Goal: Task Accomplishment & Management: Use online tool/utility

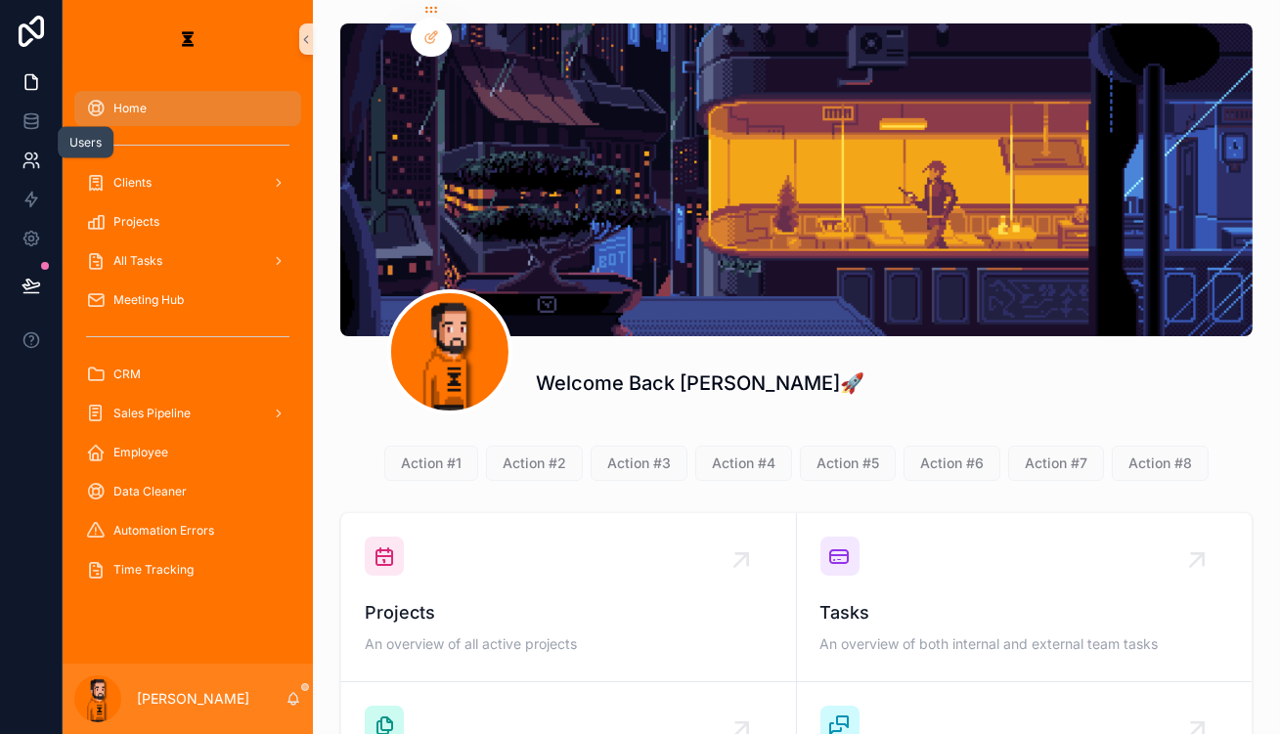
click at [31, 141] on link at bounding box center [31, 160] width 62 height 39
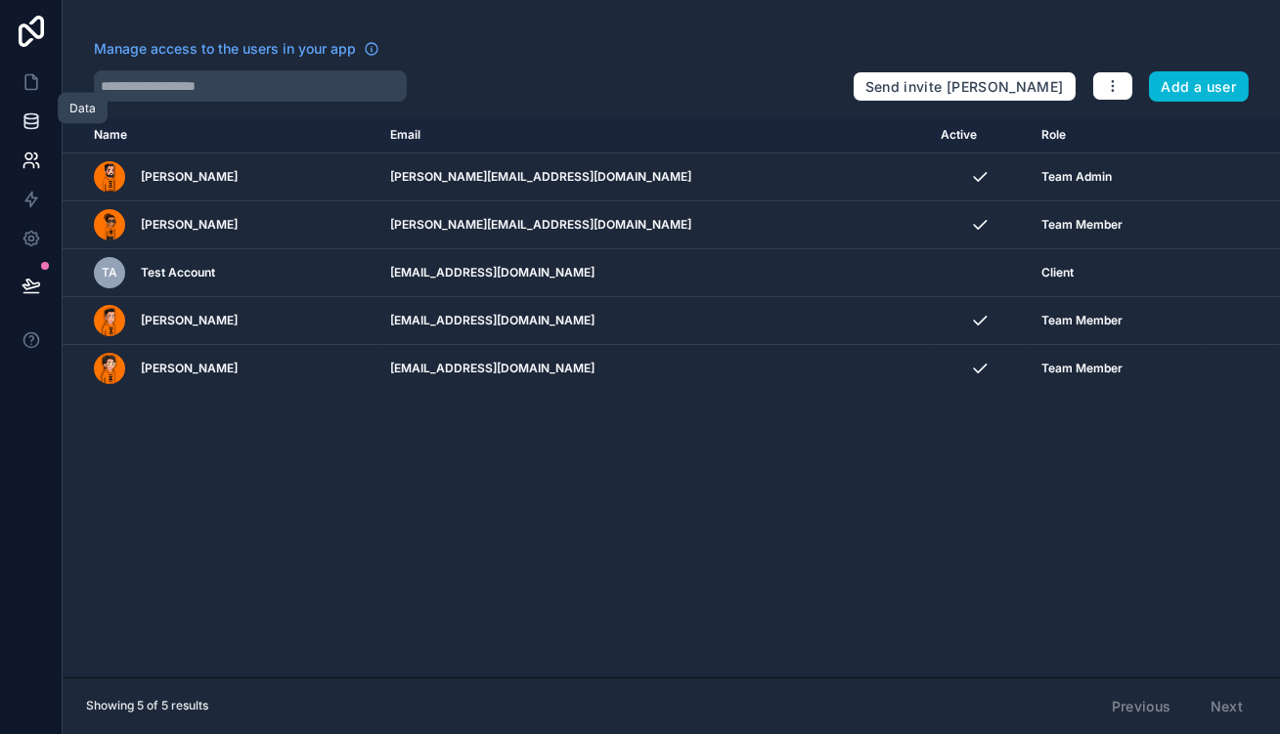
click at [27, 120] on link at bounding box center [31, 121] width 62 height 39
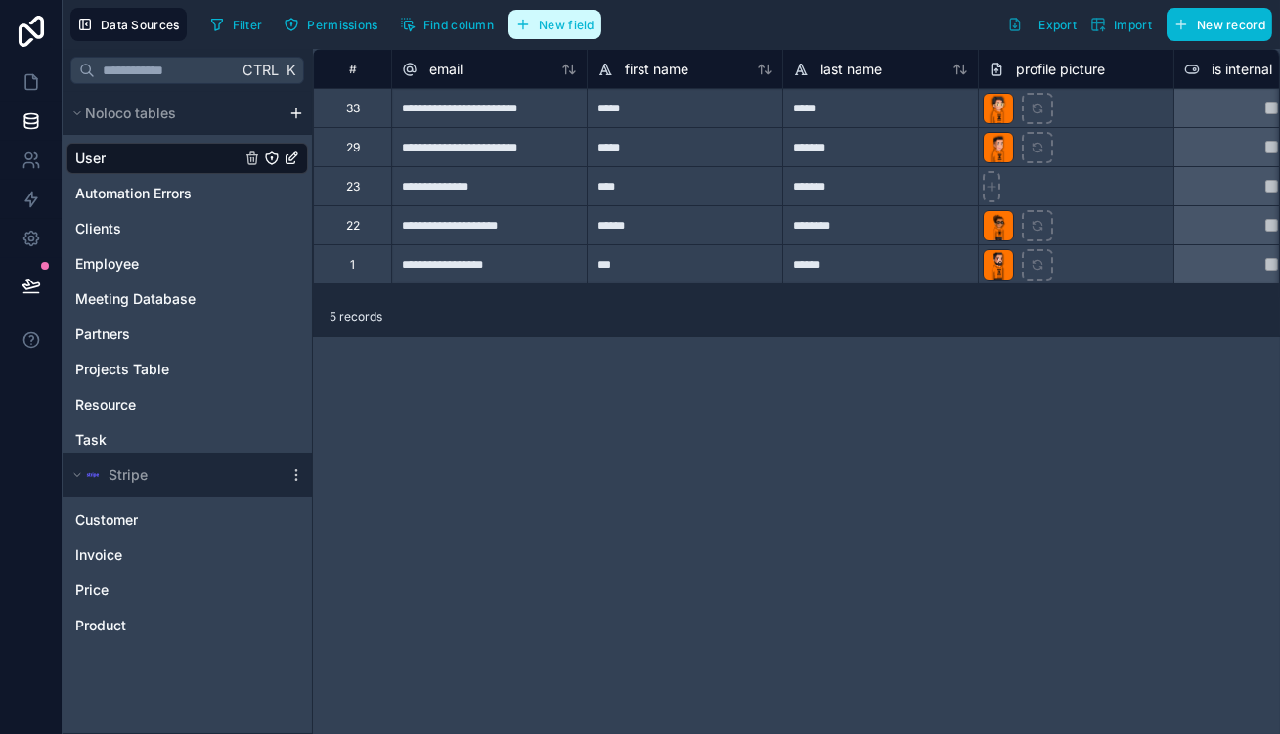
click at [539, 20] on span "New field" at bounding box center [567, 25] width 56 height 15
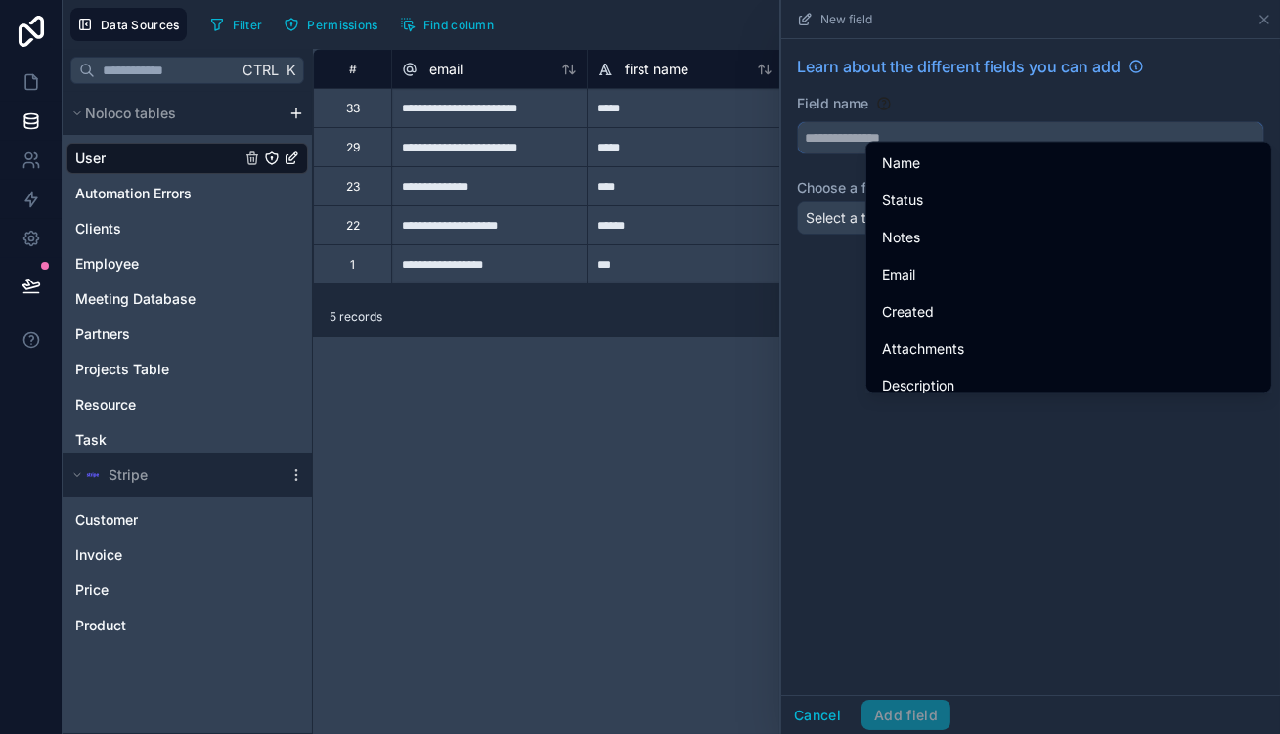
click at [1064, 128] on input "text" at bounding box center [1031, 137] width 466 height 31
click at [854, 719] on button "Cancel" at bounding box center [817, 715] width 72 height 31
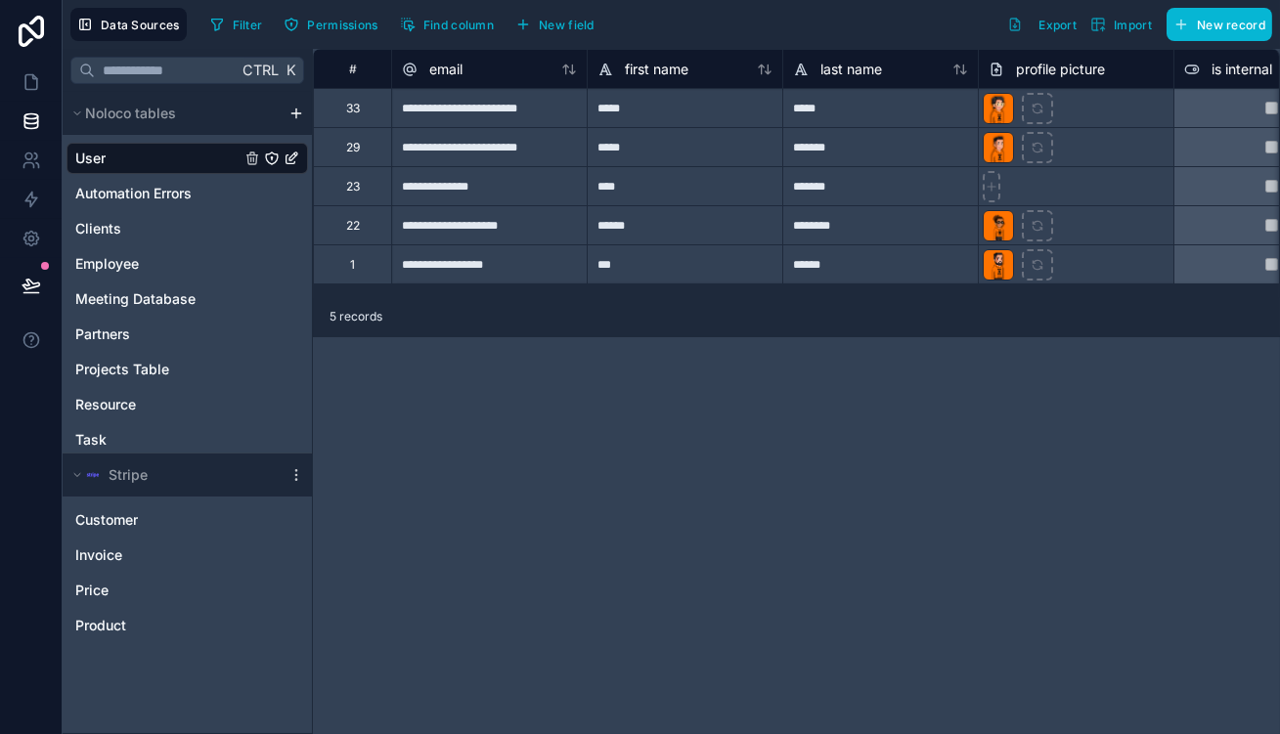
click at [261, 95] on html "**********" at bounding box center [640, 367] width 1280 height 734
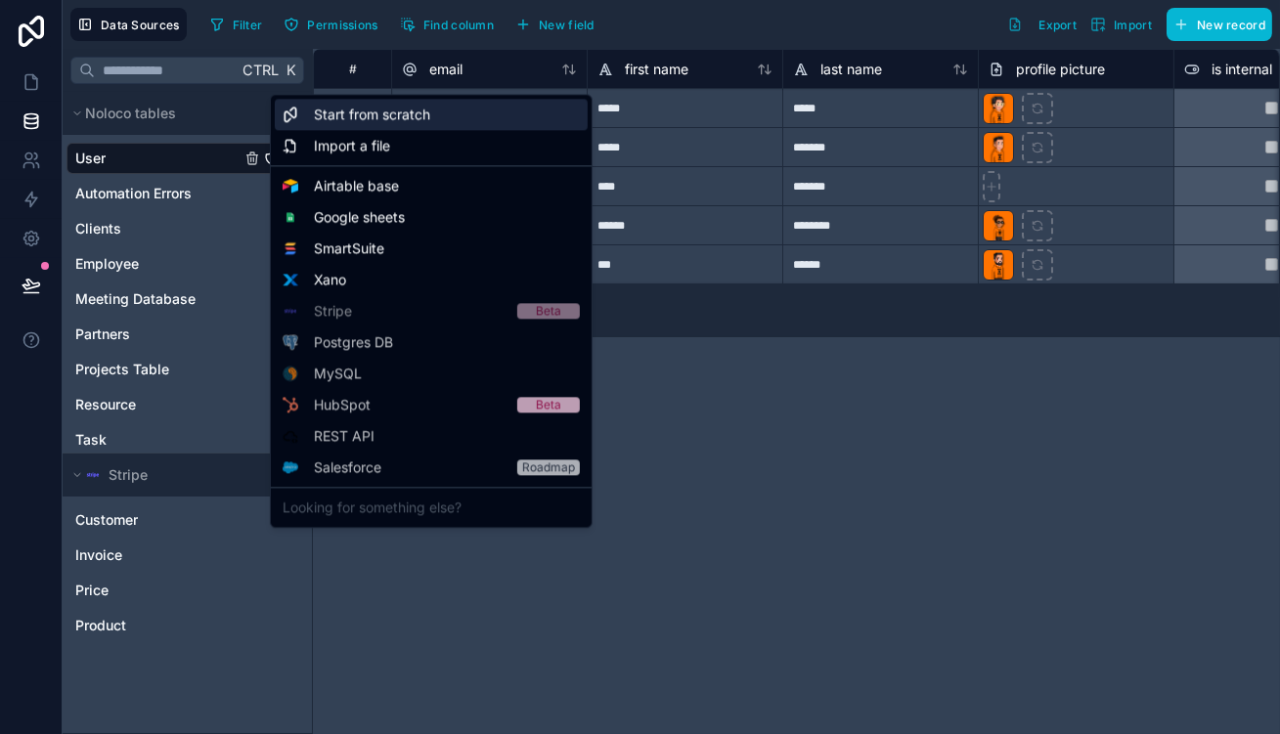
click at [362, 115] on span "Start from scratch" at bounding box center [372, 115] width 116 height 20
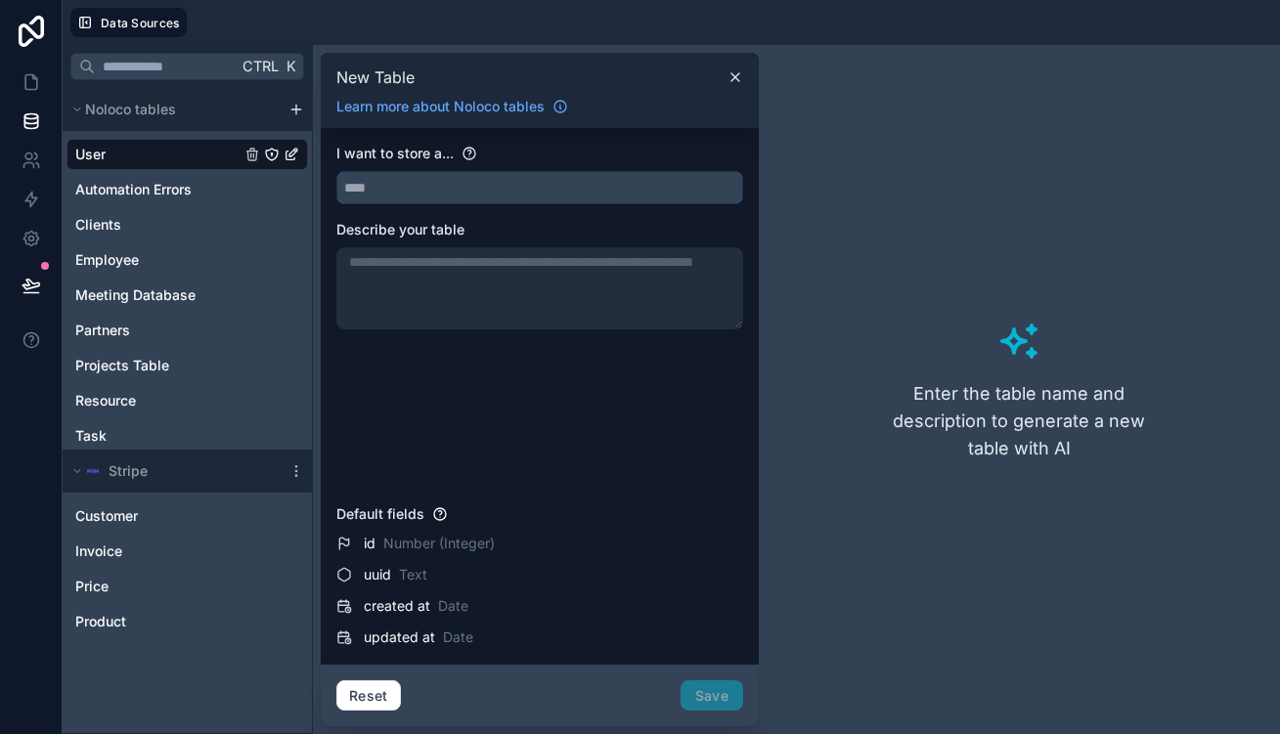
click at [501, 172] on input "text" at bounding box center [539, 187] width 405 height 31
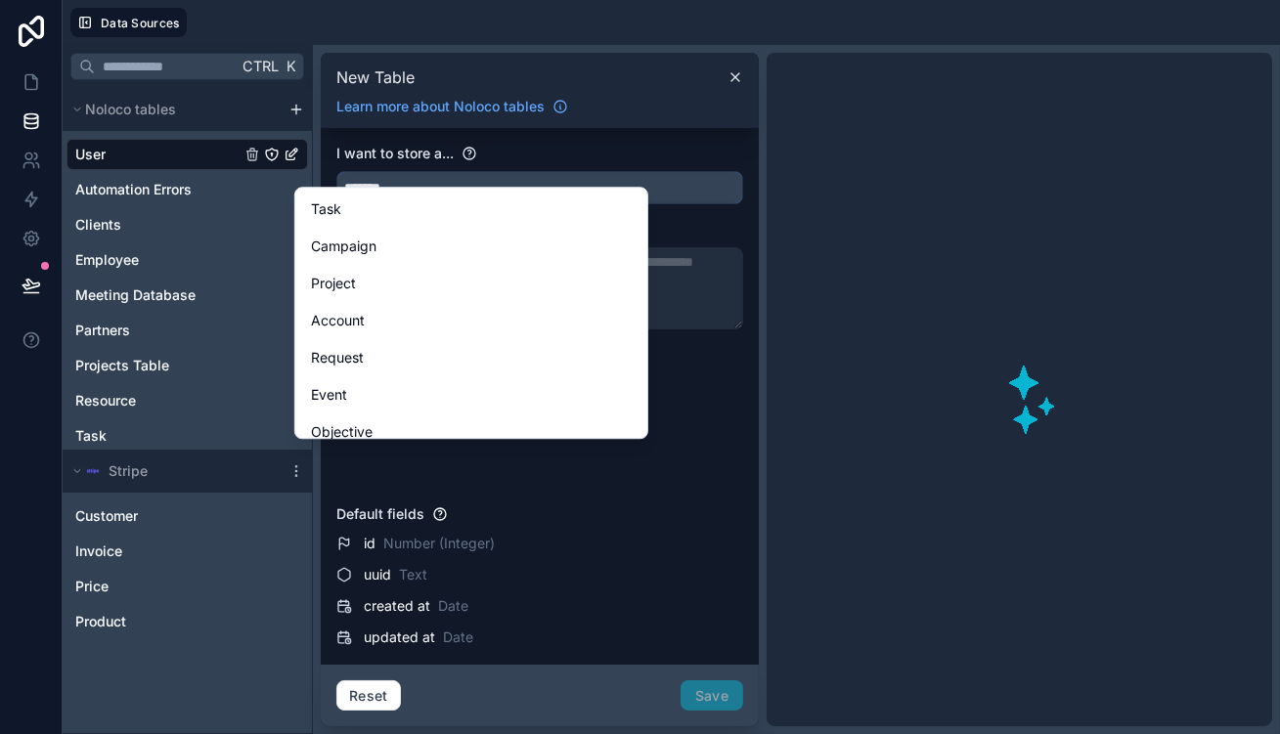
click at [336, 171] on button "******" at bounding box center [539, 187] width 407 height 33
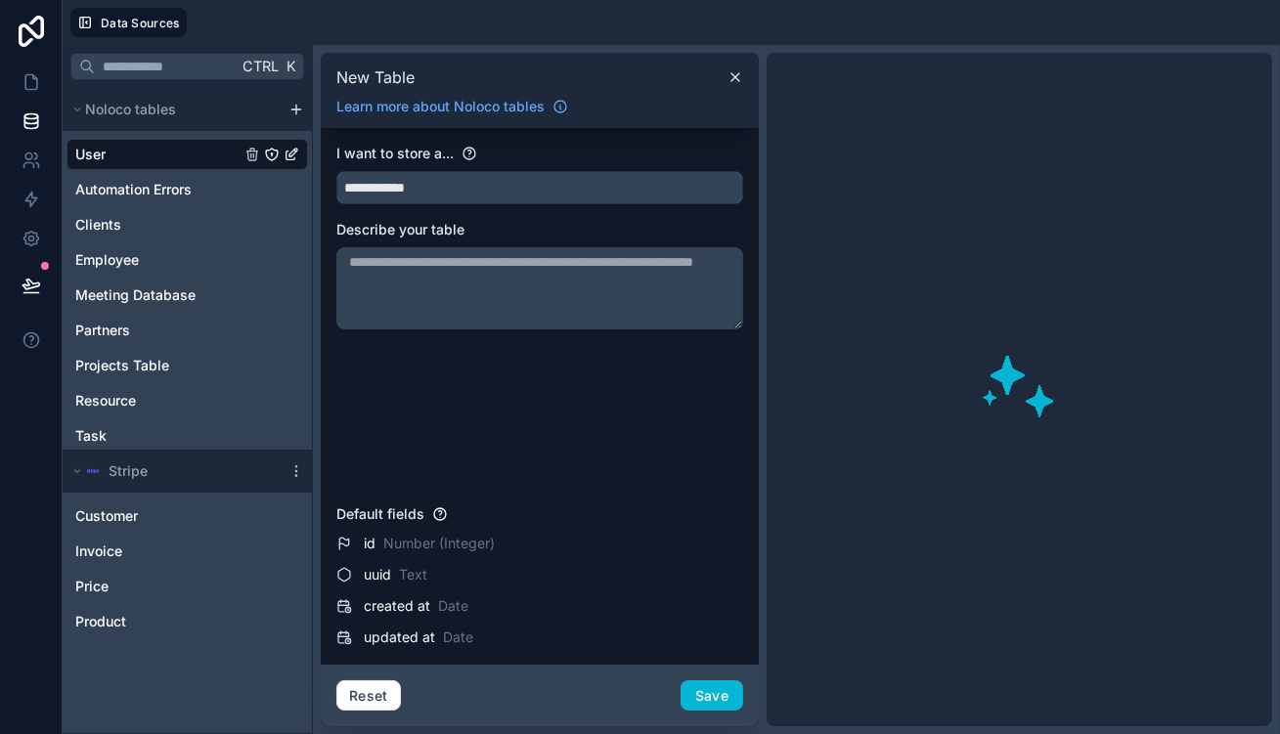
type input "**********"
click at [529, 297] on div "**********" at bounding box center [539, 320] width 407 height 353
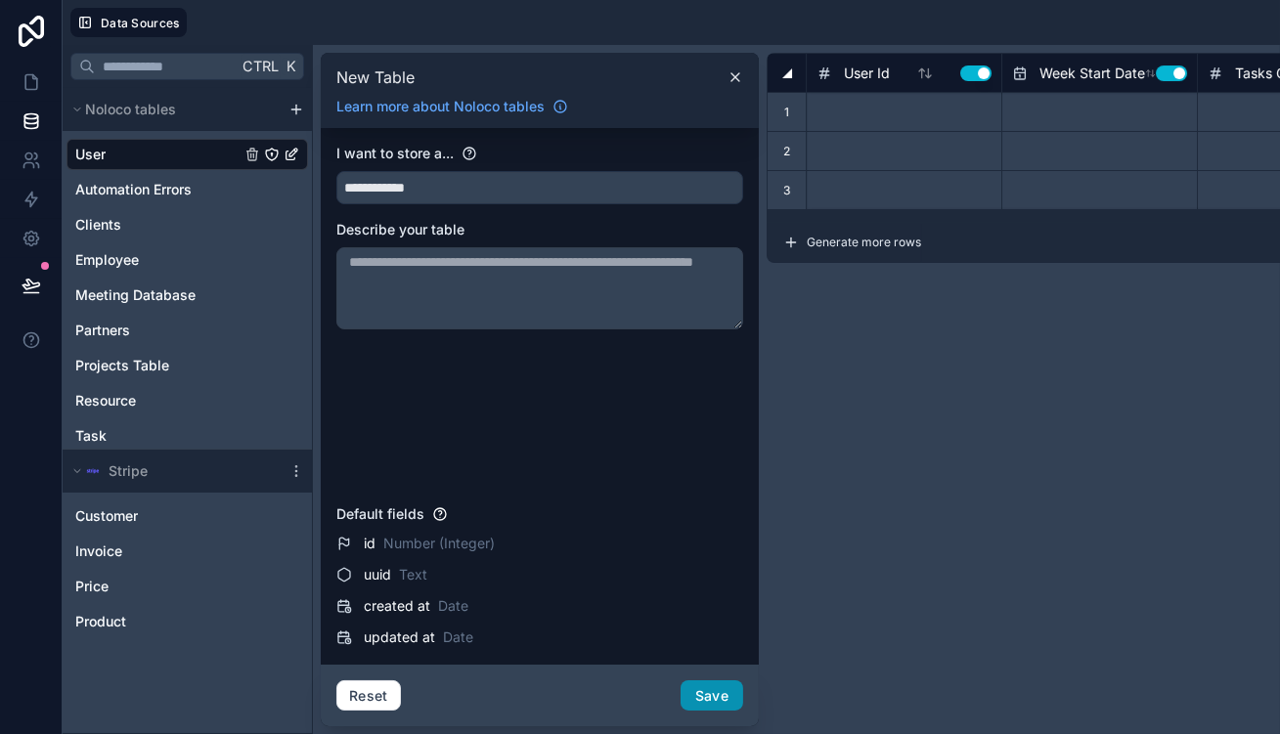
click at [681, 701] on button "Save" at bounding box center [712, 696] width 63 height 31
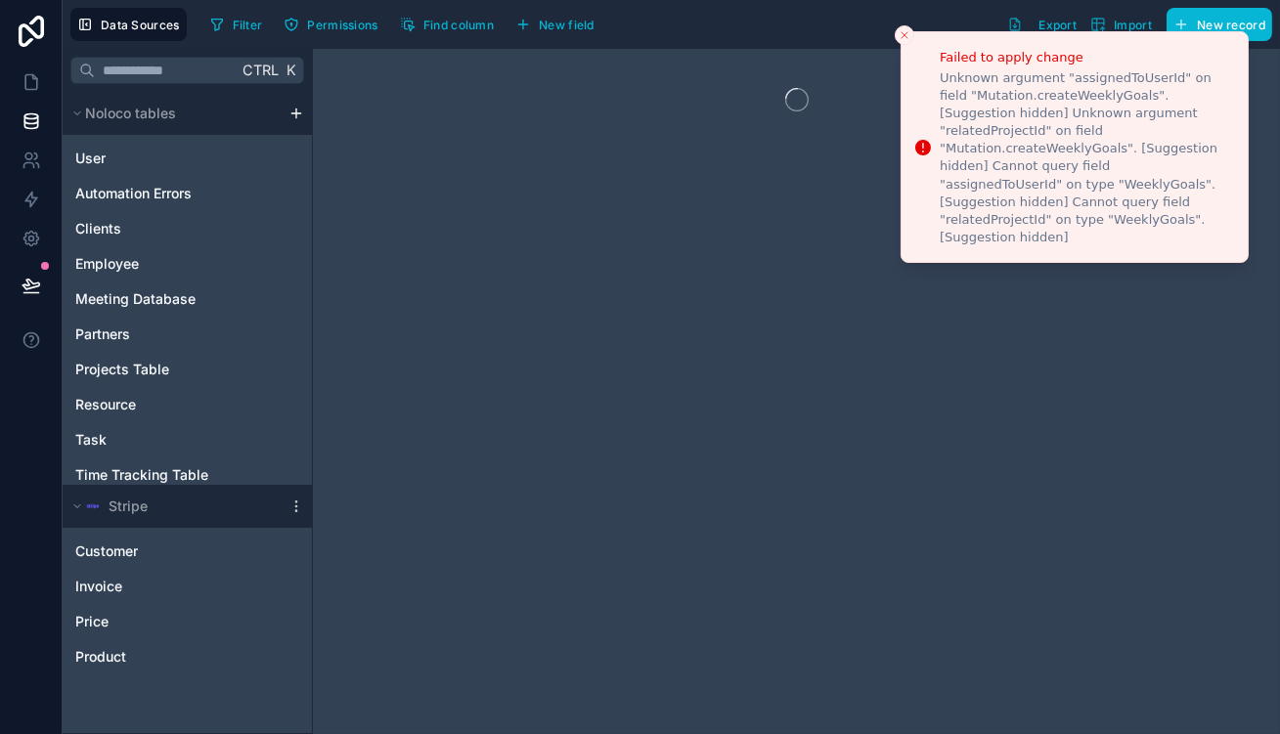
click at [104, 501] on span "Weekly Goals" at bounding box center [119, 511] width 89 height 20
click at [888, 33] on div "Filter Permissions Find column New field Export Import New record" at bounding box center [737, 24] width 1070 height 33
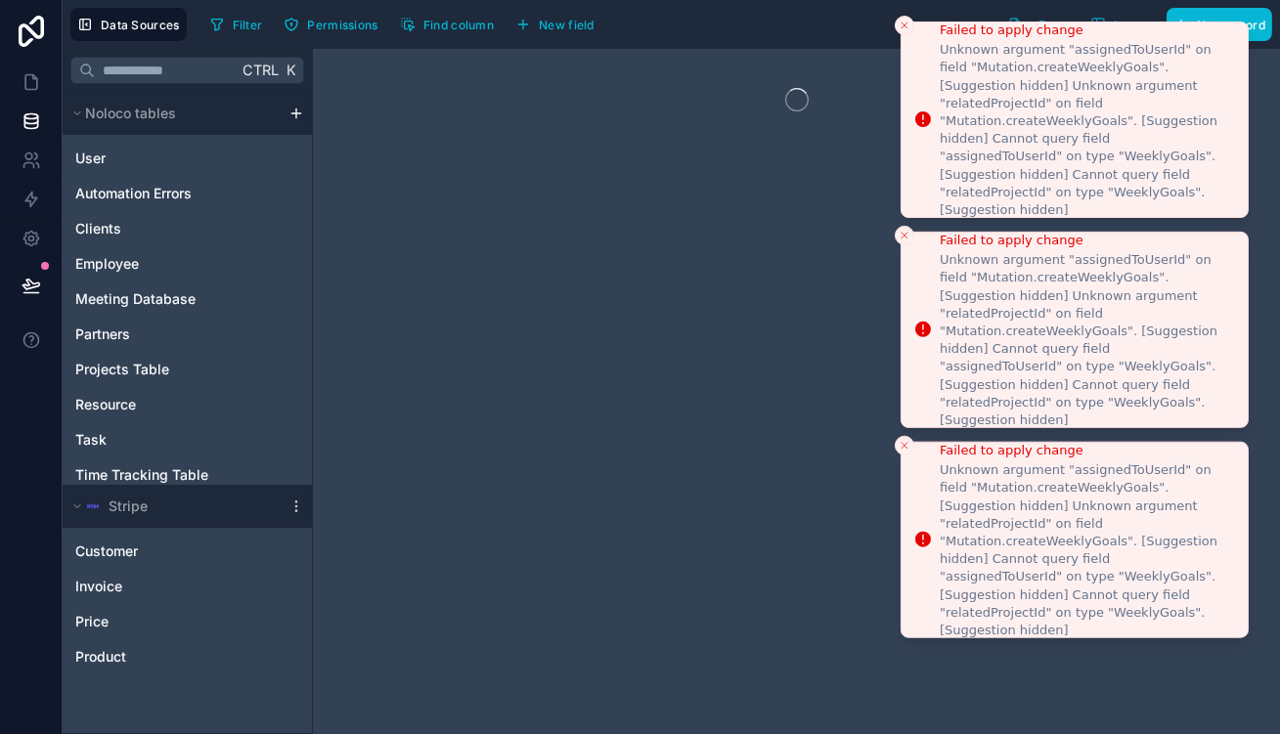
click at [904, 31] on icon "Close toast" at bounding box center [905, 26] width 12 height 12
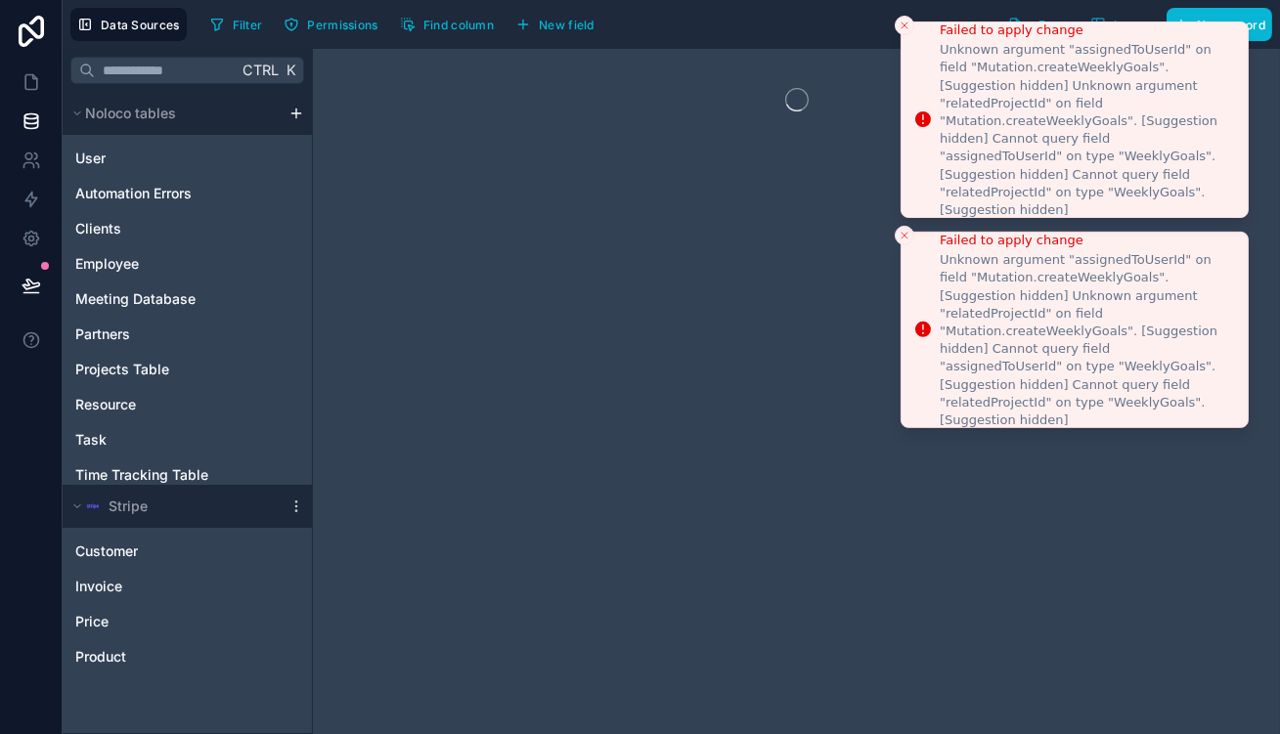
click at [911, 22] on icon "Close toast" at bounding box center [905, 26] width 12 height 12
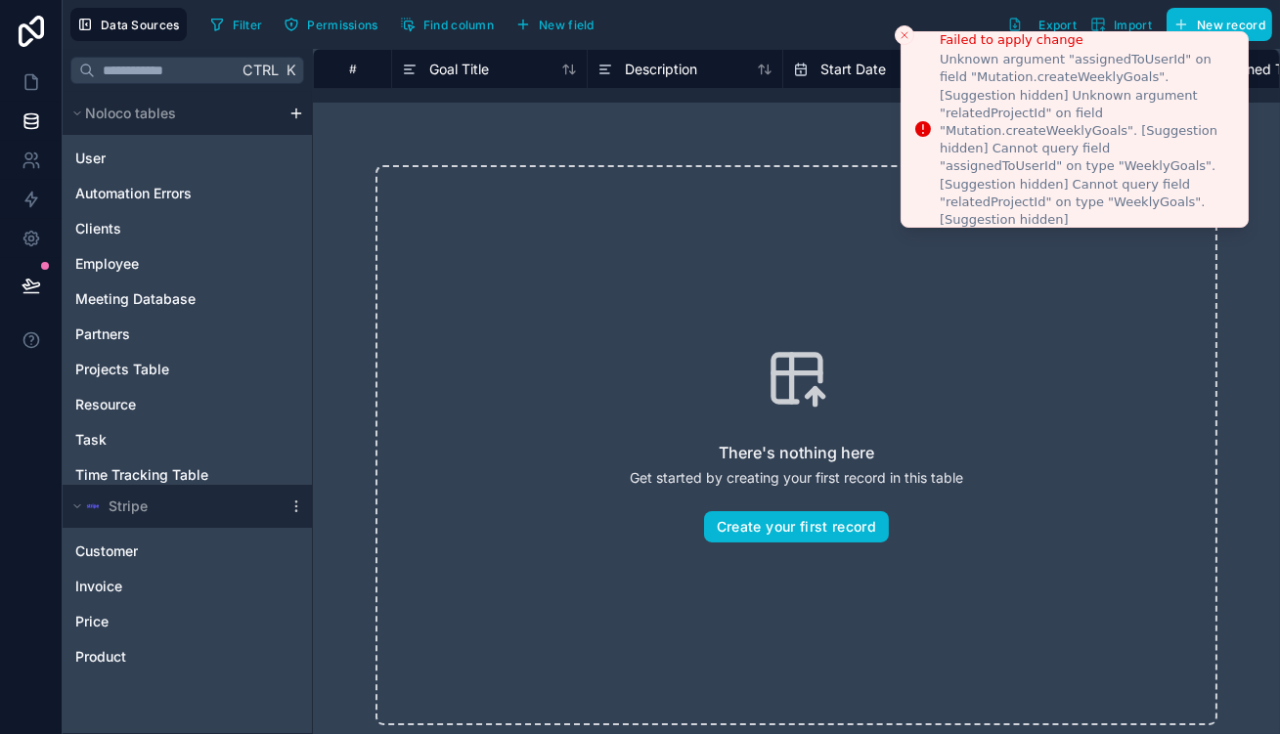
click at [903, 25] on button "Close toast" at bounding box center [905, 35] width 20 height 20
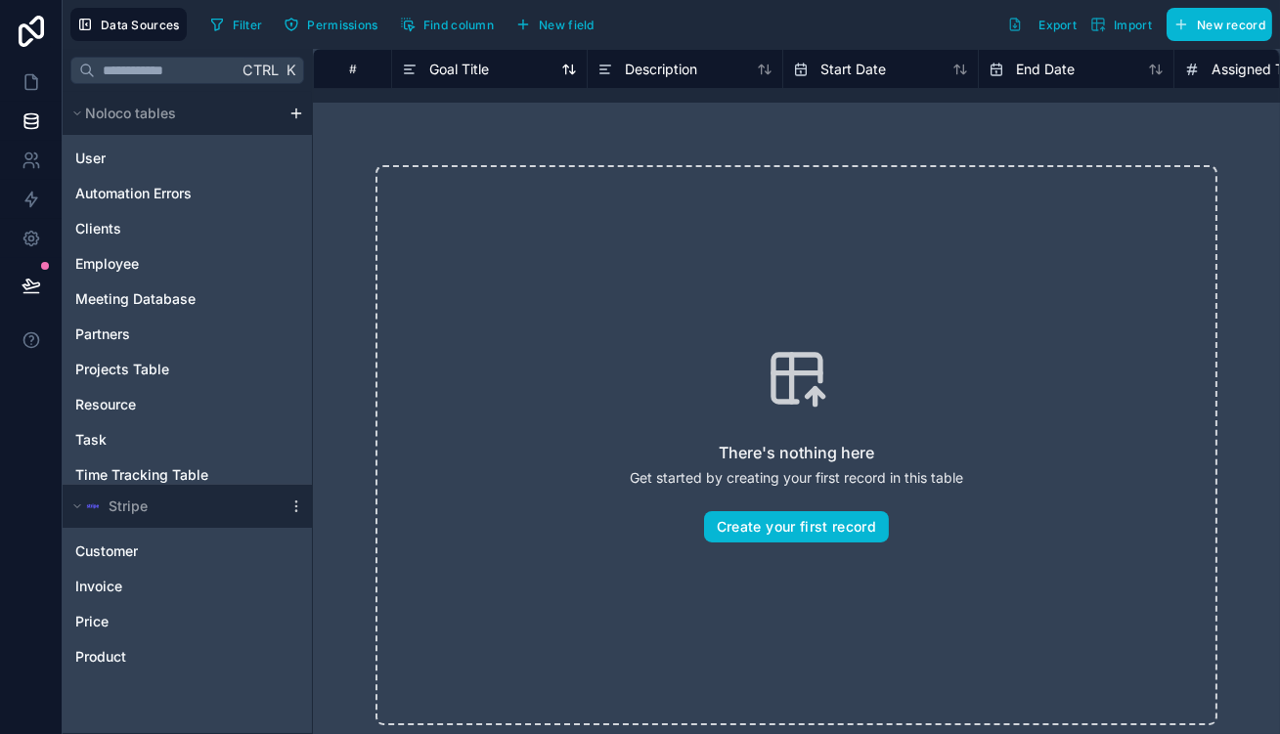
click at [431, 63] on span "Goal Title" at bounding box center [459, 70] width 60 height 20
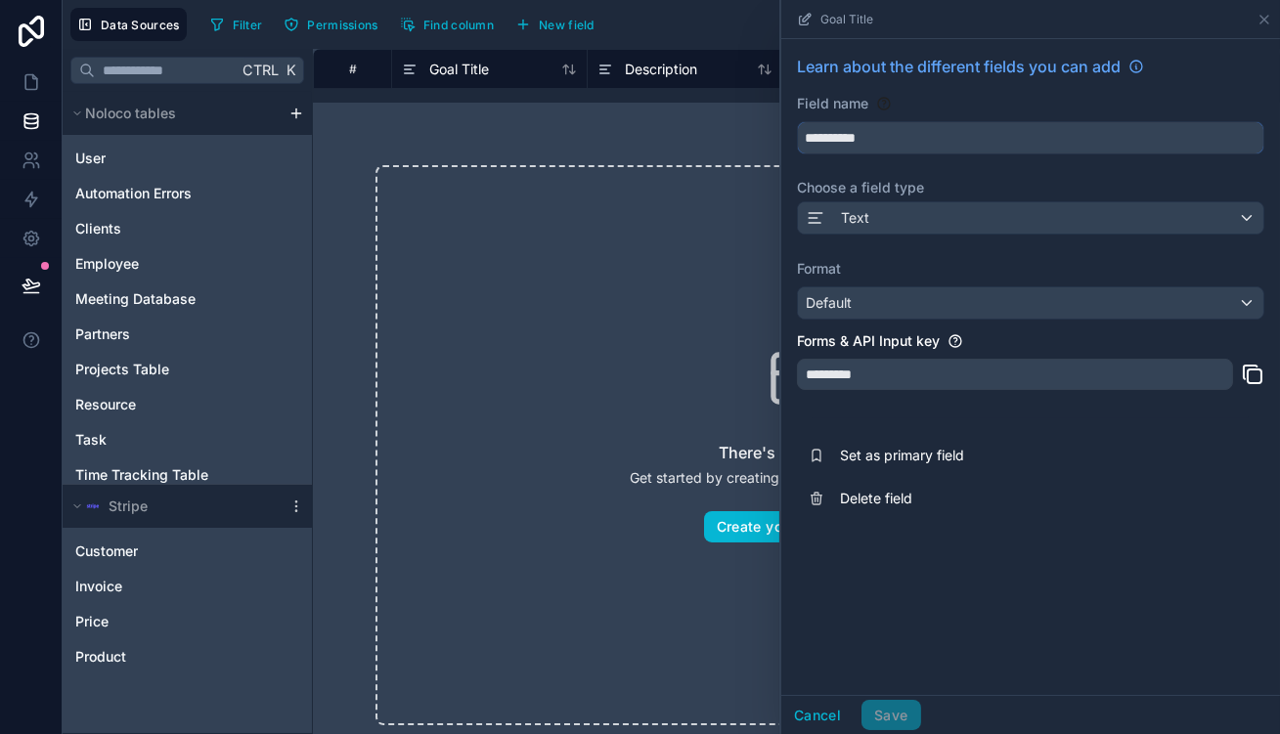
click at [1006, 122] on input "**********" at bounding box center [1031, 137] width 466 height 31
click at [968, 122] on input "**********" at bounding box center [1031, 137] width 466 height 31
type input "****"
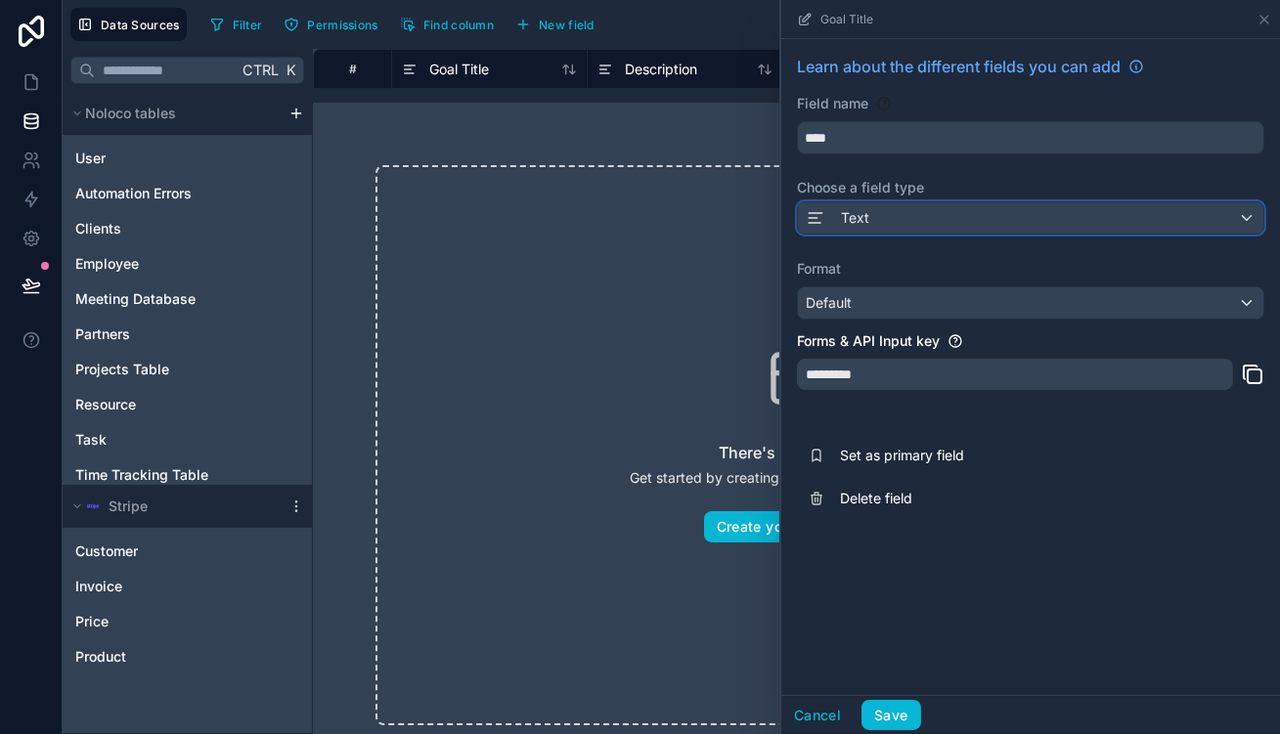
click at [987, 202] on div "Text" at bounding box center [1031, 217] width 466 height 31
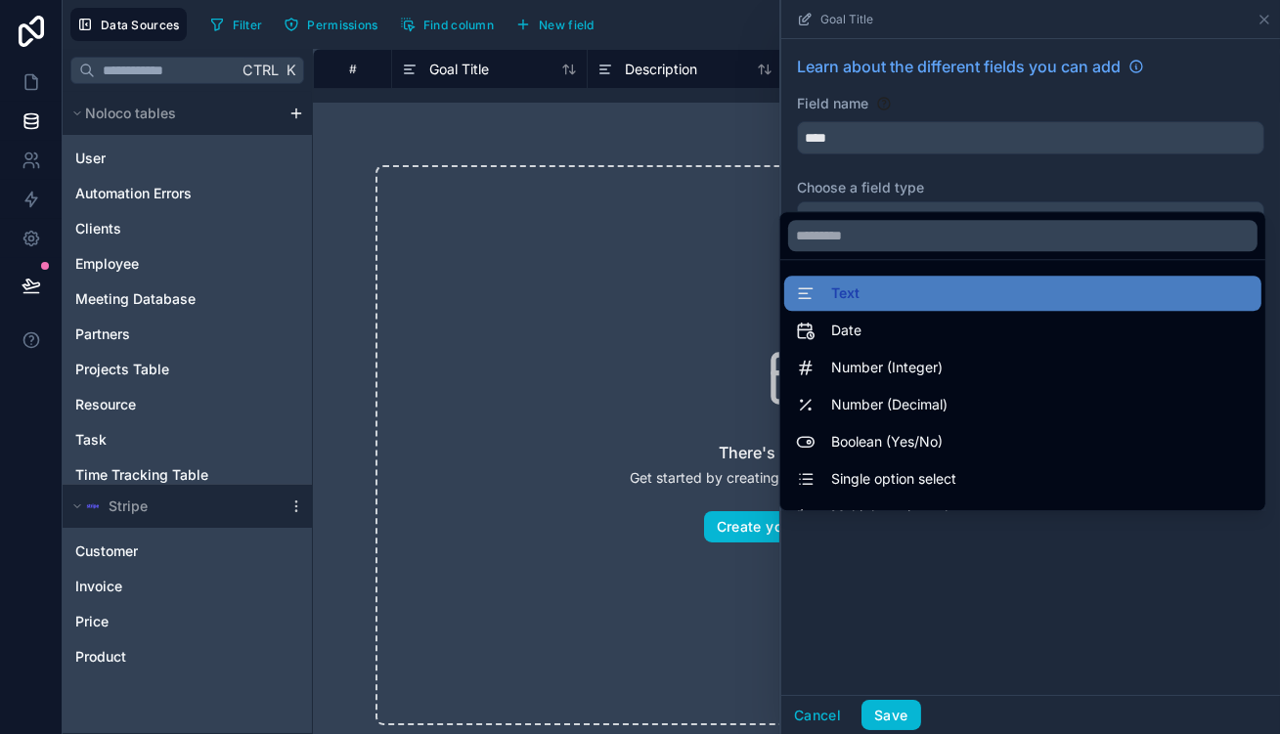
click at [1006, 588] on div at bounding box center [1030, 367] width 499 height 734
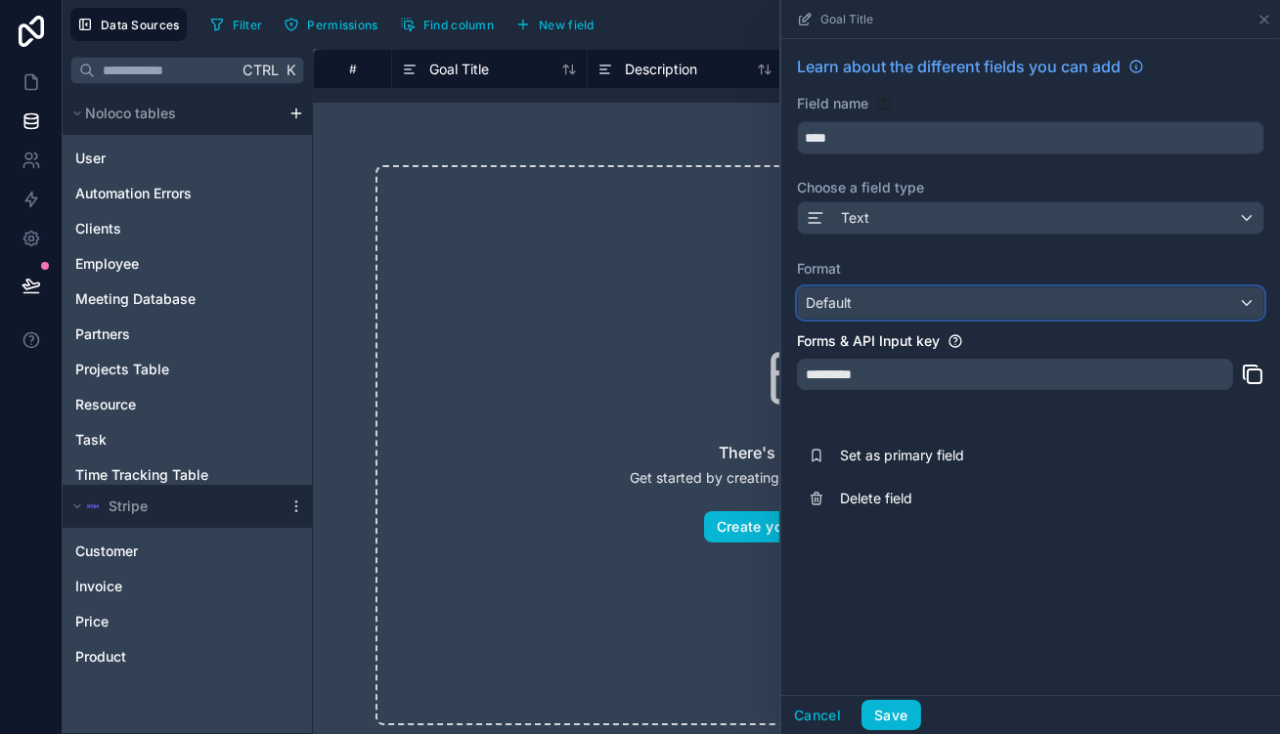
click at [999, 288] on div "Default" at bounding box center [1031, 303] width 466 height 31
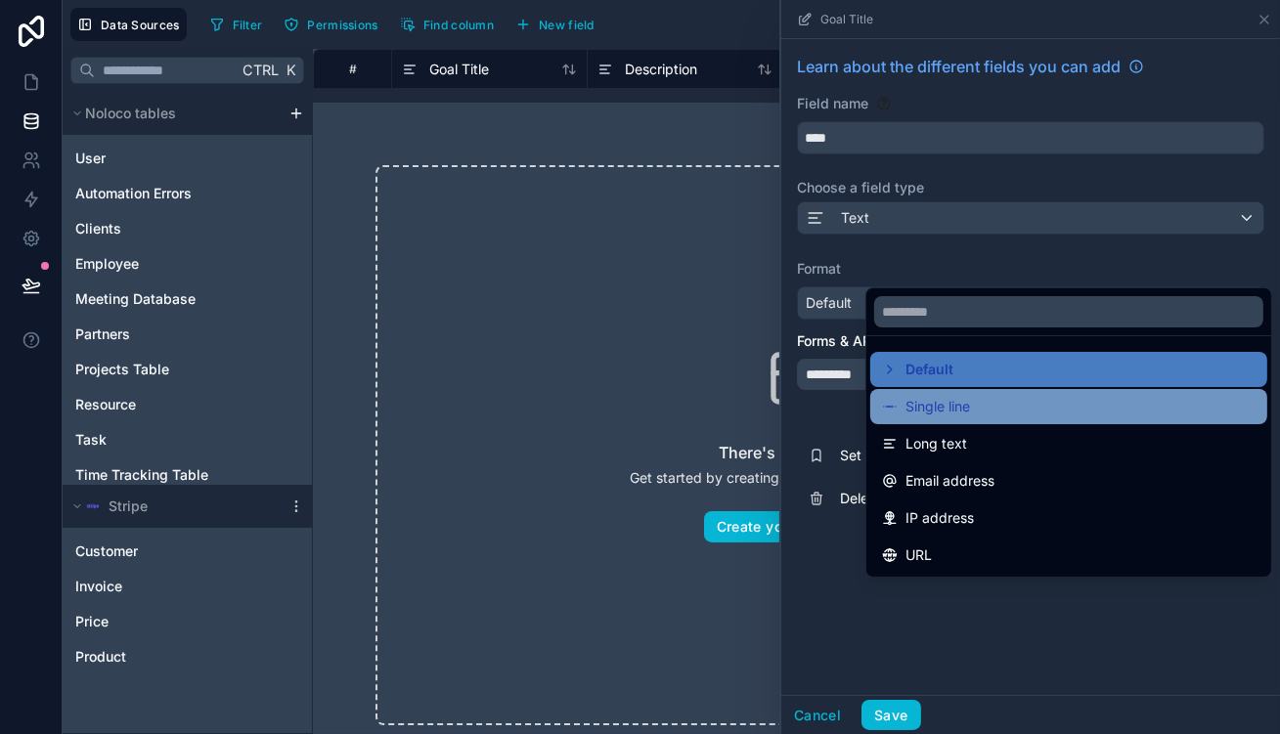
click at [907, 404] on div "Single line" at bounding box center [1068, 406] width 397 height 35
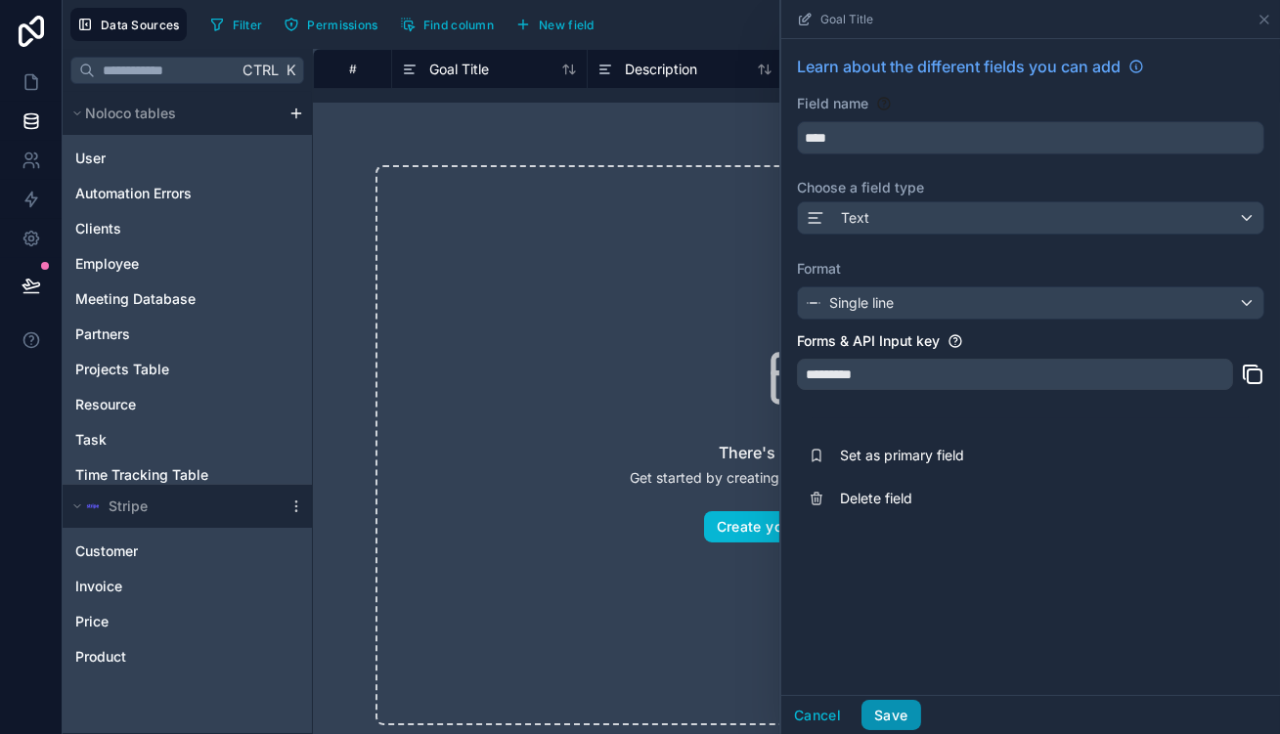
click at [920, 720] on button "Save" at bounding box center [891, 715] width 59 height 31
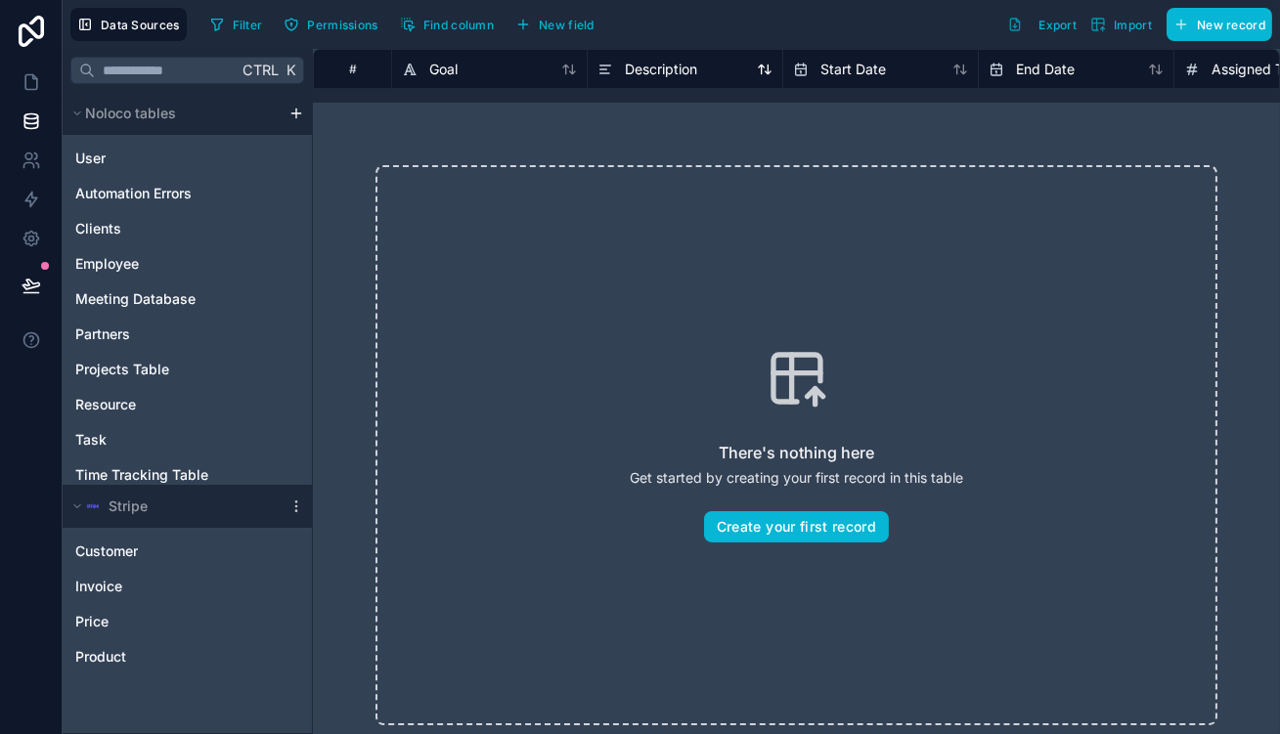
click at [625, 64] on span "Description" at bounding box center [661, 70] width 72 height 20
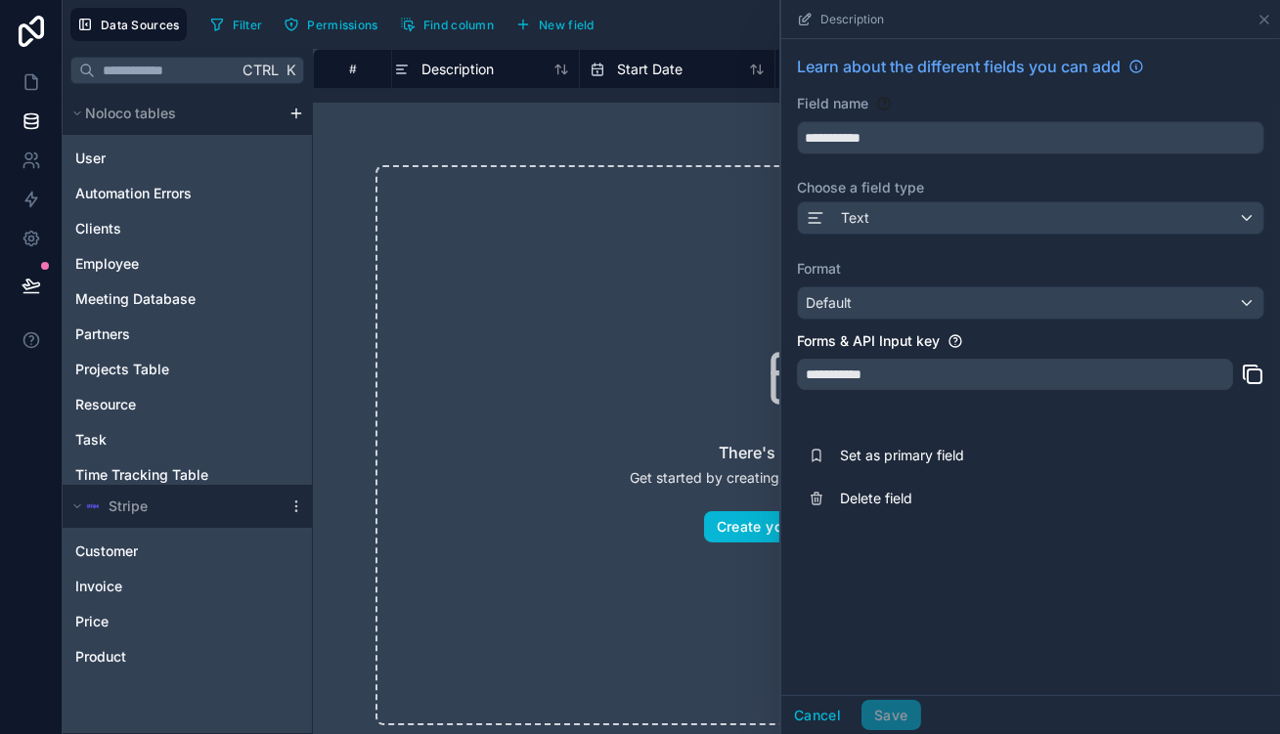
scroll to position [0, 227]
click at [854, 718] on button "Cancel" at bounding box center [817, 715] width 72 height 31
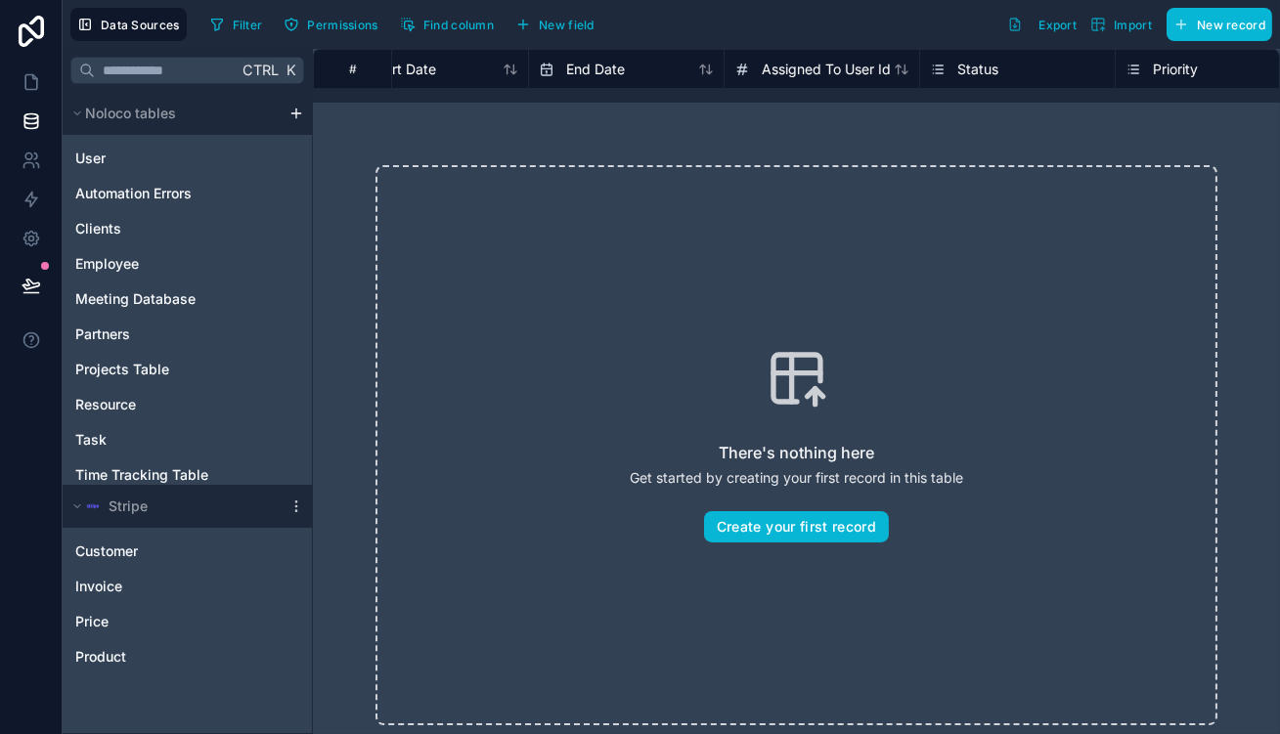
scroll to position [0, 458]
click at [754, 64] on span "Assigned To User Id" at bounding box center [818, 70] width 129 height 20
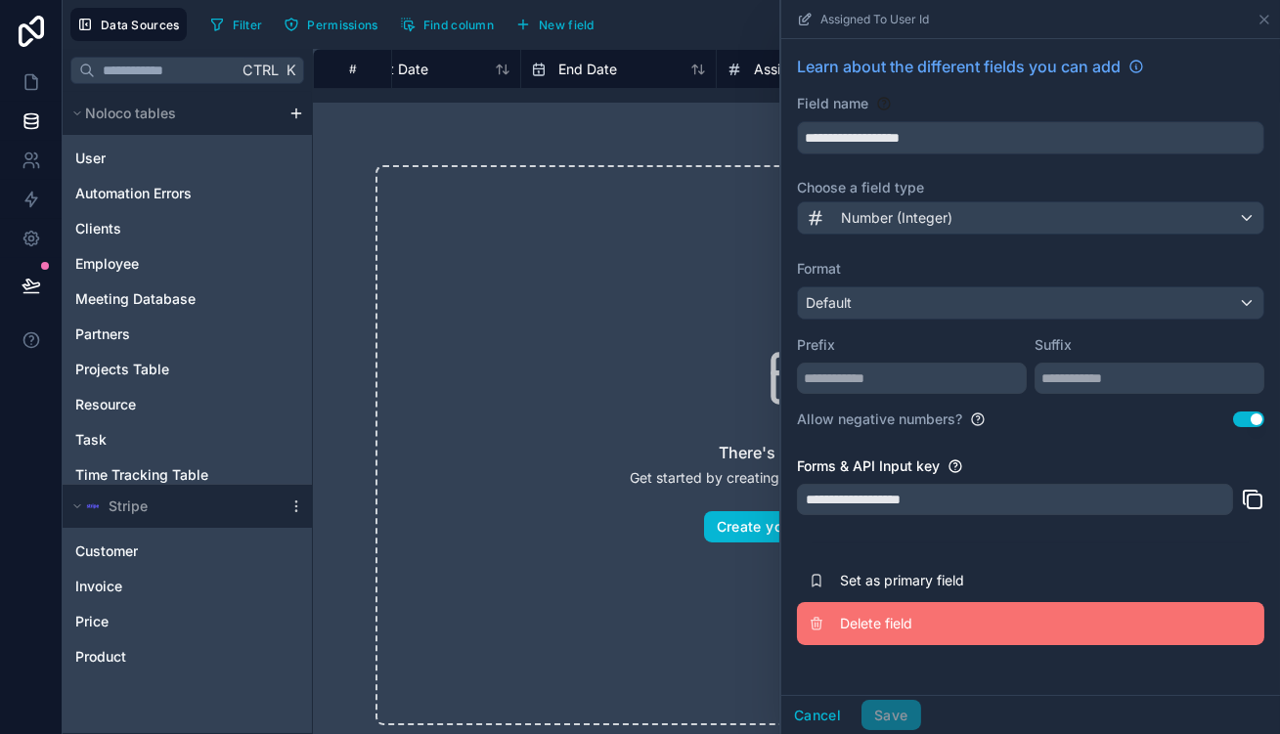
click at [1003, 602] on button "Delete field" at bounding box center [1030, 623] width 467 height 43
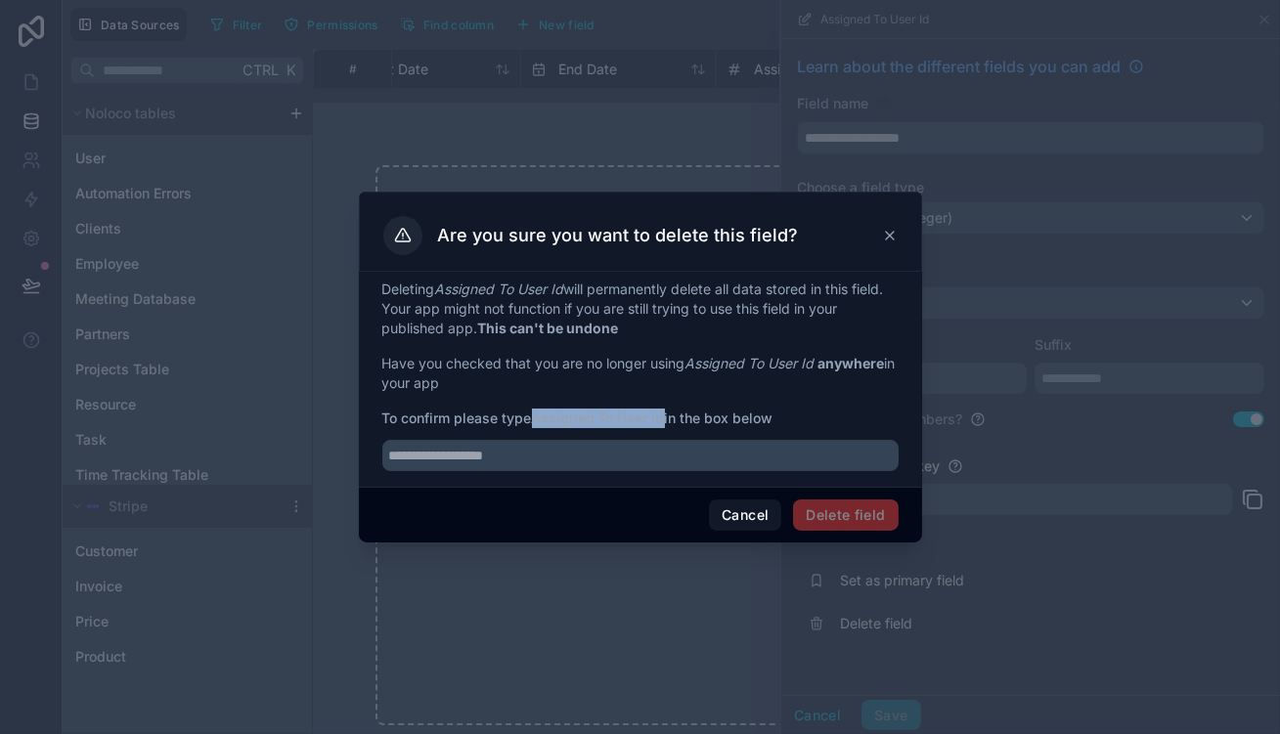
drag, startPoint x: 547, startPoint y: 416, endPoint x: 662, endPoint y: 418, distance: 115.4
click at [662, 418] on span "To confirm please type Assigned To User Id in the box below" at bounding box center [640, 419] width 516 height 20
copy strong "Assigned To User Id"
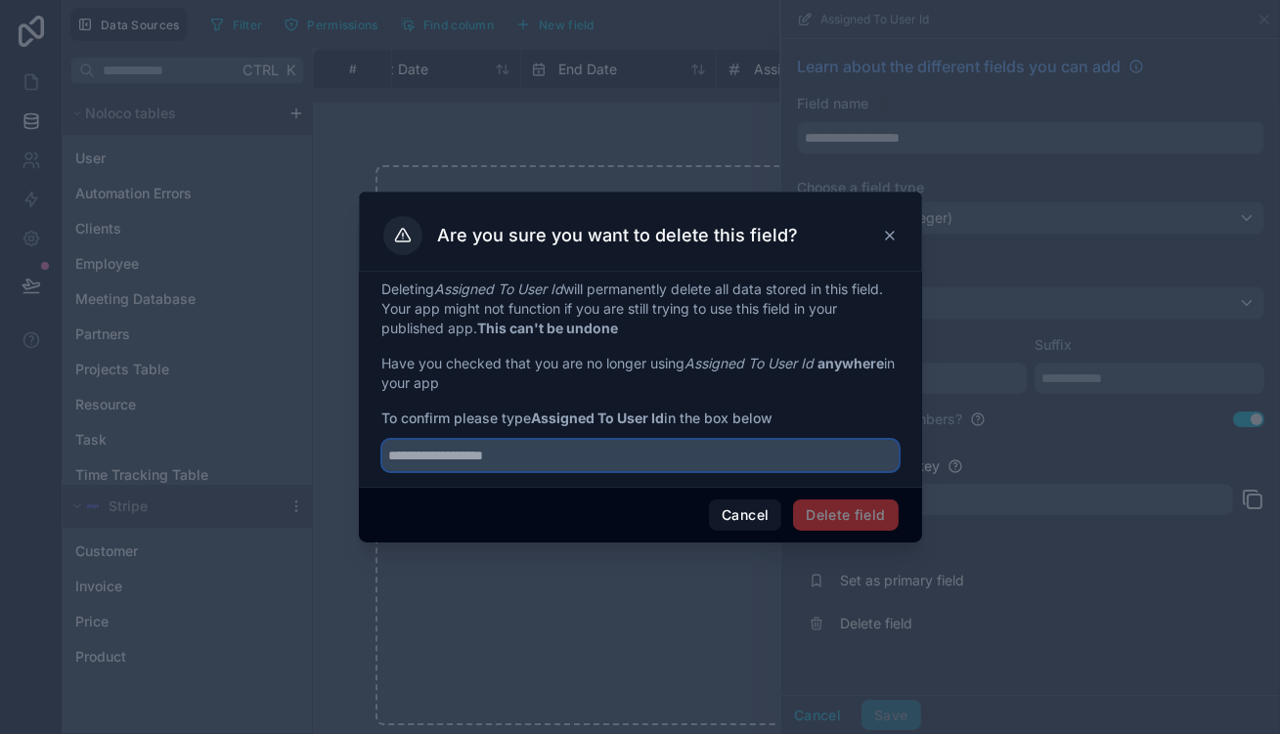
click at [633, 449] on input "text" at bounding box center [640, 455] width 516 height 31
paste input "**********"
type input "**********"
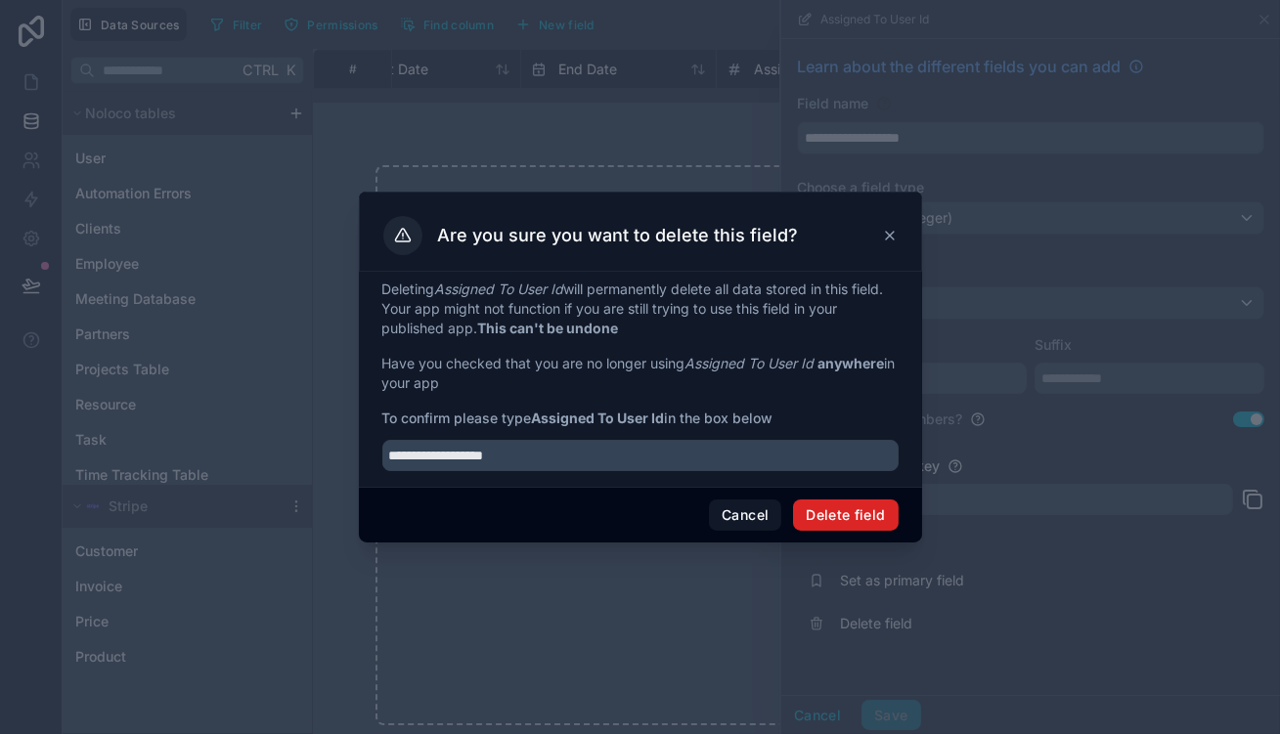
click at [793, 500] on button "Delete field" at bounding box center [845, 515] width 105 height 31
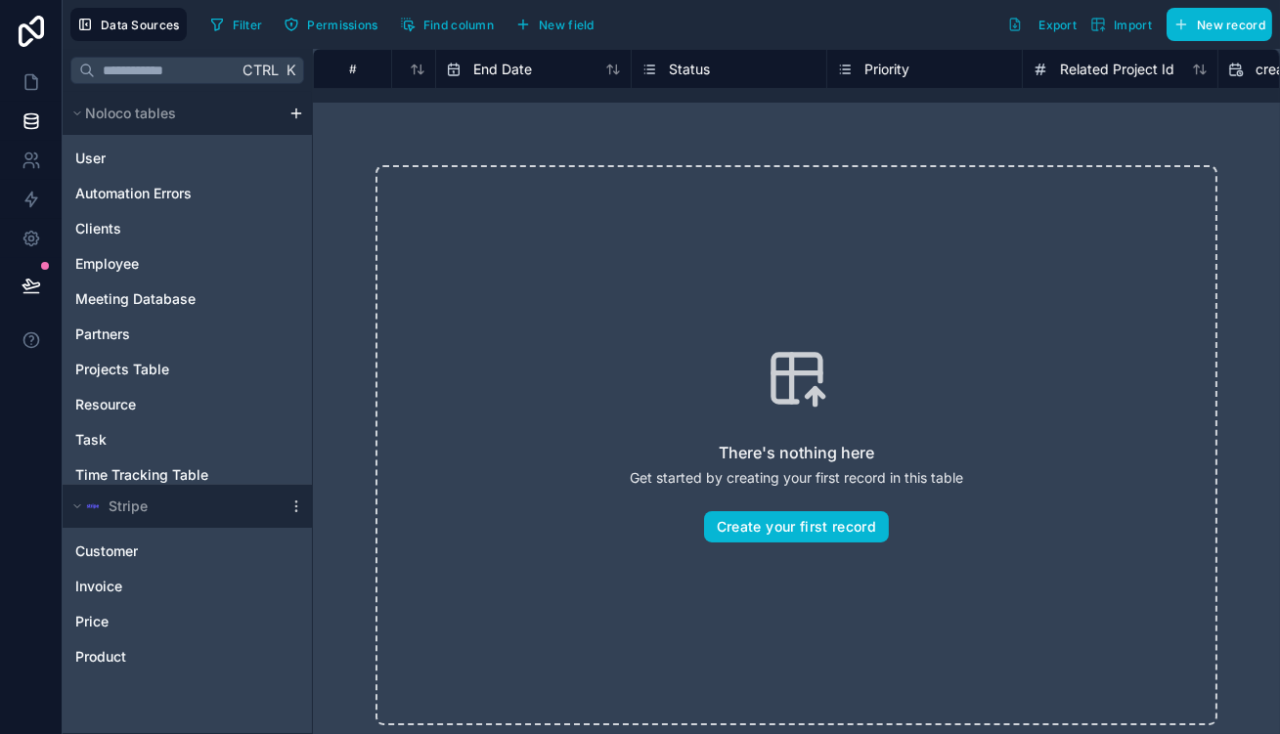
scroll to position [0, 496]
click at [712, 67] on div "Status" at bounding box center [776, 69] width 175 height 23
click at [716, 72] on span "Status" at bounding box center [736, 70] width 41 height 20
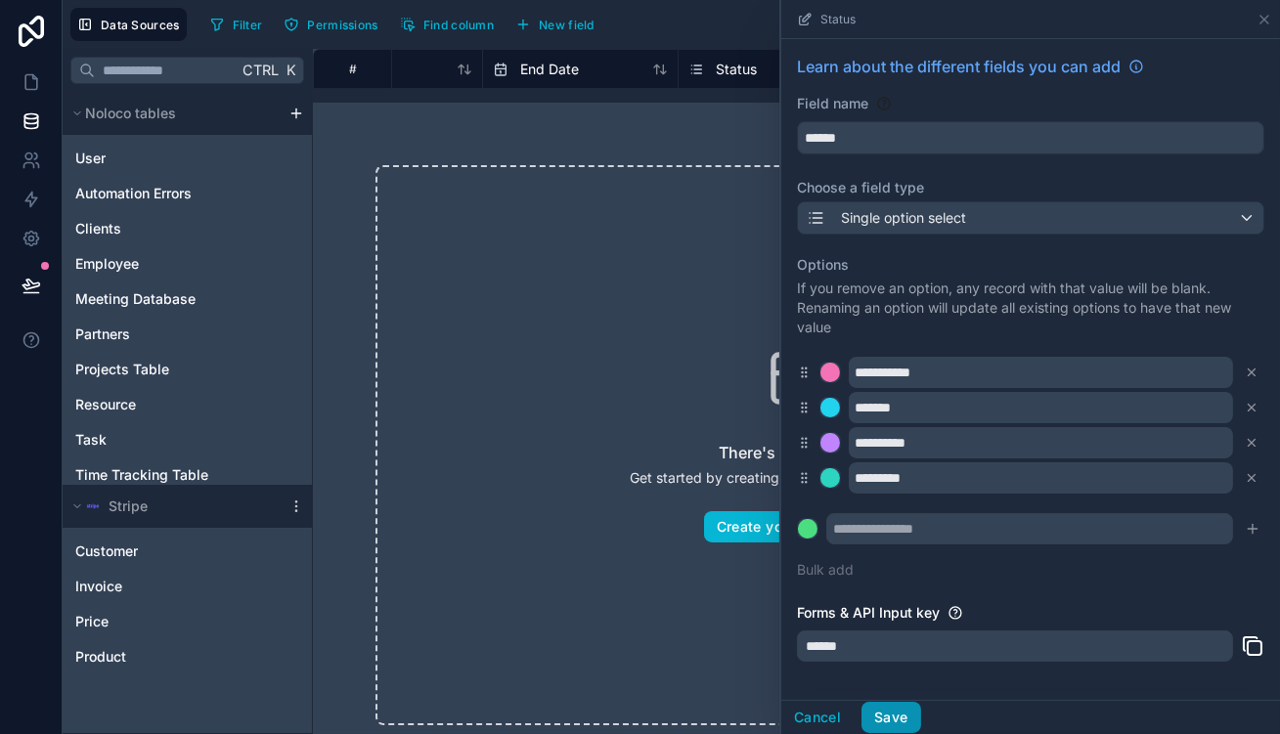
click at [920, 715] on button "Save" at bounding box center [891, 717] width 59 height 31
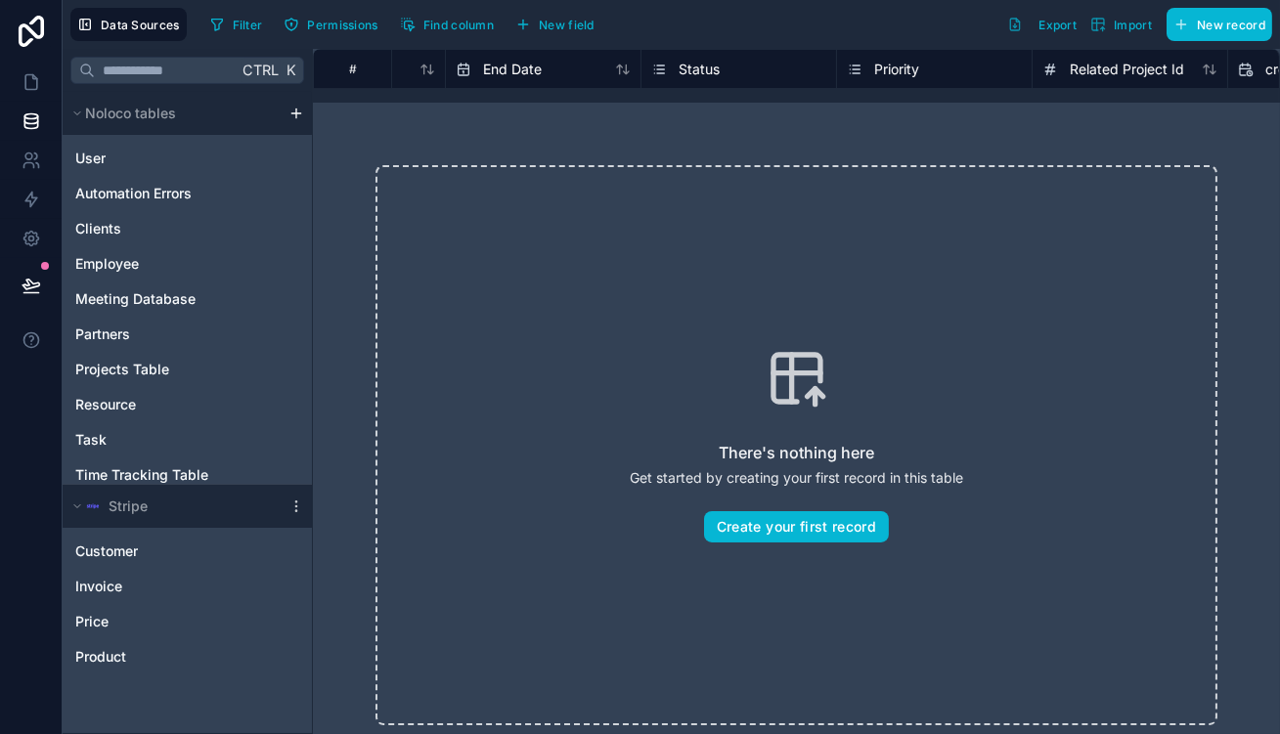
scroll to position [0, 593]
drag, startPoint x: 806, startPoint y: 45, endPoint x: 795, endPoint y: 73, distance: 30.3
click at [804, 49] on div "Priority" at bounding box center [875, 68] width 196 height 39
click at [794, 73] on div "Priority" at bounding box center [823, 69] width 72 height 23
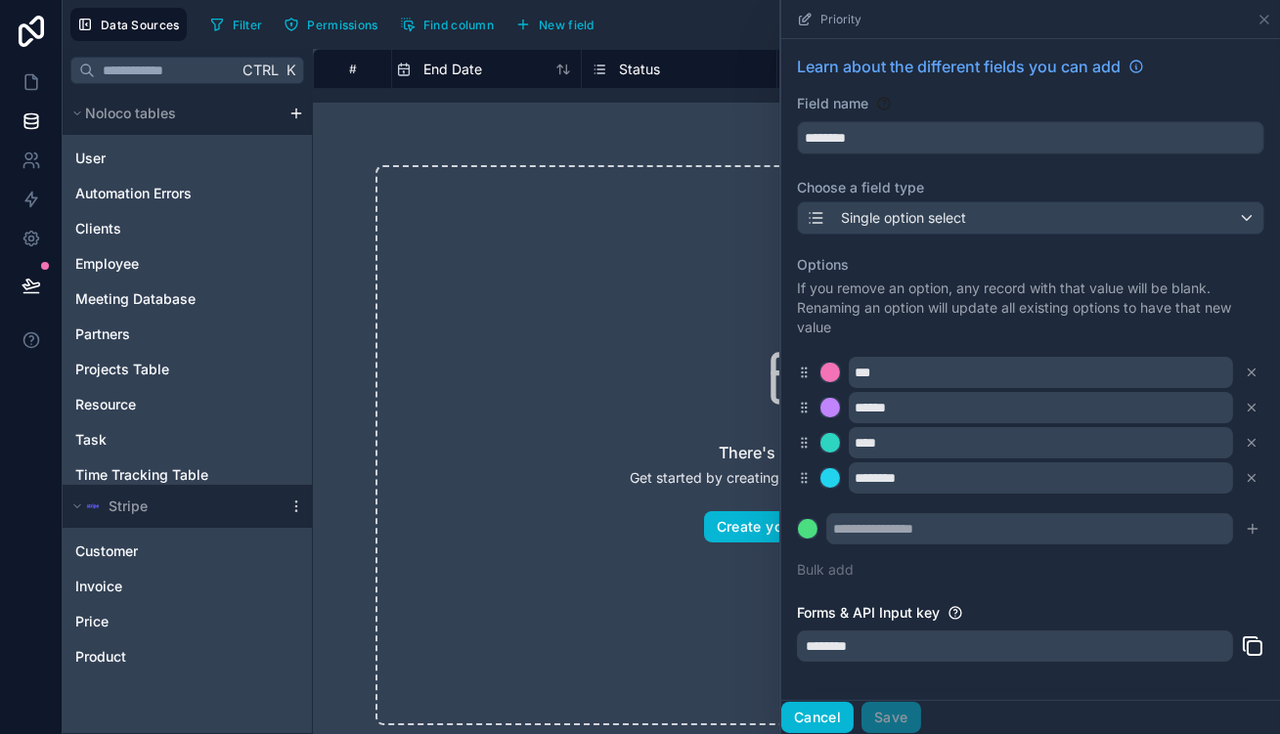
click at [854, 710] on button "Cancel" at bounding box center [817, 717] width 72 height 31
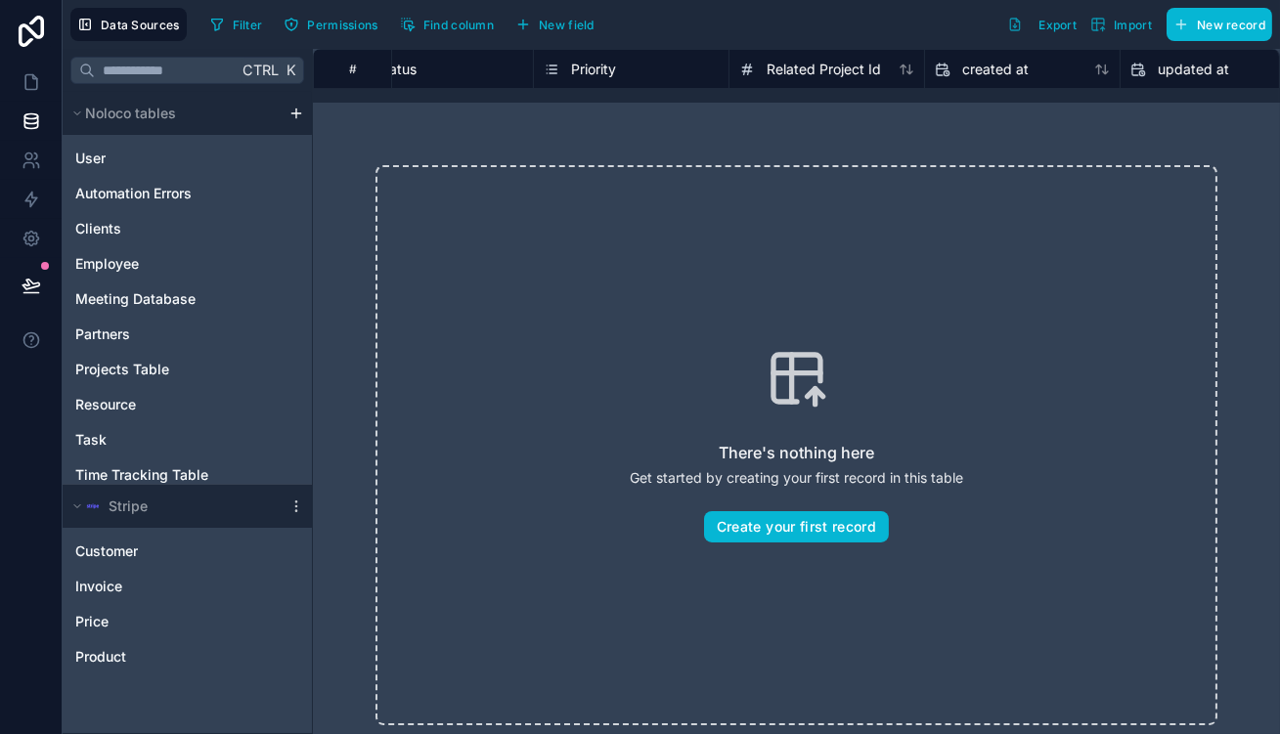
scroll to position [0, 836]
click at [605, 67] on div "Priority" at bounding box center [631, 69] width 175 height 23
click at [571, 66] on span "Priority" at bounding box center [593, 70] width 45 height 20
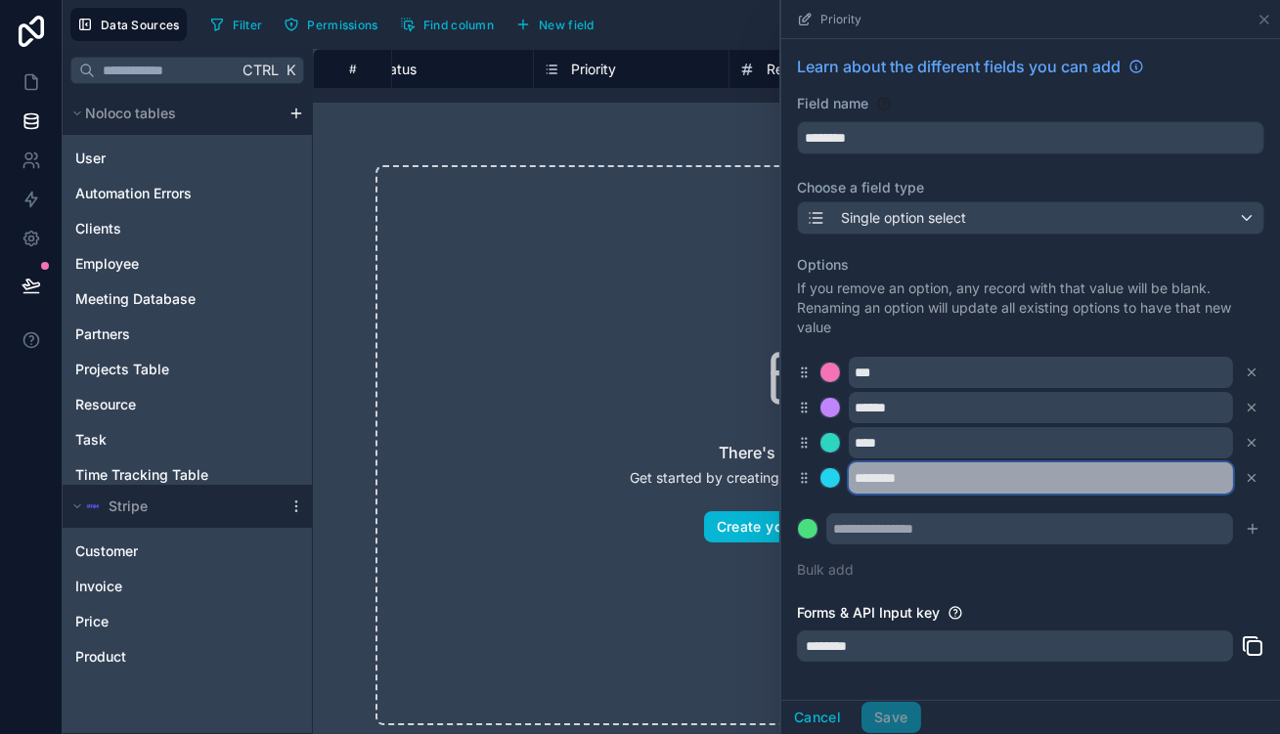
click at [1037, 463] on input "********" at bounding box center [1041, 478] width 384 height 31
type input "**********"
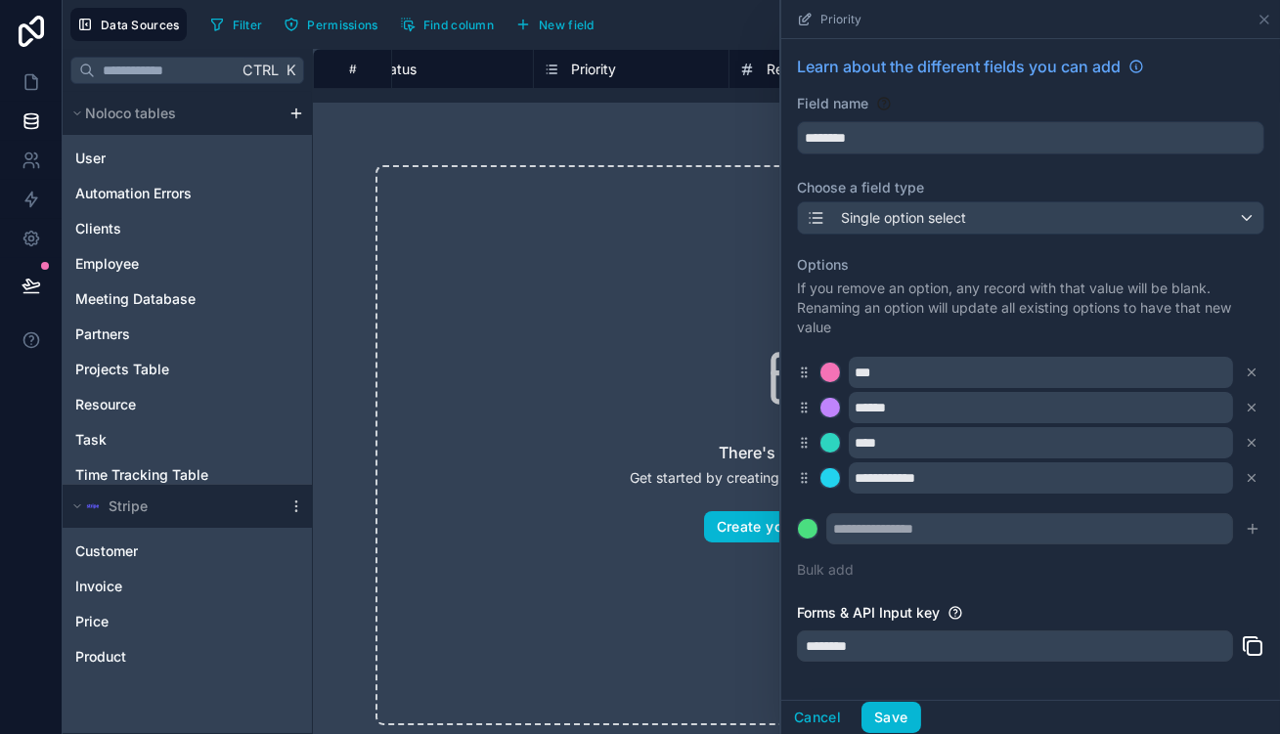
click at [898, 463] on div "**********" at bounding box center [1030, 478] width 467 height 31
click at [840, 468] on div at bounding box center [831, 478] width 20 height 20
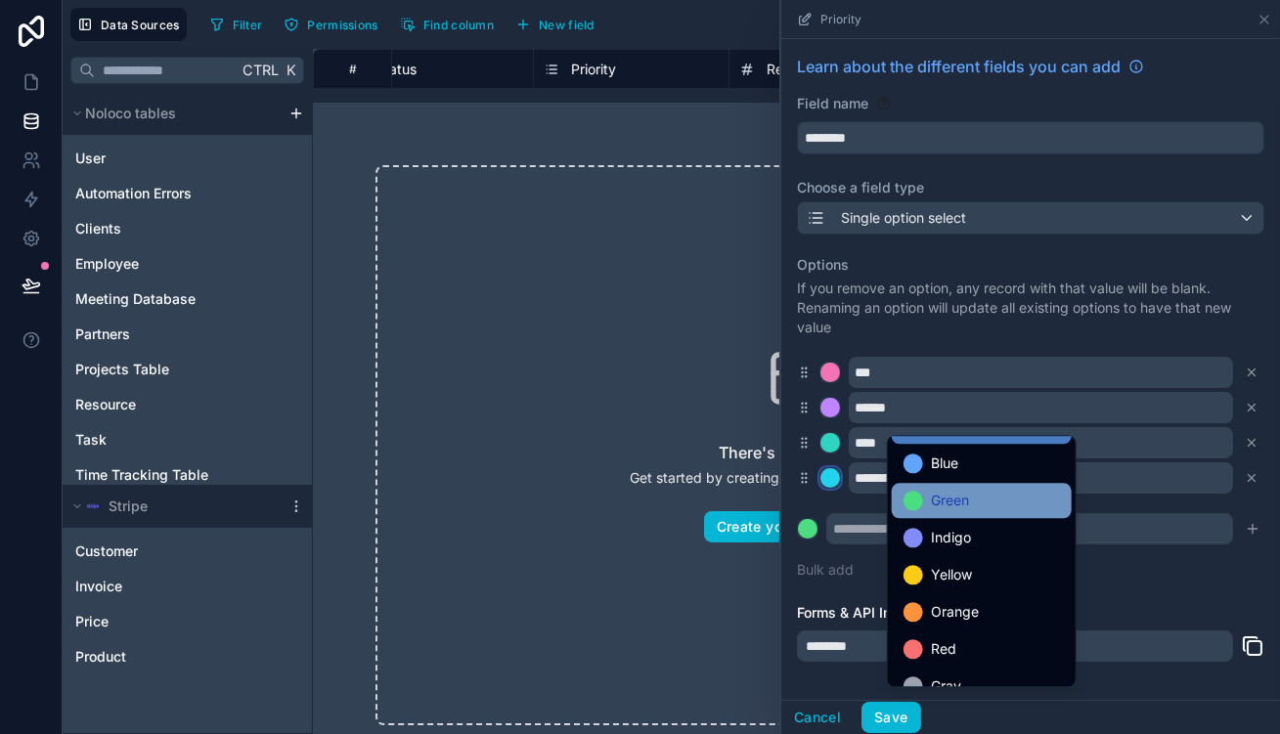
scroll to position [143, 0]
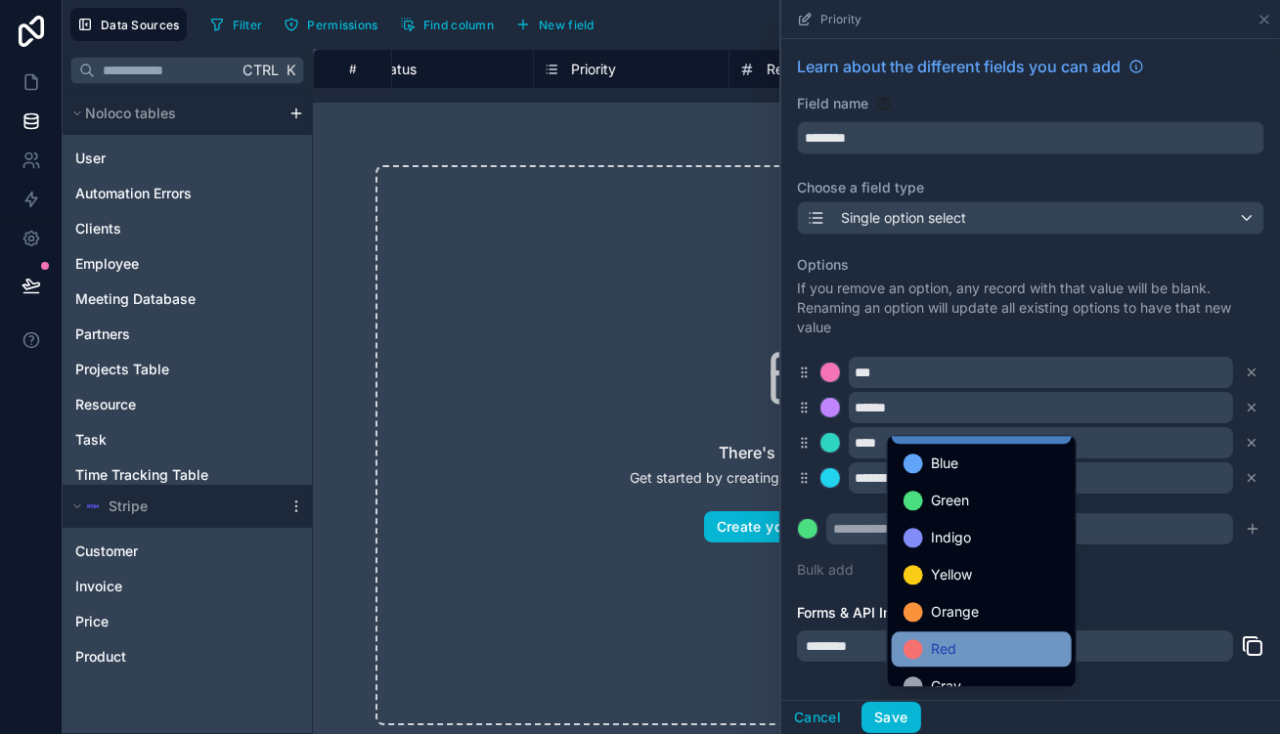
click at [940, 638] on div "Red" at bounding box center [982, 649] width 156 height 23
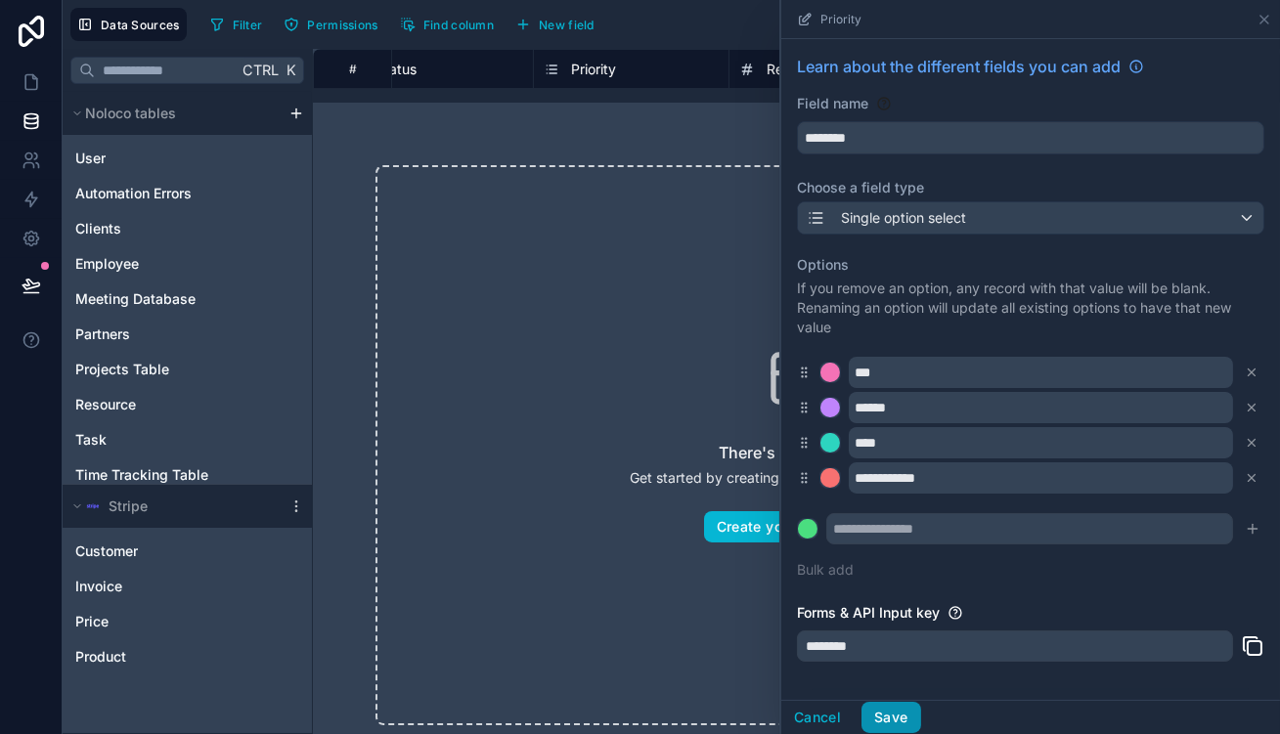
click at [920, 711] on button "Save" at bounding box center [891, 717] width 59 height 31
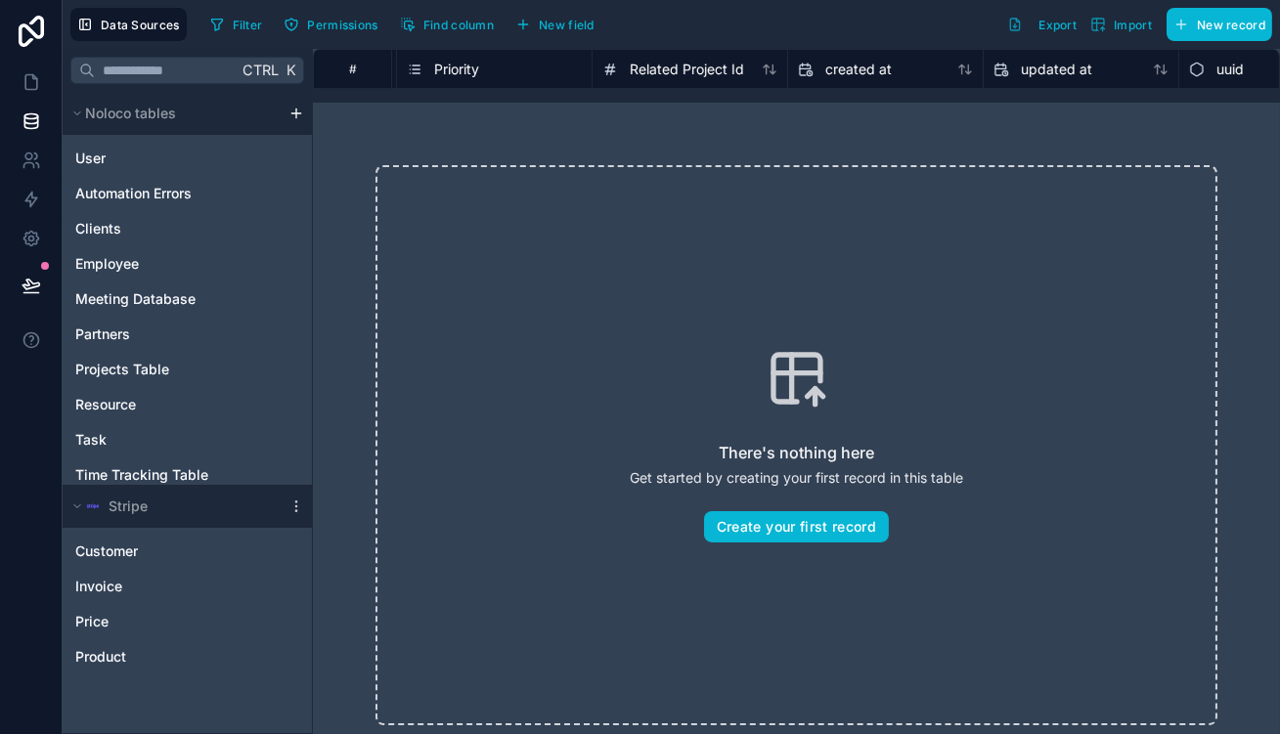
scroll to position [0, 980]
click at [623, 61] on span "Related Project Id" at bounding box center [680, 70] width 114 height 20
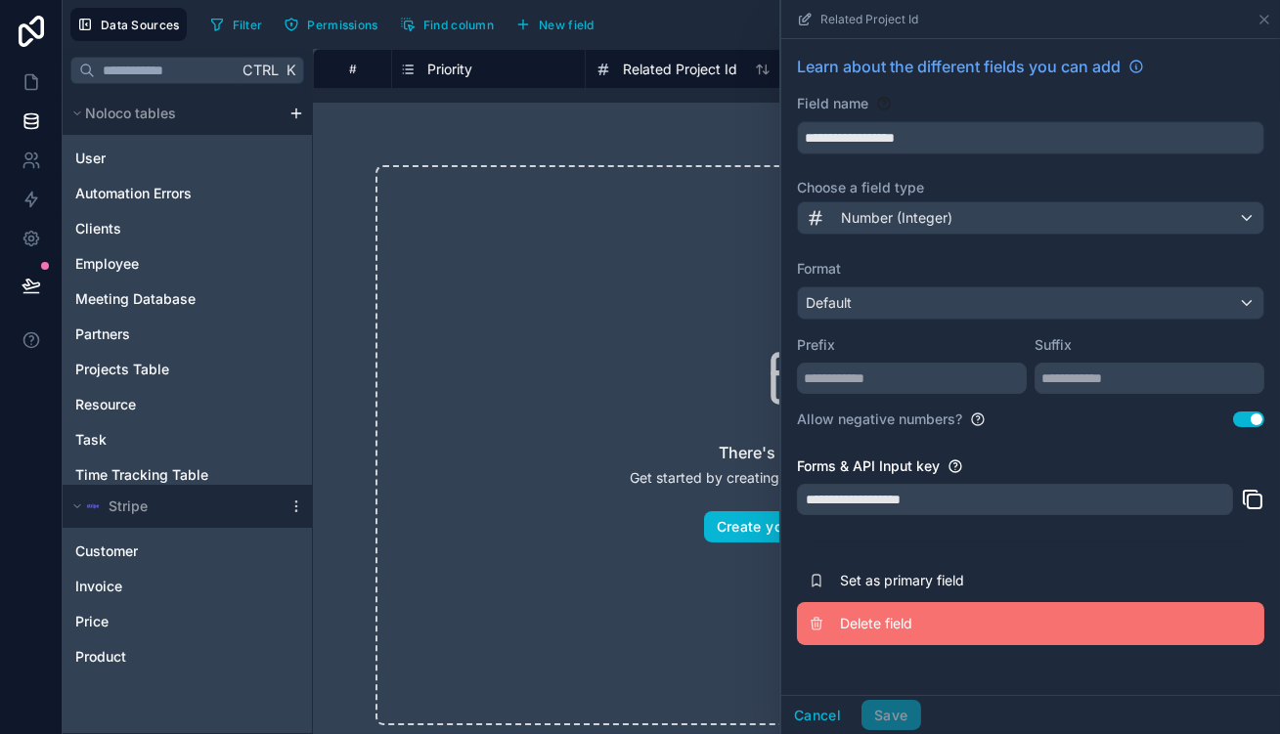
click at [946, 602] on button "Delete field" at bounding box center [1030, 623] width 467 height 43
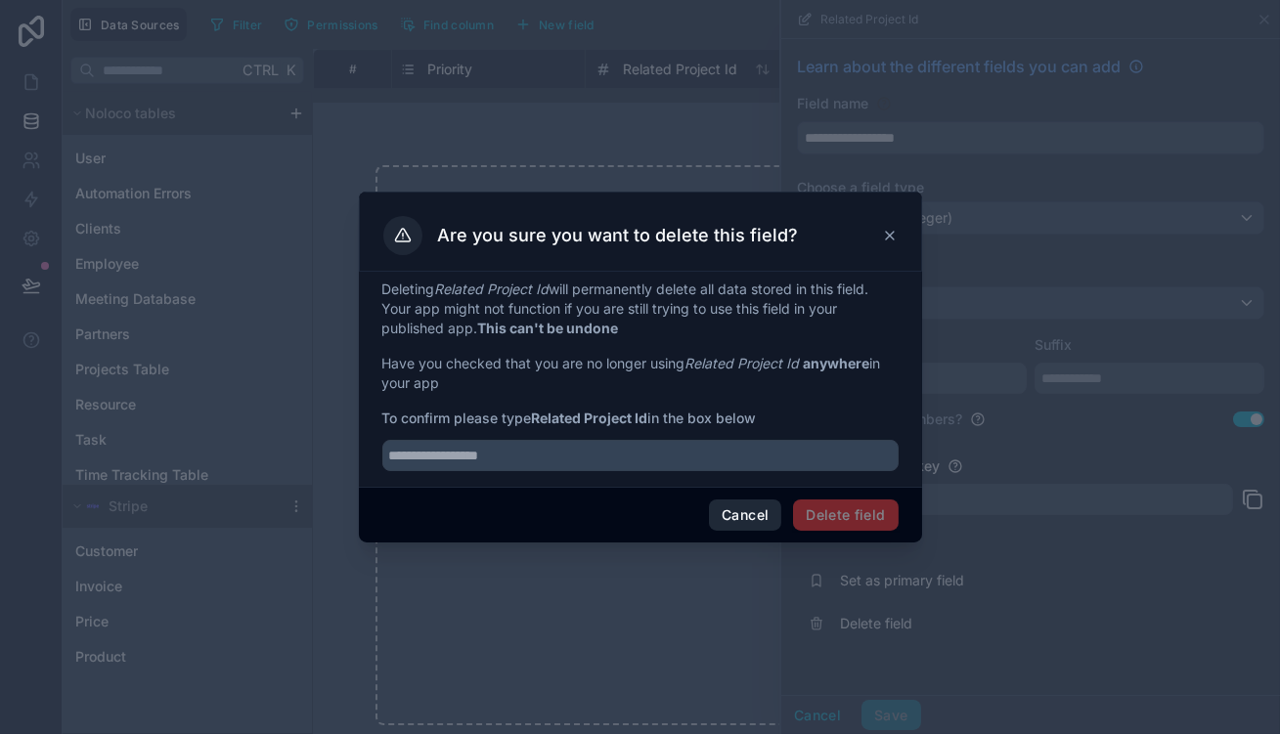
click at [744, 502] on button "Cancel" at bounding box center [745, 515] width 72 height 31
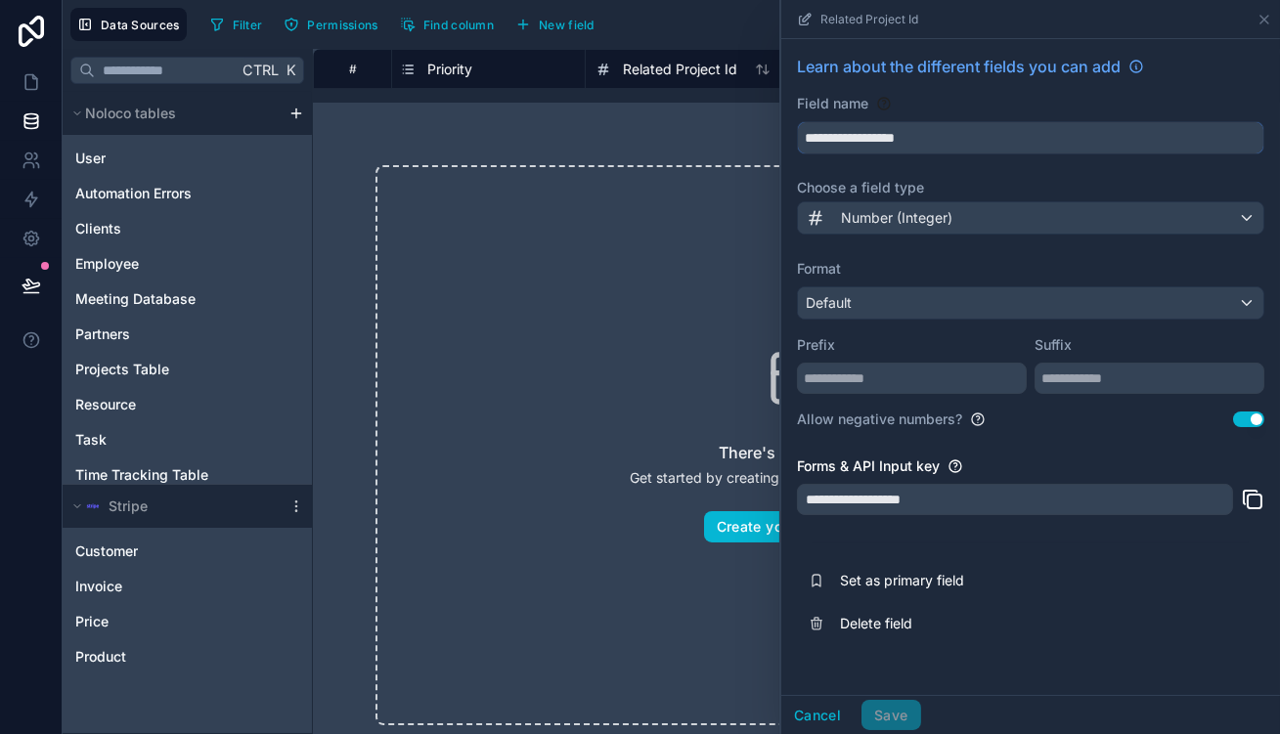
drag, startPoint x: 998, startPoint y: 121, endPoint x: 814, endPoint y: 118, distance: 183.9
click at [814, 118] on div "**********" at bounding box center [796, 392] width 967 height 686
type input "*"
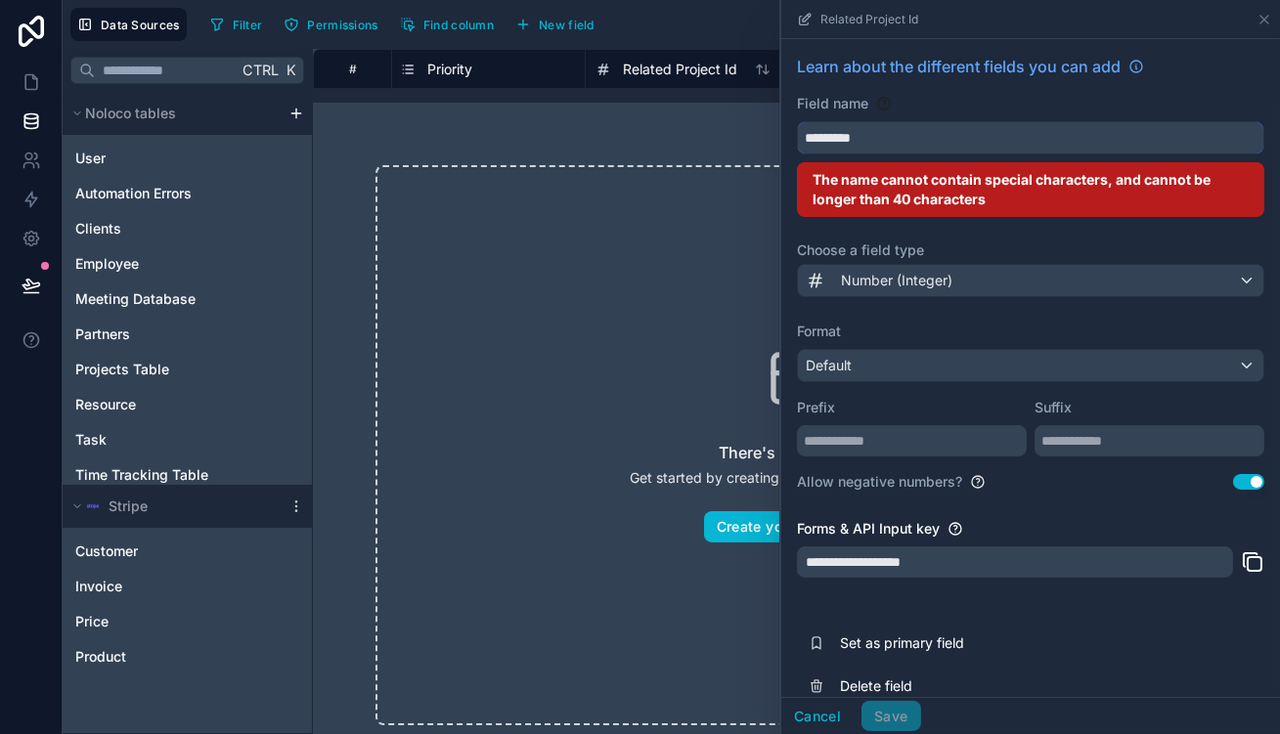
click at [797, 121] on button "********" at bounding box center [1030, 137] width 467 height 33
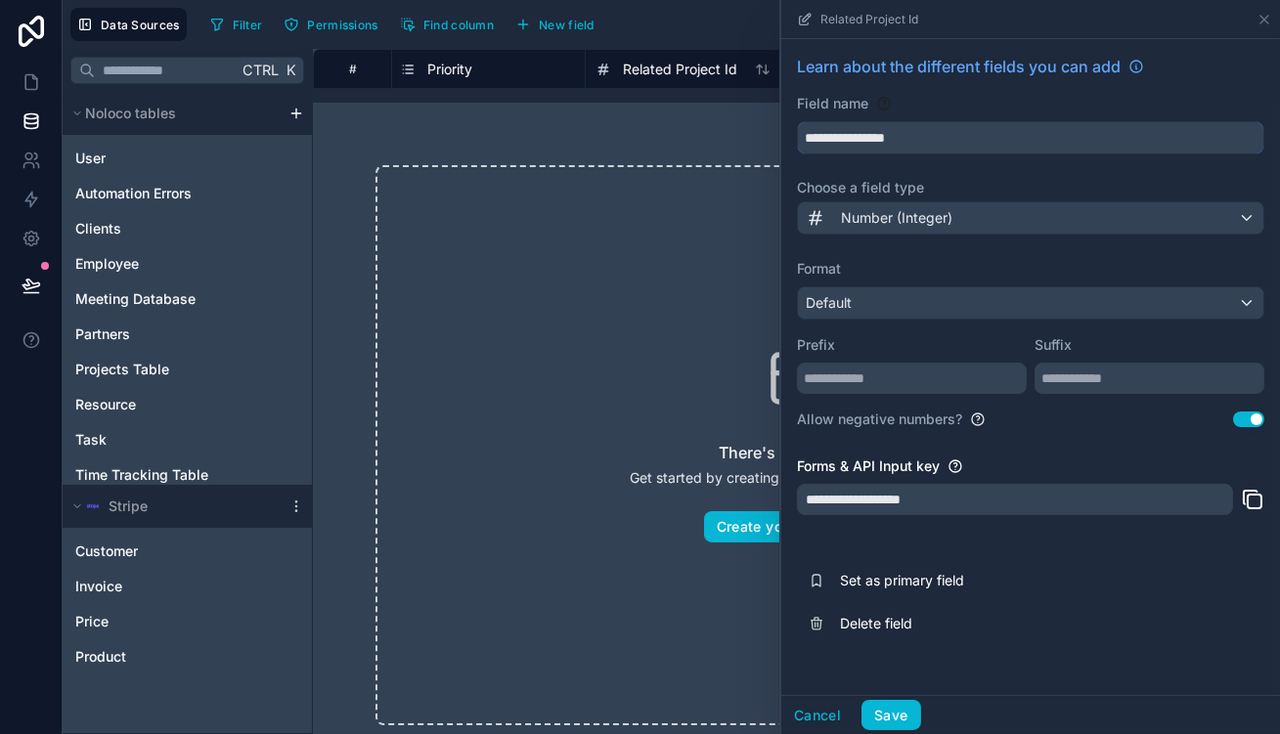
type input "**********"
click at [991, 202] on div "Number (Integer)" at bounding box center [1031, 217] width 466 height 31
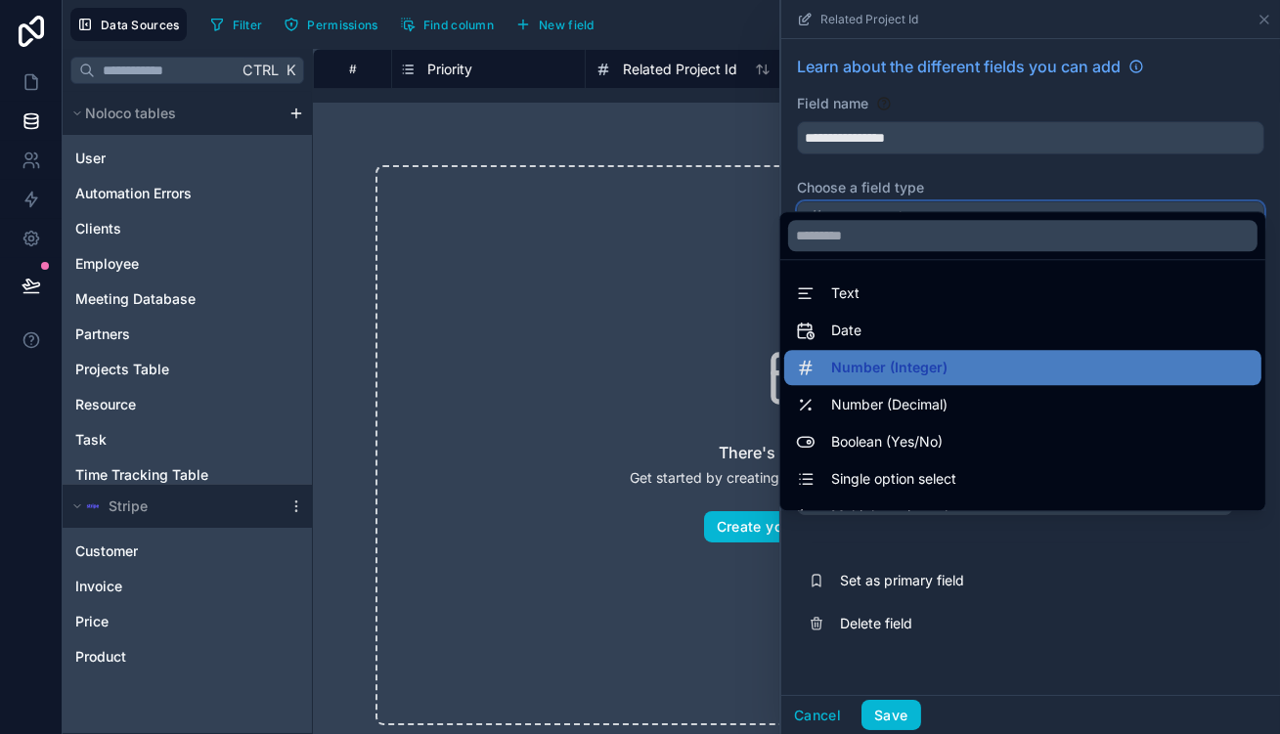
scroll to position [537, 0]
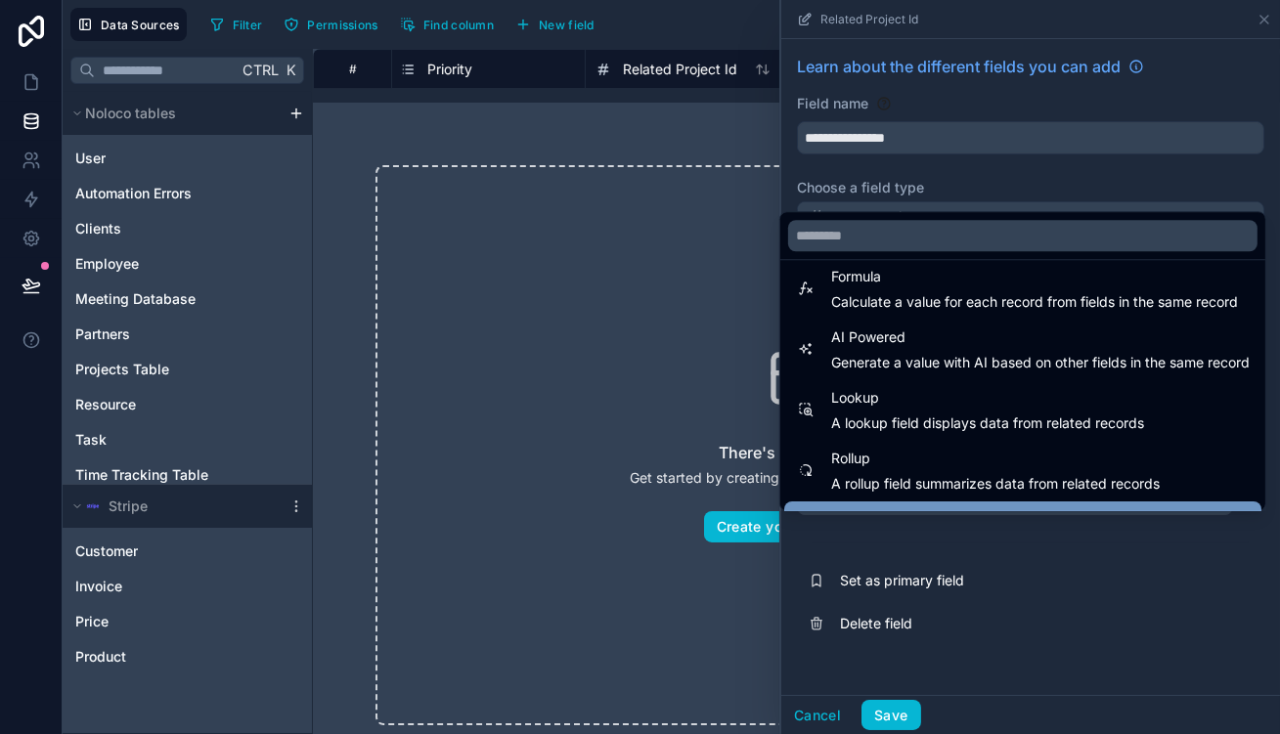
click at [984, 502] on div "Link to another record" at bounding box center [1022, 519] width 477 height 35
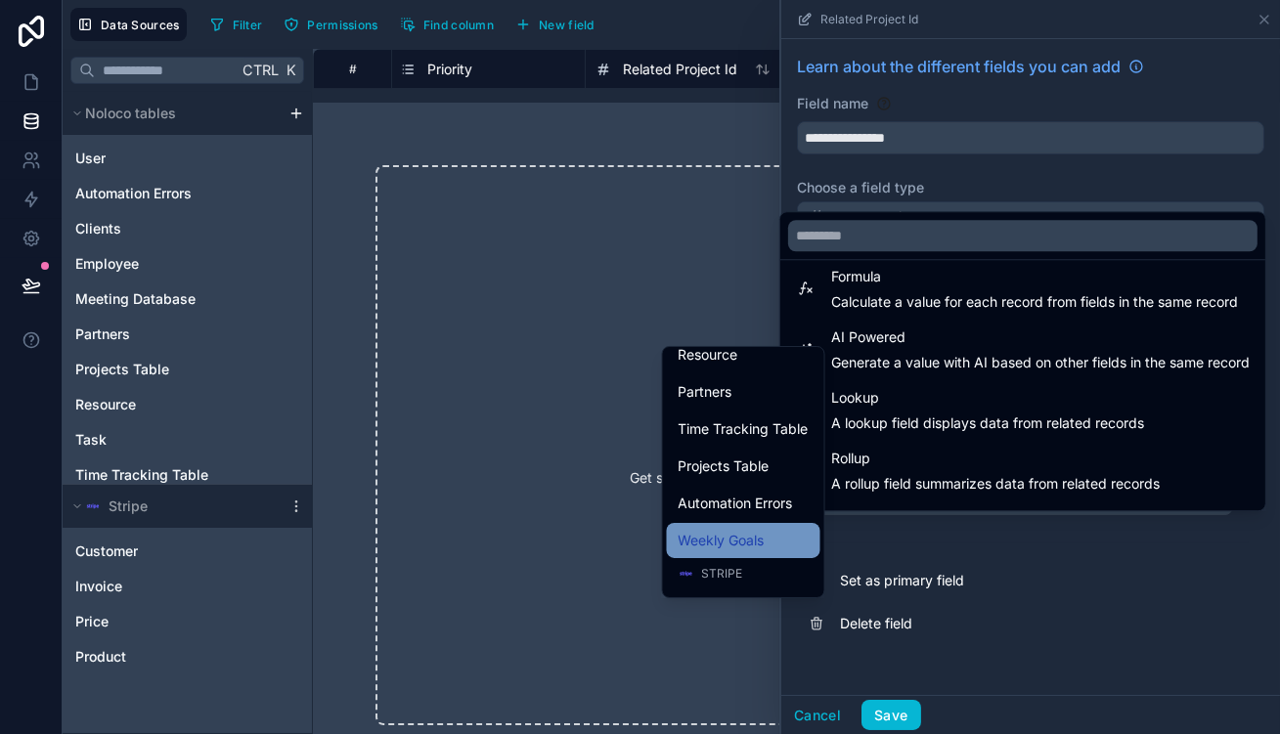
scroll to position [179, 0]
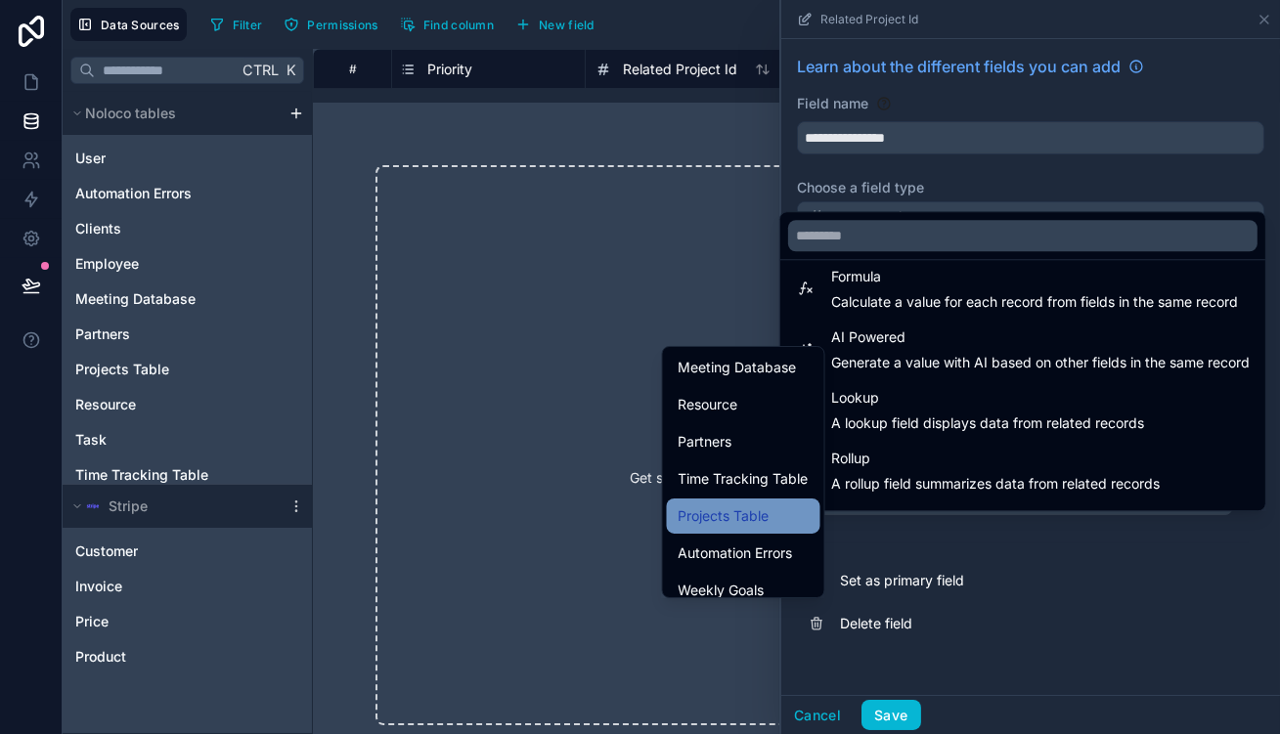
click at [771, 505] on div "Projects Table" at bounding box center [744, 516] width 130 height 23
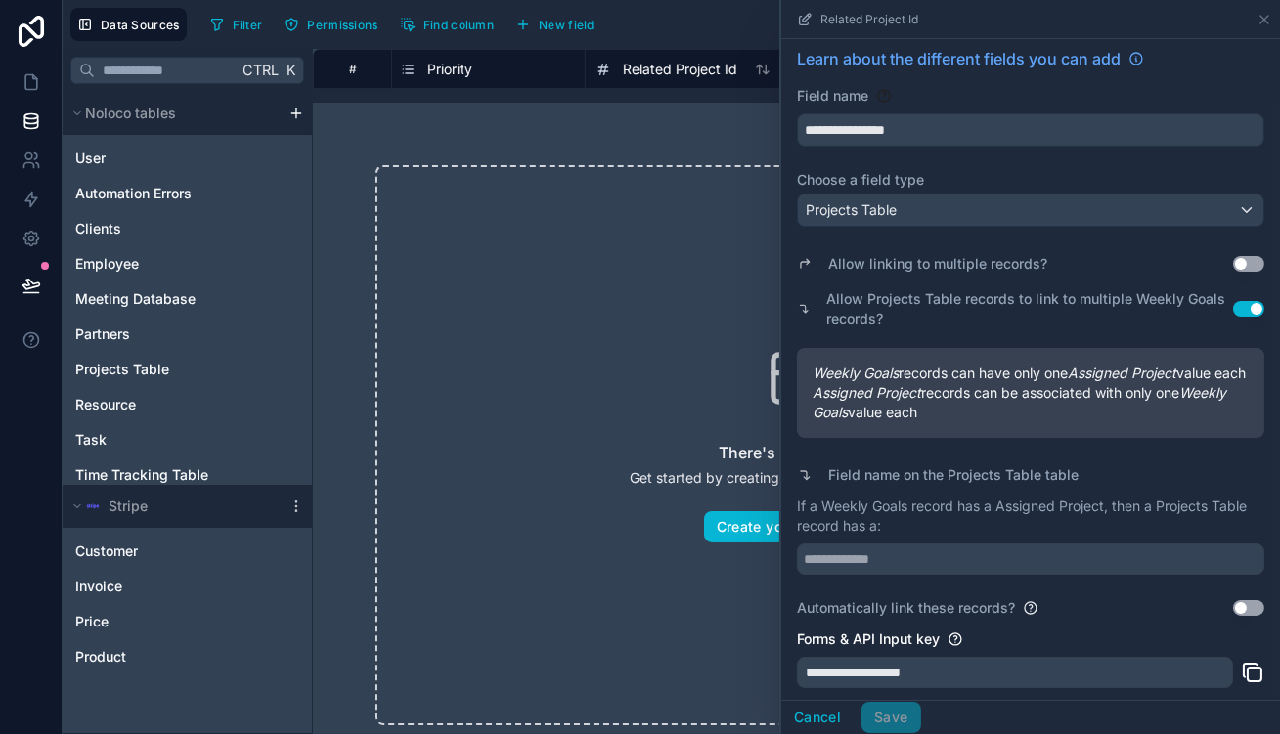
scroll to position [15, 0]
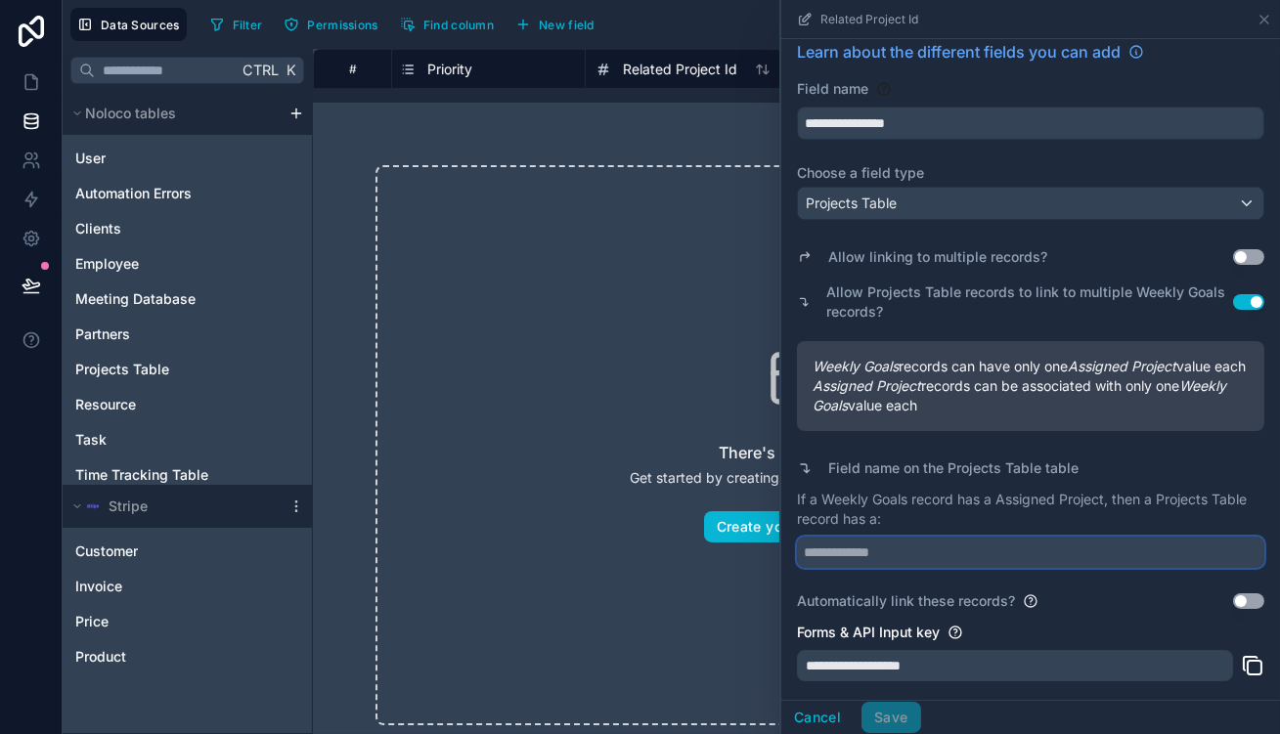
click at [957, 537] on input "text" at bounding box center [1030, 552] width 467 height 31
type input "**********"
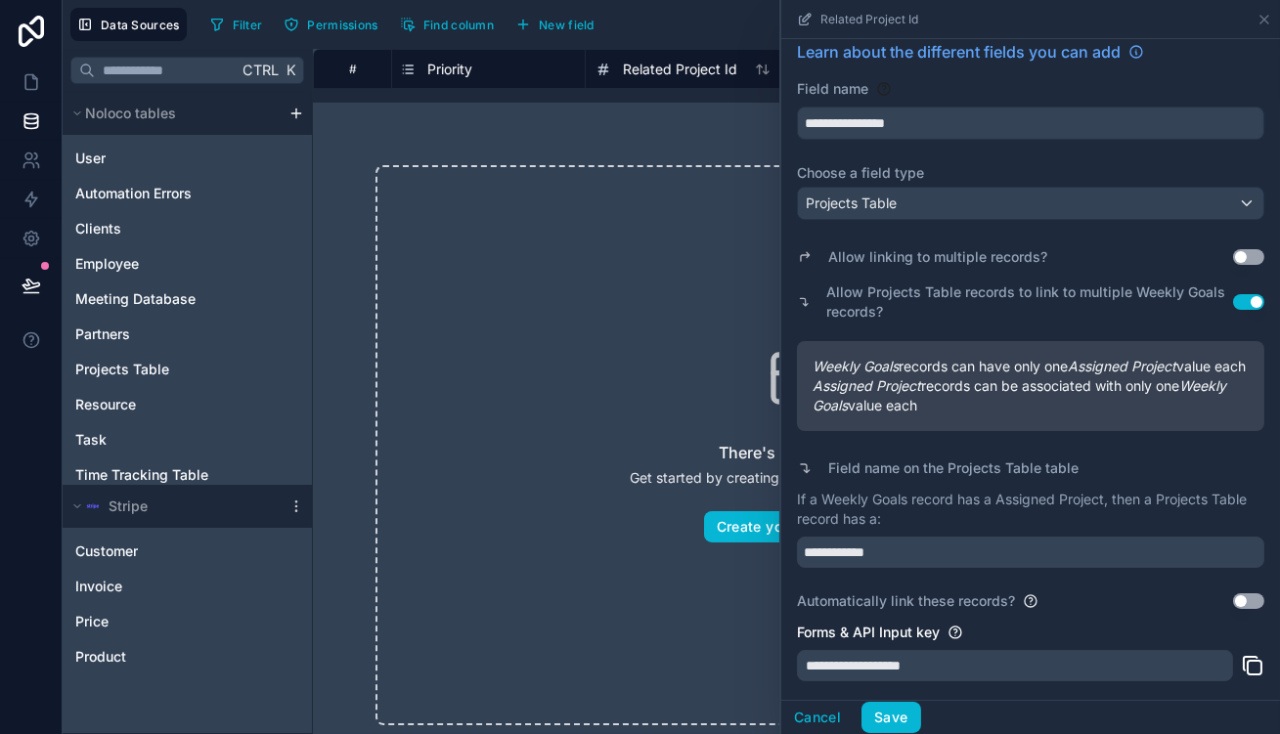
click at [1233, 249] on button "Use setting" at bounding box center [1248, 257] width 31 height 16
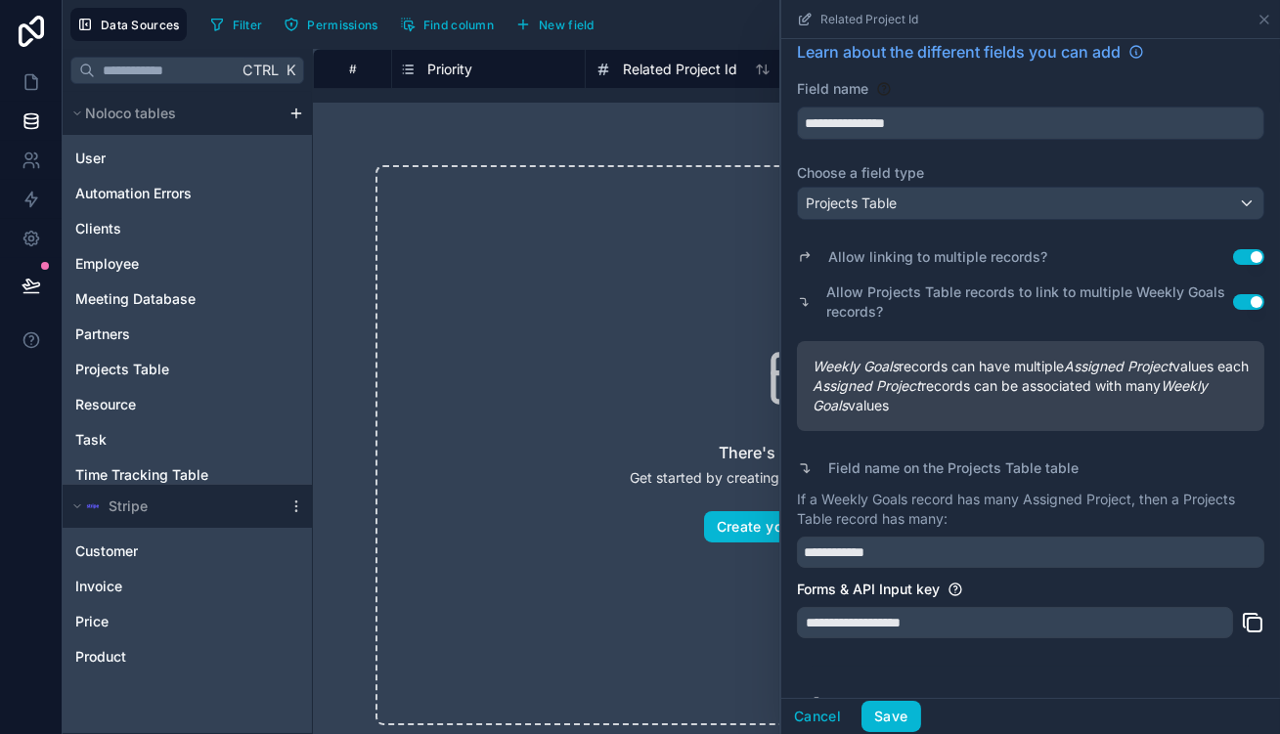
scroll to position [0, 0]
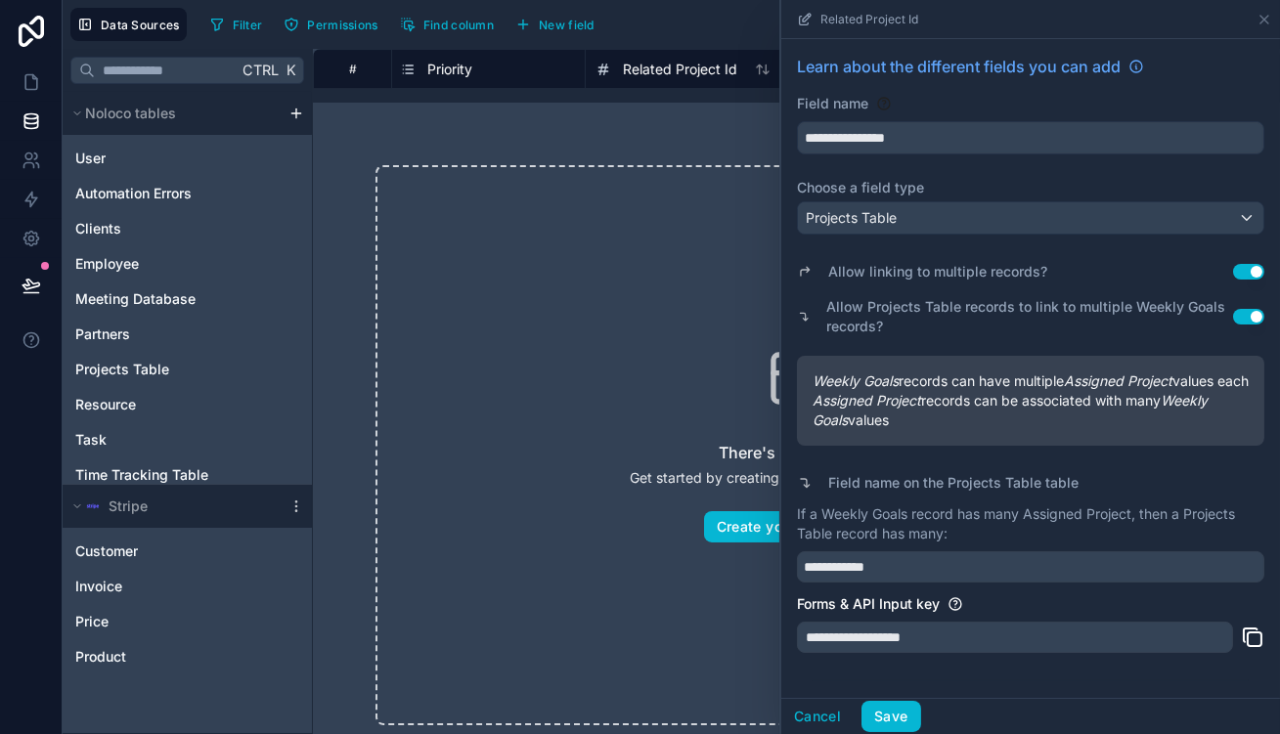
click at [1252, 264] on button "Use setting" at bounding box center [1248, 272] width 31 height 16
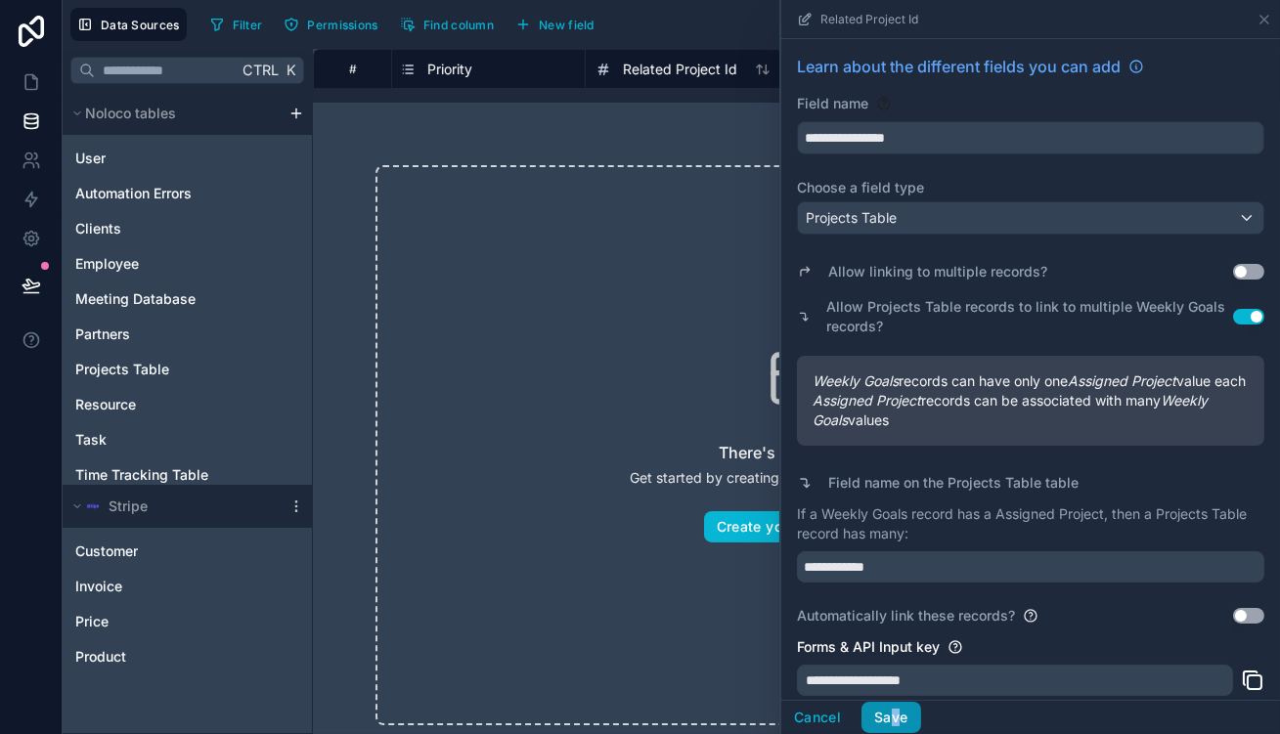
click at [947, 709] on div "Cancel Save" at bounding box center [1030, 717] width 499 height 34
click at [920, 714] on button "Save" at bounding box center [891, 717] width 59 height 31
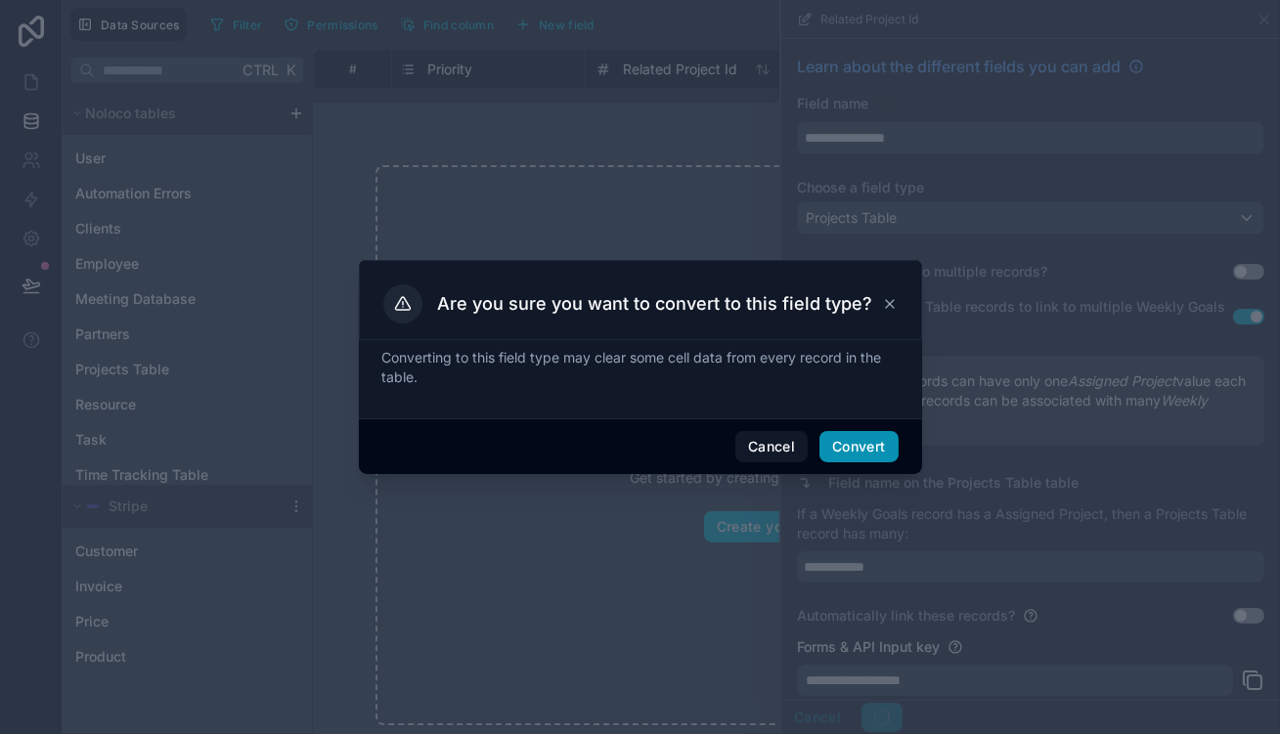
click at [835, 438] on button "Convert" at bounding box center [859, 446] width 78 height 31
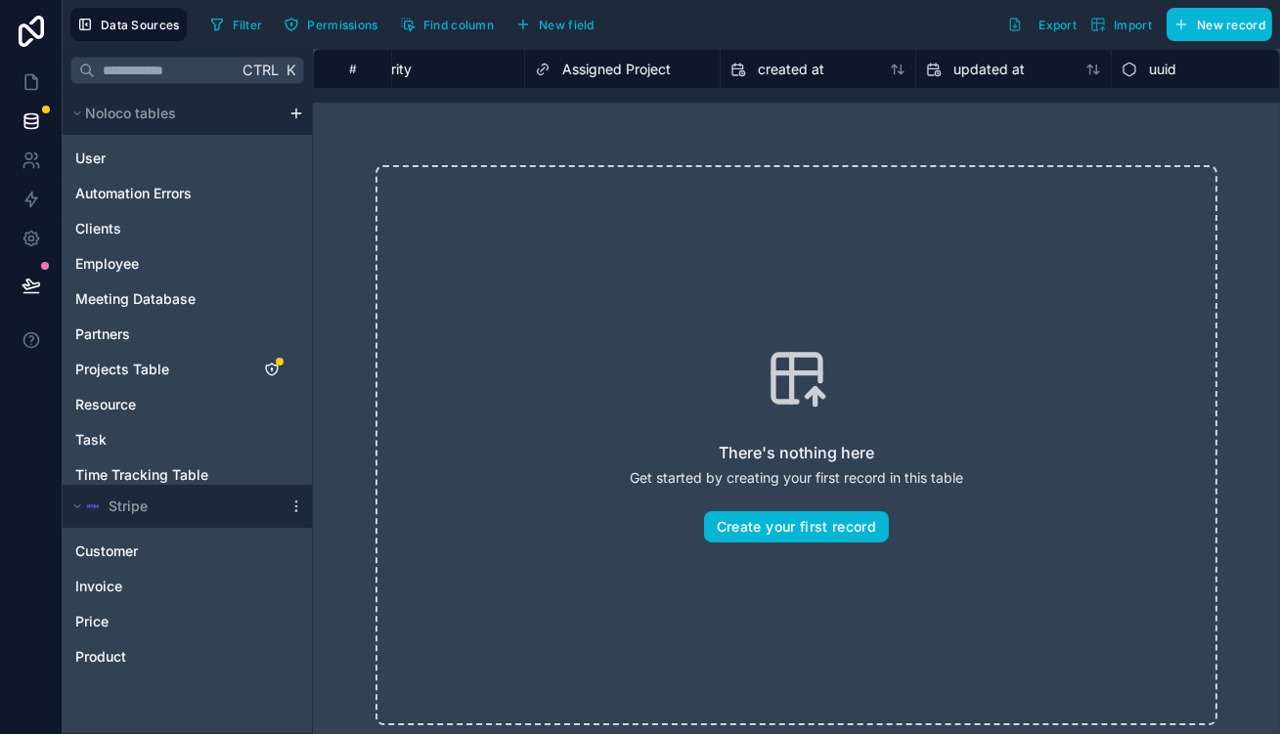
scroll to position [0, 1067]
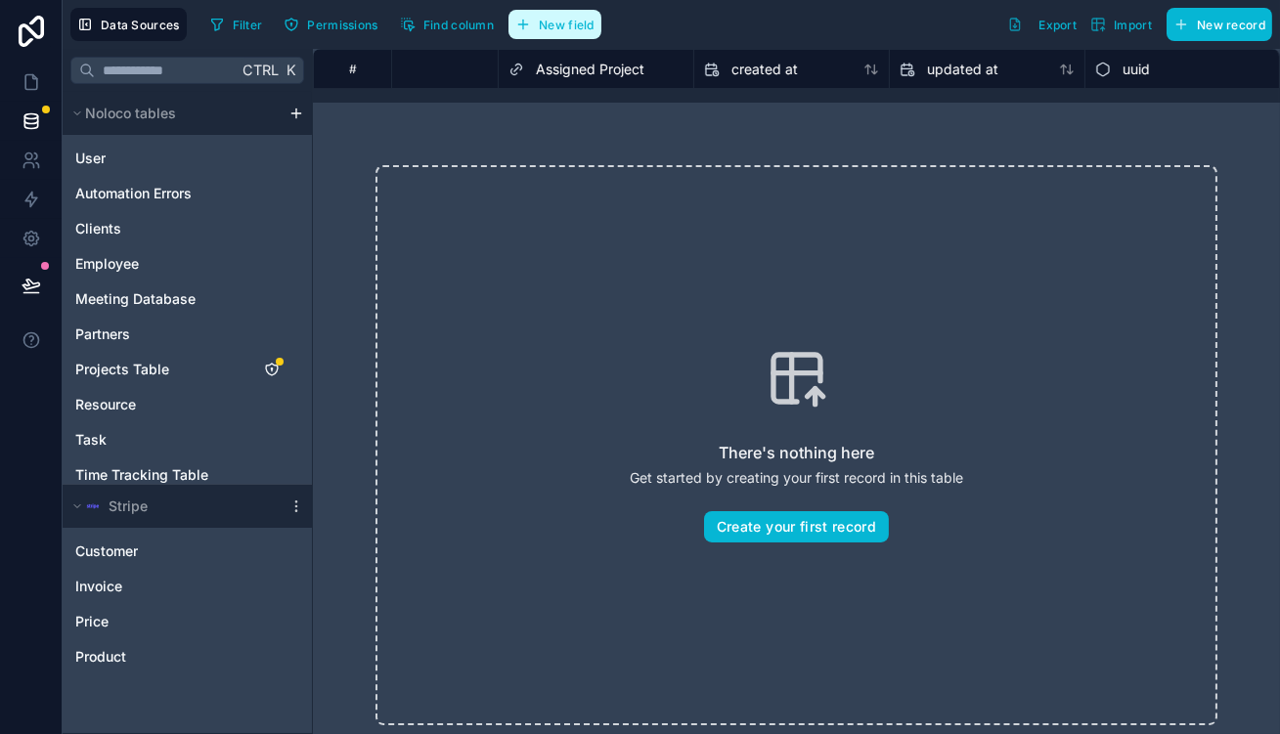
click at [539, 19] on span "New field" at bounding box center [567, 25] width 56 height 15
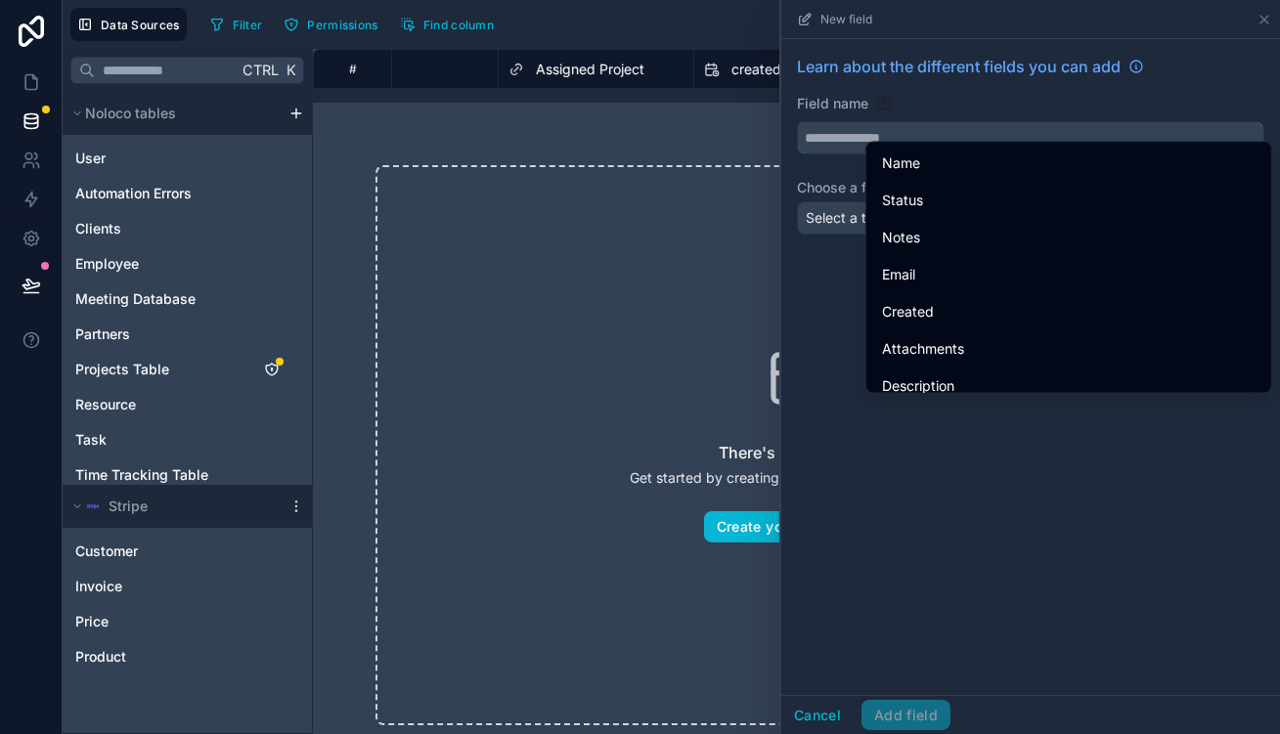
click at [1090, 122] on input "text" at bounding box center [1031, 137] width 466 height 31
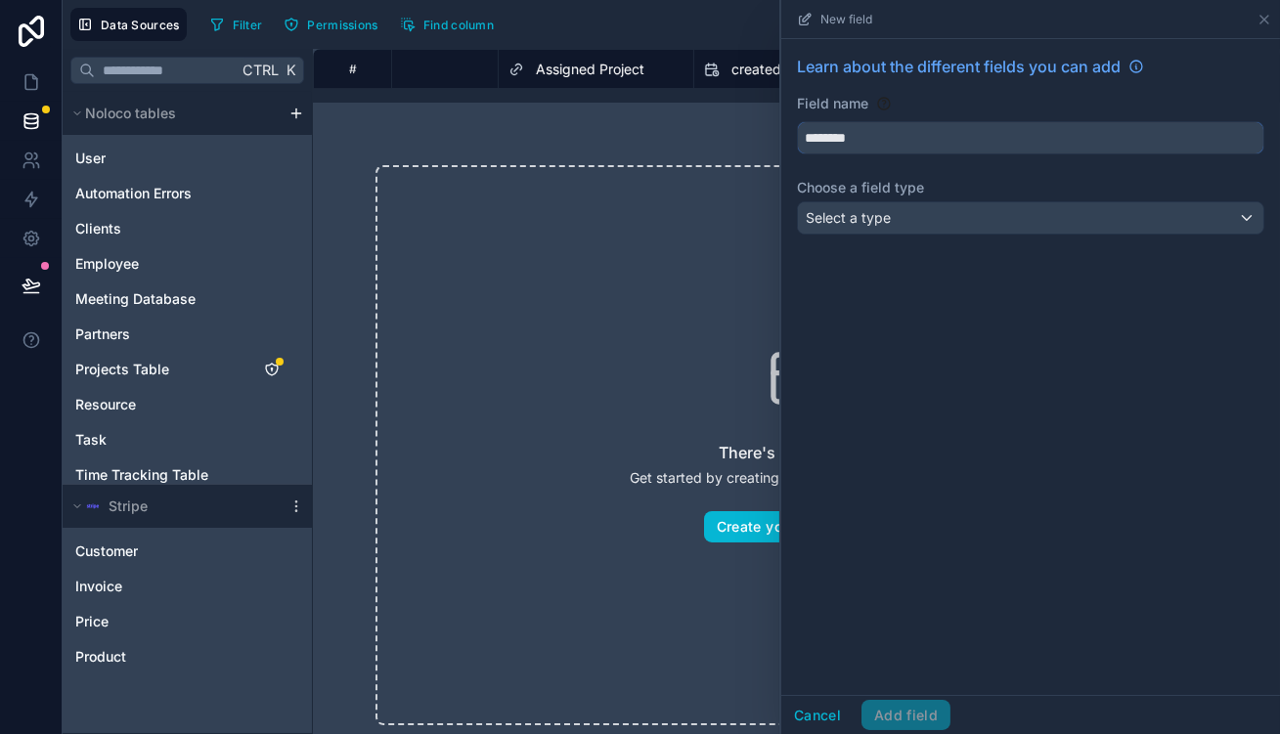
click at [797, 121] on button "*******" at bounding box center [1030, 137] width 467 height 33
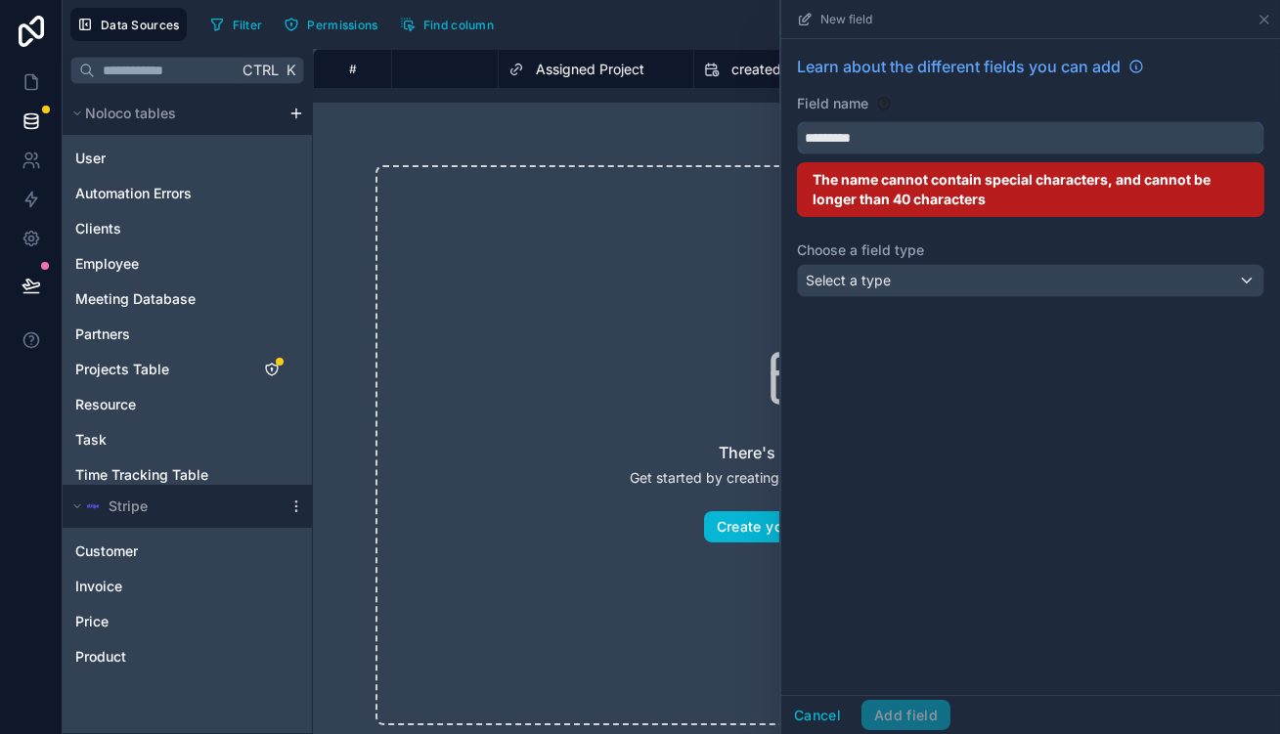
click at [797, 121] on button "********" at bounding box center [1030, 137] width 467 height 33
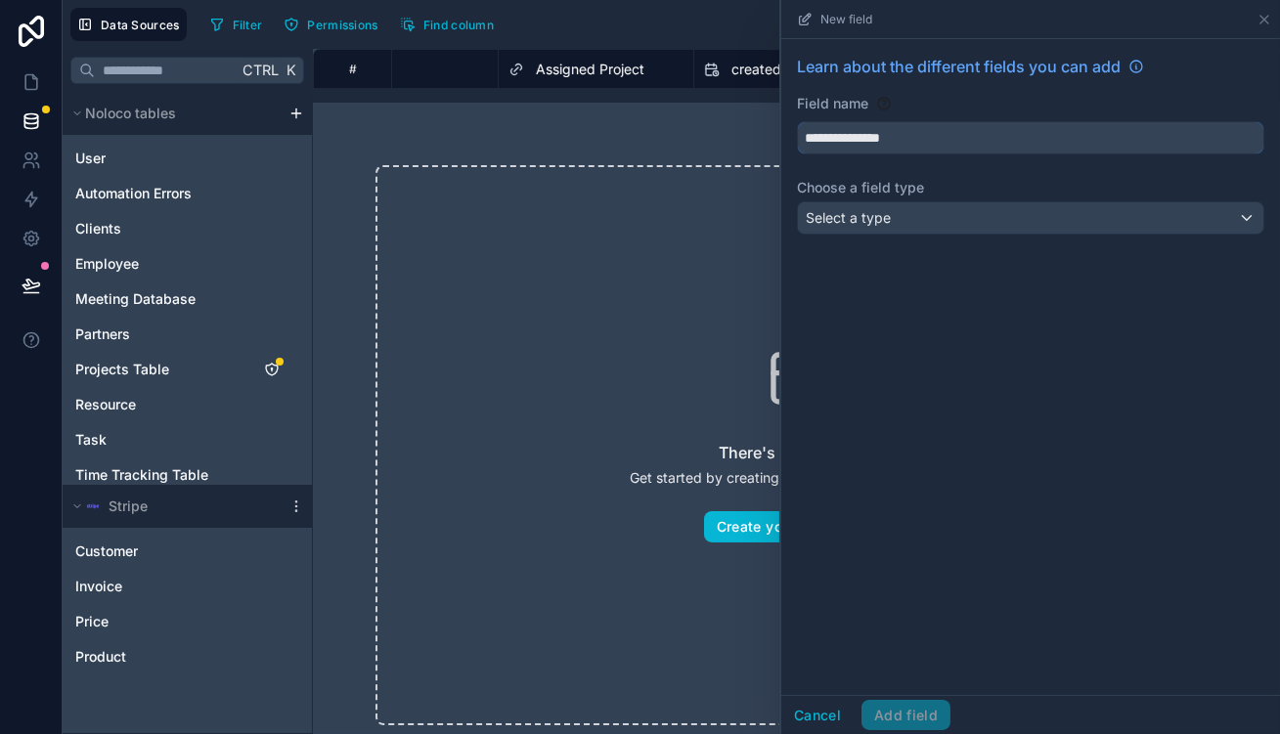
type input "**********"
click at [1062, 202] on div "Select a type" at bounding box center [1031, 217] width 466 height 31
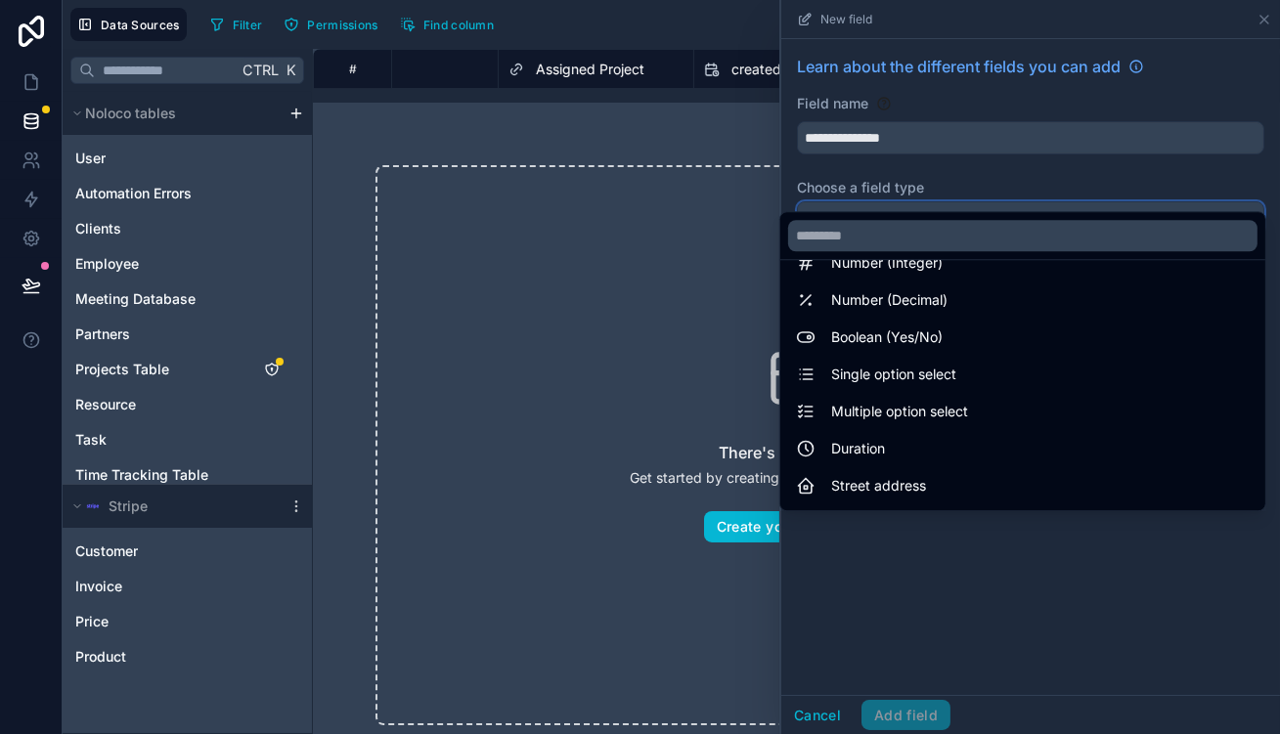
scroll to position [537, 0]
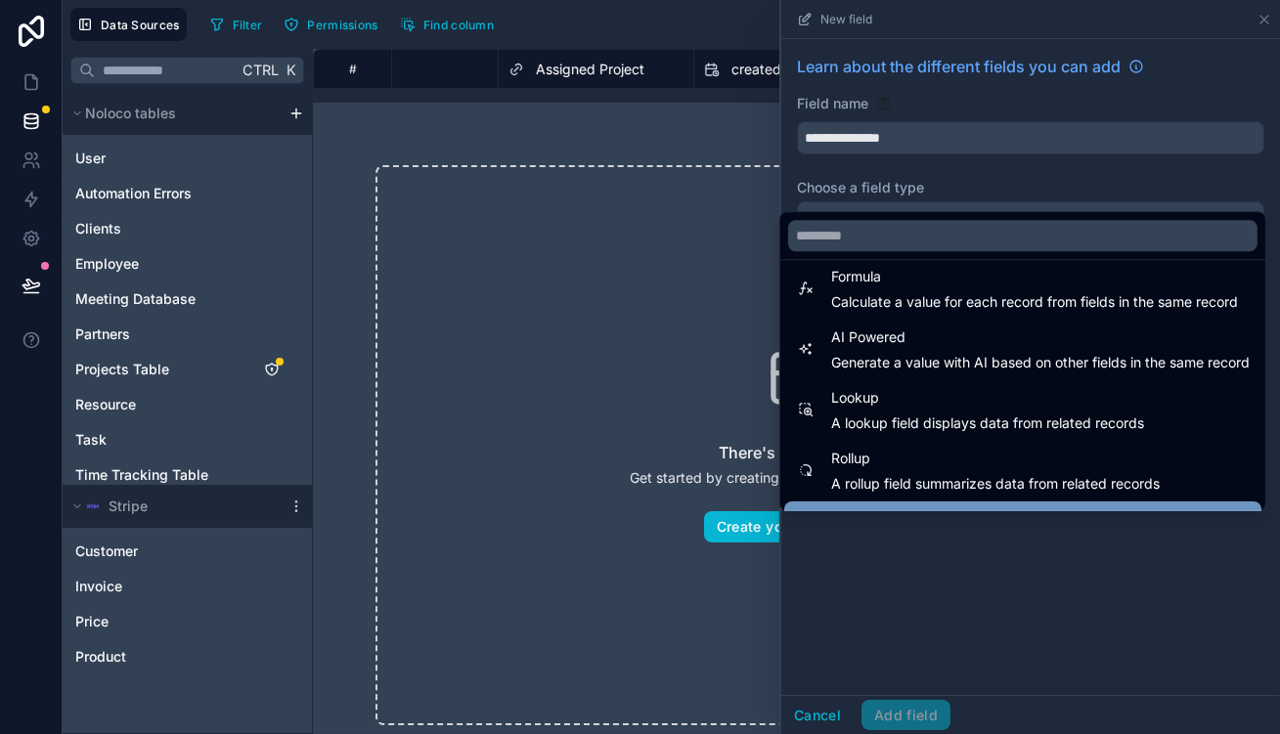
click at [965, 508] on span "Link to another record" at bounding box center [902, 519] width 142 height 23
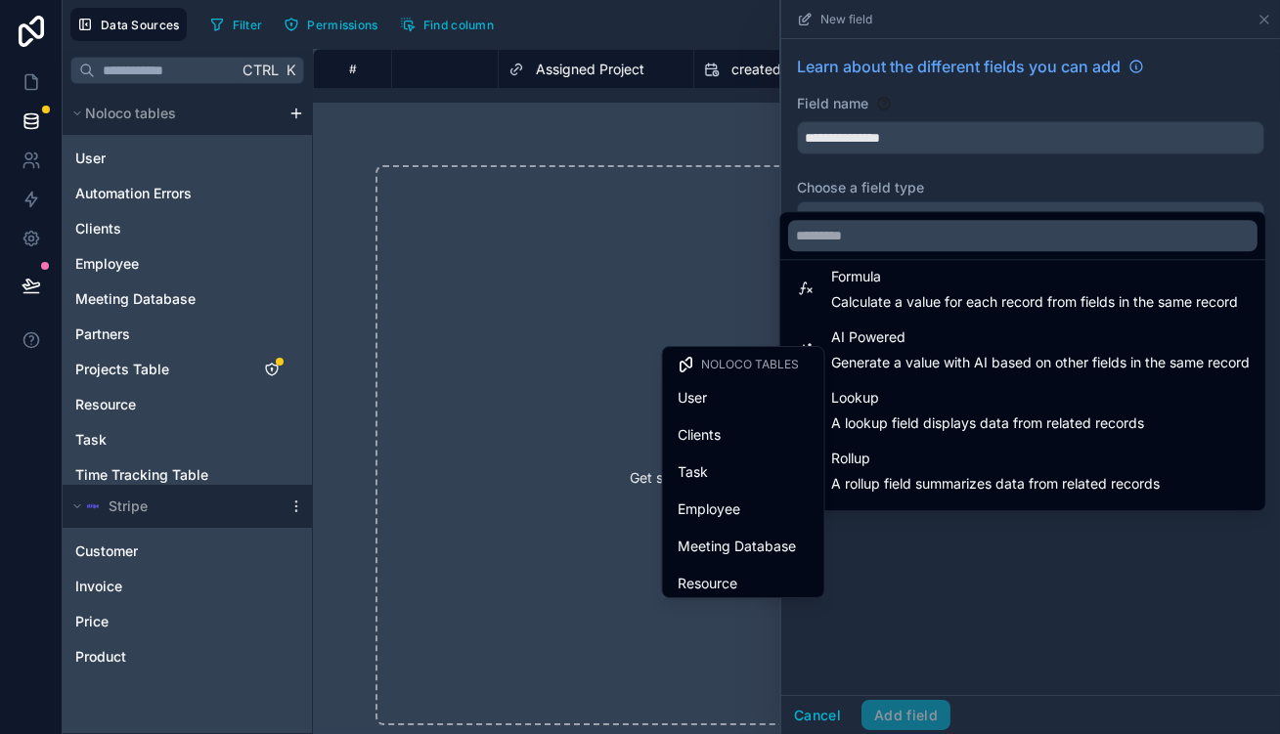
click at [743, 429] on div "Clients" at bounding box center [744, 434] width 130 height 23
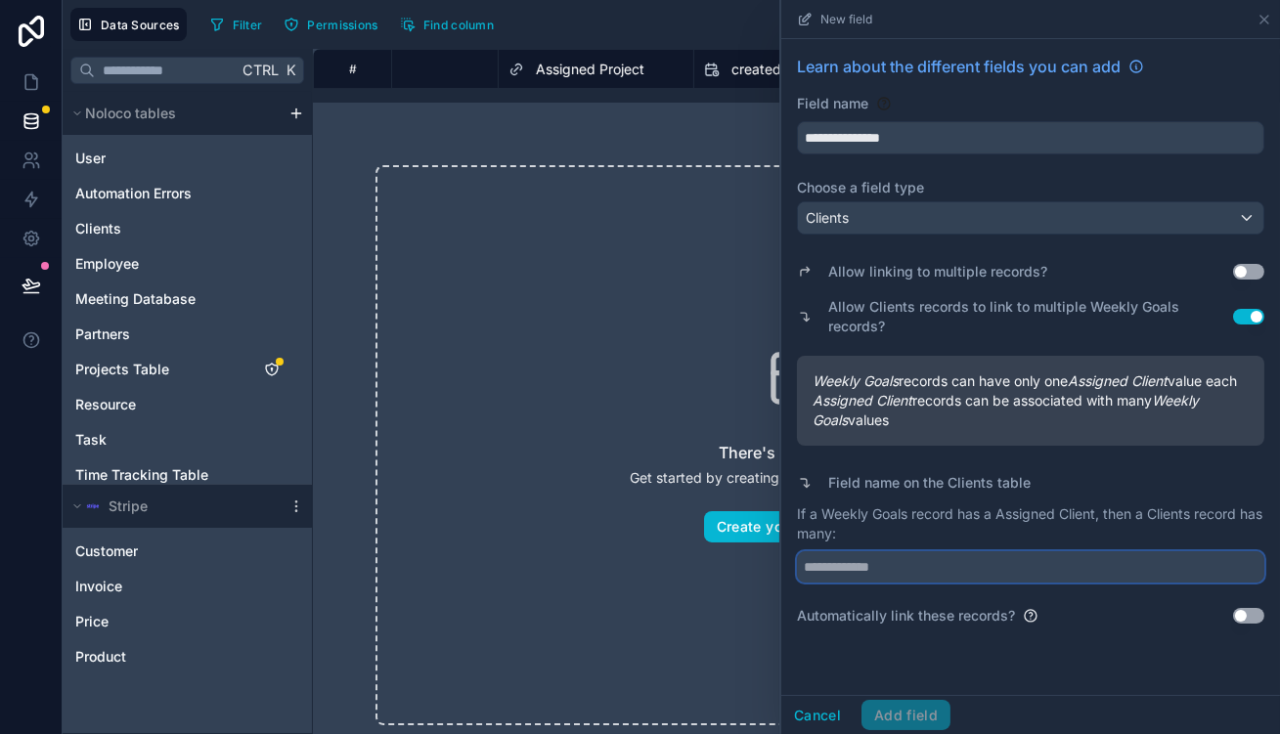
click at [991, 552] on input "text" at bounding box center [1030, 567] width 467 height 31
type input "**********"
click at [951, 710] on button "Add field" at bounding box center [906, 715] width 89 height 31
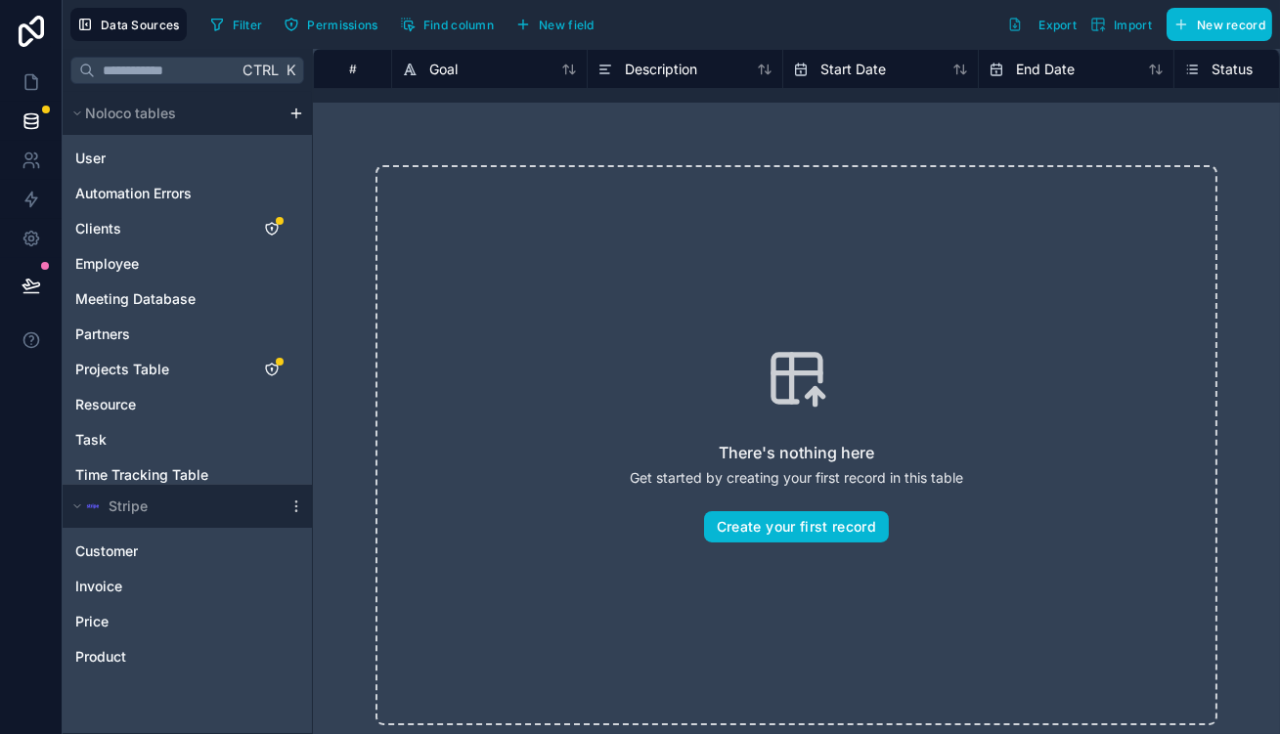
click at [518, 37] on div "Filter Permissions Find column New field" at bounding box center [405, 24] width 407 height 33
click at [539, 20] on span "New field" at bounding box center [567, 25] width 56 height 15
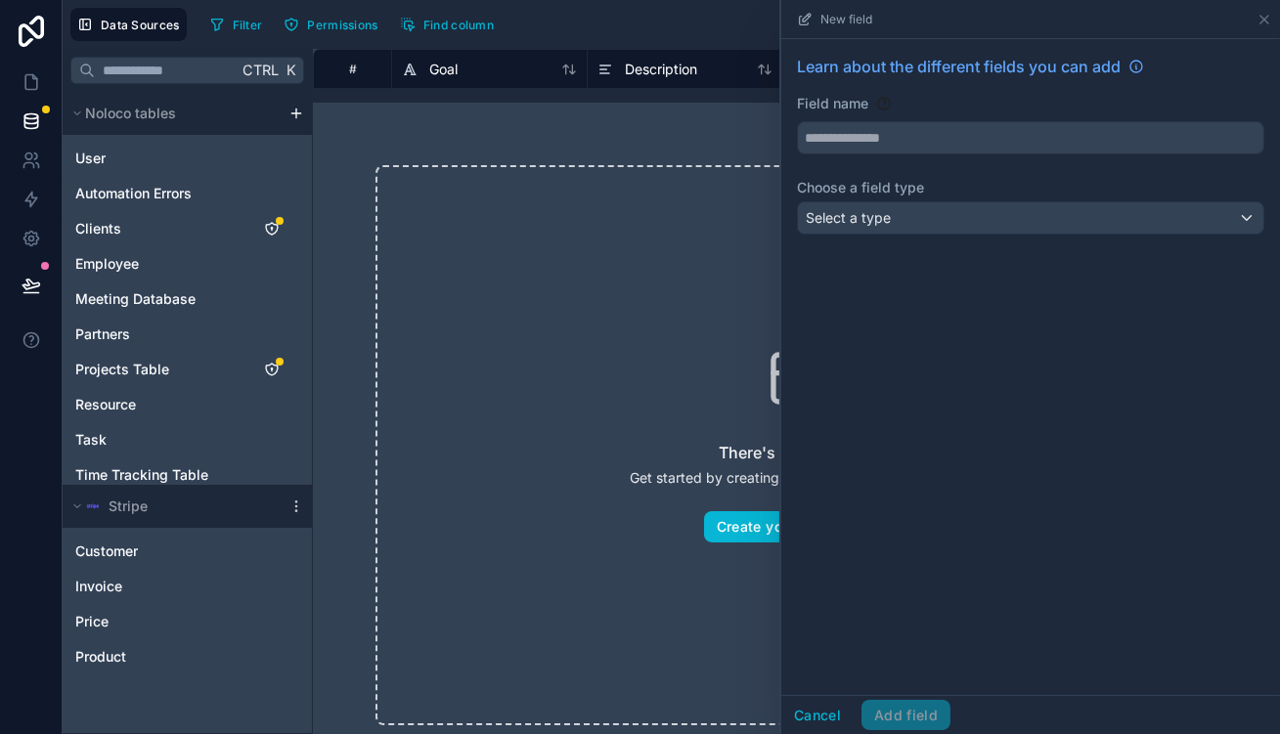
click at [1024, 95] on div "Field name" at bounding box center [1030, 104] width 467 height 20
click at [1020, 104] on div "Field name" at bounding box center [1030, 124] width 467 height 61
click at [1024, 122] on input "text" at bounding box center [1031, 137] width 466 height 31
click at [797, 121] on button "******" at bounding box center [1030, 137] width 467 height 33
type input "**********"
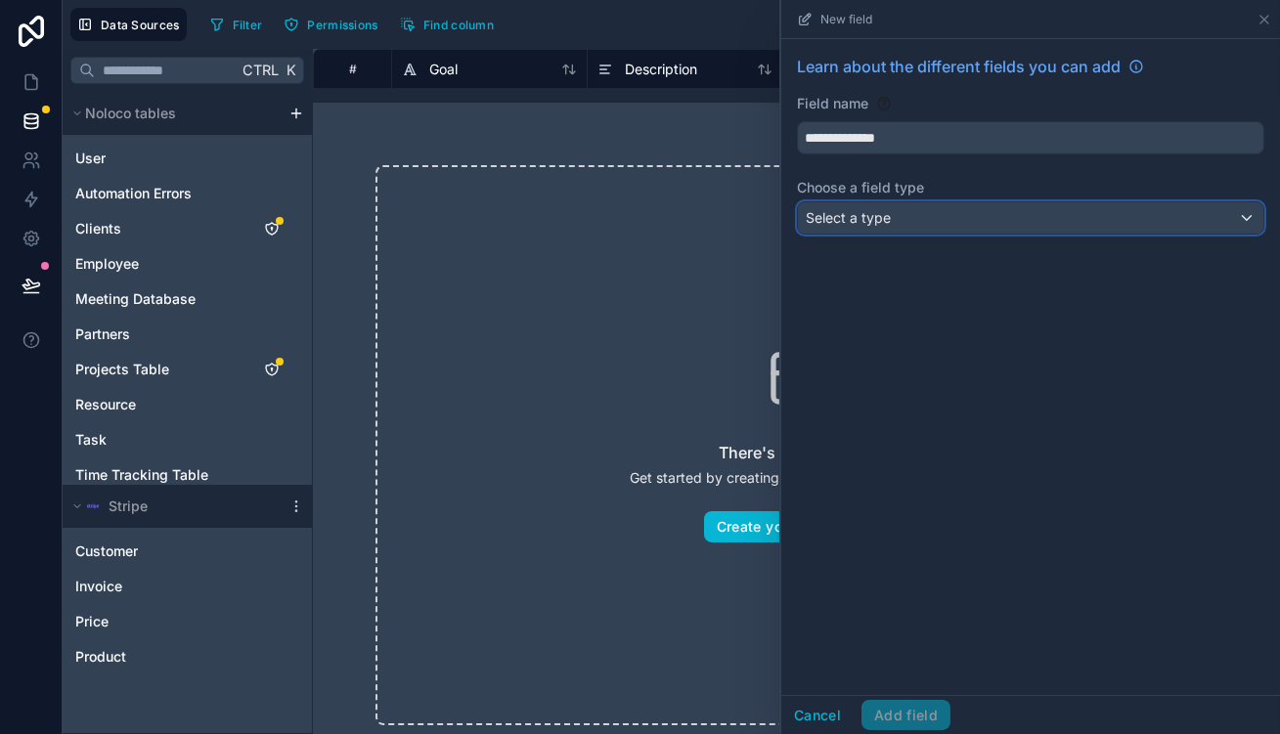
click at [983, 202] on div "Select a type" at bounding box center [1031, 217] width 466 height 31
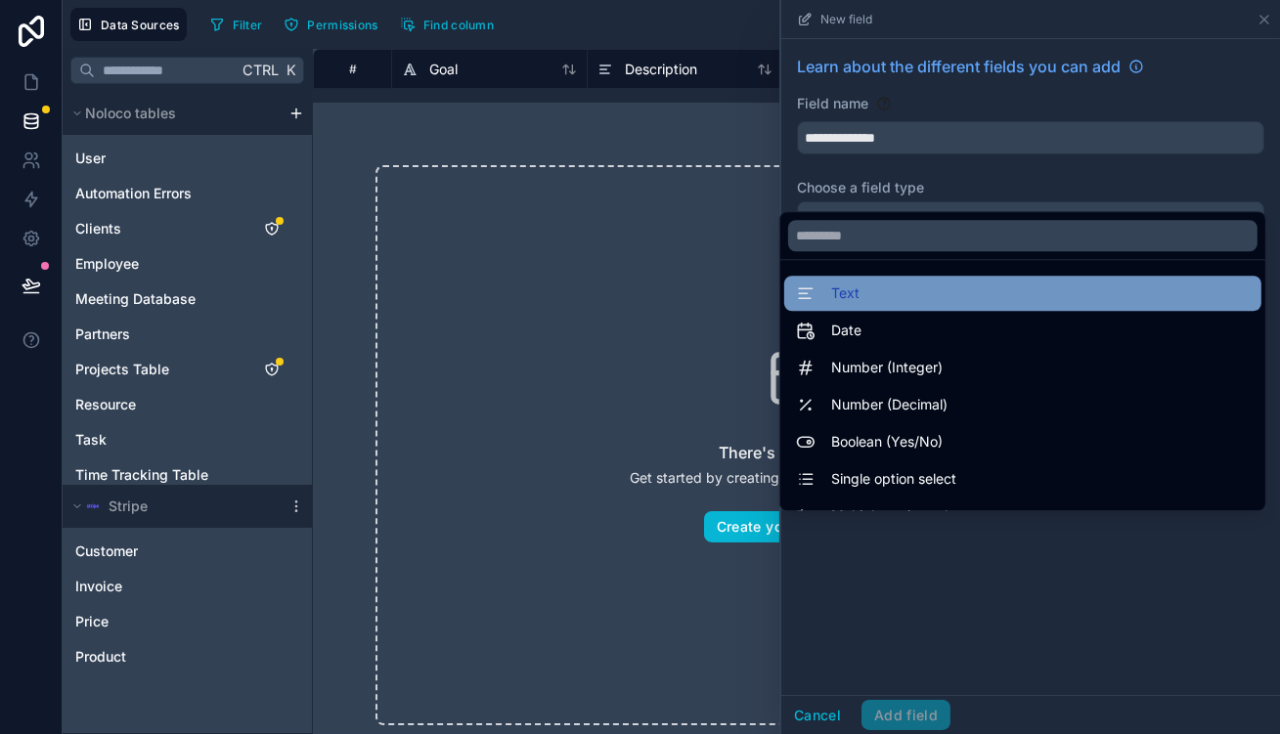
click at [961, 289] on div "Text" at bounding box center [1023, 293] width 454 height 23
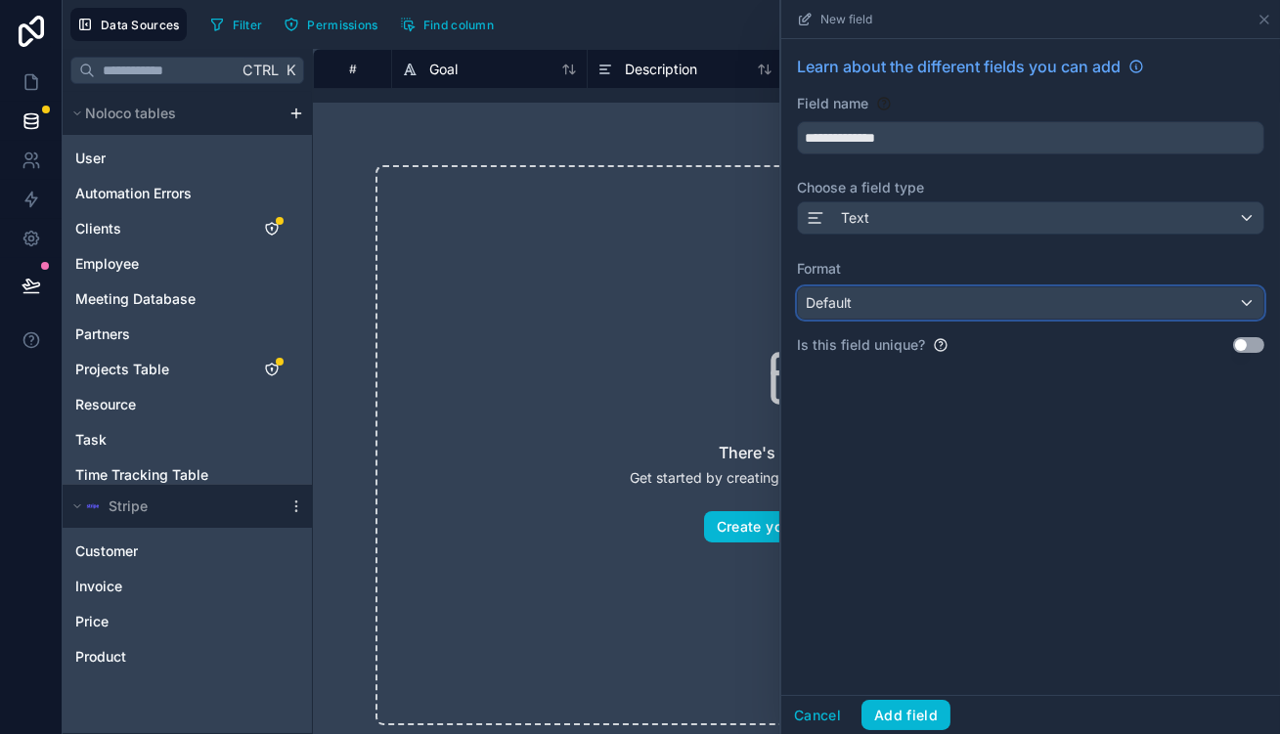
click at [988, 288] on div "Default" at bounding box center [1031, 303] width 466 height 31
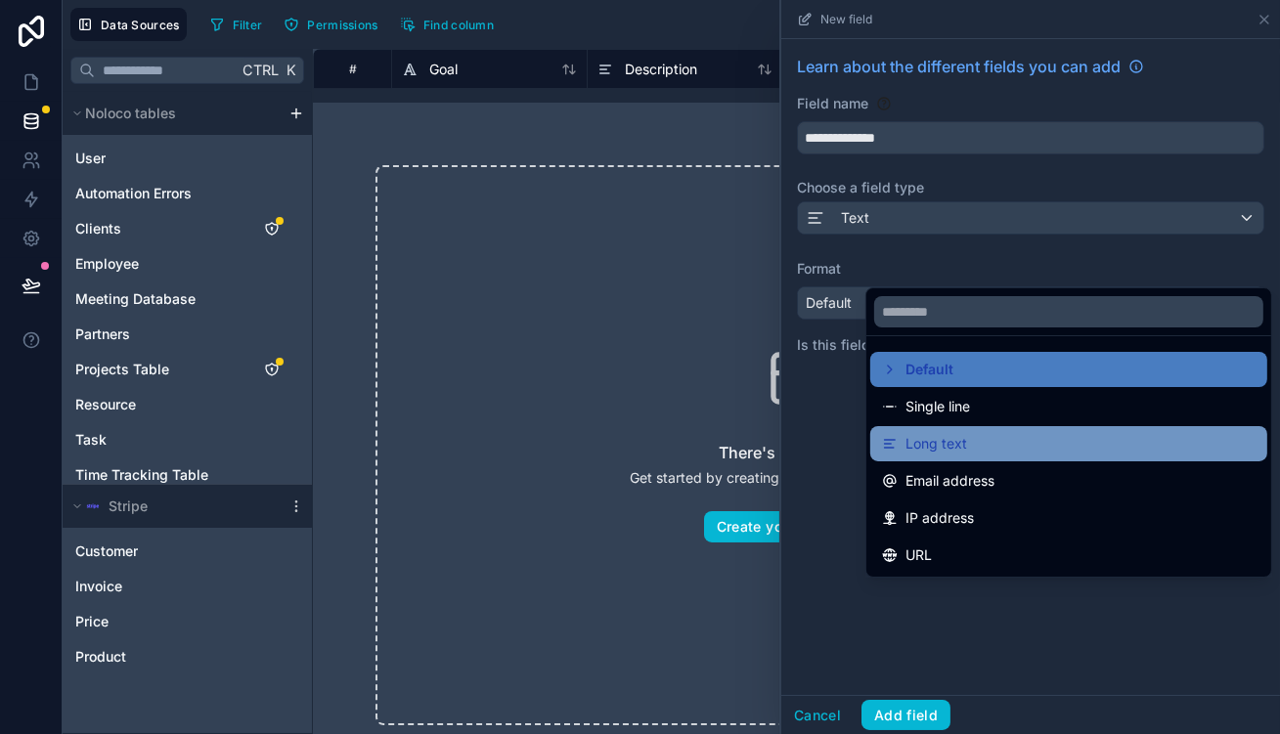
click at [988, 432] on div "Long text" at bounding box center [1069, 443] width 374 height 23
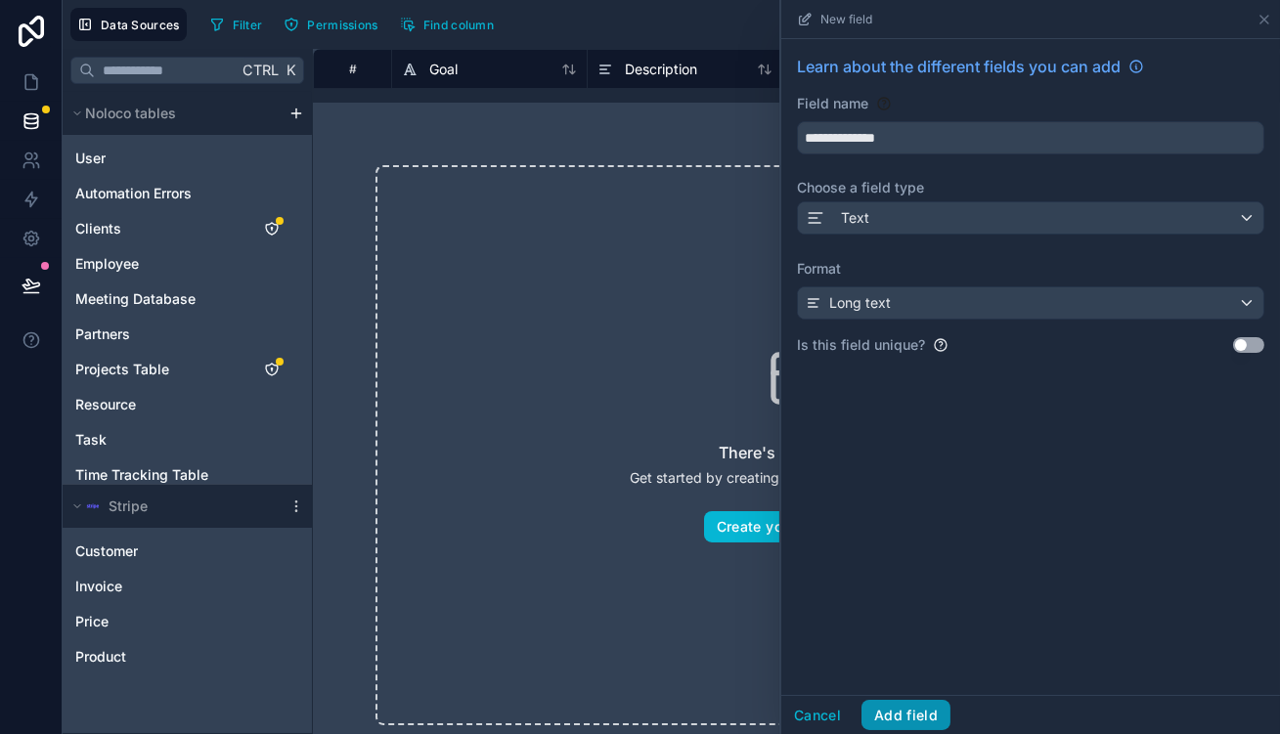
click at [951, 710] on button "Add field" at bounding box center [906, 715] width 89 height 31
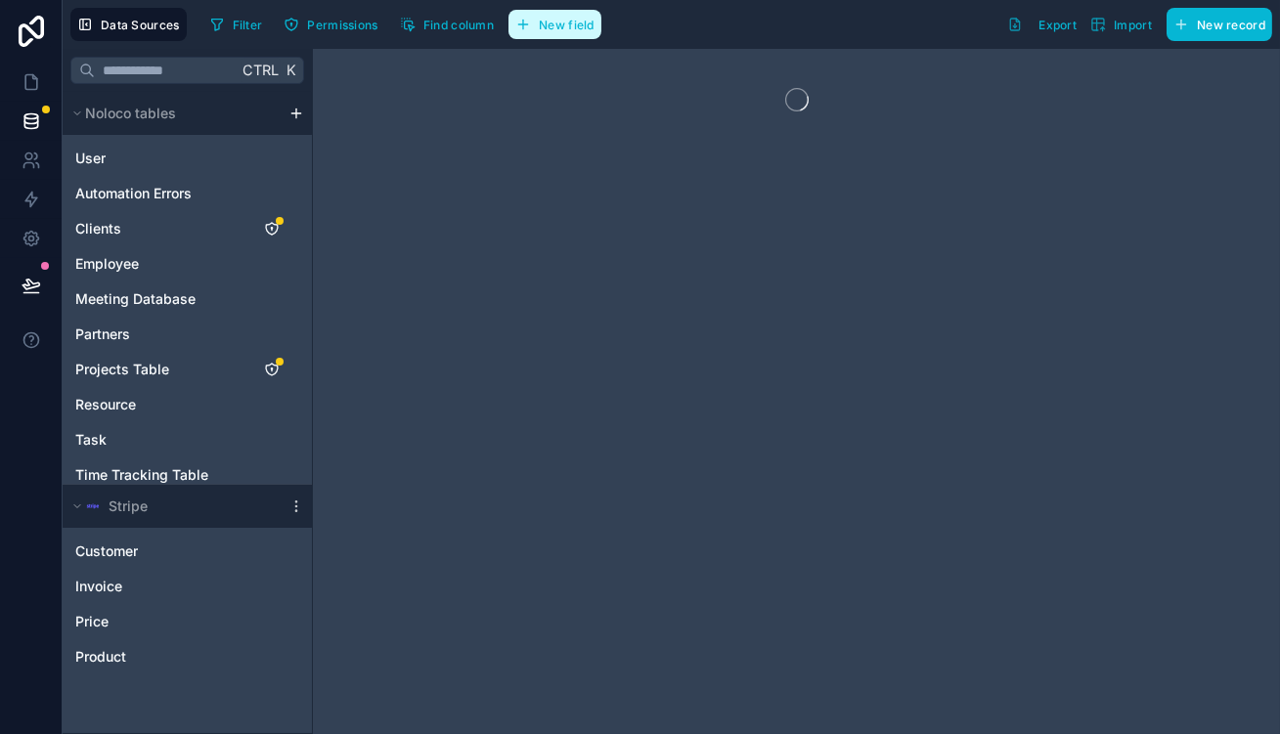
click at [539, 21] on span "New field" at bounding box center [567, 25] width 56 height 15
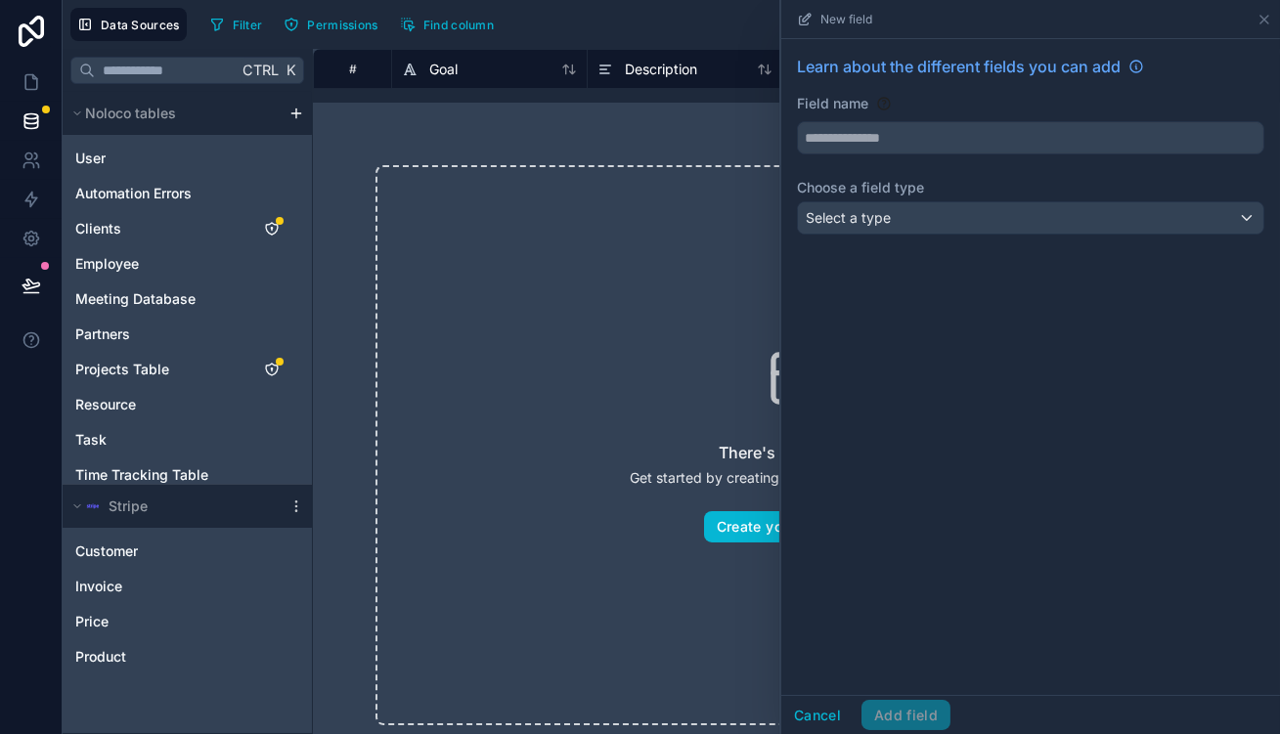
click at [1153, 94] on div "Field name" at bounding box center [1030, 104] width 467 height 20
click at [1153, 103] on div "Field name" at bounding box center [1030, 124] width 467 height 61
click at [1181, 122] on input "text" at bounding box center [1031, 137] width 466 height 31
click at [797, 121] on button "*********" at bounding box center [1030, 137] width 467 height 33
type input "**********"
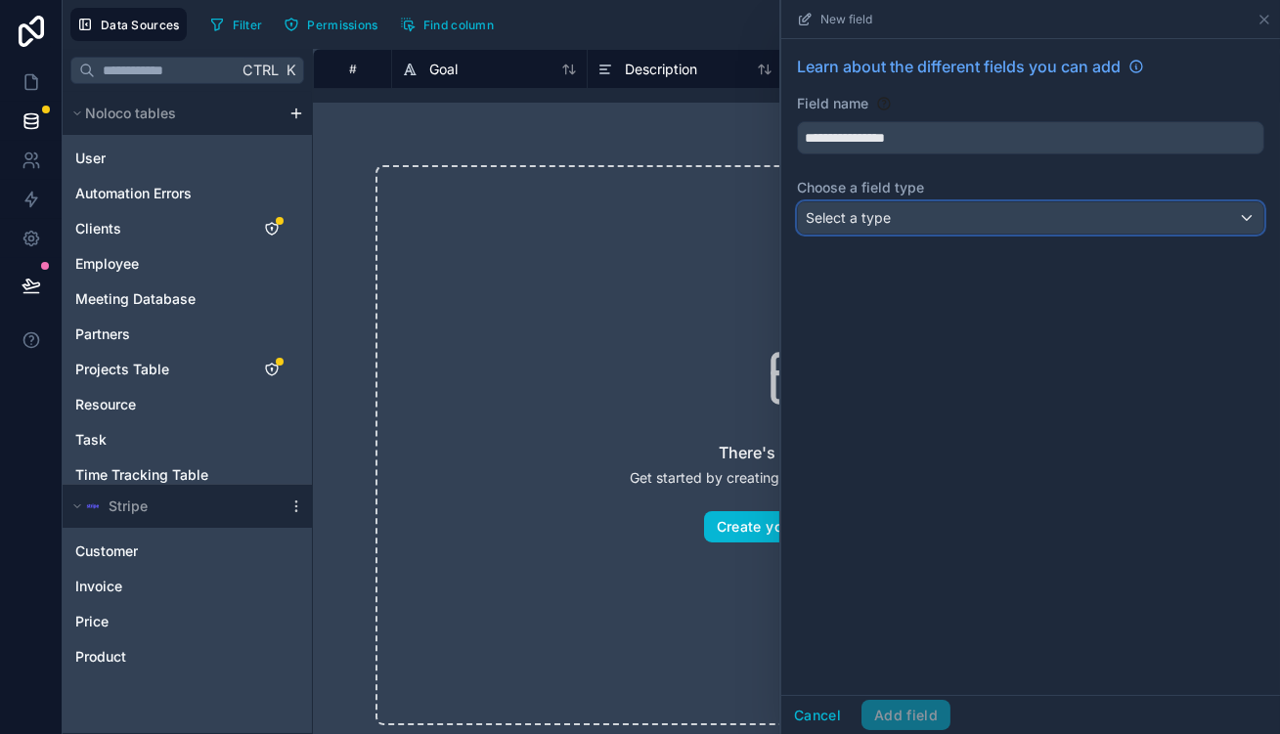
click at [1179, 202] on div "Select a type" at bounding box center [1031, 217] width 466 height 31
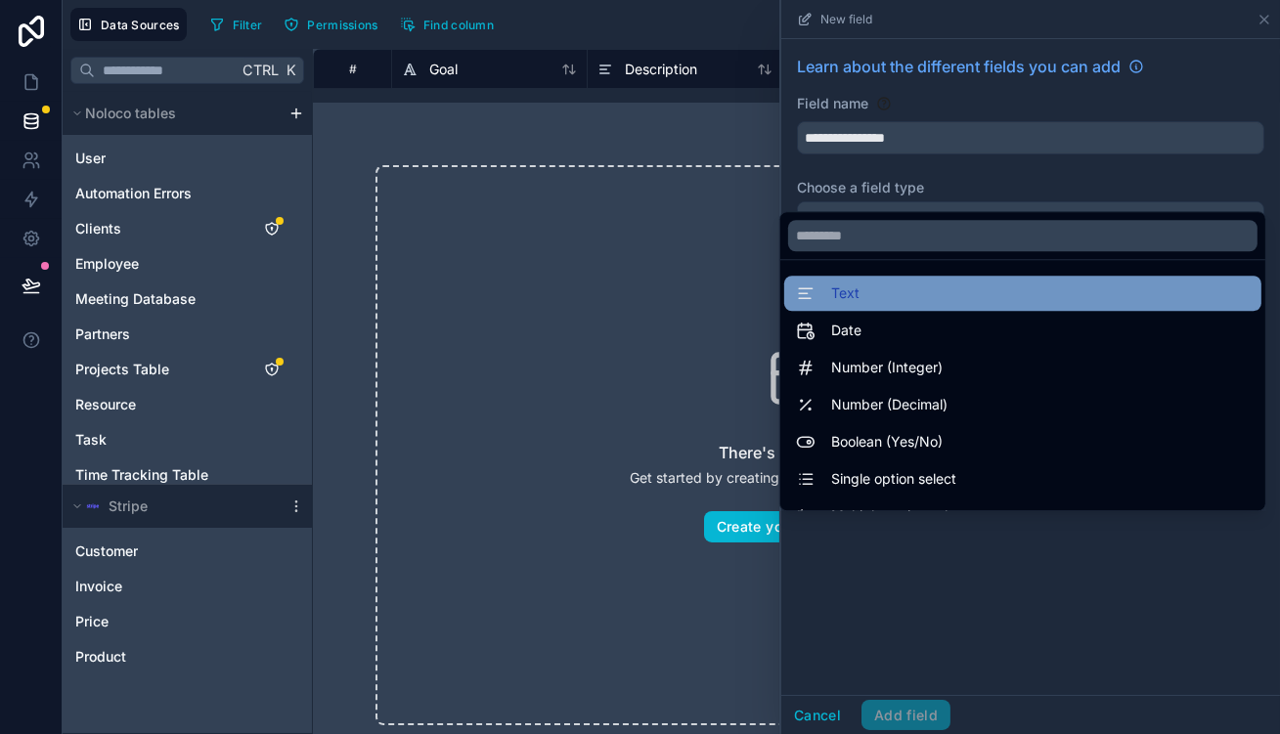
click at [967, 288] on div "Text" at bounding box center [1023, 293] width 454 height 23
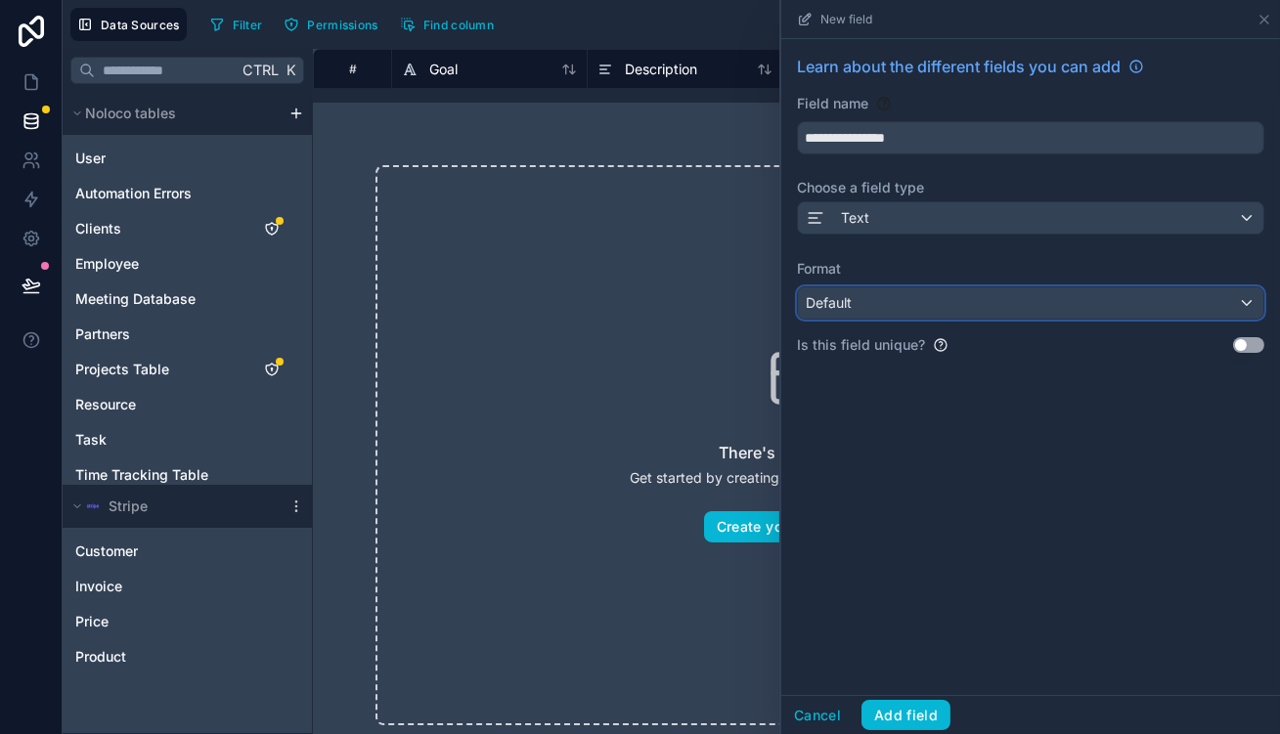
click at [962, 288] on div "Default" at bounding box center [1031, 303] width 466 height 31
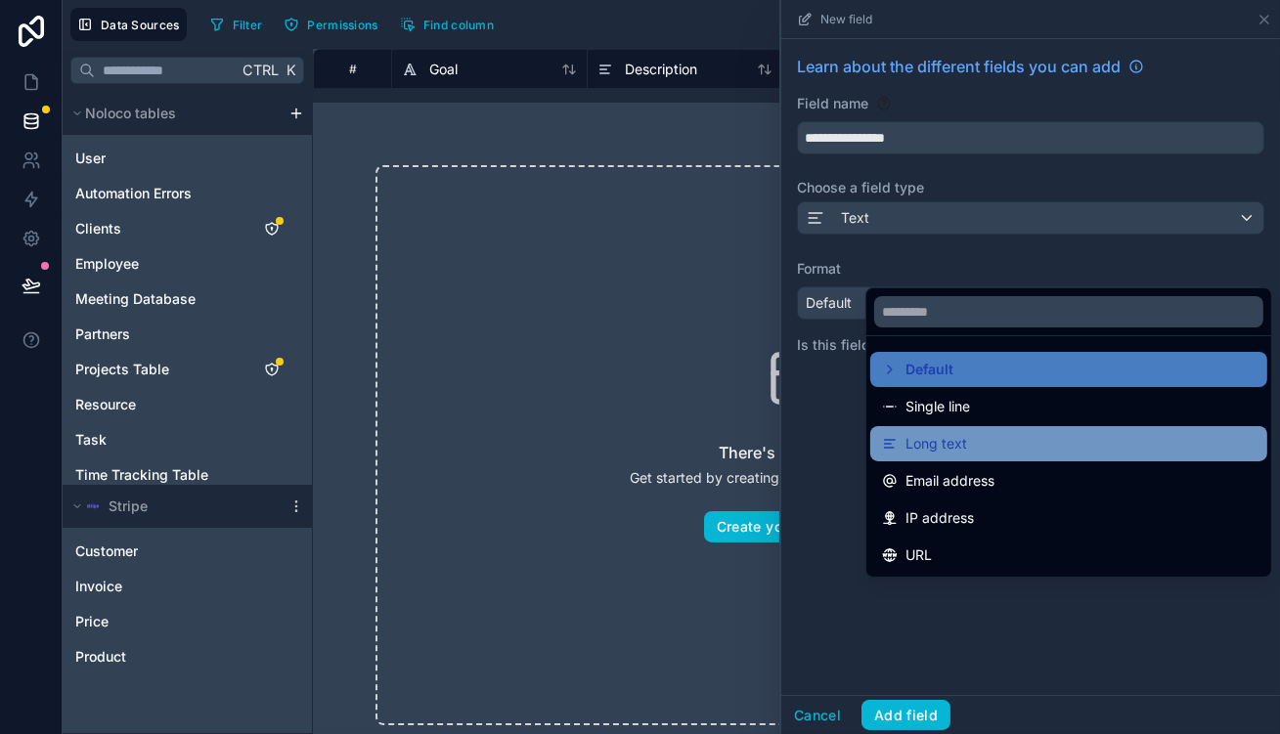
click at [958, 426] on div "Long text" at bounding box center [1068, 443] width 397 height 35
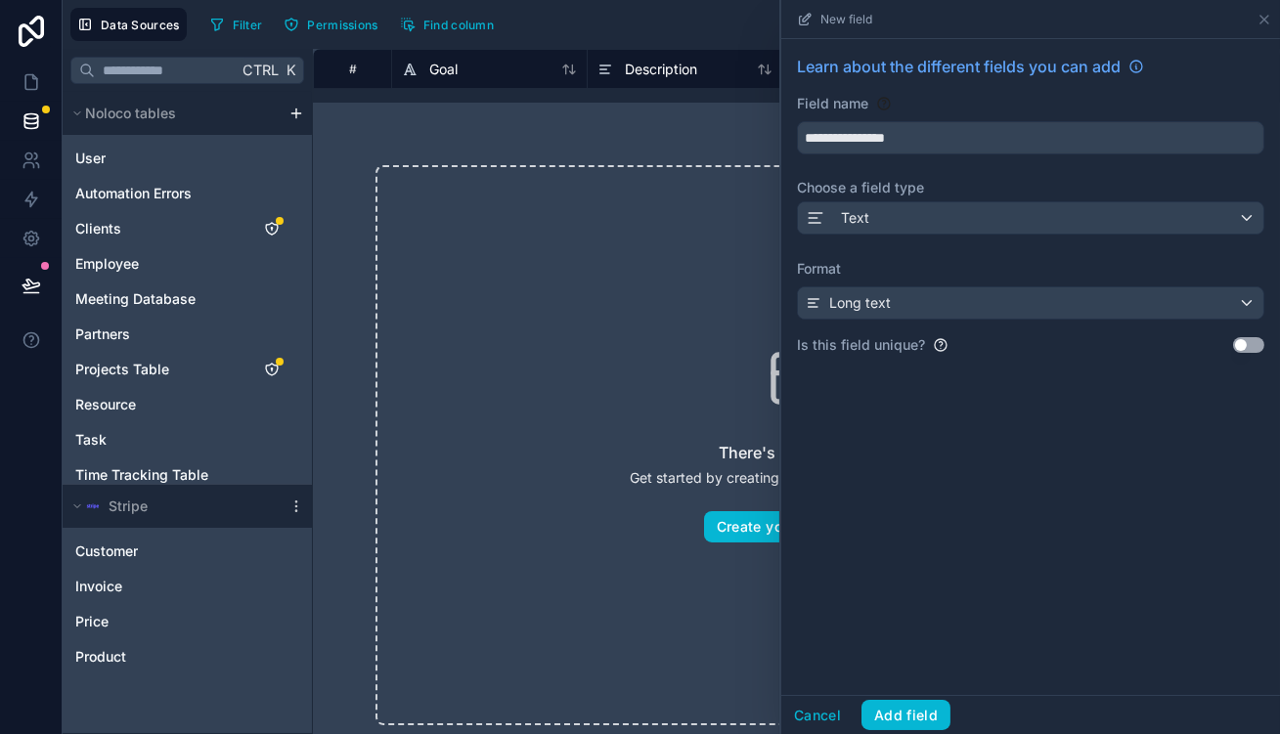
click at [966, 700] on div "Cancel Add field" at bounding box center [1030, 714] width 499 height 39
click at [967, 703] on div "Cancel Add field" at bounding box center [1030, 714] width 499 height 39
click at [951, 708] on button "Add field" at bounding box center [906, 715] width 89 height 31
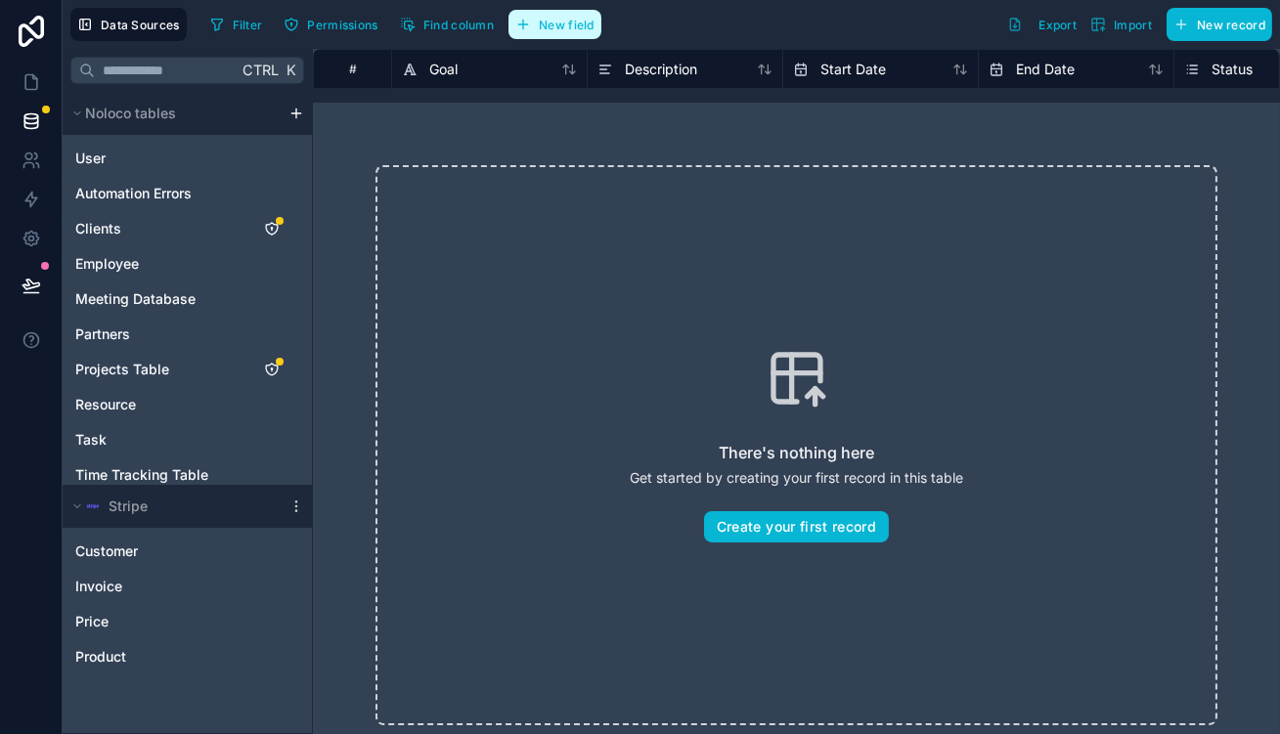
click at [539, 18] on span "New field" at bounding box center [567, 25] width 56 height 15
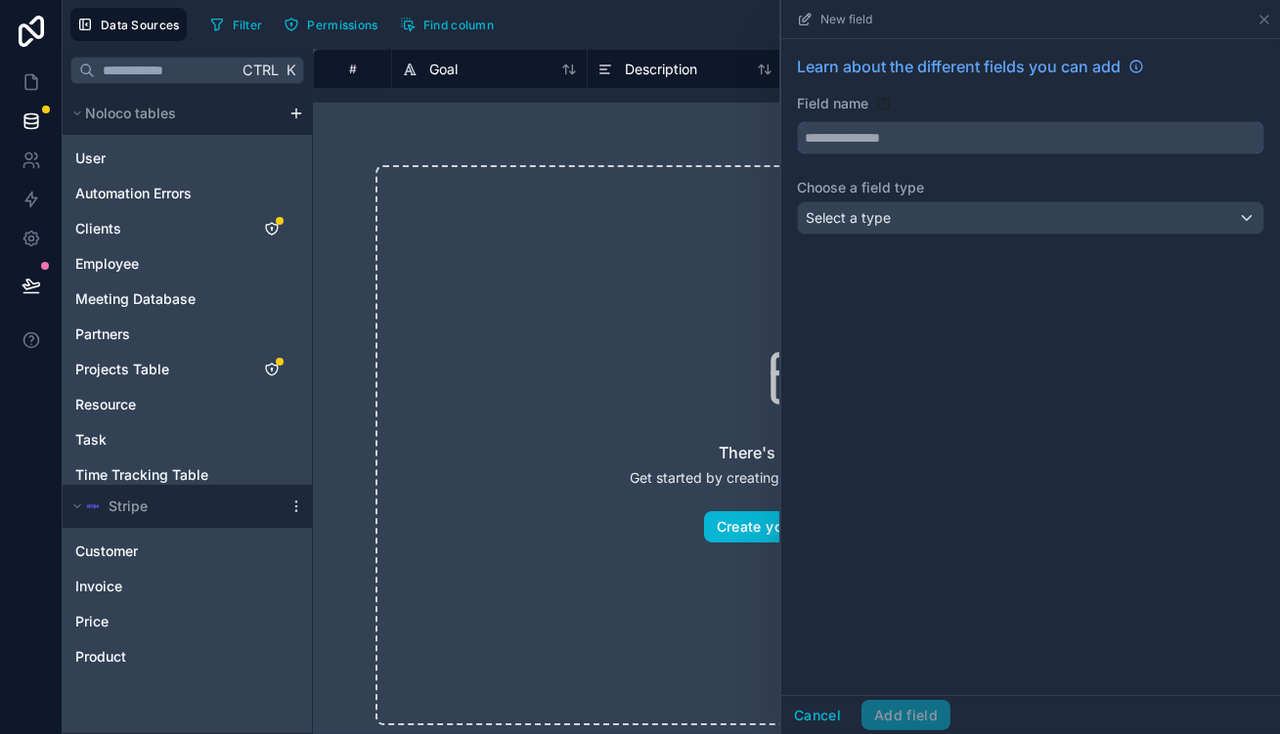
click at [1202, 122] on input "text" at bounding box center [1031, 137] width 466 height 31
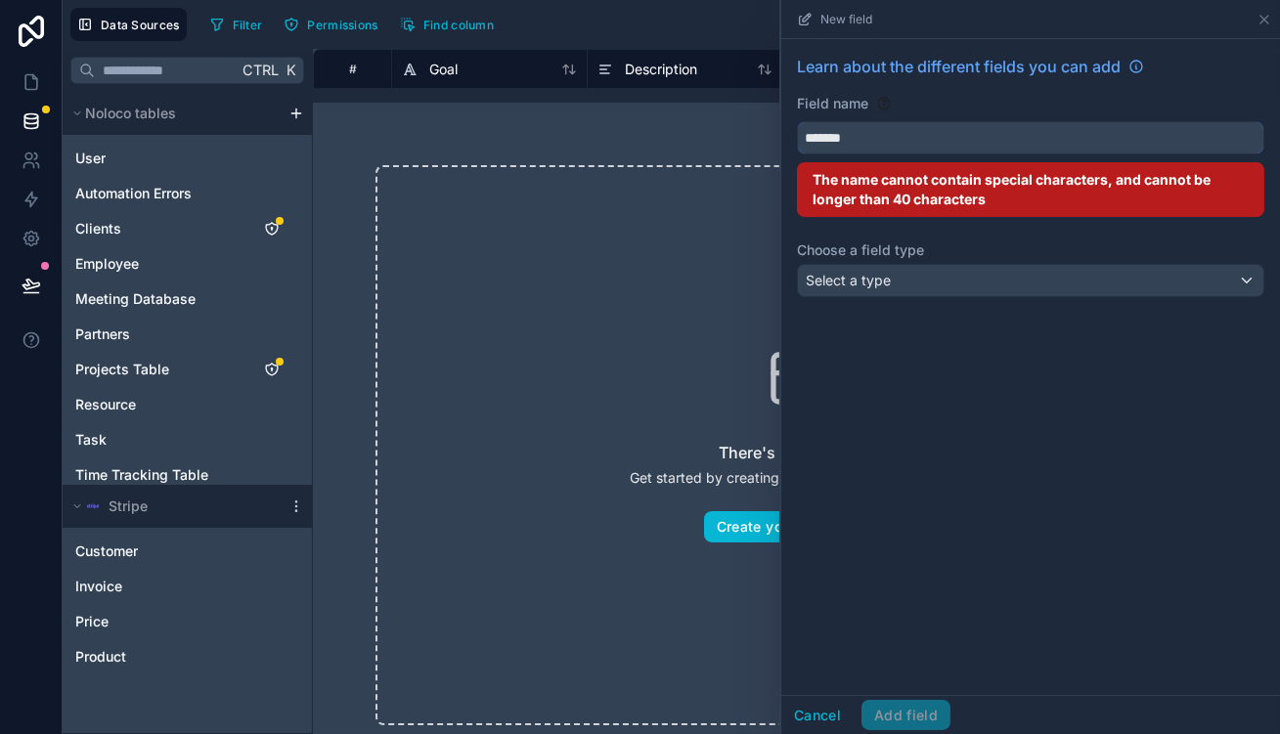
click at [797, 121] on button "******" at bounding box center [1030, 137] width 467 height 33
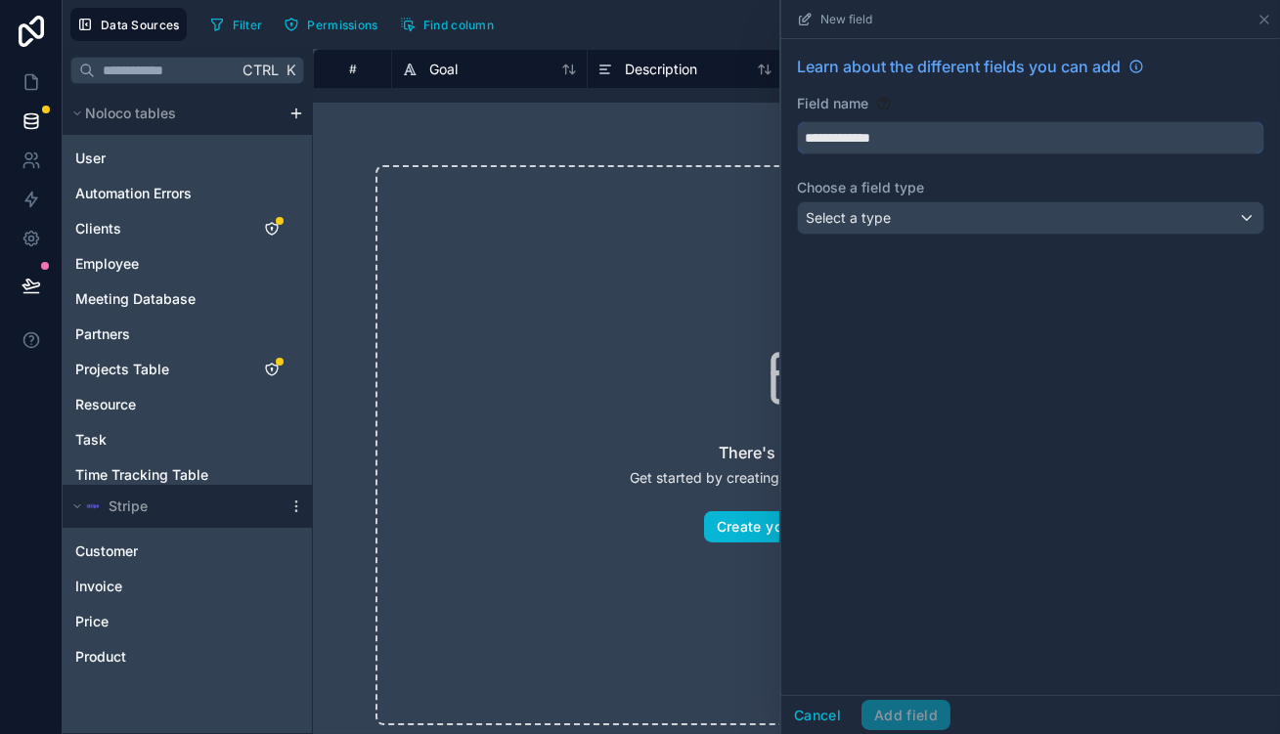
type input "**********"
click at [1016, 202] on div "Select a type" at bounding box center [1031, 217] width 466 height 31
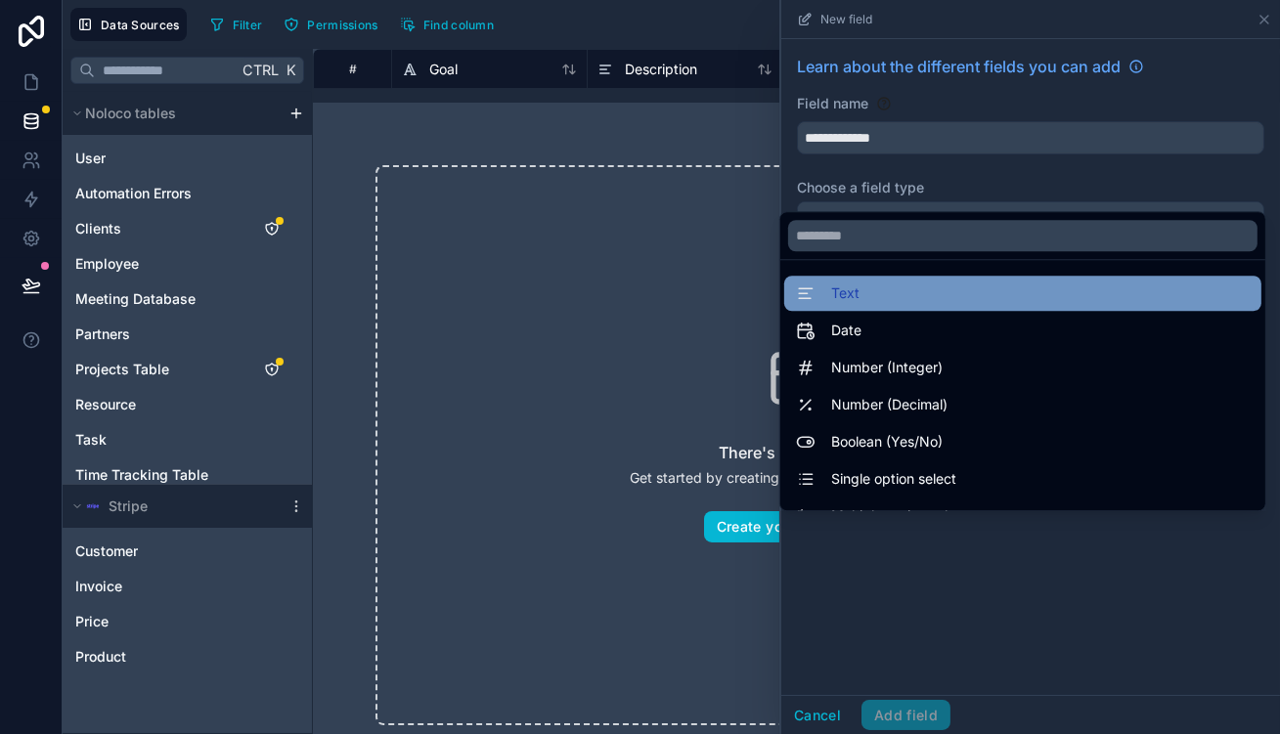
click at [1034, 282] on div "Text" at bounding box center [1023, 293] width 454 height 23
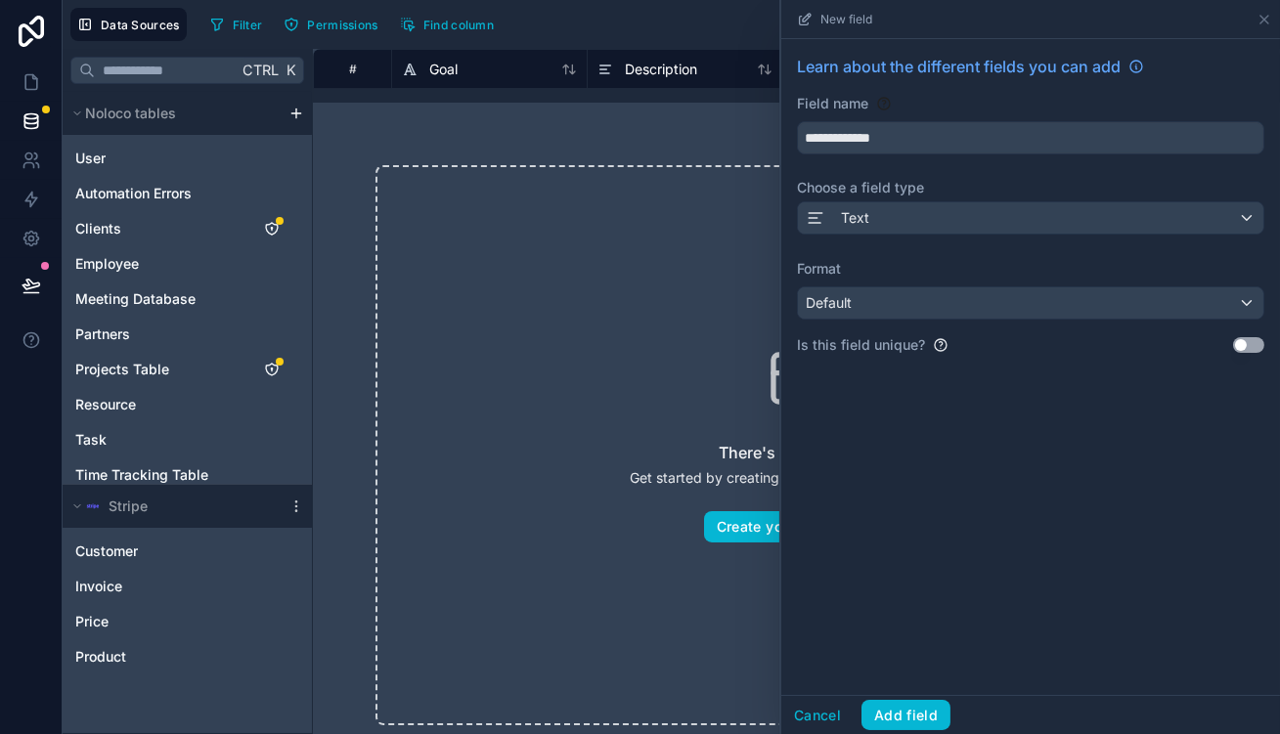
drag, startPoint x: 1017, startPoint y: 238, endPoint x: 1007, endPoint y: 260, distance: 24.5
click at [1014, 259] on label "Format" at bounding box center [1030, 269] width 467 height 20
click at [1006, 288] on div "Default" at bounding box center [1031, 303] width 466 height 31
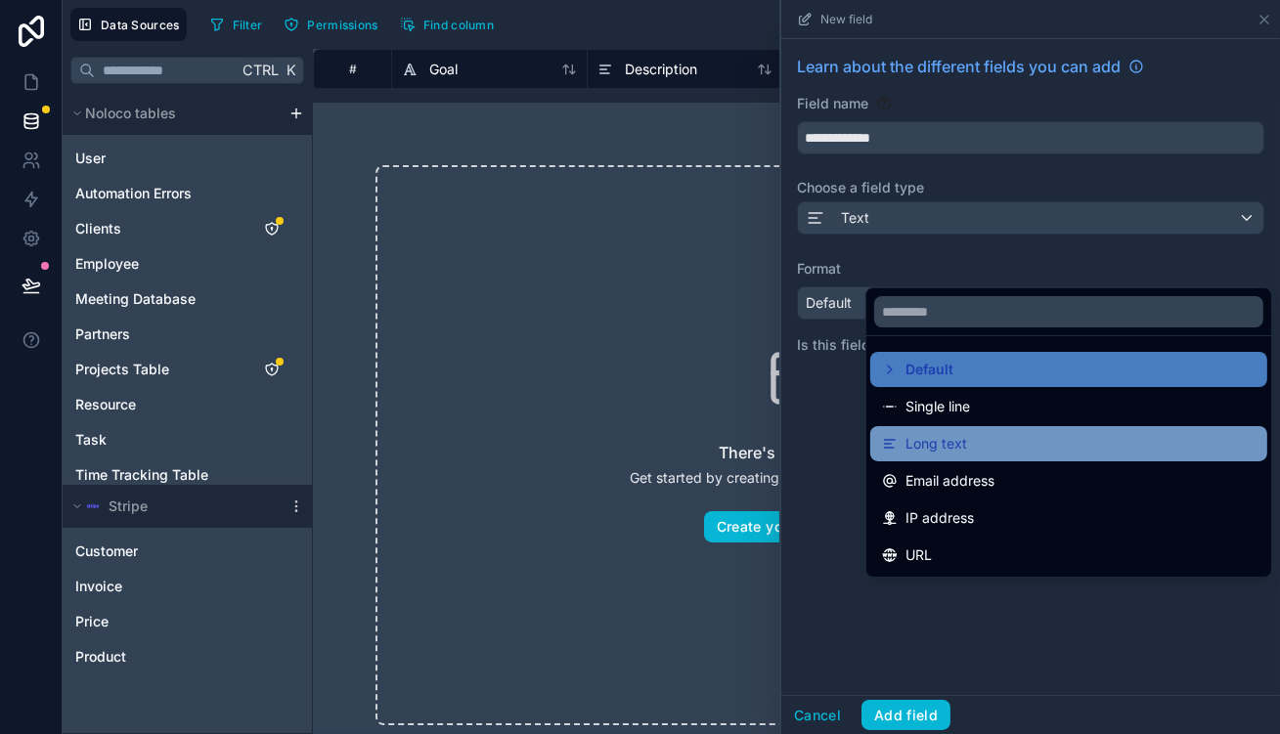
click at [942, 426] on div "Long text" at bounding box center [1068, 443] width 397 height 35
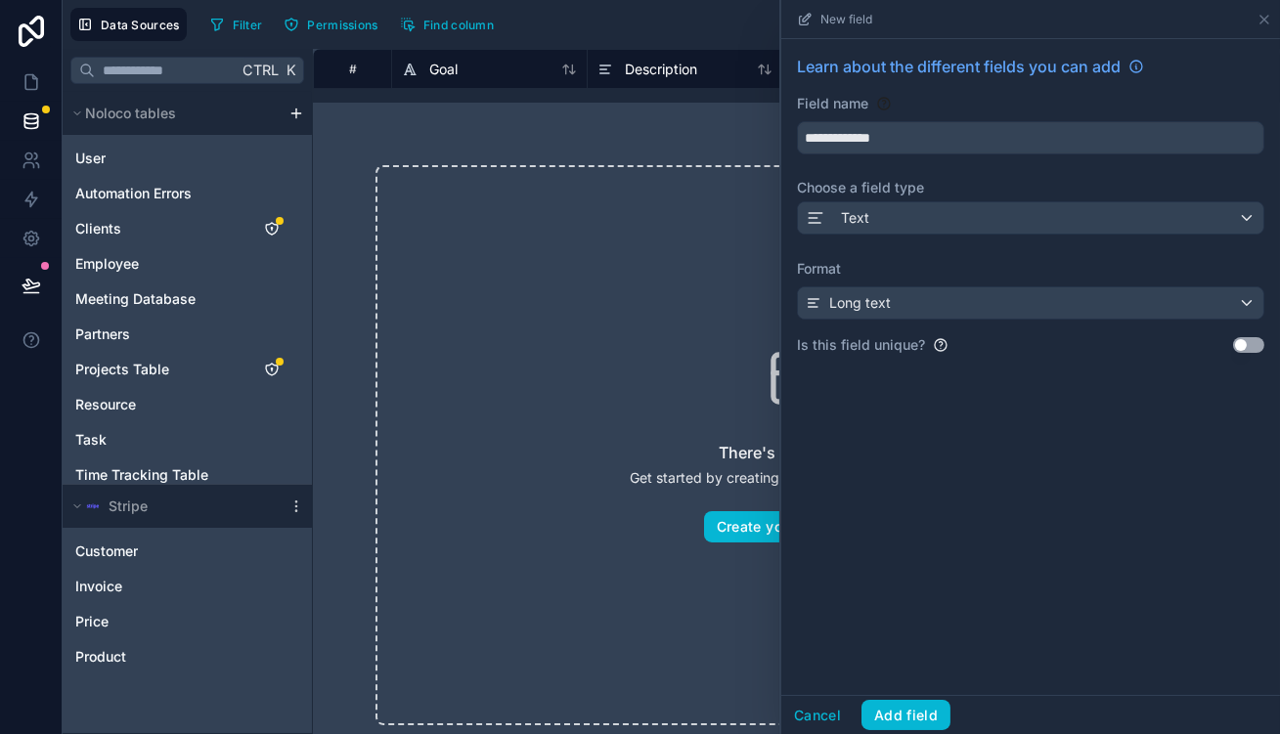
drag, startPoint x: 931, startPoint y: 689, endPoint x: 938, endPoint y: 696, distance: 10.4
click at [933, 690] on div "**********" at bounding box center [1030, 367] width 499 height 656
click at [943, 706] on button "Add field" at bounding box center [906, 715] width 89 height 31
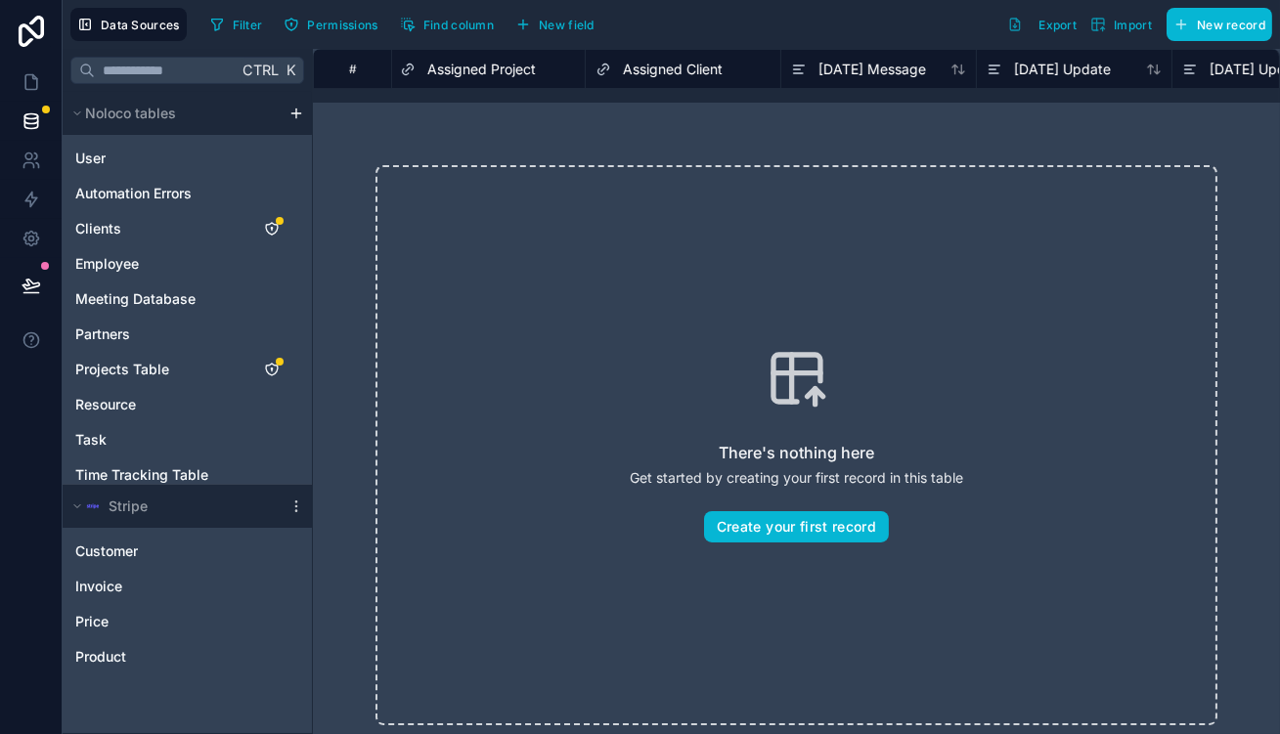
scroll to position [0, 1188]
click at [509, 10] on button "New field" at bounding box center [555, 24] width 93 height 29
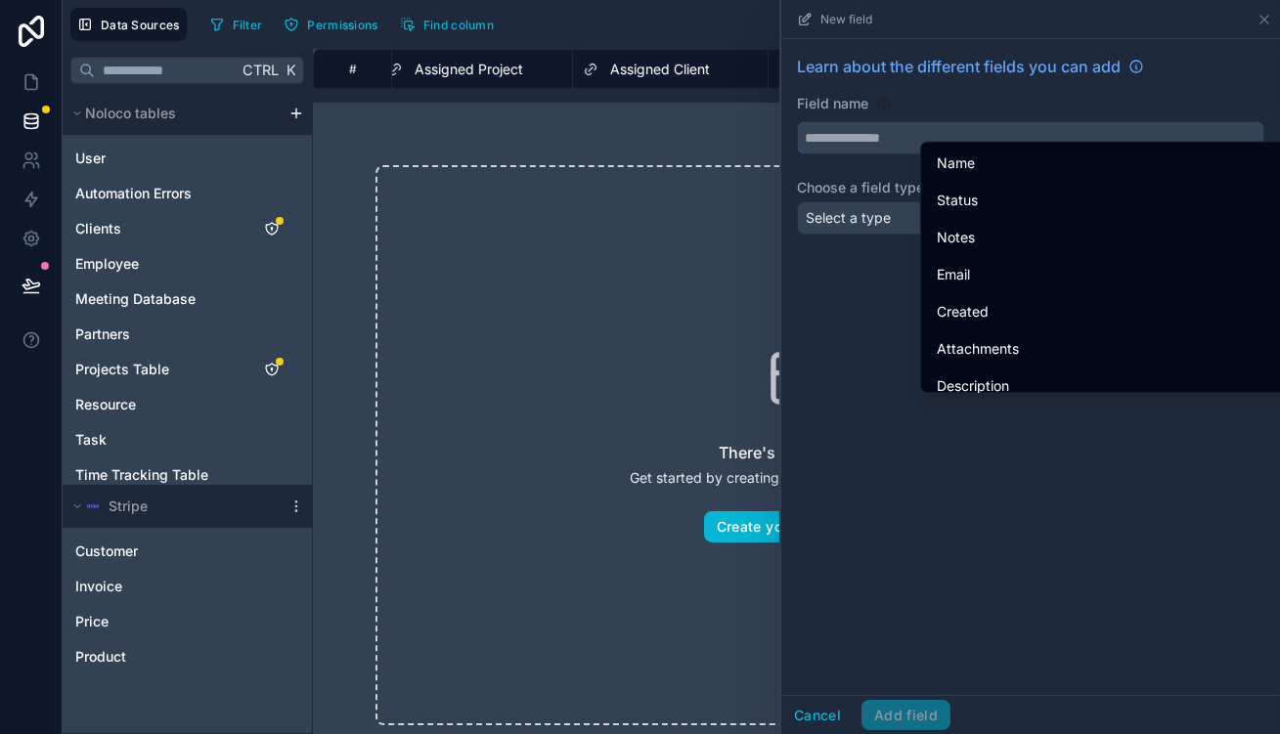
click at [1044, 122] on input "text" at bounding box center [1031, 137] width 466 height 31
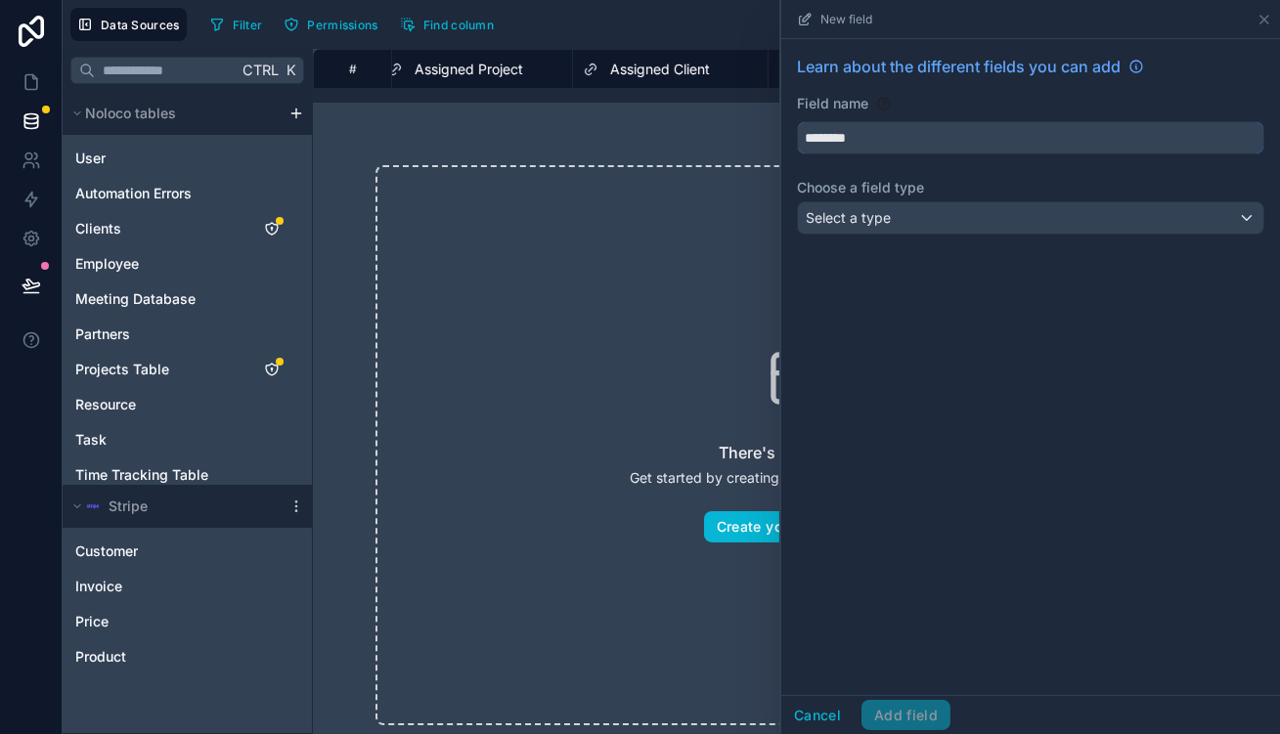
click at [797, 121] on button "*******" at bounding box center [1030, 137] width 467 height 33
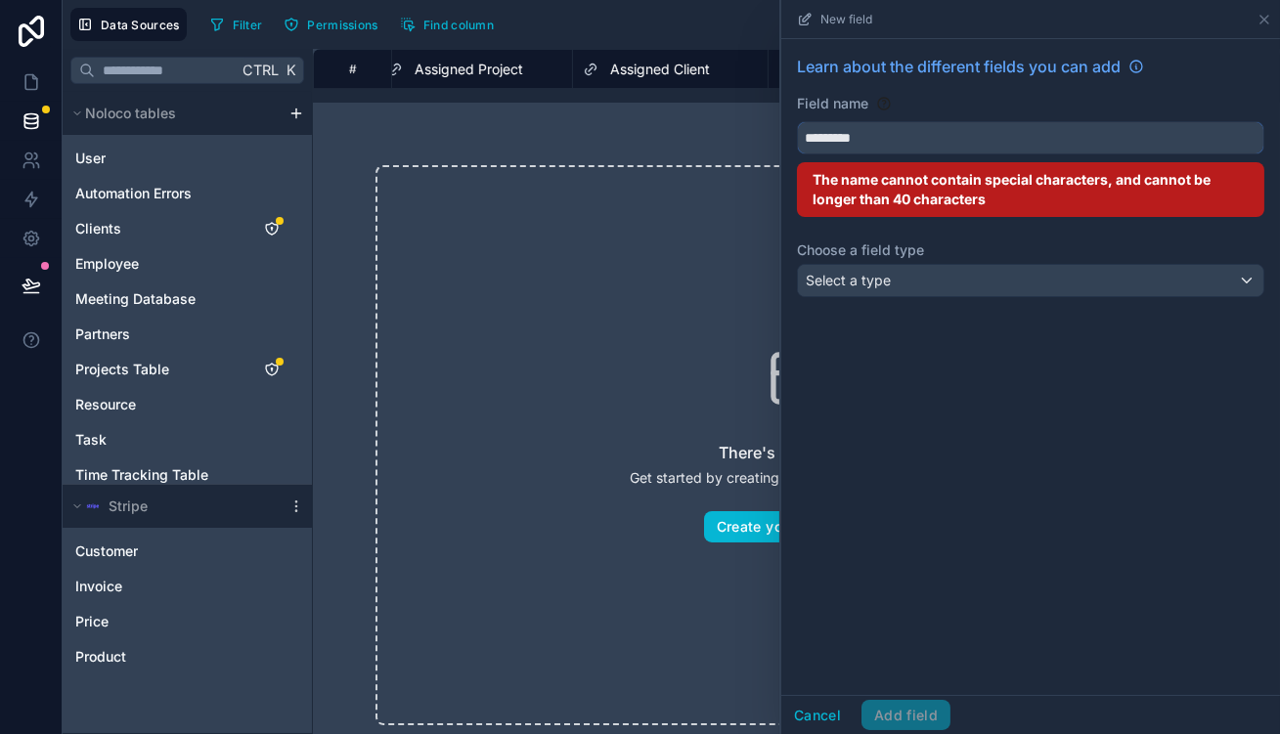
click at [797, 121] on button "********" at bounding box center [1030, 137] width 467 height 33
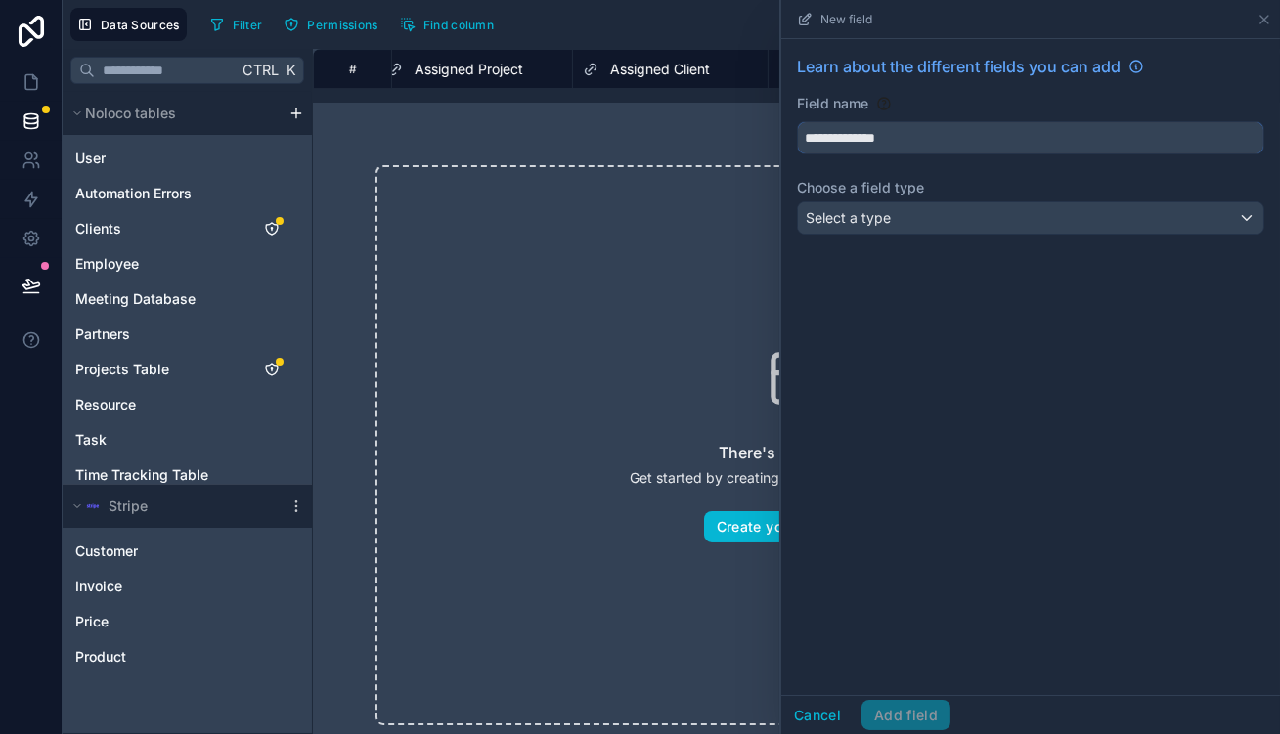
type input "**********"
click at [1049, 202] on div "Select a type" at bounding box center [1031, 217] width 466 height 31
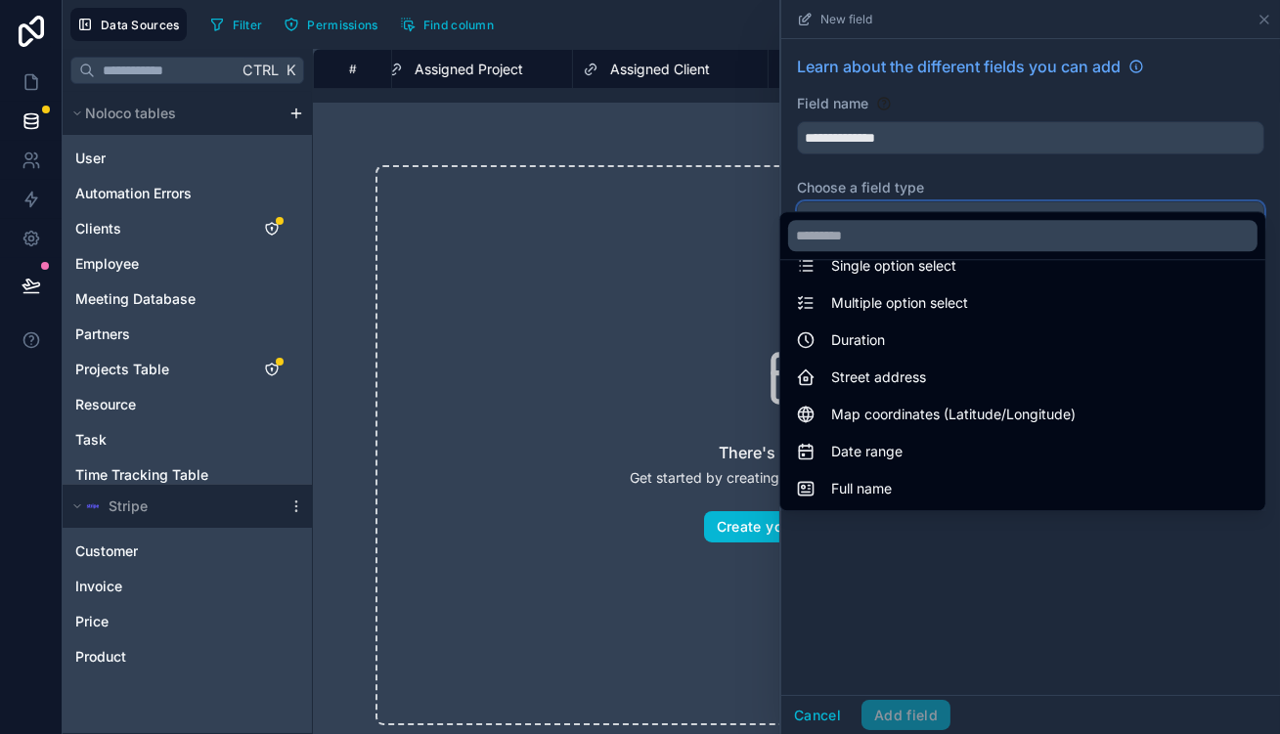
scroll to position [537, 0]
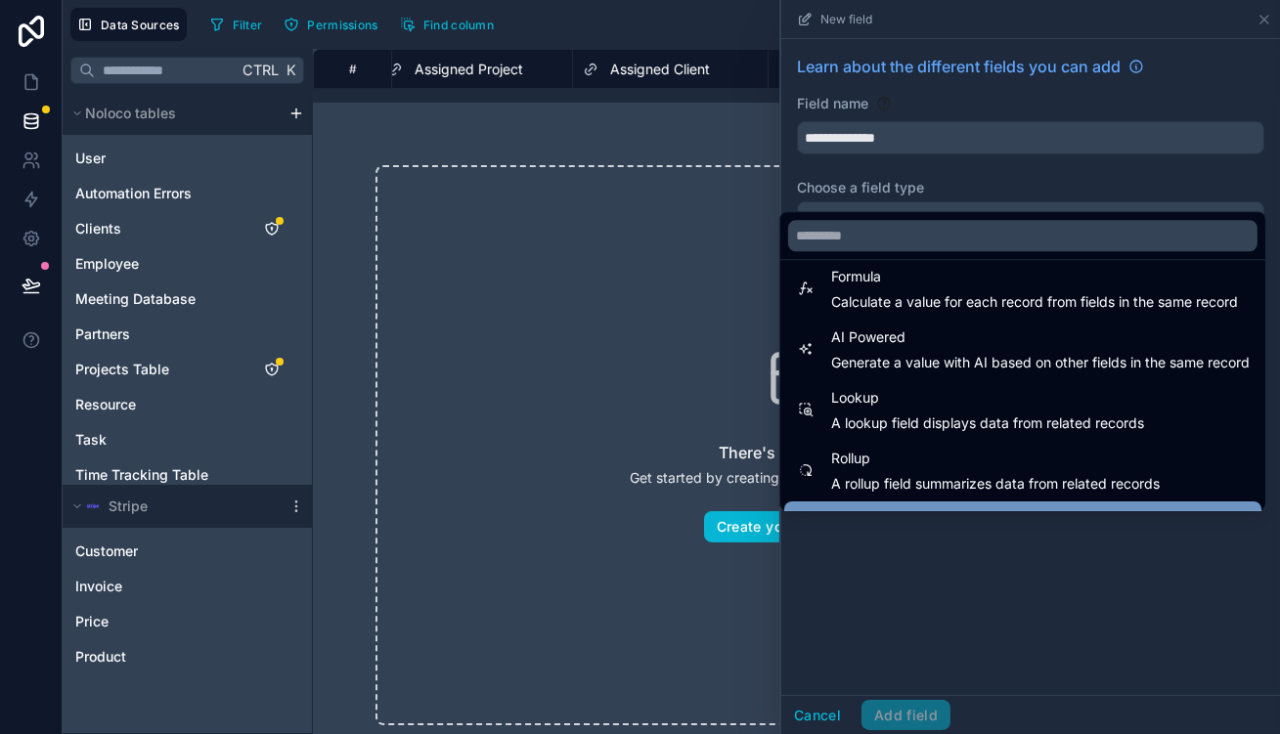
click at [1019, 502] on div "Link to another record" at bounding box center [1022, 519] width 477 height 35
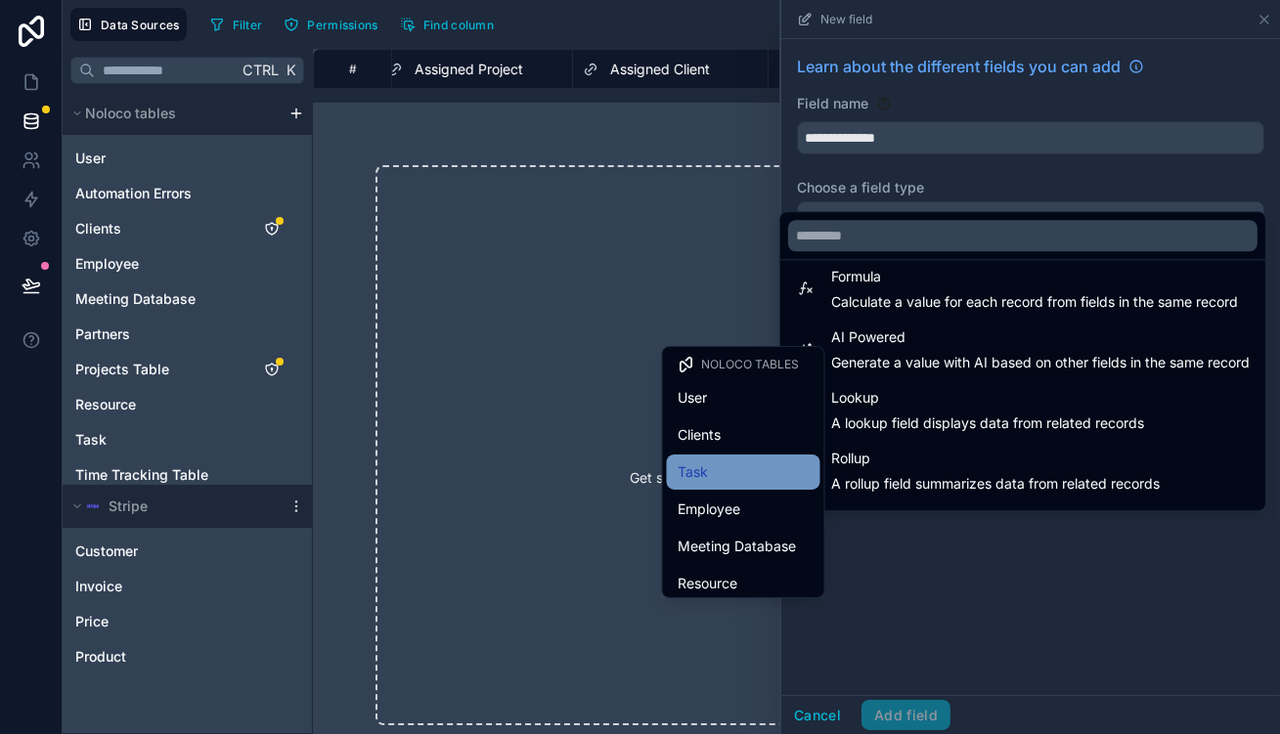
click at [750, 461] on div "Task" at bounding box center [744, 472] width 130 height 23
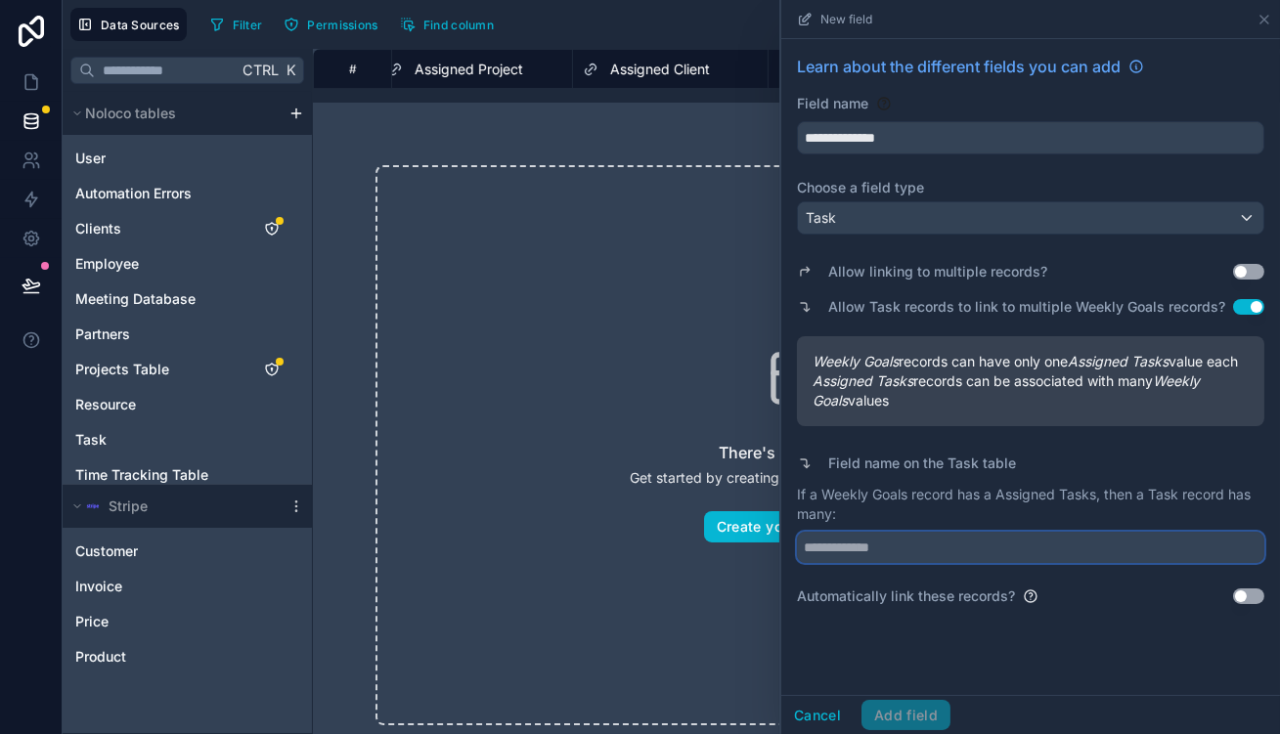
click at [945, 532] on input "text" at bounding box center [1030, 547] width 467 height 31
type input "**********"
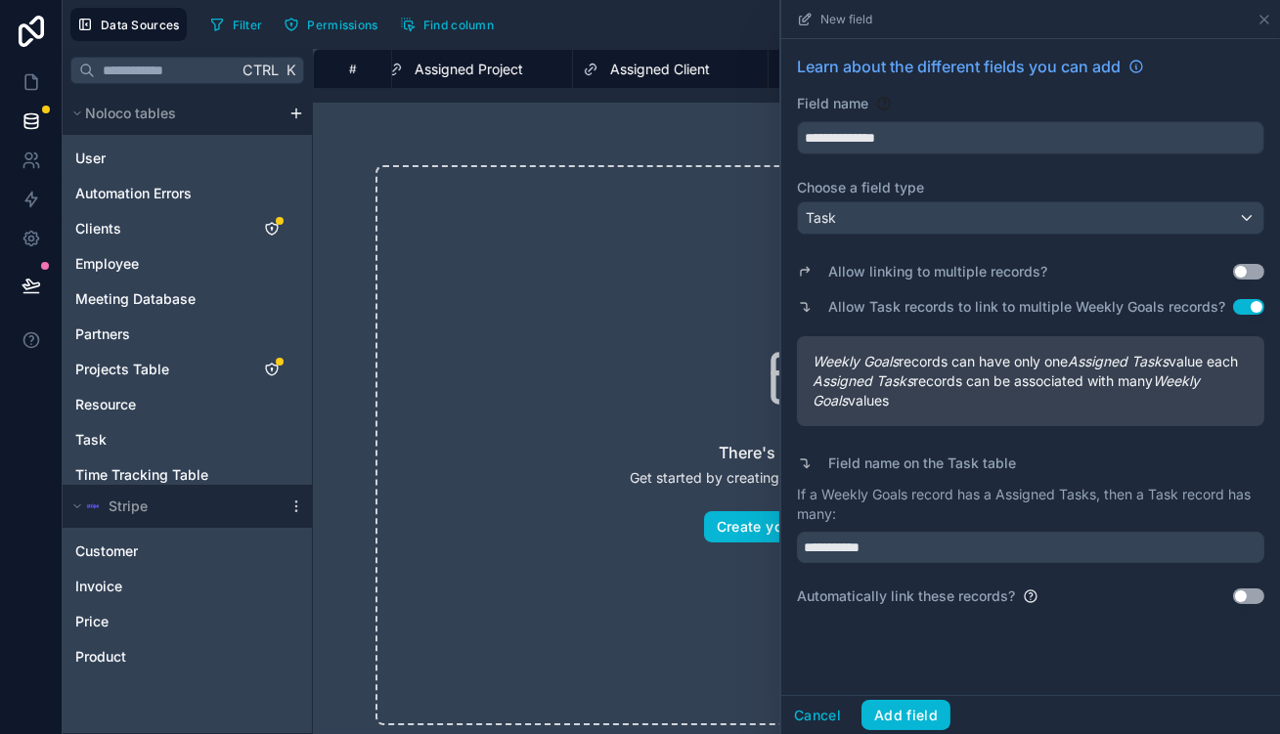
click at [1253, 258] on div "Allow linking to multiple records? Use setting" at bounding box center [1030, 271] width 467 height 27
click at [1246, 264] on button "Use setting" at bounding box center [1248, 272] width 31 height 16
click at [1255, 293] on div "Allow Task records to link to multiple Weekly Goals records? Use setting" at bounding box center [1030, 306] width 467 height 27
click at [1257, 299] on button "Use setting" at bounding box center [1248, 307] width 31 height 16
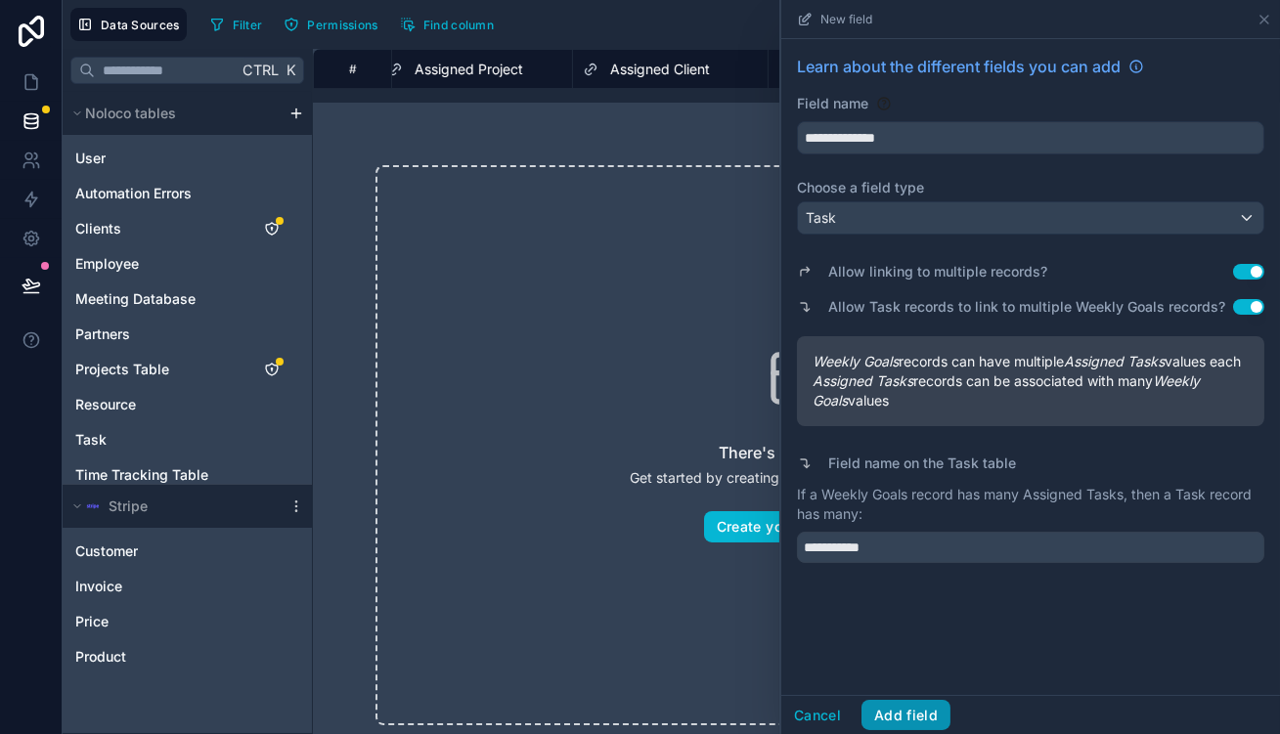
click at [951, 715] on button "Add field" at bounding box center [906, 715] width 89 height 31
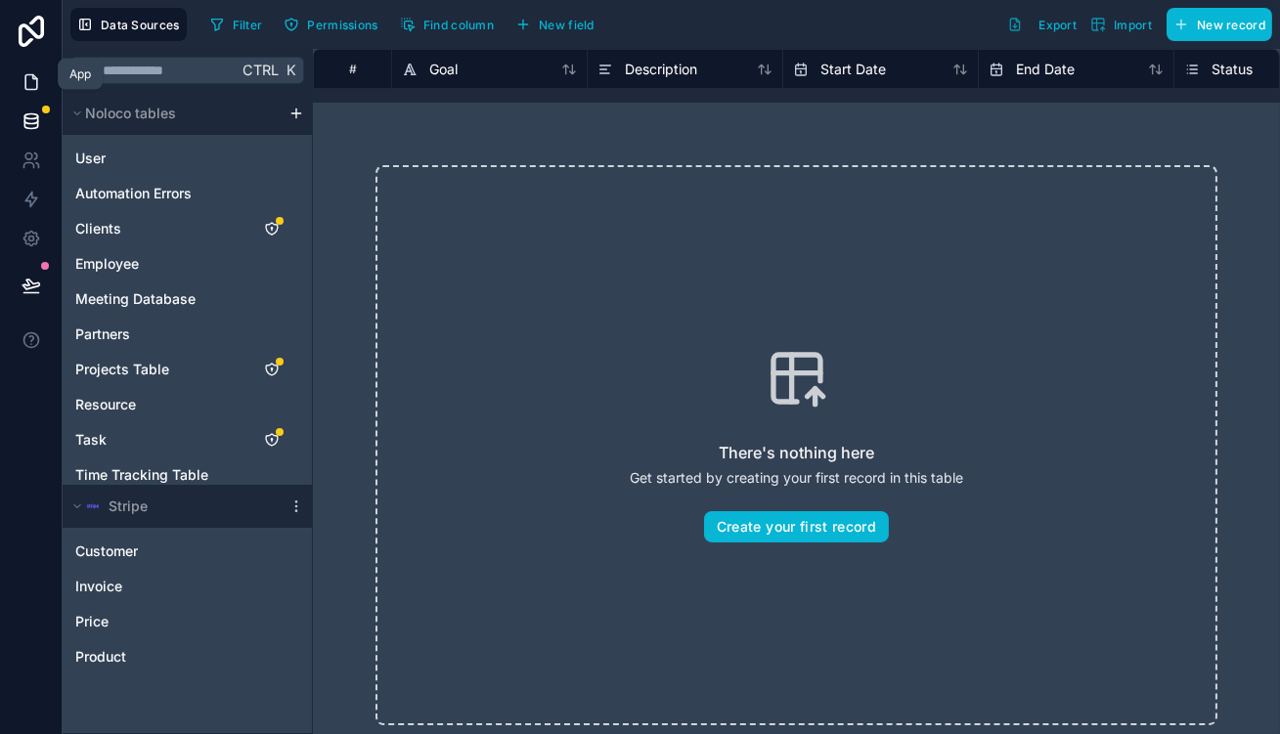
click at [35, 79] on icon at bounding box center [32, 82] width 20 height 20
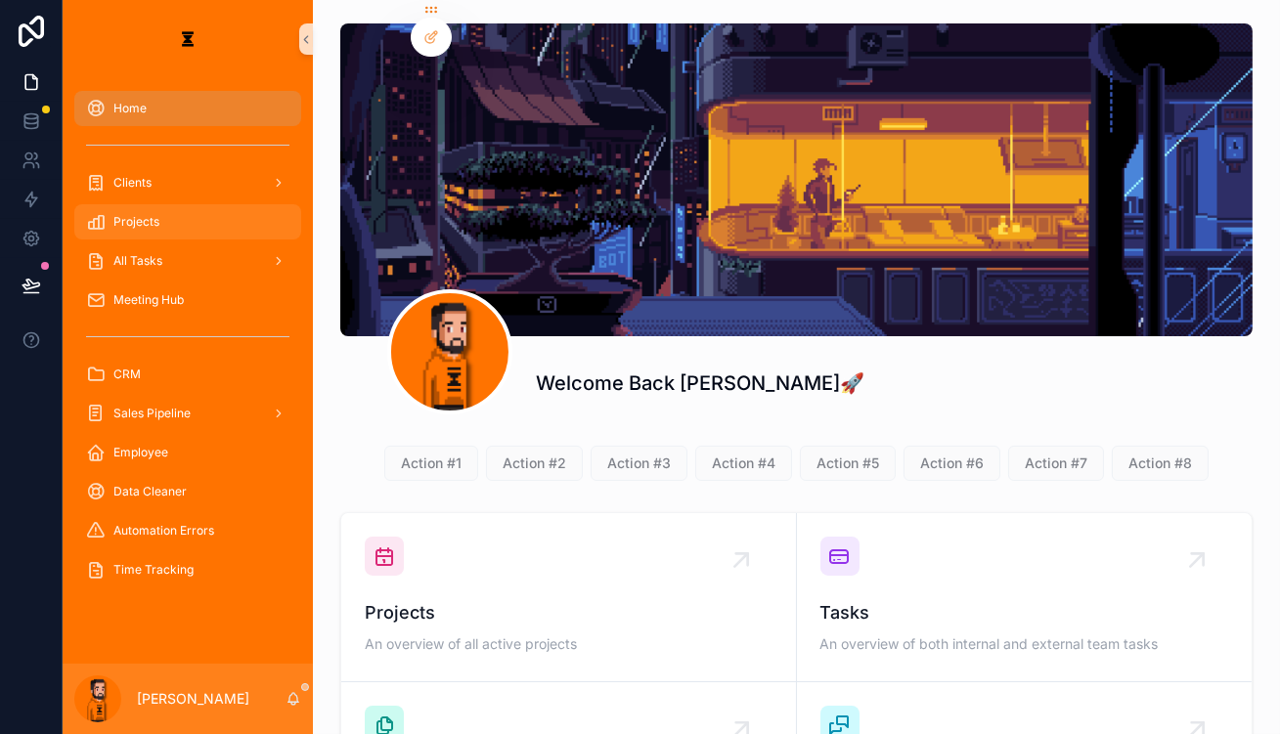
click at [144, 206] on div "Projects" at bounding box center [187, 221] width 203 height 31
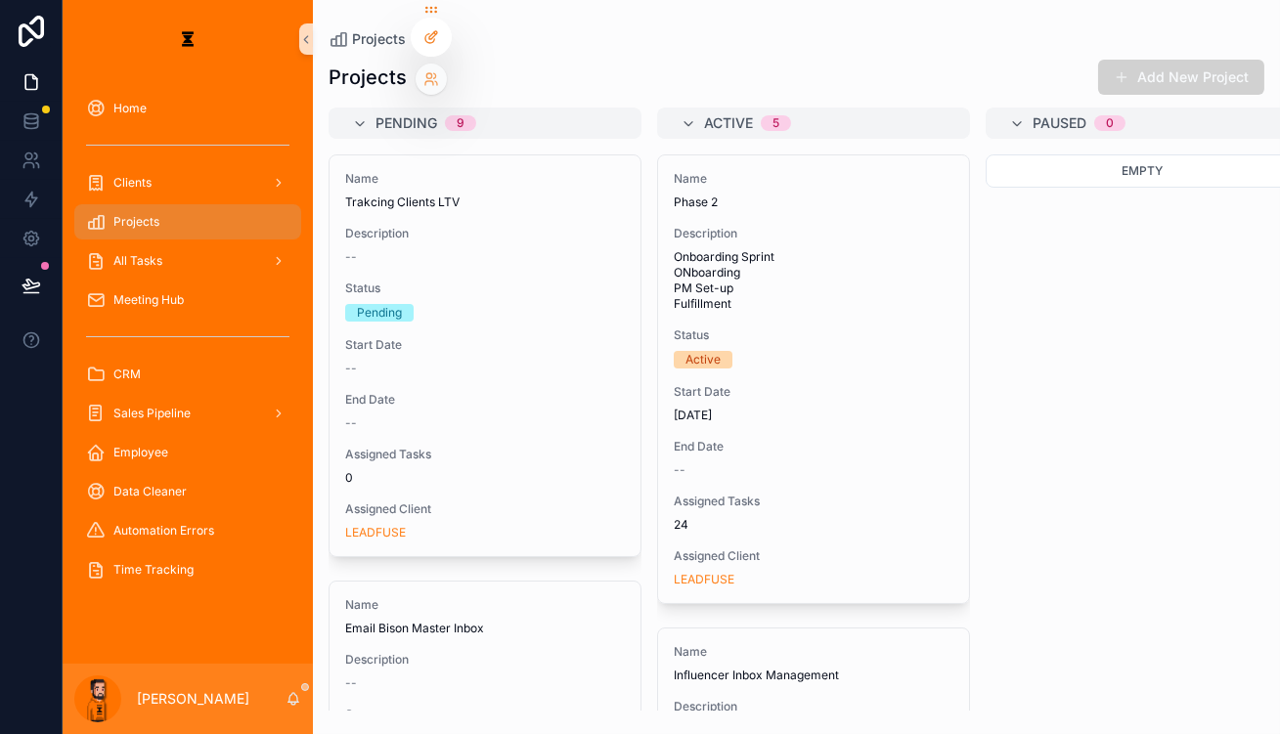
click at [424, 32] on icon at bounding box center [431, 37] width 16 height 16
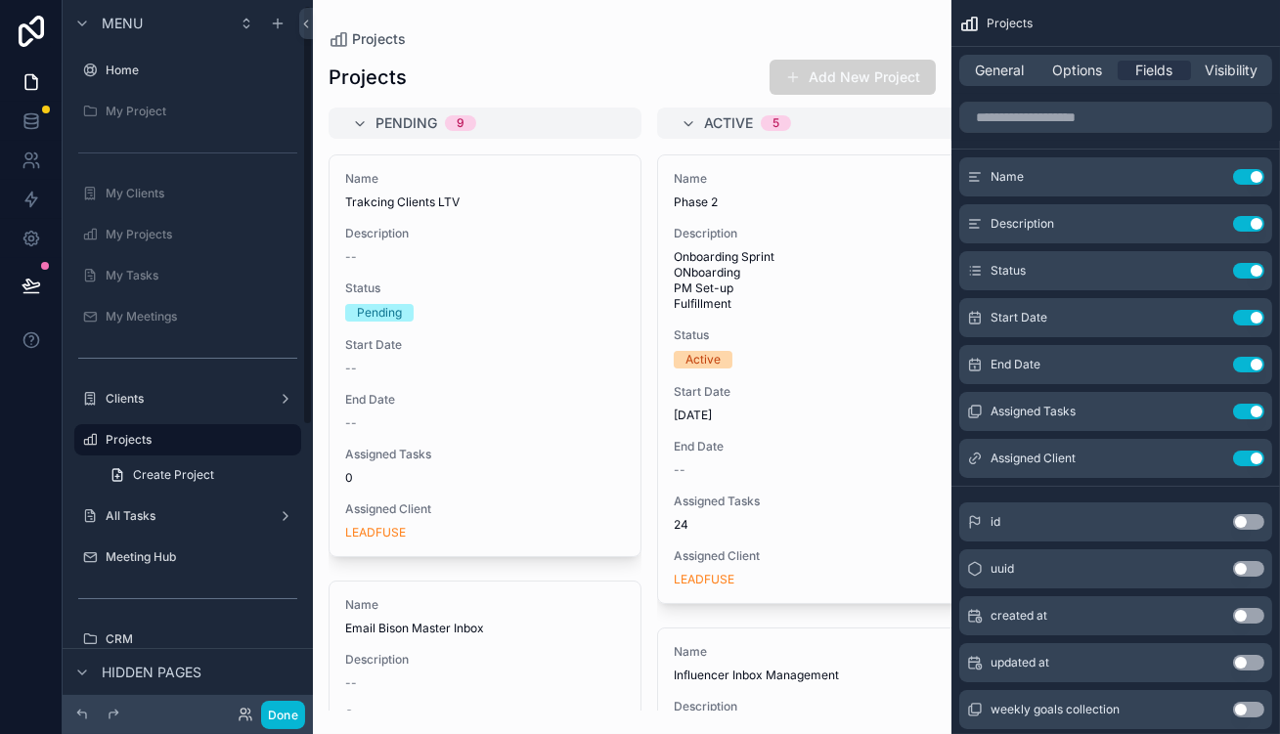
scroll to position [9, 0]
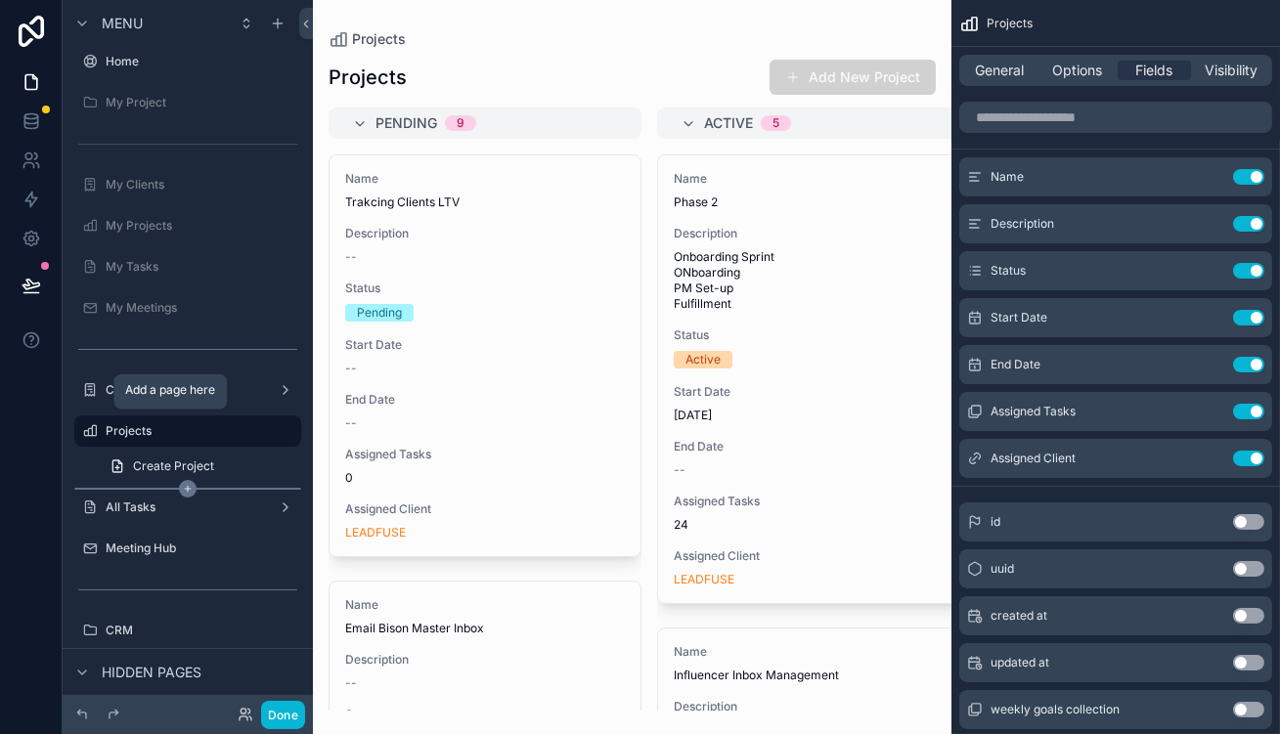
click at [179, 480] on icon "scrollable content" at bounding box center [188, 489] width 18 height 18
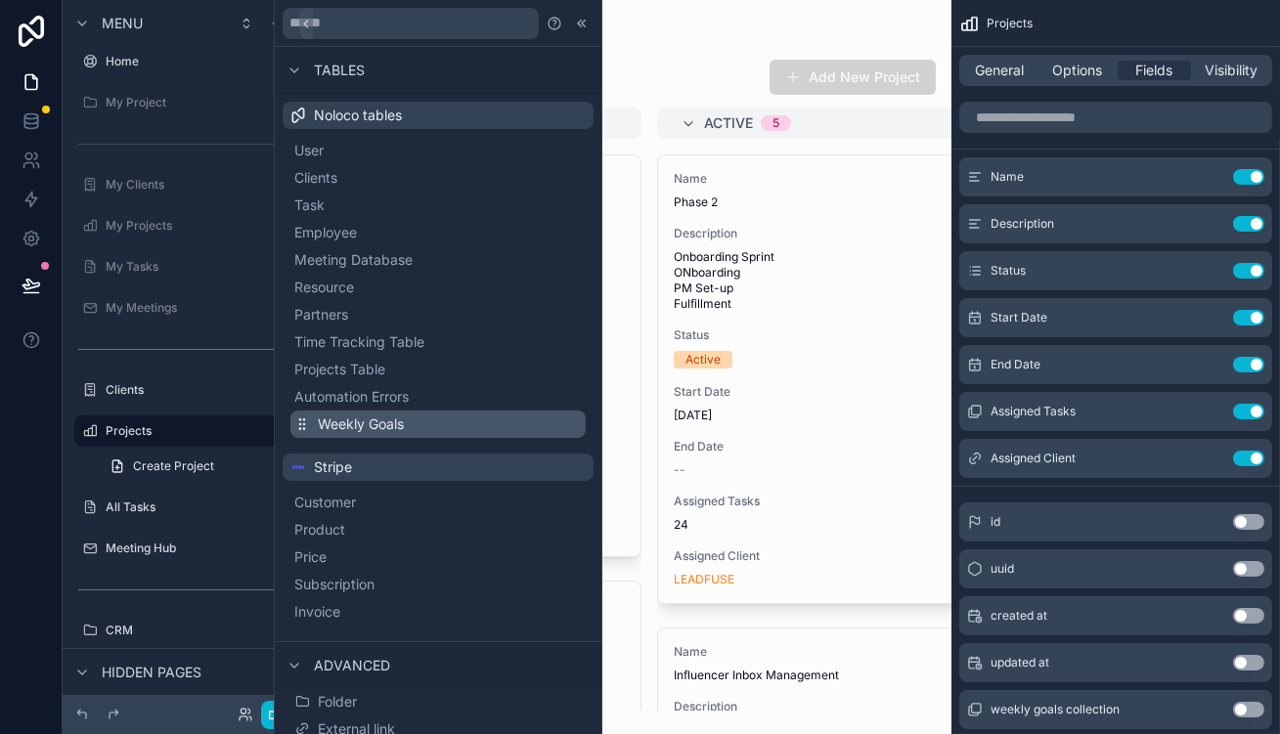
click at [383, 415] on span "Weekly Goals" at bounding box center [361, 425] width 86 height 20
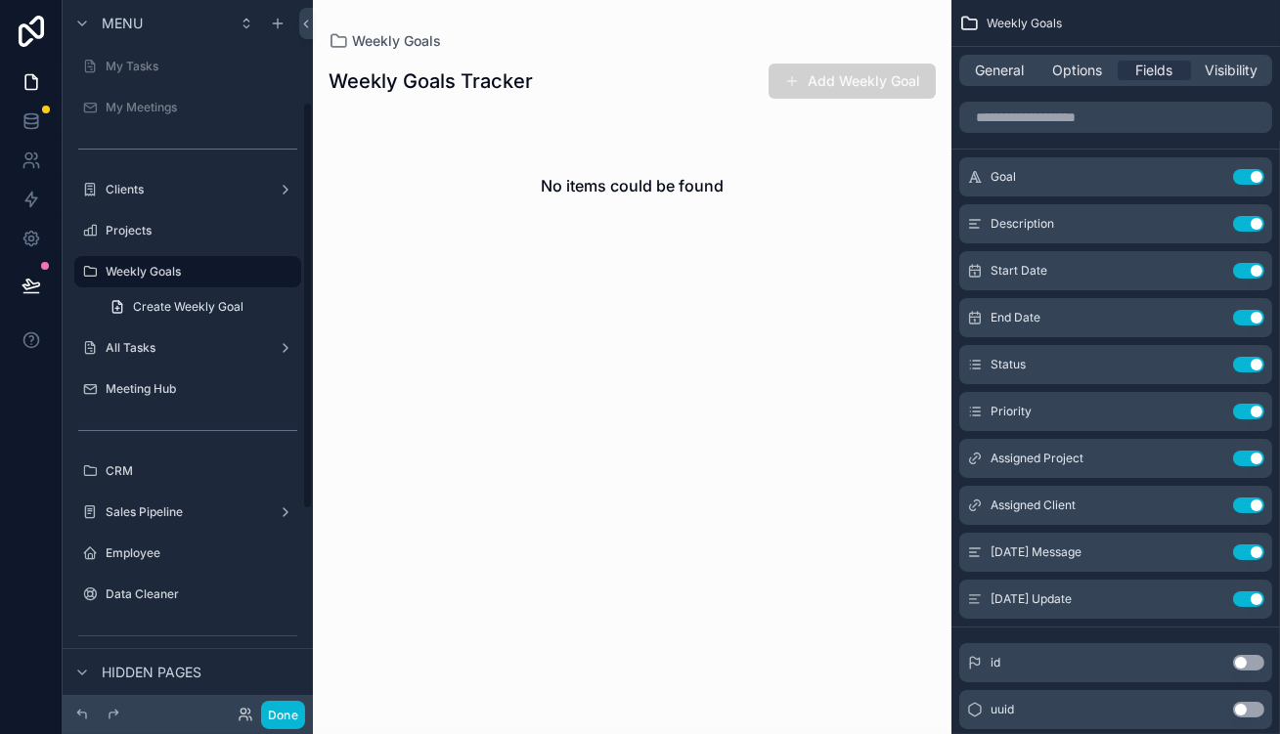
scroll to position [177, 0]
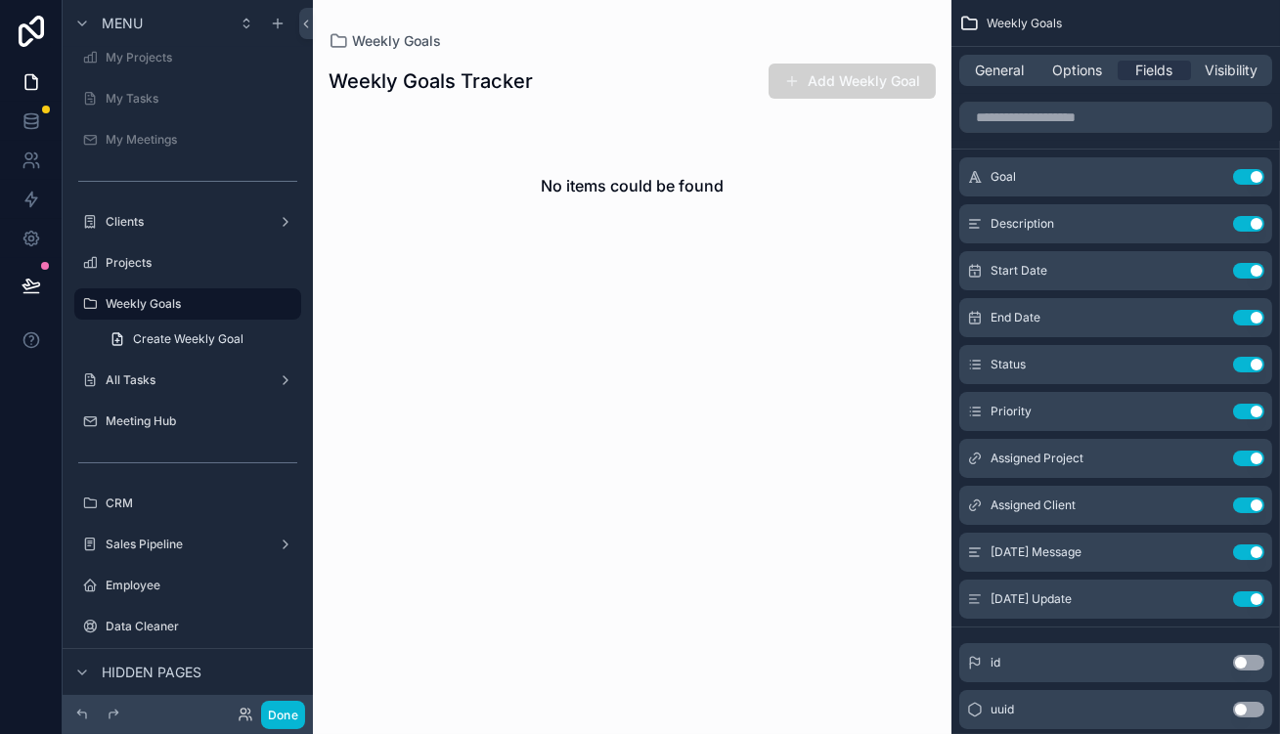
click at [680, 139] on div "scrollable content" at bounding box center [632, 367] width 639 height 734
click at [1025, 61] on span "General" at bounding box center [1000, 71] width 49 height 20
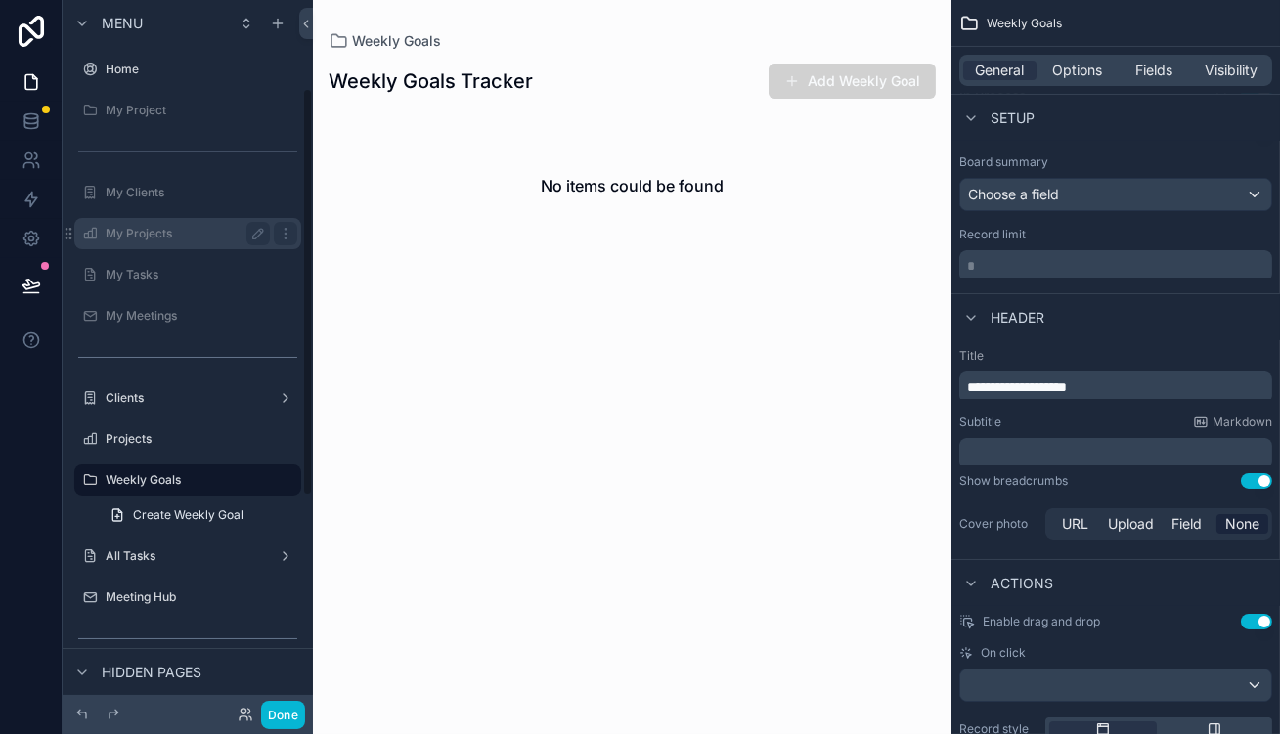
scroll to position [0, 0]
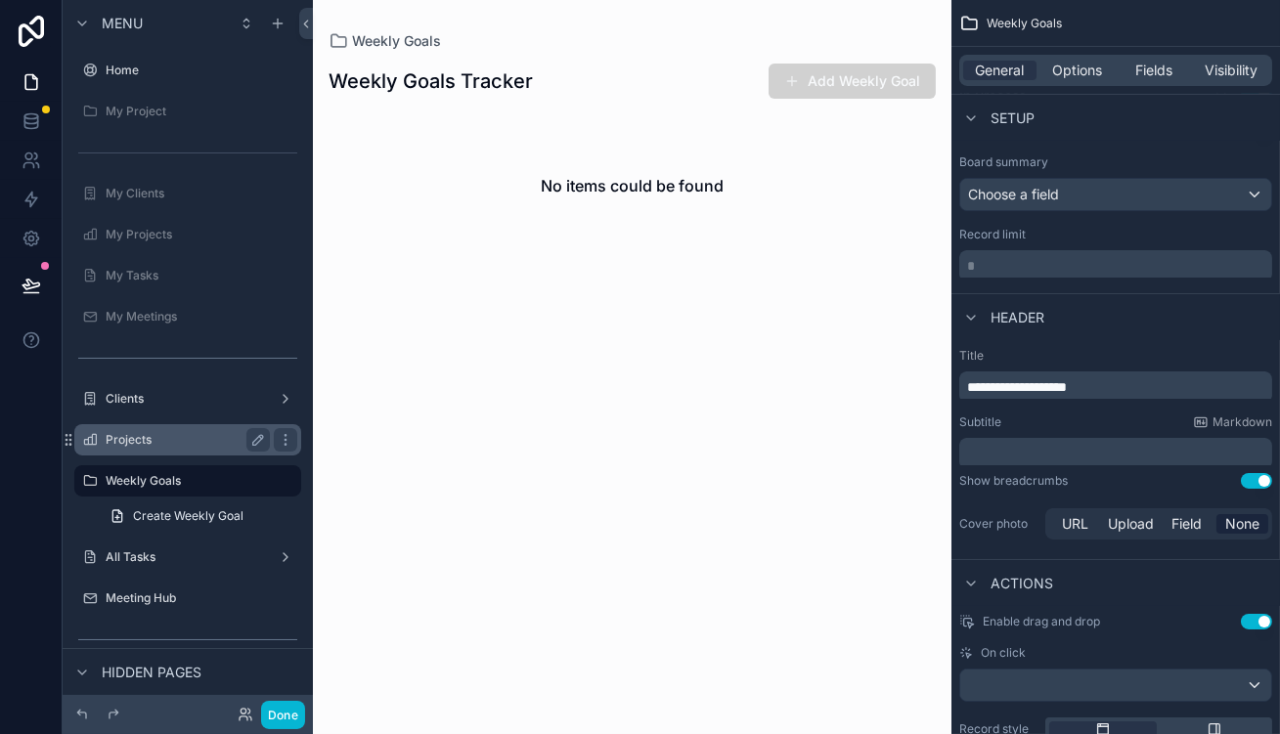
click at [141, 432] on label "Projects" at bounding box center [184, 440] width 156 height 16
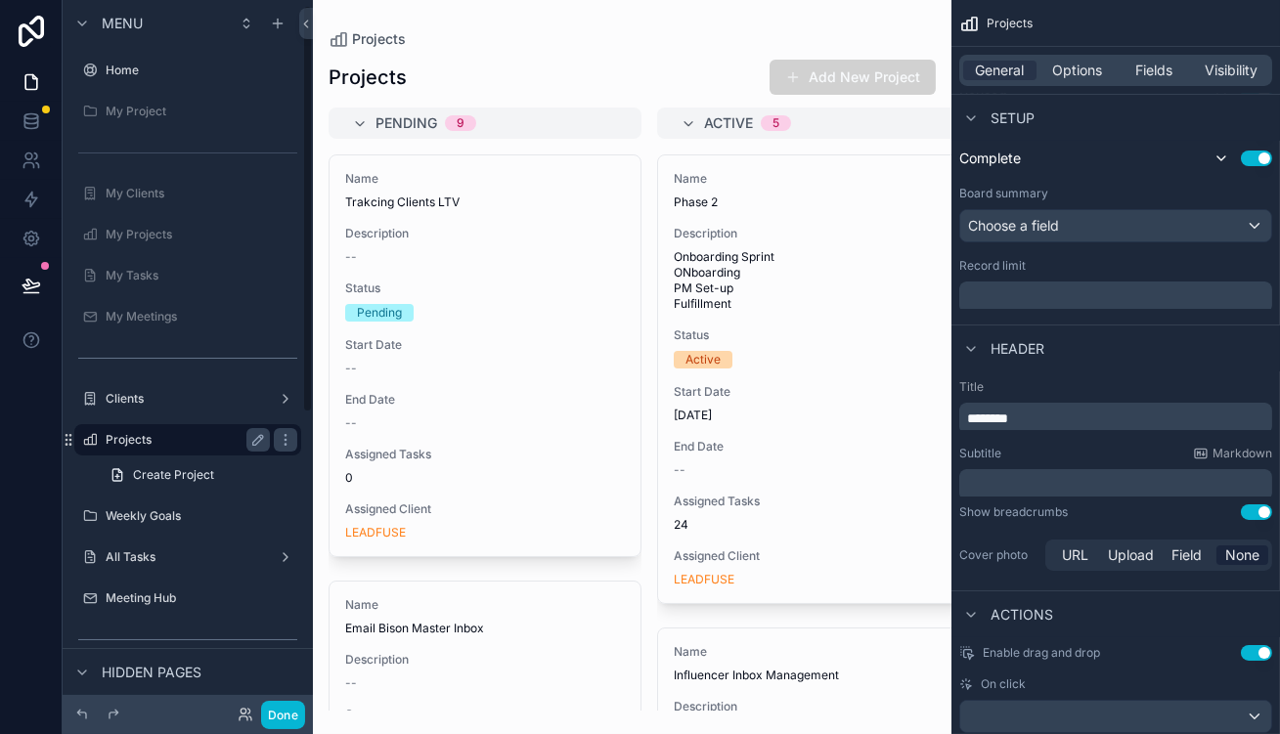
scroll to position [9, 0]
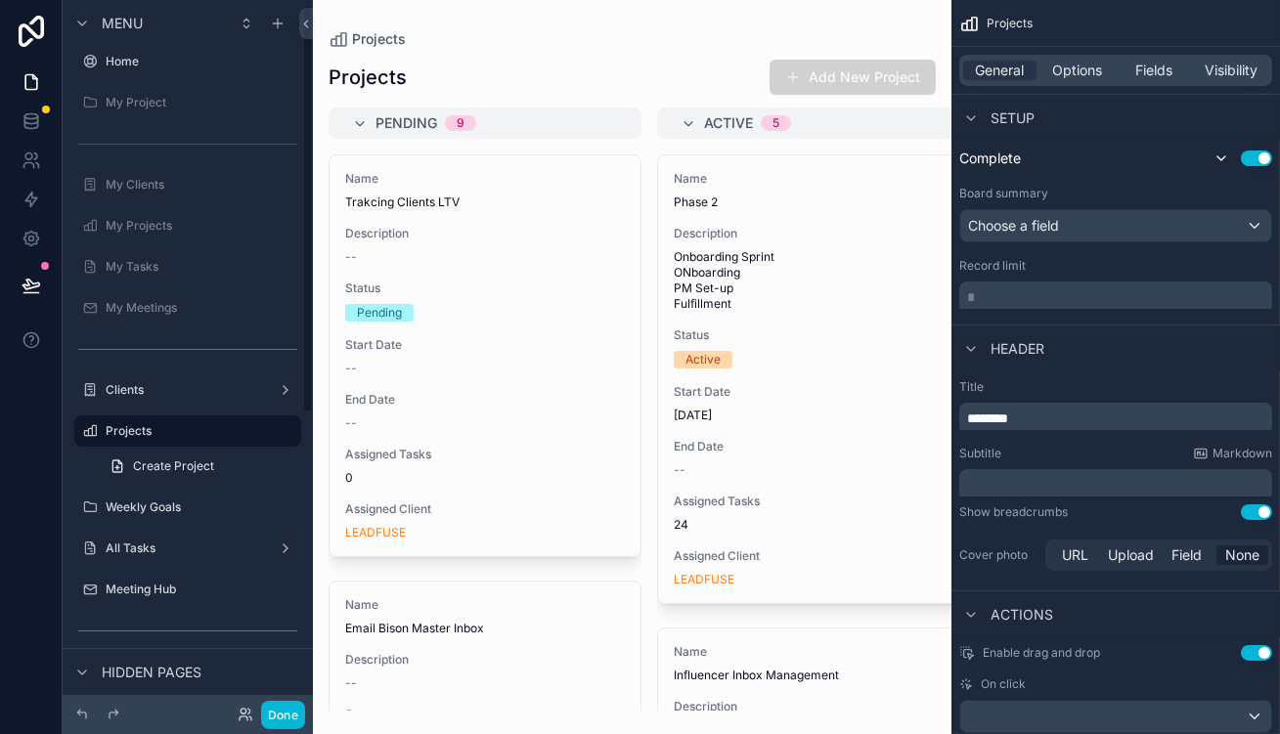
click at [372, 246] on div "scrollable content" at bounding box center [632, 367] width 639 height 734
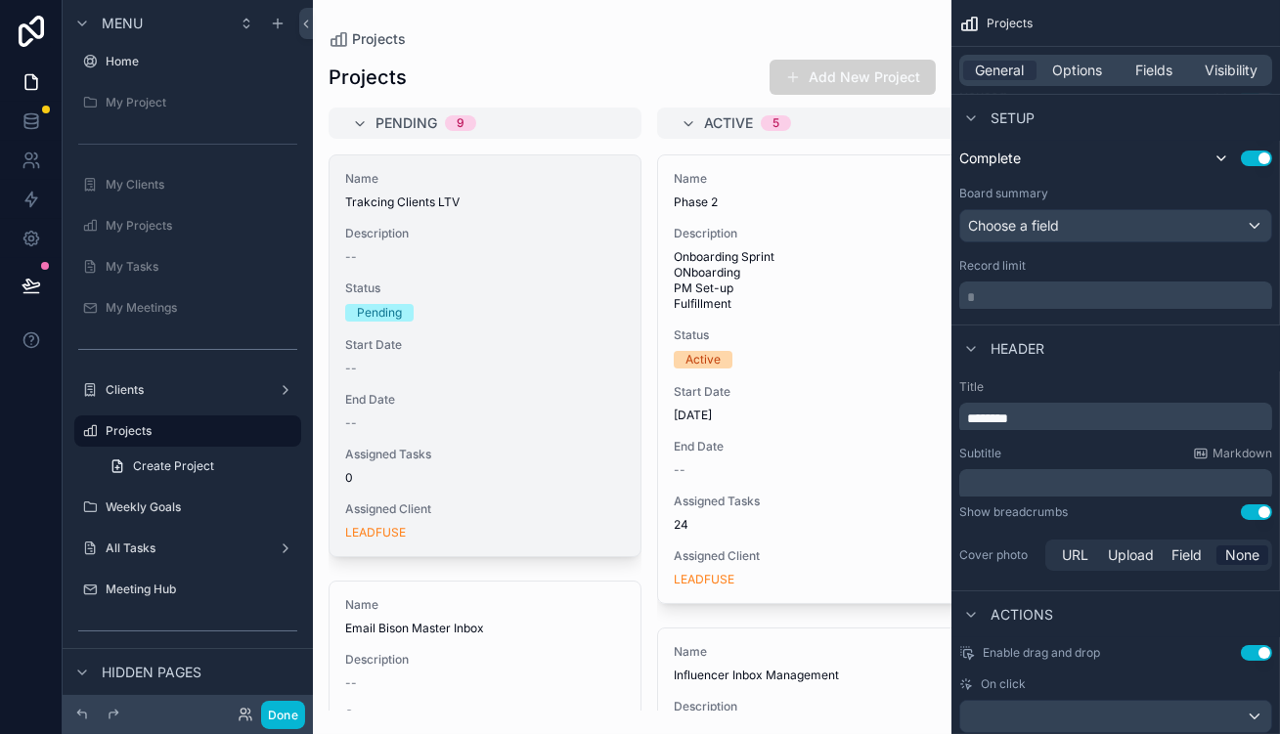
click at [424, 226] on span "Description" at bounding box center [485, 234] width 280 height 16
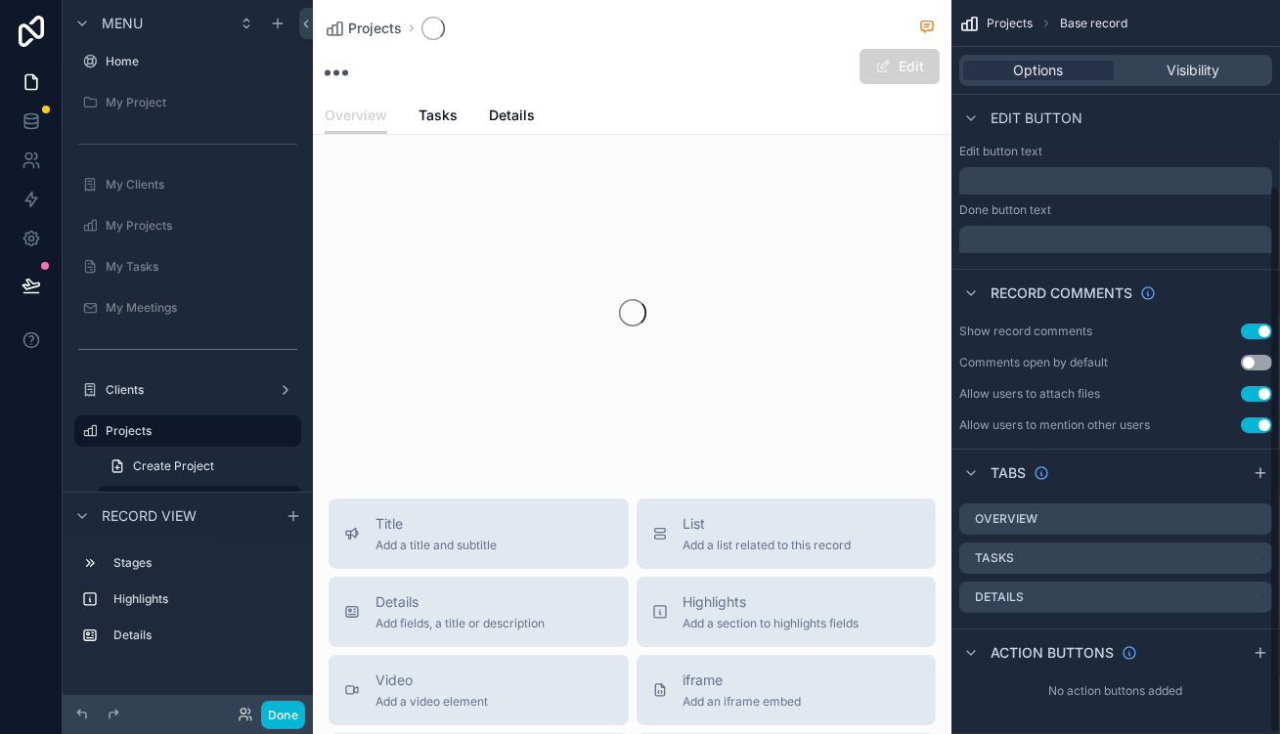
scroll to position [250, 0]
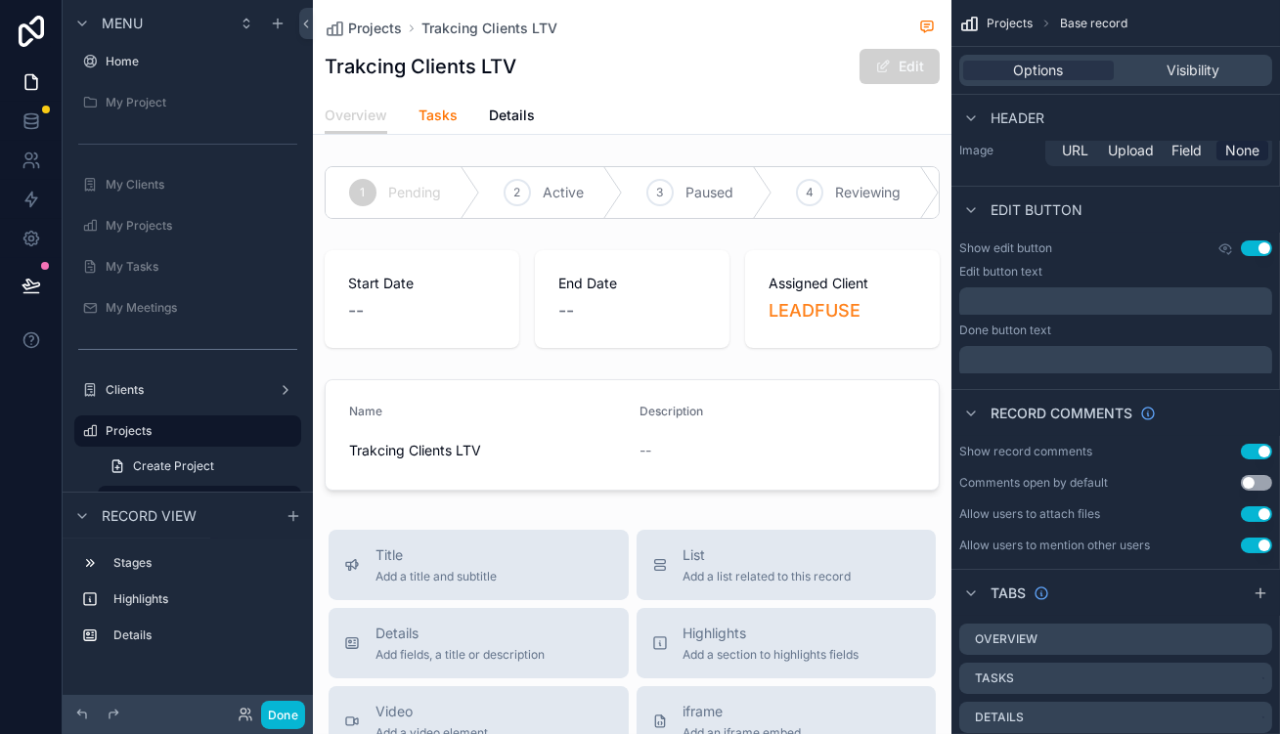
click at [419, 106] on span "Tasks" at bounding box center [438, 116] width 39 height 20
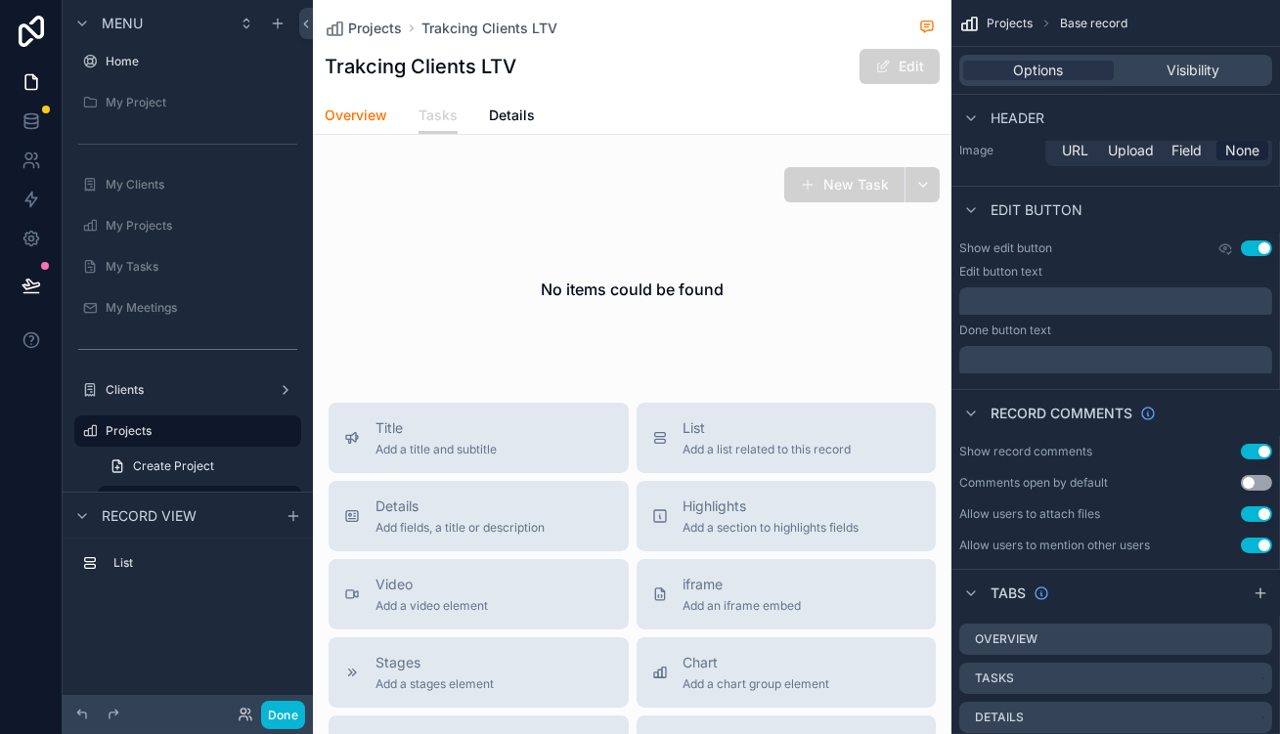
click at [325, 106] on span "Overview" at bounding box center [356, 116] width 63 height 20
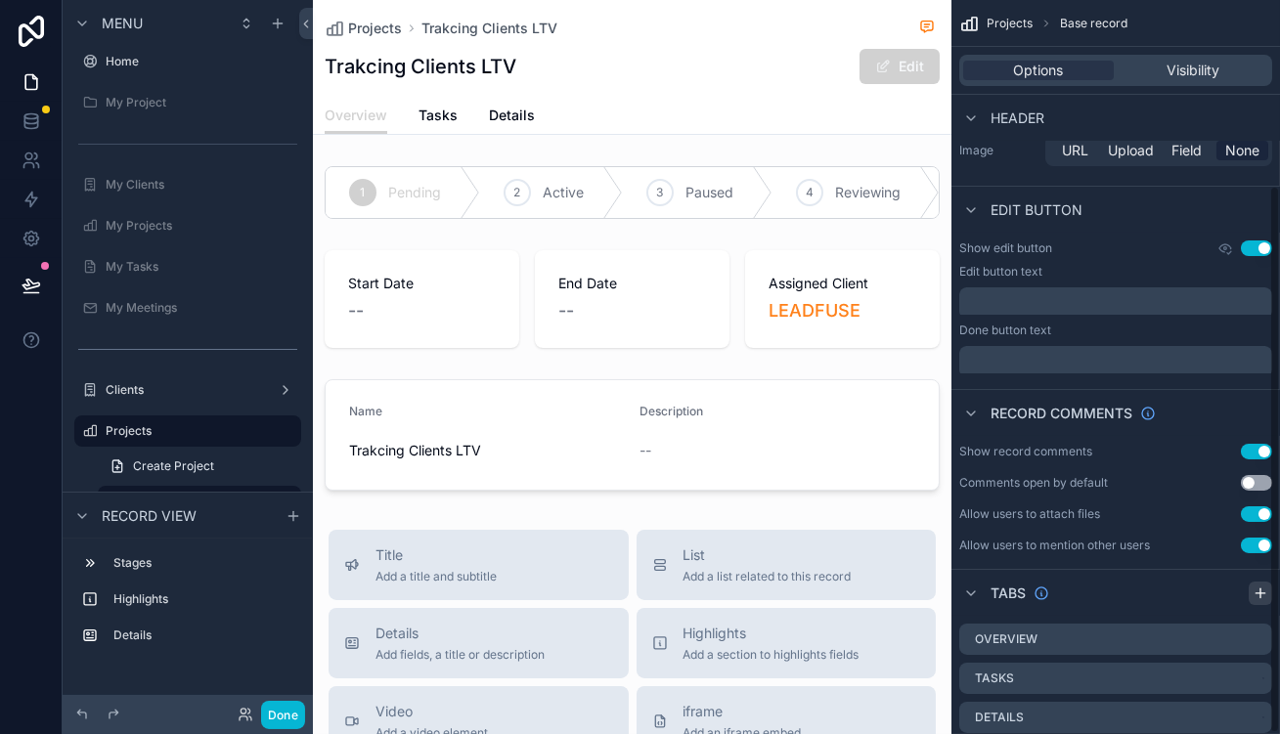
click at [1265, 586] on icon "scrollable content" at bounding box center [1261, 594] width 16 height 16
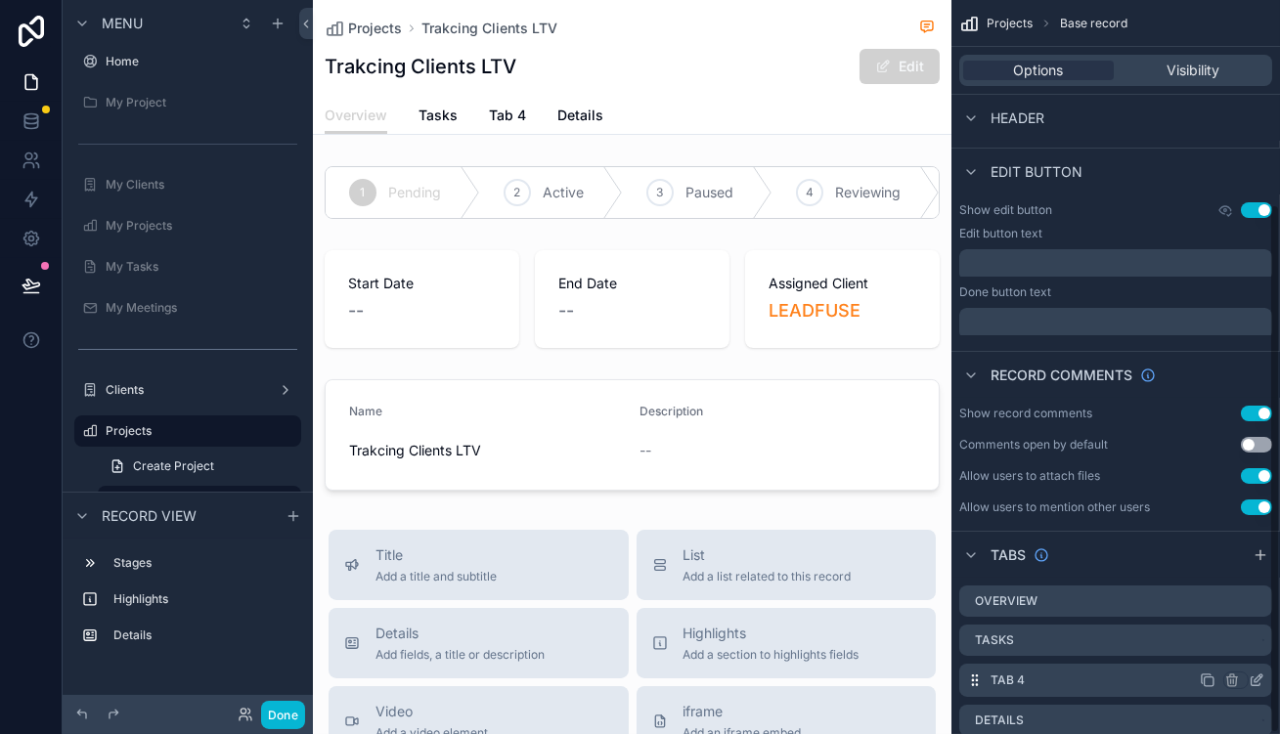
scroll to position [289, 0]
click at [1259, 673] on icon "scrollable content" at bounding box center [1257, 681] width 16 height 16
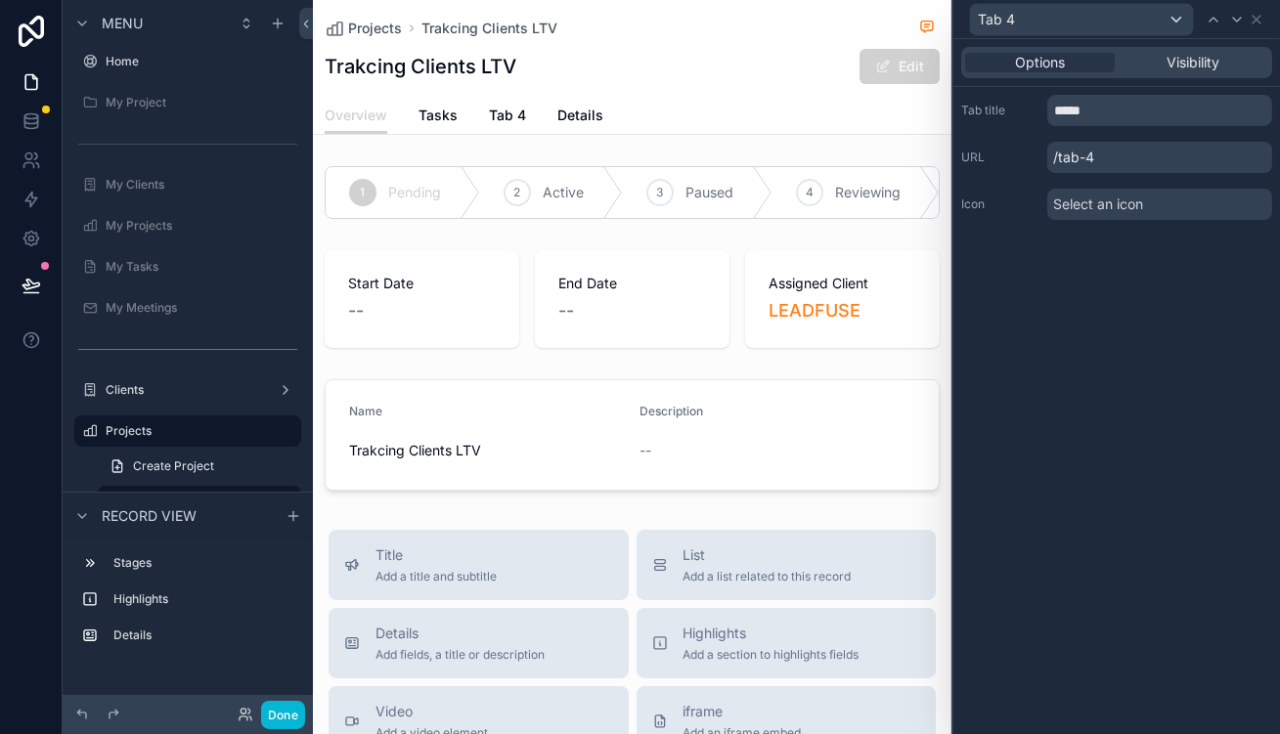
scroll to position [285, 0]
click at [1129, 95] on input "*****" at bounding box center [1159, 110] width 225 height 31
type input "**********"
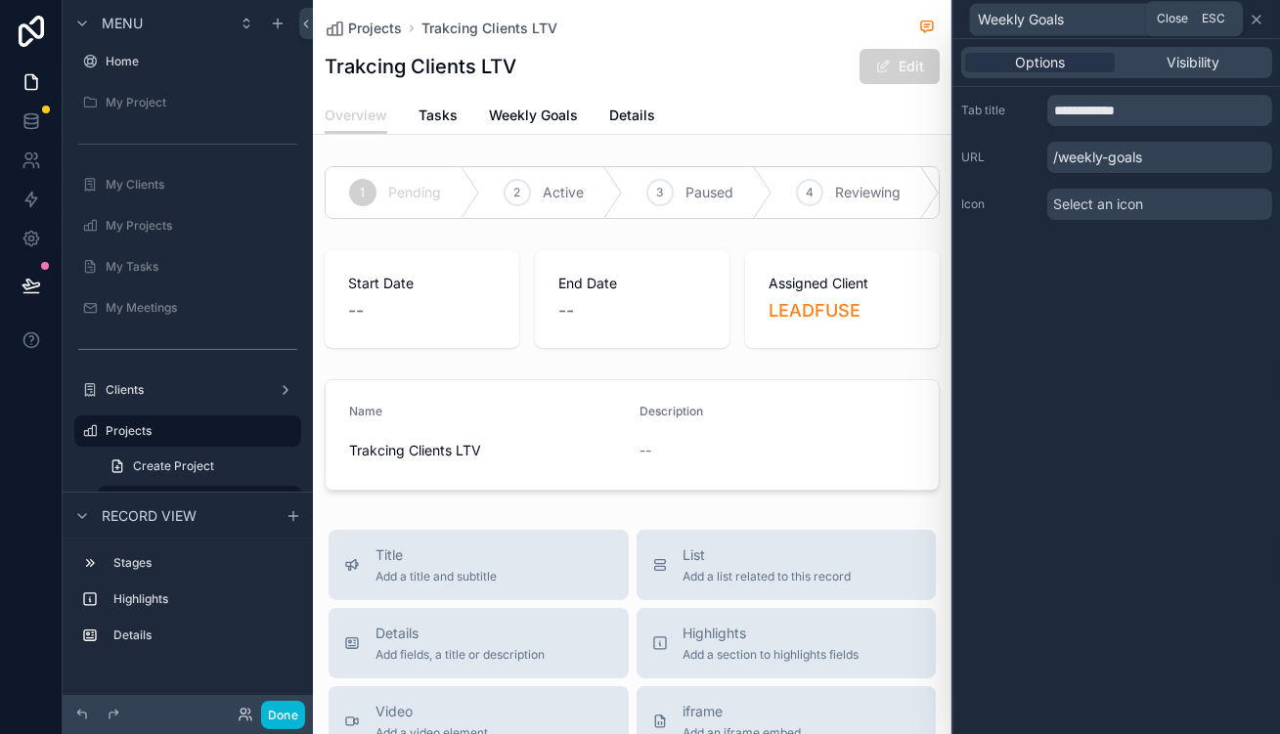
click at [1261, 16] on icon at bounding box center [1257, 20] width 8 height 8
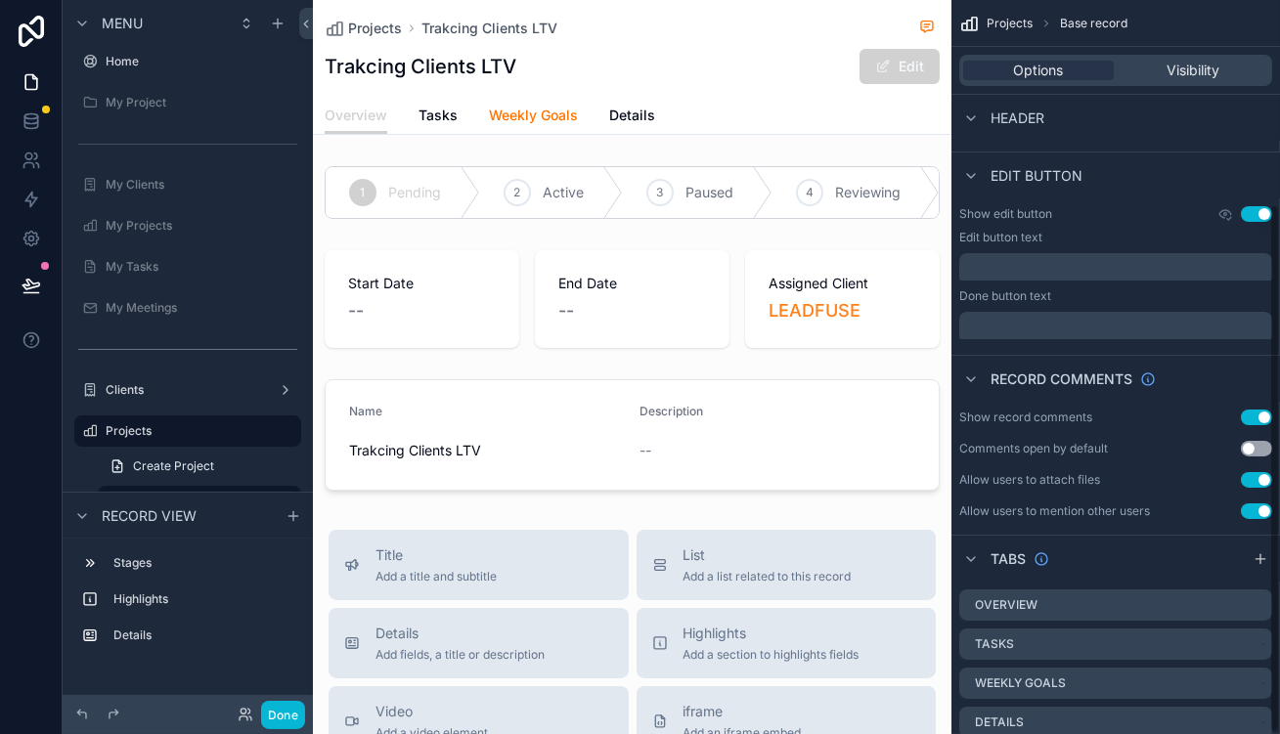
click at [489, 106] on span "Weekly Goals" at bounding box center [533, 116] width 89 height 20
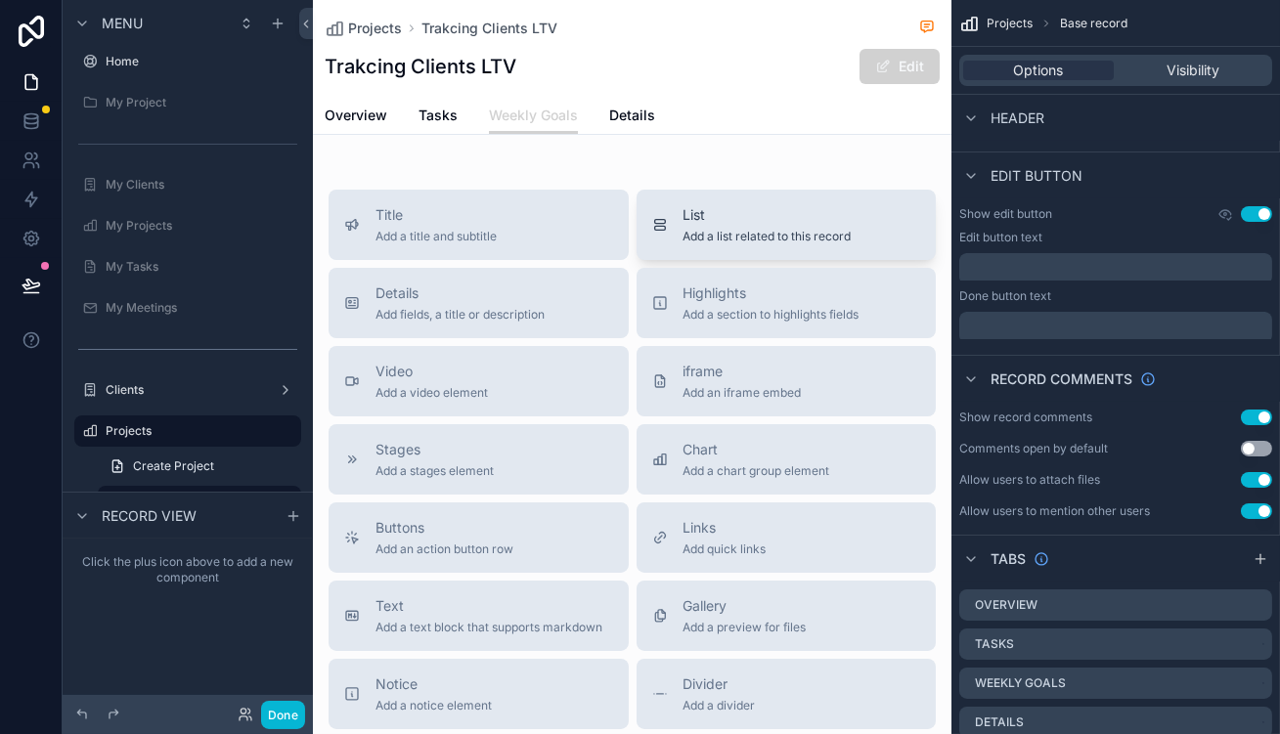
click at [742, 229] on span "Add a list related to this record" at bounding box center [768, 237] width 168 height 16
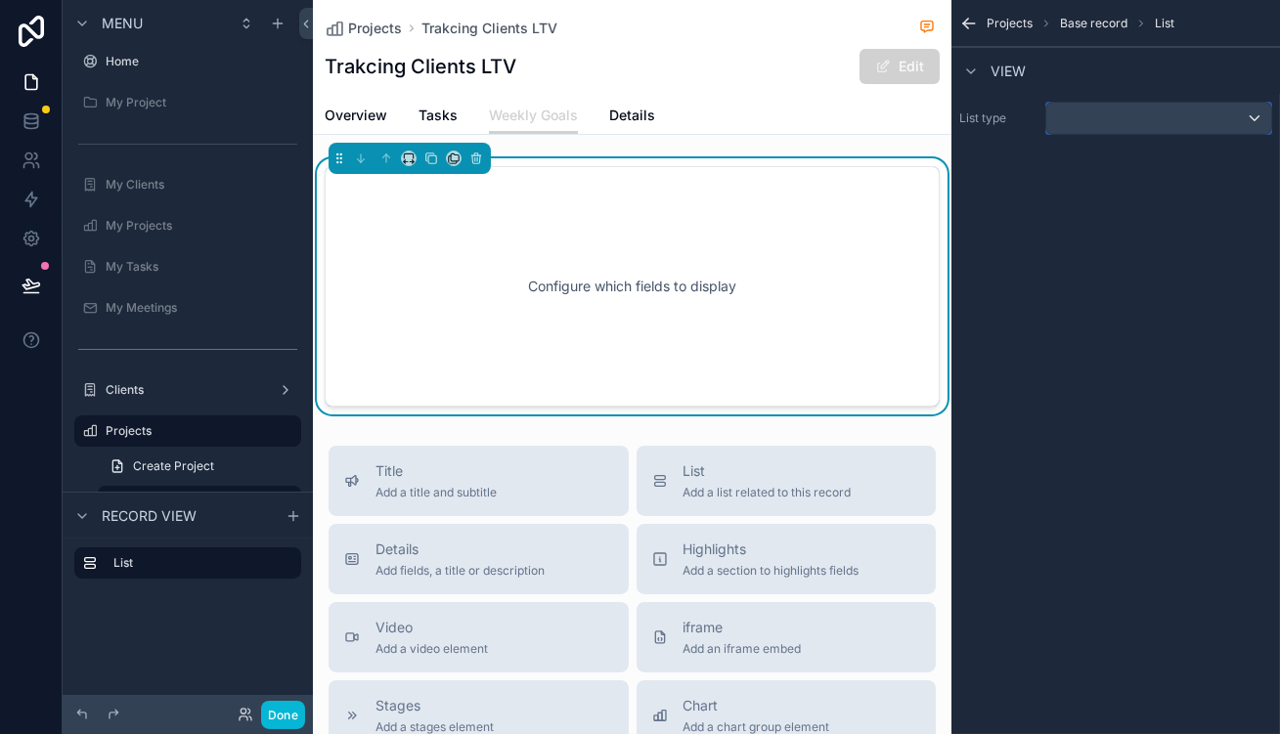
drag, startPoint x: 1127, startPoint y: 109, endPoint x: 1129, endPoint y: 98, distance: 10.9
click at [1129, 103] on div "scrollable content" at bounding box center [1158, 118] width 225 height 31
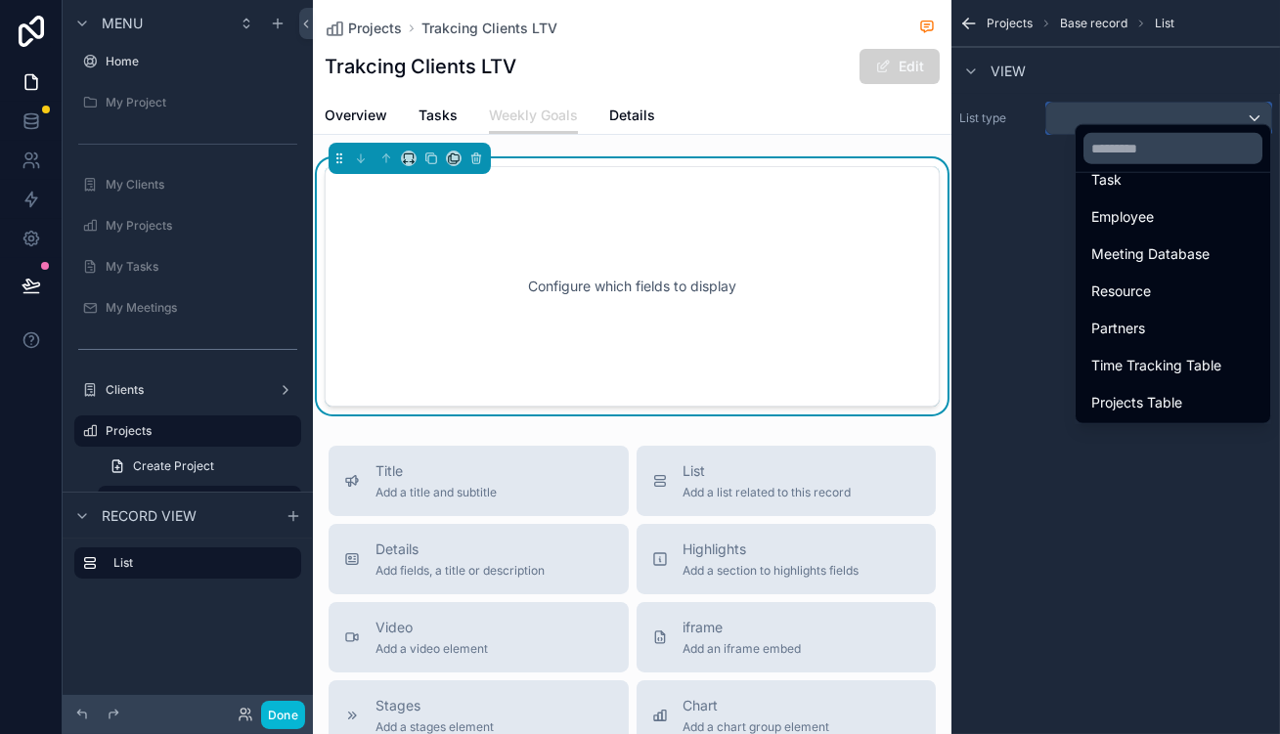
scroll to position [367, 0]
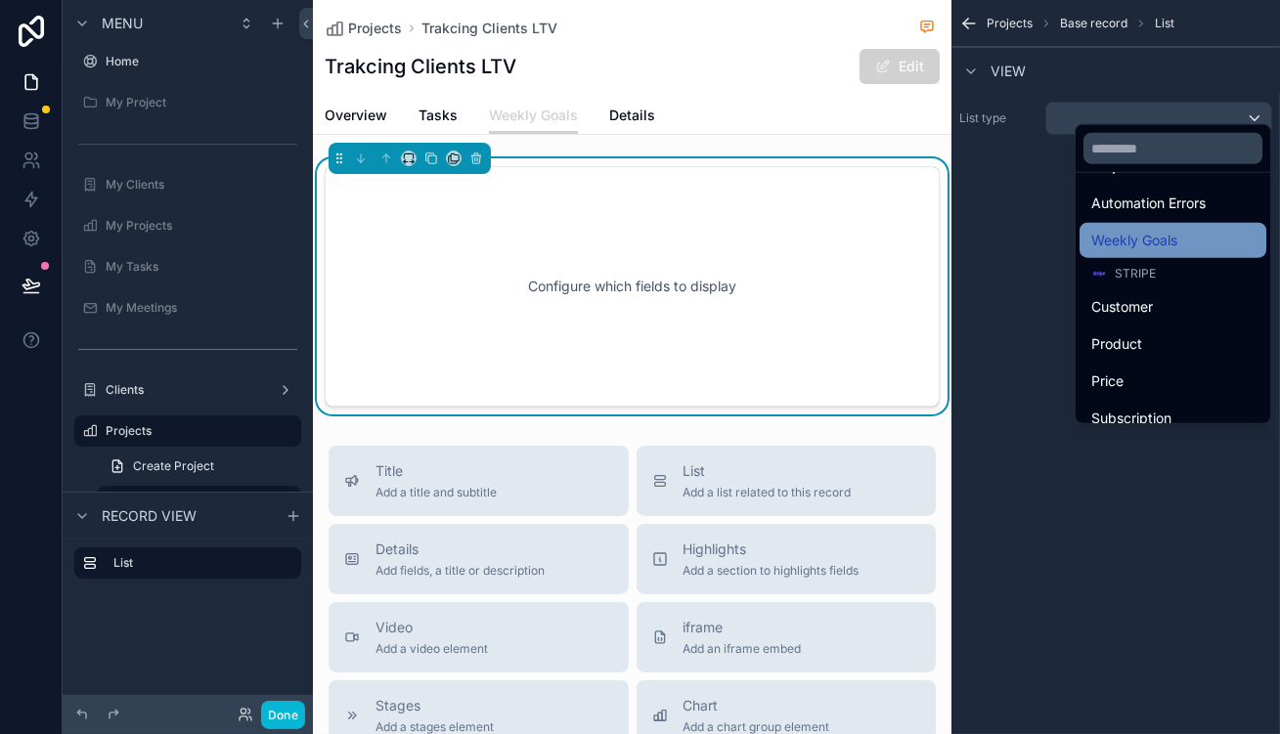
click at [1169, 229] on div "Weekly Goals" at bounding box center [1172, 240] width 163 height 23
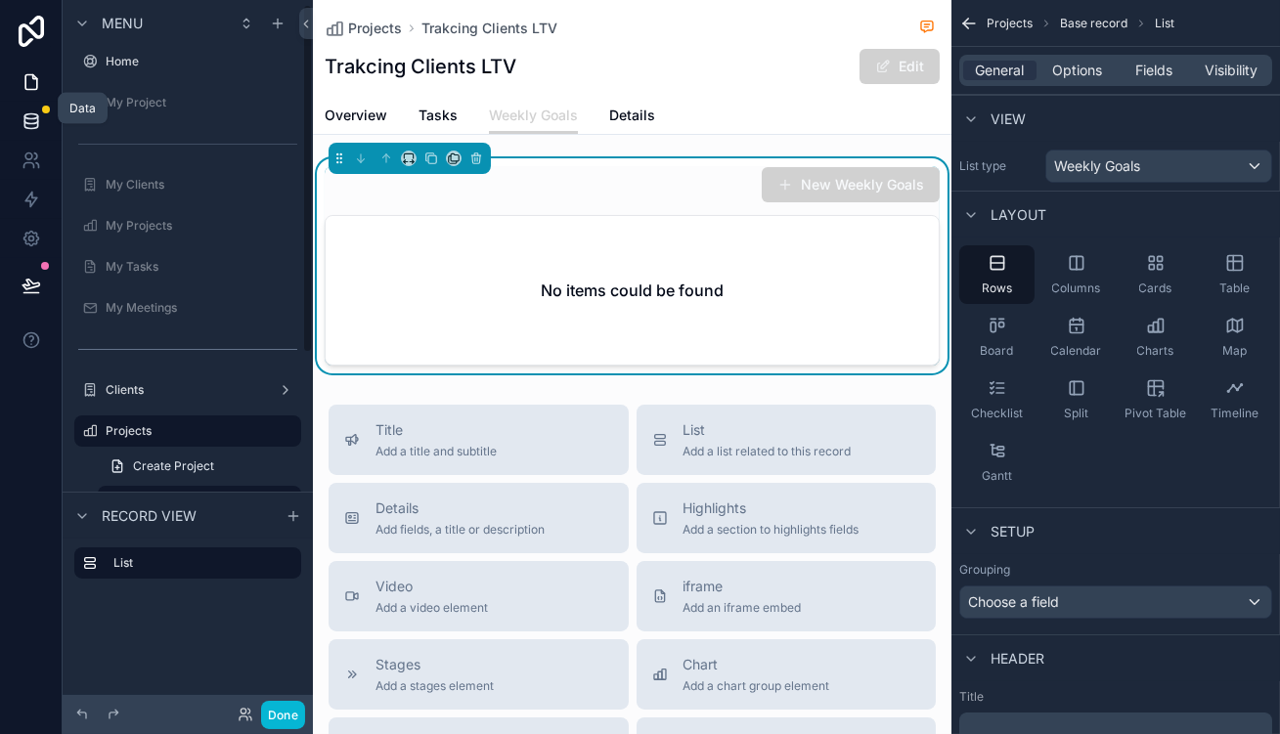
click at [32, 113] on icon at bounding box center [32, 121] width 20 height 20
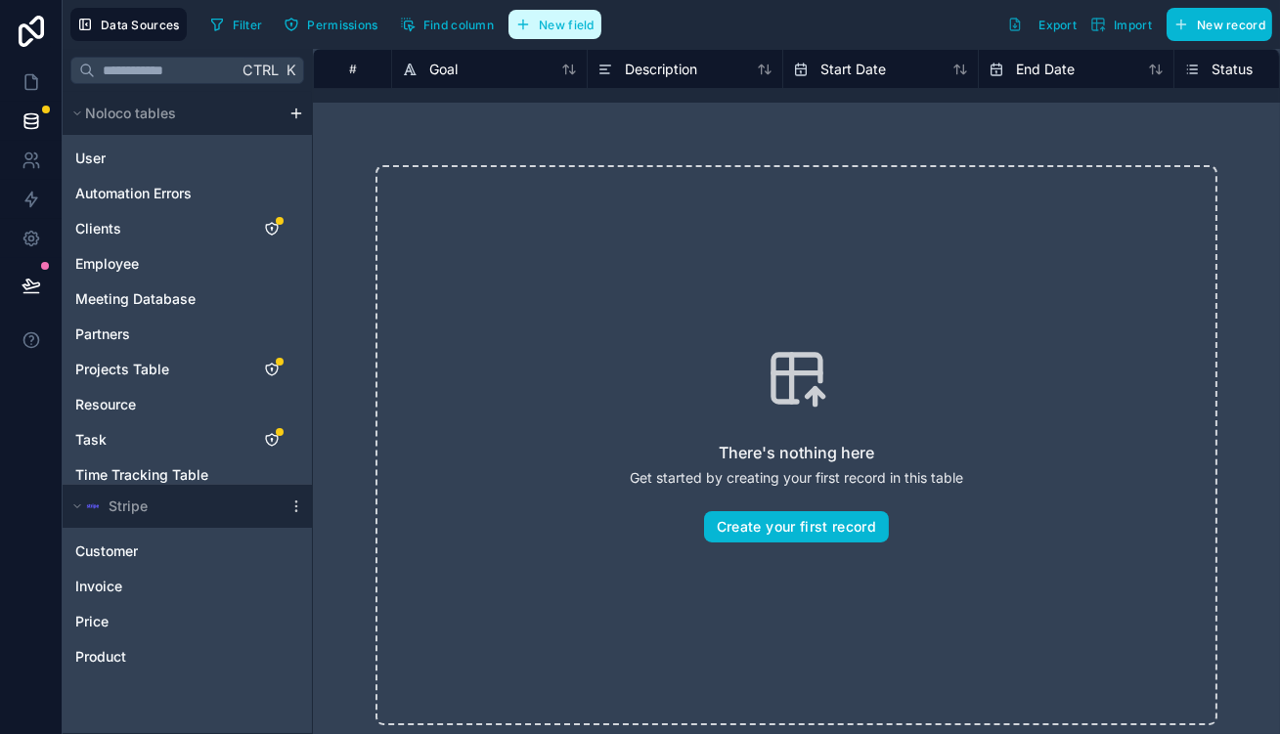
click at [509, 29] on button "New field" at bounding box center [555, 24] width 93 height 29
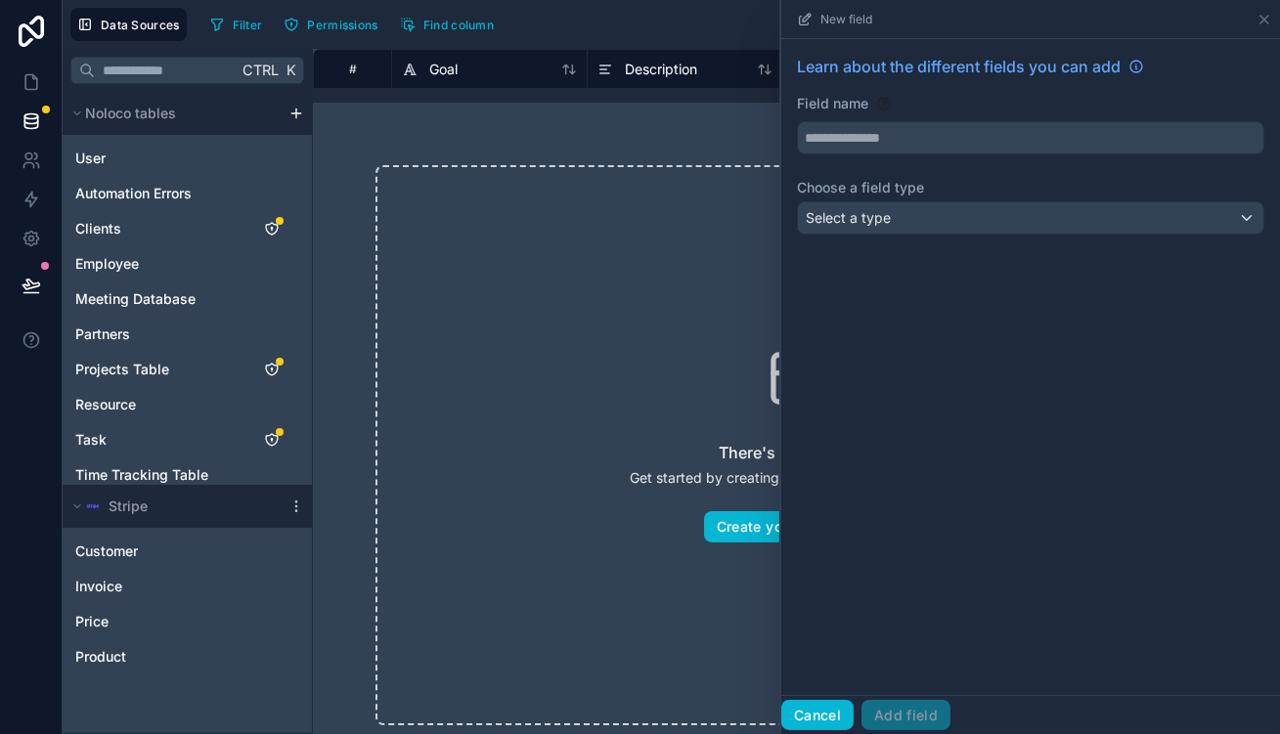
click at [854, 715] on button "Cancel" at bounding box center [817, 715] width 72 height 31
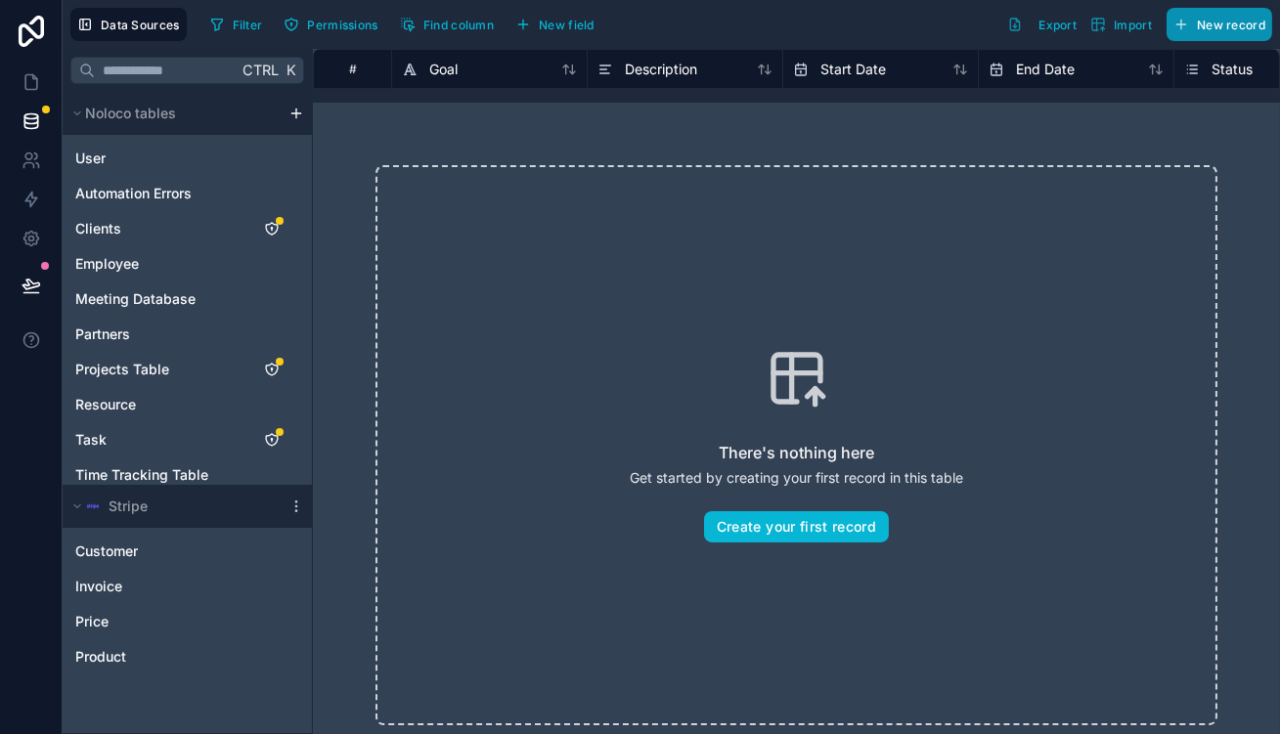
click at [1204, 14] on button "New record" at bounding box center [1220, 24] width 106 height 33
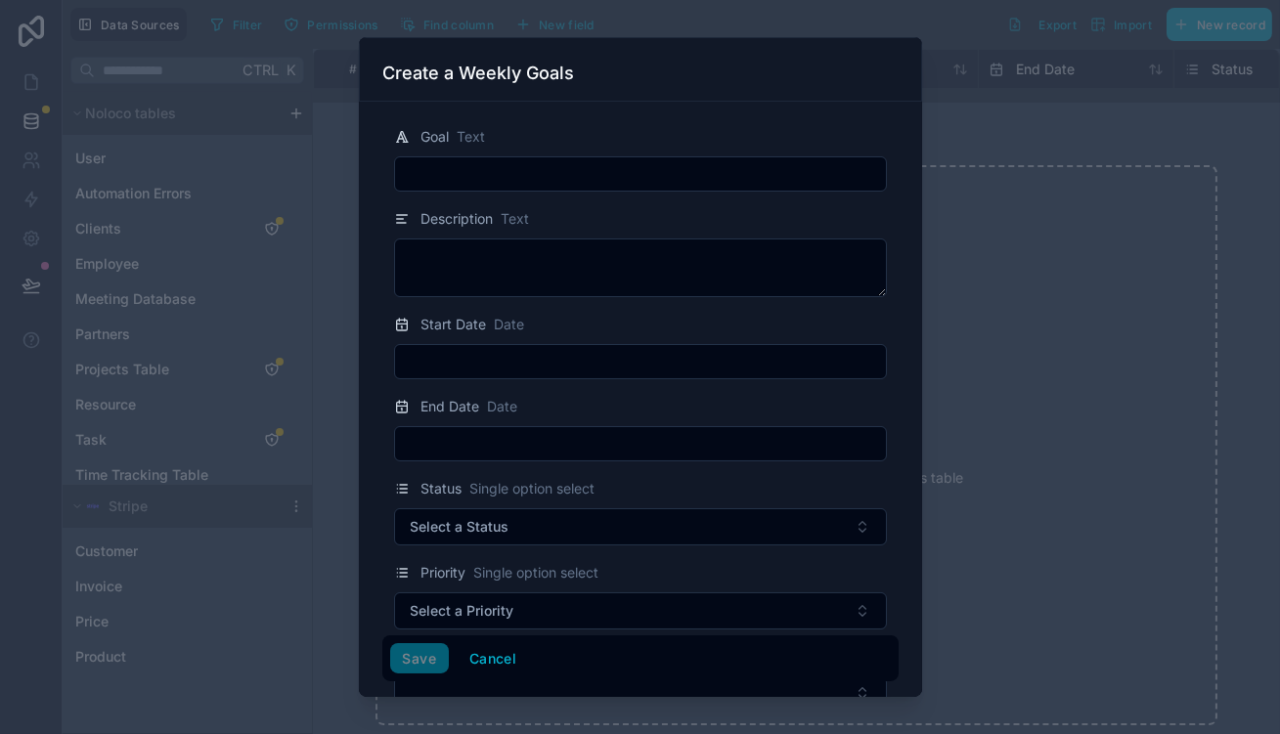
click at [762, 212] on div "Description Text" at bounding box center [640, 252] width 516 height 90
drag, startPoint x: 592, startPoint y: 136, endPoint x: 585, endPoint y: 148, distance: 13.6
click at [592, 136] on div "Goal Text" at bounding box center [640, 136] width 493 height 23
click at [587, 160] on input "text" at bounding box center [640, 173] width 491 height 27
paste input "**********"
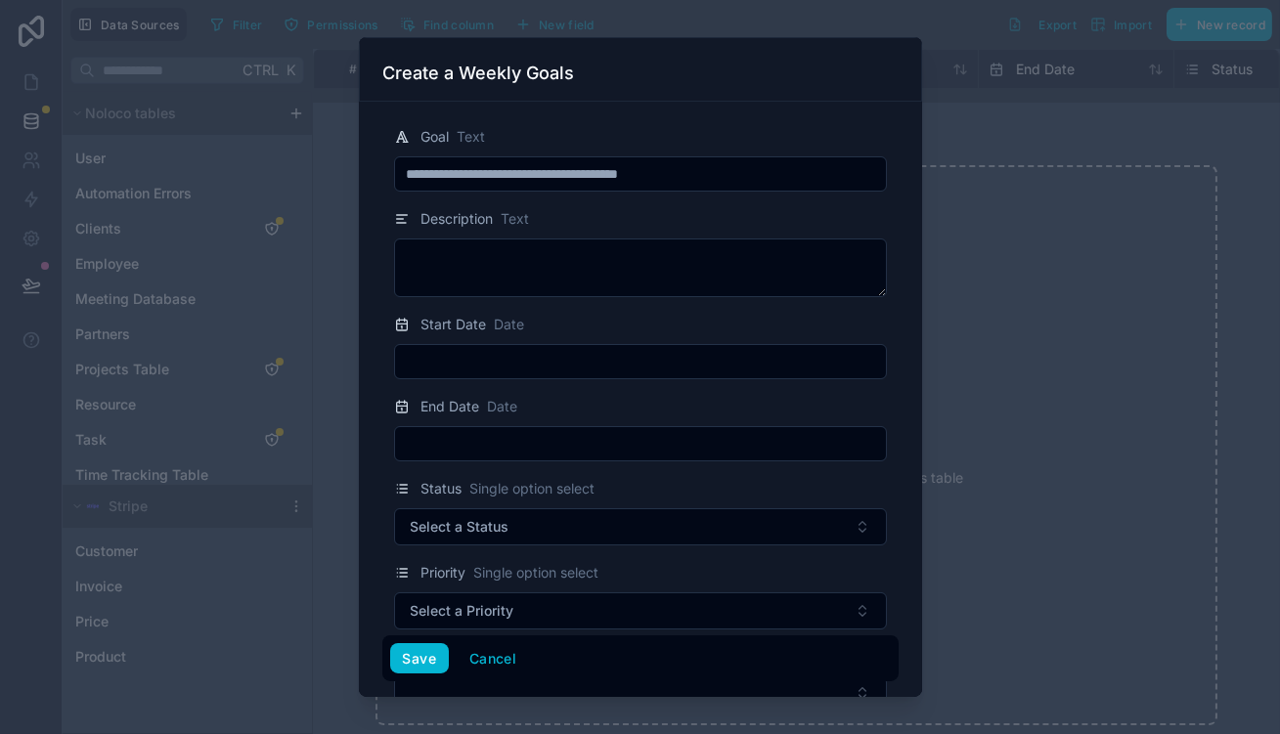
type input "**********"
click at [500, 348] on input "text" at bounding box center [640, 361] width 491 height 27
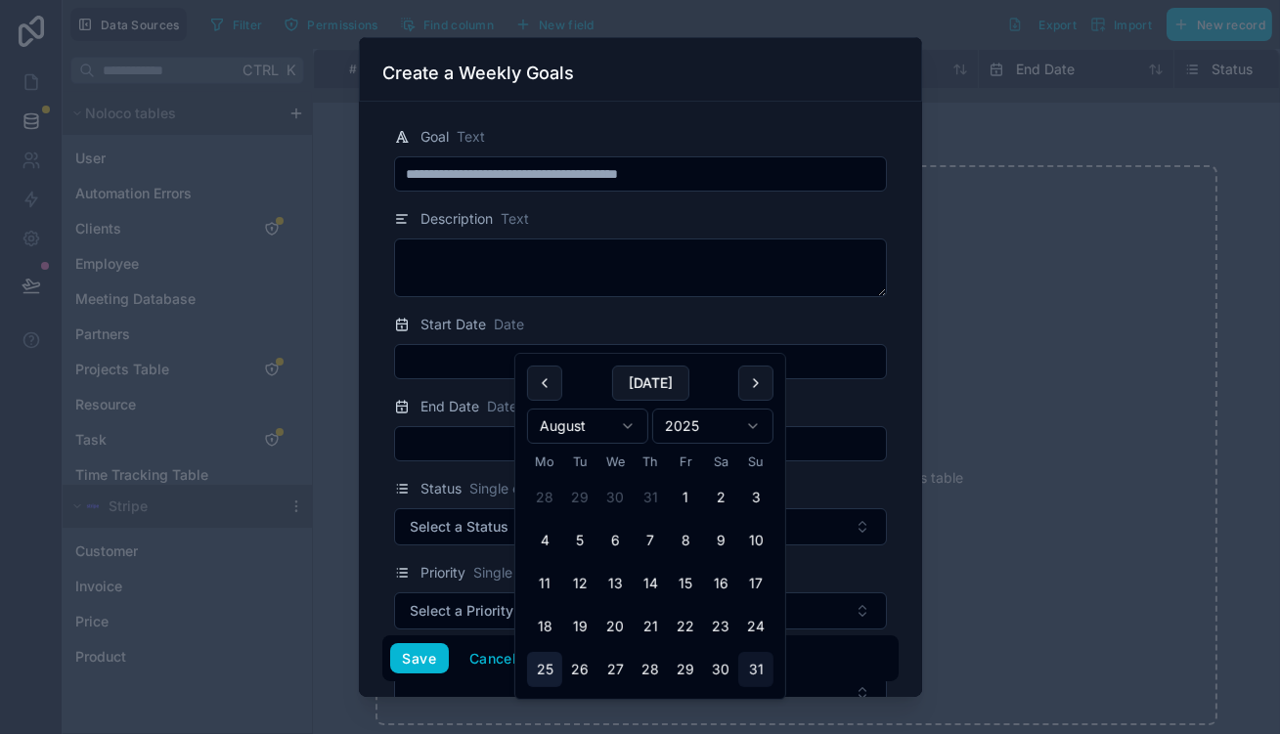
click at [535, 652] on button "25" at bounding box center [544, 669] width 35 height 35
type input "**********"
click at [473, 426] on div at bounding box center [640, 443] width 493 height 35
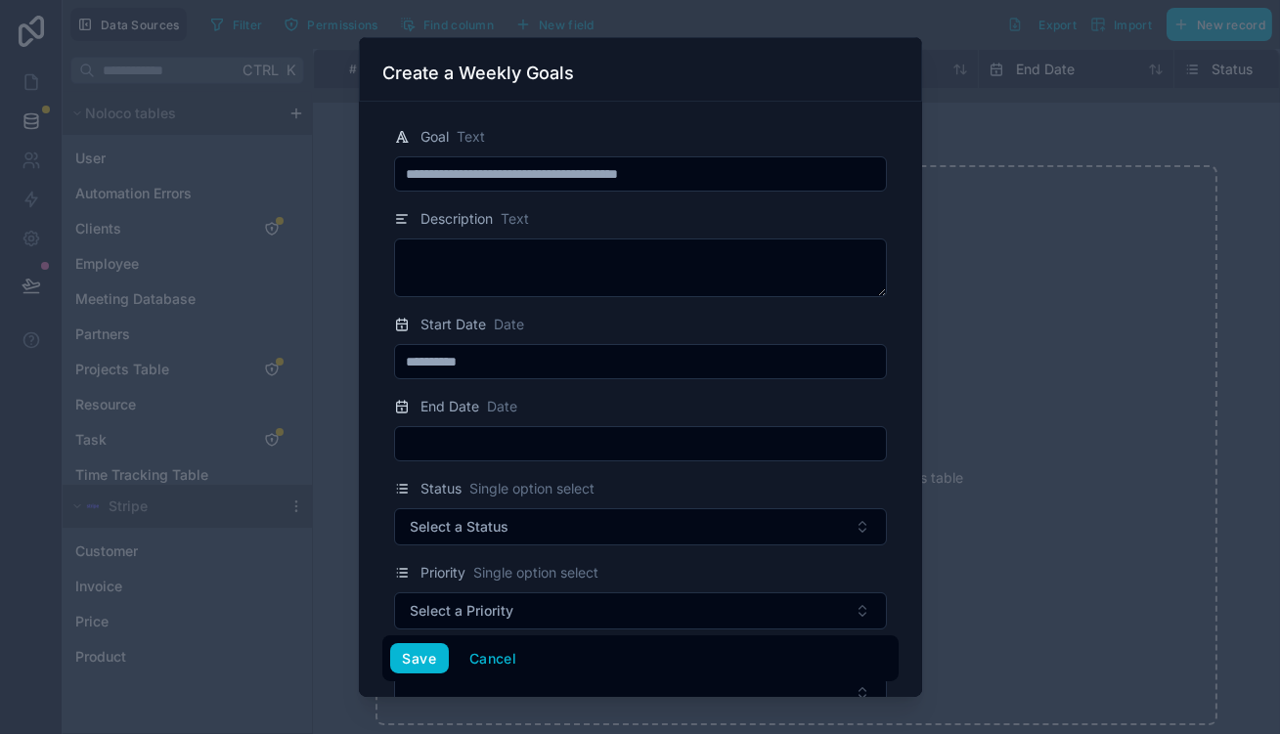
click at [488, 430] on input "text" at bounding box center [640, 443] width 491 height 27
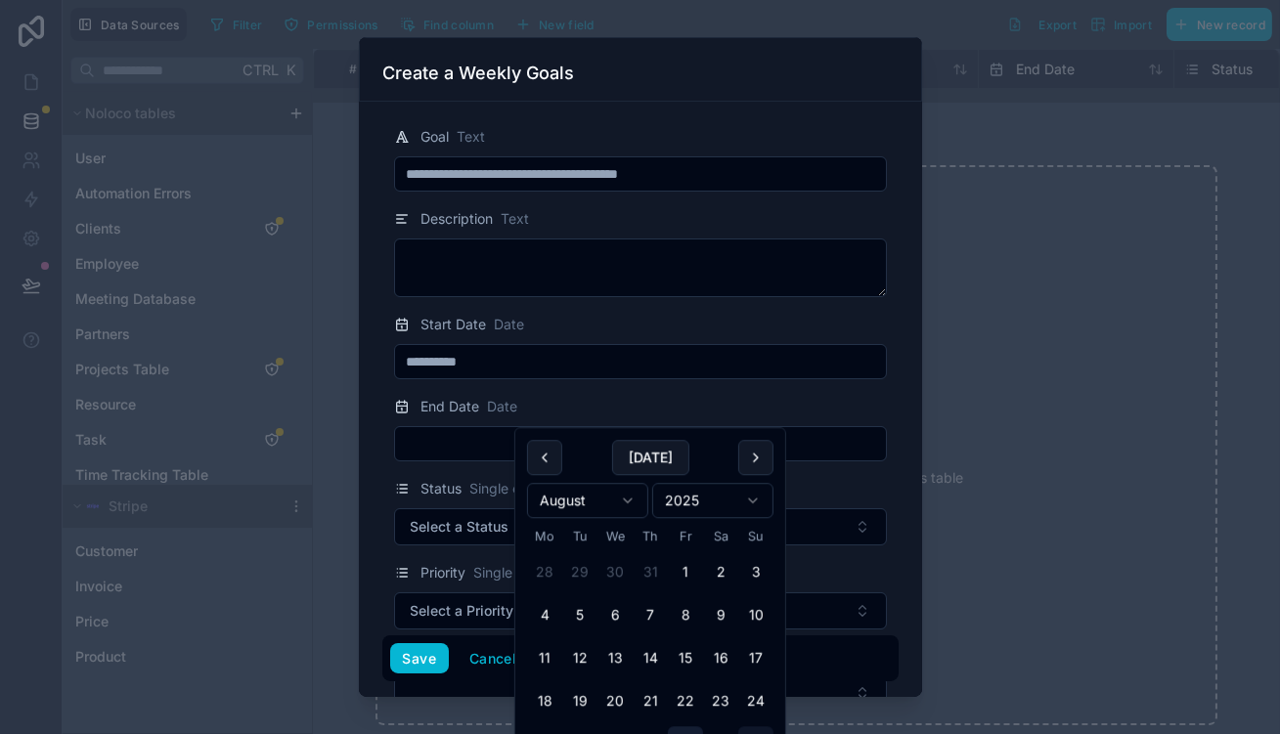
click at [671, 727] on button "29" at bounding box center [685, 744] width 35 height 35
type input "**********"
drag, startPoint x: 640, startPoint y: 386, endPoint x: 611, endPoint y: 426, distance: 49.1
click at [639, 395] on div "End Date Date" at bounding box center [640, 406] width 493 height 23
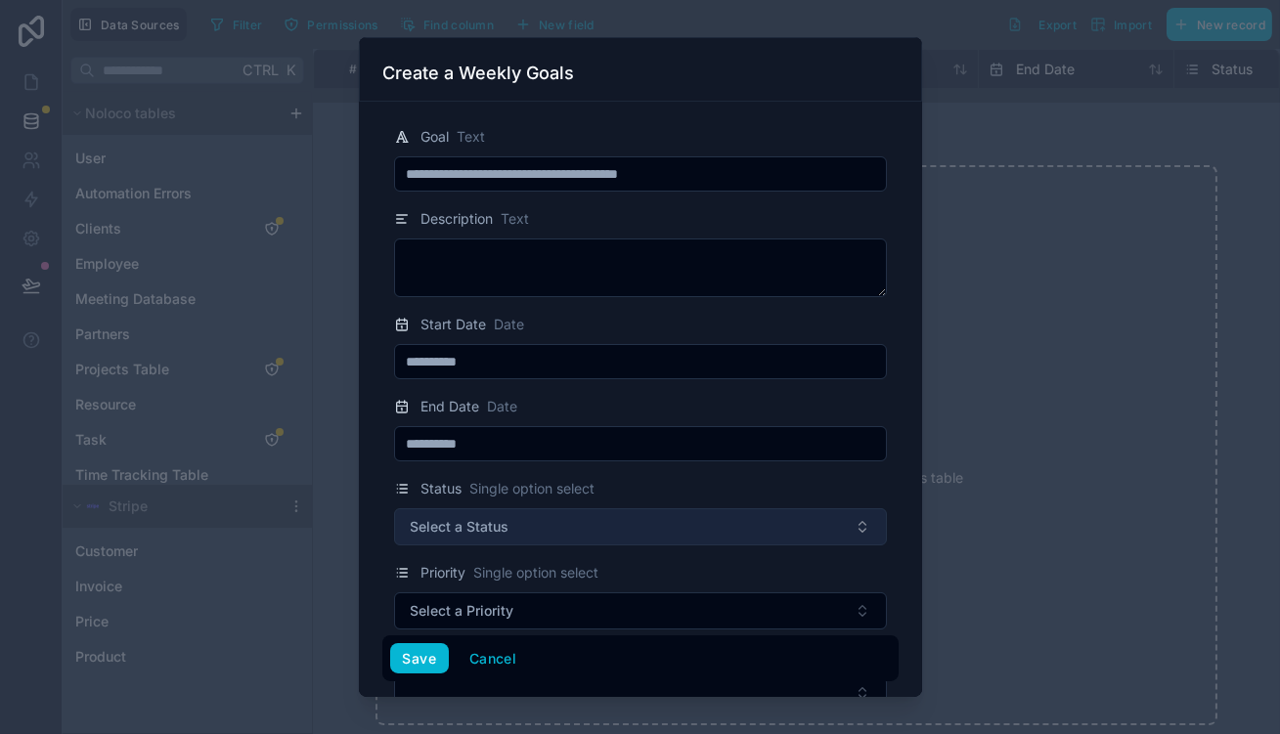
click at [541, 509] on button "Select a Status" at bounding box center [640, 527] width 493 height 37
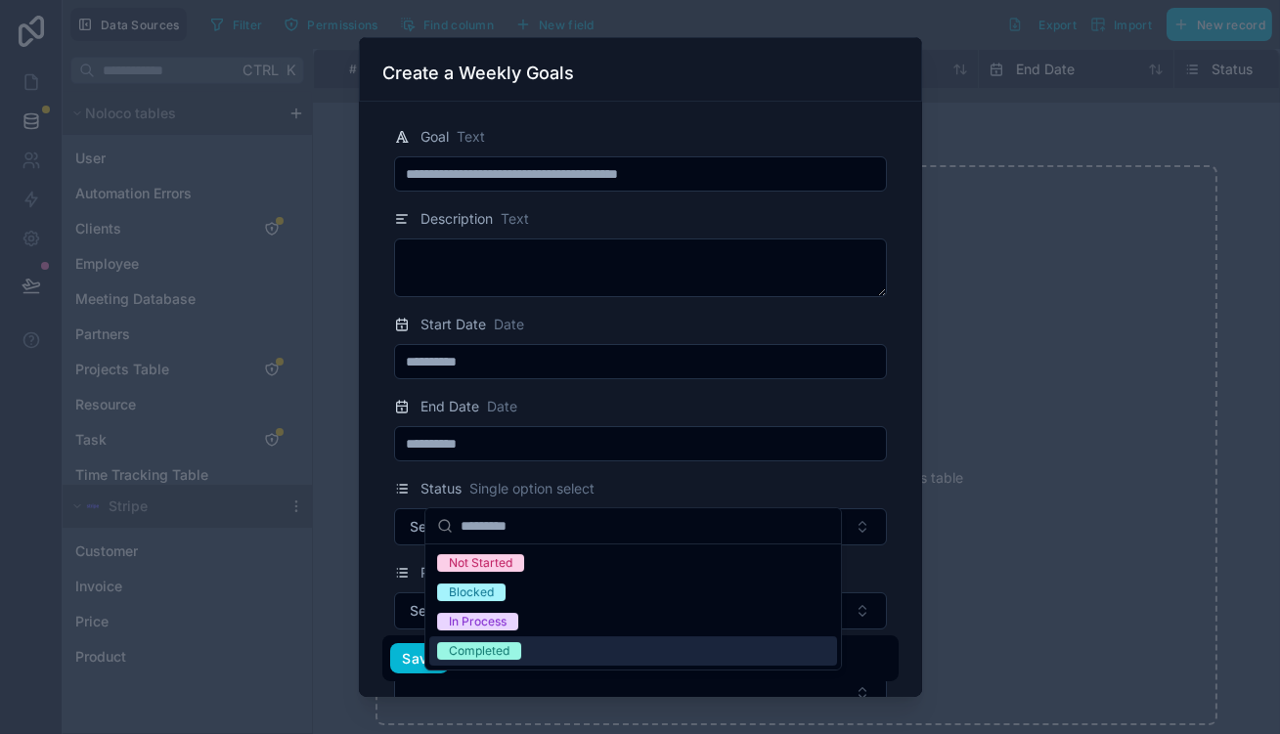
click at [513, 637] on div "Completed" at bounding box center [633, 651] width 408 height 29
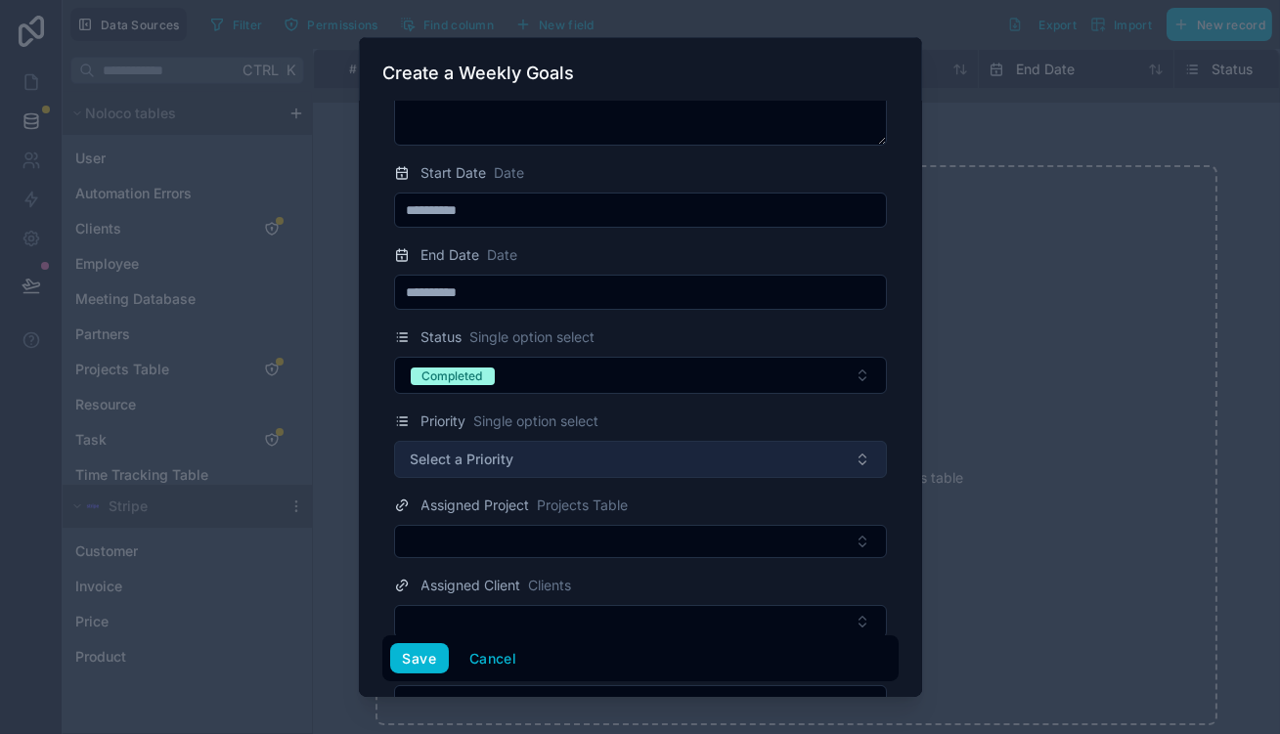
scroll to position [177, 0]
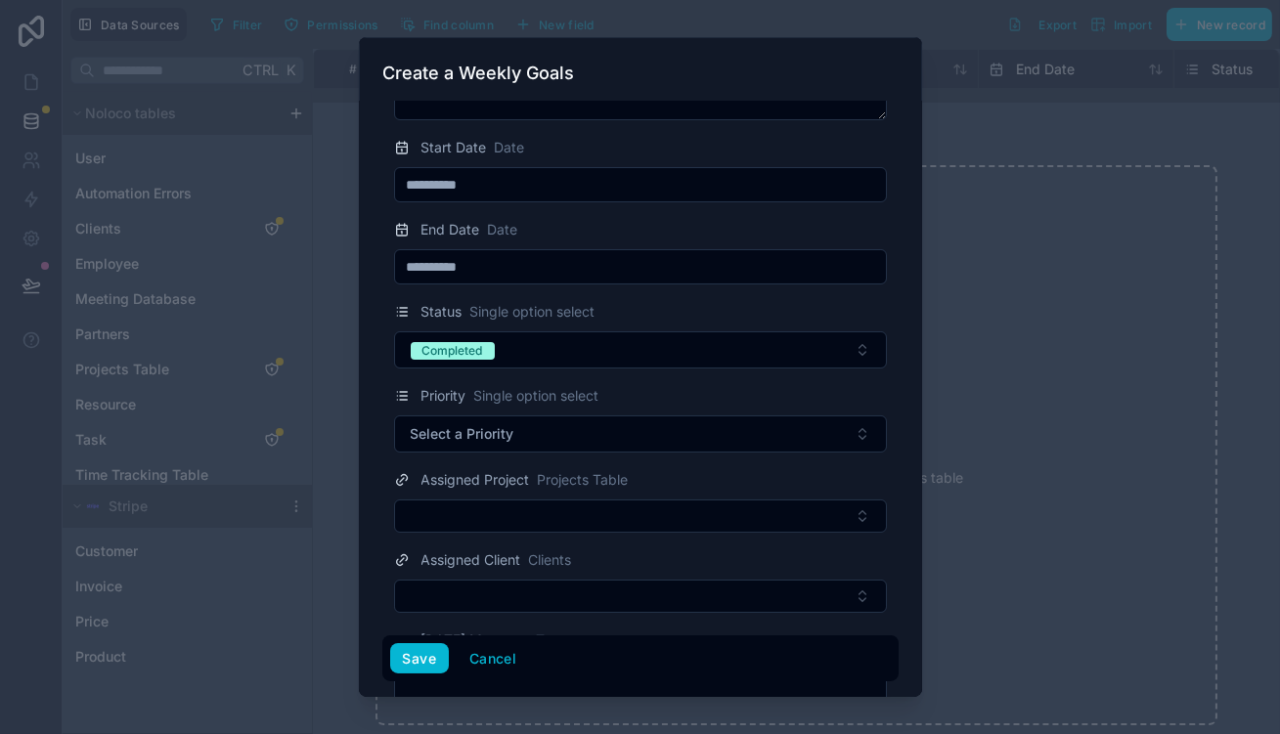
click at [641, 384] on div "Priority Single option select Select a Priority" at bounding box center [640, 418] width 516 height 68
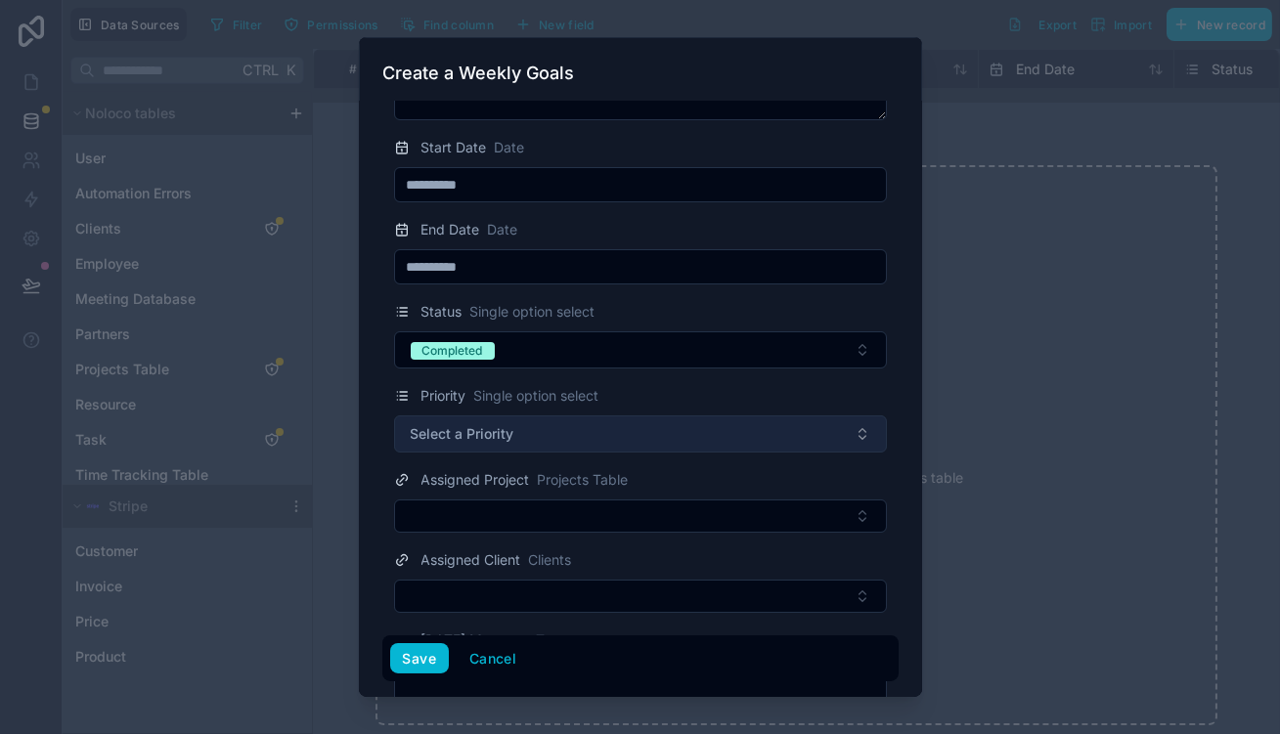
click at [632, 416] on button "Select a Priority" at bounding box center [640, 434] width 493 height 37
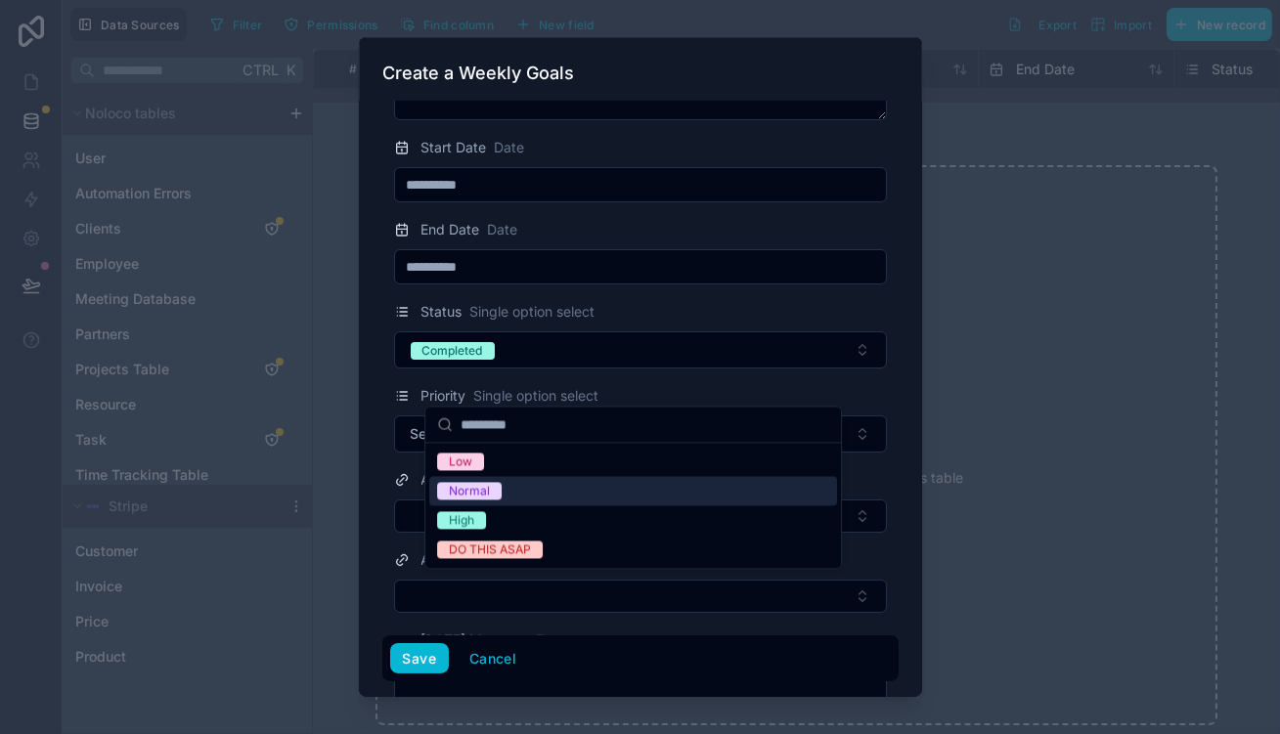
click at [567, 476] on div "Normal" at bounding box center [633, 490] width 408 height 29
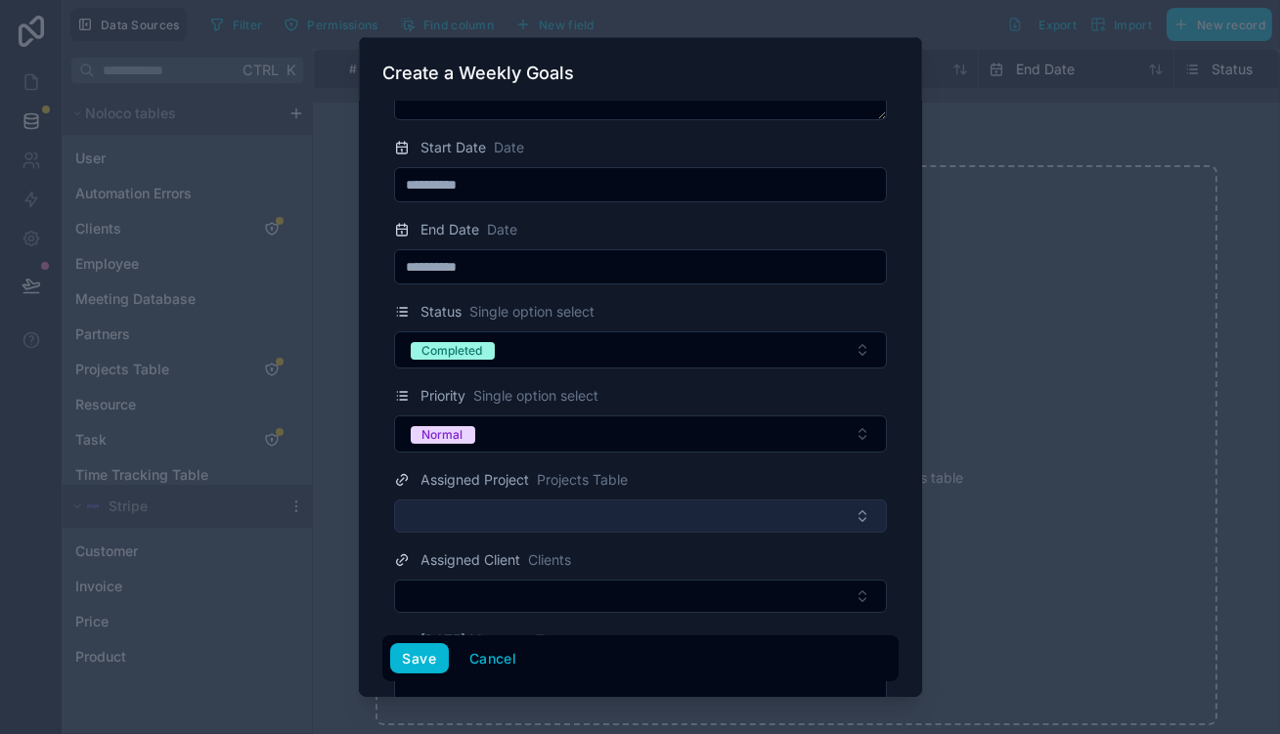
click at [559, 500] on button "Select Button" at bounding box center [640, 516] width 493 height 33
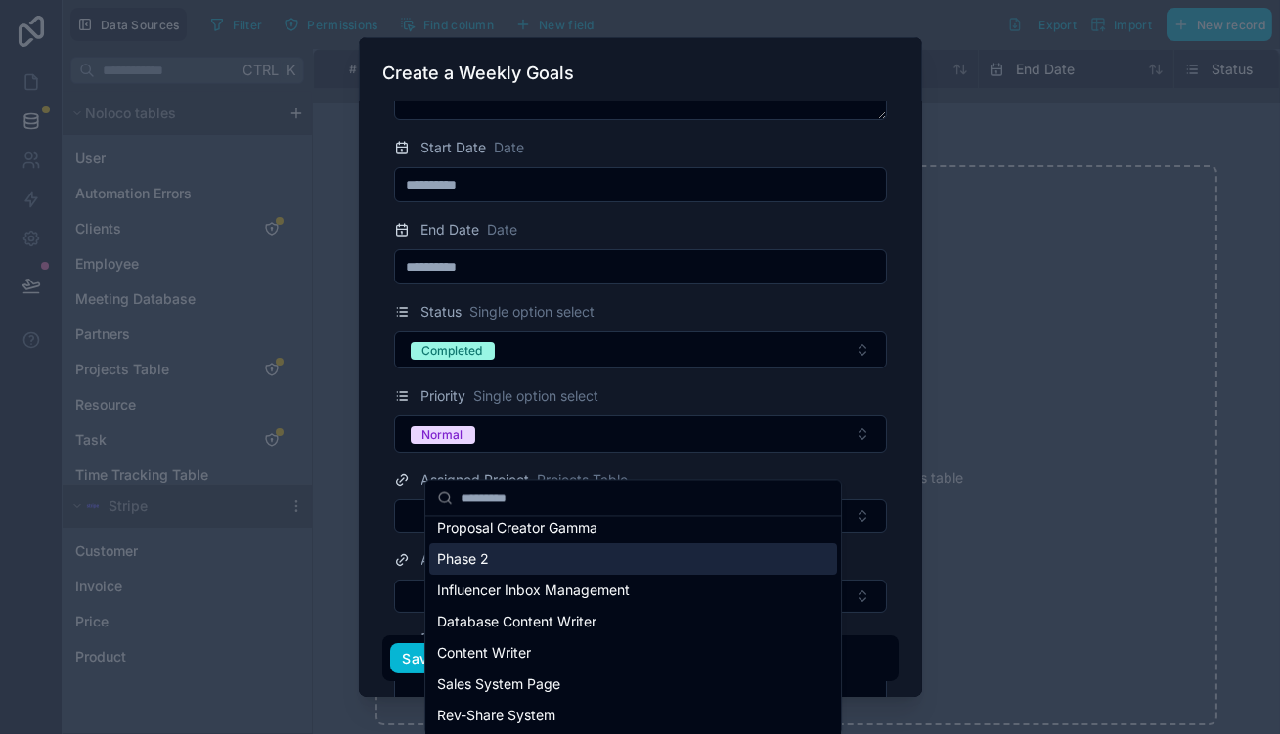
scroll to position [0, 0]
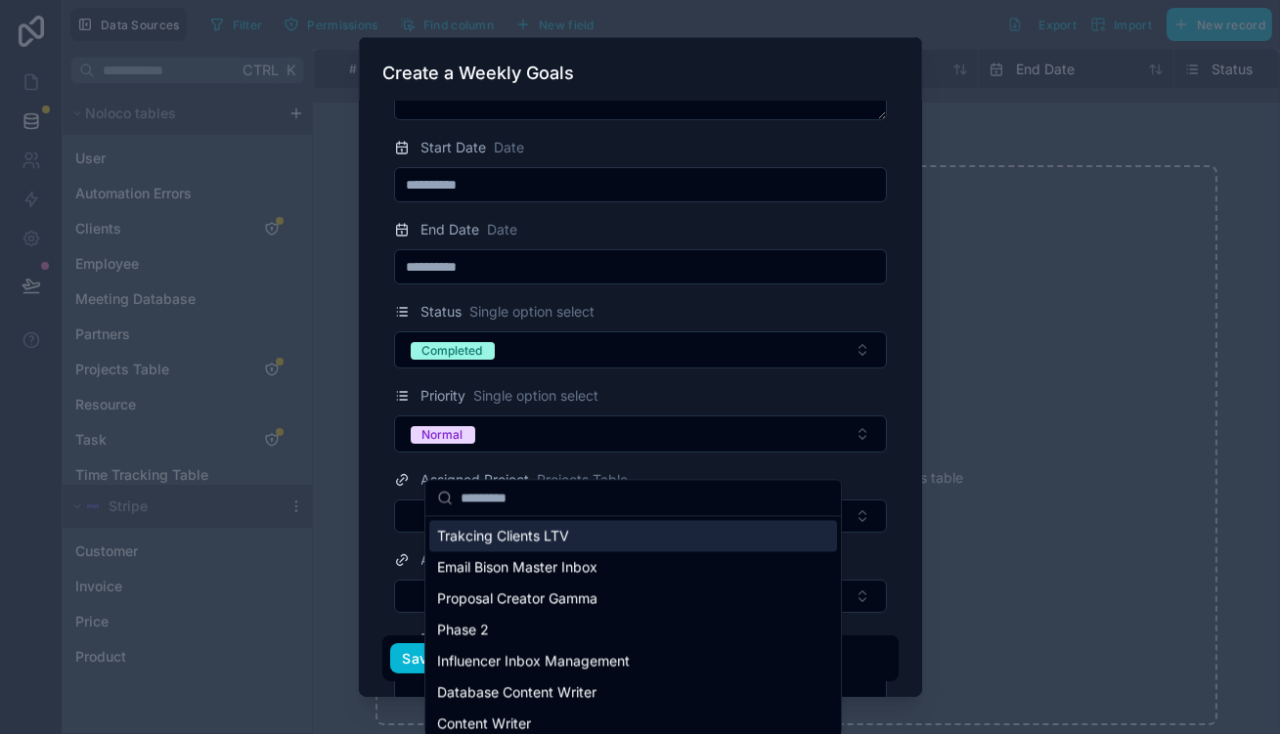
click at [549, 501] on input "text" at bounding box center [645, 497] width 369 height 35
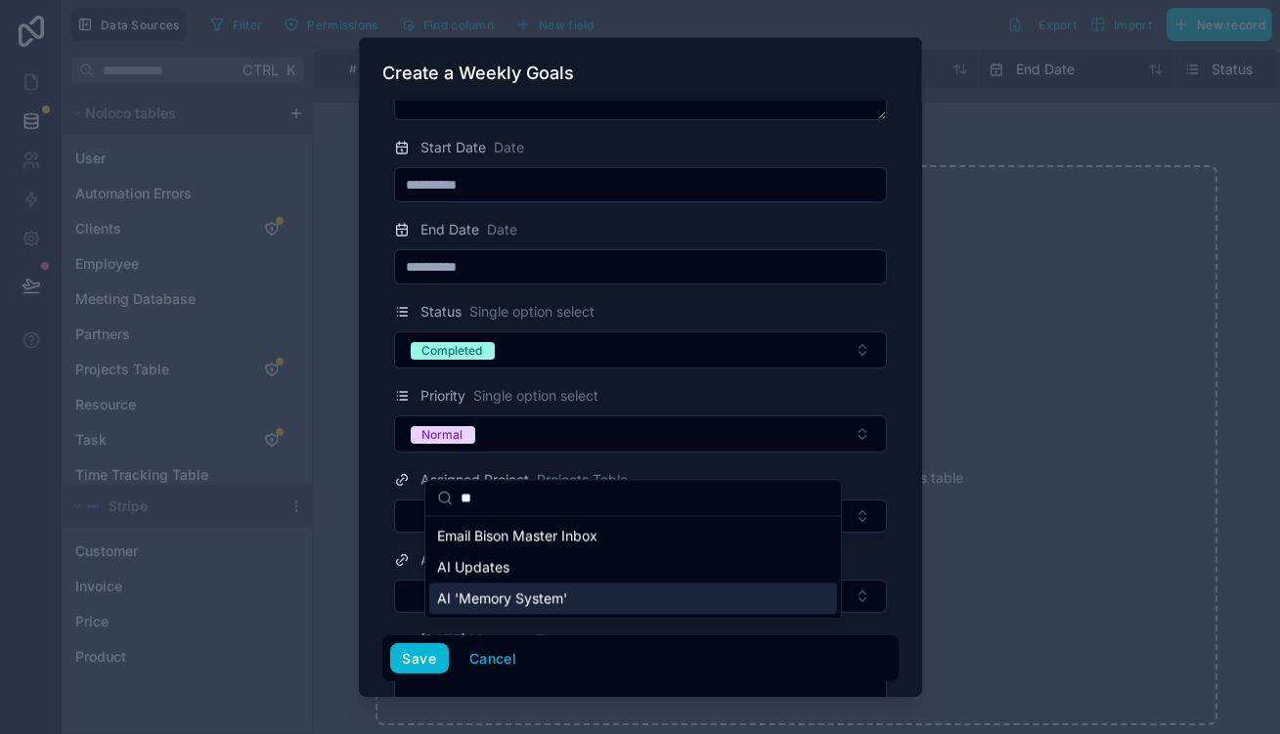
type input "**"
click at [533, 594] on div "AI 'Memory System'" at bounding box center [633, 598] width 408 height 31
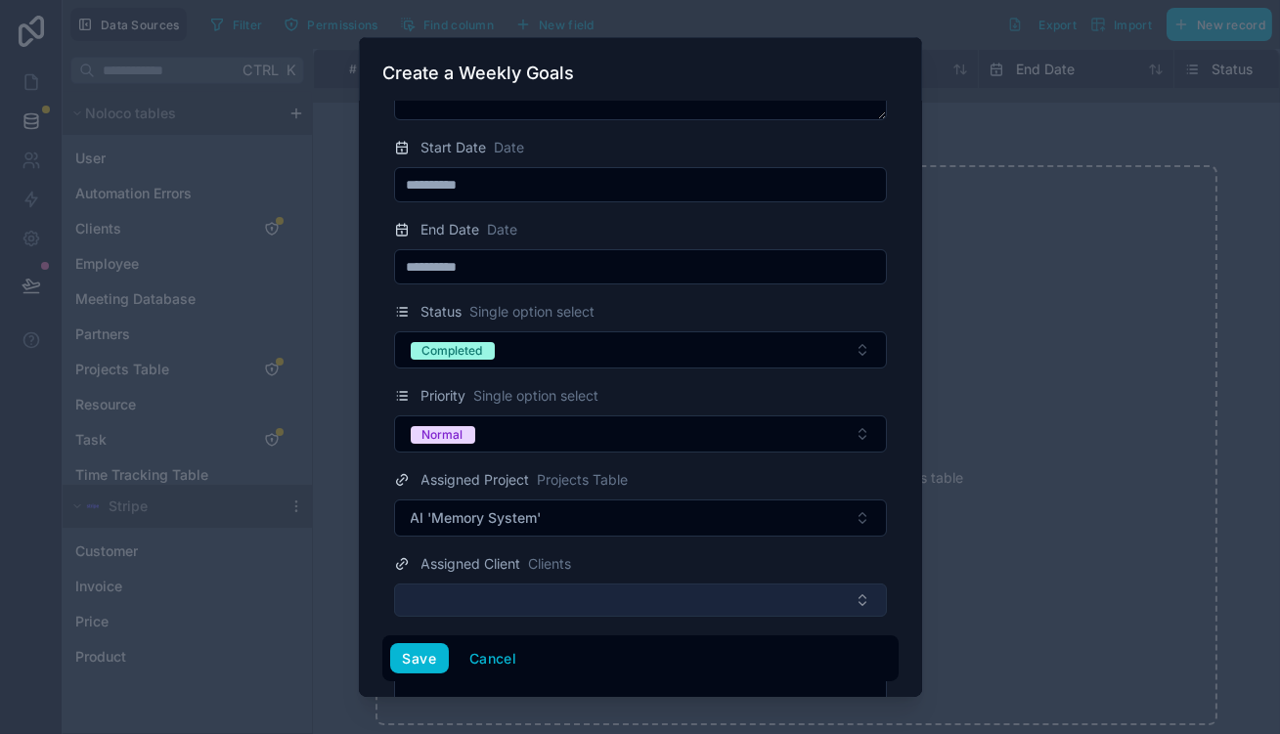
click at [552, 584] on button "Select Button" at bounding box center [640, 600] width 493 height 33
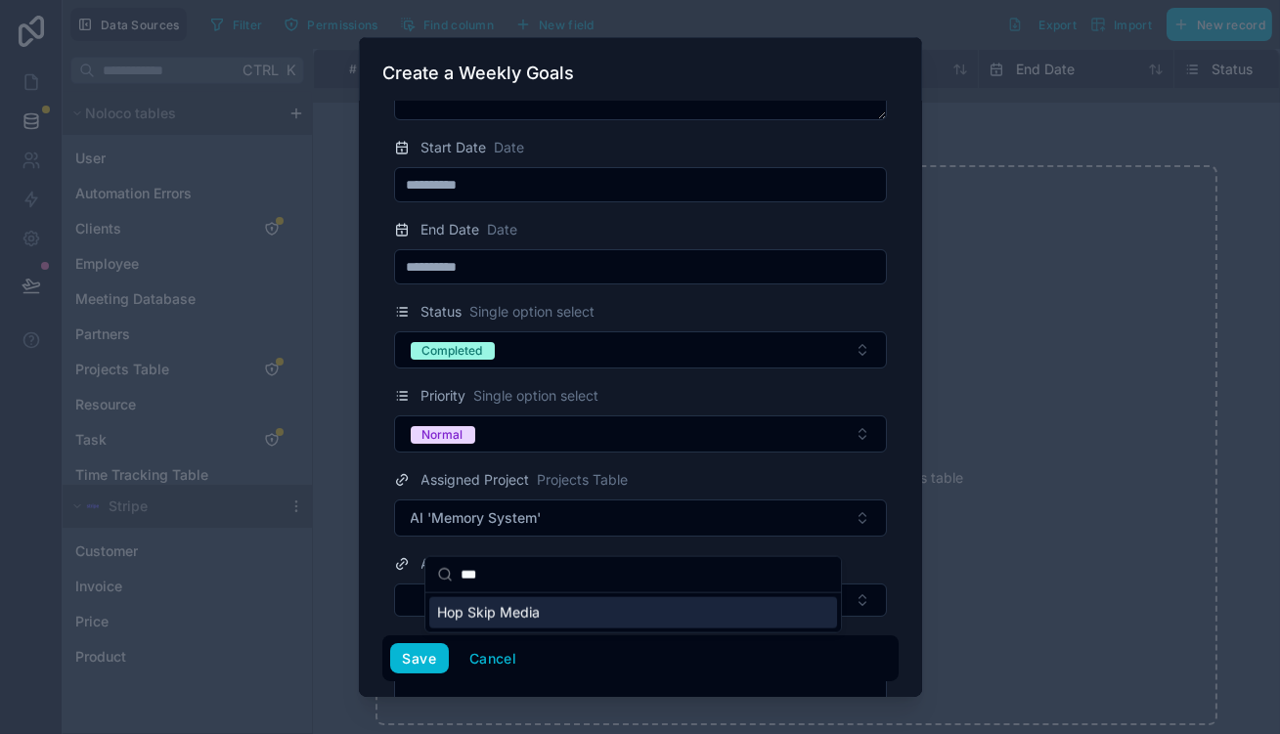
type input "***"
click at [533, 599] on div "Hop Skip Media" at bounding box center [633, 613] width 408 height 31
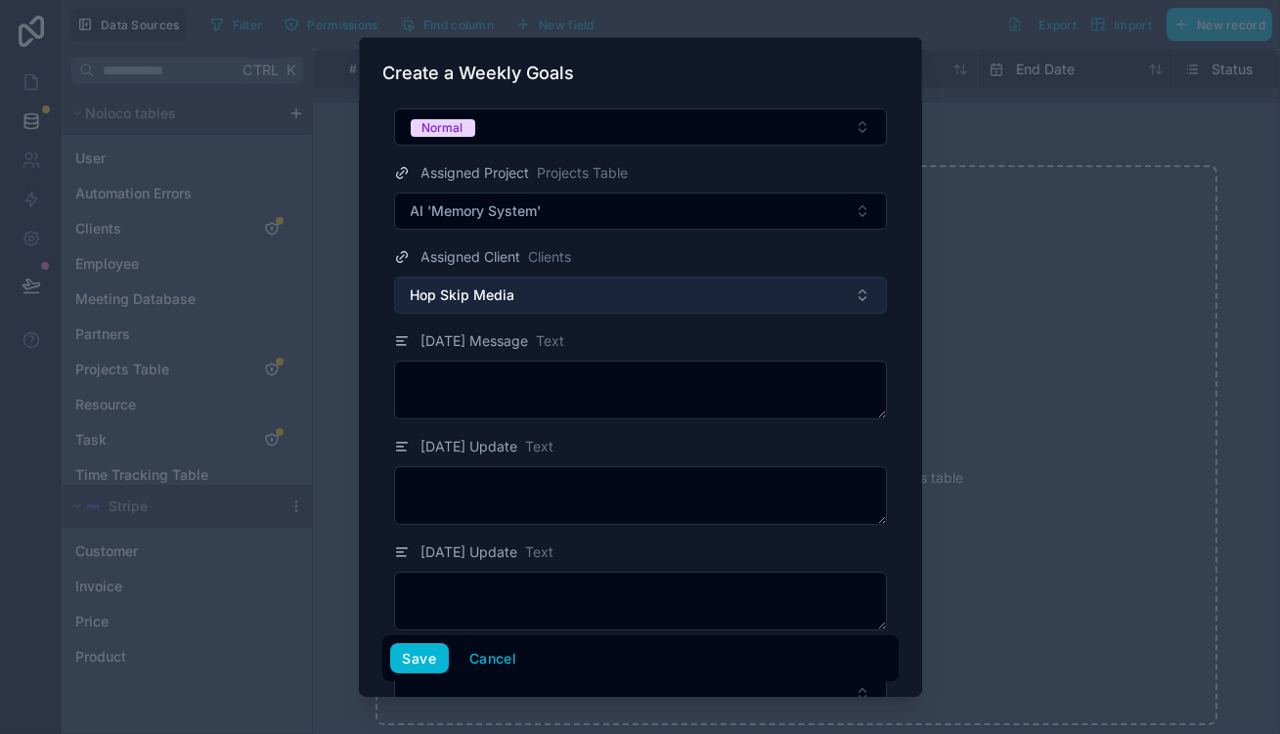
scroll to position [484, 0]
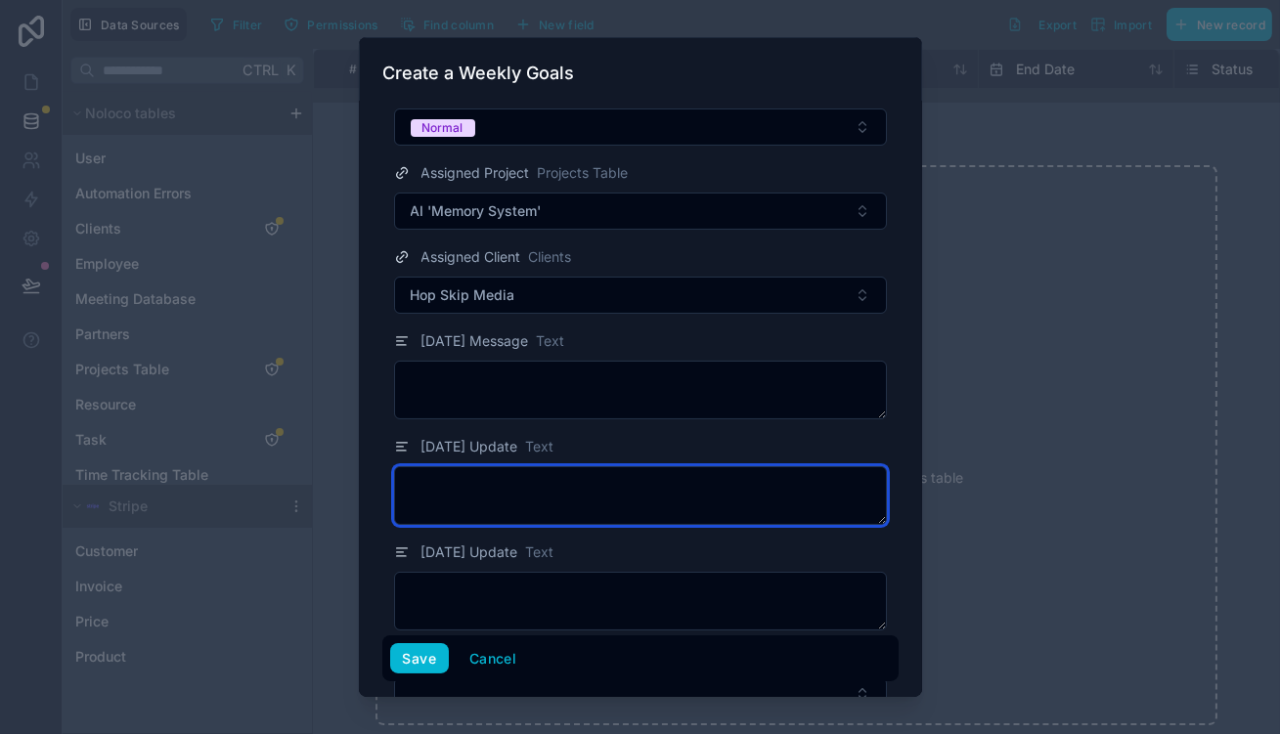
click at [545, 467] on textarea at bounding box center [640, 496] width 493 height 59
paste textarea "**********"
type textarea "**********"
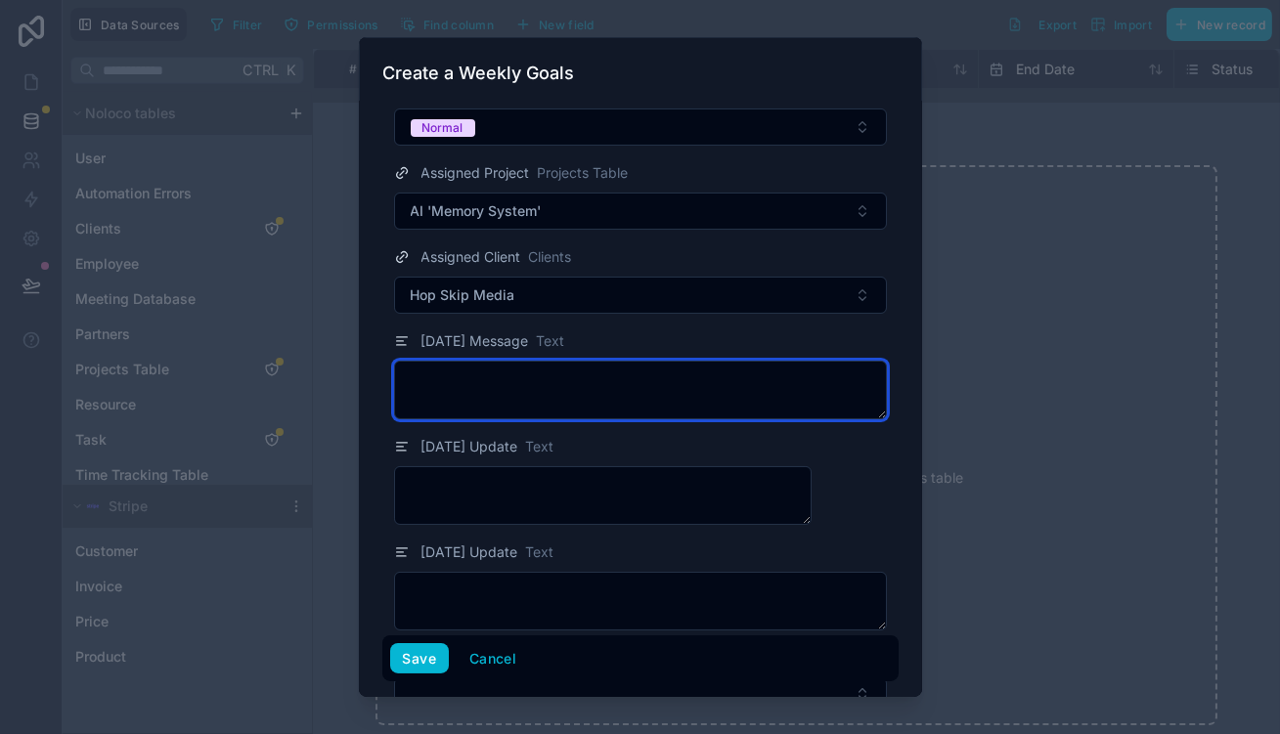
click at [584, 361] on textarea at bounding box center [640, 390] width 493 height 59
paste textarea "**********"
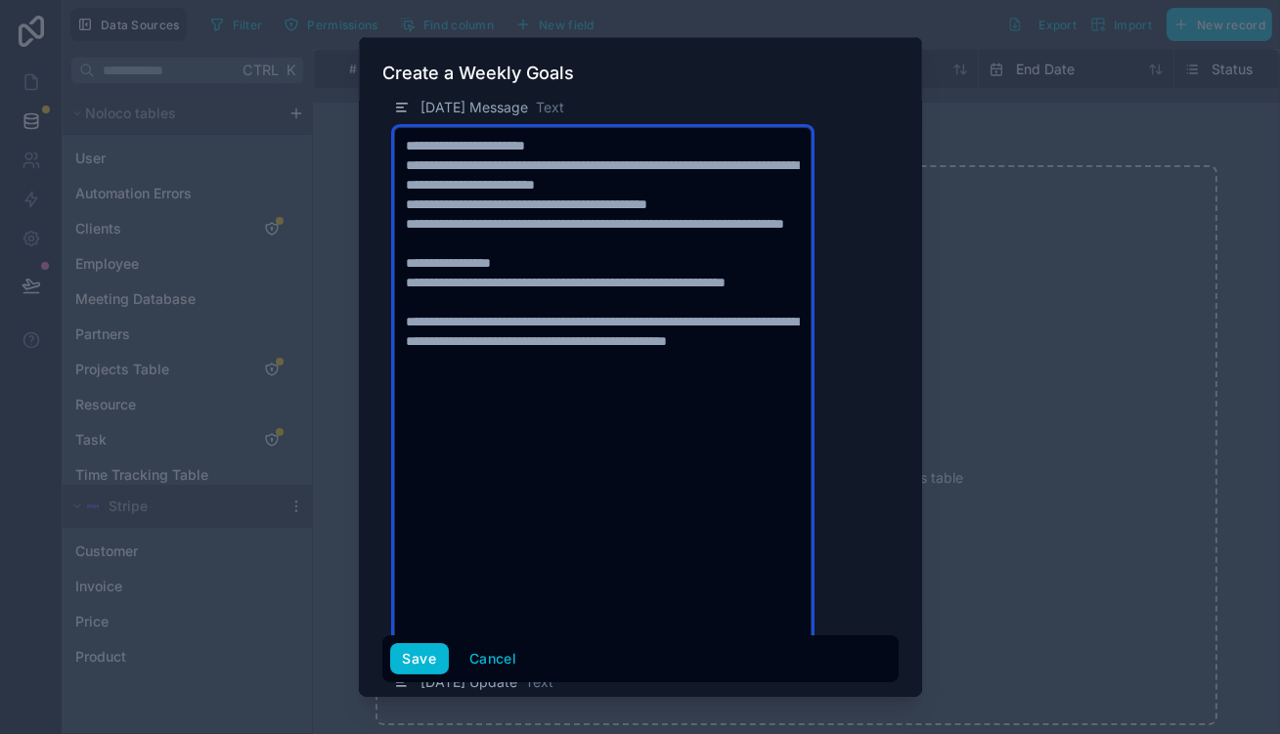
scroll to position [751, 0]
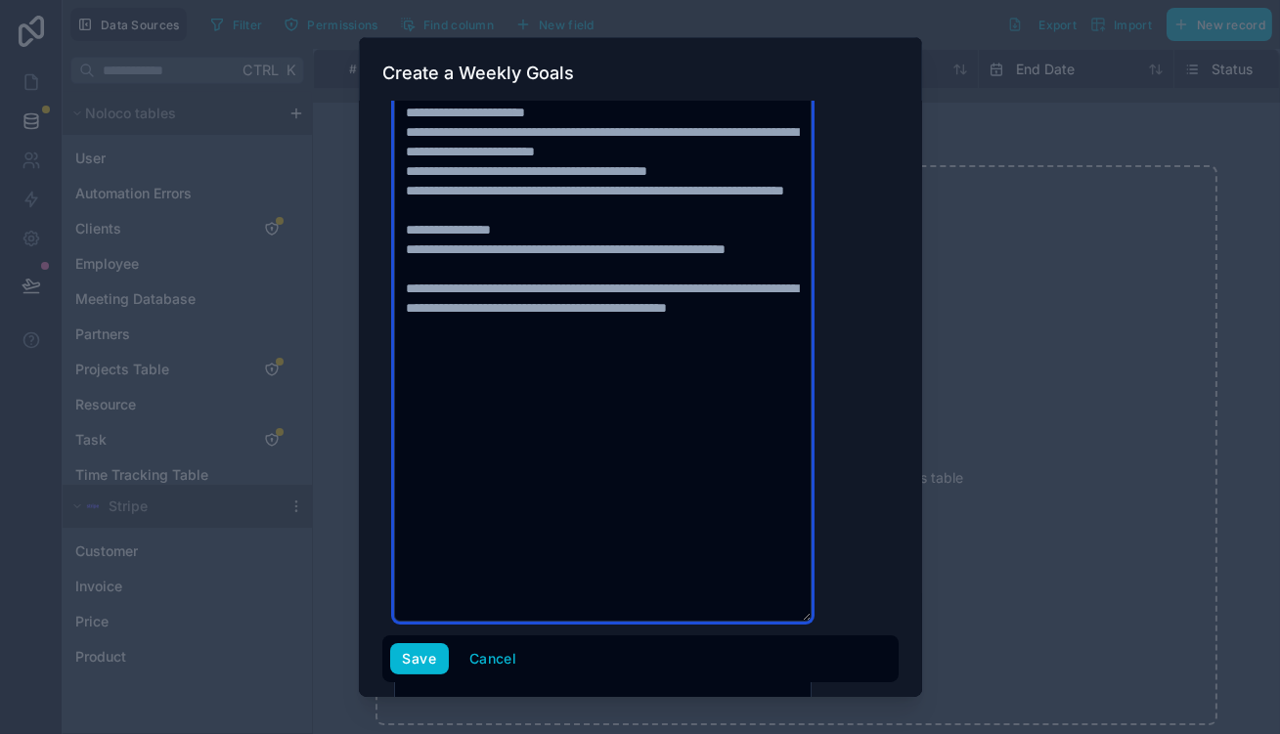
drag, startPoint x: 480, startPoint y: 508, endPoint x: 463, endPoint y: 346, distance: 162.3
click at [463, 346] on textarea "**********" at bounding box center [603, 358] width 418 height 529
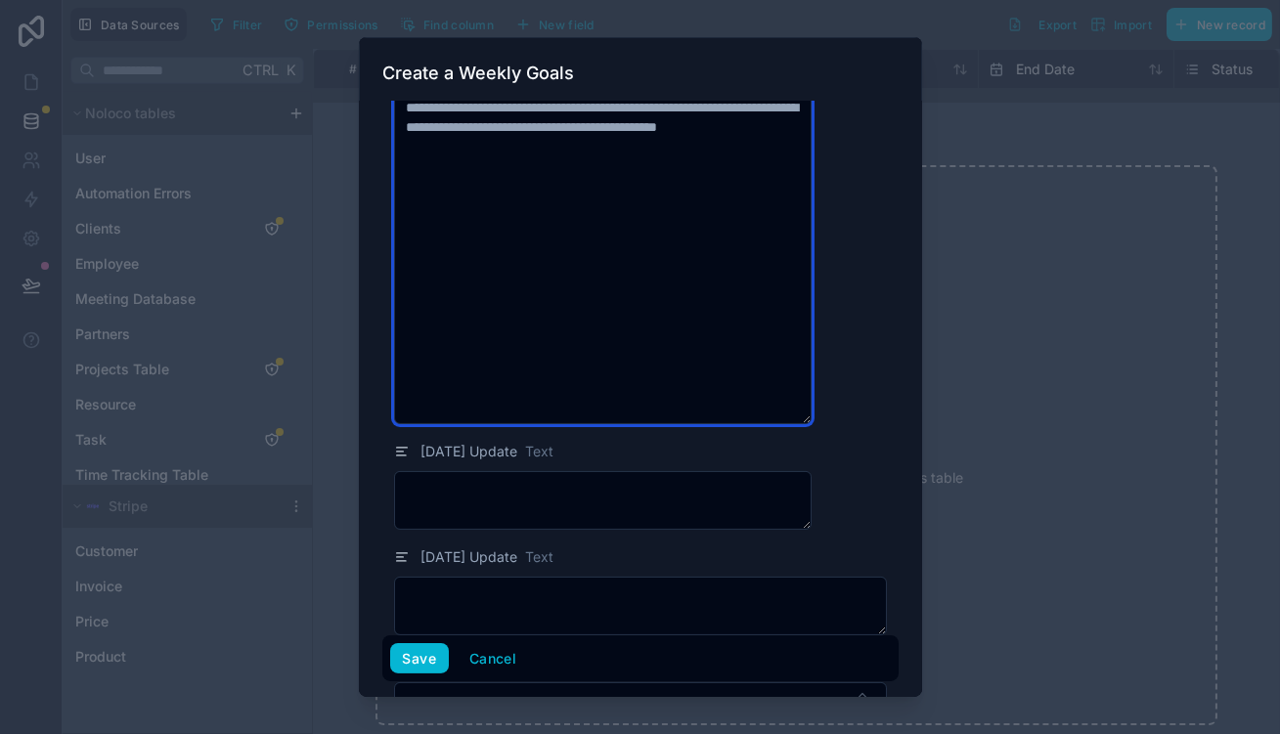
scroll to position [938, 0]
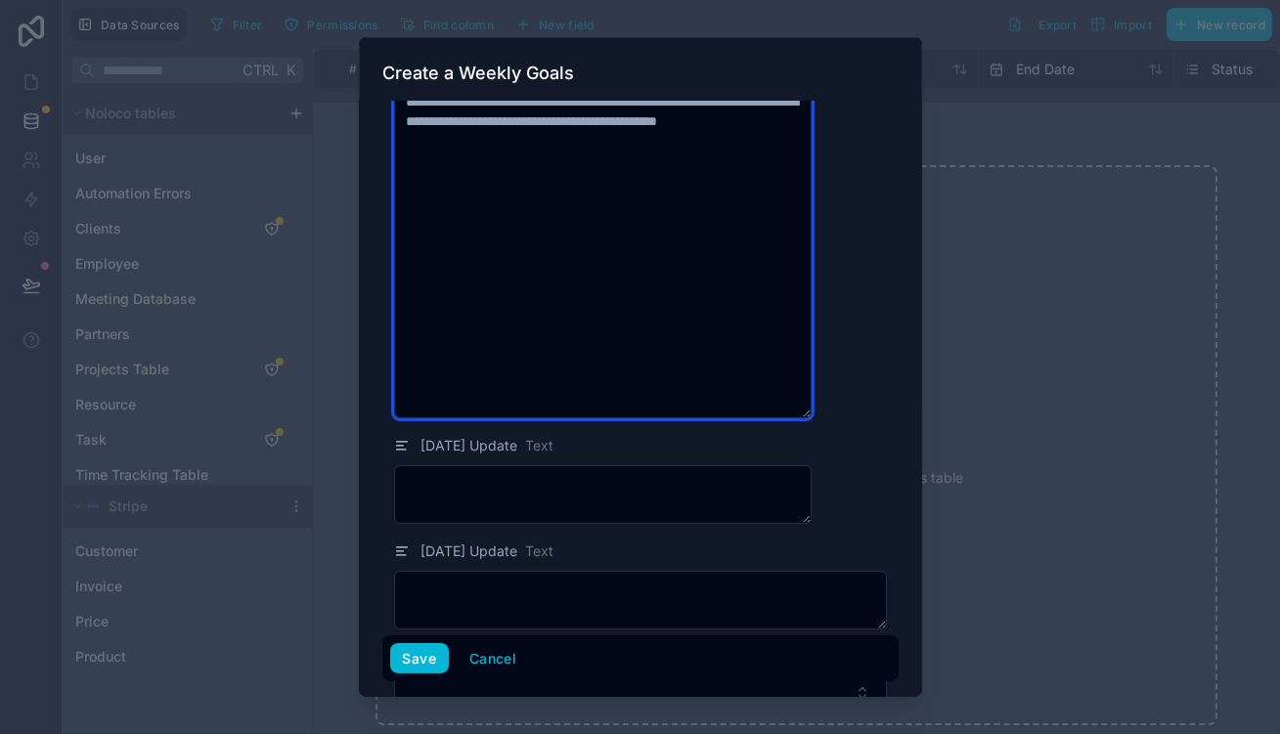
type textarea "**********"
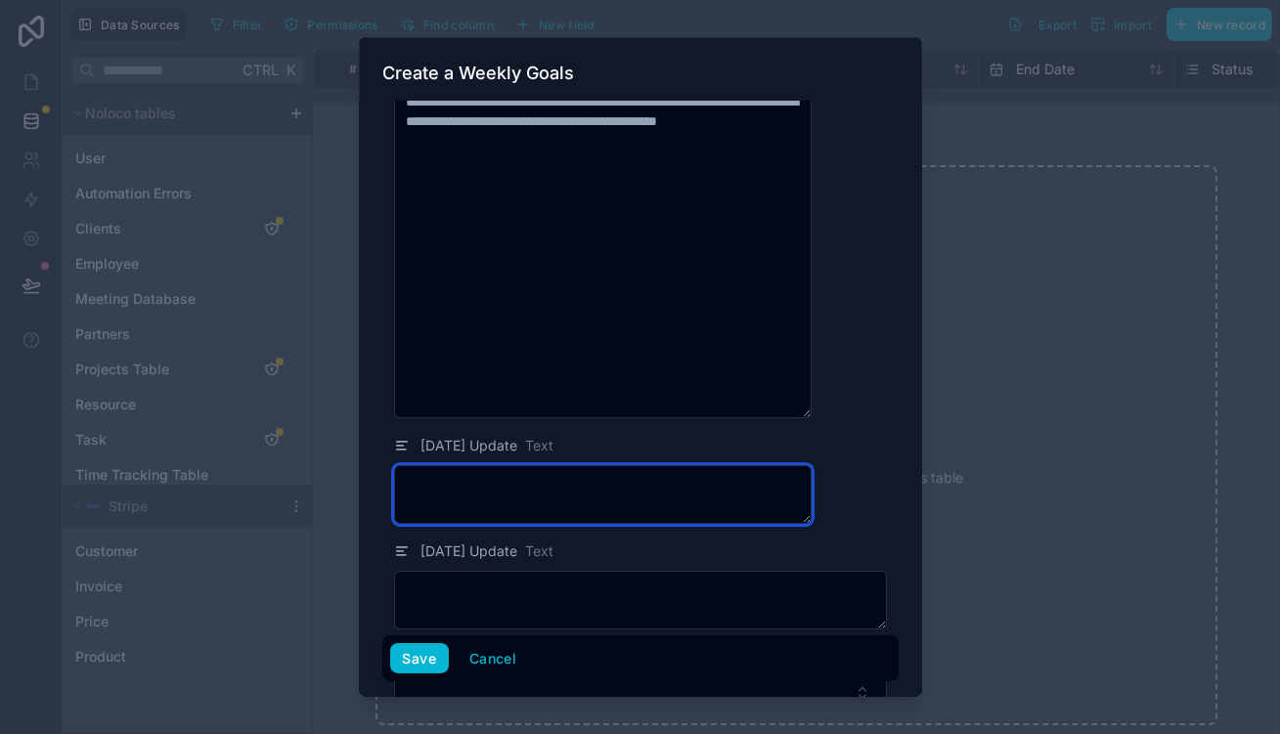
click at [592, 466] on textarea at bounding box center [603, 495] width 418 height 59
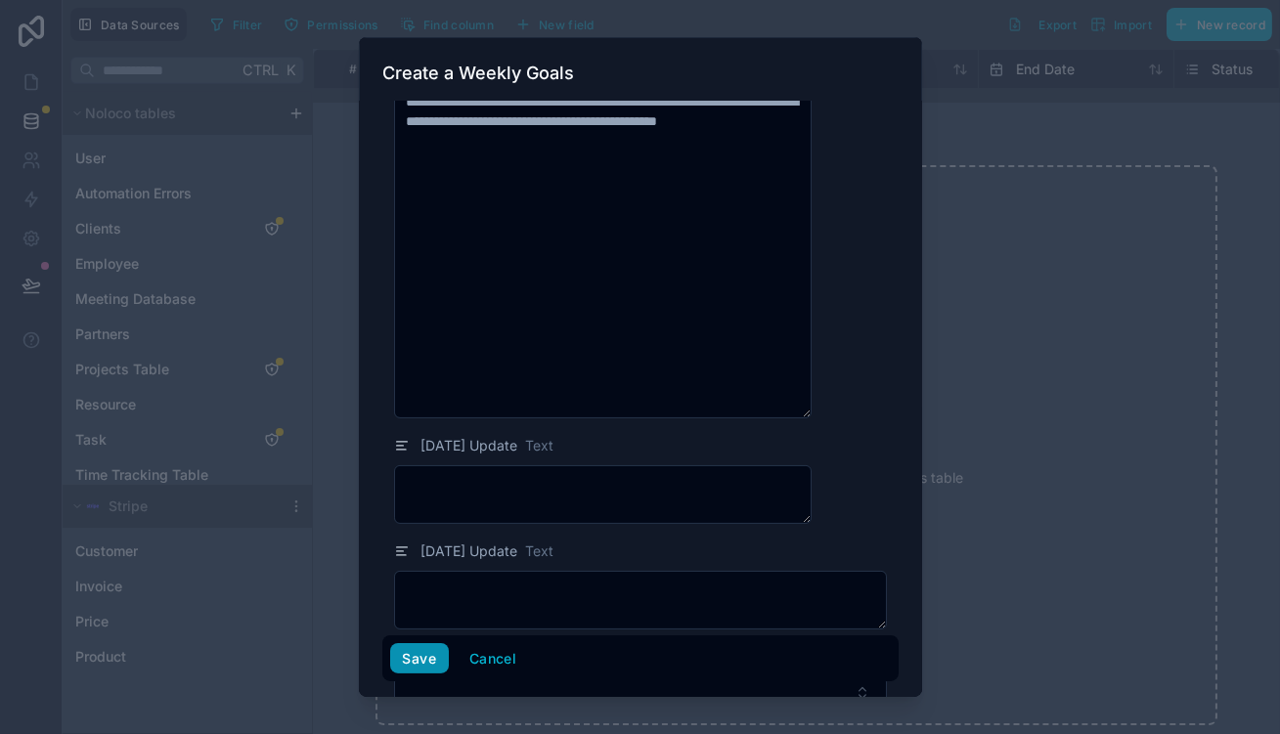
click at [447, 659] on button "Save" at bounding box center [419, 659] width 59 height 31
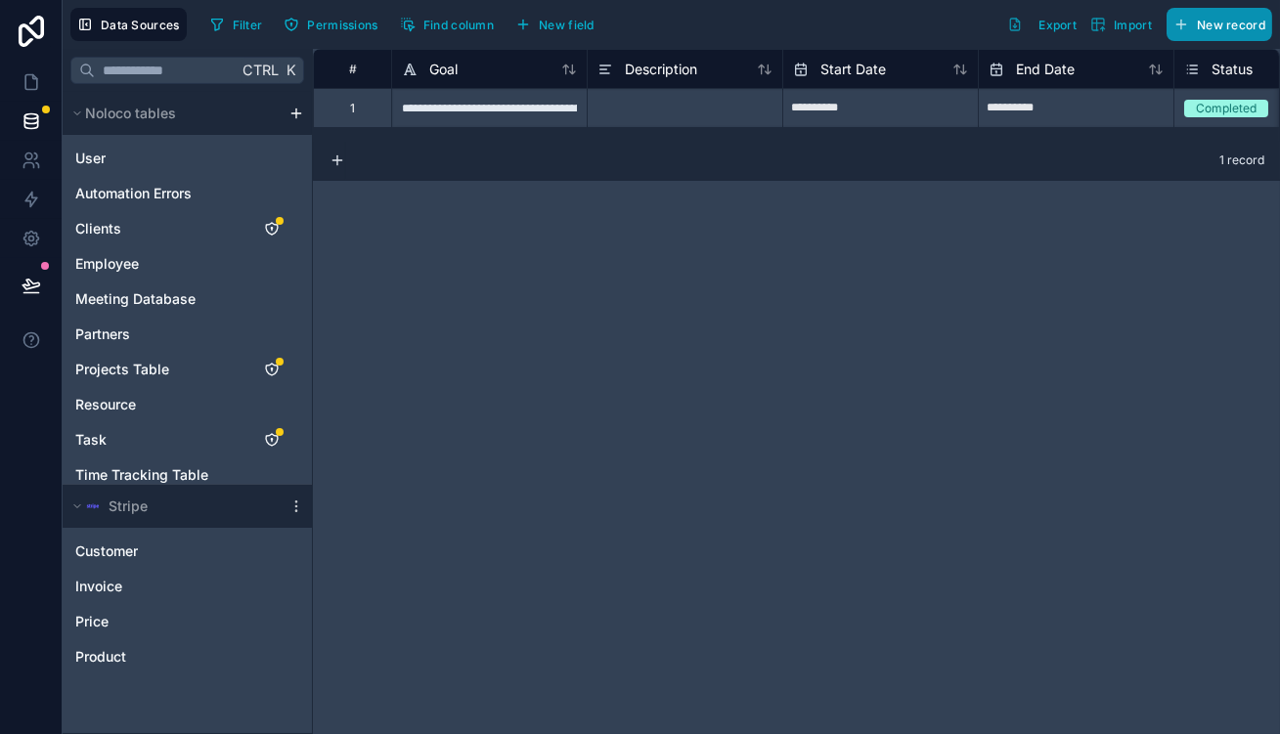
click at [1235, 18] on span "New record" at bounding box center [1231, 25] width 68 height 15
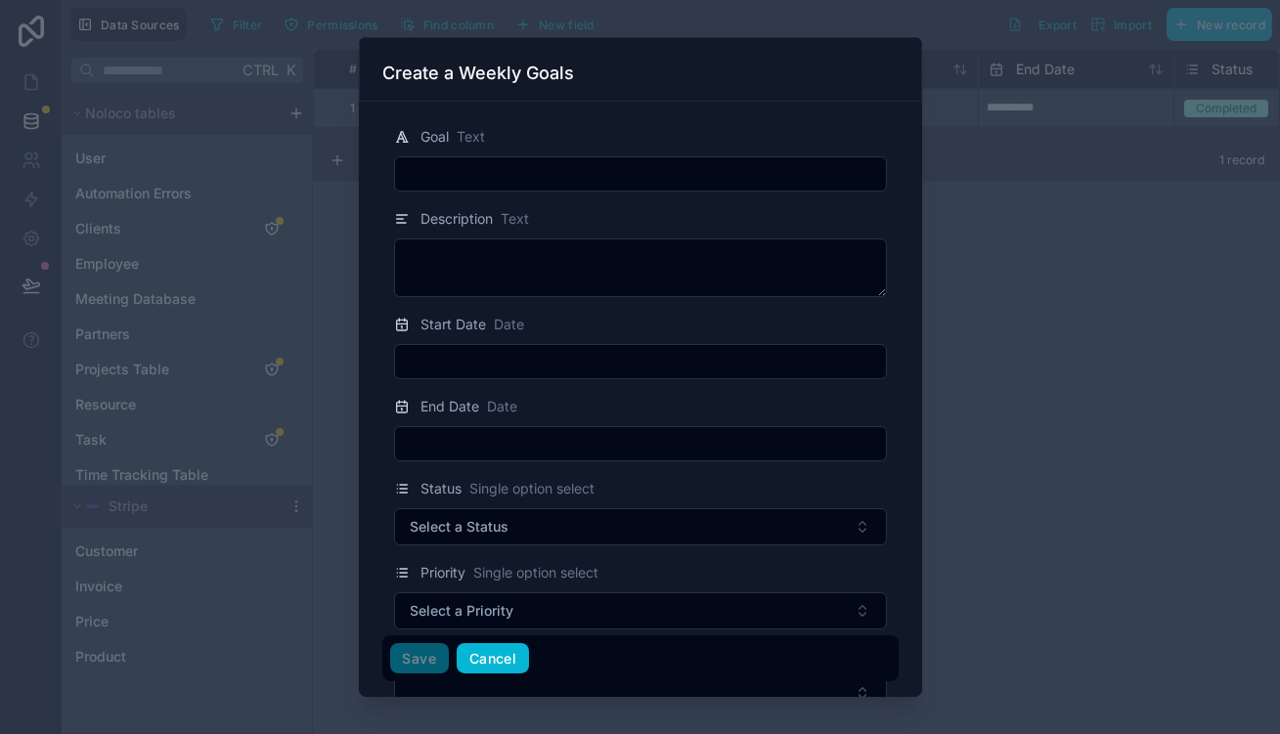
click at [511, 659] on button "Cancel" at bounding box center [493, 659] width 72 height 31
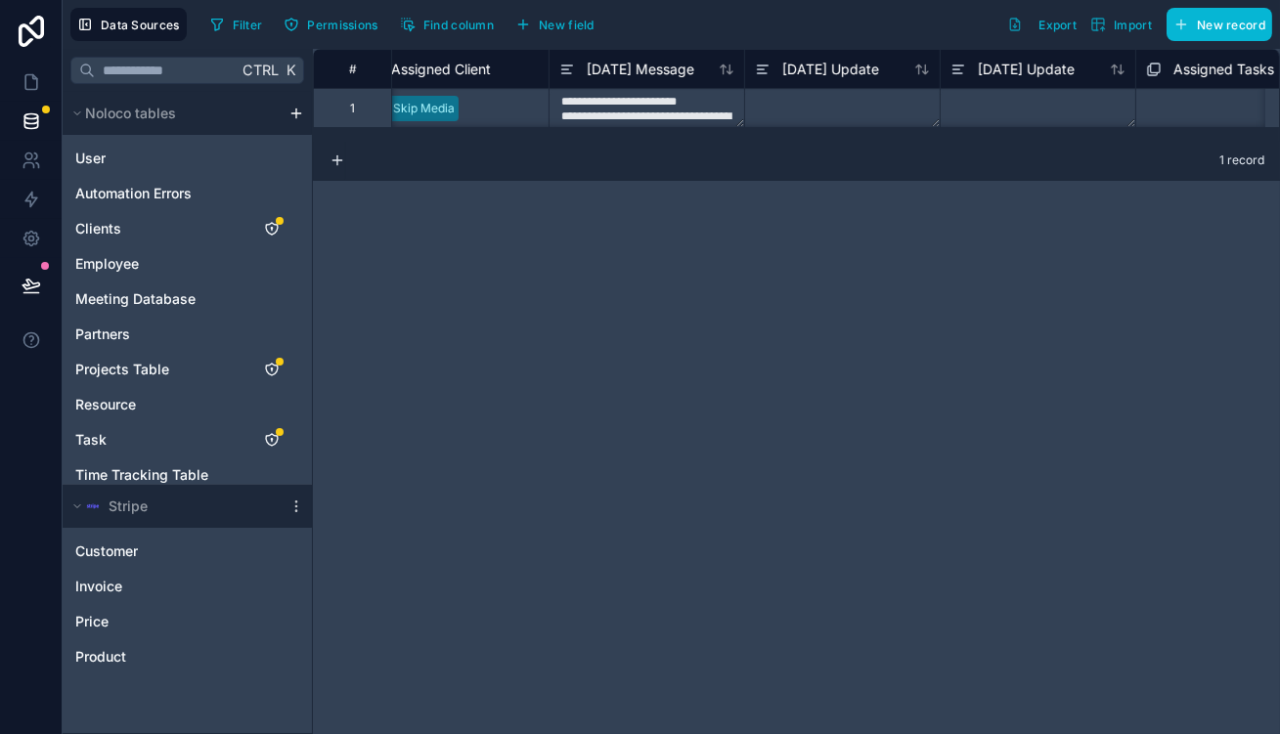
scroll to position [0, 1422]
click at [576, 76] on div "[DATE] Message" at bounding box center [632, 68] width 196 height 39
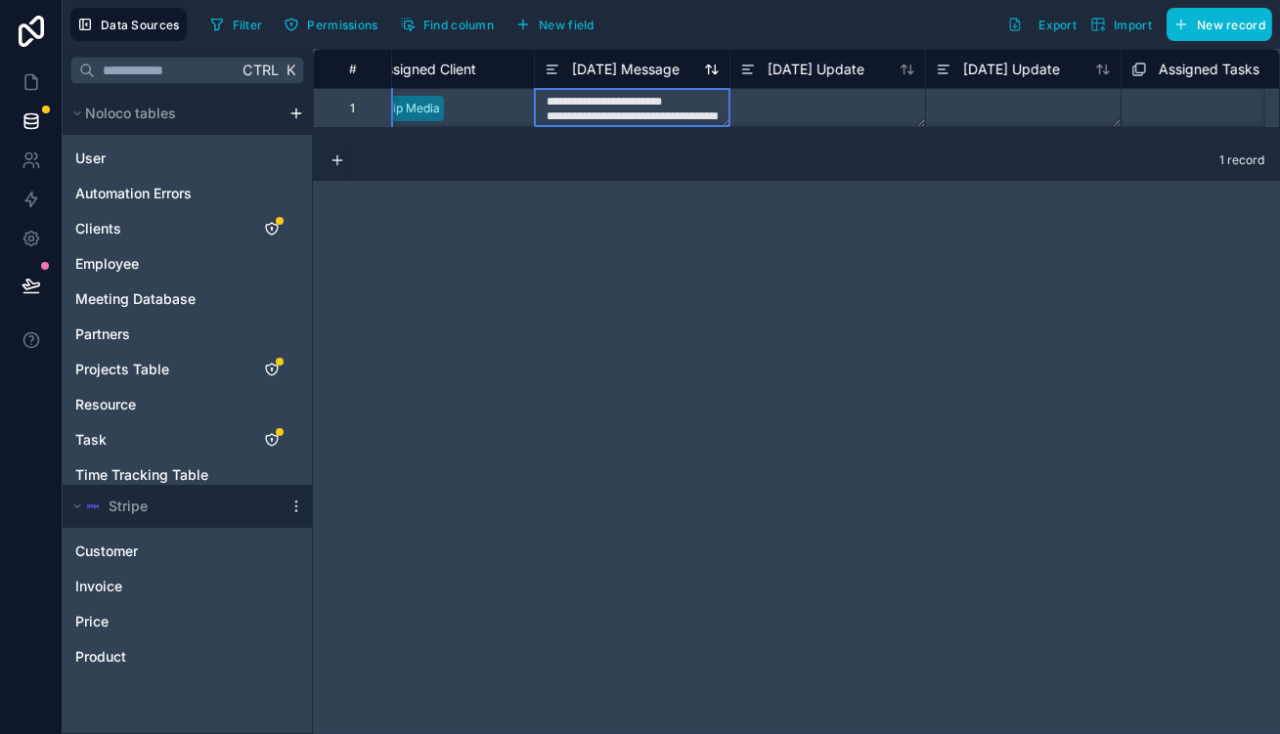
click at [595, 72] on span "[DATE] Message" at bounding box center [626, 70] width 108 height 20
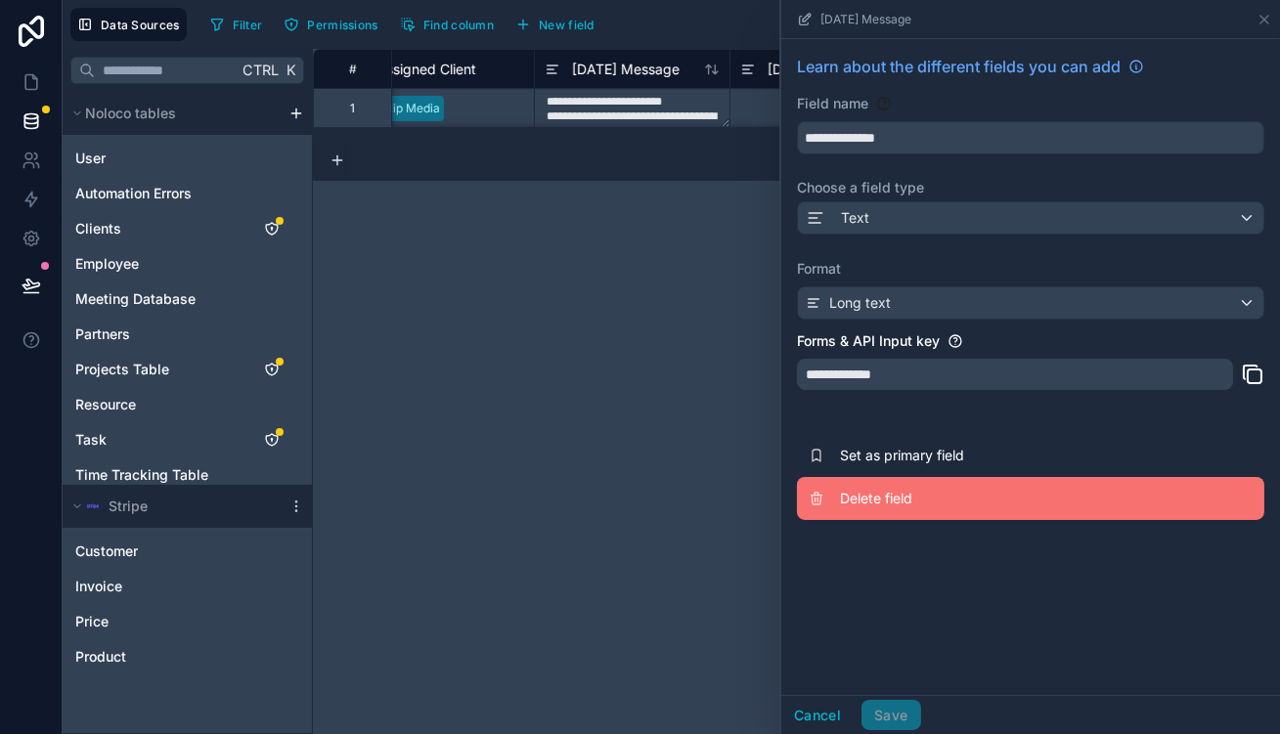
click at [940, 477] on button "Delete field" at bounding box center [1030, 498] width 467 height 43
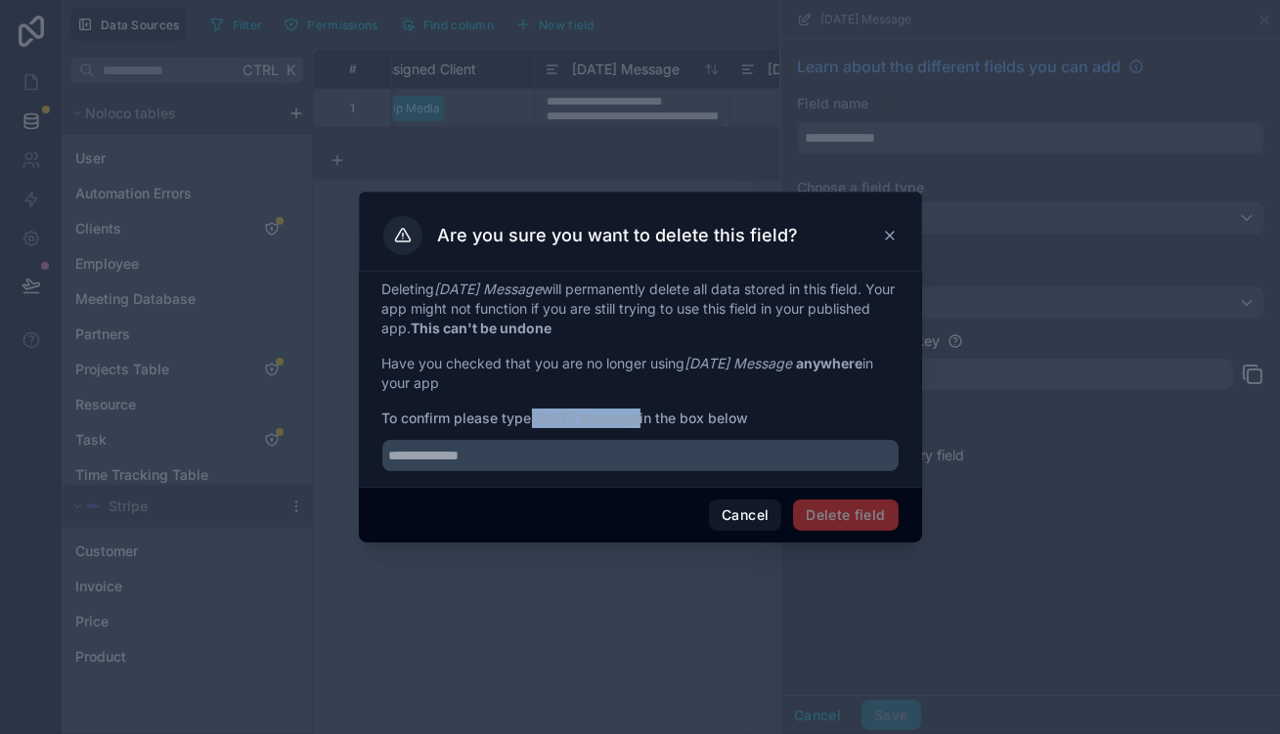
drag, startPoint x: 548, startPoint y: 414, endPoint x: 647, endPoint y: 411, distance: 99.8
click at [641, 411] on strong "[DATE] Message" at bounding box center [586, 418] width 109 height 17
copy strong "[DATE] Message"
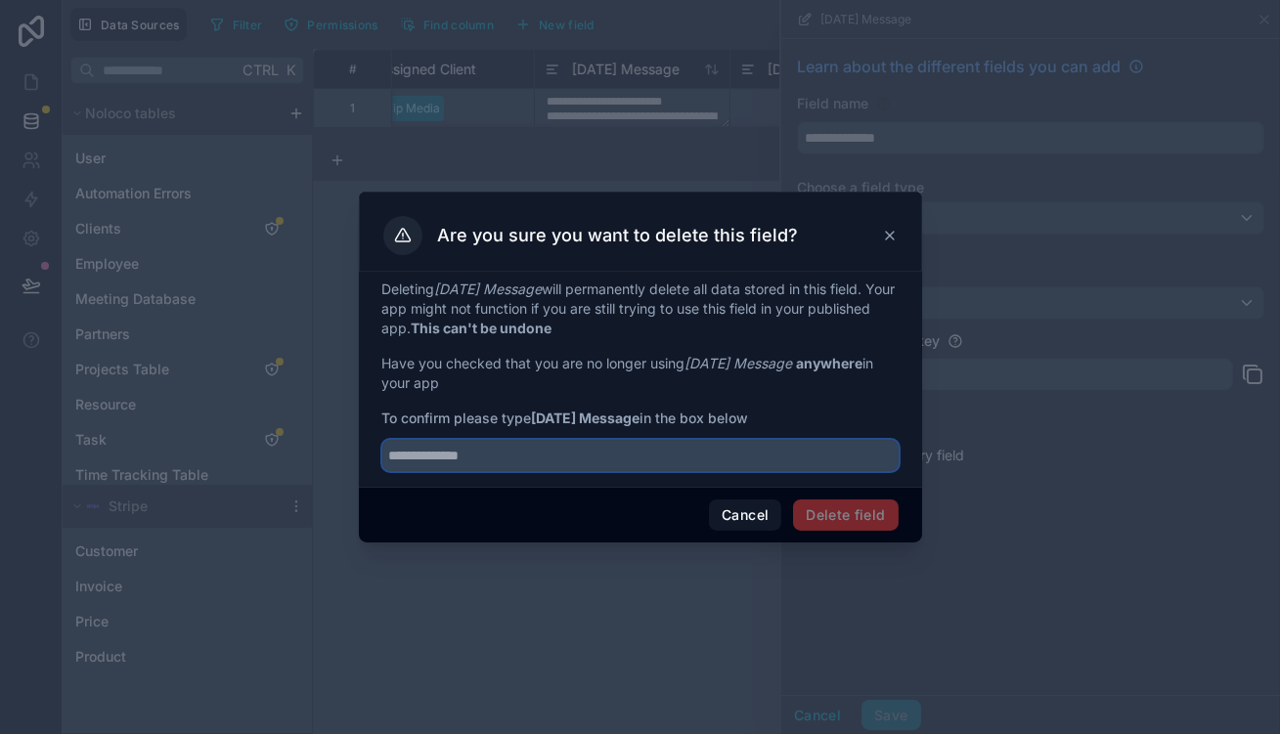
click at [622, 440] on input "text" at bounding box center [640, 455] width 516 height 31
paste input "**********"
type input "**********"
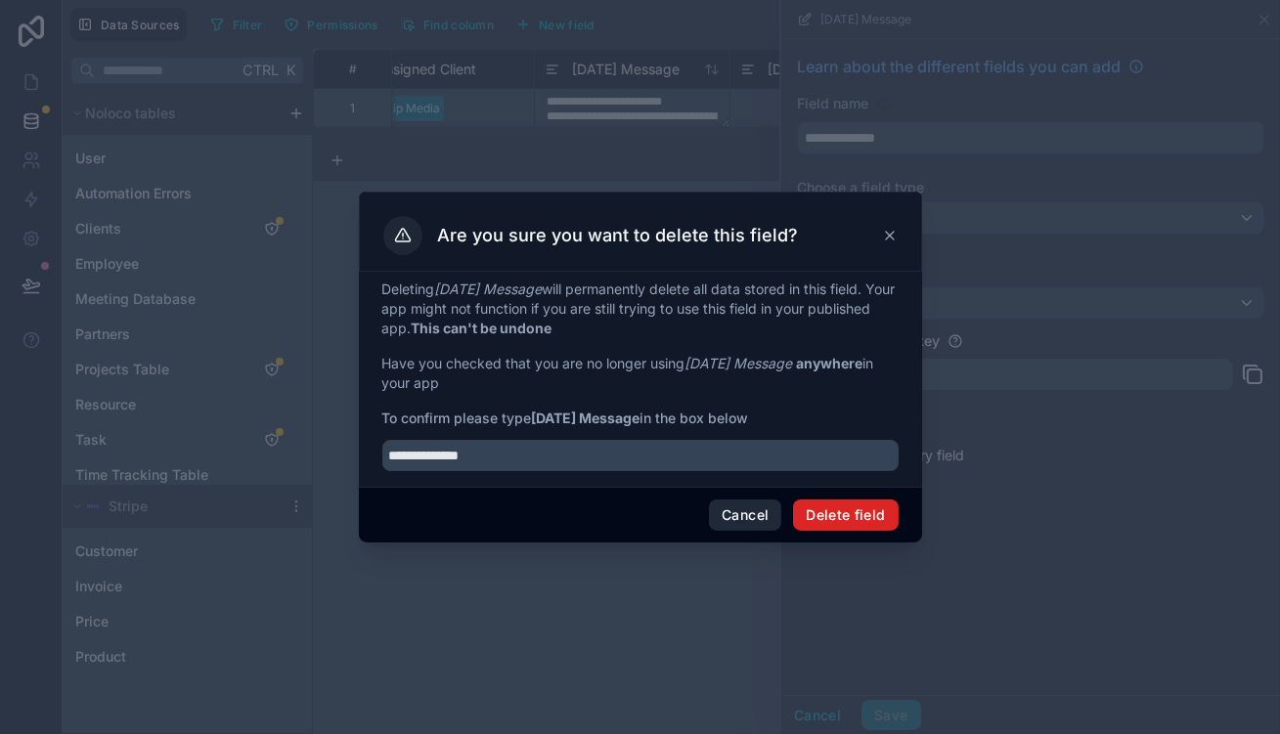
click at [793, 500] on button "Delete field" at bounding box center [845, 515] width 105 height 31
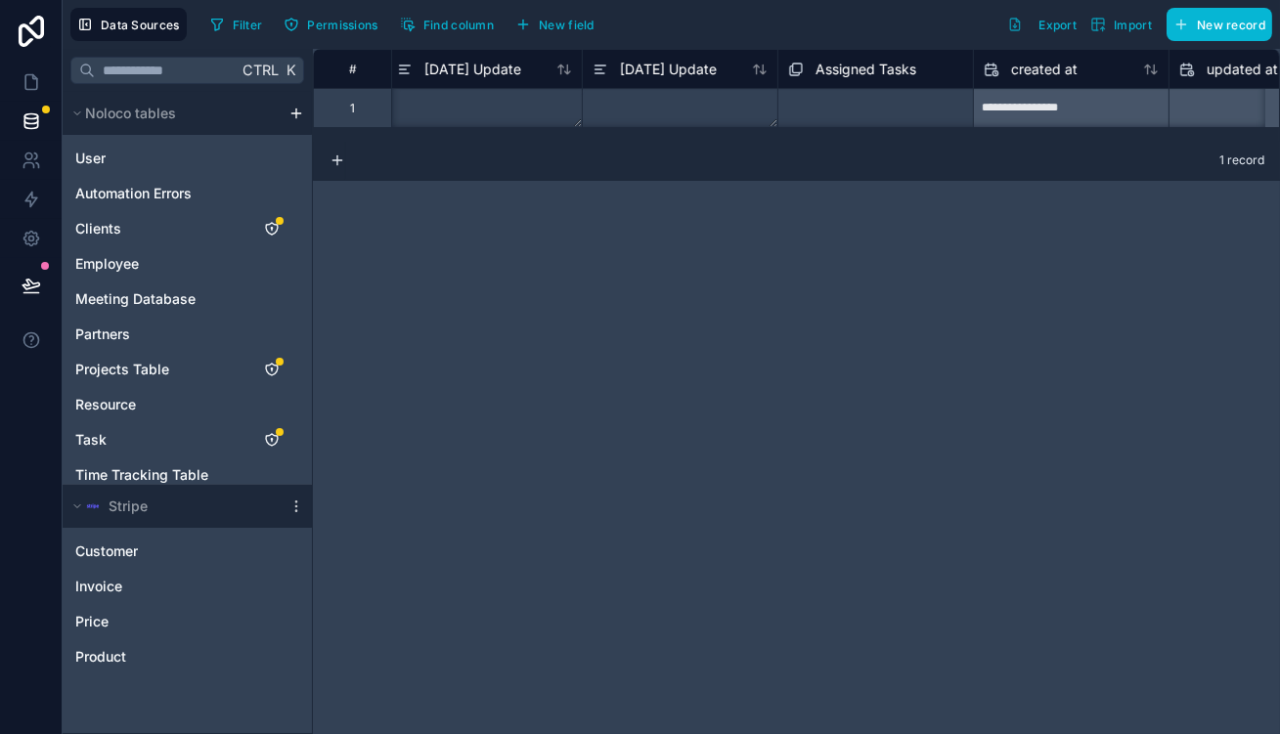
scroll to position [0, 1535]
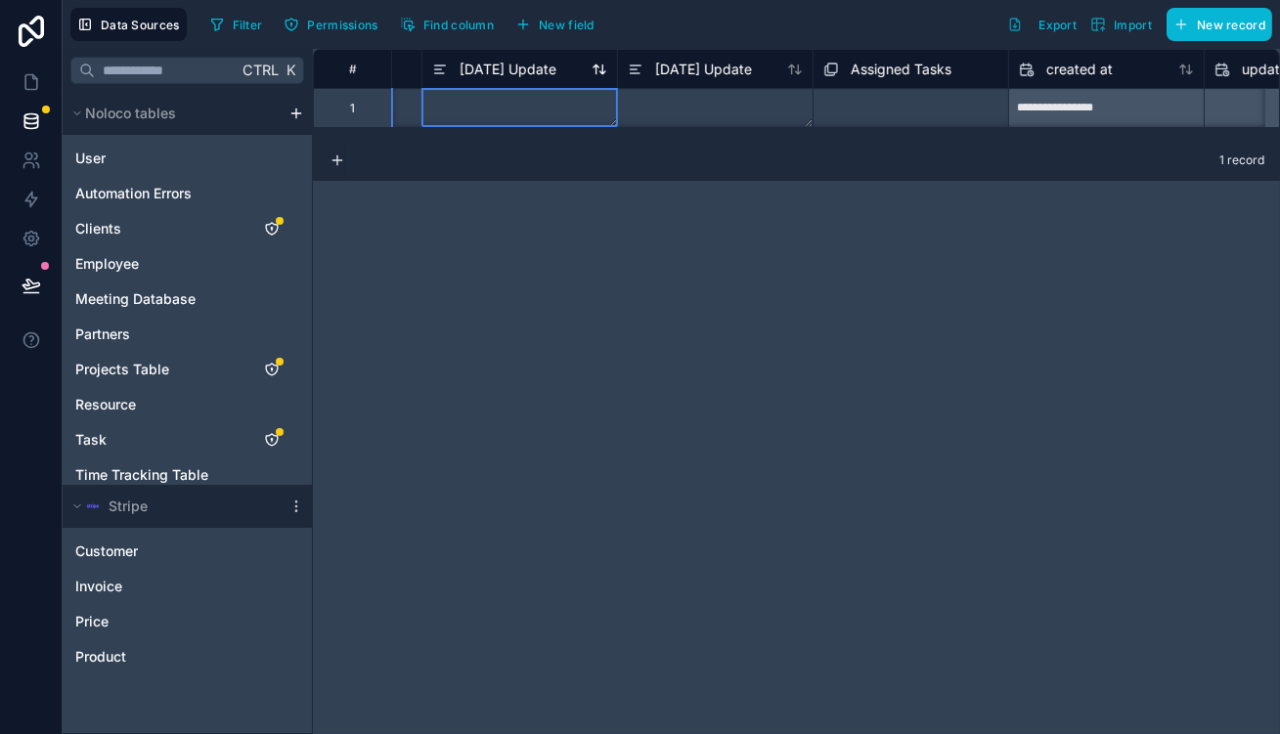
click at [484, 66] on span "[DATE] Update" at bounding box center [508, 70] width 97 height 20
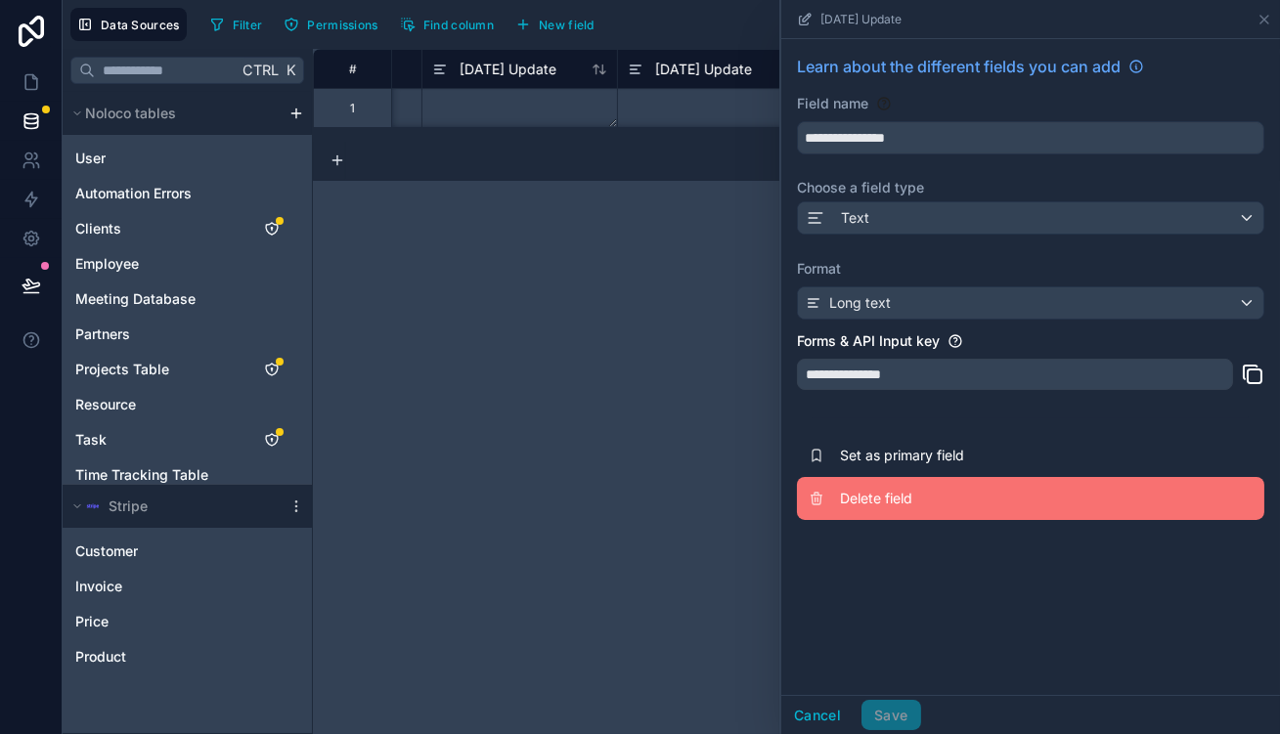
click at [921, 489] on span "Delete field" at bounding box center [981, 499] width 282 height 20
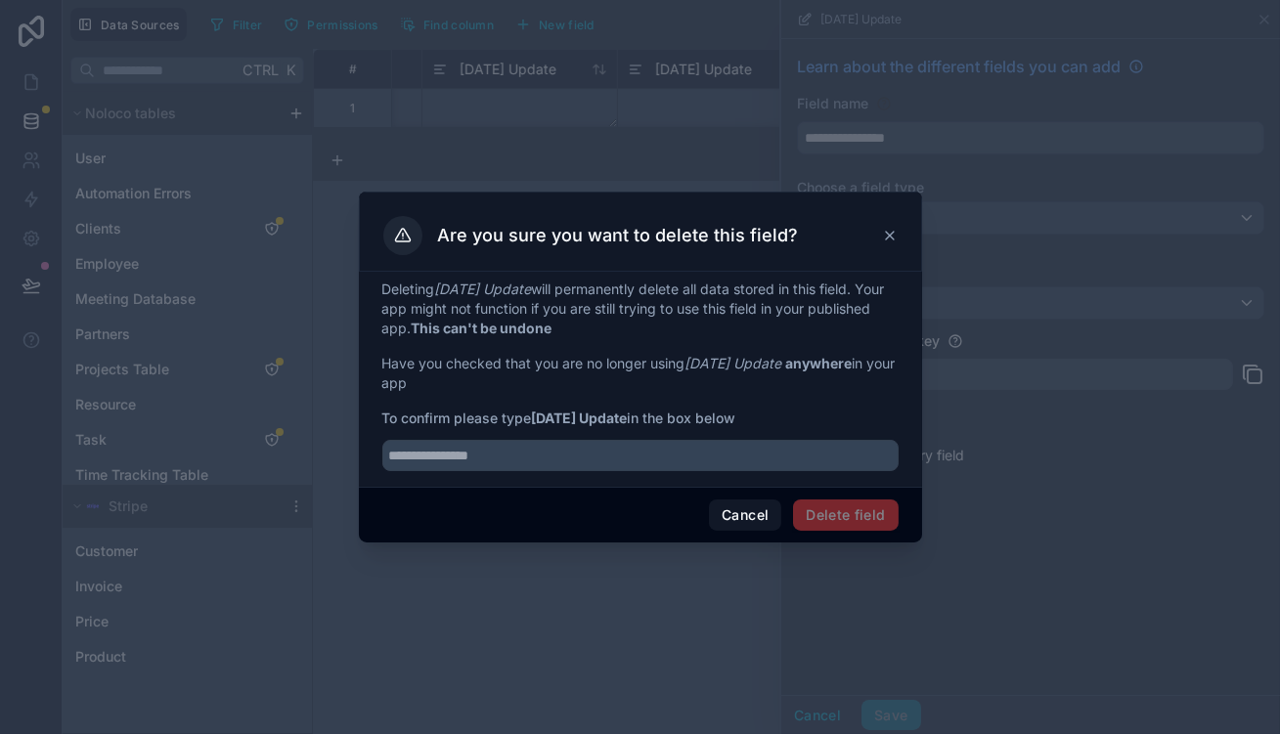
drag, startPoint x: 551, startPoint y: 411, endPoint x: 660, endPoint y: 407, distance: 109.6
click at [628, 410] on strong "[DATE] Update" at bounding box center [580, 418] width 96 height 17
copy strong "[DATE] Update"
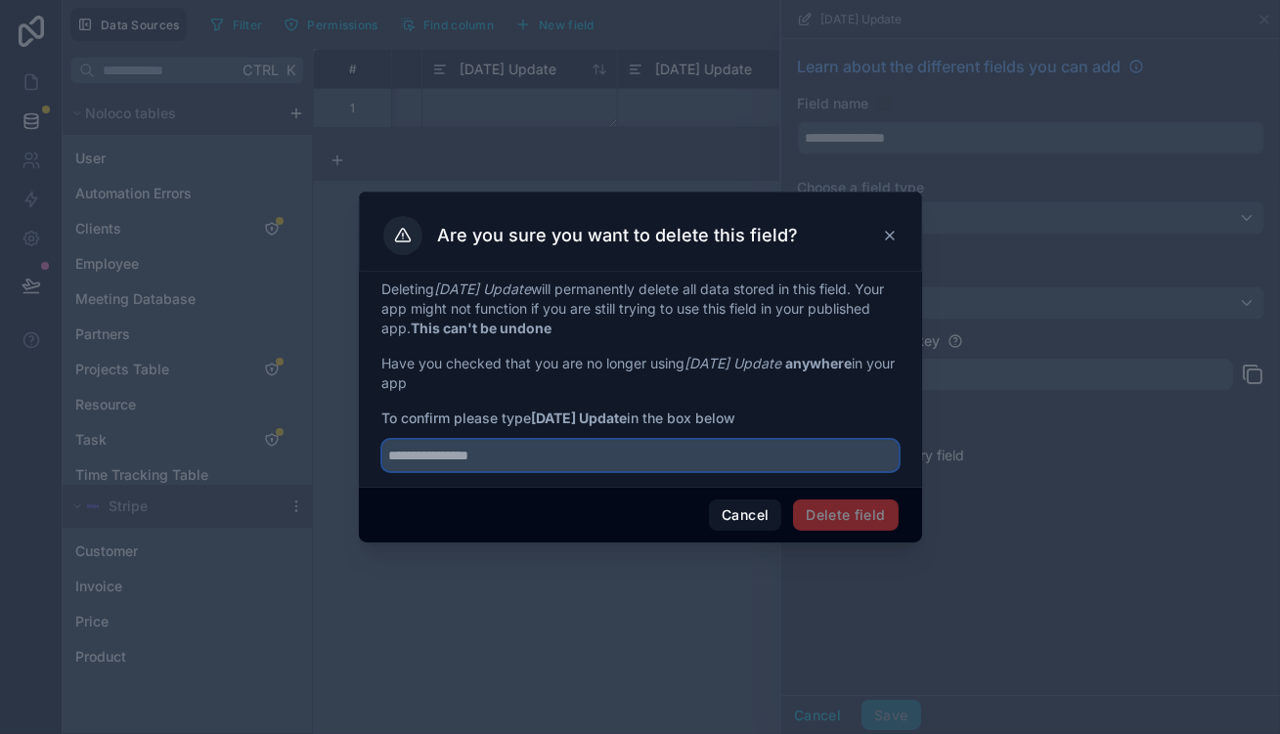
click at [628, 440] on input "text" at bounding box center [640, 455] width 516 height 31
paste input "**********"
type input "**********"
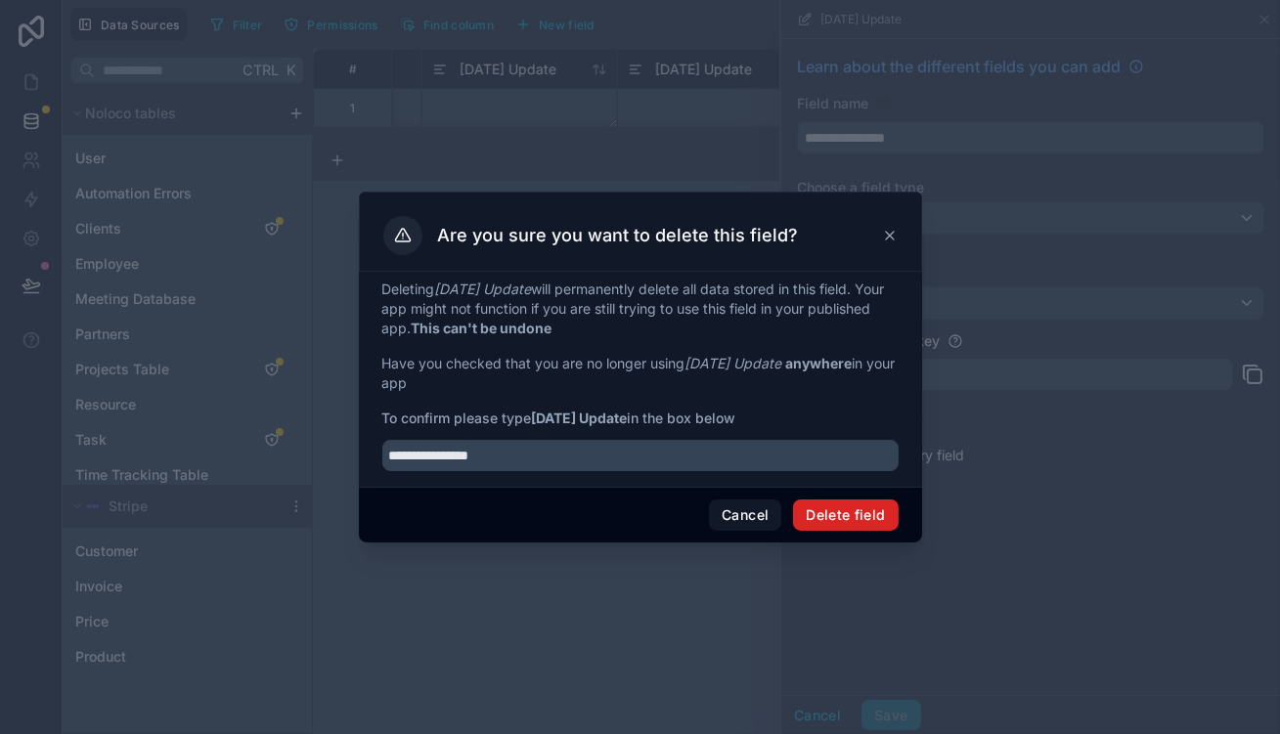
click at [816, 500] on button "Delete field" at bounding box center [845, 515] width 105 height 31
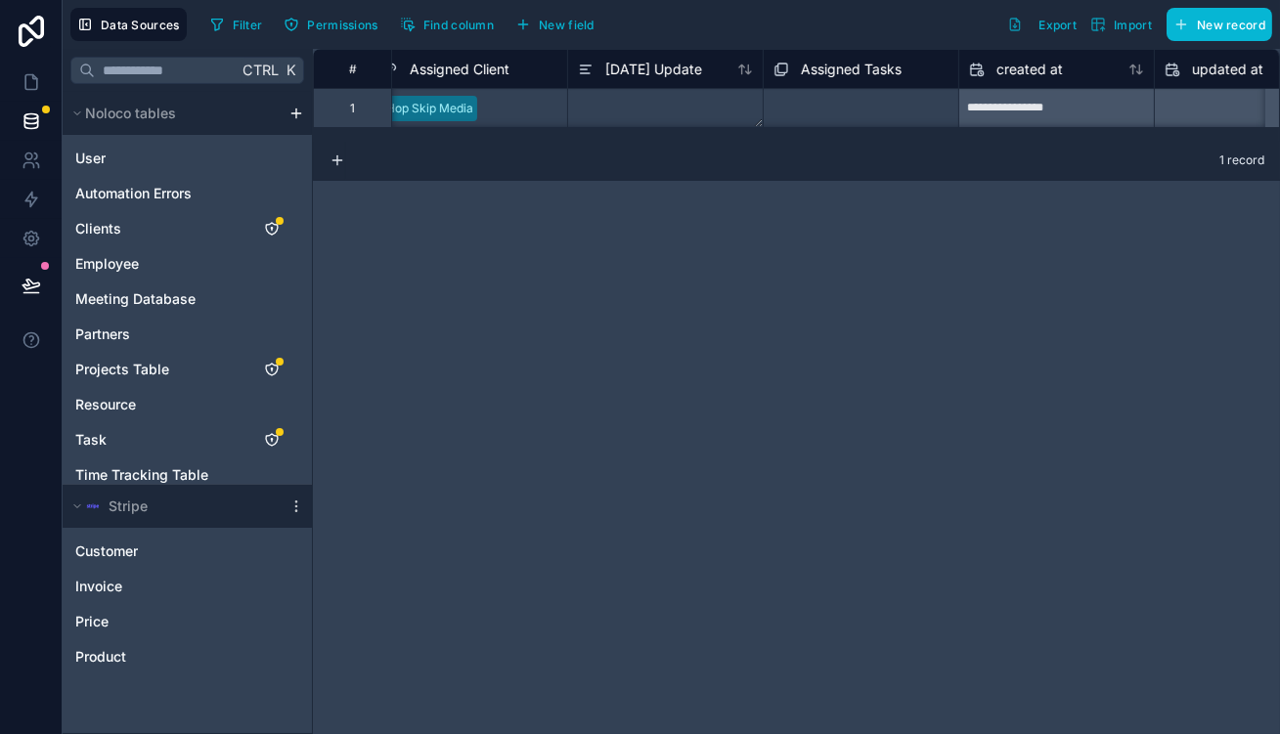
scroll to position [0, 1391]
click at [627, 68] on span "[DATE] Update" at bounding box center [651, 70] width 97 height 20
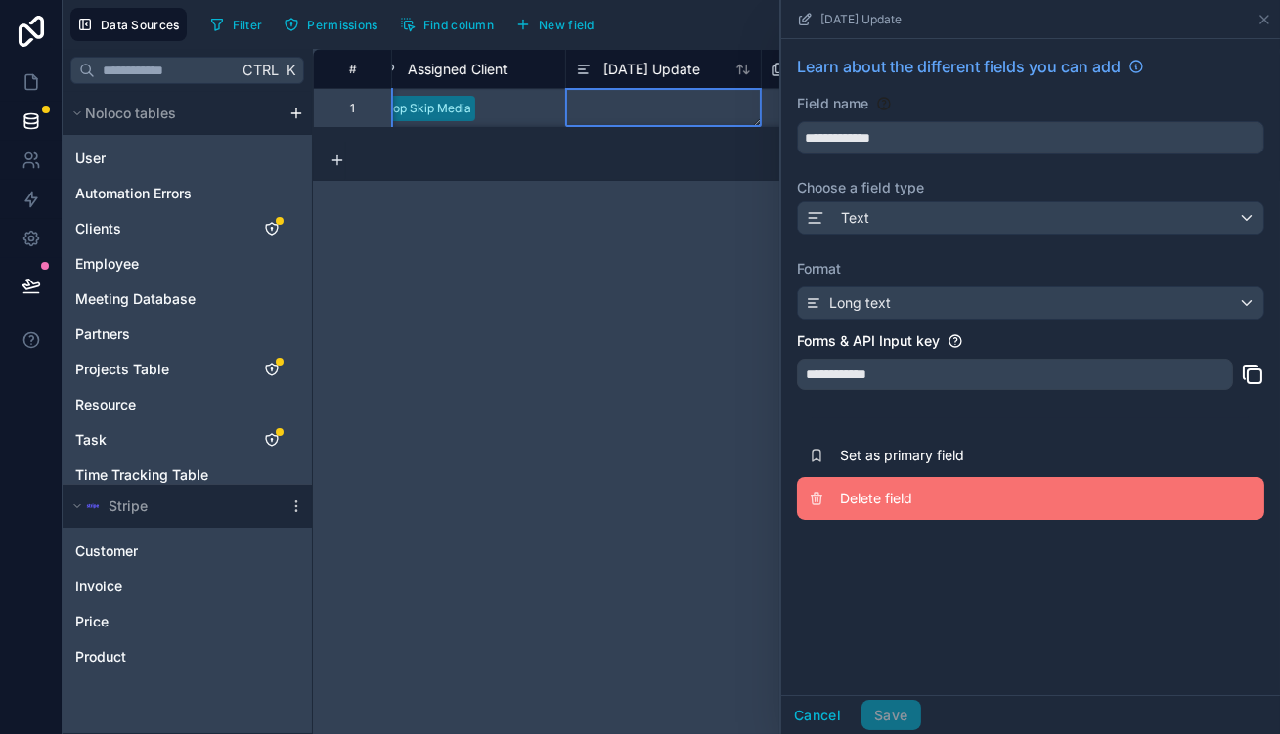
click at [928, 477] on button "Delete field" at bounding box center [1030, 498] width 467 height 43
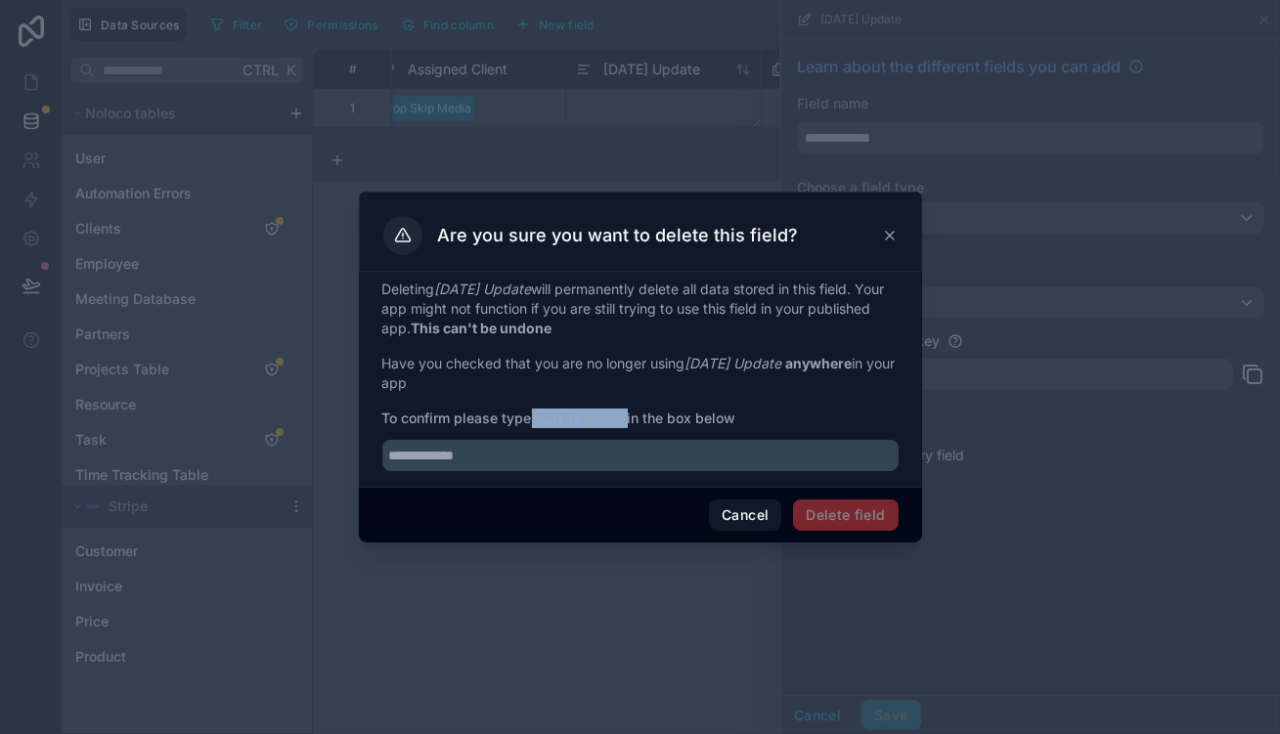
drag, startPoint x: 549, startPoint y: 414, endPoint x: 629, endPoint y: 411, distance: 80.3
click at [628, 411] on strong "[DATE] Update" at bounding box center [580, 418] width 96 height 17
copy strong "[DATE] Update"
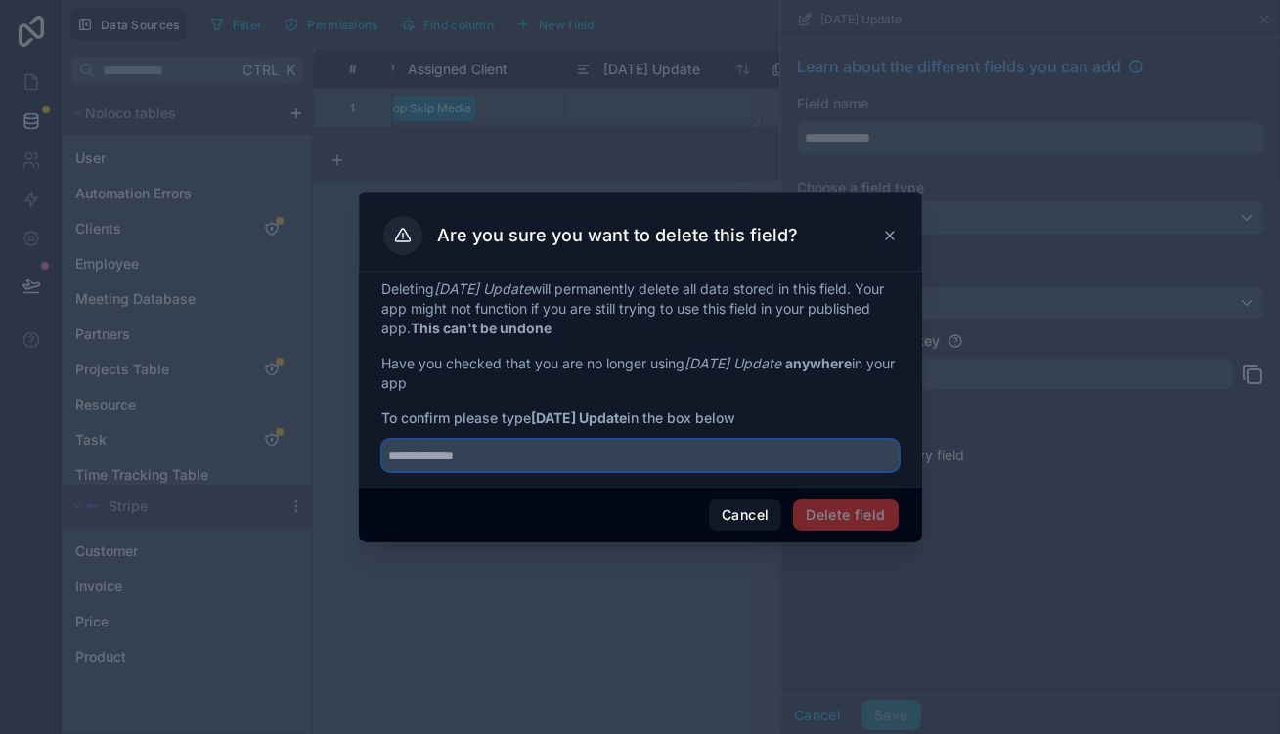
click at [615, 440] on input "text" at bounding box center [640, 455] width 516 height 31
paste input "**********"
type input "**********"
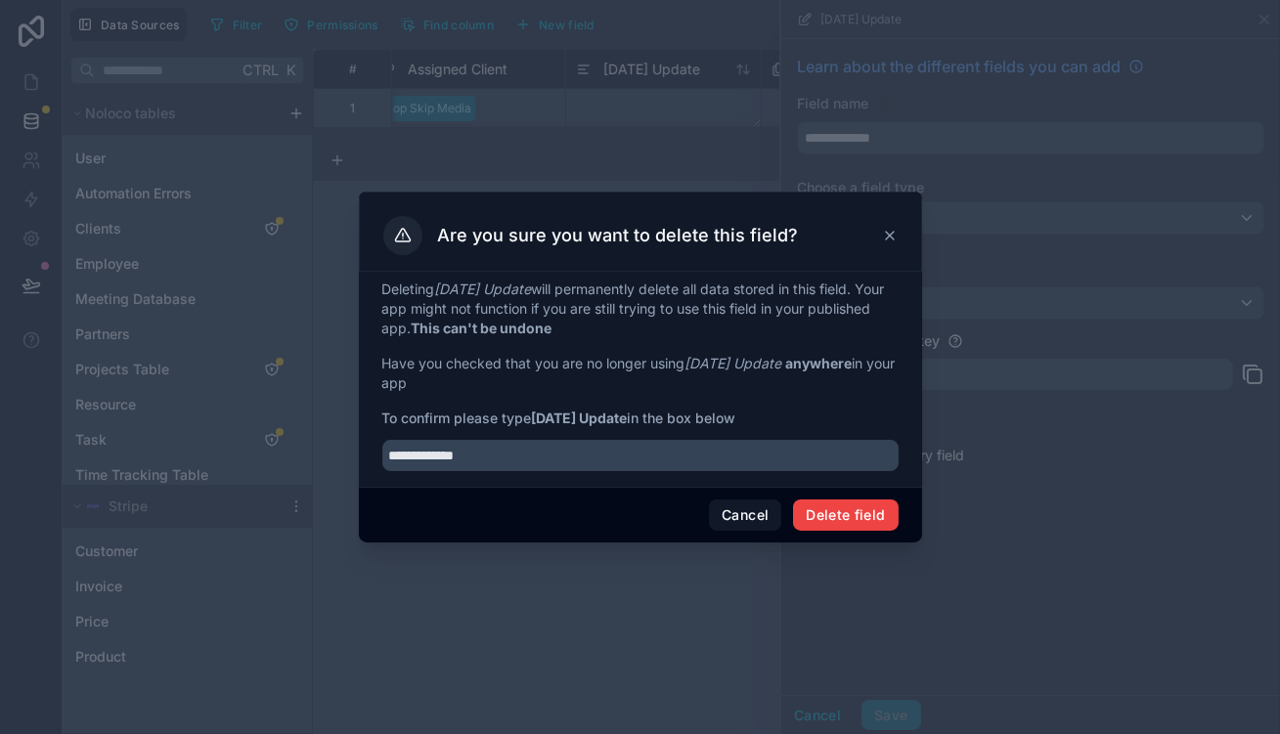
click at [771, 489] on div "Cancel Delete field" at bounding box center [640, 515] width 563 height 56
click at [804, 500] on button "Delete field" at bounding box center [845, 515] width 105 height 31
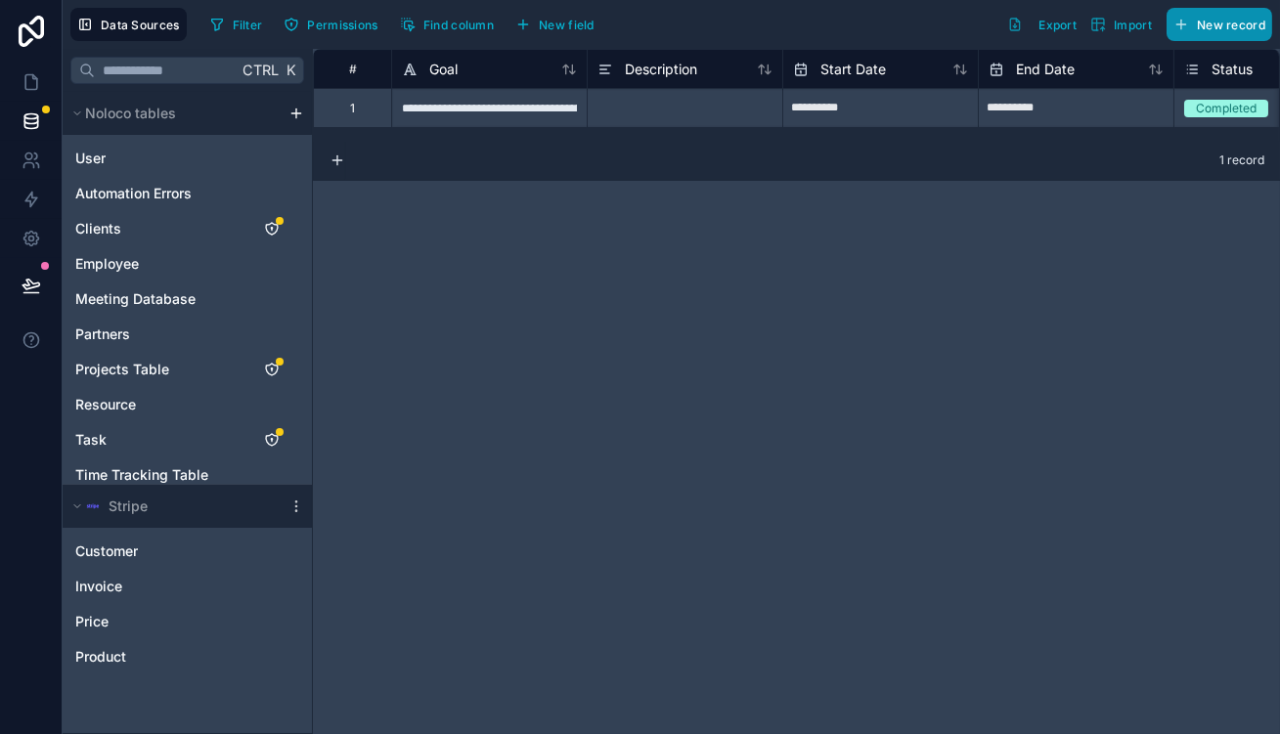
click at [1235, 20] on span "New record" at bounding box center [1231, 25] width 68 height 15
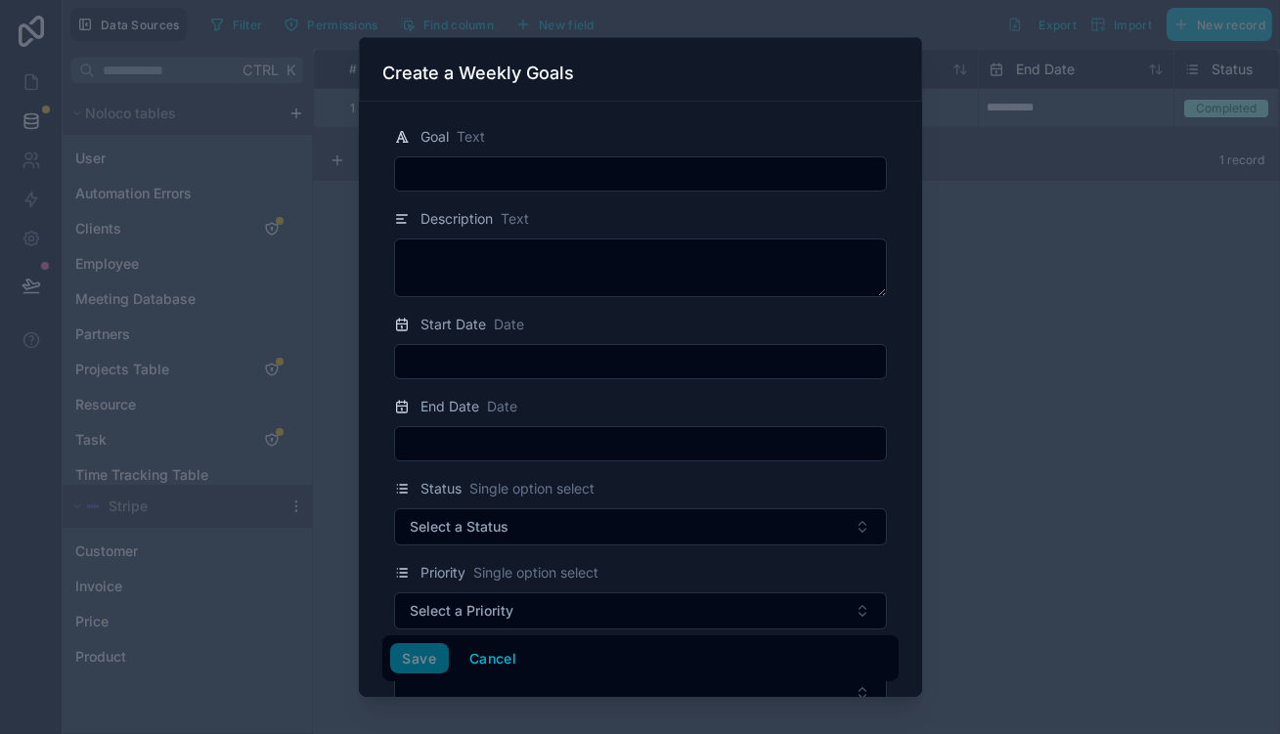
click at [674, 160] on input "text" at bounding box center [640, 173] width 491 height 27
click at [604, 173] on div at bounding box center [640, 173] width 493 height 35
click at [608, 160] on input "text" at bounding box center [640, 173] width 491 height 27
type input "******"
click at [523, 661] on button "Cancel" at bounding box center [493, 659] width 72 height 31
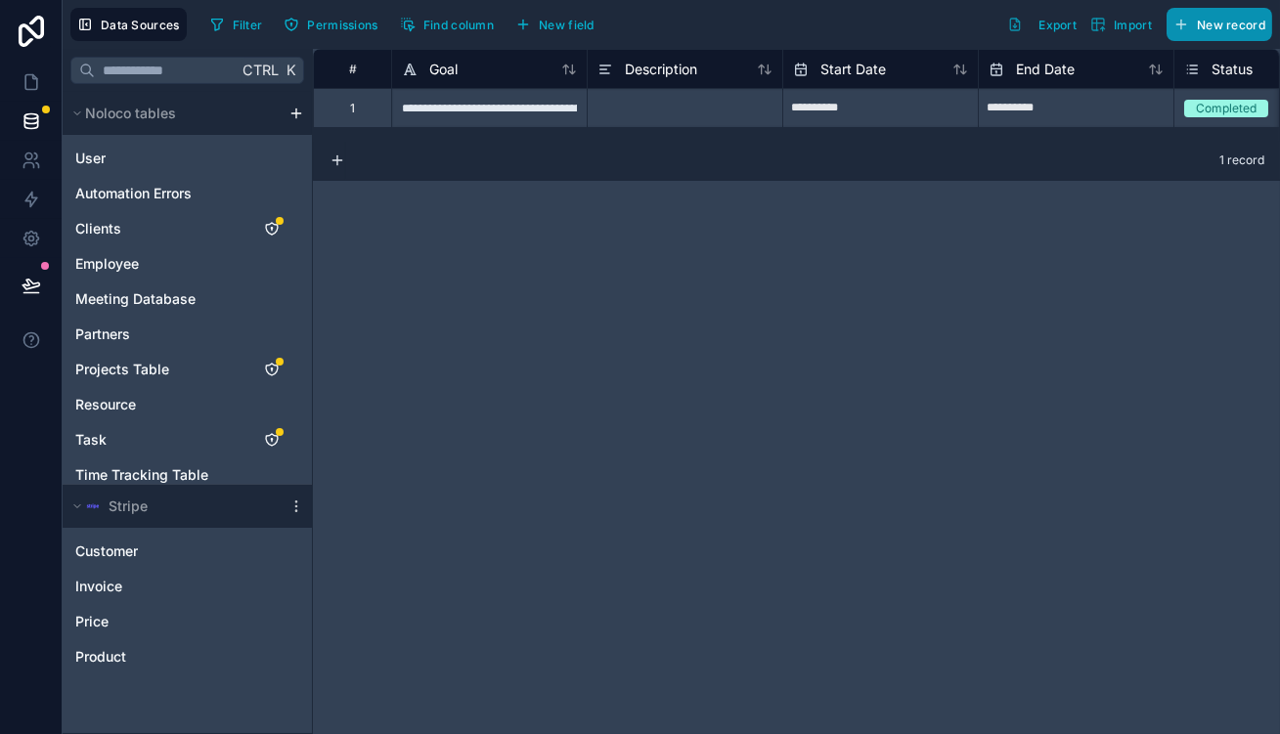
click at [1228, 29] on button "New record" at bounding box center [1220, 24] width 106 height 33
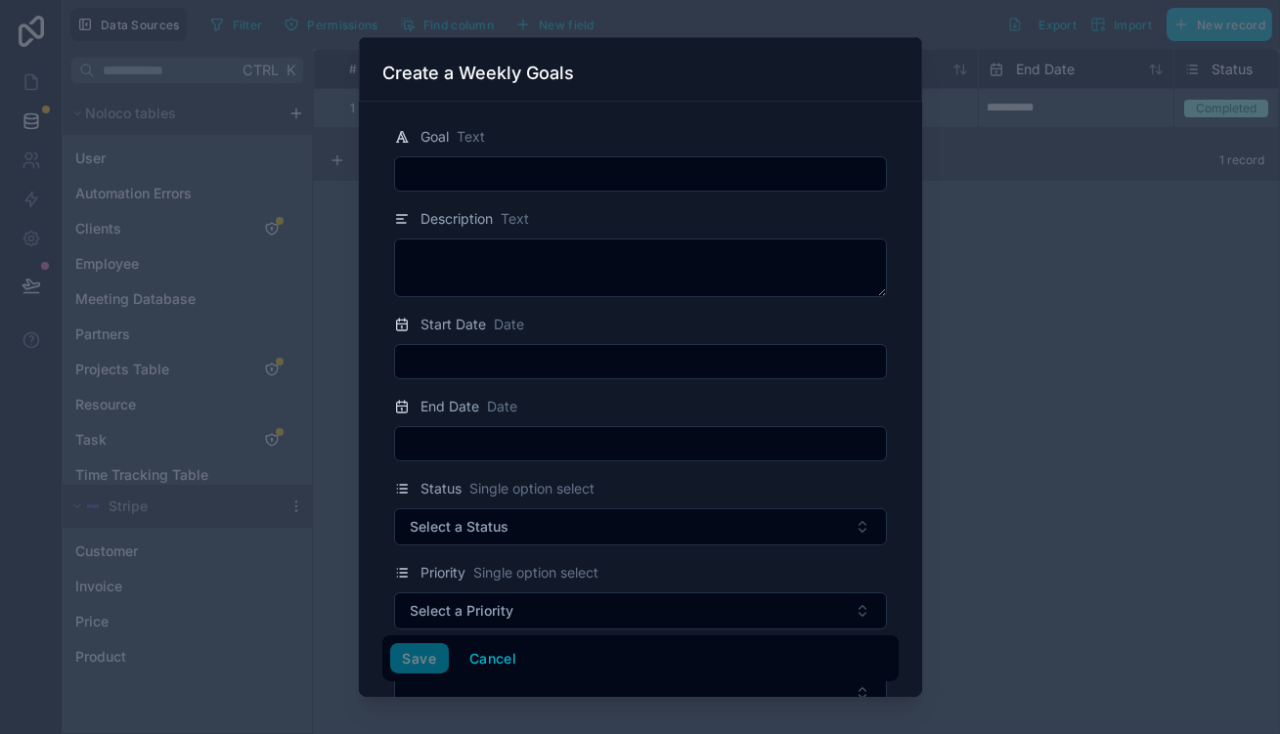
click at [555, 160] on input "text" at bounding box center [640, 173] width 491 height 27
click at [724, 160] on input "text" at bounding box center [640, 173] width 491 height 27
paste input "**********"
type input "**********"
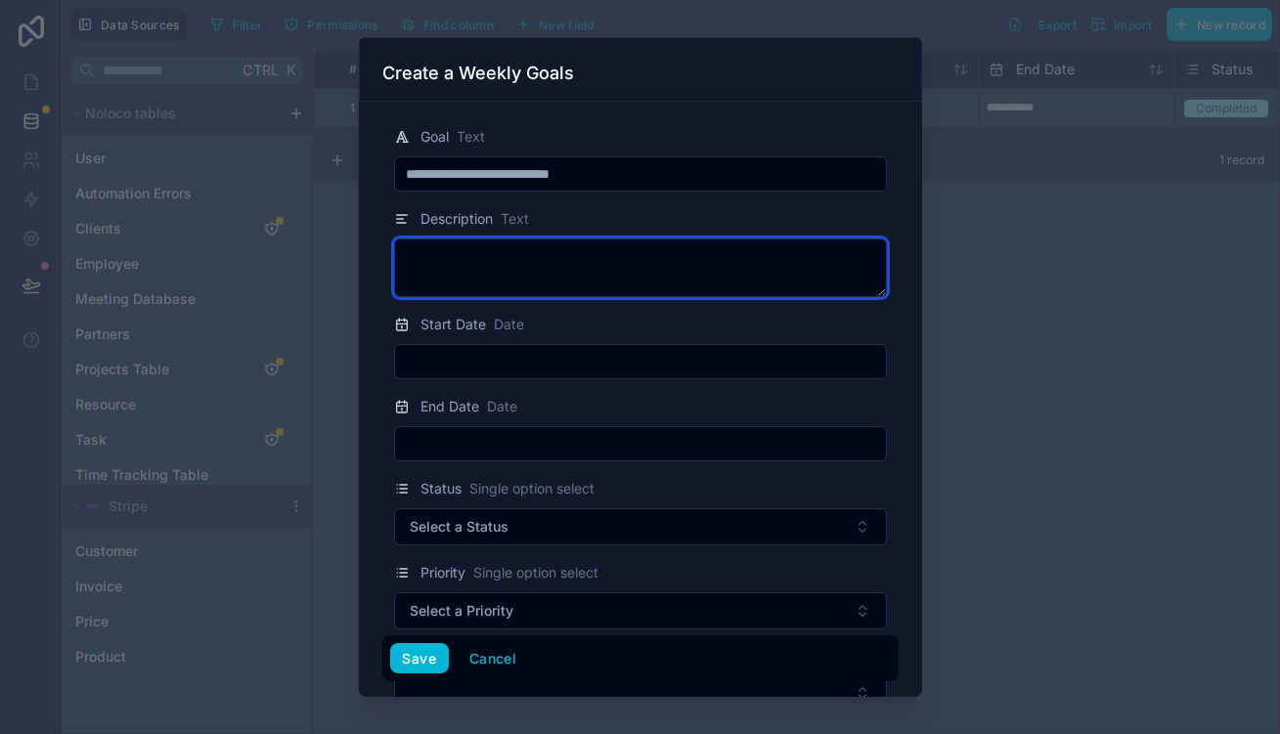
click at [705, 257] on textarea at bounding box center [640, 268] width 493 height 59
paste textarea "**********"
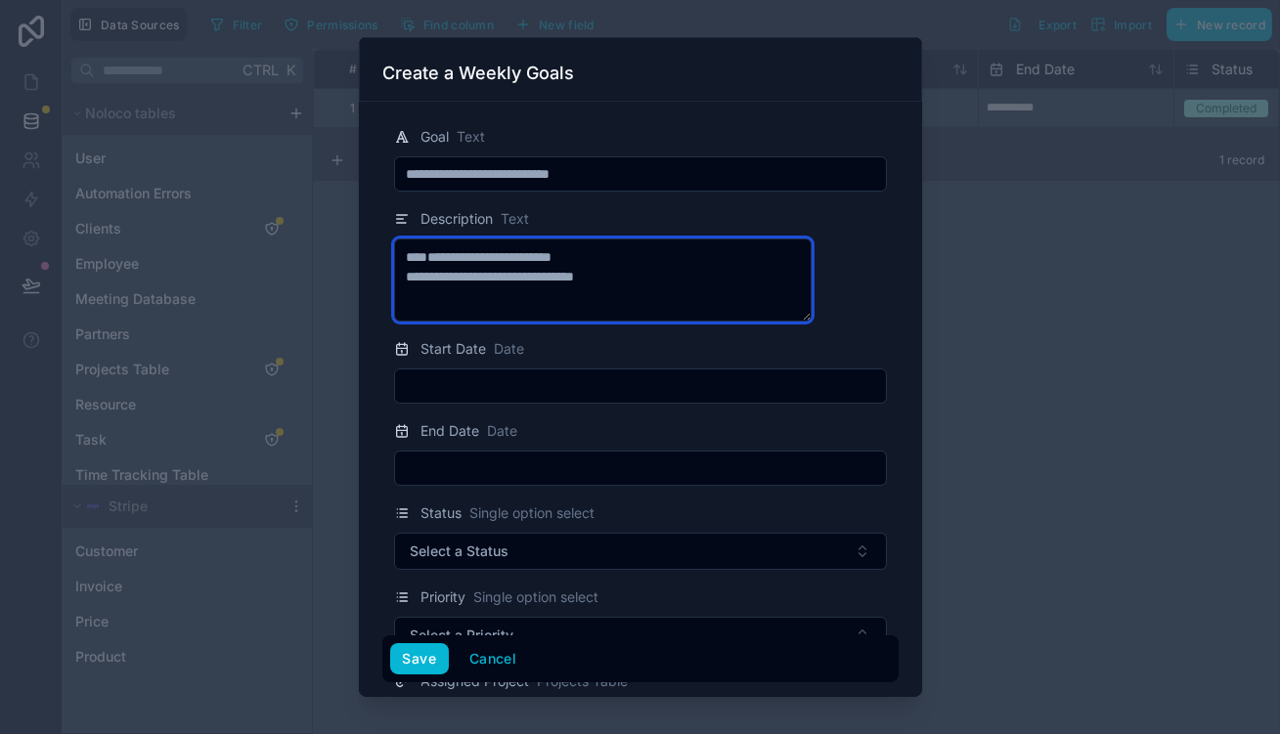
type textarea "**********"
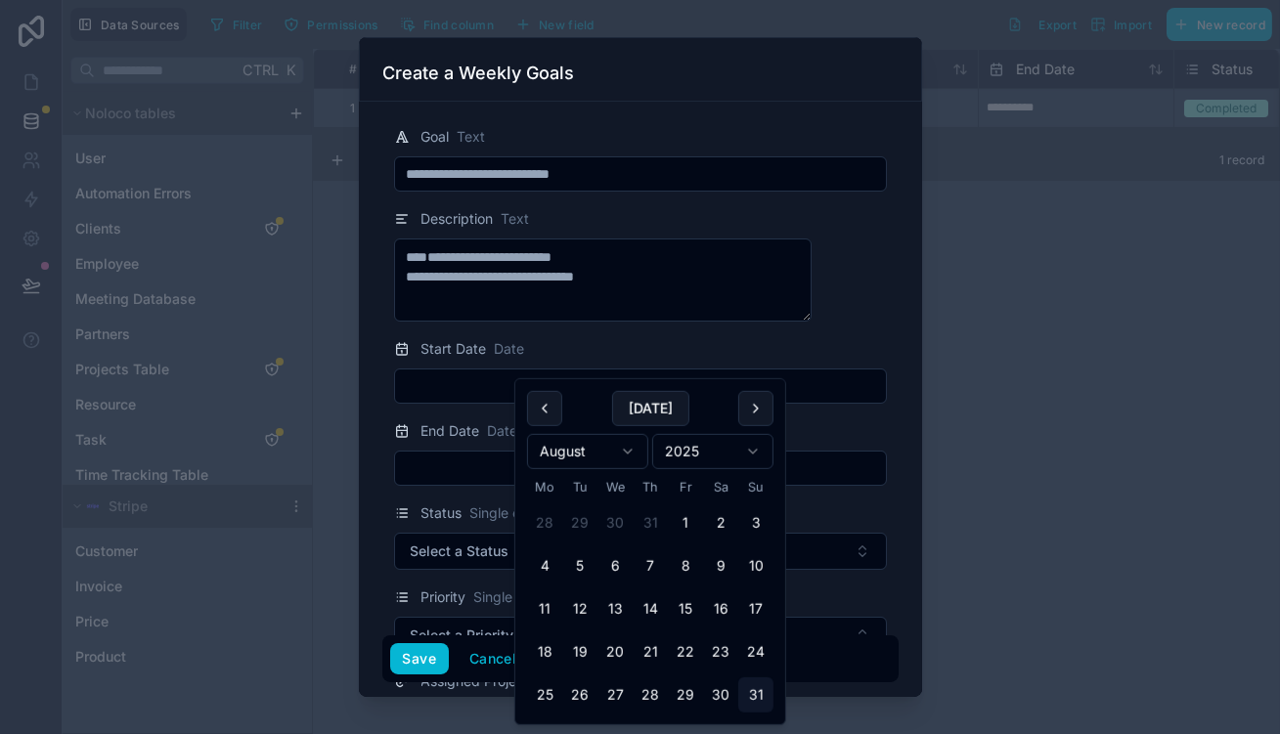
click at [553, 373] on input "text" at bounding box center [640, 386] width 491 height 27
click at [534, 678] on button "25" at bounding box center [544, 695] width 35 height 35
type input "**********"
click at [488, 455] on input "text" at bounding box center [640, 468] width 491 height 27
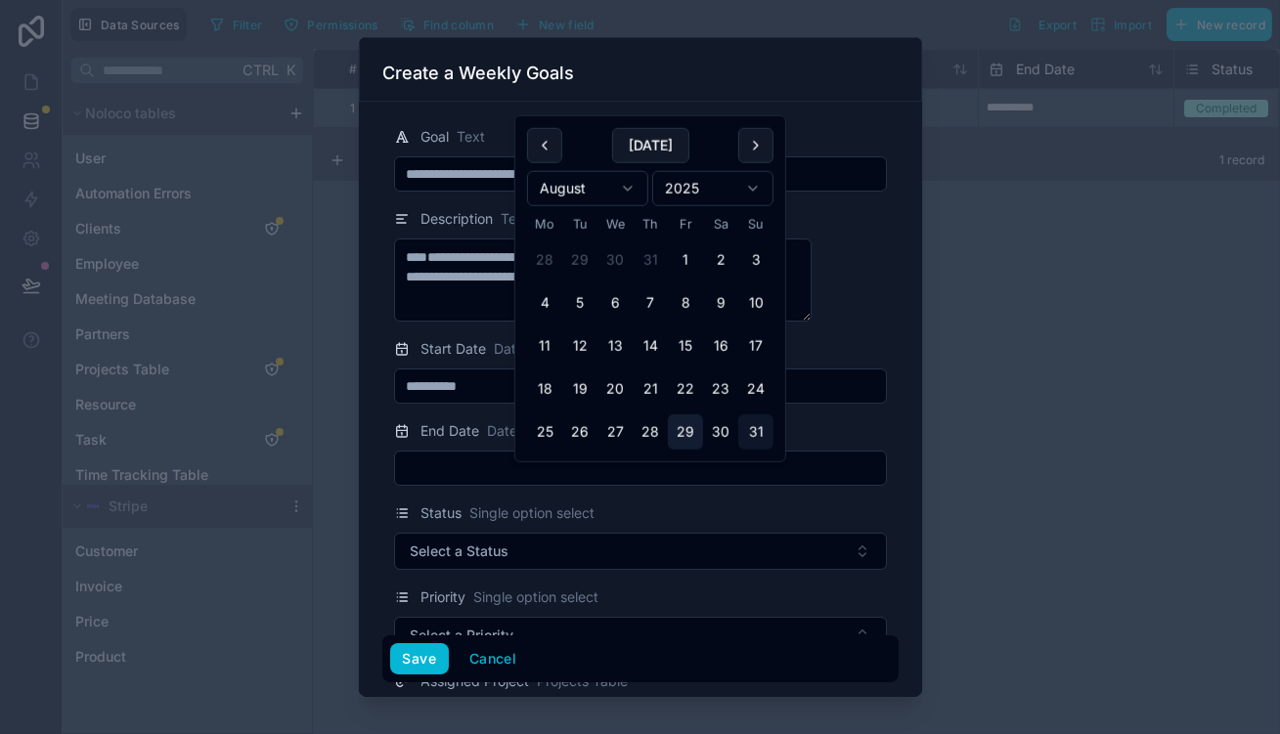
click at [668, 415] on button "29" at bounding box center [685, 432] width 35 height 35
type input "**********"
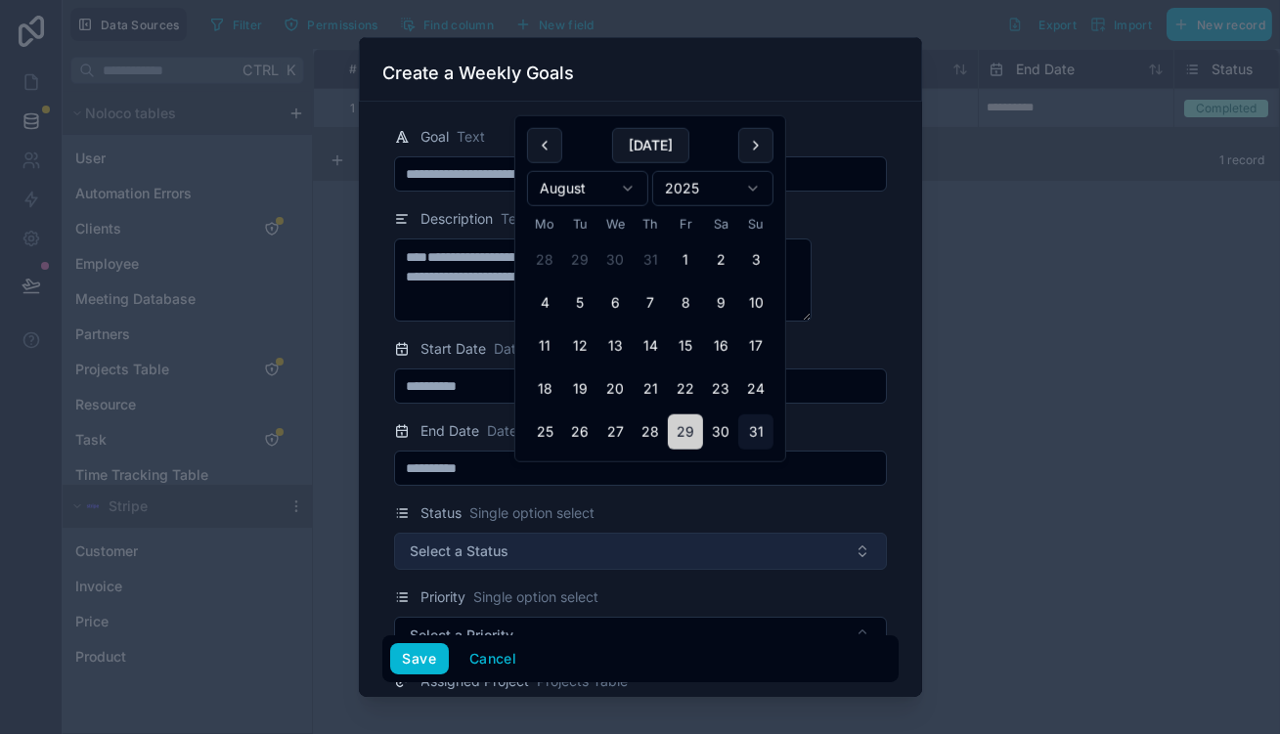
click at [546, 533] on button "Select a Status" at bounding box center [640, 551] width 493 height 37
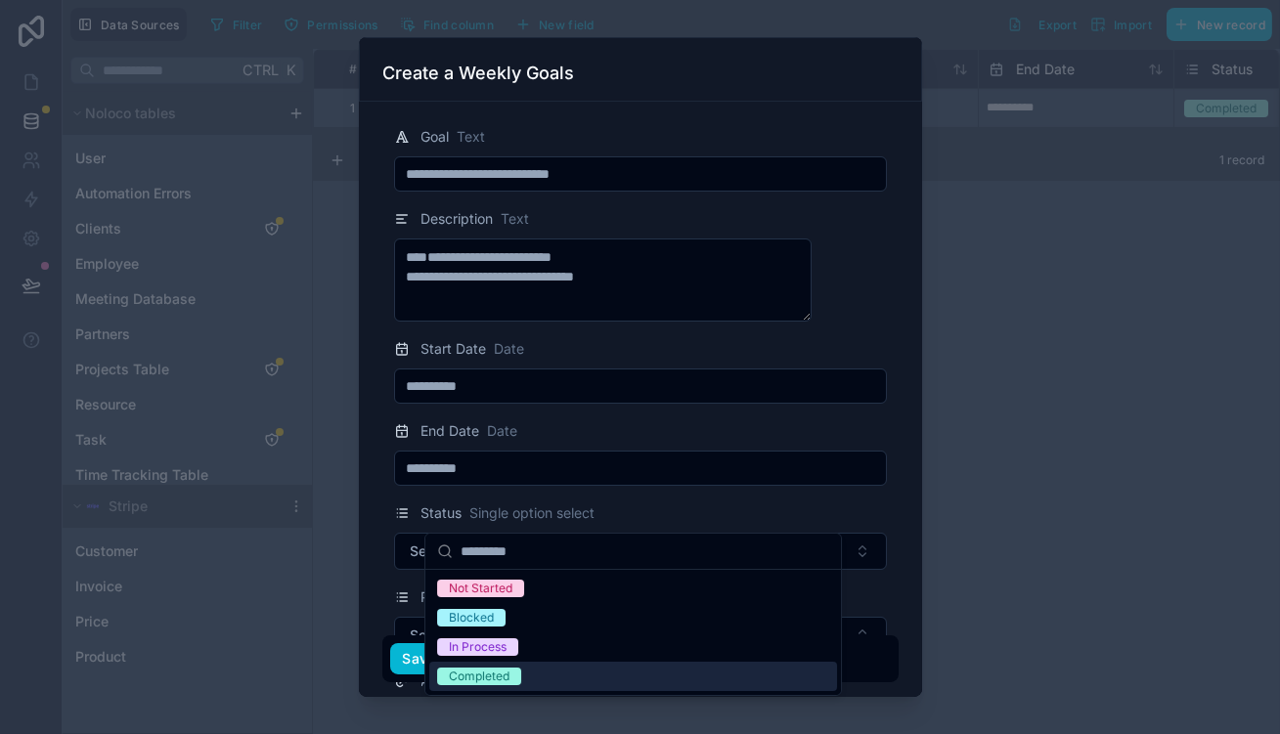
click at [524, 662] on div "Completed" at bounding box center [633, 676] width 408 height 29
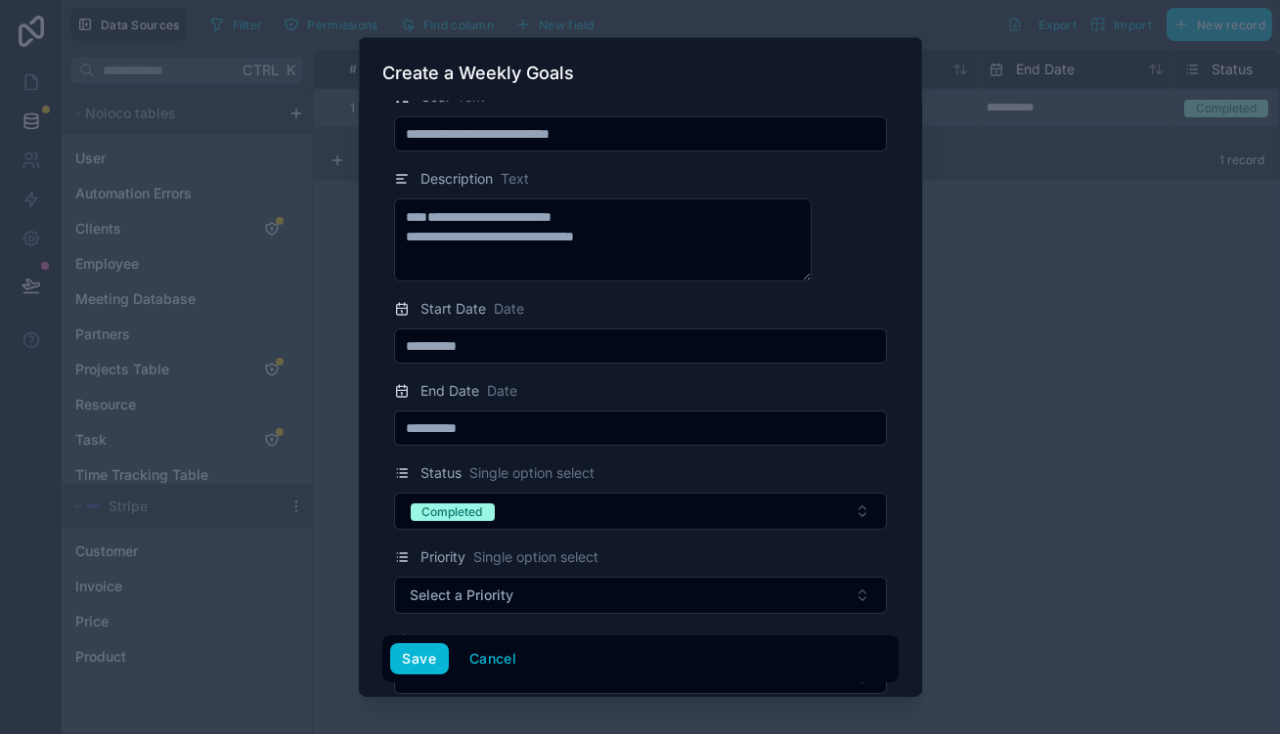
scroll to position [177, 0]
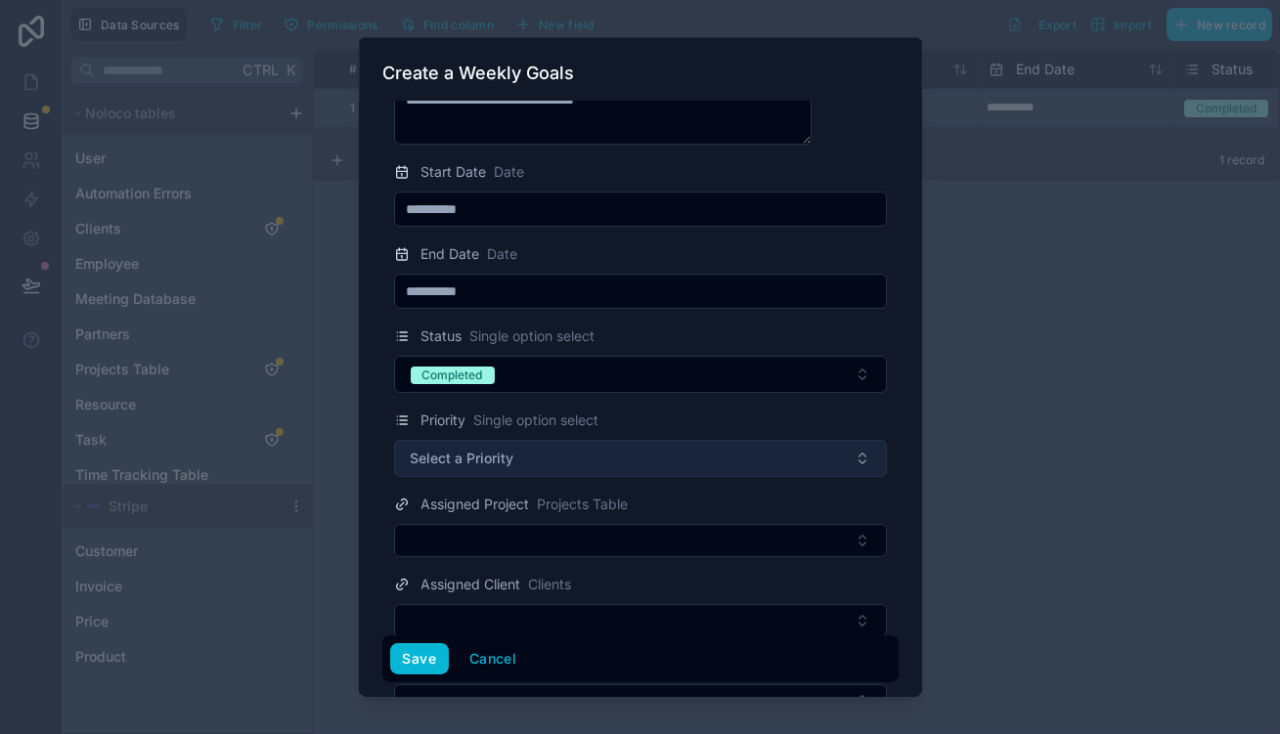
click at [619, 440] on button "Select a Priority" at bounding box center [640, 458] width 493 height 37
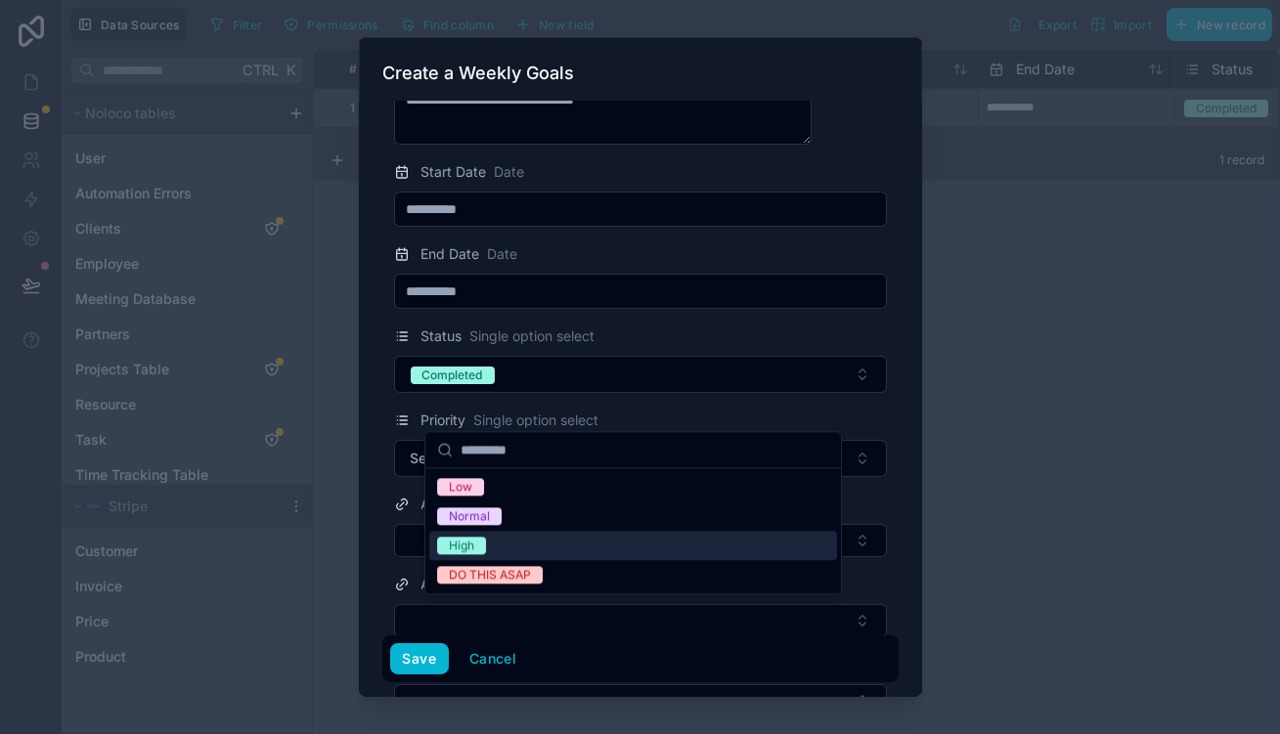
click at [483, 535] on div "High" at bounding box center [633, 545] width 408 height 29
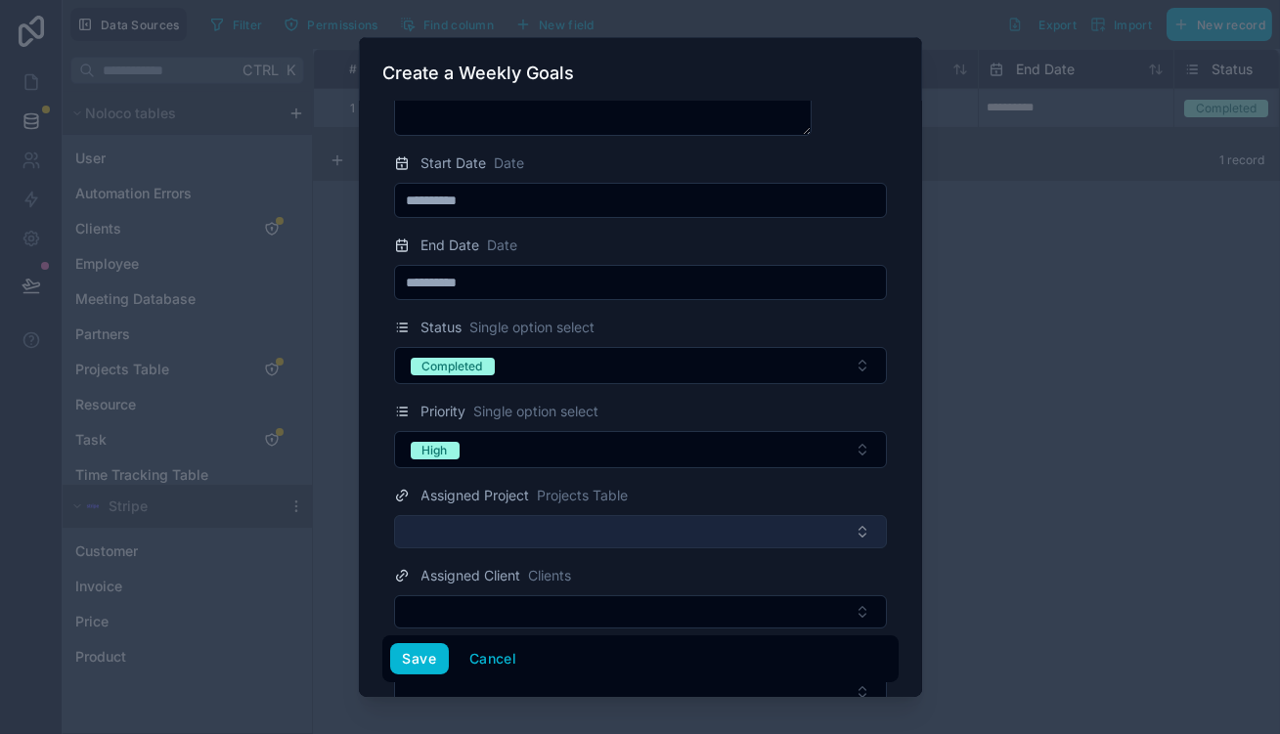
scroll to position [195, 0]
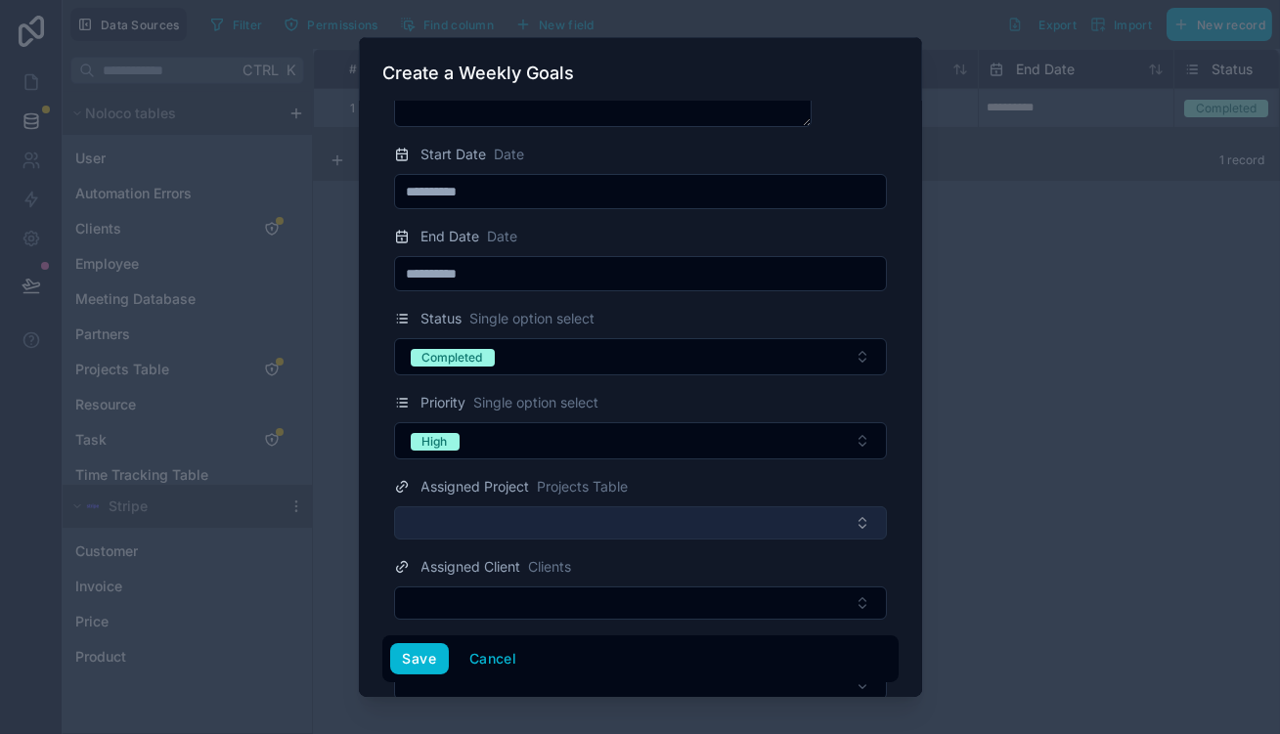
click at [612, 507] on button "Select Button" at bounding box center [640, 523] width 493 height 33
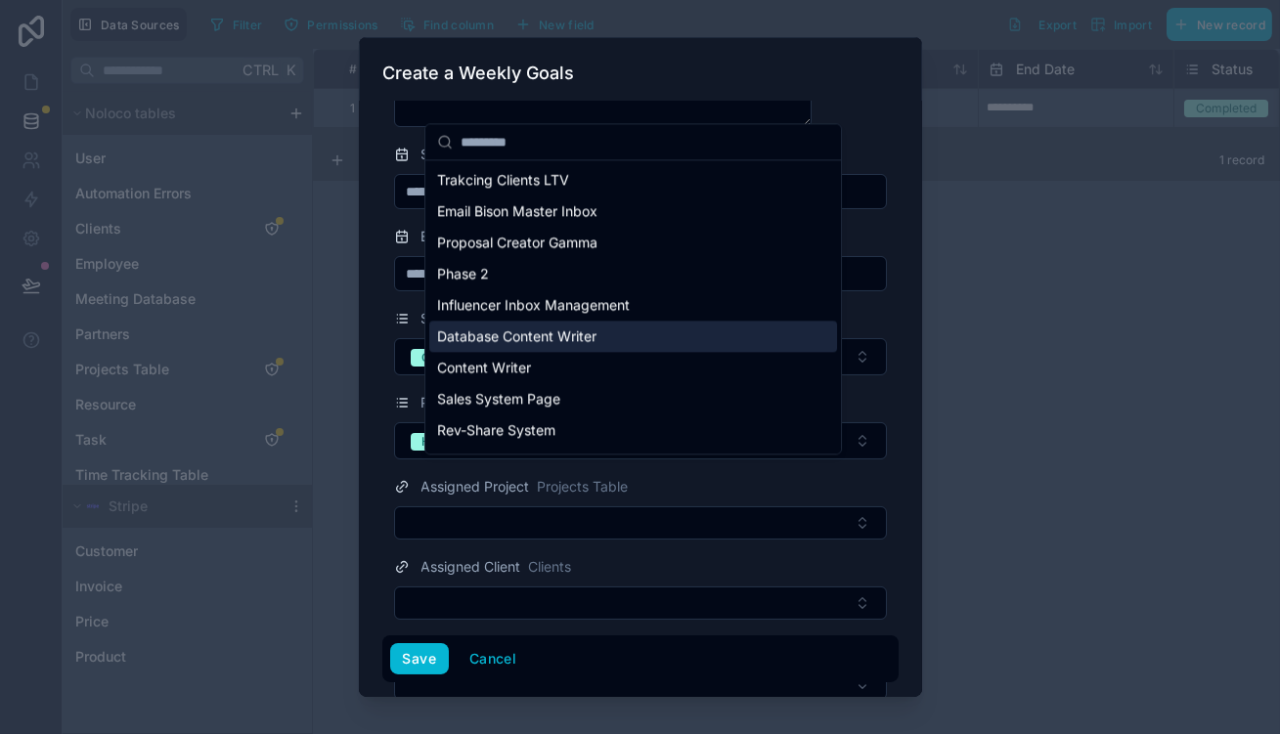
click at [591, 321] on div "Database Content Writer" at bounding box center [633, 336] width 408 height 31
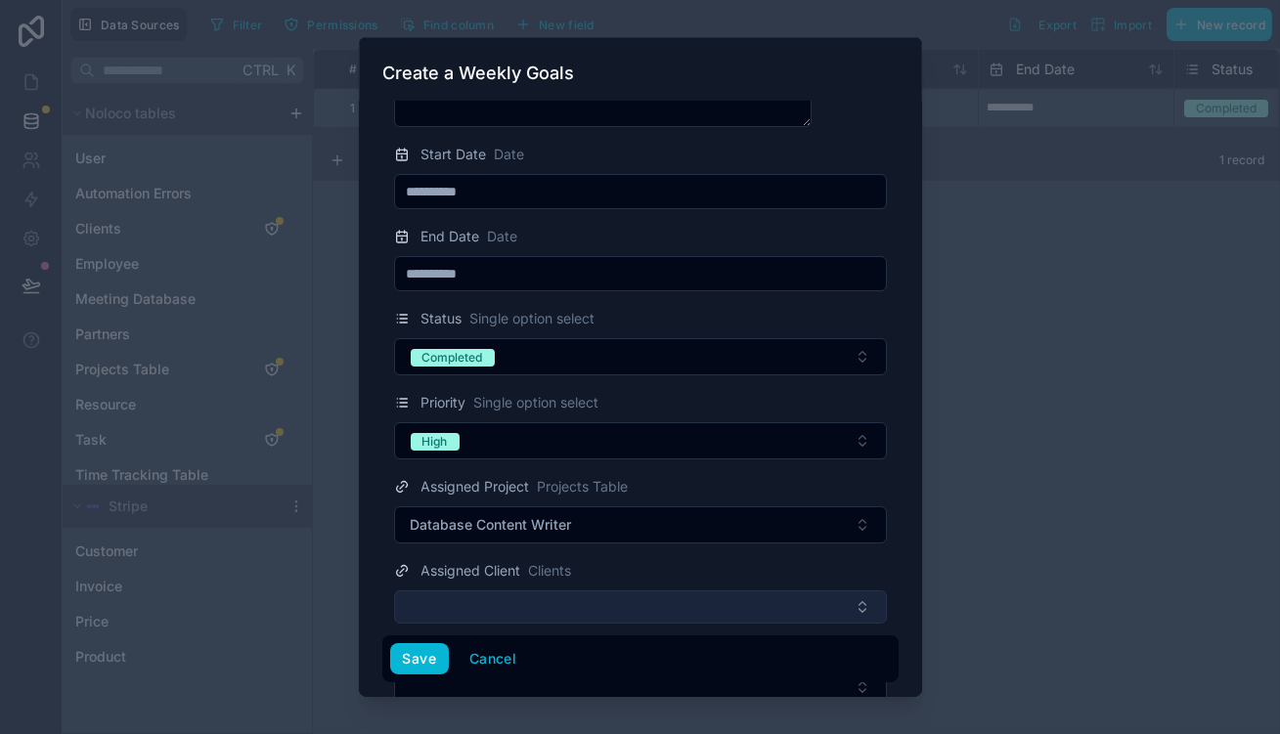
click at [546, 591] on button "Select Button" at bounding box center [640, 607] width 493 height 33
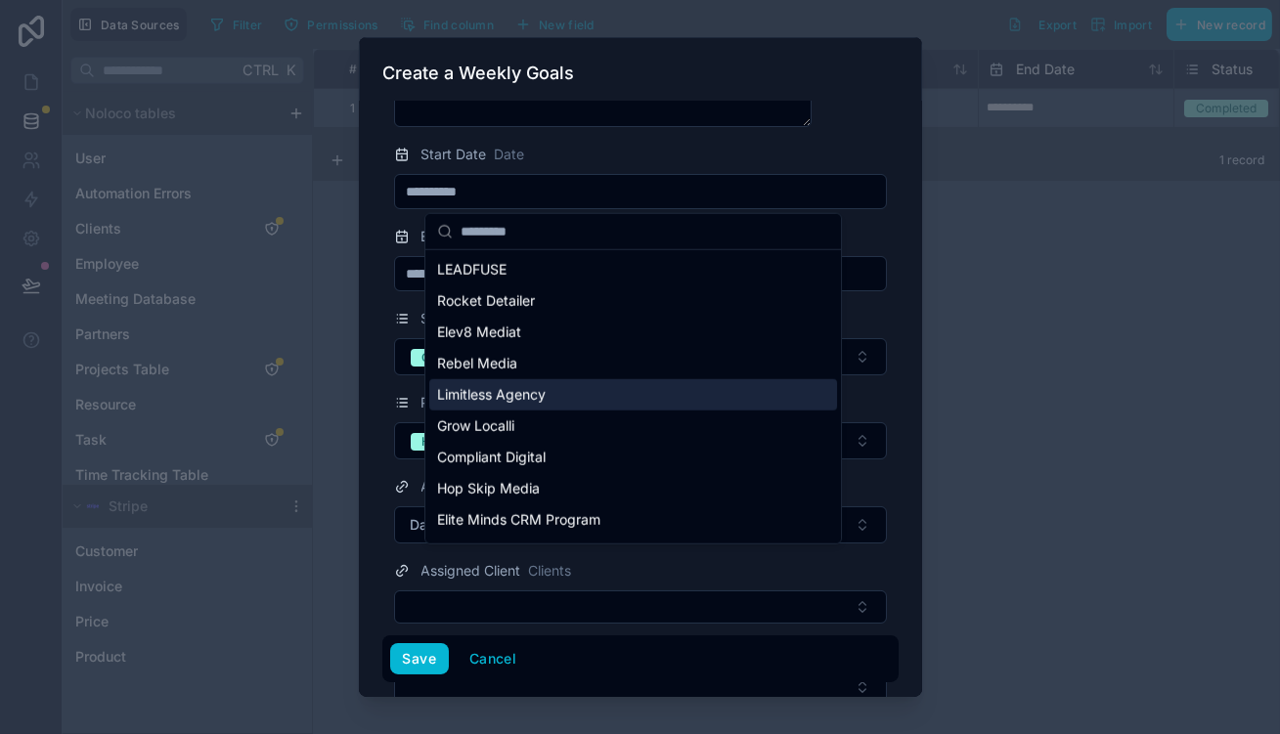
click at [530, 385] on span "Limitless Agency" at bounding box center [491, 395] width 109 height 20
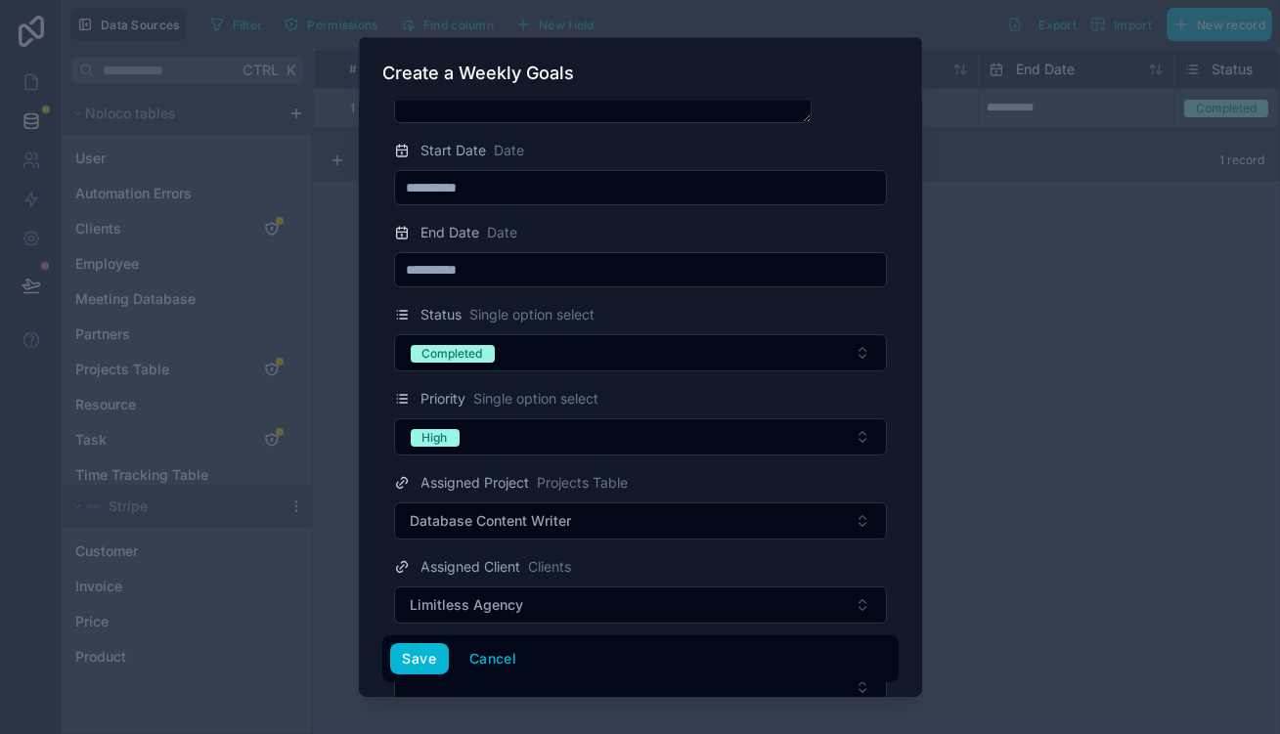
scroll to position [201, 0]
click at [449, 665] on button "Save" at bounding box center [419, 659] width 59 height 31
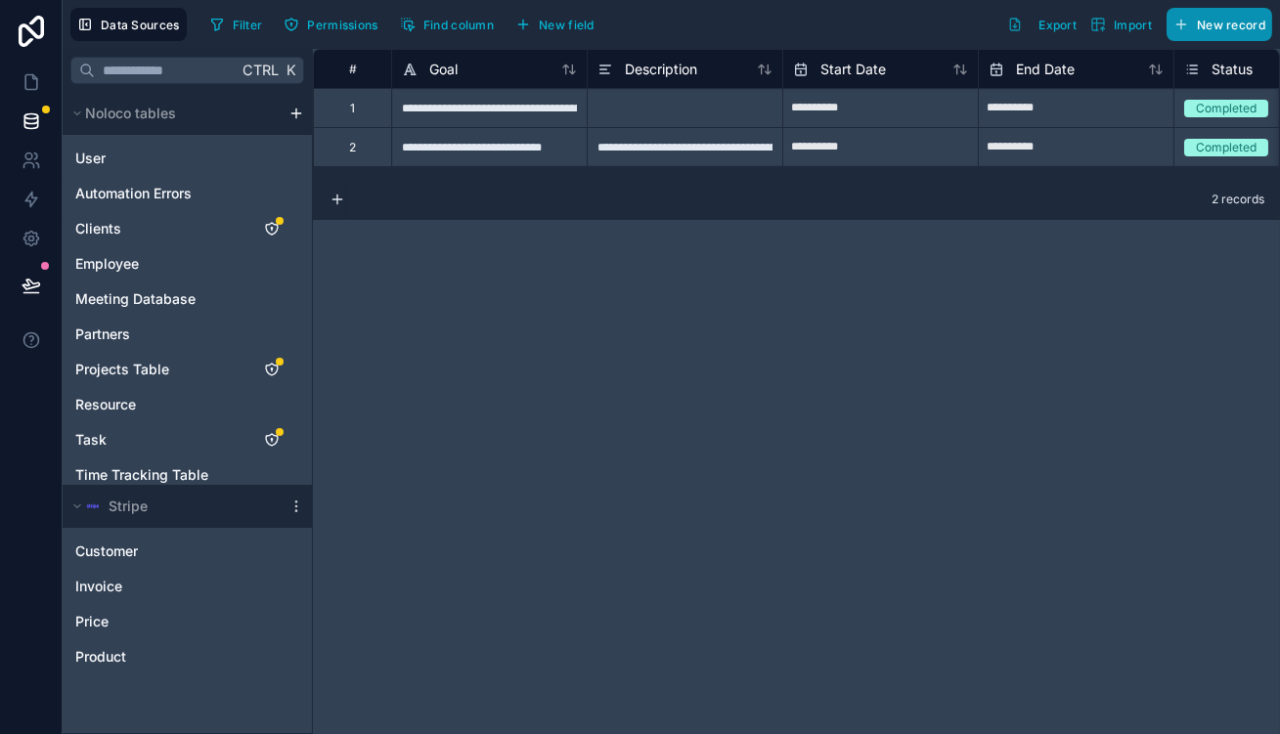
click at [1213, 13] on button "New record" at bounding box center [1220, 24] width 106 height 33
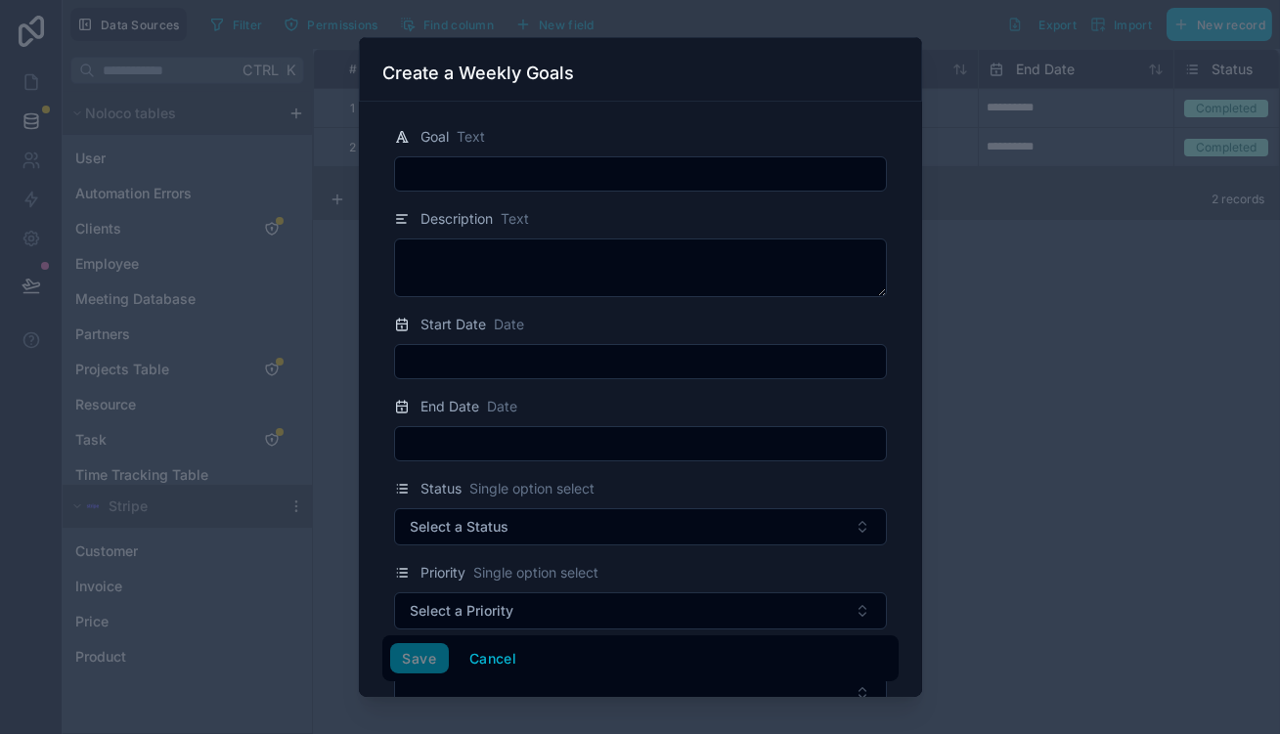
click at [602, 139] on div "Goal Text" at bounding box center [640, 158] width 516 height 67
click at [512, 179] on form "Goal Text Description Text Start Date Date End Date Date Status Single option s…" at bounding box center [640, 521] width 516 height 823
click at [527, 160] on input "text" at bounding box center [640, 173] width 491 height 27
paste input "**********"
type input "**********"
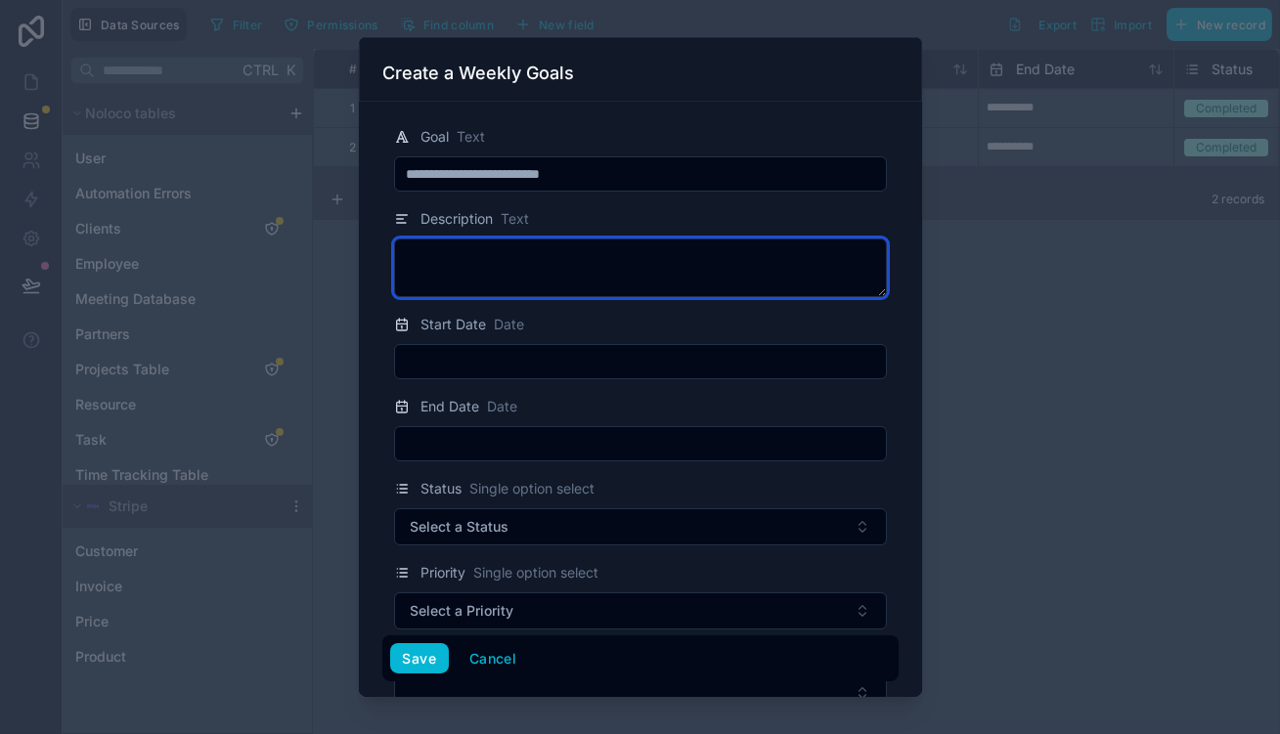
click at [590, 239] on textarea at bounding box center [640, 268] width 493 height 59
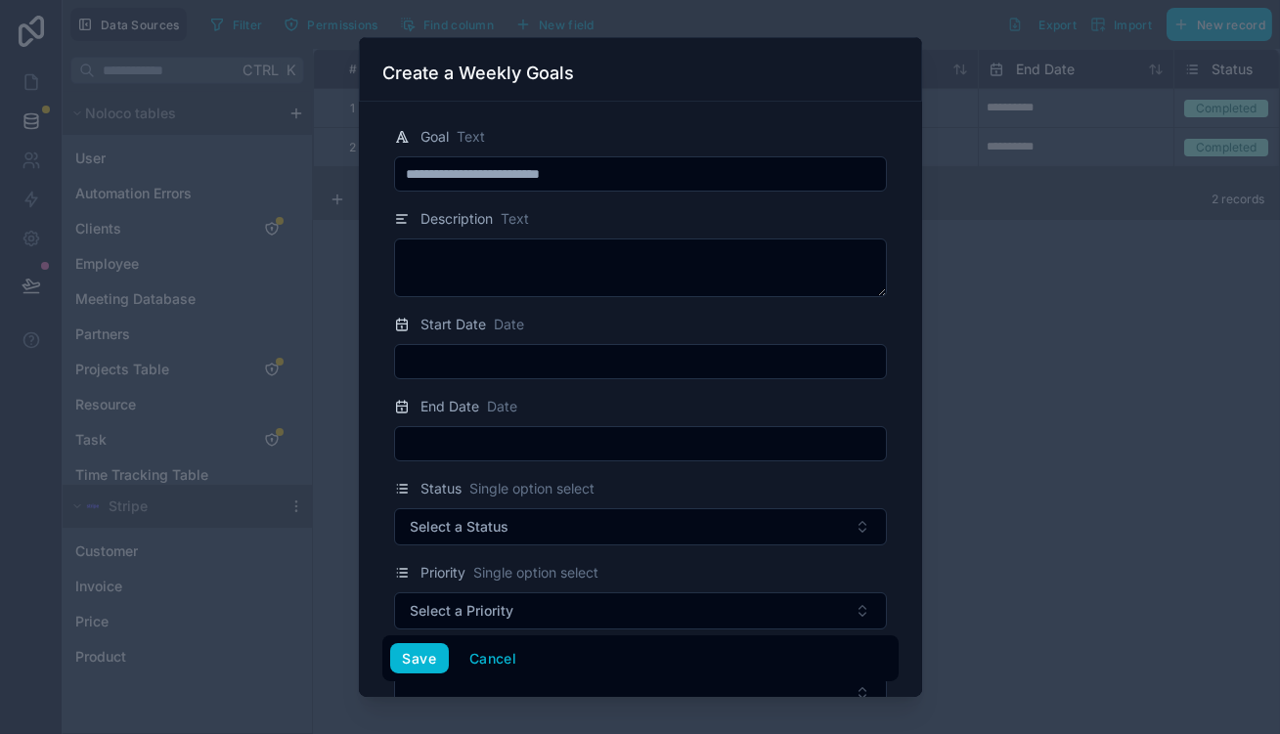
click at [584, 348] on input "text" at bounding box center [640, 361] width 491 height 27
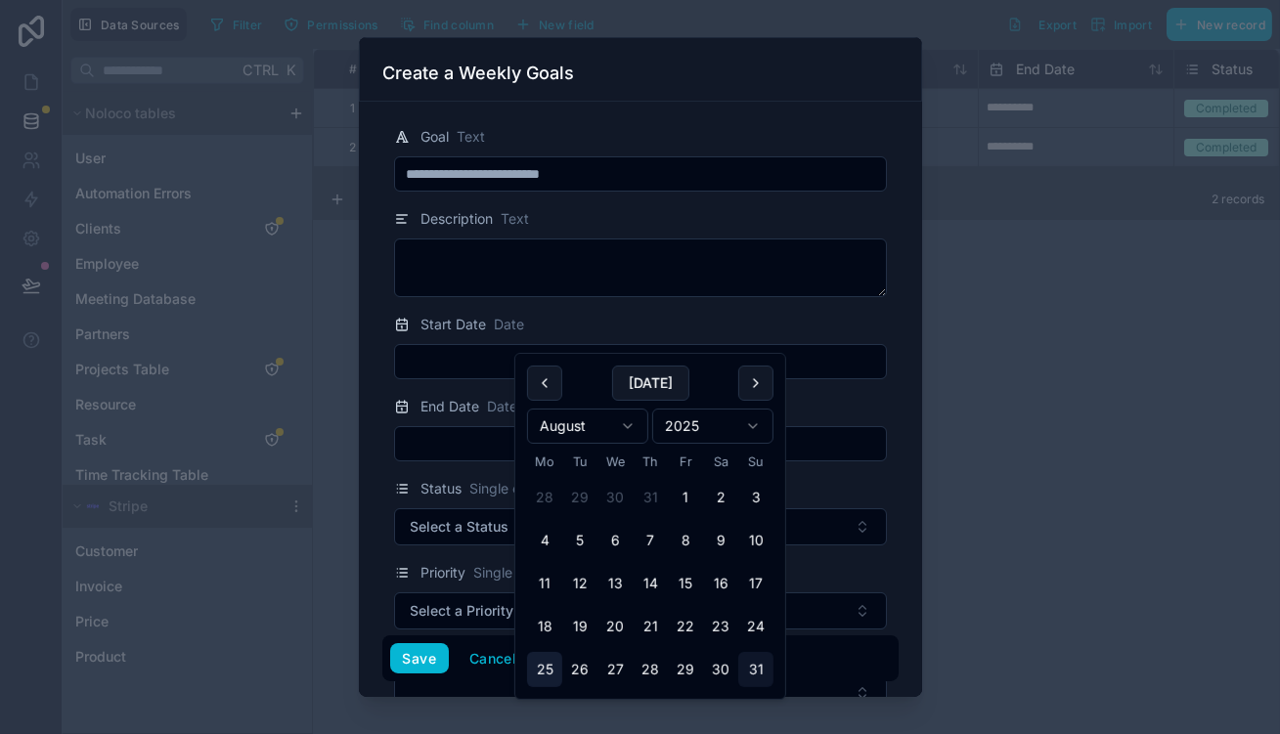
click at [549, 652] on button "25" at bounding box center [544, 669] width 35 height 35
type input "**********"
click at [498, 426] on div at bounding box center [640, 443] width 493 height 35
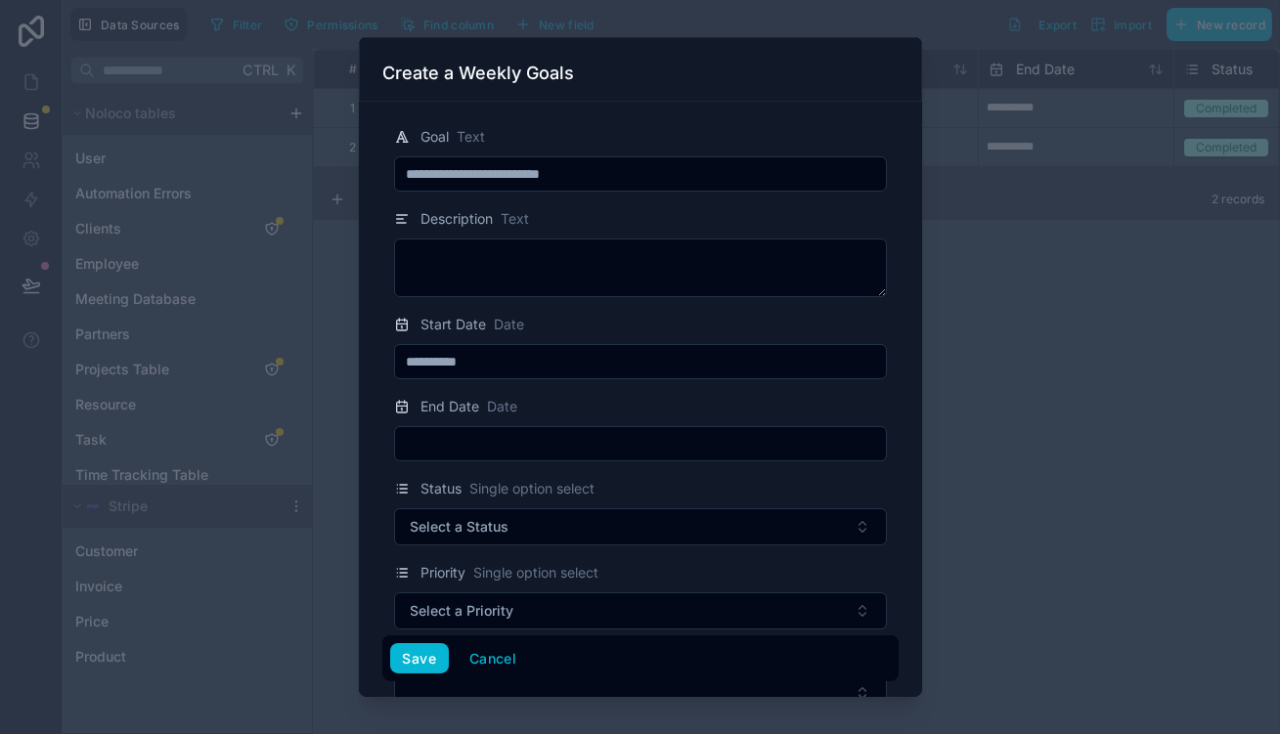
click at [504, 430] on input "text" at bounding box center [640, 443] width 491 height 27
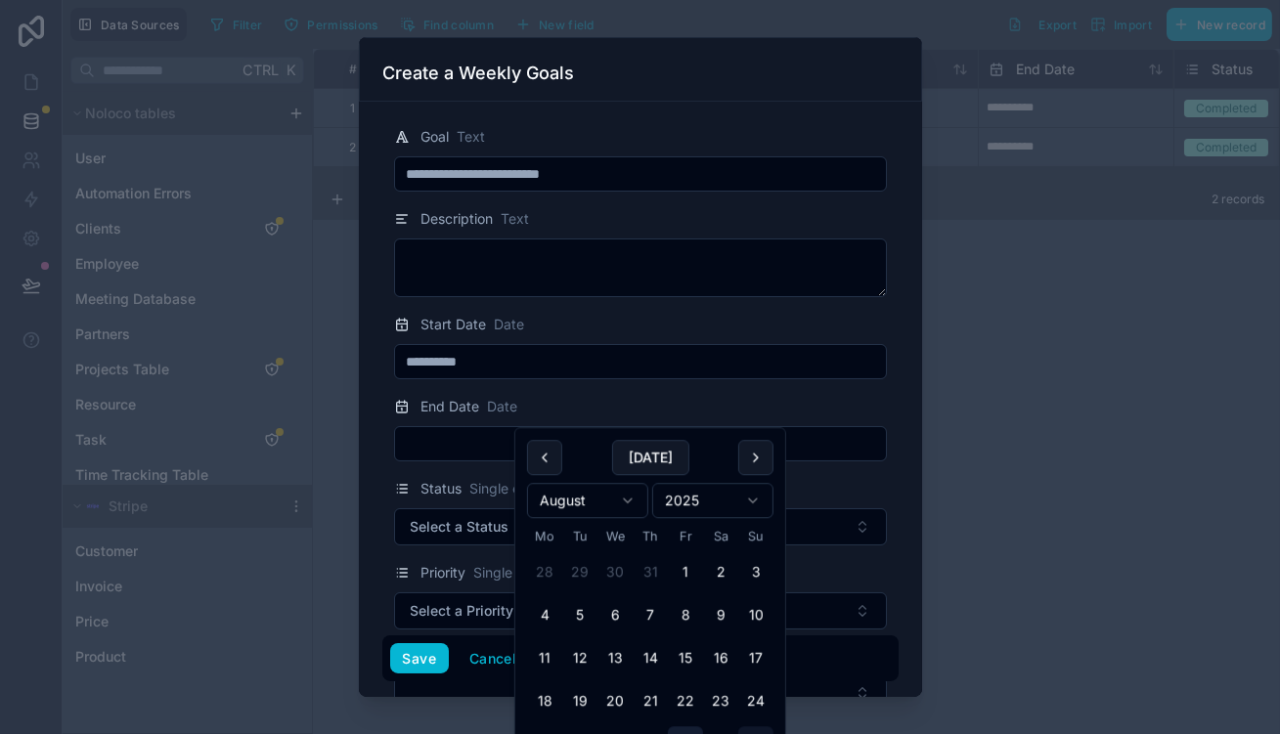
click at [668, 727] on button "29" at bounding box center [685, 744] width 35 height 35
type input "**********"
click at [656, 365] on form "**********" at bounding box center [640, 521] width 516 height 823
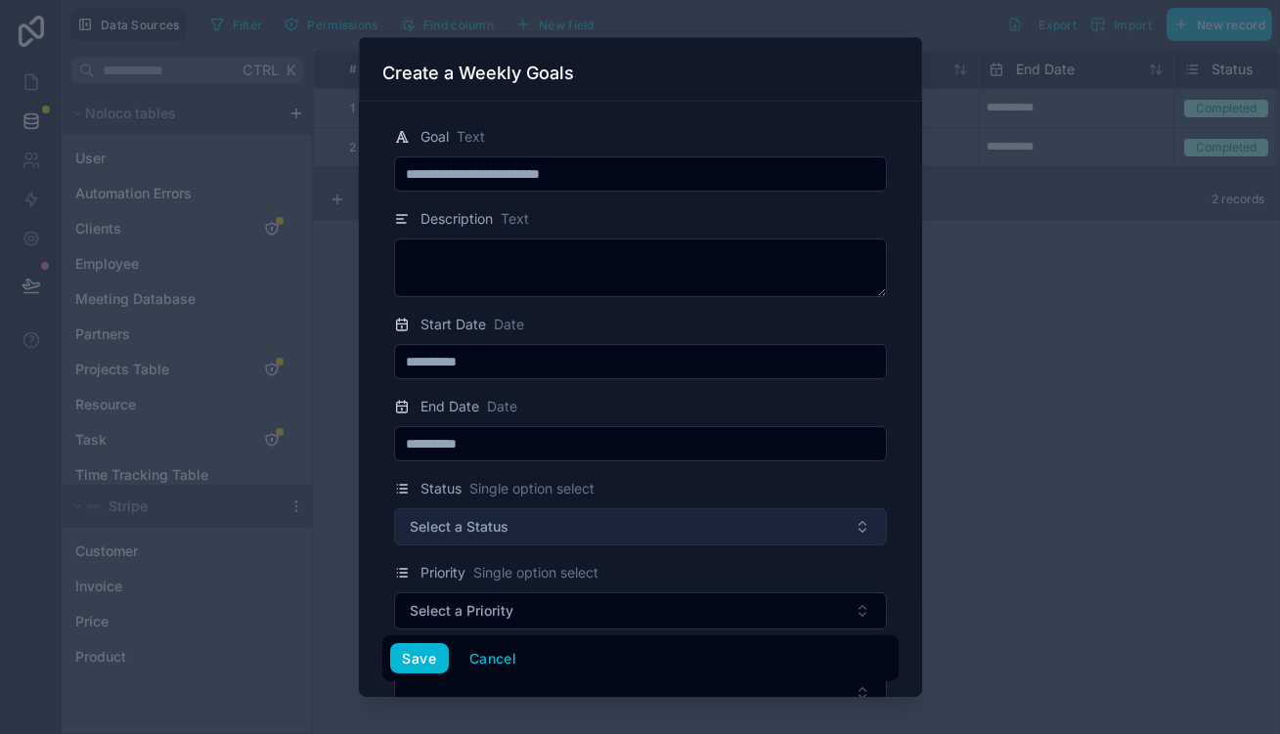
click at [592, 509] on button "Select a Status" at bounding box center [640, 527] width 493 height 37
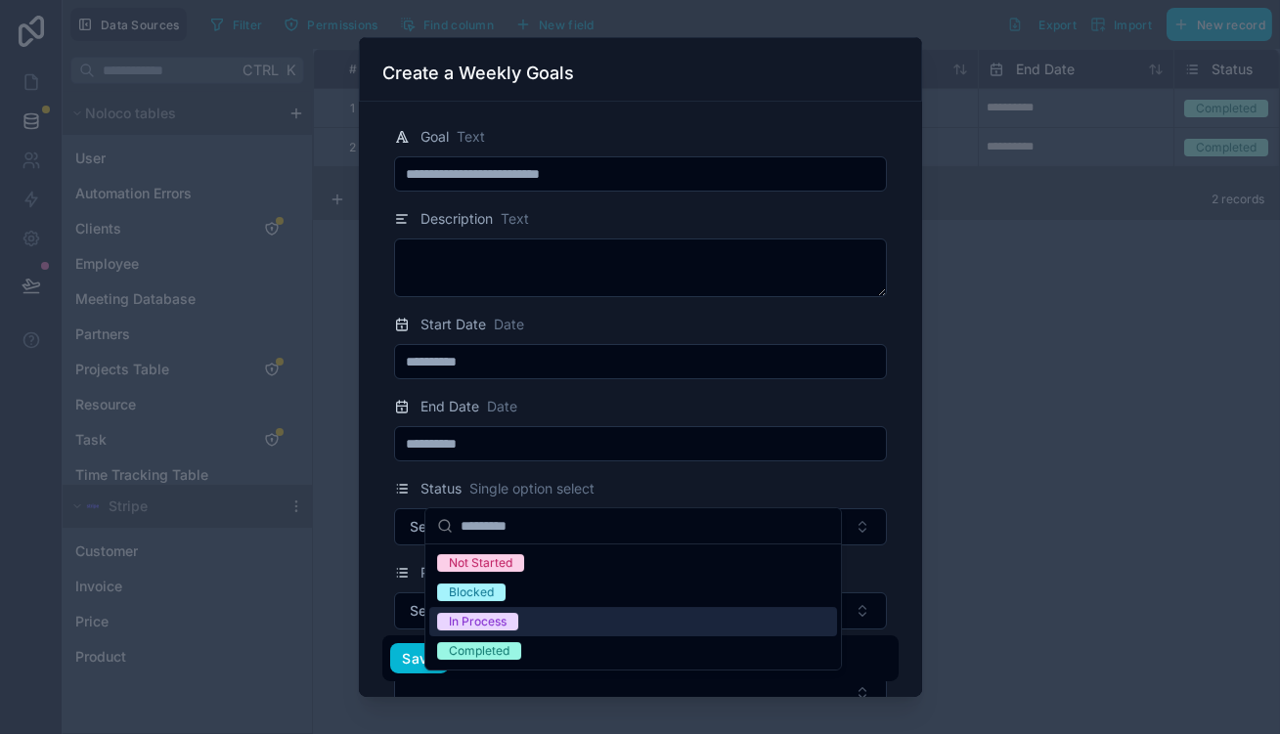
drag, startPoint x: 518, startPoint y: 640, endPoint x: 533, endPoint y: 607, distance: 35.5
click at [533, 607] on div "Not Started Blocked In Process Completed" at bounding box center [633, 607] width 408 height 117
click at [535, 607] on div "In Process" at bounding box center [633, 621] width 408 height 29
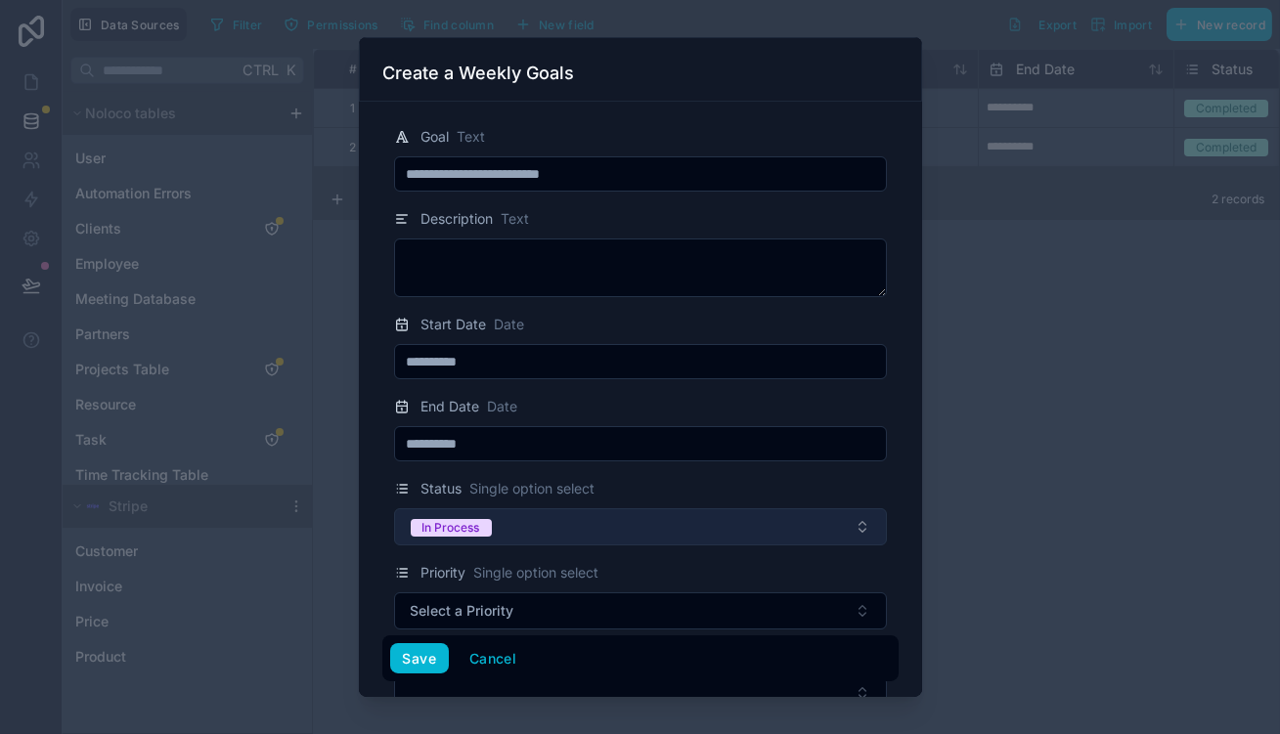
click at [561, 509] on button "In Process" at bounding box center [640, 527] width 493 height 37
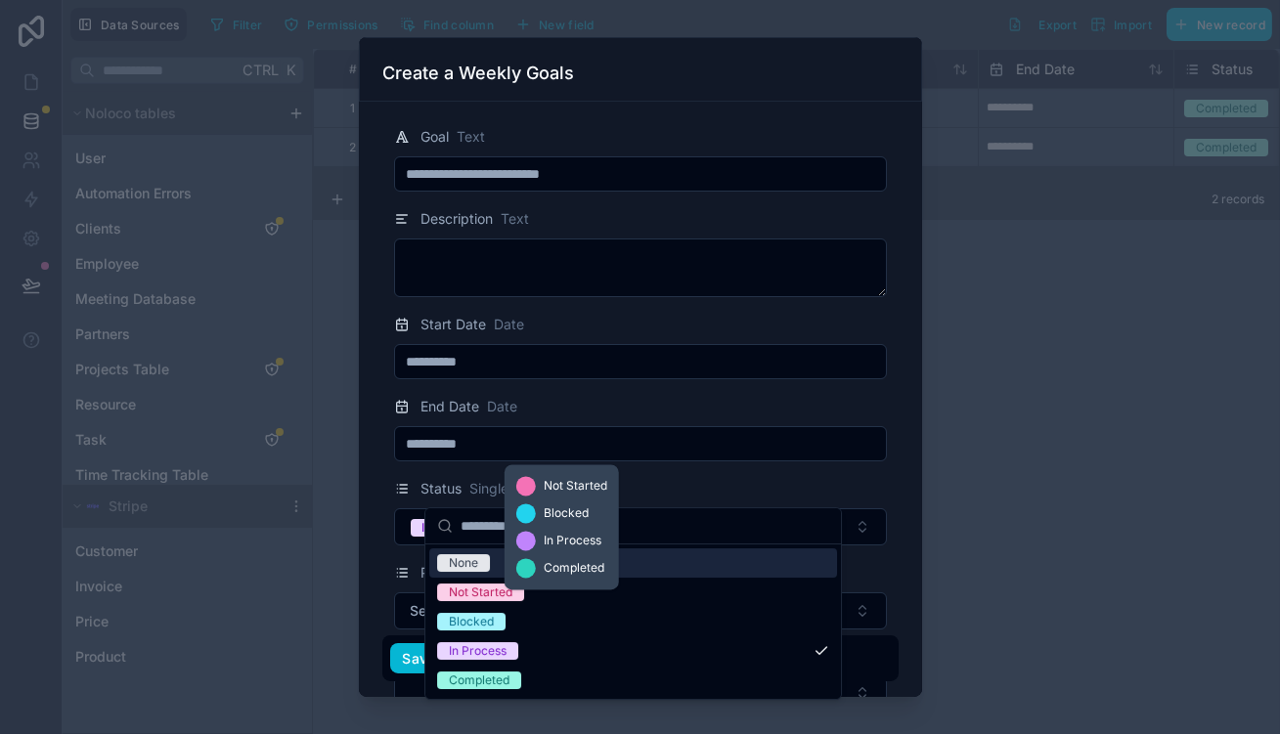
drag, startPoint x: 599, startPoint y: 449, endPoint x: 664, endPoint y: 433, distance: 67.4
click at [653, 437] on form "**********" at bounding box center [640, 521] width 516 height 823
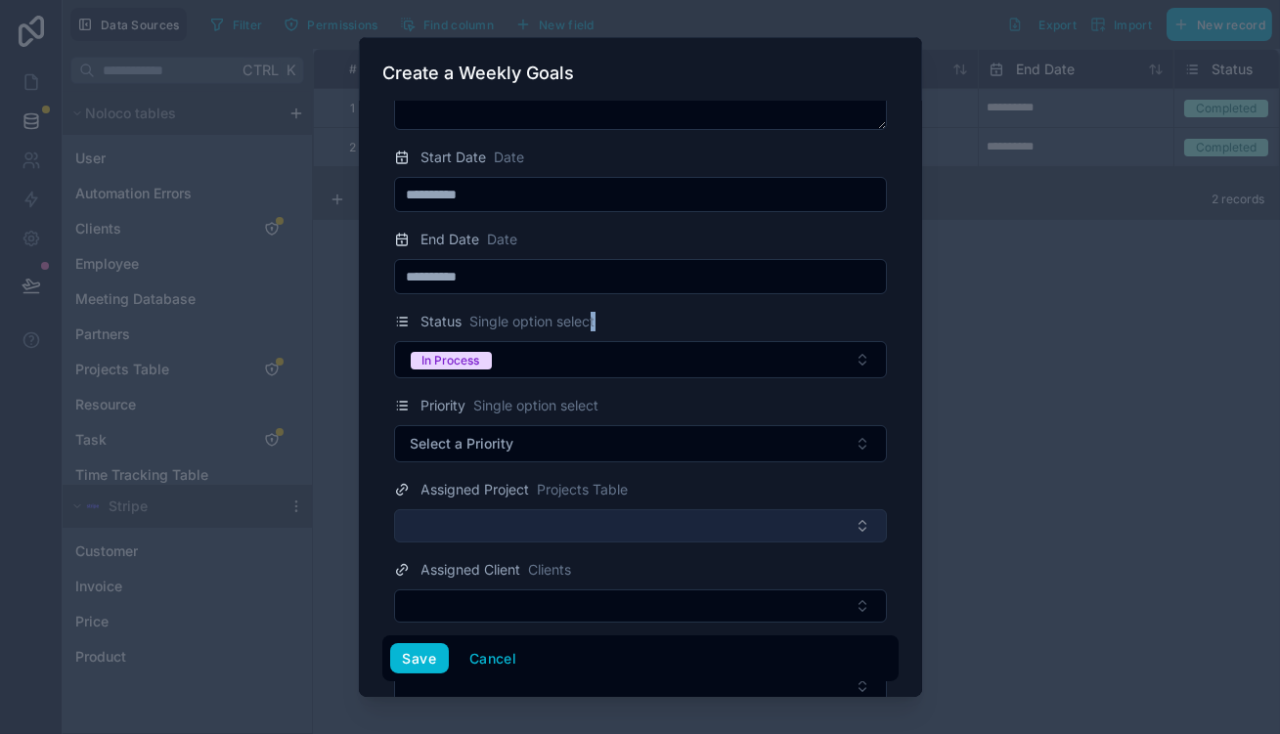
scroll to position [170, 0]
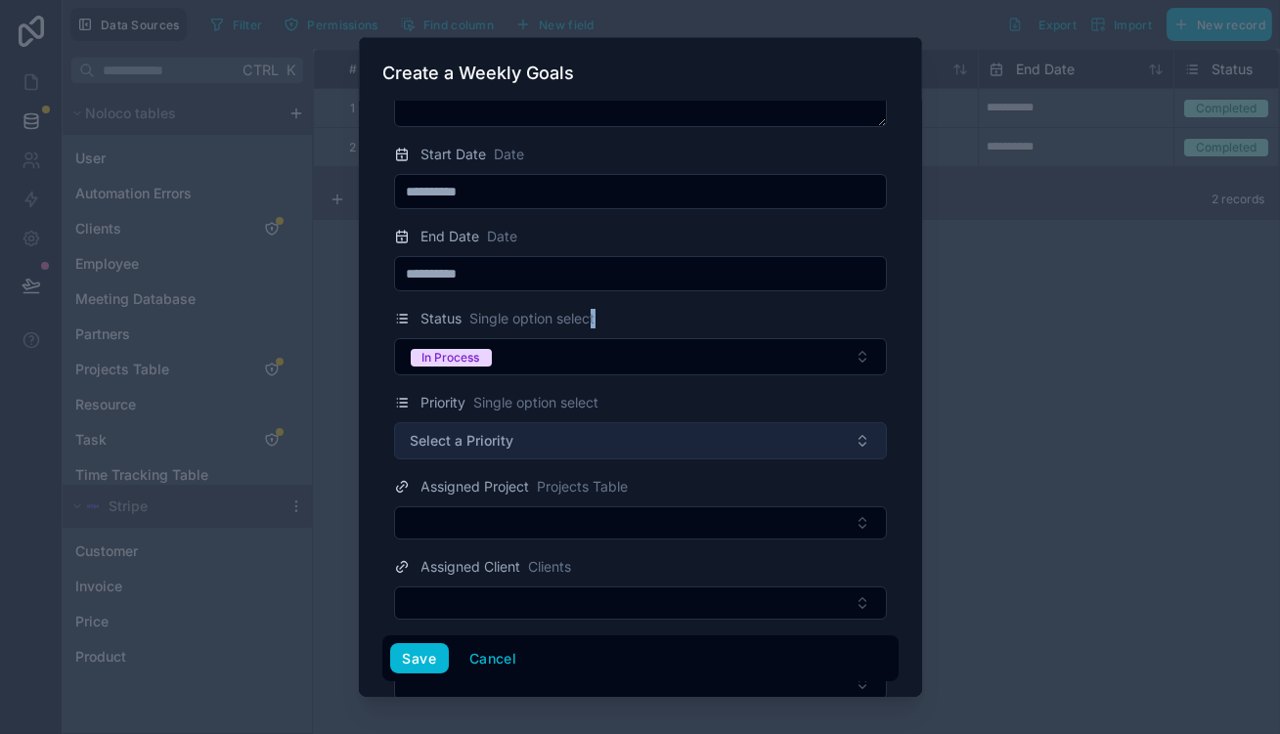
click at [590, 423] on button "Select a Priority" at bounding box center [640, 441] width 493 height 37
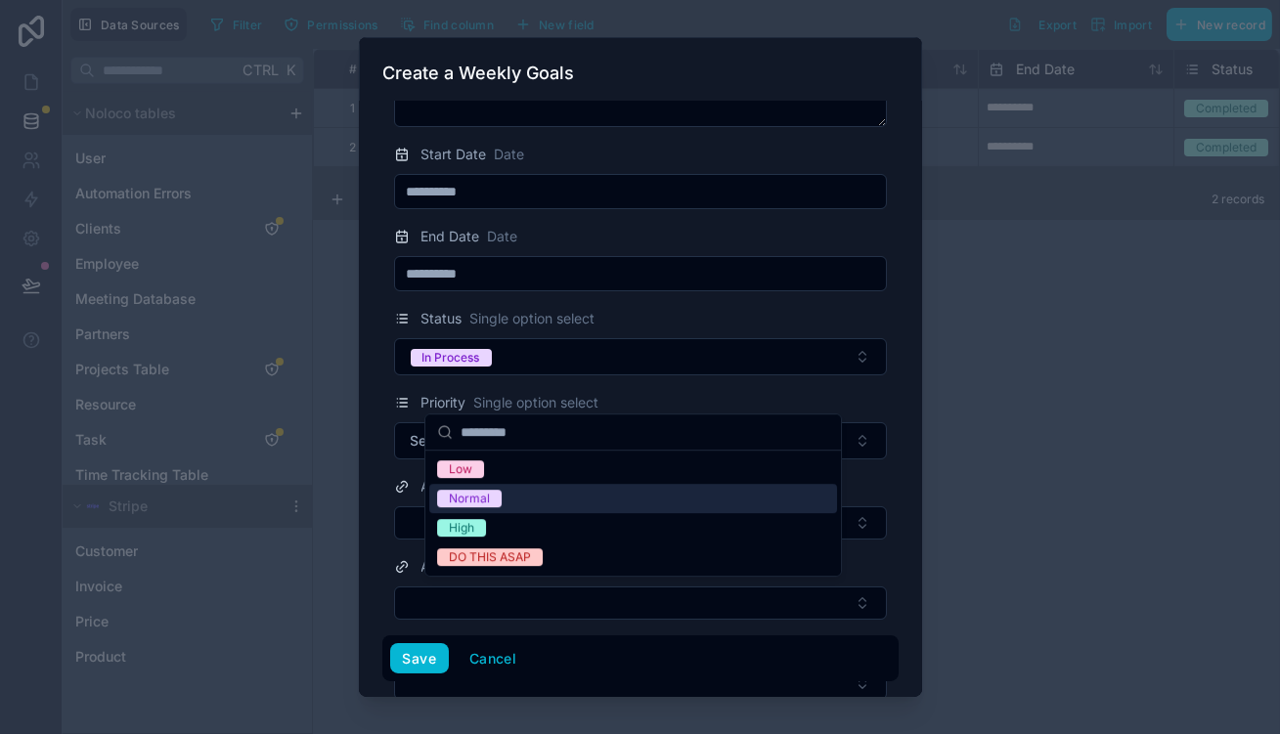
click at [571, 484] on div "Normal" at bounding box center [633, 498] width 408 height 29
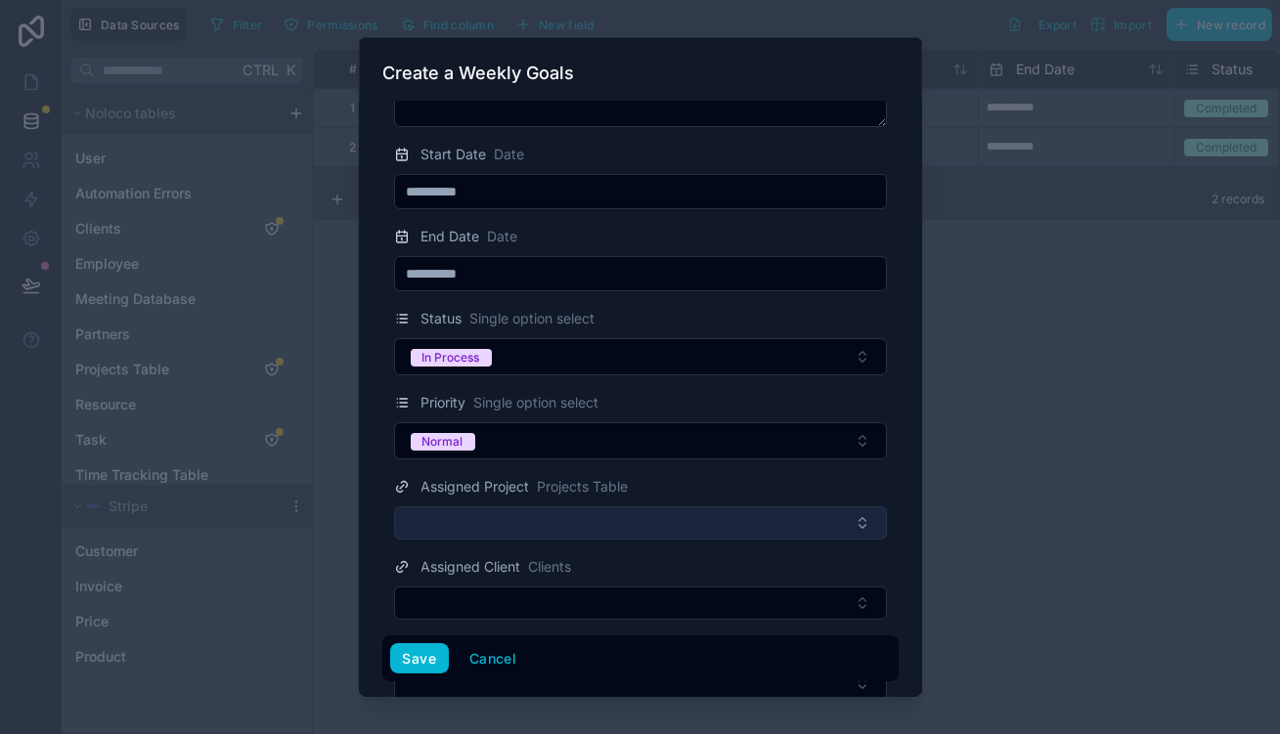
click at [648, 507] on button "Select Button" at bounding box center [640, 523] width 493 height 33
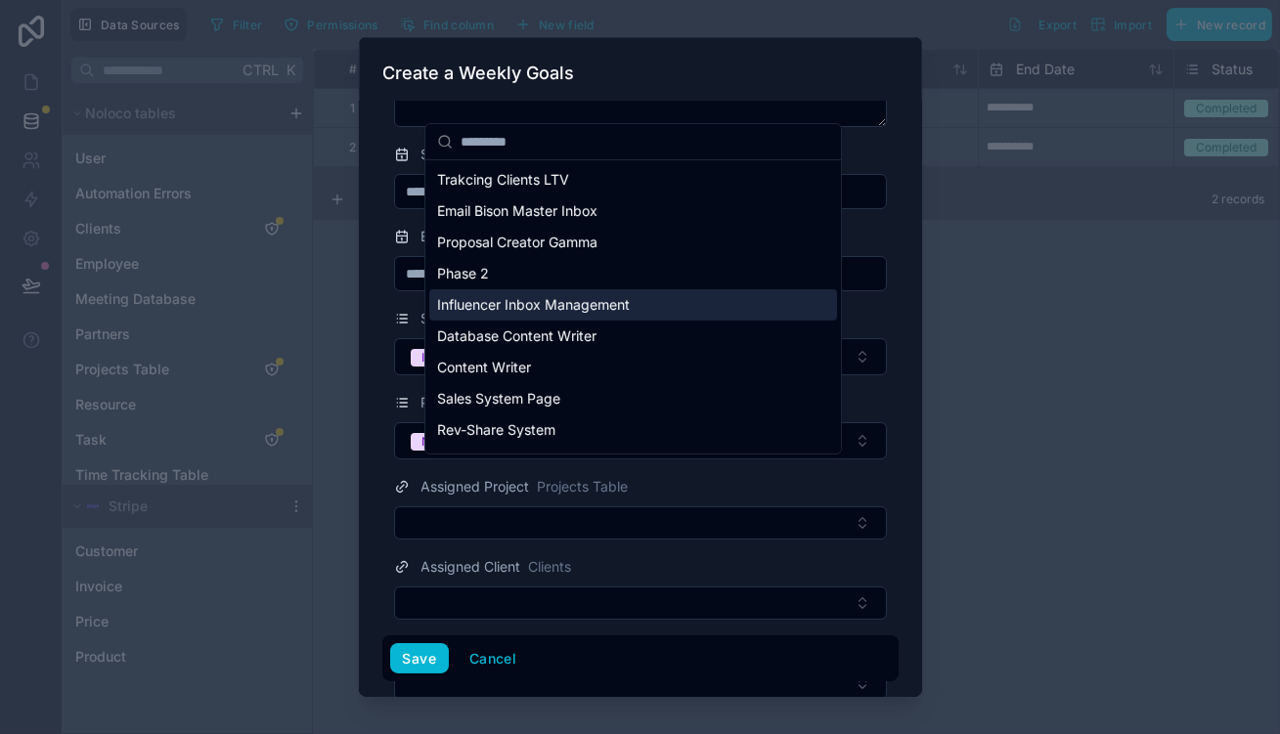
click at [584, 295] on span "Influencer Inbox Management" at bounding box center [533, 305] width 193 height 20
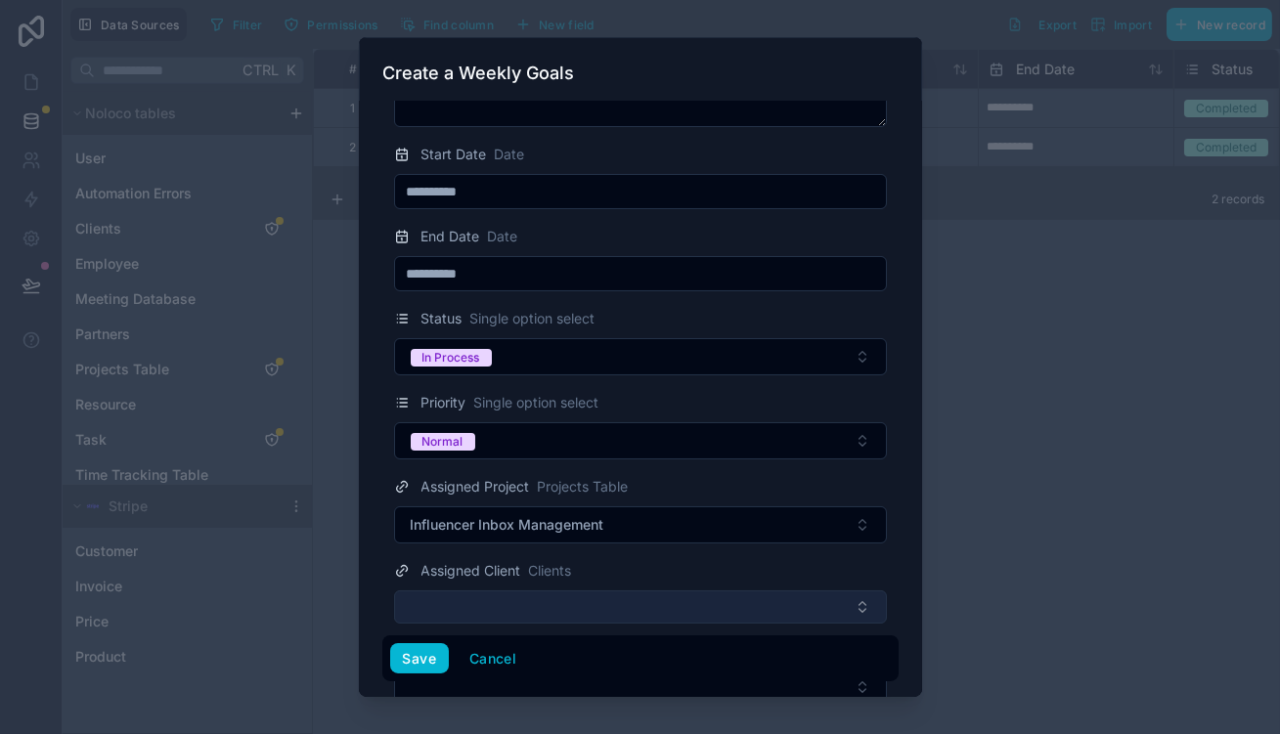
click at [562, 591] on button "Select Button" at bounding box center [640, 607] width 493 height 33
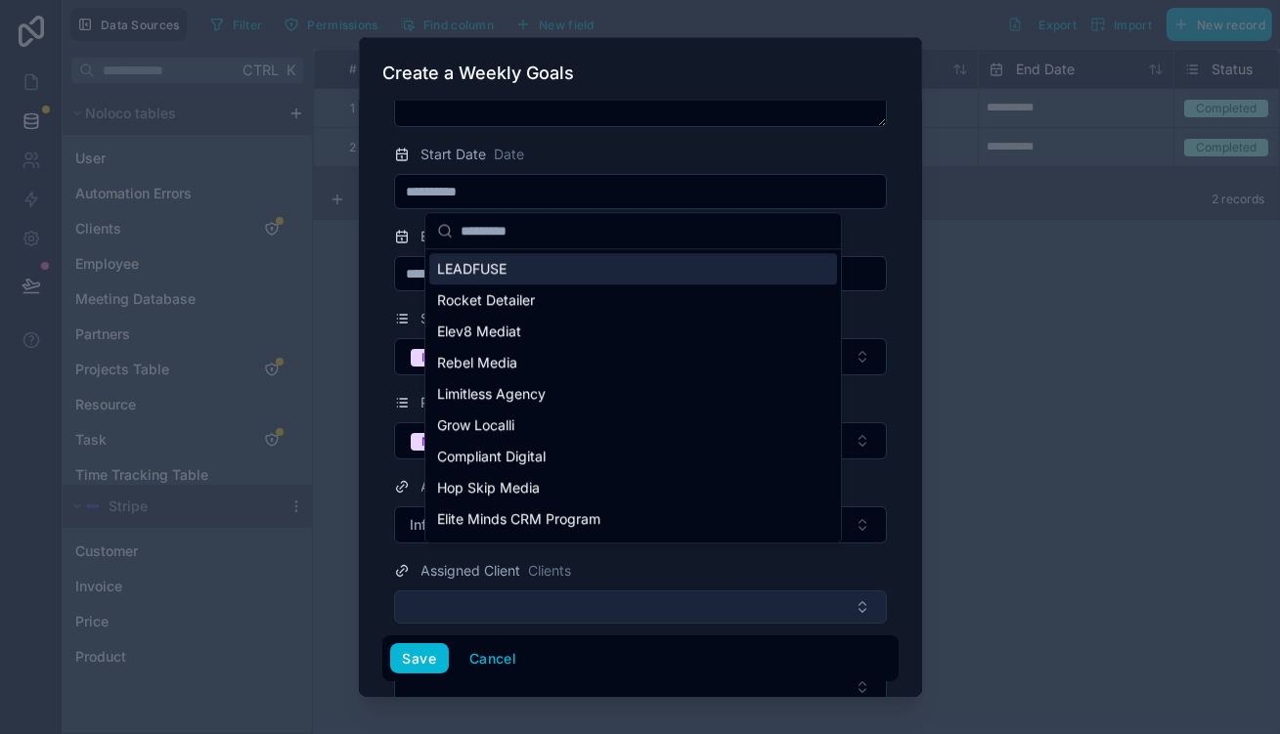
click at [566, 591] on button "Select Button" at bounding box center [640, 607] width 493 height 33
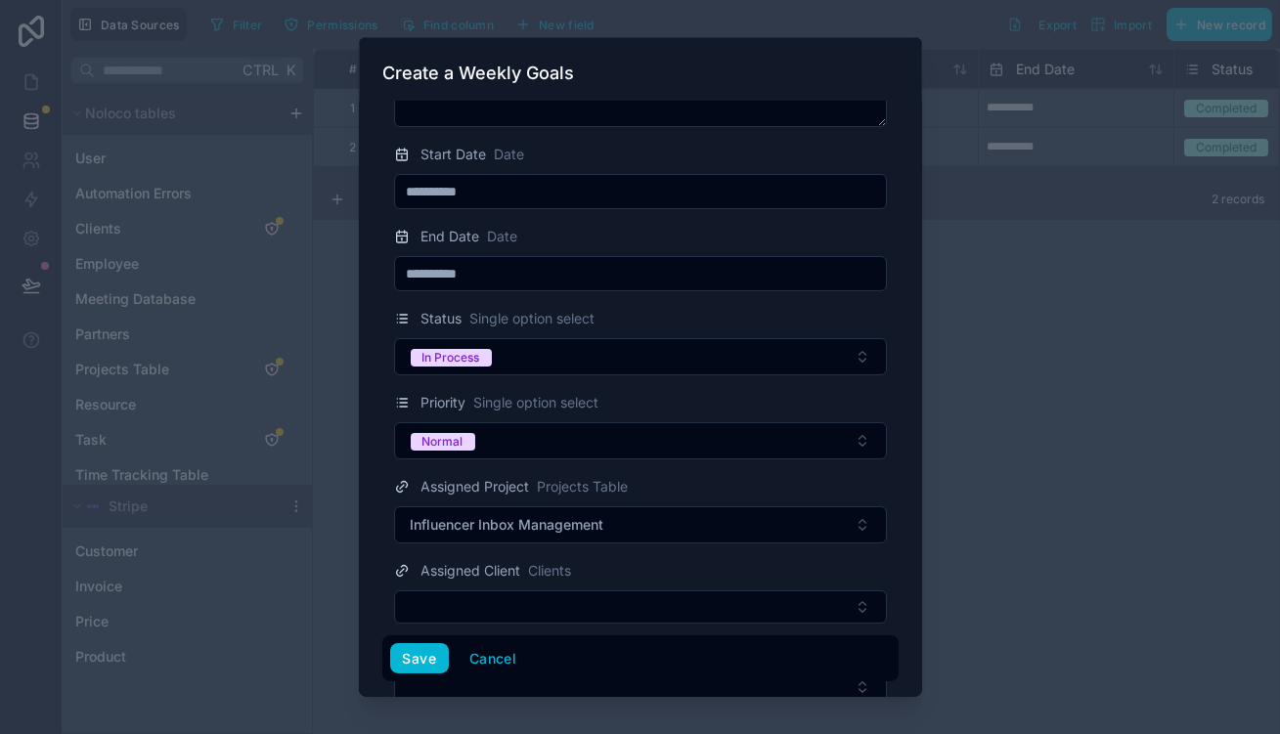
click at [586, 559] on div "Assigned Client Clients" at bounding box center [640, 591] width 516 height 65
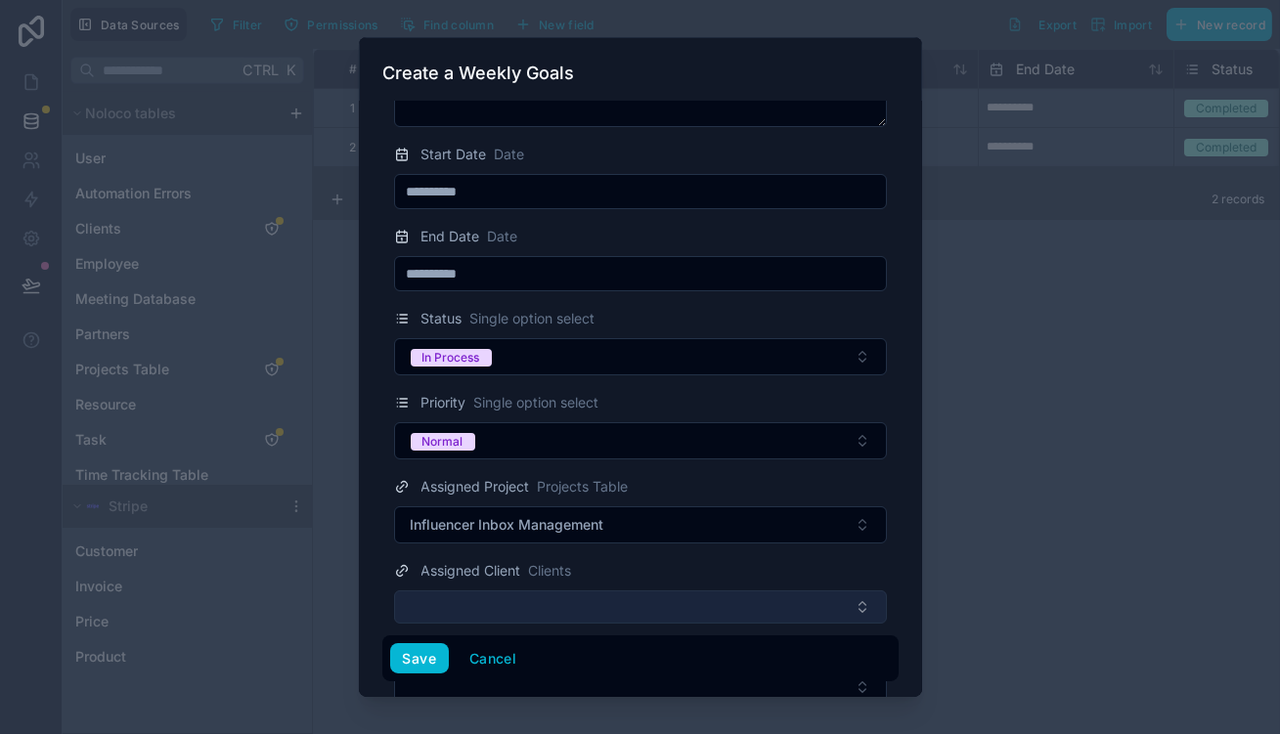
click at [593, 591] on button "Select Button" at bounding box center [640, 607] width 493 height 33
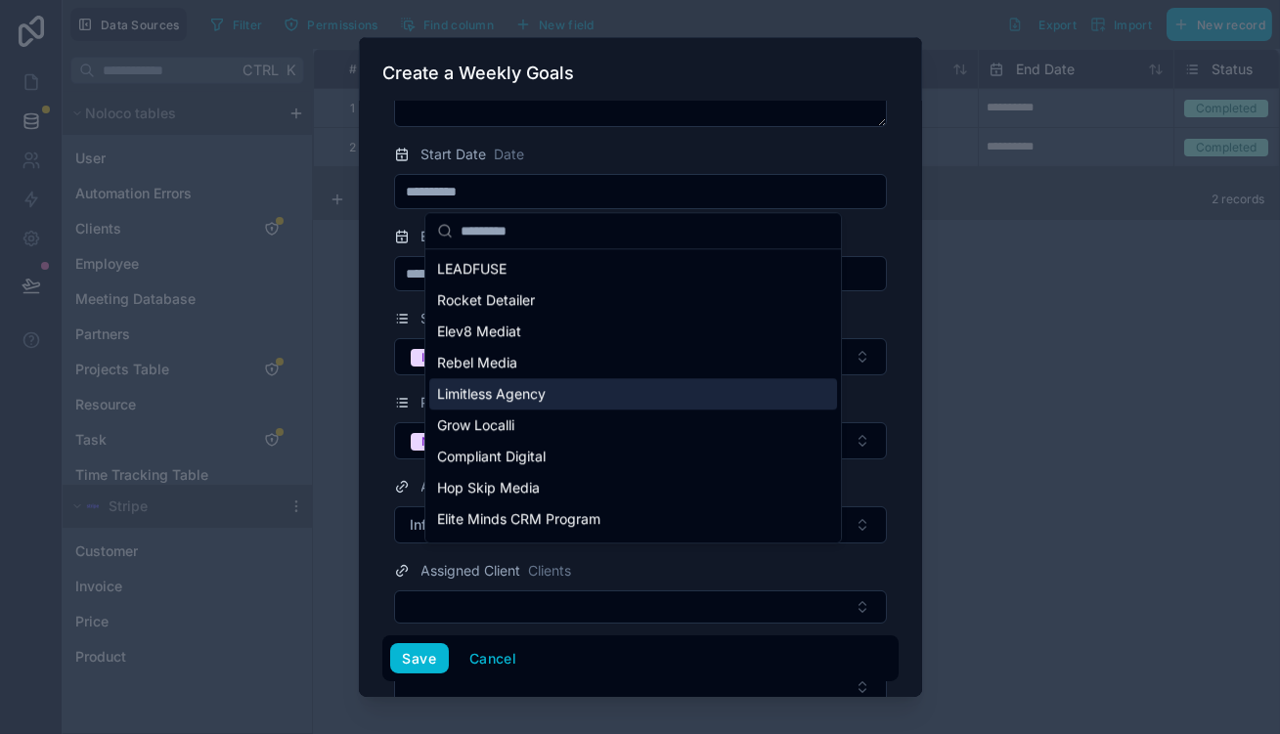
click at [577, 378] on div "Limitless Agency" at bounding box center [633, 393] width 408 height 31
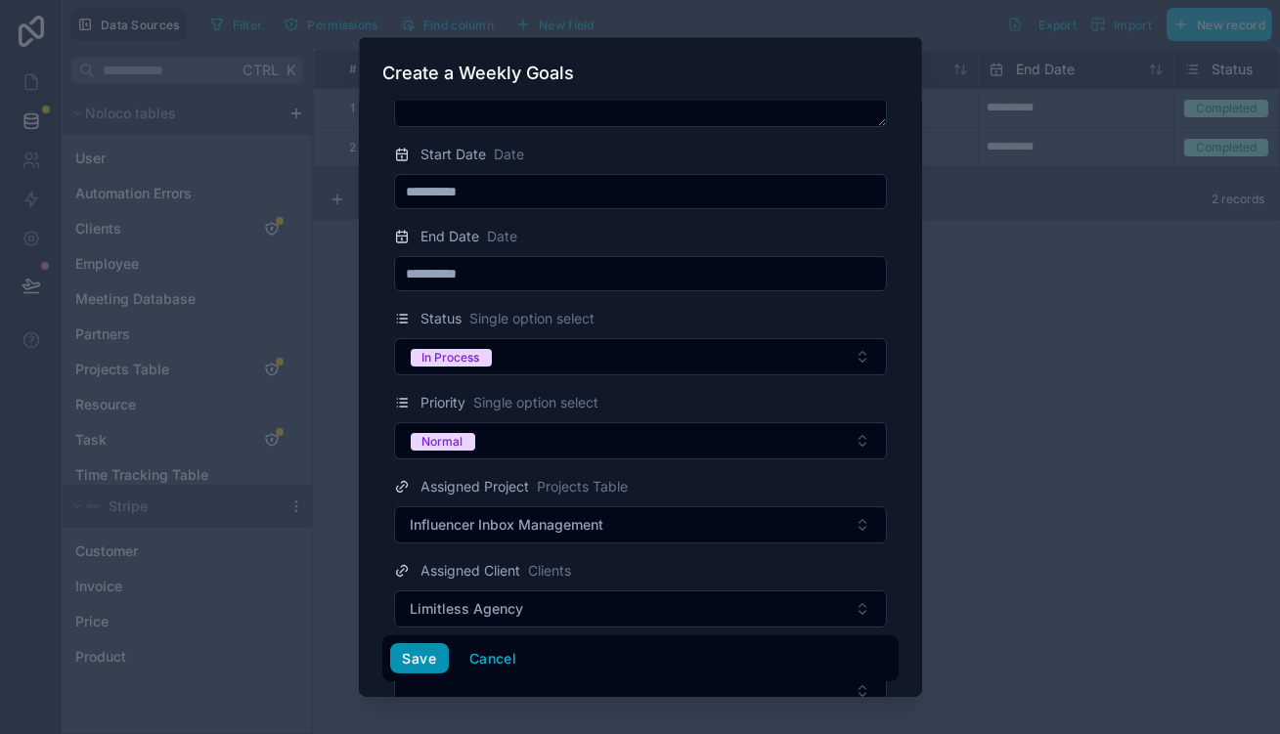
click at [449, 663] on button "Save" at bounding box center [419, 659] width 59 height 31
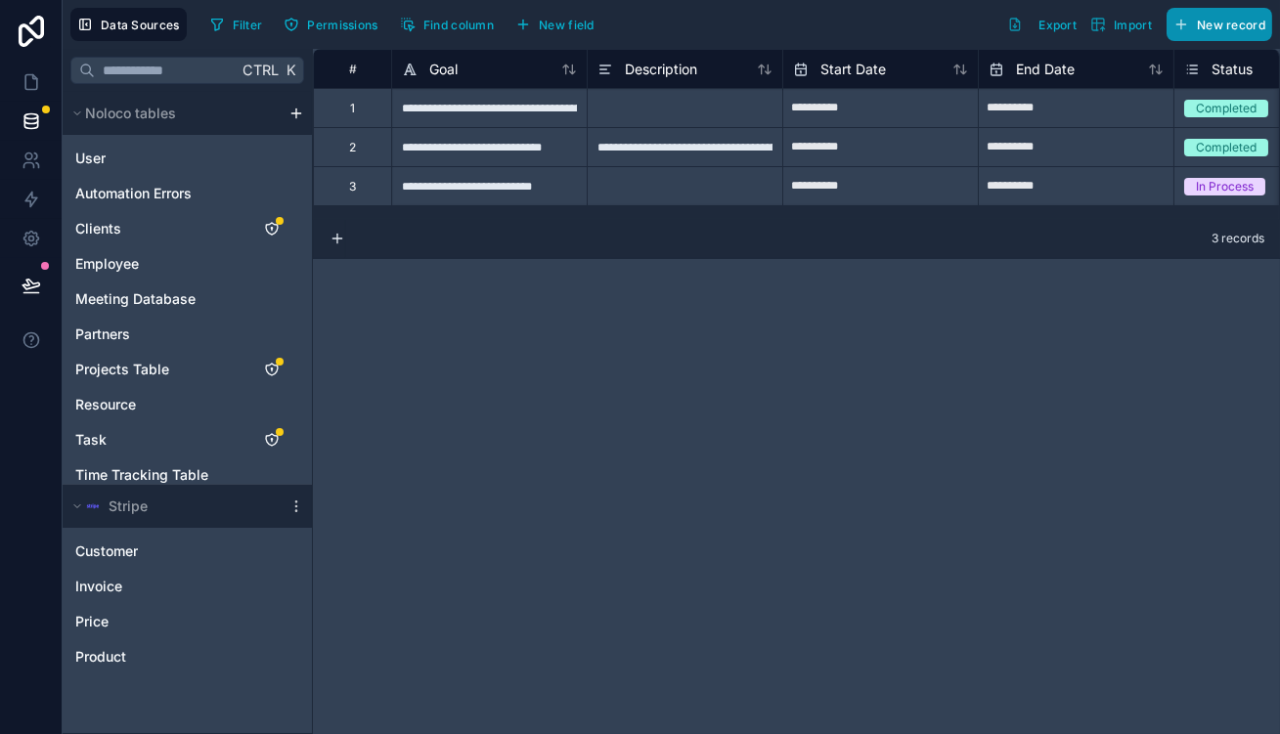
click at [1223, 20] on span "New record" at bounding box center [1231, 25] width 68 height 15
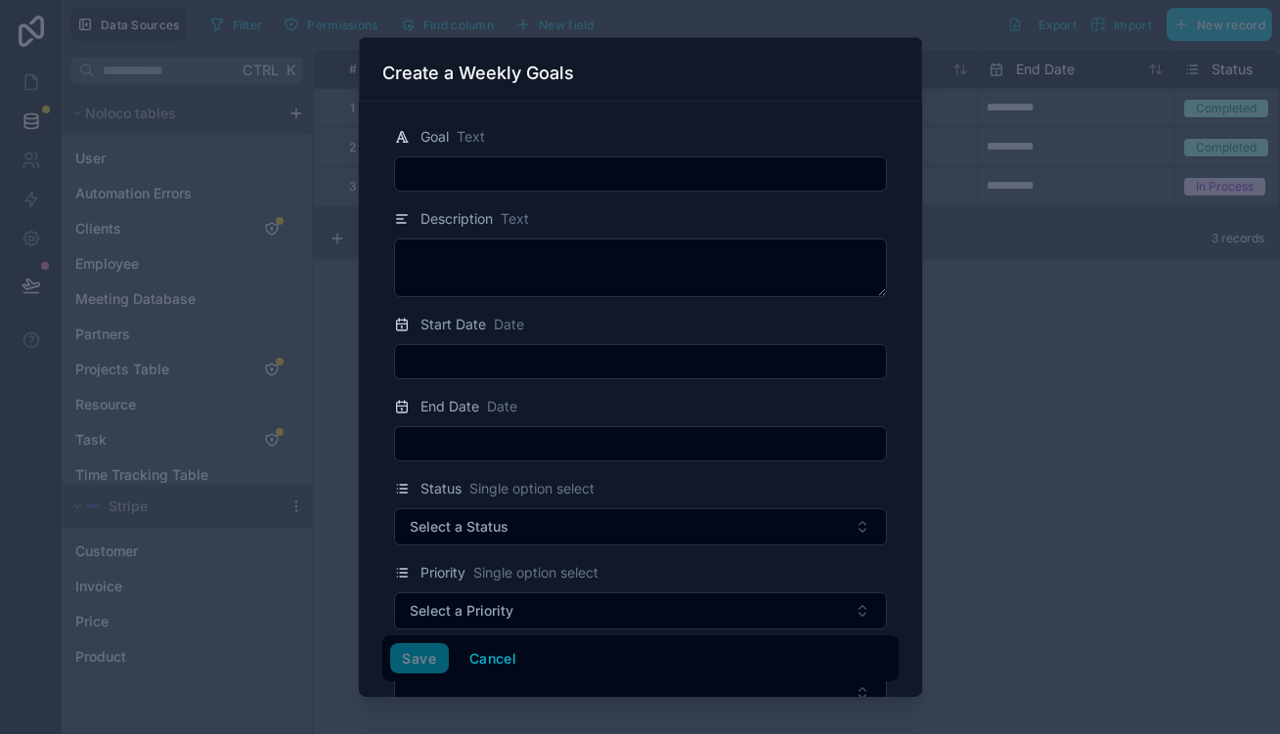
click at [530, 160] on input "text" at bounding box center [640, 173] width 491 height 27
paste input "**********"
type input "**********"
click at [513, 348] on input "text" at bounding box center [640, 361] width 491 height 27
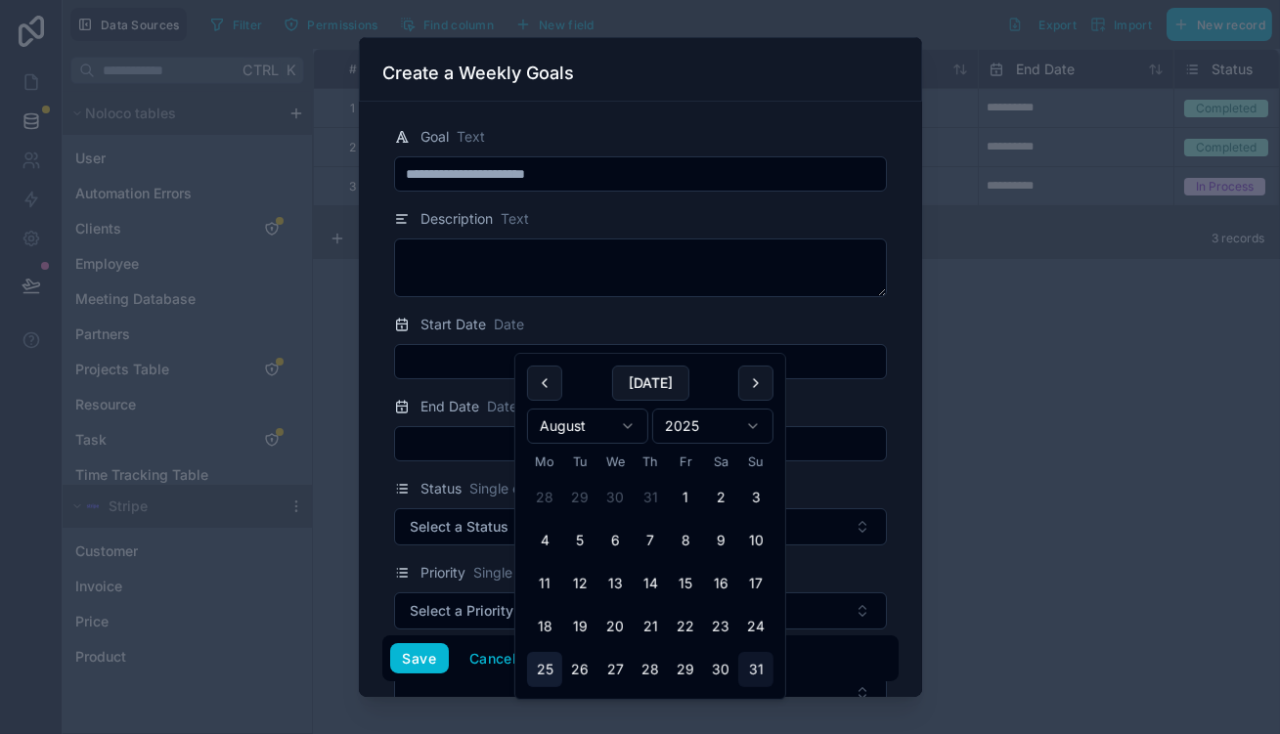
click at [540, 652] on button "25" at bounding box center [544, 669] width 35 height 35
type input "**********"
click at [451, 428] on form "**********" at bounding box center [640, 521] width 516 height 823
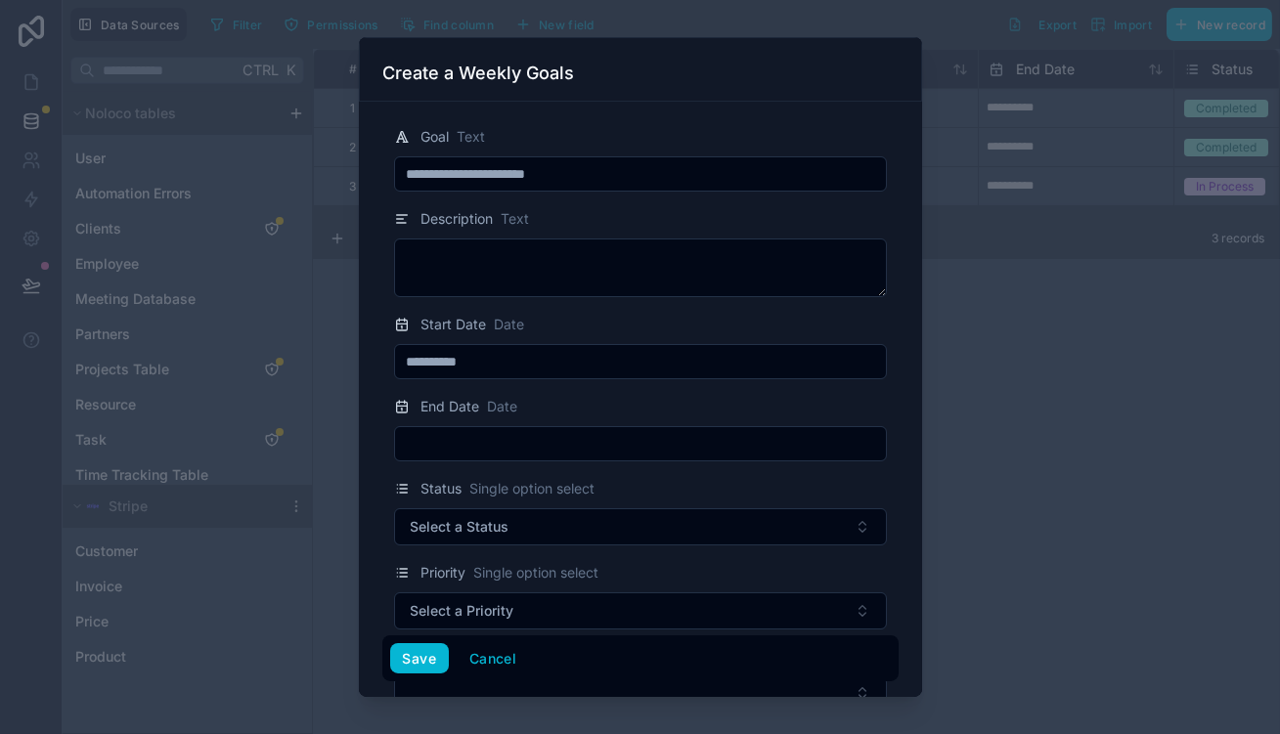
click at [525, 431] on form "**********" at bounding box center [640, 521] width 516 height 823
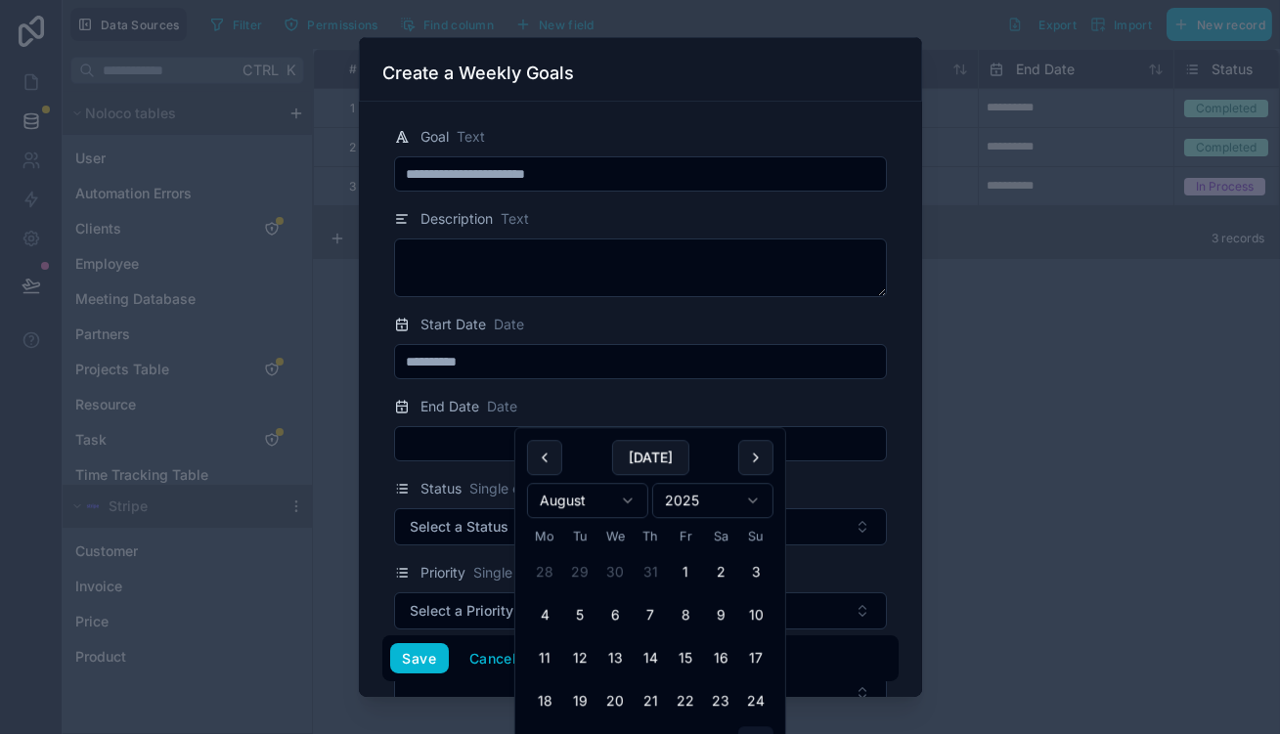
click at [544, 430] on input "text" at bounding box center [640, 443] width 491 height 27
click at [668, 727] on button "29" at bounding box center [685, 744] width 35 height 35
type input "**********"
click at [498, 509] on button "Select a Status" at bounding box center [640, 527] width 493 height 37
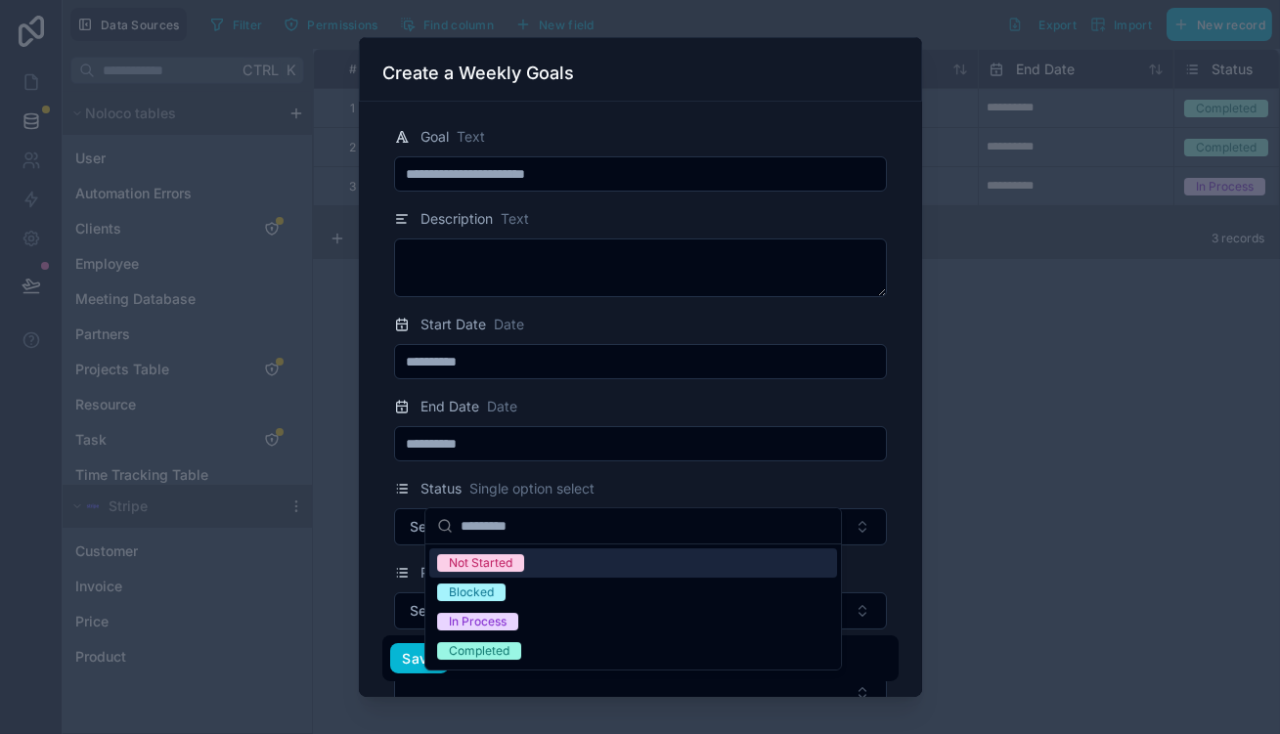
click at [523, 566] on div "Not Started" at bounding box center [633, 563] width 408 height 29
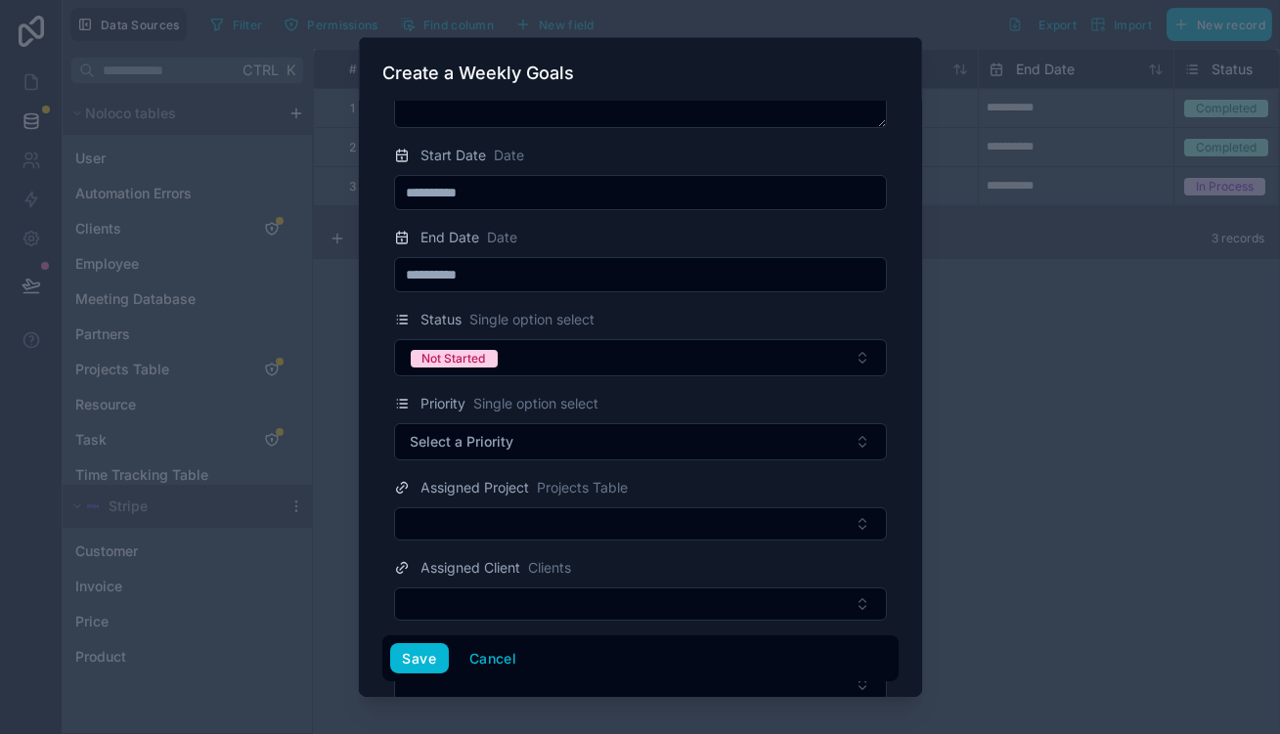
scroll to position [170, 0]
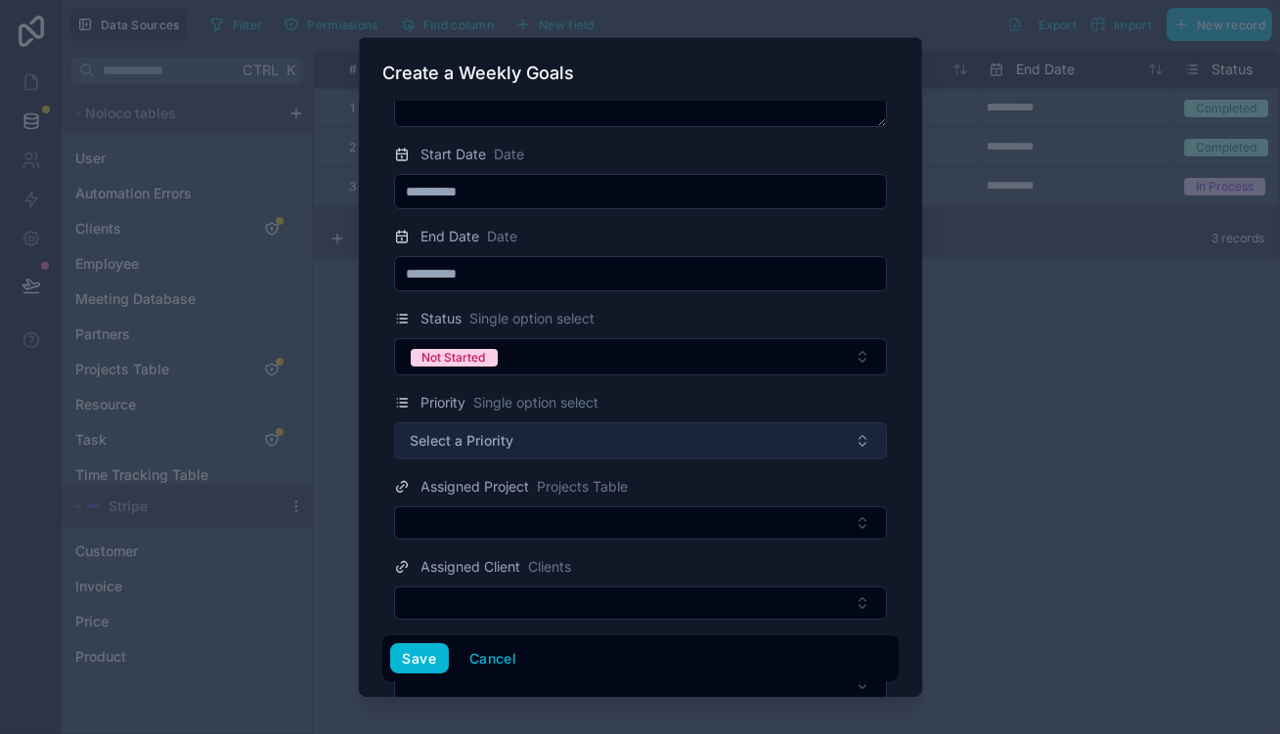
click at [614, 423] on button "Select a Priority" at bounding box center [640, 441] width 493 height 37
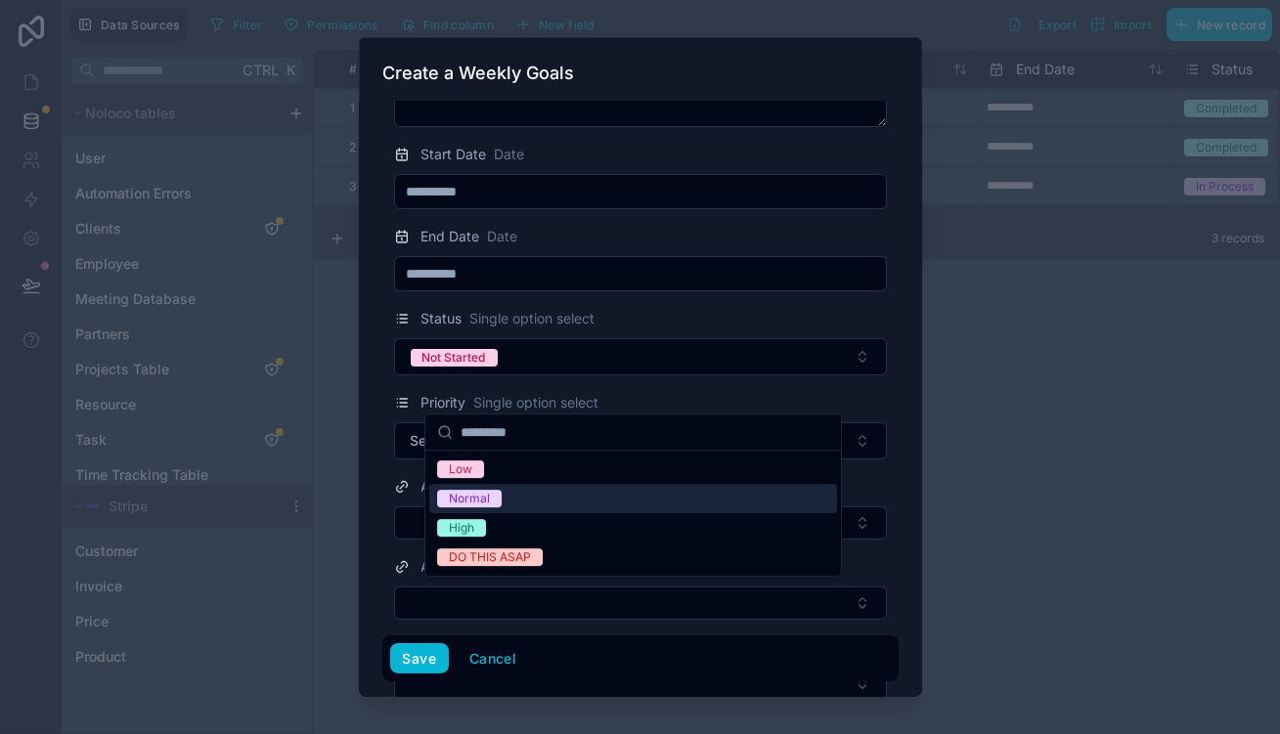
click at [537, 488] on div "Normal" at bounding box center [633, 498] width 408 height 29
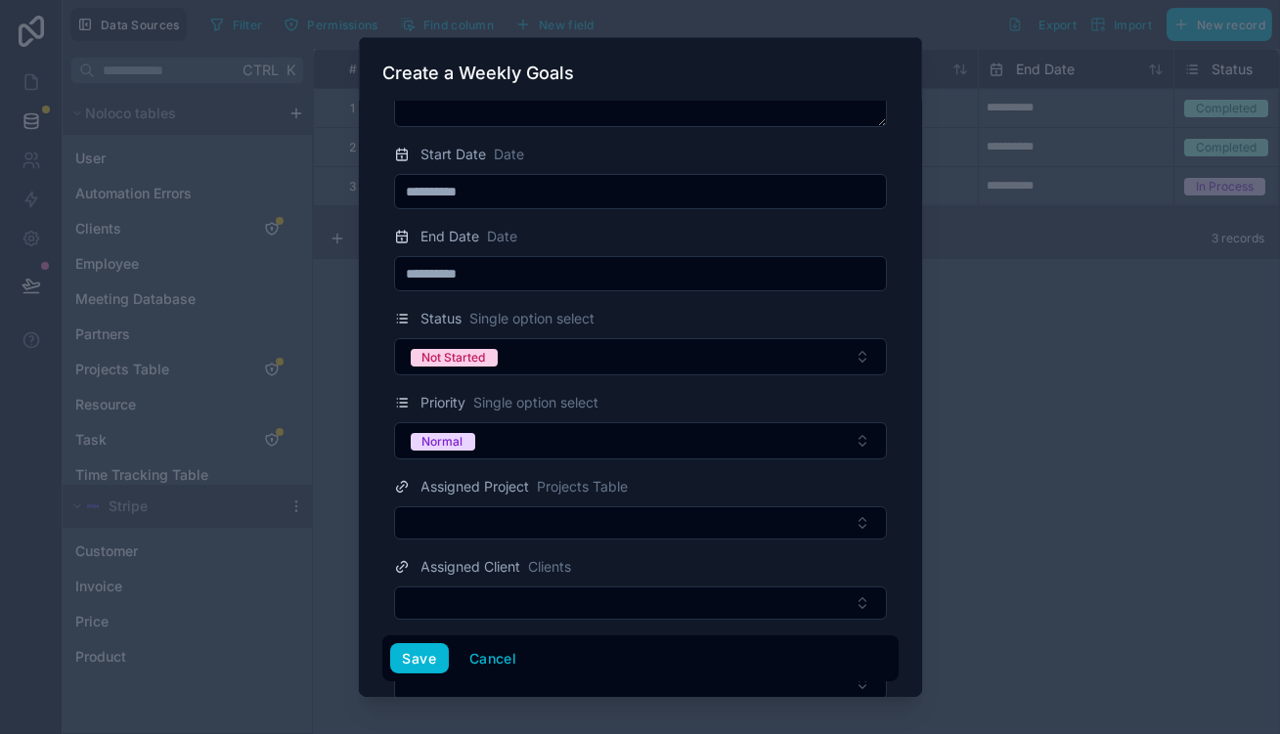
drag, startPoint x: 548, startPoint y: 403, endPoint x: 538, endPoint y: 411, distance: 12.5
click at [548, 423] on button "Normal" at bounding box center [640, 441] width 493 height 37
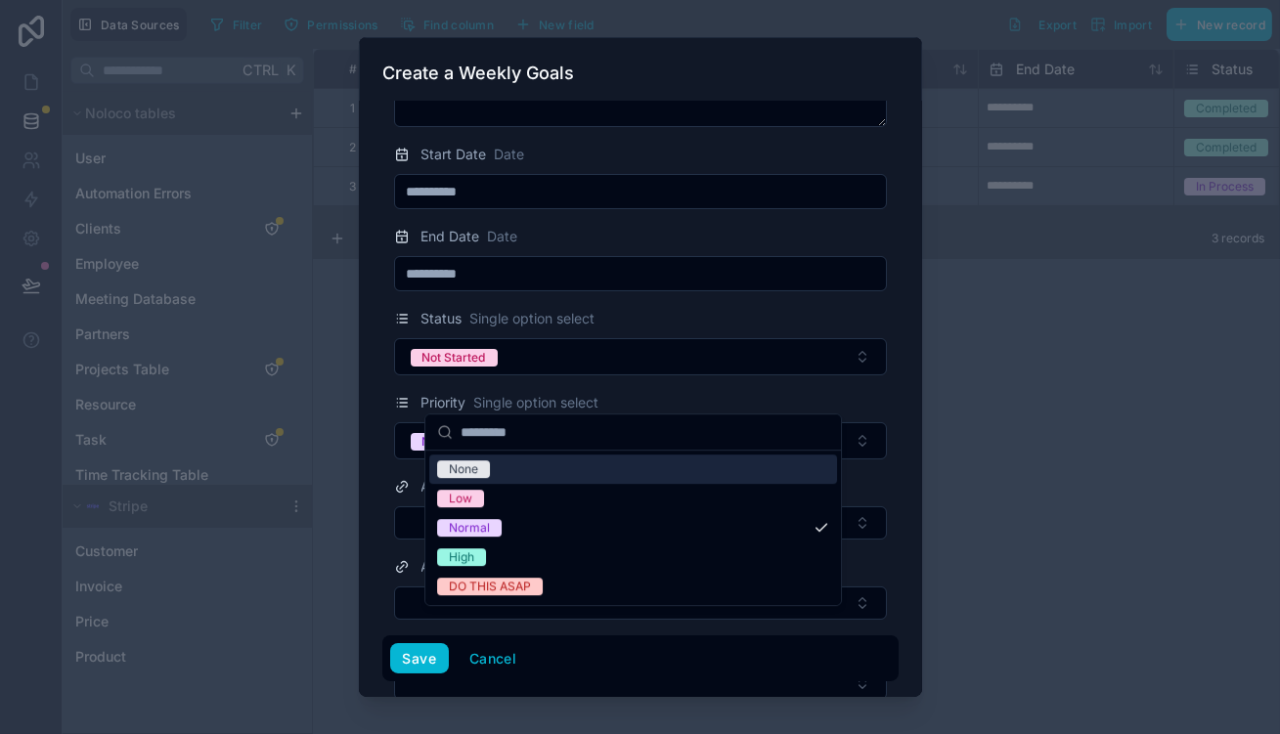
drag, startPoint x: 525, startPoint y: 463, endPoint x: 527, endPoint y: 475, distance: 12.9
click at [527, 474] on div "None Low Normal High DO THIS ASAP" at bounding box center [633, 528] width 408 height 147
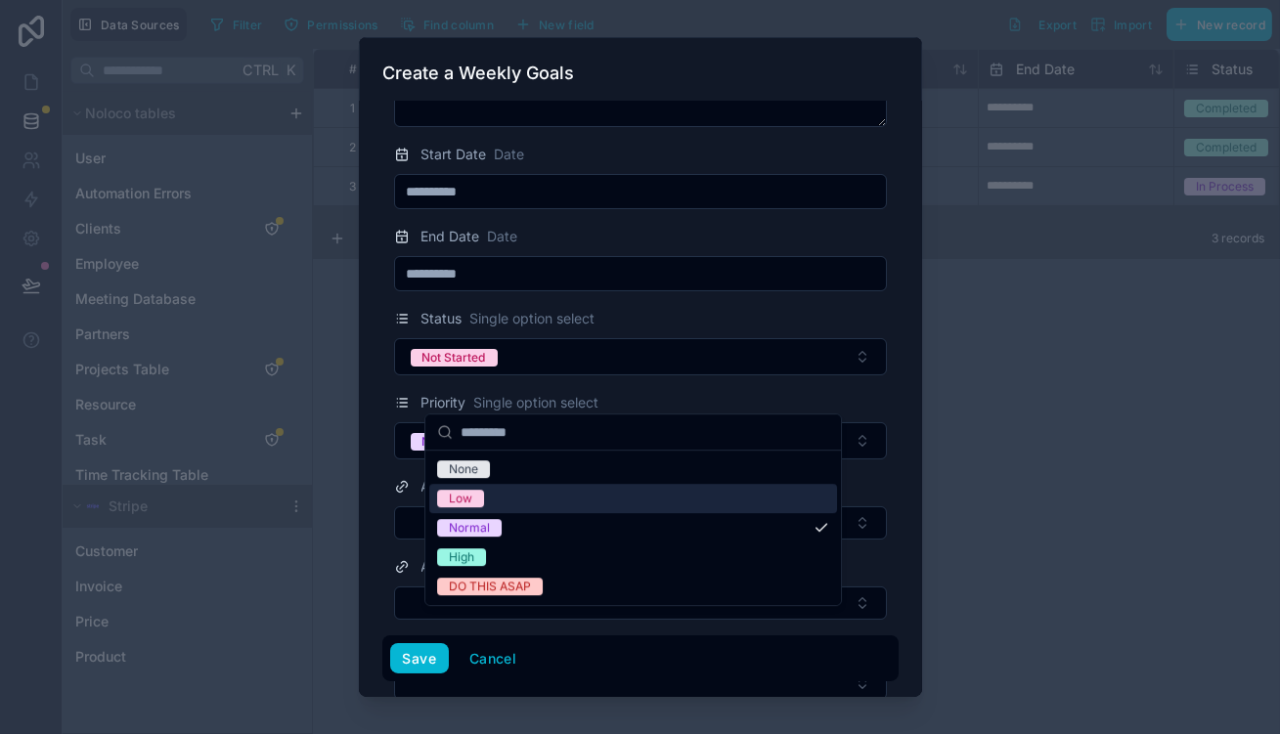
click at [527, 484] on div "Low" at bounding box center [633, 498] width 408 height 29
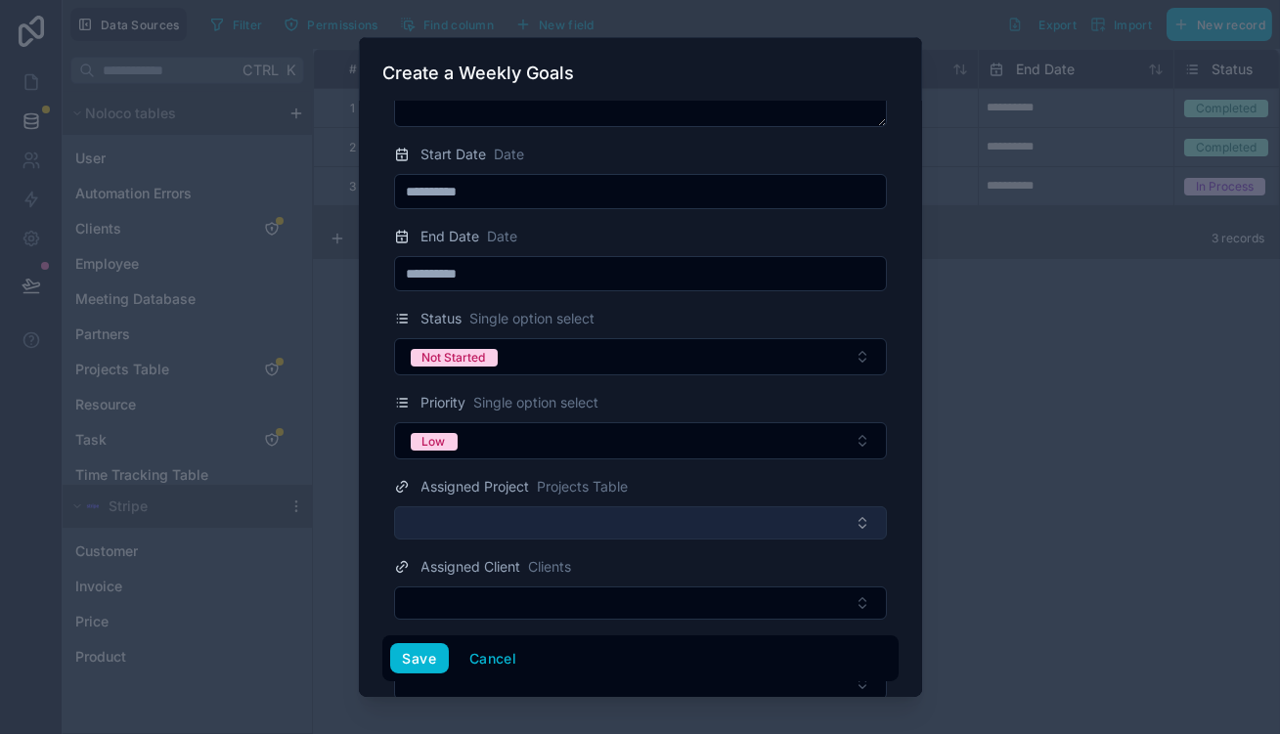
click at [551, 507] on button "Select Button" at bounding box center [640, 523] width 493 height 33
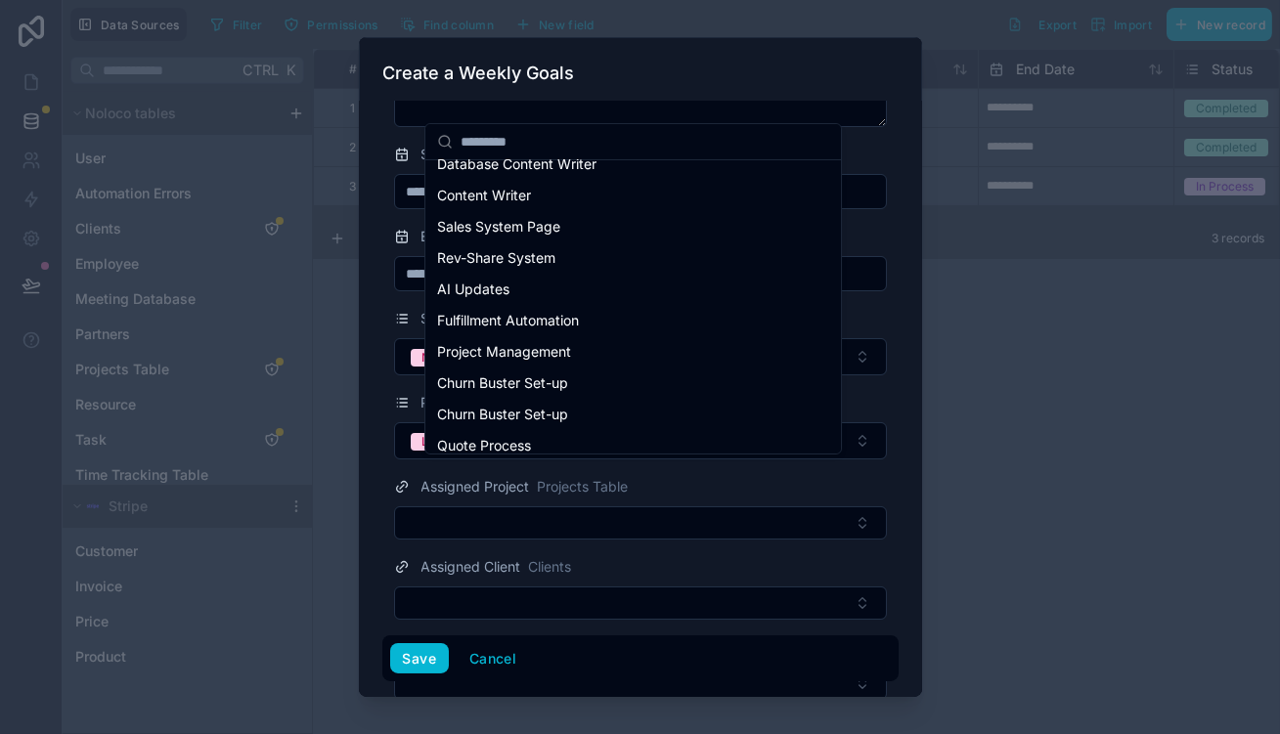
scroll to position [172, 0]
click at [578, 430] on div "Quote Process" at bounding box center [633, 445] width 408 height 31
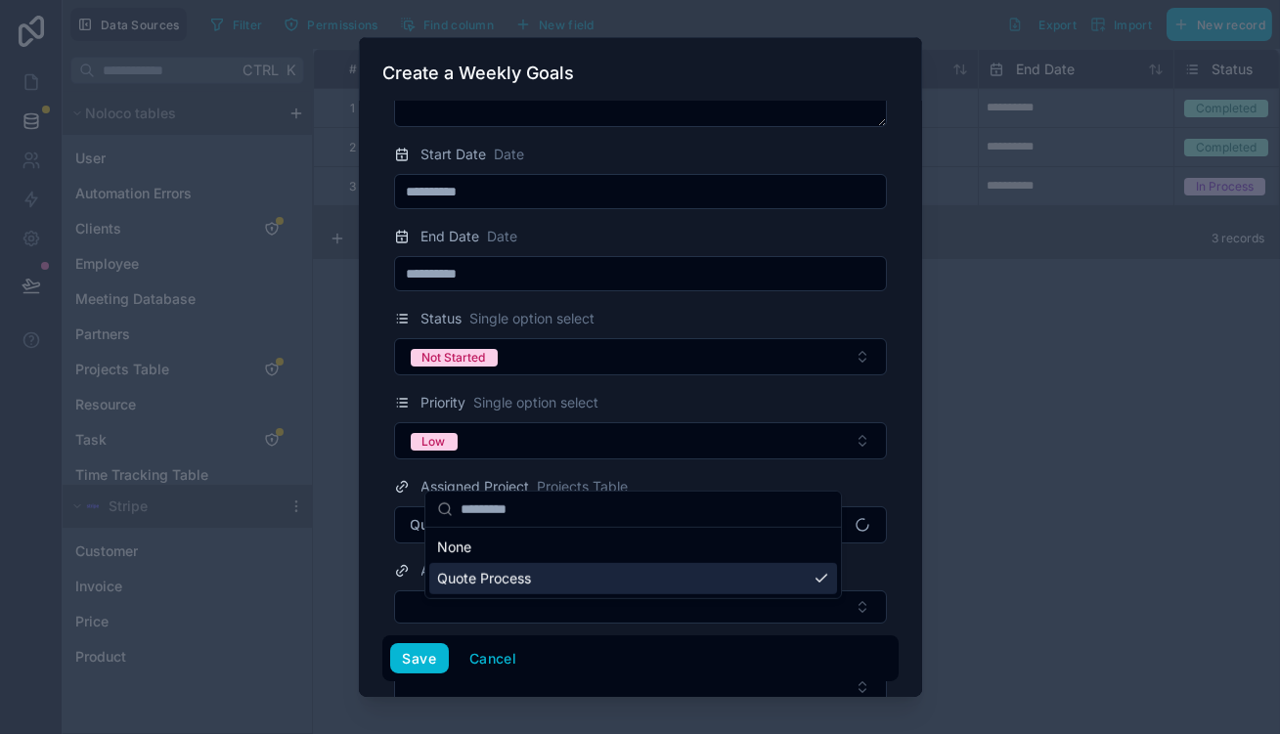
scroll to position [0, 0]
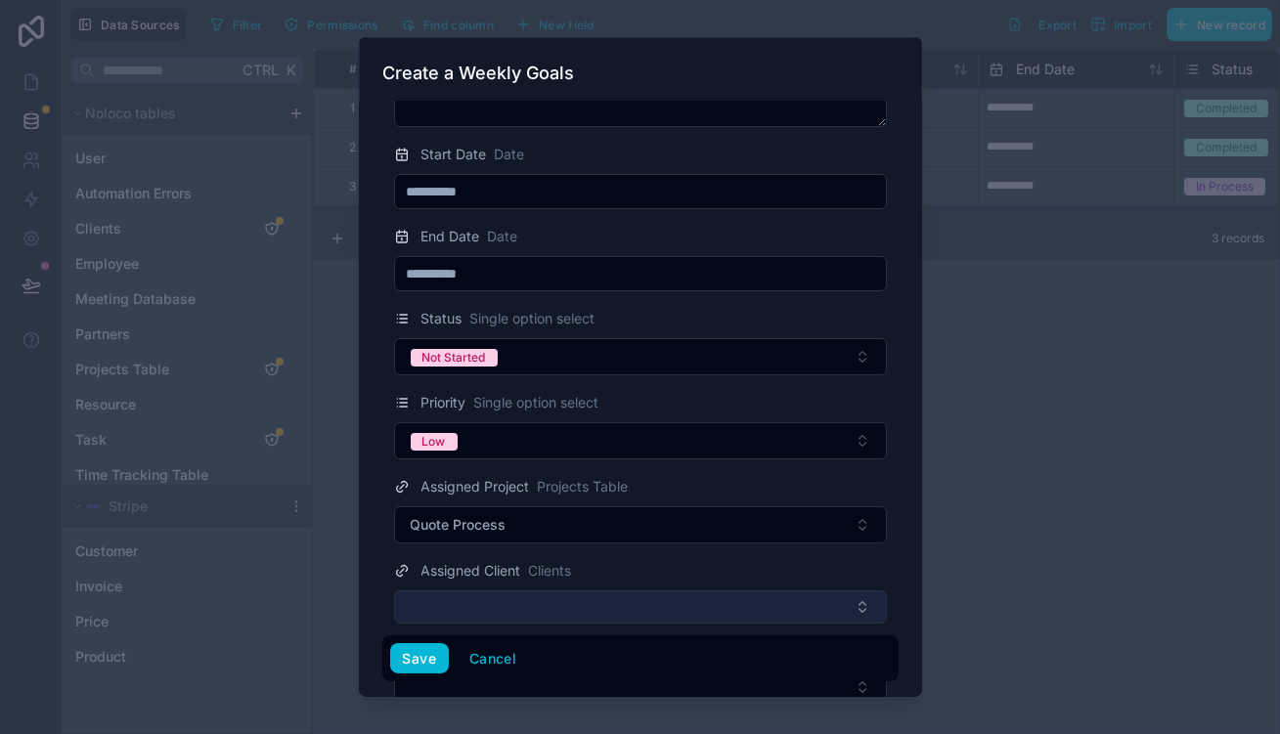
click at [516, 591] on button "Select Button" at bounding box center [640, 607] width 493 height 33
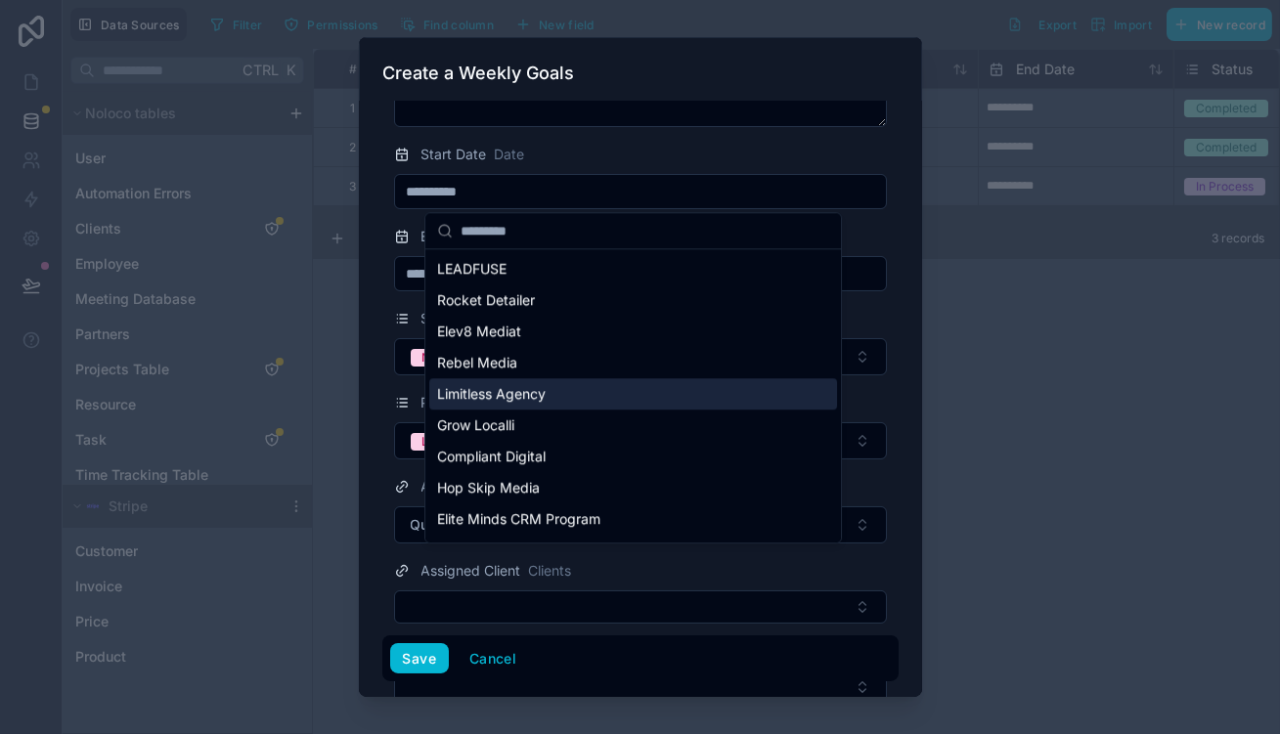
click at [517, 384] on span "Limitless Agency" at bounding box center [491, 394] width 109 height 20
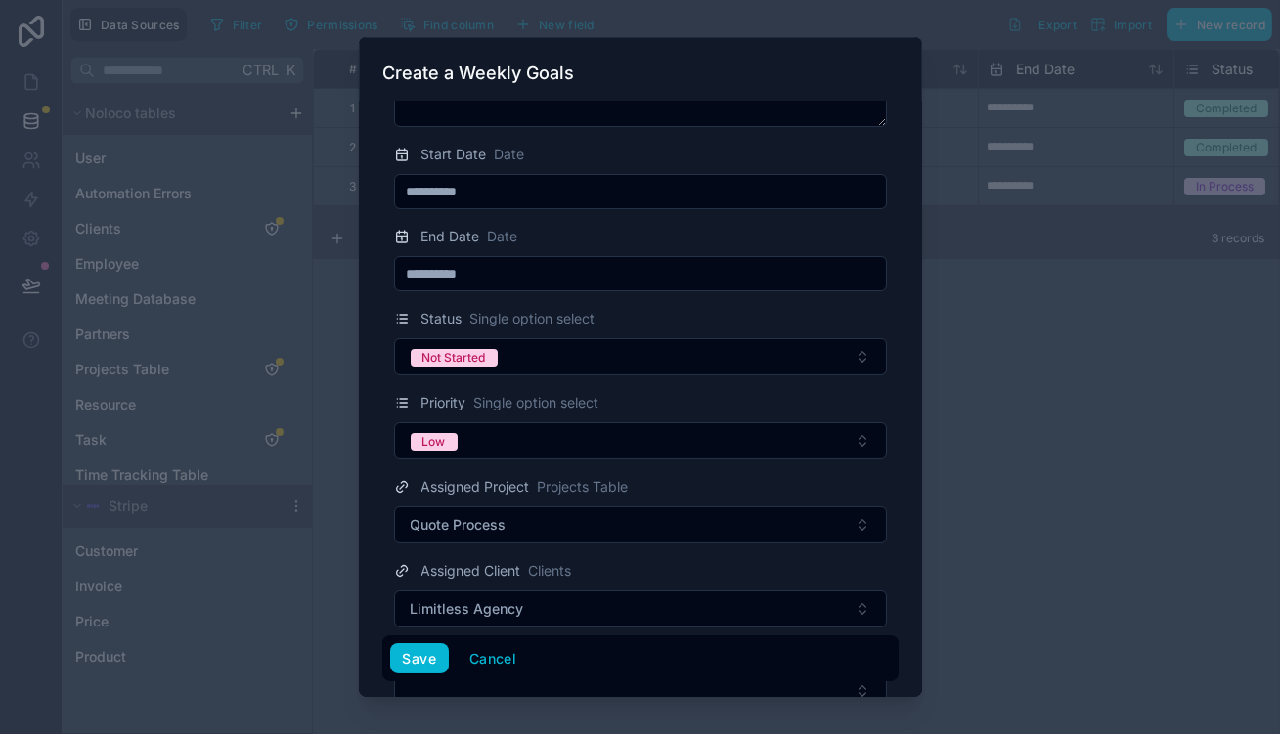
scroll to position [176, 0]
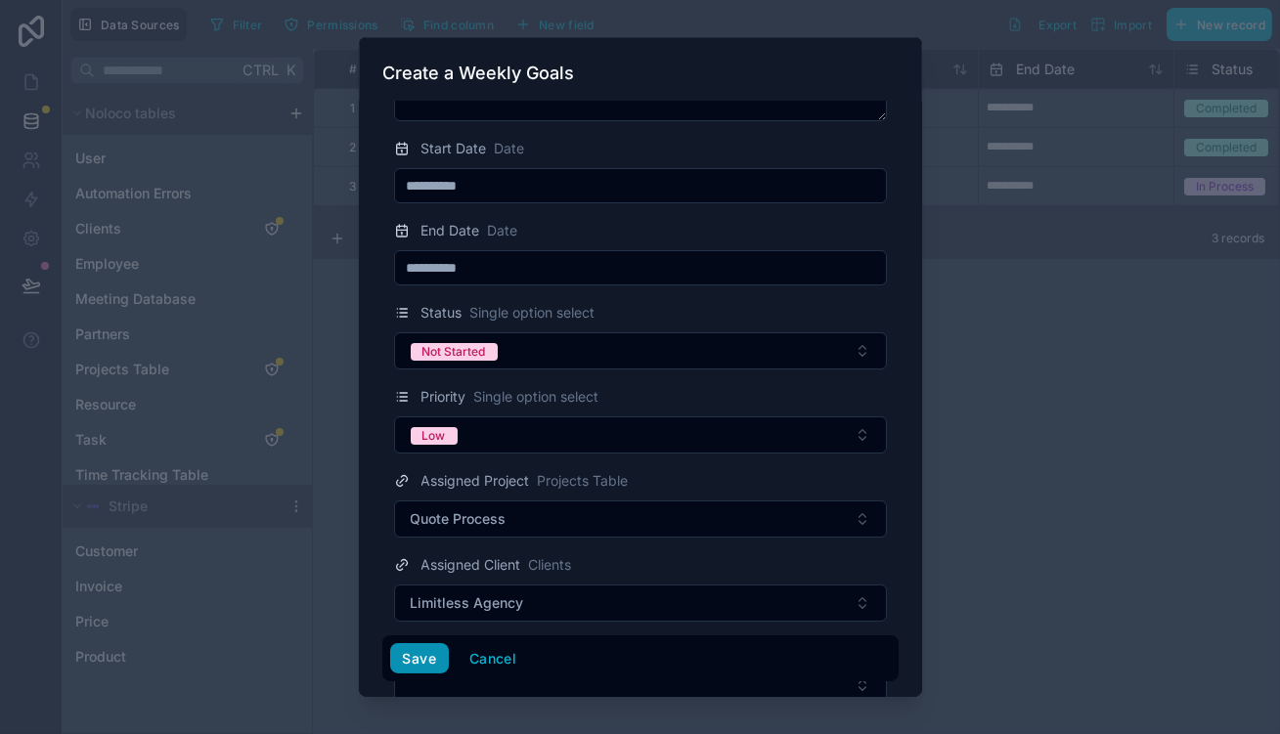
click at [439, 662] on button "Save" at bounding box center [419, 659] width 59 height 31
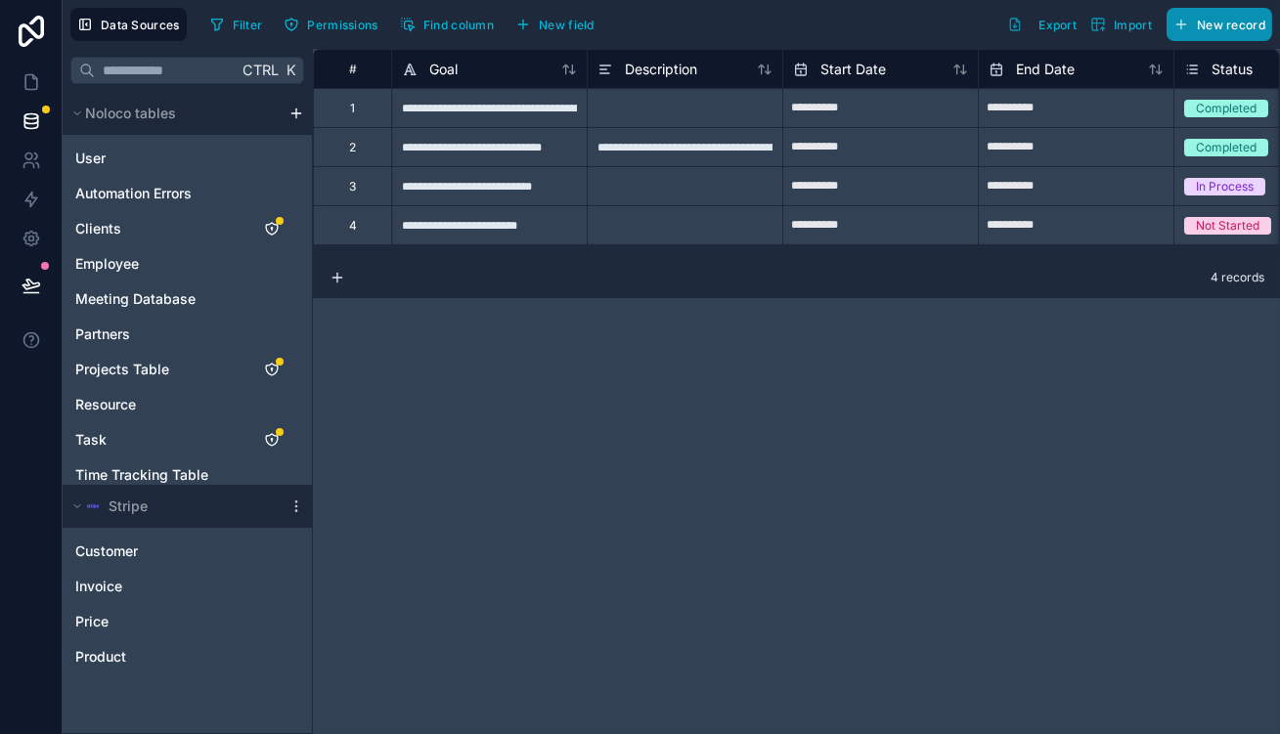
click at [1227, 21] on span "New record" at bounding box center [1231, 25] width 68 height 15
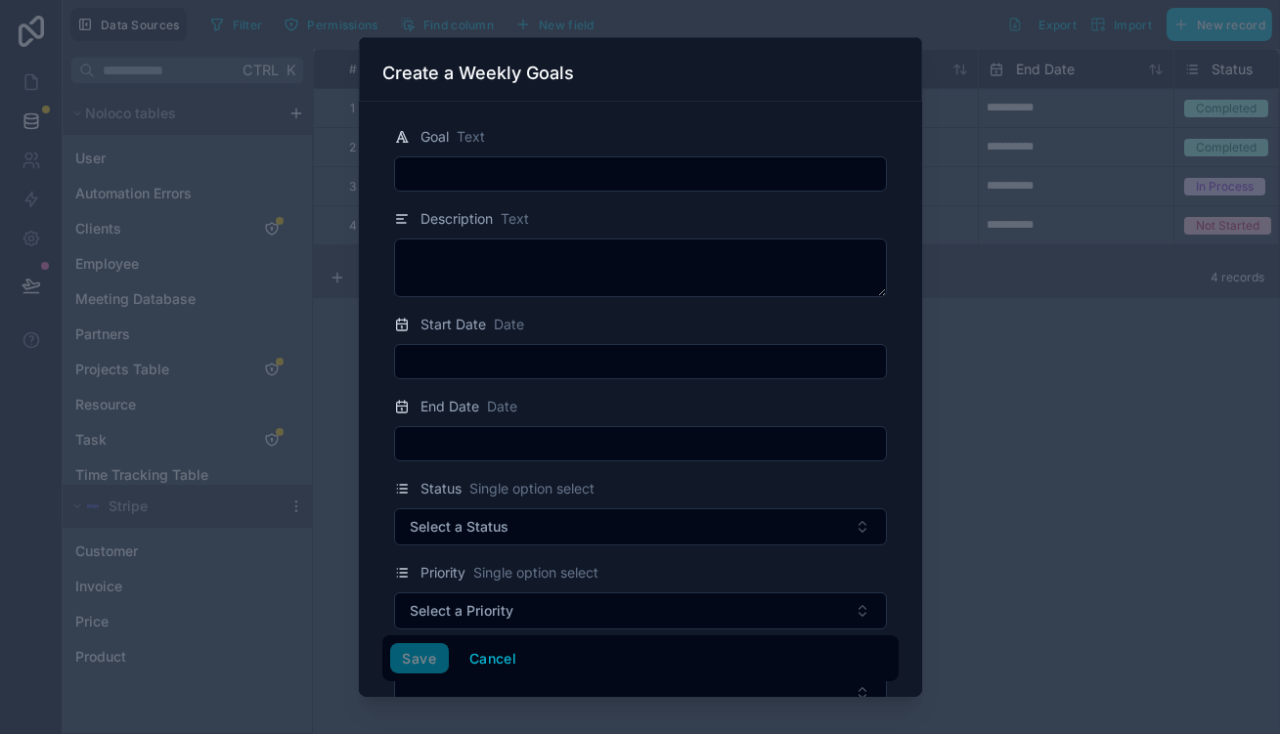
click at [597, 164] on input "text" at bounding box center [640, 173] width 491 height 27
paste input "**********"
type input "**********"
click at [528, 348] on input "text" at bounding box center [640, 361] width 491 height 27
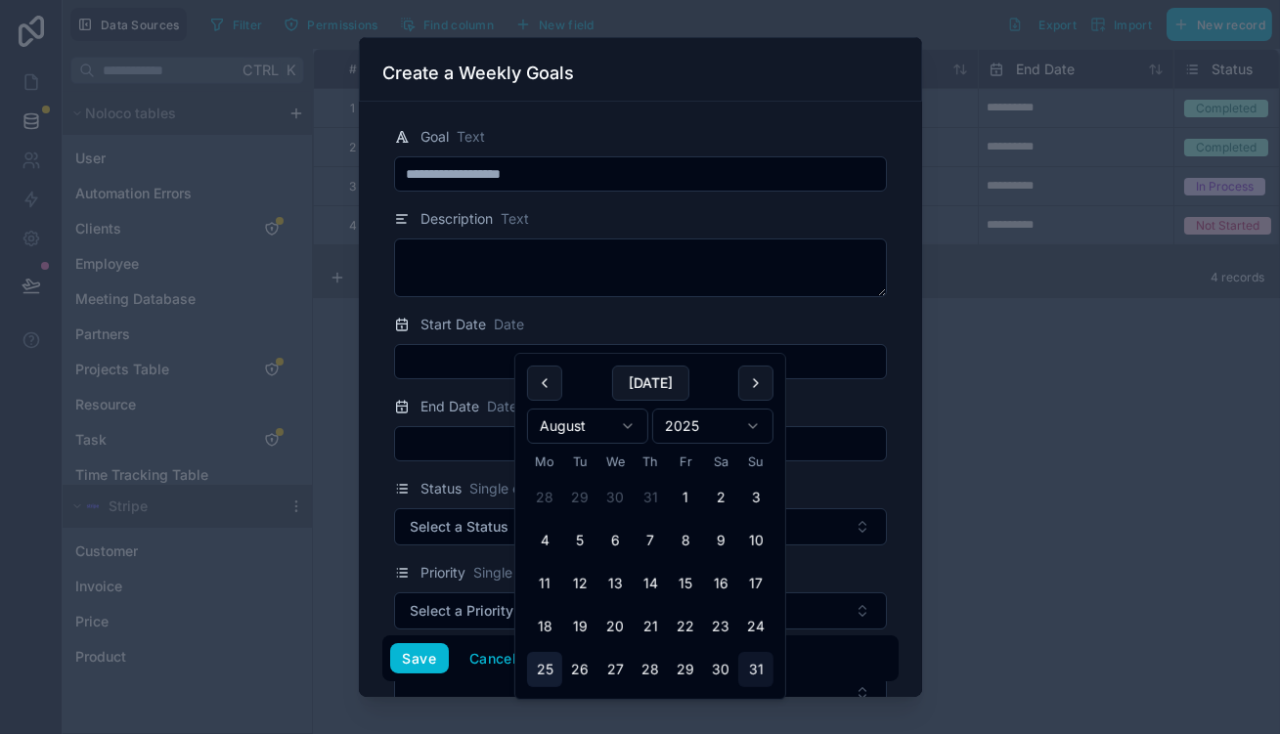
click at [533, 652] on button "25" at bounding box center [544, 669] width 35 height 35
type input "**********"
click at [469, 430] on input "text" at bounding box center [640, 443] width 491 height 27
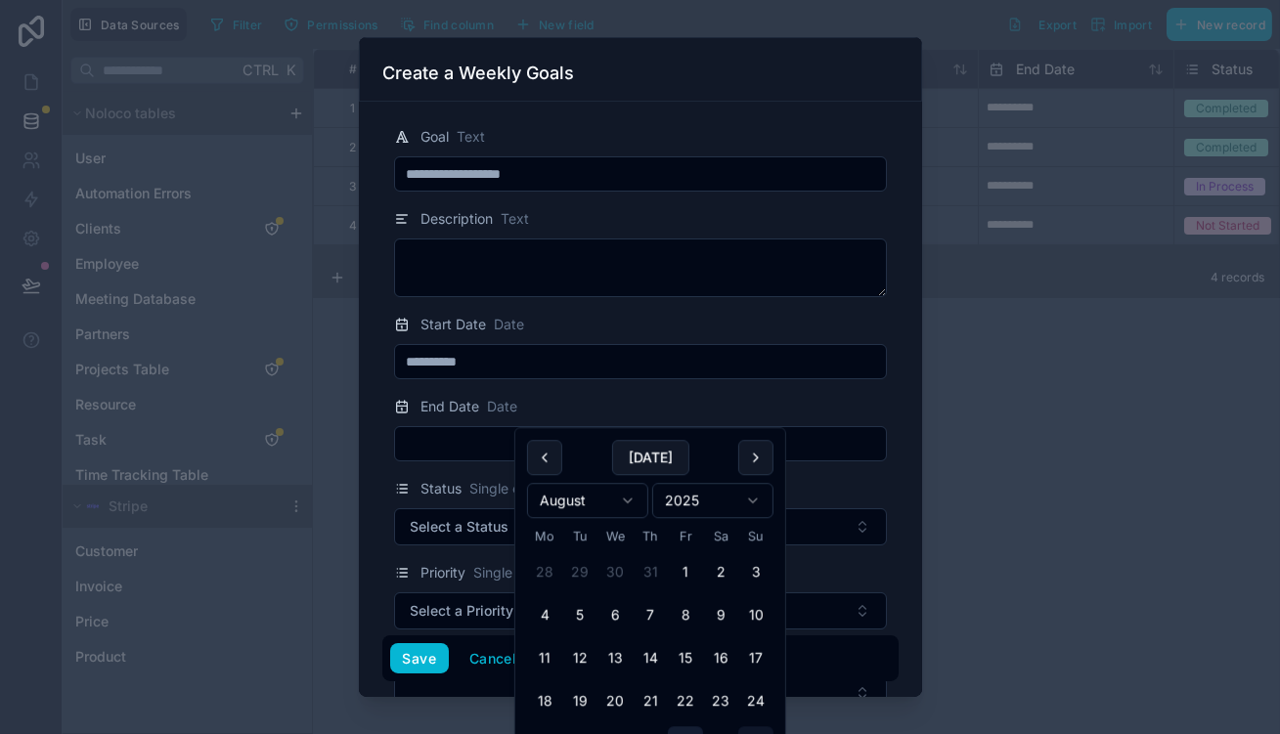
click at [668, 727] on button "29" at bounding box center [685, 744] width 35 height 35
type input "**********"
click at [494, 517] on span "Select a Status" at bounding box center [460, 527] width 99 height 20
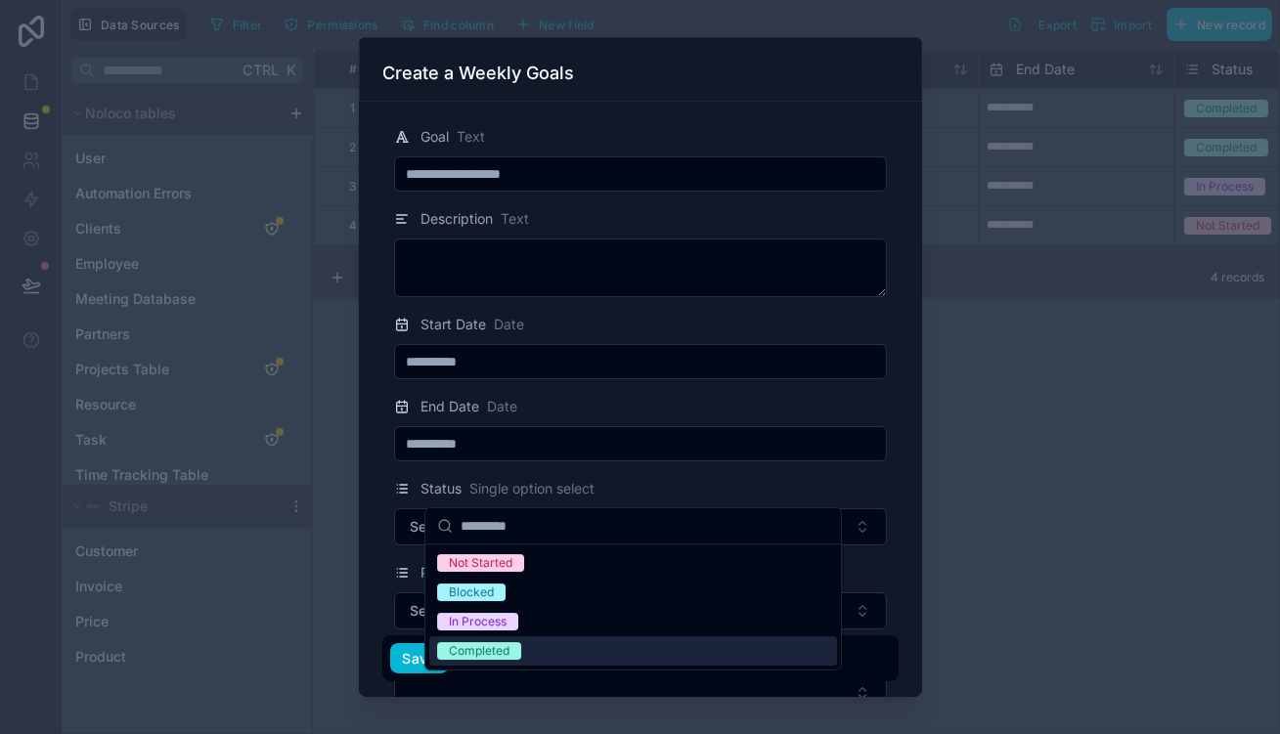
click at [495, 643] on div "Completed" at bounding box center [479, 652] width 61 height 18
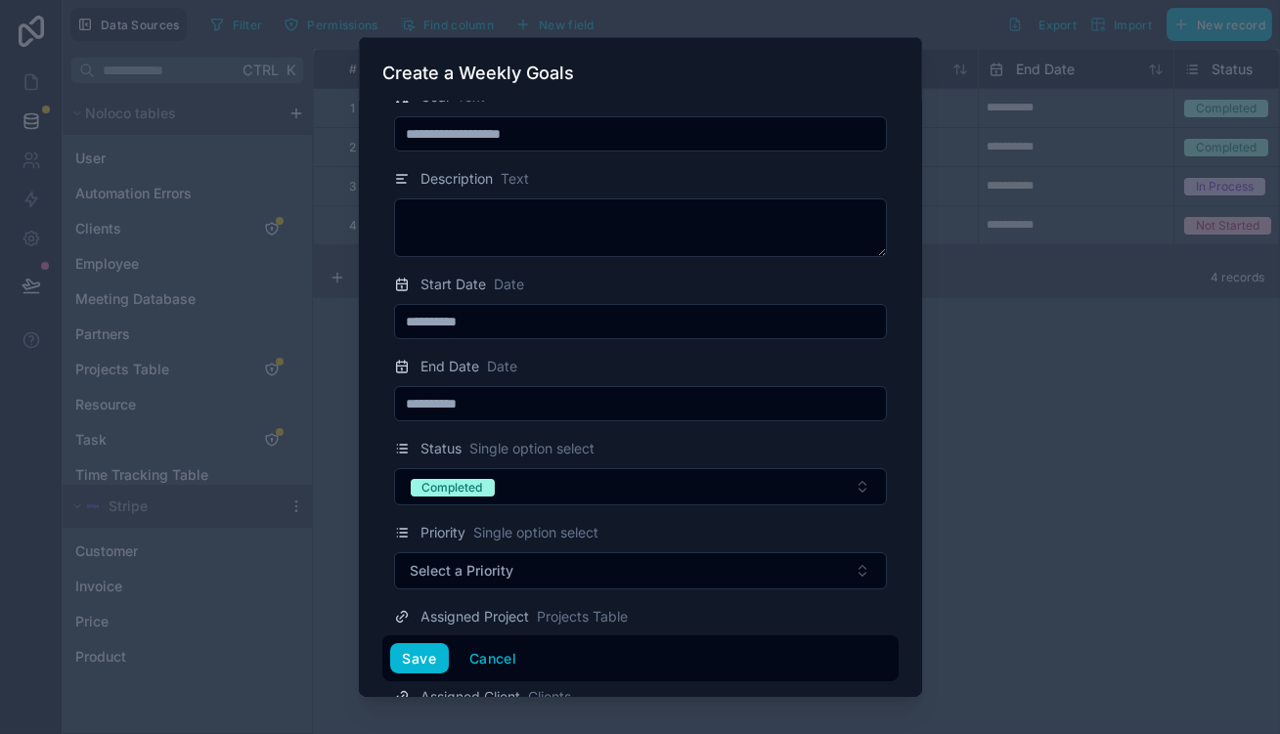
scroll to position [170, 0]
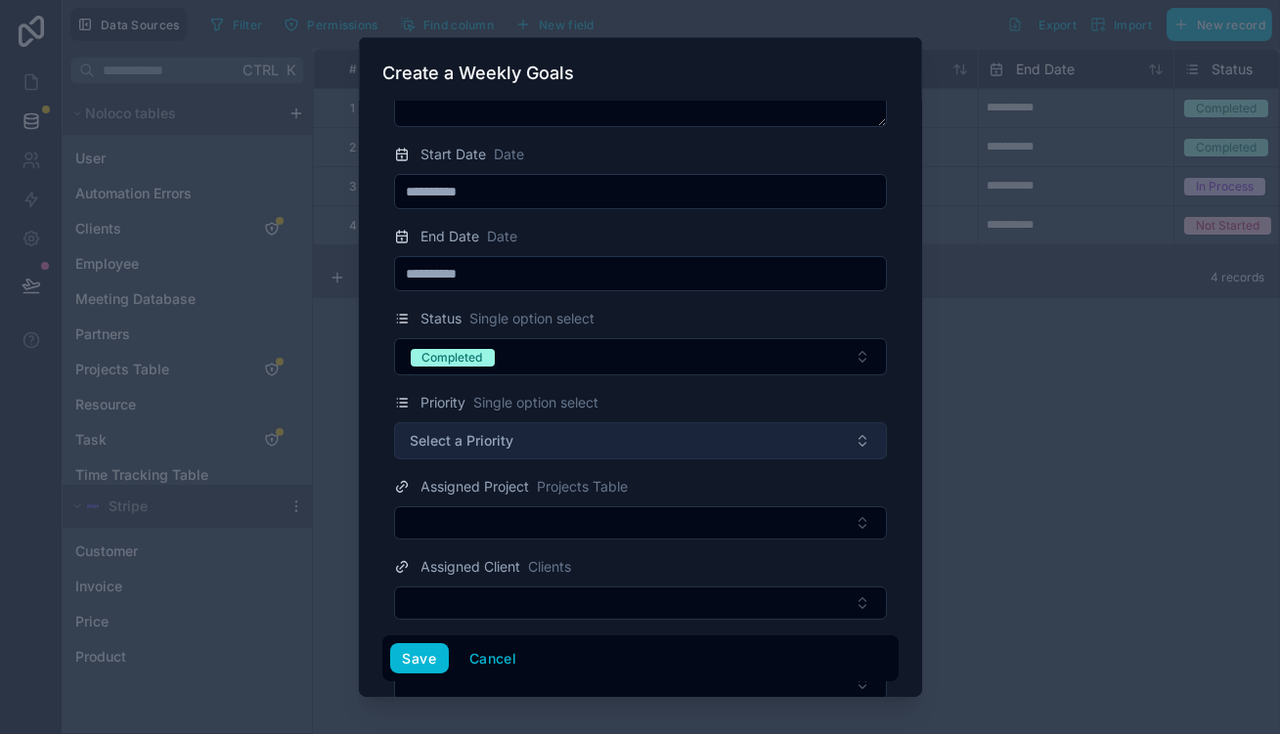
click at [605, 423] on button "Select a Priority" at bounding box center [640, 441] width 493 height 37
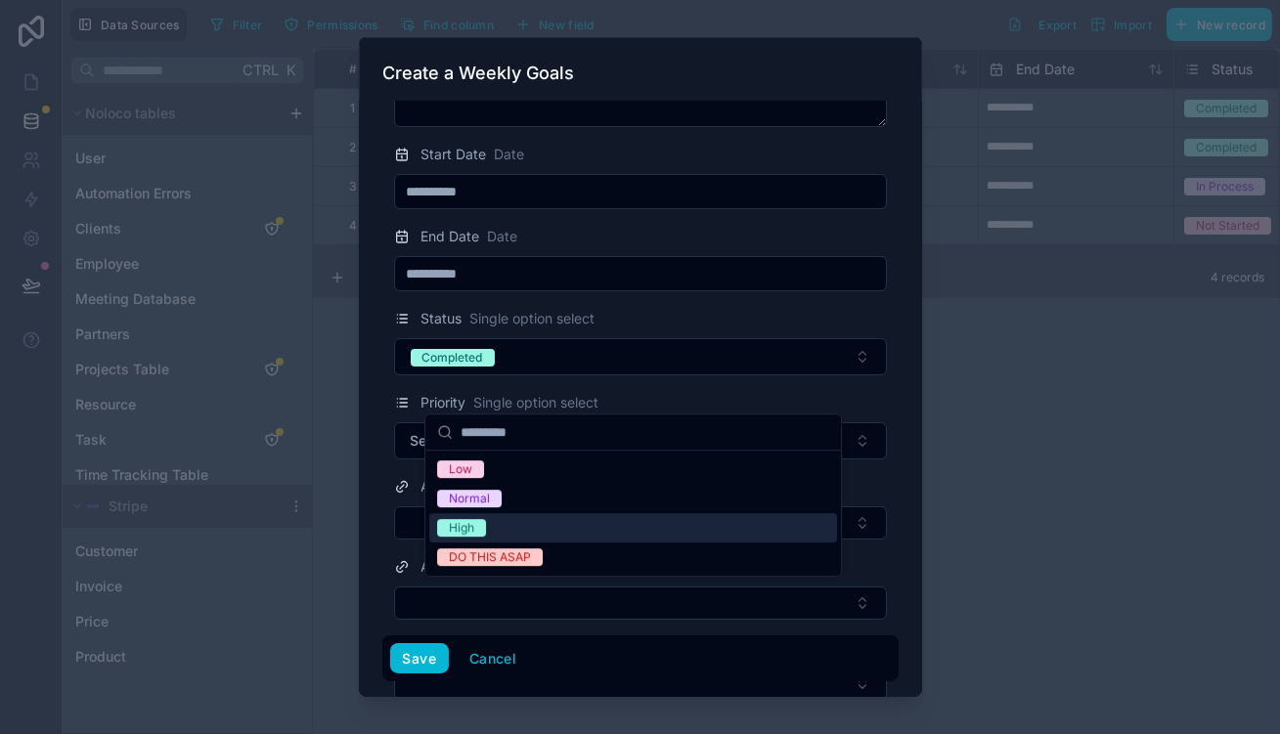
click at [514, 513] on div "High" at bounding box center [633, 527] width 408 height 29
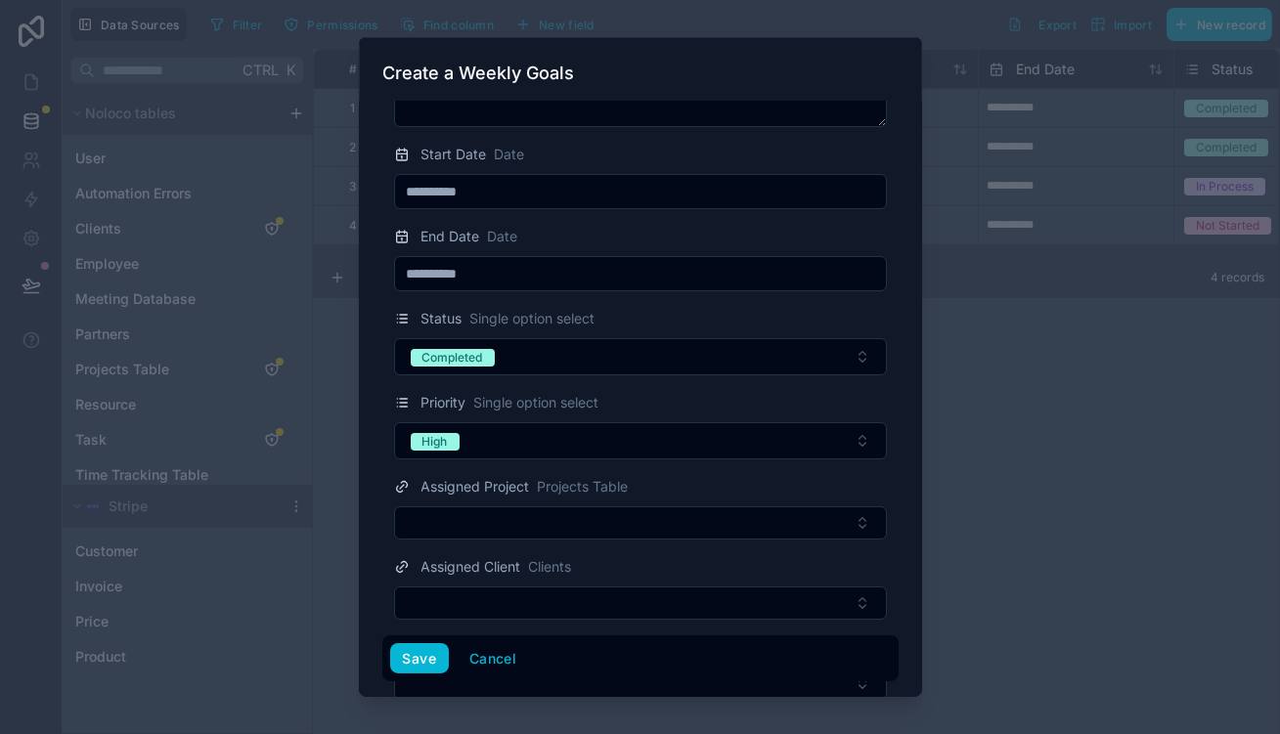
click at [568, 419] on form "**********" at bounding box center [640, 350] width 516 height 823
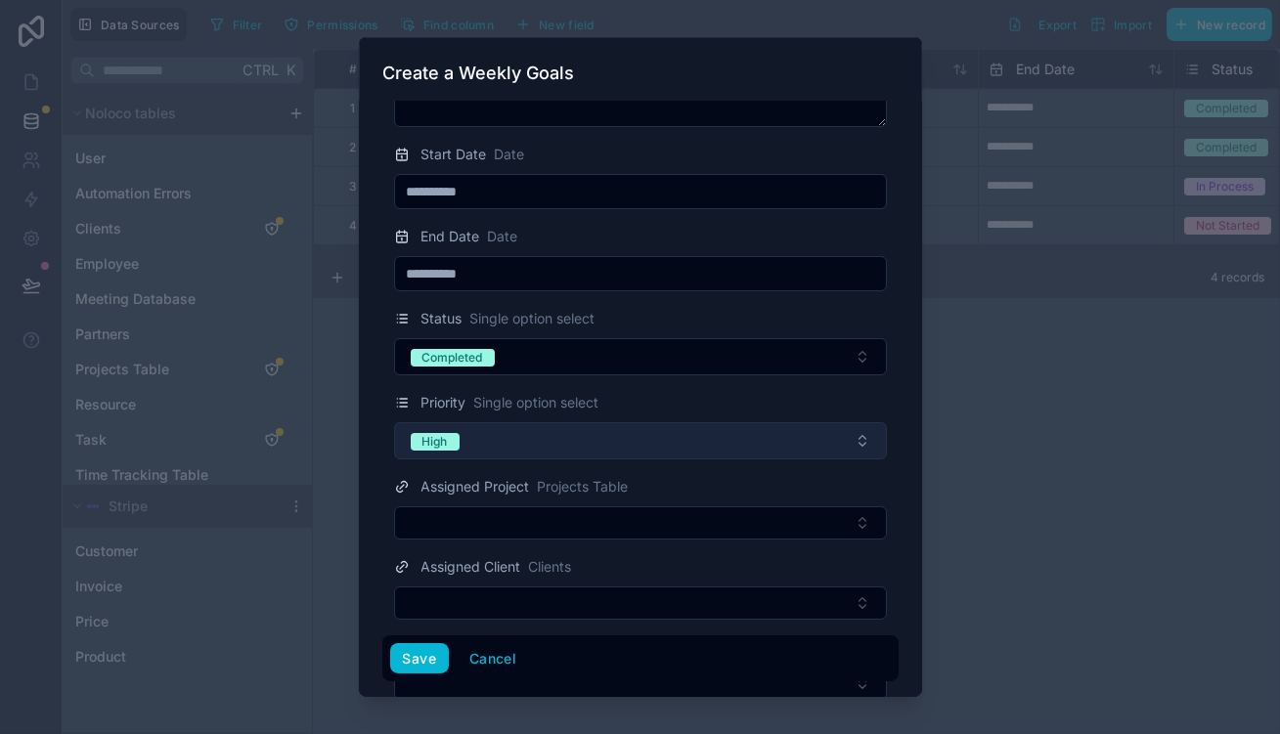
click at [578, 423] on button "High" at bounding box center [640, 441] width 493 height 37
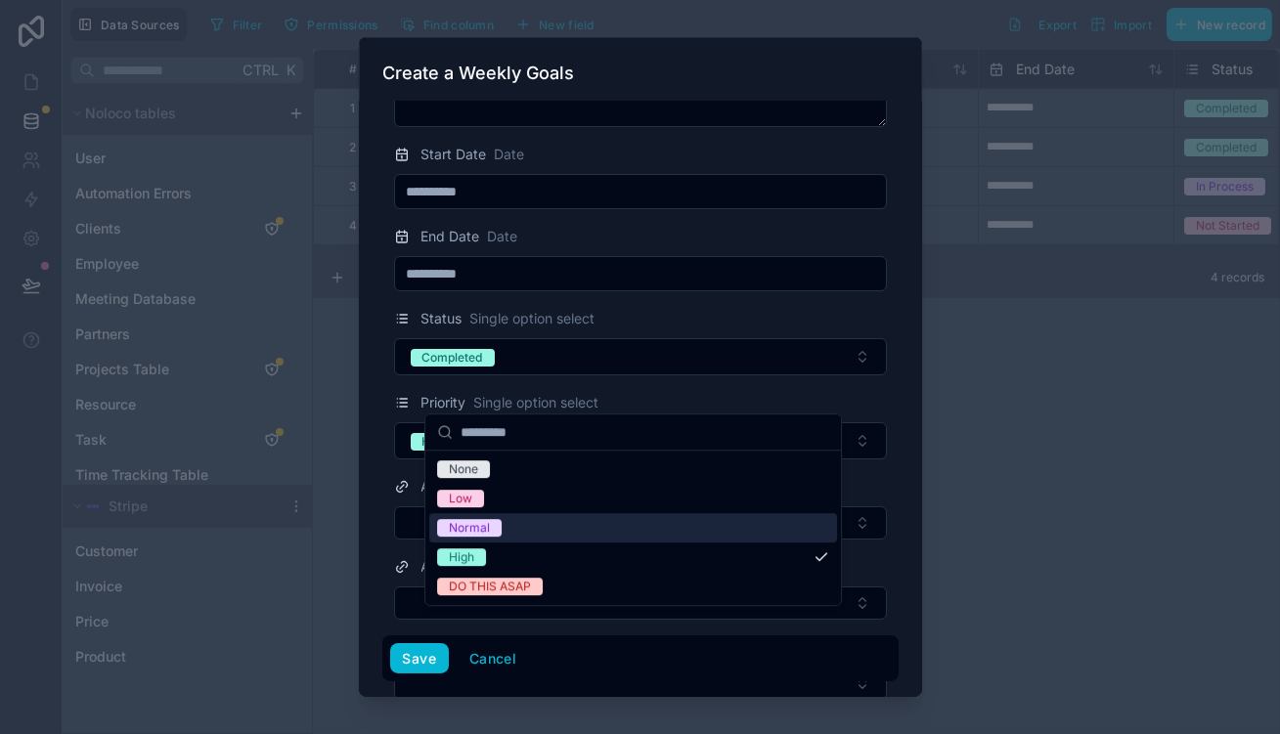
click at [512, 516] on div "Normal" at bounding box center [633, 527] width 408 height 29
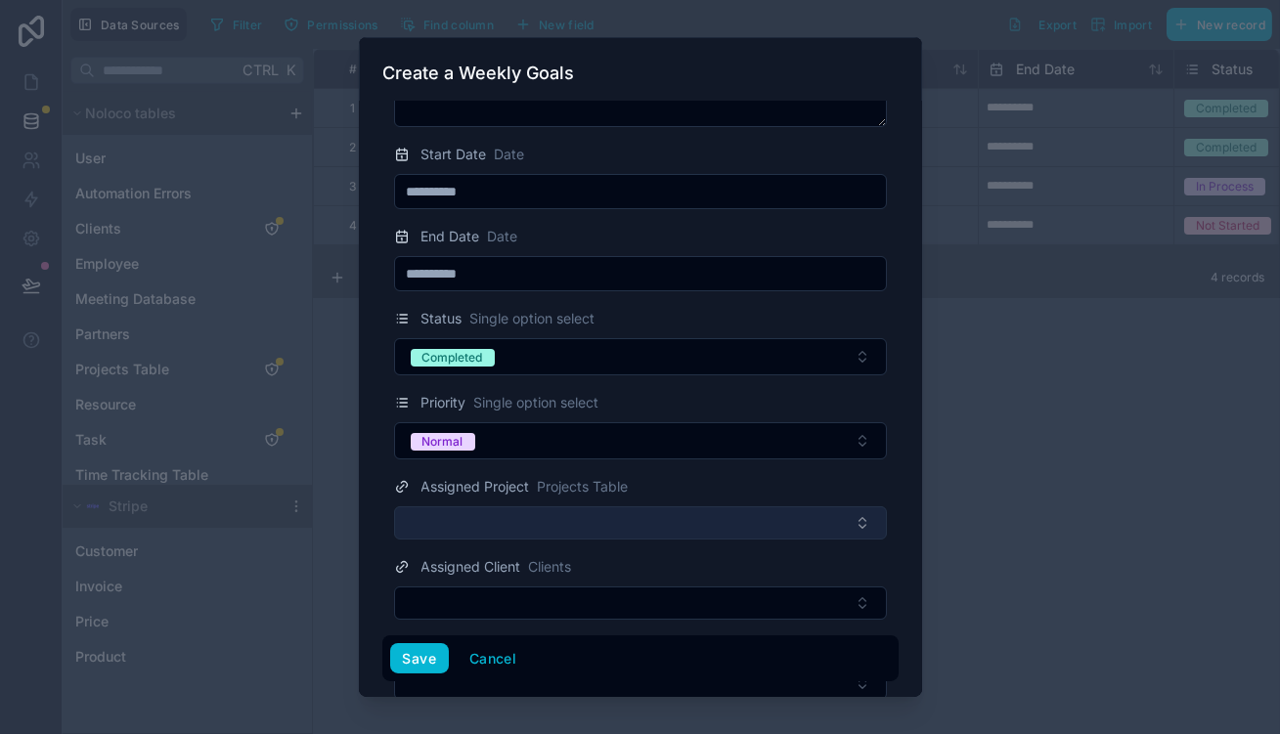
click at [591, 507] on button "Select Button" at bounding box center [640, 523] width 493 height 33
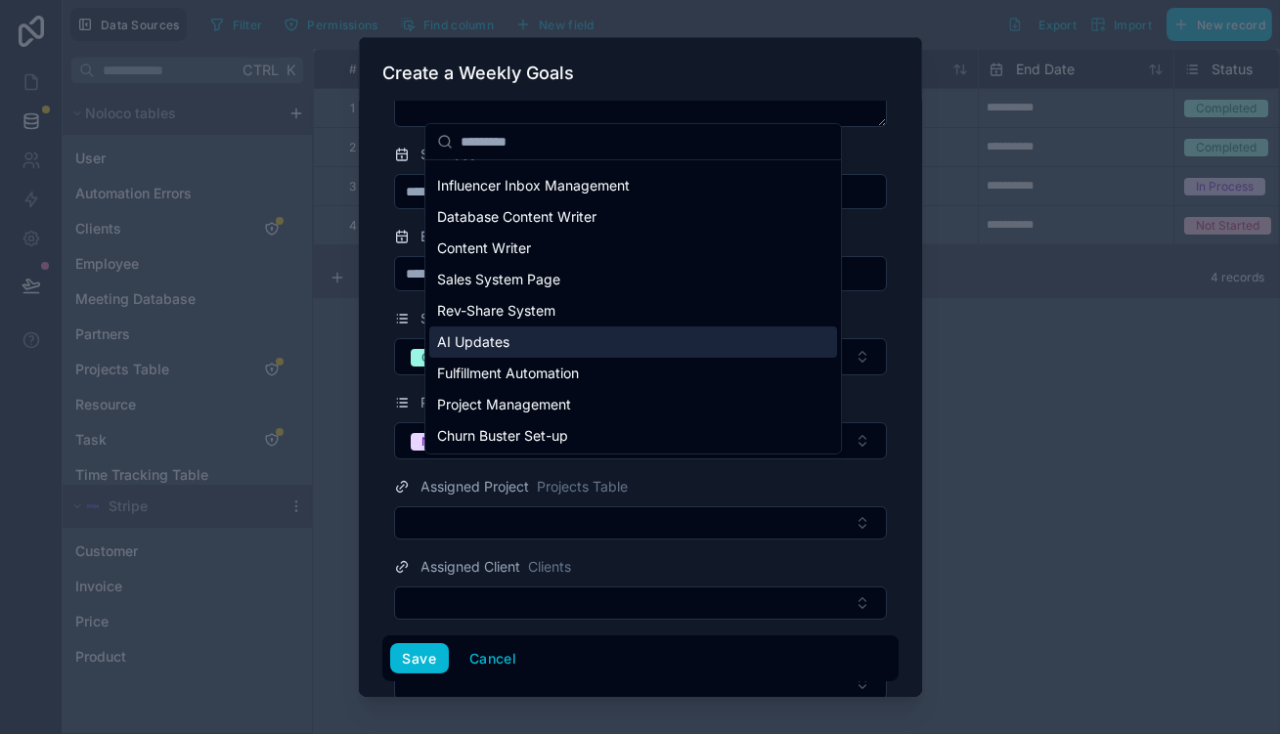
scroll to position [177, 0]
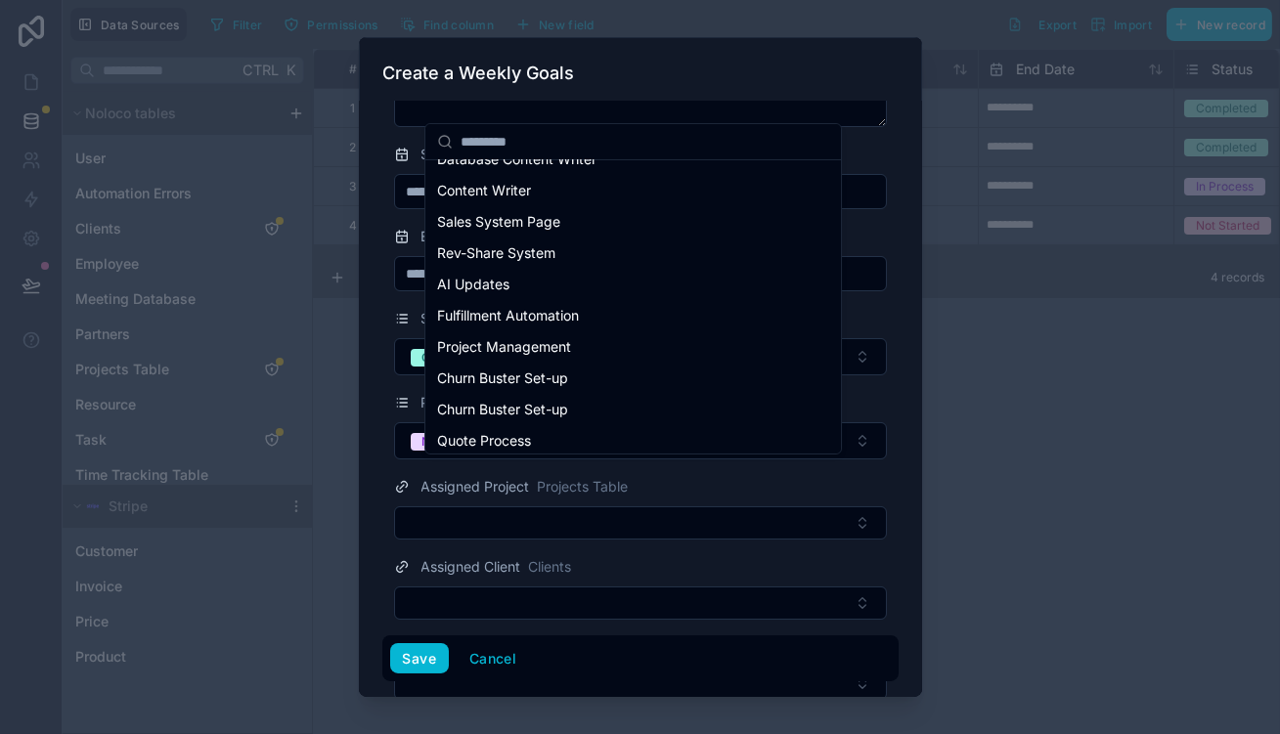
click at [525, 457] on div "Design Request" at bounding box center [633, 472] width 408 height 31
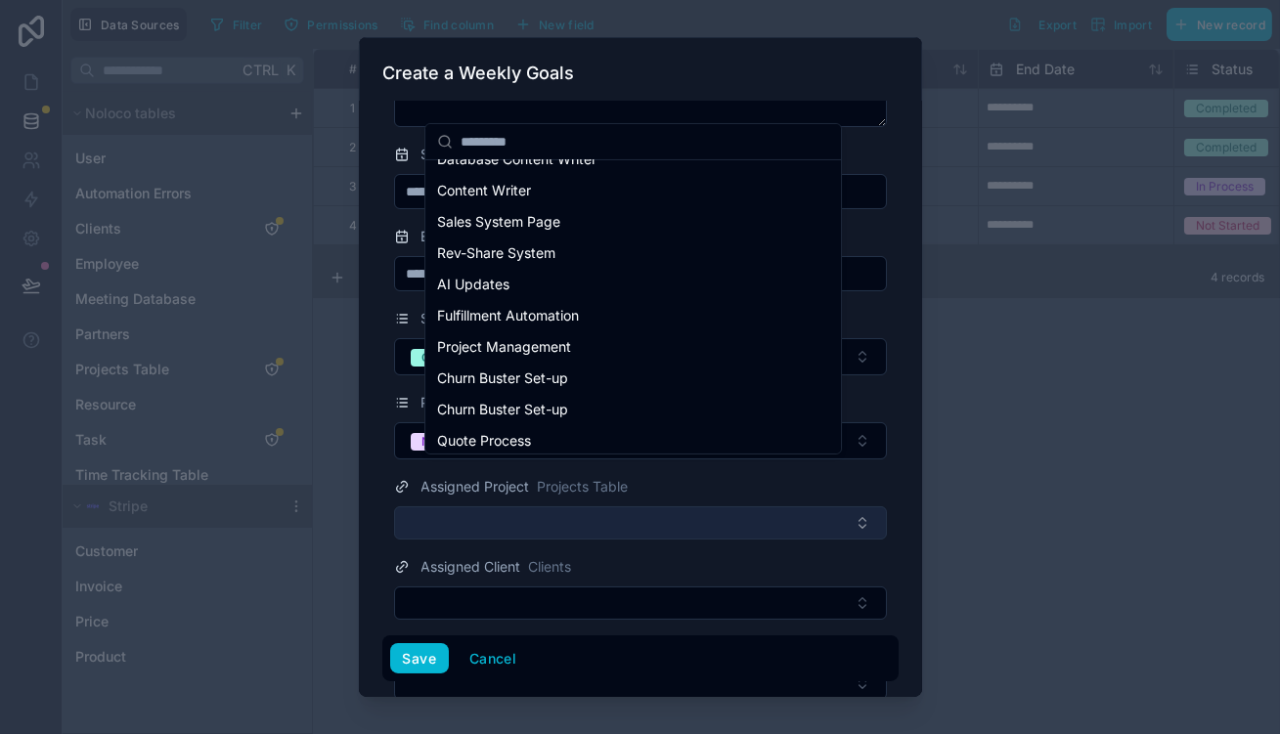
scroll to position [0, 0]
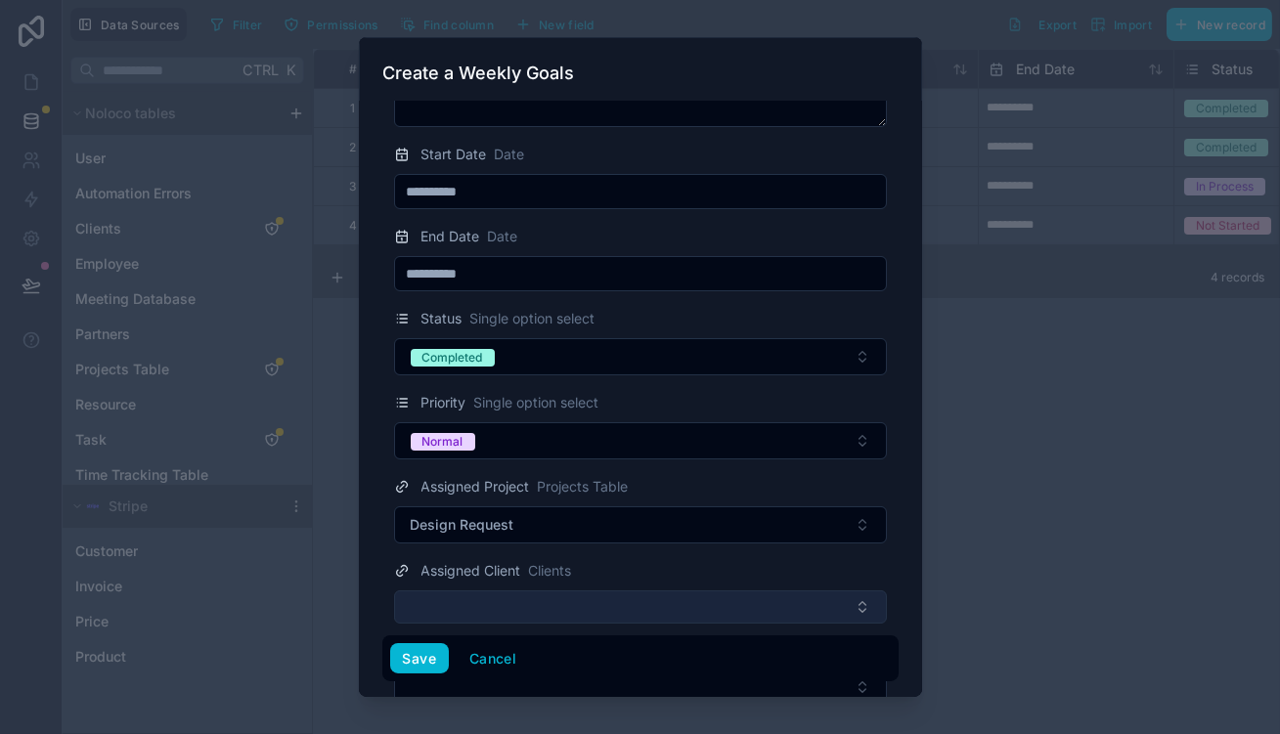
click at [531, 591] on button "Select Button" at bounding box center [640, 607] width 493 height 33
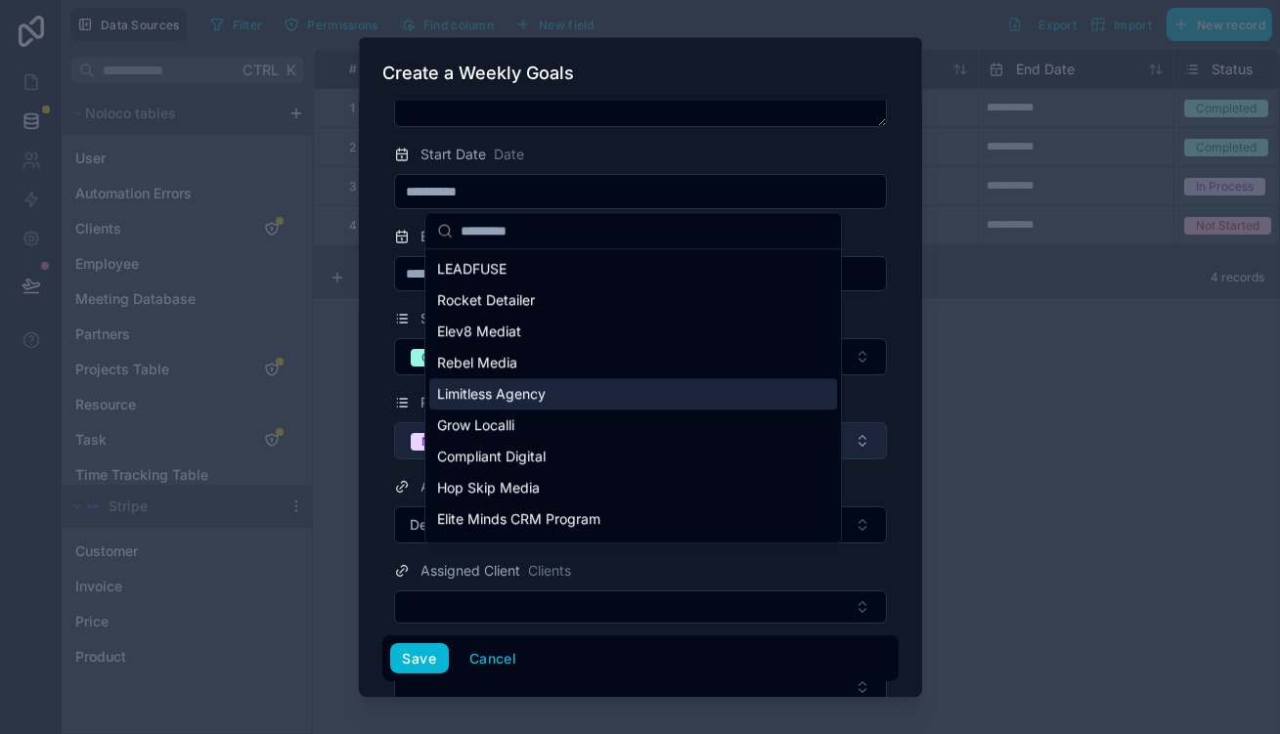
click at [569, 382] on div "Limitless Agency" at bounding box center [633, 393] width 408 height 31
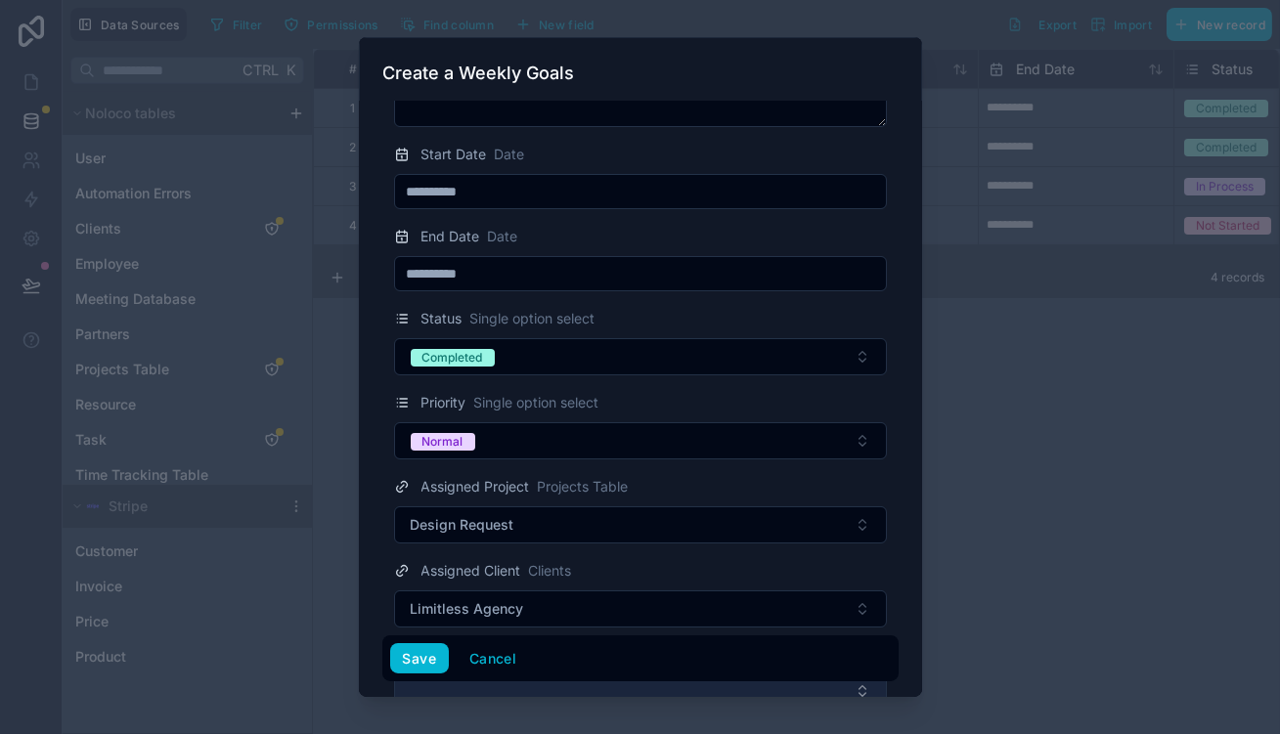
scroll to position [176, 0]
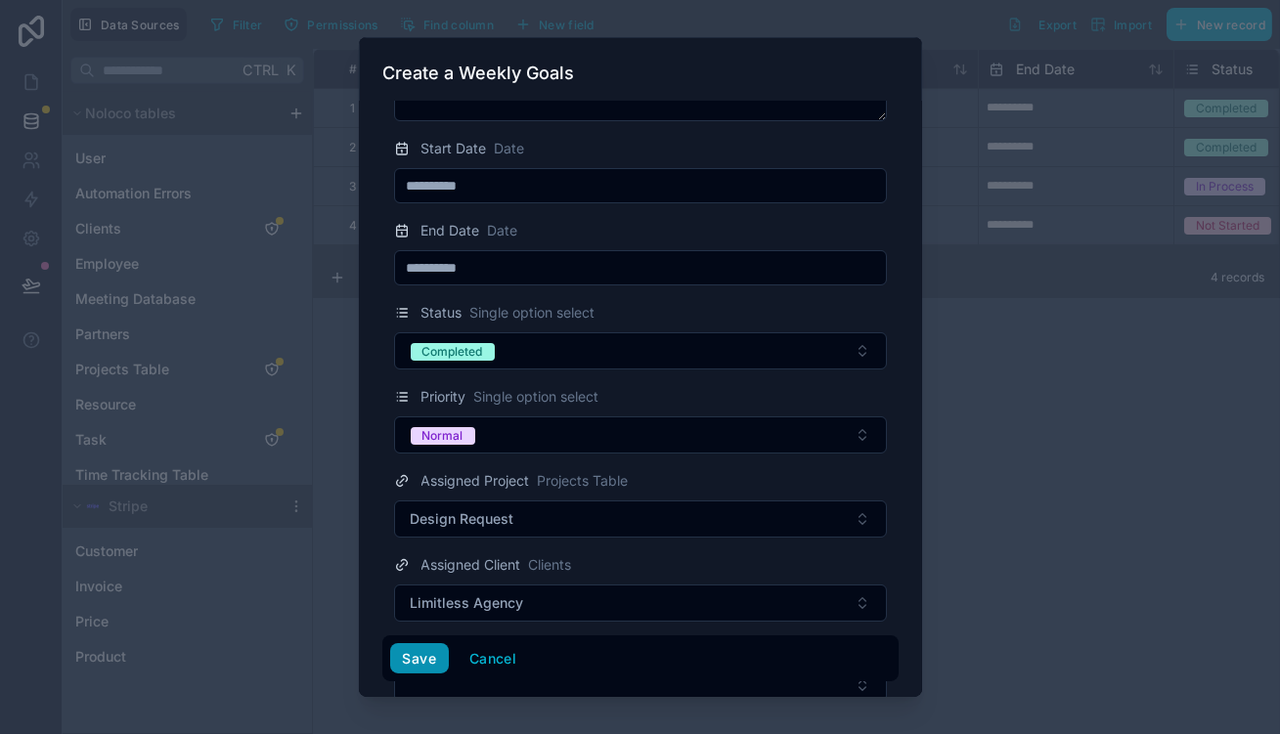
click at [449, 670] on button "Save" at bounding box center [419, 659] width 59 height 31
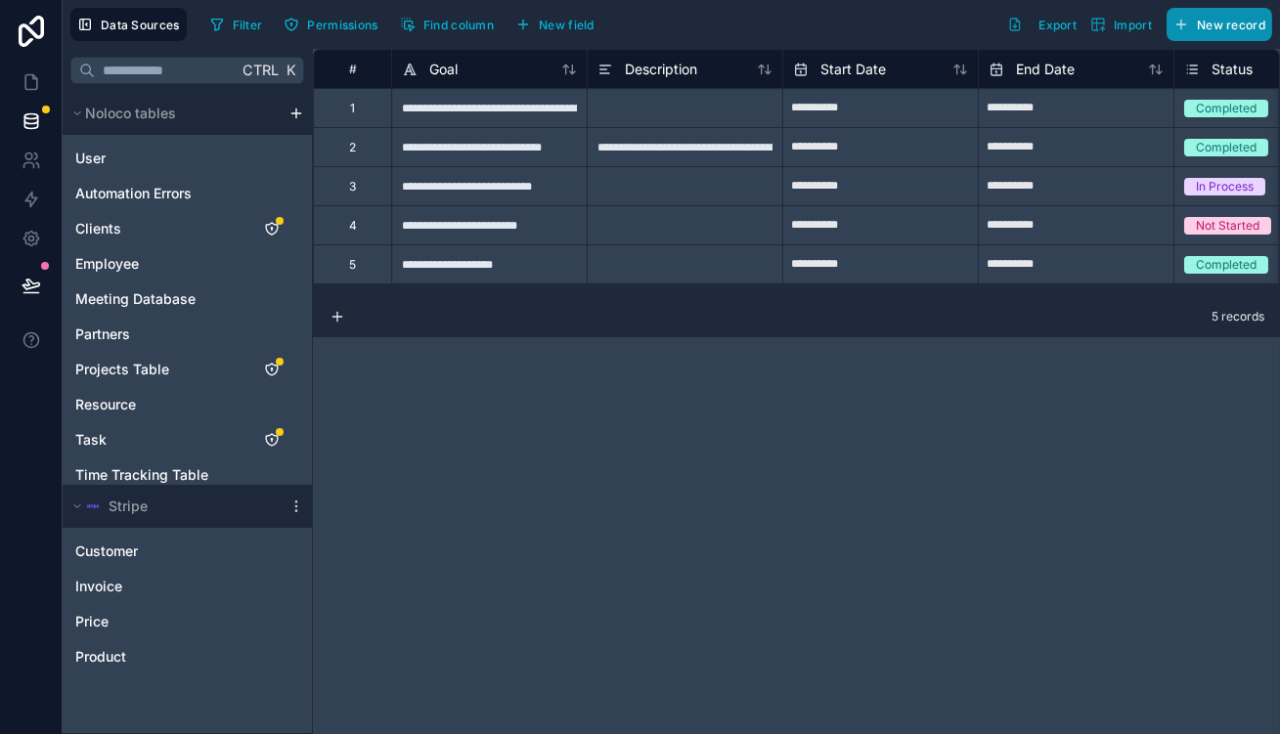
click at [1229, 20] on span "New record" at bounding box center [1231, 25] width 68 height 15
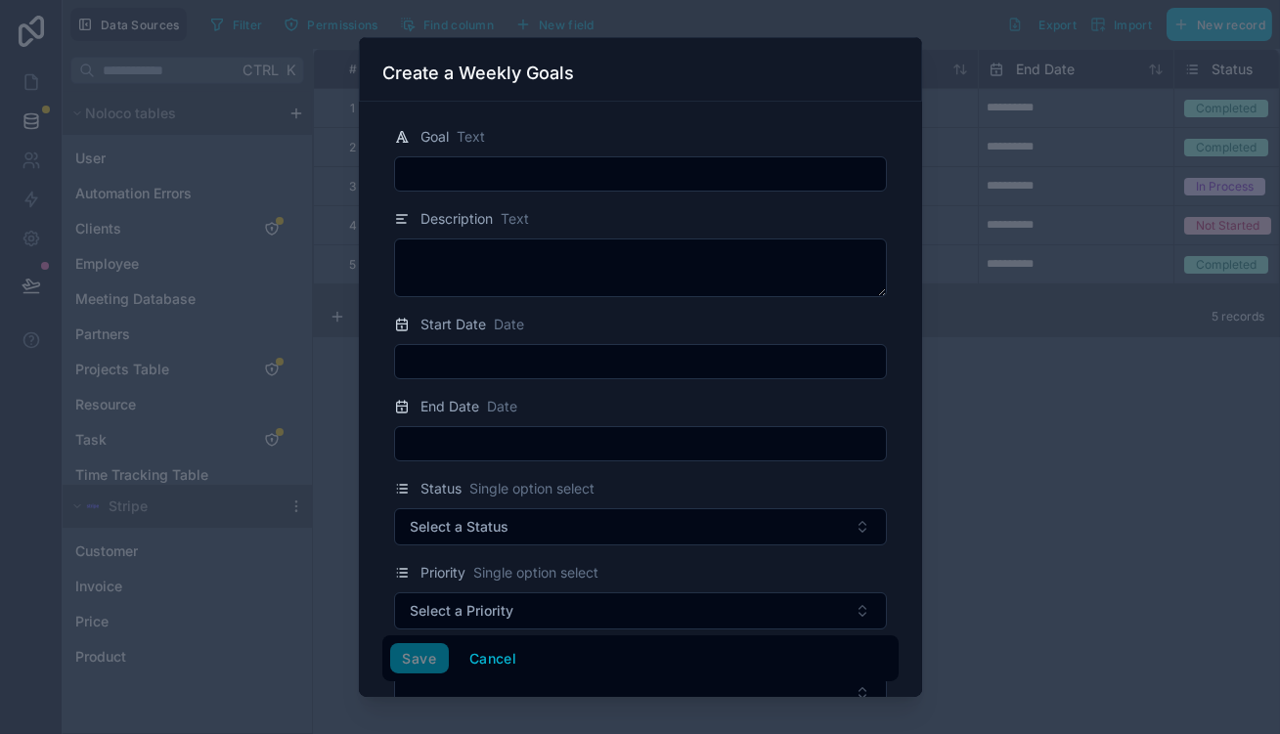
click at [669, 166] on input "text" at bounding box center [640, 173] width 491 height 27
paste input "**********"
type input "**********"
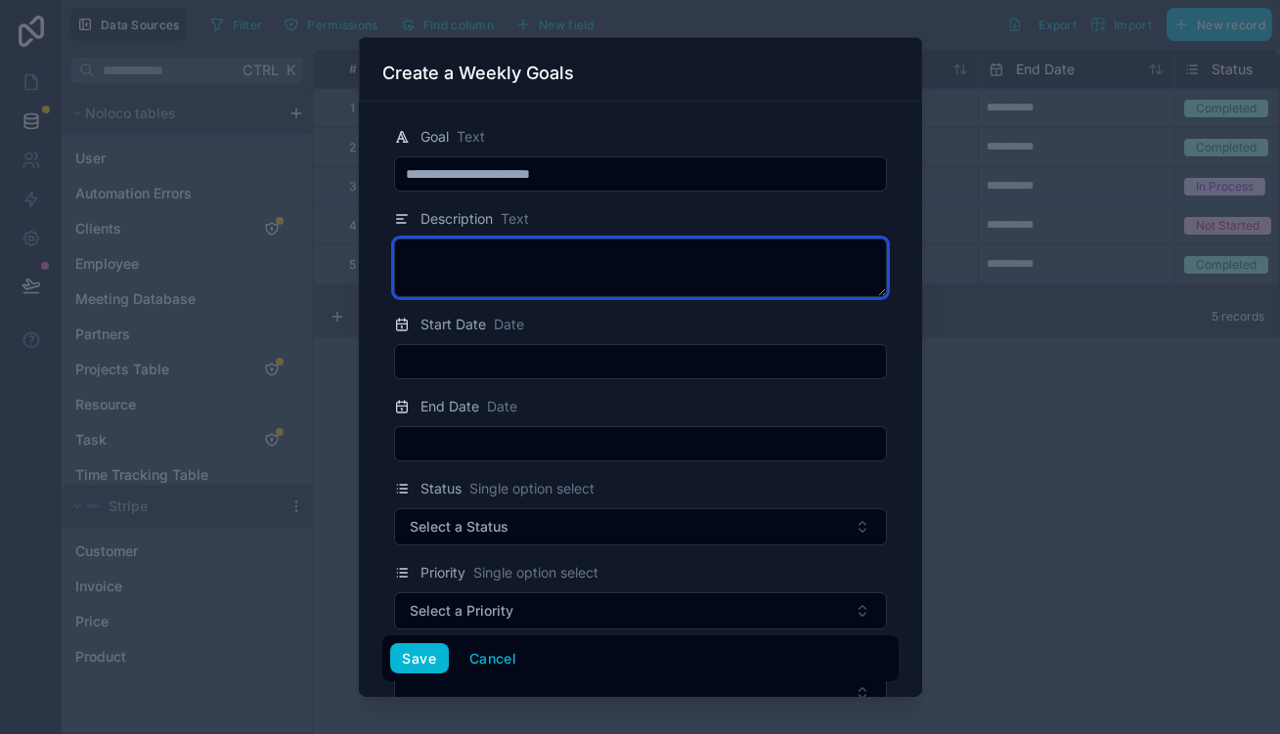
click at [622, 240] on textarea at bounding box center [640, 268] width 493 height 59
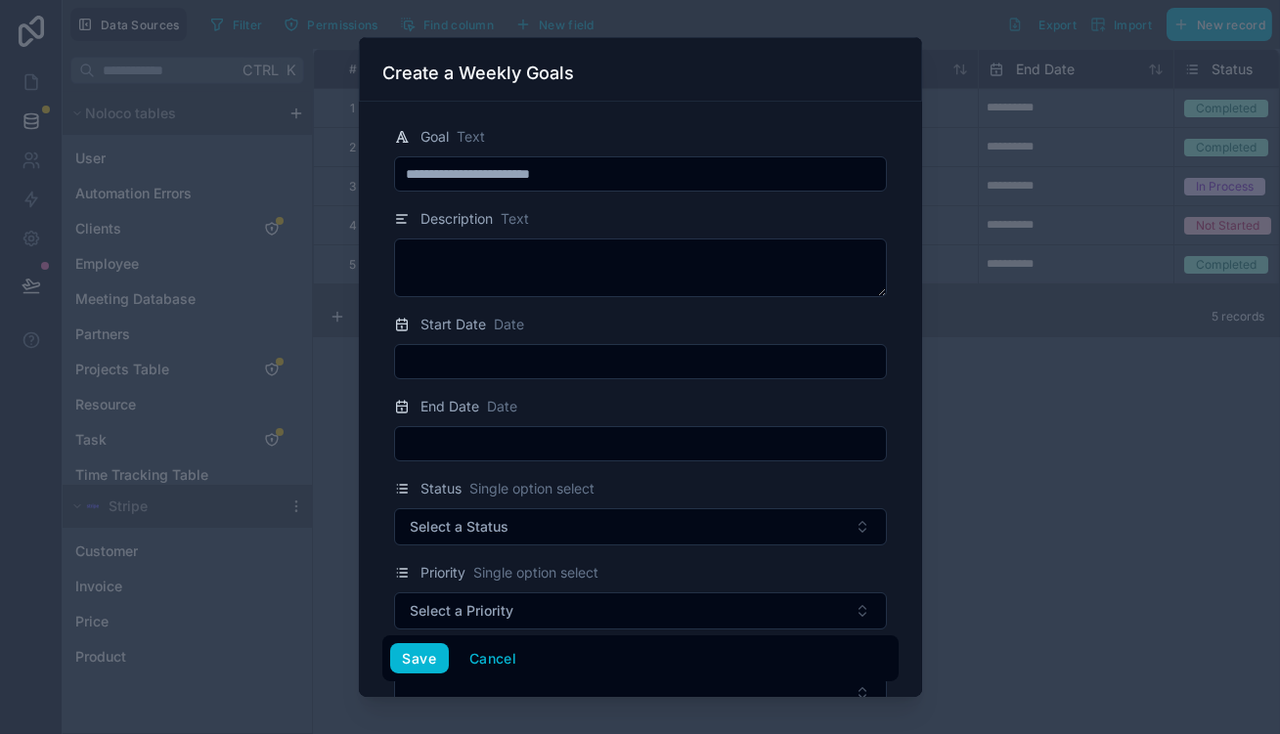
click at [587, 348] on input "text" at bounding box center [640, 361] width 491 height 27
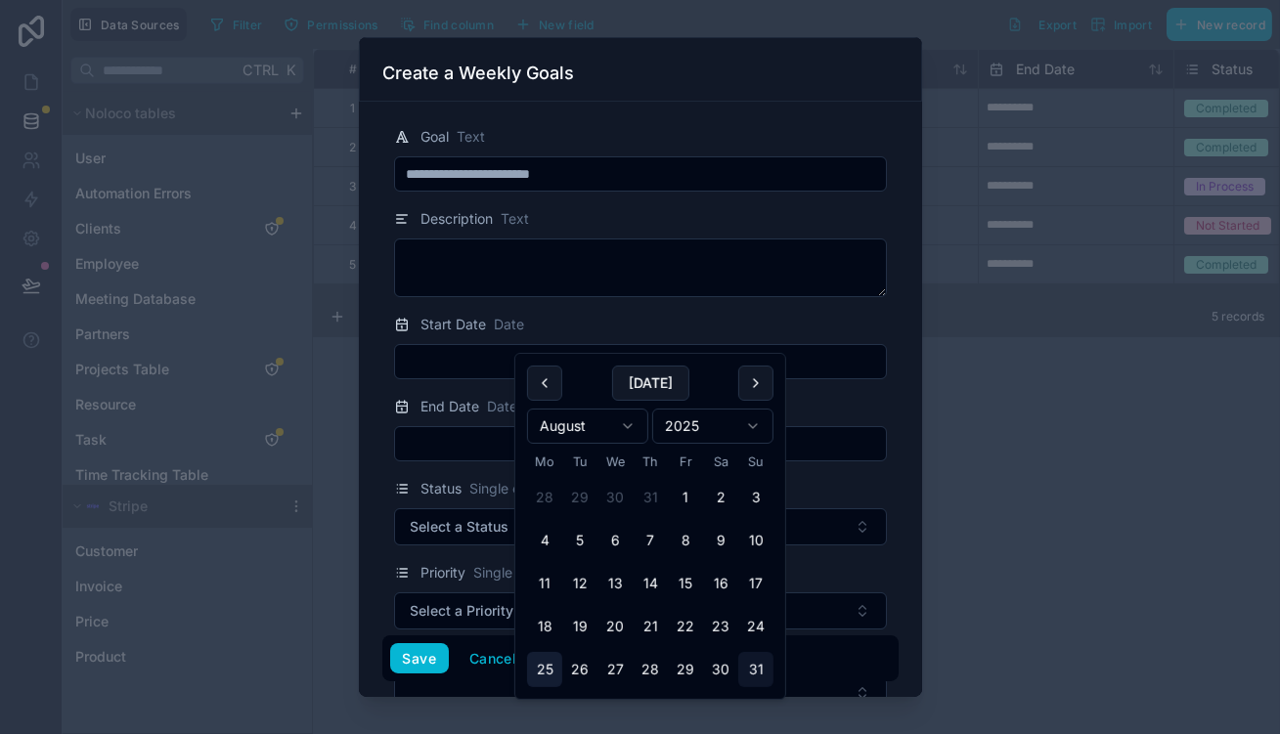
click at [538, 652] on button "25" at bounding box center [544, 669] width 35 height 35
type input "**********"
drag, startPoint x: 452, startPoint y: 396, endPoint x: 464, endPoint y: 418, distance: 24.5
click at [451, 426] on div at bounding box center [640, 443] width 493 height 35
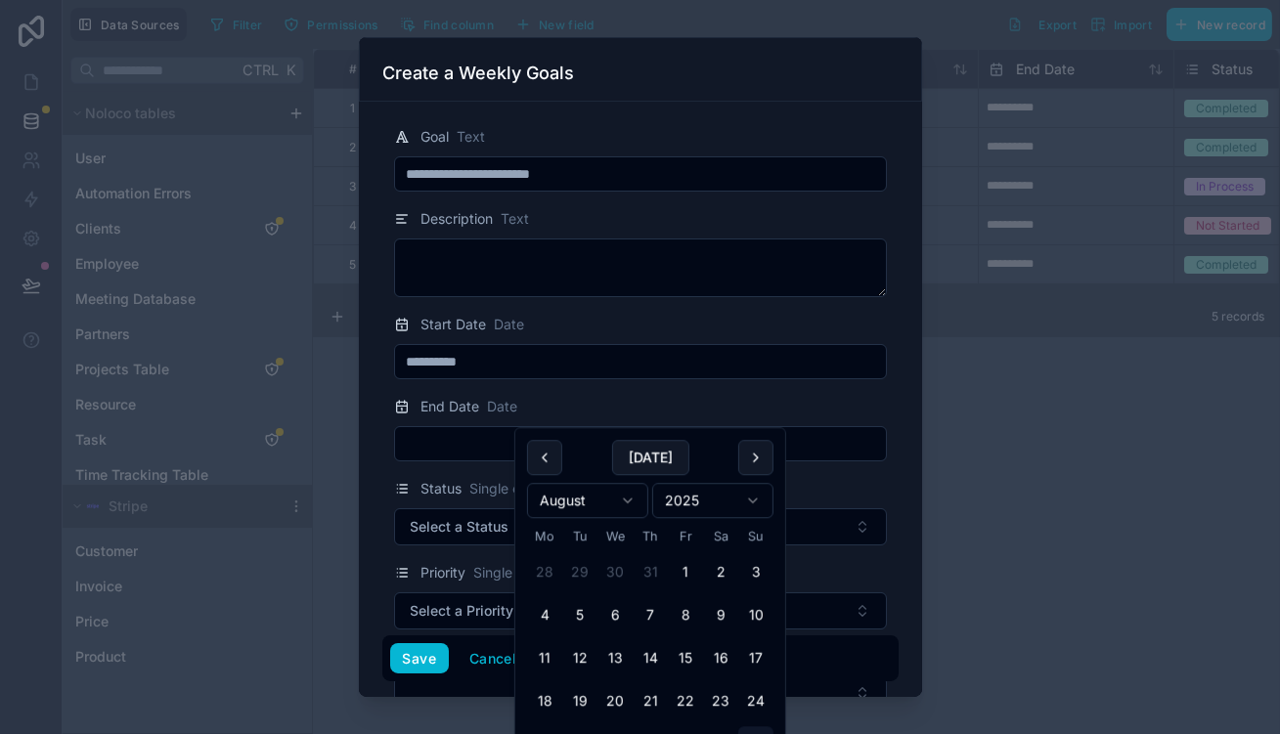
click at [464, 430] on input "text" at bounding box center [640, 443] width 491 height 27
click at [668, 727] on button "29" at bounding box center [685, 744] width 35 height 35
type input "**********"
drag, startPoint x: 463, startPoint y: 498, endPoint x: 471, endPoint y: 484, distance: 16.3
click at [471, 509] on button "Select a Status" at bounding box center [640, 527] width 493 height 37
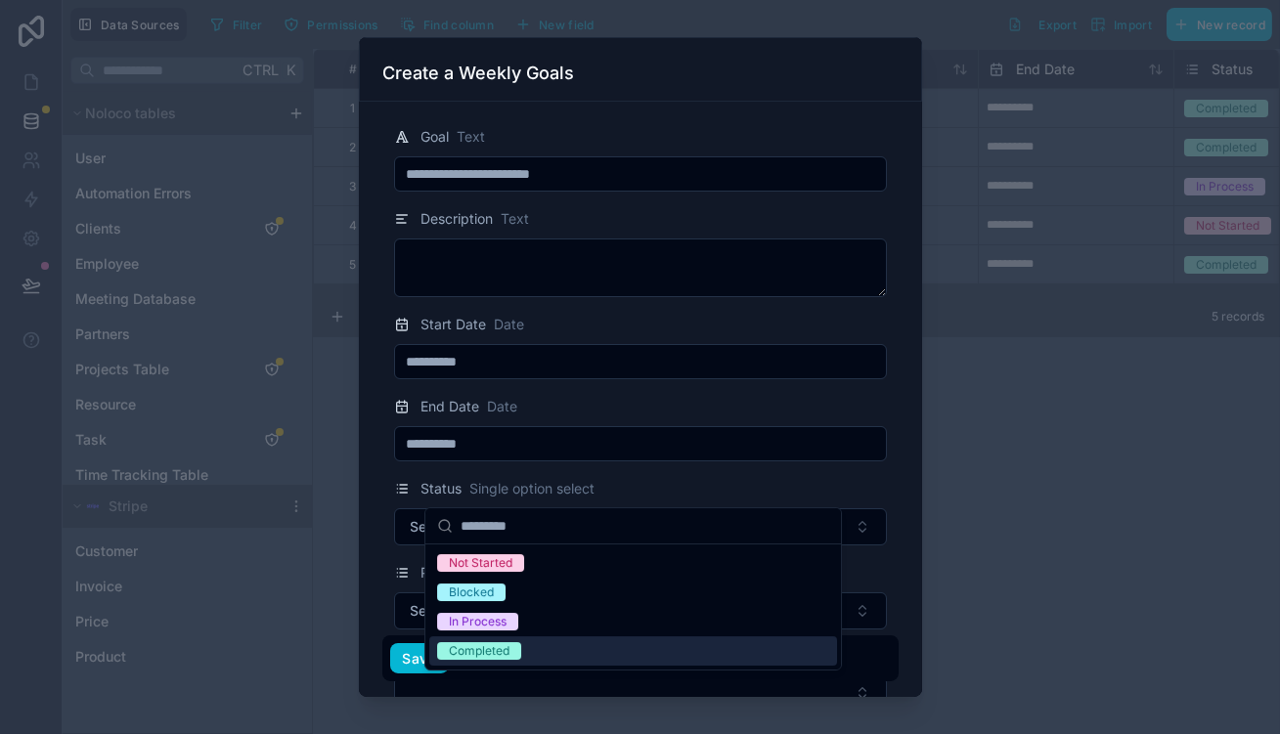
click at [523, 637] on div "Completed" at bounding box center [633, 651] width 408 height 29
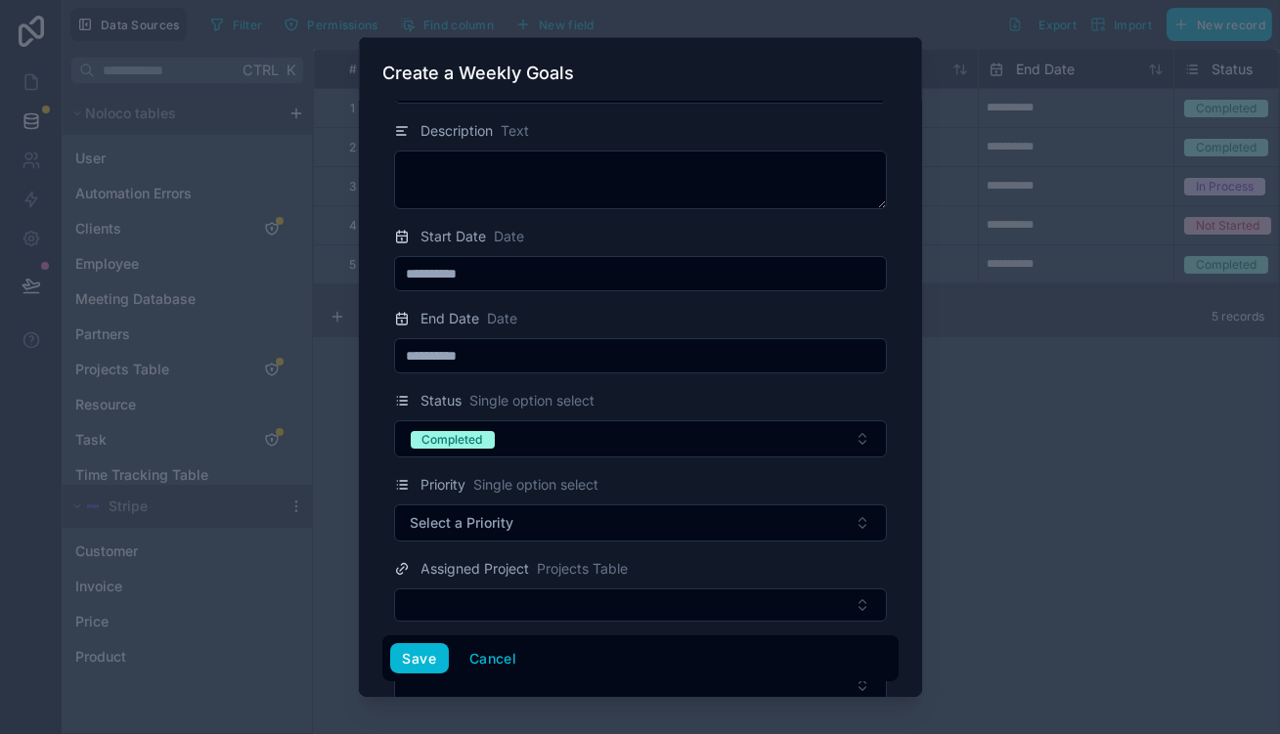
scroll to position [88, 0]
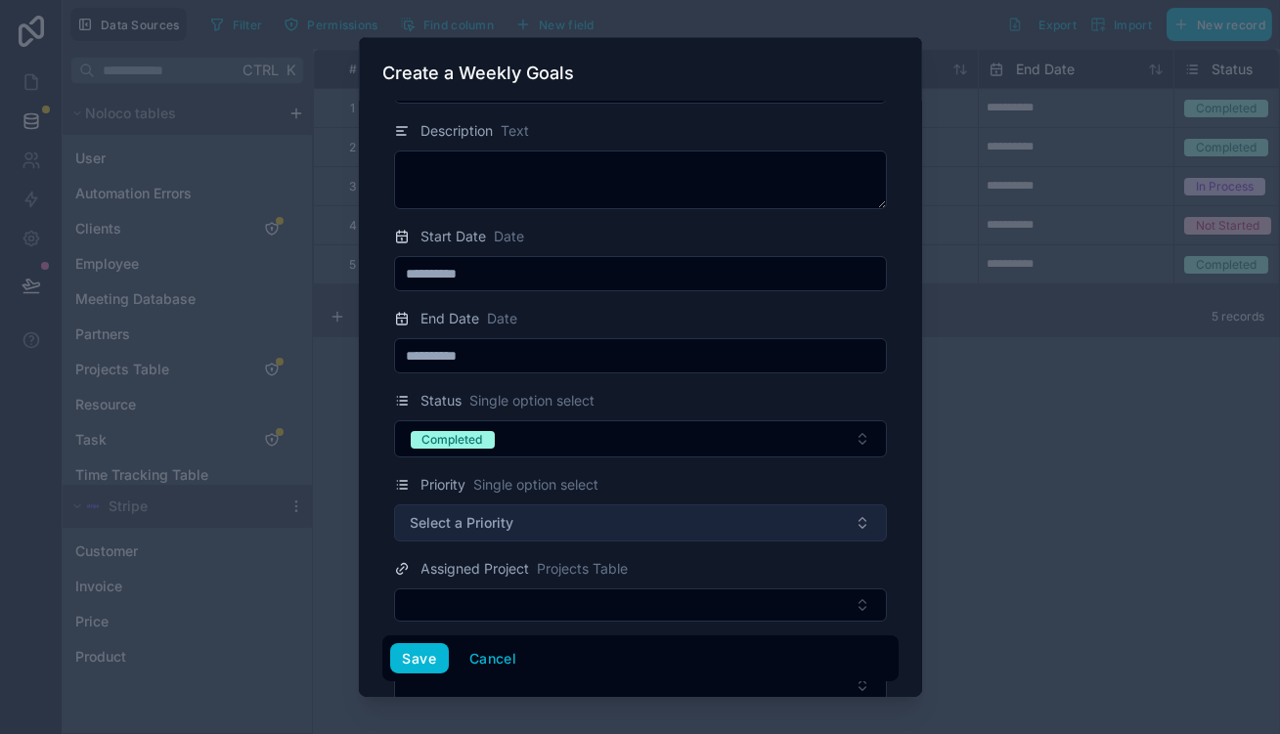
click at [548, 505] on button "Select a Priority" at bounding box center [640, 523] width 493 height 37
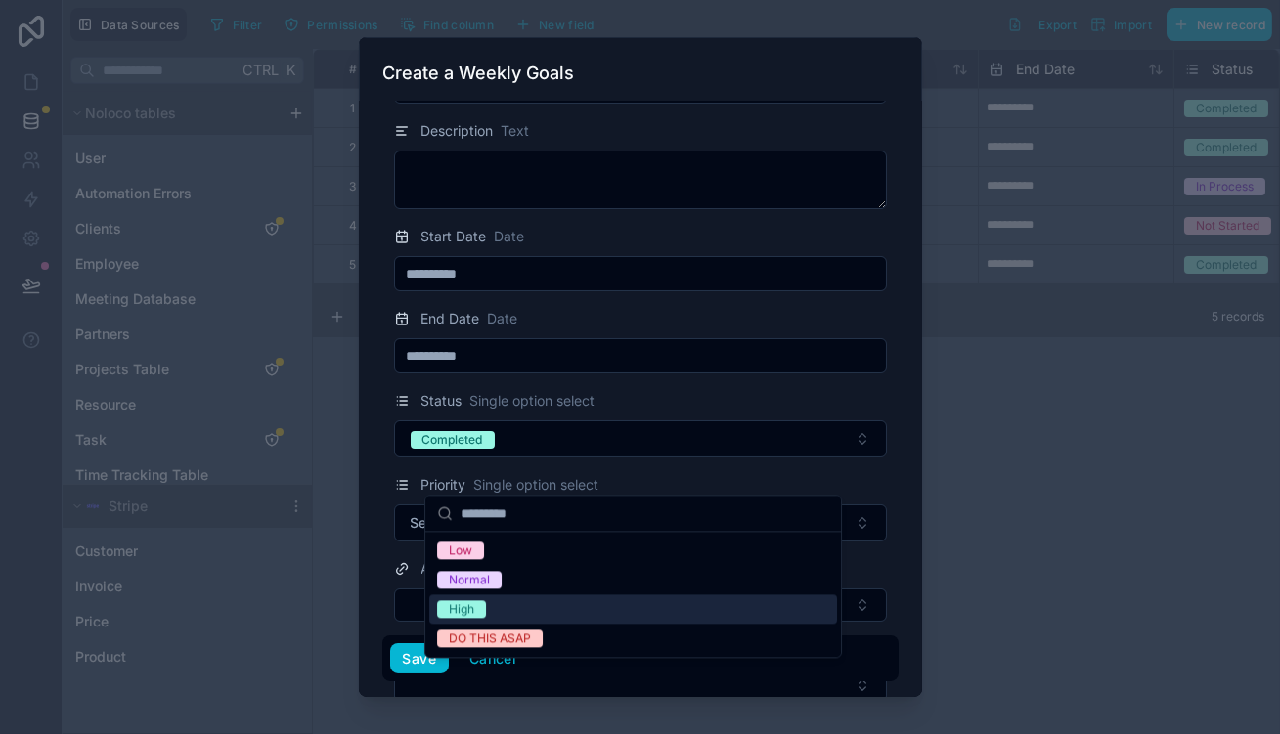
click at [507, 601] on div "High" at bounding box center [633, 609] width 408 height 29
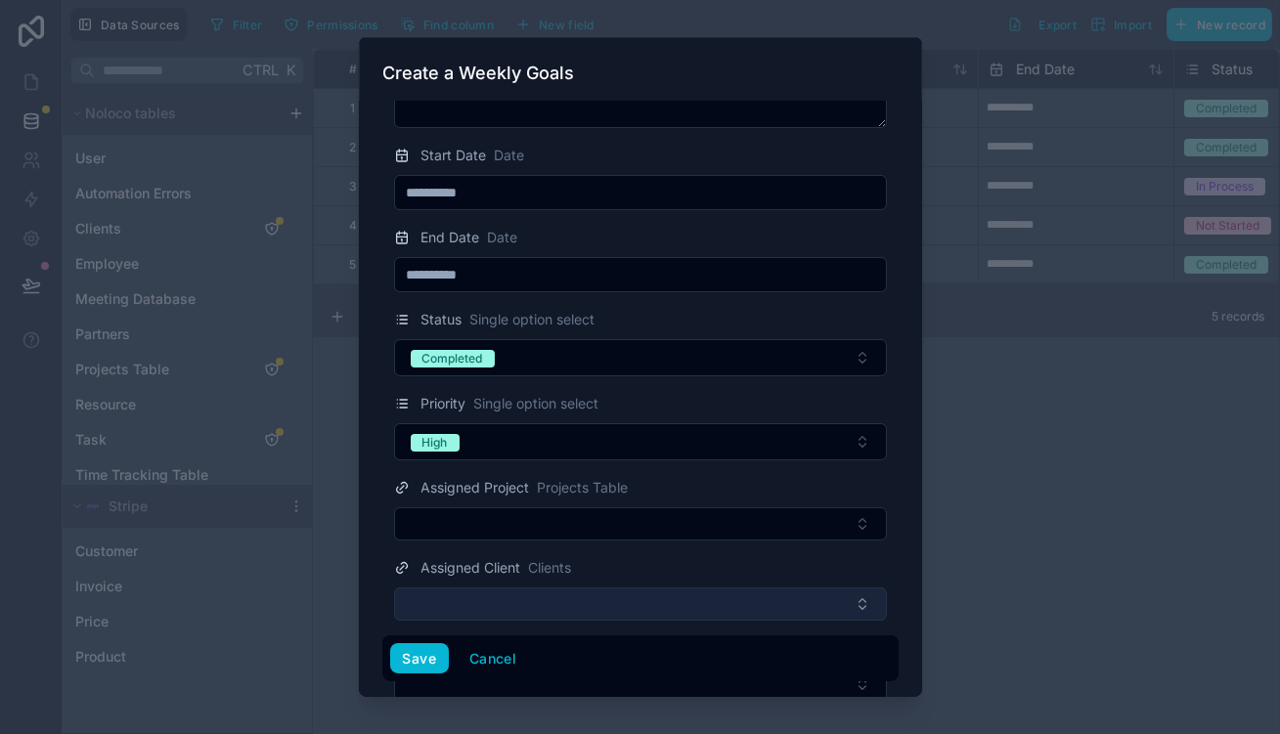
scroll to position [170, 0]
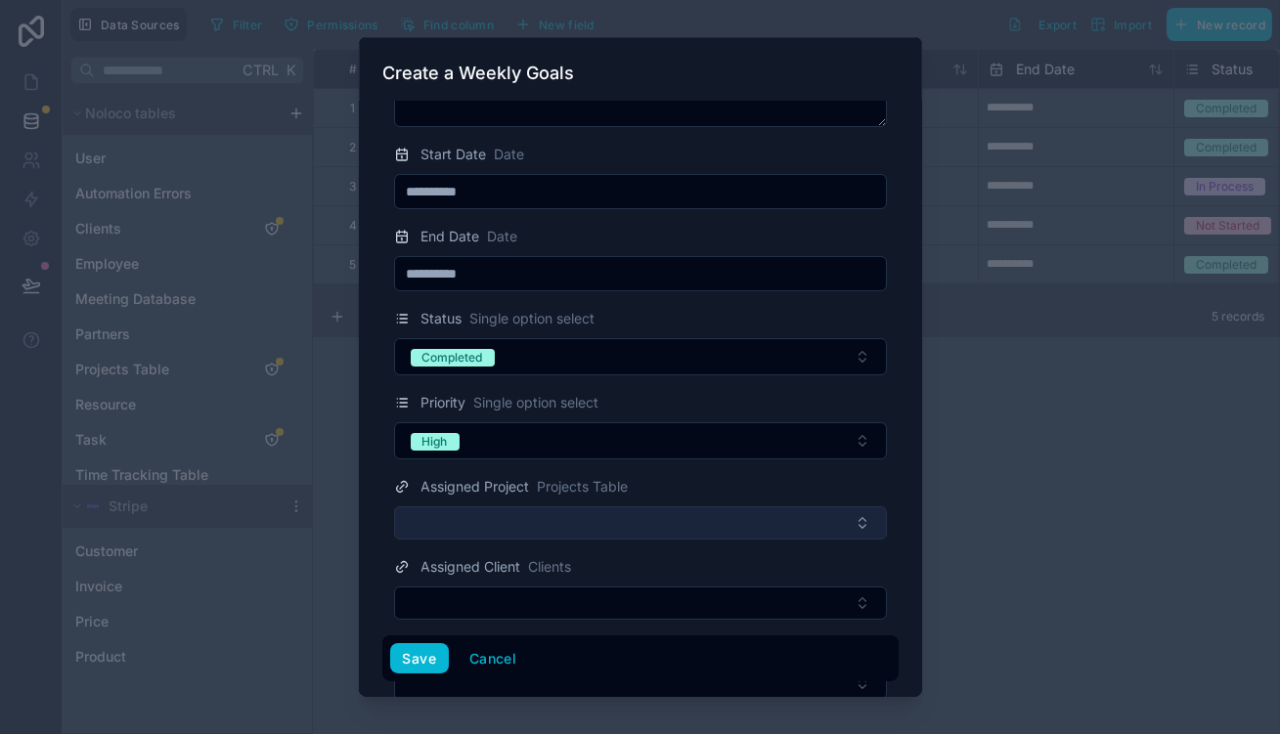
click at [573, 507] on button "Select Button" at bounding box center [640, 523] width 493 height 33
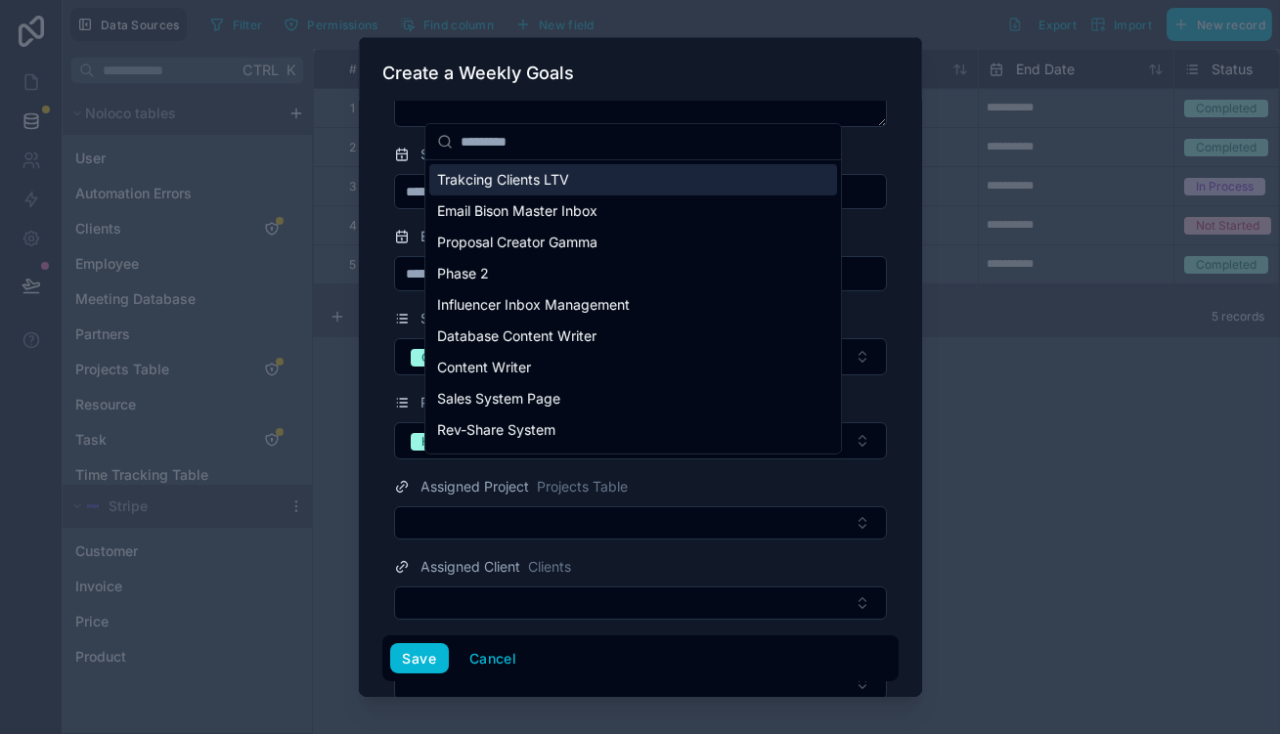
click at [643, 126] on input "text" at bounding box center [645, 141] width 369 height 35
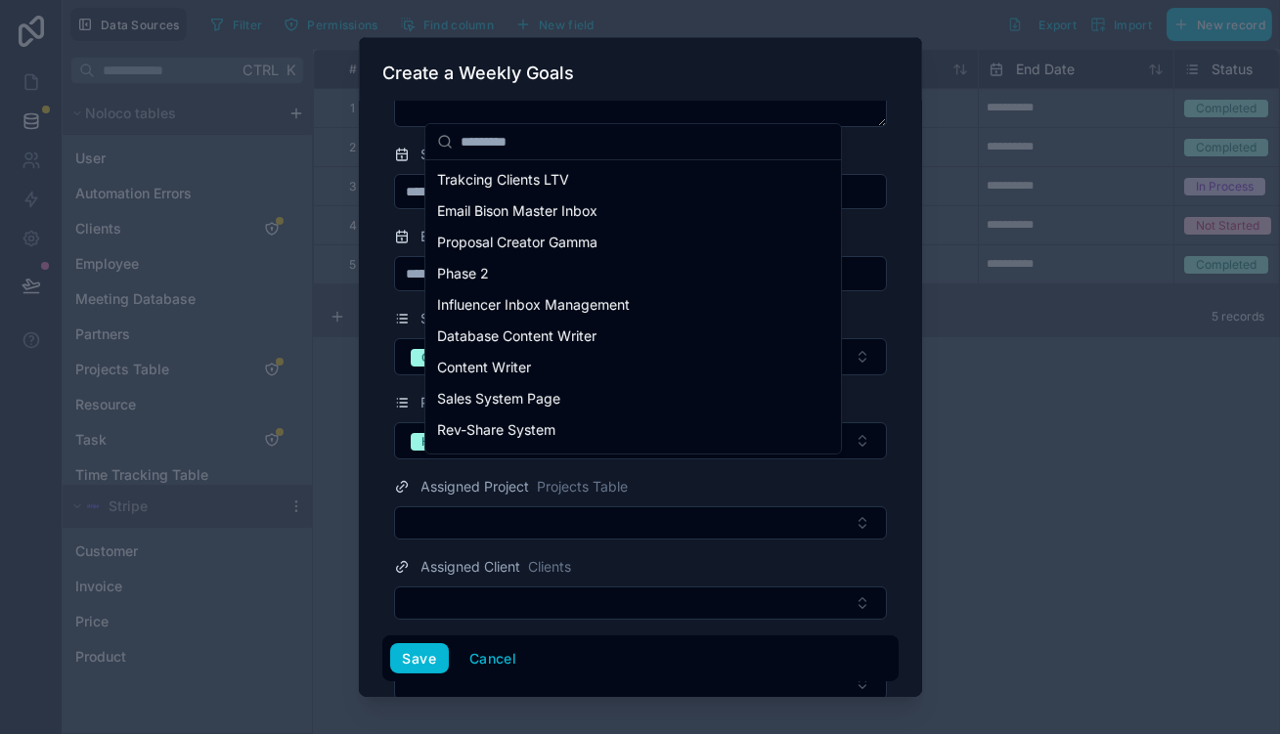
click at [778, 636] on div "Assigned Tasks Task" at bounding box center [640, 647] width 493 height 23
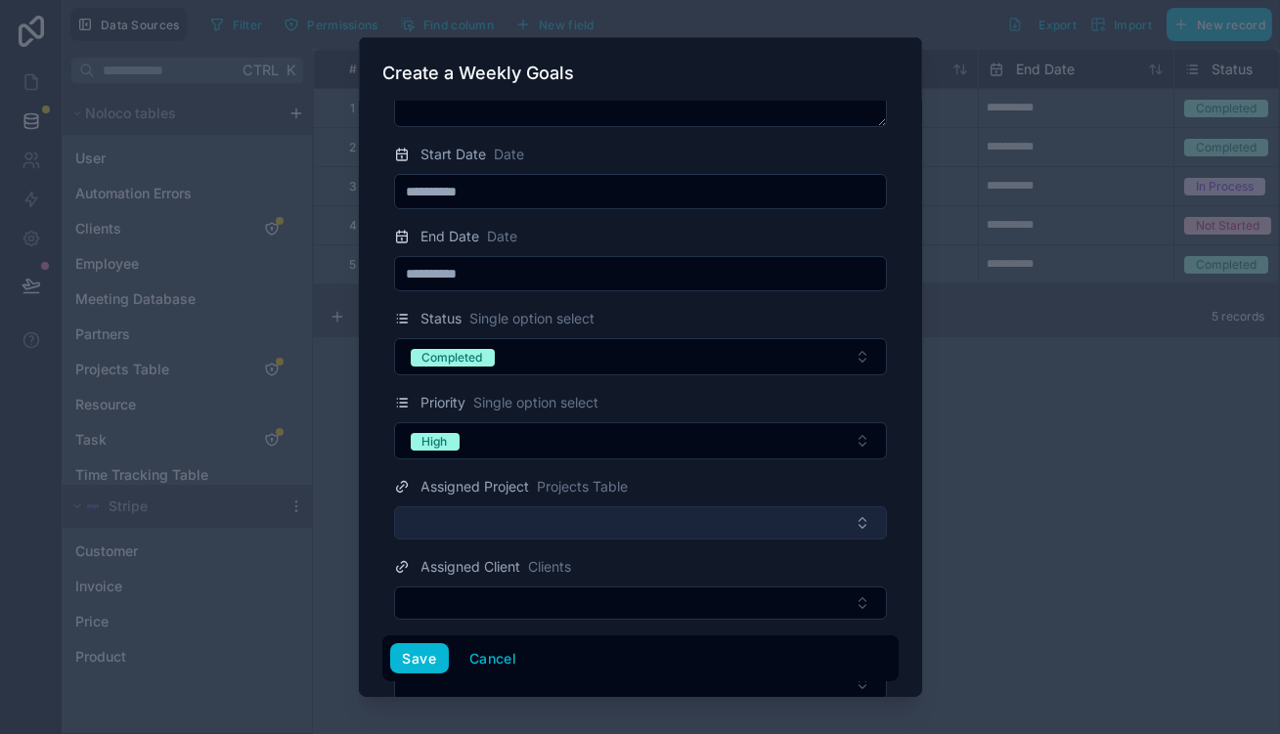
click at [577, 507] on button "Select Button" at bounding box center [640, 523] width 493 height 33
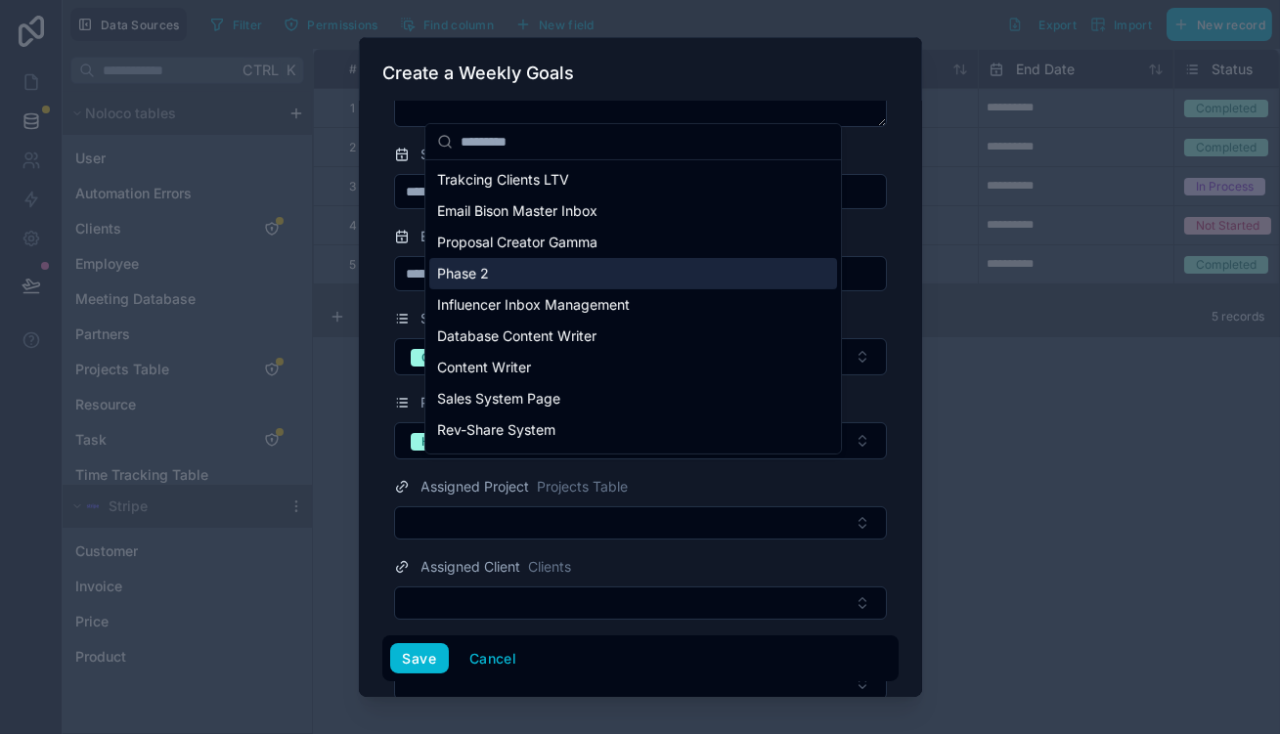
click at [640, 258] on div "Phase 2" at bounding box center [633, 273] width 408 height 31
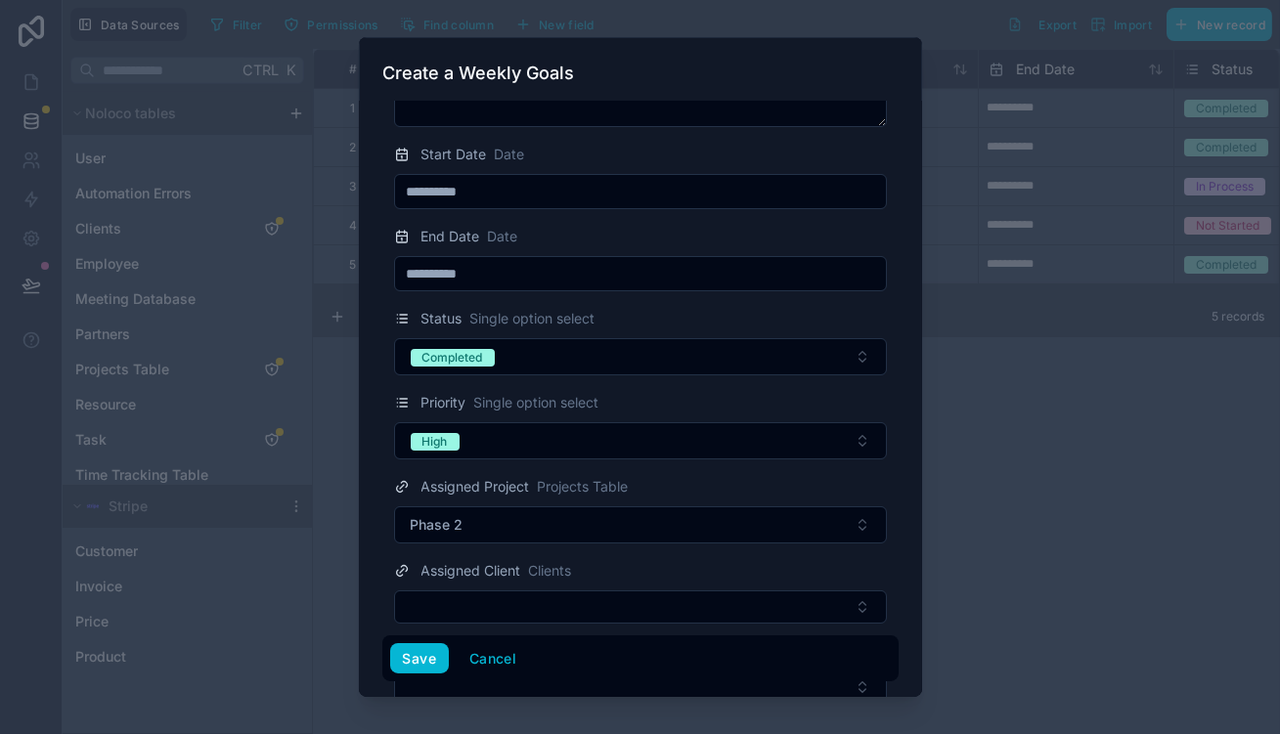
click at [567, 559] on div "Assigned Client Clients" at bounding box center [640, 591] width 516 height 65
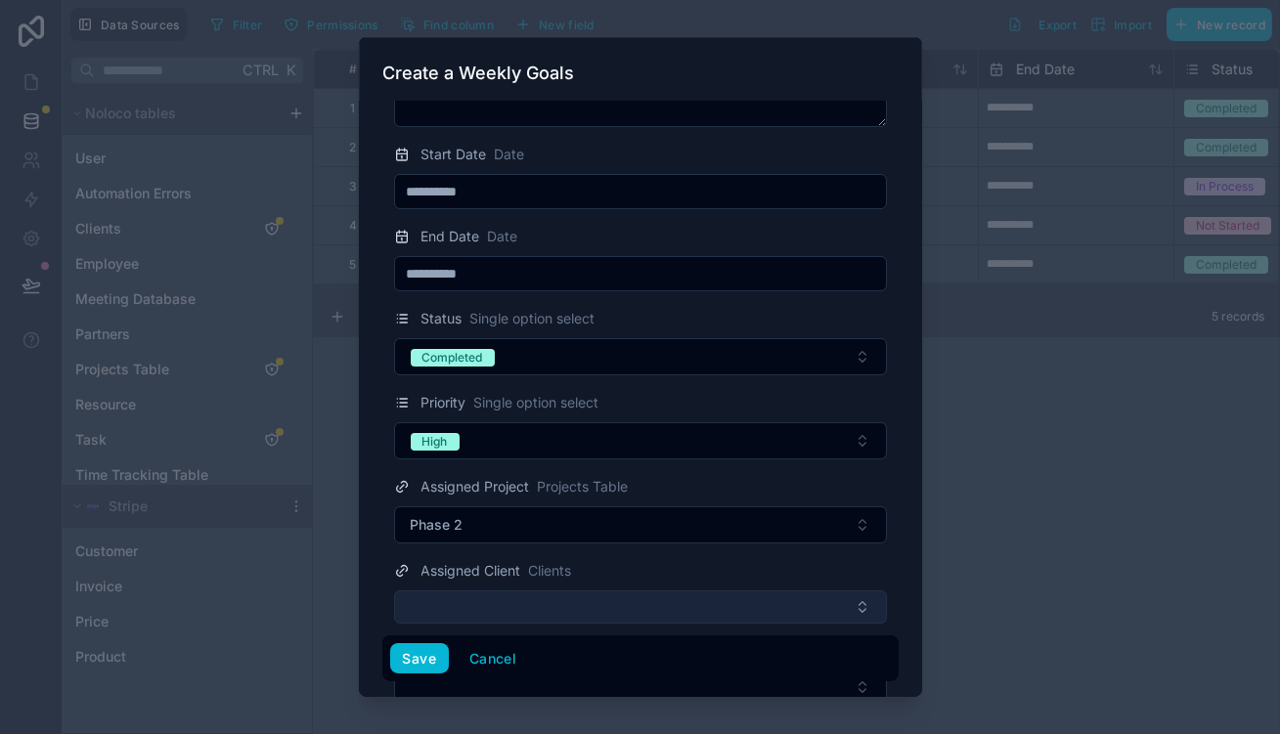
click at [573, 591] on button "Select Button" at bounding box center [640, 607] width 493 height 33
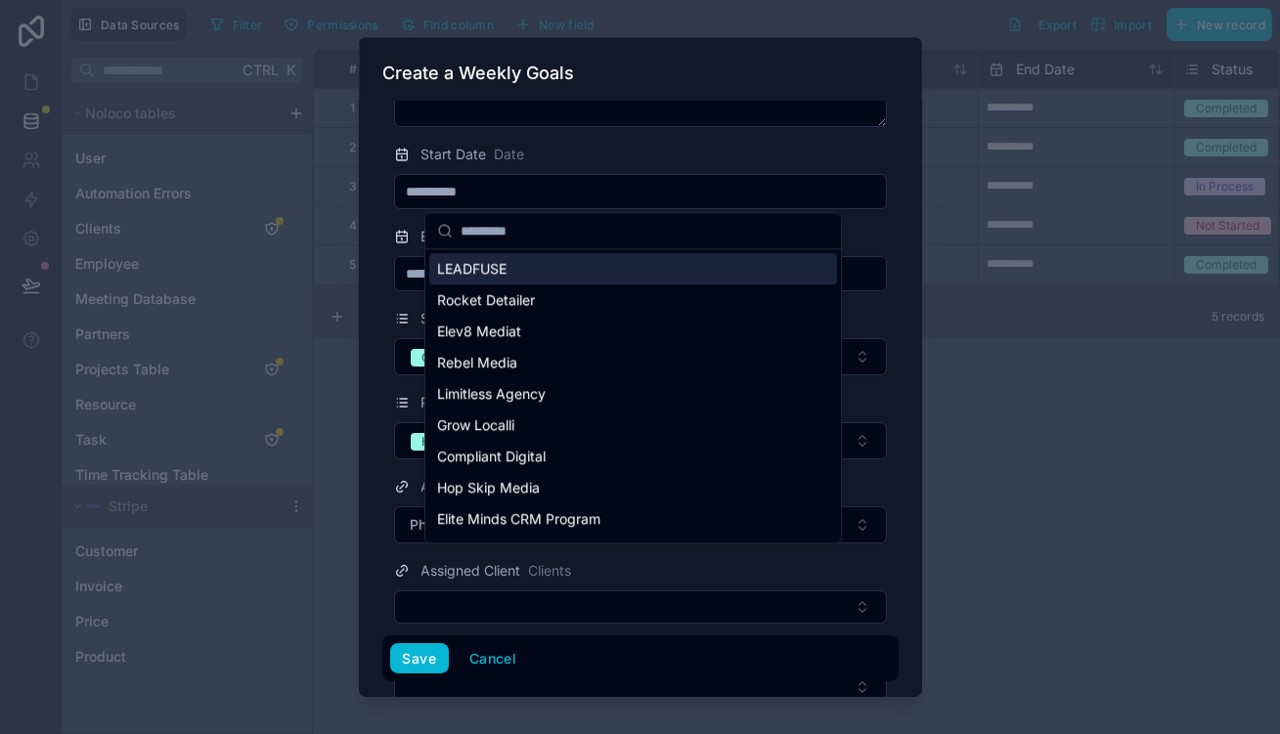
click at [571, 261] on div "LEADFUSE" at bounding box center [633, 268] width 408 height 31
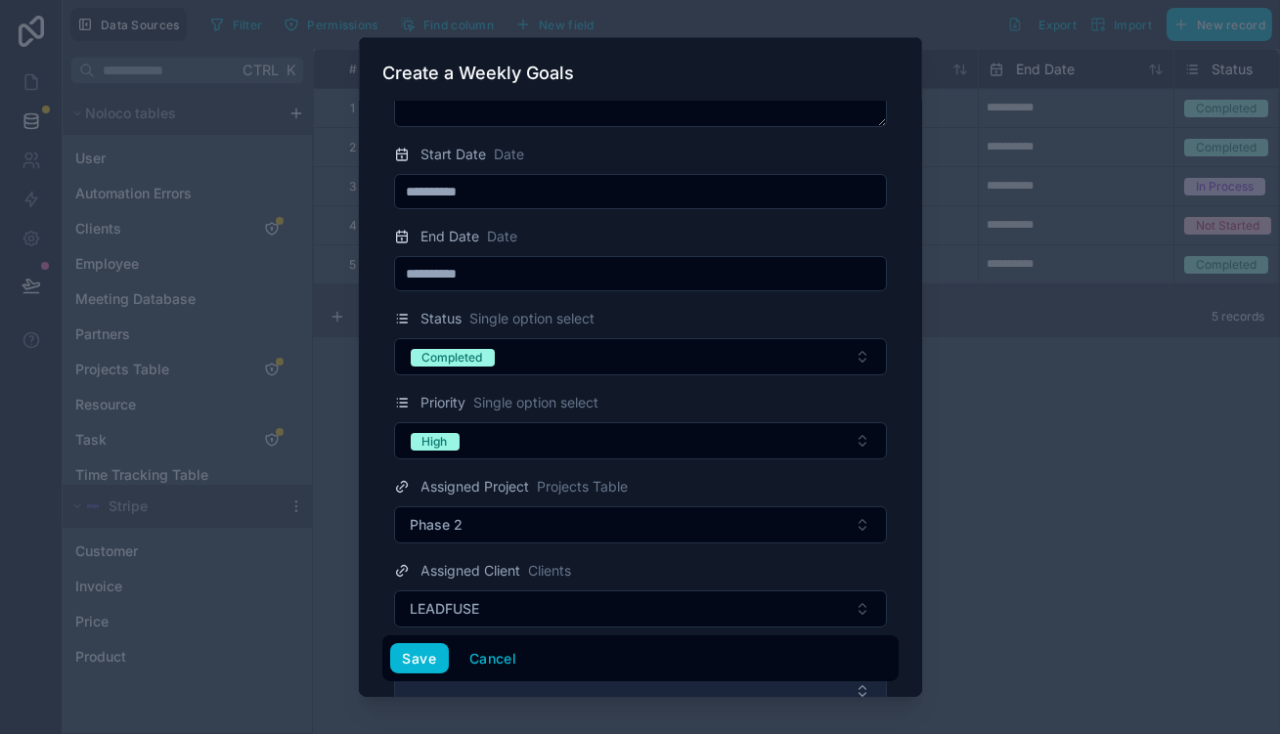
scroll to position [176, 0]
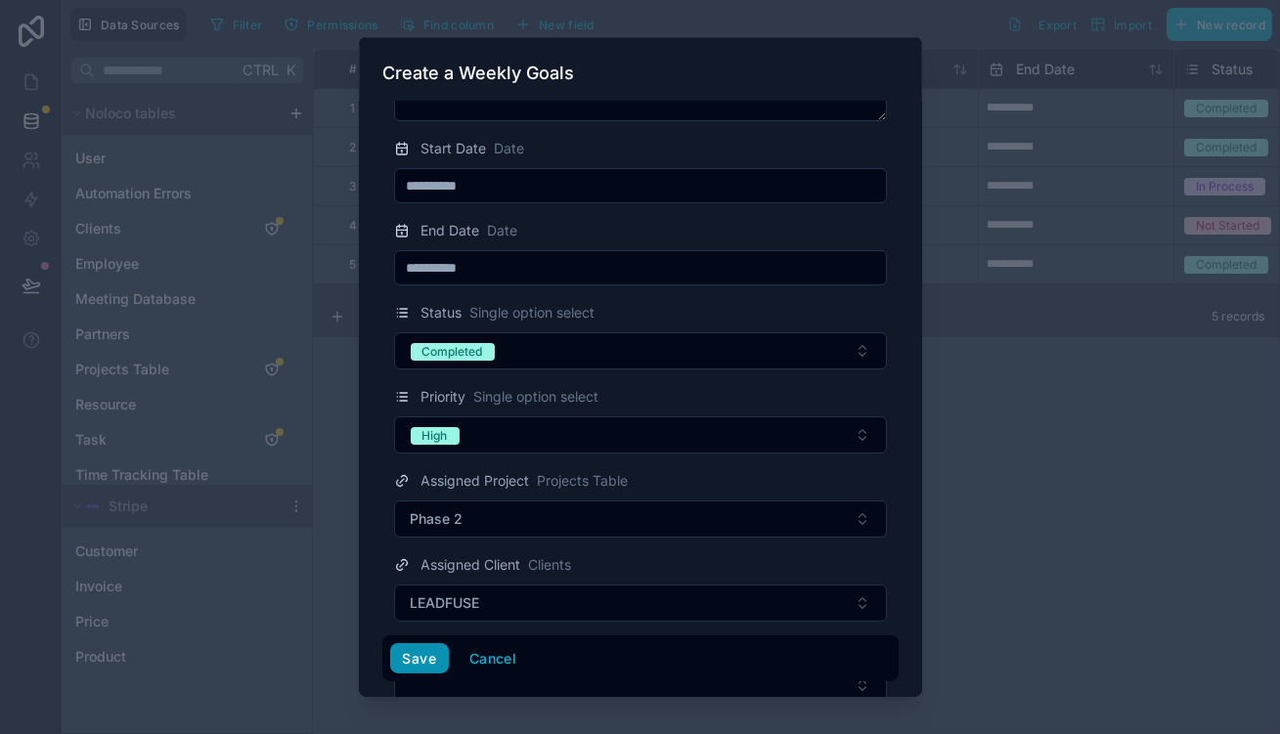
click at [433, 667] on button "Save" at bounding box center [419, 659] width 59 height 31
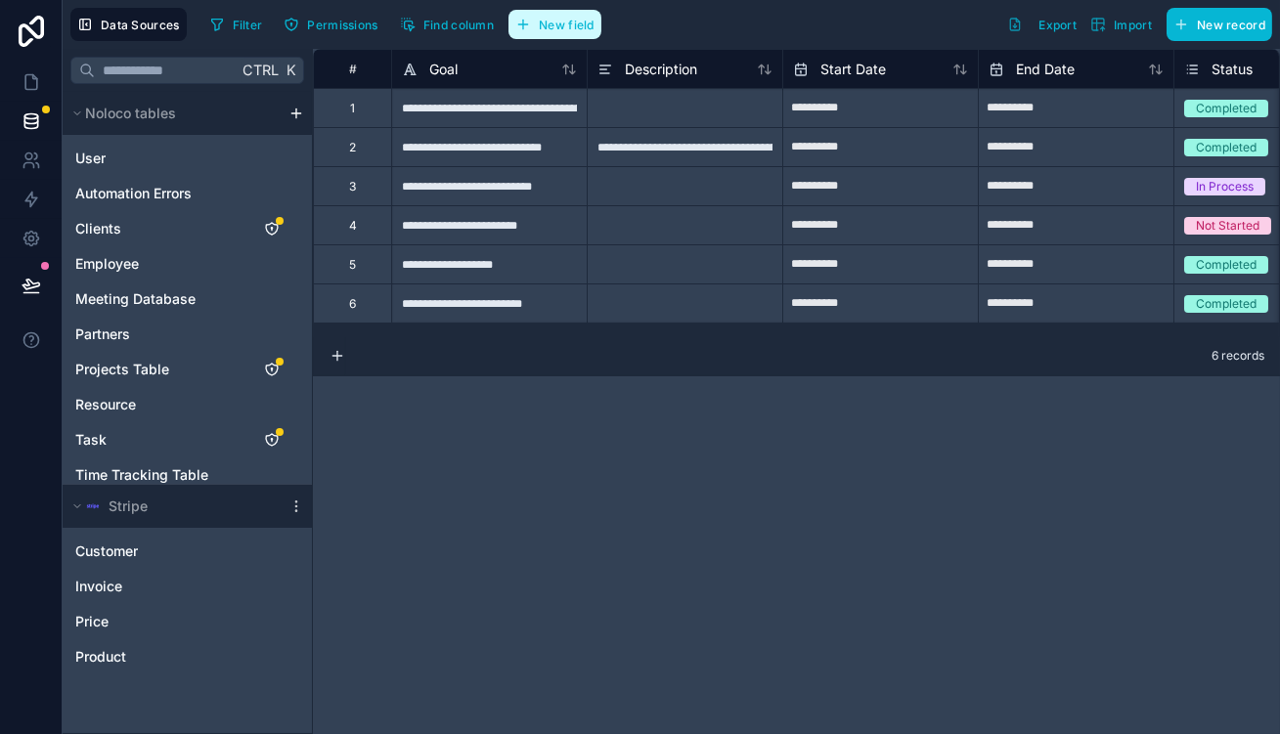
click at [525, 28] on button "New field" at bounding box center [555, 24] width 93 height 29
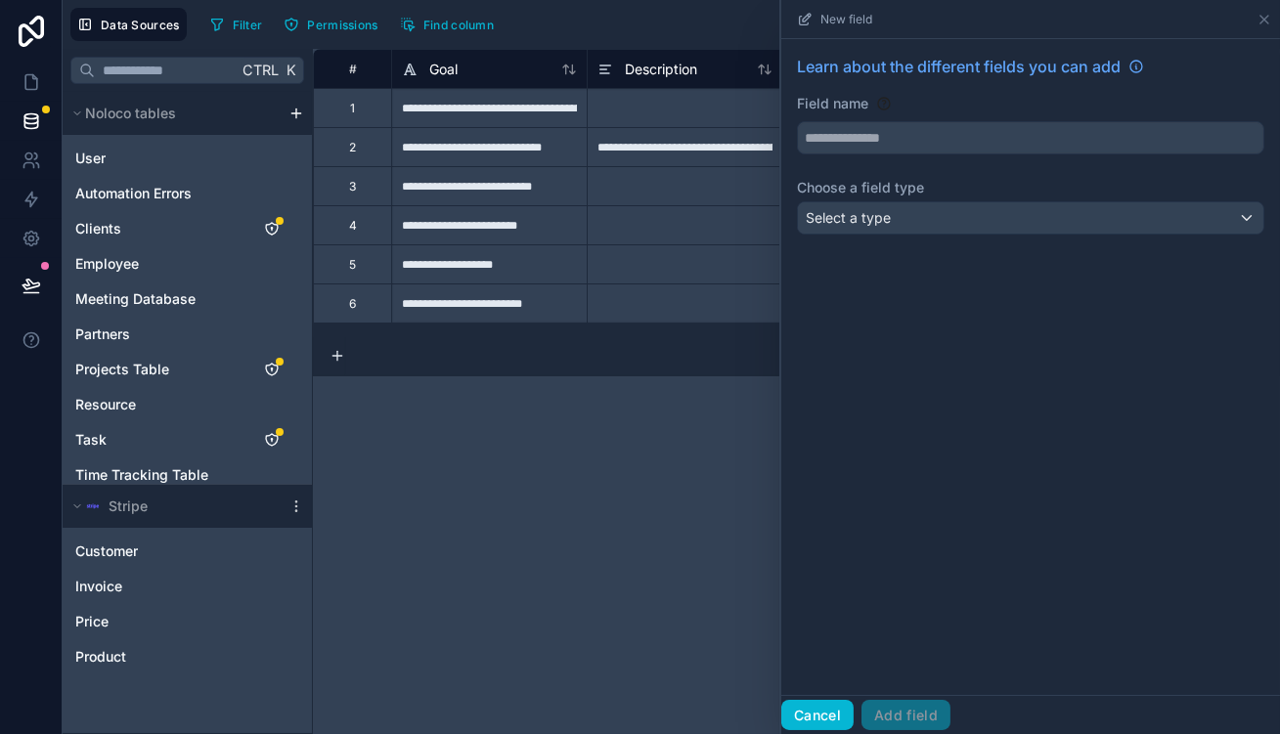
click at [854, 709] on button "Cancel" at bounding box center [817, 715] width 72 height 31
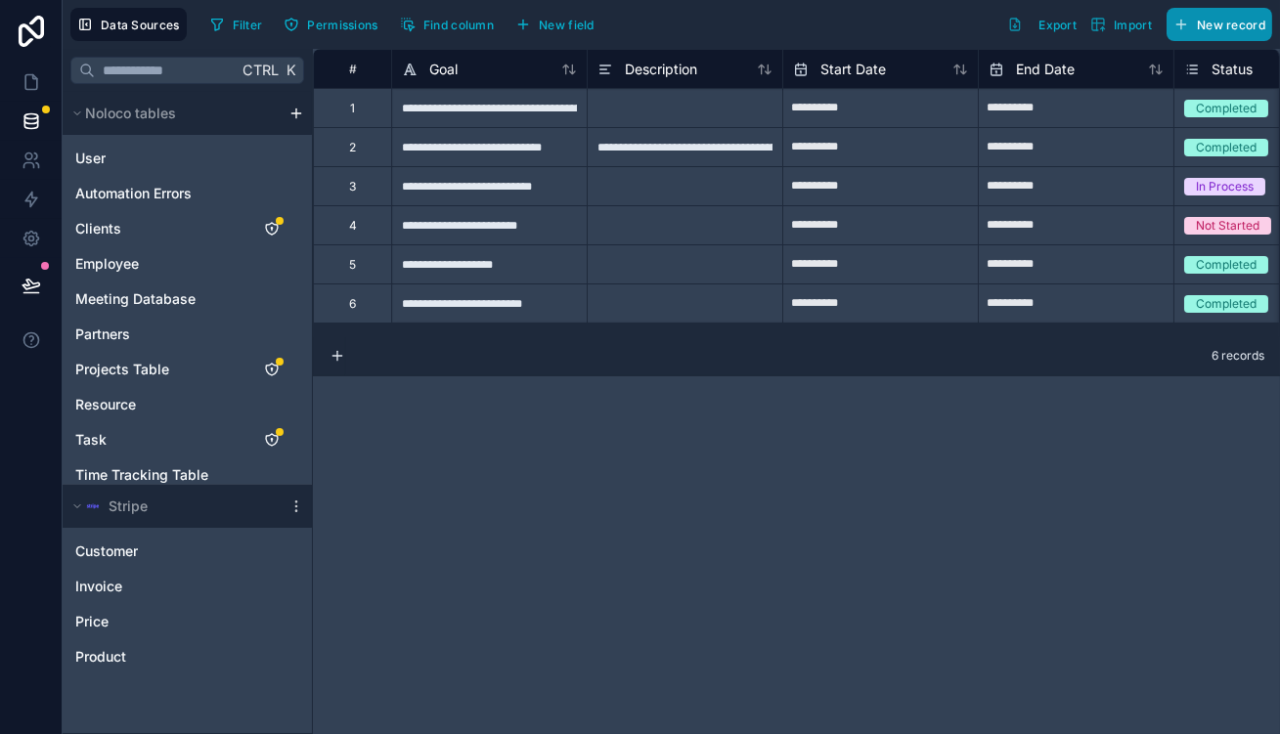
click at [1233, 28] on button "New record" at bounding box center [1220, 24] width 106 height 33
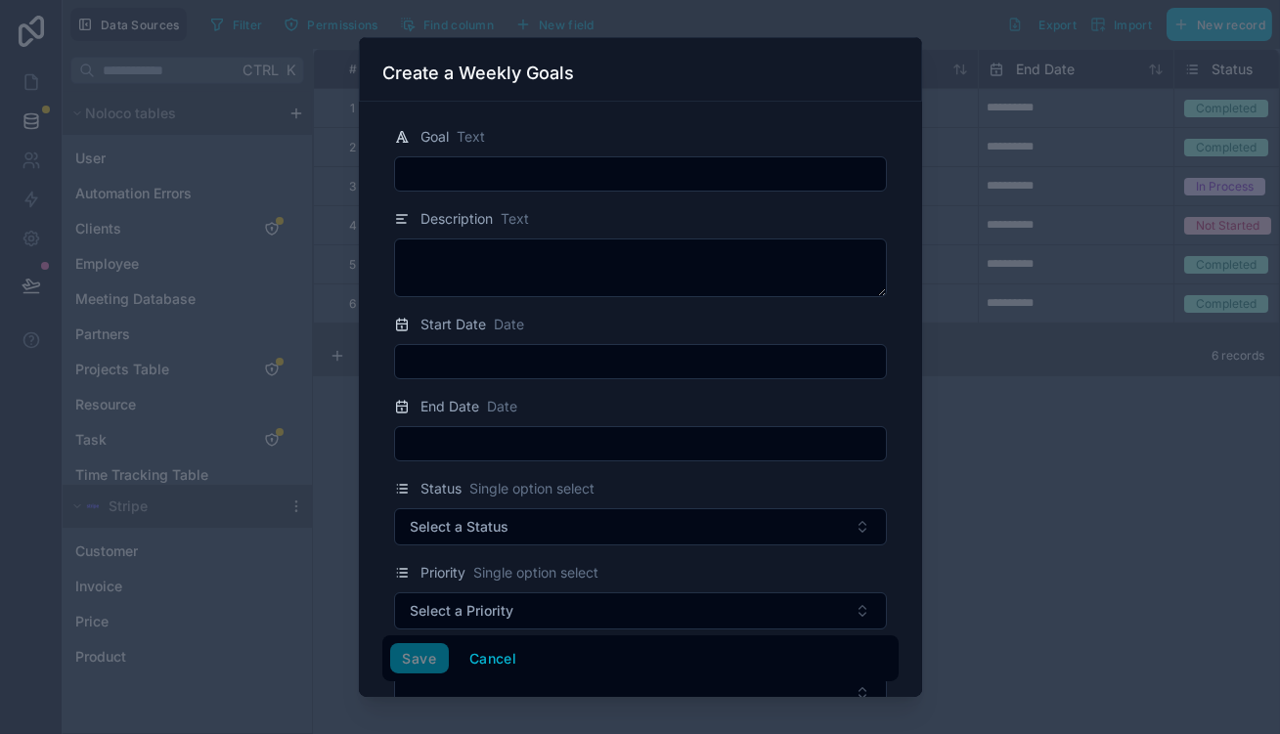
click at [611, 160] on input "text" at bounding box center [640, 173] width 491 height 27
paste input "**********"
type input "**********"
click at [584, 353] on form "**********" at bounding box center [640, 521] width 516 height 823
click at [598, 348] on input "text" at bounding box center [640, 361] width 491 height 27
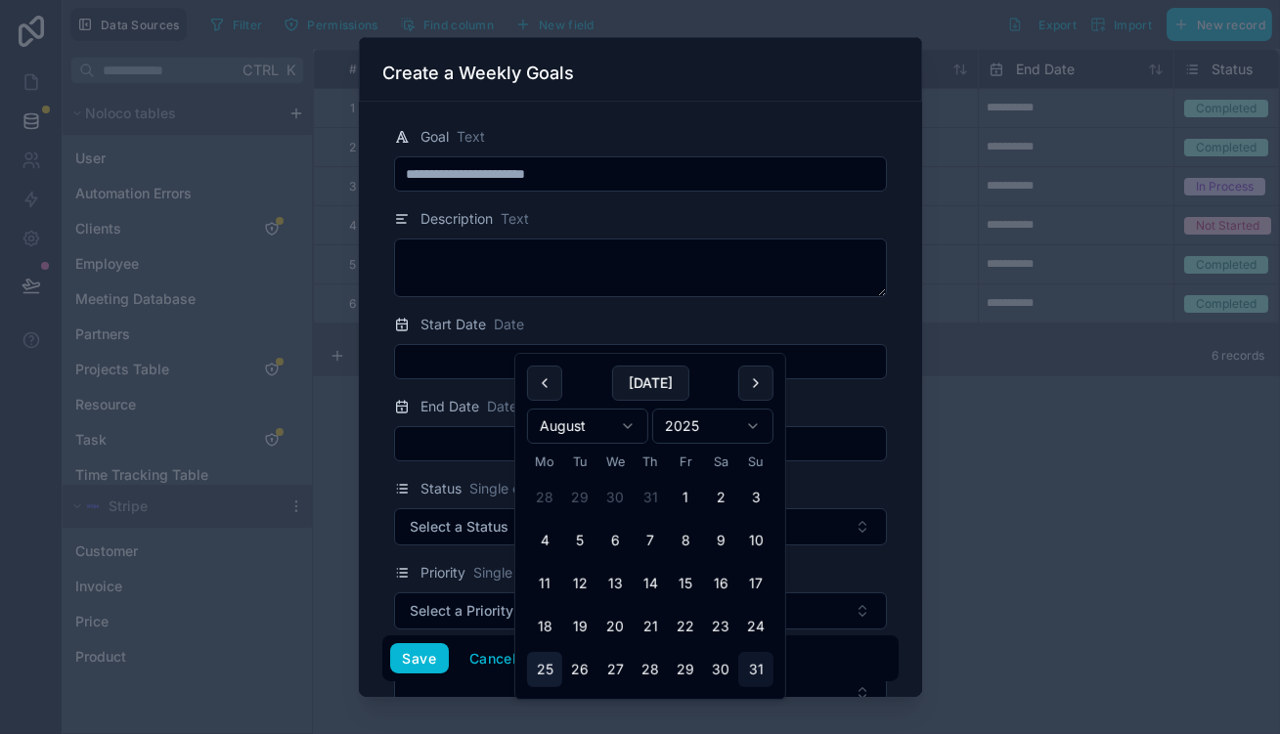
click at [538, 652] on button "25" at bounding box center [544, 669] width 35 height 35
type input "**********"
click at [447, 395] on div "End Date Date" at bounding box center [456, 406] width 124 height 23
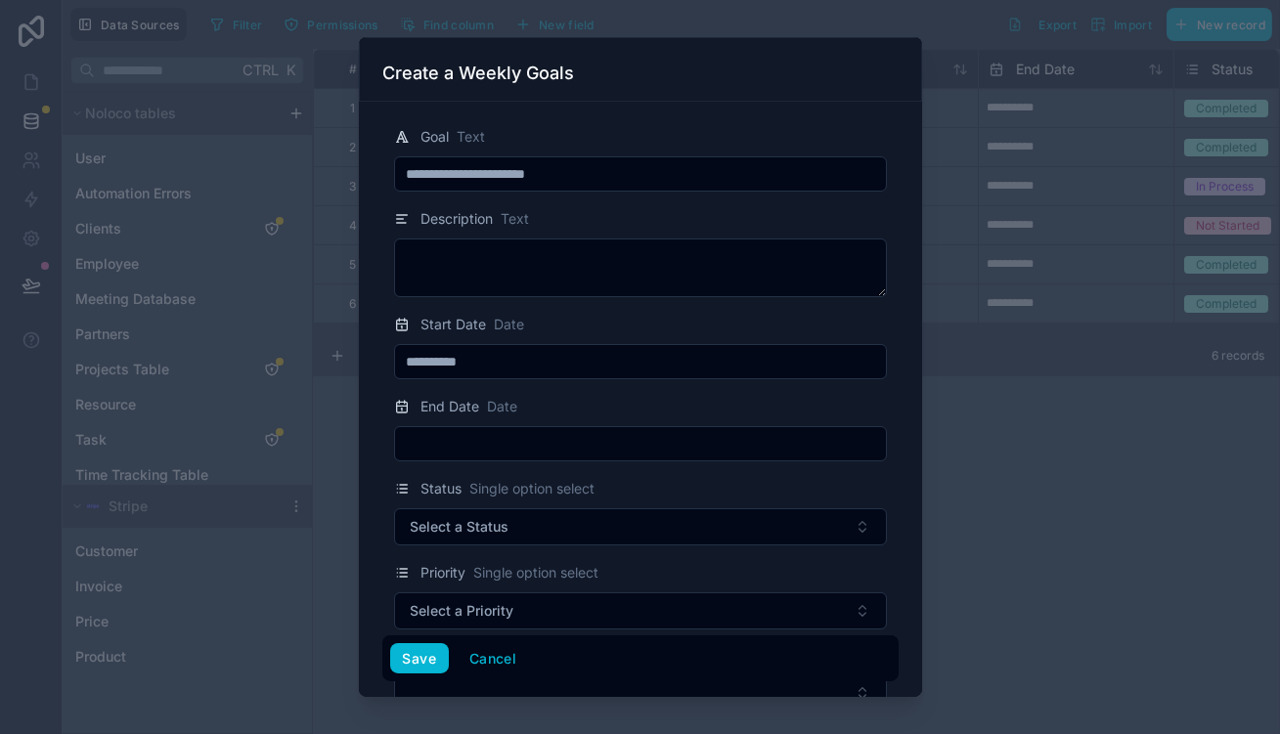
click at [464, 430] on input "text" at bounding box center [640, 443] width 491 height 27
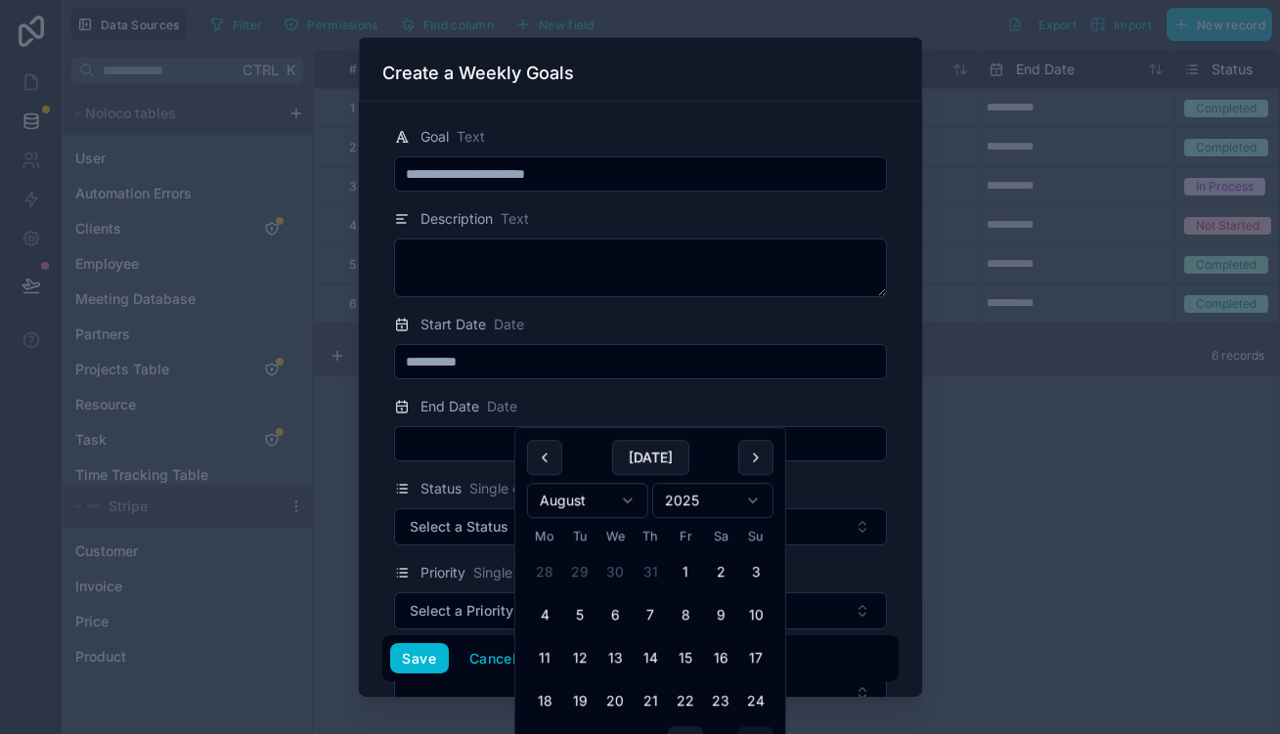
drag, startPoint x: 652, startPoint y: 702, endPoint x: 664, endPoint y: 703, distance: 11.8
click at [668, 727] on button "29" at bounding box center [685, 744] width 35 height 35
type input "**********"
click at [630, 395] on div "End Date Date" at bounding box center [640, 406] width 493 height 23
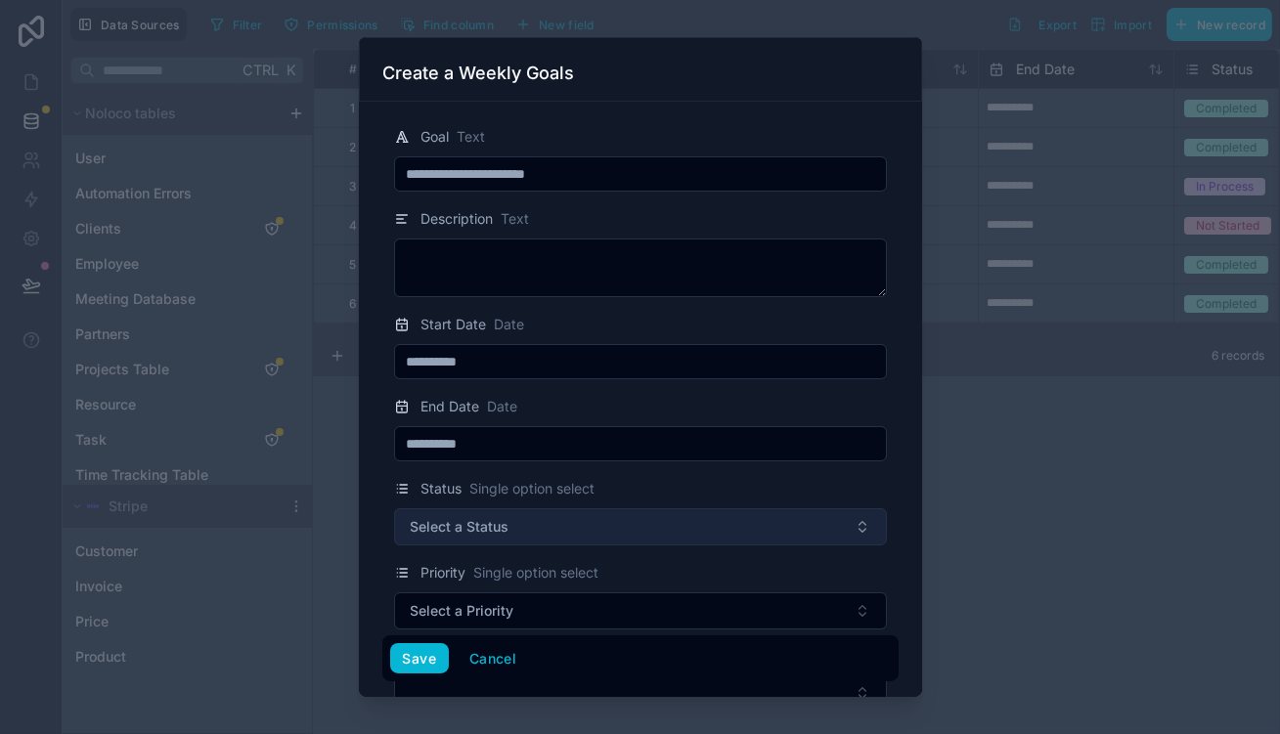
click at [572, 509] on button "Select a Status" at bounding box center [640, 527] width 493 height 37
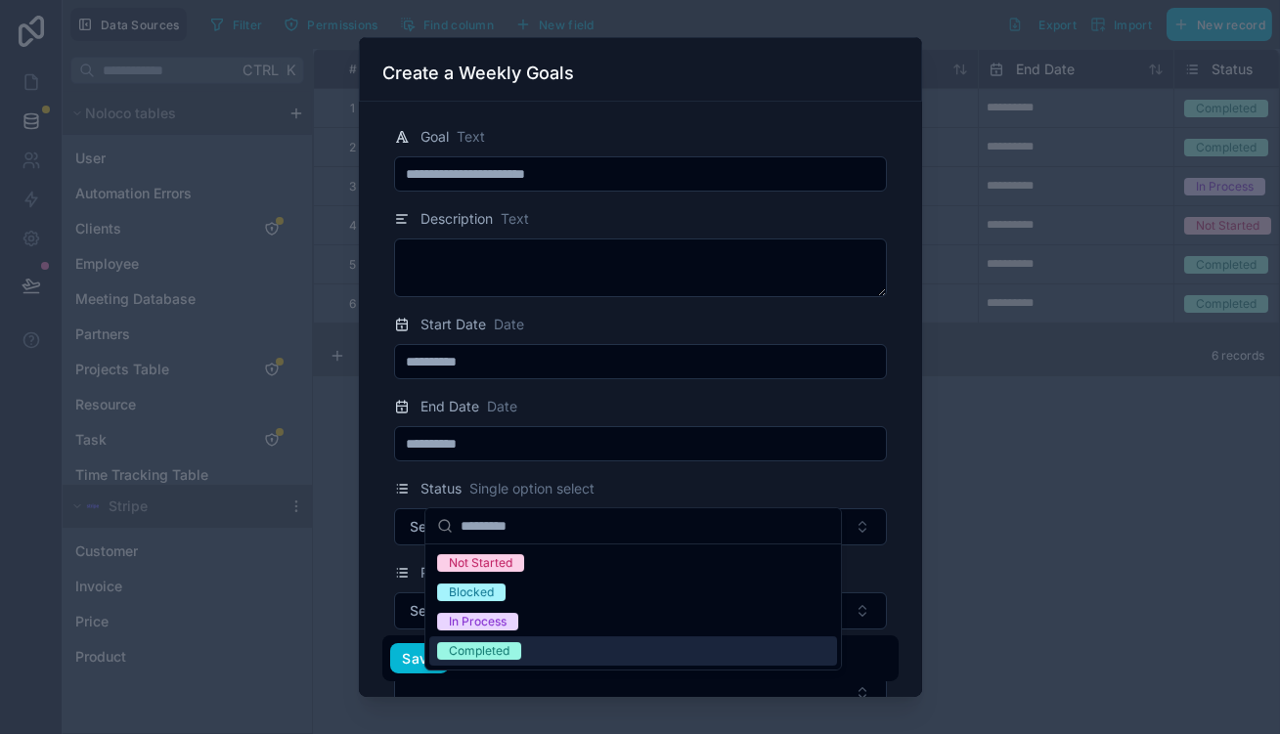
click at [557, 637] on div "Completed" at bounding box center [633, 651] width 408 height 29
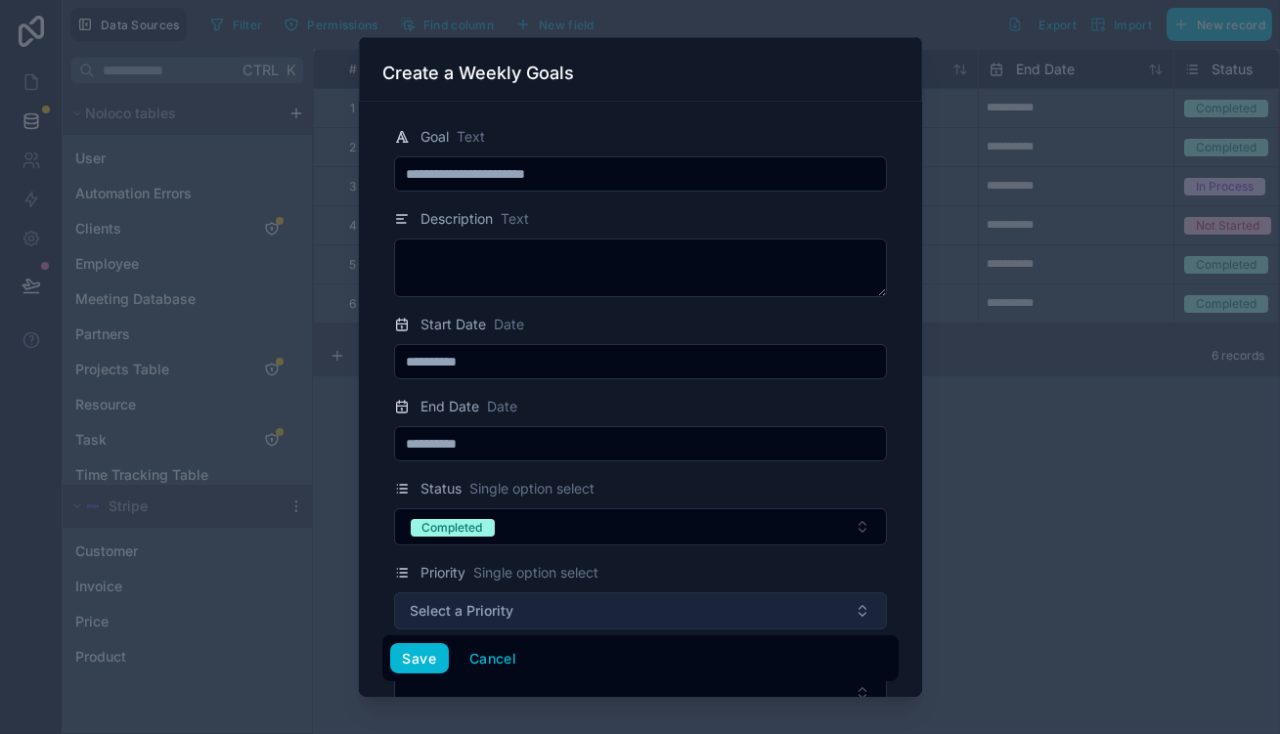
click at [571, 593] on button "Select a Priority" at bounding box center [640, 611] width 493 height 37
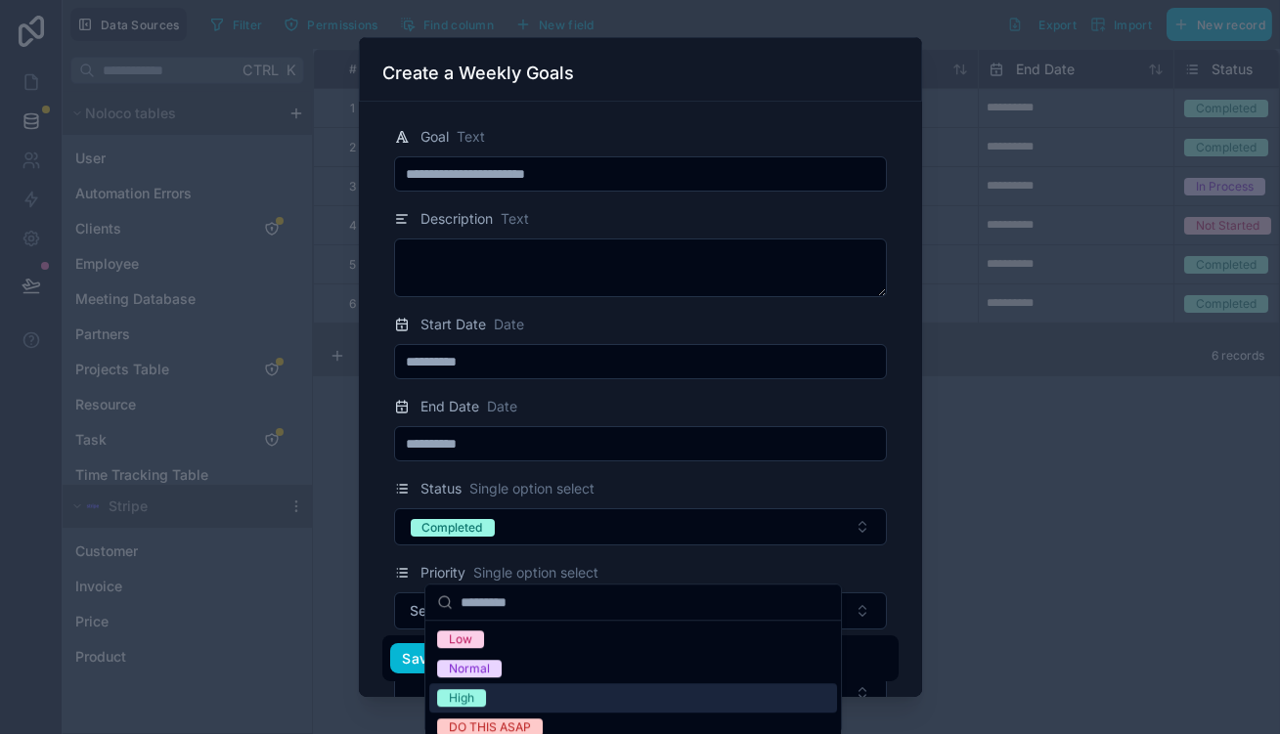
click at [505, 684] on div "High" at bounding box center [633, 698] width 408 height 29
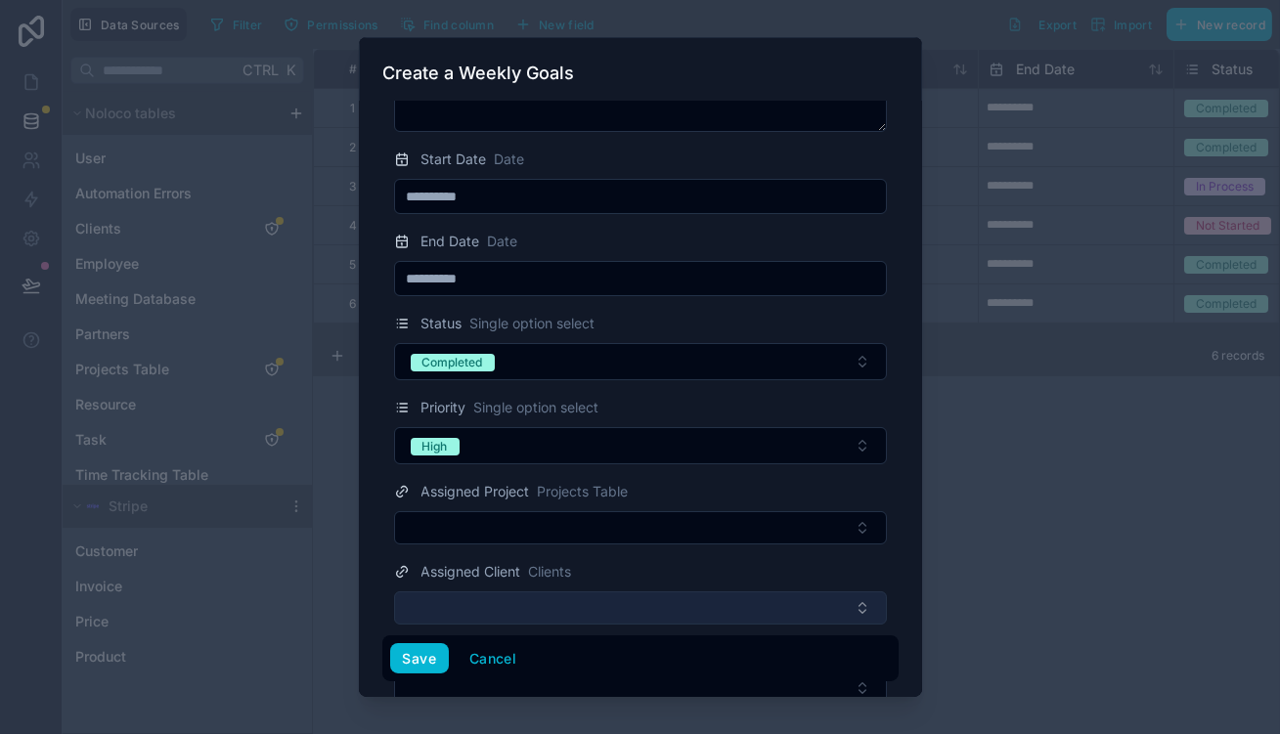
scroll to position [170, 0]
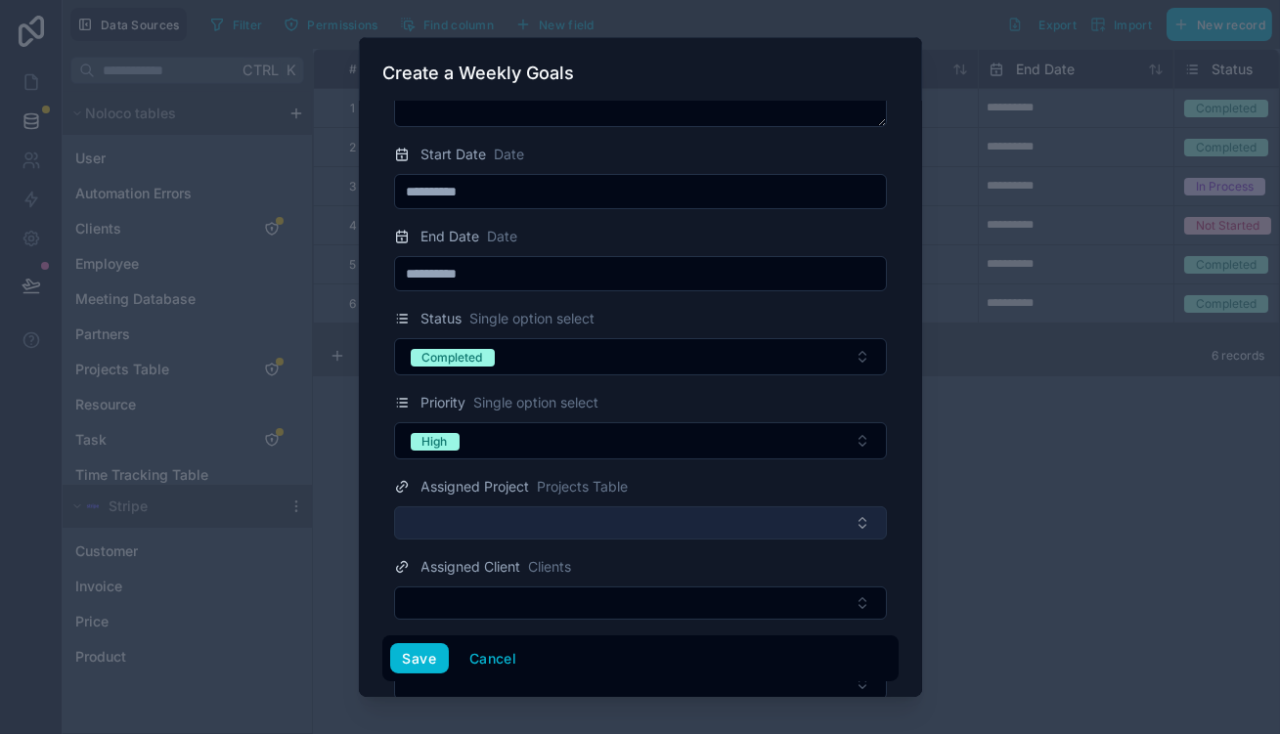
click at [570, 507] on button "Select Button" at bounding box center [640, 523] width 493 height 33
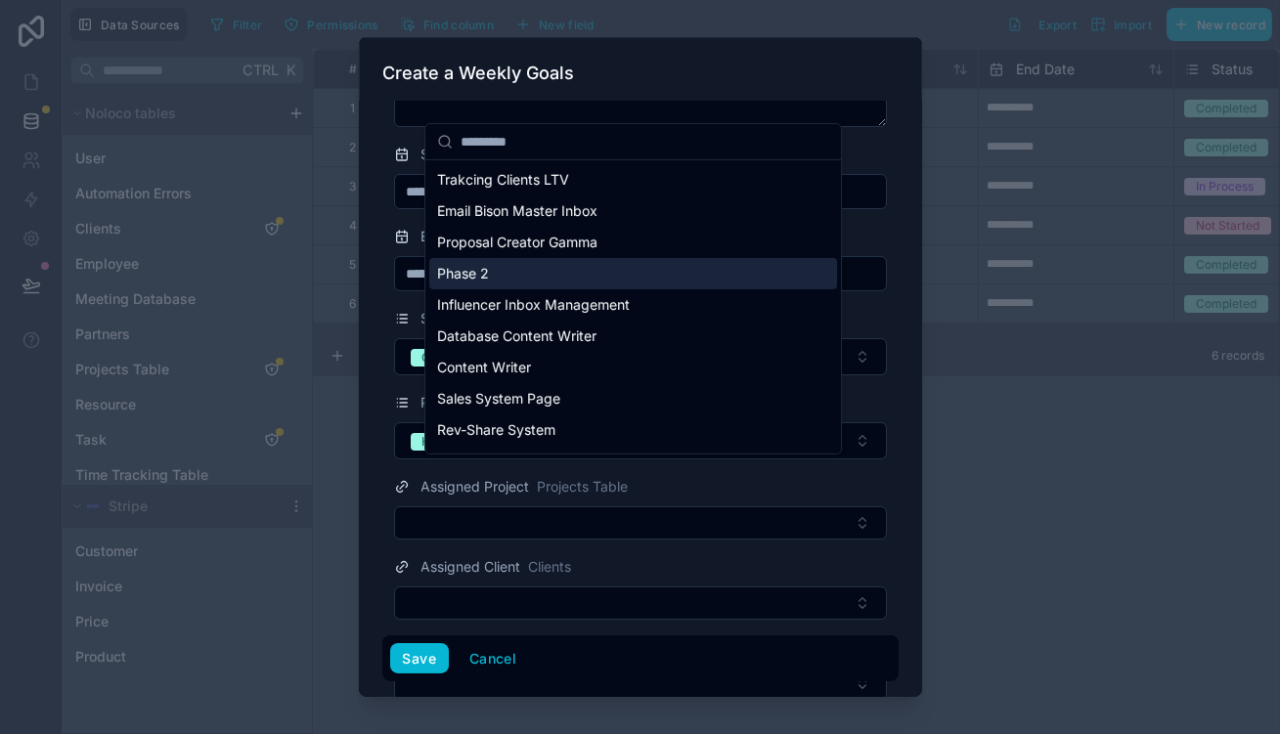
click at [579, 263] on div "Phase 2" at bounding box center [633, 273] width 408 height 31
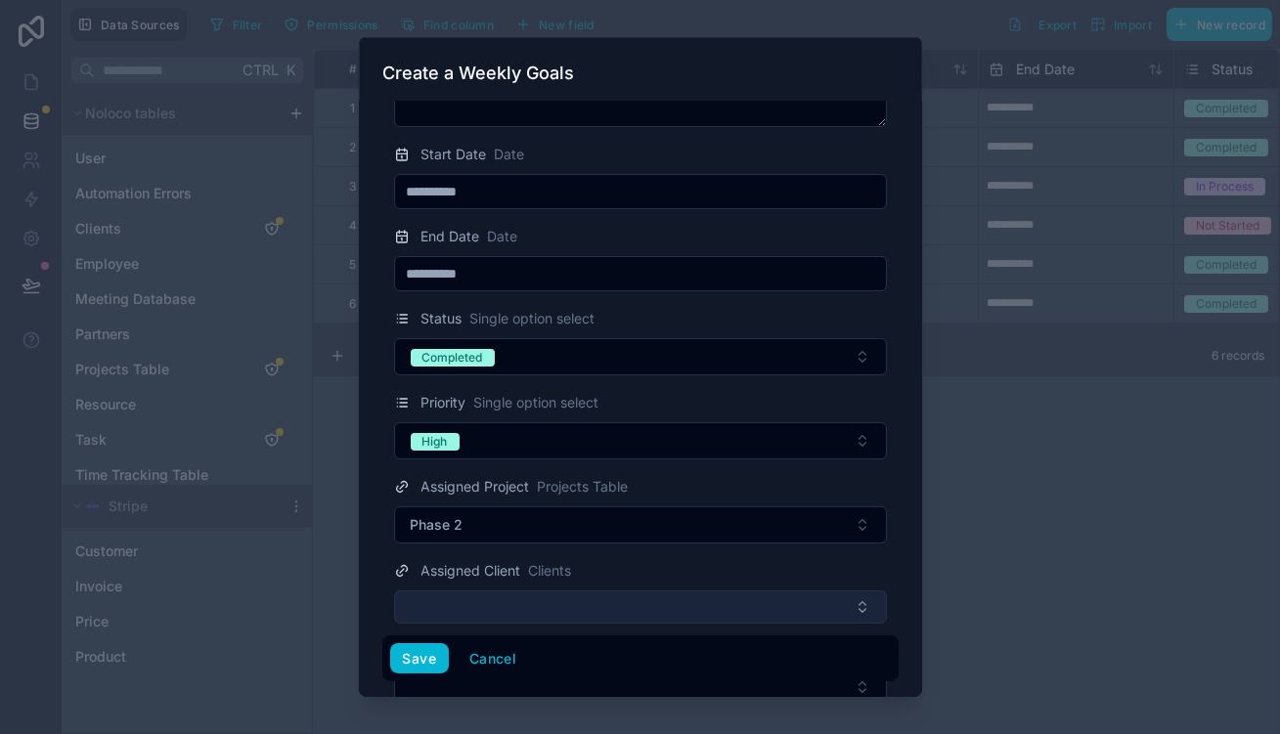
click at [498, 591] on button "Select Button" at bounding box center [640, 607] width 493 height 33
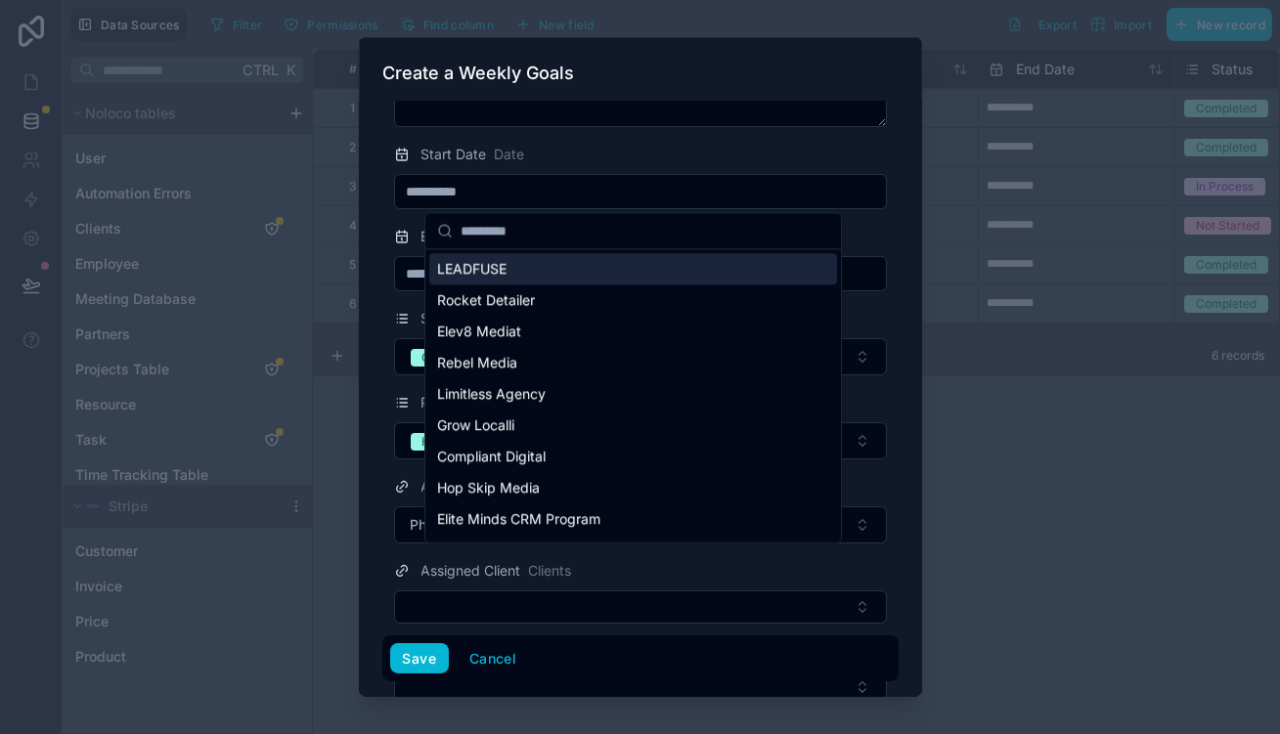
click at [558, 267] on div "LEADFUSE" at bounding box center [633, 268] width 408 height 31
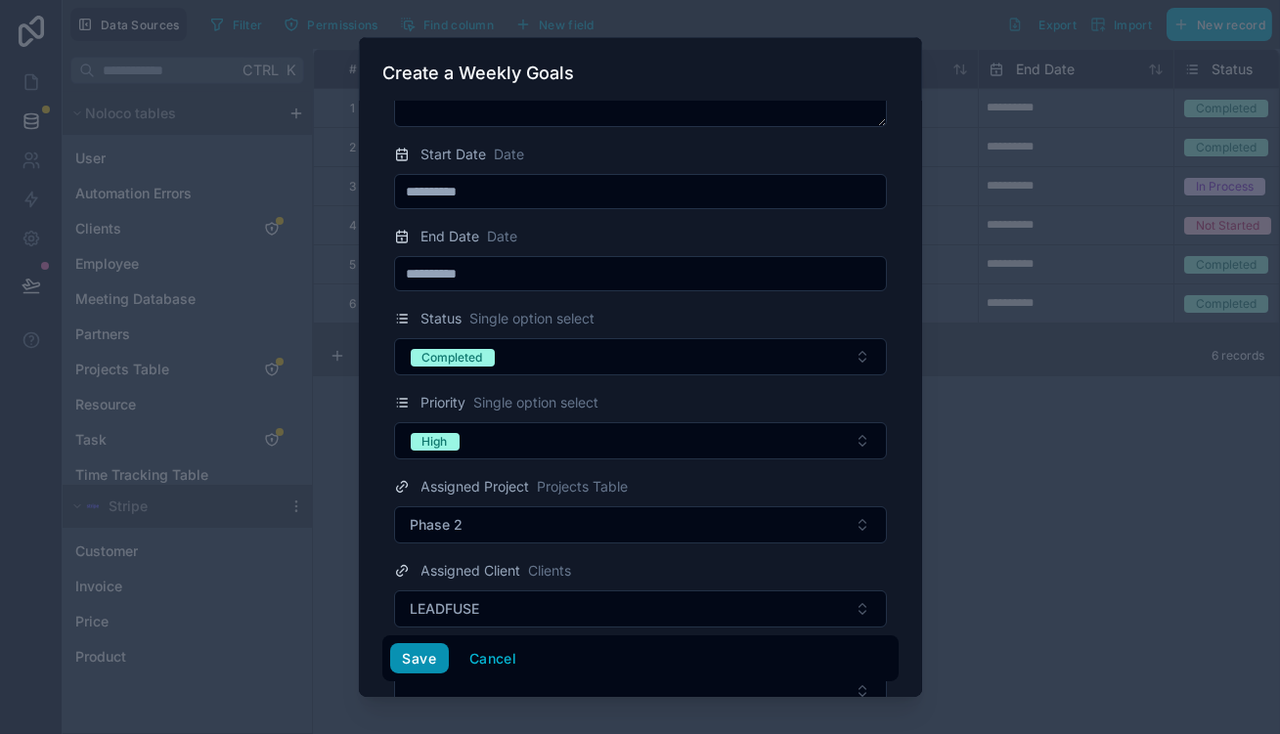
click at [445, 666] on button "Save" at bounding box center [419, 659] width 59 height 31
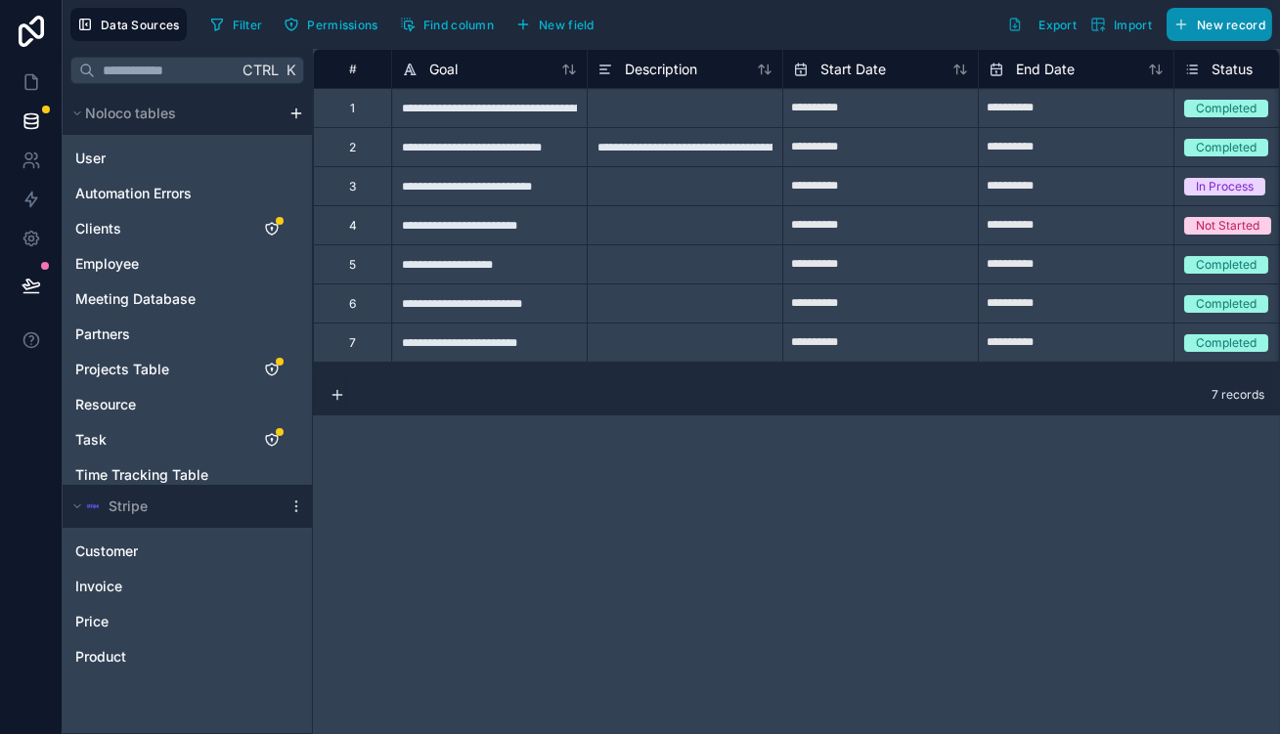
click at [1232, 13] on button "New record" at bounding box center [1220, 24] width 106 height 33
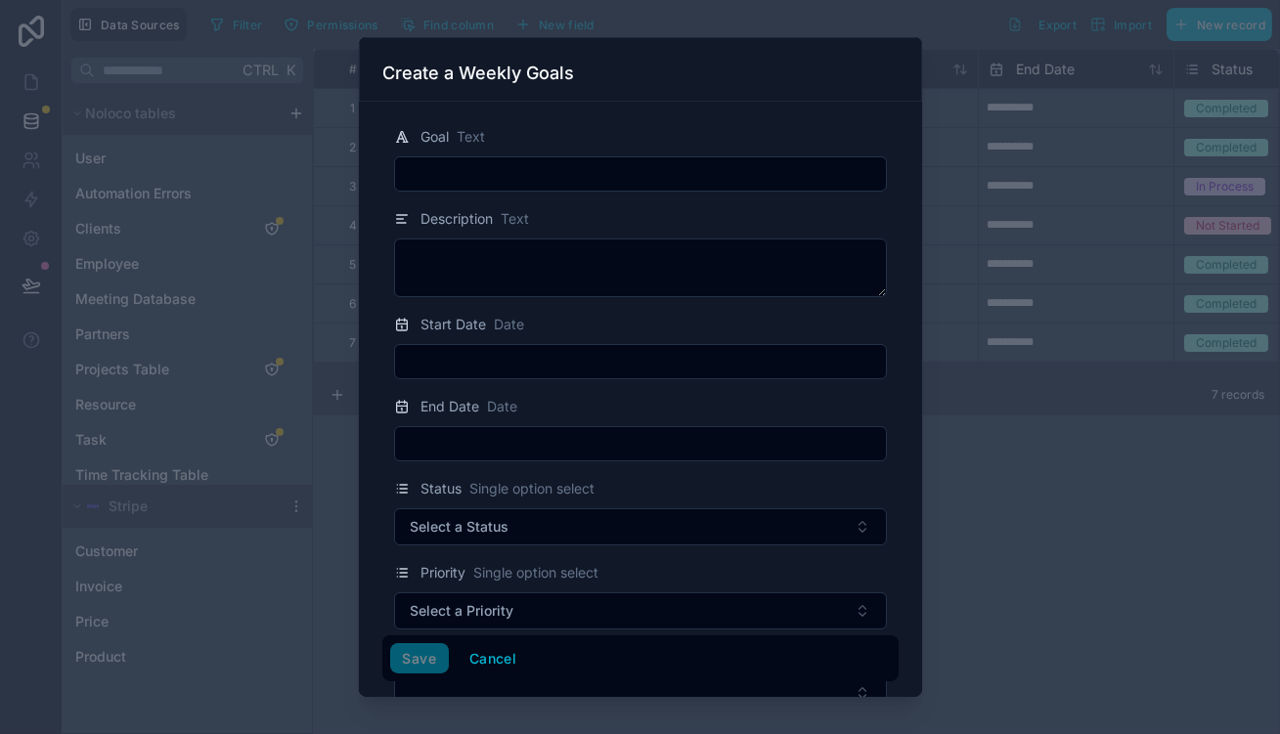
click at [566, 173] on div at bounding box center [640, 173] width 493 height 35
paste input "**********"
click at [575, 164] on input "text" at bounding box center [640, 173] width 491 height 27
type input "**********"
click at [521, 318] on div "Start Date Date" at bounding box center [640, 346] width 516 height 67
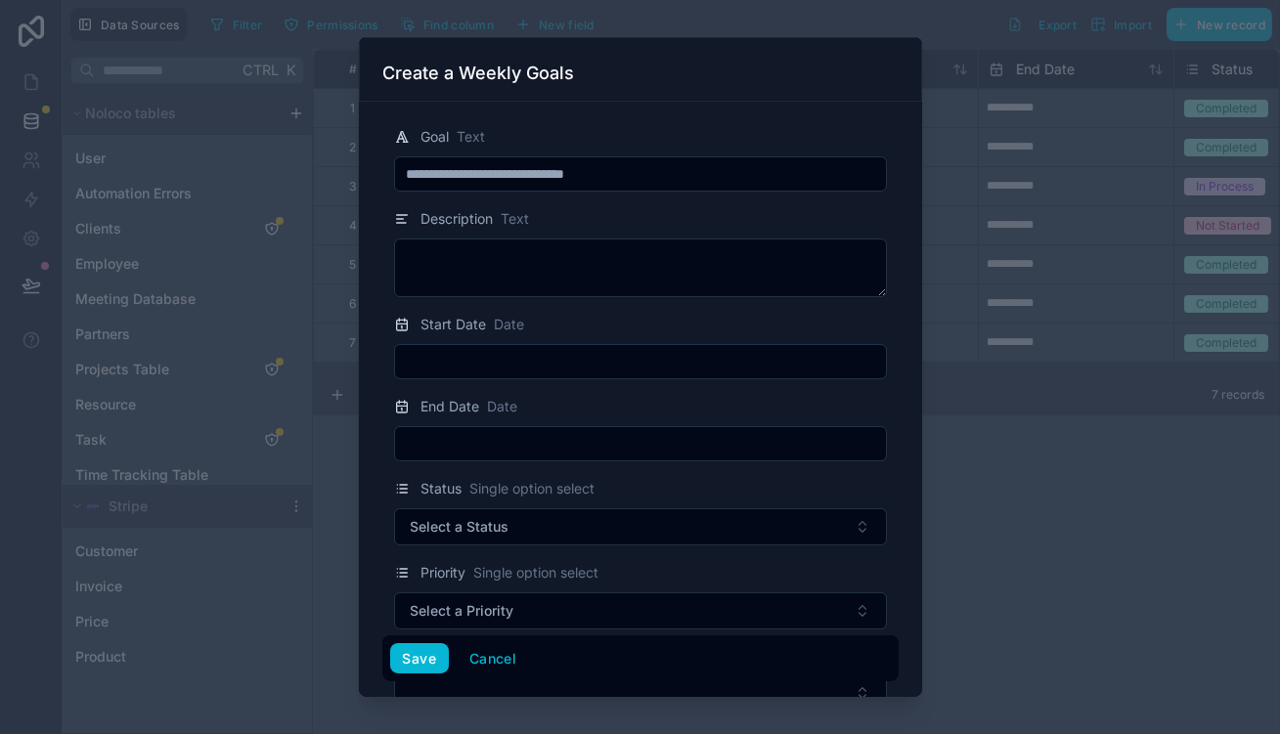
click at [522, 348] on input "text" at bounding box center [640, 361] width 491 height 27
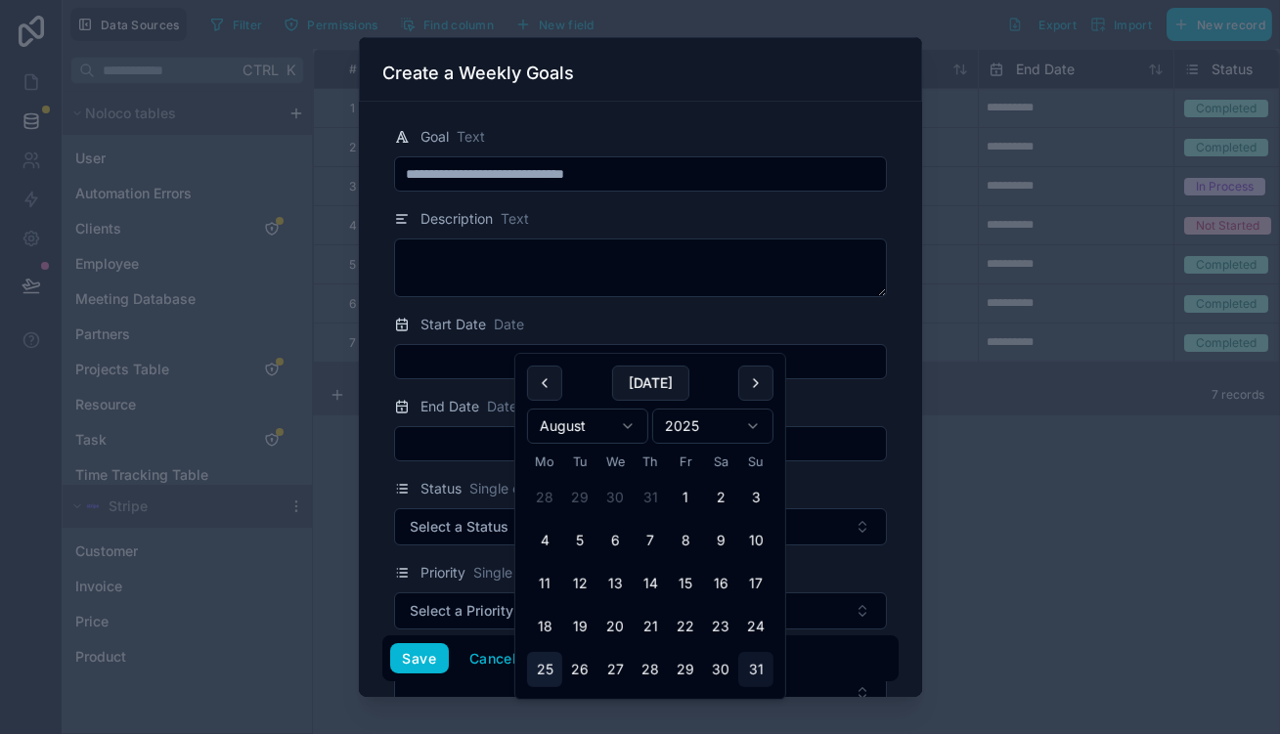
click at [543, 652] on button "25" at bounding box center [544, 669] width 35 height 35
type input "**********"
click at [495, 430] on input "text" at bounding box center [640, 443] width 491 height 27
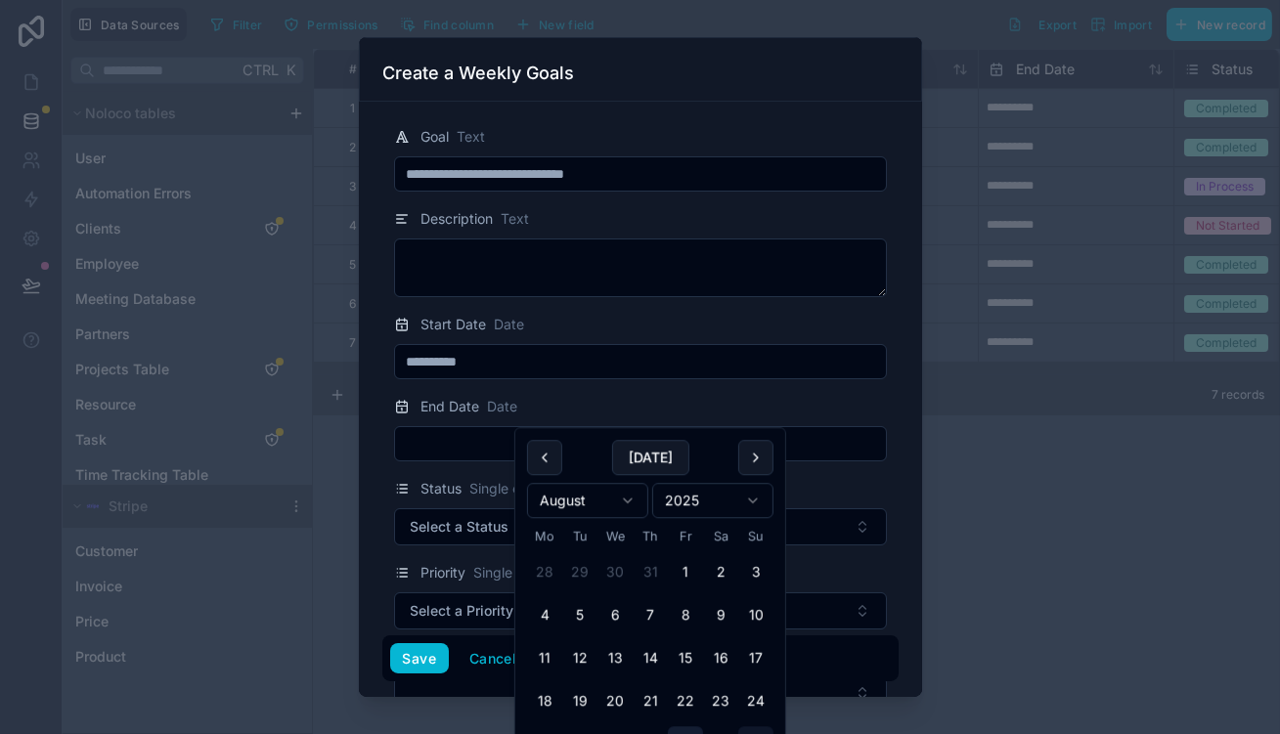
click at [668, 727] on button "29" at bounding box center [685, 744] width 35 height 35
type input "**********"
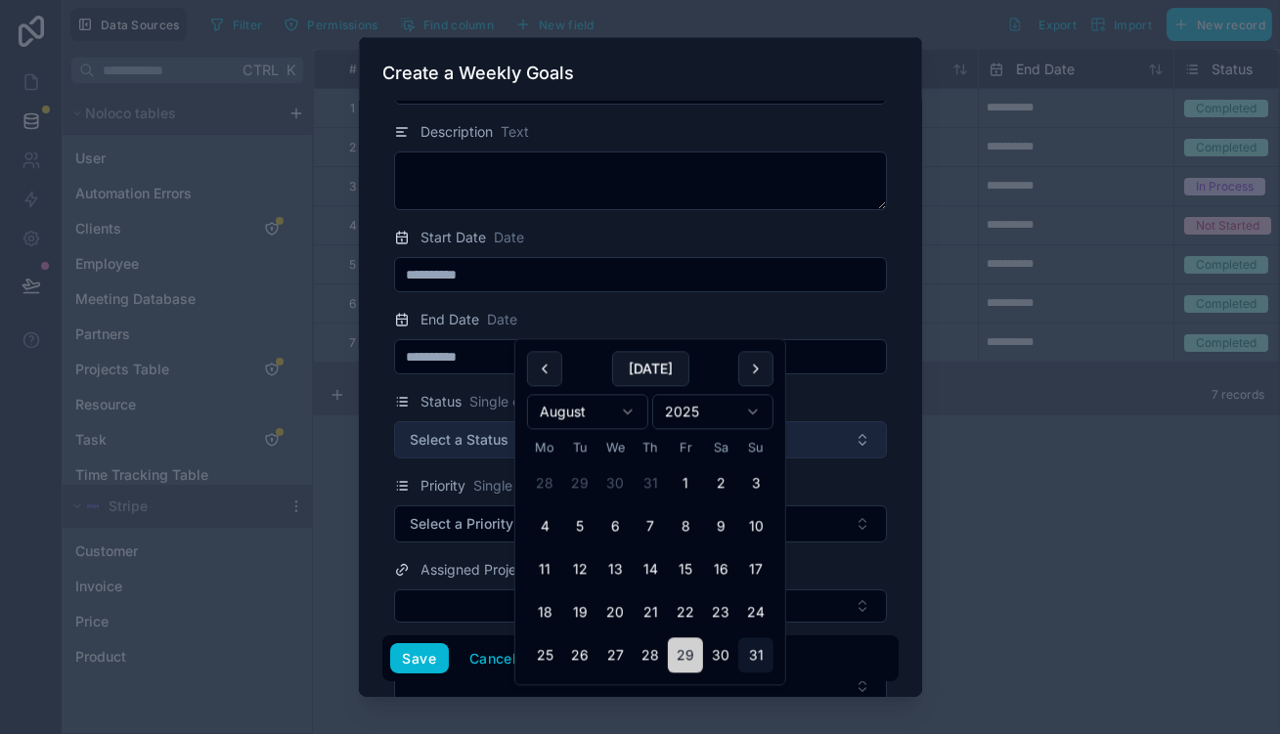
scroll to position [88, 0]
click at [477, 421] on button "Select a Status" at bounding box center [640, 439] width 493 height 37
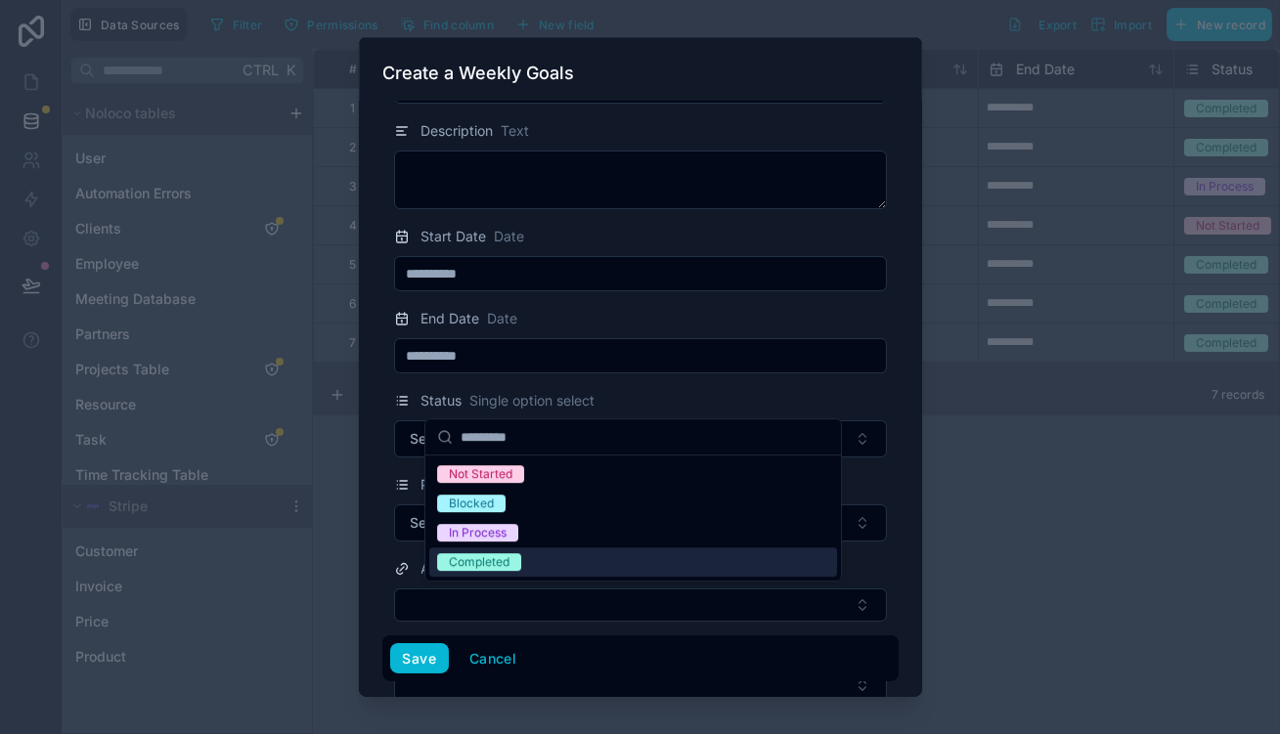
click at [540, 548] on div "Completed" at bounding box center [633, 562] width 408 height 29
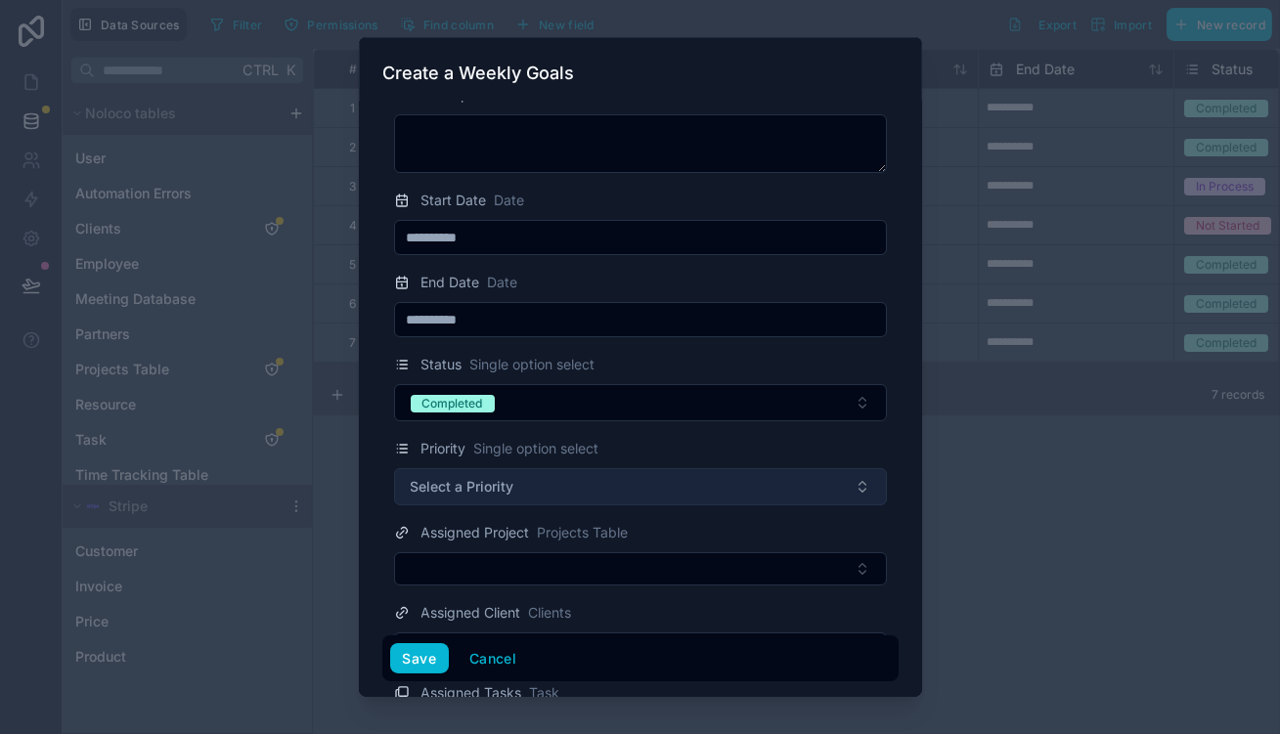
scroll to position [170, 0]
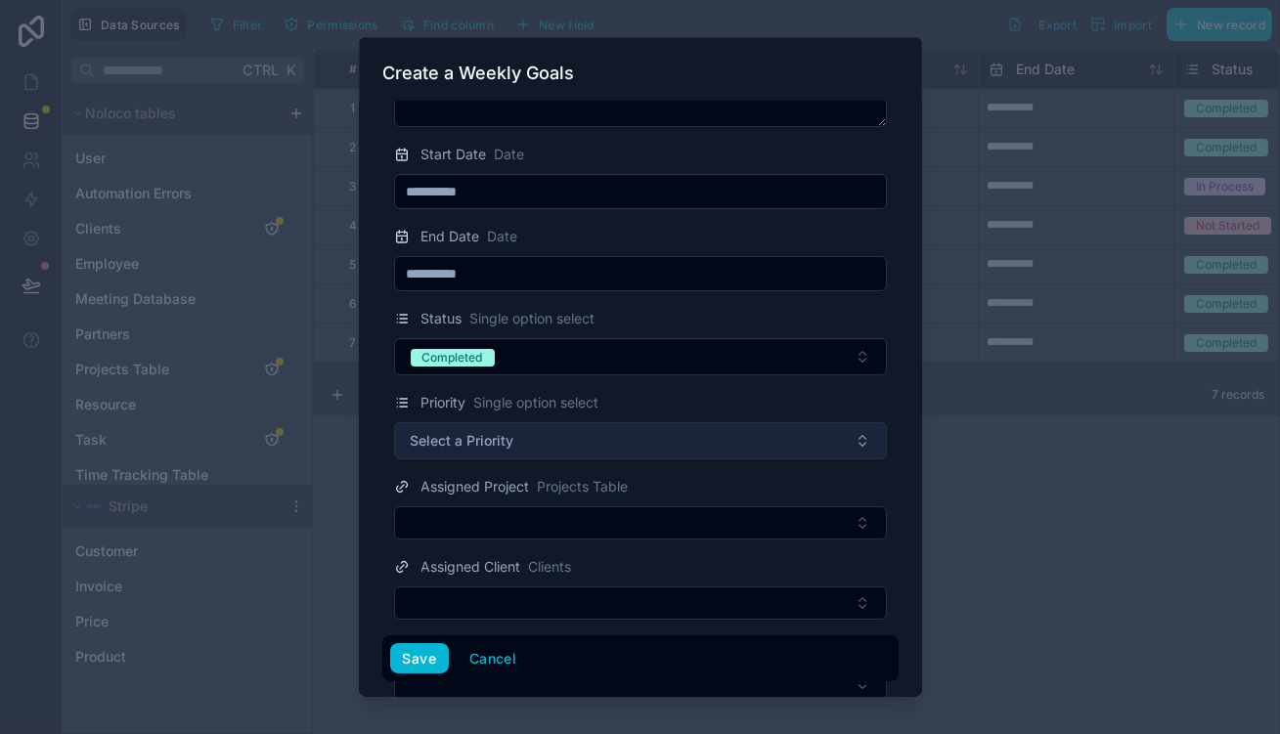
click at [562, 423] on button "Select a Priority" at bounding box center [640, 441] width 493 height 37
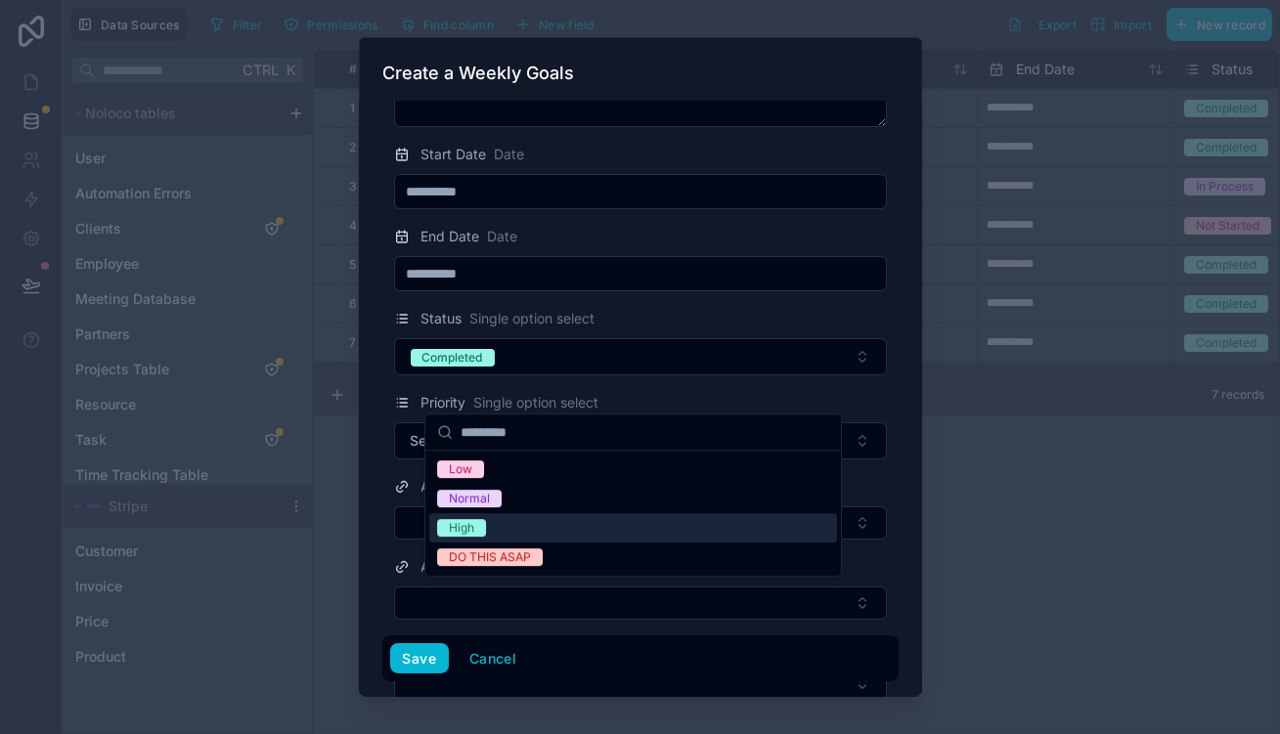
click at [494, 516] on div "High" at bounding box center [633, 527] width 408 height 29
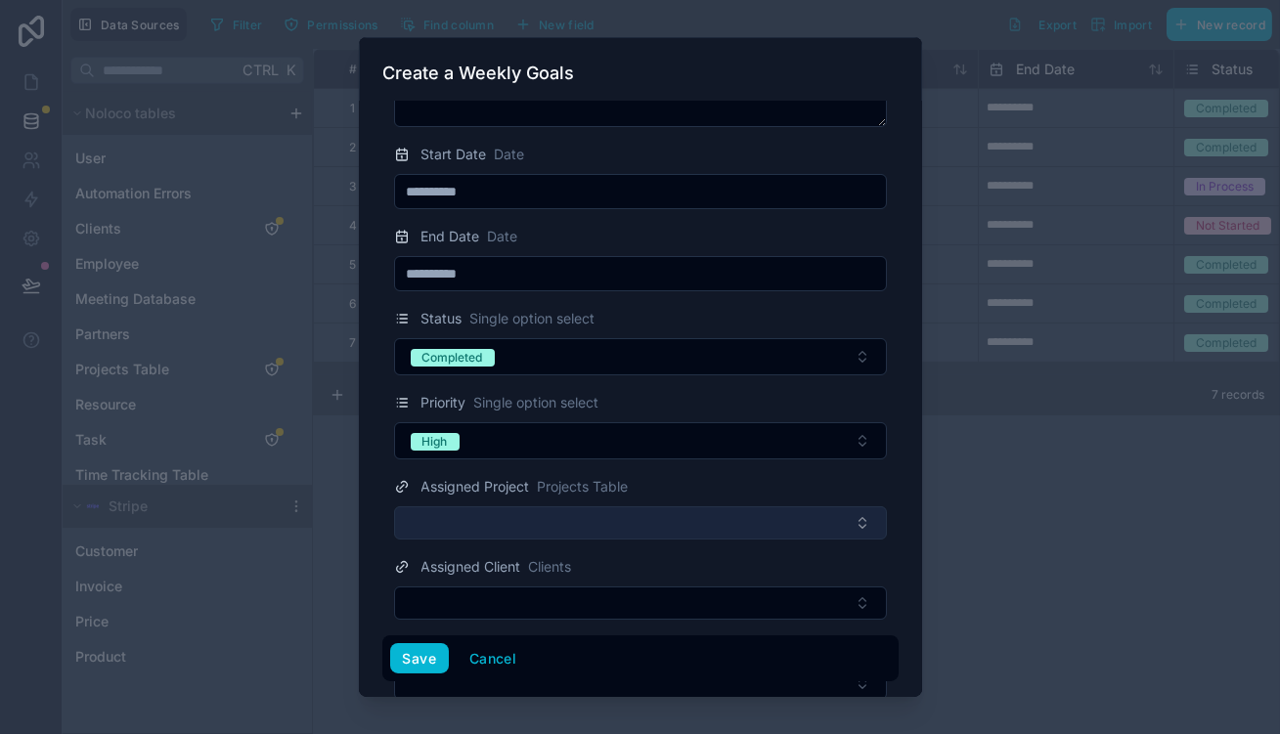
click at [549, 507] on button "Select Button" at bounding box center [640, 523] width 493 height 33
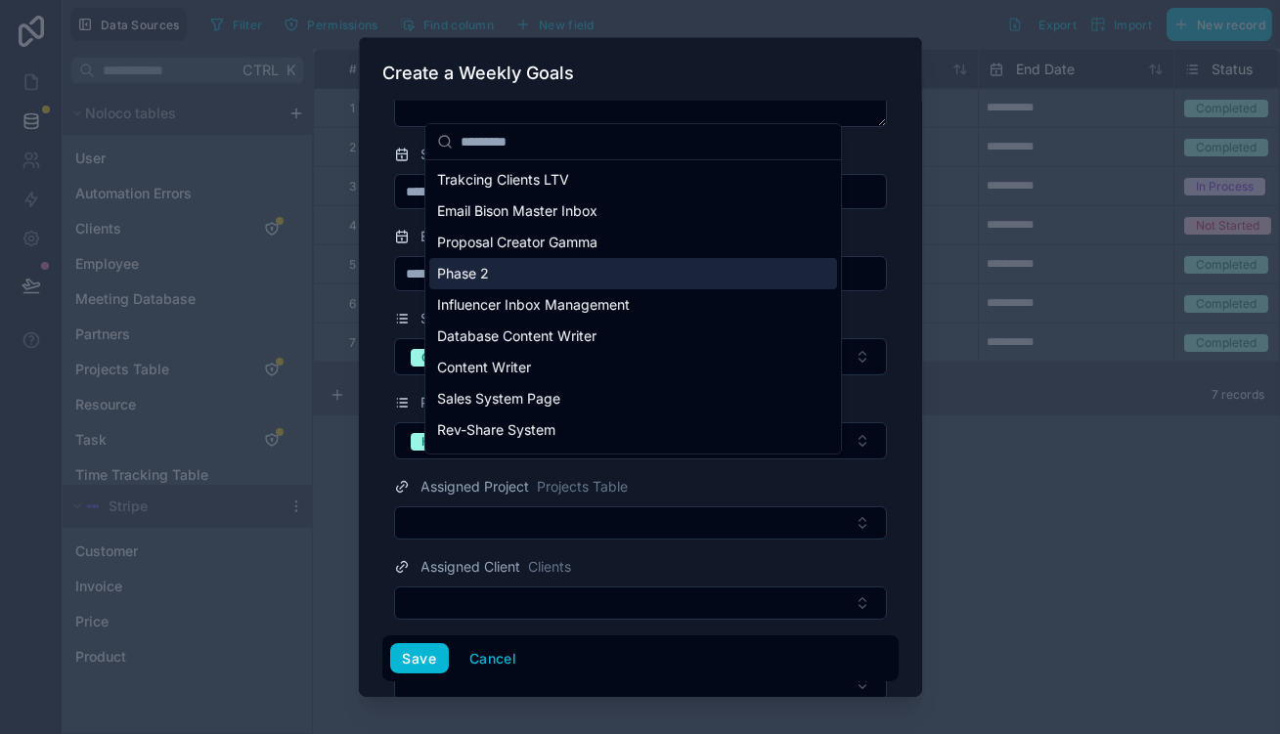
click at [511, 258] on div "Phase 2" at bounding box center [633, 273] width 408 height 31
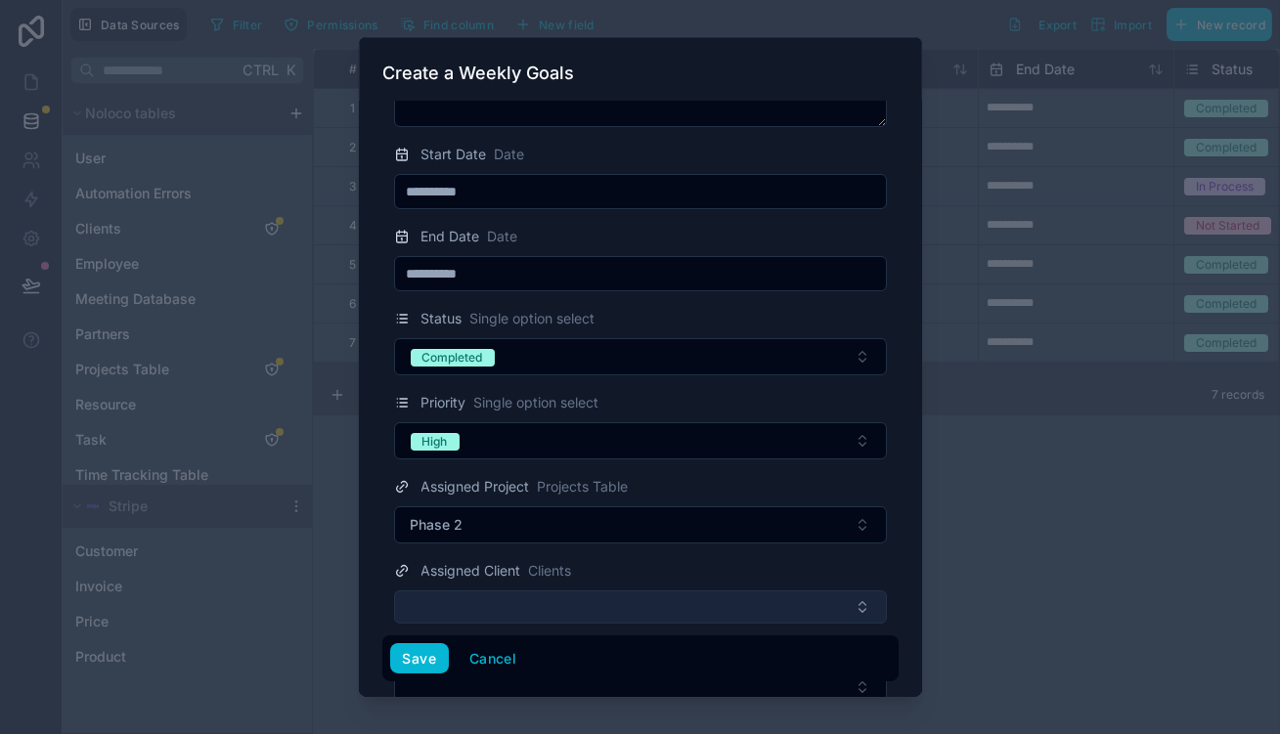
click at [504, 591] on button "Select Button" at bounding box center [640, 607] width 493 height 33
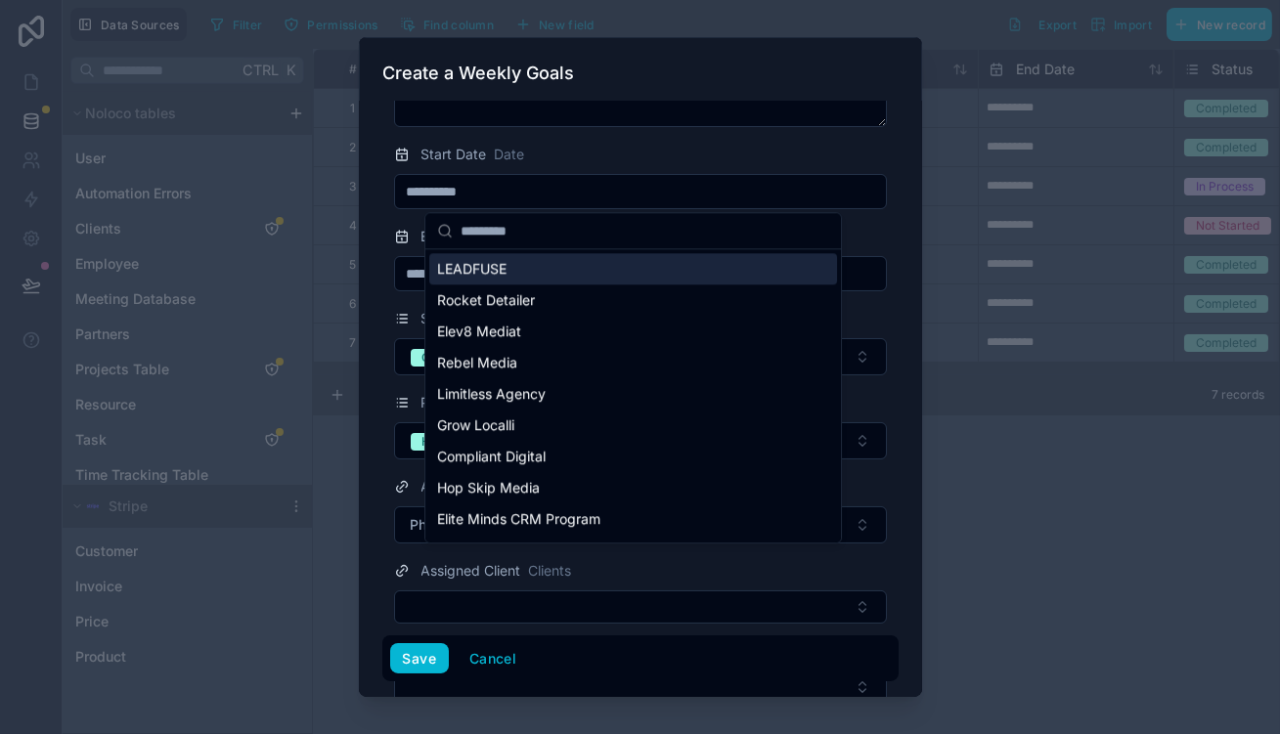
click at [556, 268] on div "LEADFUSE" at bounding box center [633, 268] width 408 height 31
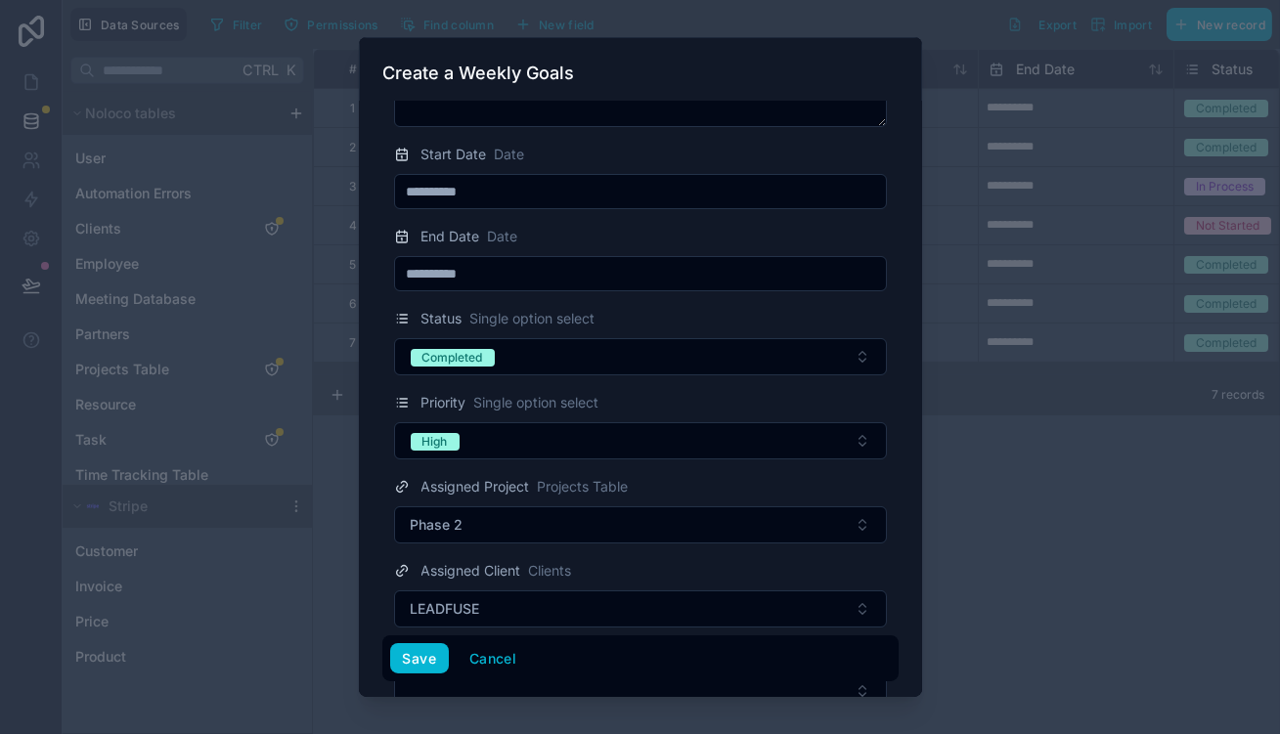
scroll to position [176, 0]
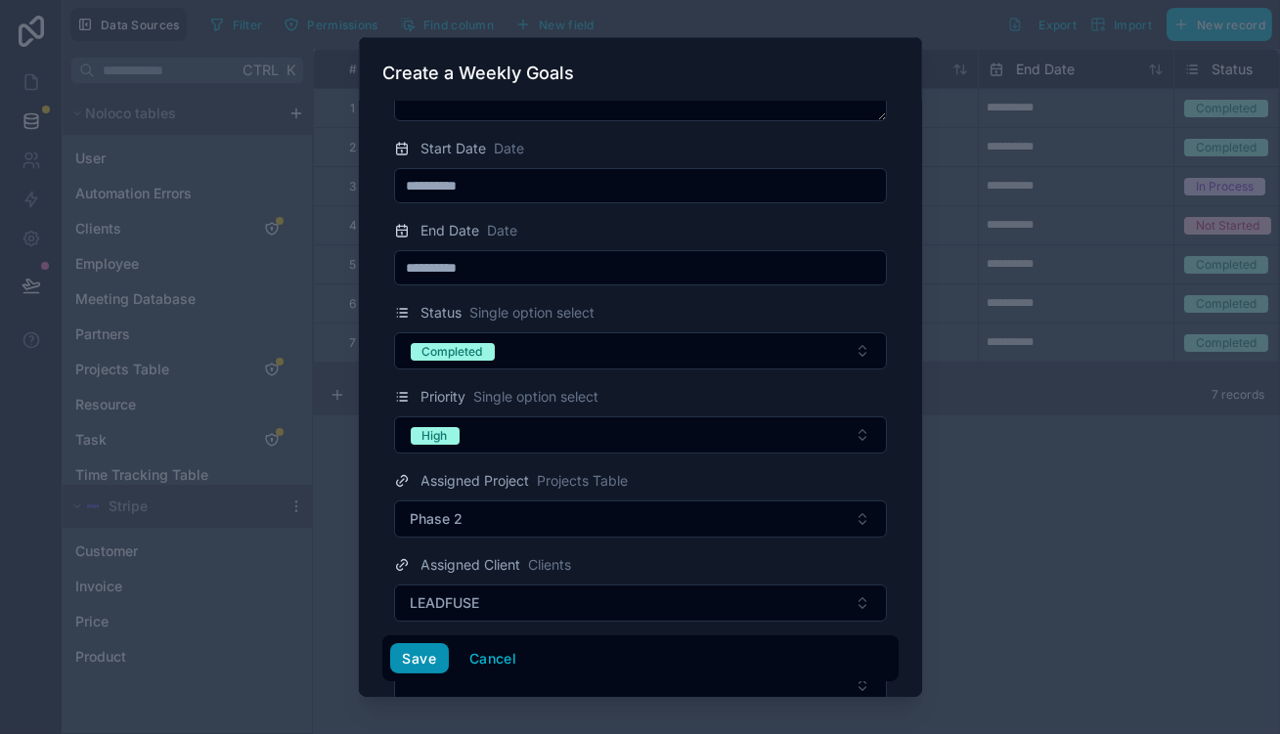
click at [443, 651] on button "Save" at bounding box center [419, 659] width 59 height 31
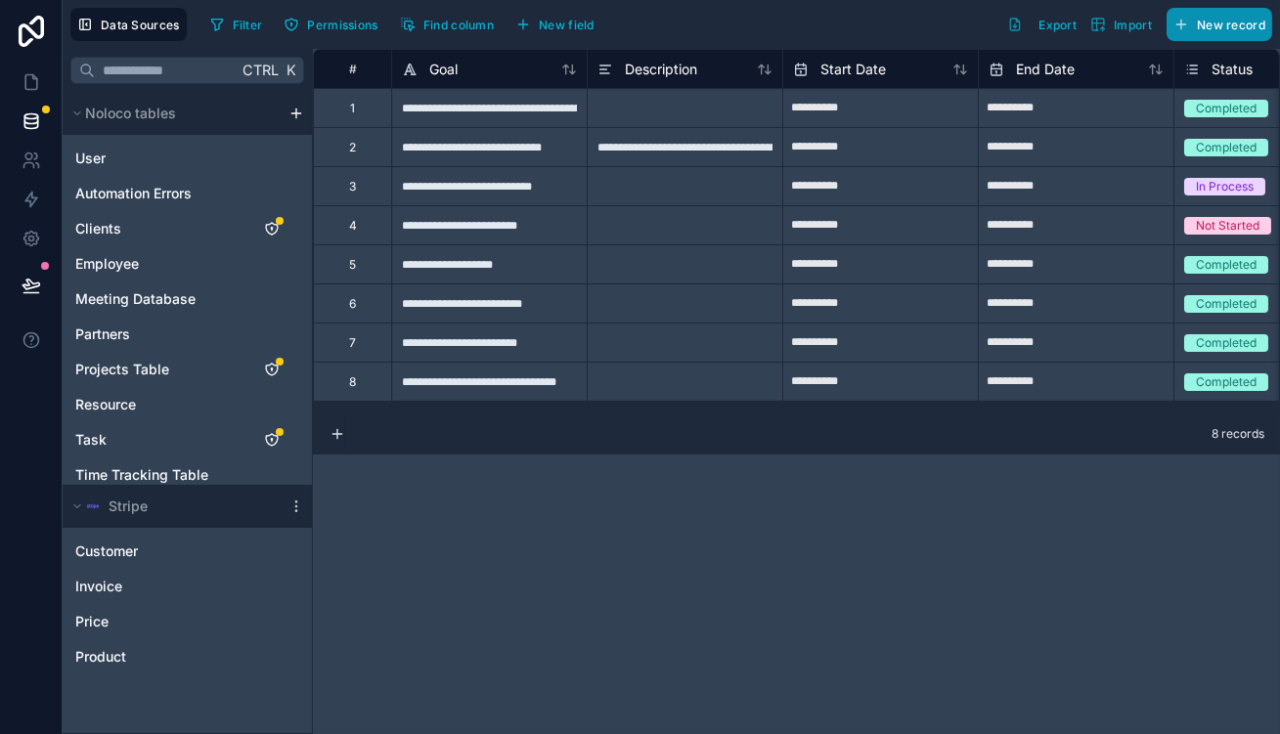
click at [1238, 28] on button "New record" at bounding box center [1220, 24] width 106 height 33
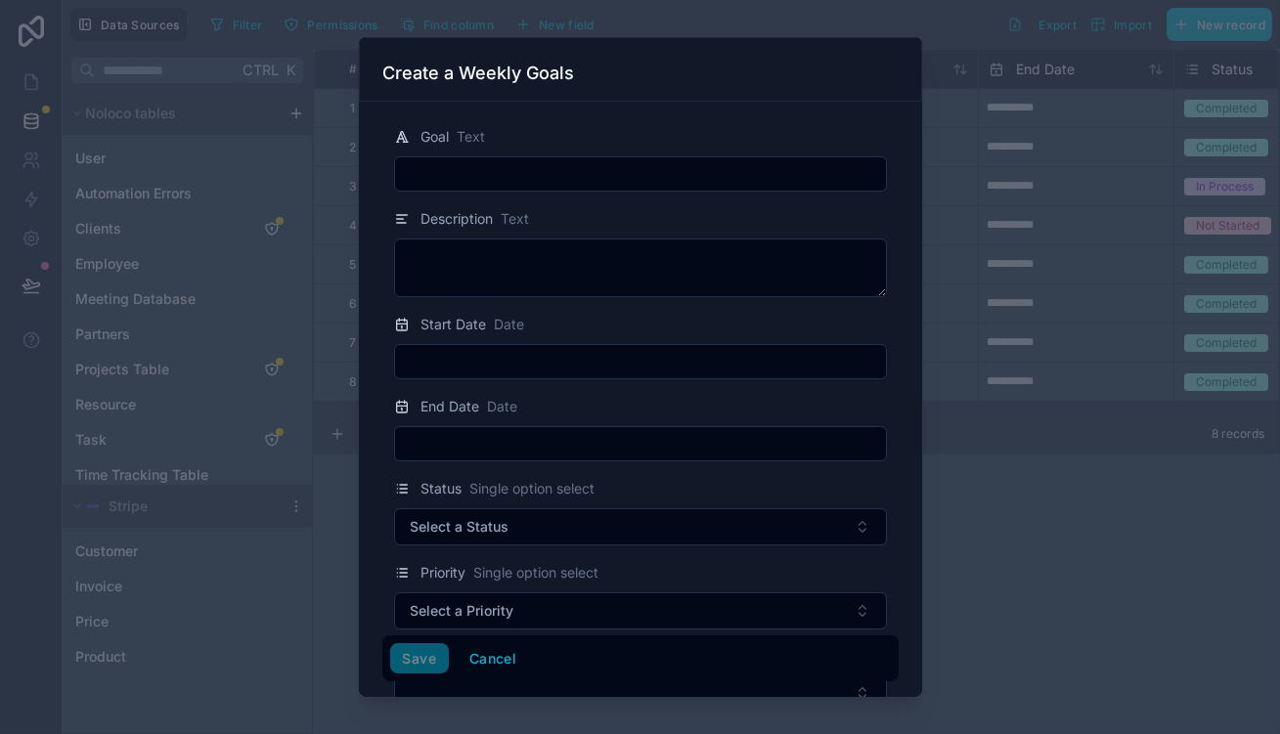
click at [717, 166] on input "text" at bounding box center [640, 173] width 491 height 27
click at [589, 168] on input "text" at bounding box center [640, 173] width 491 height 27
paste input "**********"
type input "**********"
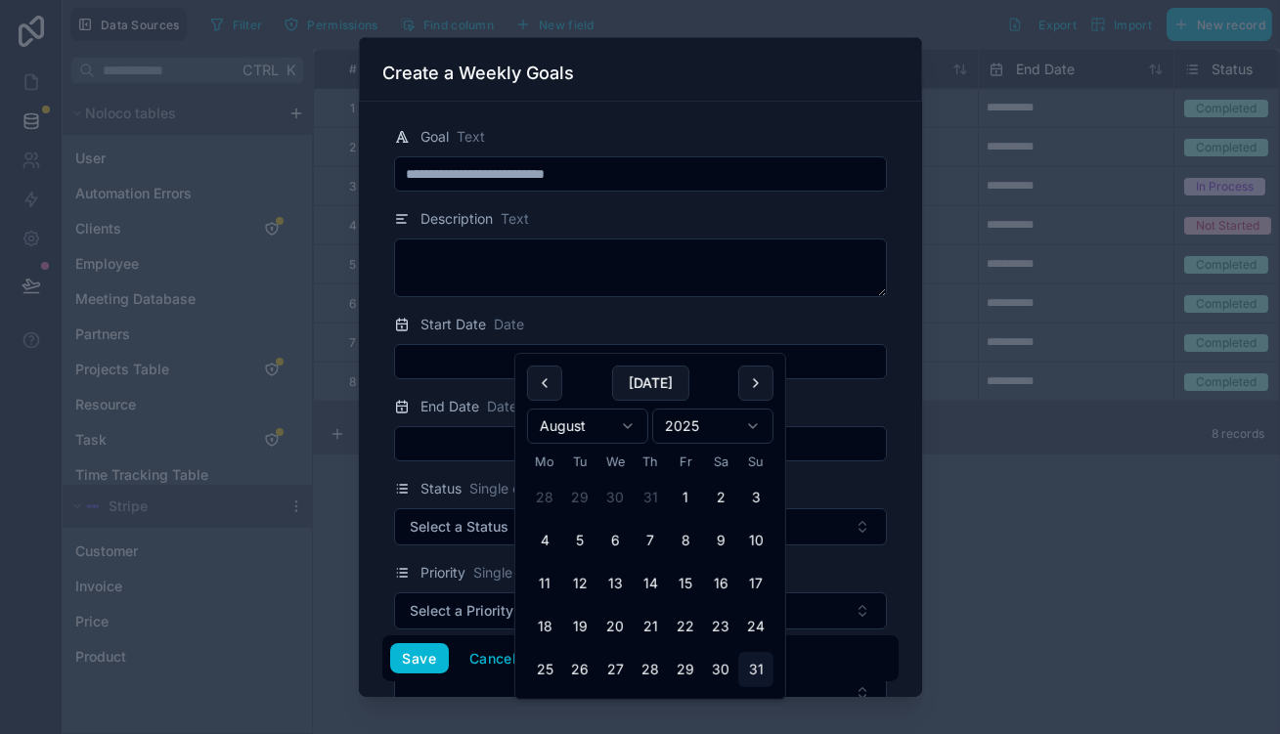
click at [516, 348] on input "text" at bounding box center [640, 361] width 491 height 27
click at [539, 652] on button "25" at bounding box center [544, 669] width 35 height 35
type input "**********"
click at [490, 430] on input "text" at bounding box center [640, 443] width 491 height 27
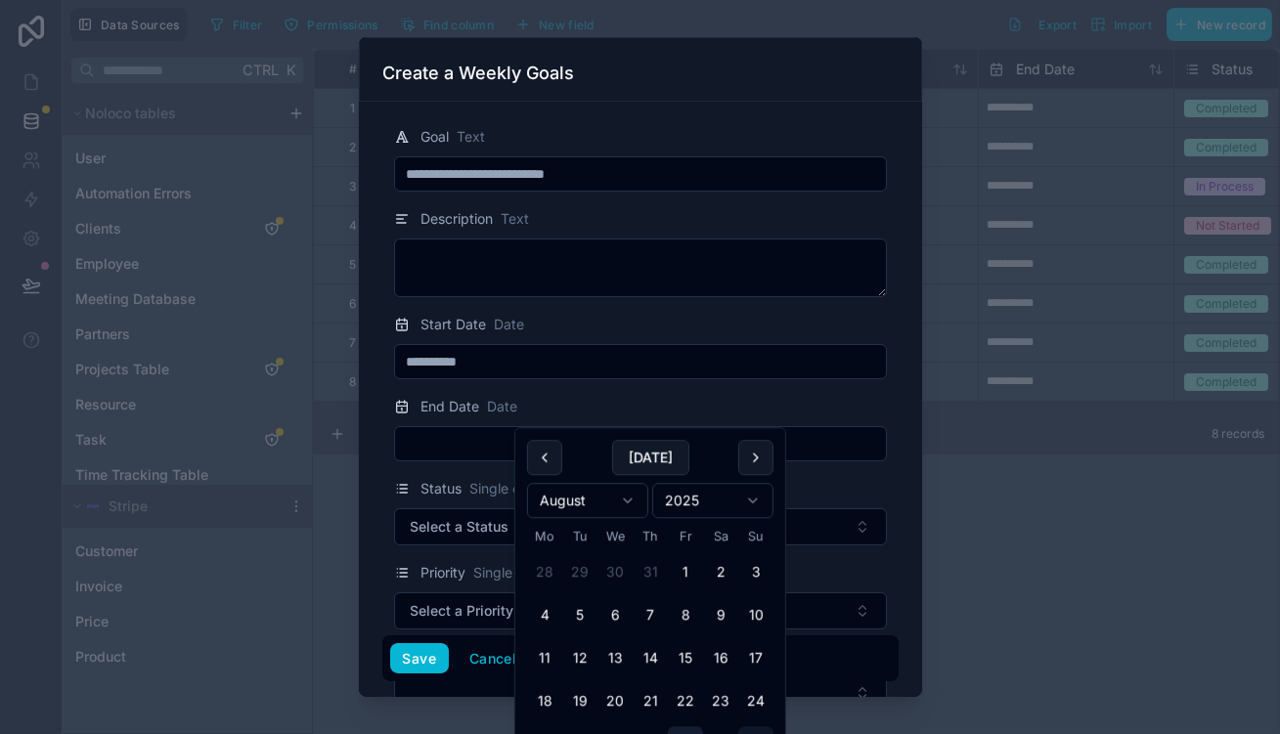
click at [668, 727] on button "29" at bounding box center [685, 744] width 35 height 35
type input "**********"
click at [492, 509] on button "Select a Status" at bounding box center [640, 527] width 493 height 37
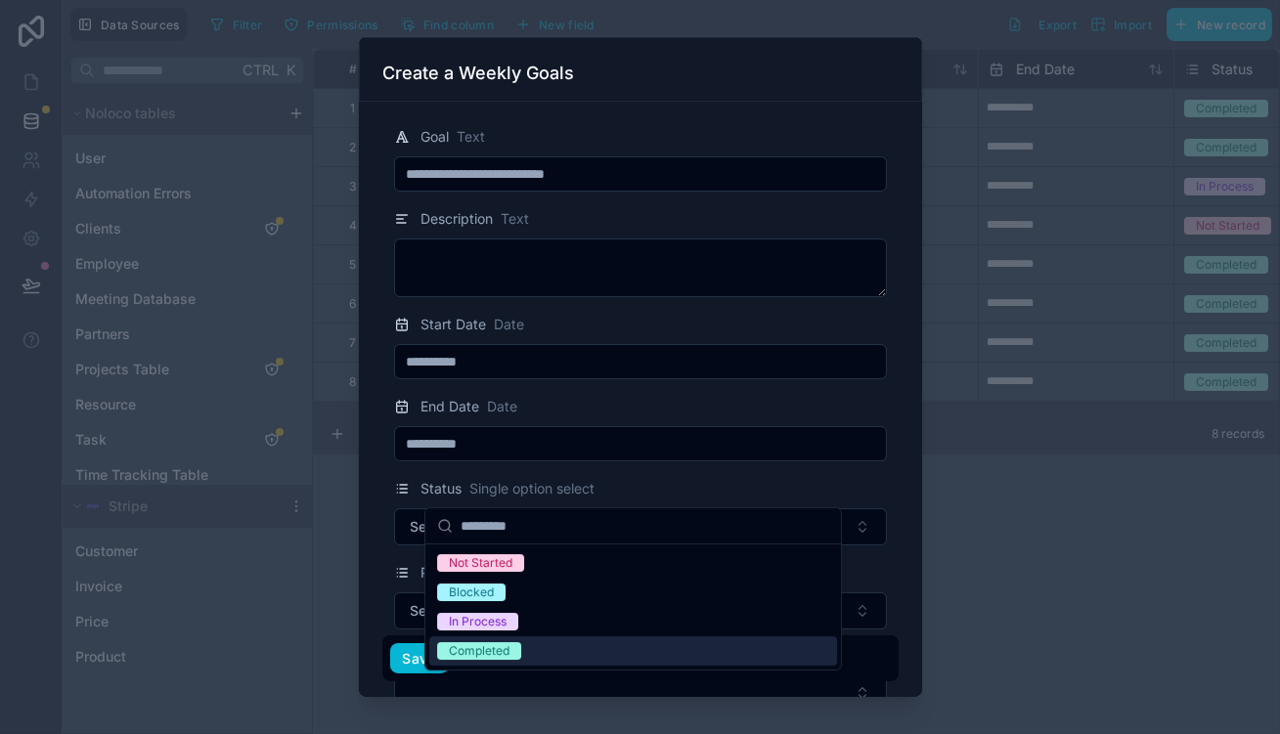
click at [518, 637] on div "Completed" at bounding box center [633, 651] width 408 height 29
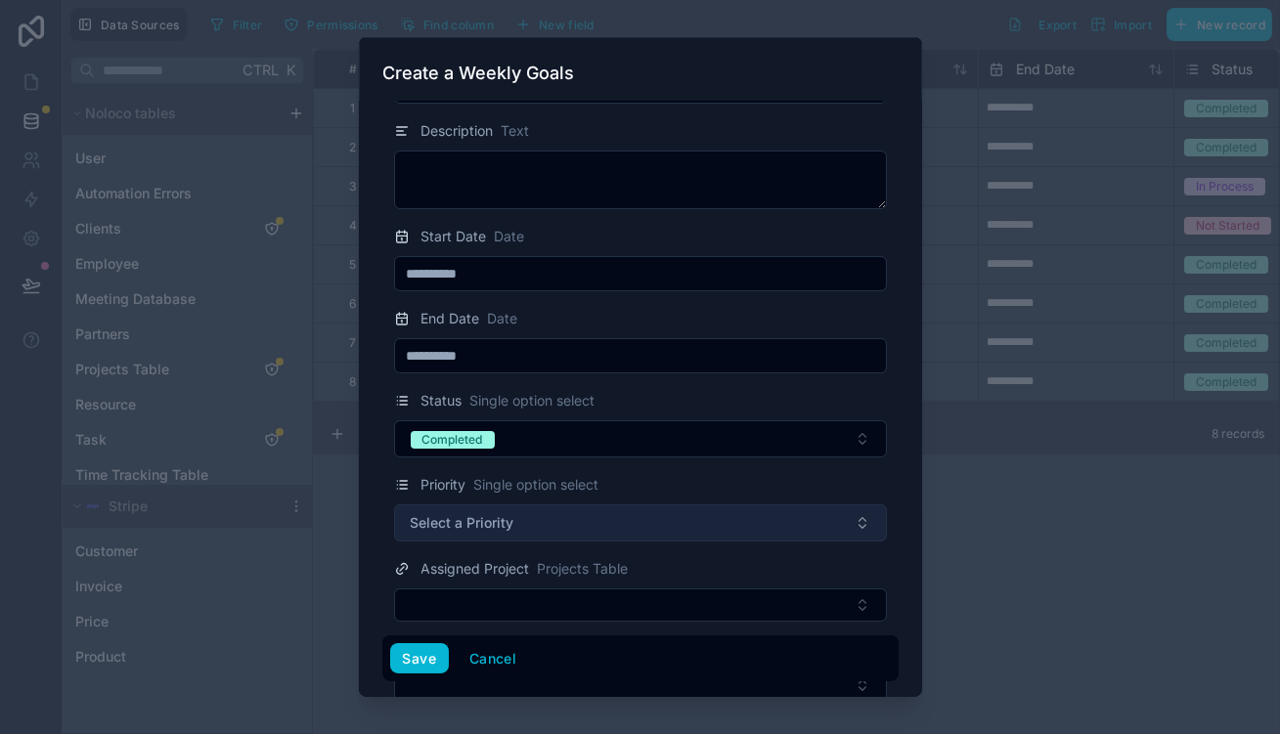
scroll to position [88, 0]
click at [568, 505] on button "Select a Priority" at bounding box center [640, 523] width 493 height 37
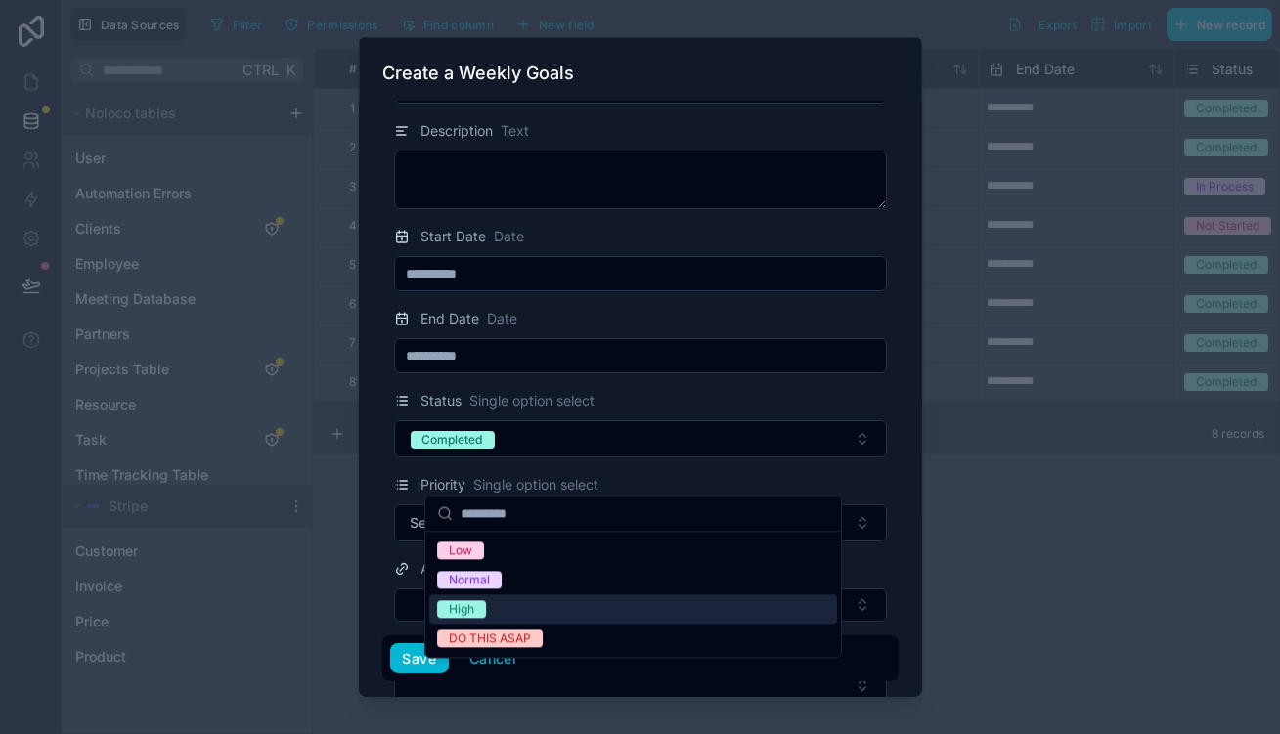
click at [488, 601] on div "High" at bounding box center [633, 609] width 408 height 29
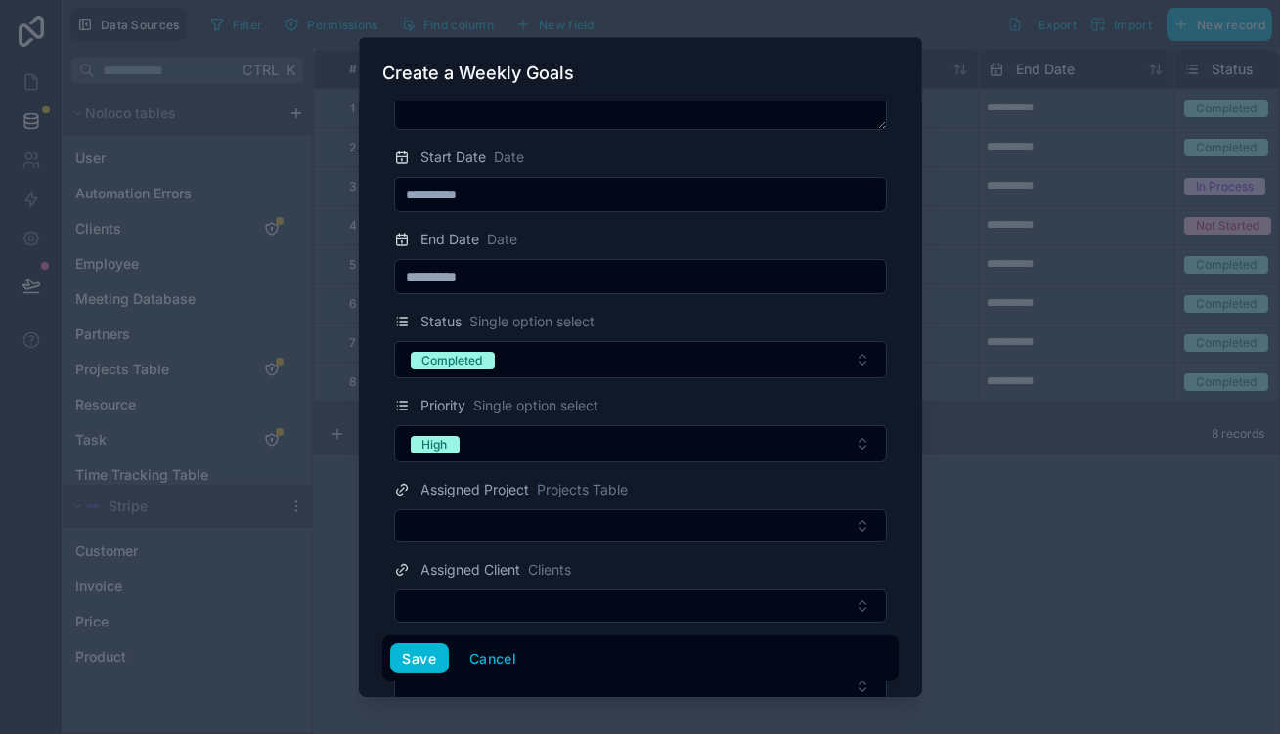
scroll to position [170, 0]
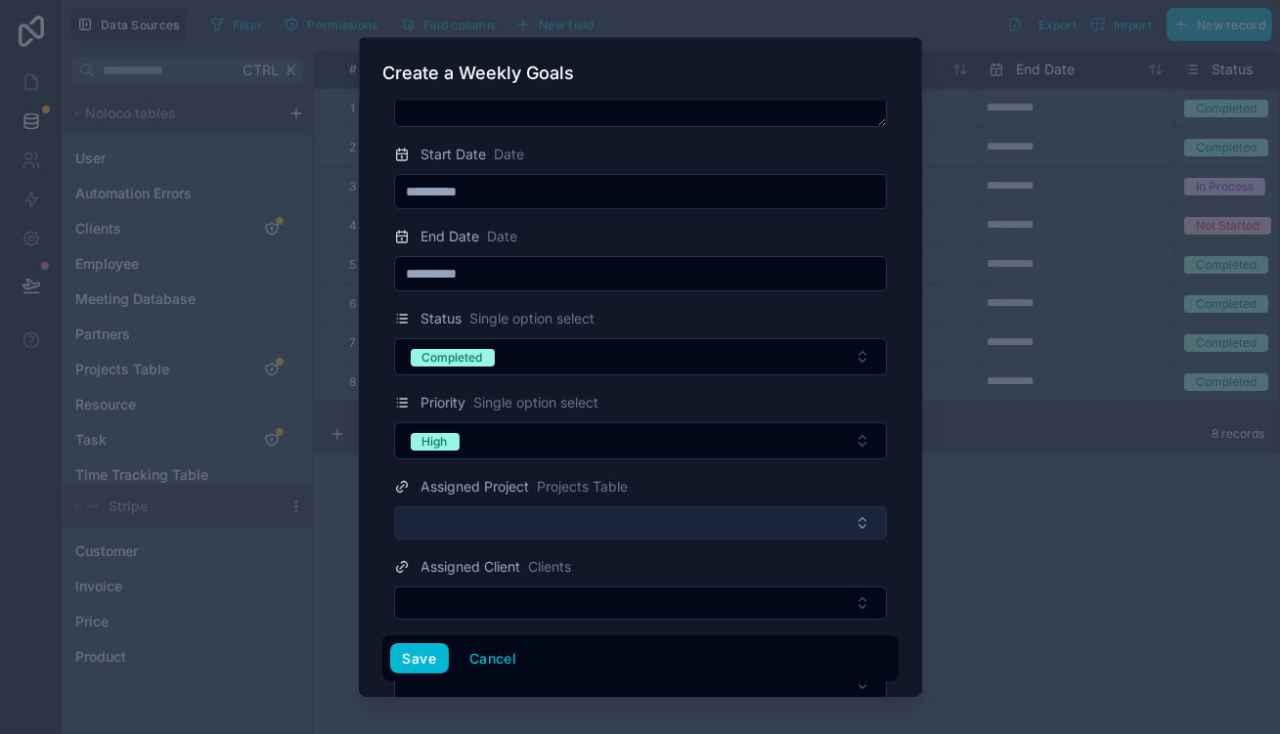
click at [581, 507] on button "Select Button" at bounding box center [640, 523] width 493 height 33
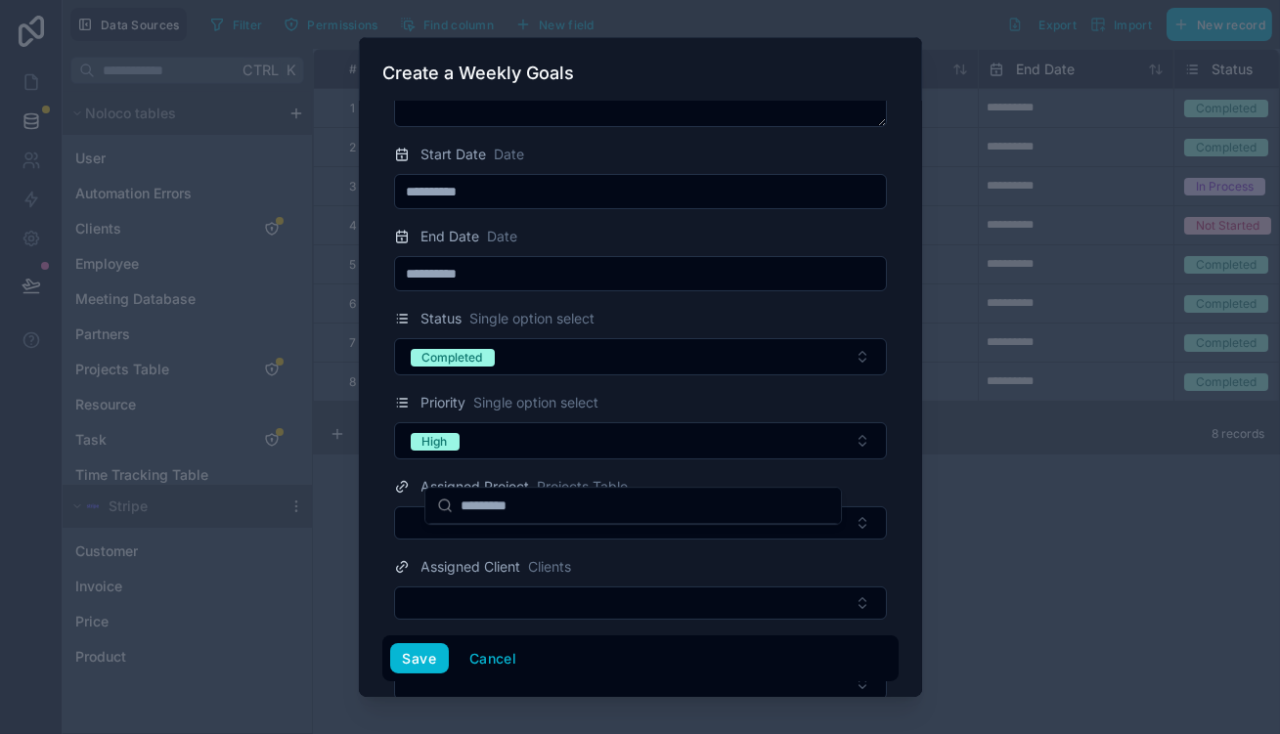
click at [584, 503] on div "**********" at bounding box center [672, 367] width 1218 height 734
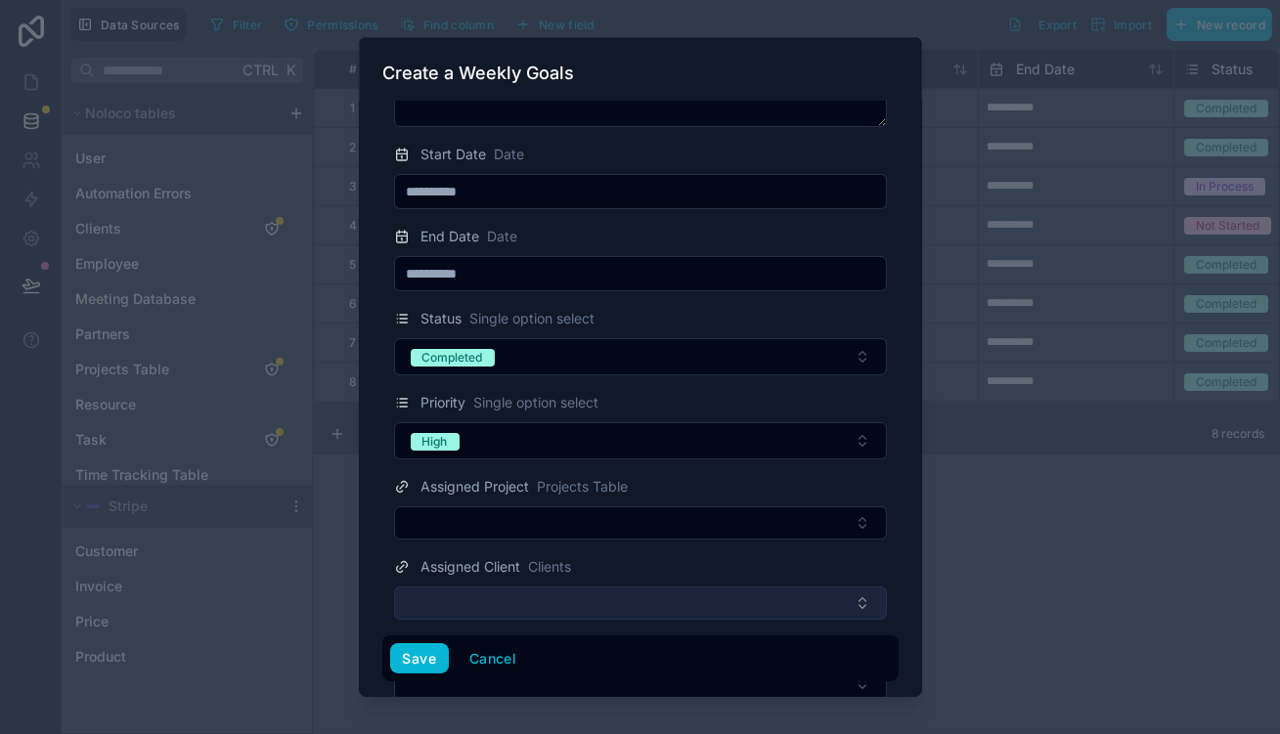
click at [553, 587] on button "Select Button" at bounding box center [640, 603] width 493 height 33
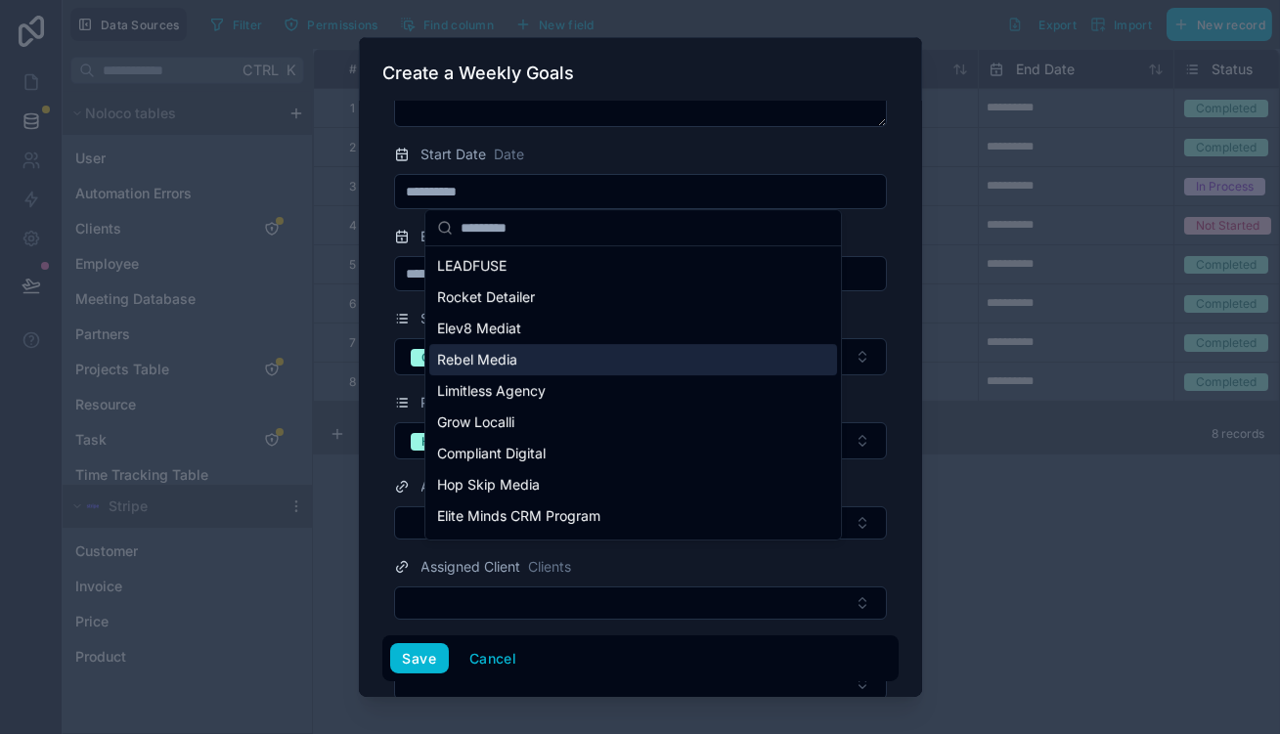
click at [563, 344] on div "Rebel Media" at bounding box center [633, 359] width 408 height 31
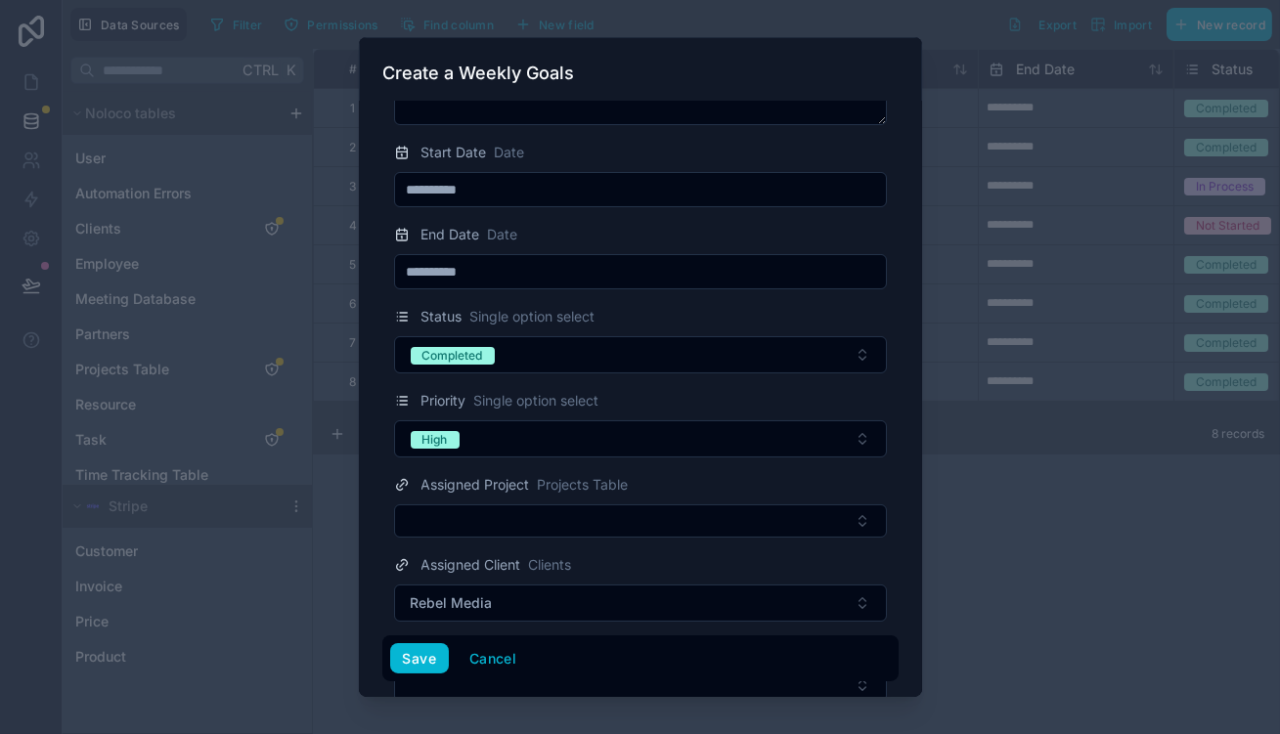
scroll to position [173, 0]
click at [441, 661] on button "Save" at bounding box center [419, 659] width 59 height 31
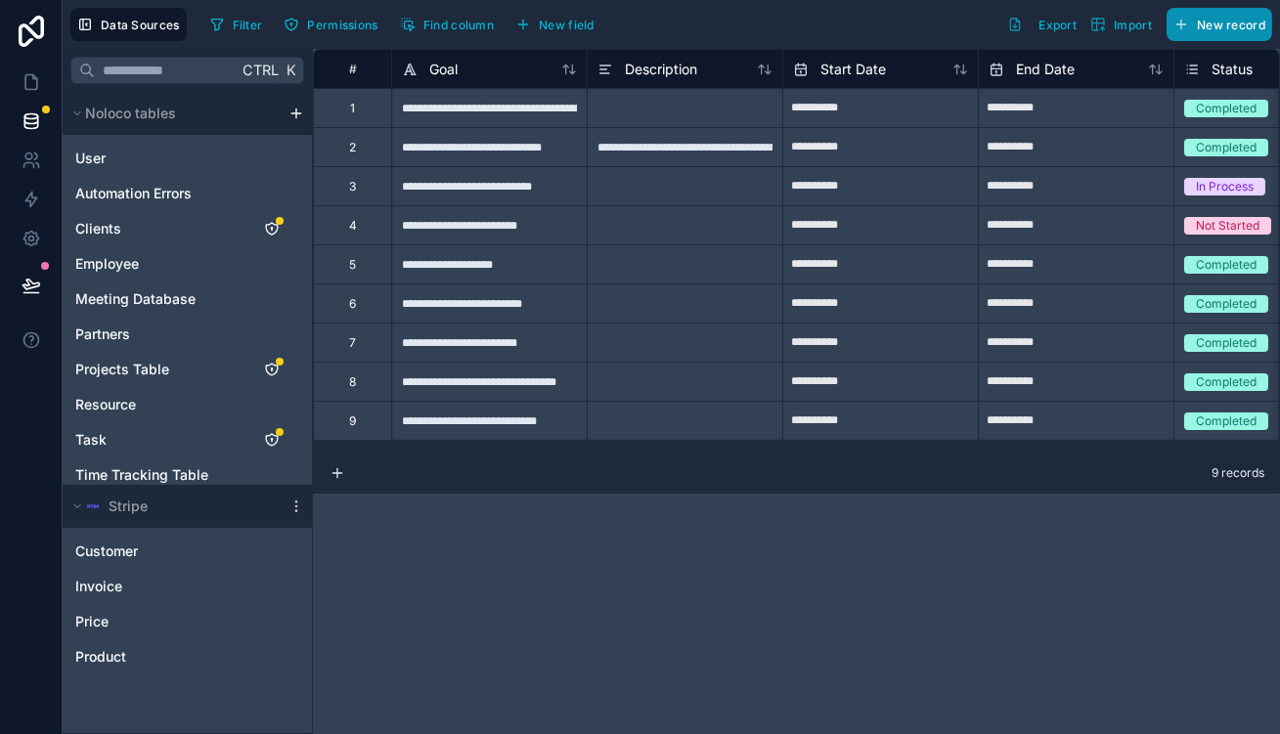
click at [1224, 18] on span "New record" at bounding box center [1231, 25] width 68 height 15
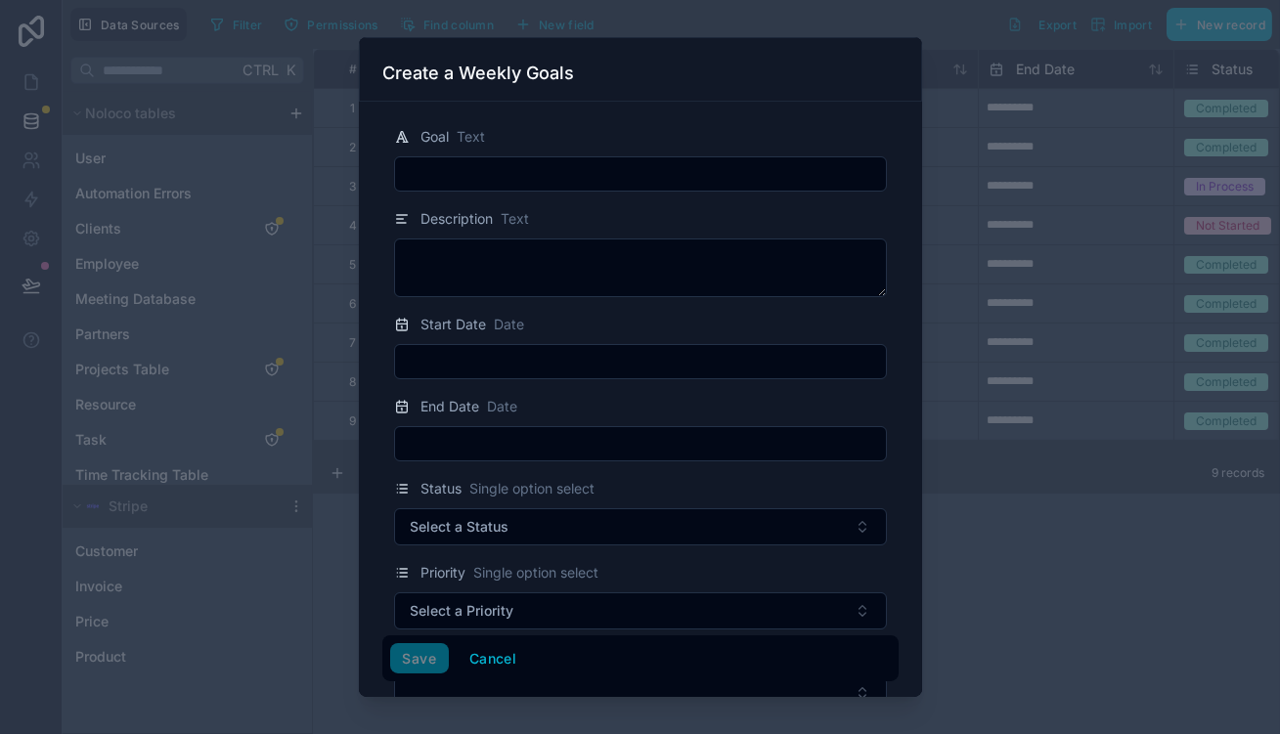
click at [484, 182] on form "Goal Text Description Text Start Date Date End Date Date Status Single option s…" at bounding box center [640, 521] width 516 height 823
click at [503, 166] on input "text" at bounding box center [640, 173] width 491 height 27
paste input "**********"
type input "**********"
click at [524, 350] on div at bounding box center [640, 361] width 493 height 35
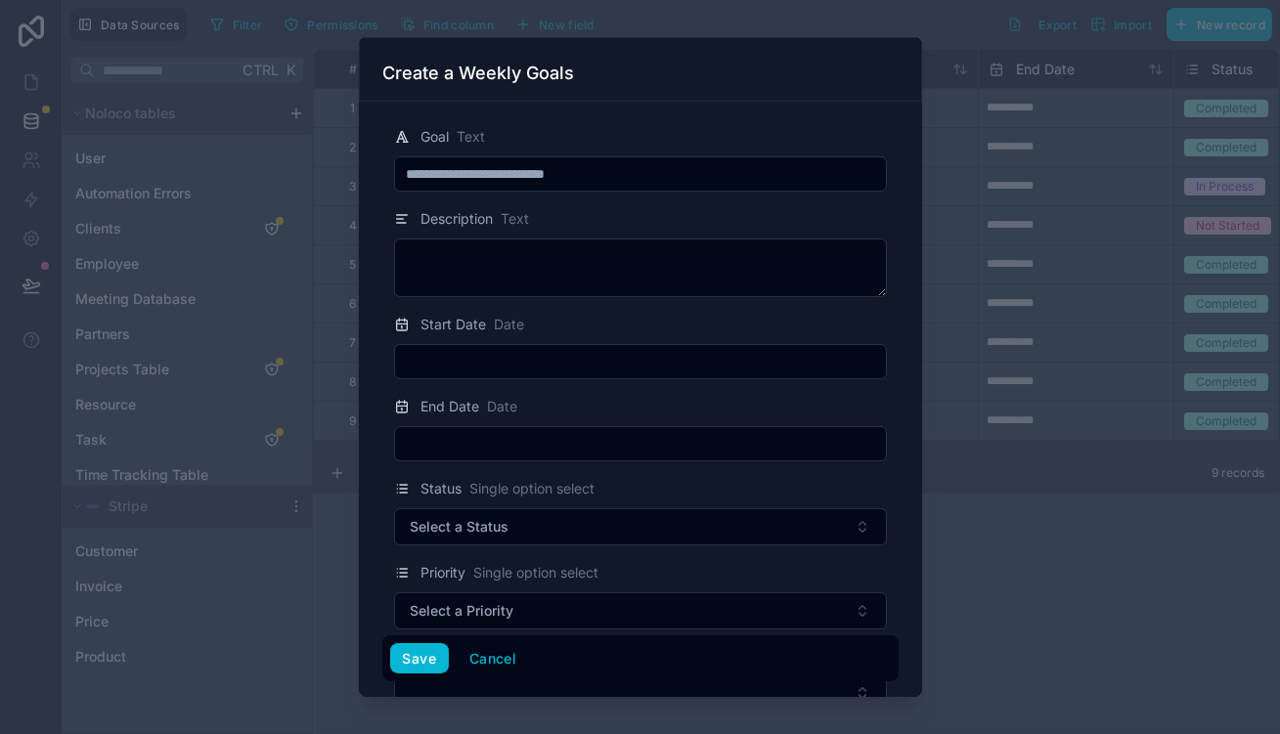
click at [535, 348] on input "text" at bounding box center [640, 361] width 491 height 27
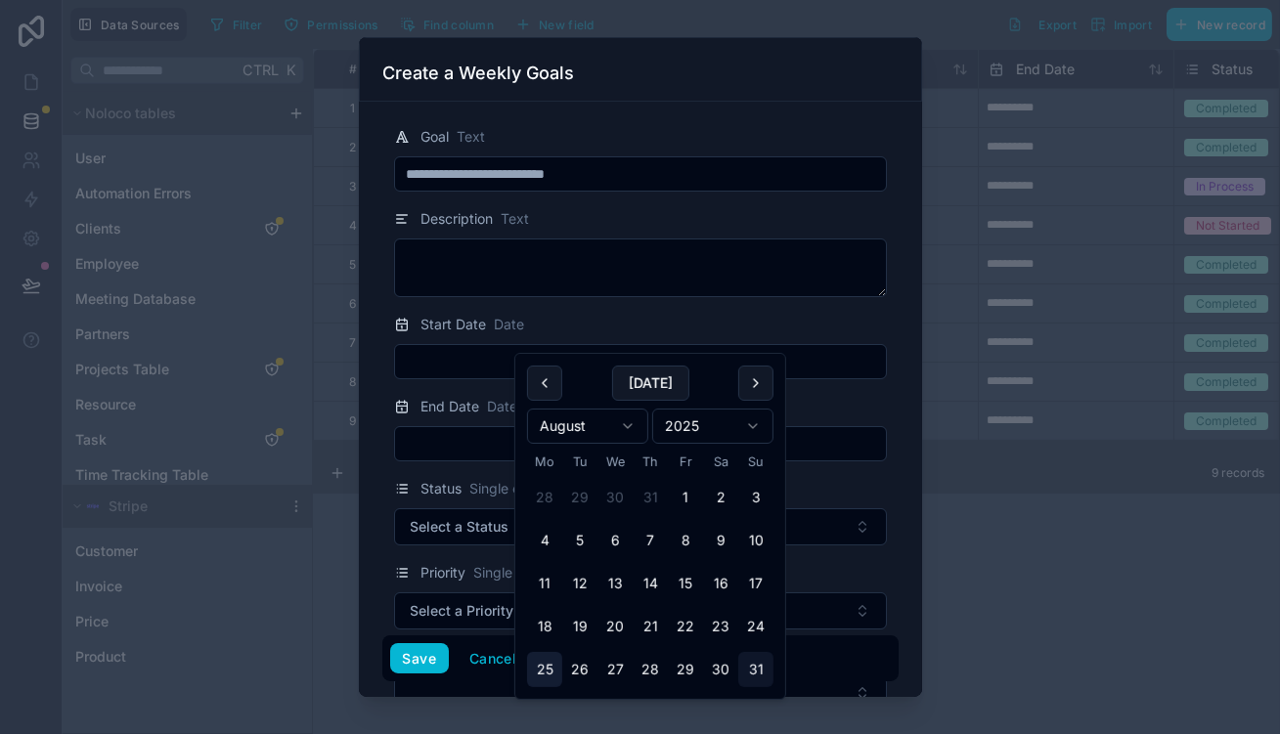
click at [534, 652] on button "25" at bounding box center [544, 669] width 35 height 35
type input "**********"
click at [477, 430] on input "text" at bounding box center [640, 443] width 491 height 27
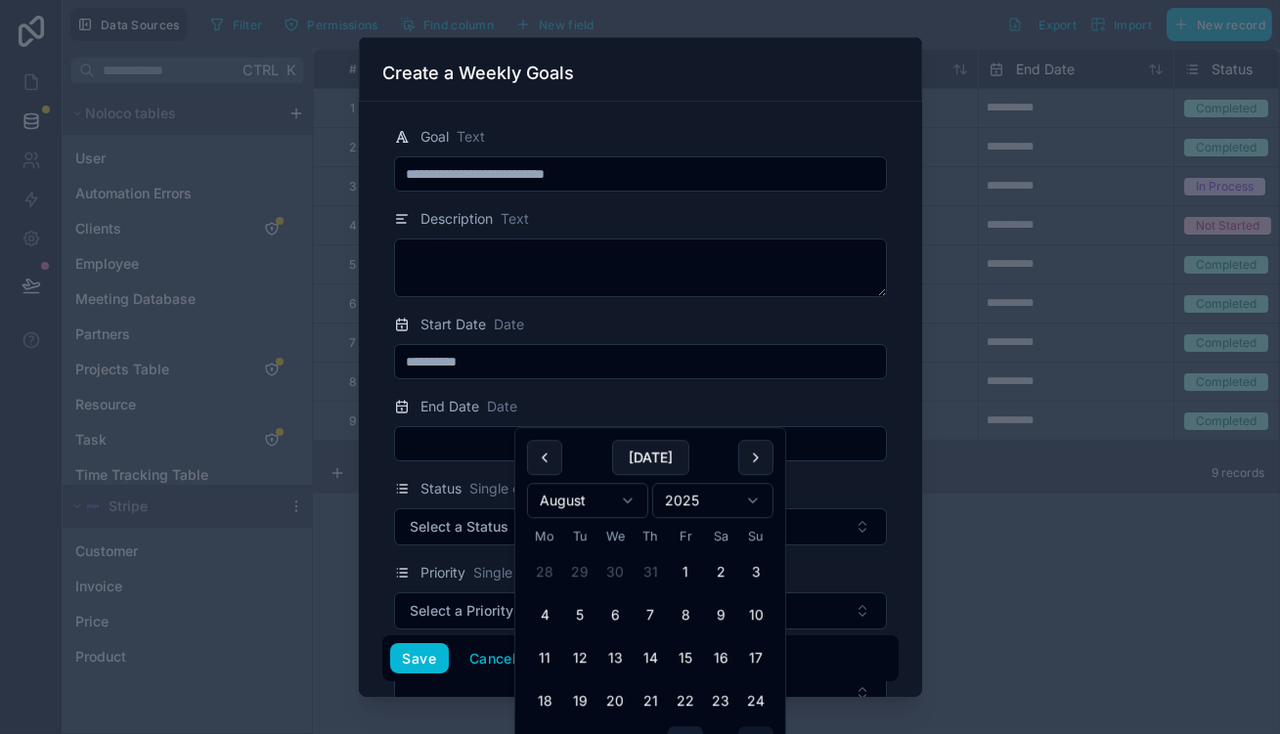
click at [668, 727] on button "29" at bounding box center [685, 744] width 35 height 35
type input "**********"
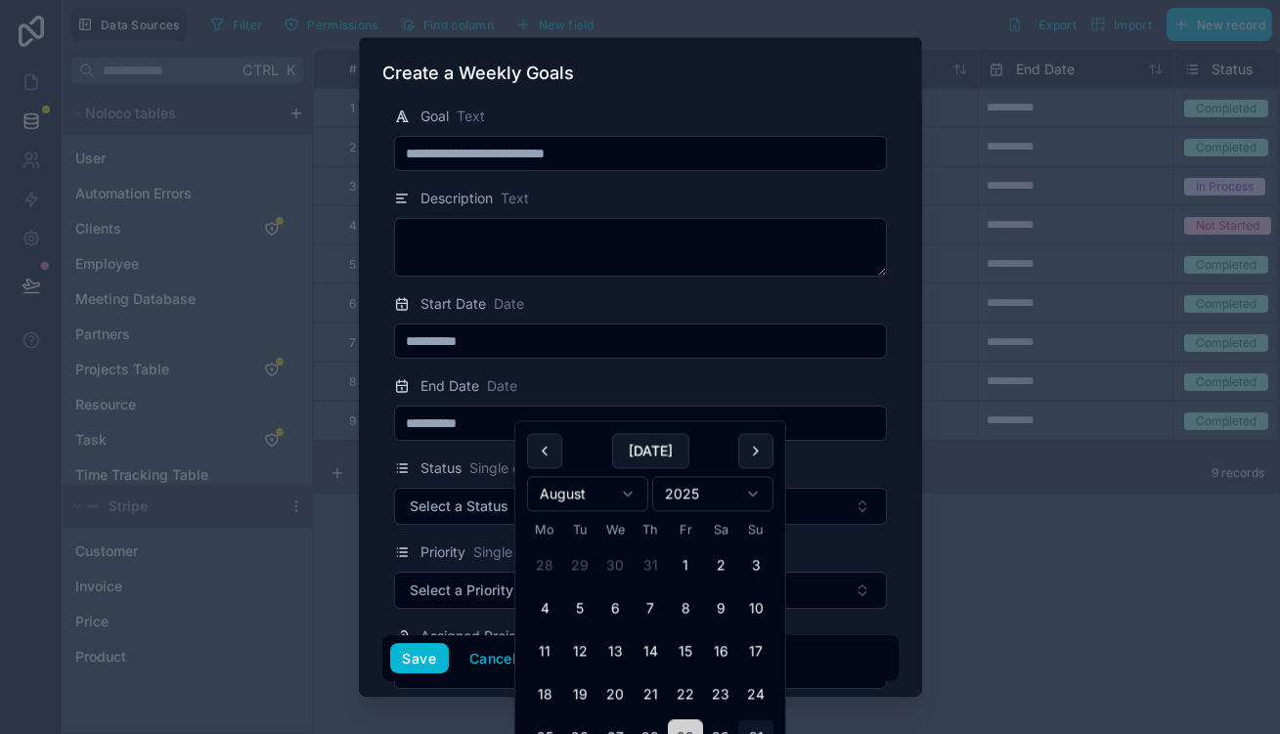
scroll to position [88, 0]
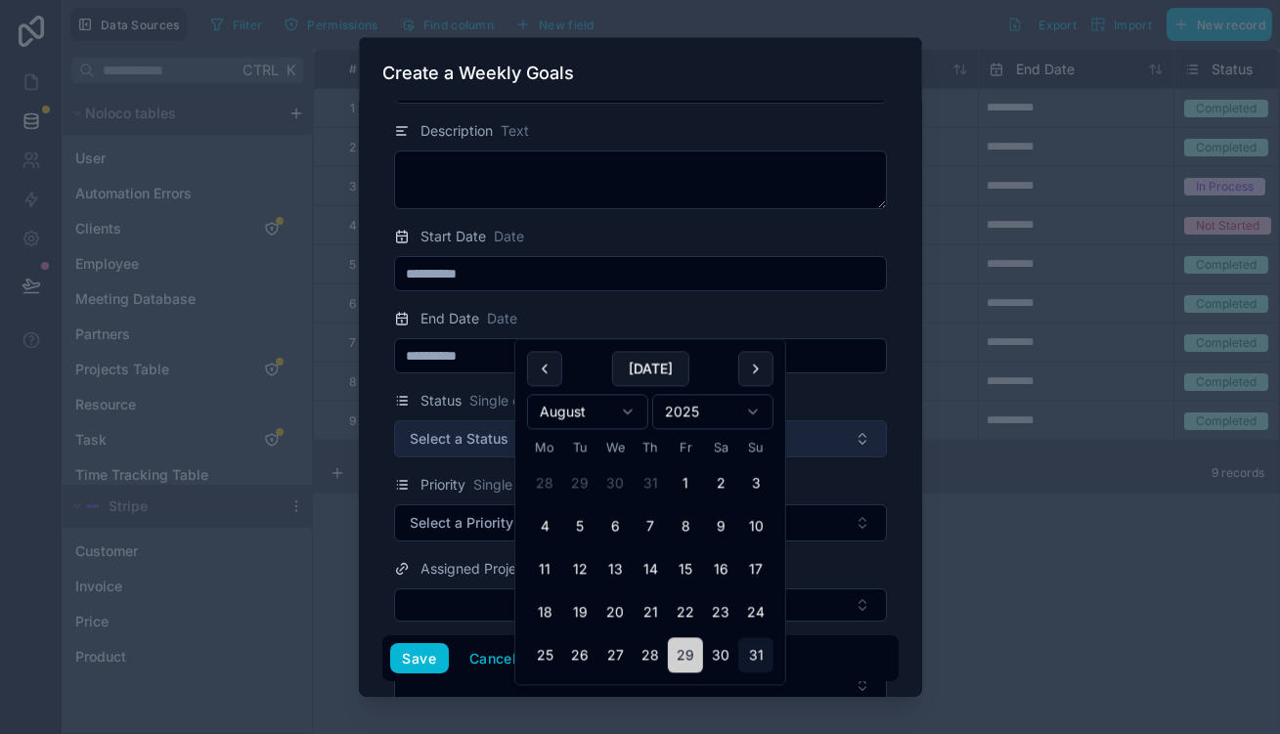
click at [488, 421] on button "Select a Status" at bounding box center [640, 439] width 493 height 37
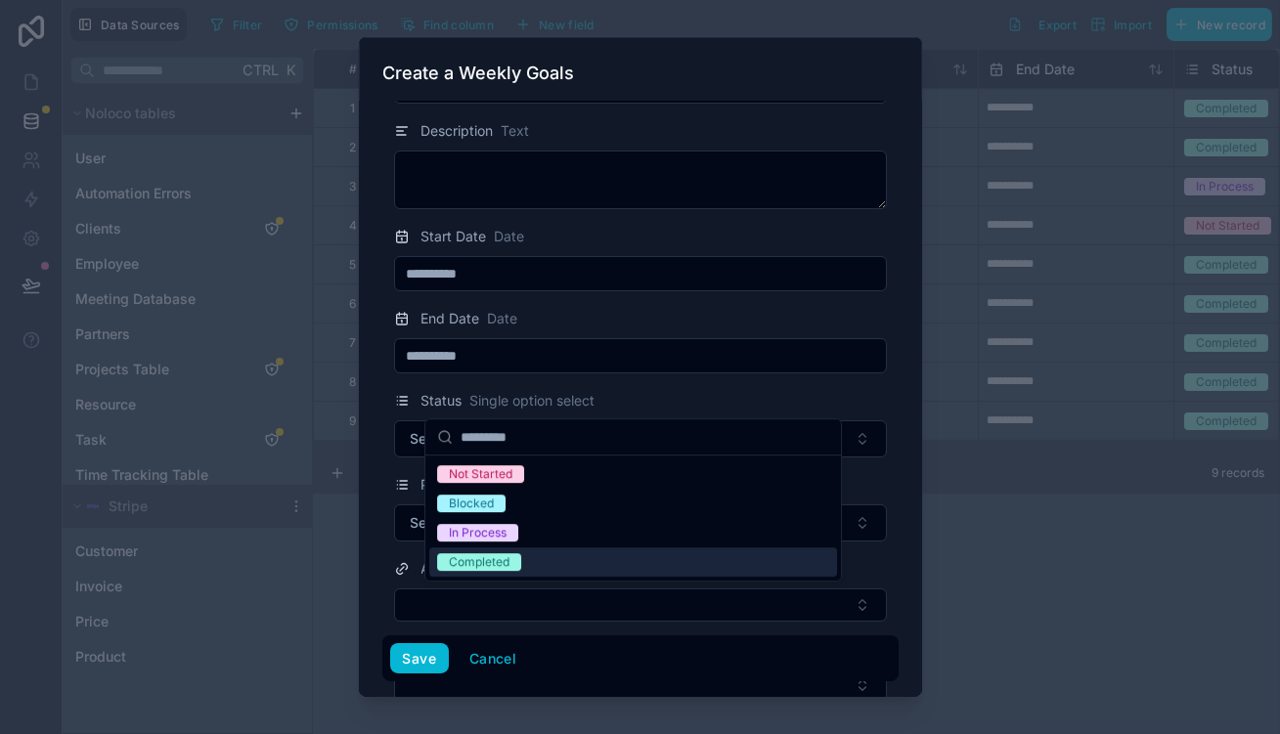
click at [501, 554] on span "Completed" at bounding box center [479, 563] width 84 height 18
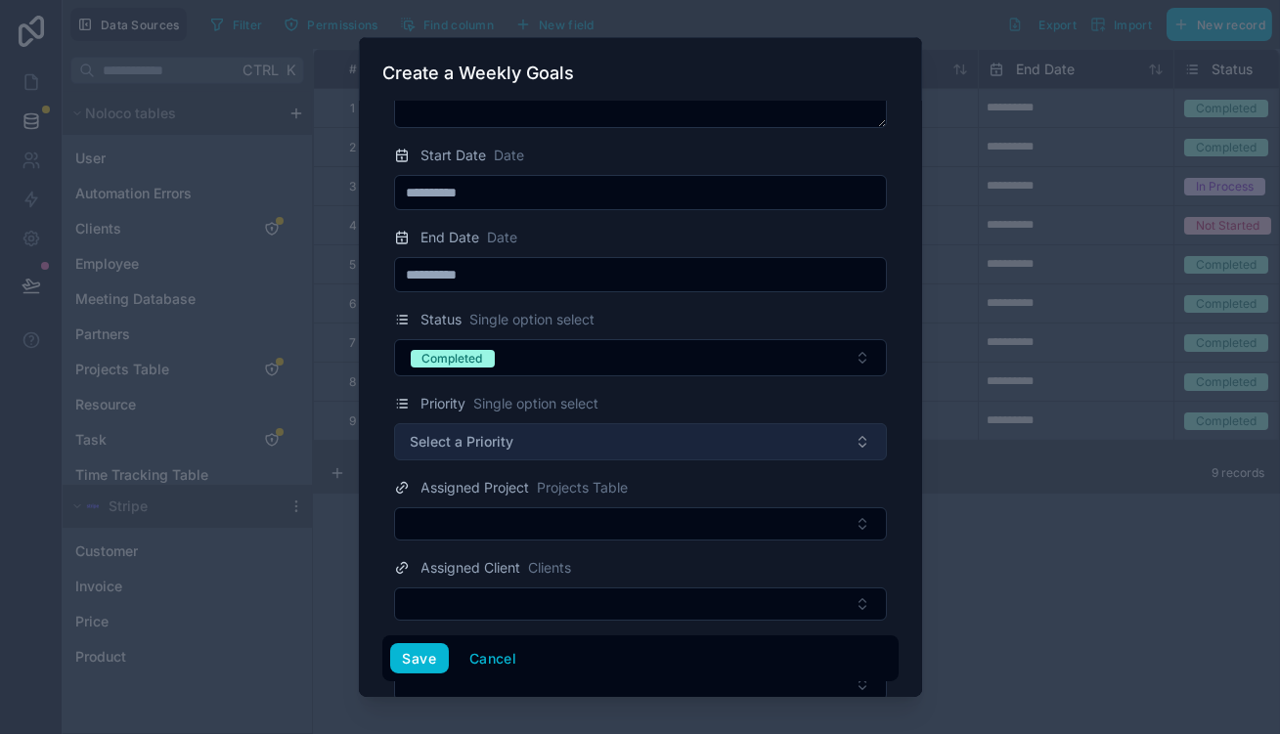
scroll to position [170, 0]
click at [542, 423] on button "Select a Priority" at bounding box center [640, 441] width 493 height 37
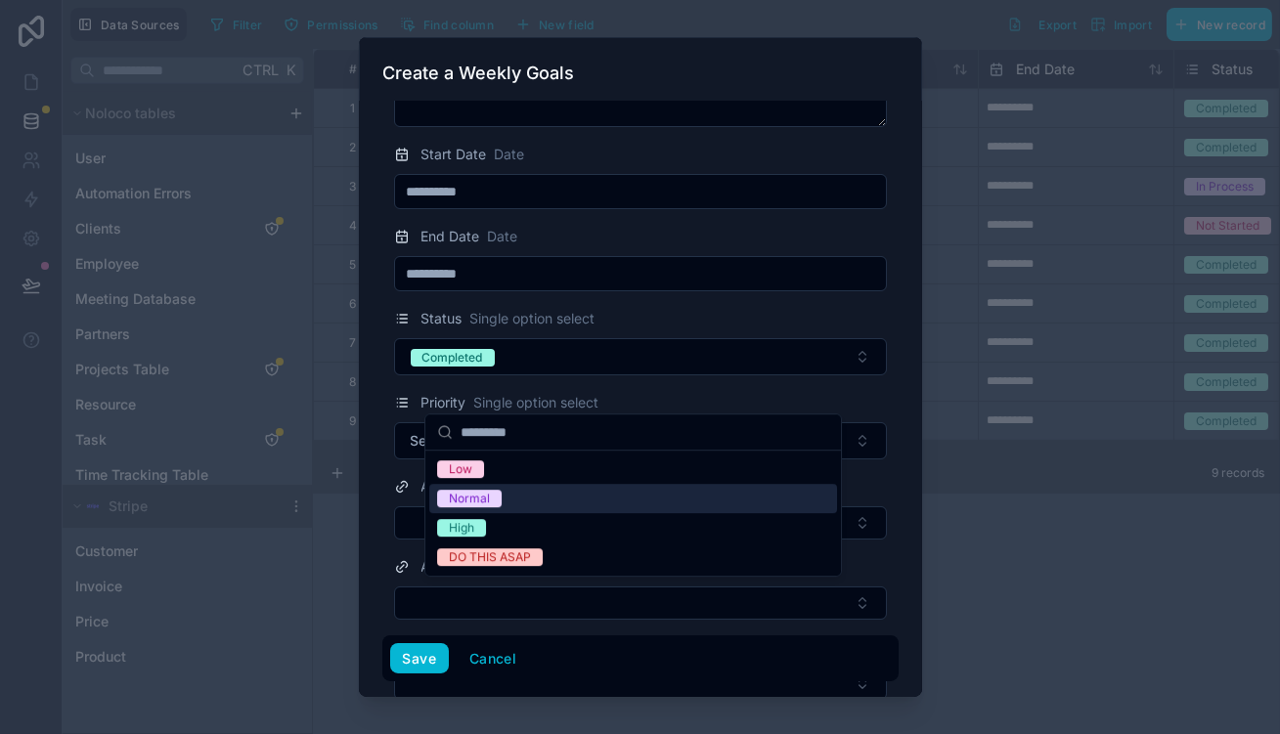
click at [510, 491] on div "Normal" at bounding box center [633, 498] width 408 height 29
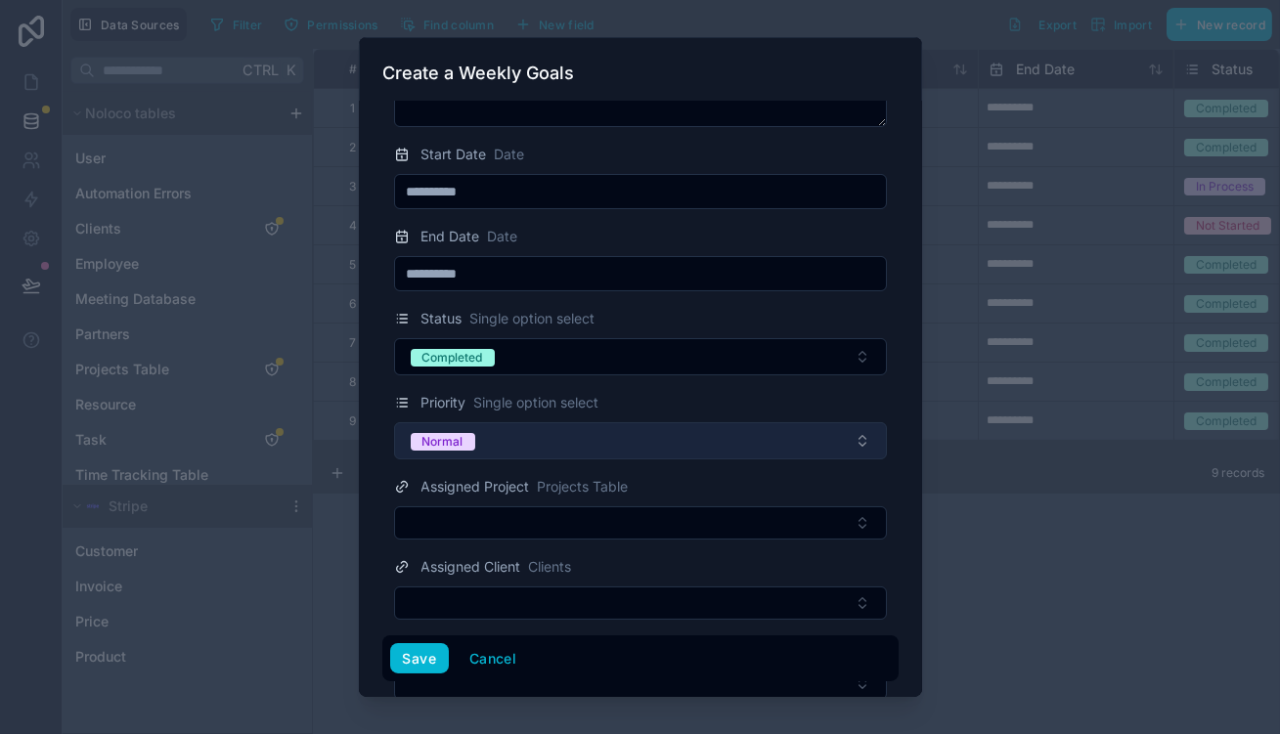
click at [560, 423] on button "Normal" at bounding box center [640, 441] width 493 height 37
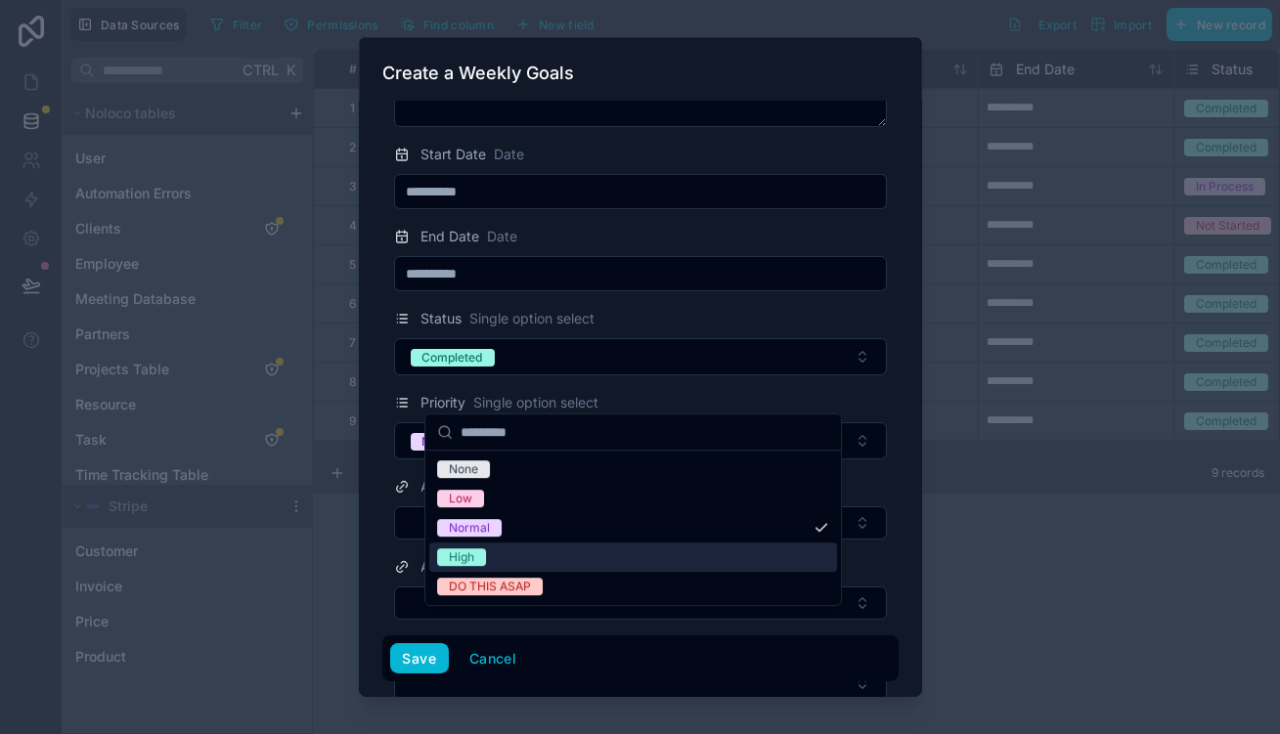
click at [506, 546] on div "High" at bounding box center [633, 557] width 408 height 29
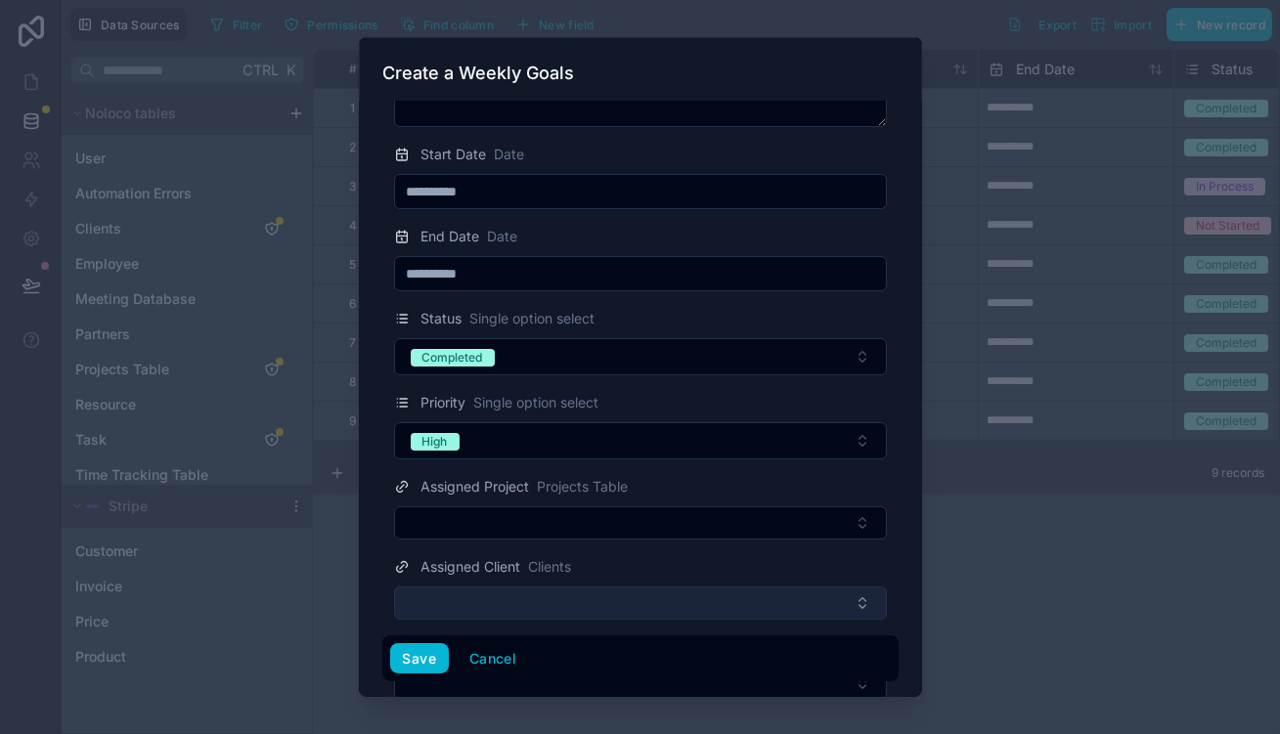
click at [482, 587] on button "Select Button" at bounding box center [640, 603] width 493 height 33
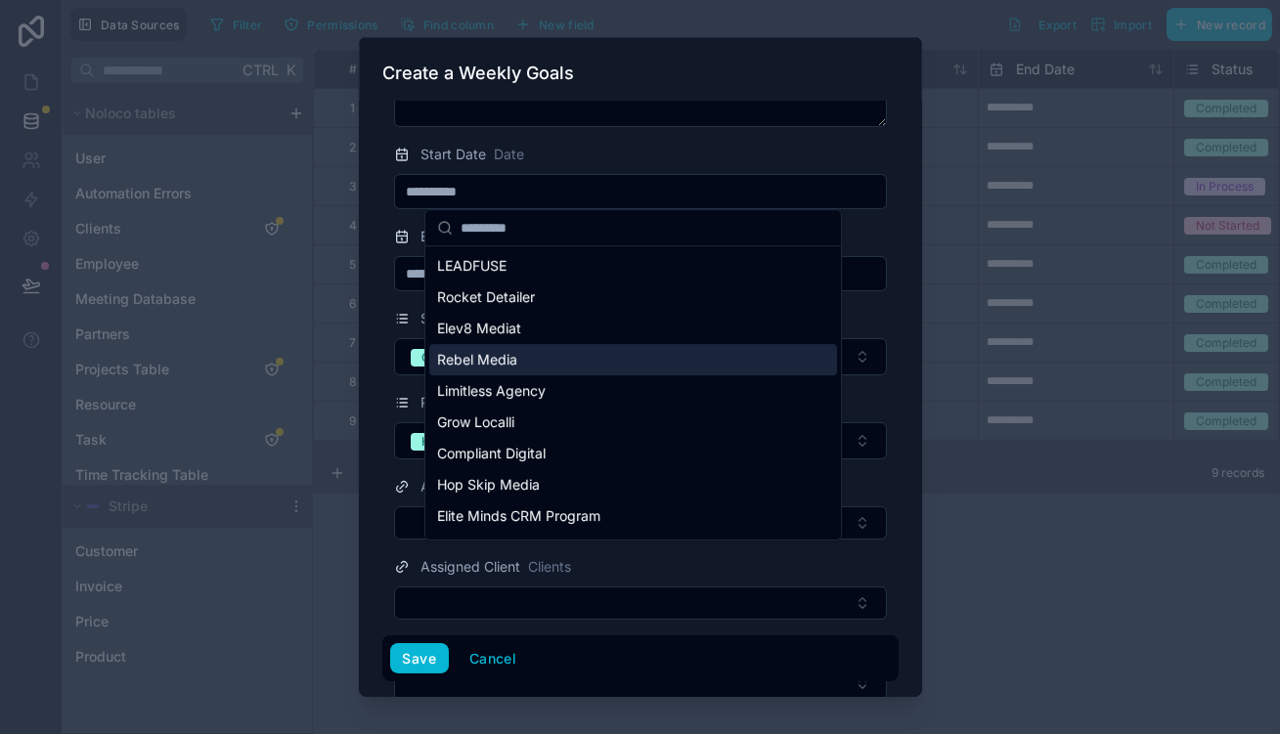
drag, startPoint x: 518, startPoint y: 343, endPoint x: 513, endPoint y: 363, distance: 20.2
click at [518, 344] on div "Rebel Media" at bounding box center [633, 359] width 408 height 31
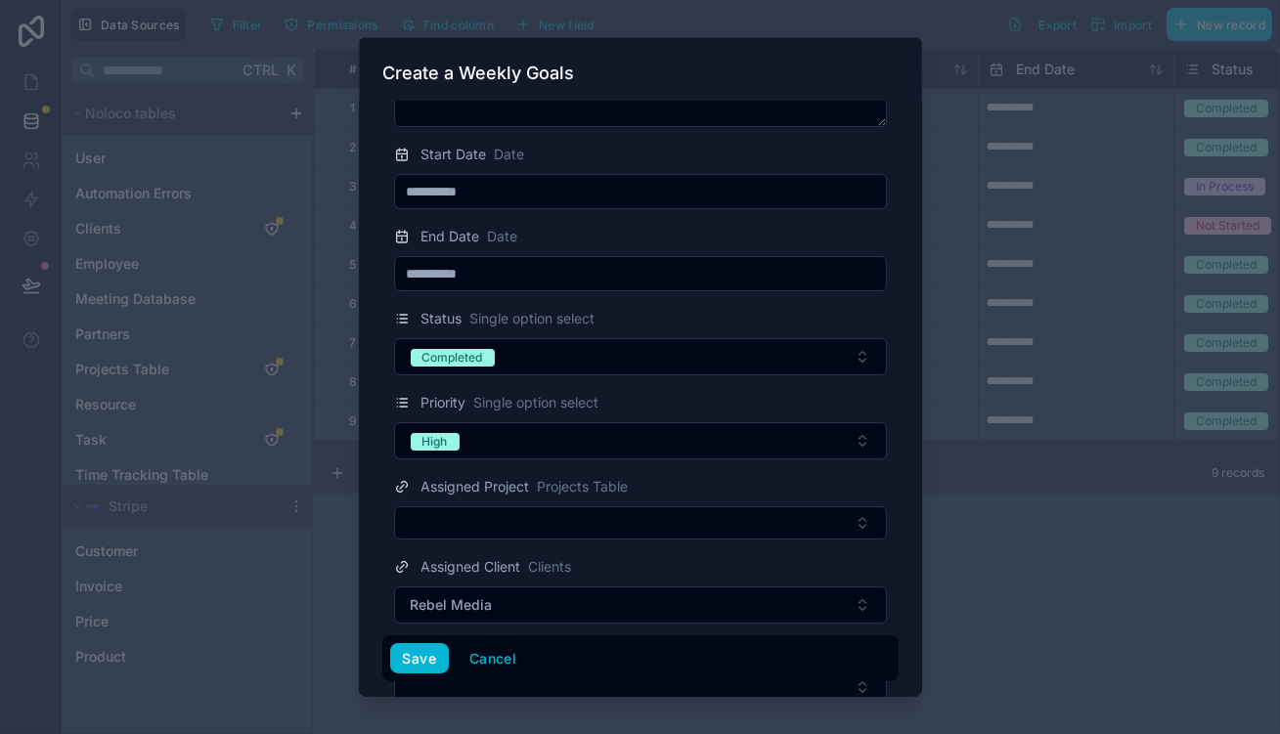
click at [446, 644] on div "Save Cancel" at bounding box center [640, 659] width 516 height 47
click at [446, 652] on button "Save" at bounding box center [419, 659] width 59 height 31
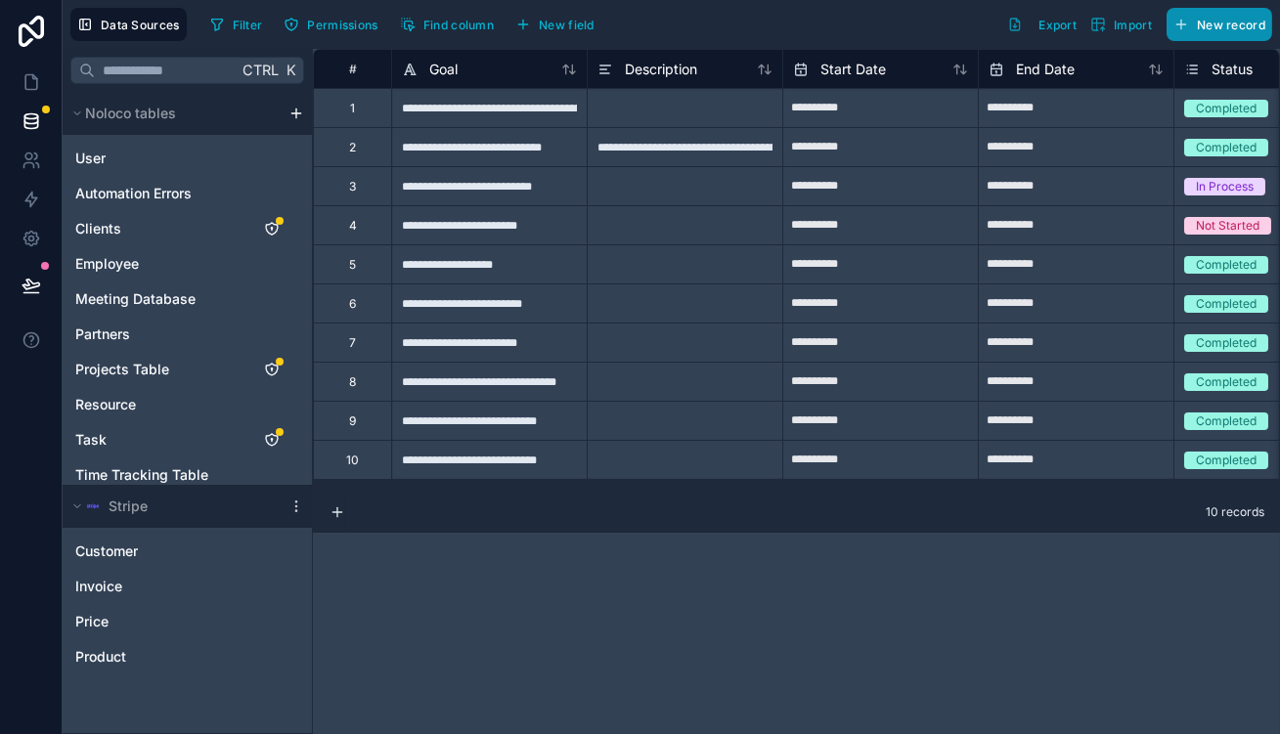
click at [1224, 15] on button "New record" at bounding box center [1220, 24] width 106 height 33
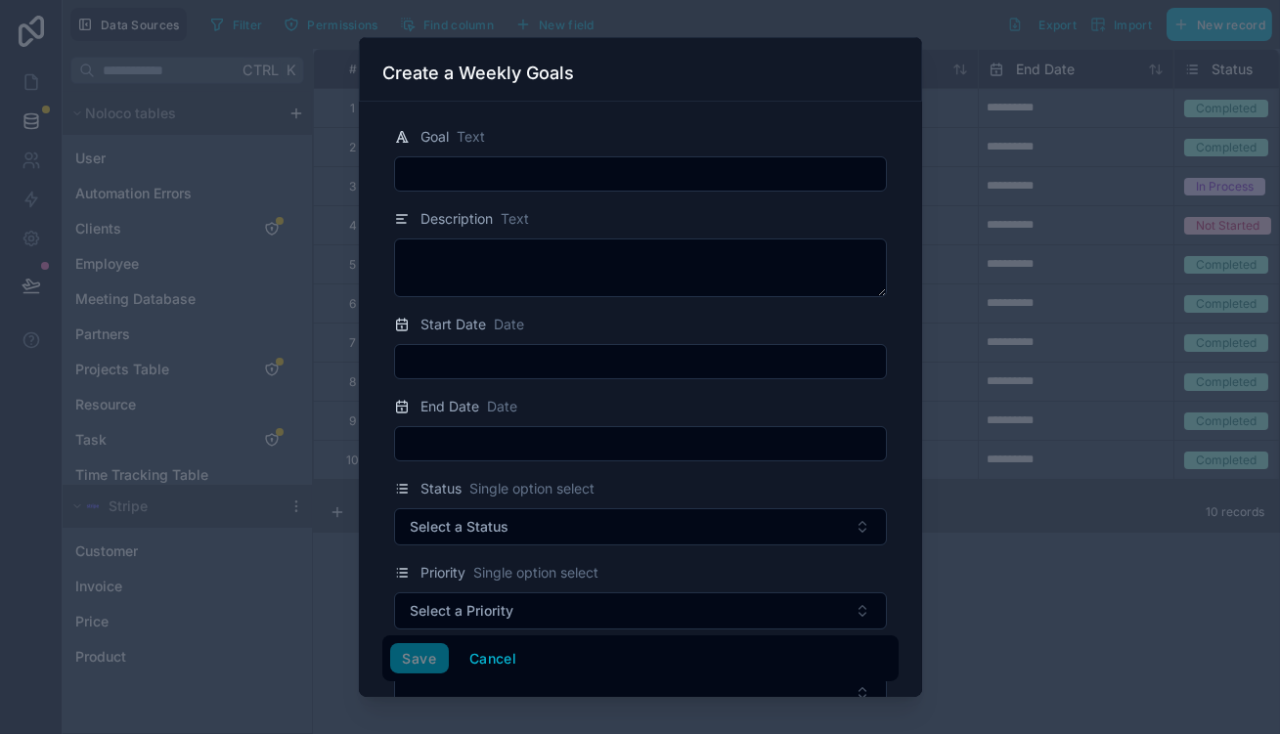
drag, startPoint x: 439, startPoint y: 145, endPoint x: 460, endPoint y: 162, distance: 27.1
click at [440, 156] on div at bounding box center [640, 173] width 493 height 35
click at [460, 162] on input "text" at bounding box center [640, 173] width 491 height 27
paste input "**********"
type input "**********"
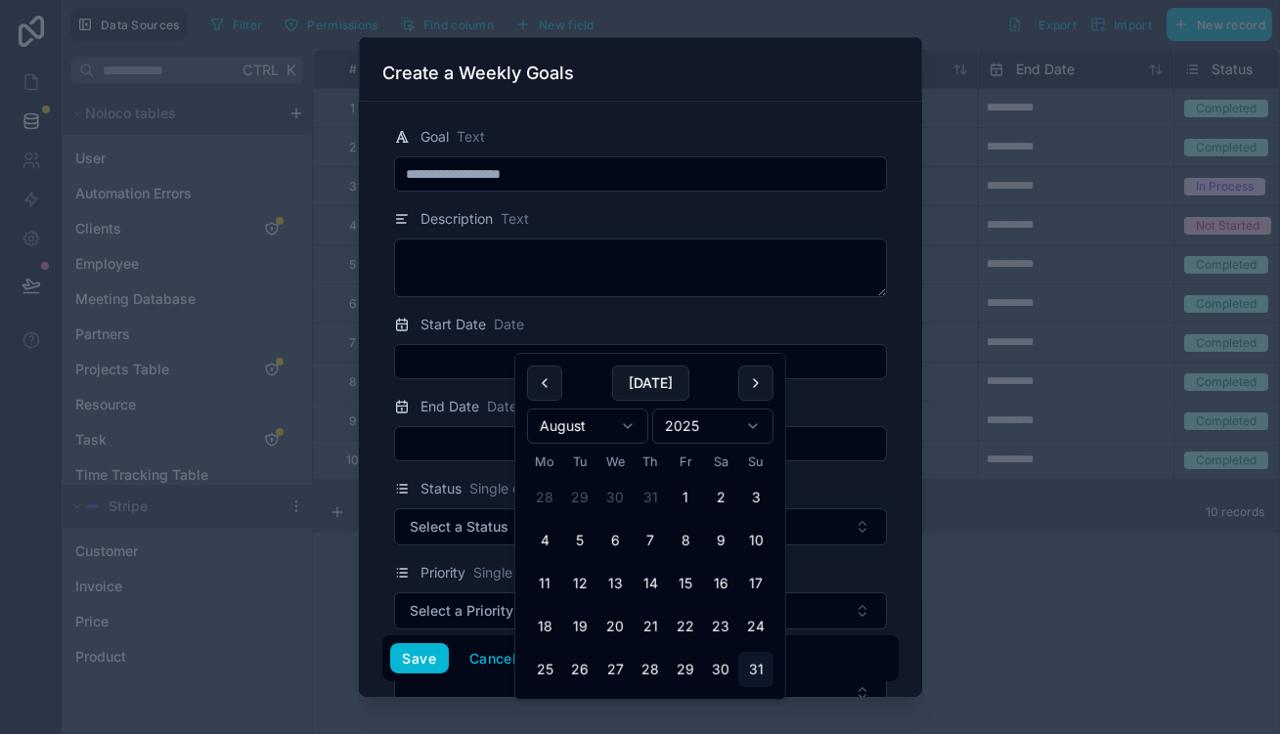
click at [486, 348] on input "text" at bounding box center [640, 361] width 491 height 27
click at [536, 652] on button "25" at bounding box center [544, 669] width 35 height 35
type input "**********"
click at [456, 430] on input "text" at bounding box center [640, 443] width 491 height 27
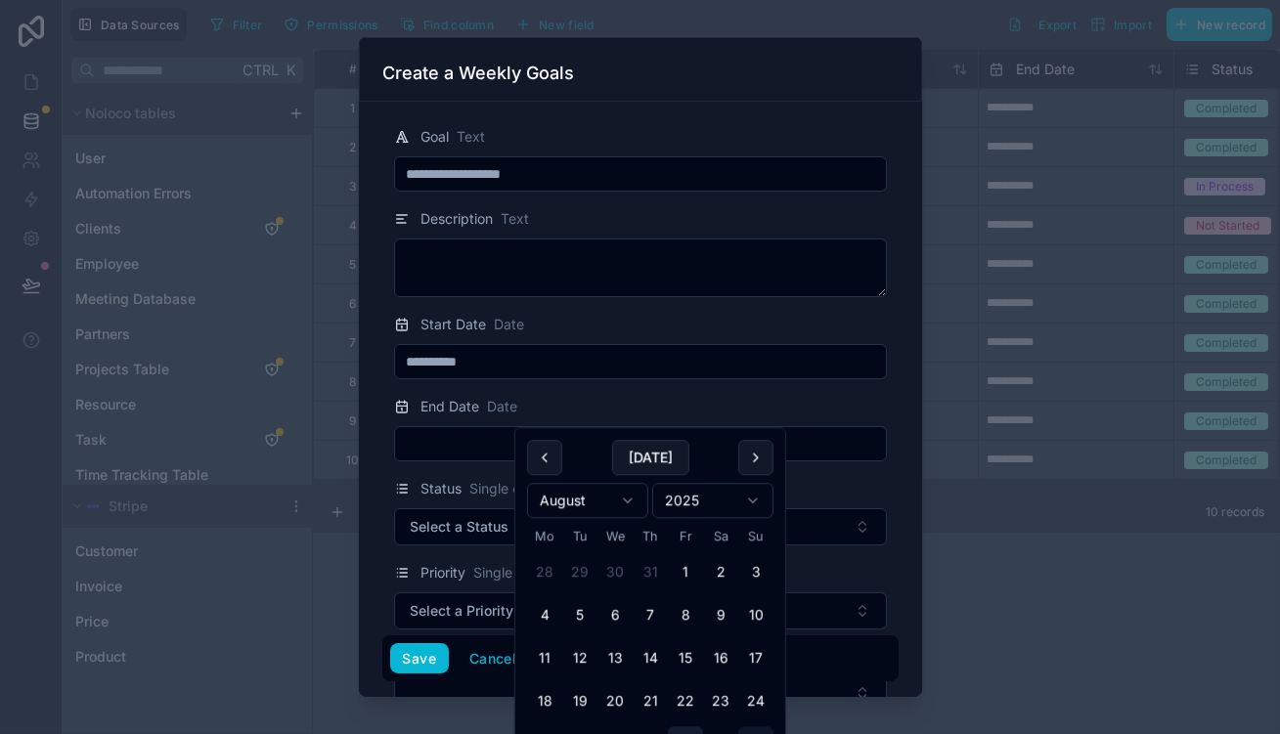
click at [668, 727] on button "29" at bounding box center [685, 744] width 35 height 35
type input "**********"
click at [478, 507] on form "**********" at bounding box center [640, 521] width 516 height 823
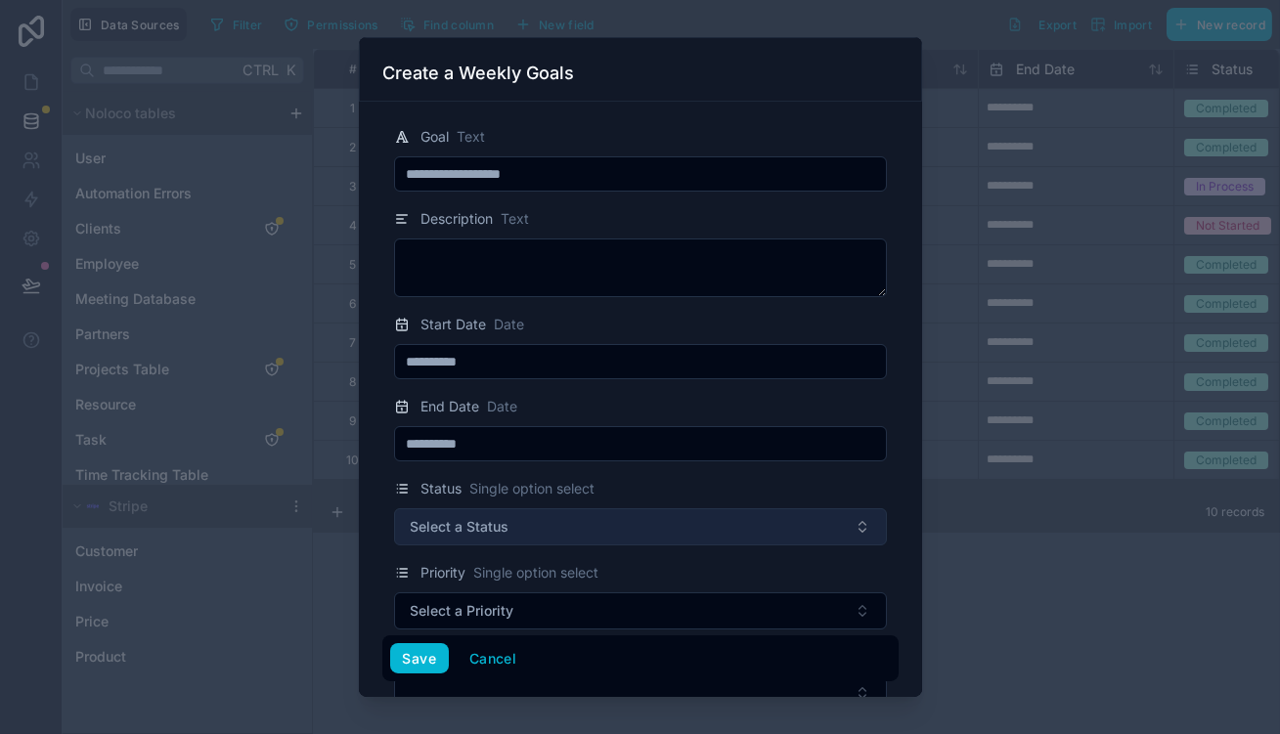
click at [494, 517] on span "Select a Status" at bounding box center [460, 527] width 99 height 20
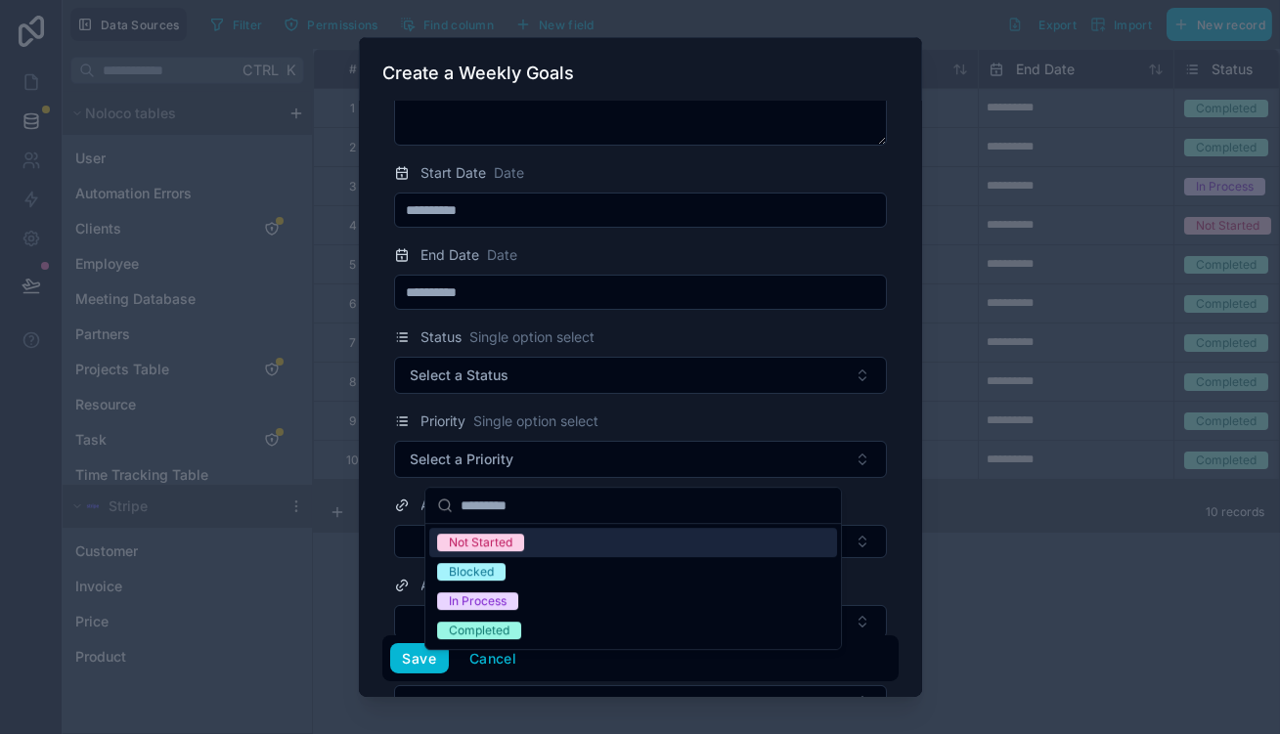
scroll to position [170, 0]
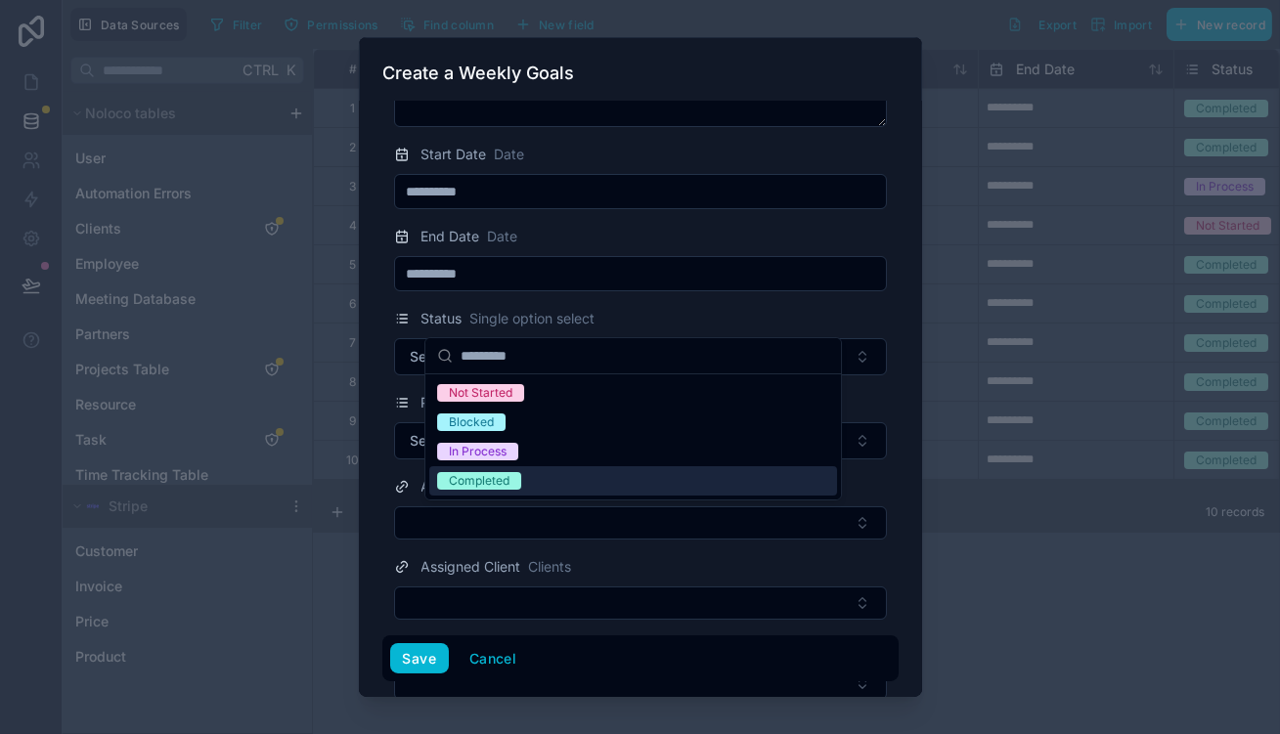
click at [527, 467] on div "Completed" at bounding box center [633, 481] width 408 height 29
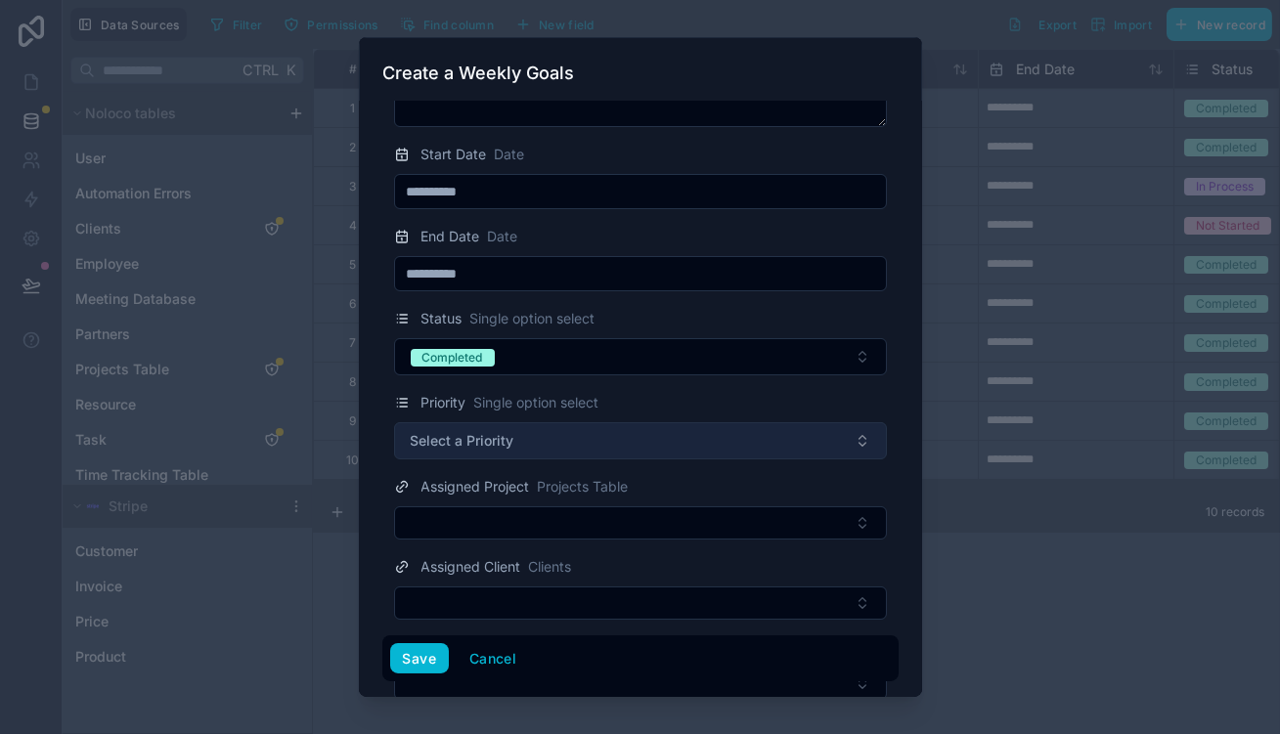
click at [514, 431] on span "Select a Priority" at bounding box center [463, 441] width 104 height 20
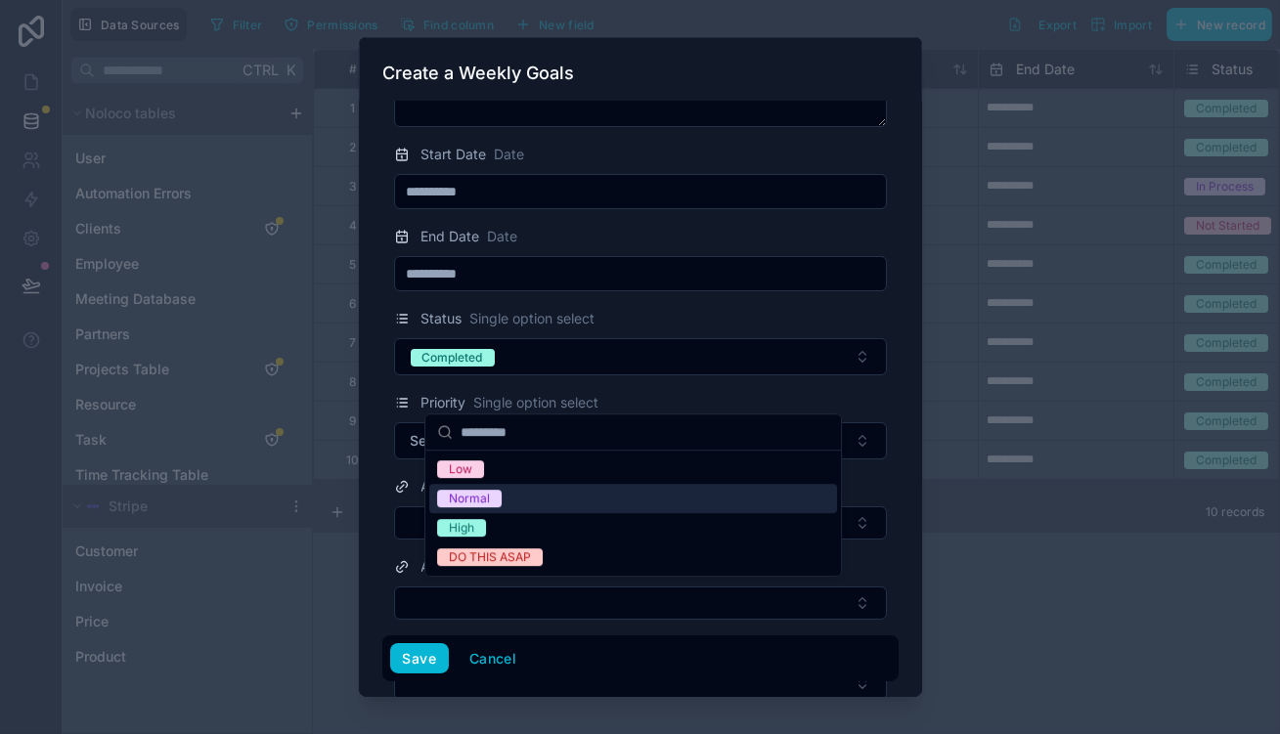
click at [508, 496] on div "Normal" at bounding box center [633, 498] width 408 height 29
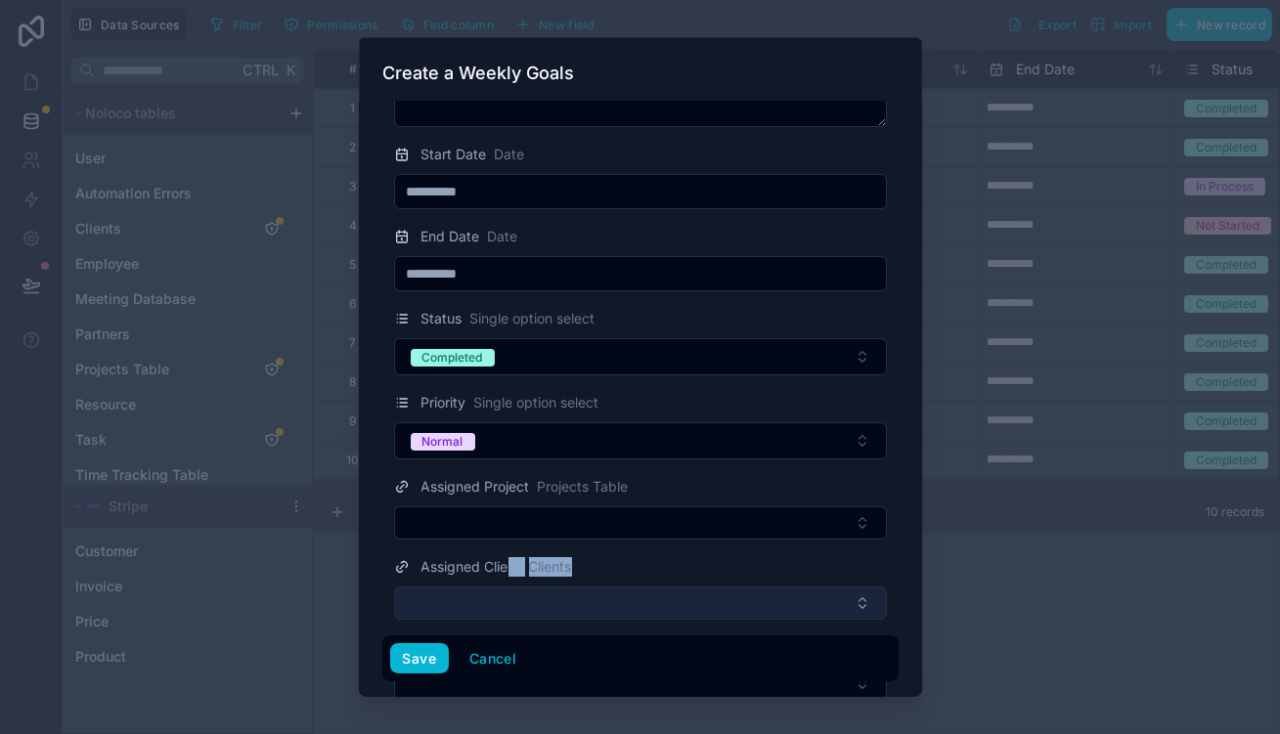
drag, startPoint x: 526, startPoint y: 489, endPoint x: 514, endPoint y: 530, distance: 42.7
click at [514, 530] on form "**********" at bounding box center [640, 350] width 516 height 823
click at [512, 587] on button "Select Button" at bounding box center [640, 603] width 493 height 33
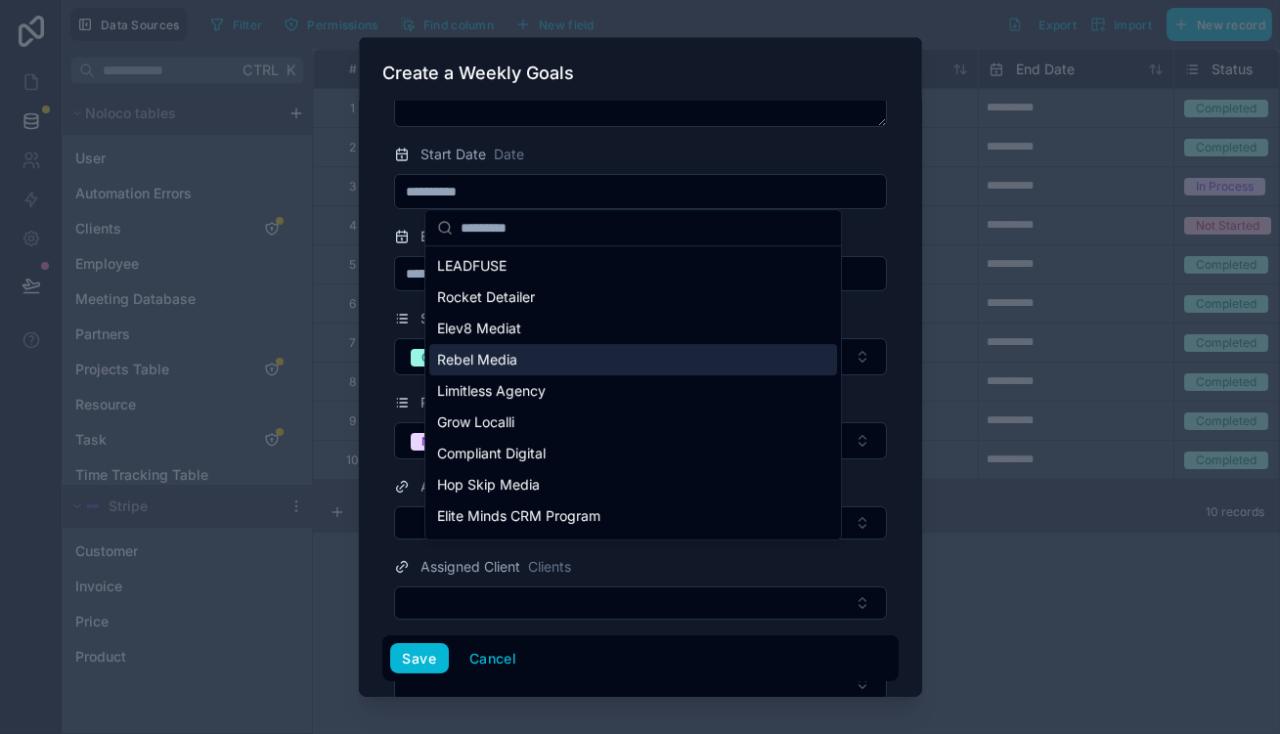
click at [544, 344] on div "Rebel Media" at bounding box center [633, 359] width 408 height 31
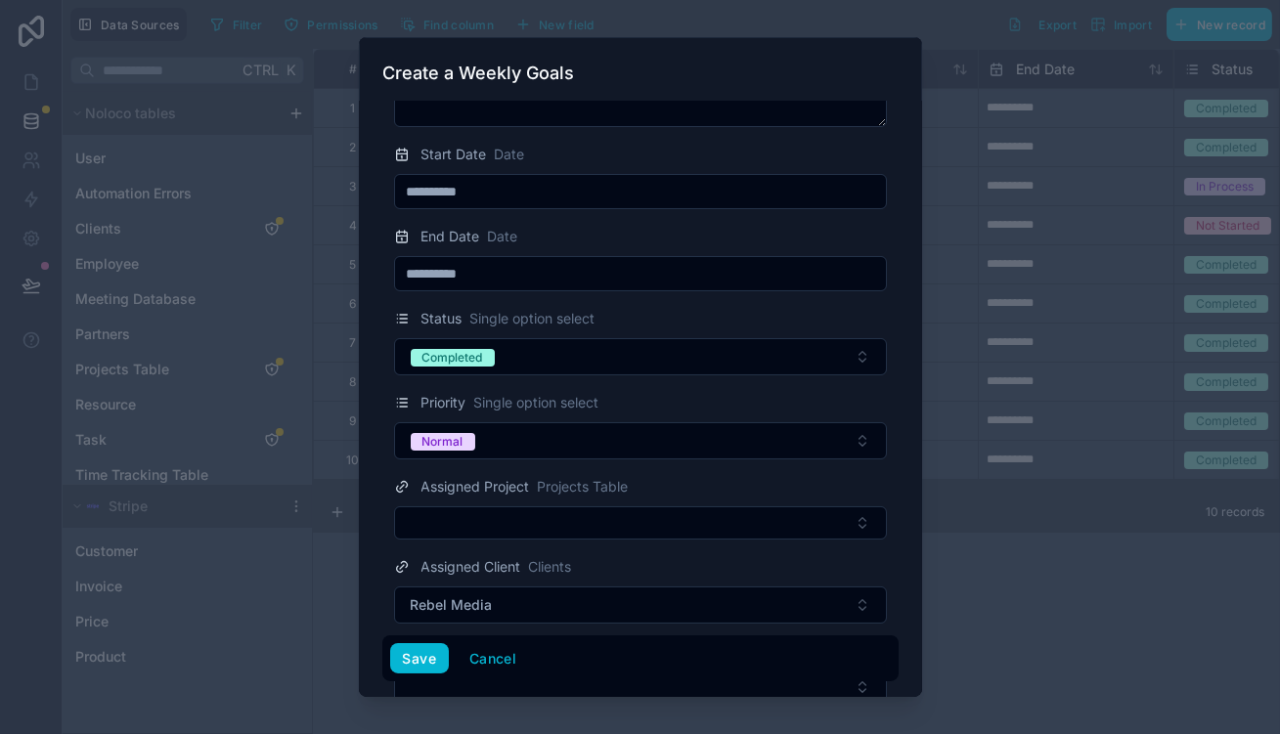
click at [509, 640] on div "Assigned Tasks Task" at bounding box center [477, 651] width 166 height 23
click at [449, 666] on button "Save" at bounding box center [419, 659] width 59 height 31
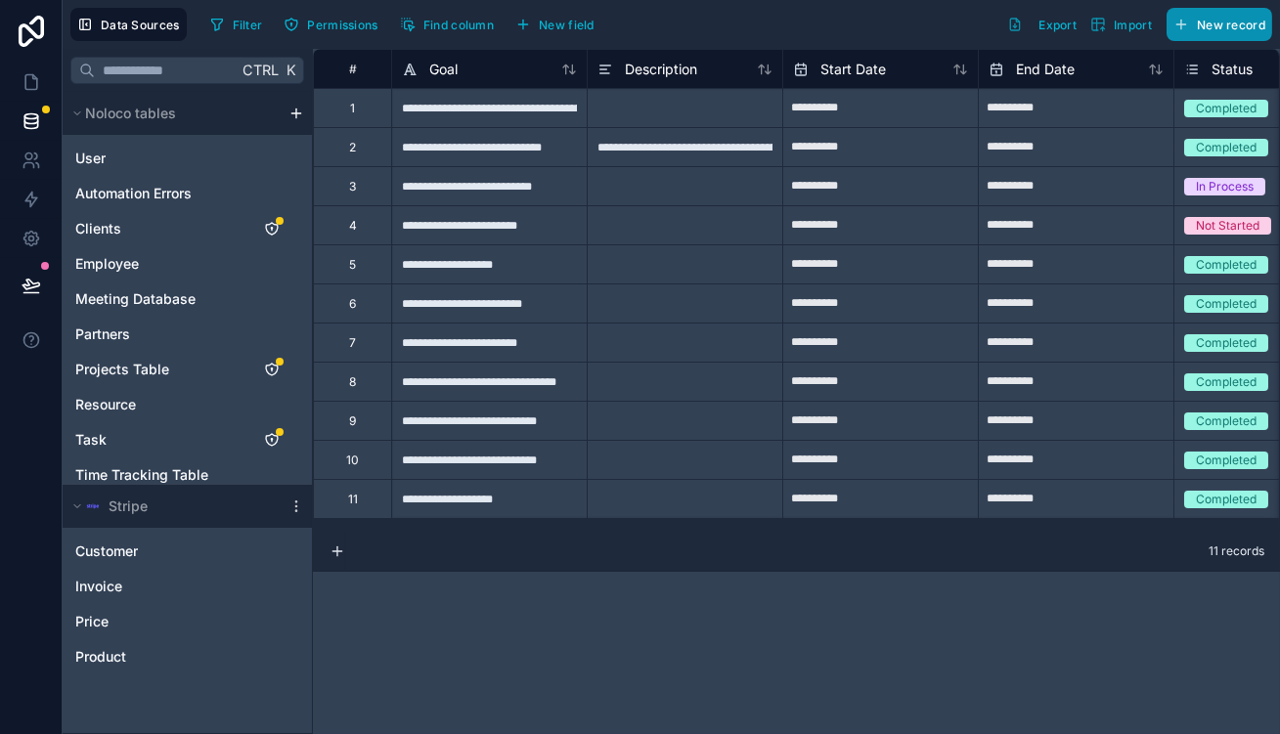
click at [1224, 14] on button "New record" at bounding box center [1220, 24] width 106 height 33
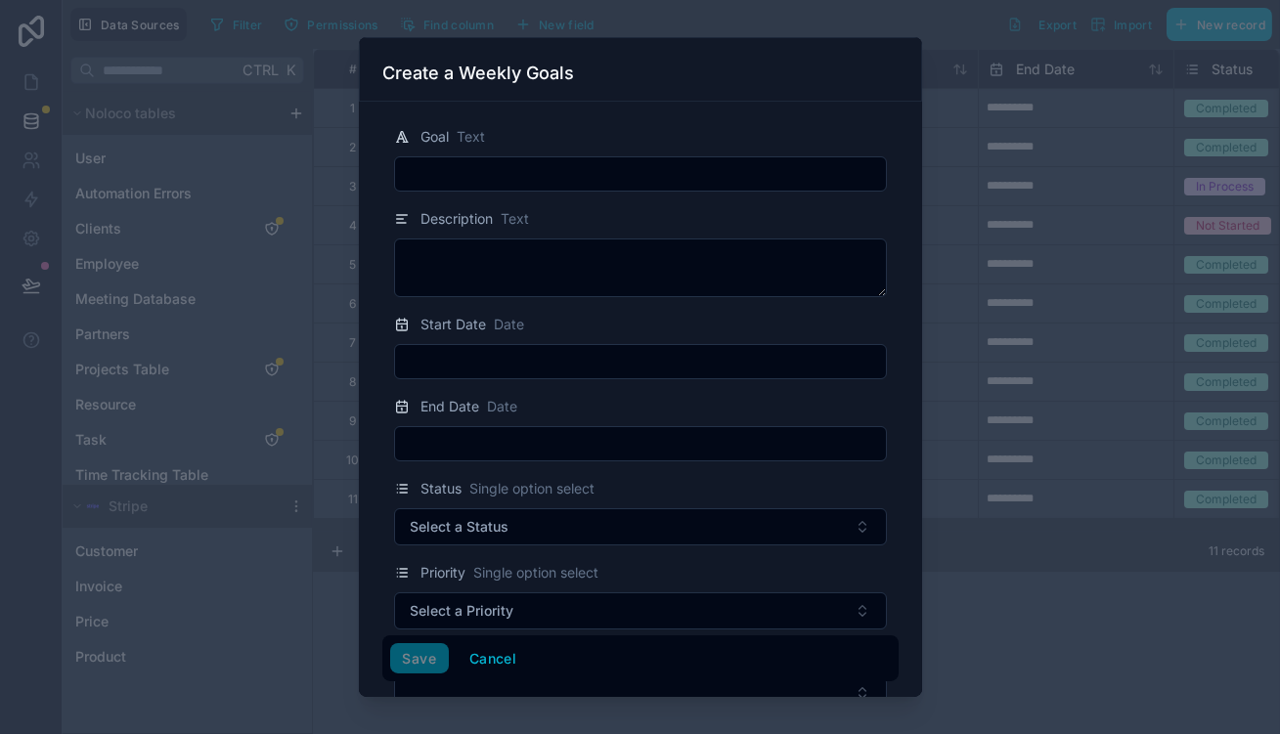
click at [548, 165] on input "text" at bounding box center [640, 173] width 491 height 27
paste input "**********"
type input "**********"
click at [523, 350] on div at bounding box center [640, 361] width 493 height 35
click at [523, 348] on input "text" at bounding box center [640, 361] width 491 height 27
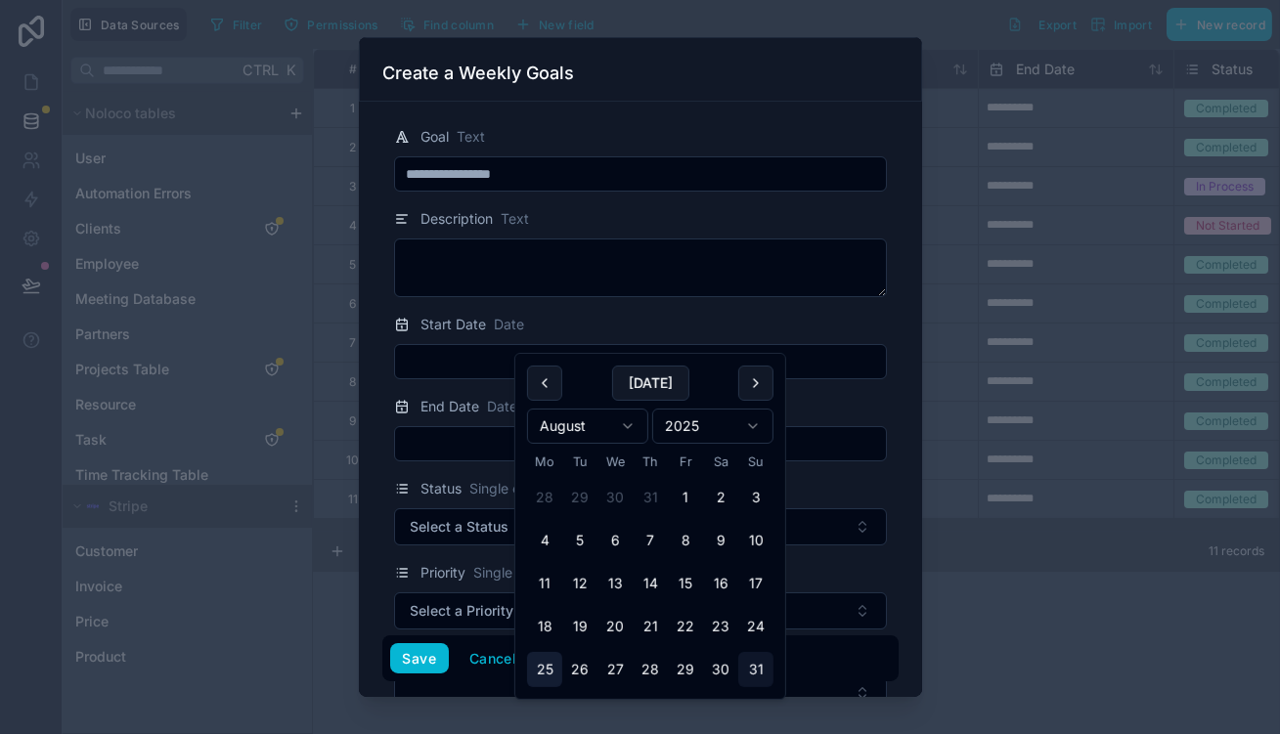
click at [537, 652] on button "25" at bounding box center [544, 669] width 35 height 35
type input "**********"
click at [458, 426] on div at bounding box center [640, 443] width 493 height 35
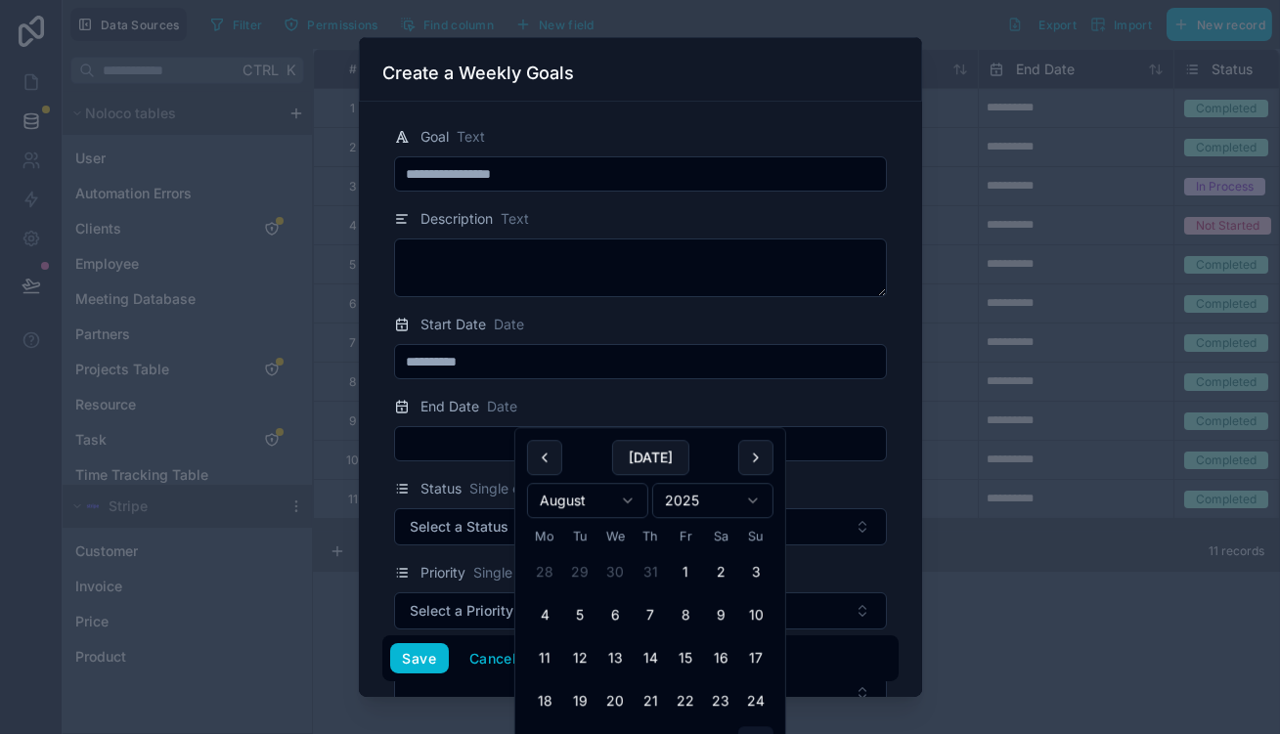
click at [467, 430] on input "text" at bounding box center [640, 443] width 491 height 27
click at [668, 727] on button "29" at bounding box center [685, 744] width 35 height 35
type input "**********"
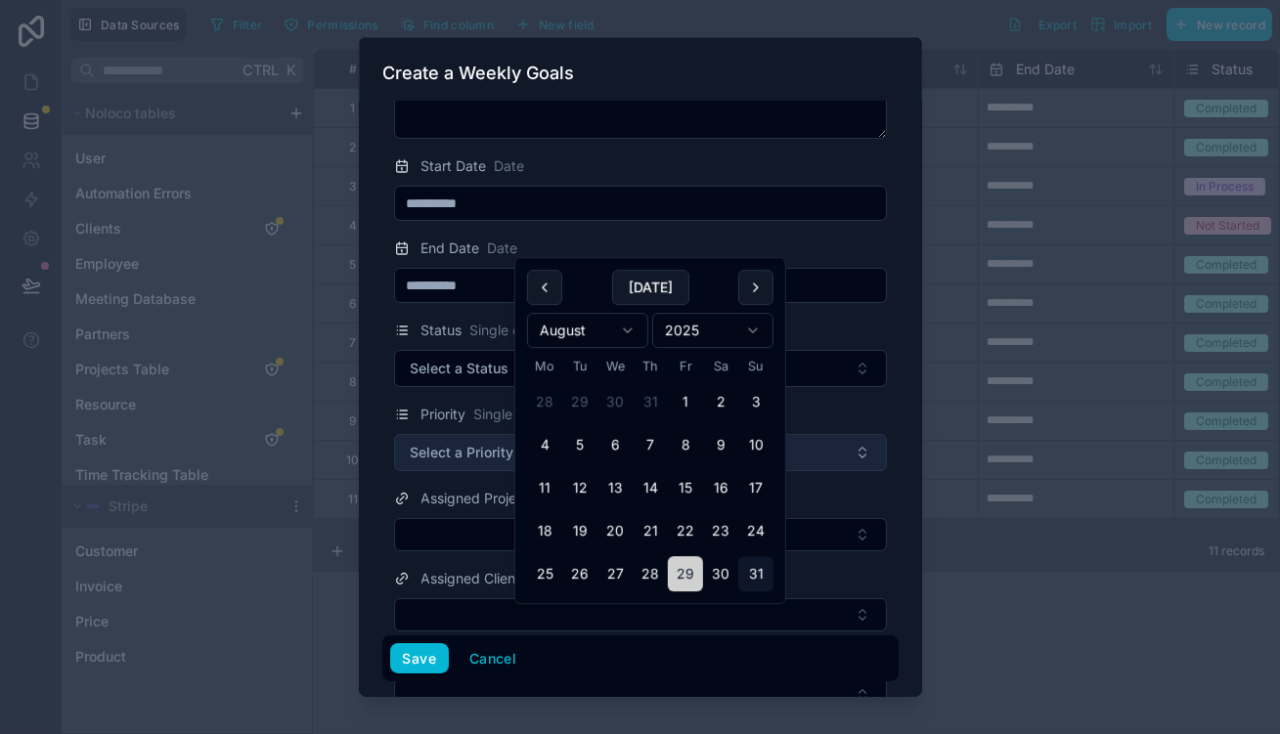
scroll to position [170, 0]
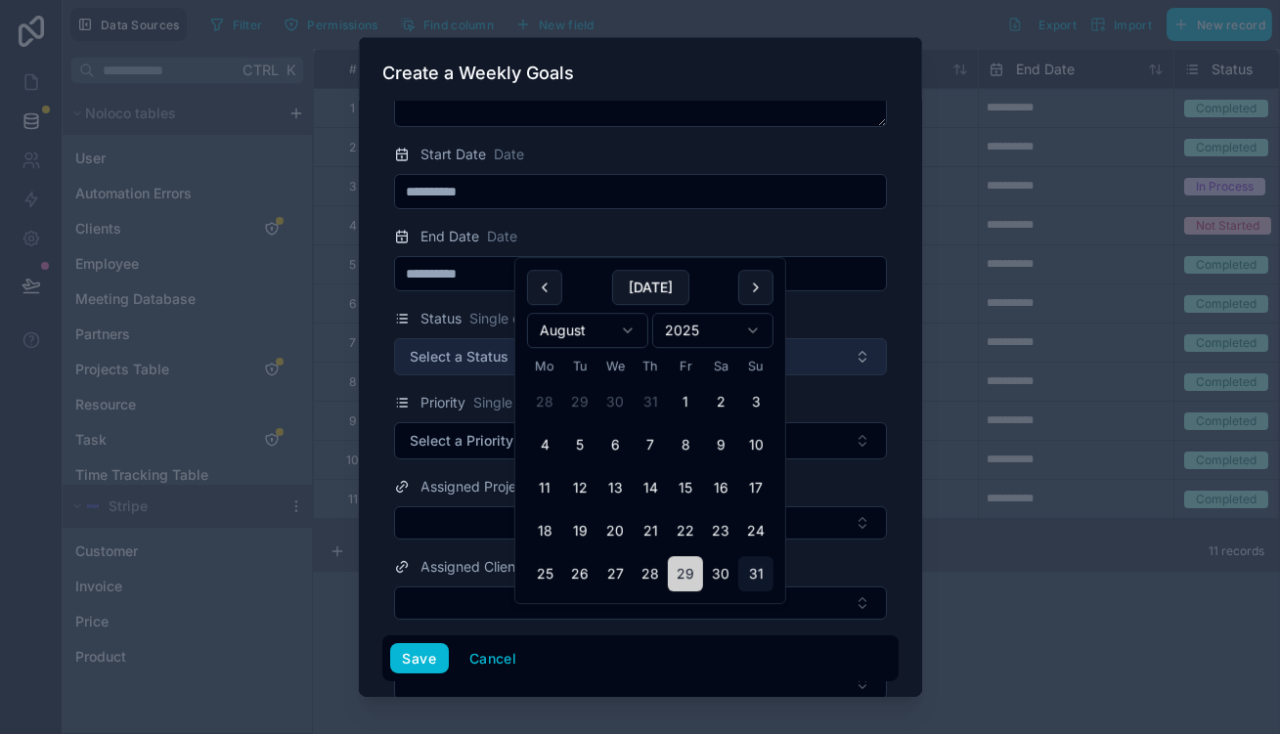
click at [476, 347] on span "Select a Status" at bounding box center [460, 357] width 99 height 20
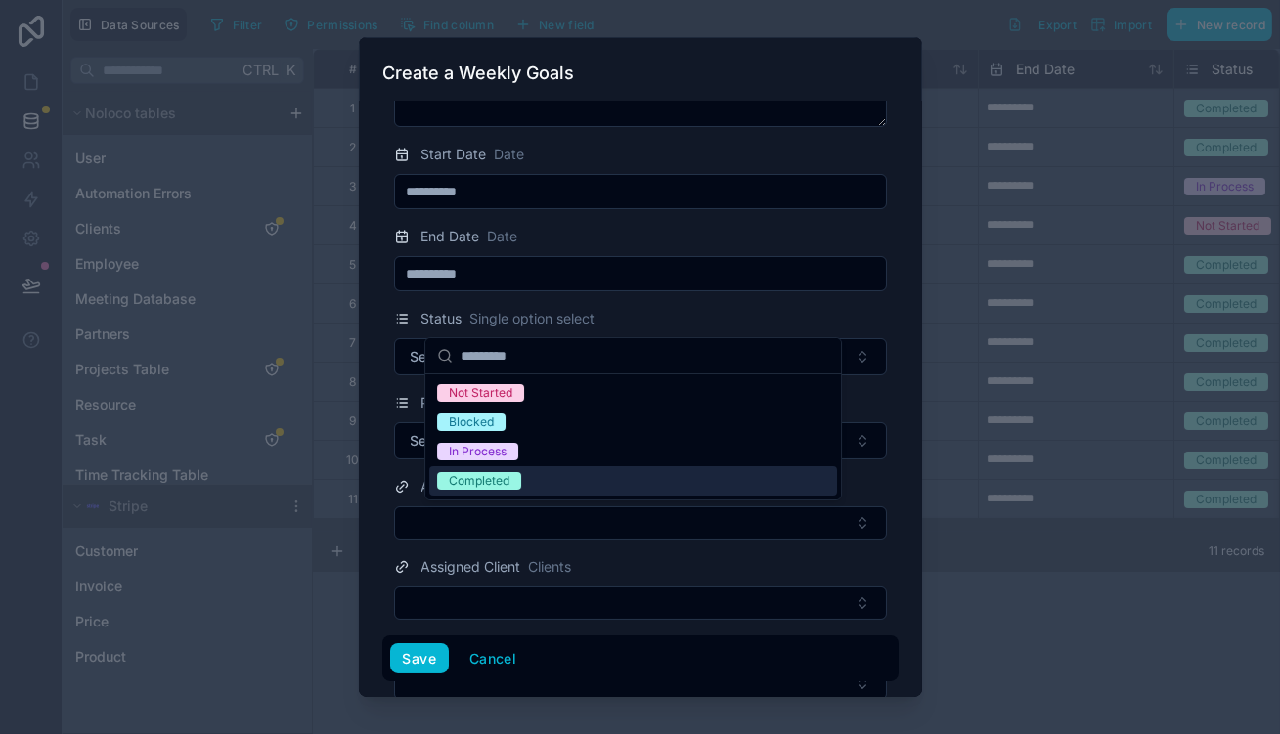
click at [505, 472] on span "Completed" at bounding box center [479, 481] width 84 height 18
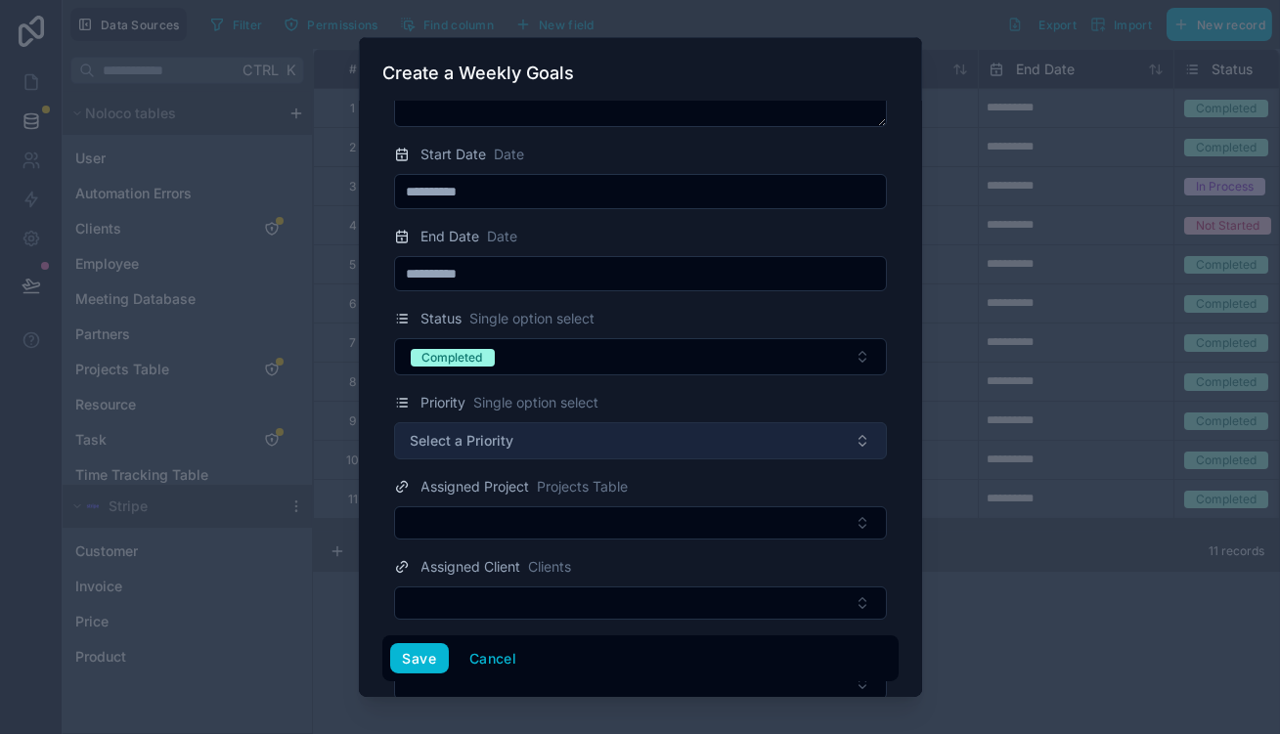
click at [494, 423] on button "Select a Priority" at bounding box center [640, 441] width 493 height 37
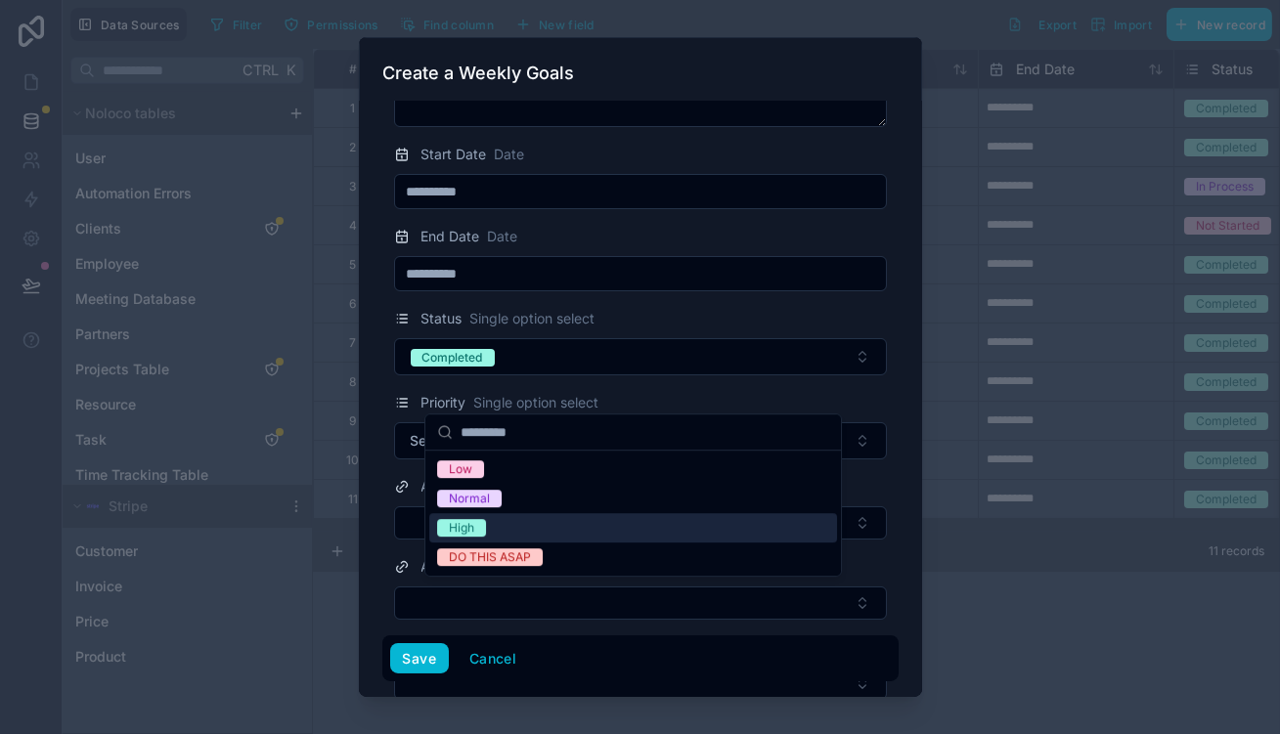
click at [499, 518] on div "High" at bounding box center [633, 527] width 408 height 29
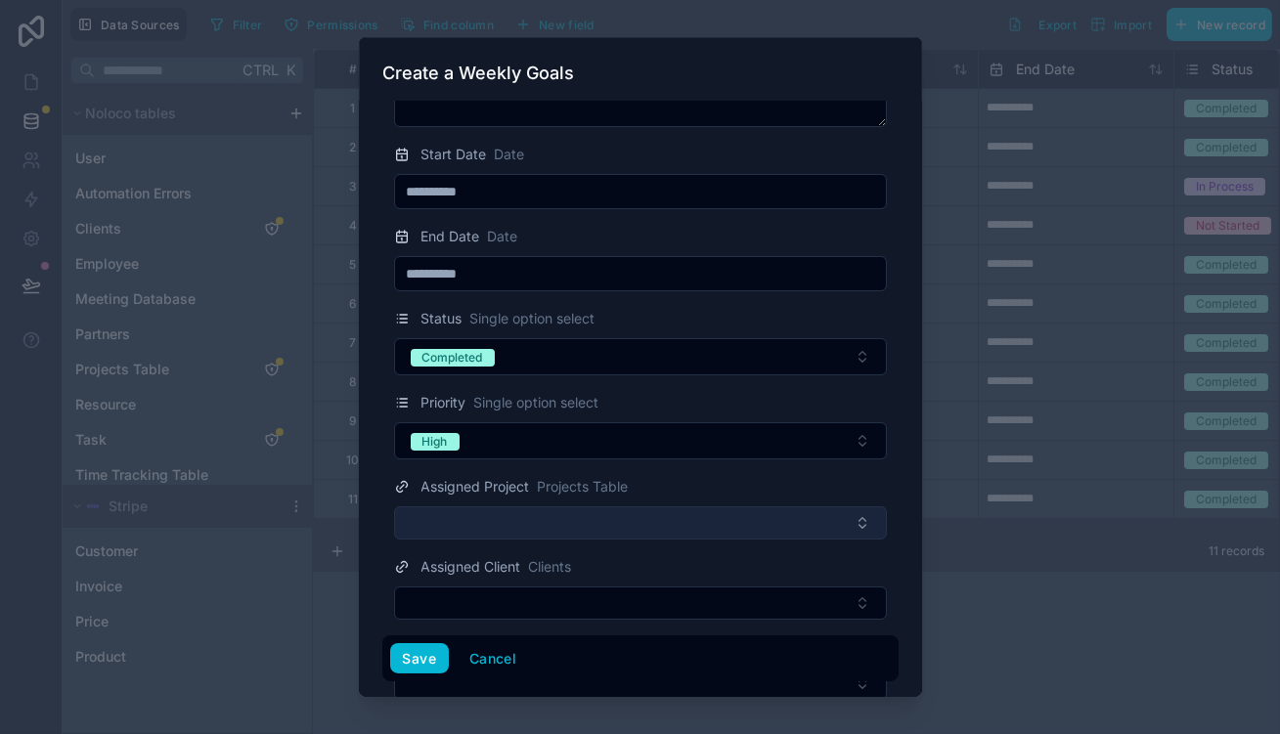
click at [486, 507] on button "Select Button" at bounding box center [640, 523] width 493 height 33
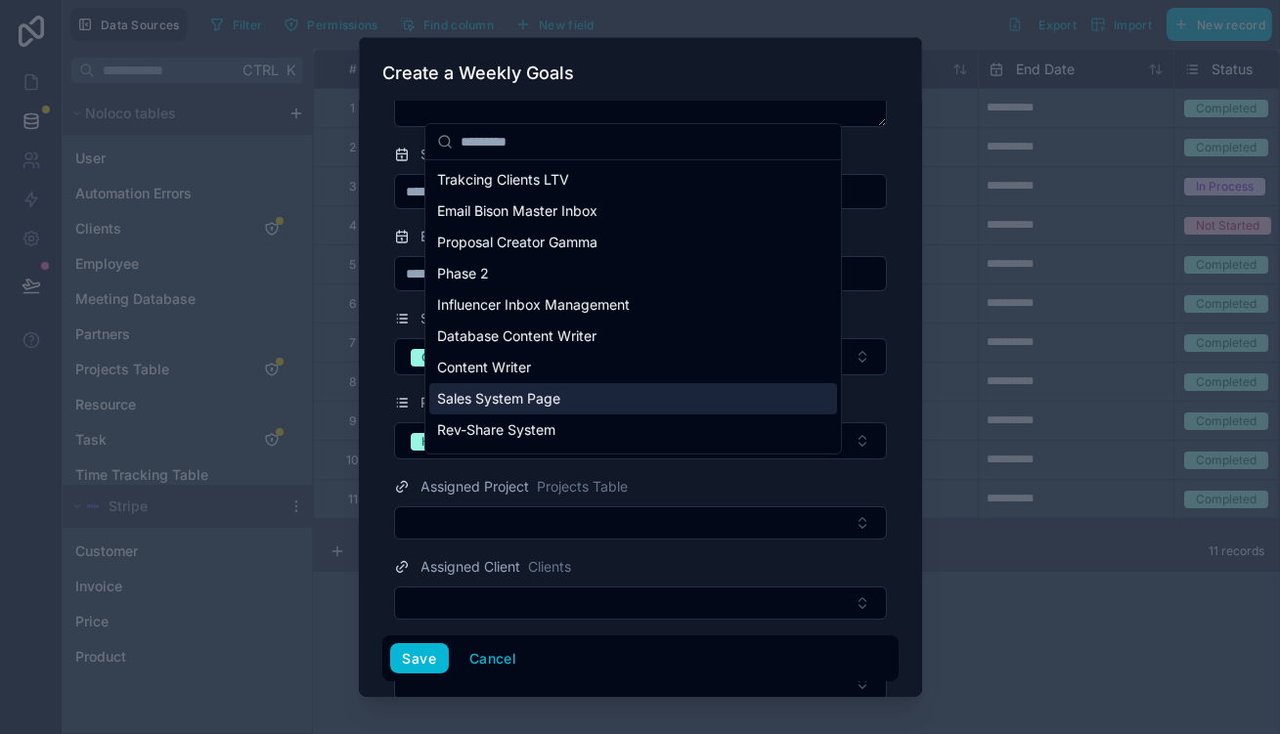
scroll to position [260, 0]
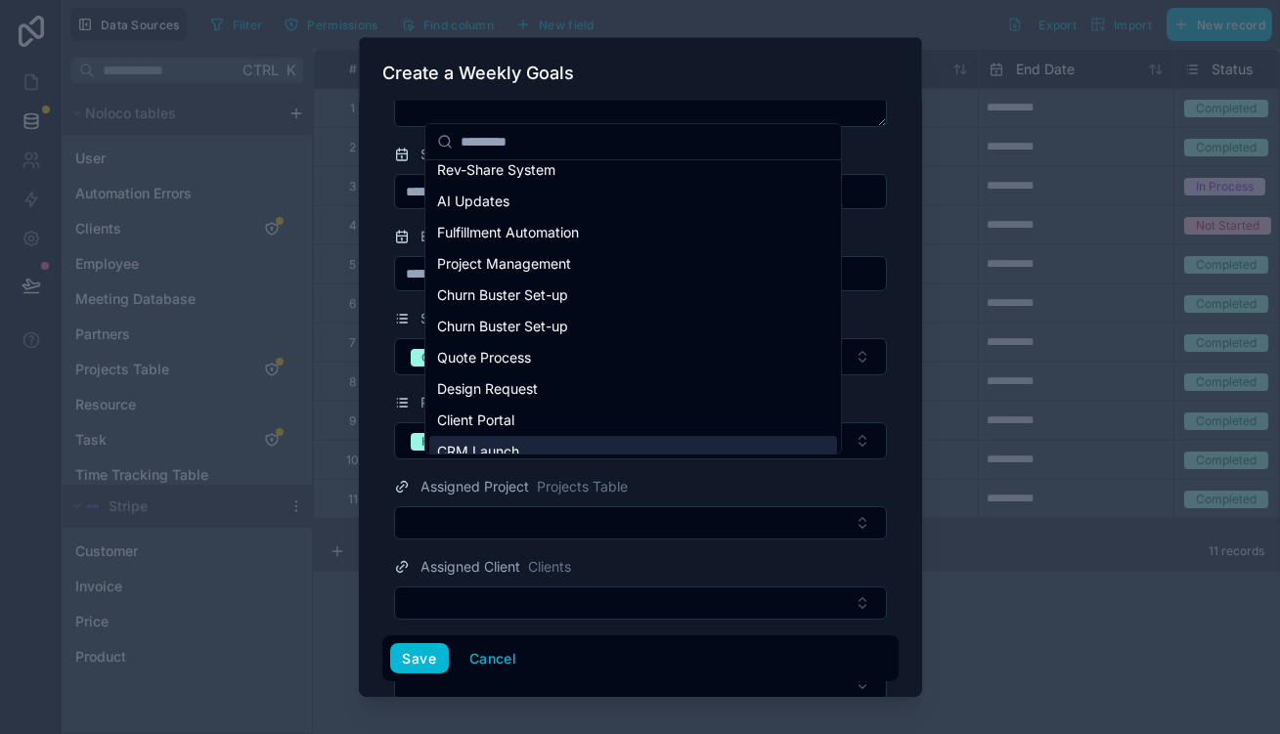
click at [552, 436] on div "CRM Launch" at bounding box center [633, 451] width 408 height 31
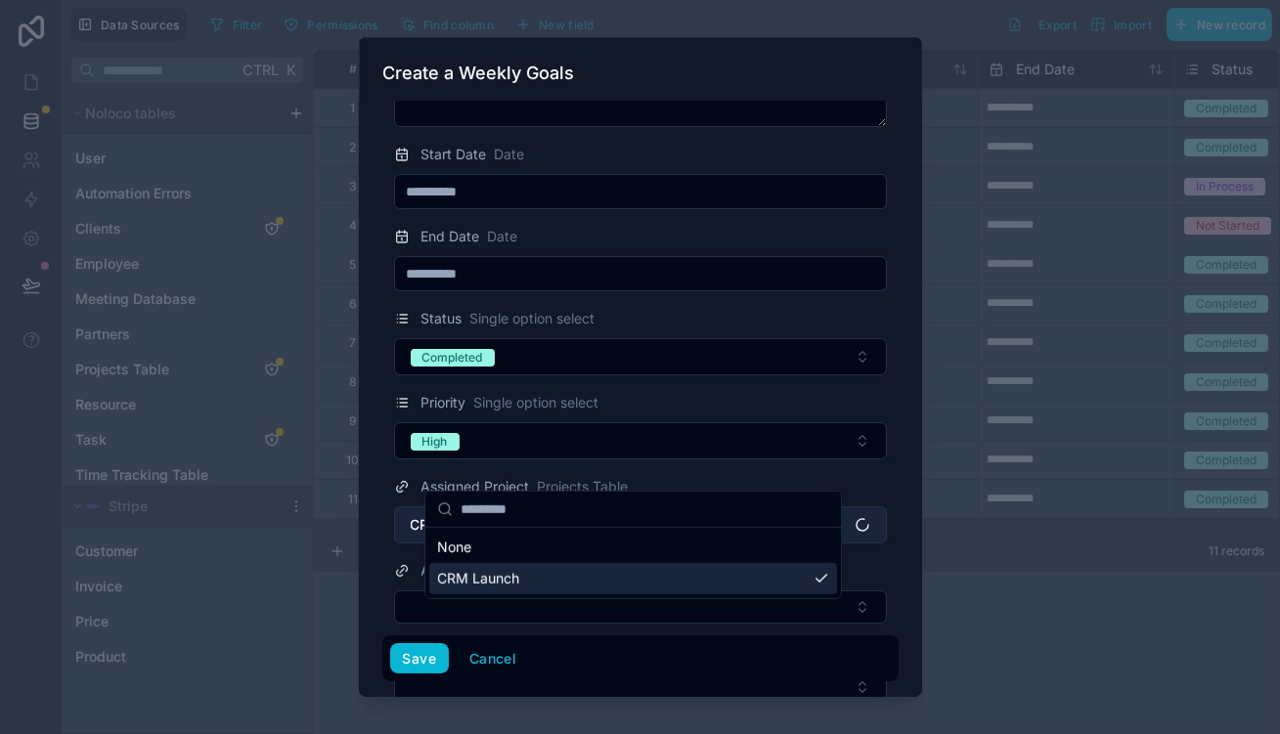
scroll to position [0, 0]
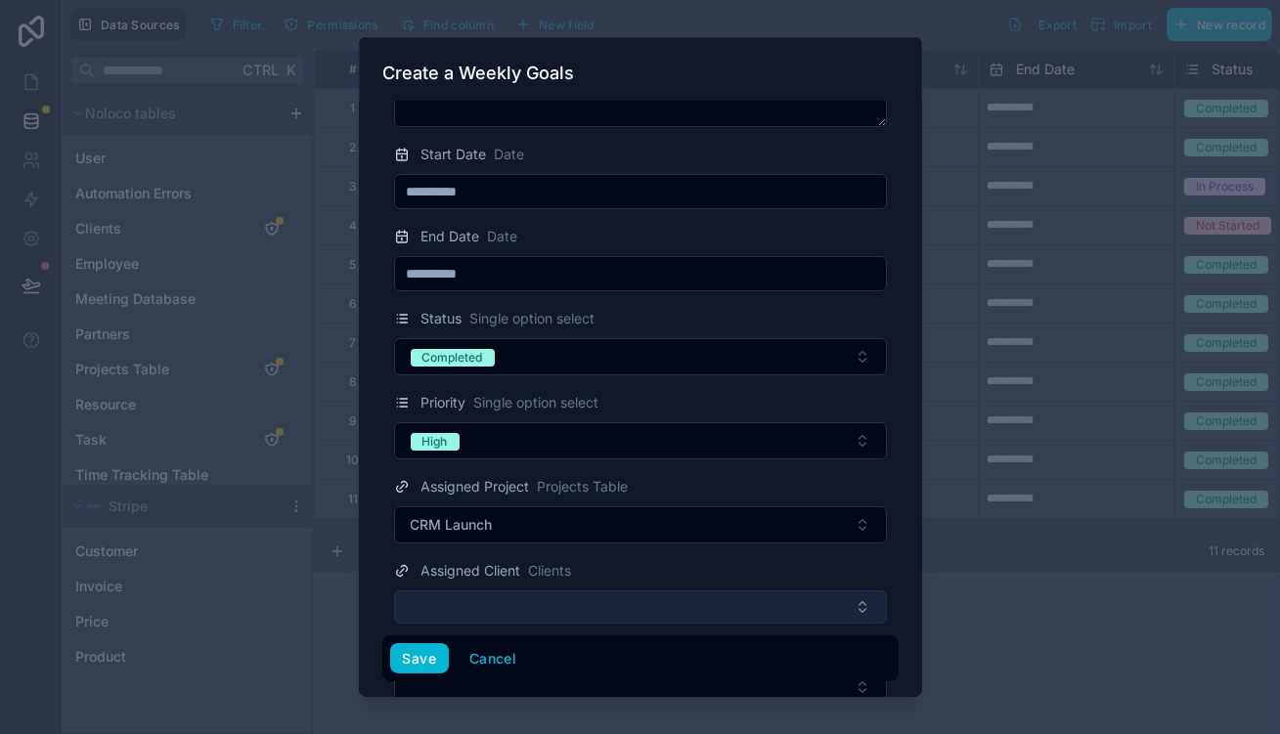
click at [525, 591] on button "Select Button" at bounding box center [640, 607] width 493 height 33
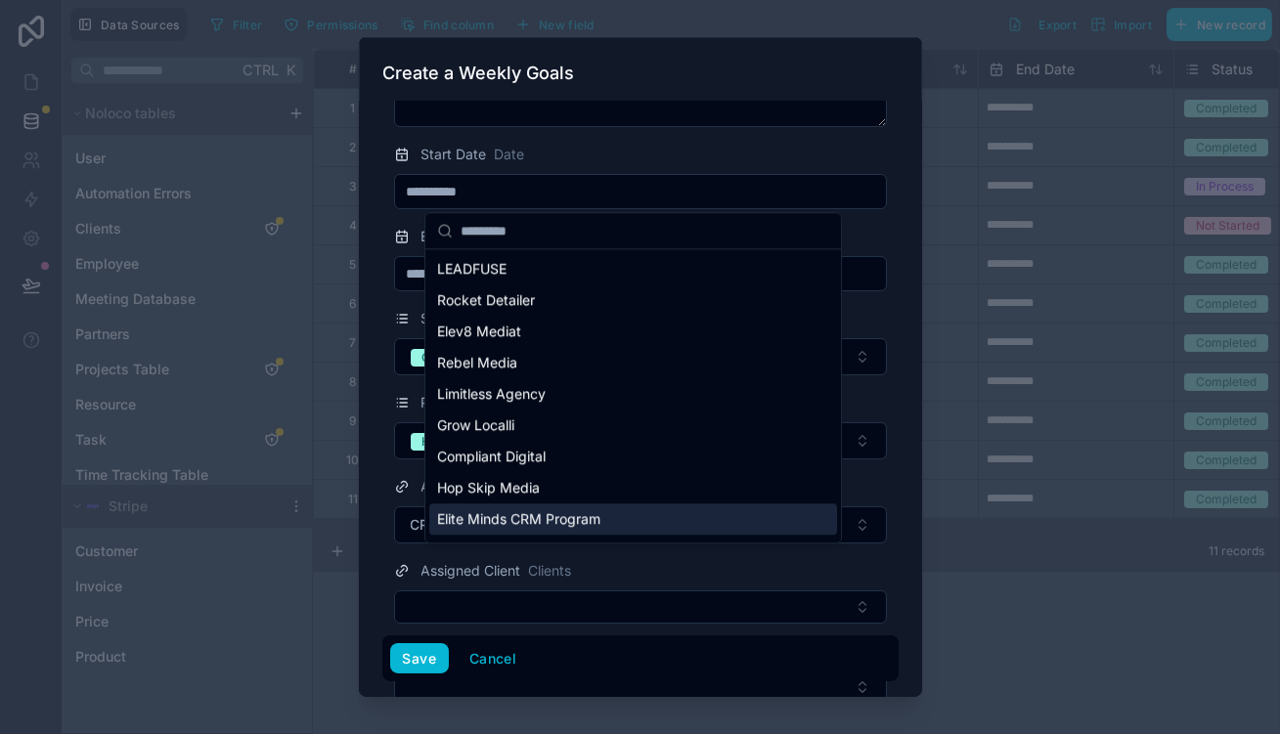
click at [578, 510] on span "Elite Minds CRM Program" at bounding box center [518, 520] width 163 height 20
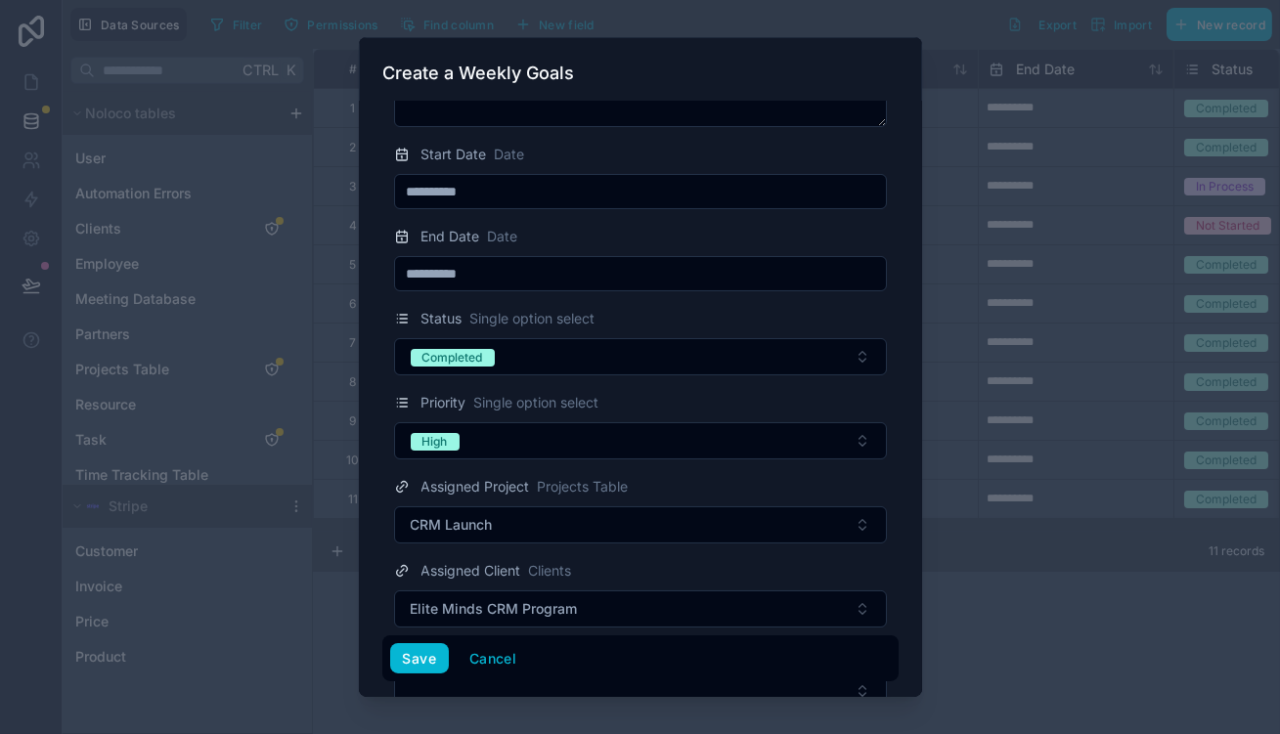
scroll to position [176, 0]
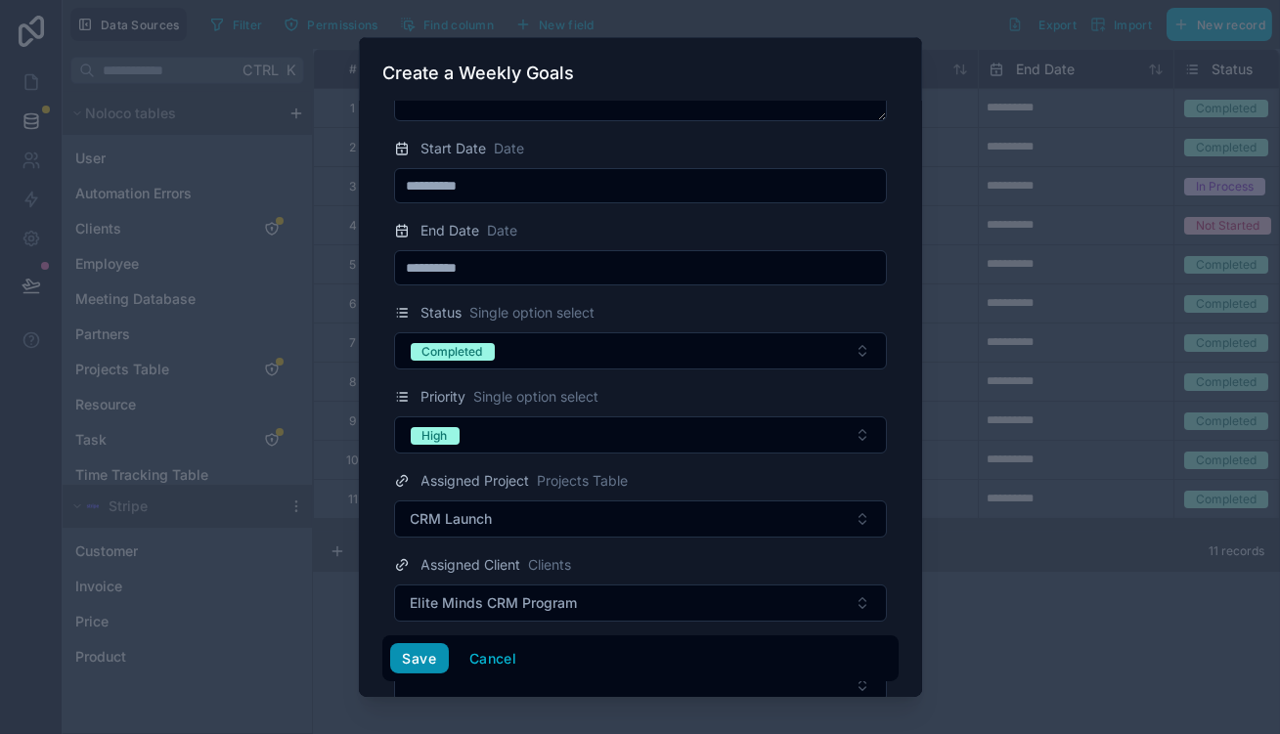
click at [432, 659] on button "Save" at bounding box center [419, 659] width 59 height 31
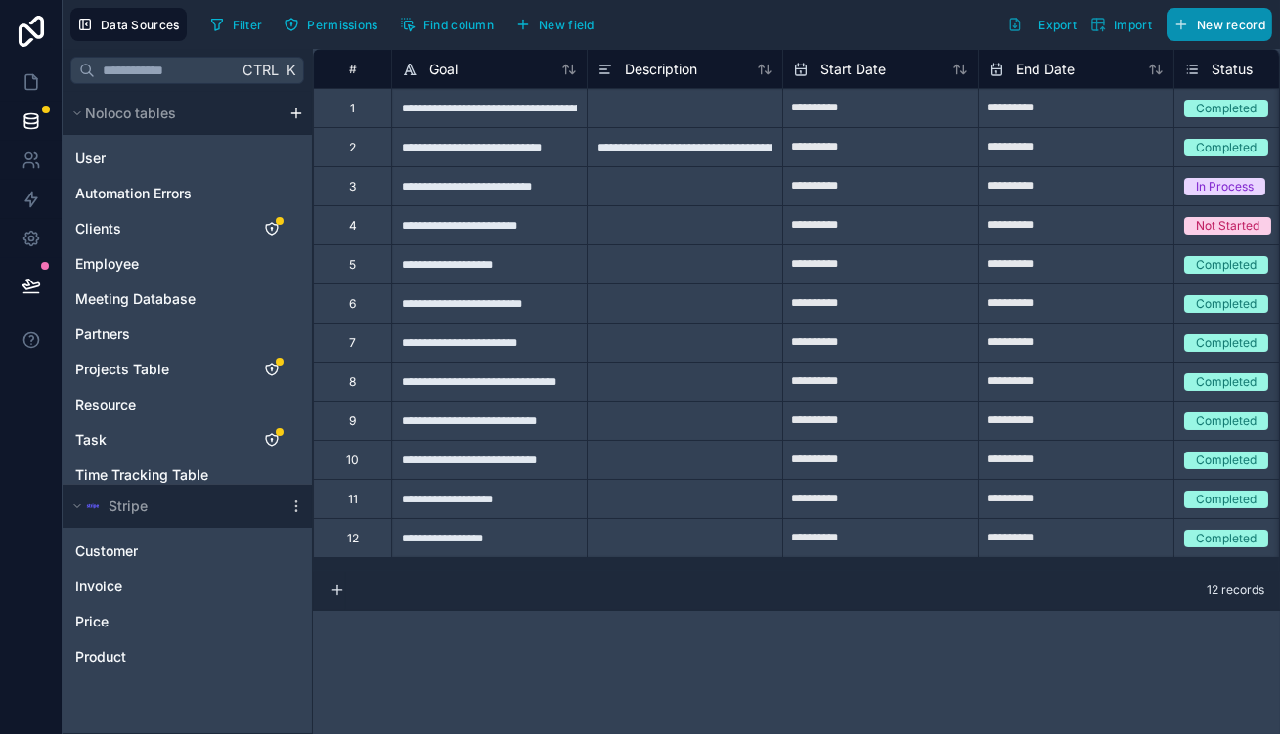
click at [1223, 11] on button "New record" at bounding box center [1220, 24] width 106 height 33
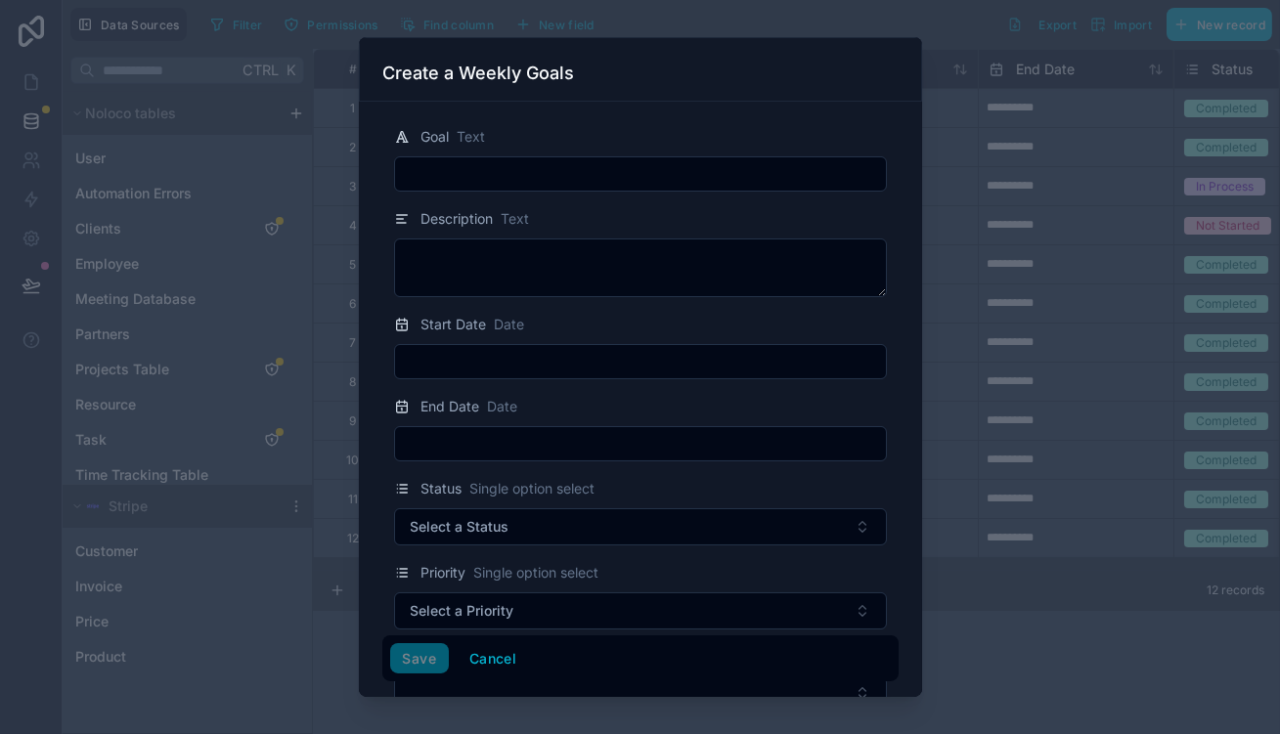
click at [597, 160] on input "text" at bounding box center [640, 173] width 491 height 27
paste input "**********"
type input "**********"
click at [492, 348] on input "text" at bounding box center [640, 361] width 491 height 27
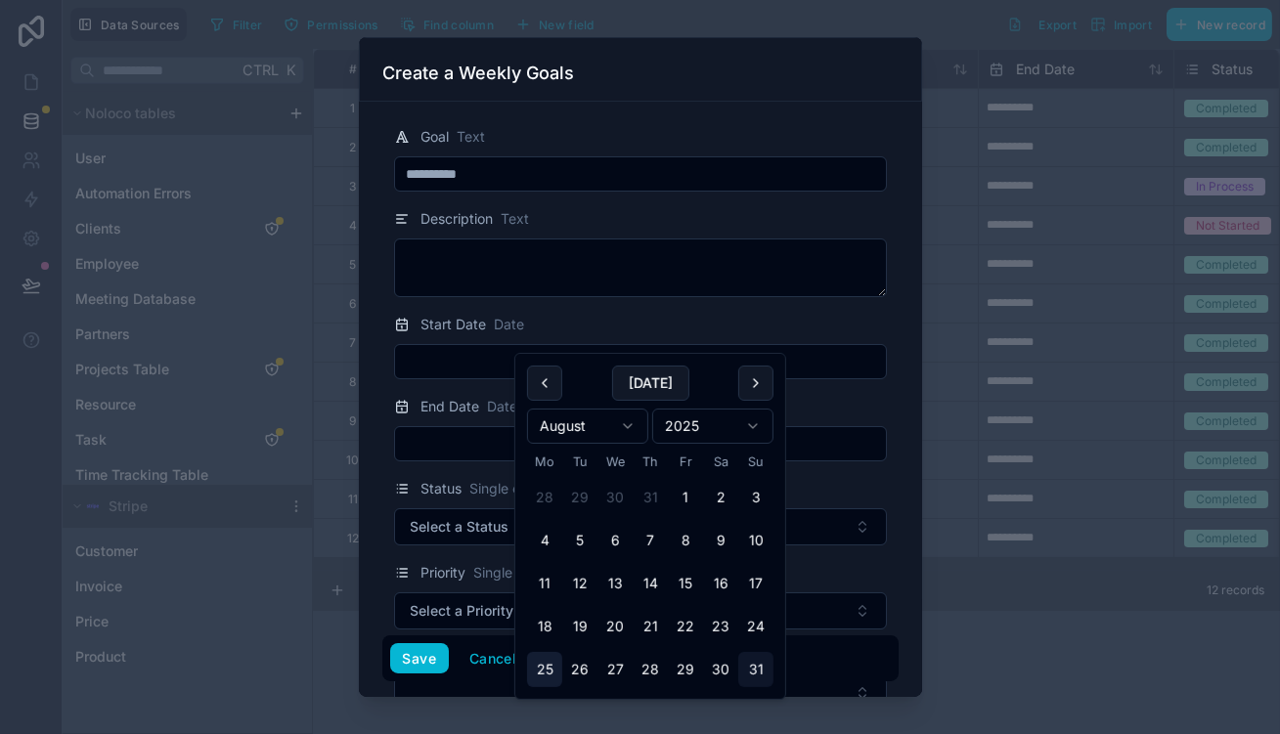
click at [538, 652] on button "25" at bounding box center [544, 669] width 35 height 35
type input "**********"
click at [487, 430] on input "text" at bounding box center [640, 443] width 491 height 27
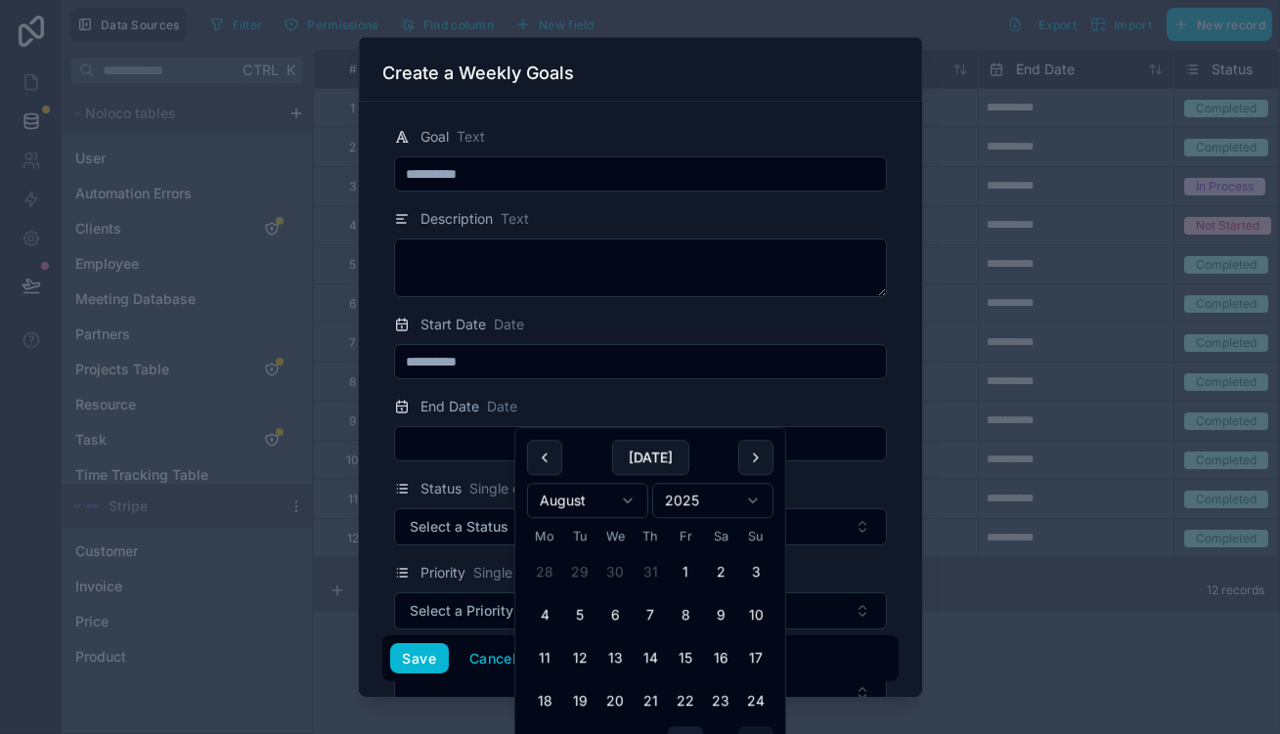
click at [668, 727] on button "29" at bounding box center [685, 744] width 35 height 35
type input "**********"
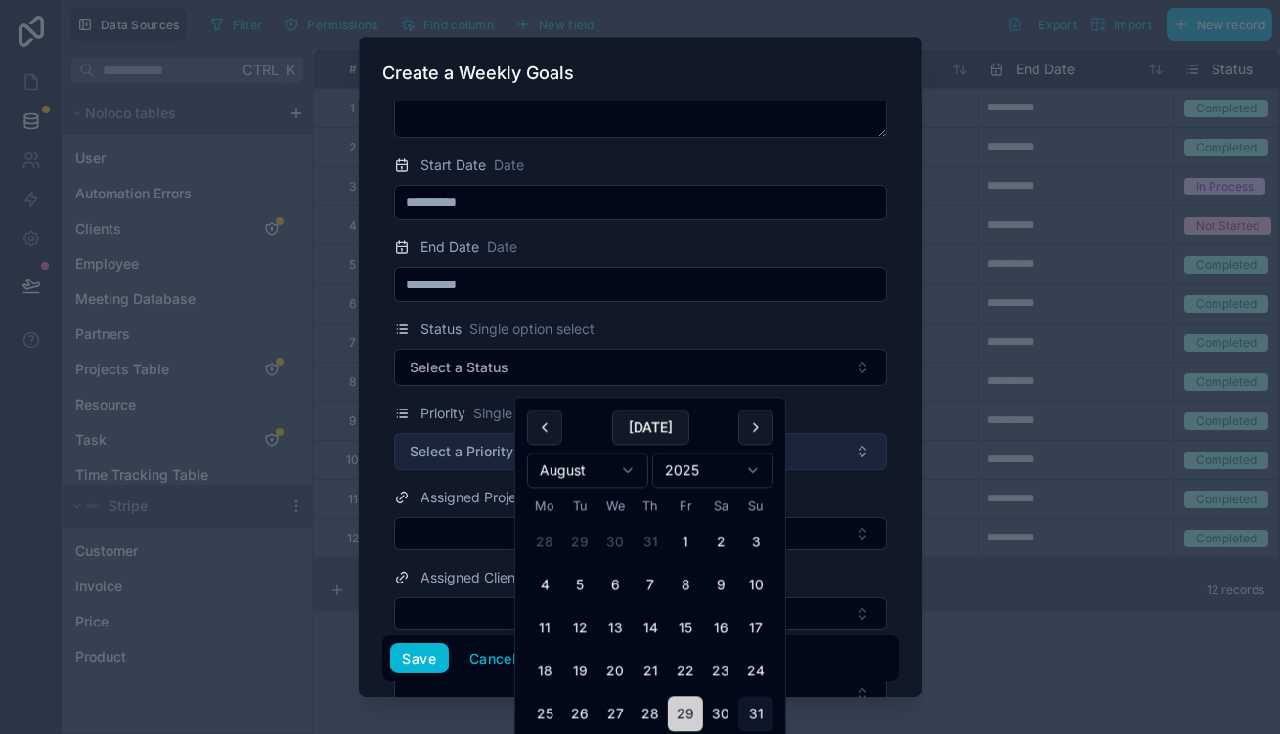
scroll to position [170, 0]
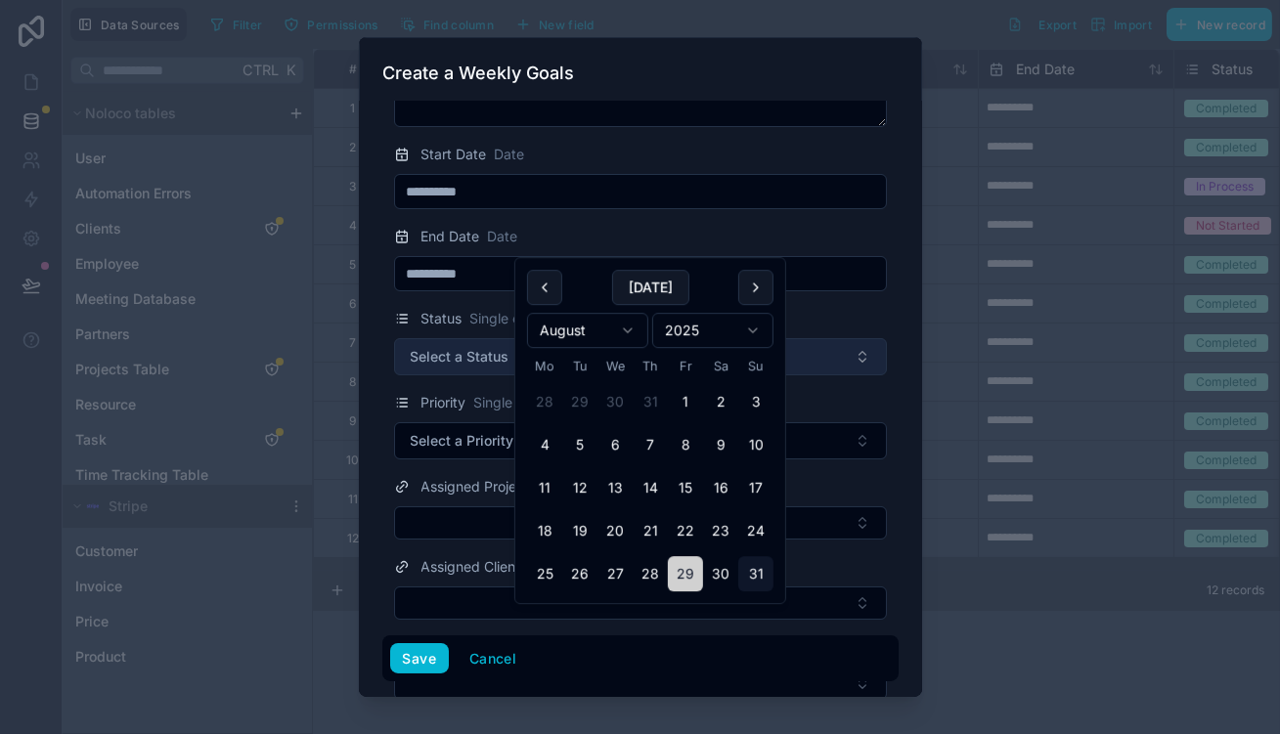
click at [478, 338] on button "Select a Status" at bounding box center [640, 356] width 493 height 37
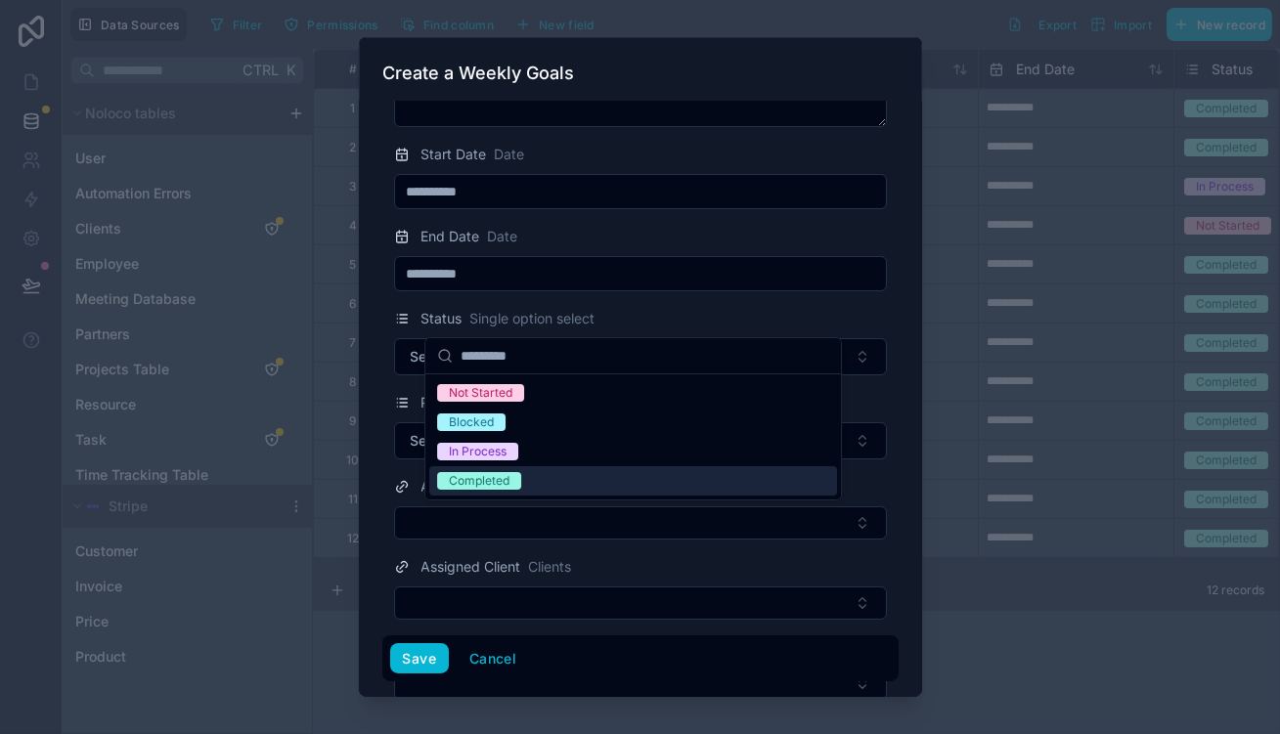
click at [483, 472] on div "Completed" at bounding box center [479, 481] width 61 height 18
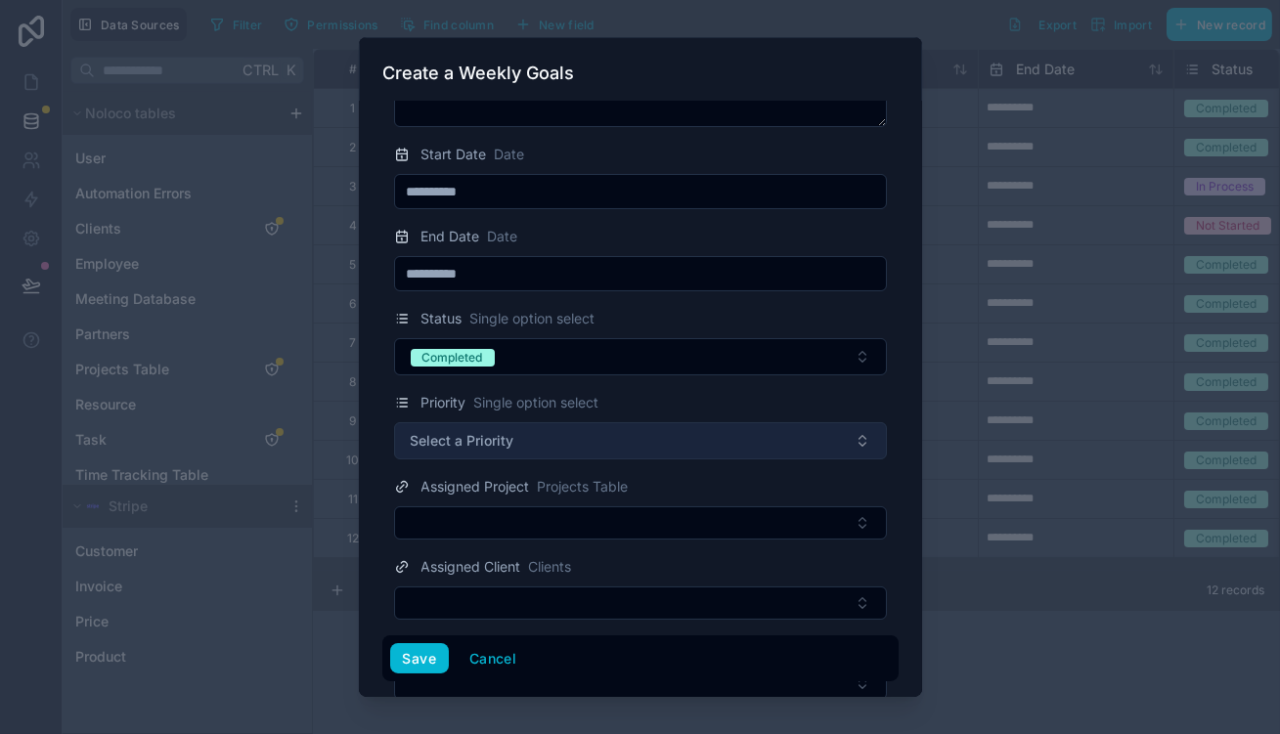
click at [490, 423] on button "Select a Priority" at bounding box center [640, 441] width 493 height 37
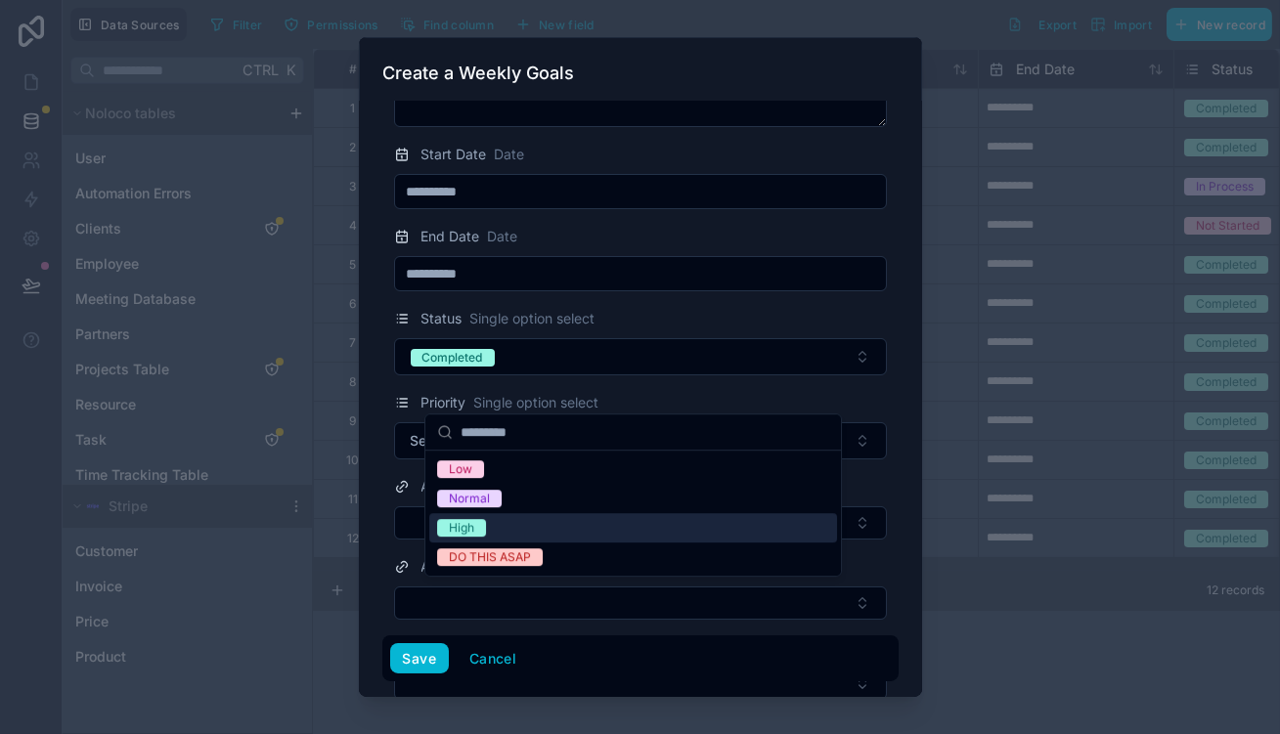
click at [499, 513] on div "High" at bounding box center [633, 527] width 408 height 29
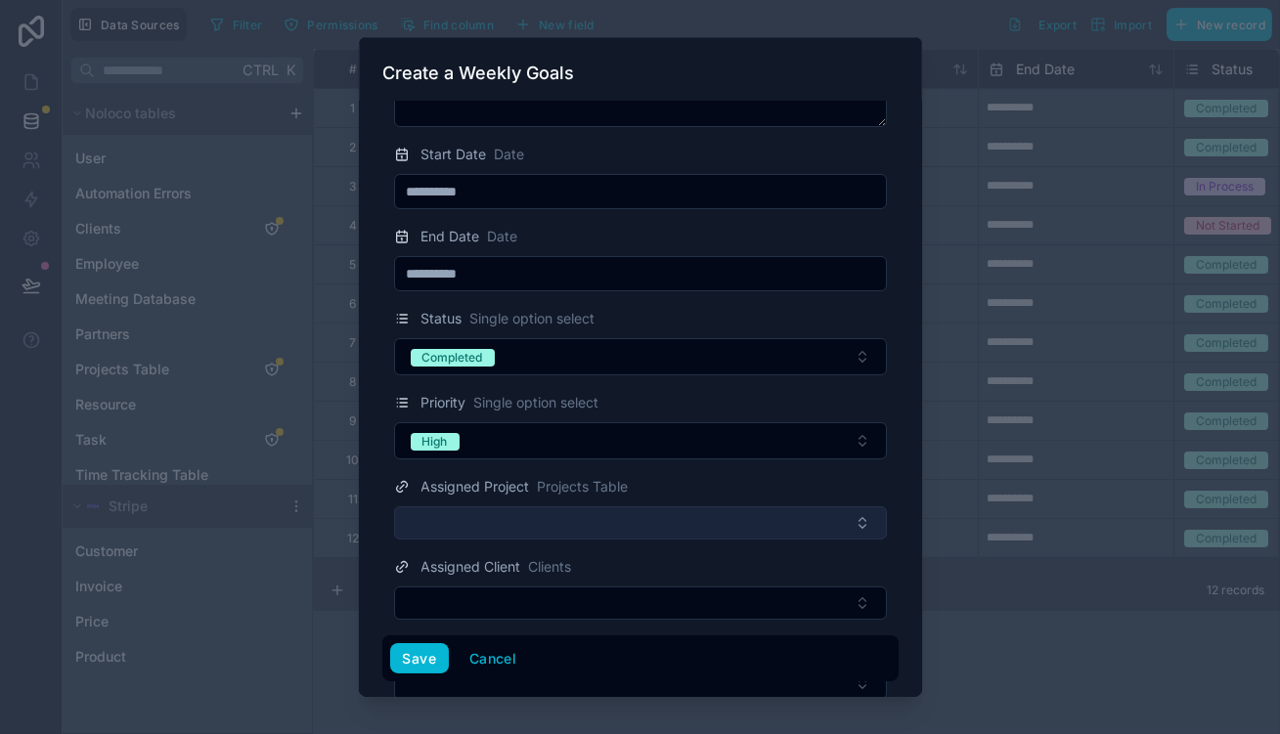
click at [512, 507] on button "Select Button" at bounding box center [640, 523] width 493 height 33
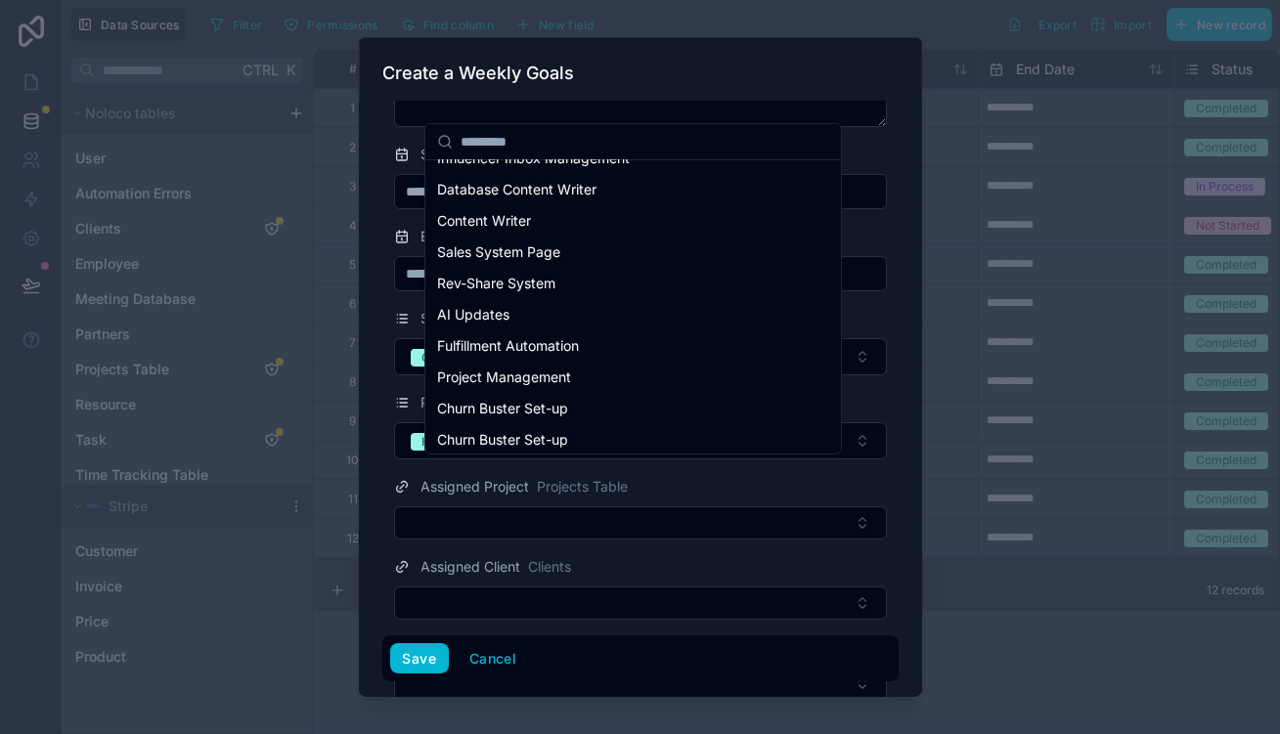
scroll to position [260, 0]
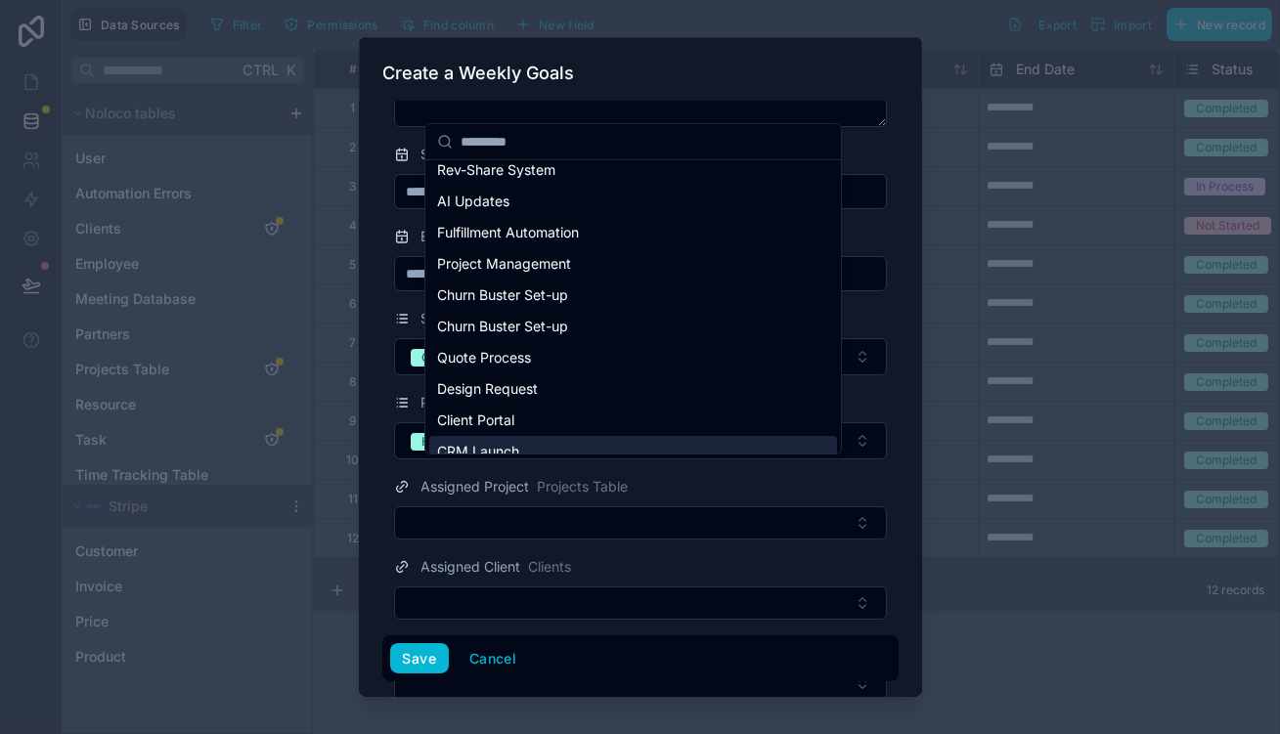
click at [535, 436] on div "CRM Launch" at bounding box center [633, 451] width 408 height 31
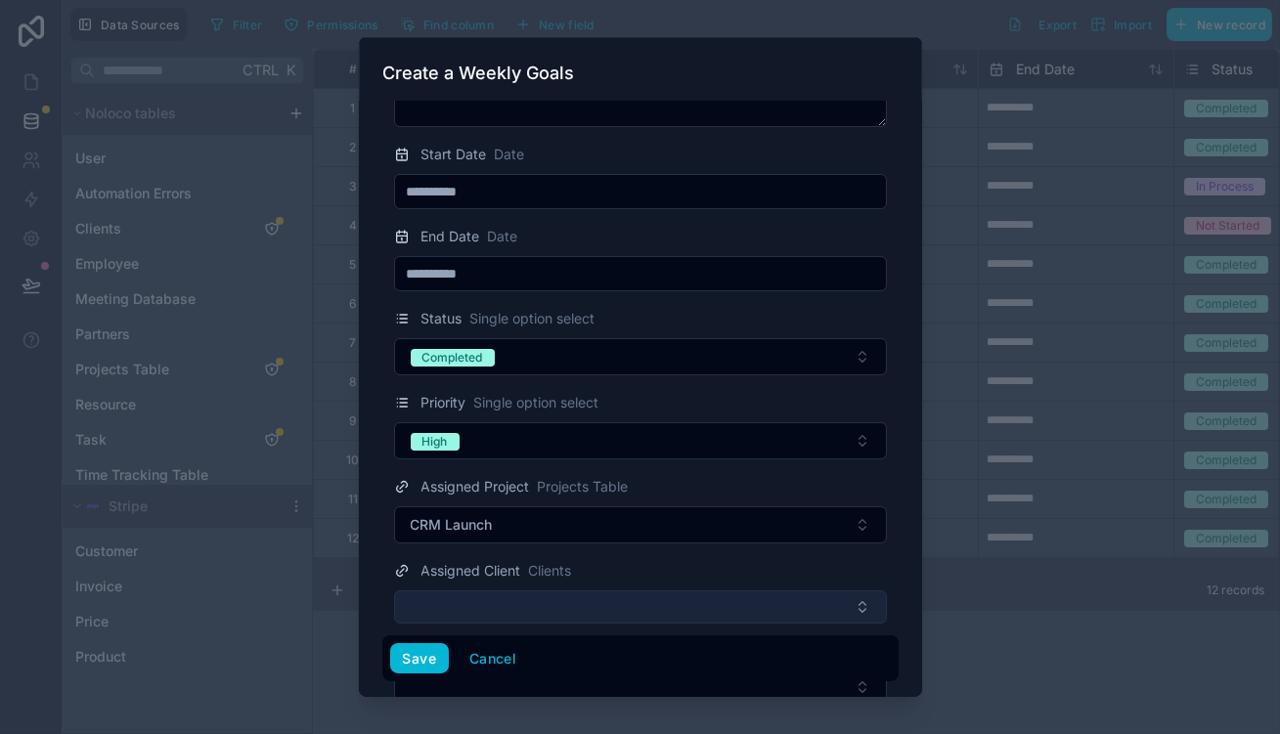
click at [520, 591] on button "Select Button" at bounding box center [640, 607] width 493 height 33
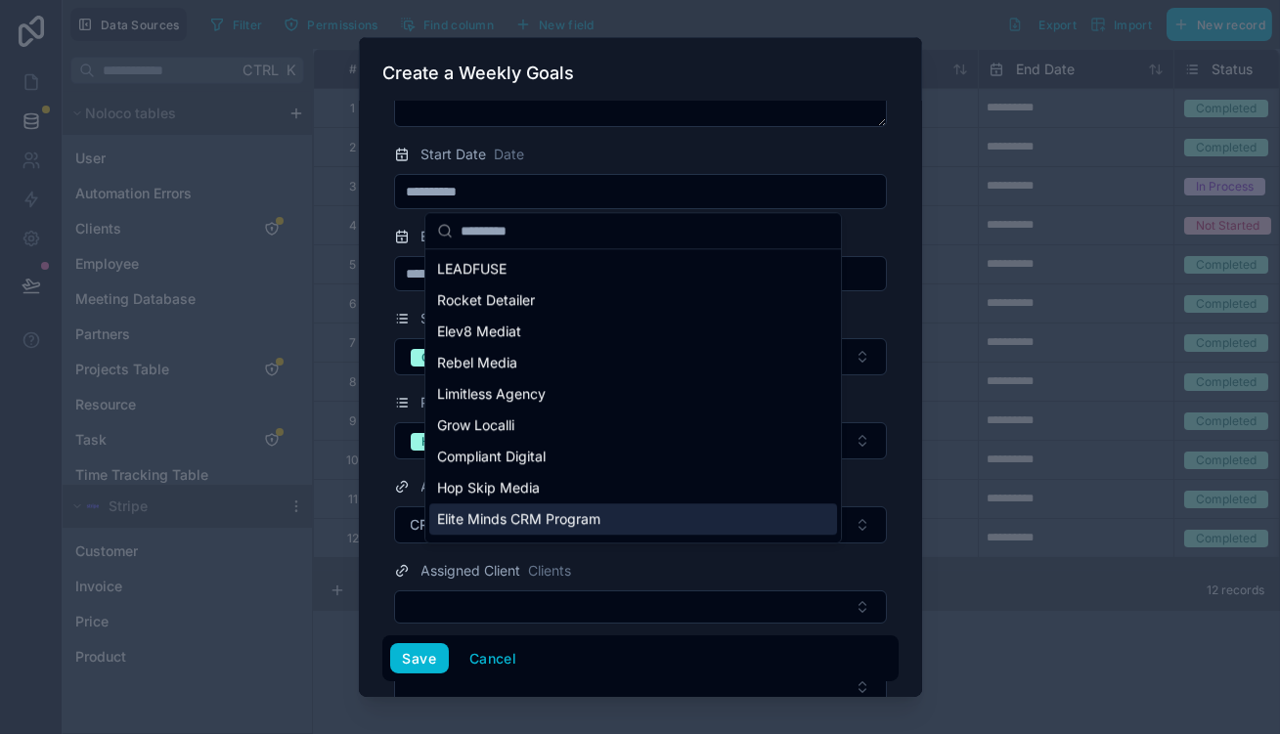
click at [533, 510] on span "Elite Minds CRM Program" at bounding box center [518, 520] width 163 height 20
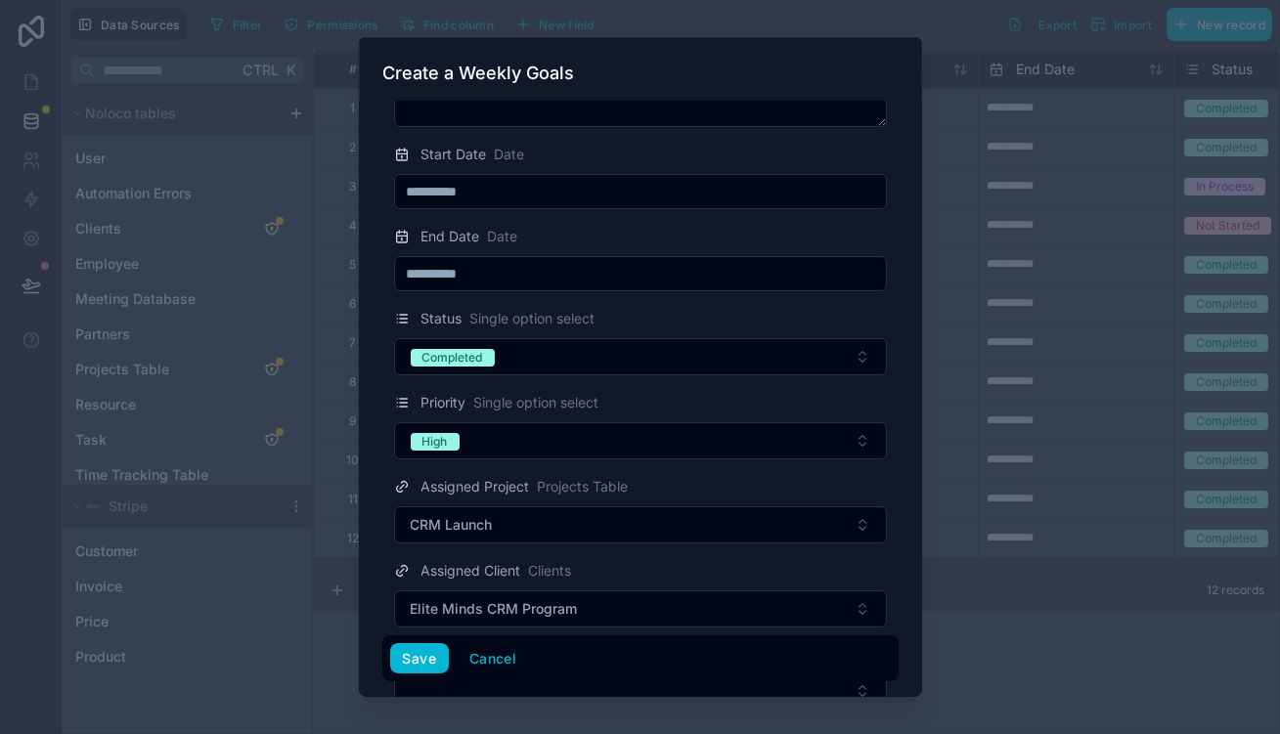
click at [458, 642] on form "**********" at bounding box center [640, 354] width 516 height 831
click at [449, 662] on button "Save" at bounding box center [419, 659] width 59 height 31
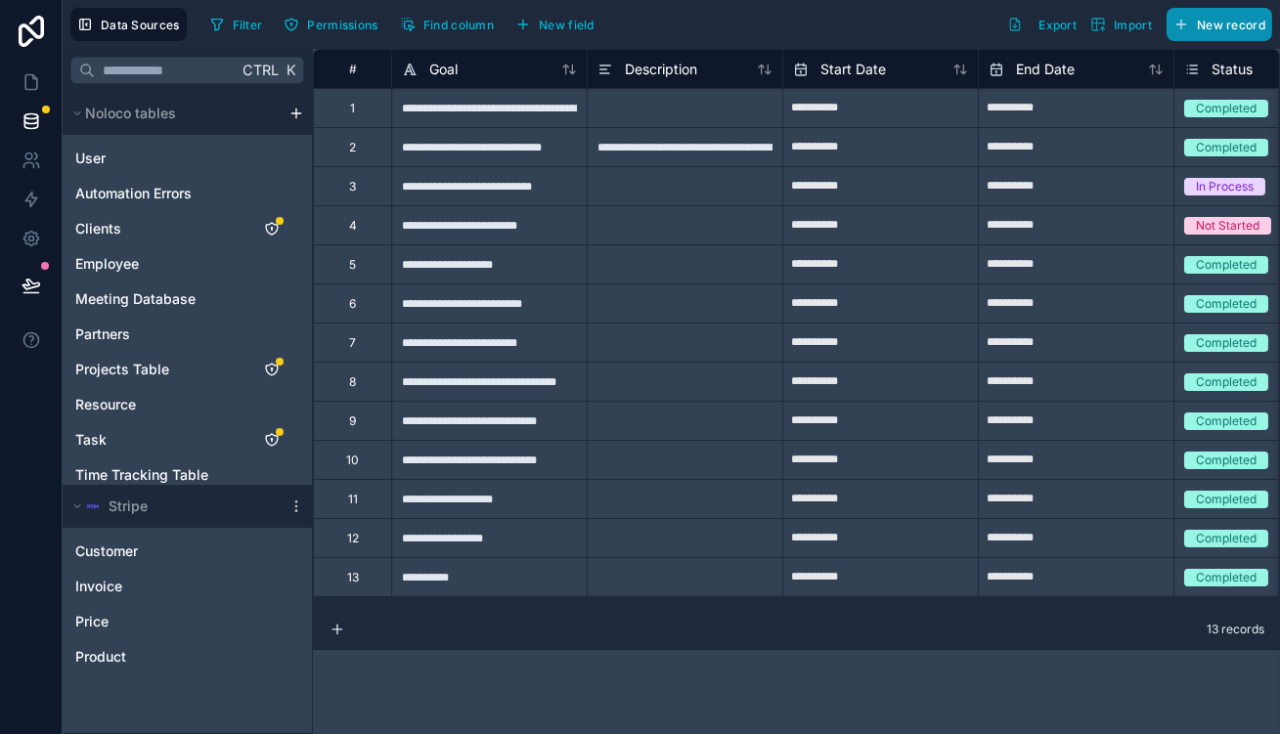
click at [1221, 24] on span "New record" at bounding box center [1231, 25] width 68 height 15
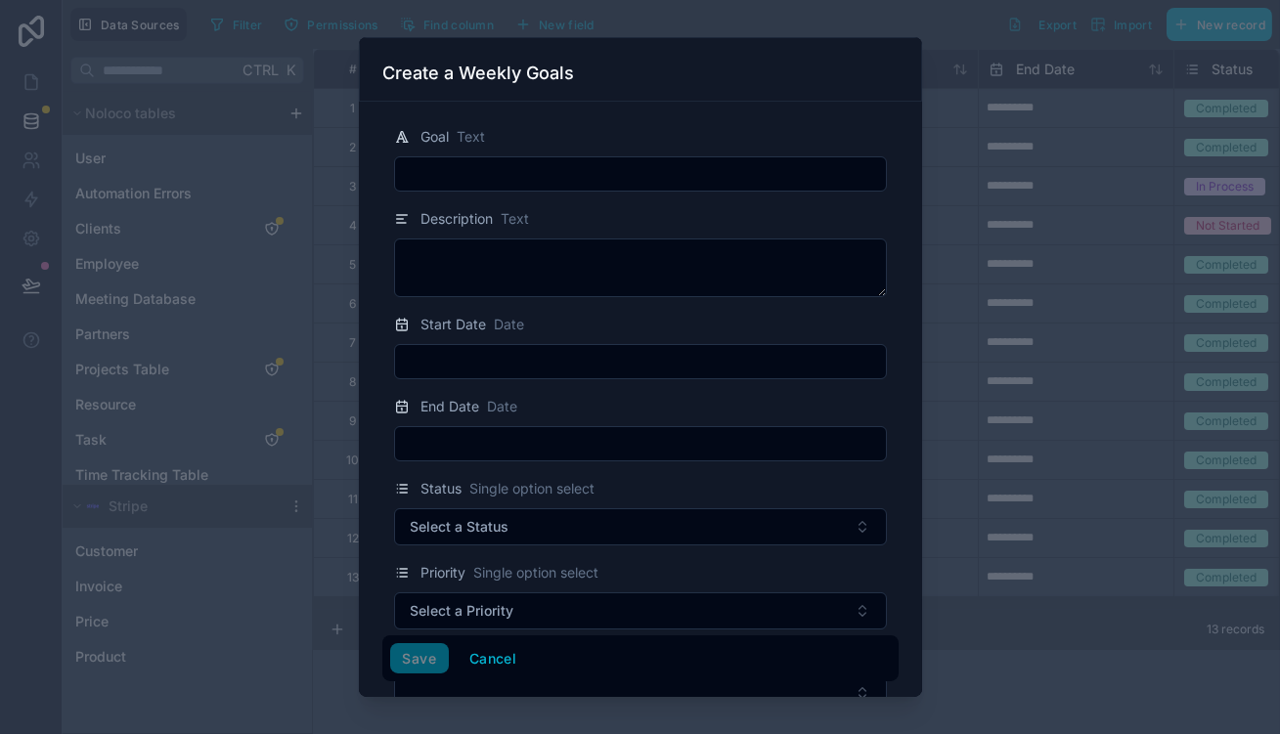
click at [625, 160] on input "text" at bounding box center [640, 173] width 491 height 27
paste input "**********"
type input "**********"
click at [519, 348] on input "text" at bounding box center [640, 361] width 491 height 27
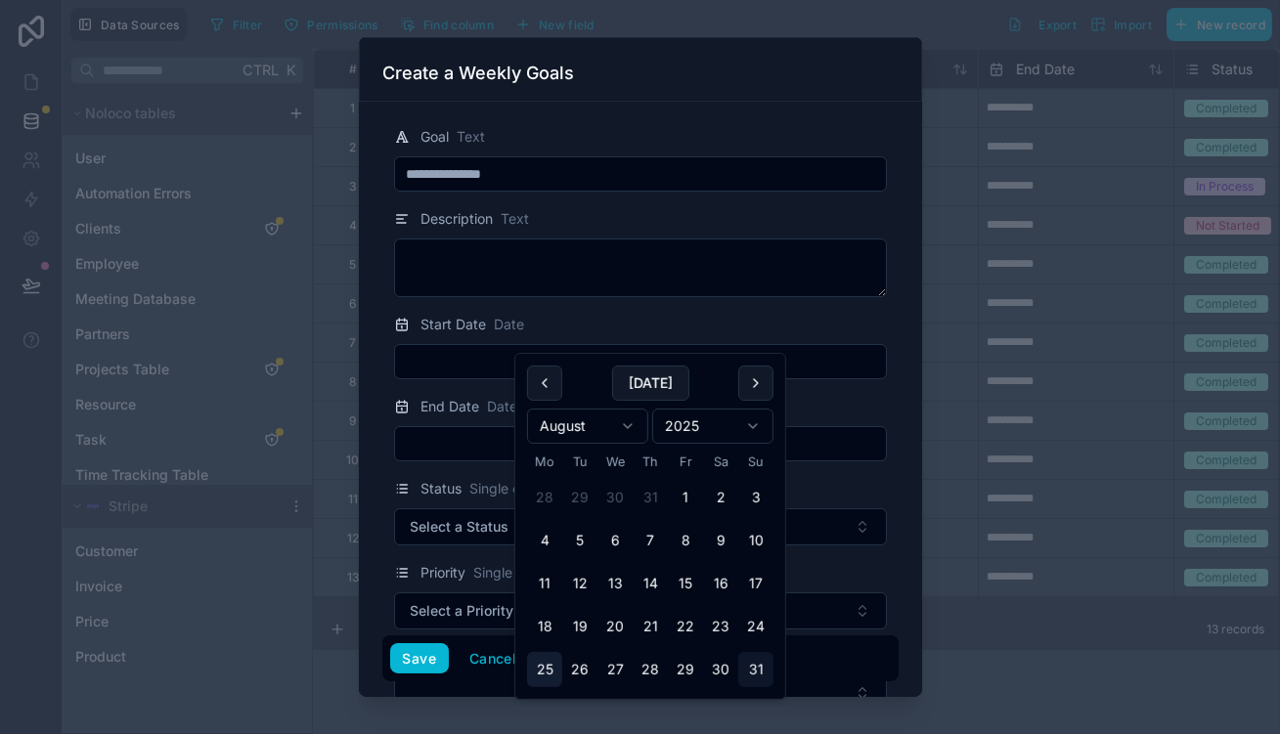
click at [545, 652] on button "25" at bounding box center [544, 669] width 35 height 35
type input "**********"
click at [493, 430] on input "text" at bounding box center [640, 443] width 491 height 27
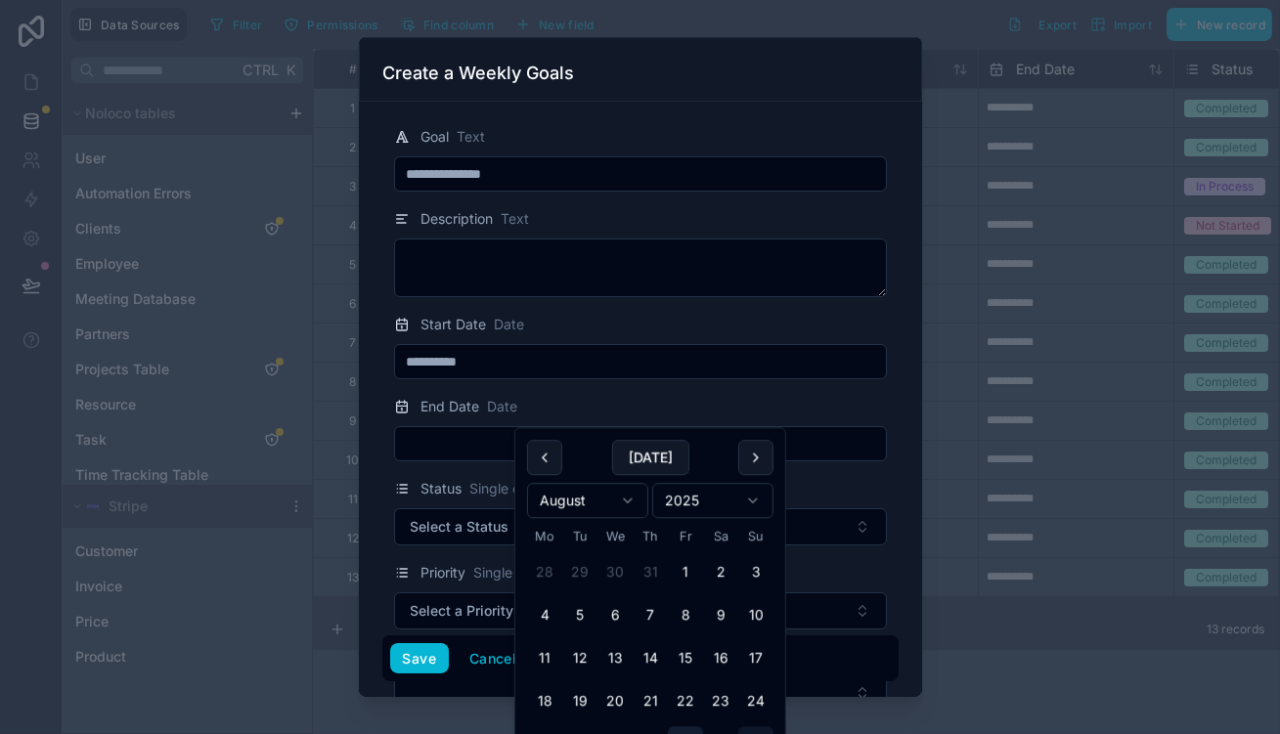
click at [668, 727] on button "29" at bounding box center [685, 744] width 35 height 35
type input "**********"
click at [468, 517] on span "Select a Status" at bounding box center [460, 527] width 99 height 20
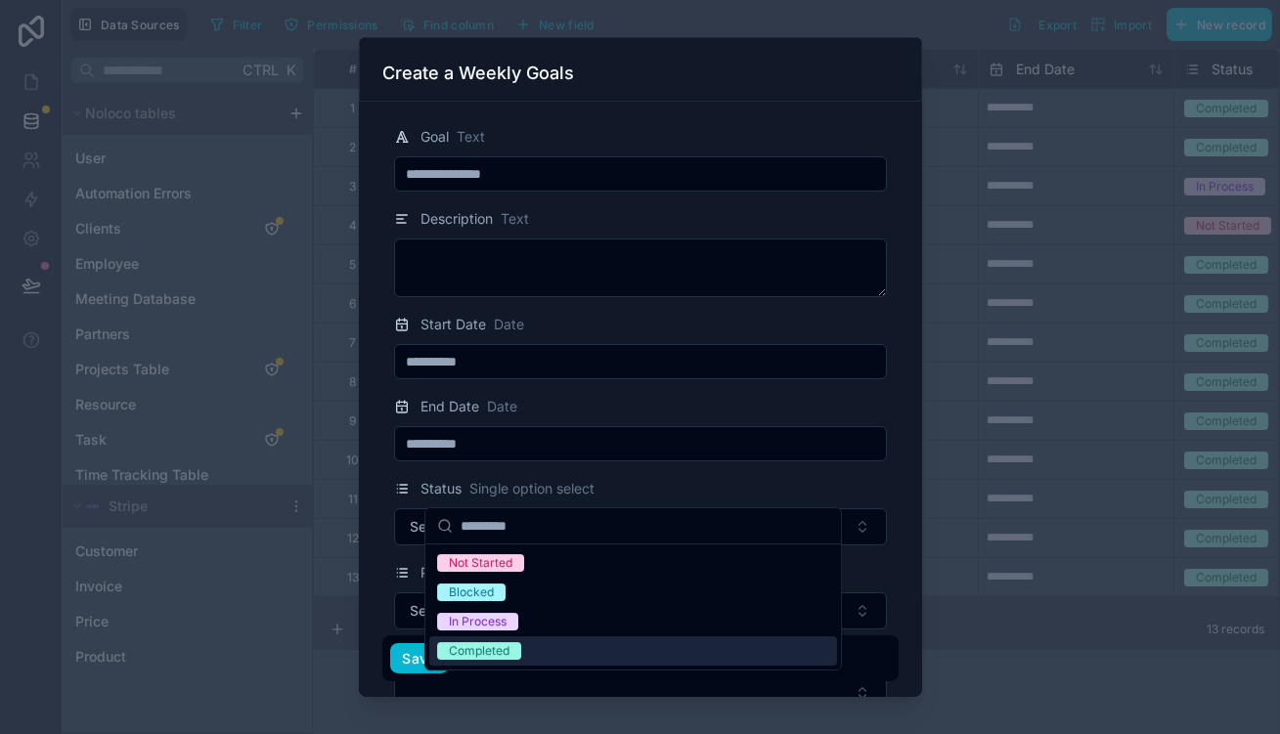
click at [494, 643] on div "Completed" at bounding box center [479, 652] width 61 height 18
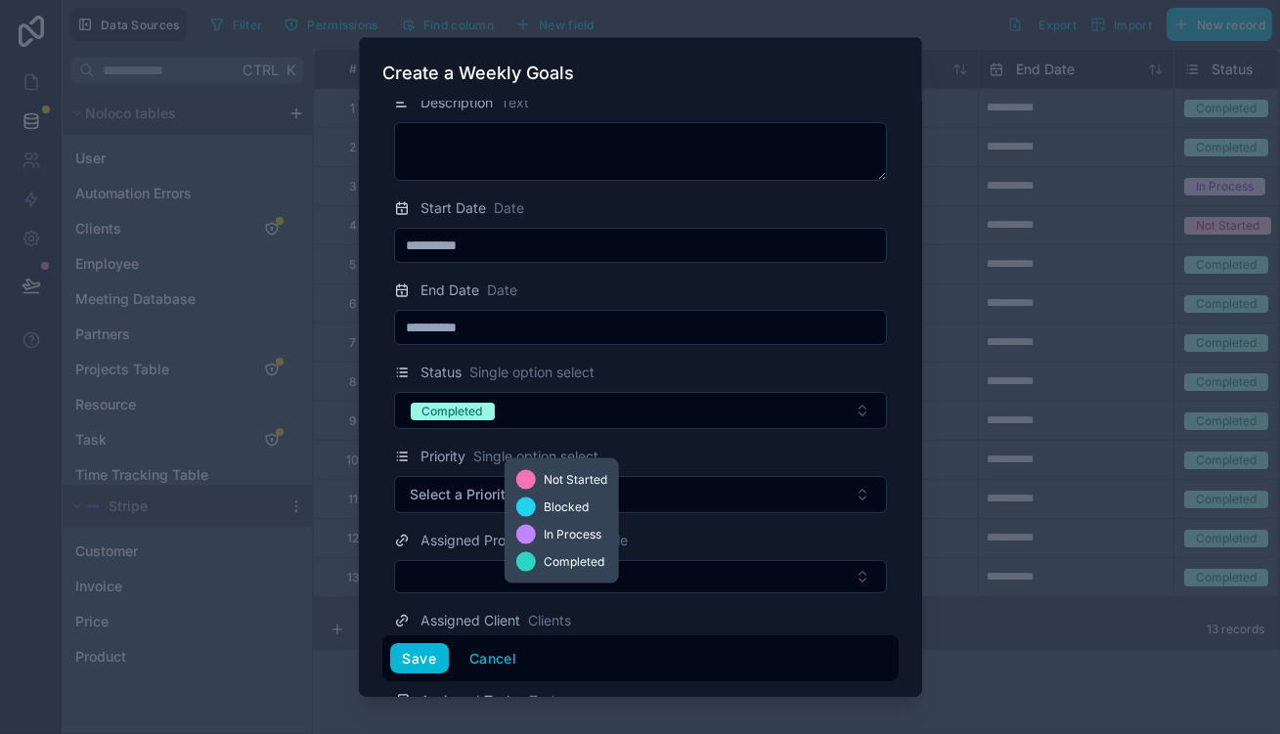
scroll to position [170, 0]
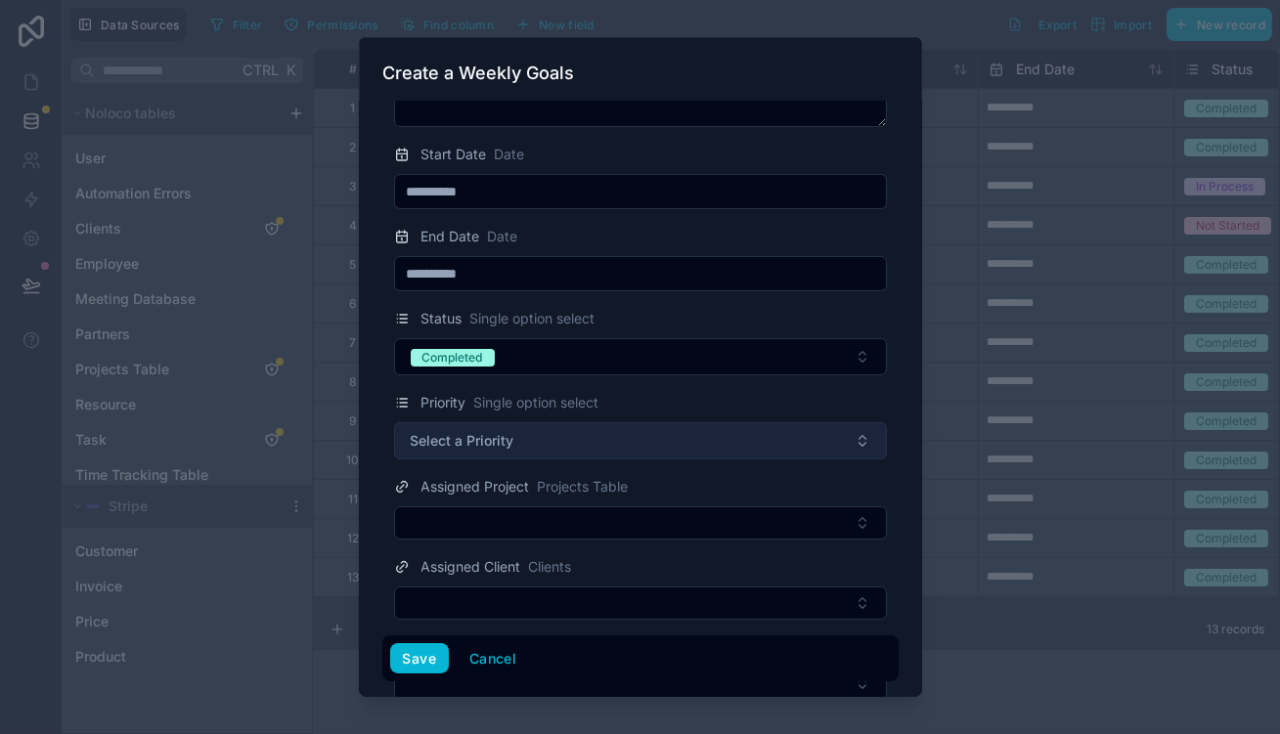
click at [468, 423] on button "Select a Priority" at bounding box center [640, 441] width 493 height 37
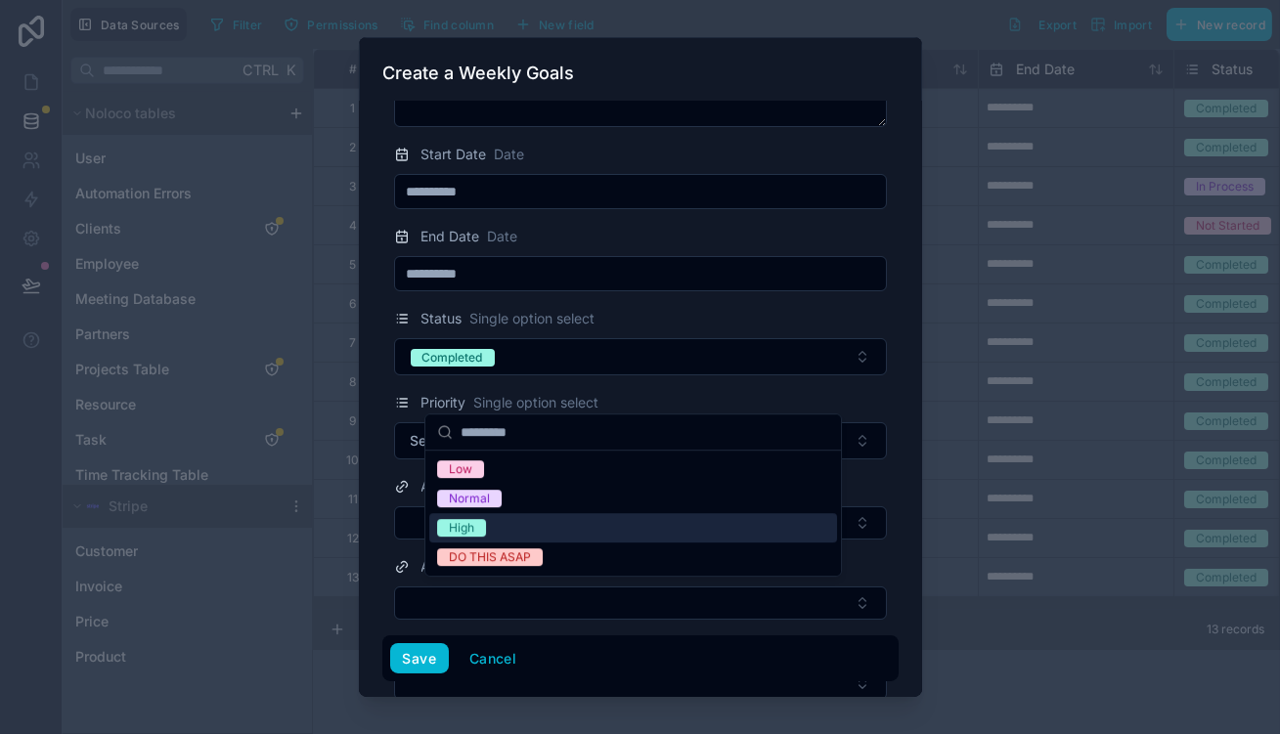
click at [483, 513] on div "High" at bounding box center [633, 527] width 408 height 29
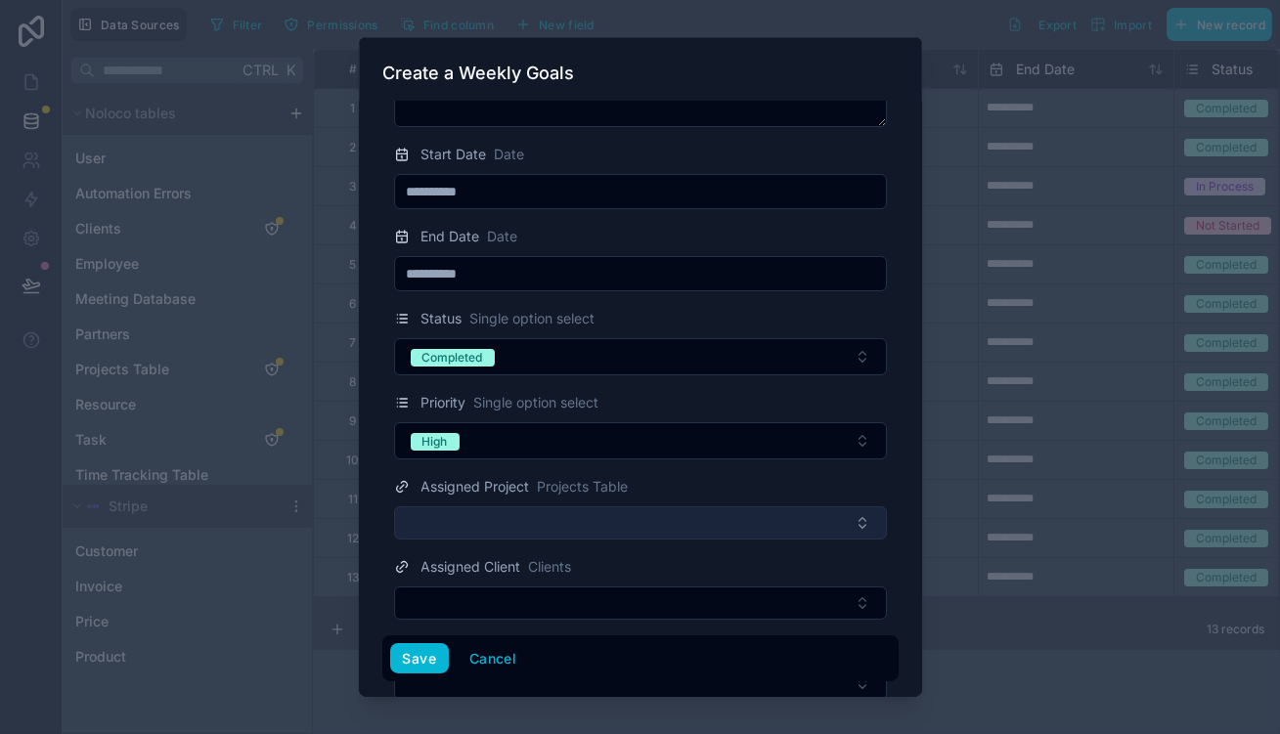
click at [630, 507] on button "Select Button" at bounding box center [640, 523] width 493 height 33
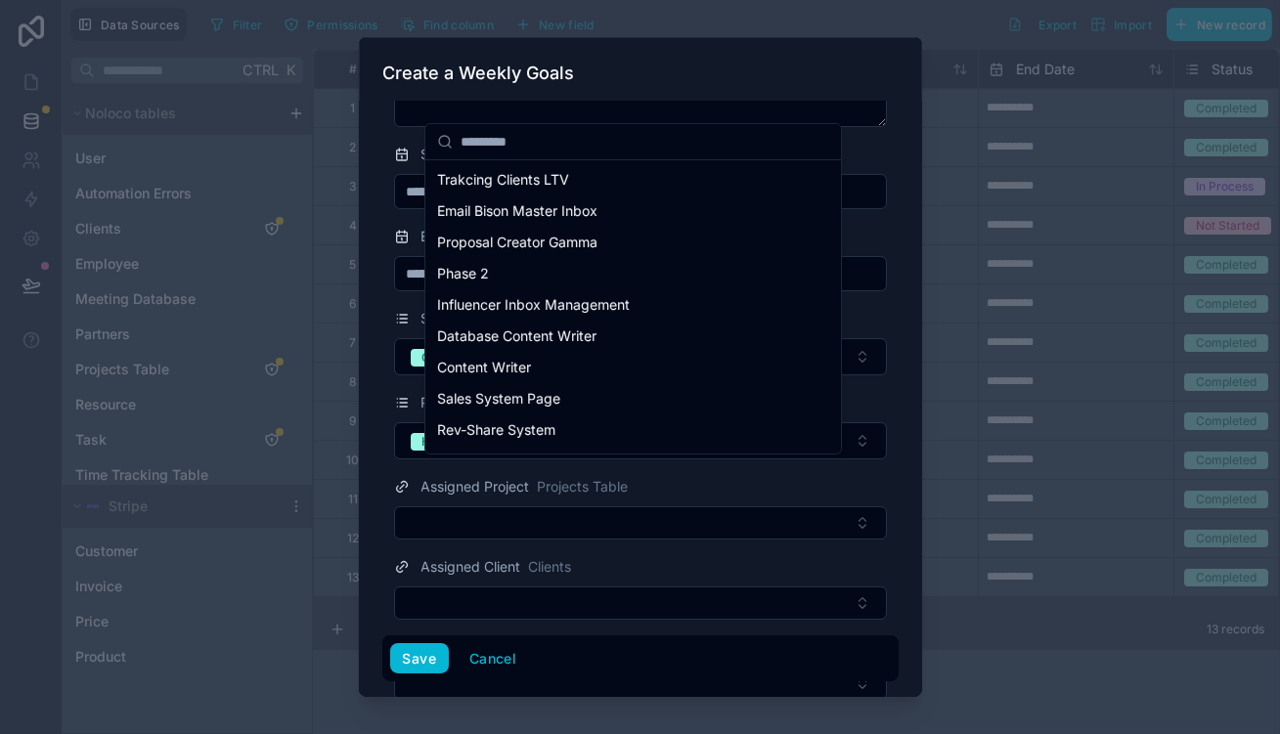
click at [618, 567] on form "**********" at bounding box center [640, 350] width 516 height 823
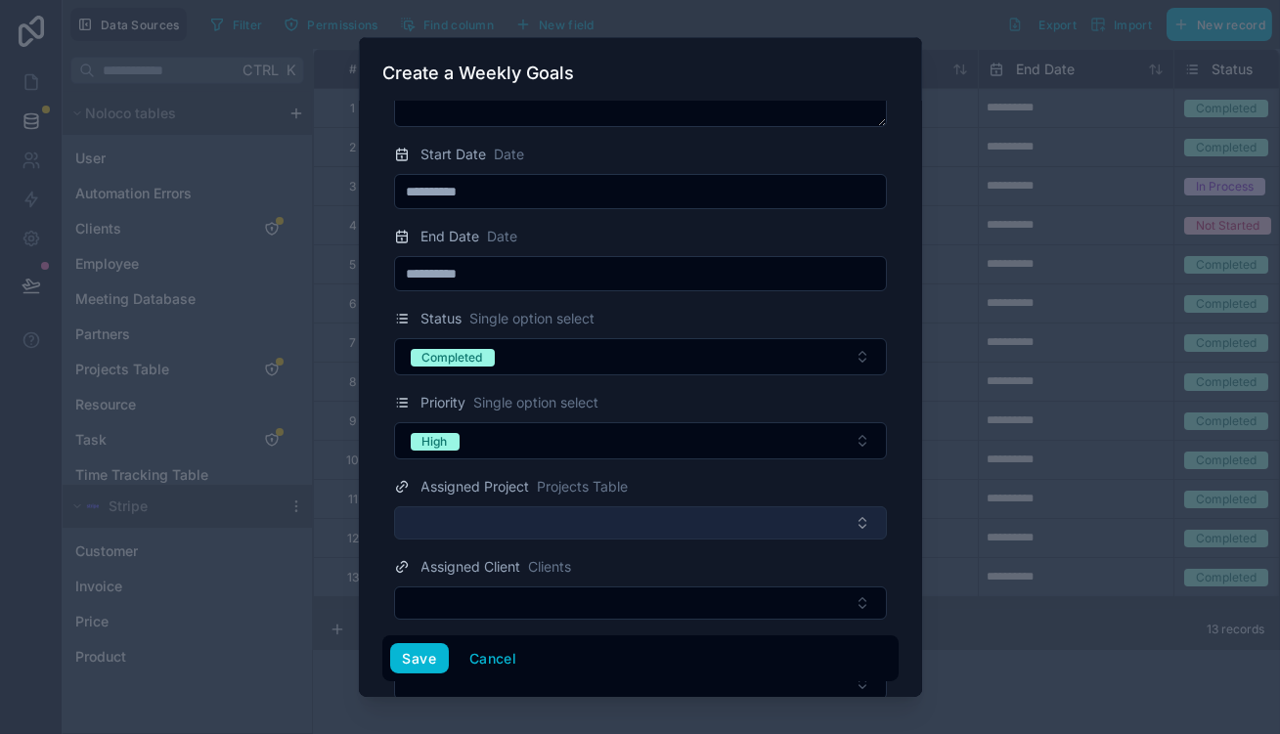
click at [615, 507] on button "Select Button" at bounding box center [640, 523] width 493 height 33
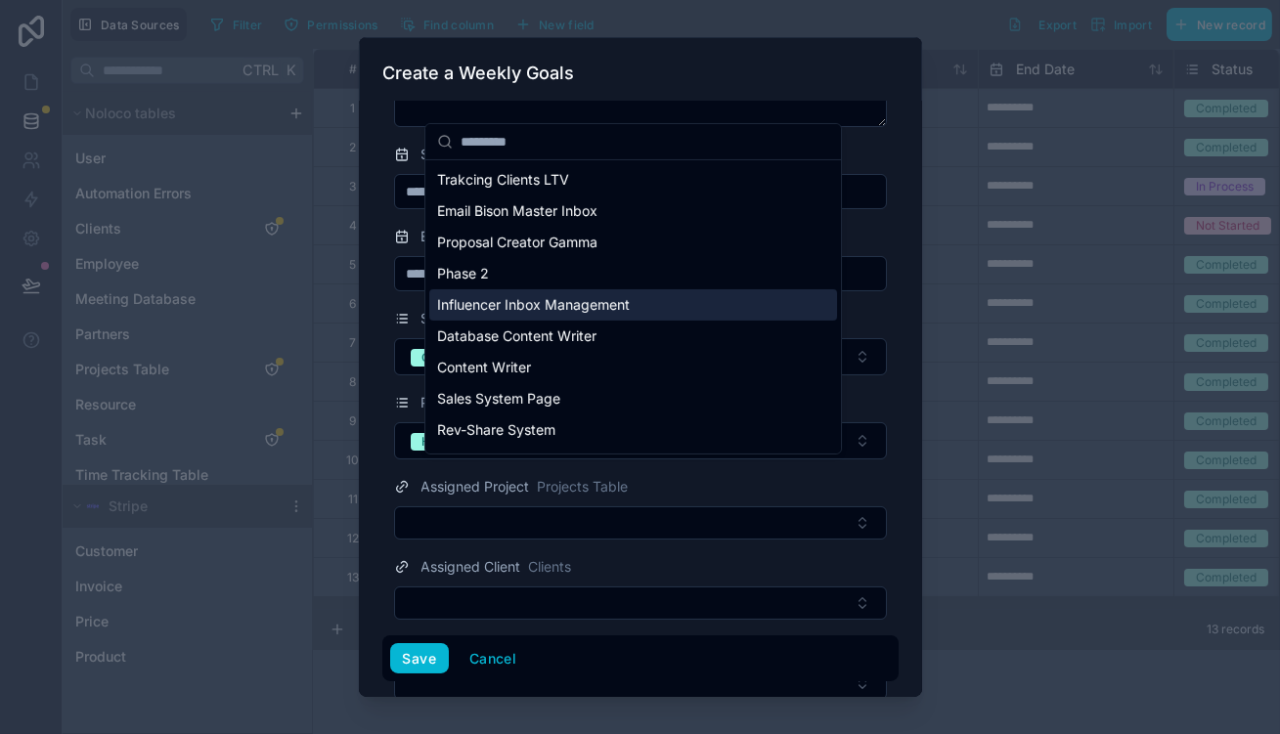
scroll to position [260, 0]
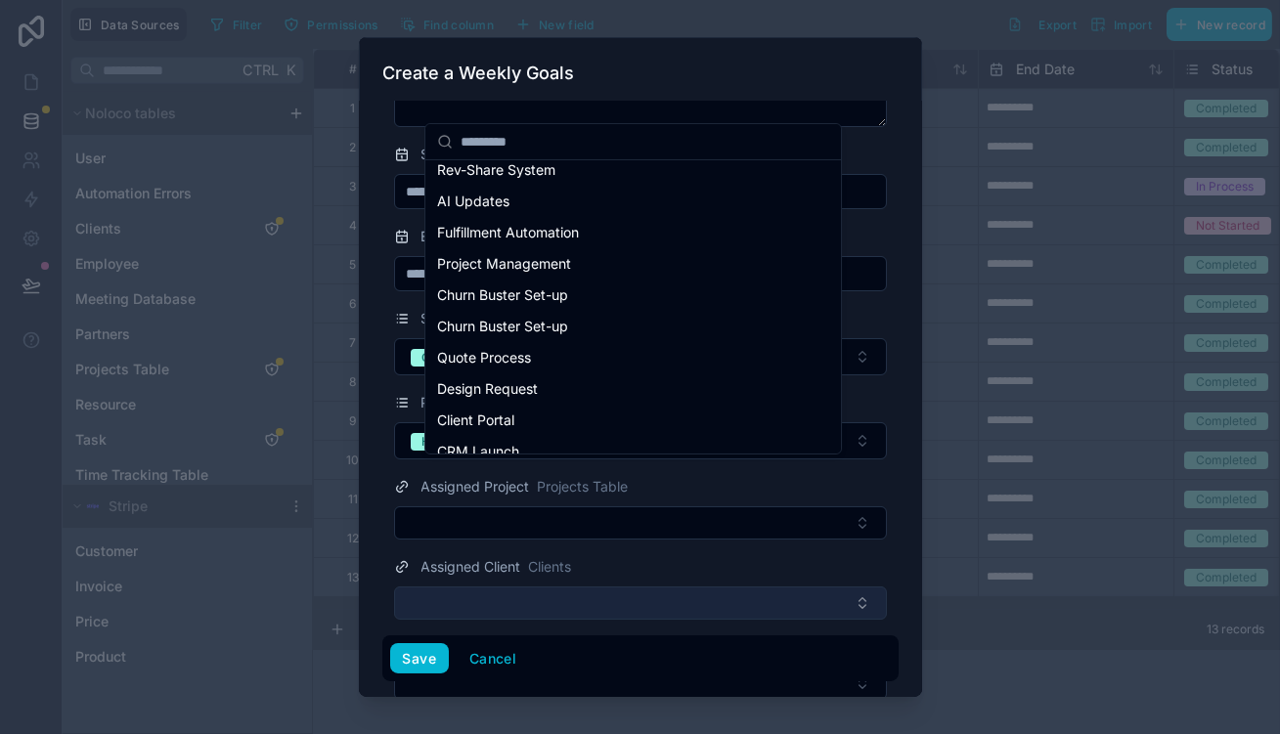
drag, startPoint x: 586, startPoint y: 378, endPoint x: 577, endPoint y: 540, distance: 161.6
click at [577, 540] on div "**********" at bounding box center [672, 367] width 1218 height 734
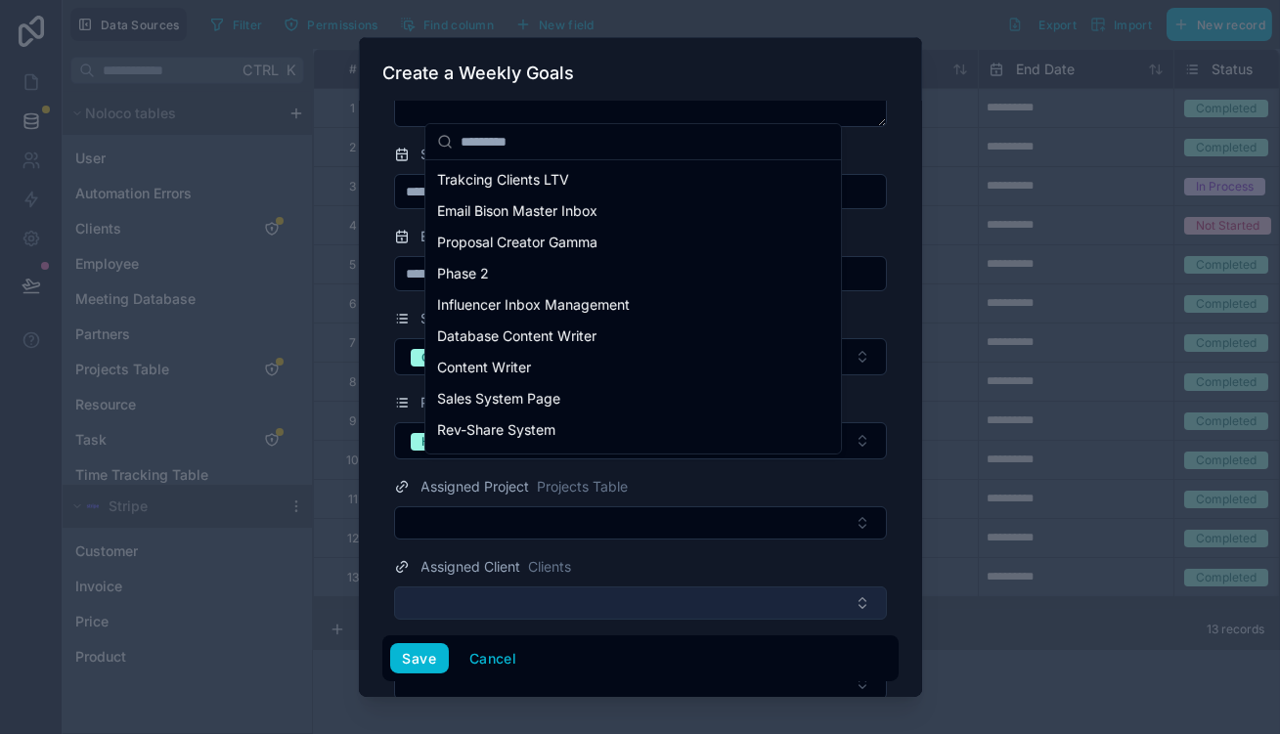
click at [577, 587] on button "Select Button" at bounding box center [640, 603] width 493 height 33
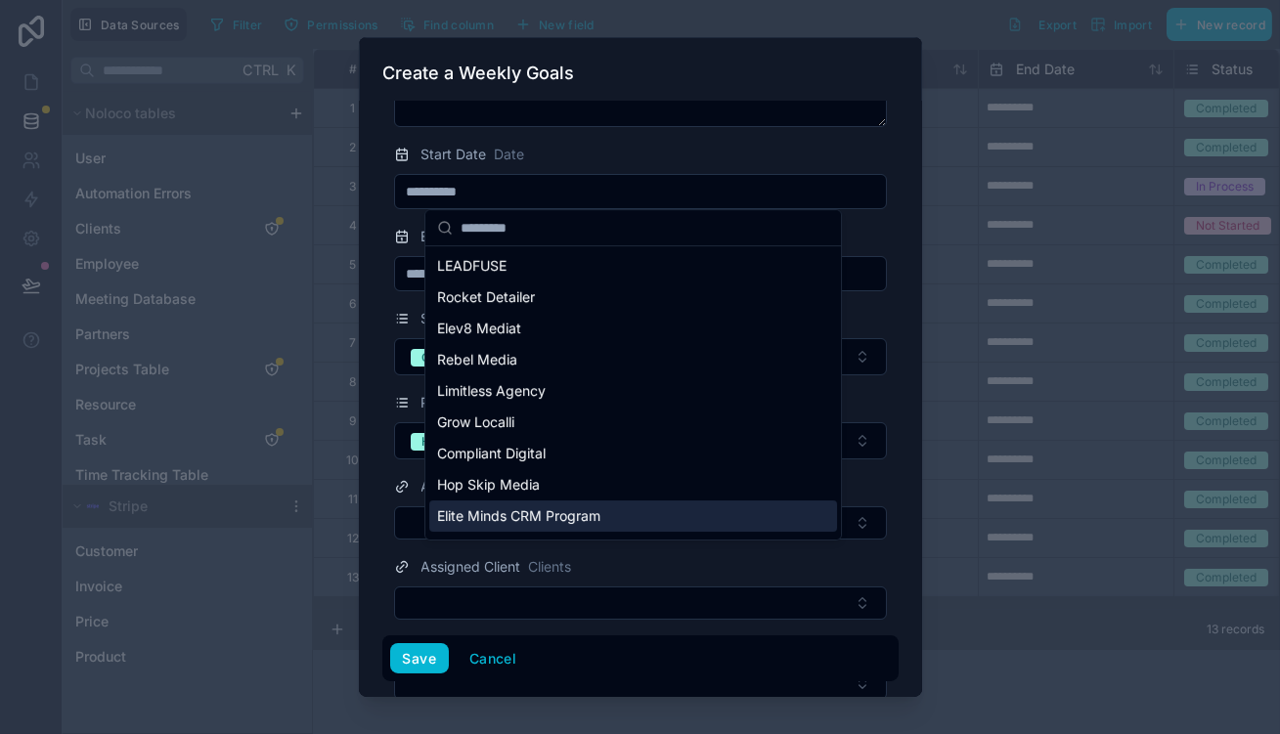
click at [579, 501] on div "Elite Minds CRM Program" at bounding box center [633, 516] width 408 height 31
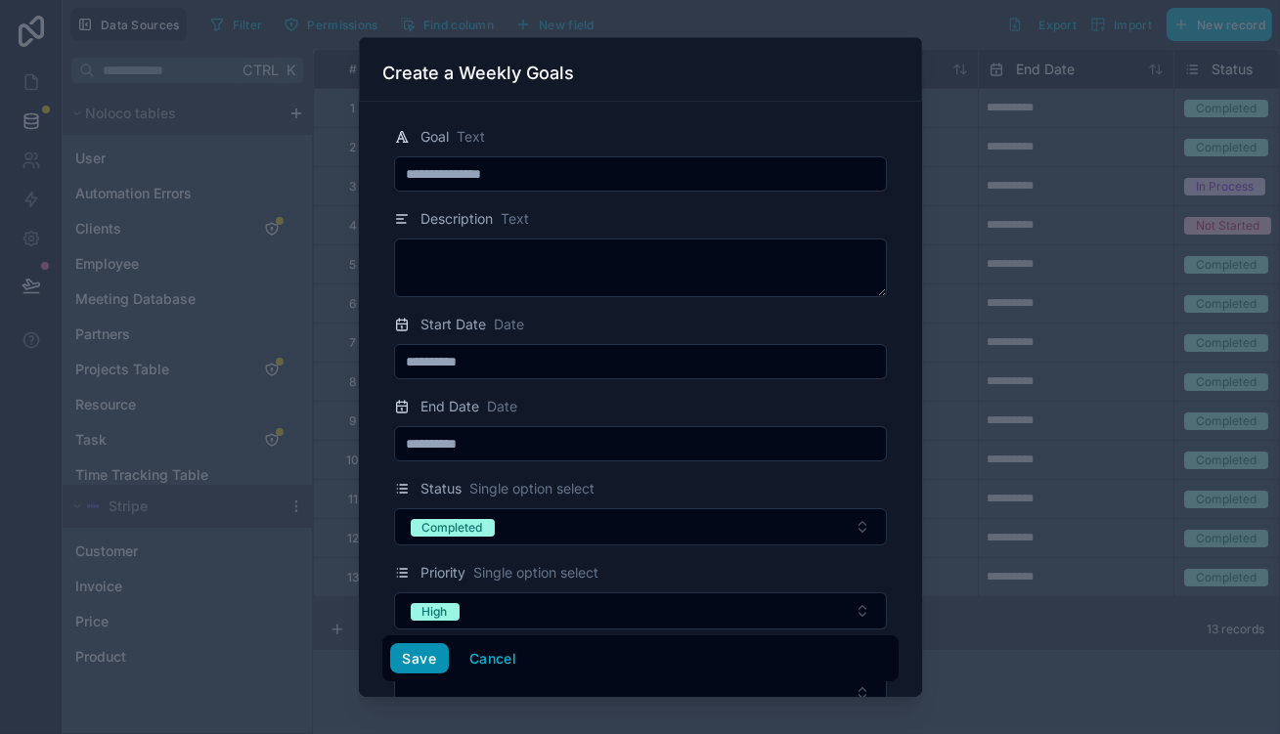
click at [440, 660] on button "Save" at bounding box center [419, 659] width 59 height 31
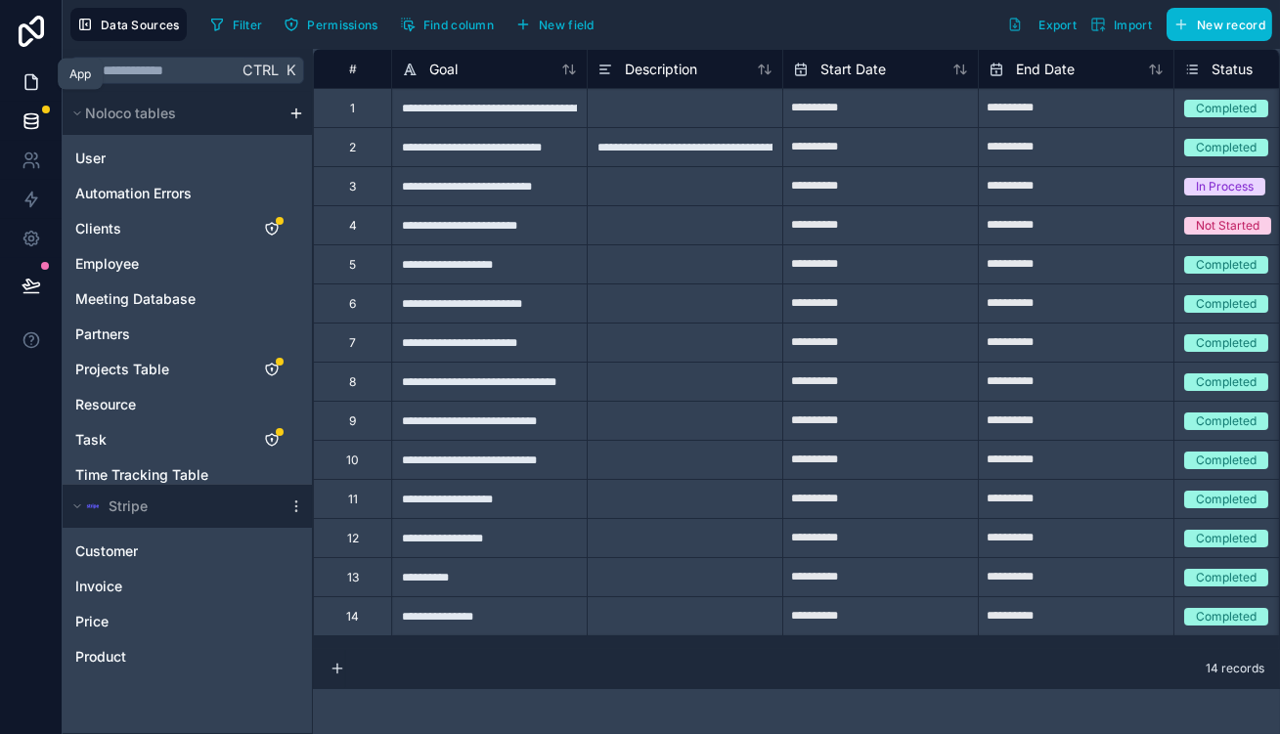
click at [40, 74] on link at bounding box center [31, 82] width 62 height 39
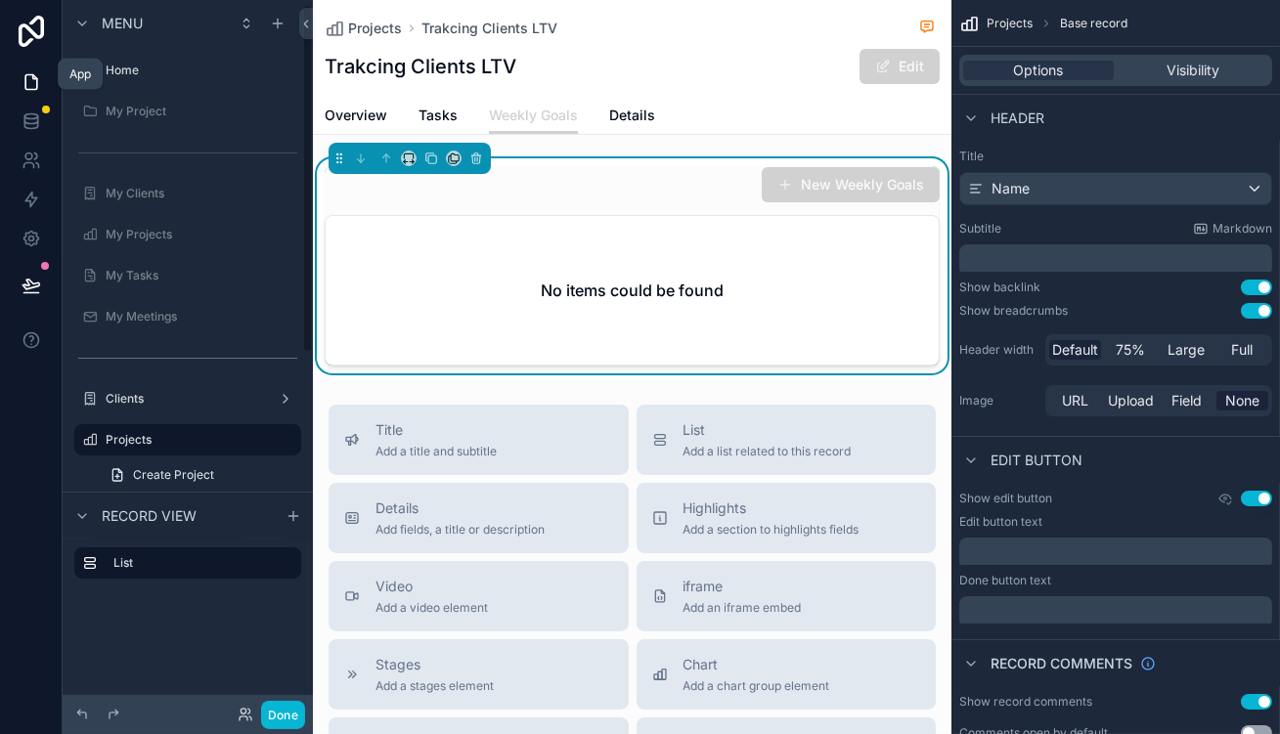
scroll to position [9, 0]
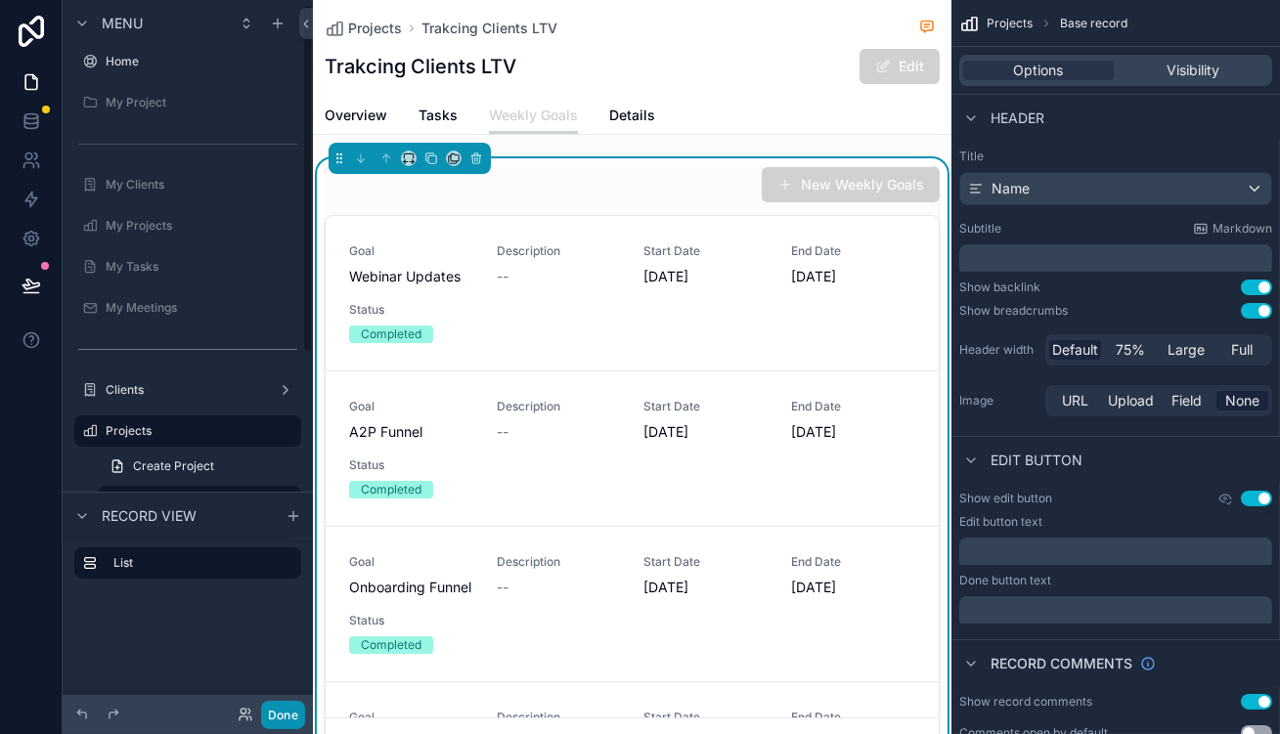
click at [261, 717] on button "Done" at bounding box center [283, 715] width 44 height 28
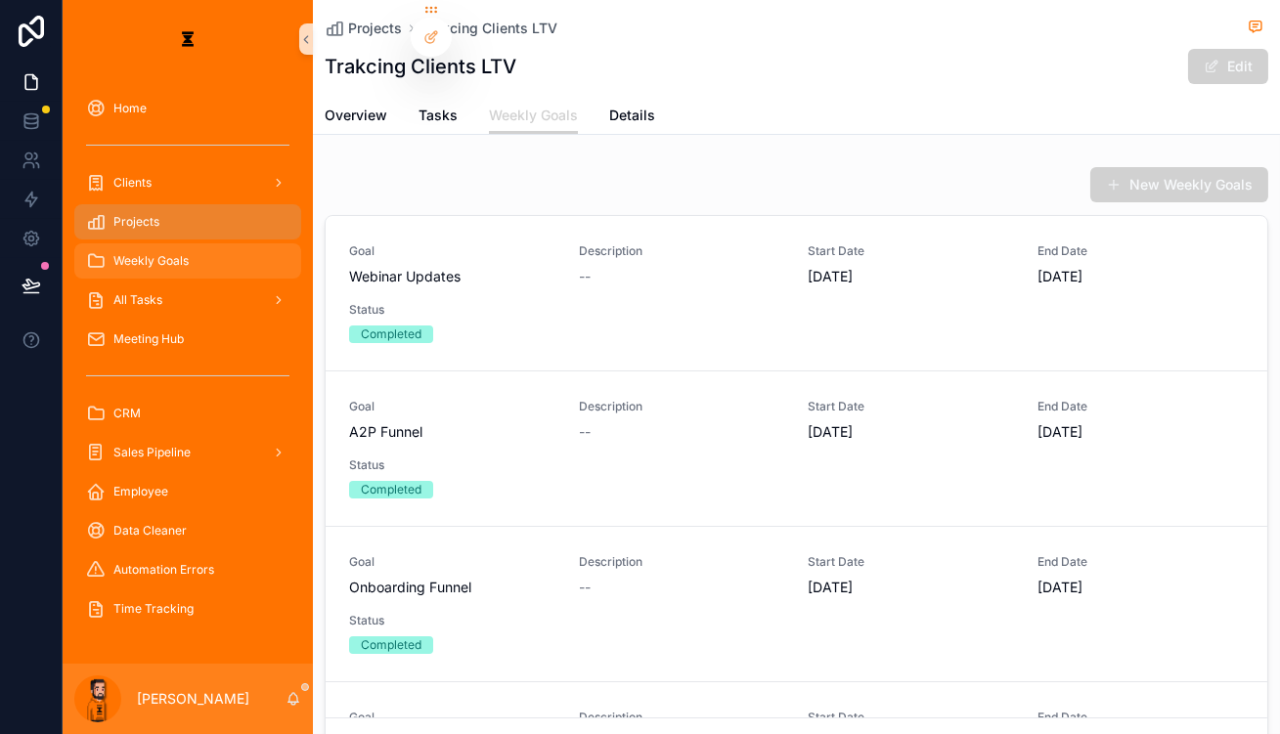
click at [172, 245] on div "Weekly Goals" at bounding box center [187, 260] width 203 height 31
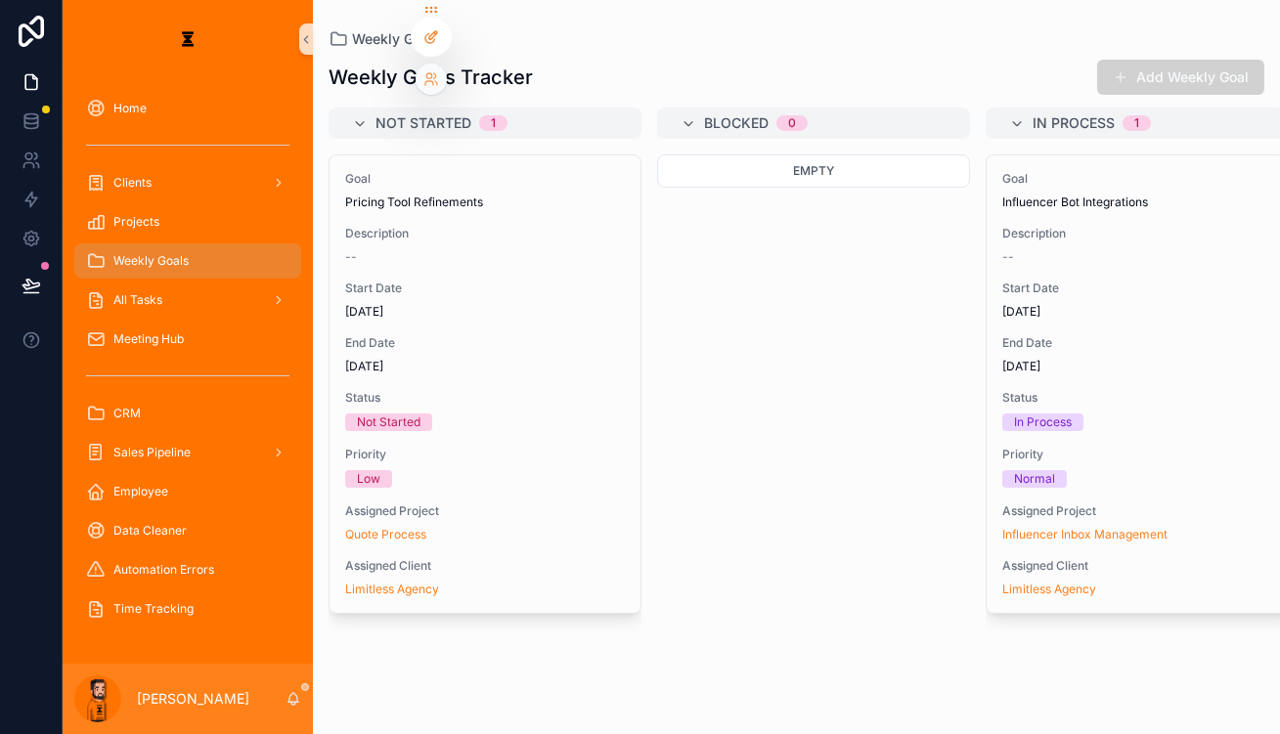
click at [434, 30] on icon at bounding box center [431, 37] width 16 height 16
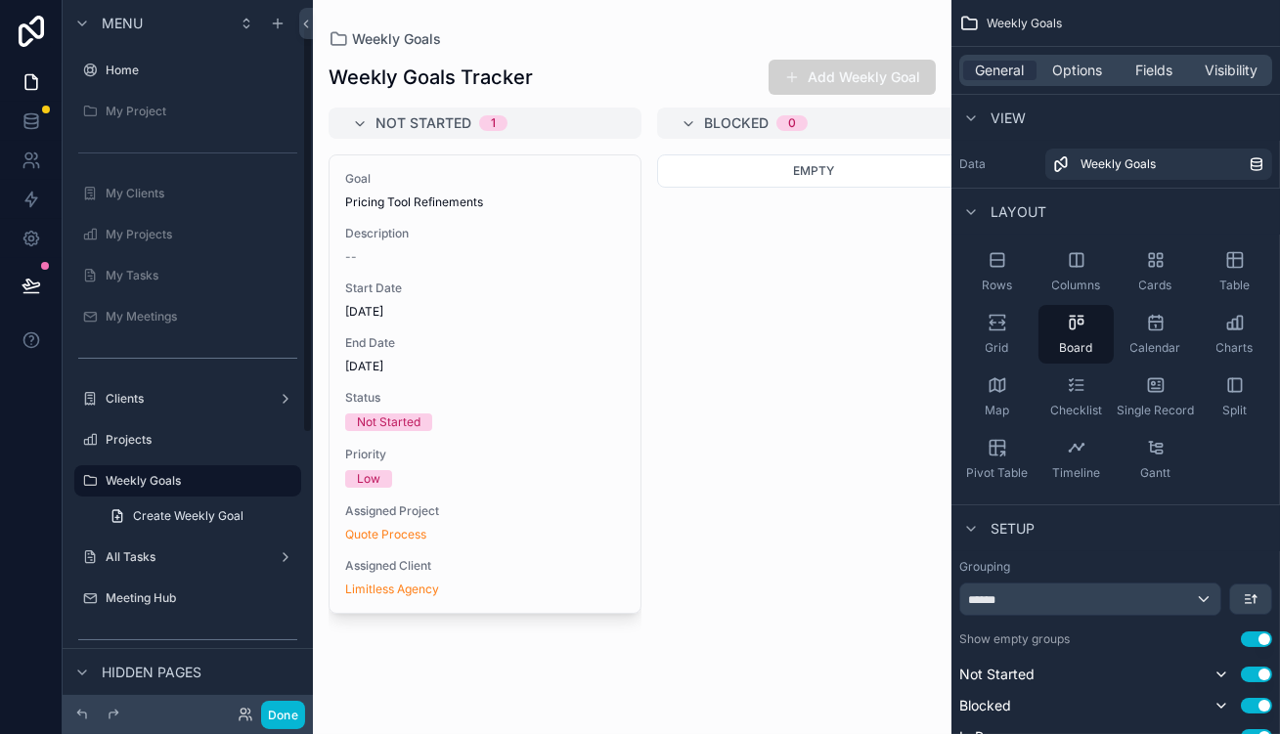
scroll to position [44, 0]
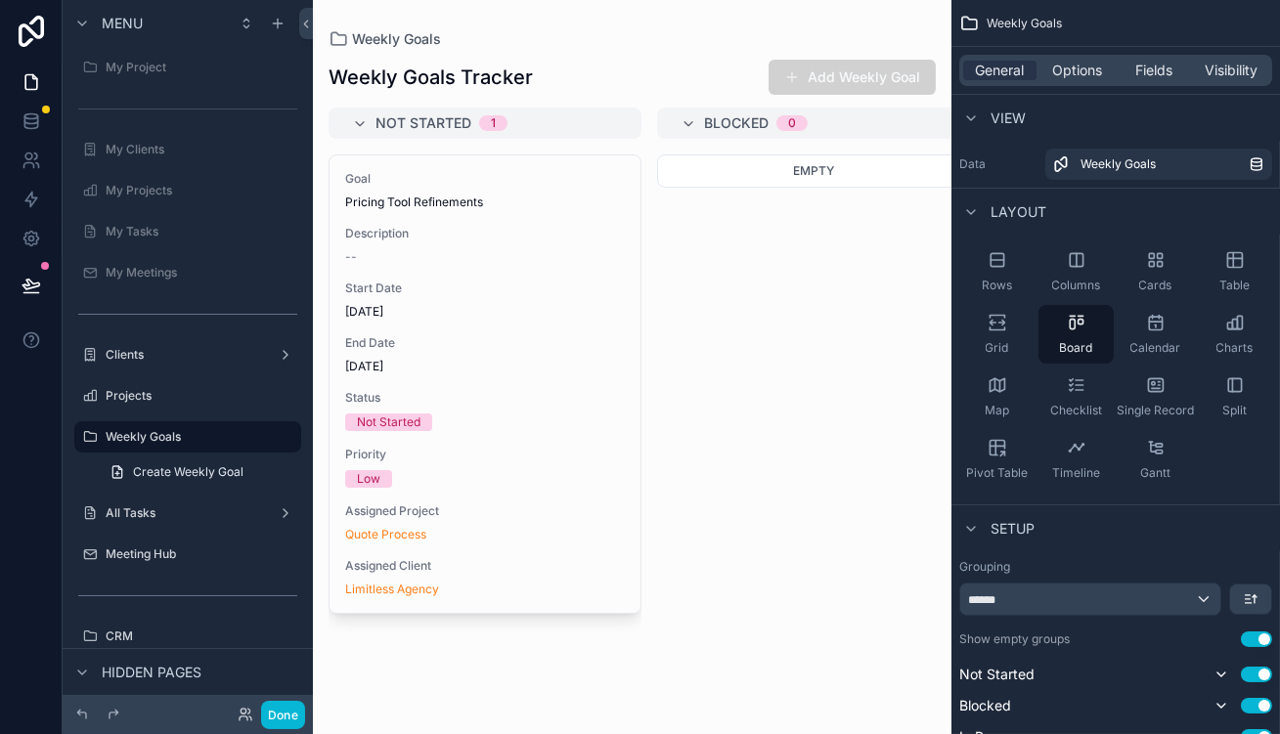
click at [636, 229] on div "scrollable content" at bounding box center [632, 367] width 639 height 734
click at [1170, 64] on span "Fields" at bounding box center [1154, 71] width 37 height 20
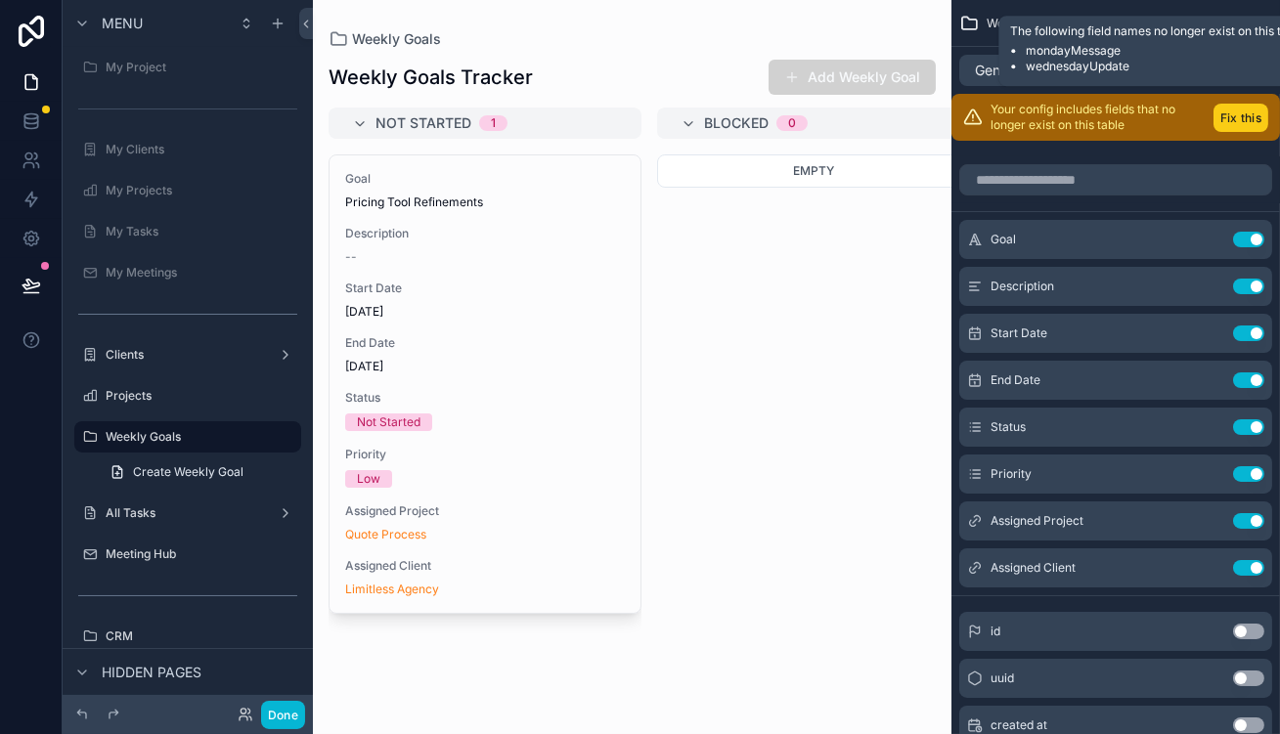
click at [1249, 104] on button "Fix this" at bounding box center [1241, 118] width 55 height 28
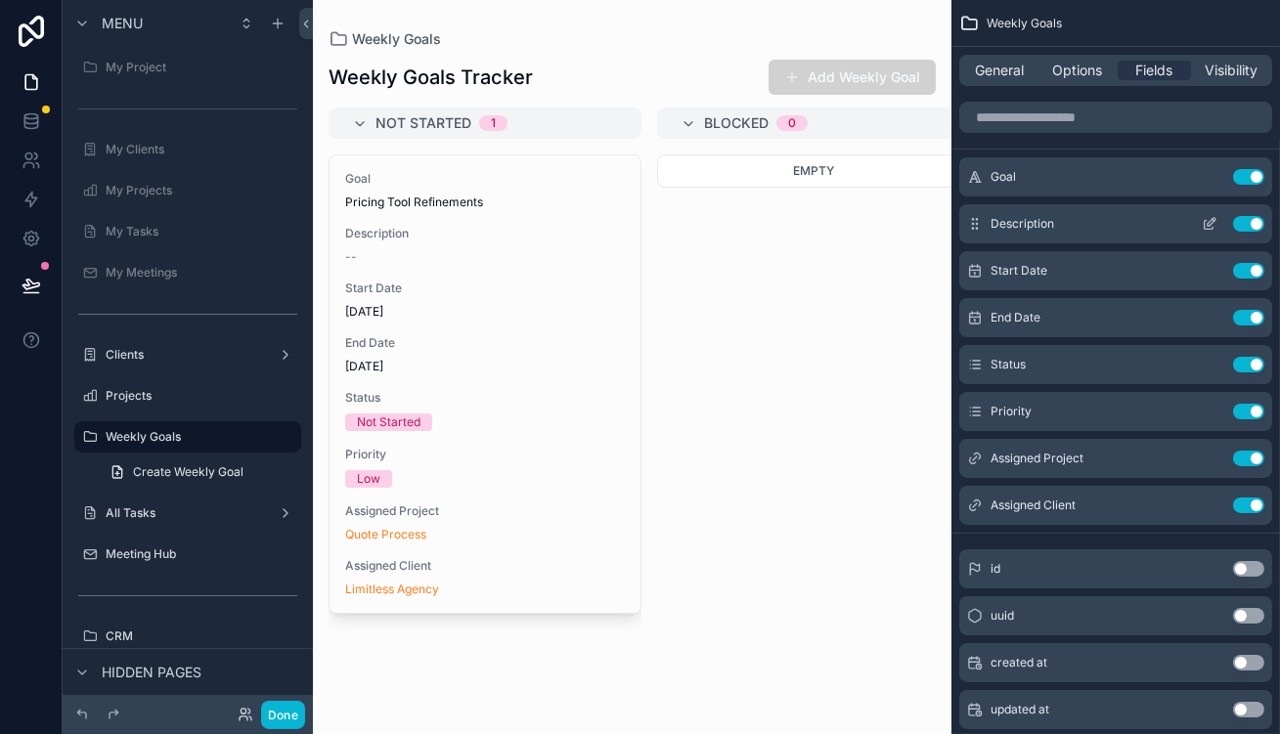
click at [1249, 216] on button "Use setting" at bounding box center [1248, 224] width 31 height 16
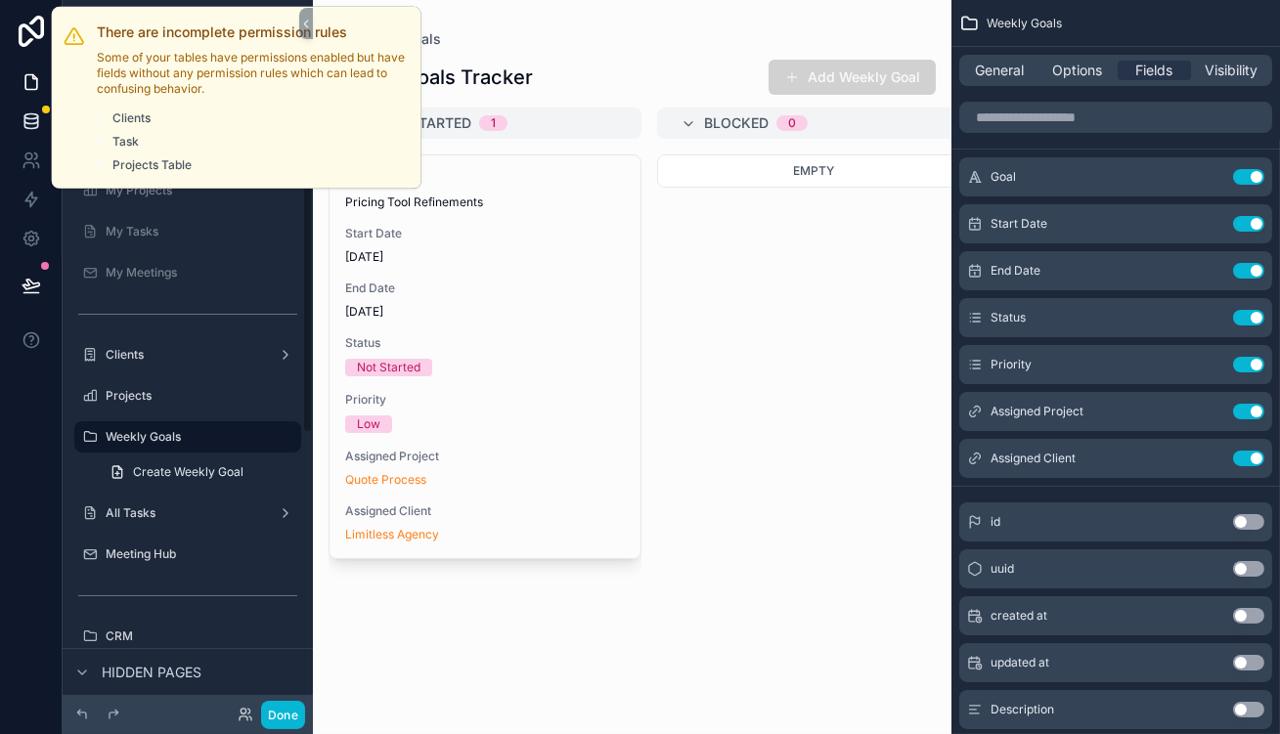
click at [42, 106] on div at bounding box center [46, 110] width 8 height 8
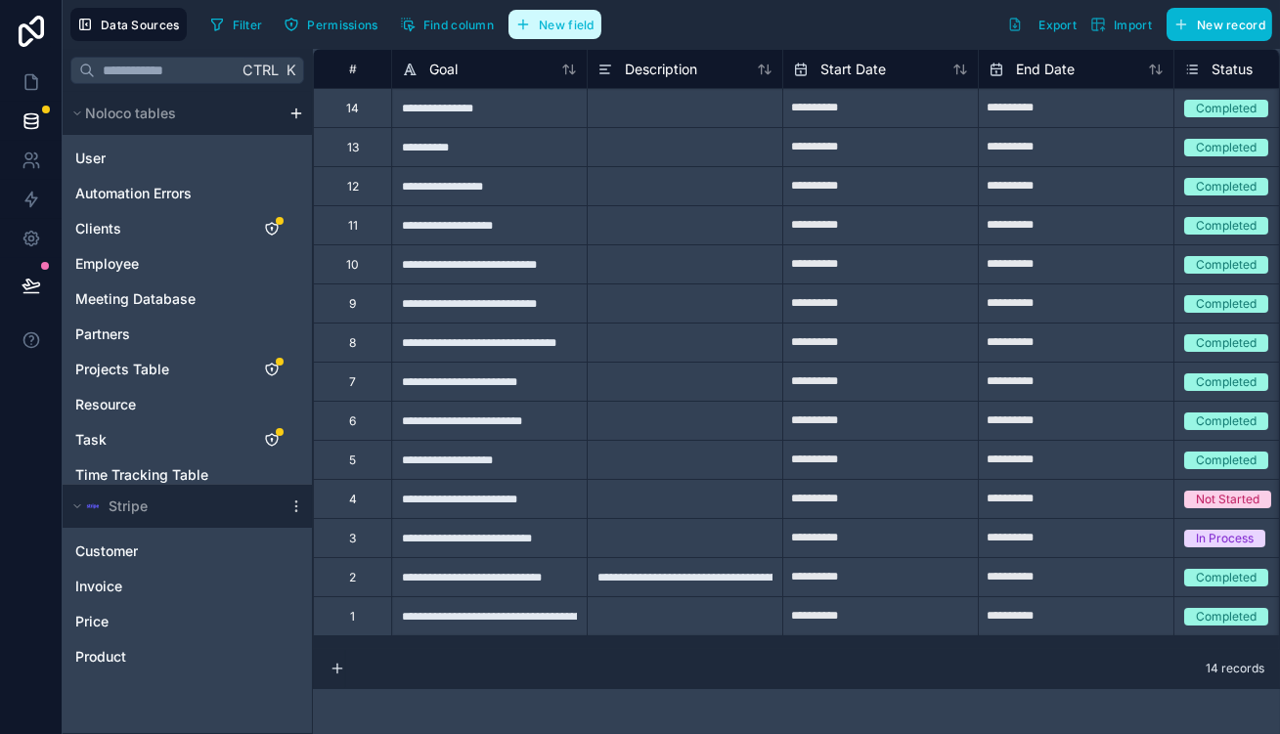
click at [539, 22] on span "New field" at bounding box center [567, 25] width 56 height 15
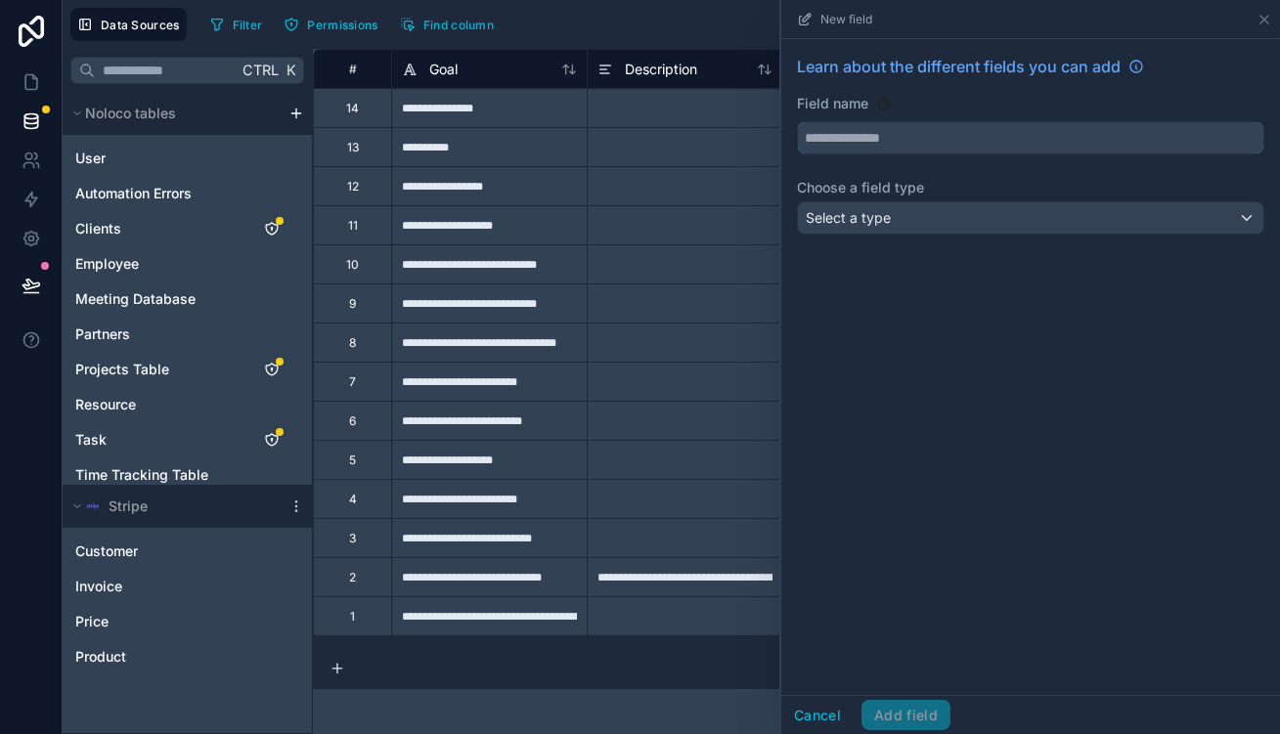
click at [1038, 122] on input "text" at bounding box center [1031, 137] width 466 height 31
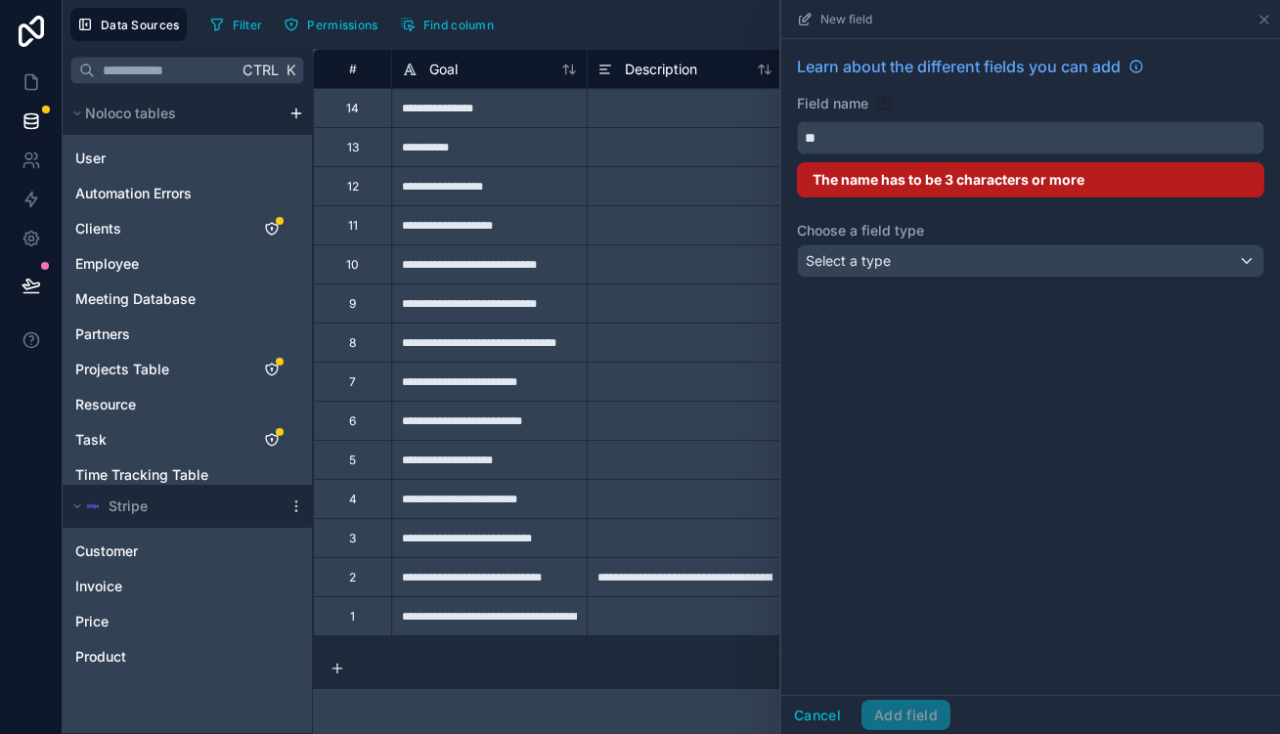
type input "*"
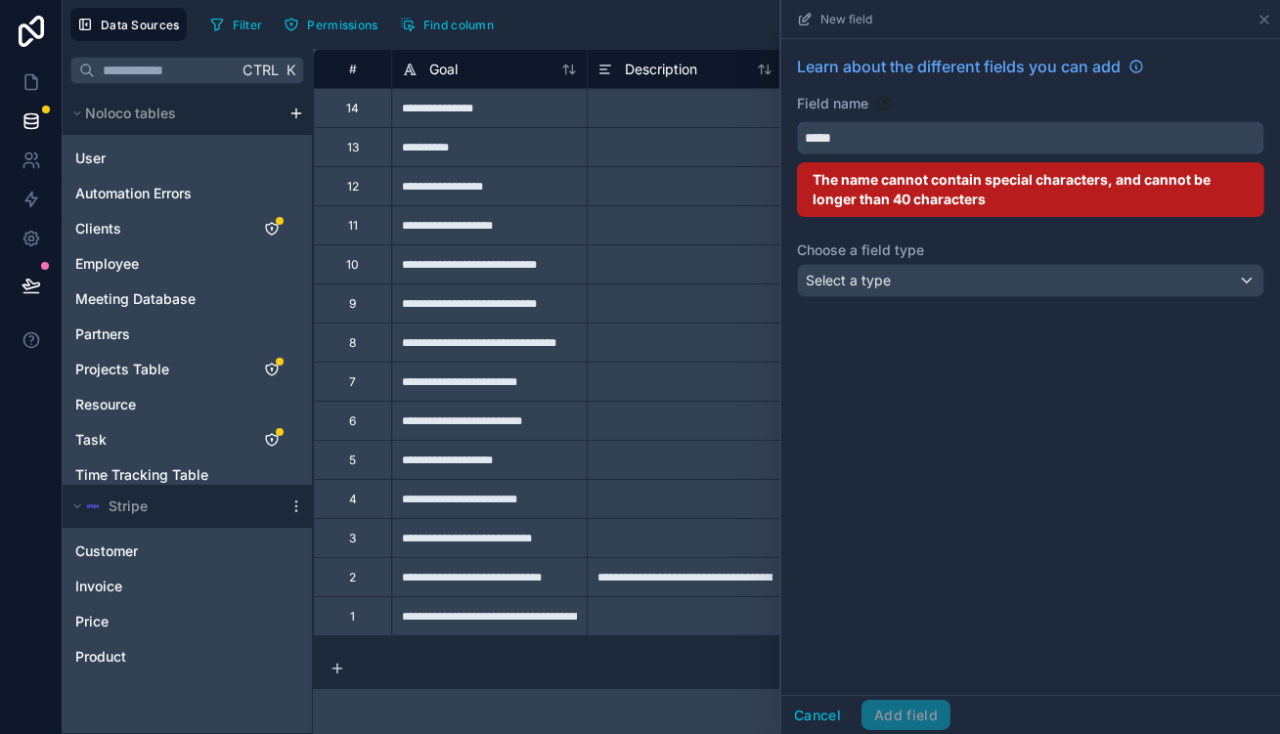
click at [797, 121] on button "****" at bounding box center [1030, 137] width 467 height 33
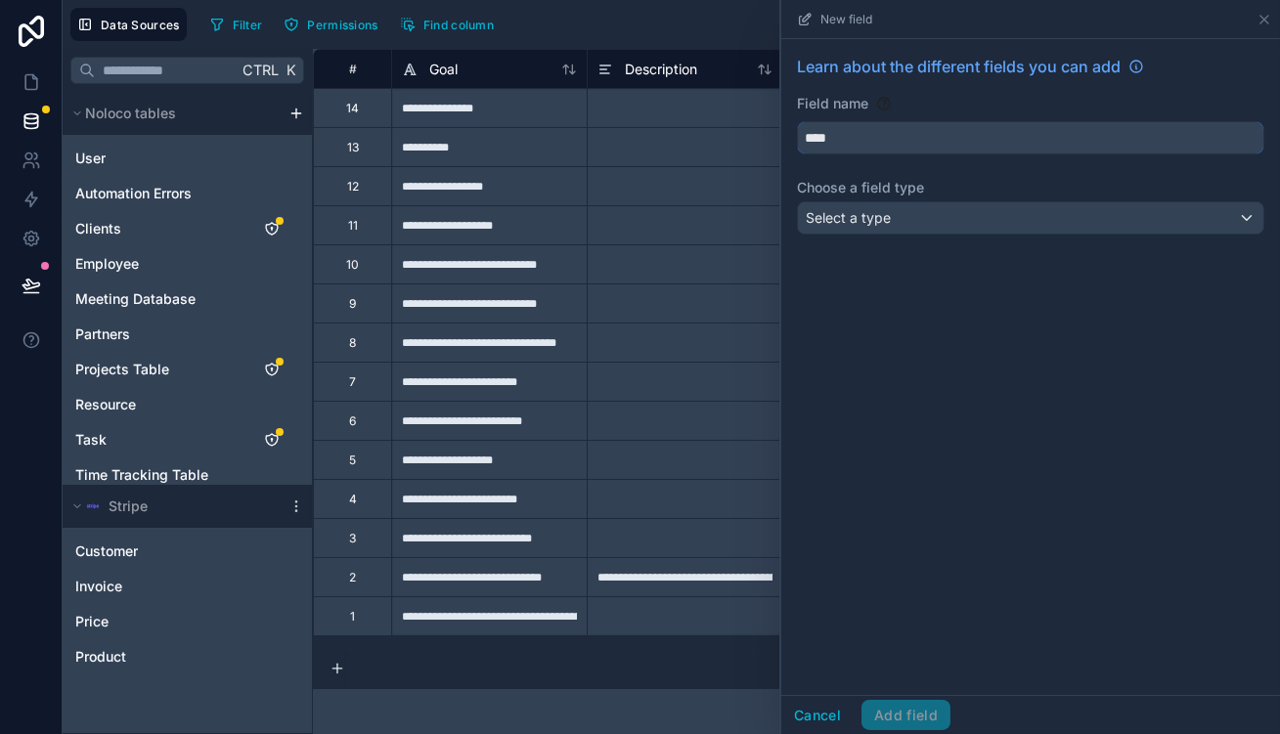
type input "****"
click at [999, 122] on input "****" at bounding box center [1031, 137] width 466 height 31
click at [1023, 175] on div "Learn about the different fields you can add Field name **** Choose a field typ…" at bounding box center [1030, 148] width 499 height 219
click at [1027, 202] on div "Select a type" at bounding box center [1031, 217] width 466 height 31
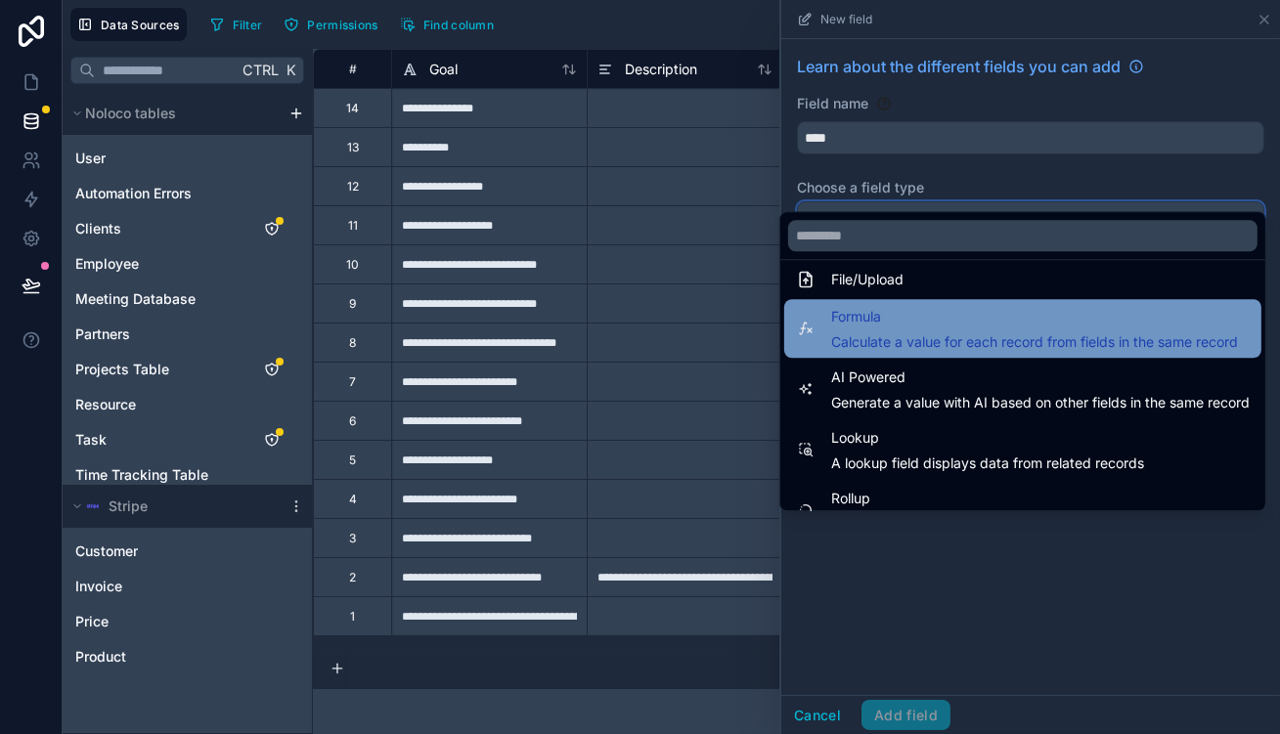
scroll to position [448, 0]
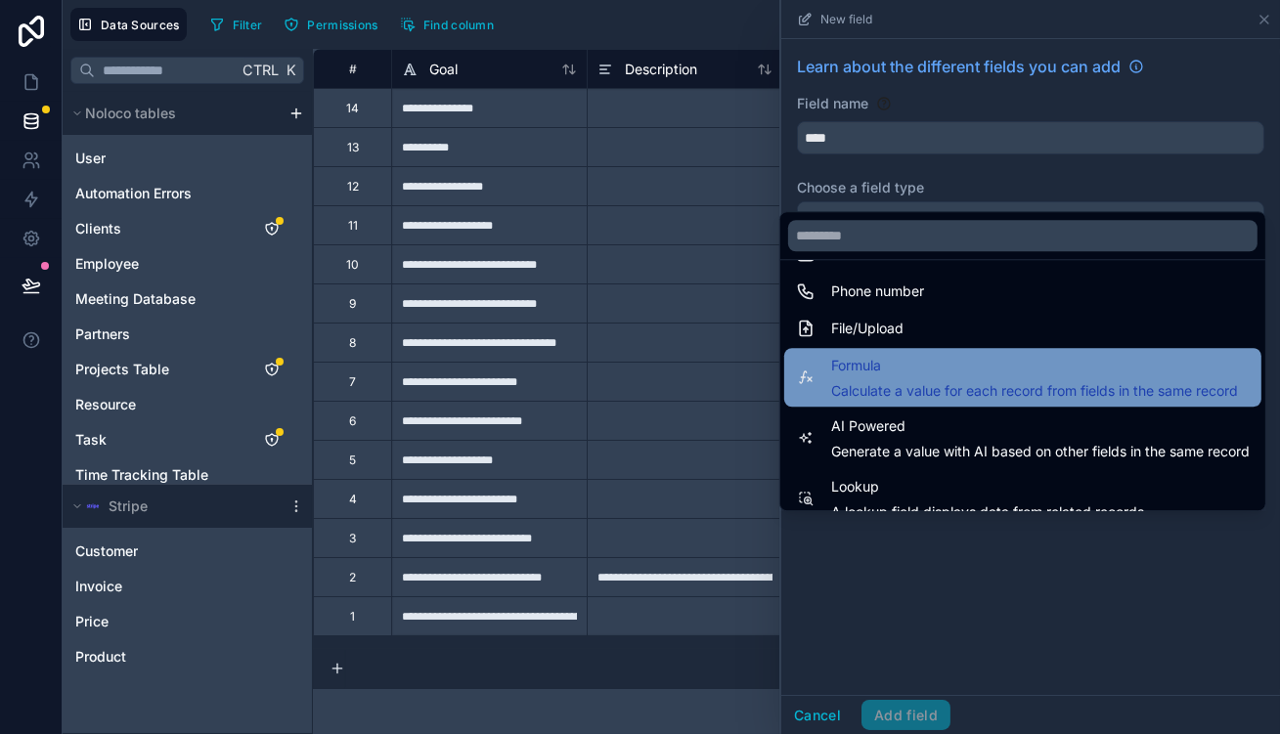
click at [952, 354] on span "Formula" at bounding box center [1034, 365] width 407 height 23
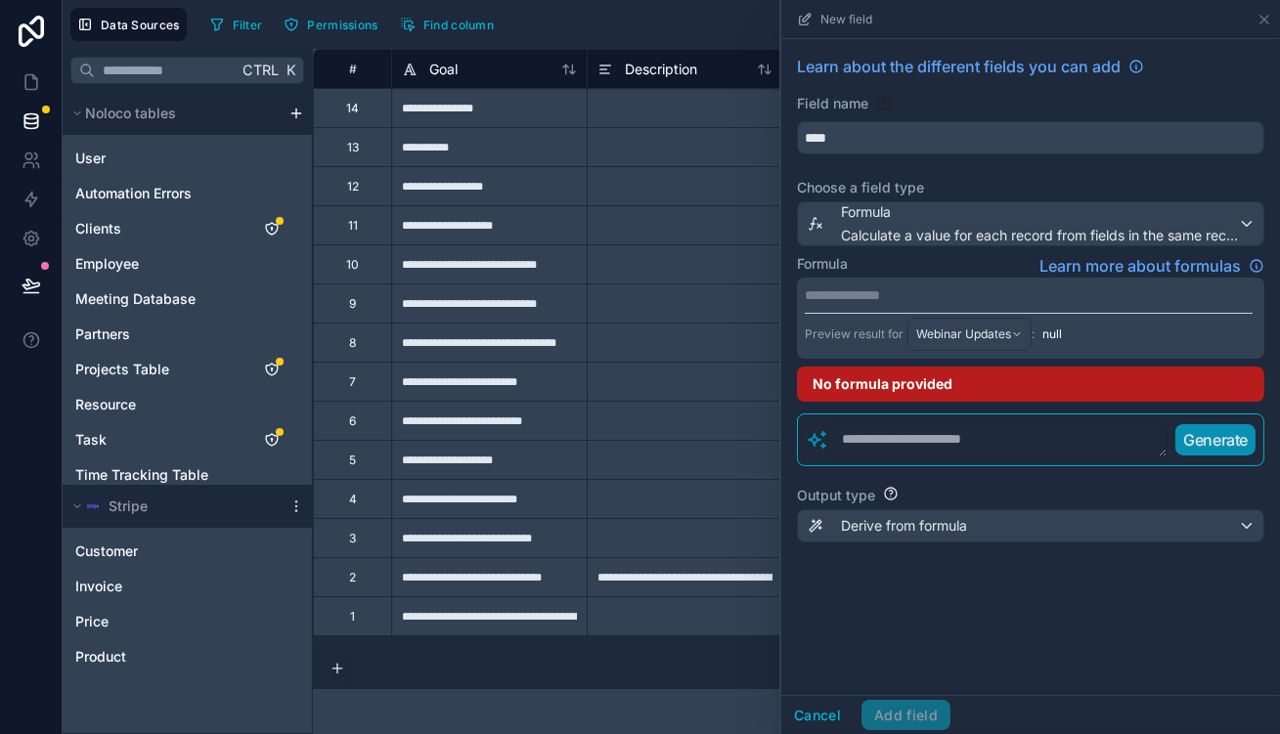
click at [962, 286] on p "**********" at bounding box center [1029, 296] width 448 height 20
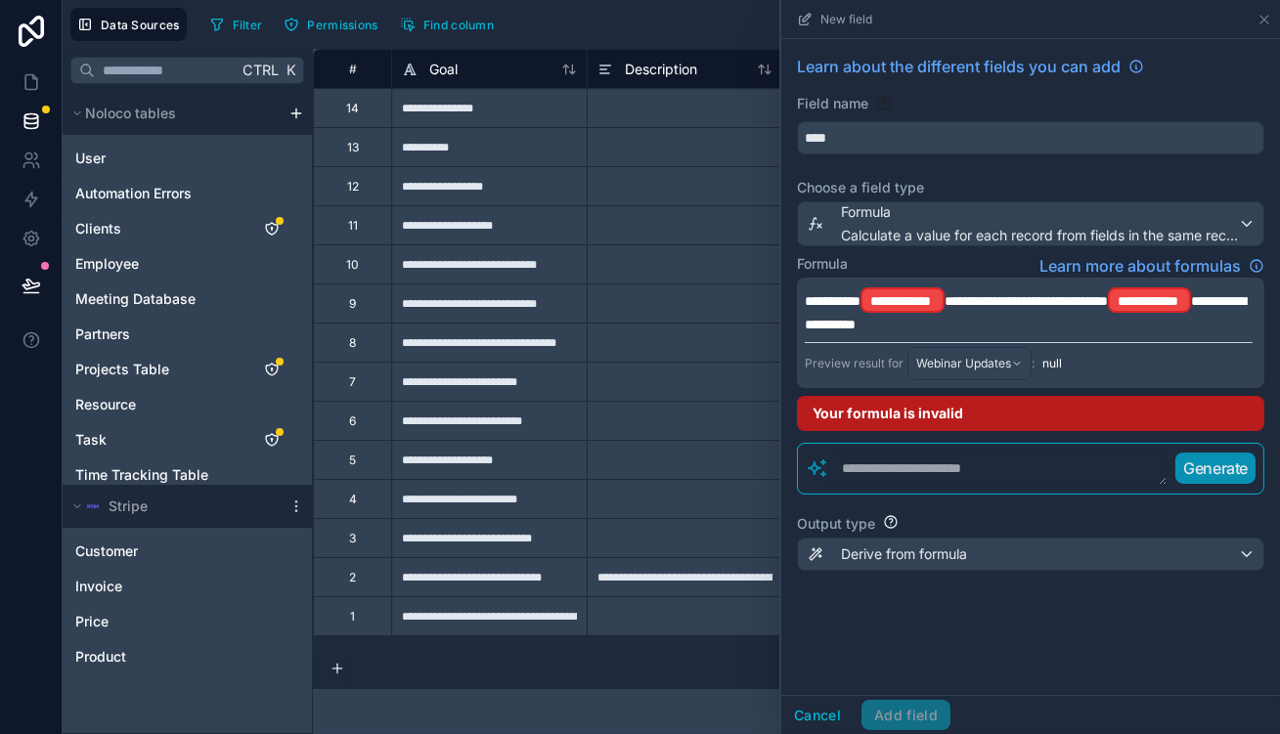
click at [1029, 278] on div "**********" at bounding box center [1030, 333] width 467 height 111
click at [1027, 286] on p "**********" at bounding box center [1029, 310] width 448 height 49
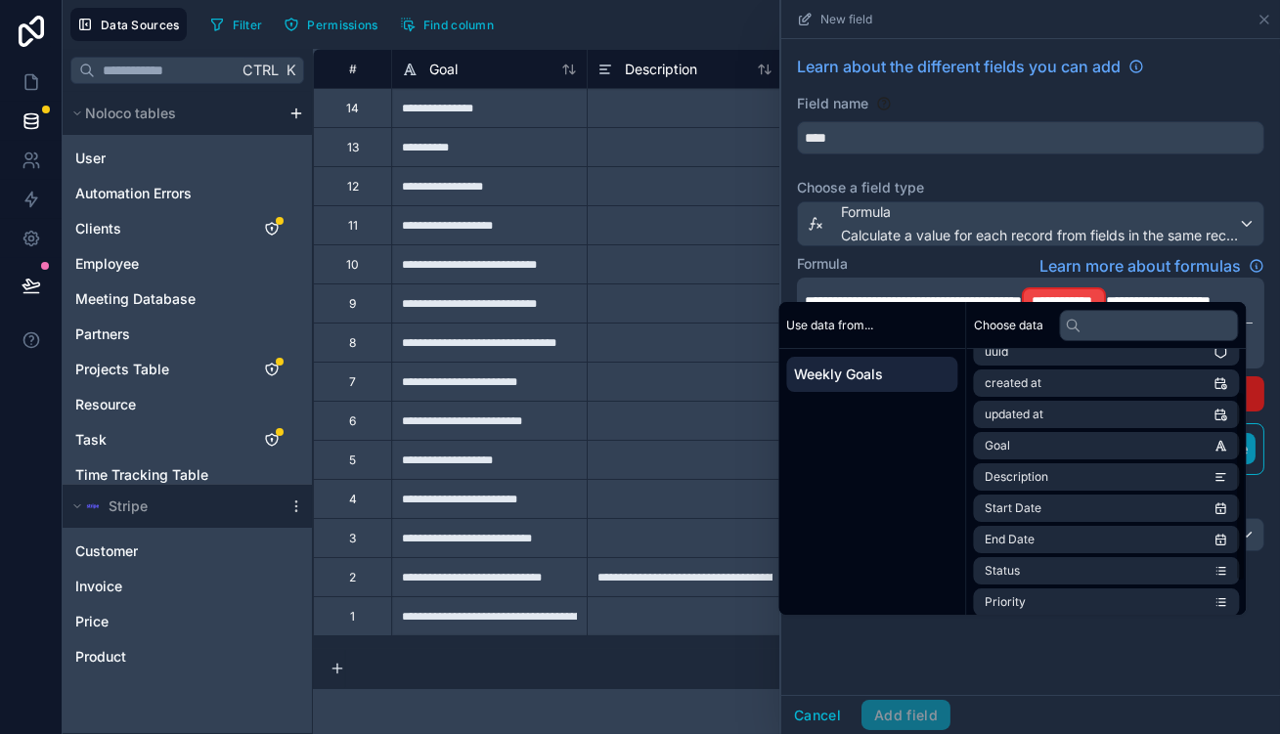
scroll to position [51, 0]
click at [1059, 493] on li "Start Date" at bounding box center [1106, 506] width 266 height 27
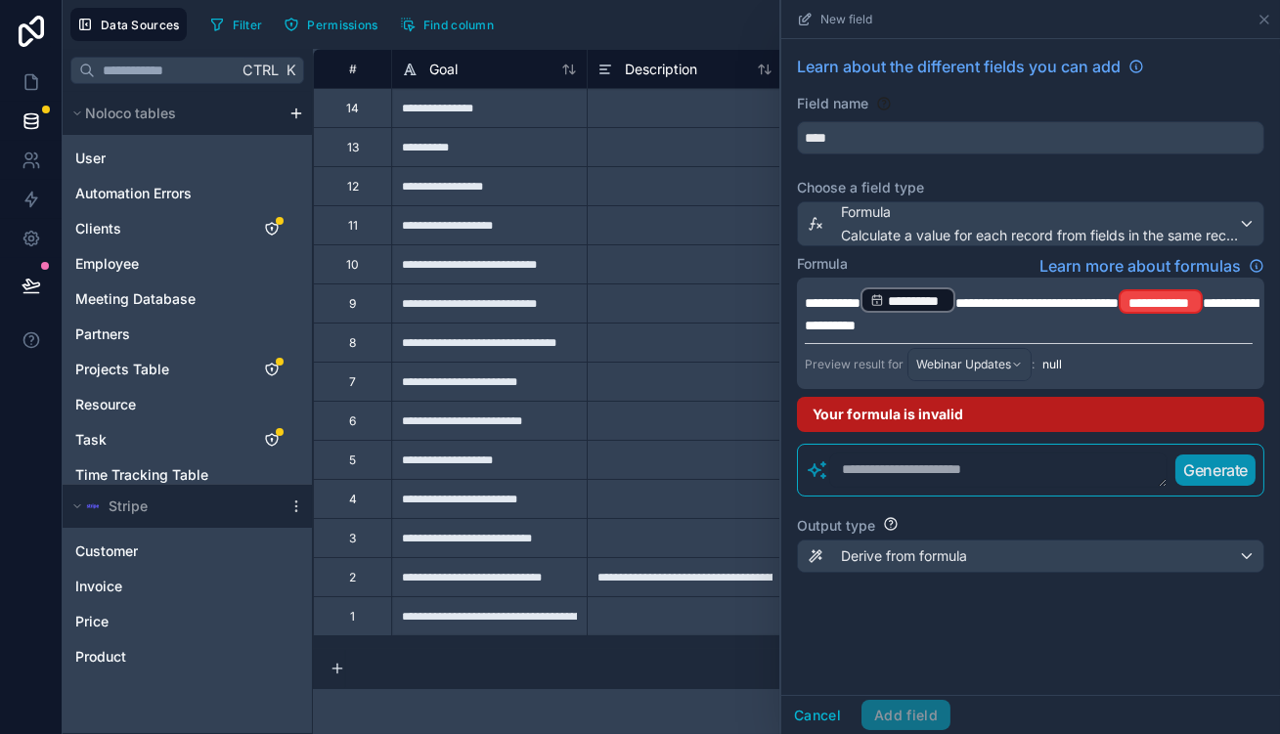
click at [948, 296] on span "**********" at bounding box center [1031, 314] width 453 height 37
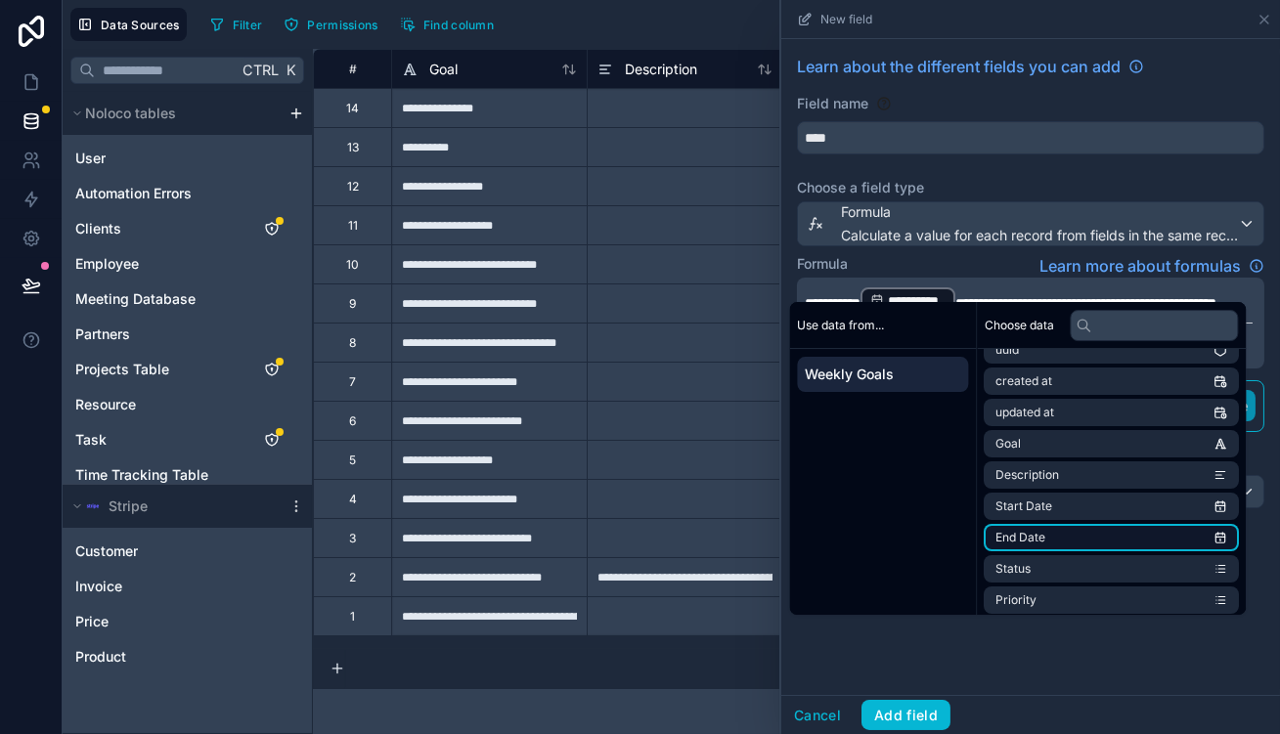
click at [1039, 524] on li "End Date" at bounding box center [1111, 537] width 255 height 27
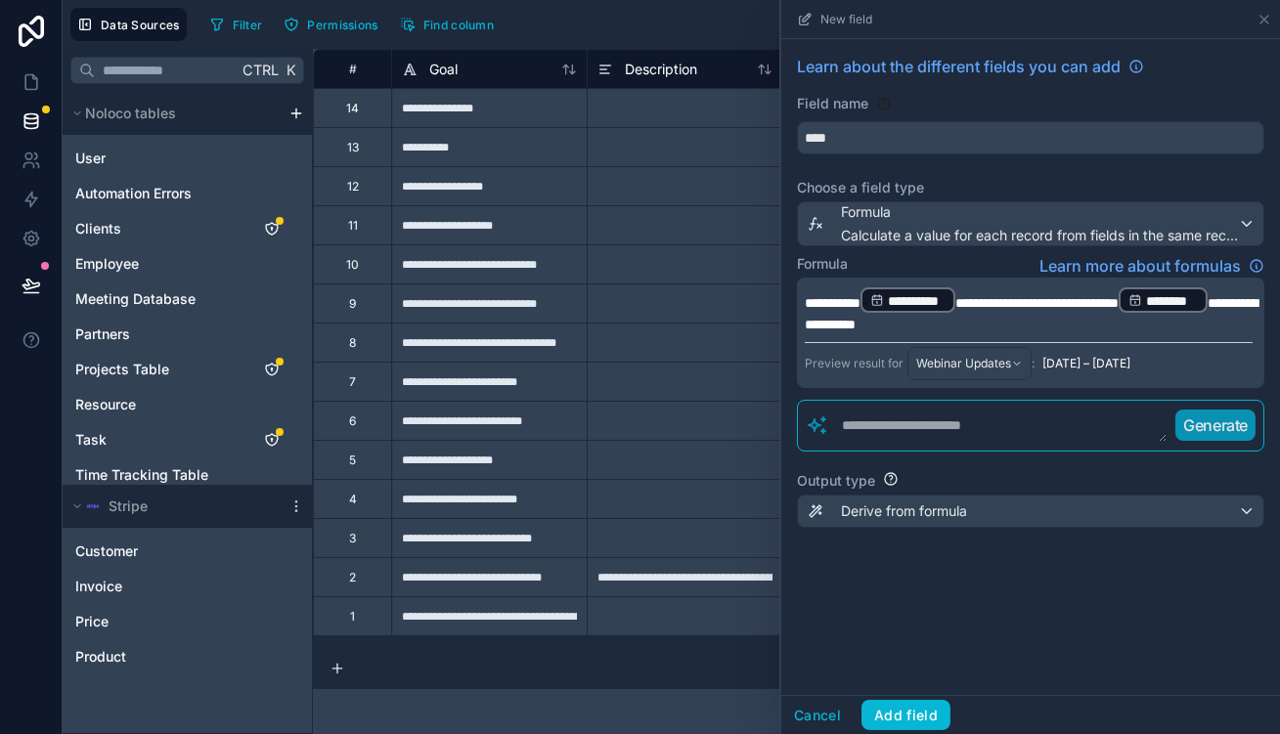
click at [962, 296] on span "**********" at bounding box center [1031, 313] width 453 height 35
click at [1100, 654] on div "**********" at bounding box center [1030, 367] width 499 height 656
click at [951, 720] on button "Add field" at bounding box center [906, 715] width 89 height 31
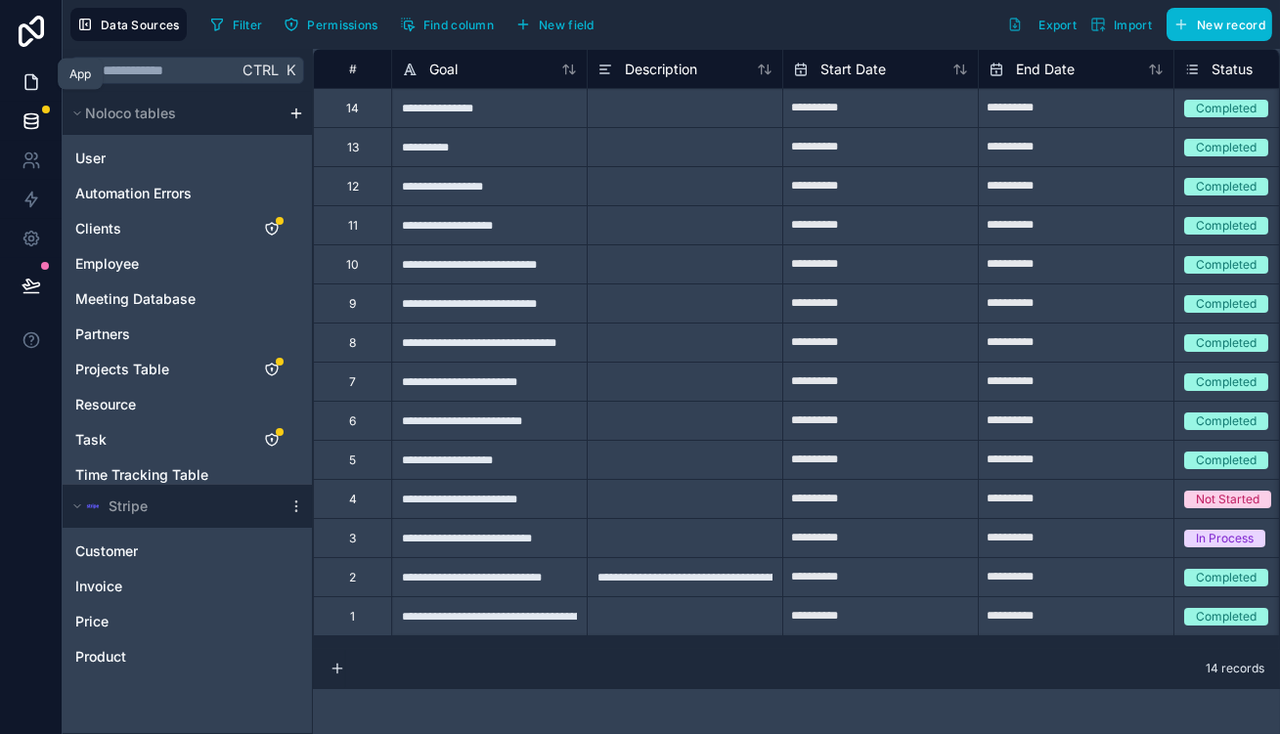
click at [31, 76] on icon at bounding box center [32, 82] width 20 height 20
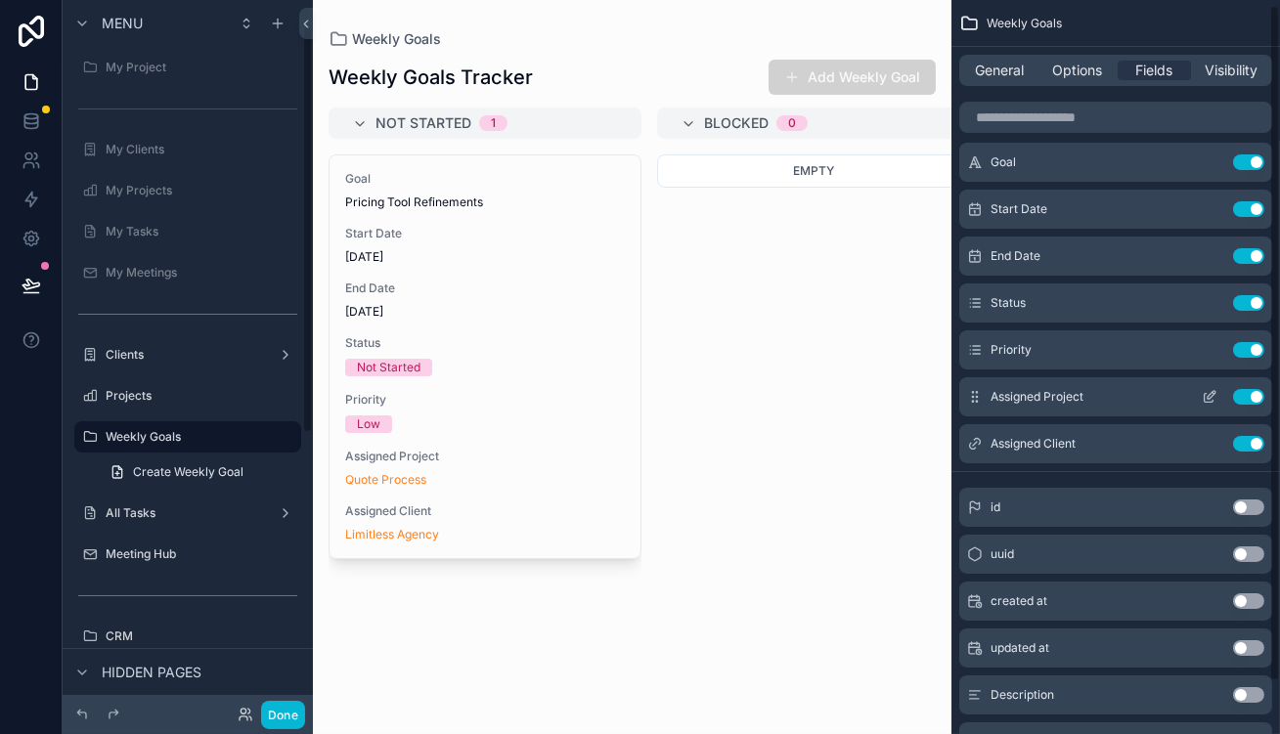
scroll to position [61, 0]
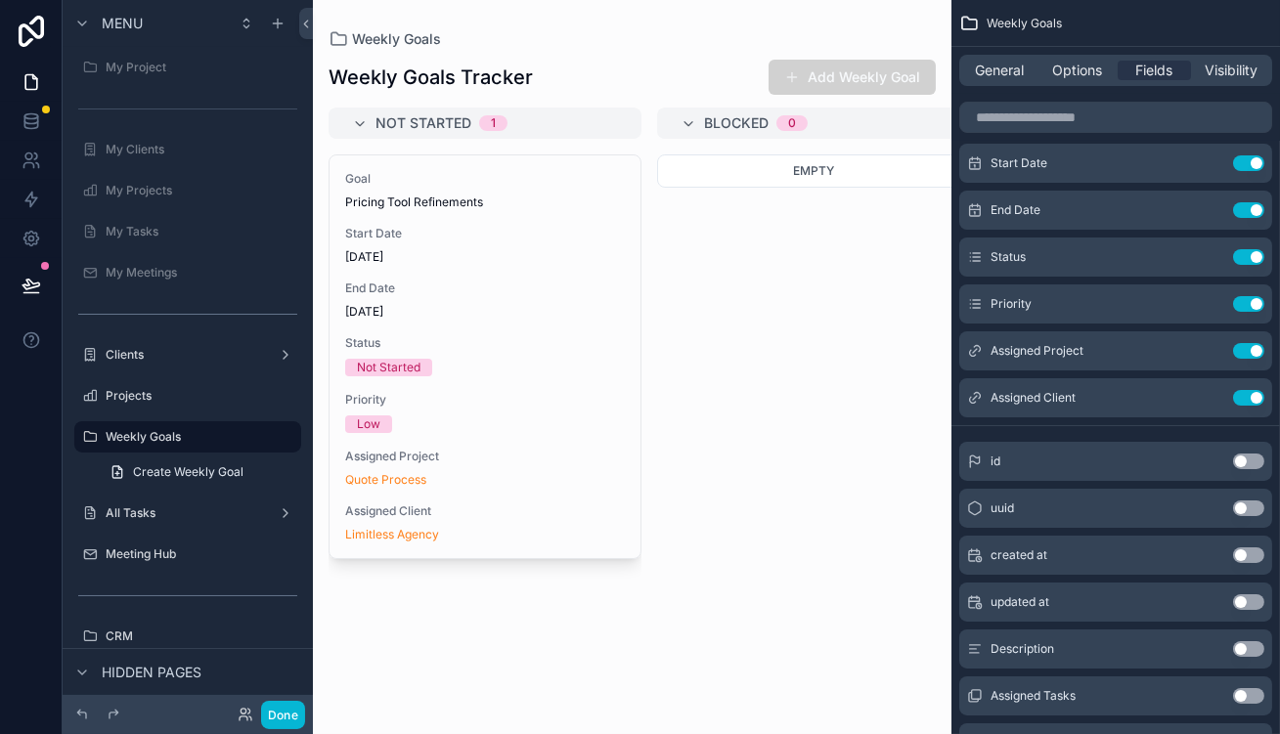
click at [1253, 734] on button "Use setting" at bounding box center [1248, 743] width 31 height 16
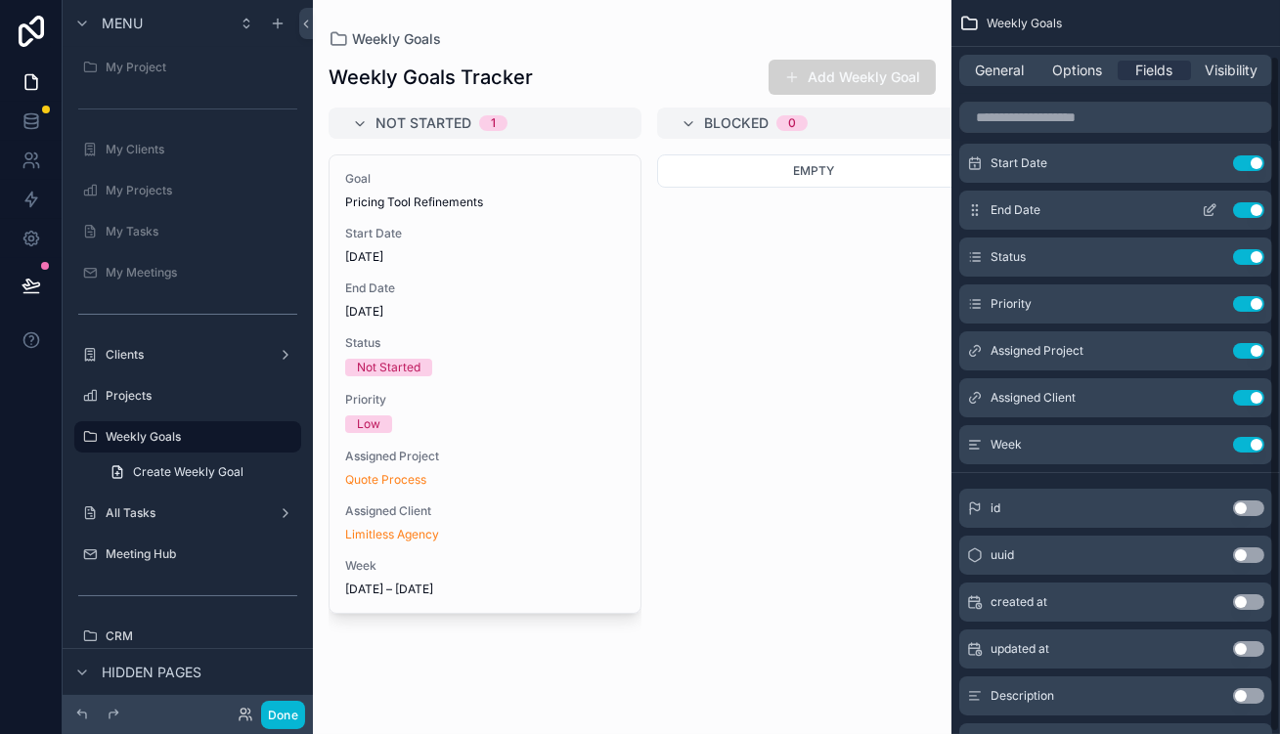
click at [1260, 202] on button "Use setting" at bounding box center [1248, 210] width 31 height 16
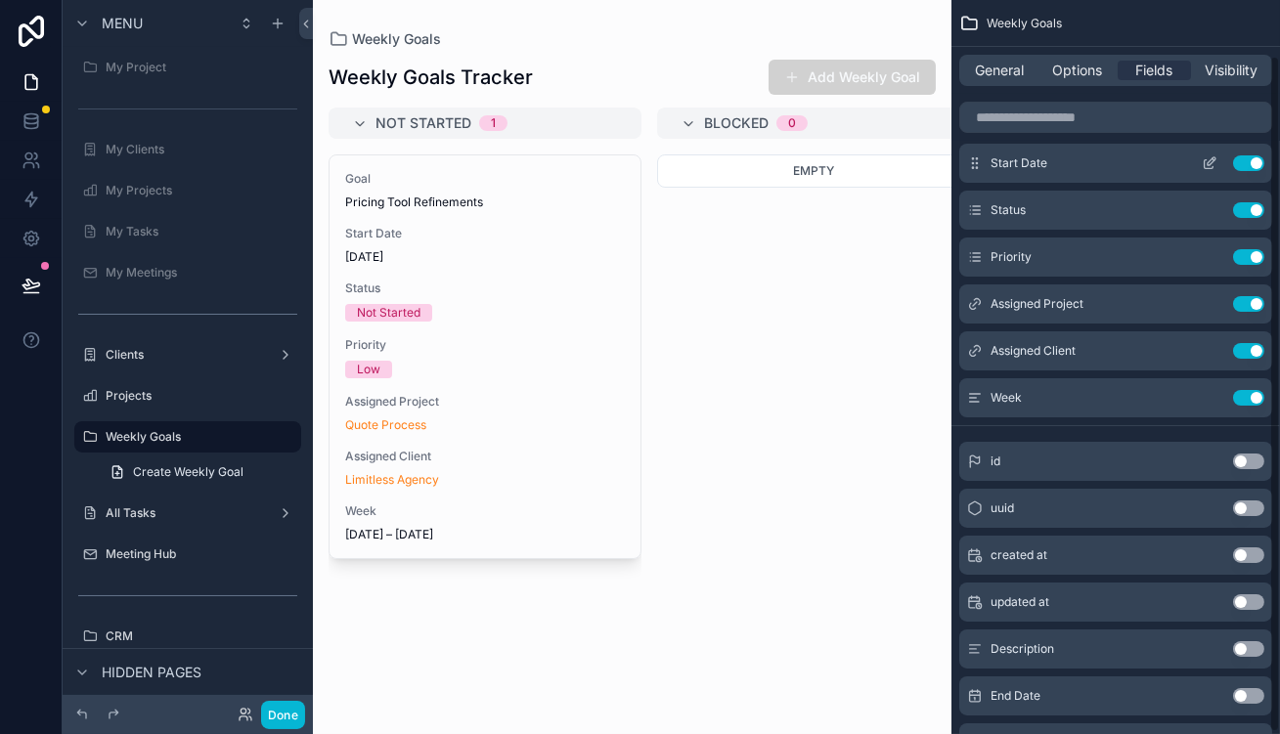
click at [1261, 156] on button "Use setting" at bounding box center [1248, 164] width 31 height 16
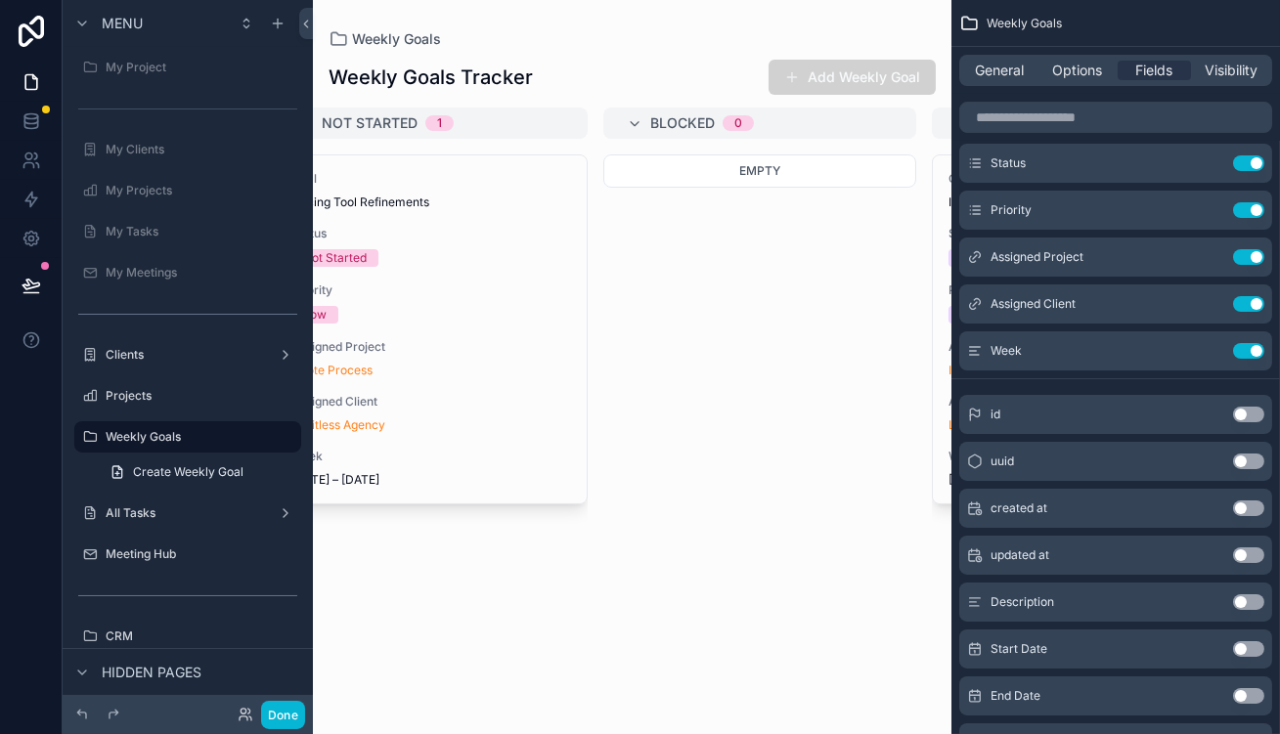
scroll to position [0, 50]
click at [1102, 61] on span "Options" at bounding box center [1077, 71] width 50 height 20
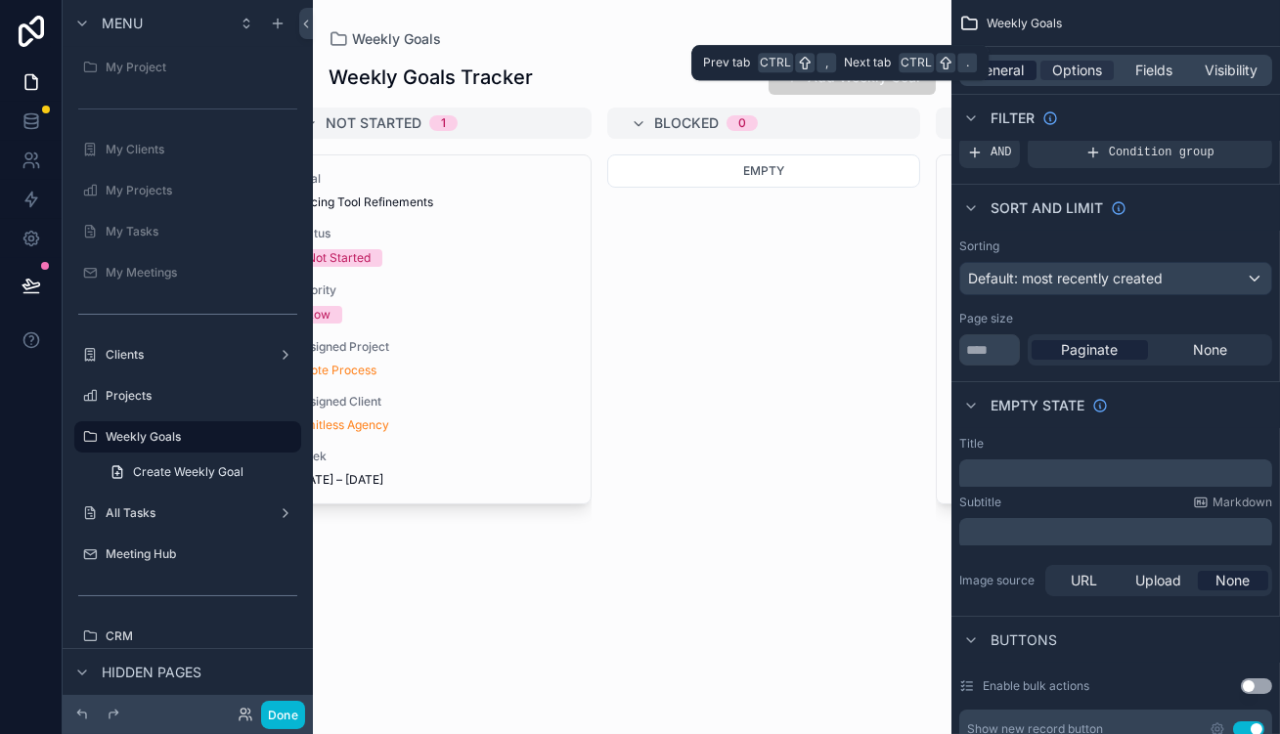
click at [1025, 64] on span "General" at bounding box center [1000, 71] width 49 height 20
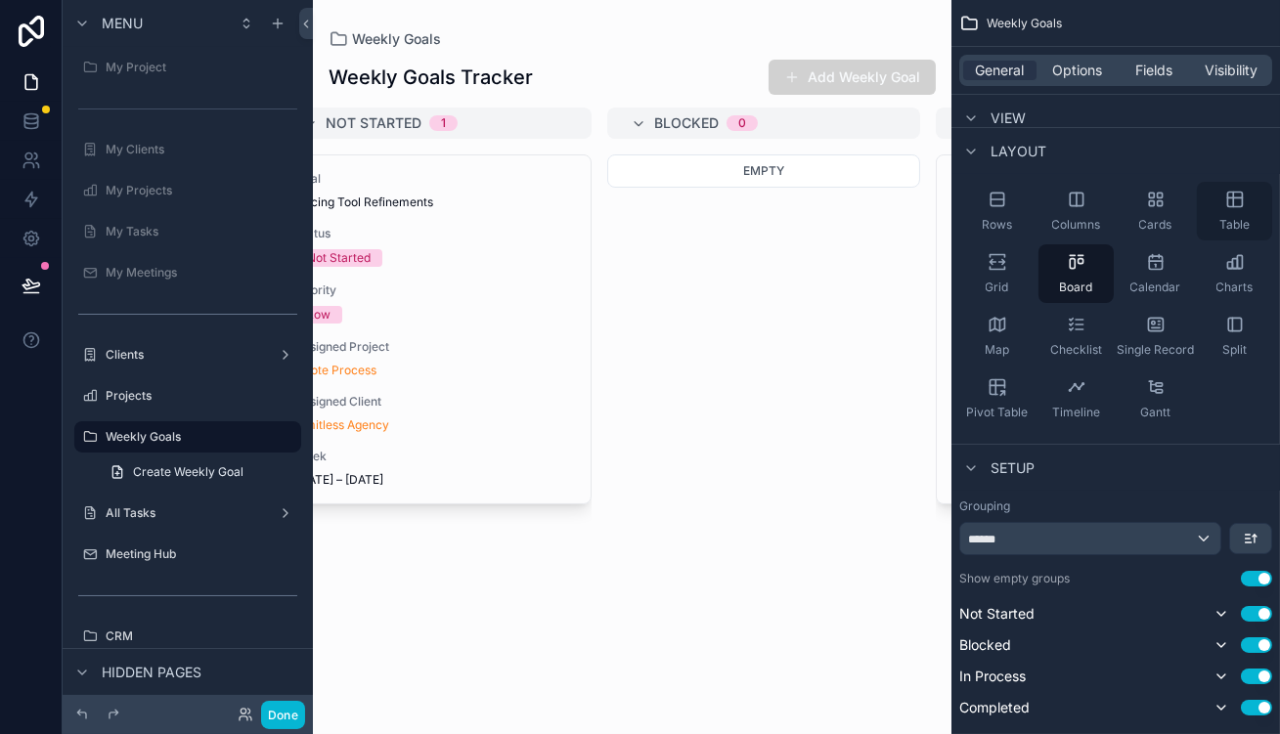
click at [1231, 190] on icon "scrollable content" at bounding box center [1235, 200] width 20 height 20
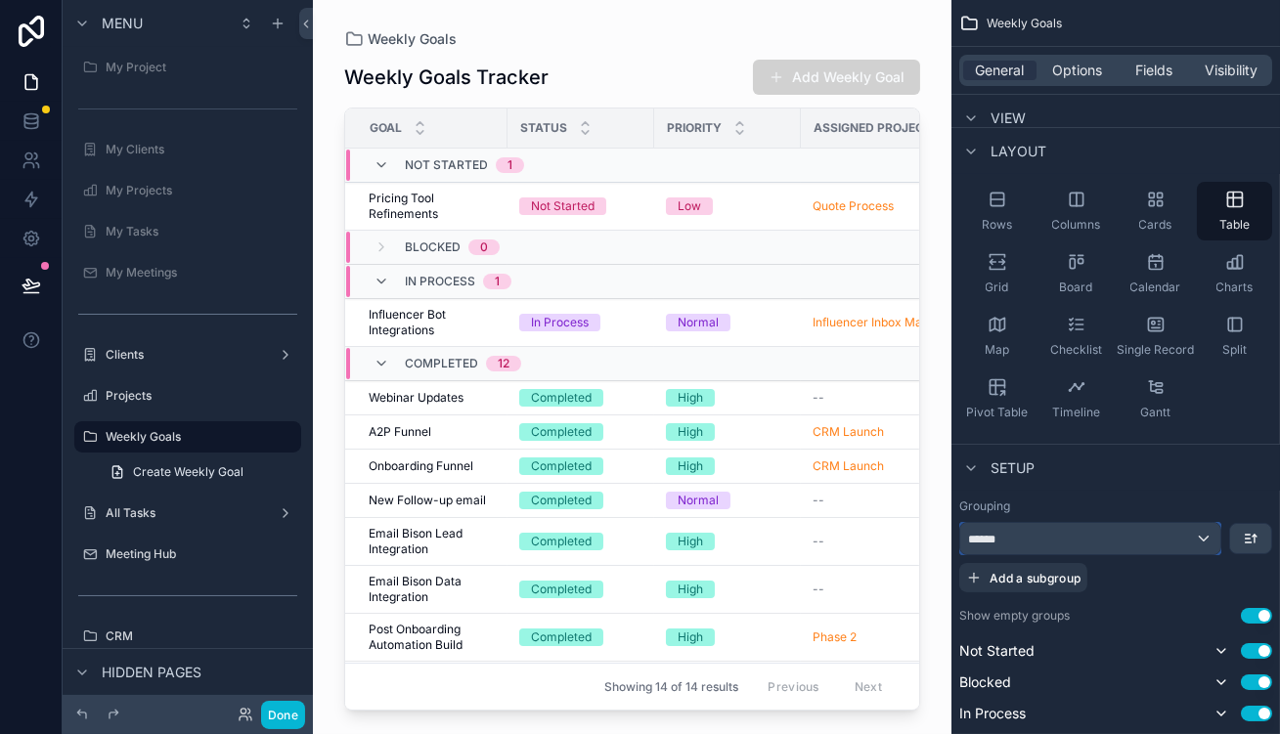
click at [1105, 523] on div "******" at bounding box center [1090, 538] width 260 height 31
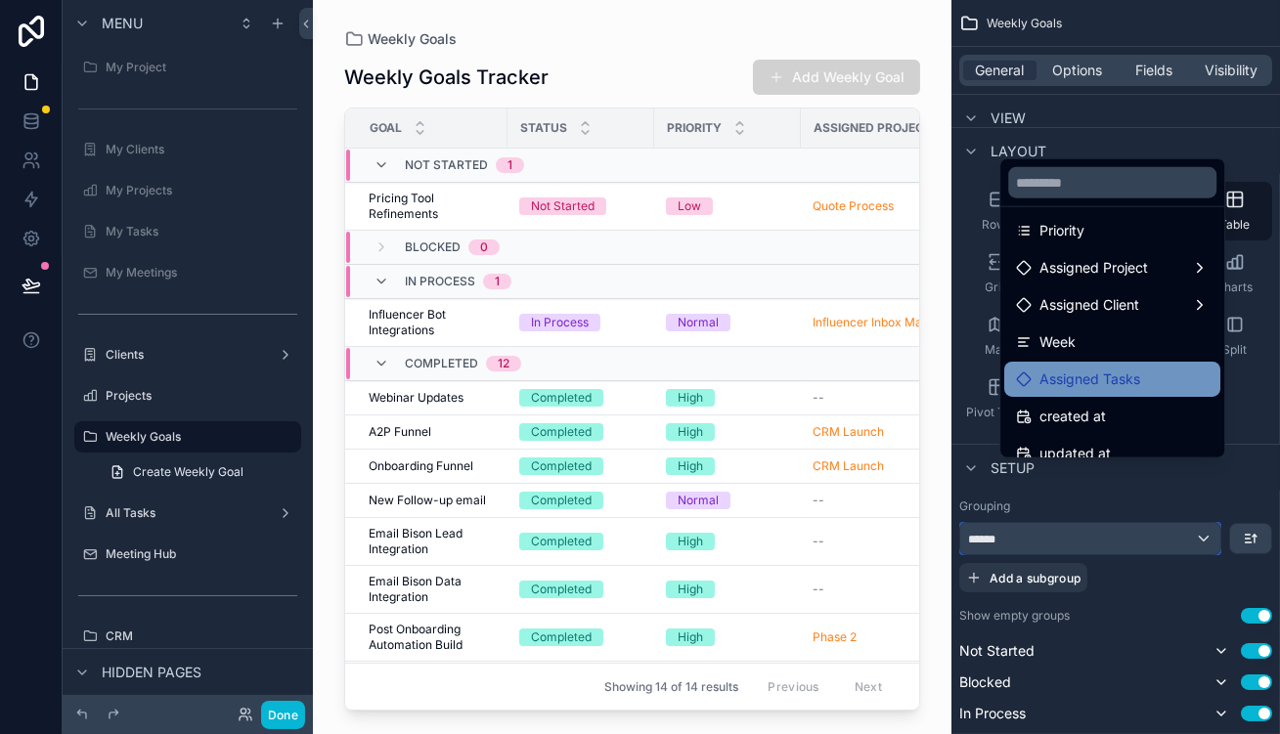
scroll to position [316, 0]
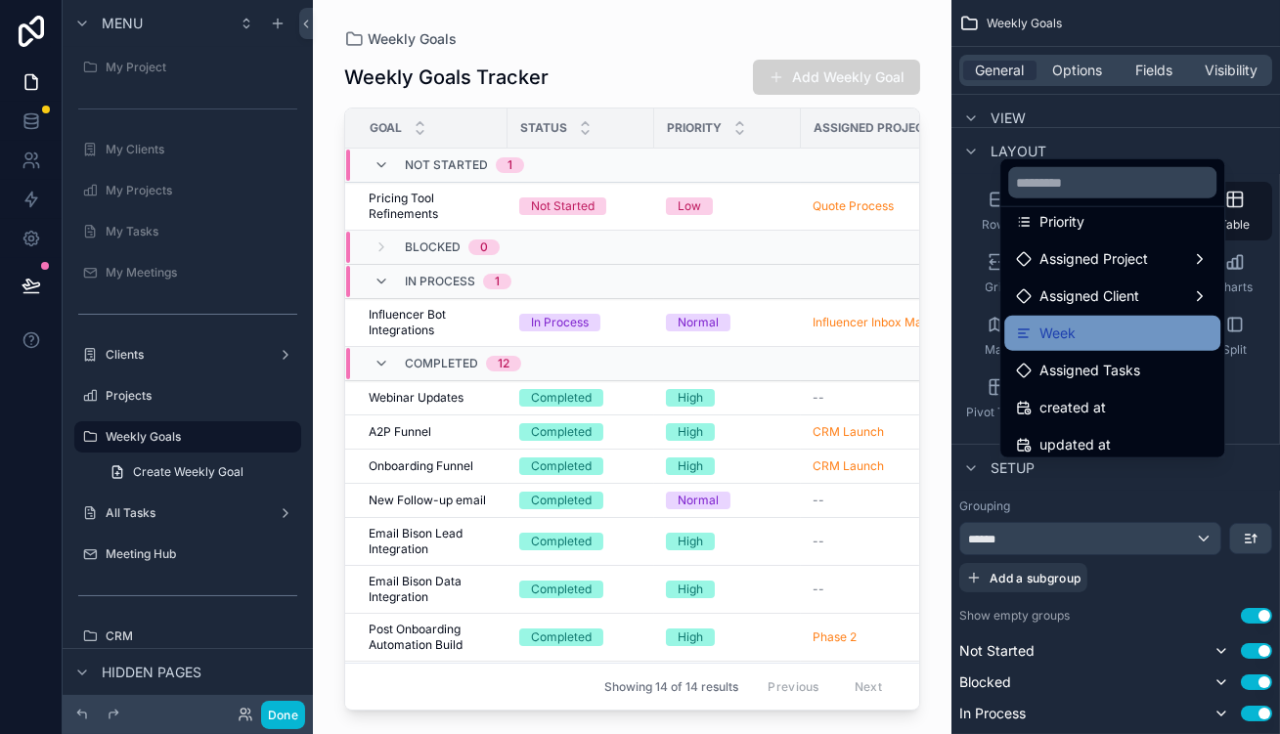
click at [1110, 322] on div "Week" at bounding box center [1112, 333] width 193 height 23
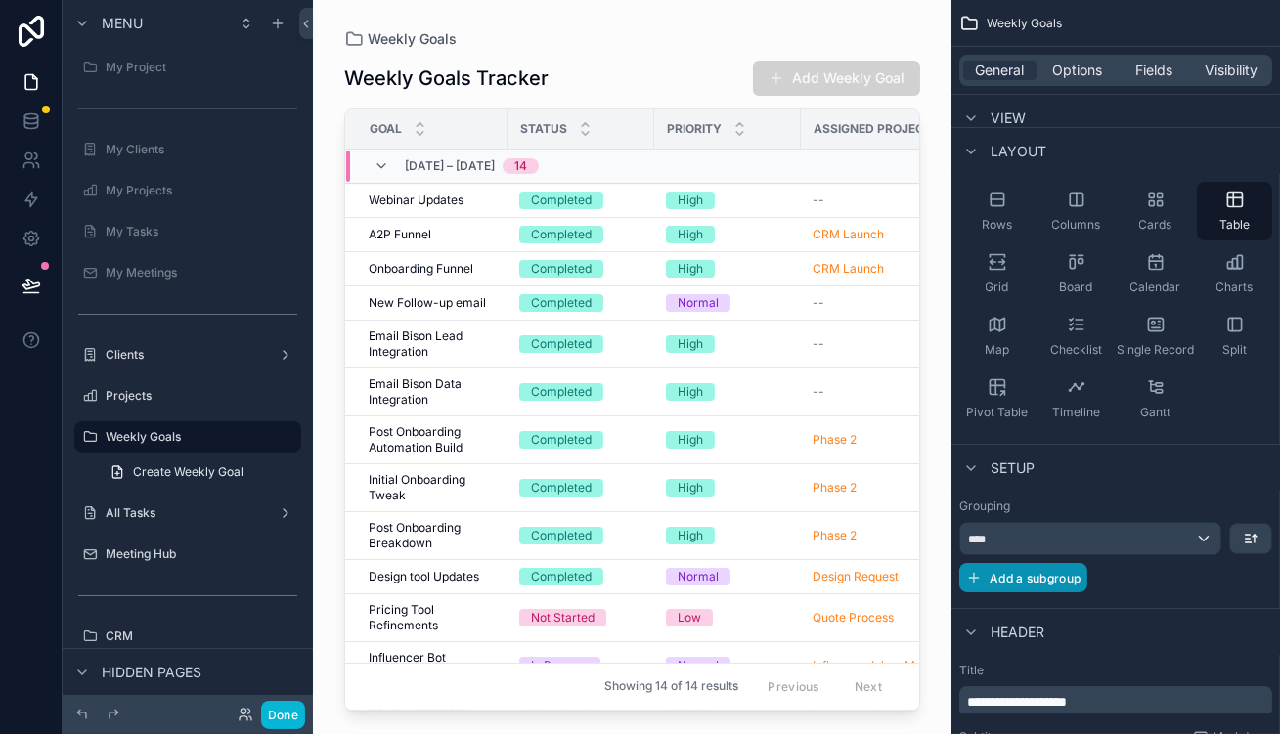
click at [1066, 571] on span "Add a subgroup" at bounding box center [1035, 578] width 91 height 15
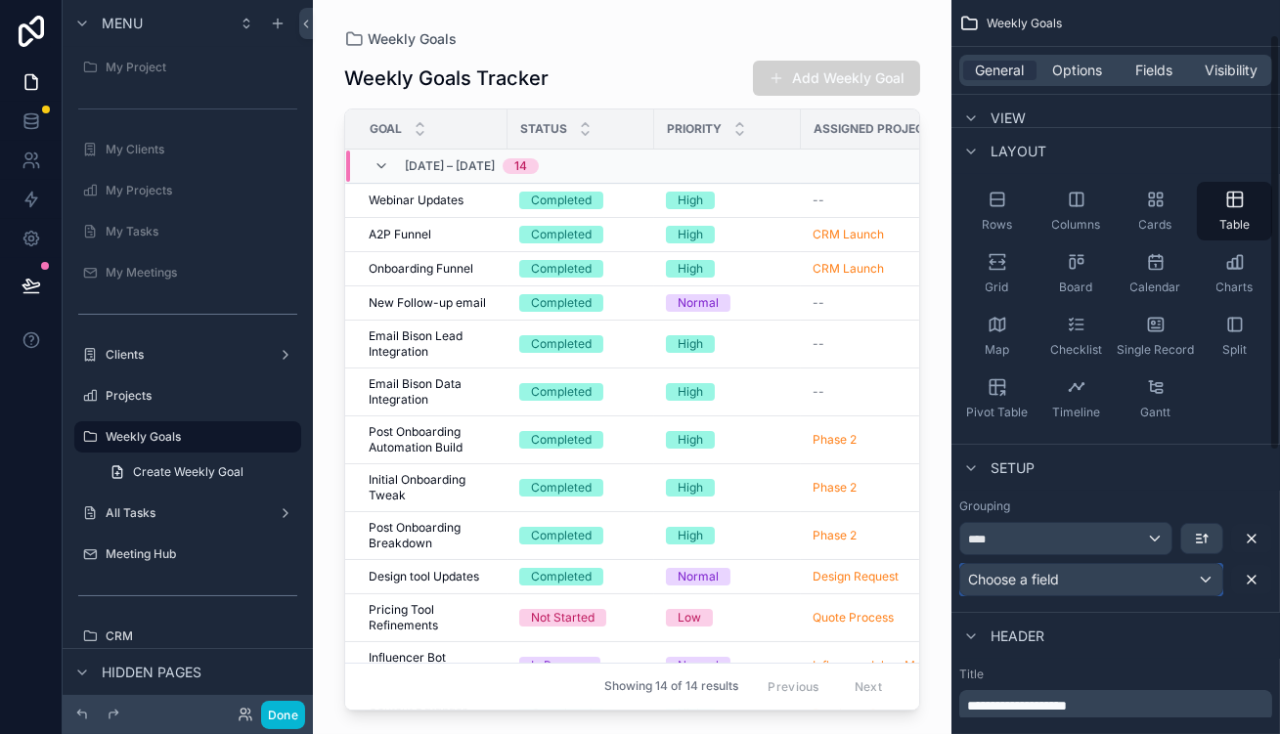
click at [1125, 564] on div "Choose a field" at bounding box center [1091, 579] width 262 height 31
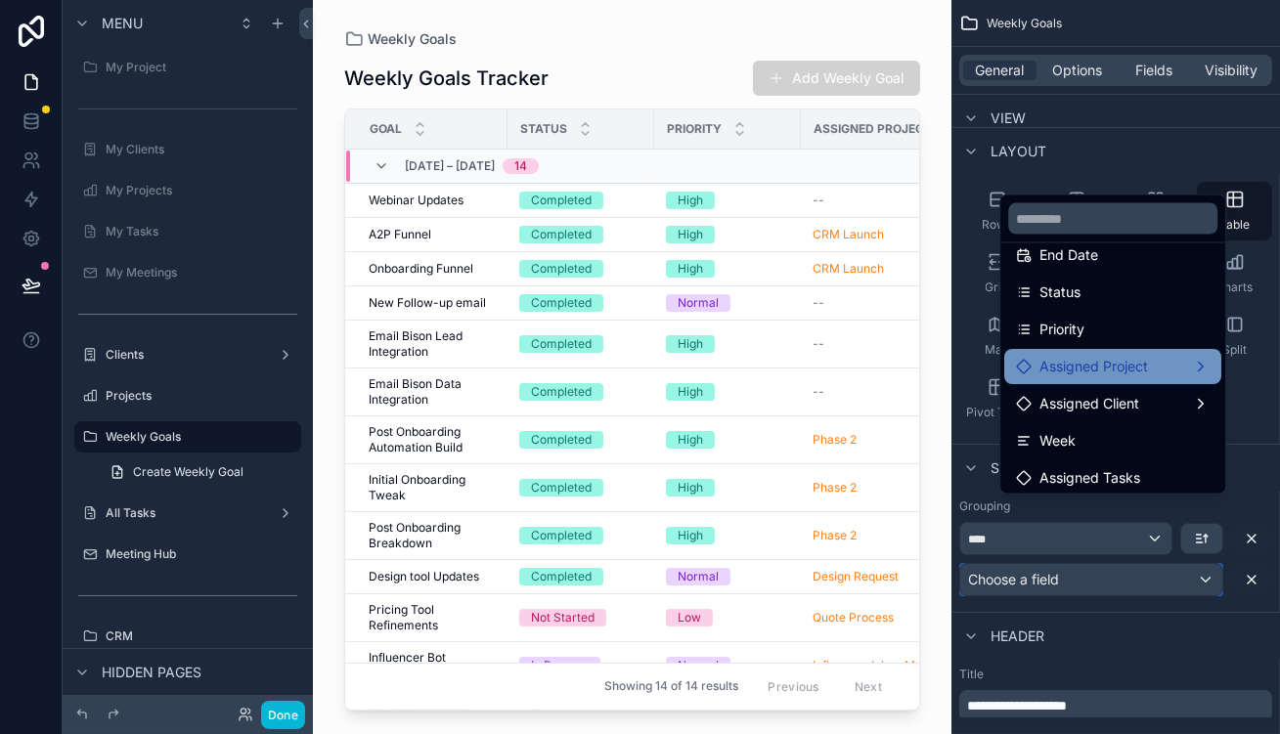
scroll to position [266, 0]
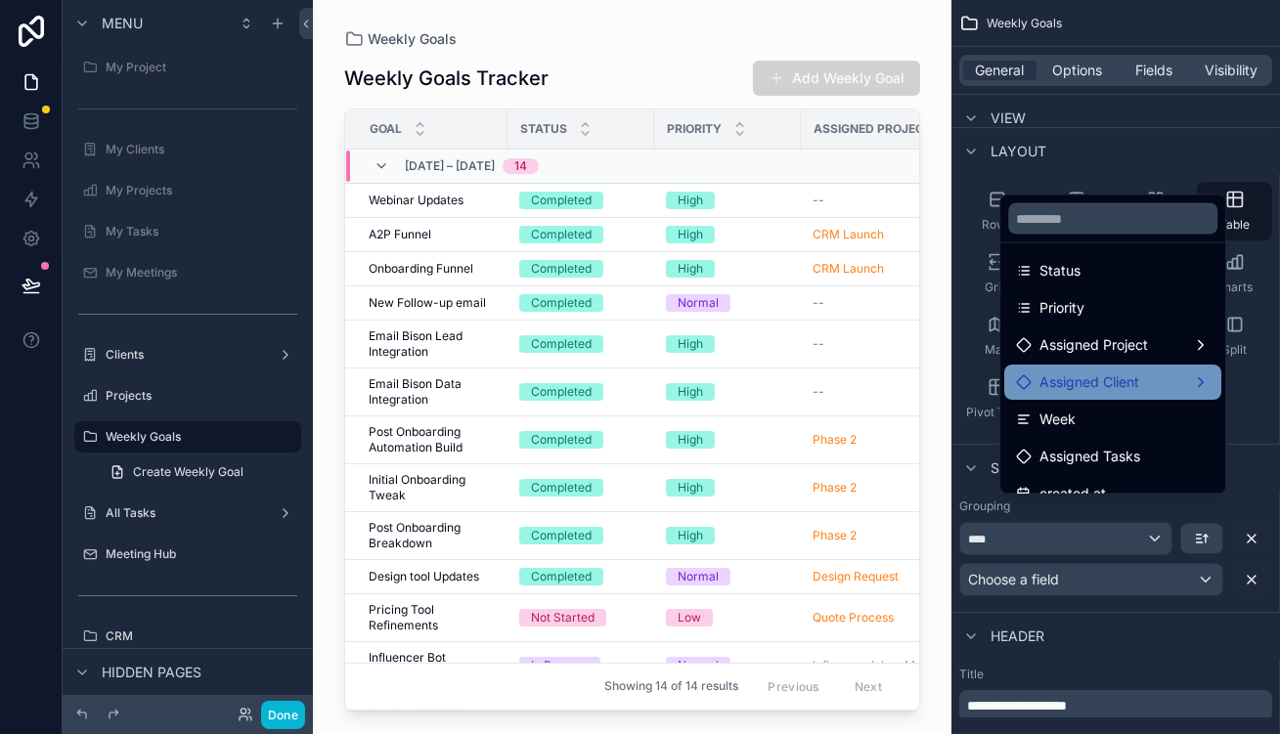
click at [1143, 371] on div "Assigned Client" at bounding box center [1113, 382] width 194 height 23
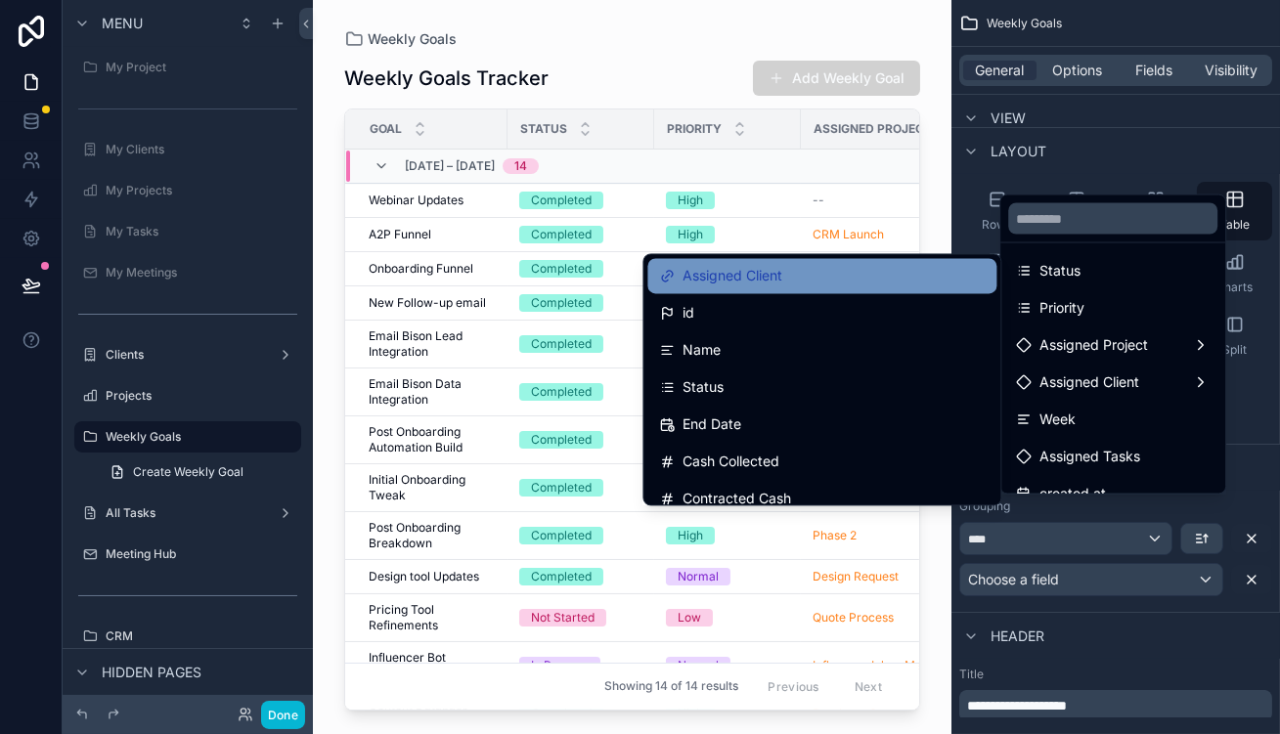
click at [886, 282] on div "Assigned Client" at bounding box center [822, 275] width 326 height 23
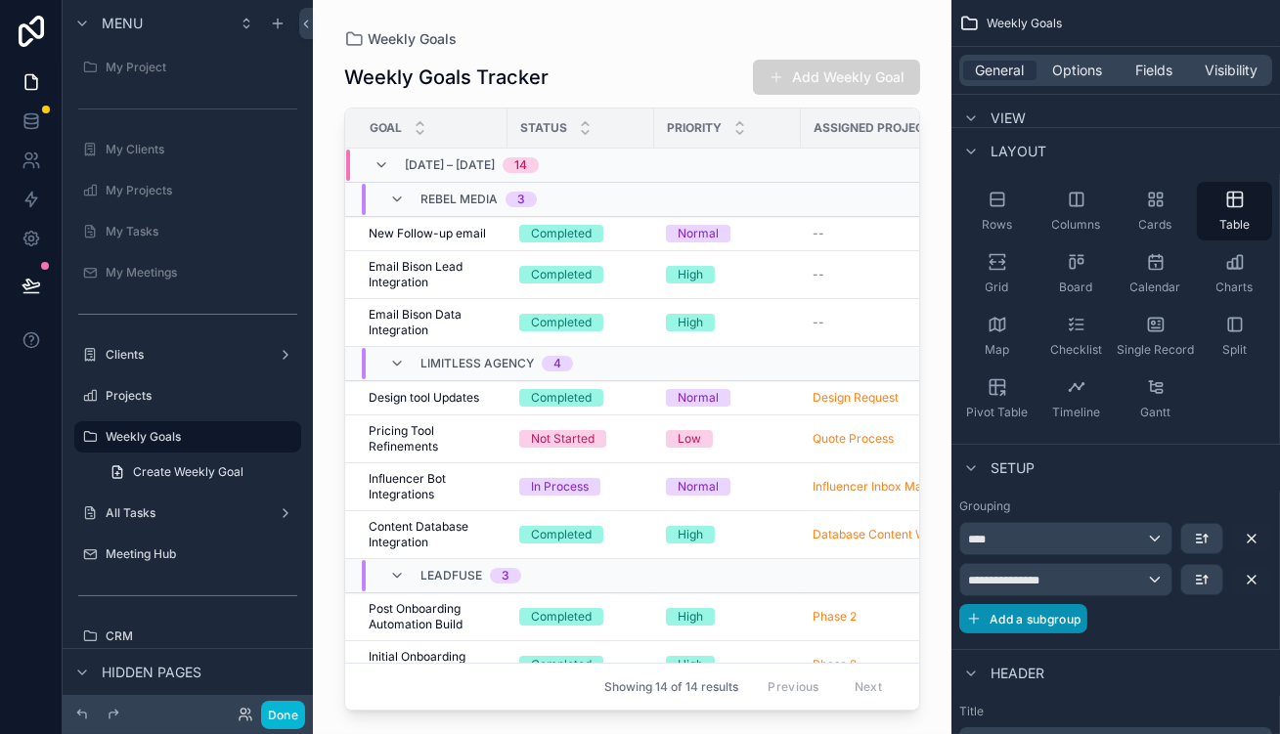
click at [1081, 612] on span "Add a subgroup" at bounding box center [1035, 619] width 91 height 15
click at [1105, 605] on div "Choose a field" at bounding box center [1091, 620] width 262 height 31
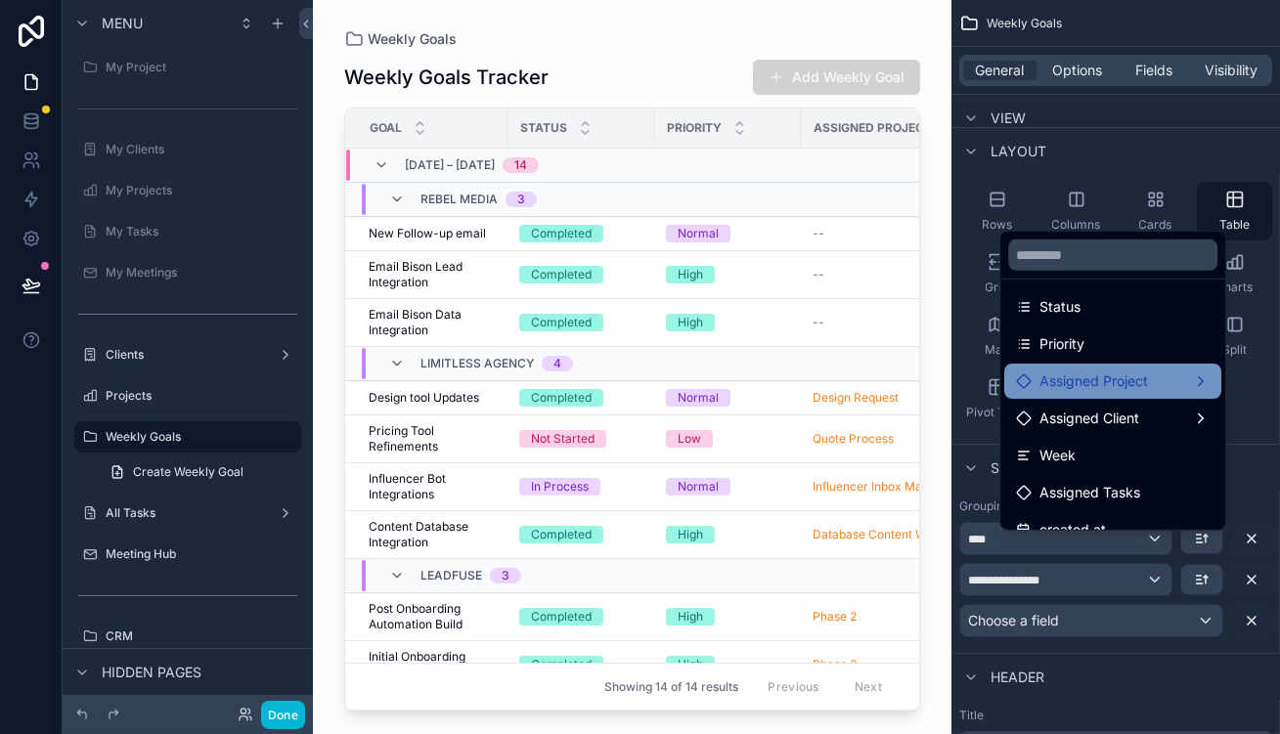
click at [1149, 370] on div "Assigned Project" at bounding box center [1113, 381] width 194 height 23
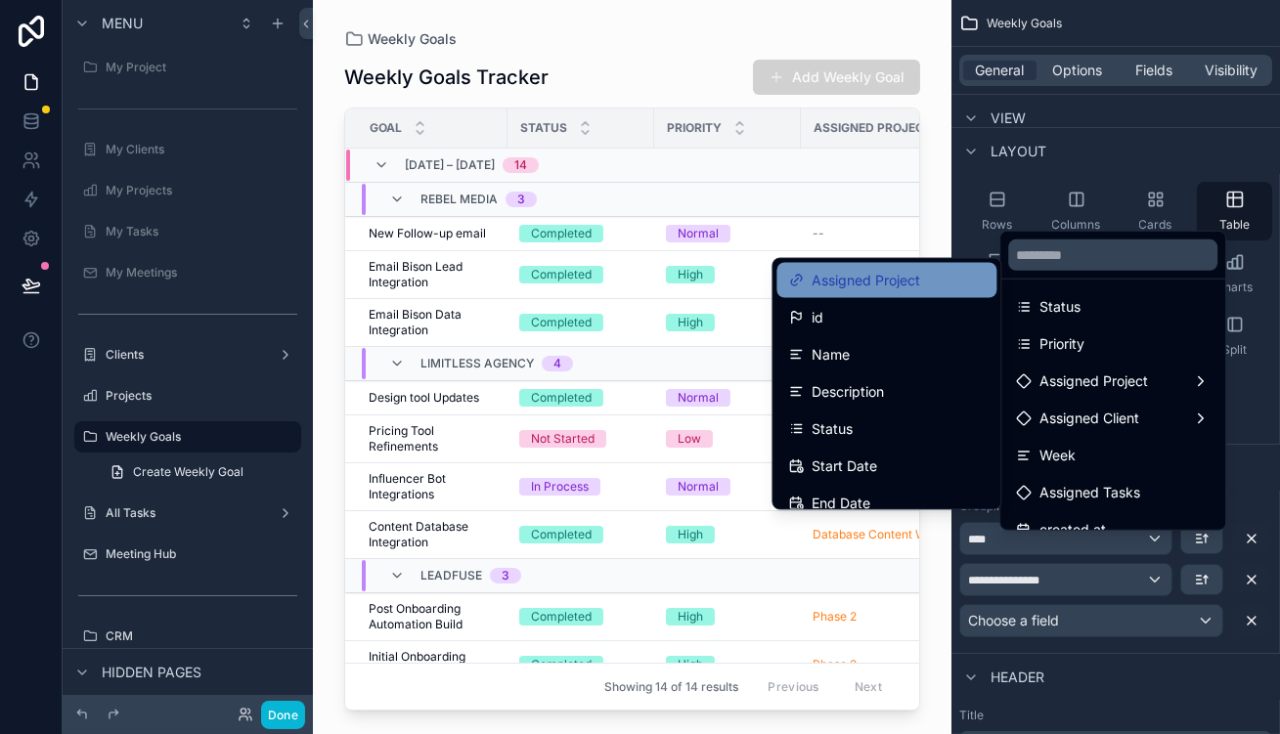
click at [934, 284] on div "Assigned Project" at bounding box center [886, 280] width 197 height 23
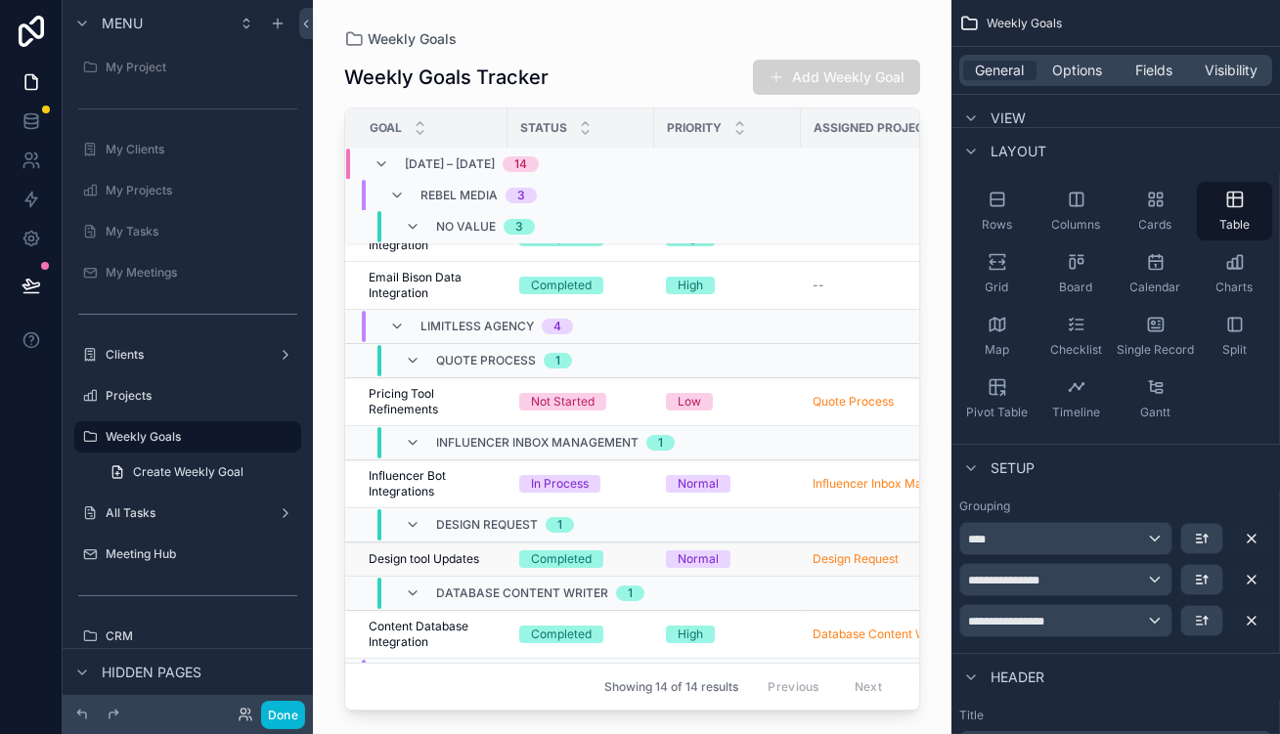
scroll to position [0, 0]
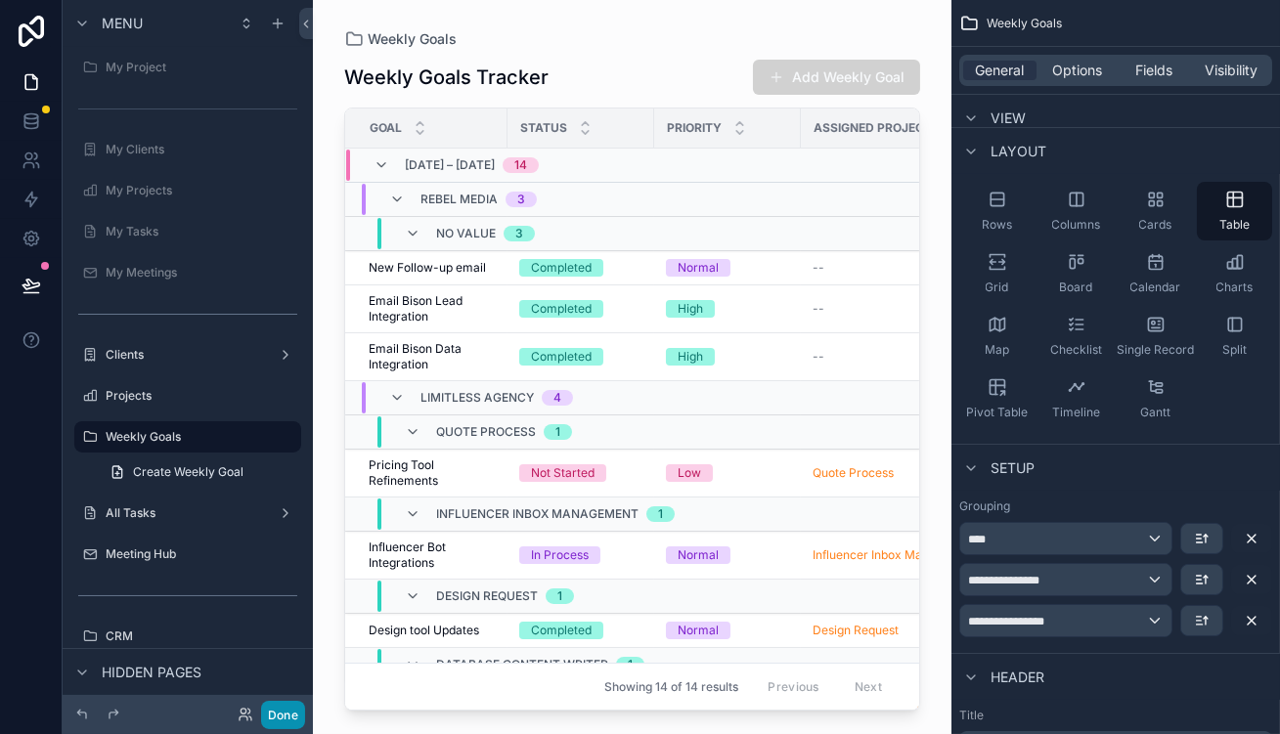
click at [261, 720] on button "Done" at bounding box center [283, 715] width 44 height 28
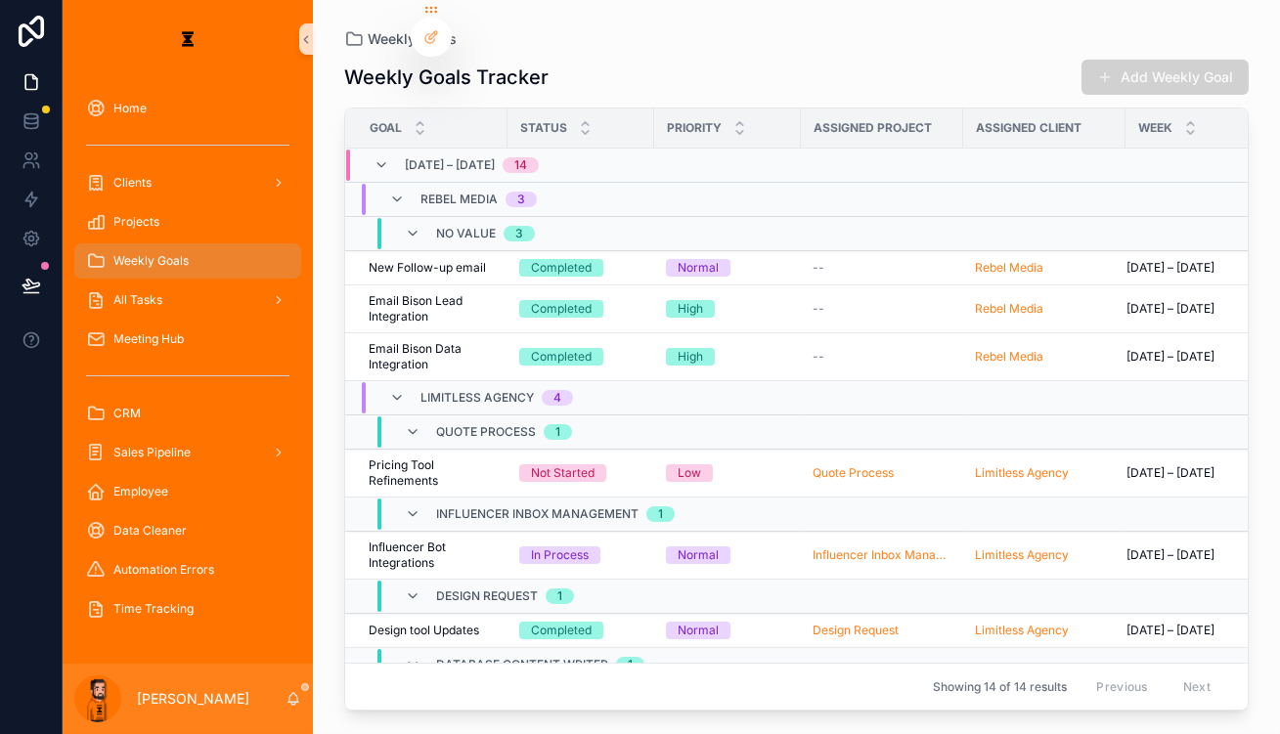
click at [381, 218] on div "No value 3" at bounding box center [469, 233] width 177 height 31
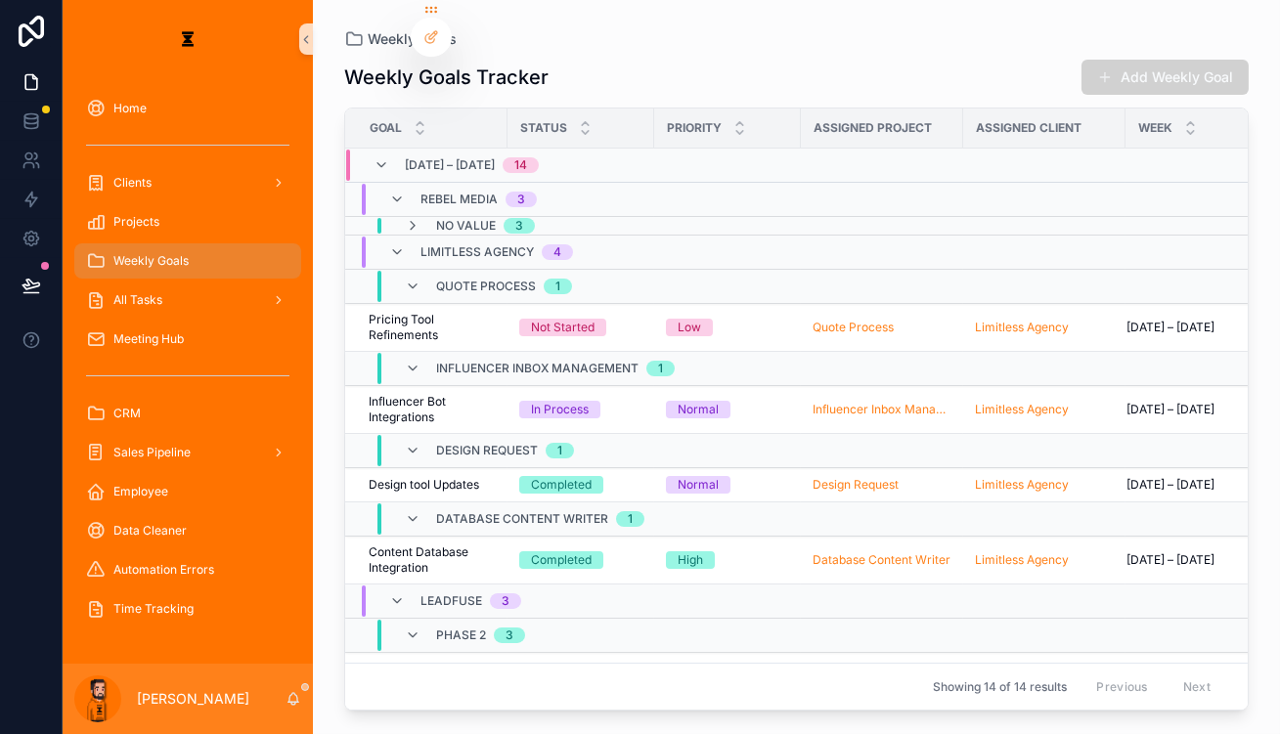
click at [381, 218] on div "No value 3" at bounding box center [469, 226] width 177 height 16
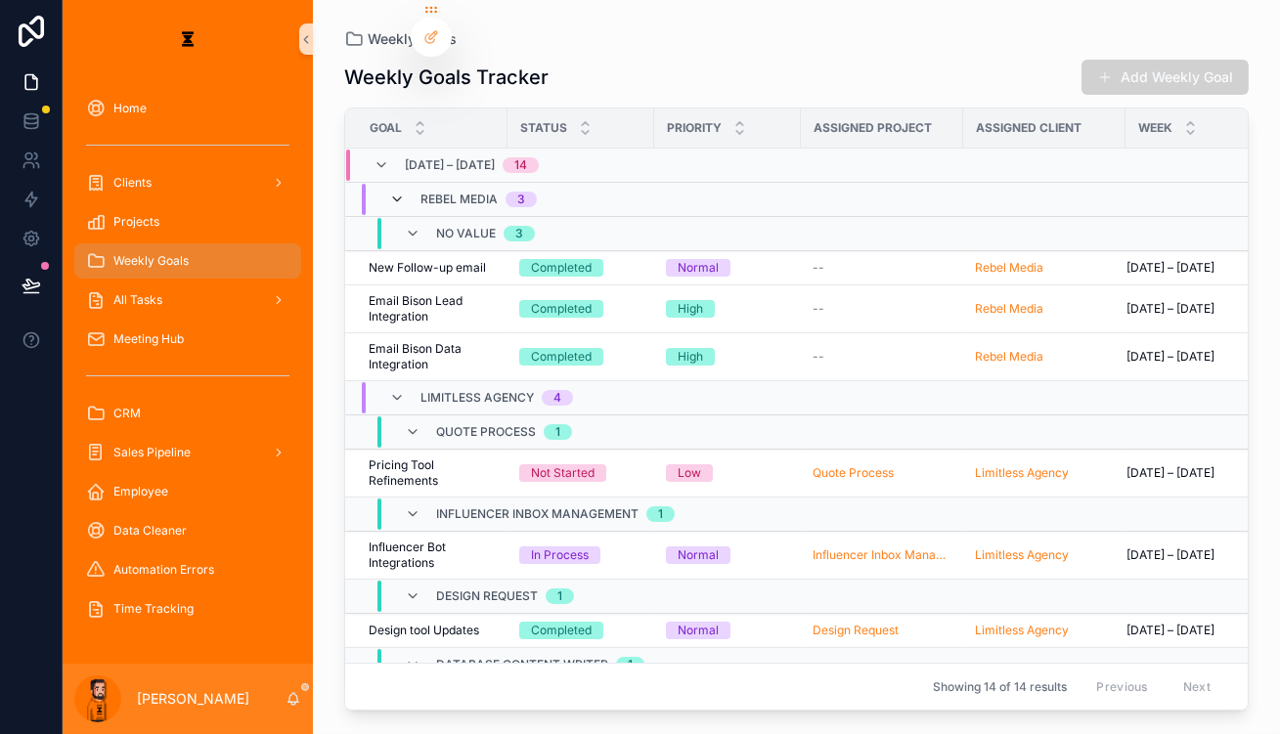
click at [389, 192] on span "scrollable content" at bounding box center [397, 200] width 16 height 16
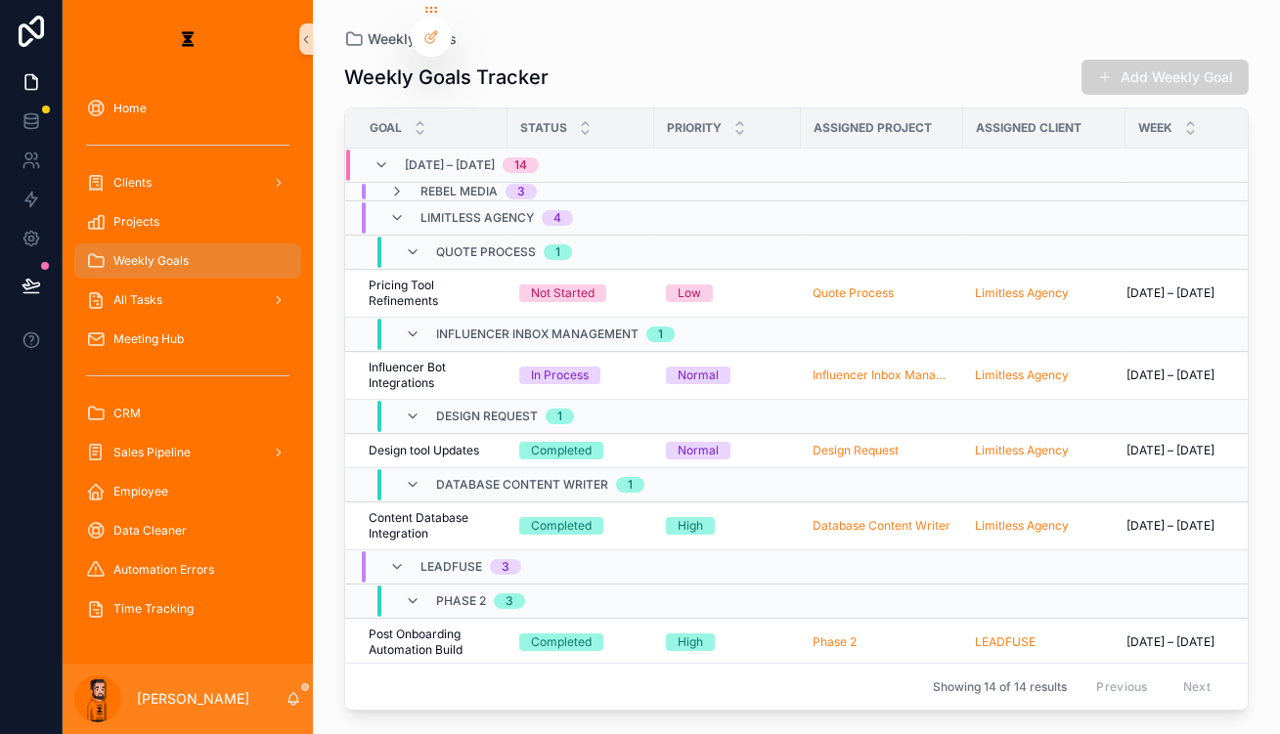
click at [389, 184] on span "scrollable content" at bounding box center [397, 192] width 16 height 16
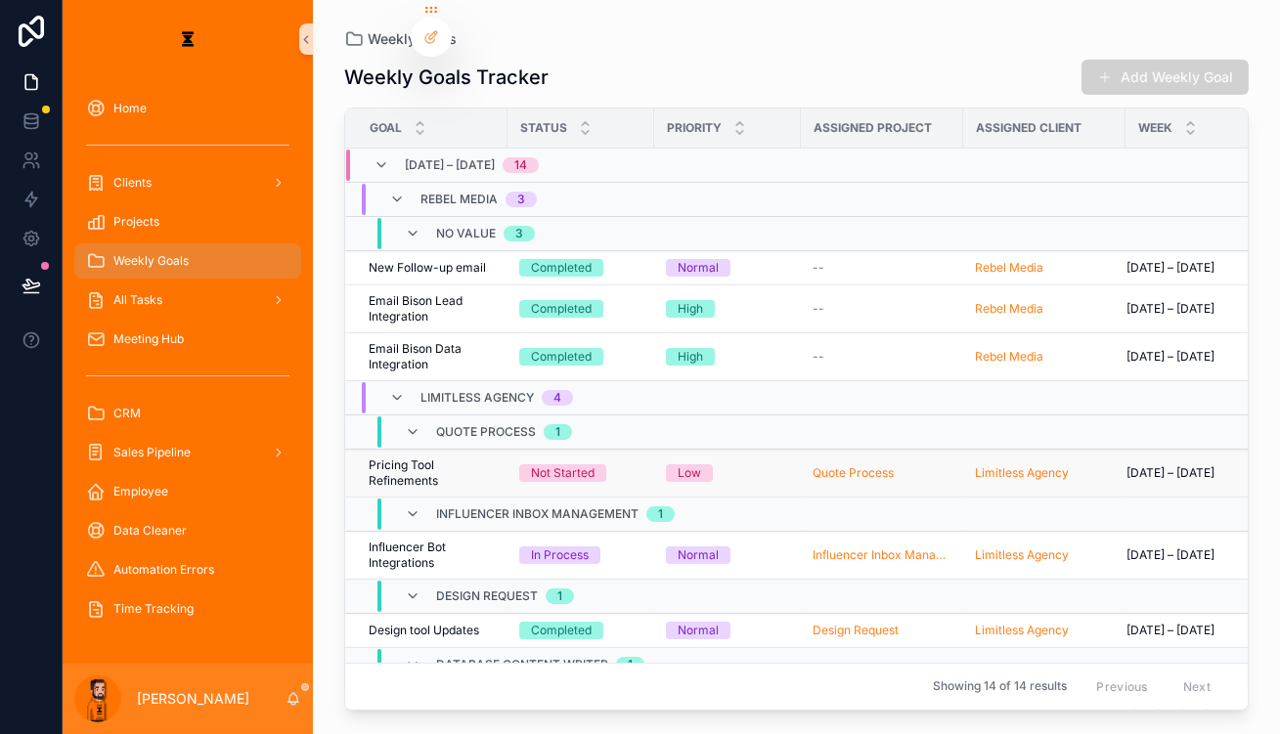
click at [439, 458] on span "Pricing Tool Refinements" at bounding box center [432, 473] width 127 height 31
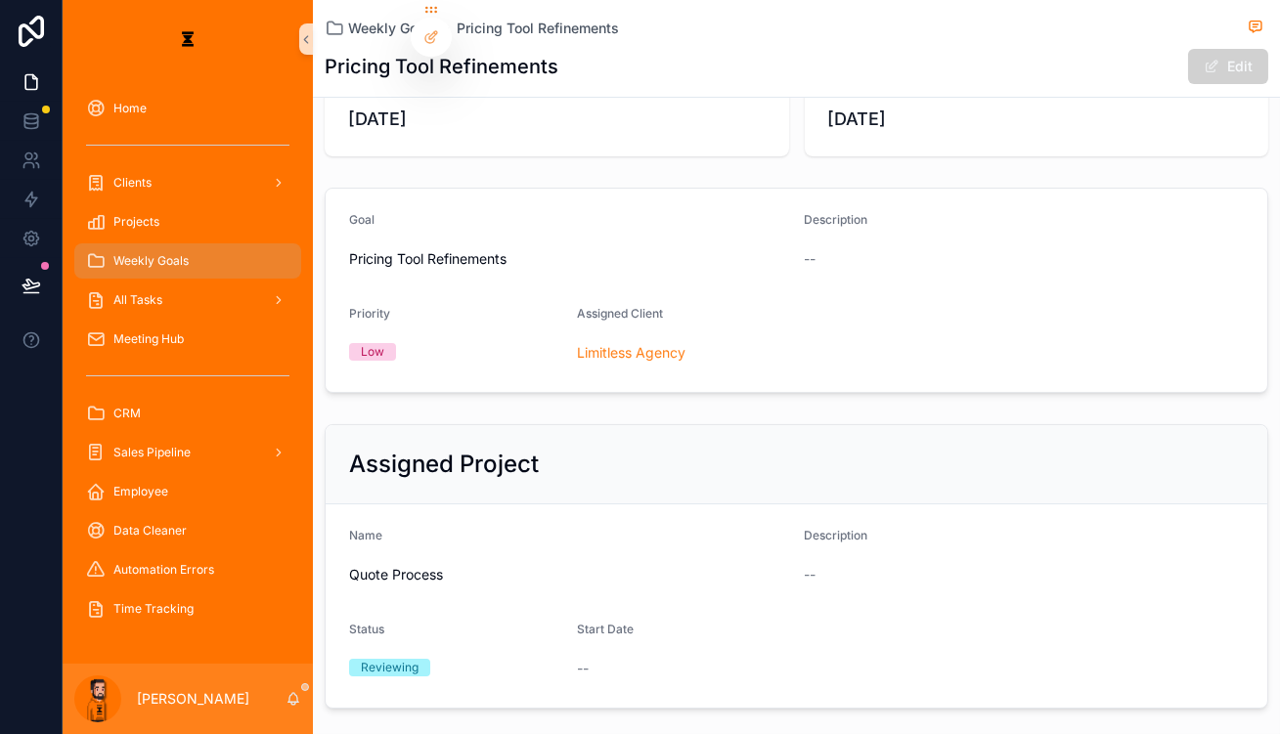
scroll to position [342, 0]
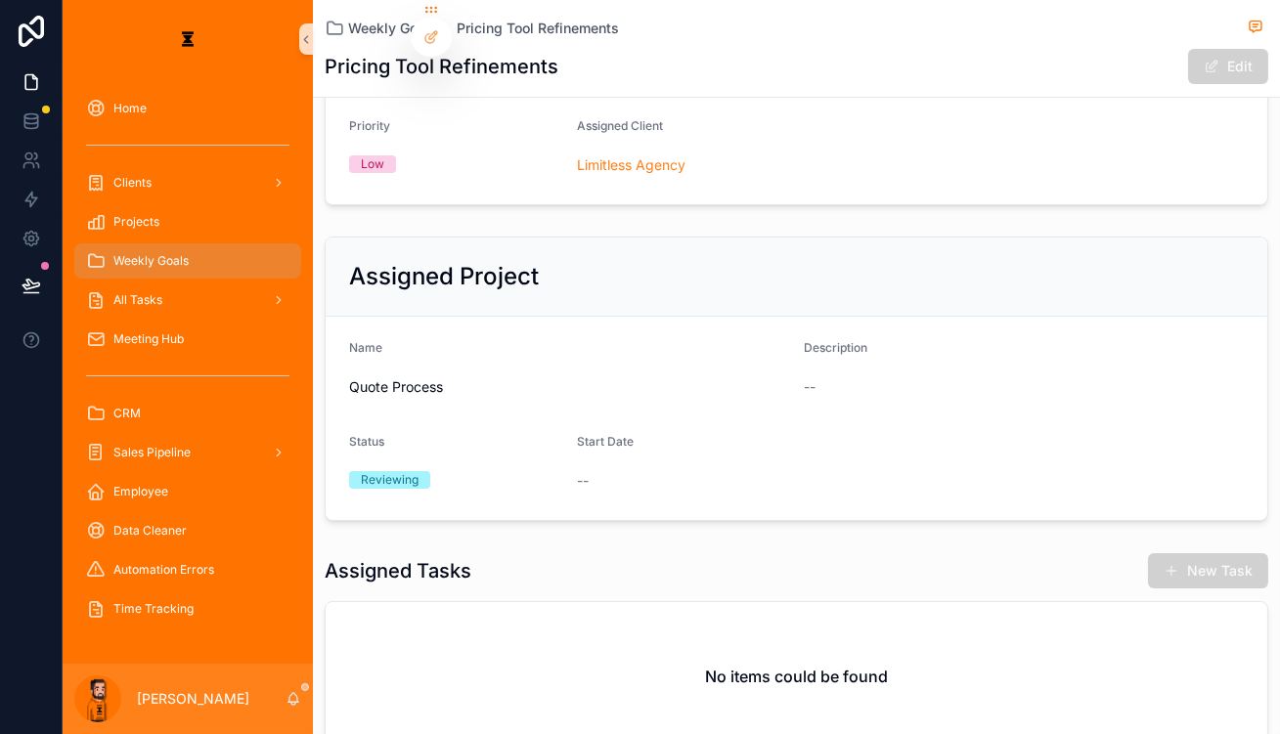
drag, startPoint x: 690, startPoint y: 267, endPoint x: 677, endPoint y: 263, distance: 13.3
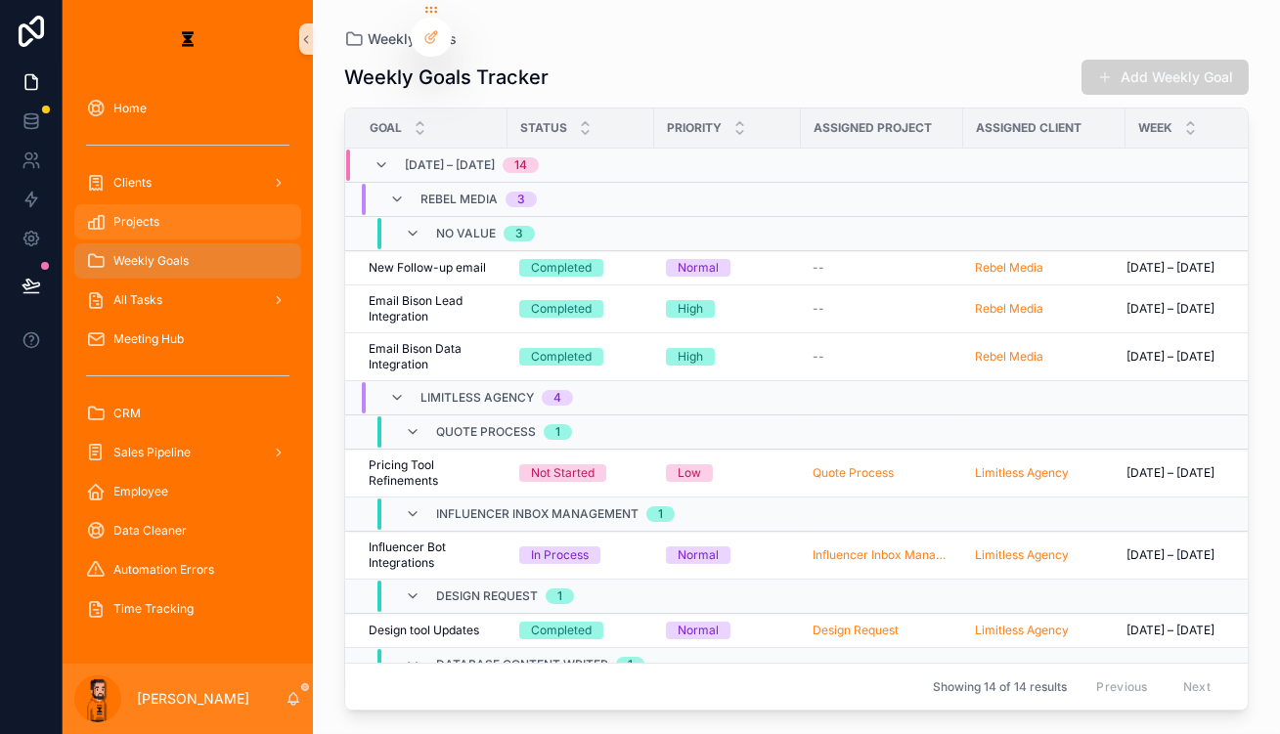
click at [195, 206] on div "Projects" at bounding box center [187, 221] width 203 height 31
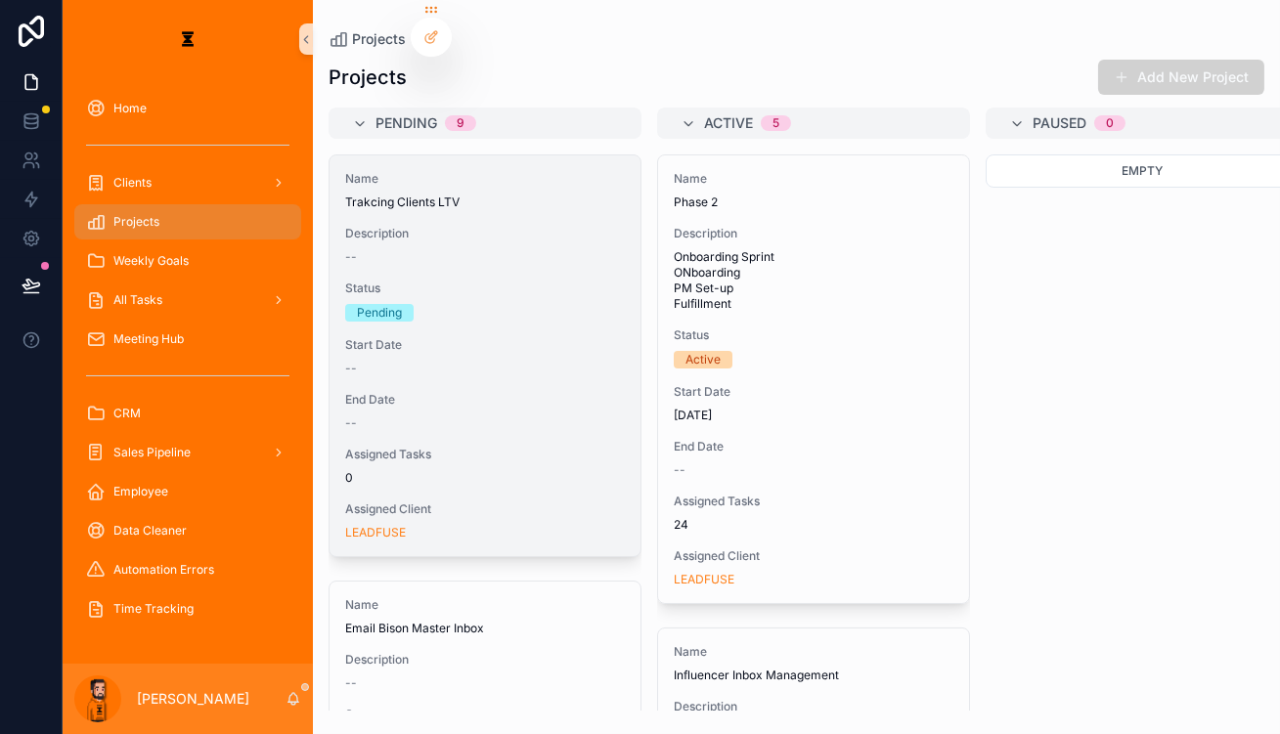
click at [479, 392] on div "End Date --" at bounding box center [485, 411] width 280 height 39
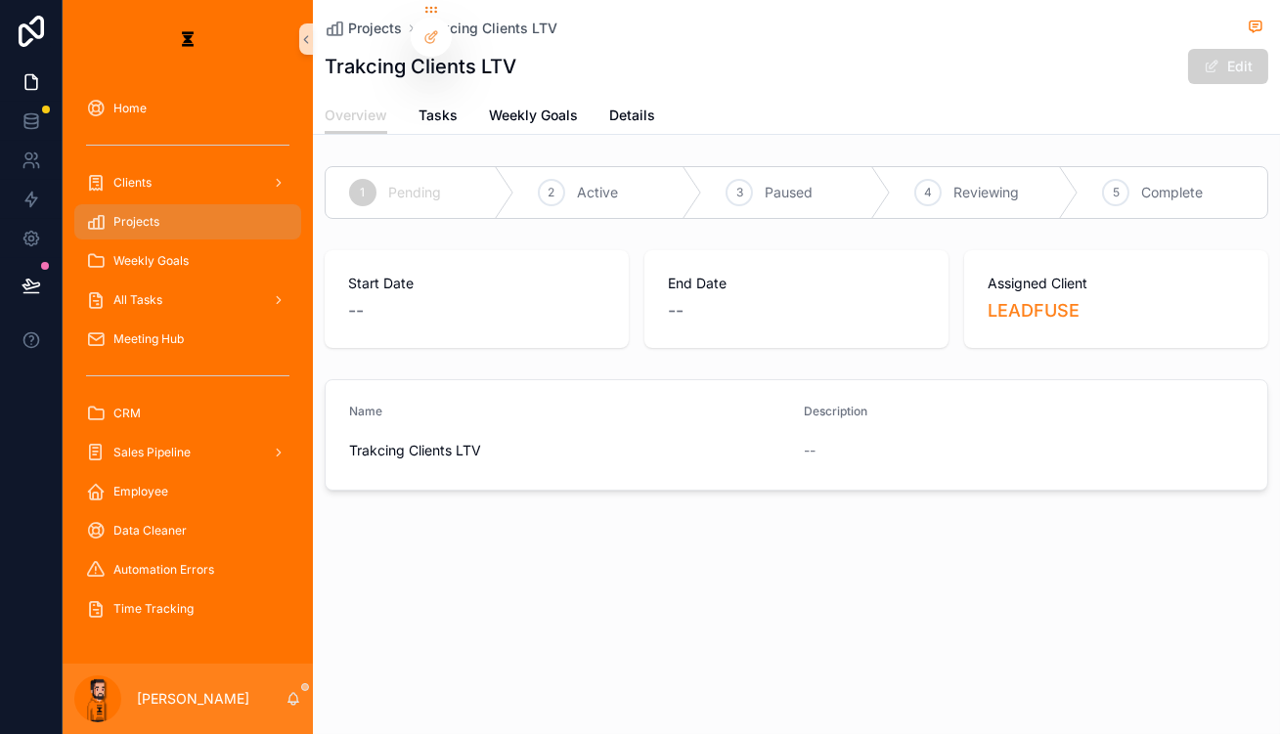
click at [511, 109] on div "Overview Tasks Weekly Goals Details" at bounding box center [797, 115] width 944 height 37
click at [491, 109] on span "Weekly Goals" at bounding box center [533, 116] width 89 height 20
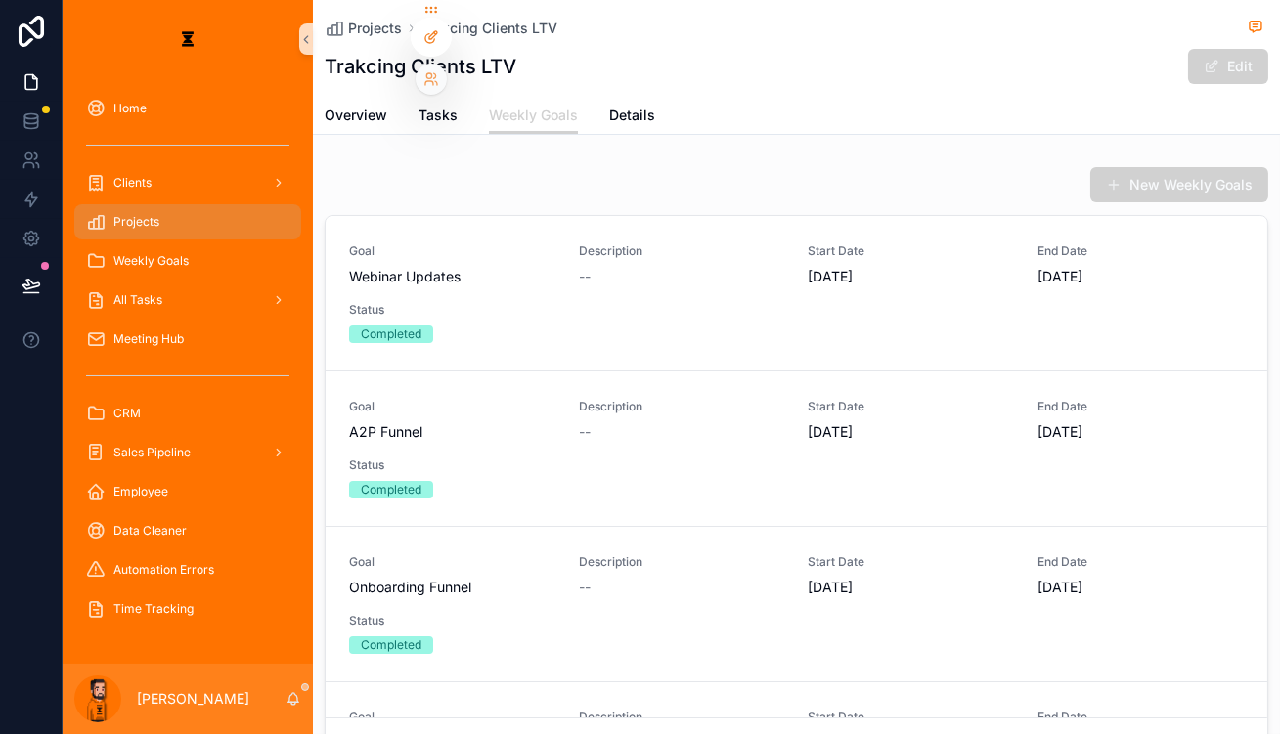
click at [425, 34] on icon at bounding box center [429, 38] width 9 height 9
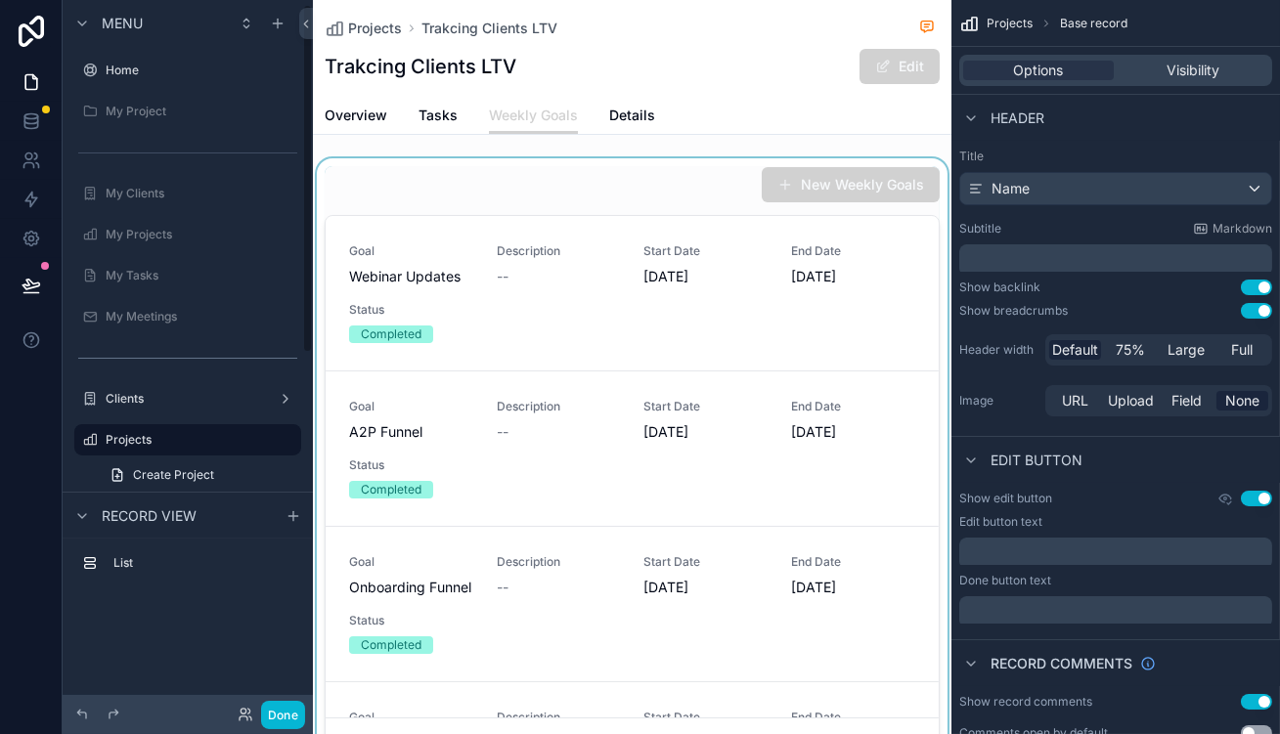
scroll to position [9, 0]
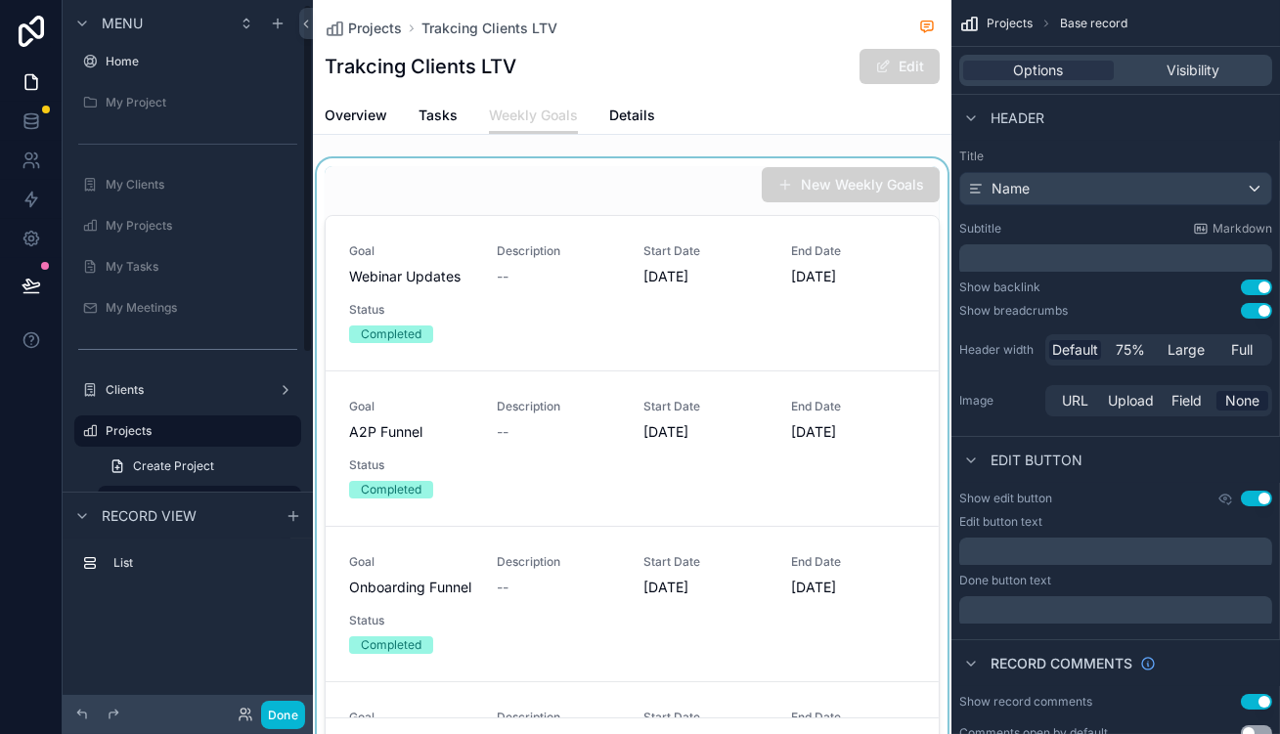
click at [677, 161] on div "scrollable content" at bounding box center [632, 465] width 639 height 615
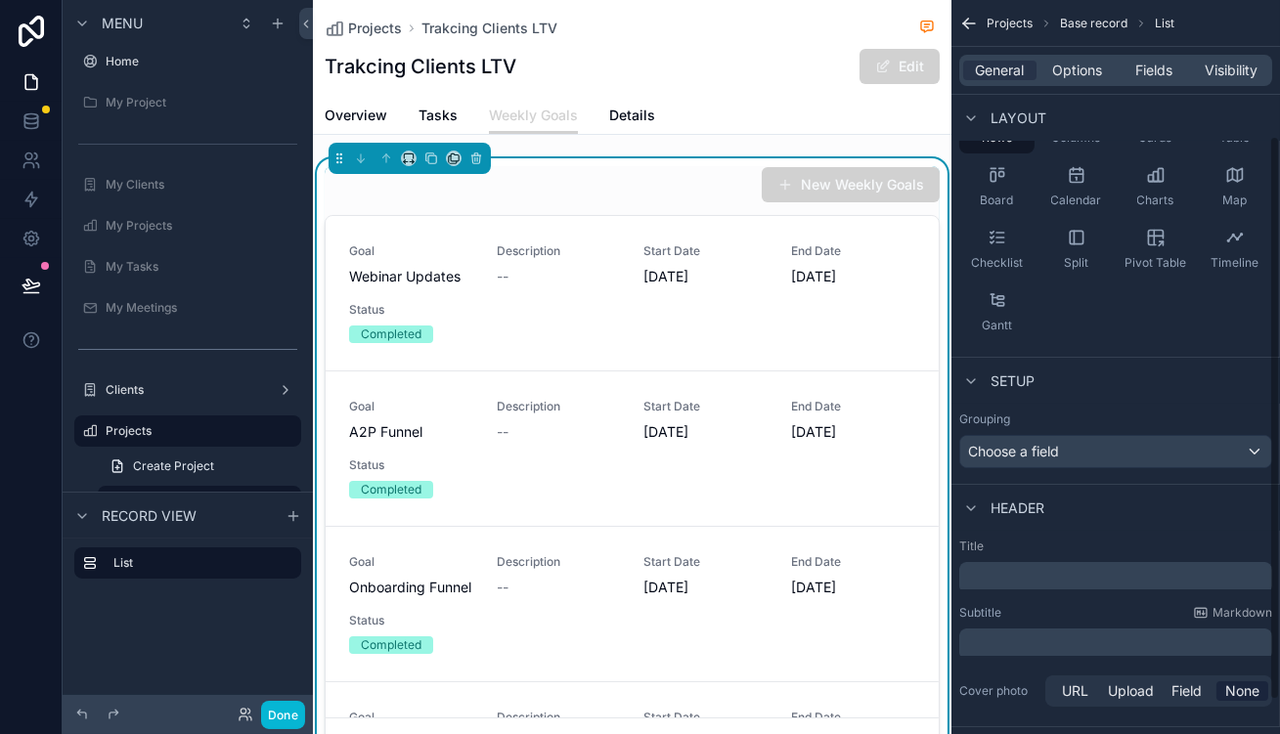
scroll to position [177, 0]
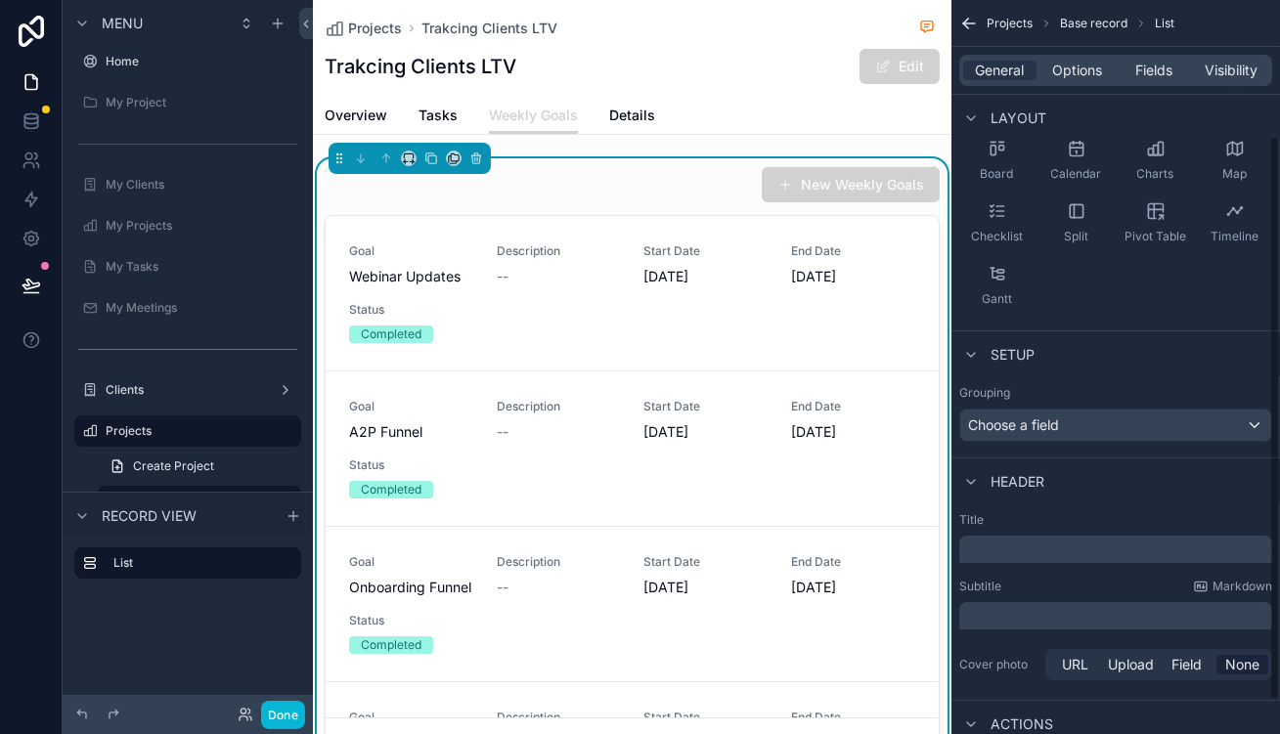
click at [1105, 542] on p "﻿" at bounding box center [1117, 552] width 301 height 20
click at [1101, 68] on span "Options" at bounding box center [1077, 71] width 50 height 20
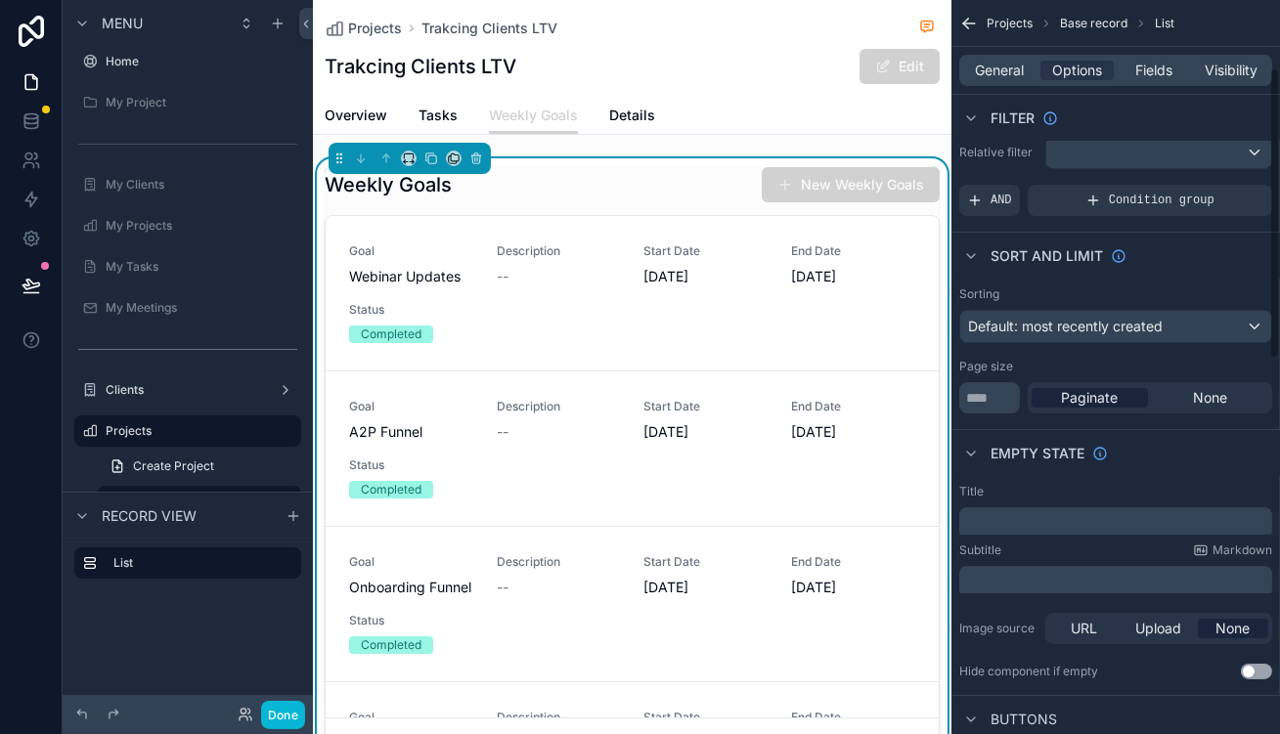
scroll to position [0, 0]
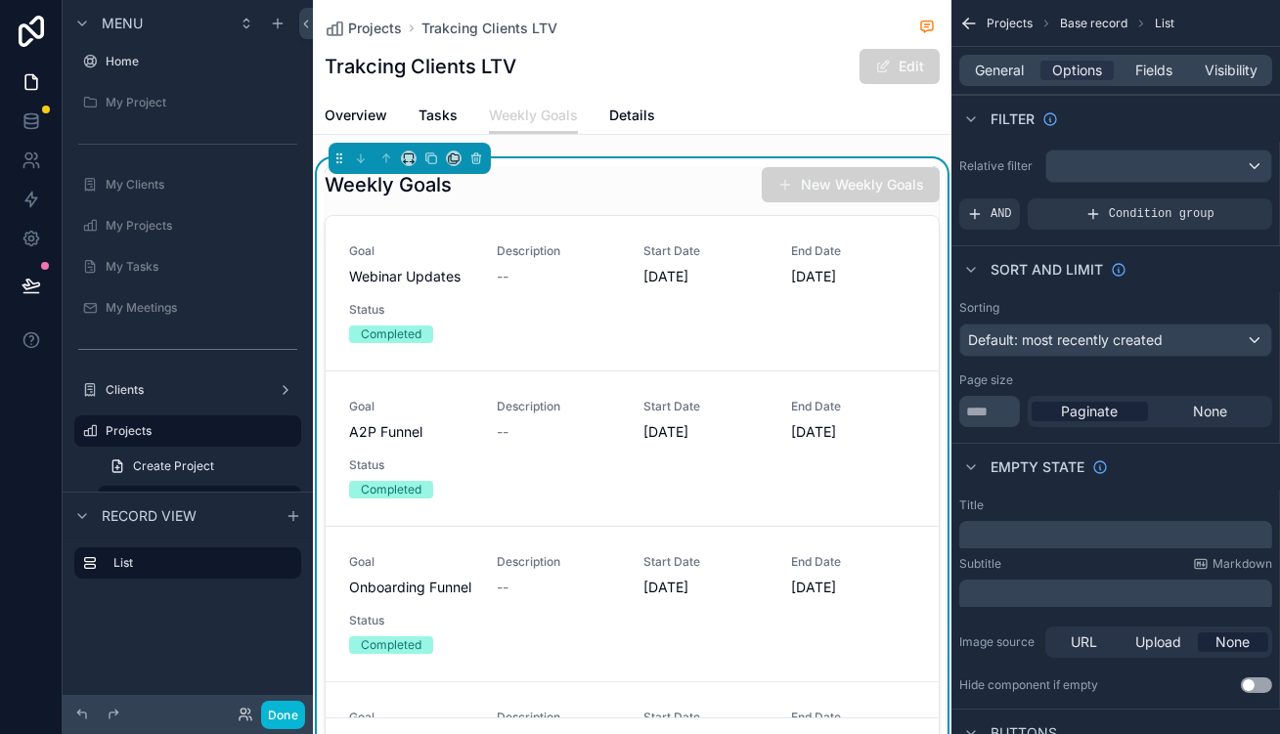
click at [1129, 116] on div "Filter" at bounding box center [1116, 118] width 329 height 47
click at [1134, 151] on div "scrollable content" at bounding box center [1158, 166] width 225 height 31
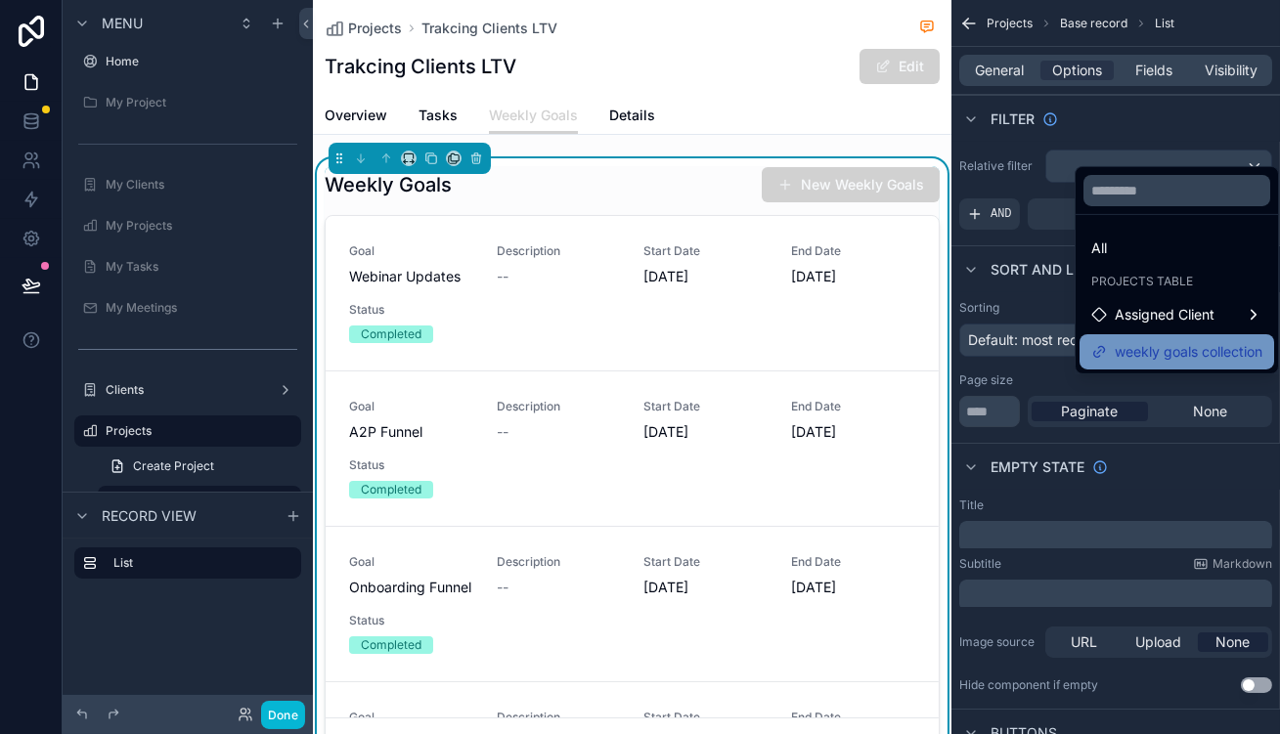
click at [1176, 340] on span "weekly goals collection" at bounding box center [1189, 351] width 148 height 23
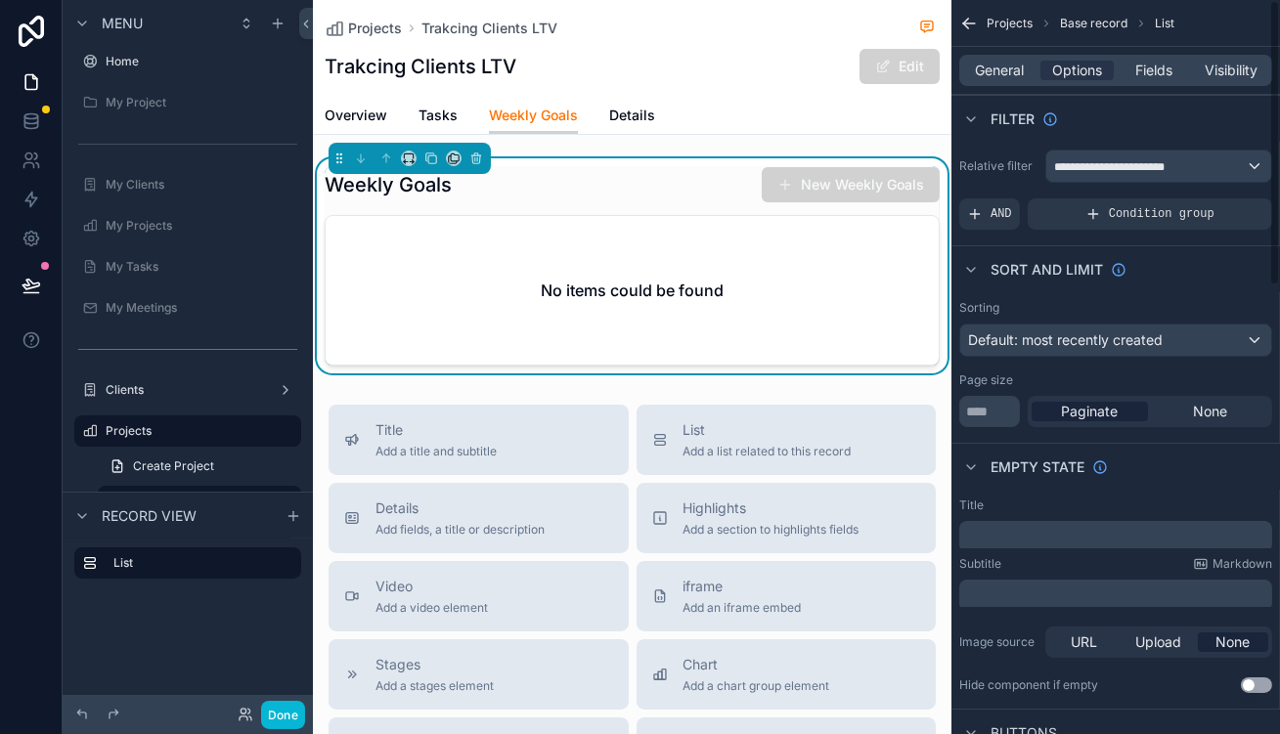
click at [489, 106] on span "Weekly Goals" at bounding box center [533, 116] width 89 height 20
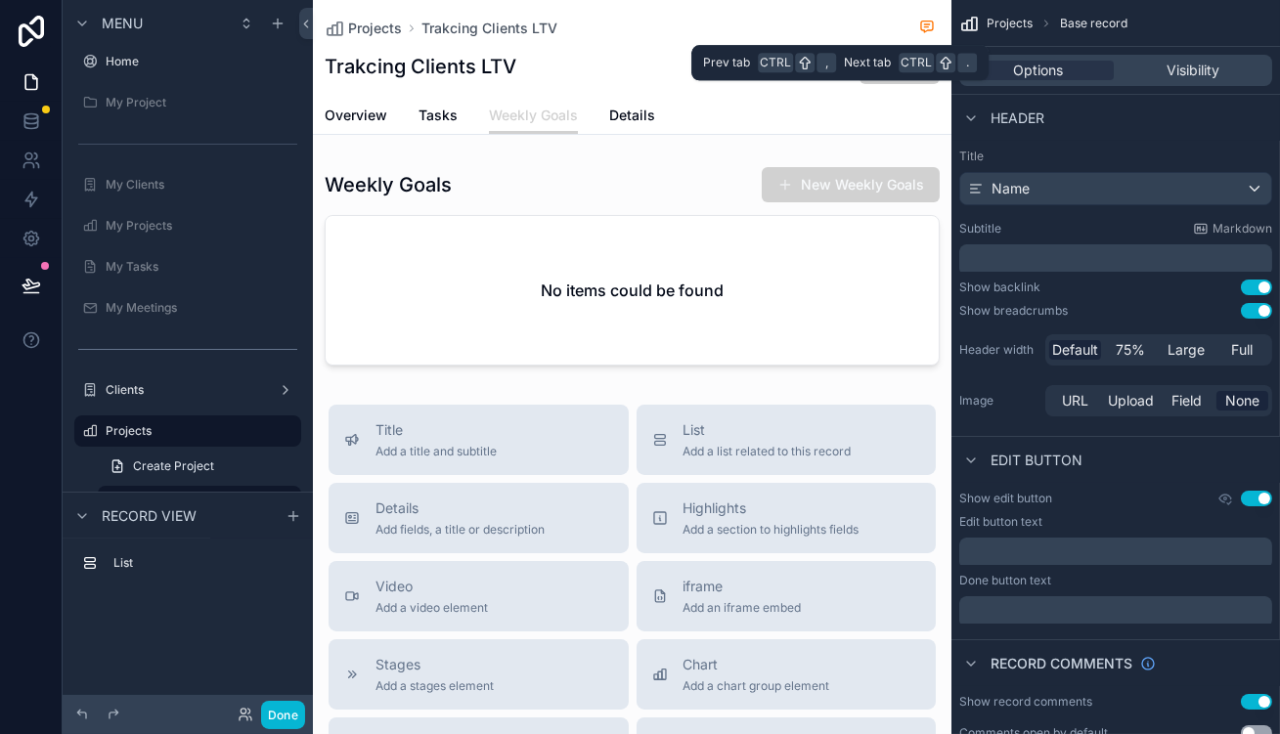
click at [1214, 69] on div "Options Visibility" at bounding box center [1115, 70] width 313 height 31
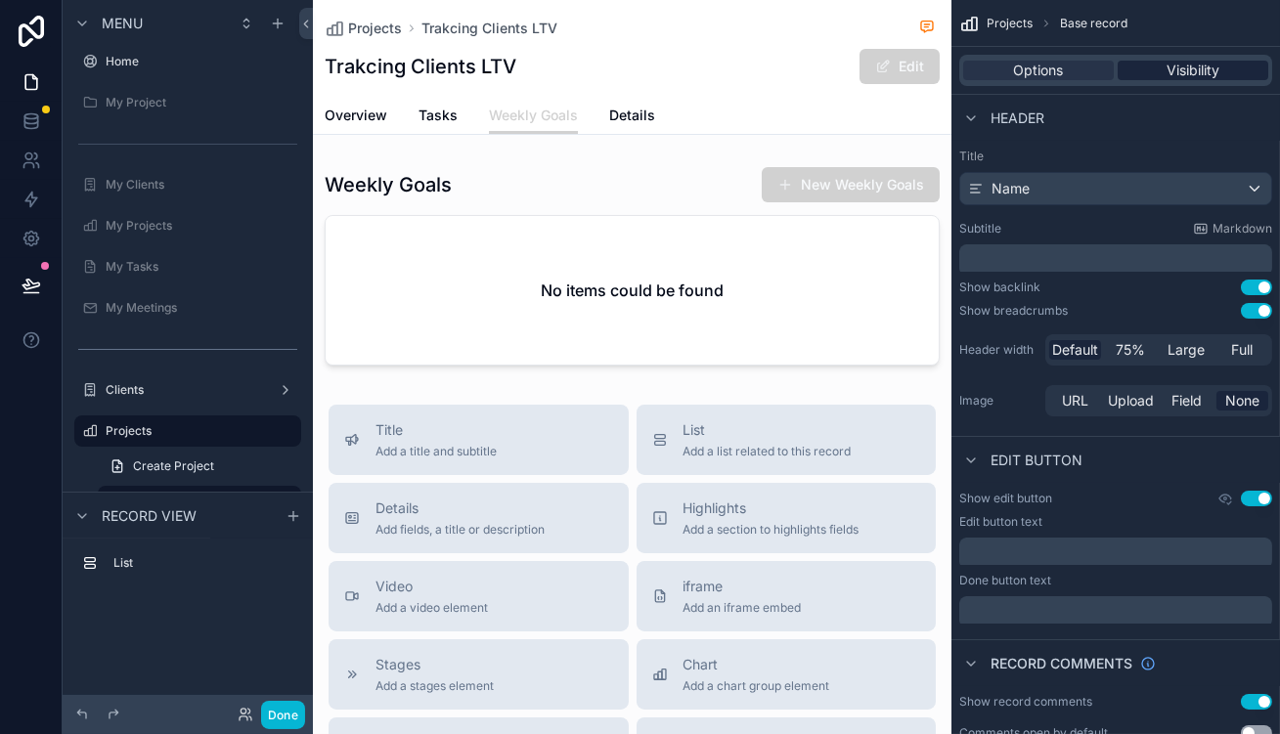
click at [1234, 61] on div "Visibility" at bounding box center [1193, 71] width 151 height 20
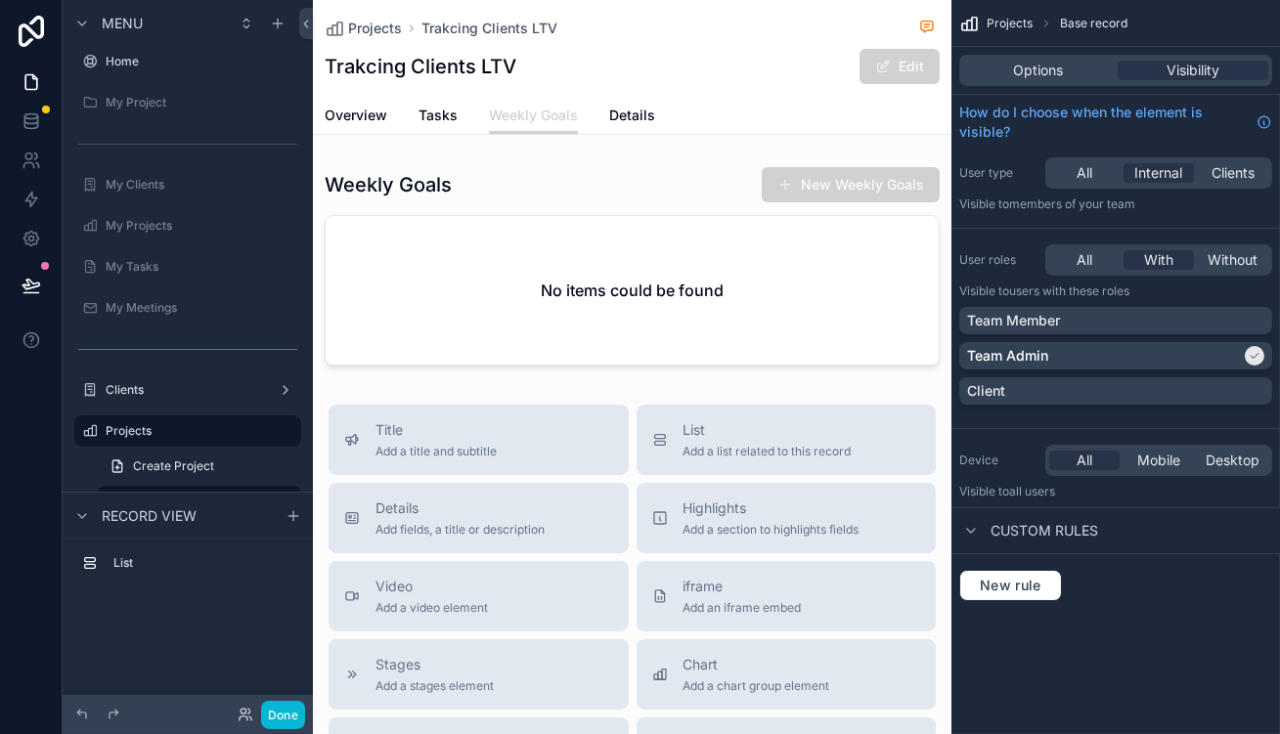
click at [690, 28] on div "Projects Trakcing Clients LTV" at bounding box center [632, 28] width 615 height 24
click at [799, 99] on div "Overview Tasks Weekly Goals Details" at bounding box center [632, 115] width 615 height 37
click at [796, 97] on div "Overview Tasks Weekly Goals Details" at bounding box center [632, 115] width 615 height 37
click at [1064, 61] on span "Options" at bounding box center [1039, 71] width 50 height 20
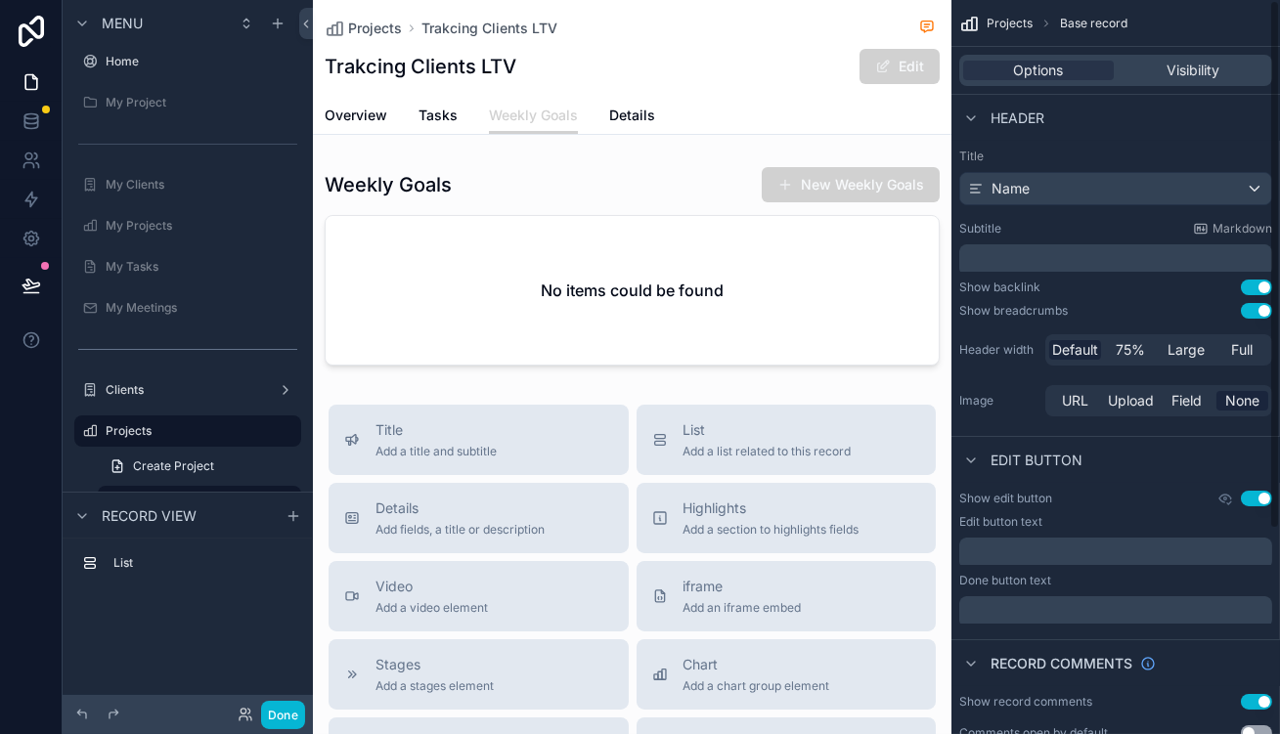
click at [771, 82] on div "Projects Trakcing Clients LTV Trakcing Clients LTV Edit" at bounding box center [632, 48] width 615 height 97
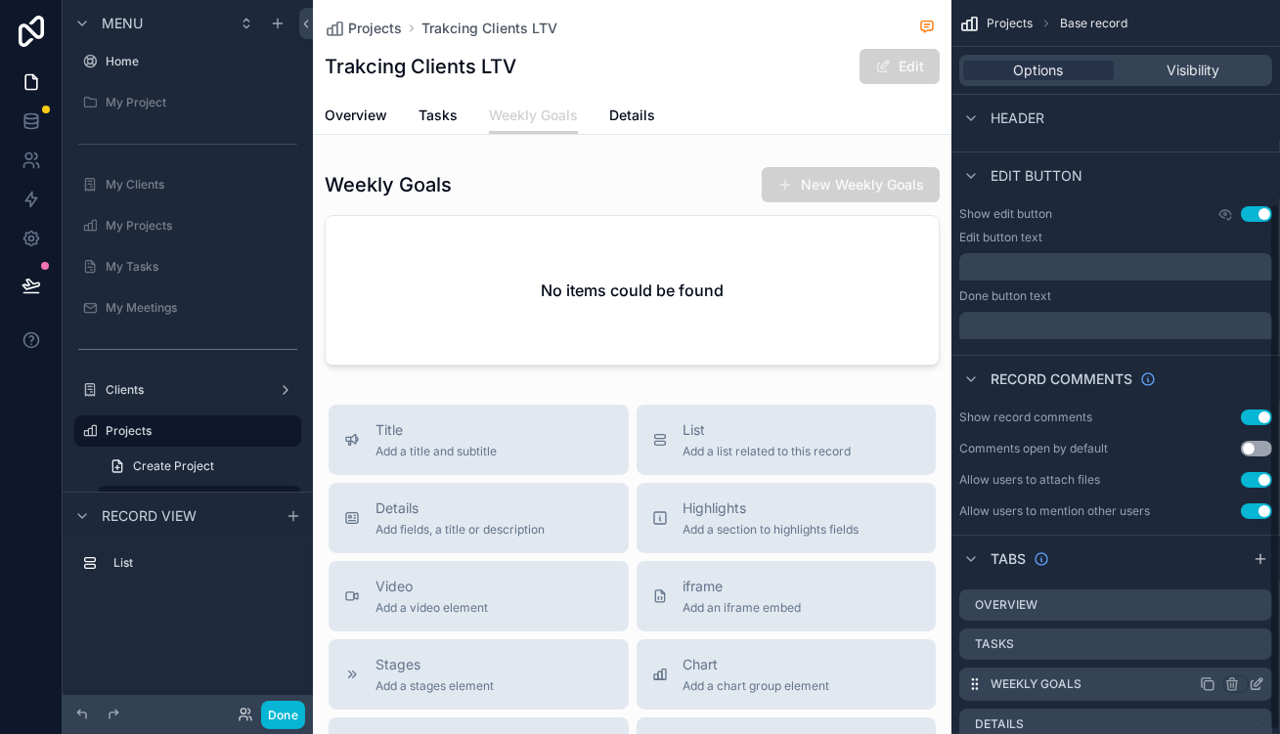
click at [1257, 679] on icon "scrollable content" at bounding box center [1259, 683] width 8 height 8
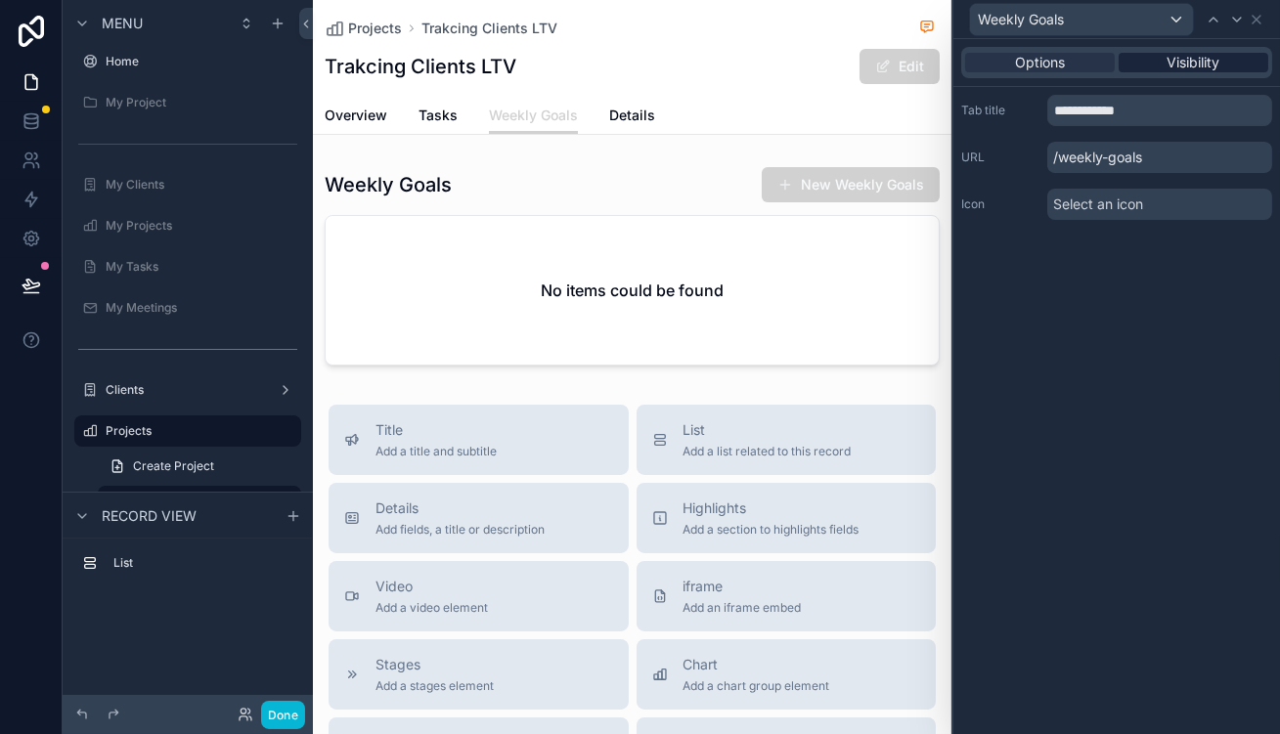
click at [1221, 53] on span "Visibility" at bounding box center [1194, 63] width 53 height 20
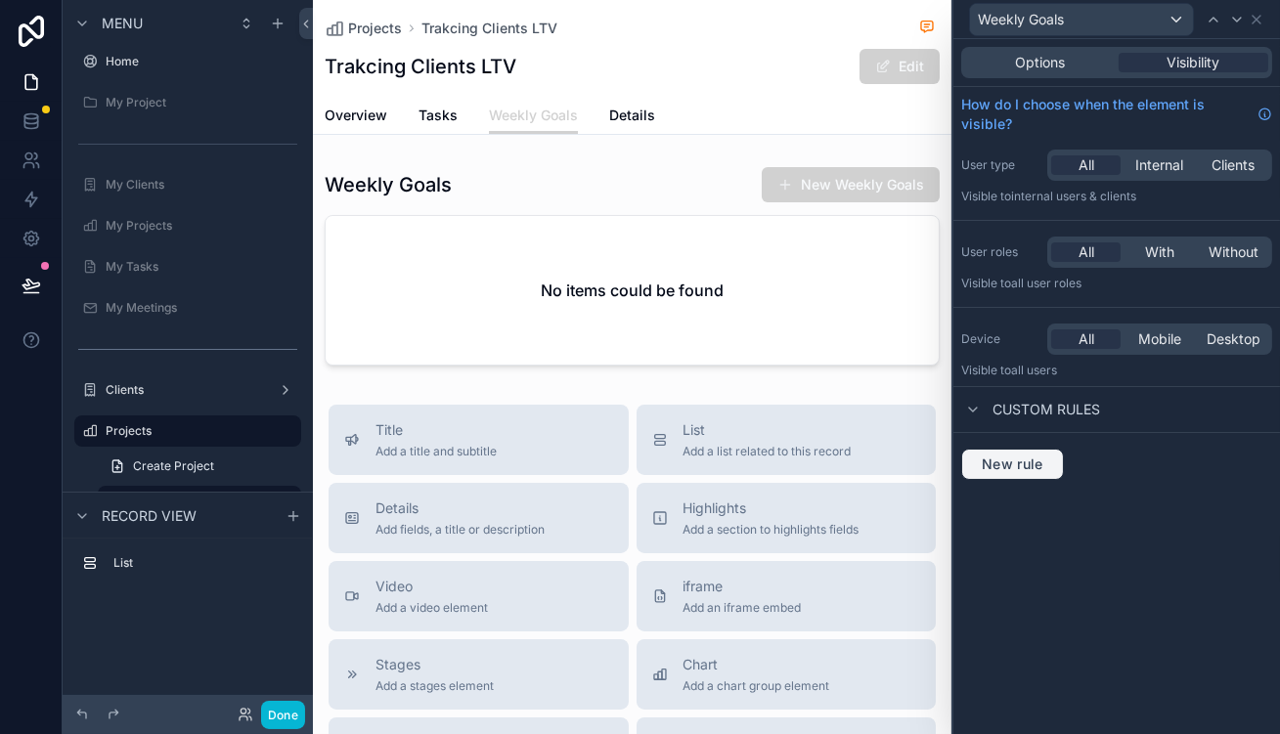
click at [1051, 456] on span "New rule" at bounding box center [1012, 465] width 77 height 18
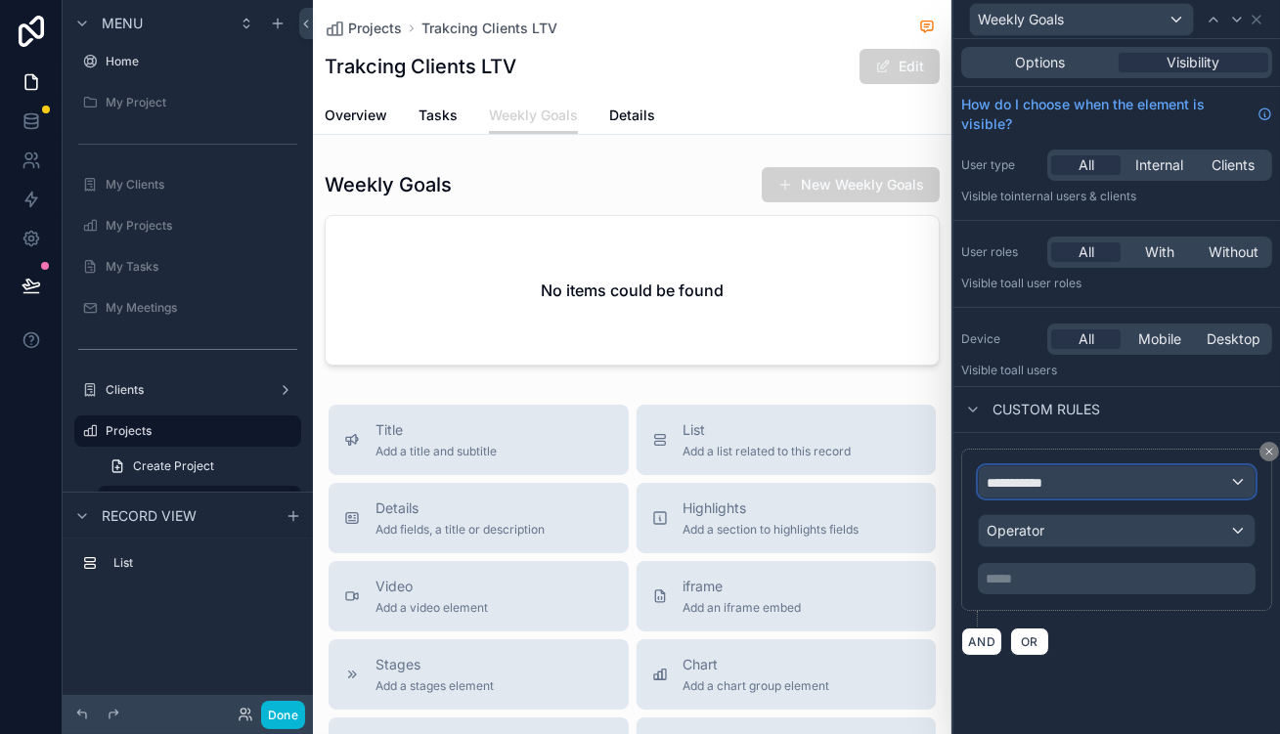
click at [1064, 467] on div "**********" at bounding box center [1117, 482] width 276 height 31
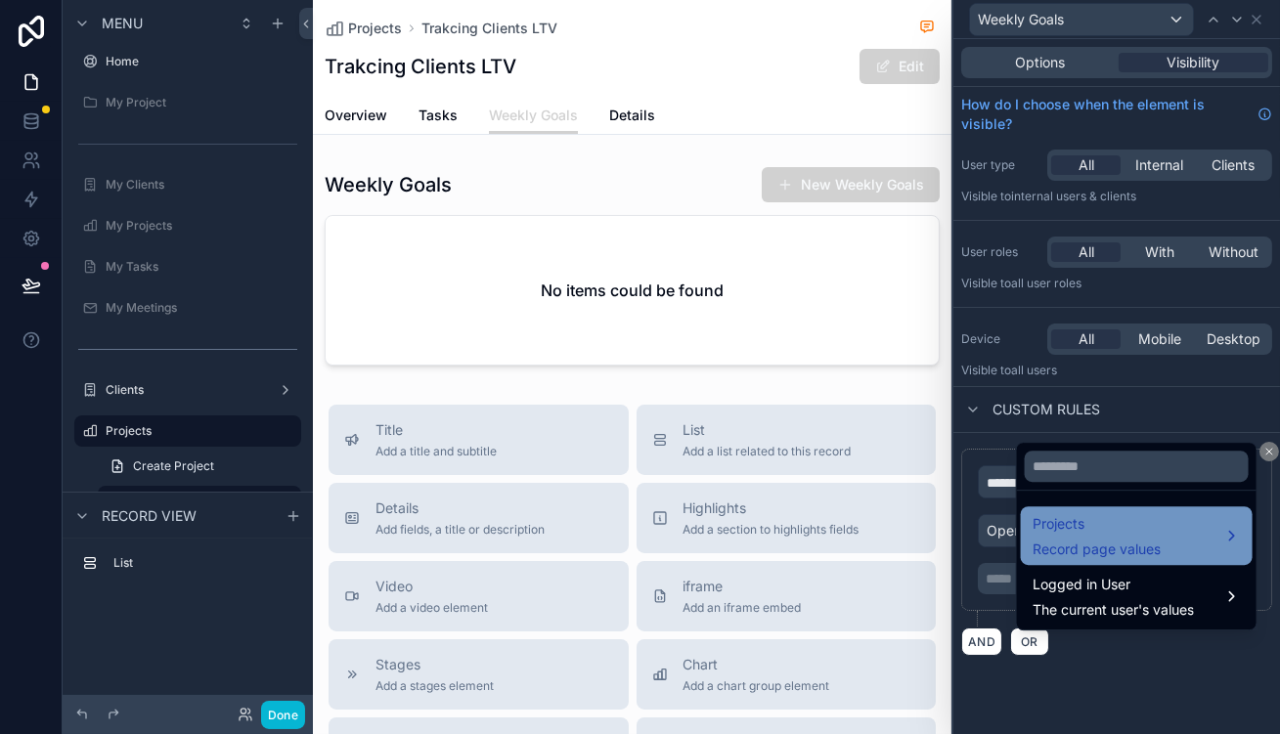
click at [1093, 513] on span "Projects" at bounding box center [1097, 523] width 128 height 23
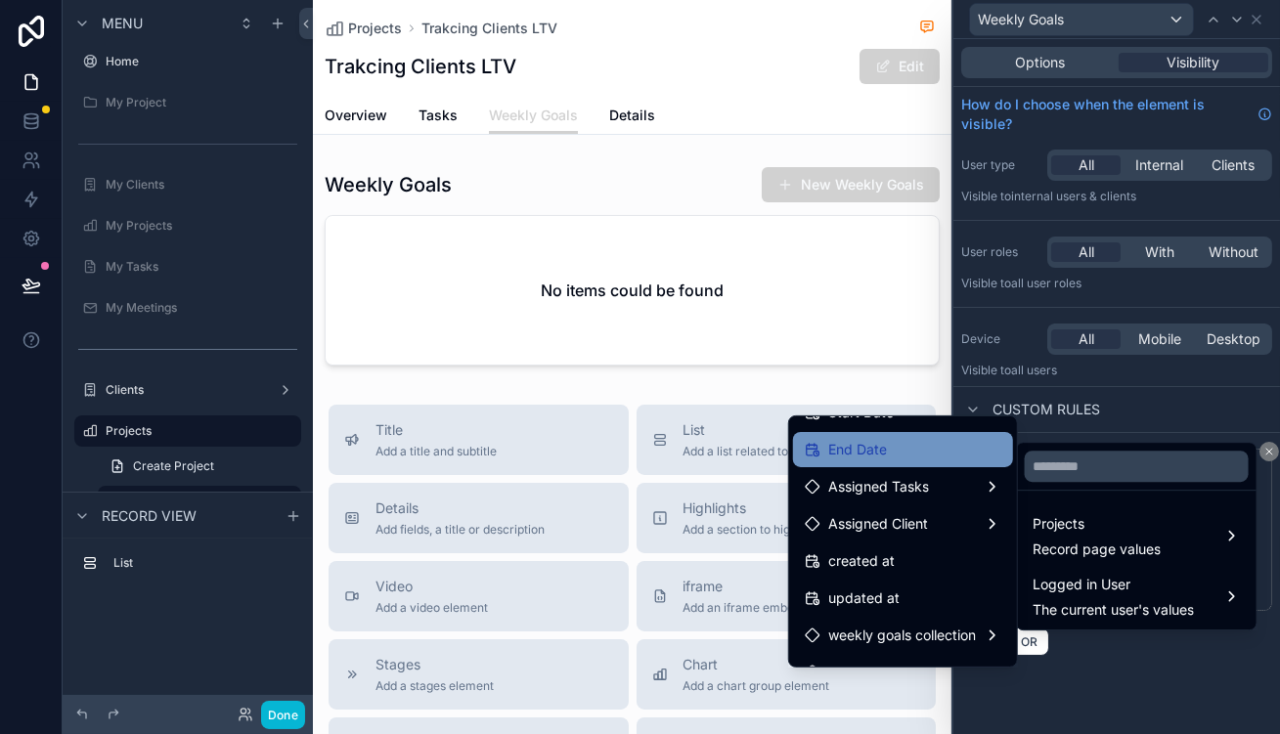
scroll to position [176, 0]
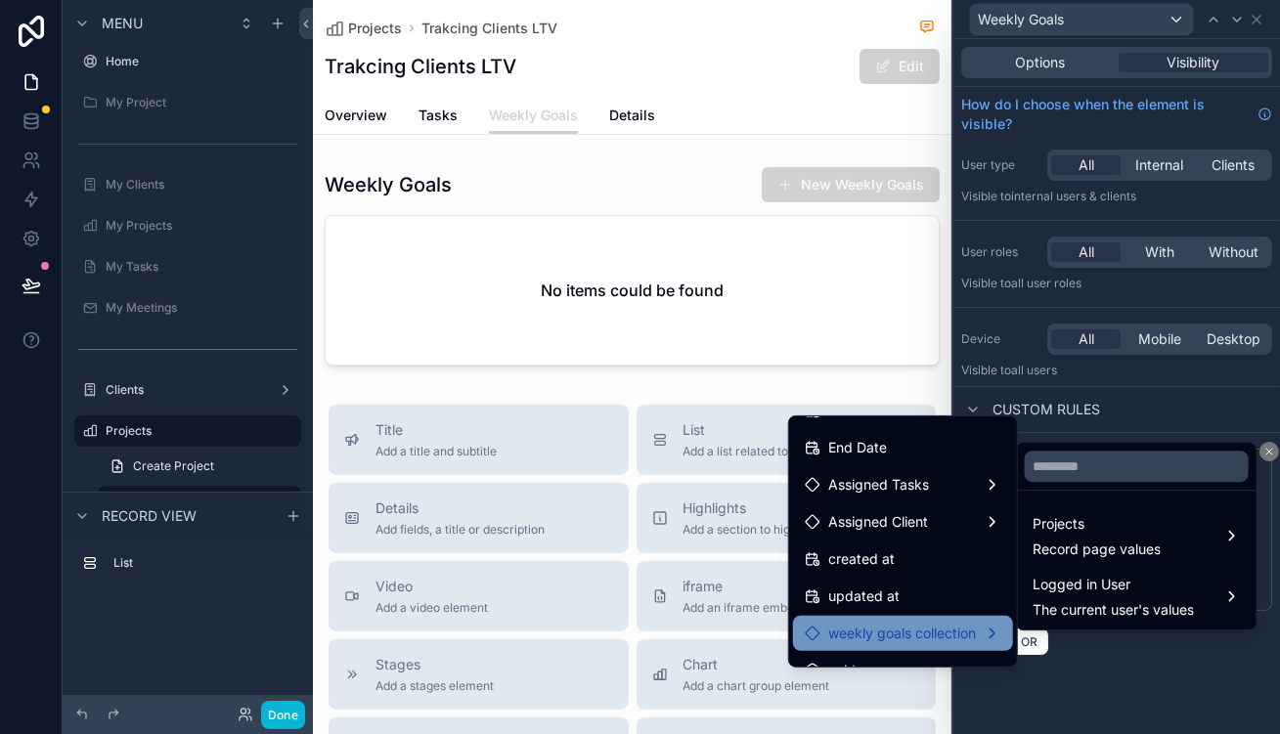
click at [924, 616] on div "weekly goals collection" at bounding box center [903, 633] width 220 height 35
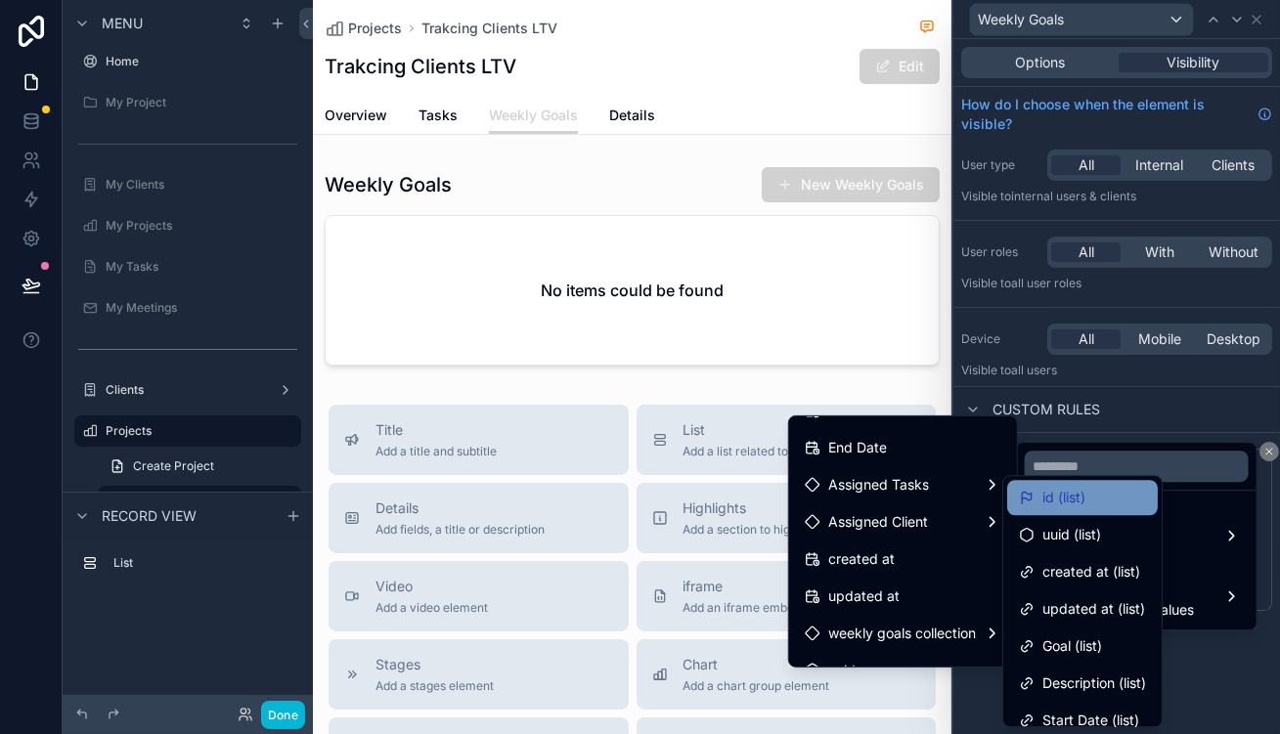
click at [1064, 496] on span "id (list)" at bounding box center [1064, 497] width 43 height 23
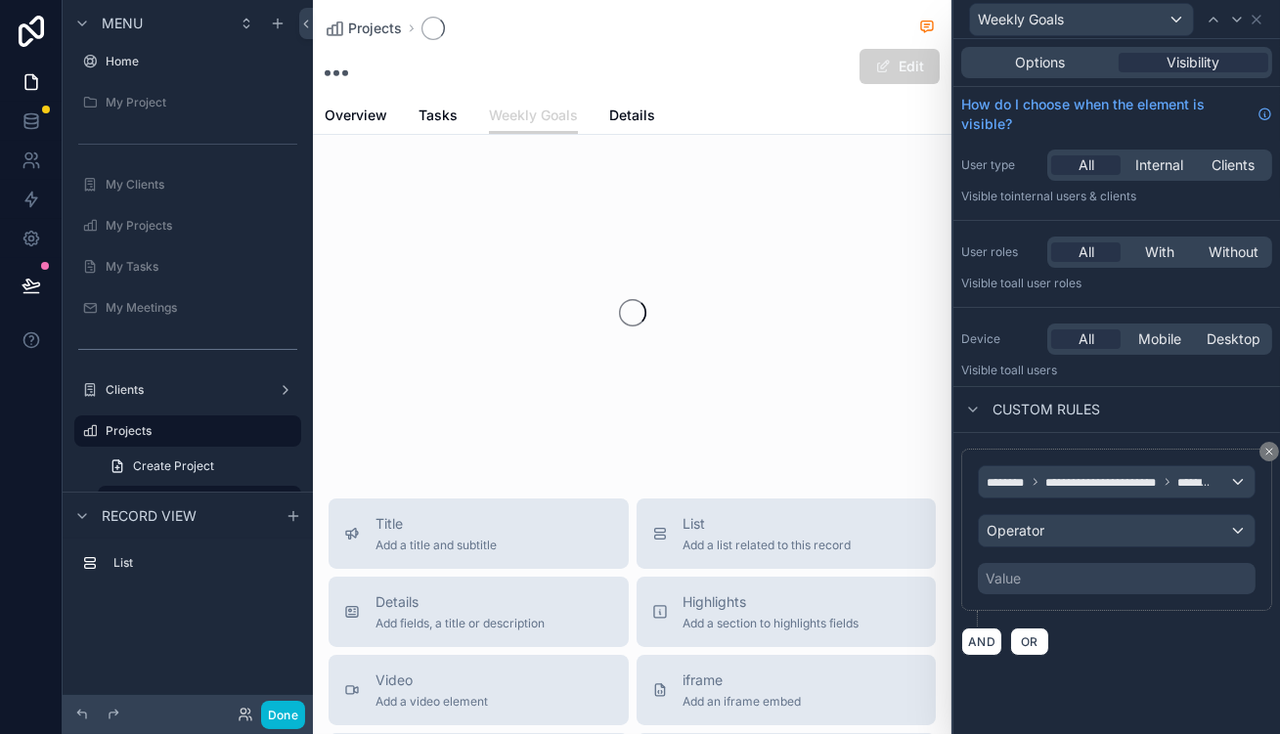
click at [1090, 563] on div "Value" at bounding box center [1117, 578] width 278 height 31
click at [1111, 515] on div "Operator" at bounding box center [1117, 530] width 276 height 31
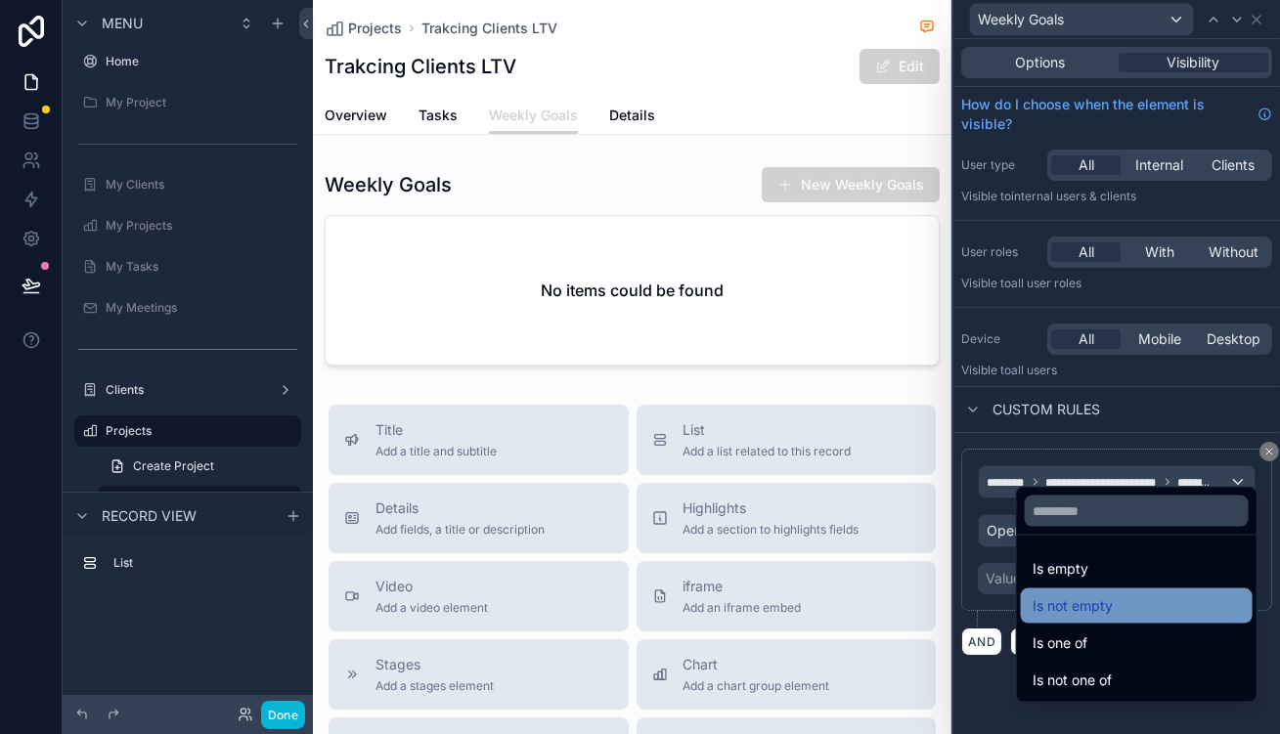
click at [1096, 597] on span "Is not empty" at bounding box center [1073, 606] width 80 height 23
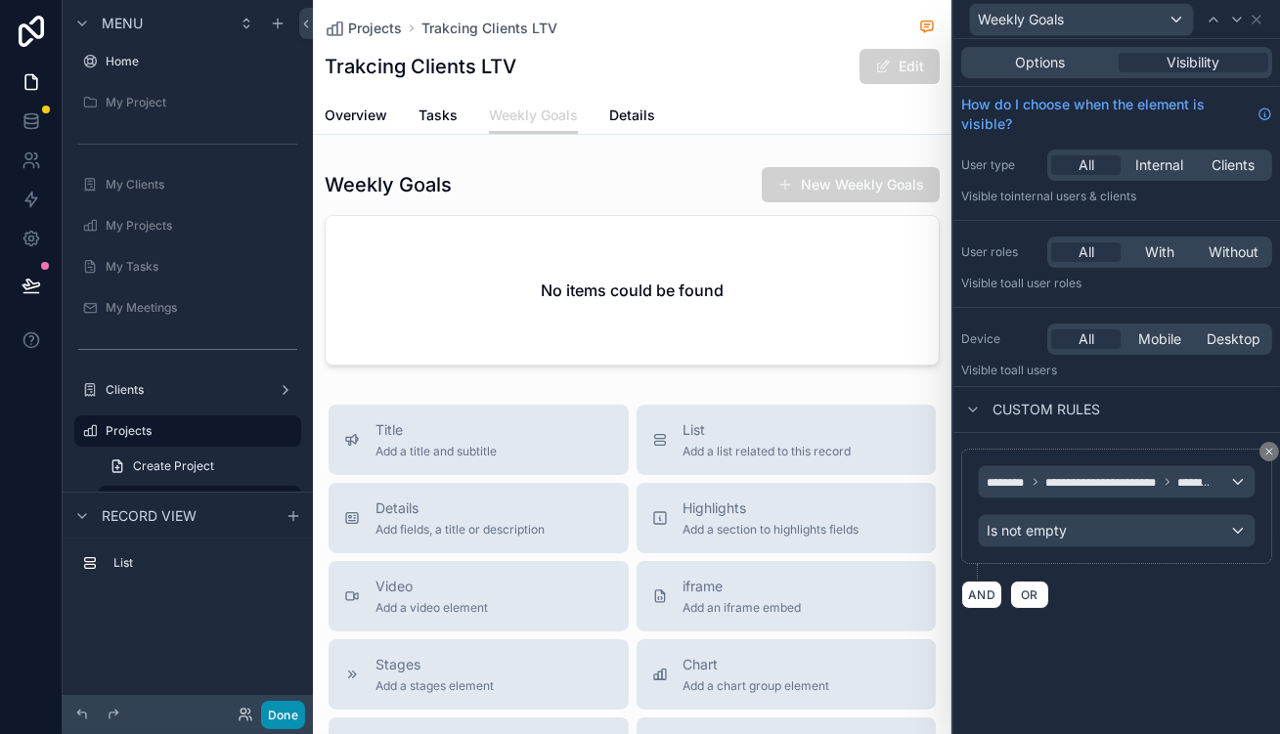
click at [261, 714] on button "Done" at bounding box center [283, 715] width 44 height 28
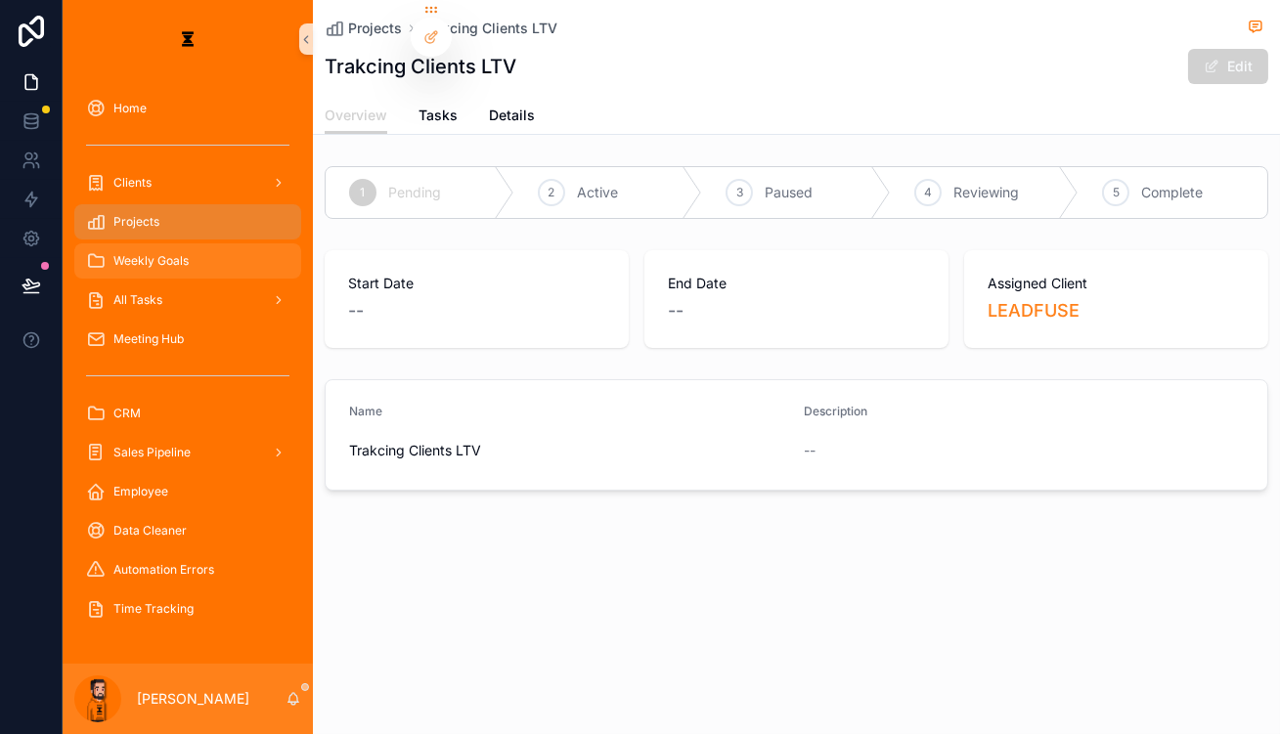
click at [201, 245] on div "Weekly Goals" at bounding box center [187, 260] width 203 height 31
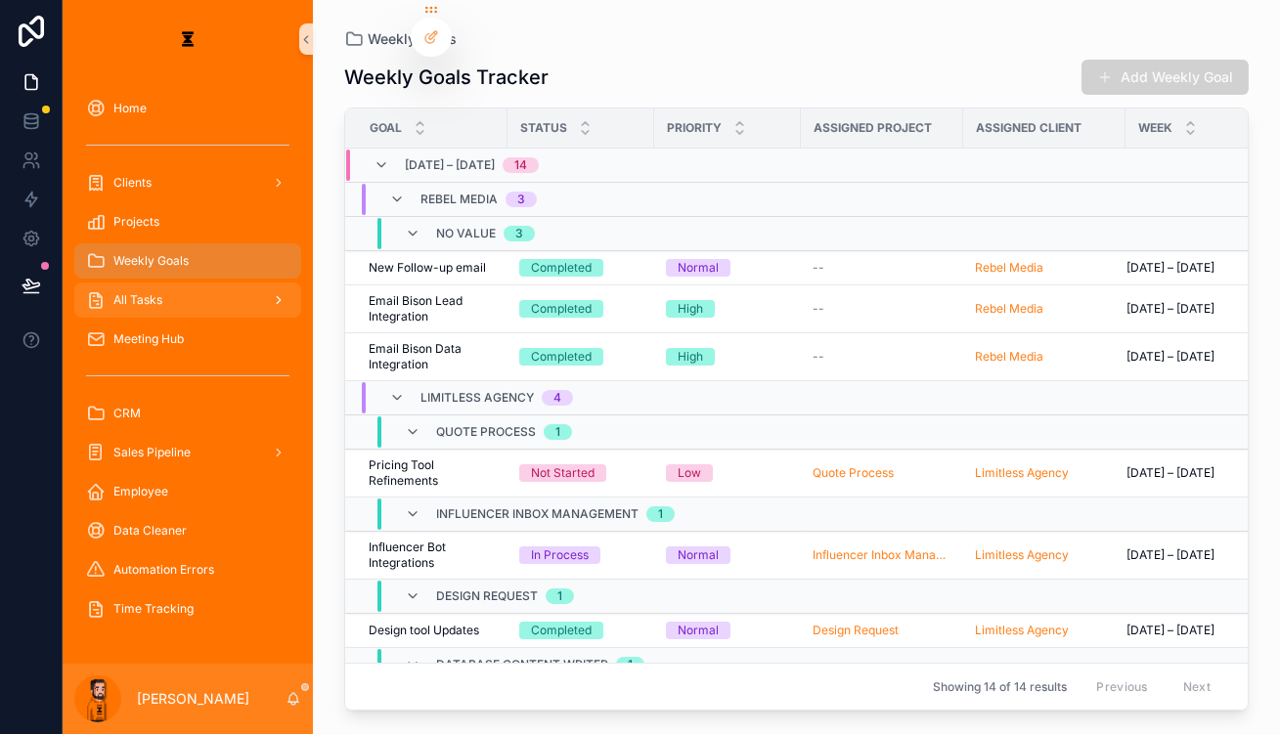
click at [175, 285] on div "All Tasks" at bounding box center [187, 300] width 203 height 31
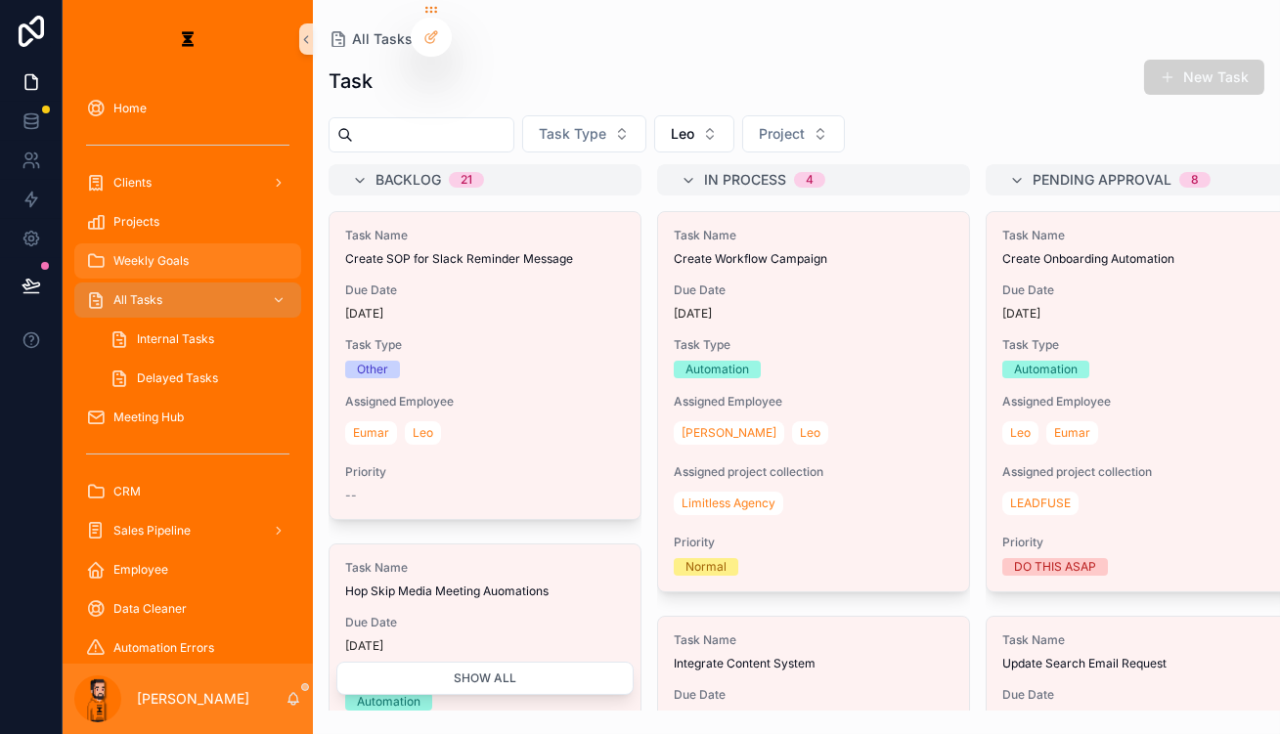
click at [182, 245] on div "Weekly Goals" at bounding box center [187, 260] width 203 height 31
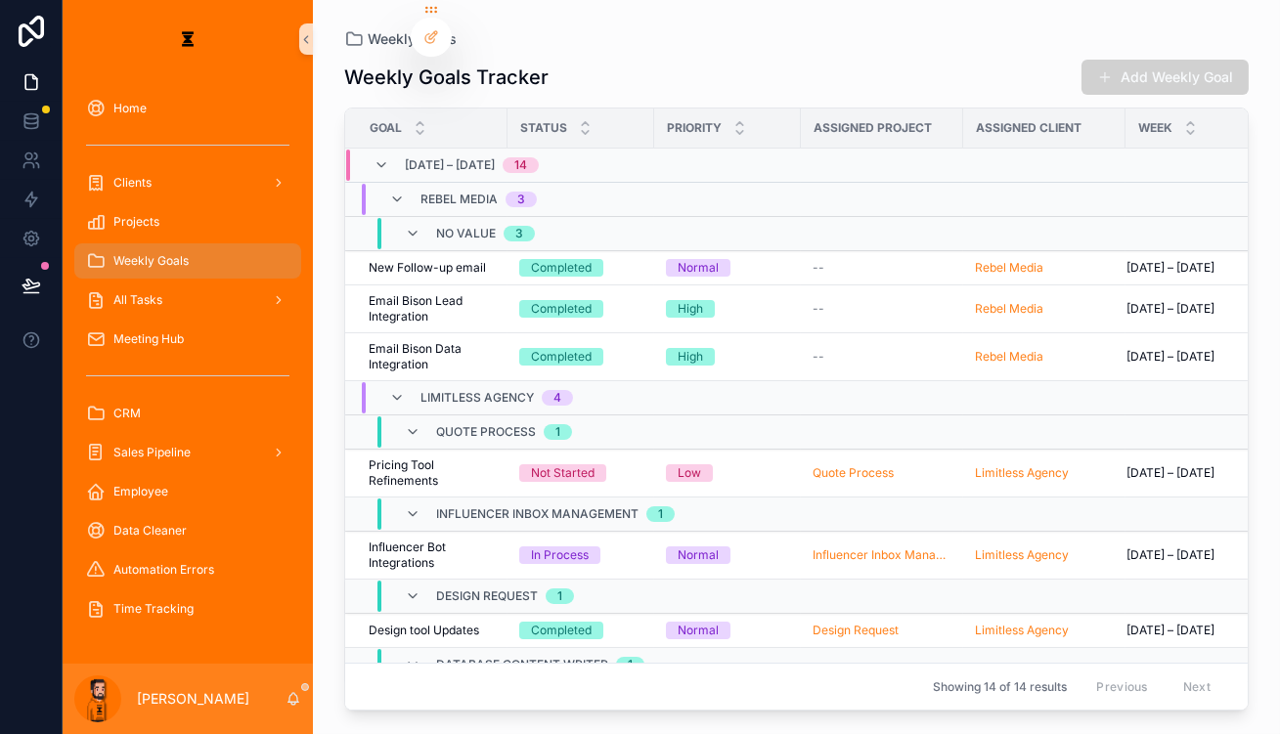
click at [190, 242] on div "Weekly Goals" at bounding box center [188, 261] width 250 height 39
click at [203, 206] on div "Projects" at bounding box center [187, 221] width 203 height 31
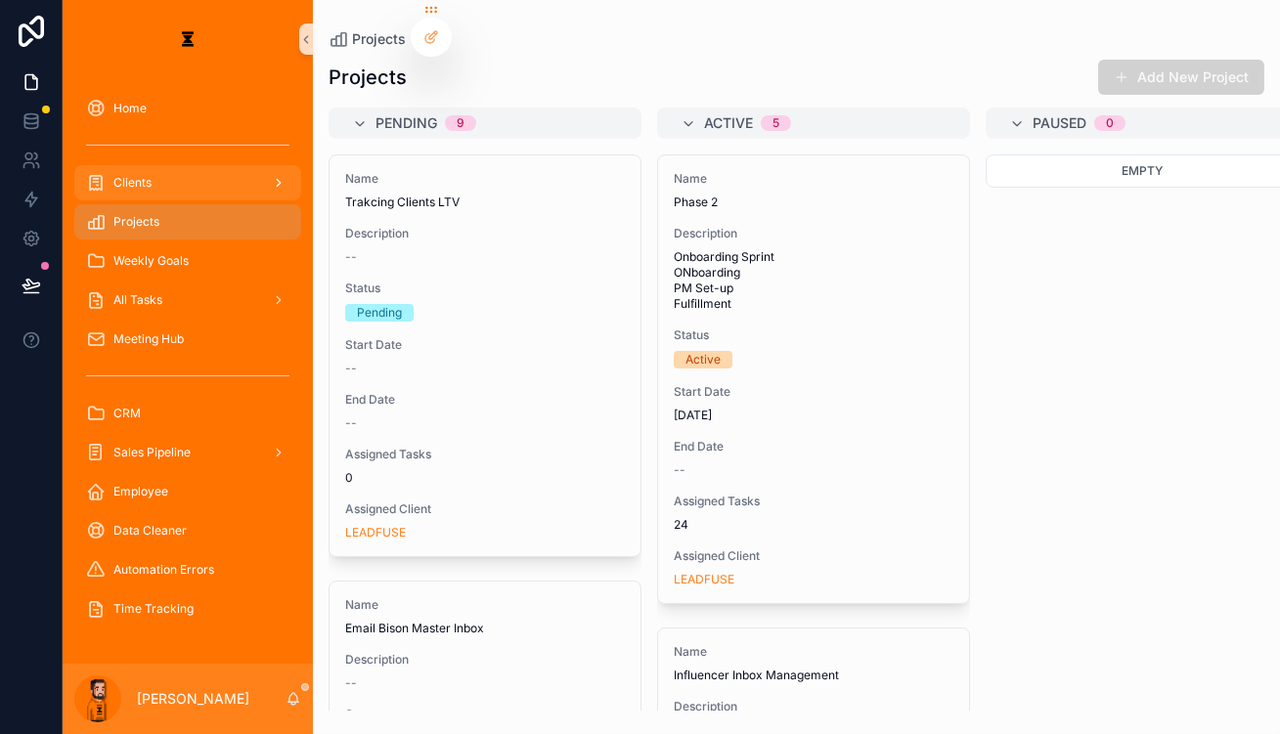
click at [264, 172] on div "scrollable content" at bounding box center [276, 182] width 25 height 31
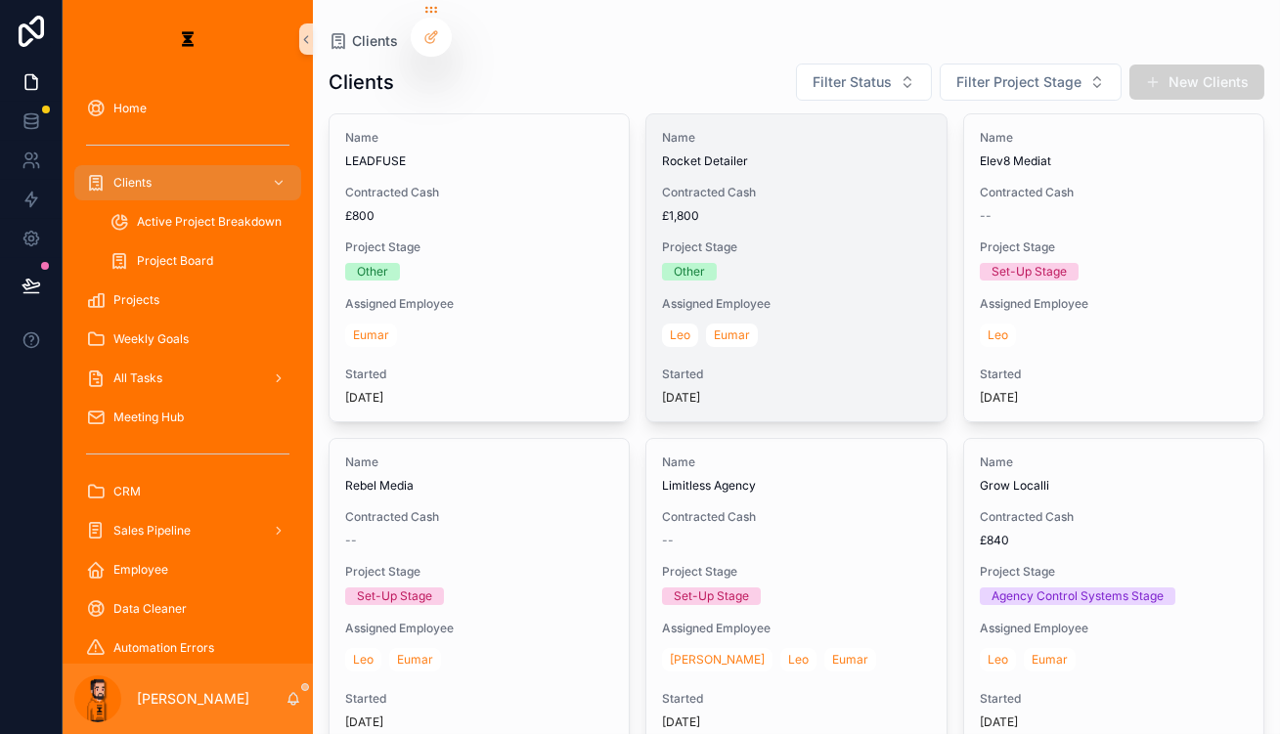
click at [783, 240] on span "Project Stage" at bounding box center [796, 248] width 268 height 16
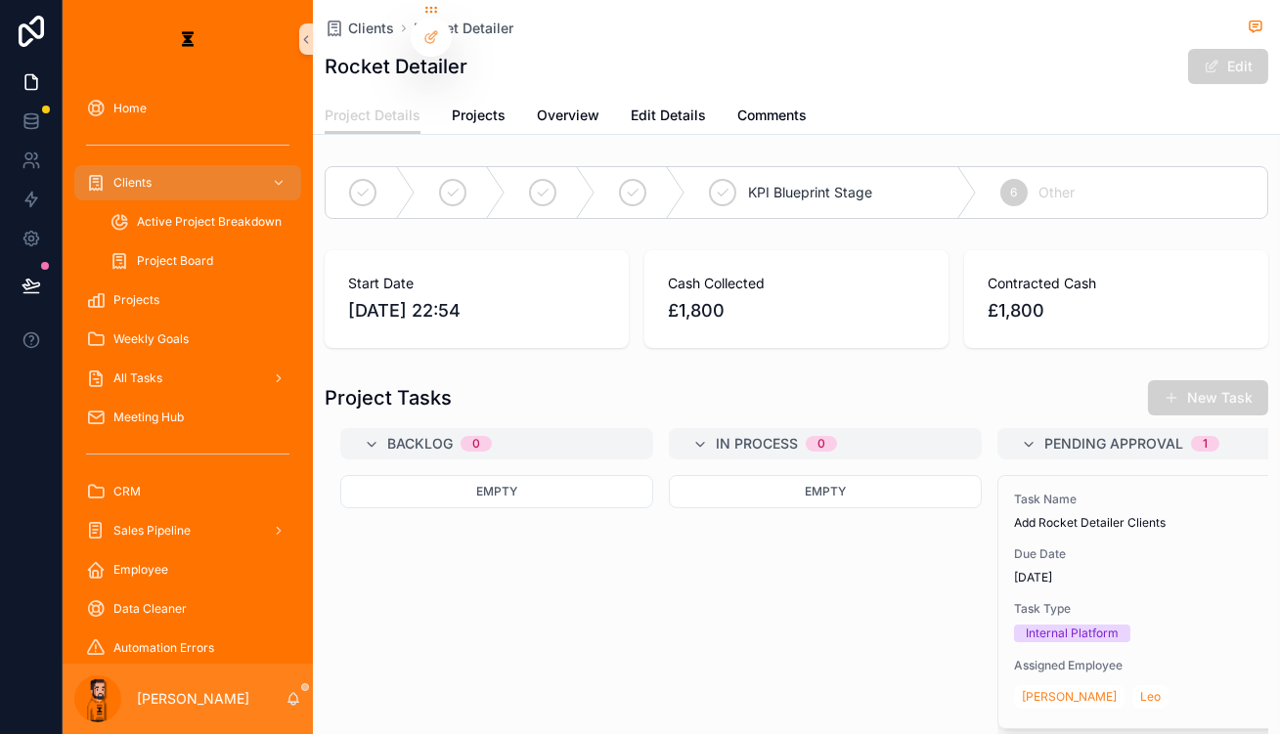
click at [437, 53] on div "Rocket Detailer Edit" at bounding box center [797, 66] width 944 height 37
click at [437, 23] on div at bounding box center [431, 37] width 39 height 37
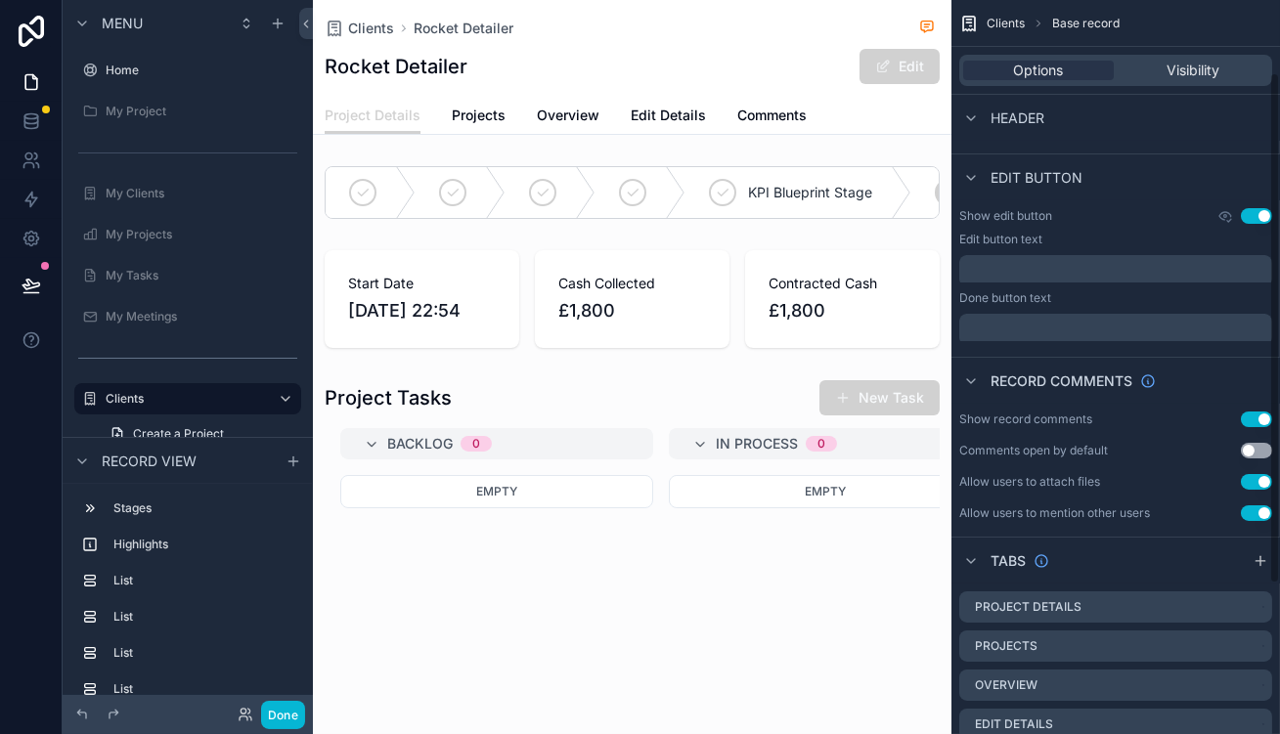
scroll to position [319, 0]
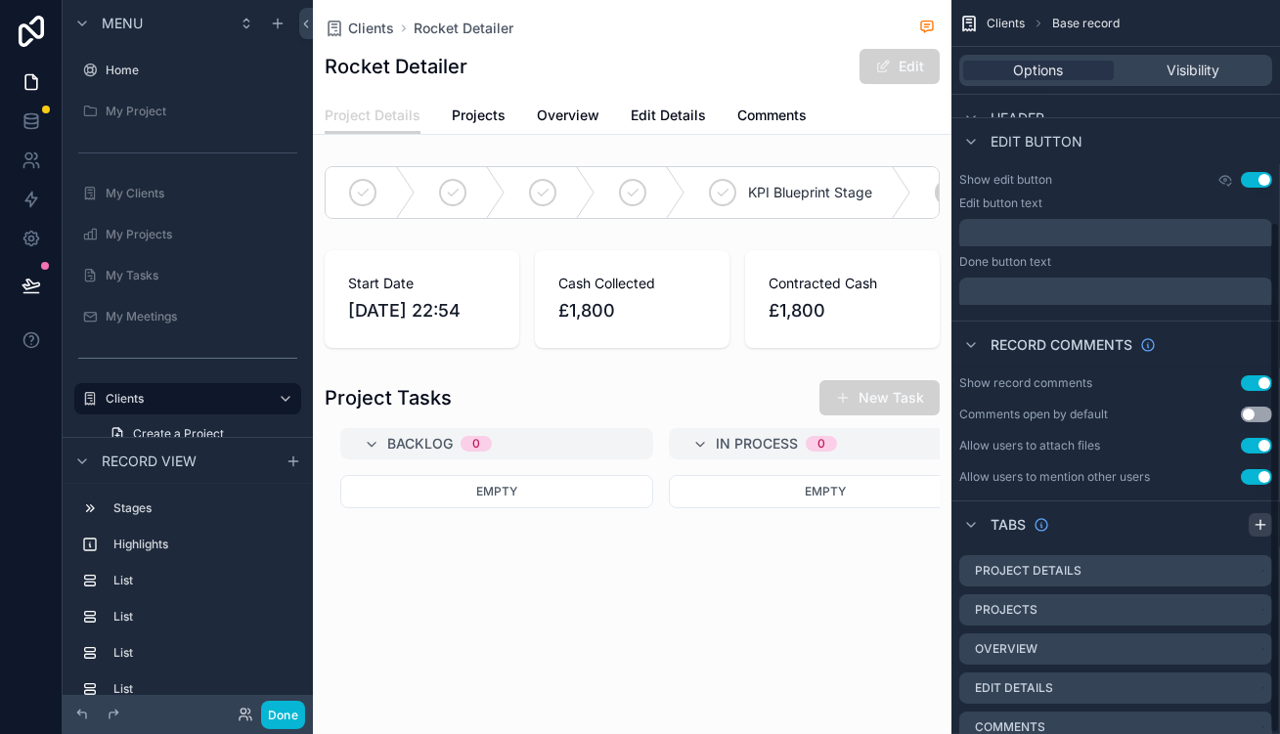
click at [1257, 513] on div "scrollable content" at bounding box center [1260, 524] width 23 height 23
click at [1263, 643] on icon "scrollable content" at bounding box center [1257, 651] width 16 height 16
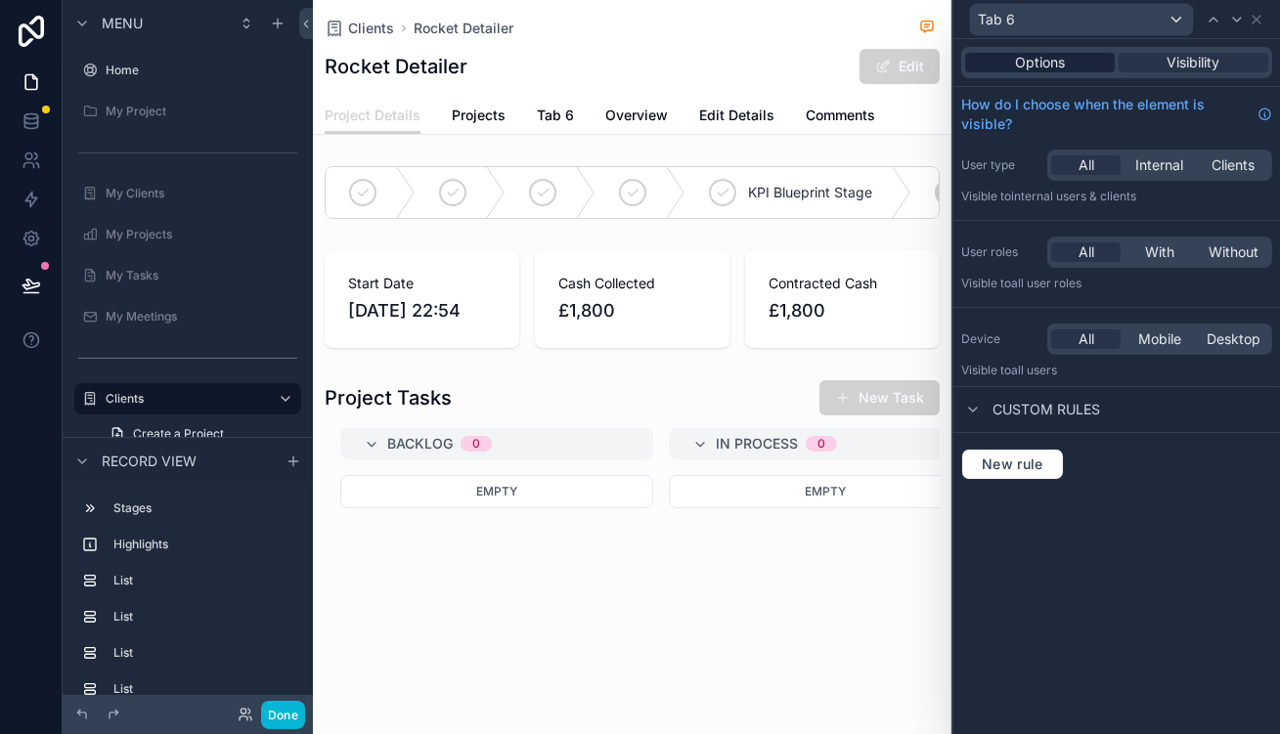
click at [1104, 53] on div "Options" at bounding box center [1040, 63] width 150 height 20
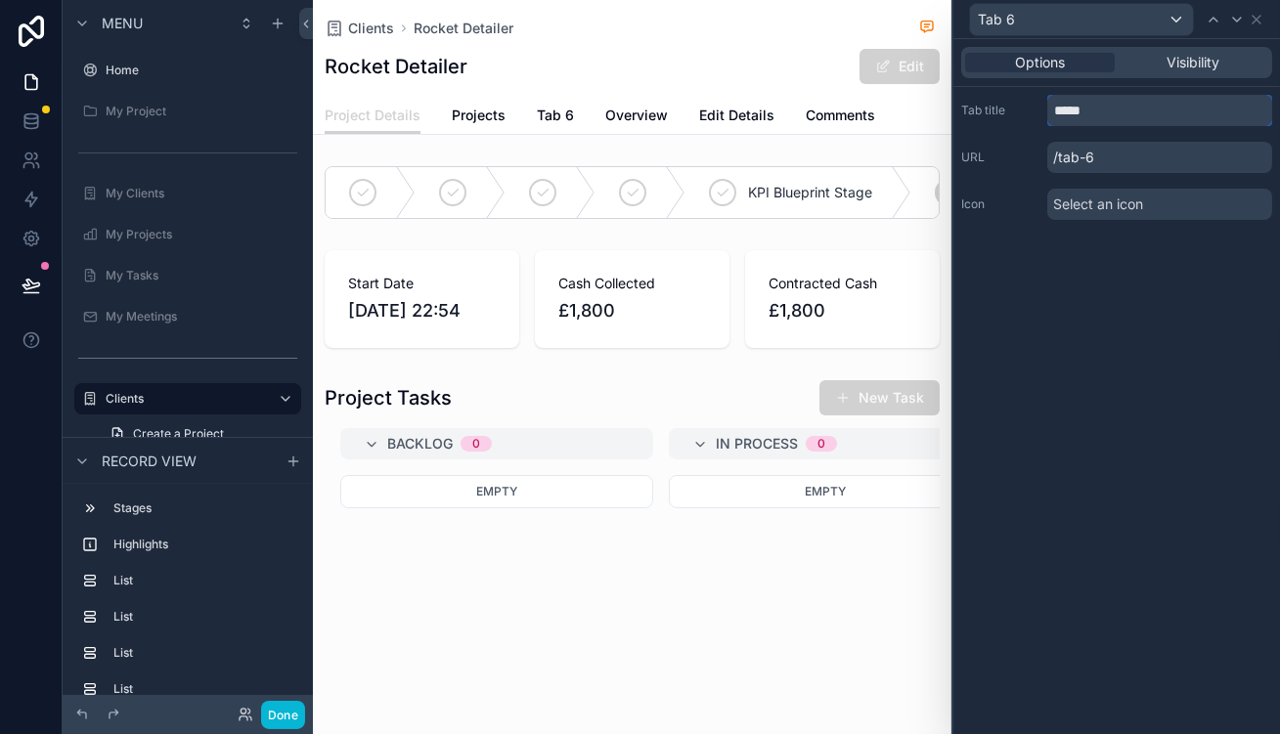
click at [1122, 107] on input "*****" at bounding box center [1159, 110] width 225 height 31
type input "**********"
click at [1264, 22] on icon at bounding box center [1257, 20] width 16 height 16
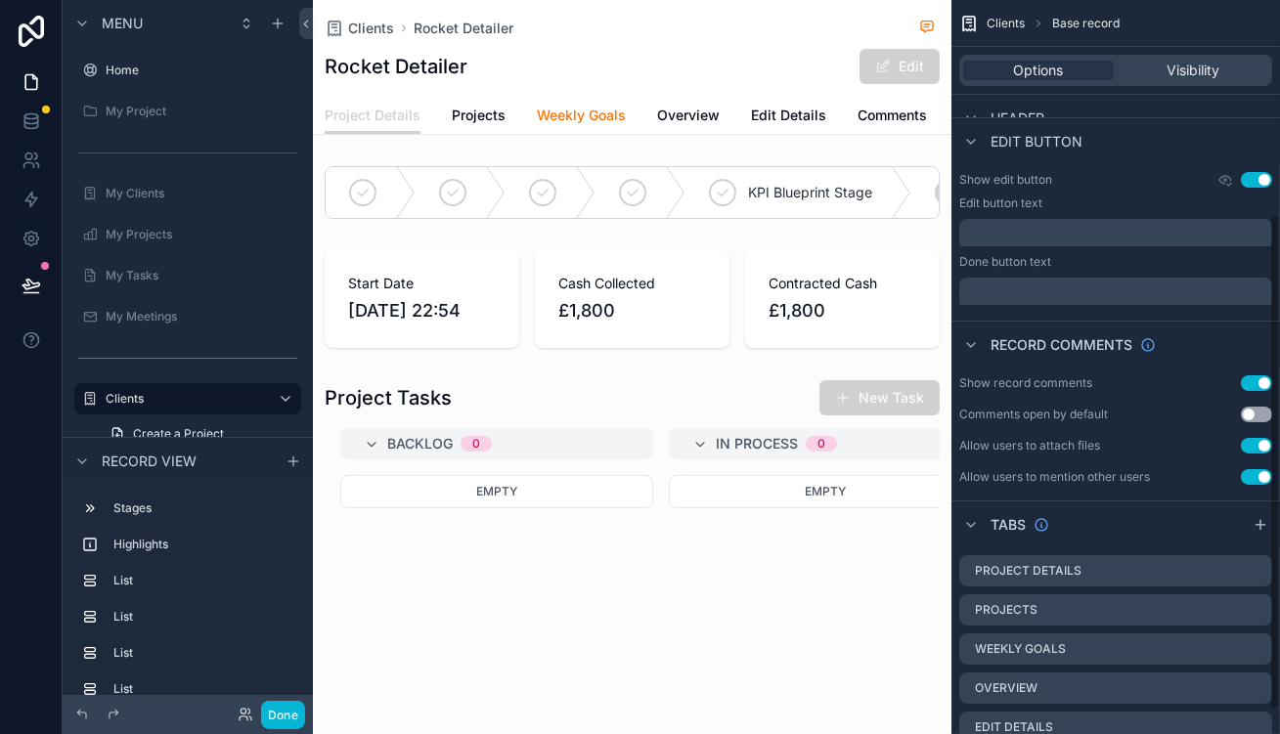
click at [537, 111] on span "Weekly Goals" at bounding box center [581, 116] width 89 height 20
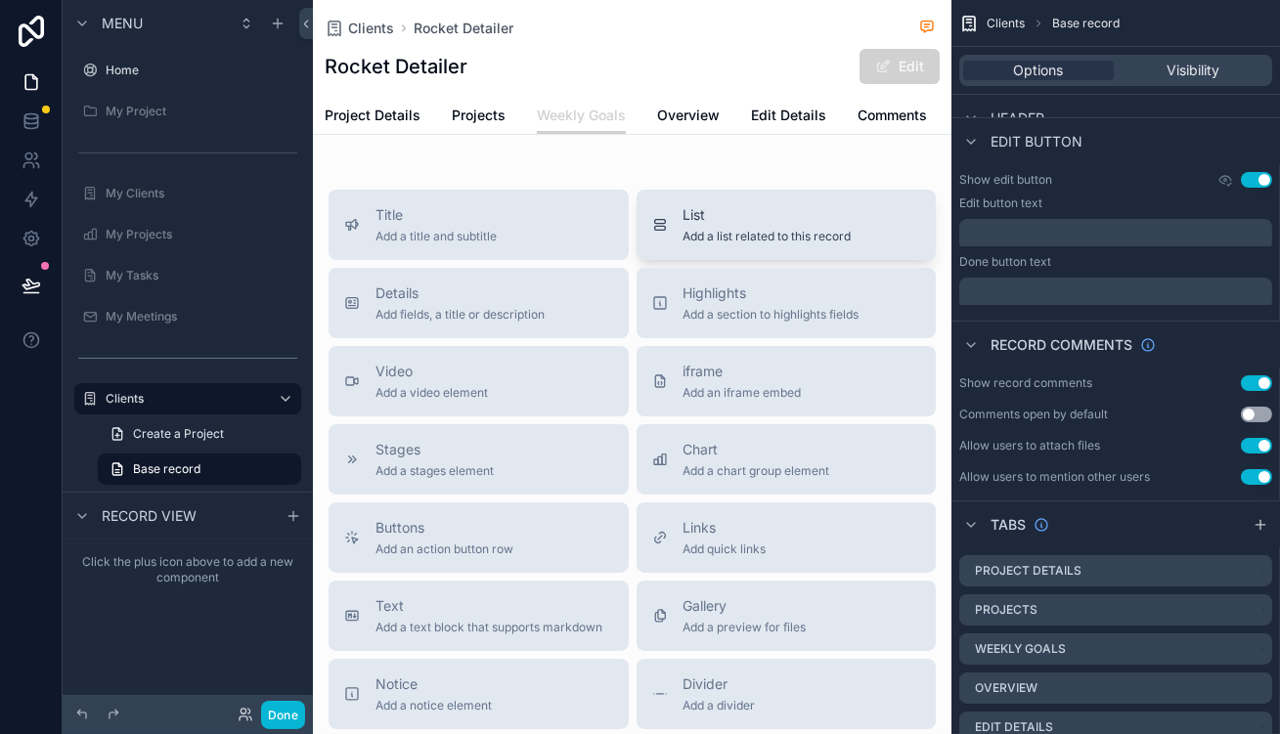
click at [751, 229] on span "Add a list related to this record" at bounding box center [768, 237] width 168 height 16
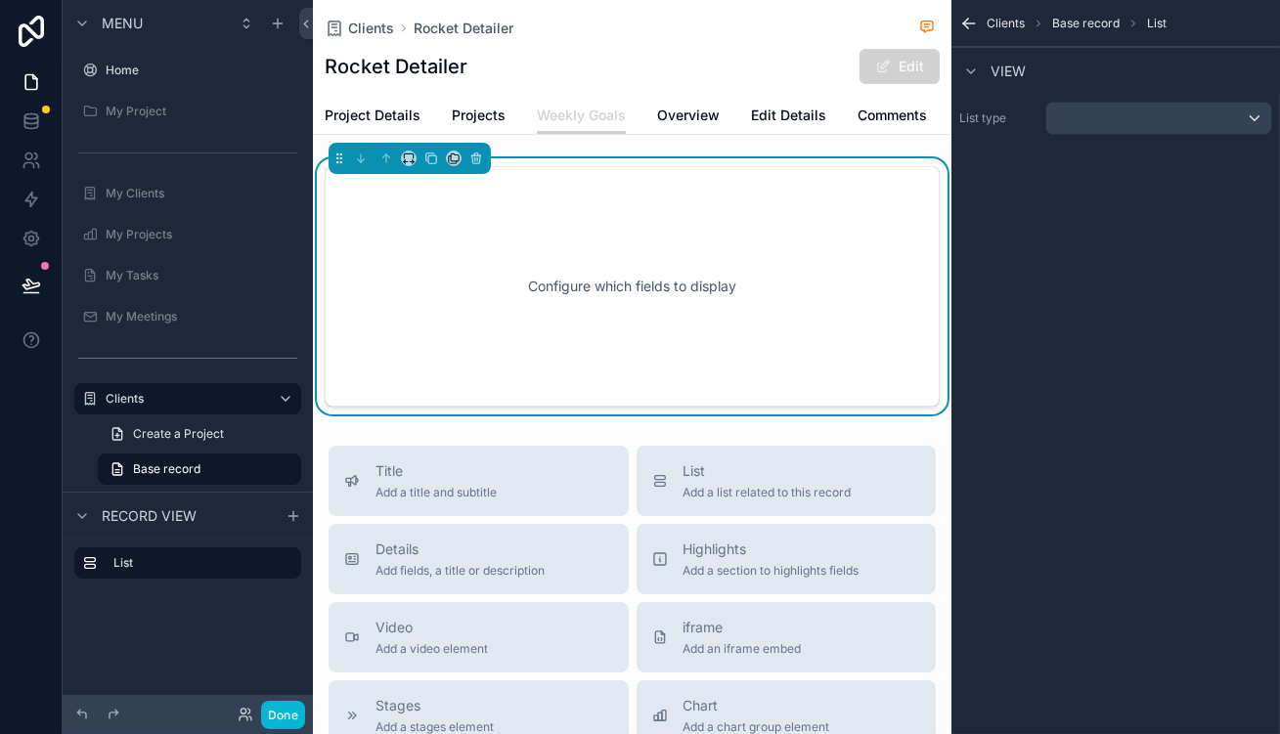
click at [1158, 118] on div "List type" at bounding box center [1116, 118] width 329 height 49
click at [1163, 114] on div "scrollable content" at bounding box center [1158, 118] width 225 height 31
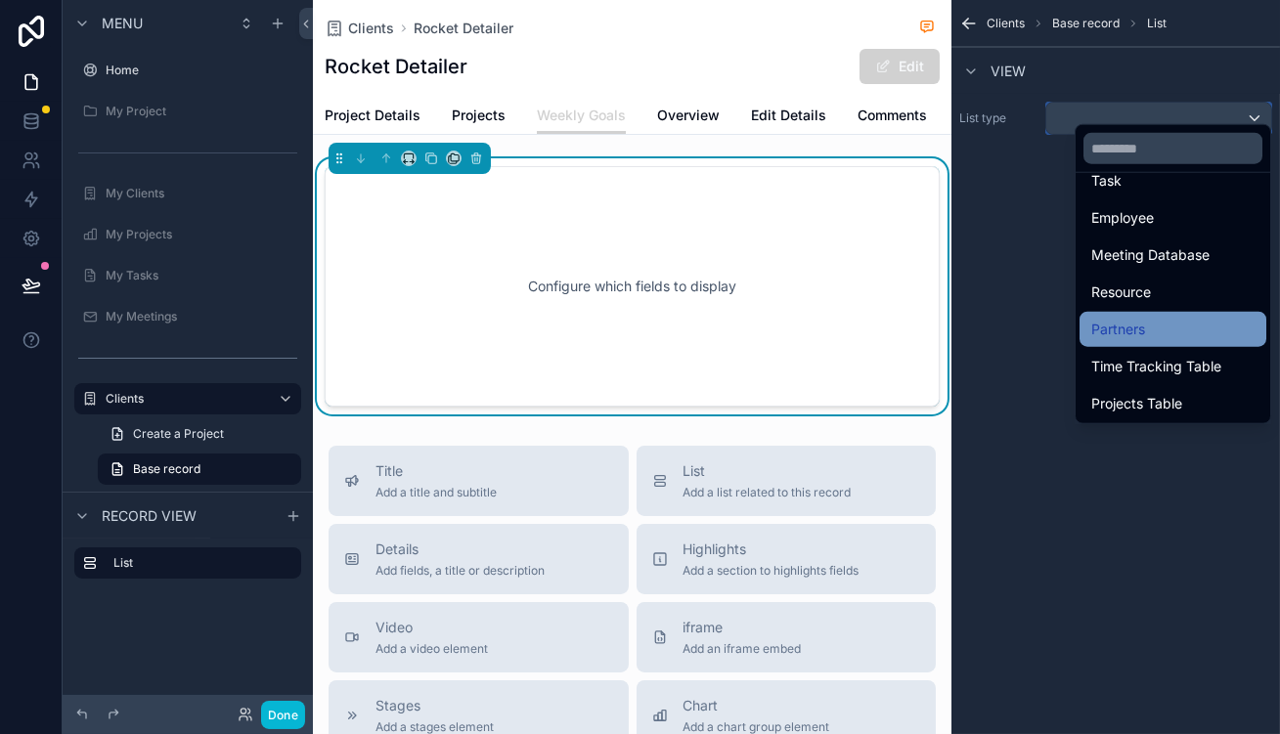
scroll to position [266, 0]
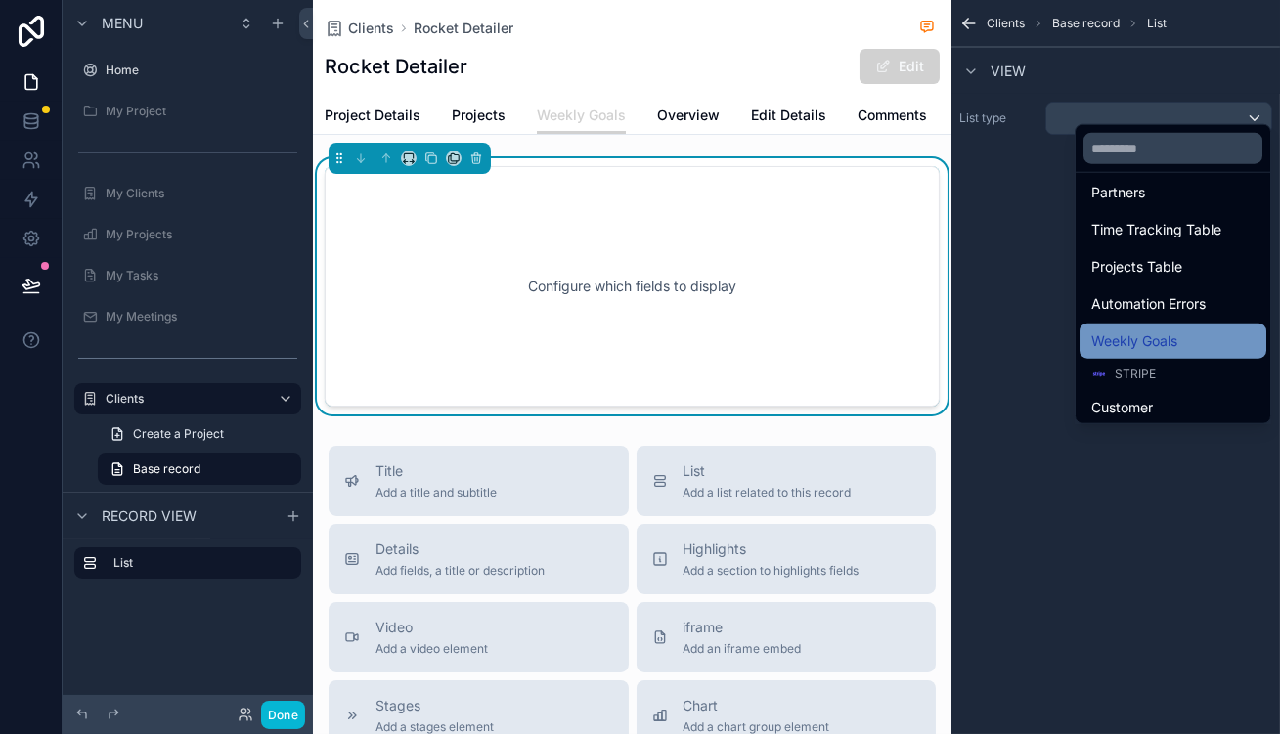
click at [1157, 330] on span "Weekly Goals" at bounding box center [1134, 341] width 86 height 23
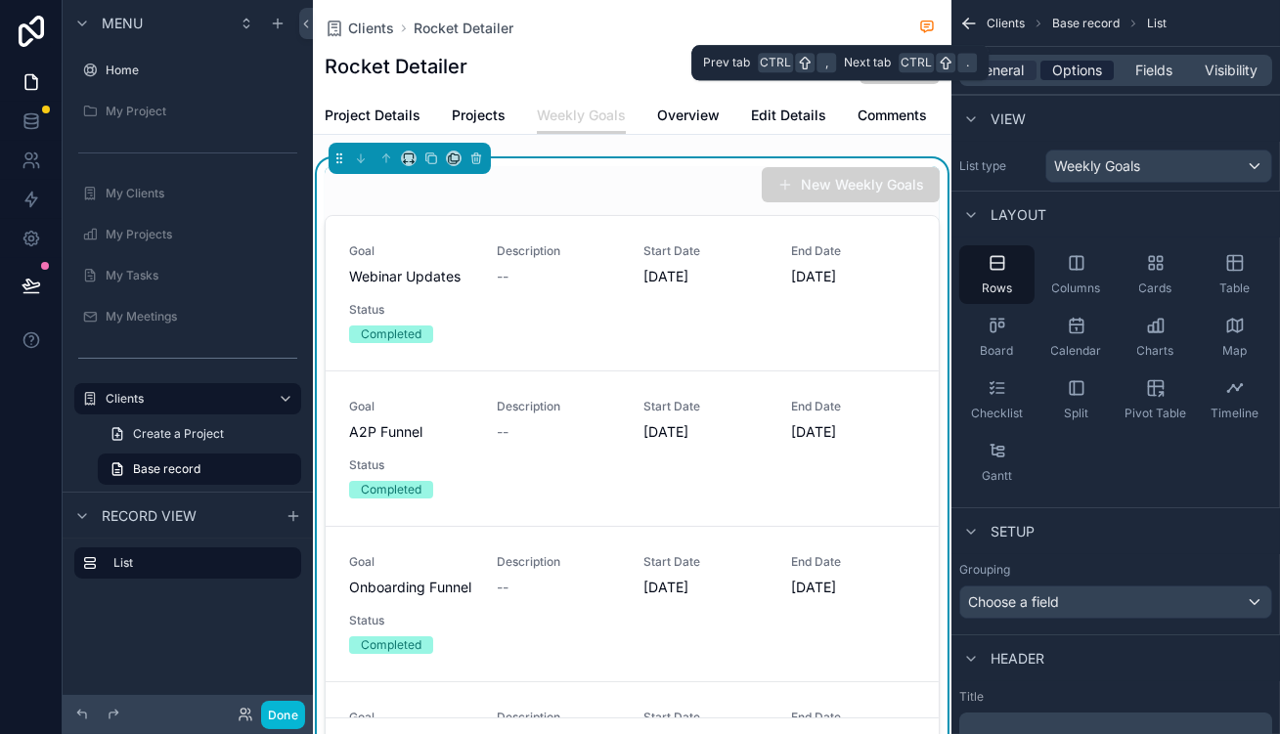
click at [1089, 61] on span "Options" at bounding box center [1077, 71] width 50 height 20
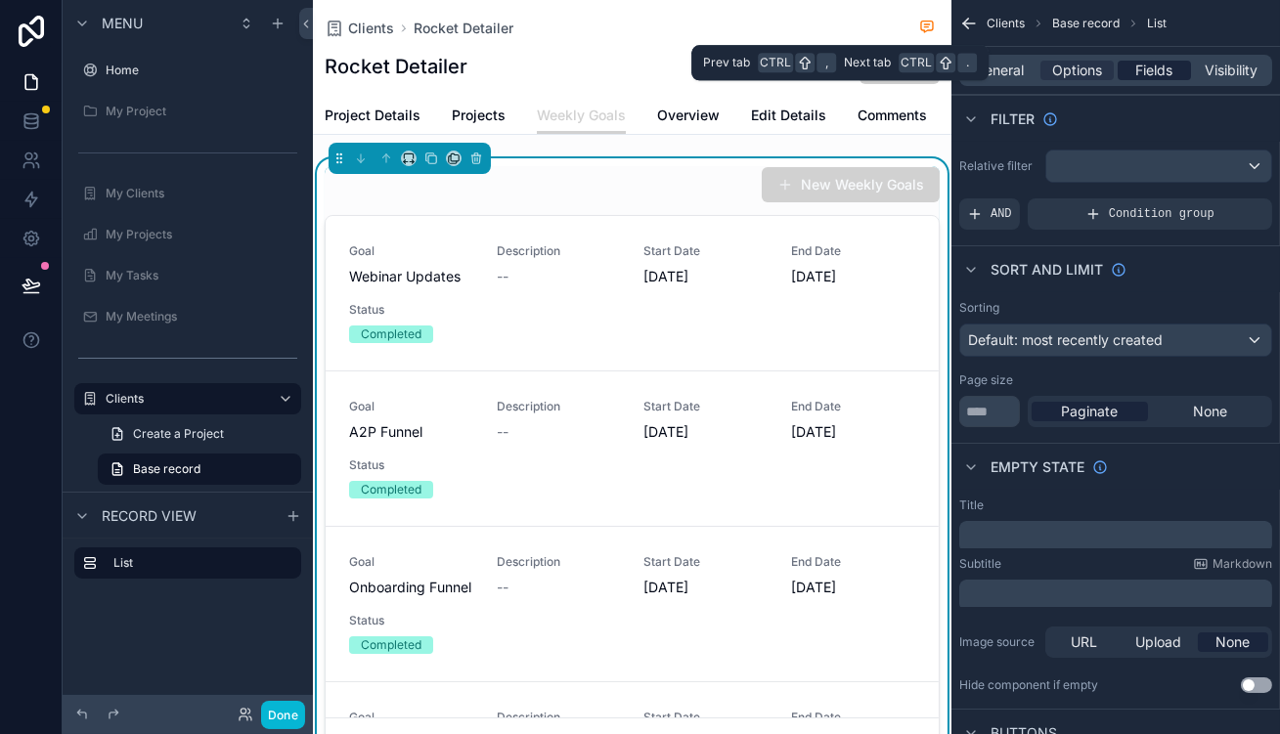
click at [1174, 61] on span "Fields" at bounding box center [1154, 71] width 37 height 20
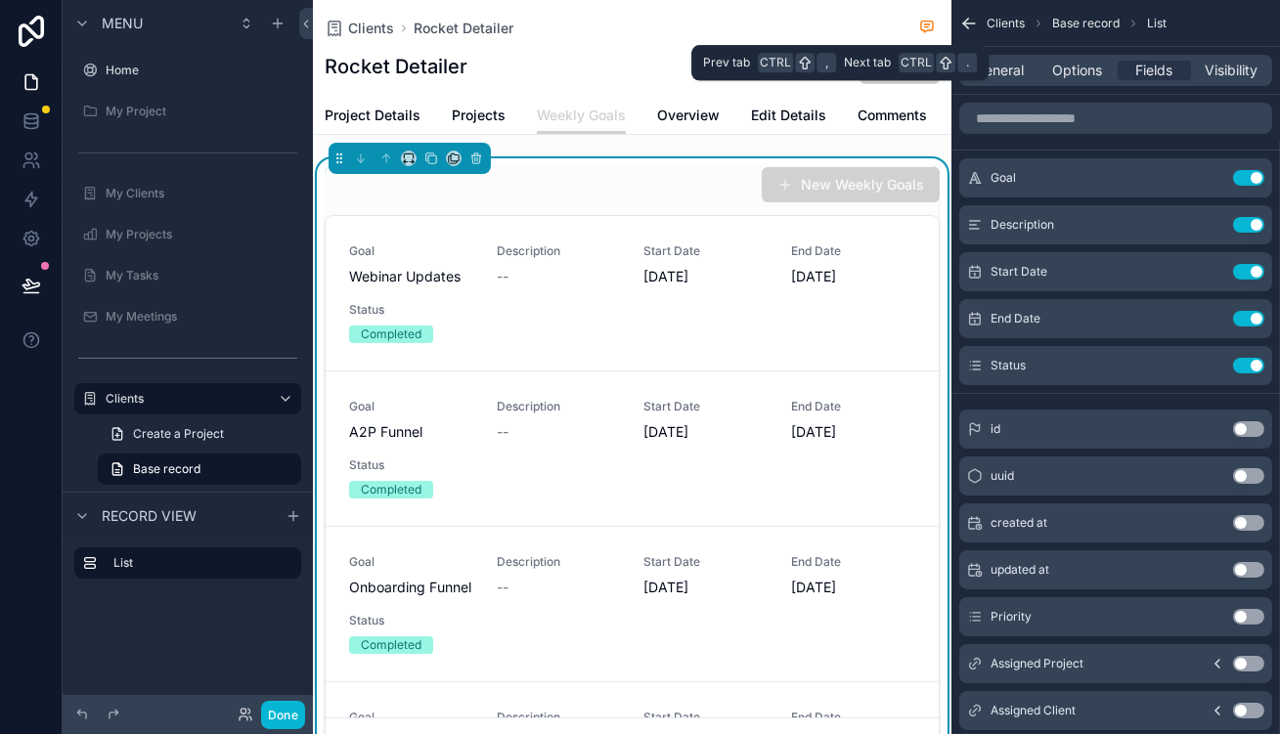
click at [1275, 57] on div "Clients Base record List General Options Fields Visibility Goal Use setting Des…" at bounding box center [1116, 367] width 329 height 734
click at [1259, 61] on span "Visibility" at bounding box center [1232, 71] width 53 height 20
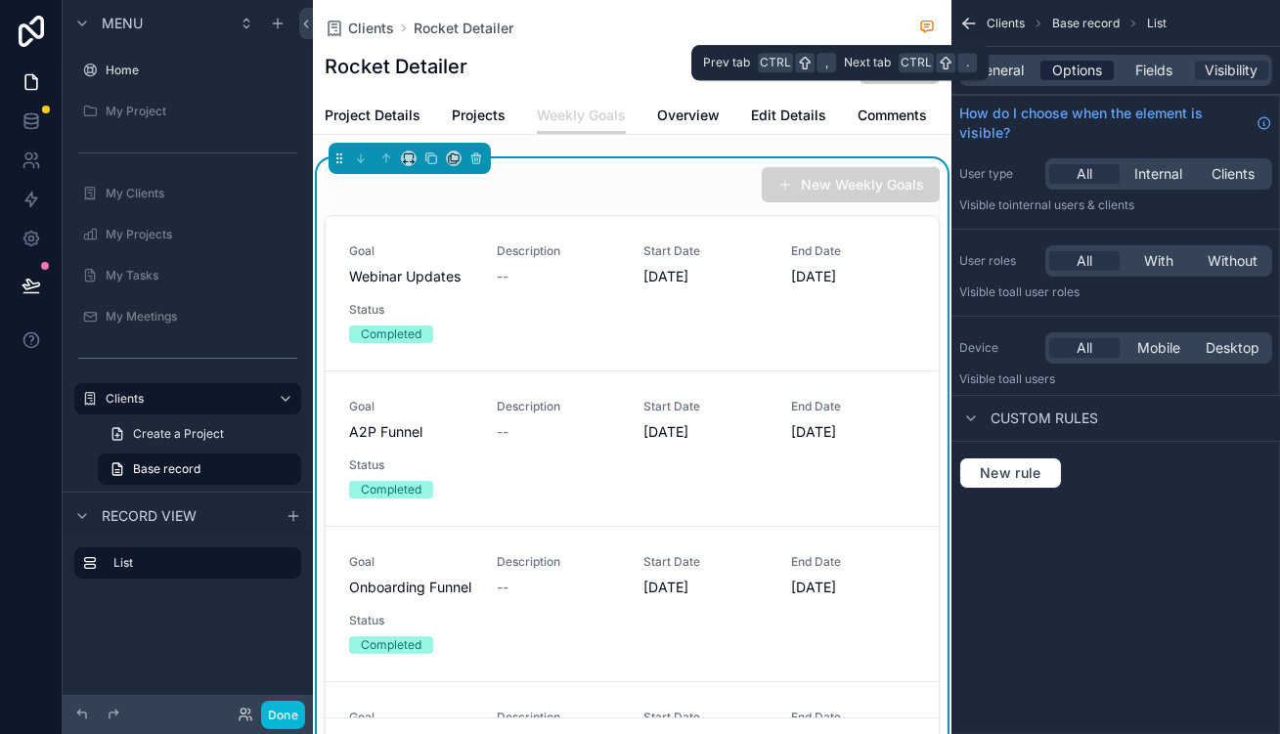
click at [1090, 64] on span "Options" at bounding box center [1077, 71] width 50 height 20
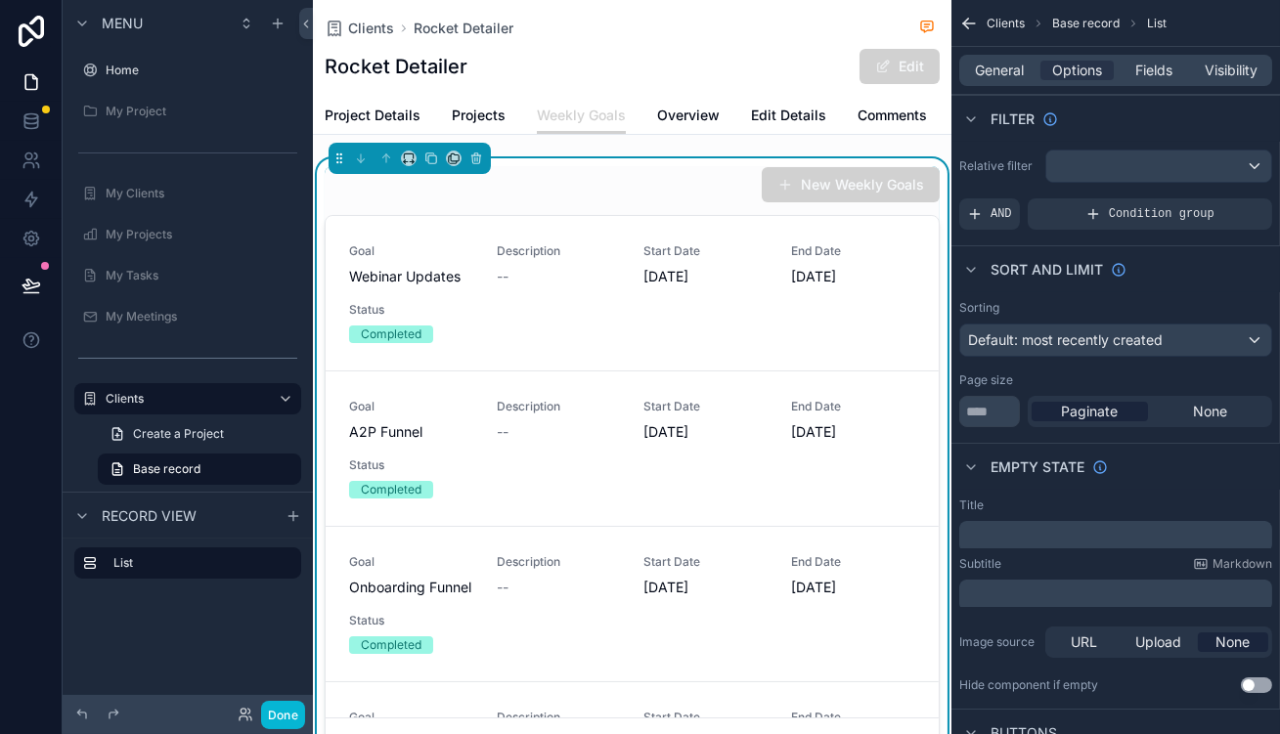
click at [685, 184] on div "New Weekly Goals Goal Webinar Updates Description -- Start Date [DATE] End Date…" at bounding box center [632, 466] width 615 height 600
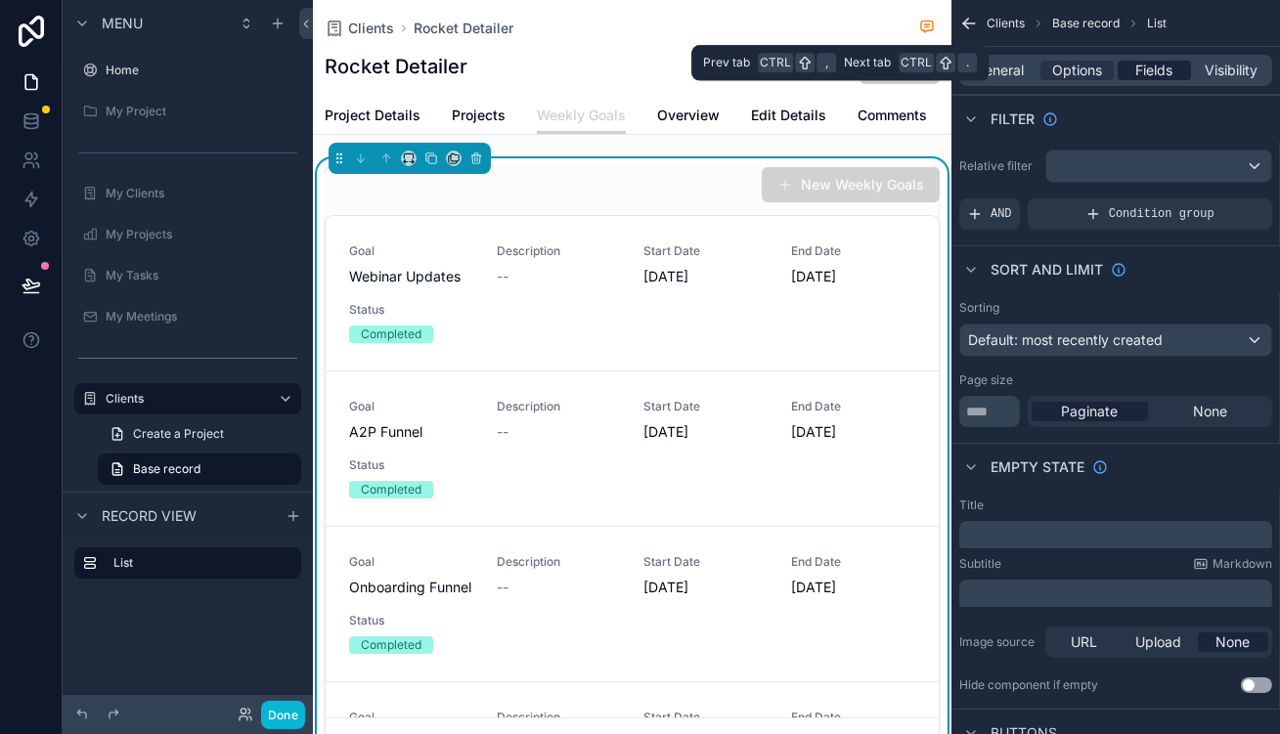
click at [1174, 61] on span "Fields" at bounding box center [1154, 71] width 37 height 20
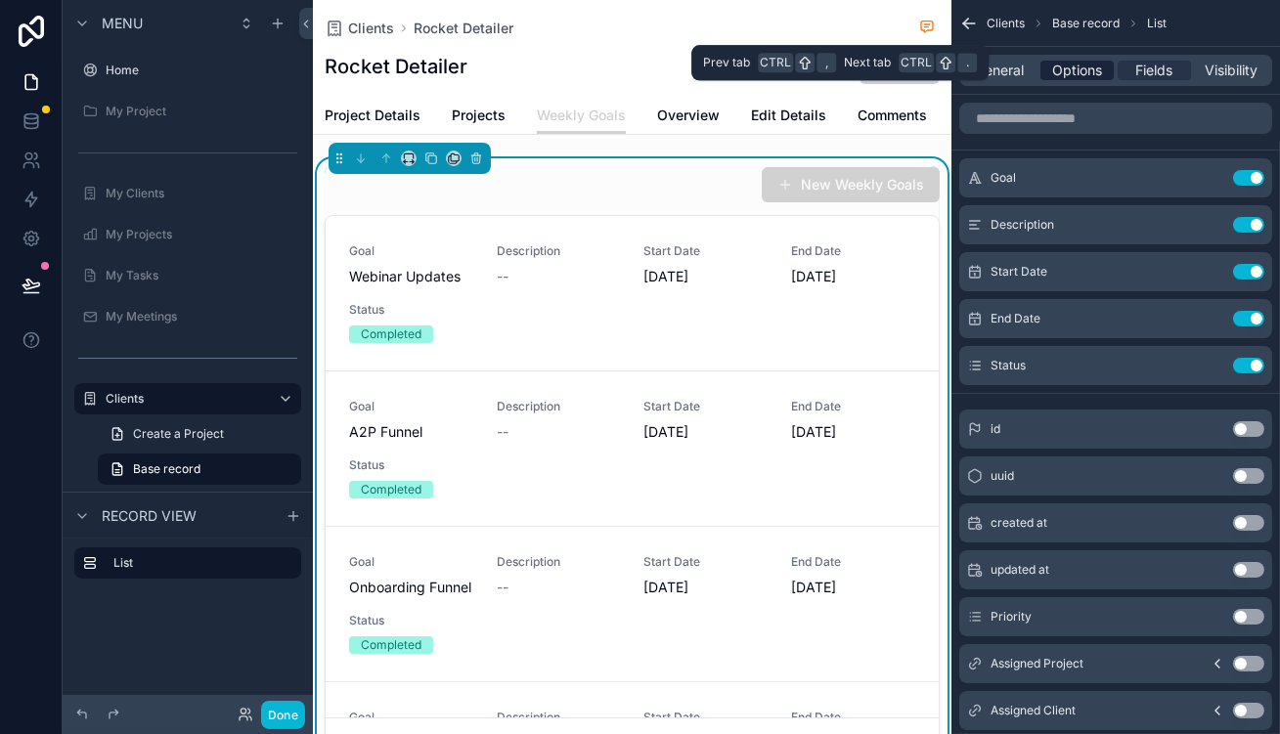
click at [1102, 66] on span "Options" at bounding box center [1077, 71] width 50 height 20
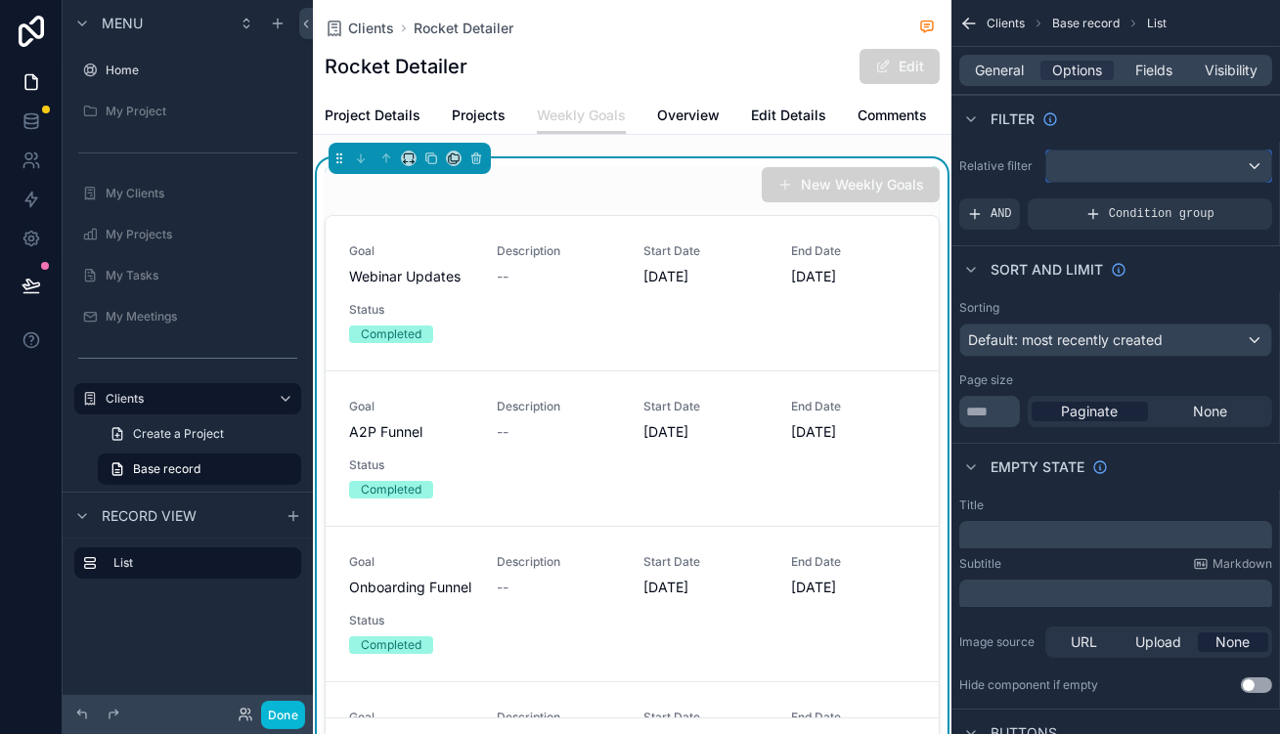
click at [1103, 152] on div "scrollable content" at bounding box center [1158, 166] width 225 height 31
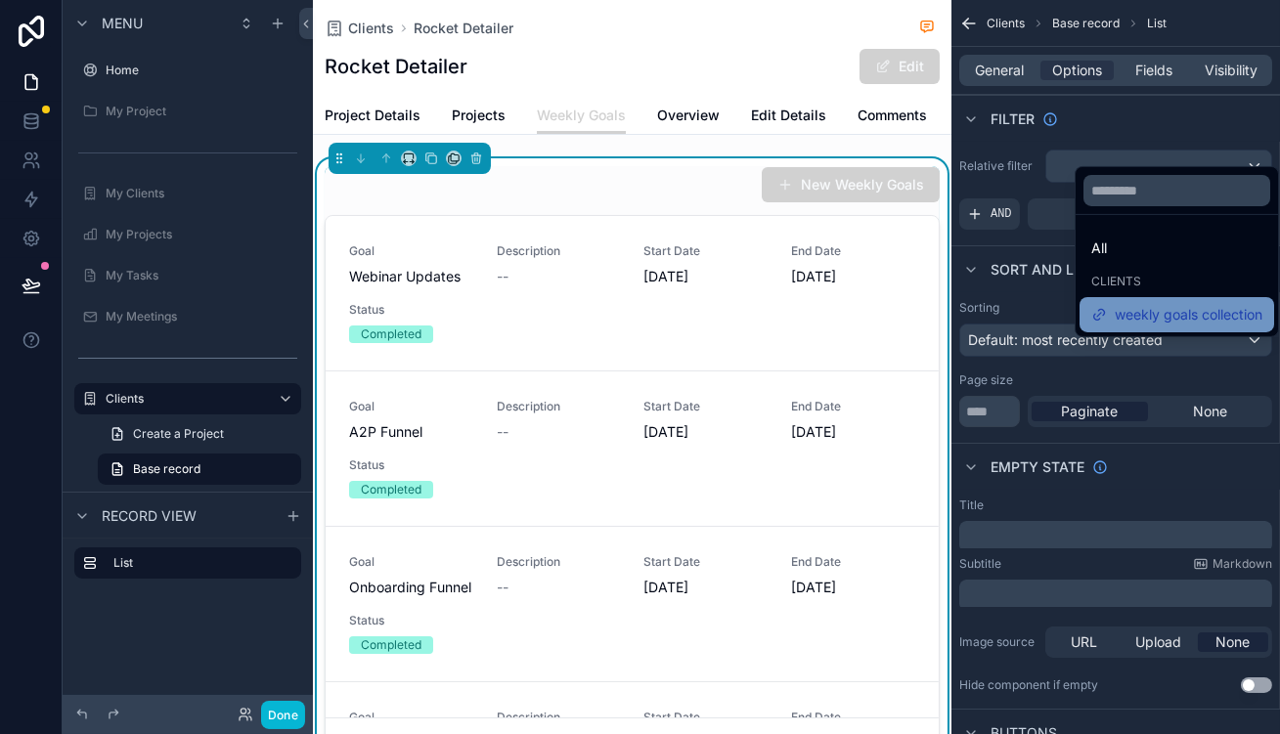
click at [1149, 304] on span "weekly goals collection" at bounding box center [1189, 314] width 148 height 23
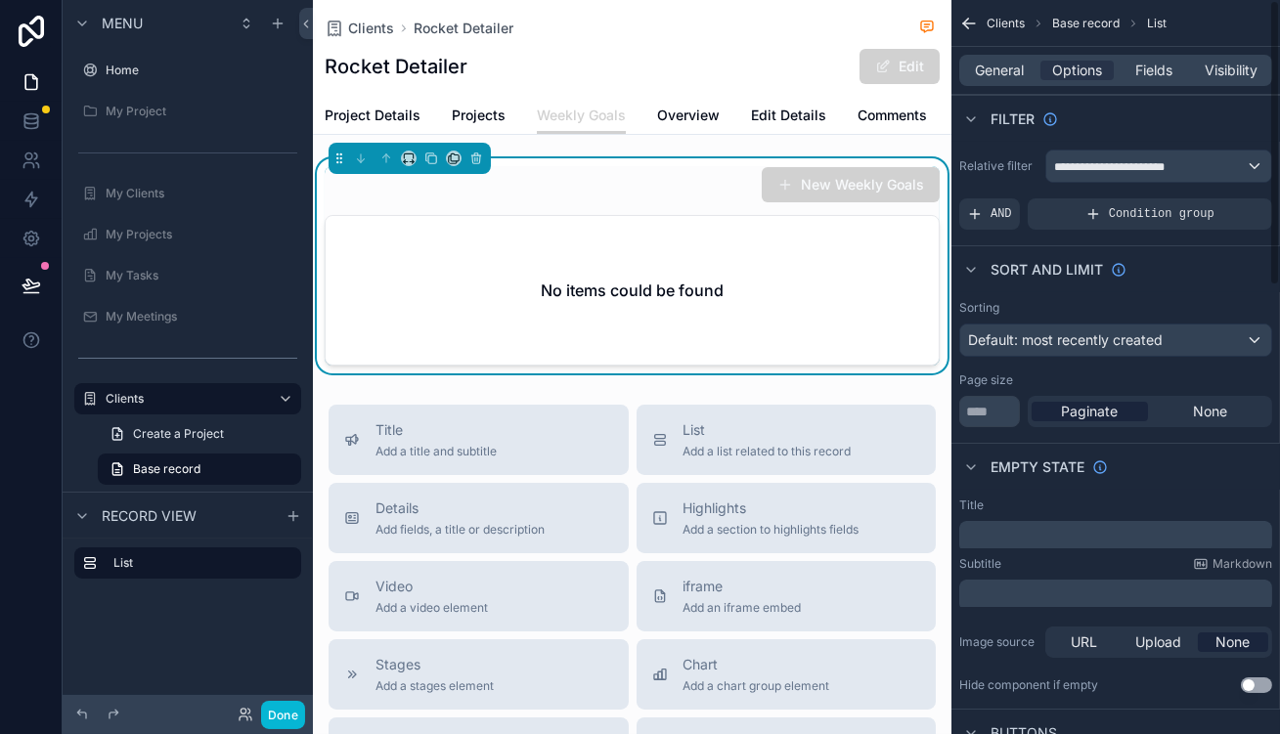
click at [556, 27] on div "Clients Rocket Detailer" at bounding box center [632, 28] width 615 height 24
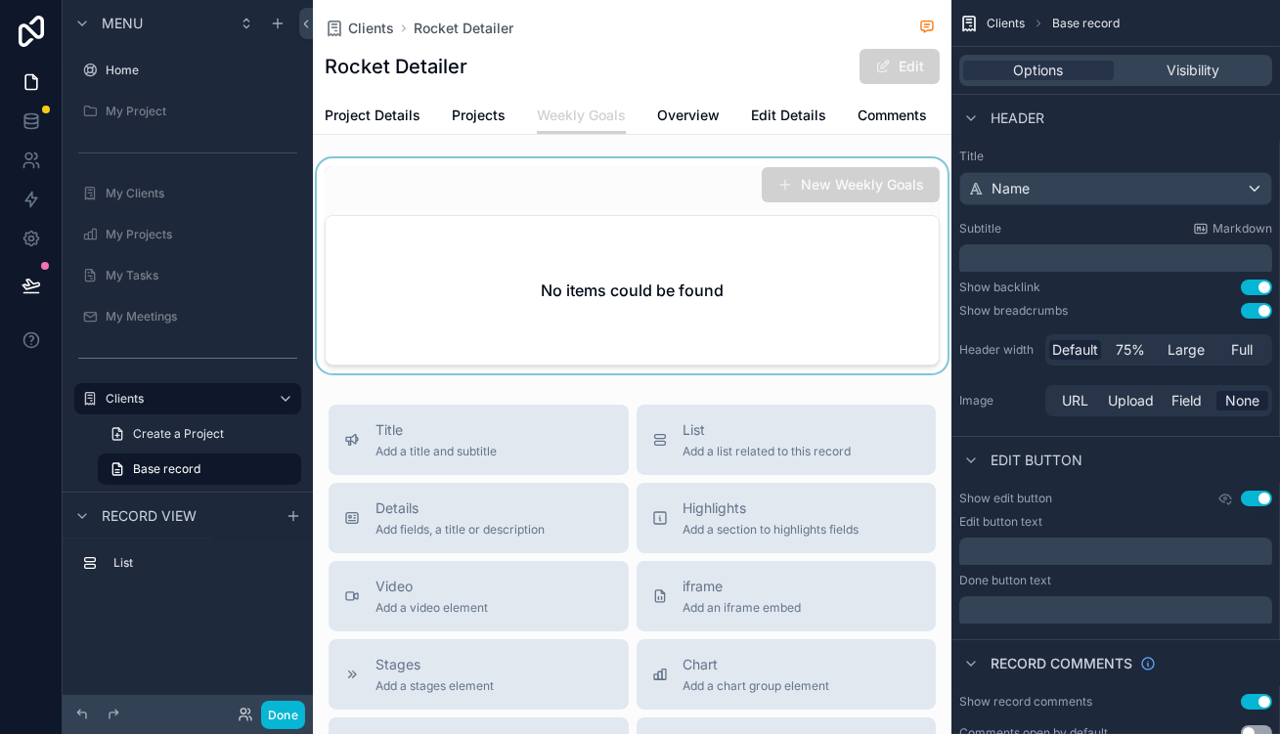
click at [657, 158] on div "scrollable content" at bounding box center [632, 265] width 639 height 215
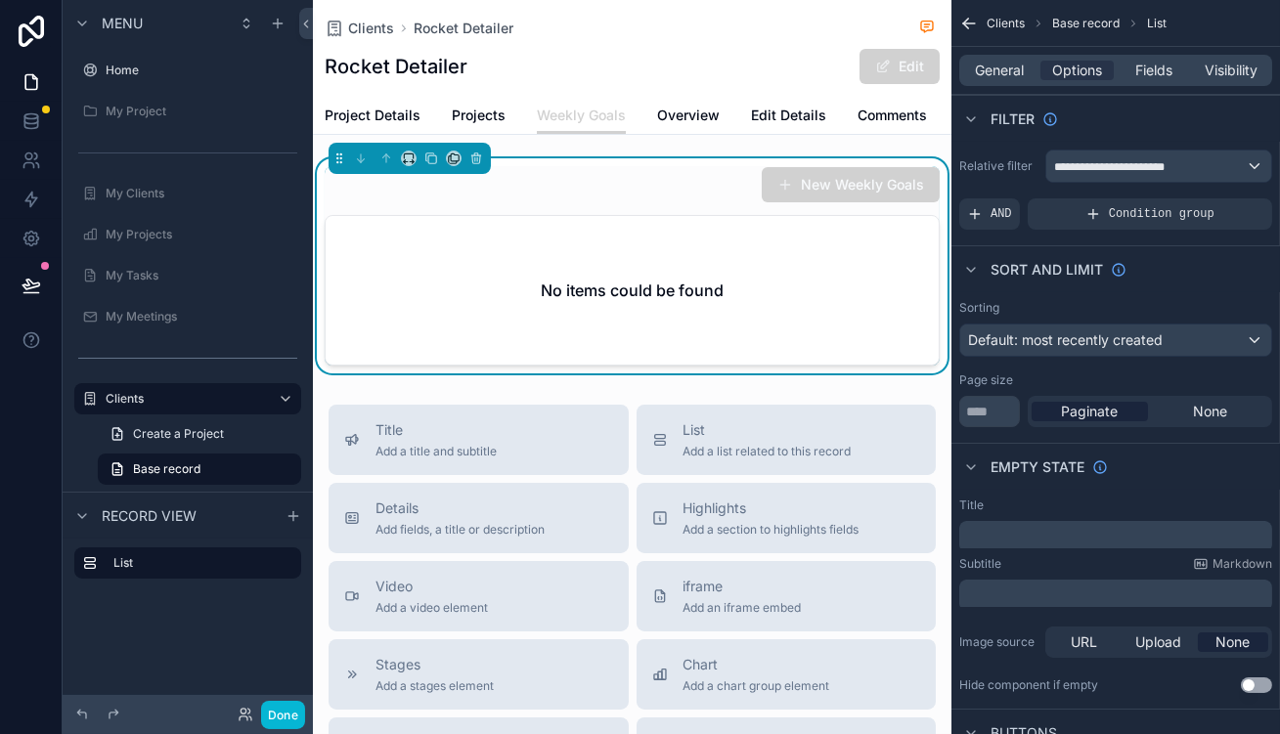
click at [470, 38] on div "Clients Rocket Detailer Rocket Detailer Edit" at bounding box center [632, 48] width 615 height 97
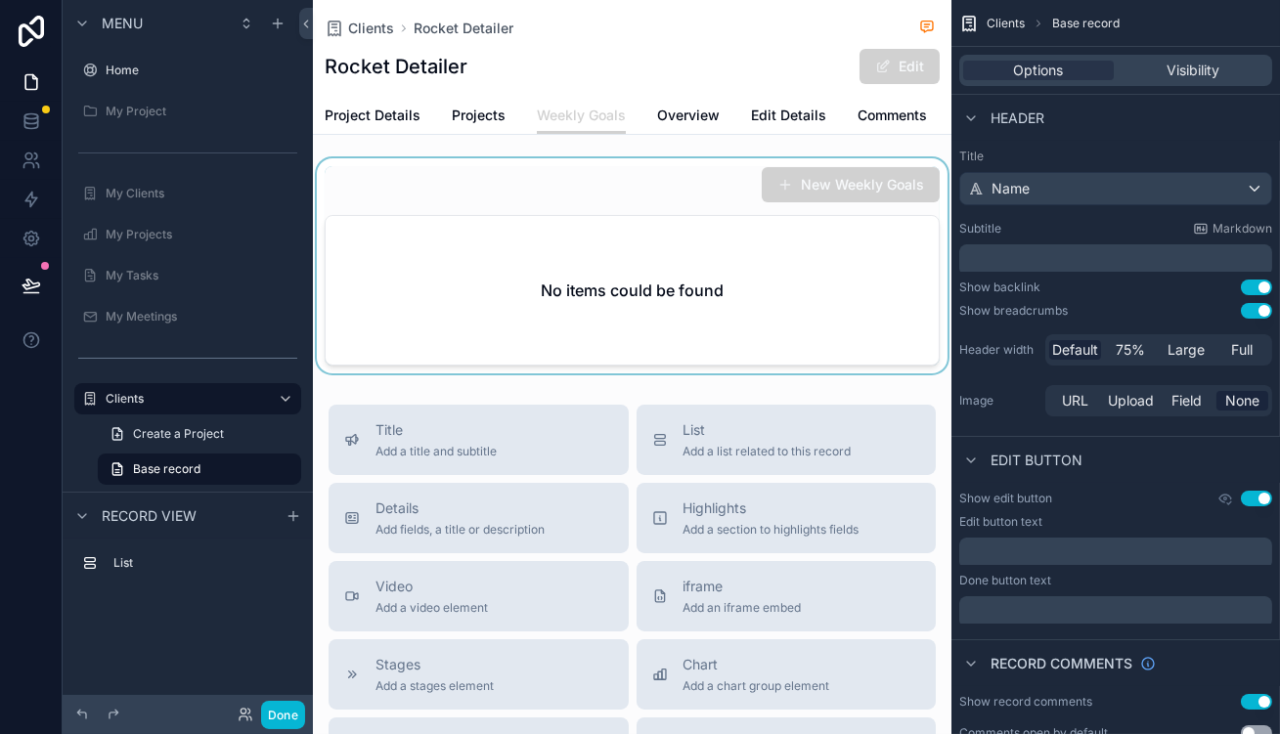
click at [259, 702] on div "Done" at bounding box center [188, 714] width 250 height 39
click at [261, 716] on button "Done" at bounding box center [283, 715] width 44 height 28
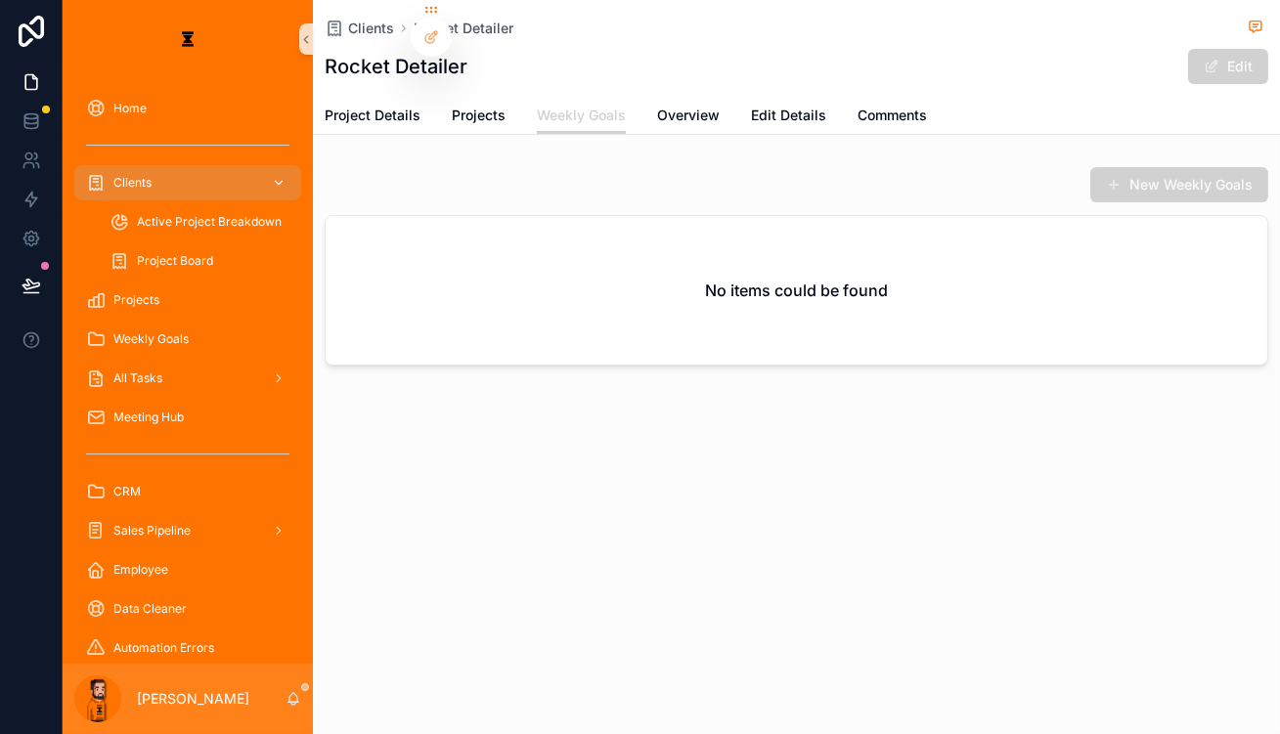
click at [165, 167] on div "Clients" at bounding box center [187, 182] width 203 height 31
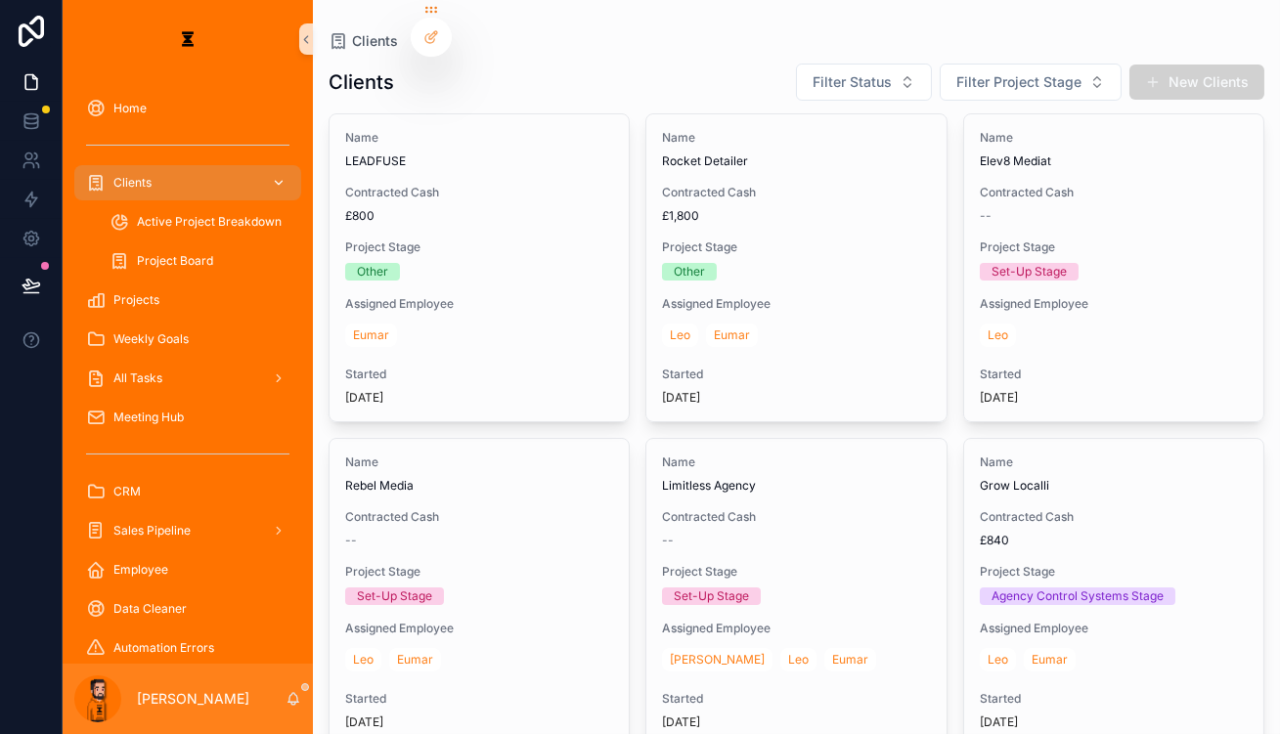
click at [74, 165] on link "Clients" at bounding box center [187, 182] width 227 height 35
click at [176, 93] on div "Home" at bounding box center [187, 108] width 203 height 31
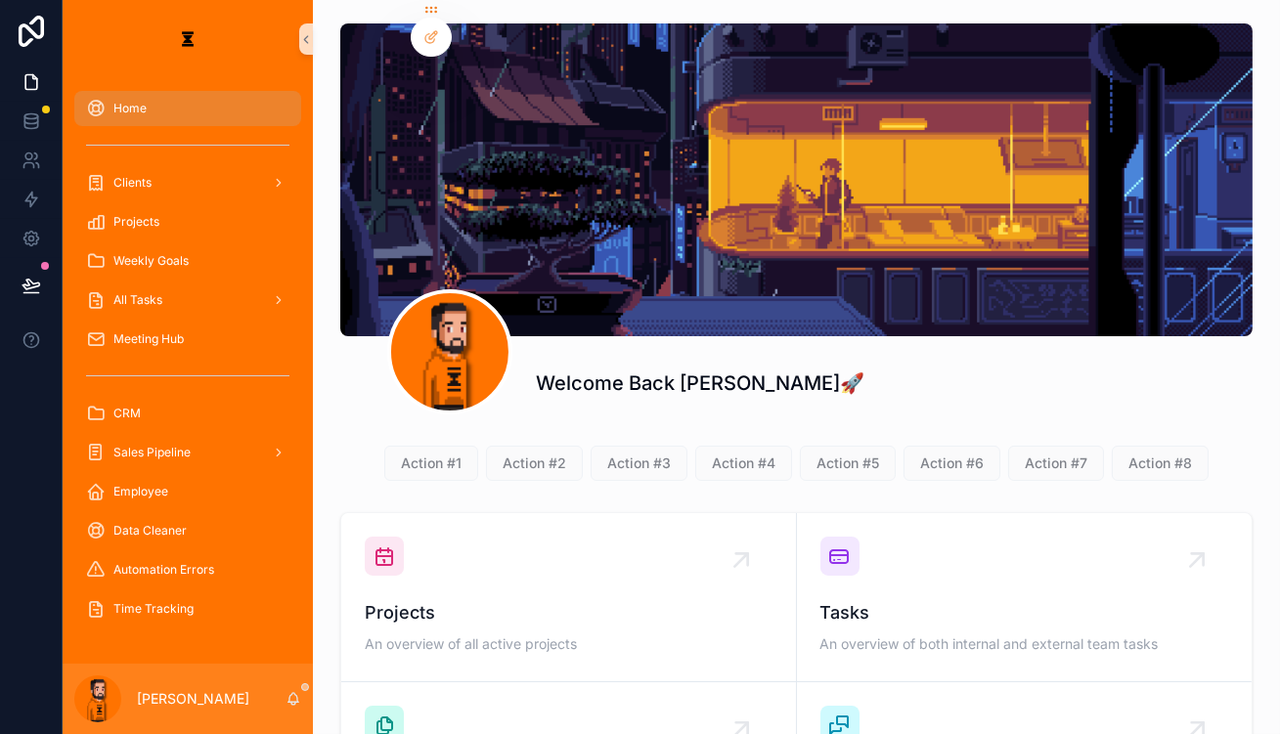
click at [156, 128] on div "scrollable content" at bounding box center [188, 145] width 250 height 35
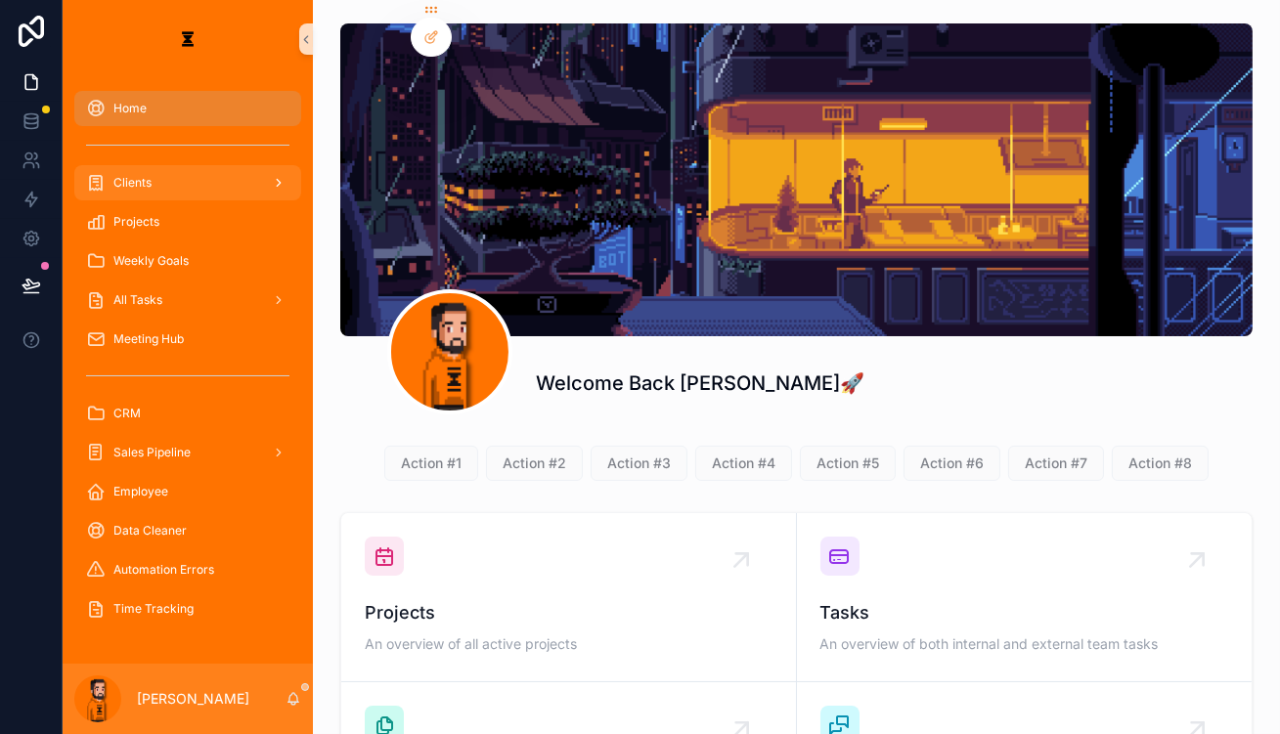
drag, startPoint x: 153, startPoint y: 129, endPoint x: 153, endPoint y: 161, distance: 32.3
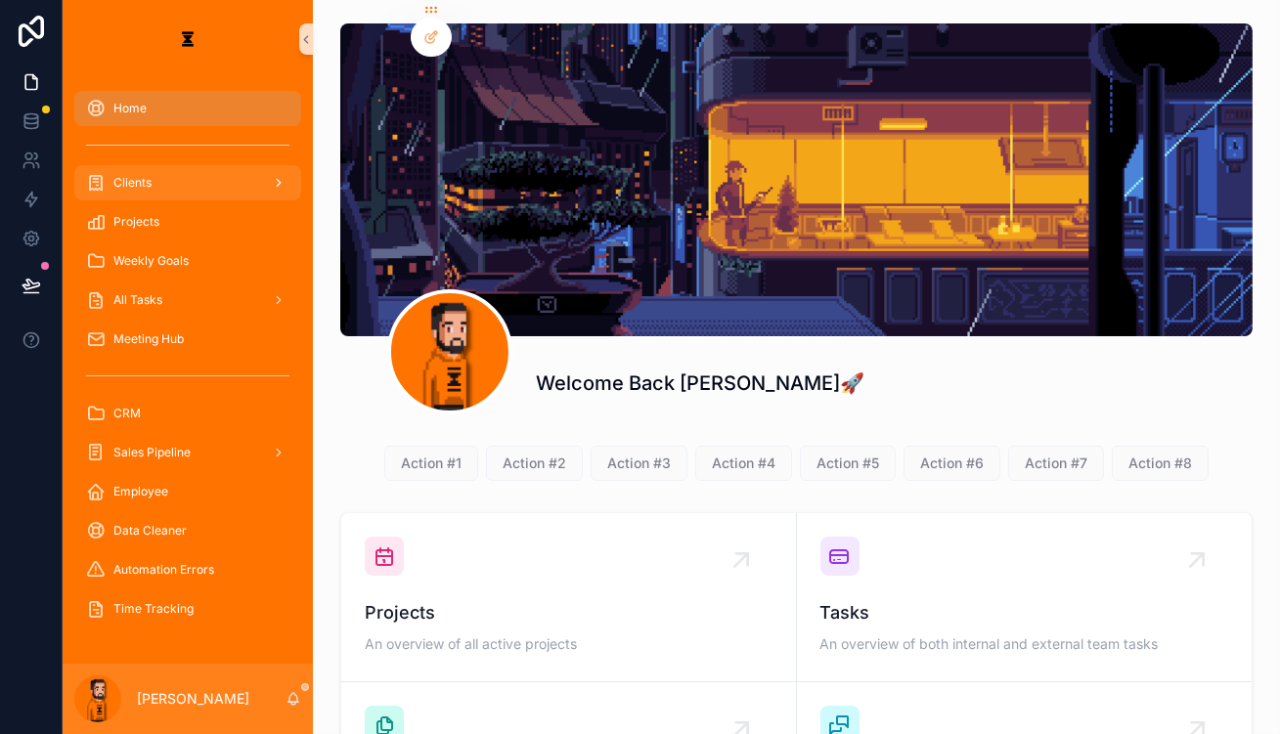
click at [153, 131] on div "scrollable content" at bounding box center [187, 145] width 227 height 31
click at [153, 167] on div "Clients" at bounding box center [187, 182] width 203 height 31
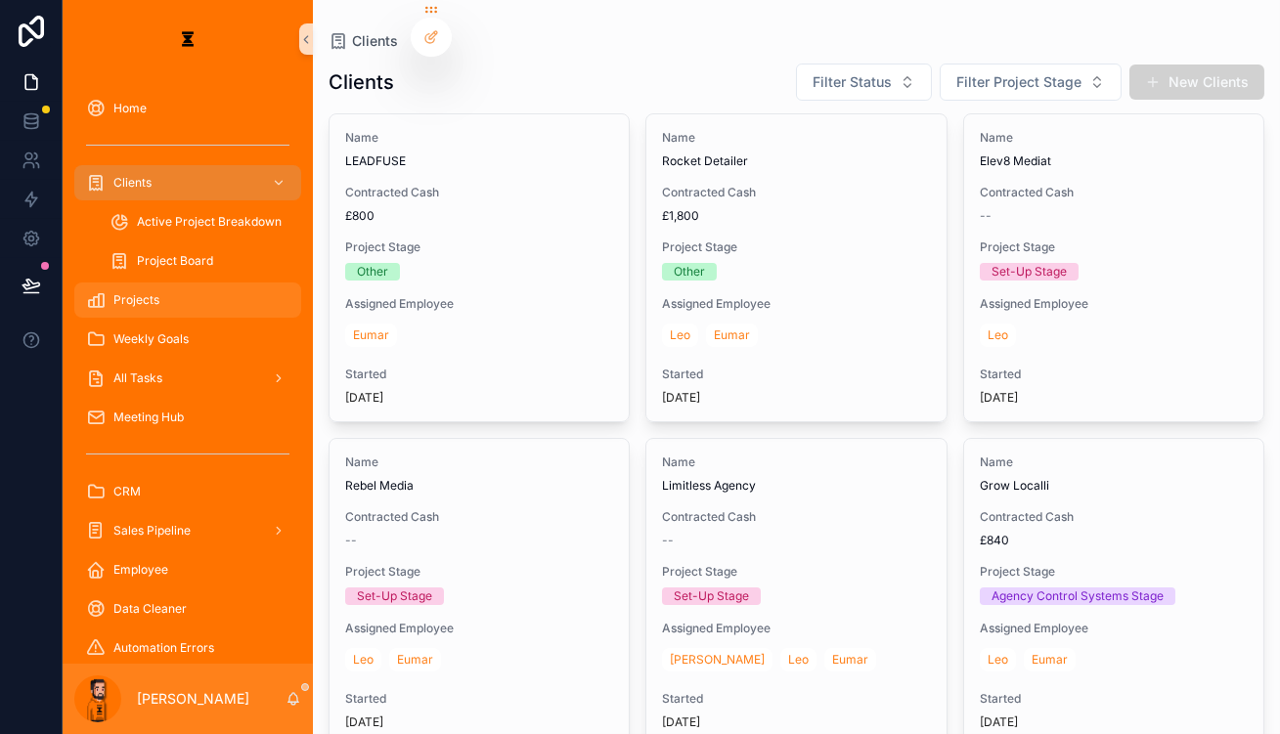
click at [187, 285] on div "Projects" at bounding box center [187, 300] width 203 height 31
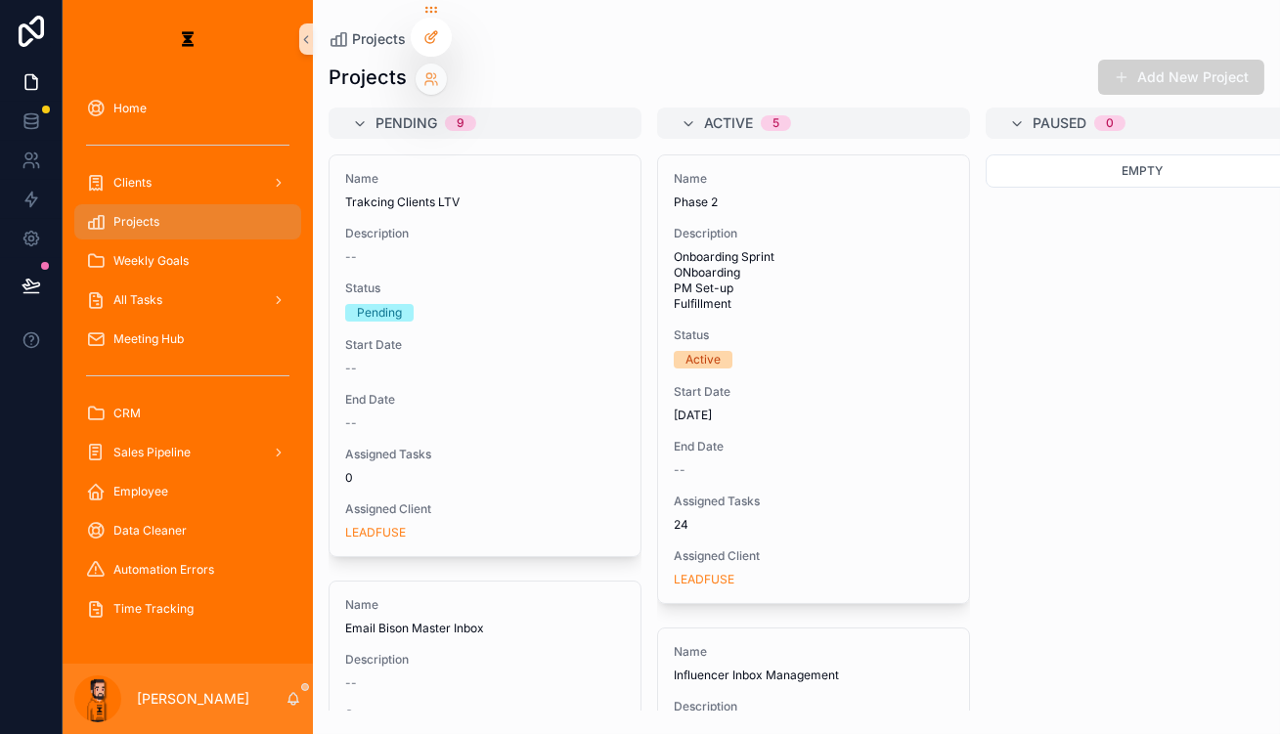
click at [430, 22] on div at bounding box center [431, 37] width 39 height 37
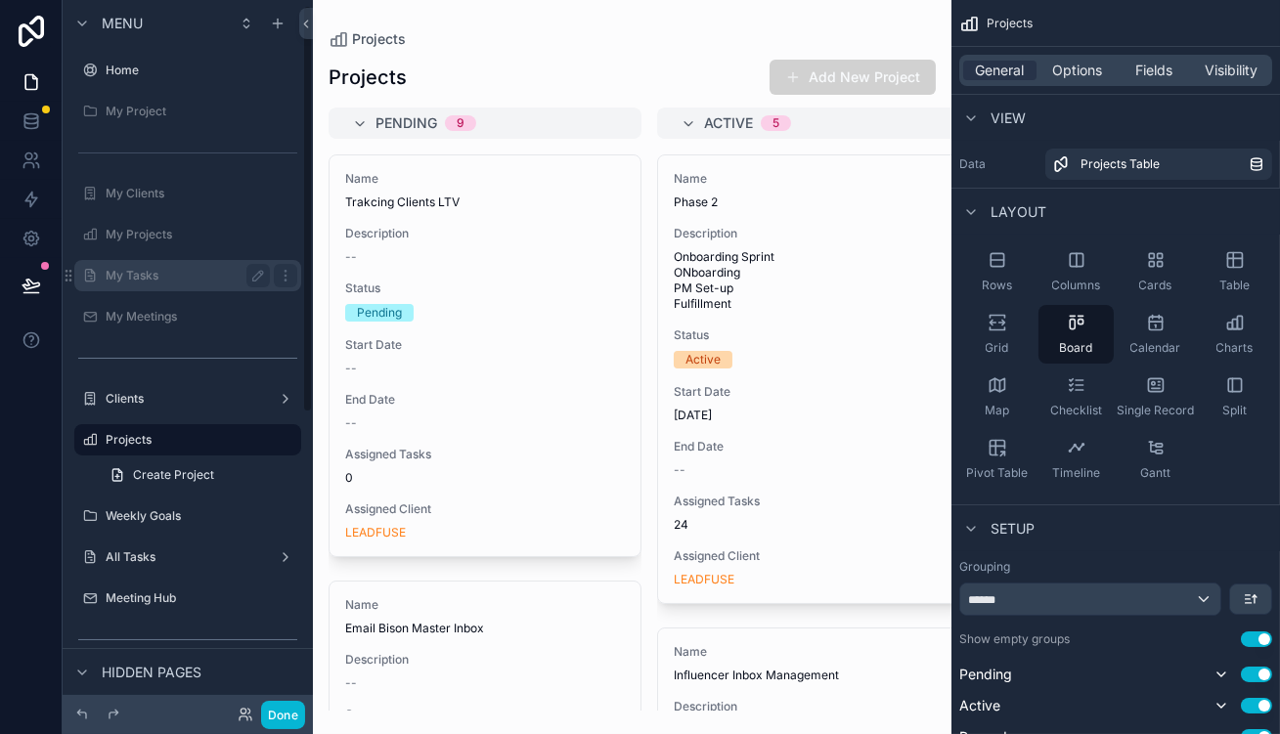
scroll to position [9, 0]
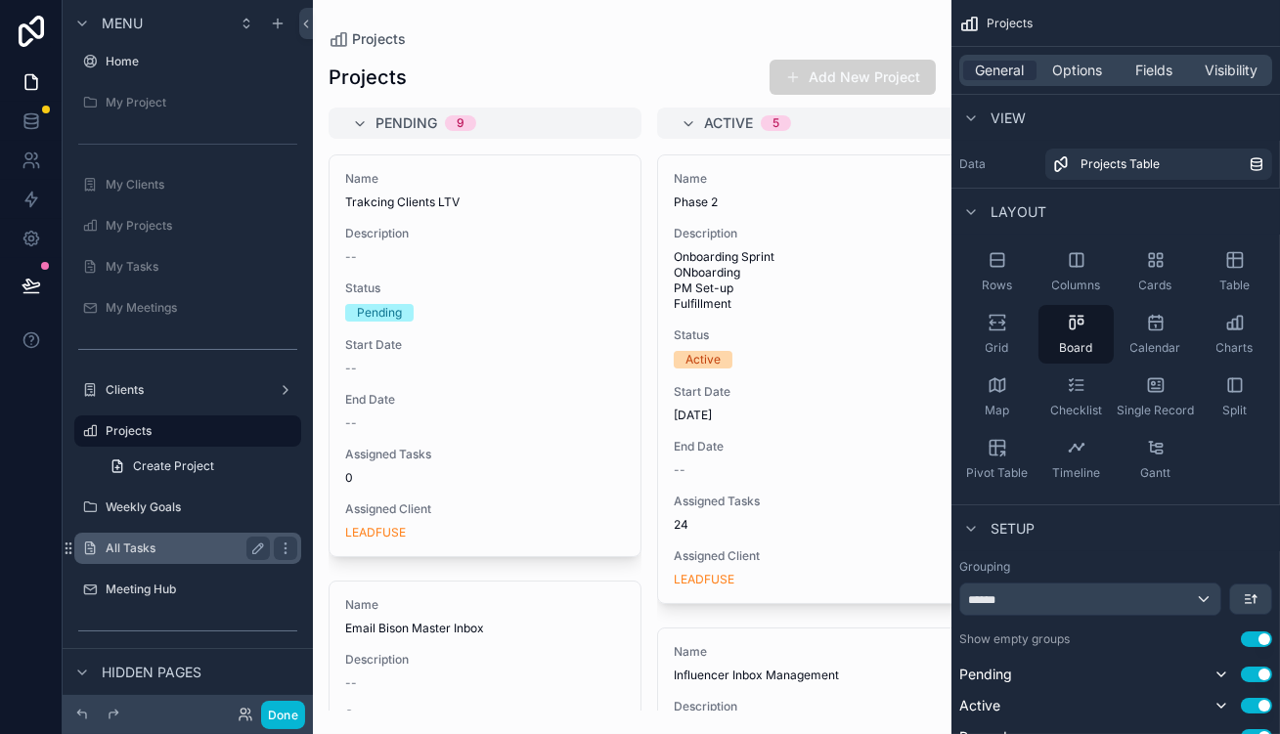
click at [135, 541] on label "All Tasks" at bounding box center [184, 549] width 156 height 16
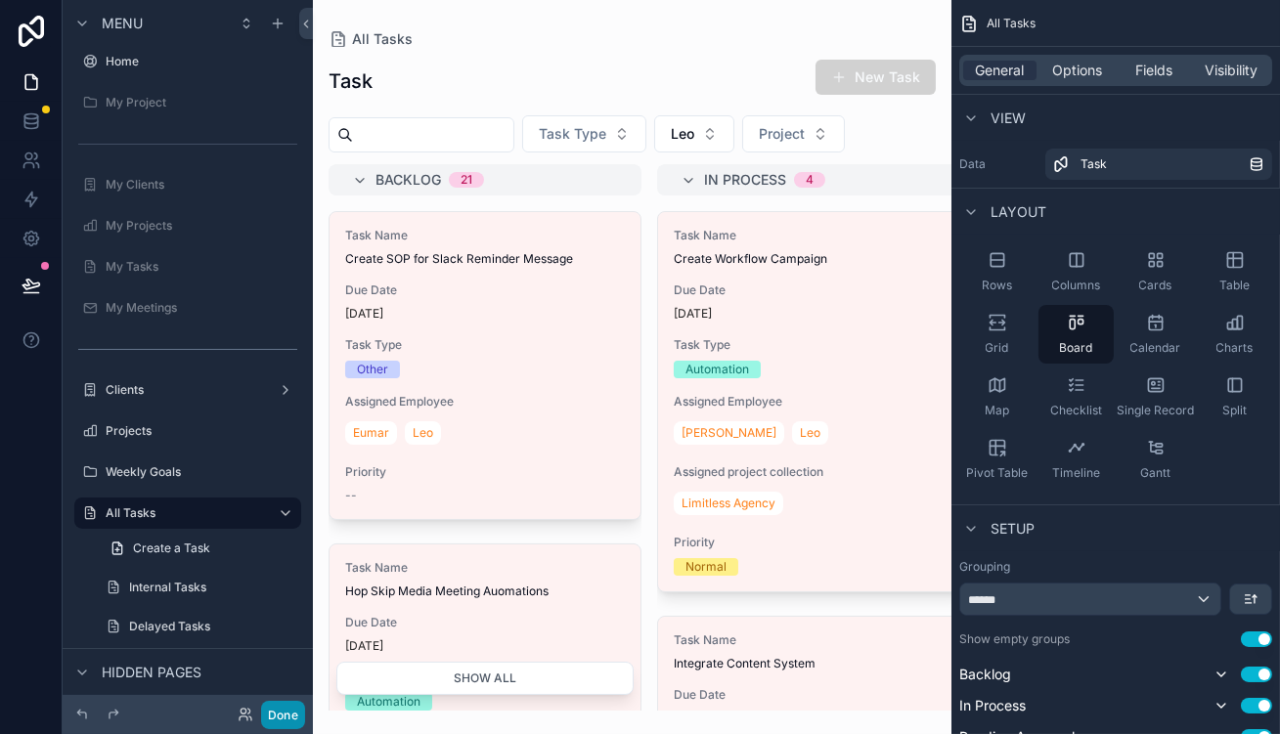
click at [261, 728] on button "Done" at bounding box center [283, 715] width 44 height 28
click at [0, 0] on div "[PERSON_NAME]" at bounding box center [0, 0] width 0 height 0
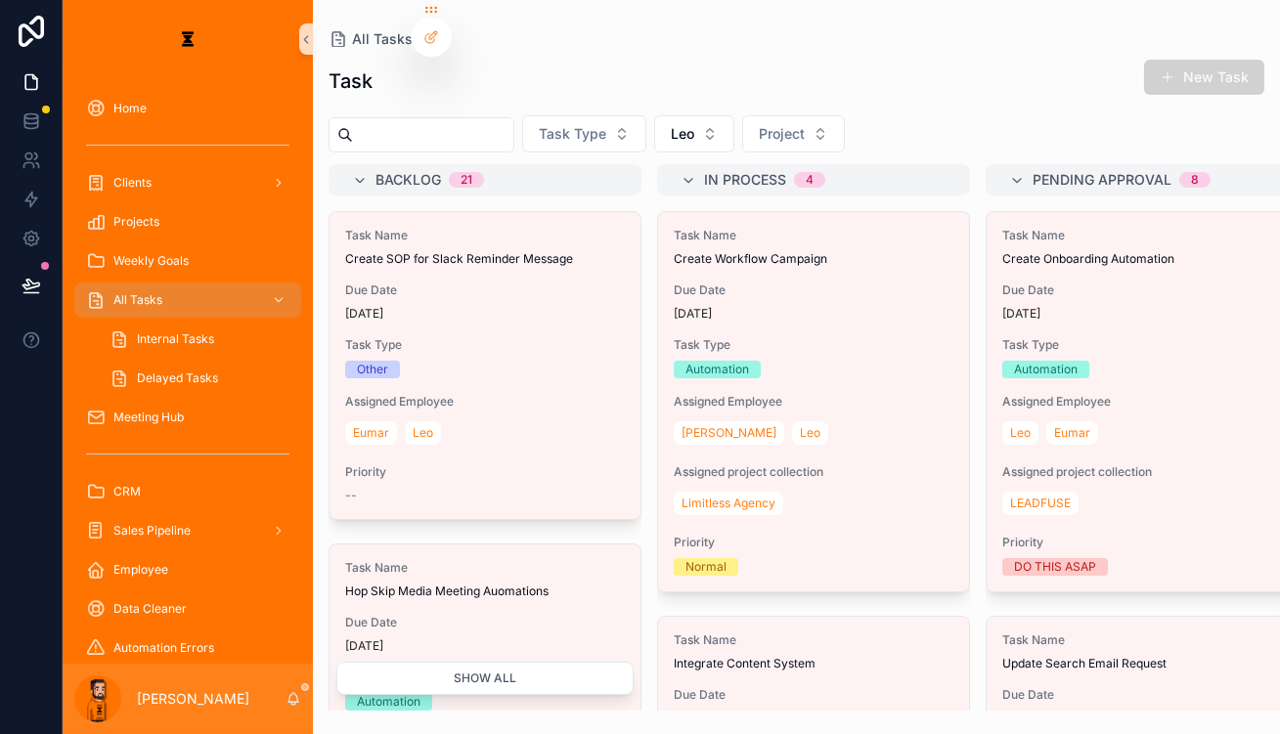
click at [430, 59] on div "Task New Task" at bounding box center [797, 81] width 936 height 45
click at [440, 26] on div at bounding box center [431, 37] width 39 height 37
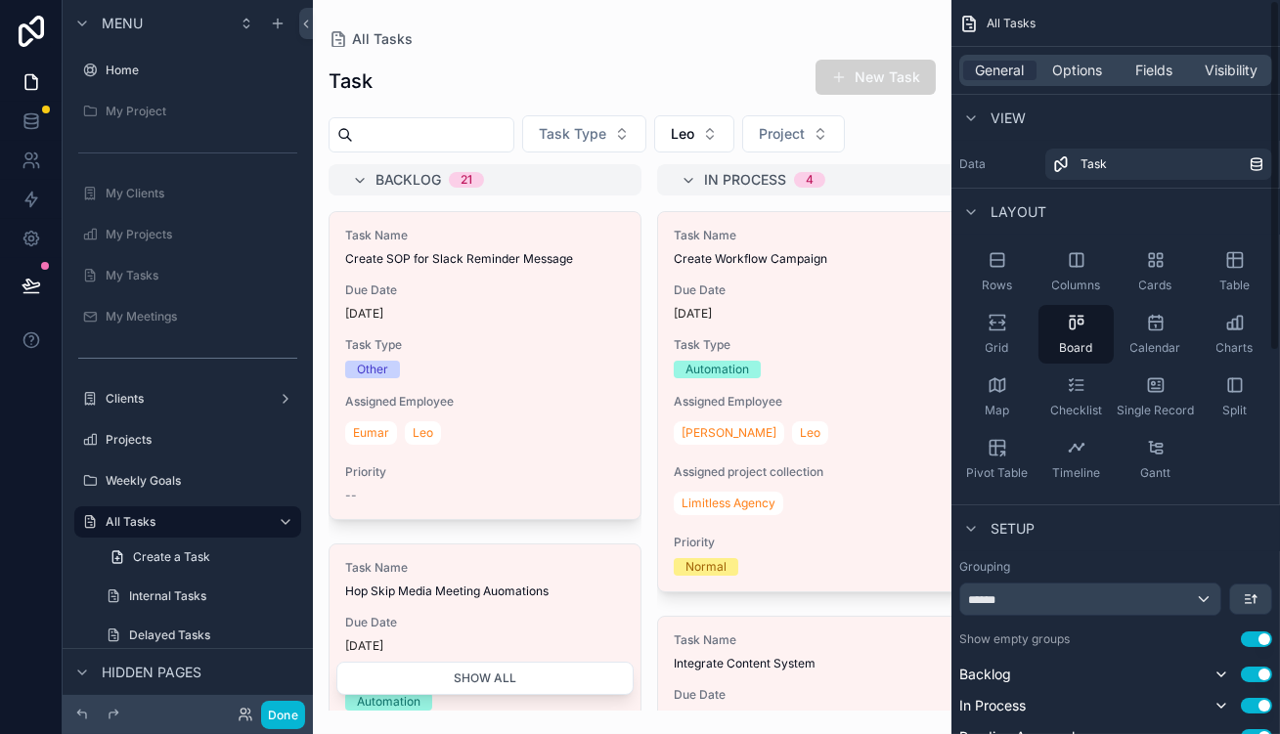
click at [921, 109] on div "scrollable content" at bounding box center [632, 367] width 639 height 734
click at [936, 74] on button "New Task" at bounding box center [876, 77] width 120 height 35
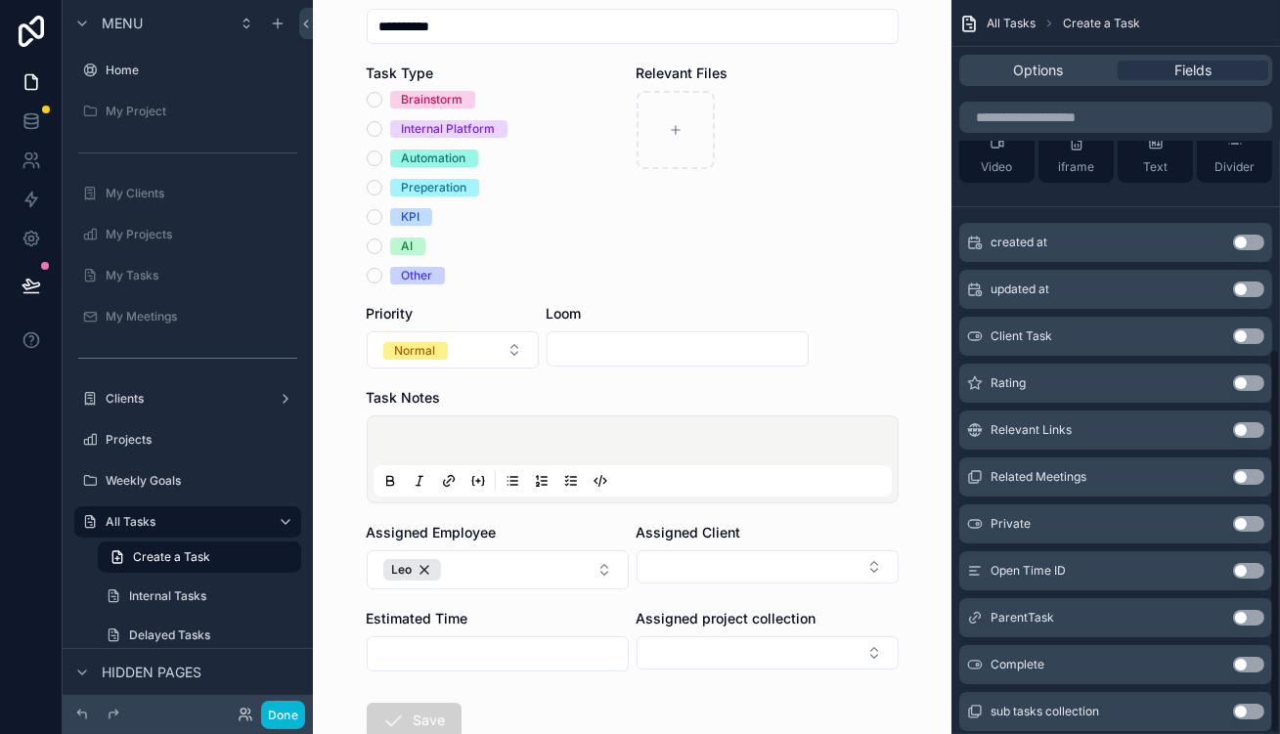
scroll to position [667, 0]
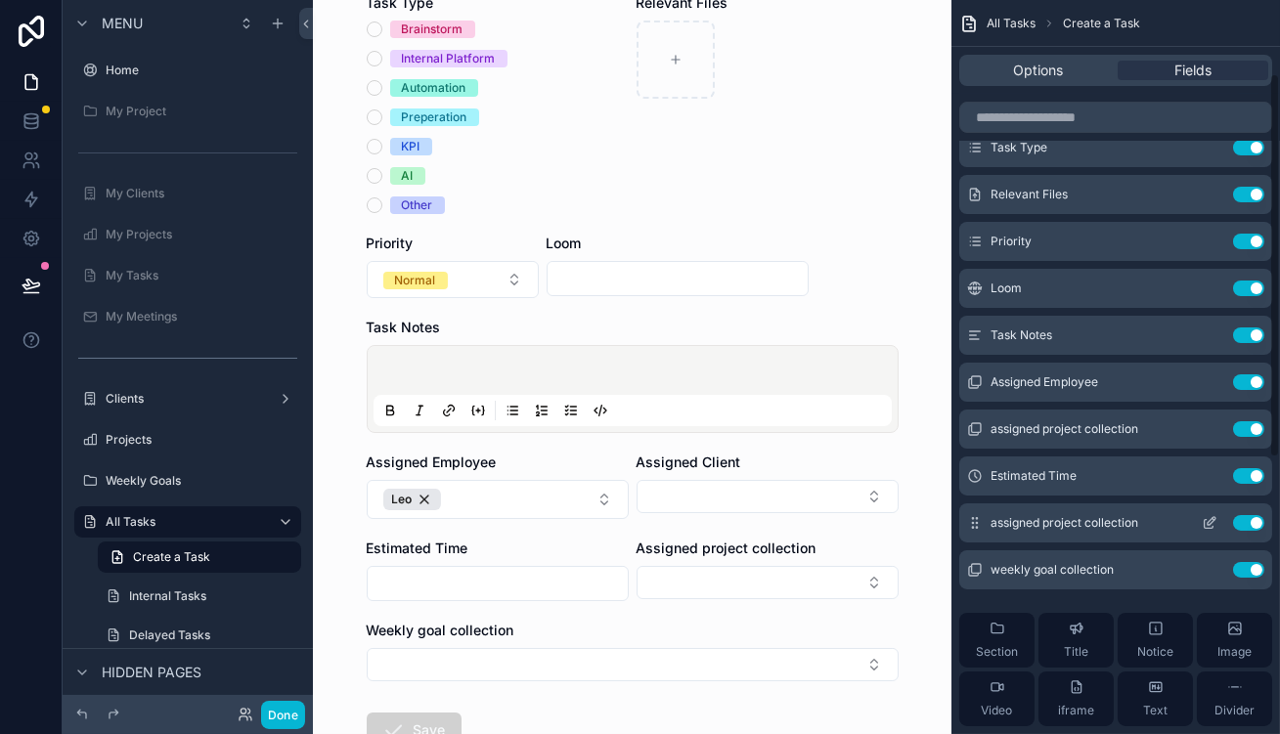
scroll to position [177, 0]
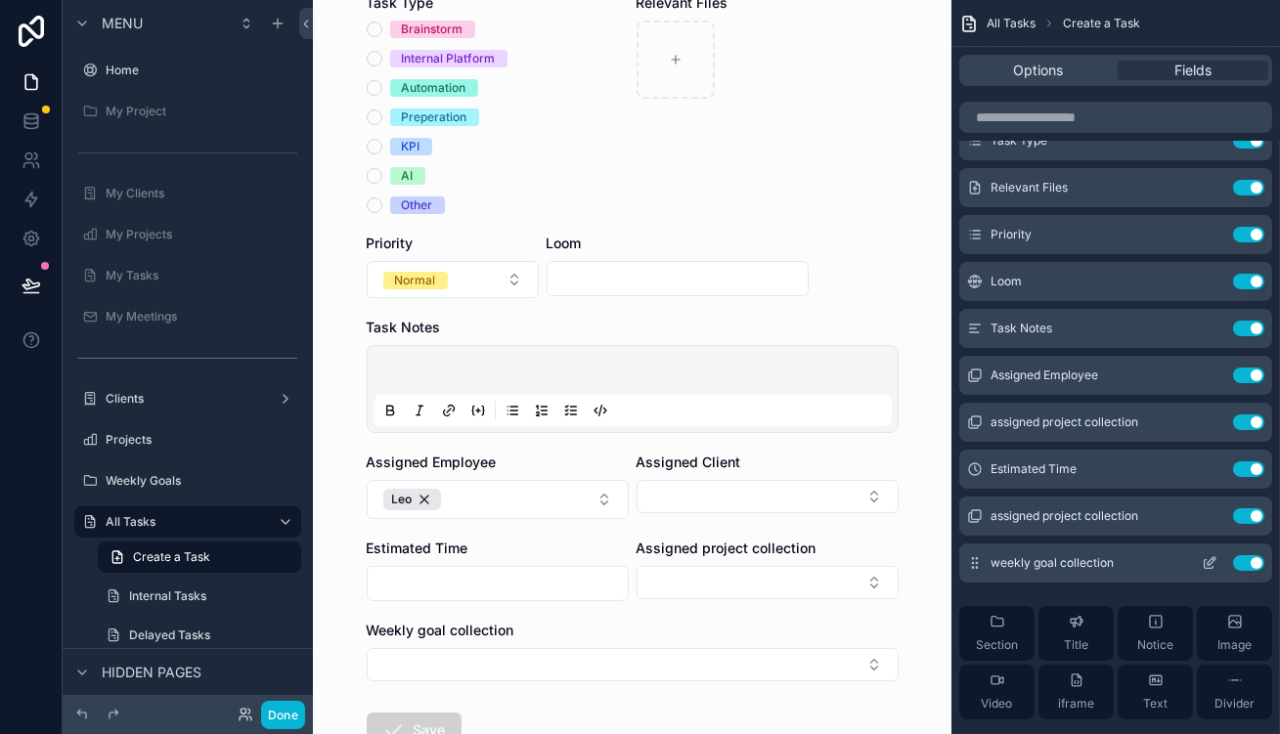
click at [1225, 556] on button "scrollable content" at bounding box center [1209, 564] width 31 height 16
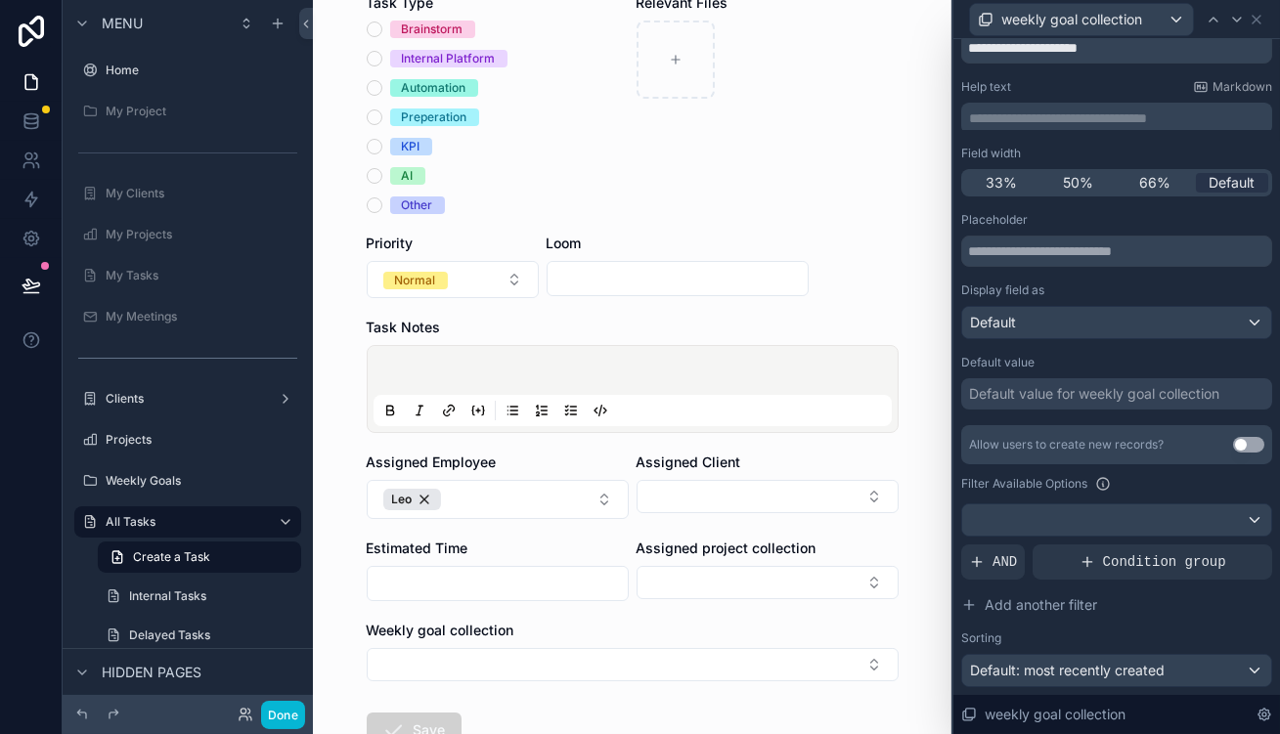
scroll to position [75, 0]
click at [1075, 503] on div at bounding box center [1116, 518] width 309 height 31
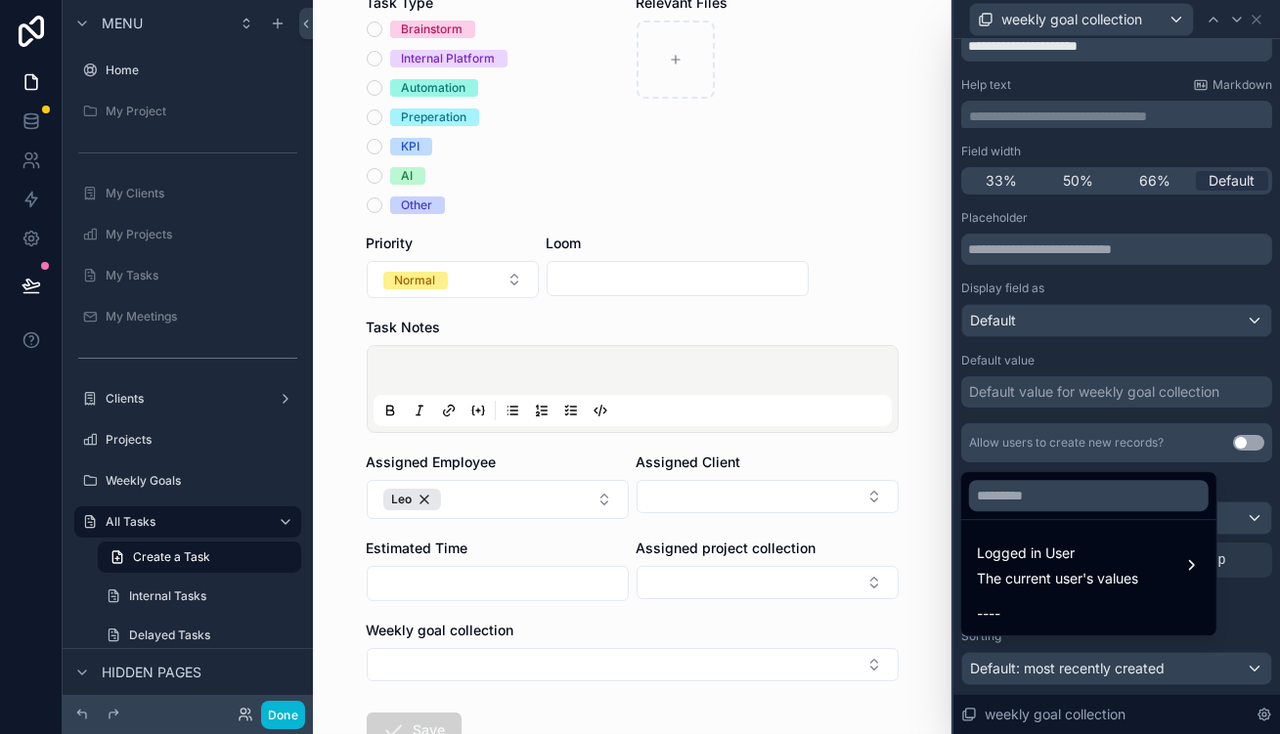
click at [1199, 424] on div at bounding box center [1117, 367] width 327 height 734
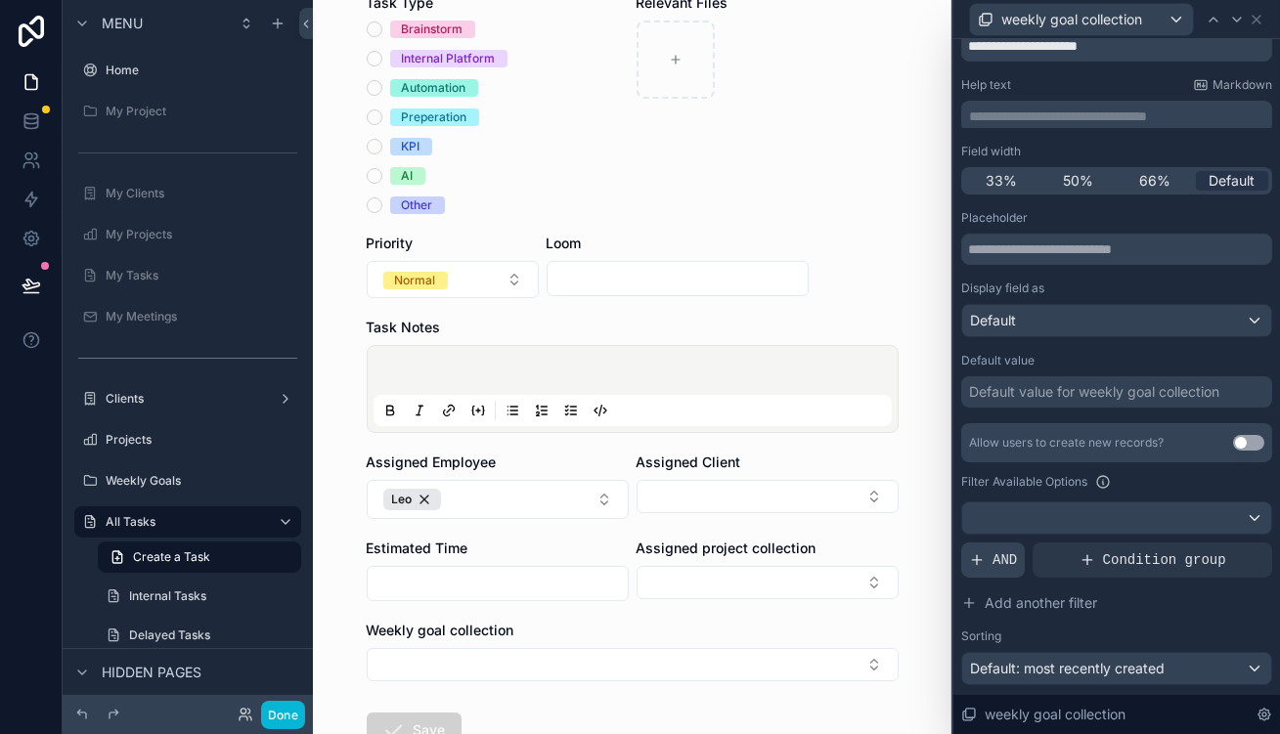
click at [1017, 551] on span "AND" at bounding box center [1005, 561] width 24 height 20
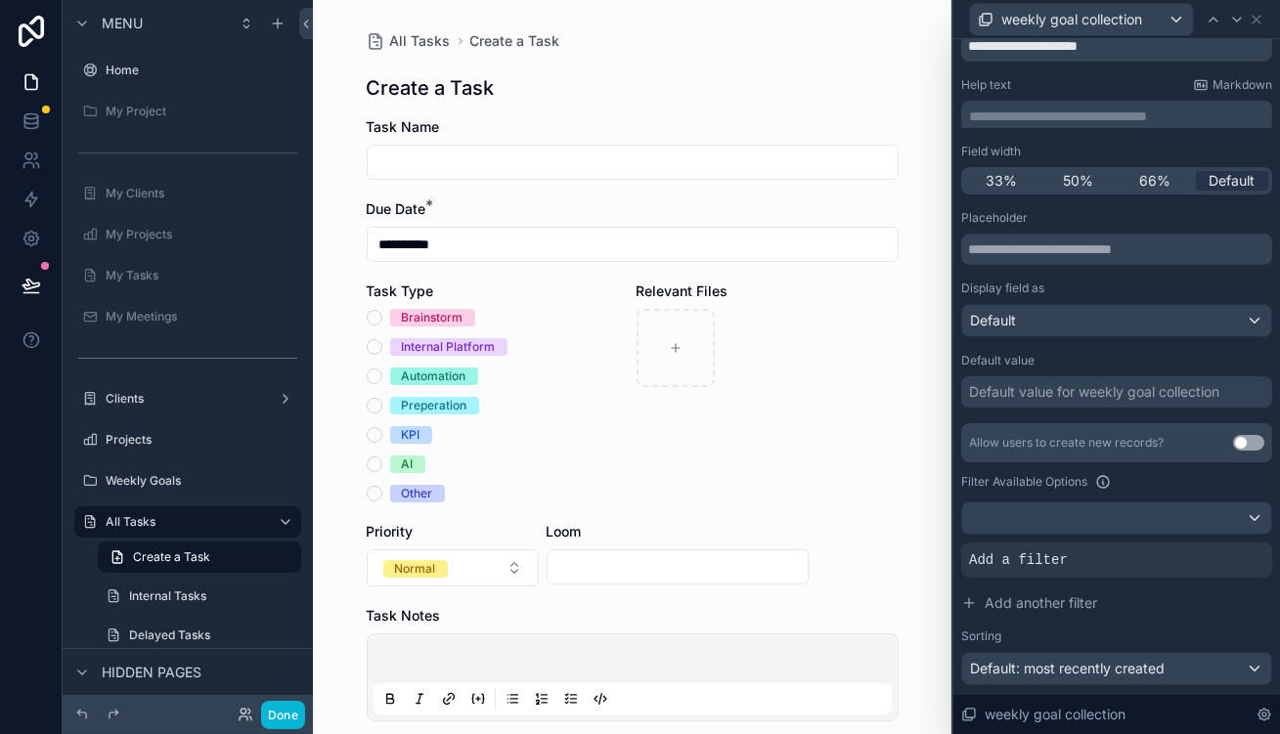
click at [1213, 469] on div "Allow users to create new records? Use setting Filter Available Options Add a f…" at bounding box center [1116, 554] width 311 height 262
click at [1218, 539] on icon at bounding box center [1224, 545] width 12 height 12
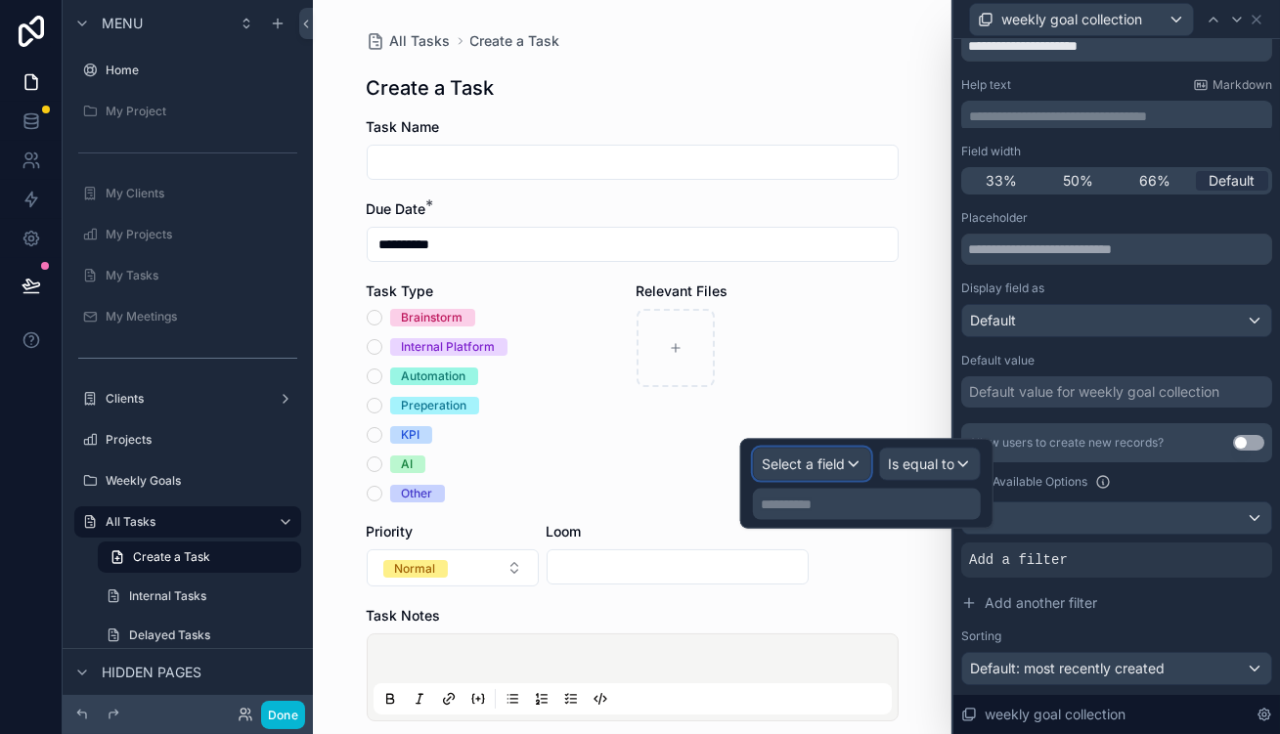
click at [834, 466] on span "Select a field" at bounding box center [803, 464] width 83 height 17
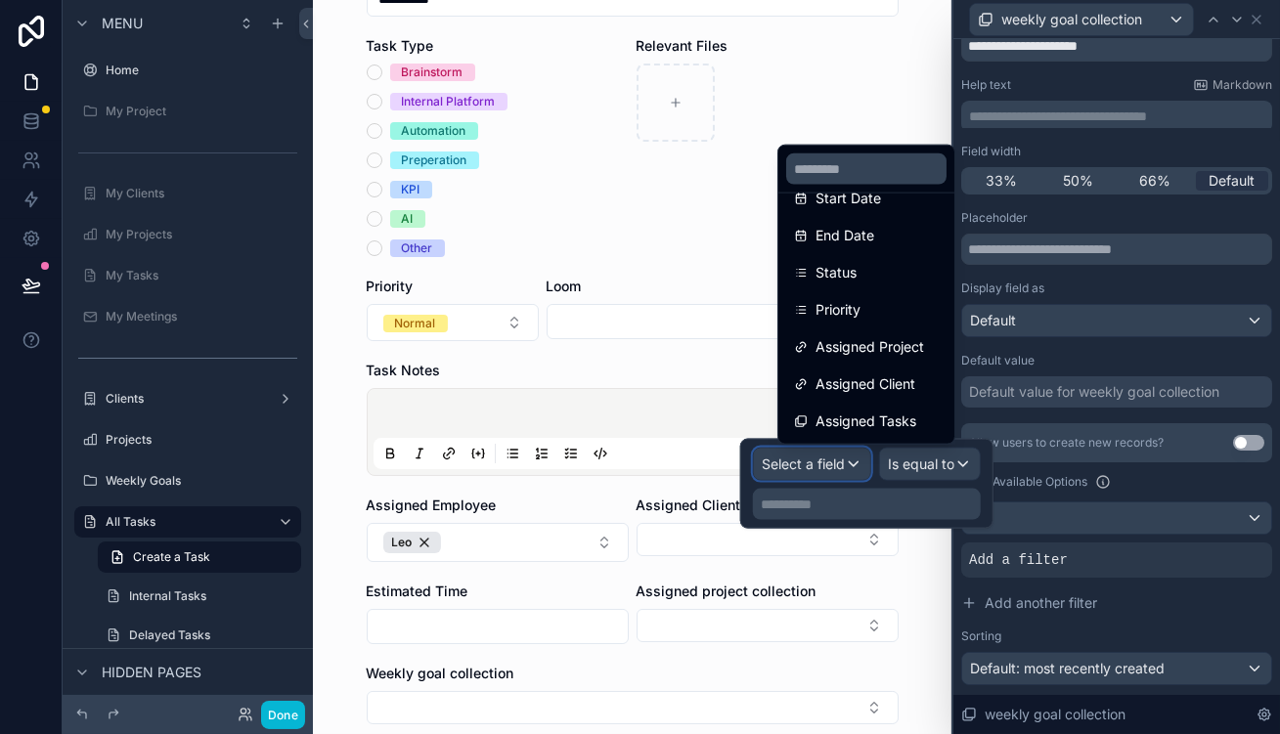
scroll to position [289, 0]
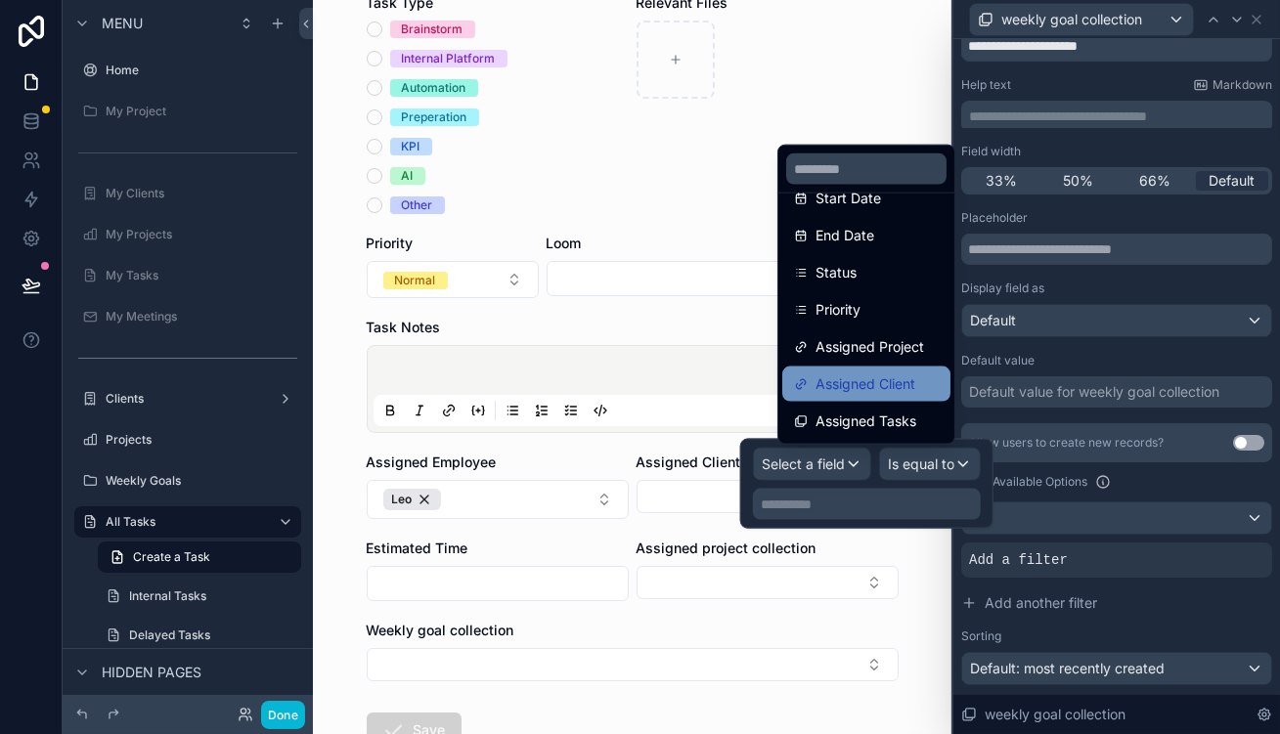
click at [910, 373] on div "Assigned Client" at bounding box center [866, 384] width 145 height 23
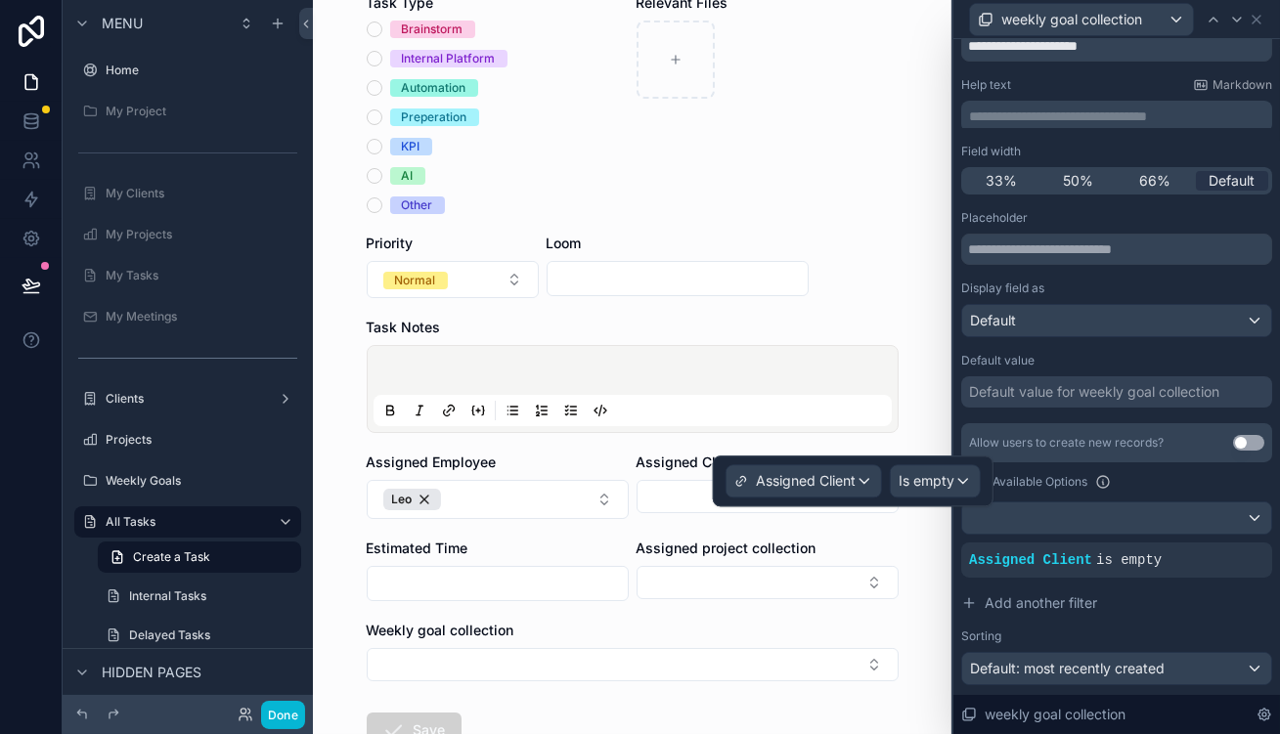
scroll to position [0, 0]
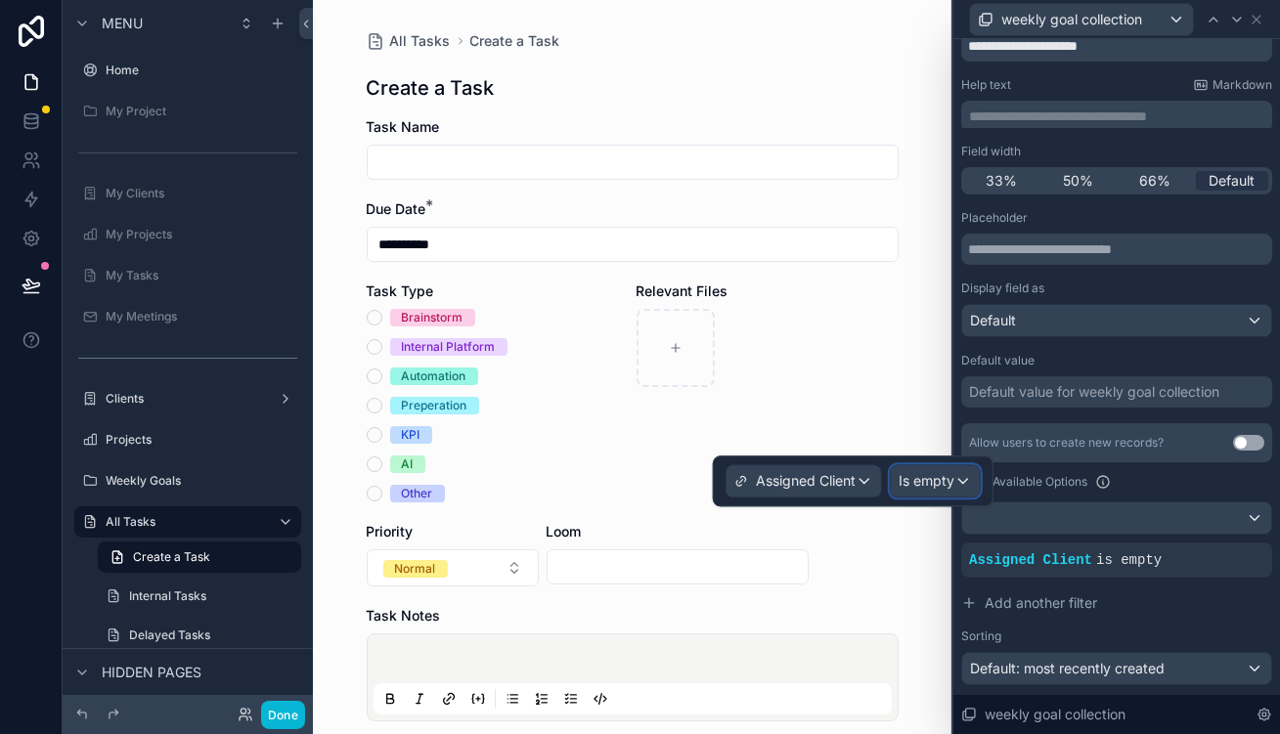
click at [952, 483] on span "Is empty" at bounding box center [927, 481] width 56 height 20
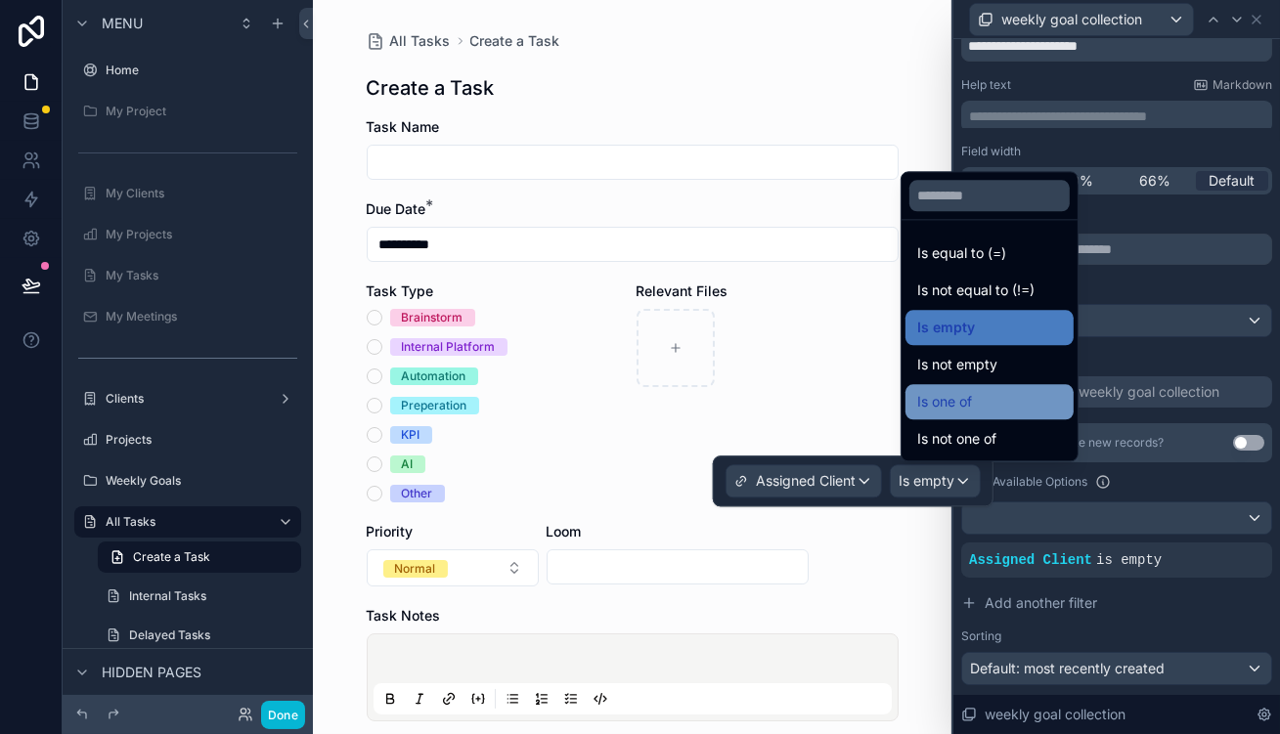
click at [981, 420] on div "Is one of" at bounding box center [990, 401] width 168 height 35
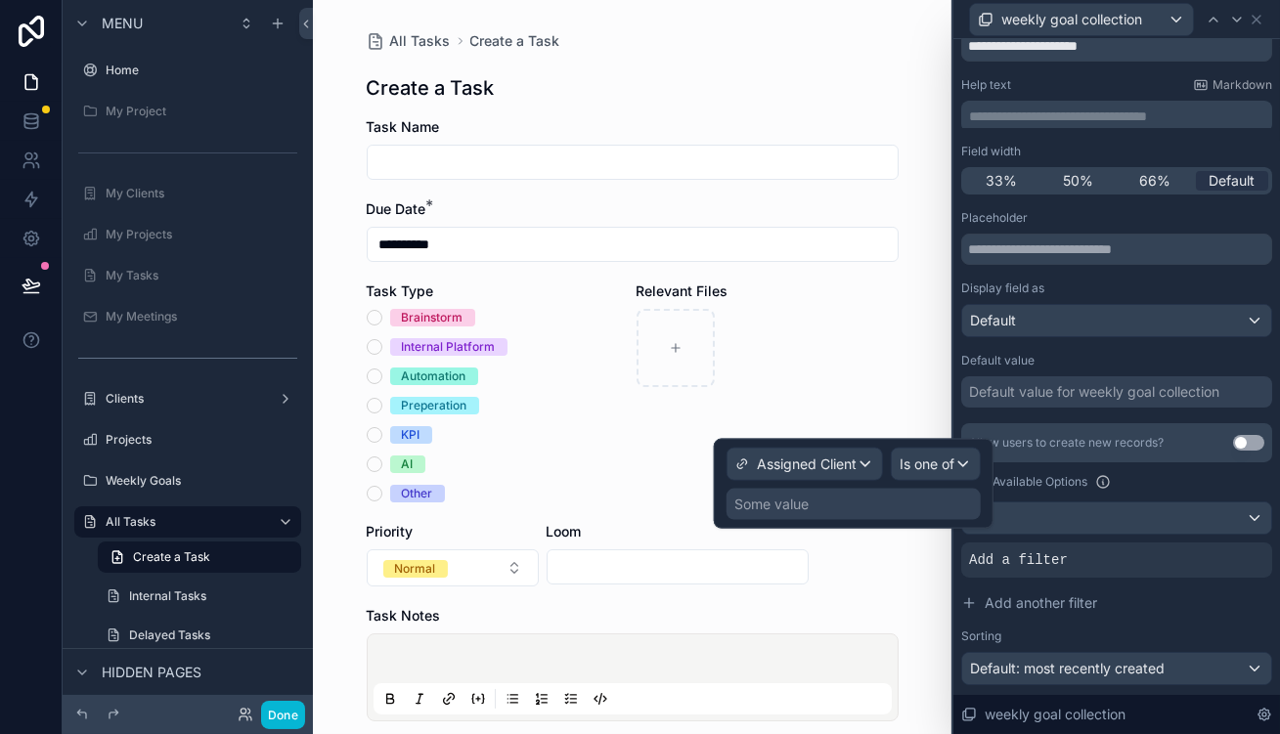
click at [883, 499] on div "Some value" at bounding box center [854, 504] width 254 height 31
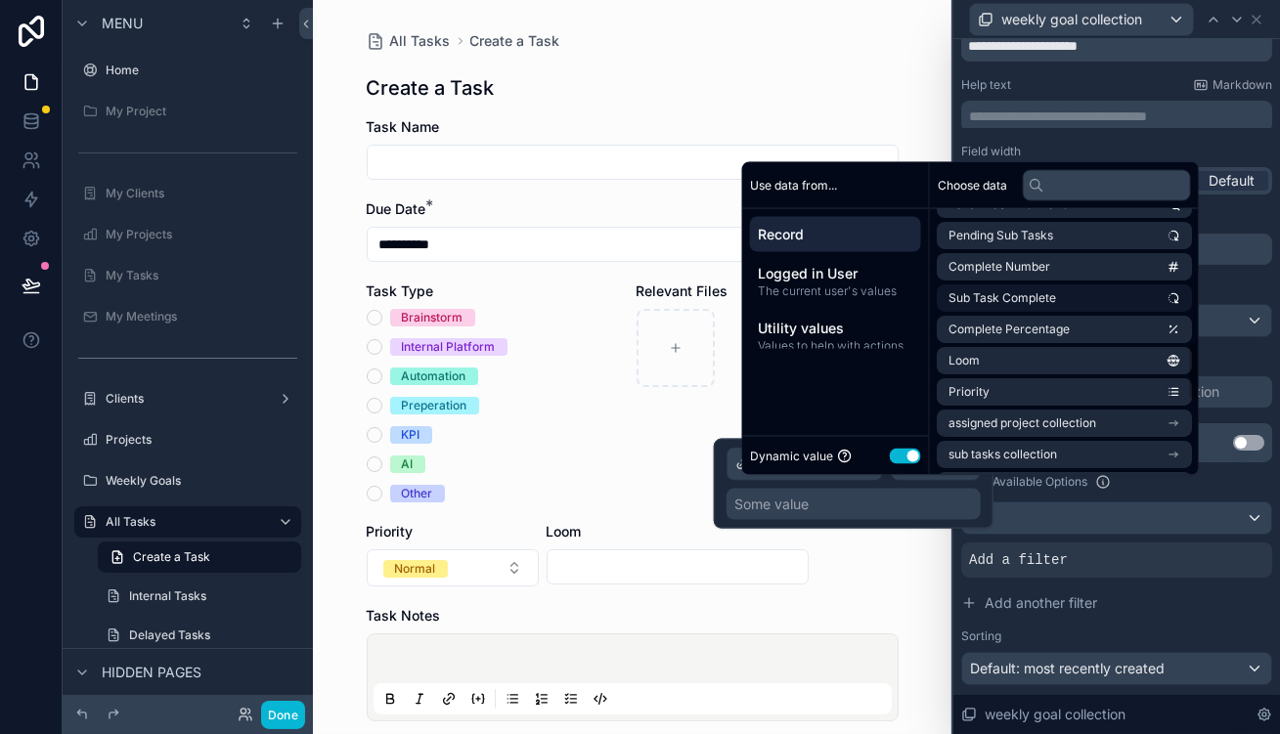
scroll to position [680, 0]
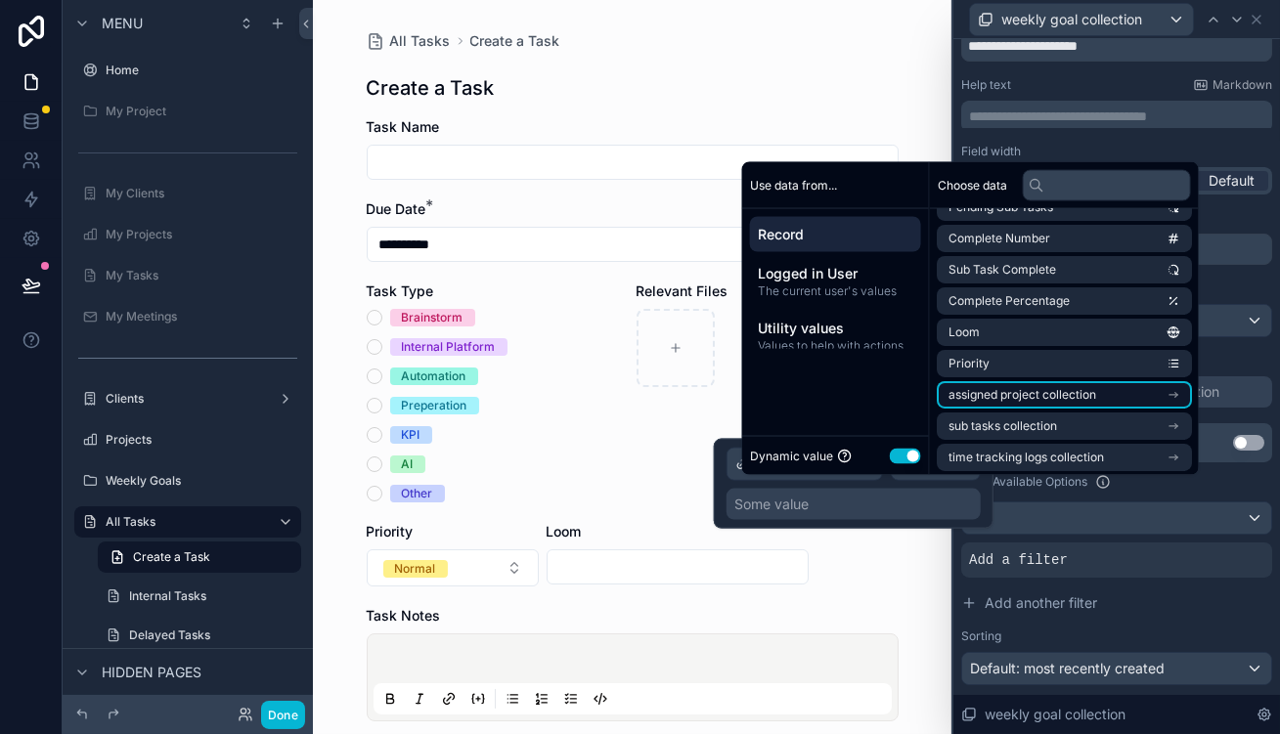
click at [1077, 381] on li "assigned project collection" at bounding box center [1064, 394] width 255 height 27
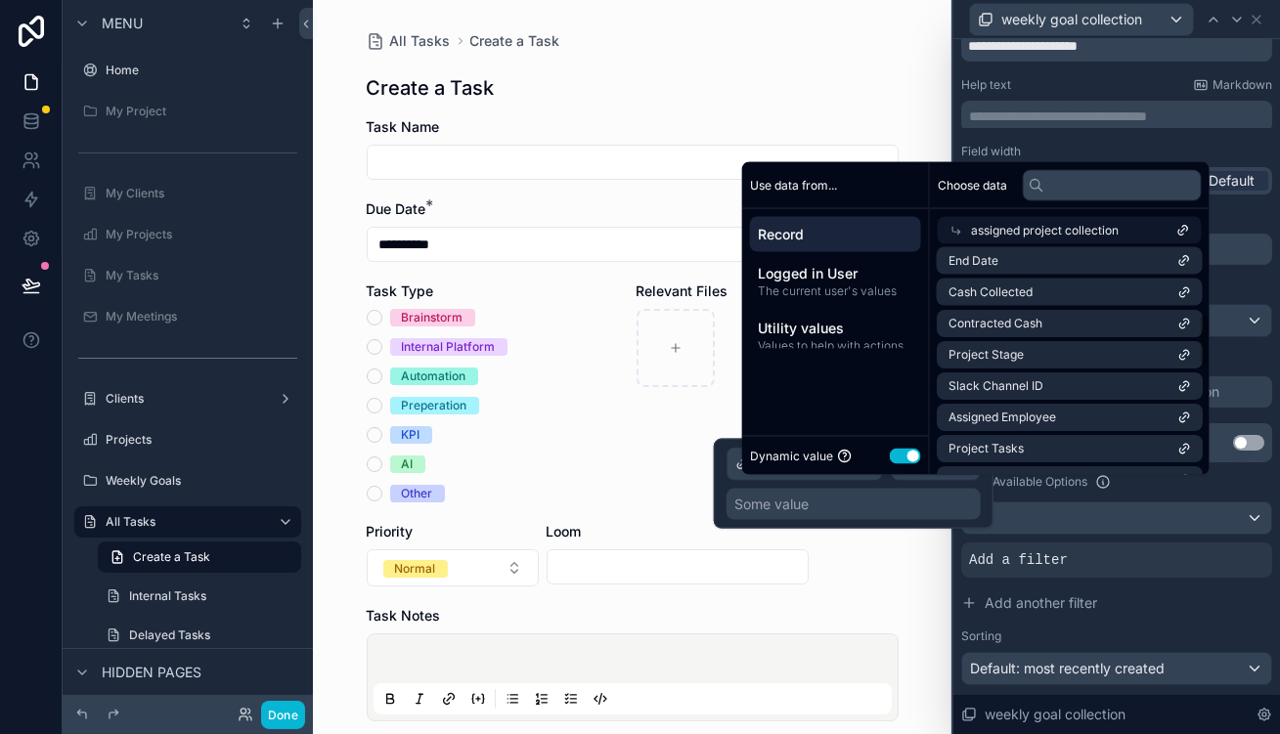
scroll to position [0, 0]
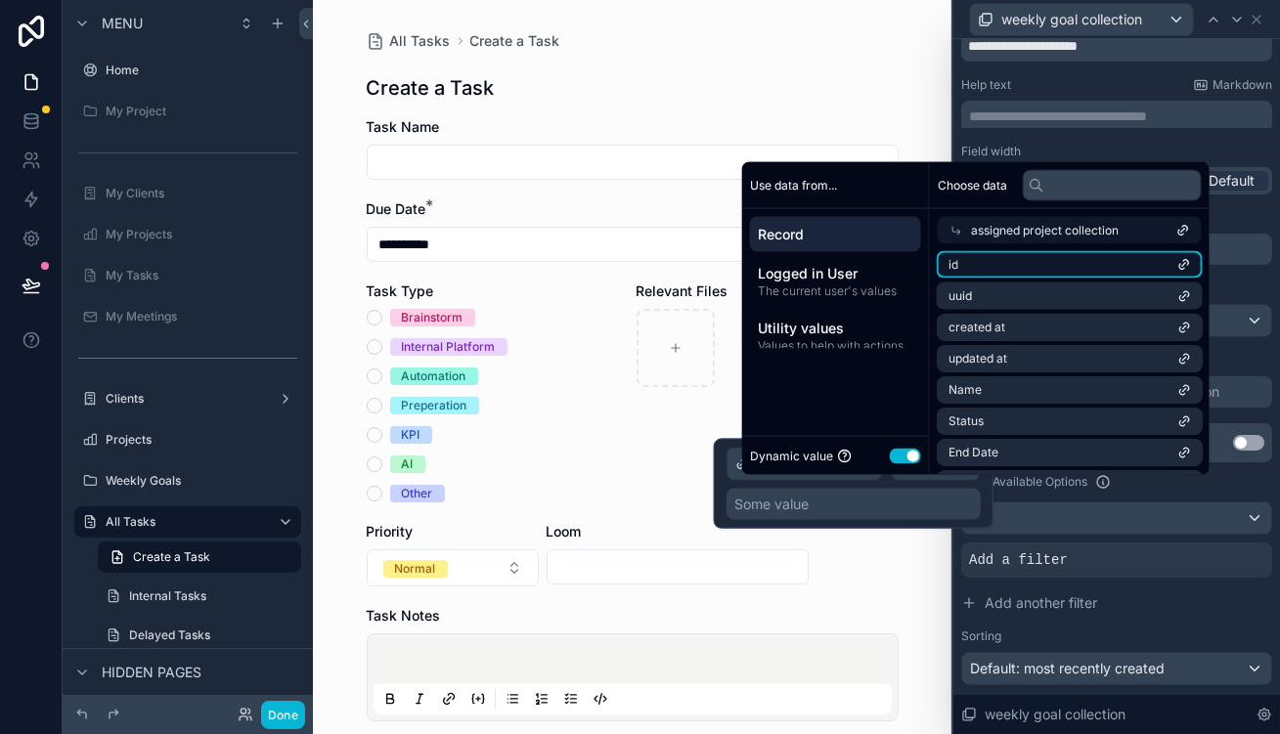
click at [1036, 279] on li "id" at bounding box center [1070, 264] width 266 height 27
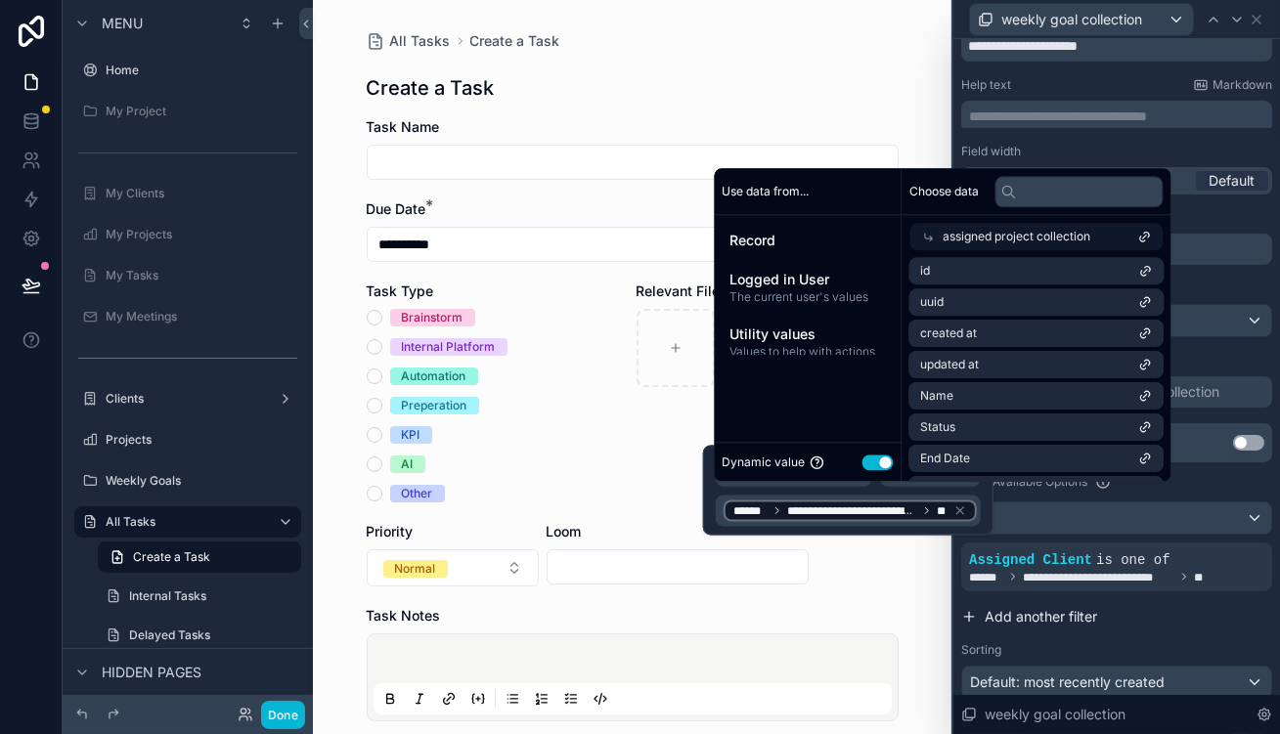
click at [1220, 600] on button "Add another filter" at bounding box center [1116, 617] width 311 height 35
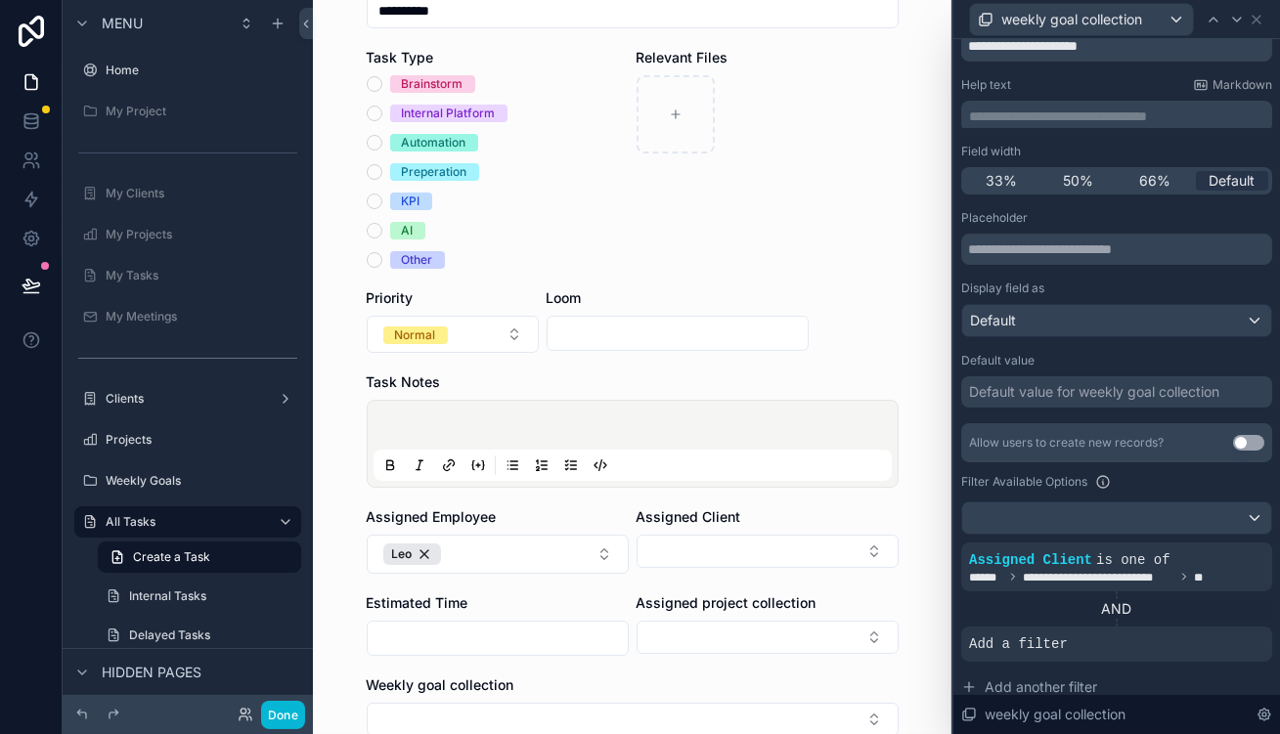
scroll to position [266, 0]
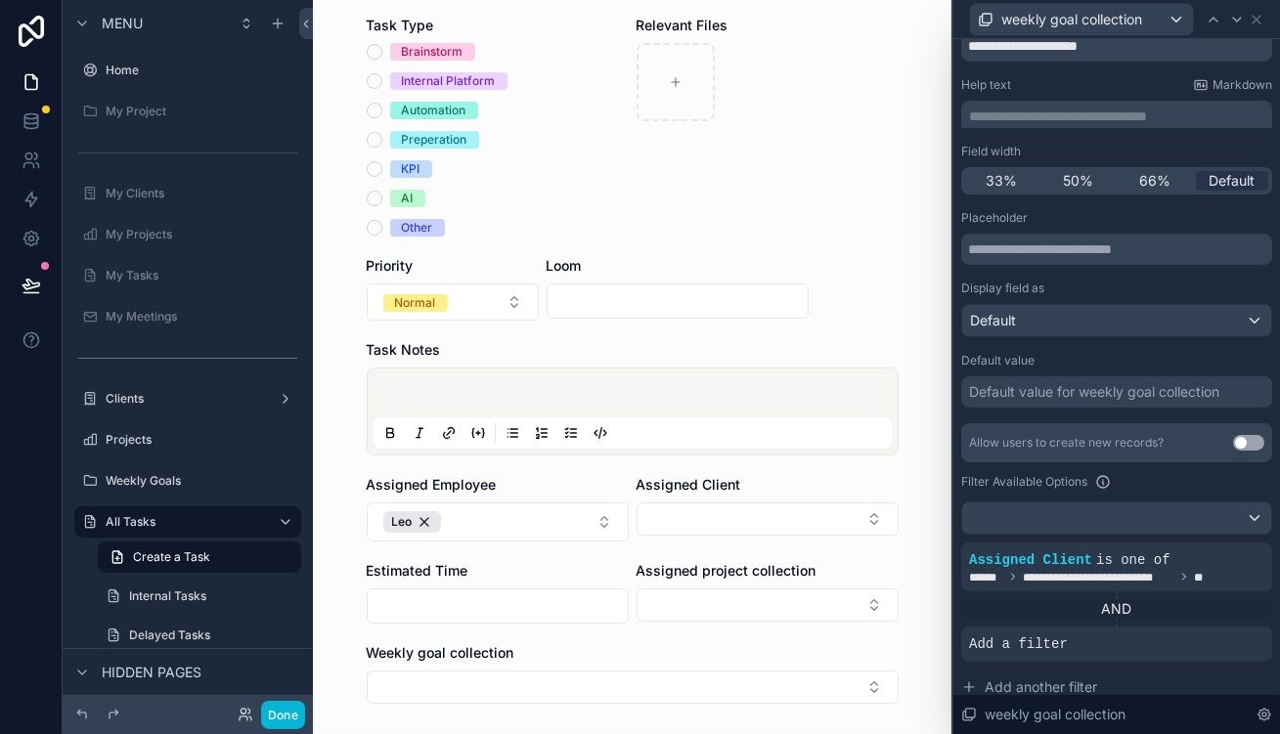
click at [752, 475] on div "Assigned Client" at bounding box center [768, 485] width 262 height 20
click at [753, 503] on button "Select Button" at bounding box center [768, 519] width 262 height 33
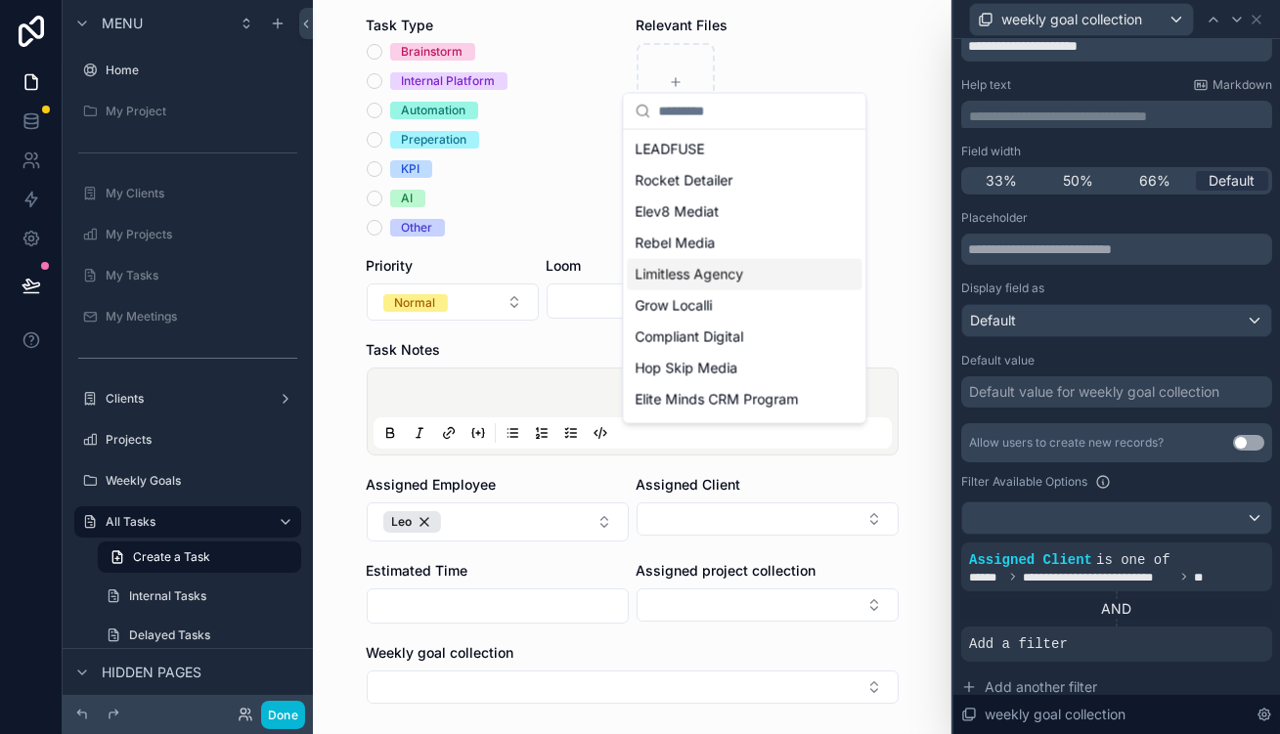
click at [739, 259] on div "Limitless Agency" at bounding box center [744, 274] width 235 height 31
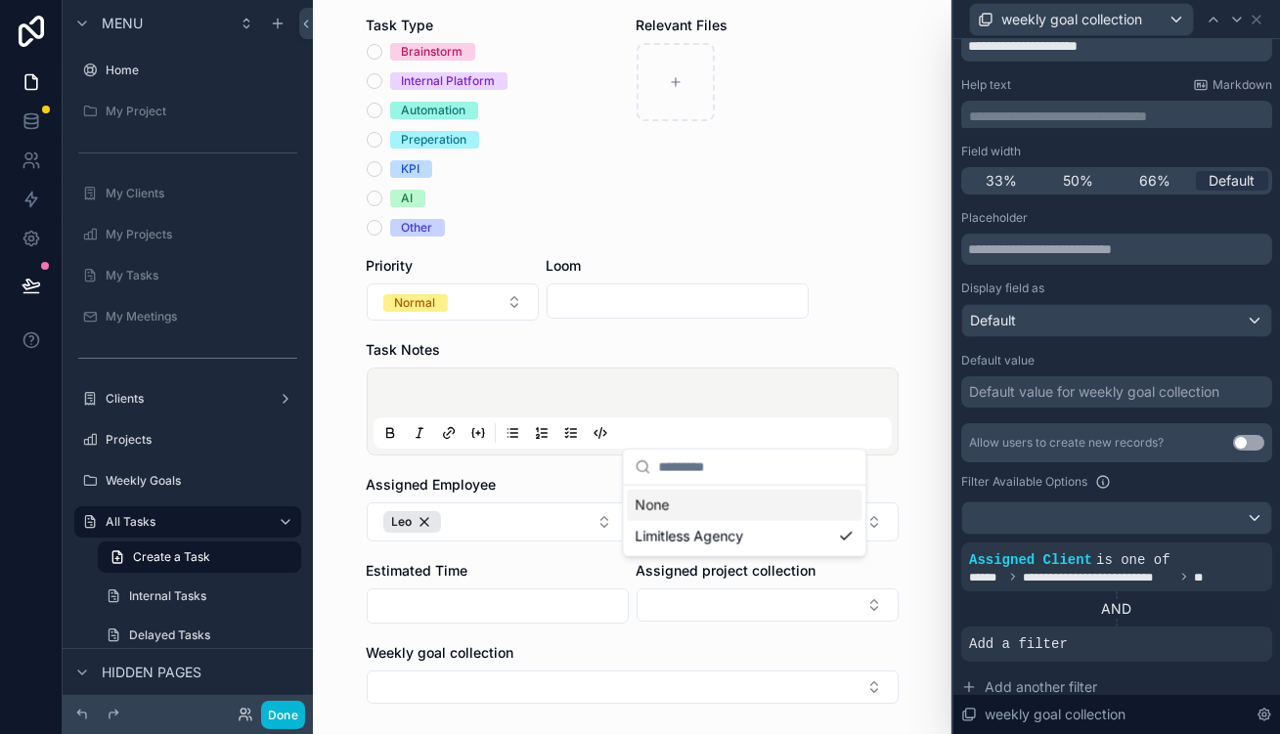
click at [773, 599] on form "**********" at bounding box center [633, 373] width 532 height 1045
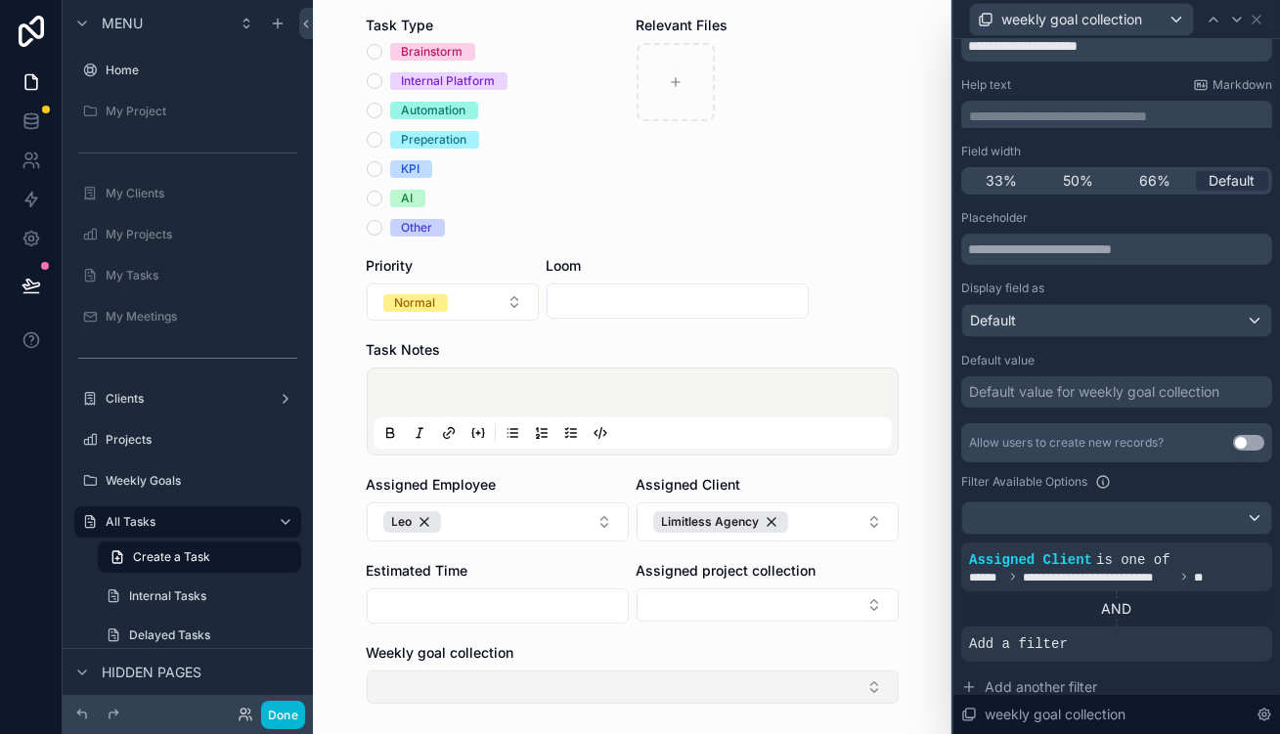
click at [768, 671] on button "Select Button" at bounding box center [633, 687] width 532 height 33
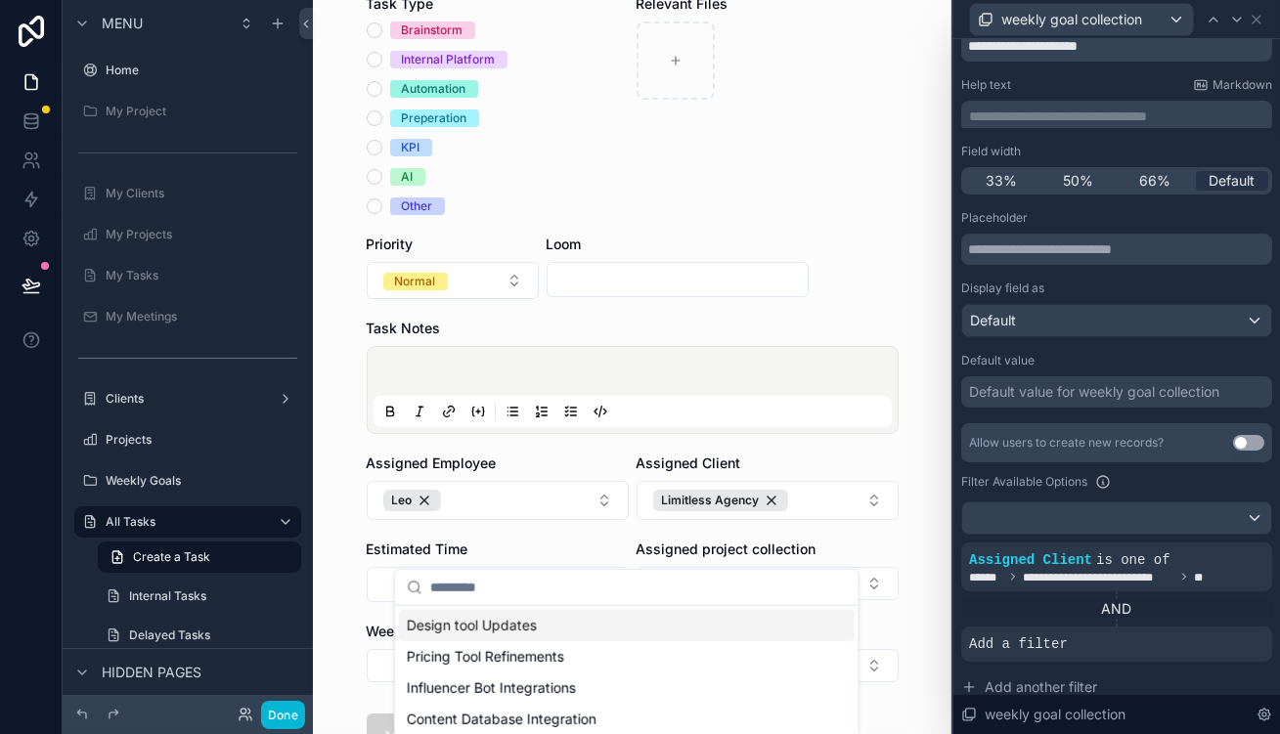
scroll to position [289, 0]
click at [924, 474] on div "**********" at bounding box center [632, 367] width 639 height 734
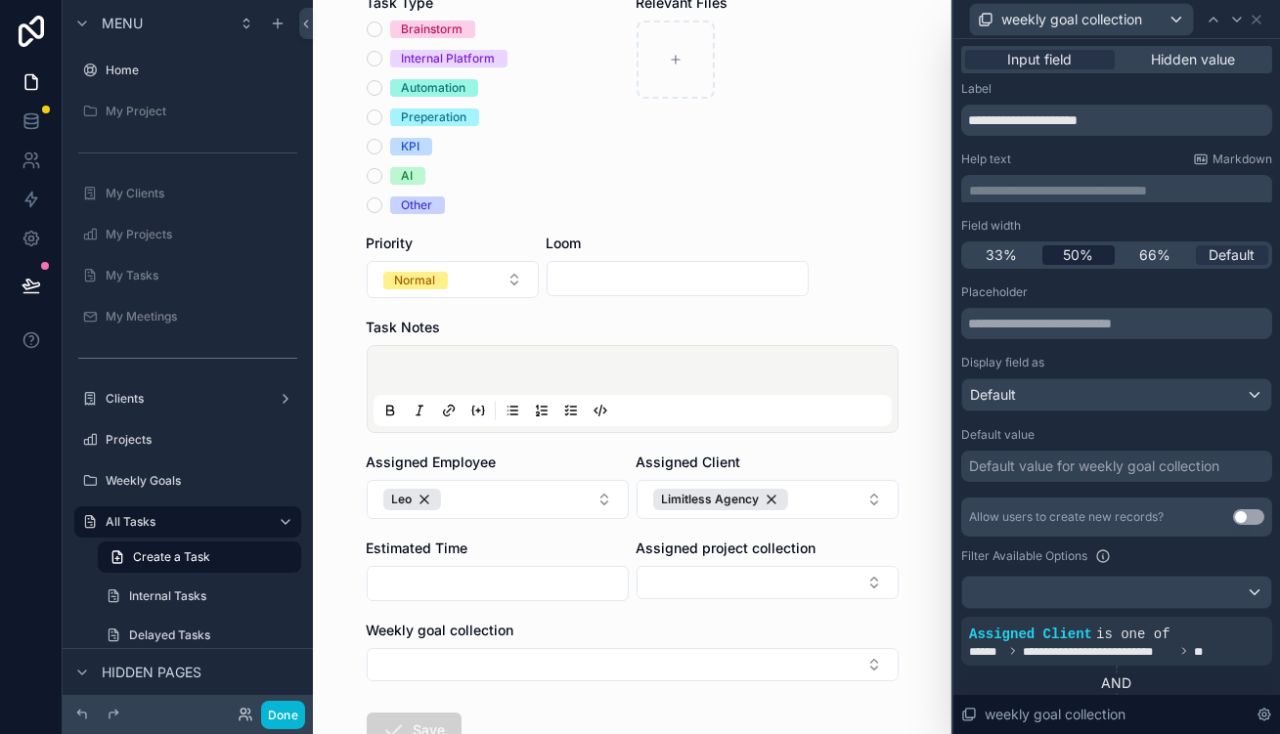
scroll to position [0, 0]
click at [1097, 380] on div "Default" at bounding box center [1116, 395] width 309 height 31
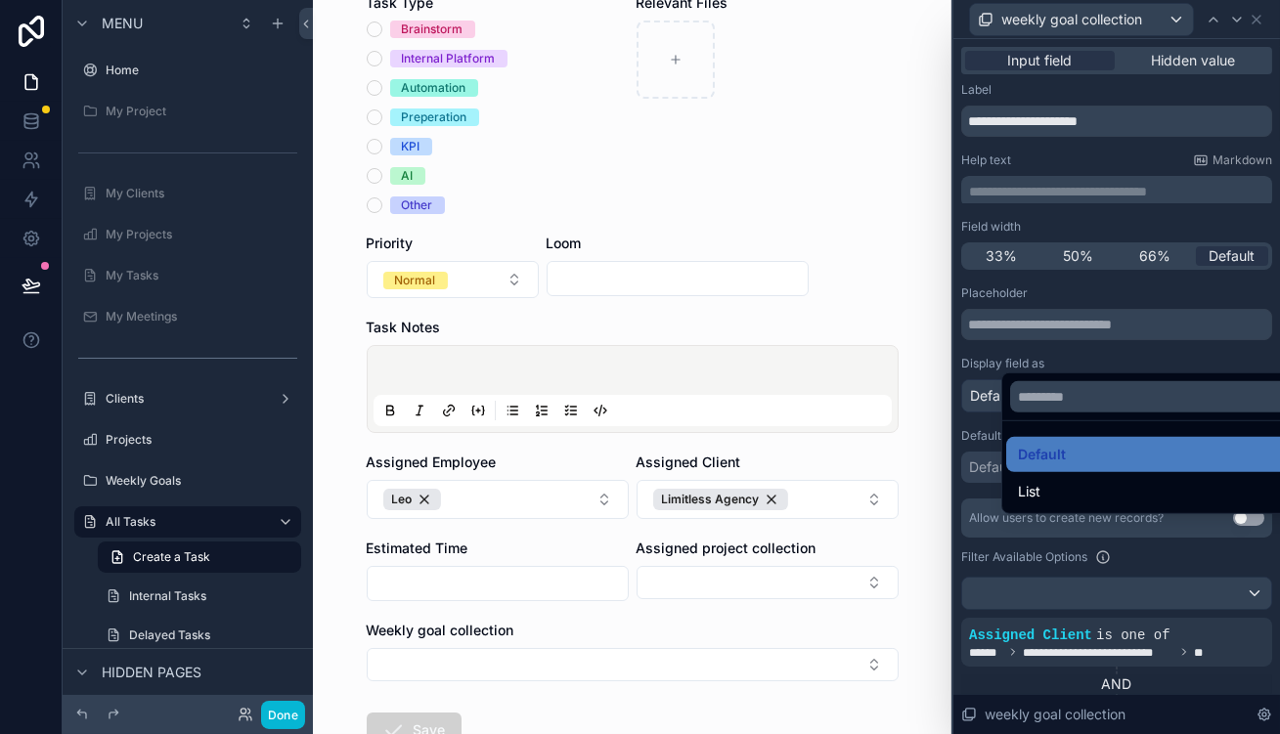
click at [1127, 317] on div at bounding box center [1117, 367] width 327 height 734
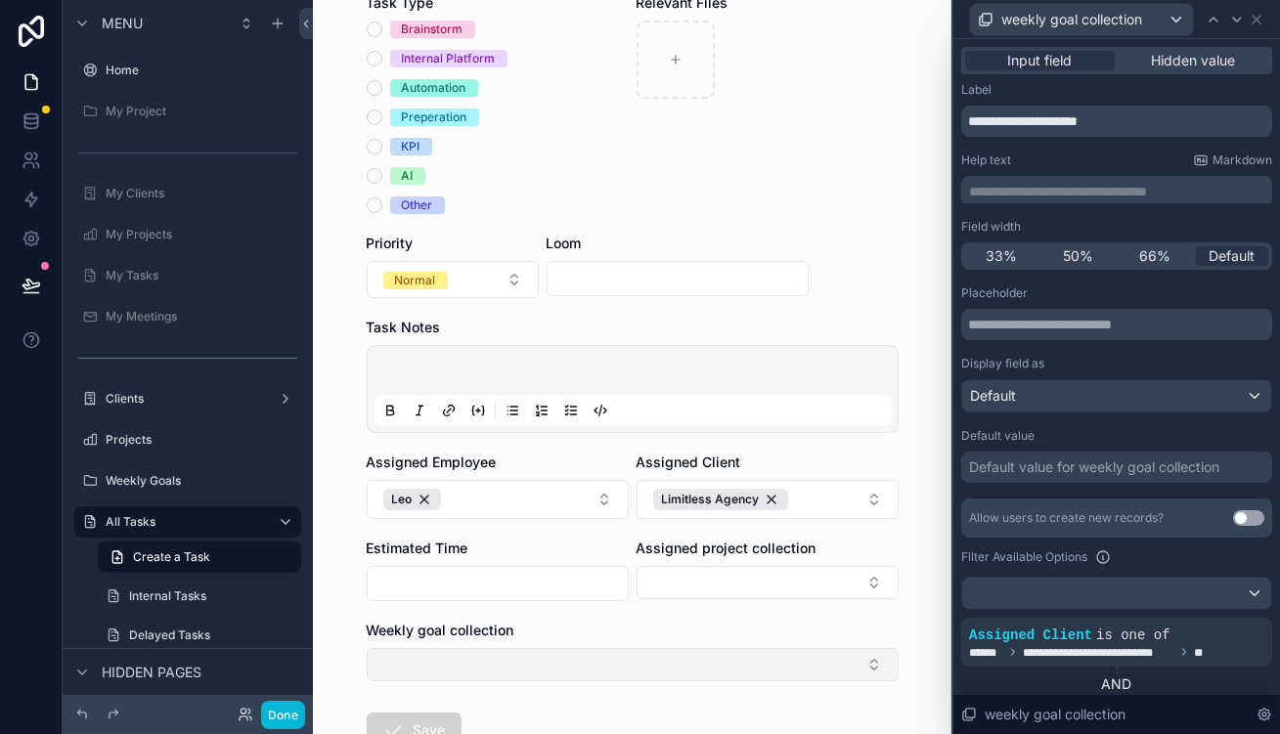
click at [699, 648] on button "Select Button" at bounding box center [633, 664] width 532 height 33
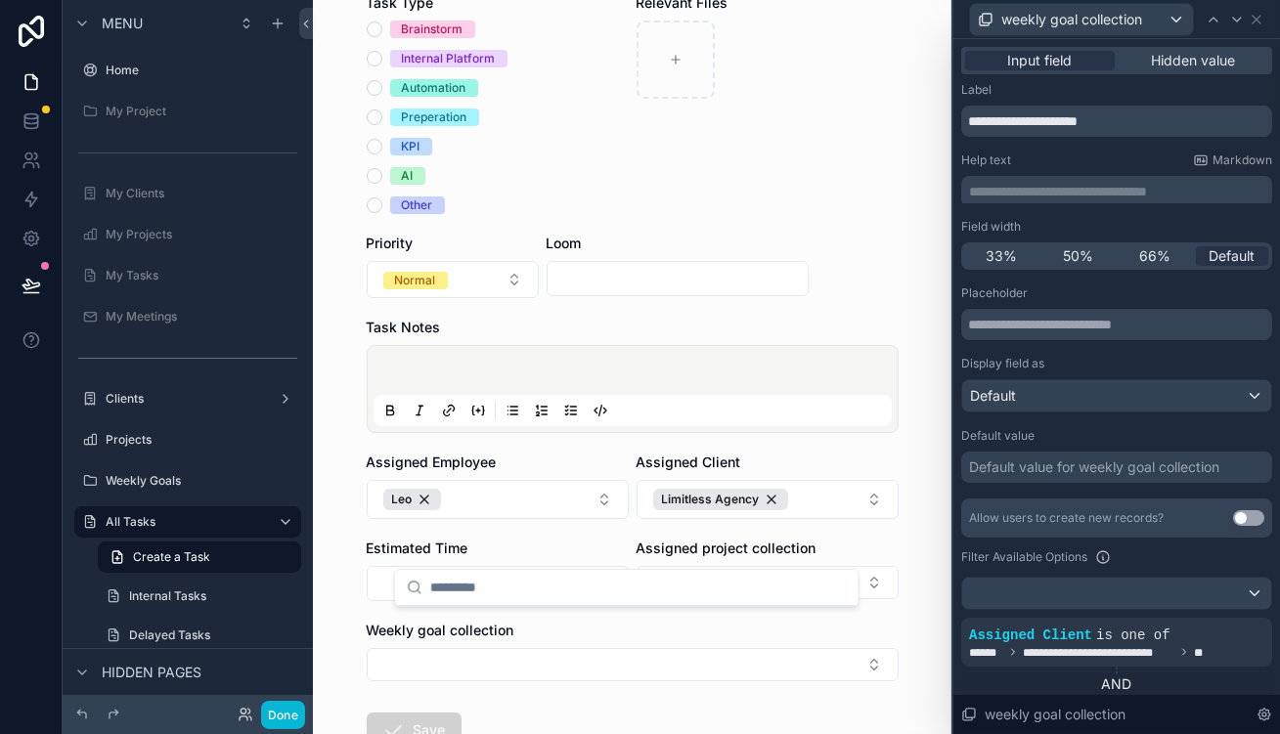
click at [923, 491] on div "**********" at bounding box center [632, 367] width 639 height 734
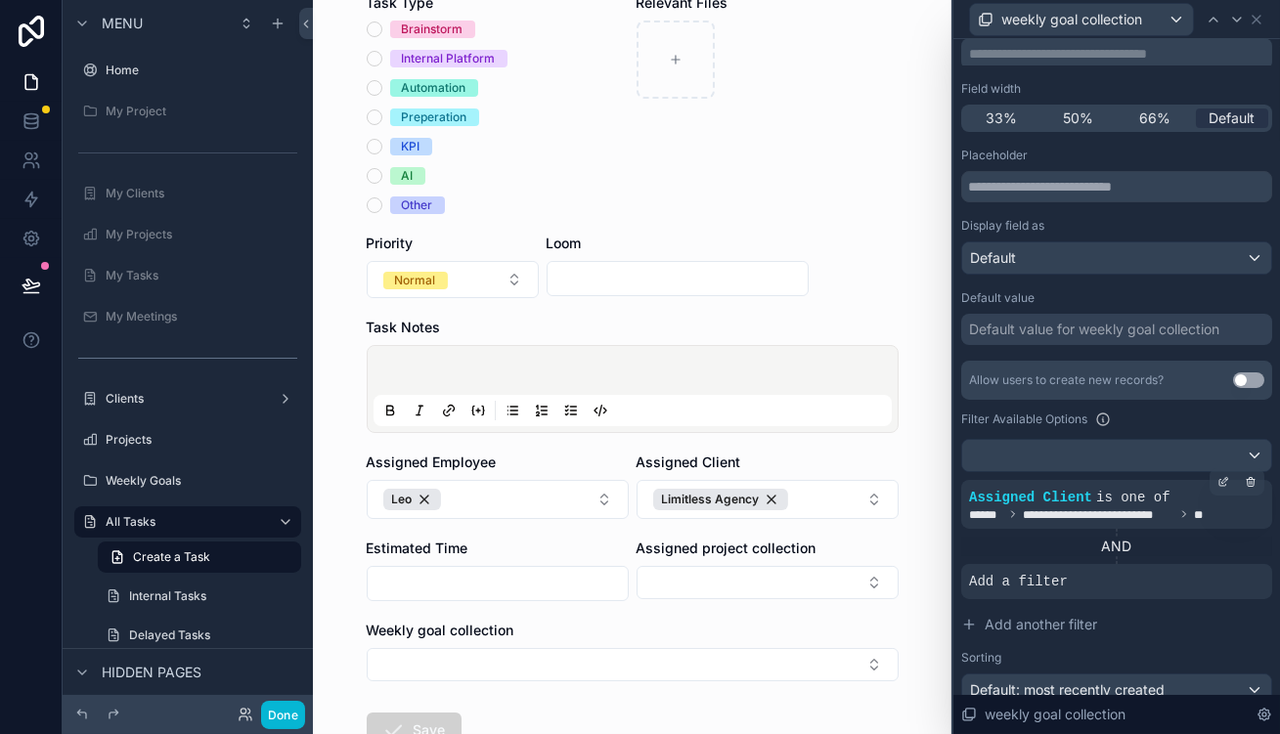
scroll to position [151, 0]
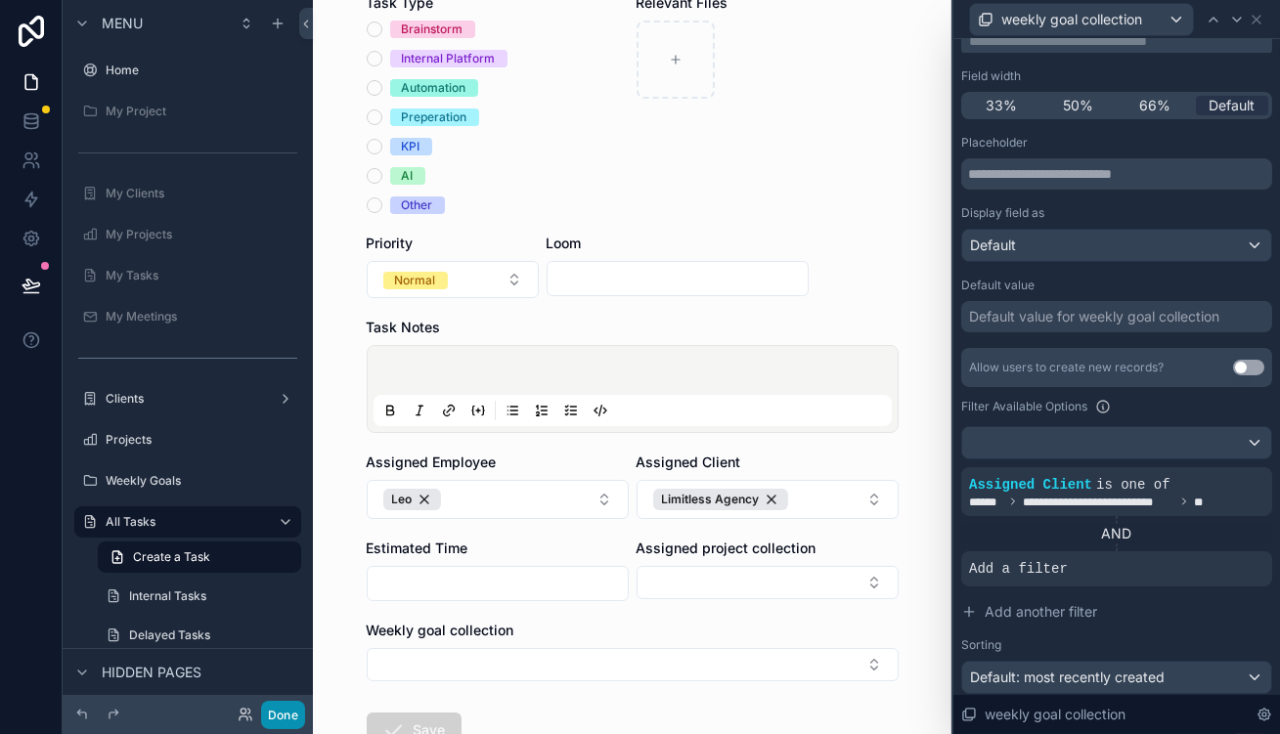
click at [261, 712] on button "Done" at bounding box center [283, 715] width 44 height 28
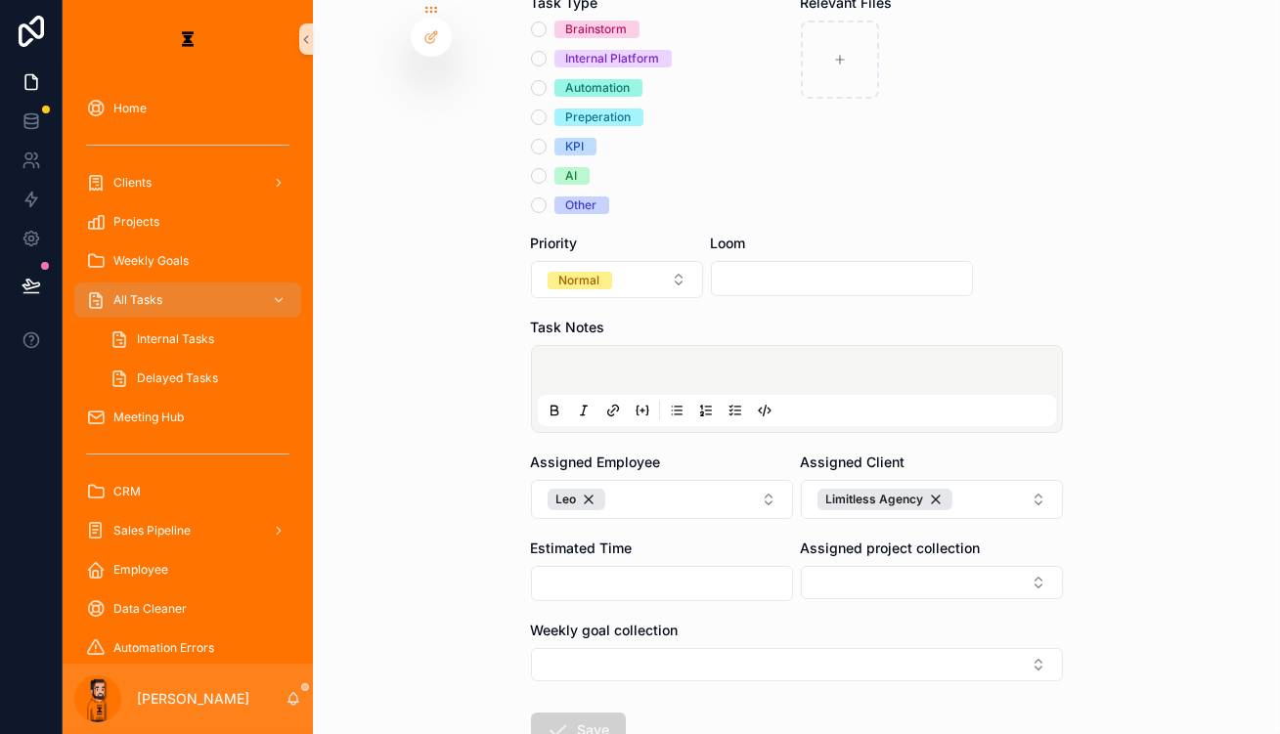
scroll to position [0, 0]
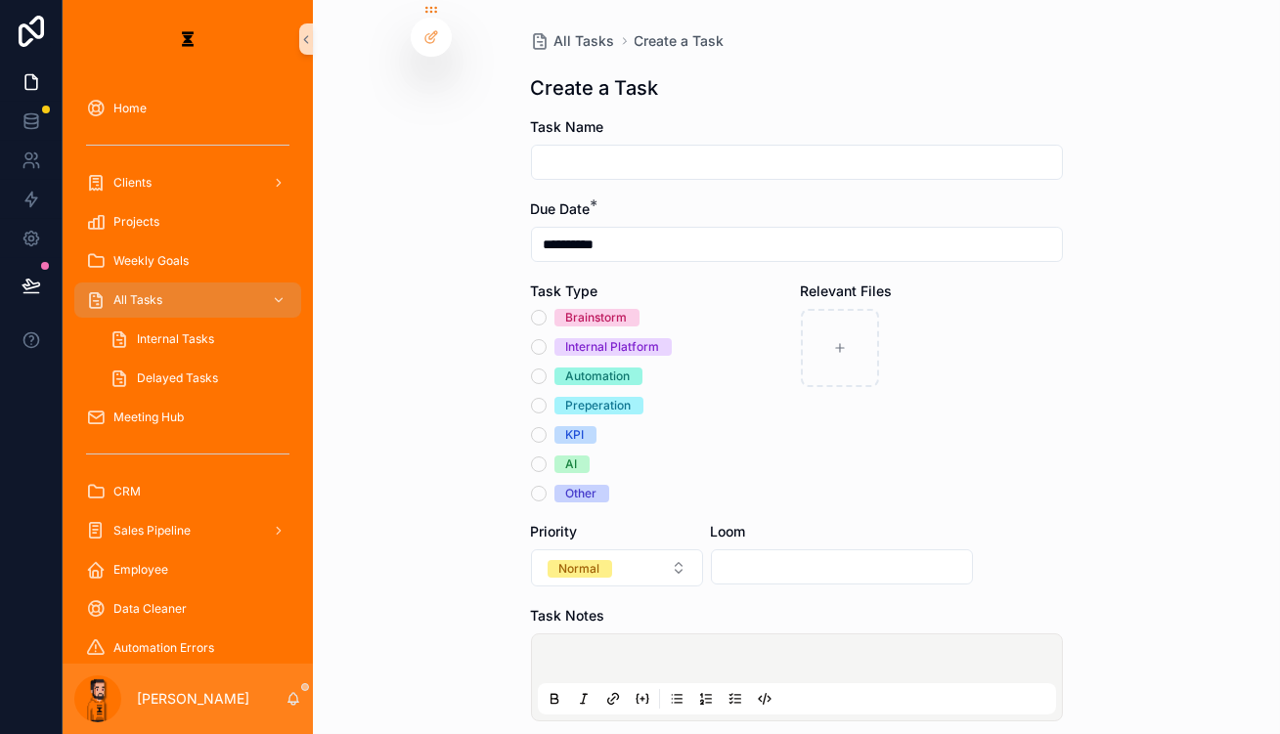
click at [128, 281] on div "All Tasks Internal Tasks Delayed Tasks" at bounding box center [188, 339] width 250 height 117
click at [133, 292] on span "All Tasks" at bounding box center [137, 300] width 49 height 16
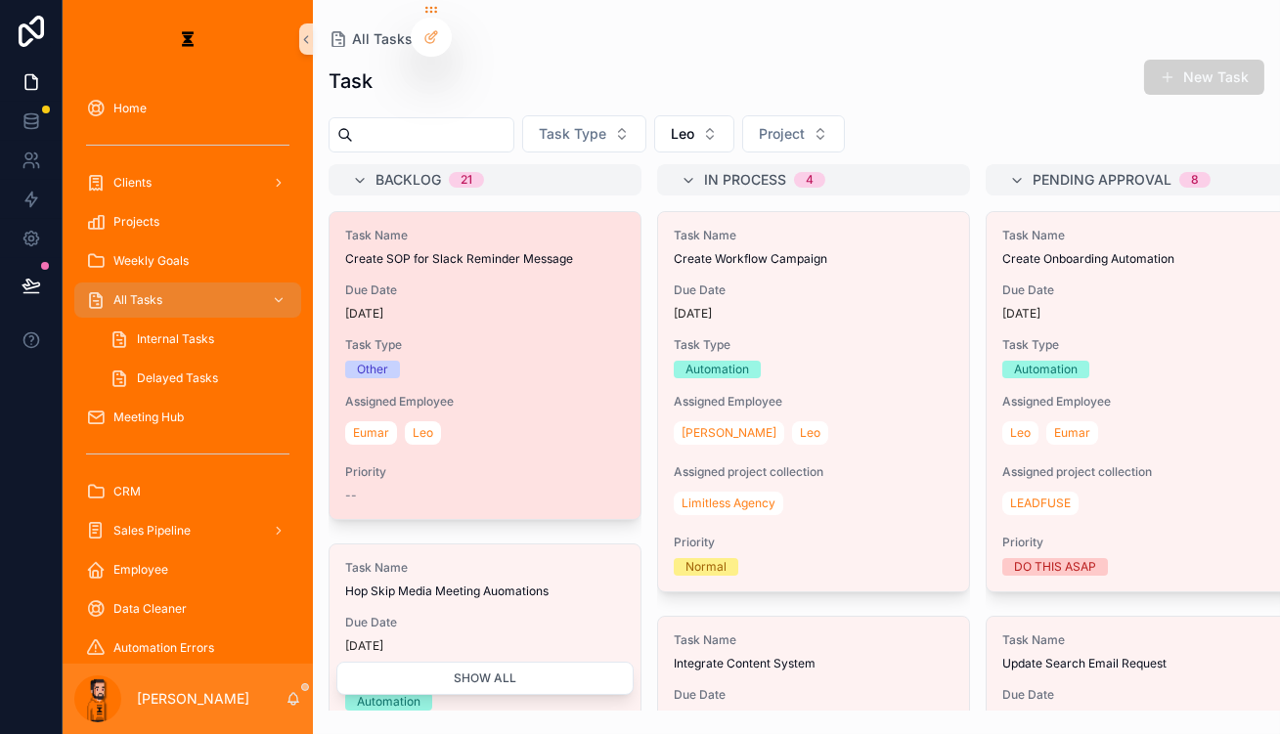
click at [512, 306] on div "[DATE]" at bounding box center [485, 314] width 280 height 16
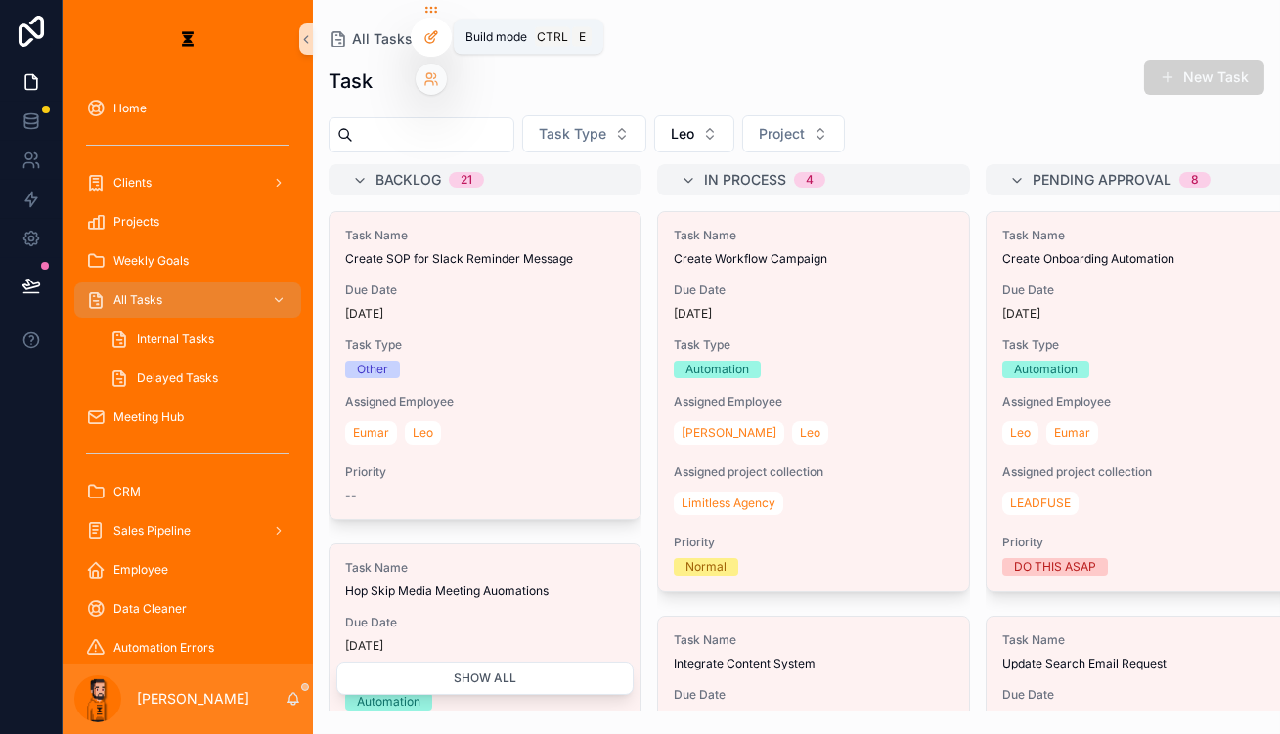
click at [430, 33] on icon at bounding box center [433, 35] width 8 height 8
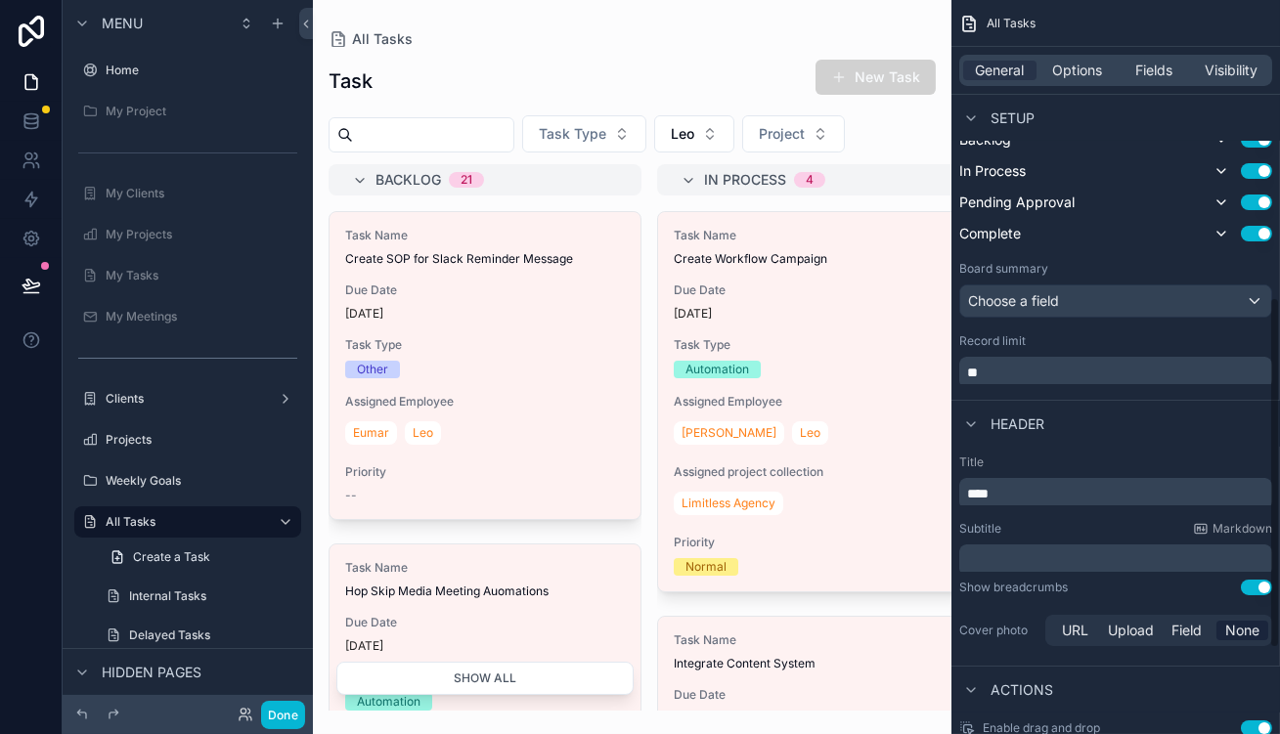
scroll to position [533, 0]
click at [1102, 64] on span "Options" at bounding box center [1077, 71] width 50 height 20
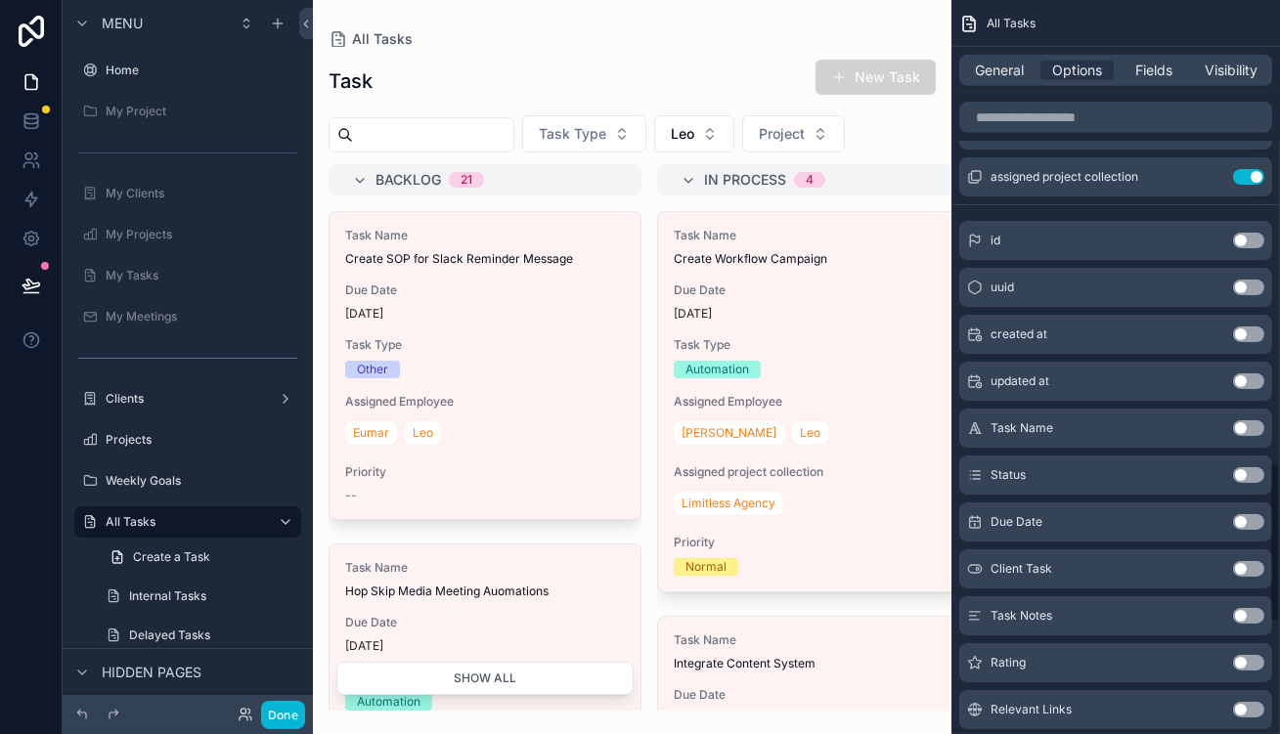
scroll to position [2133, 0]
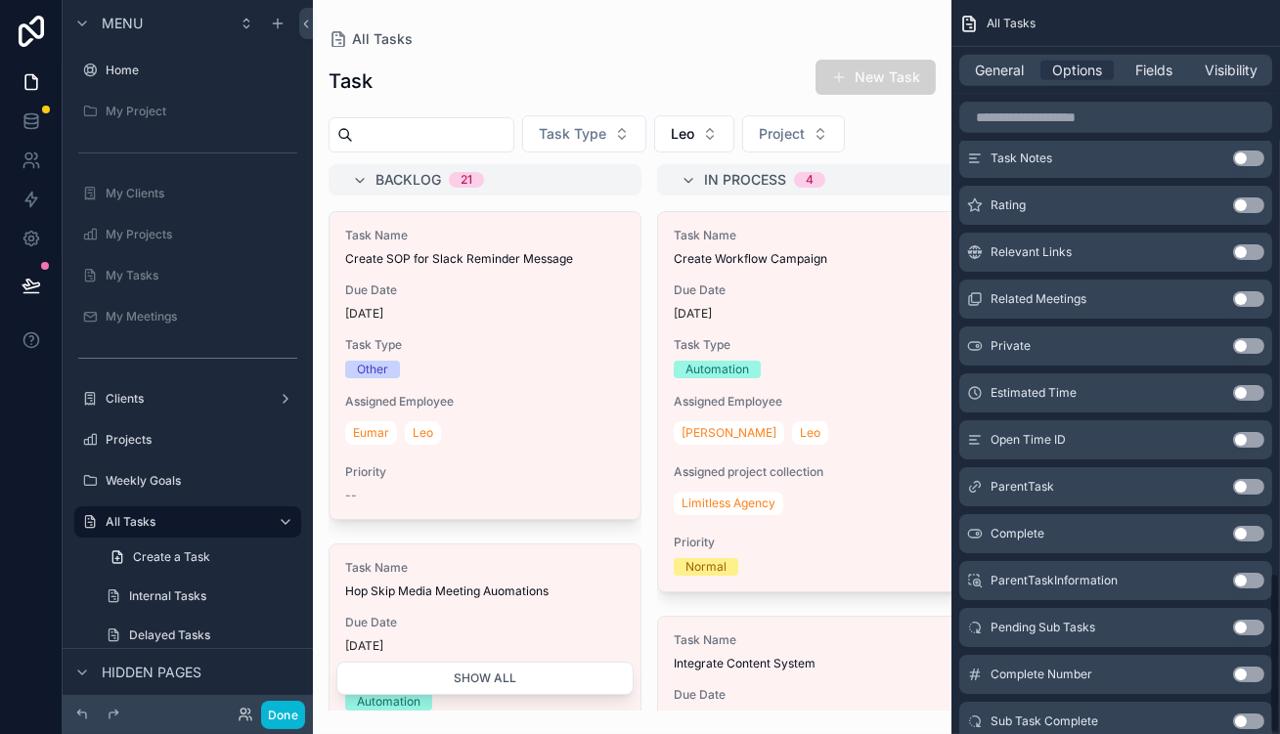
click at [1251, 670] on div "id Use setting uuid Use setting created at Use setting updated at Use setting T…" at bounding box center [1116, 412] width 329 height 1314
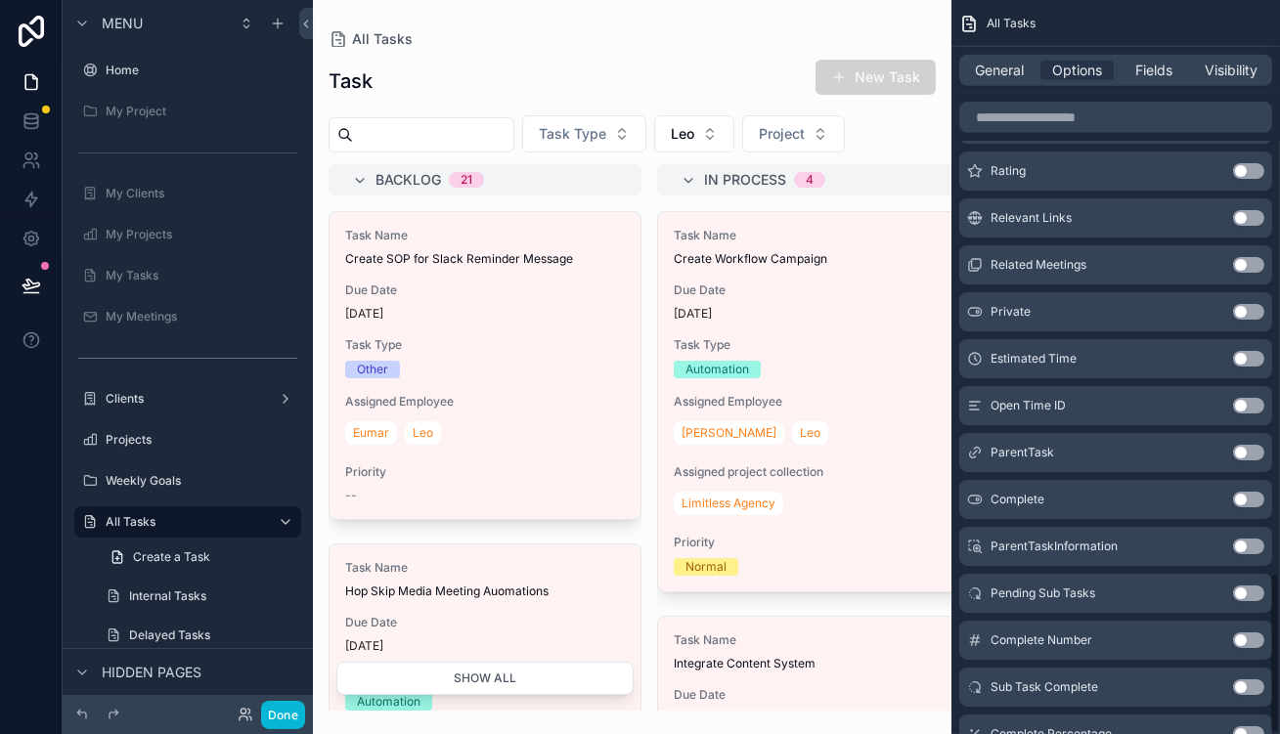
scroll to position [2617, 0]
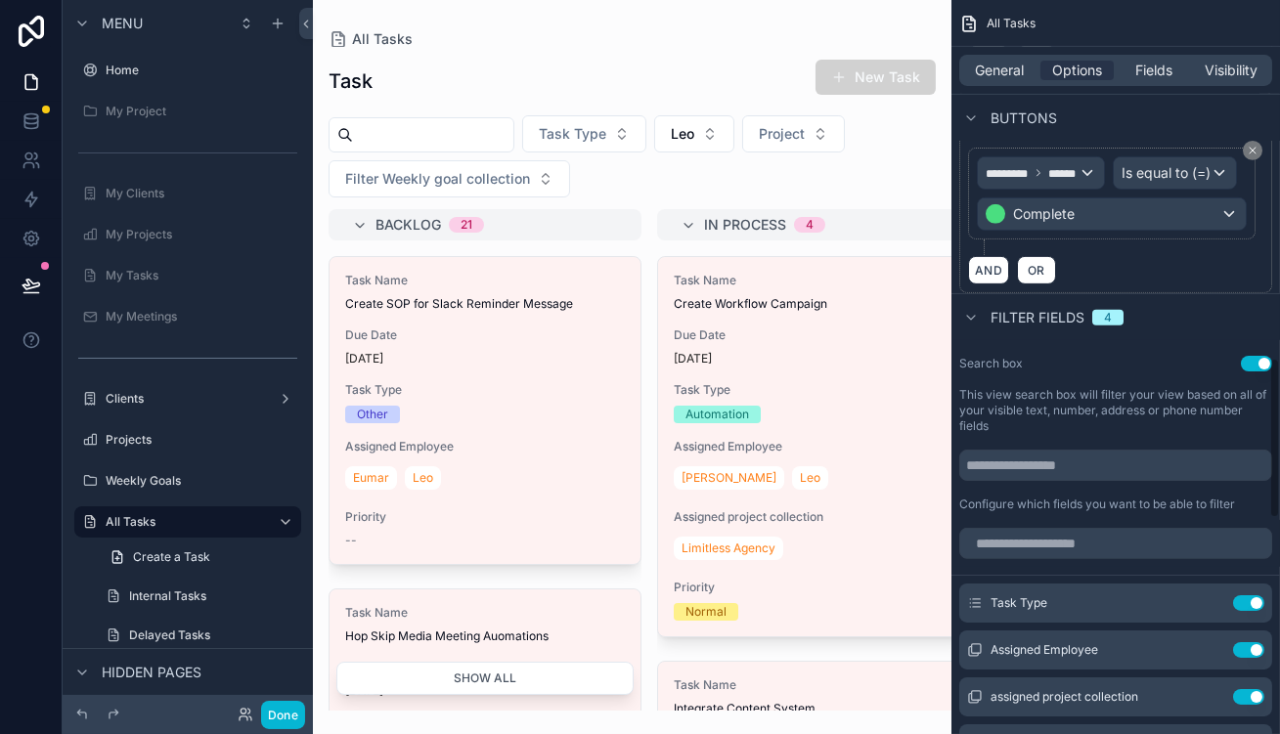
scroll to position [1639, 0]
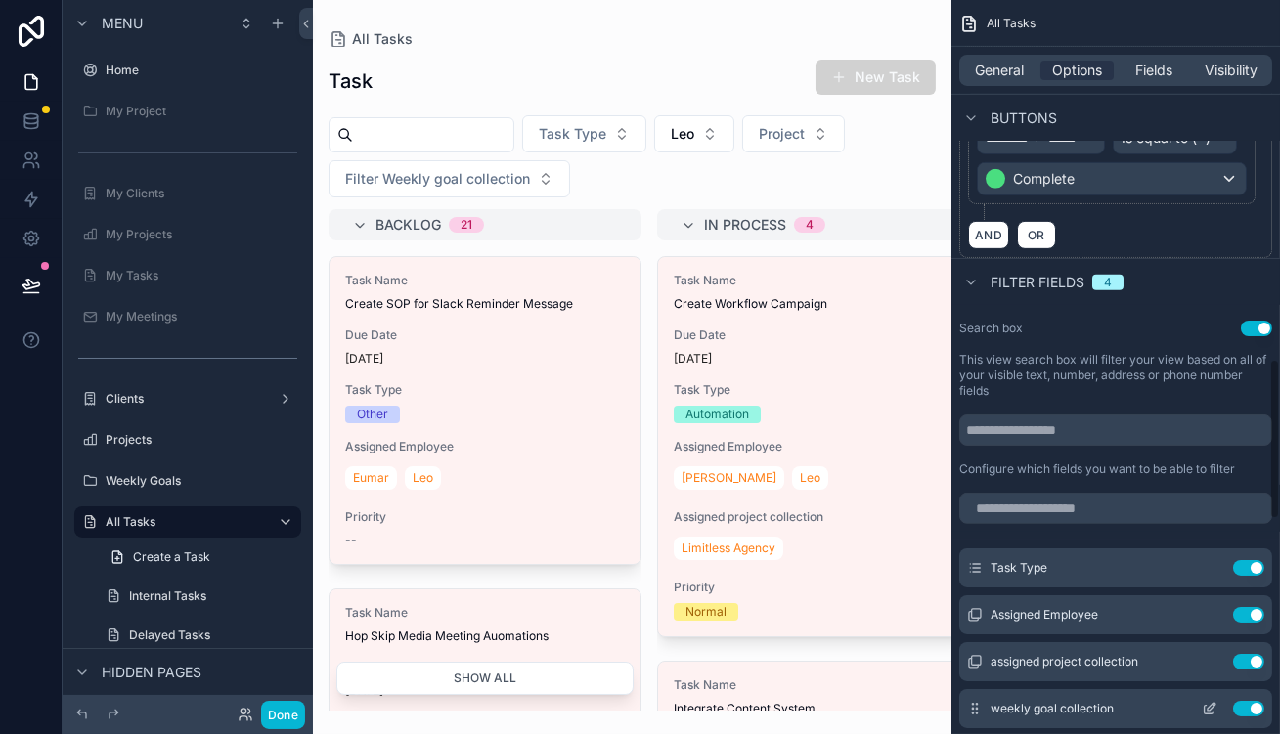
click at [1218, 701] on icon "scrollable content" at bounding box center [1210, 709] width 16 height 16
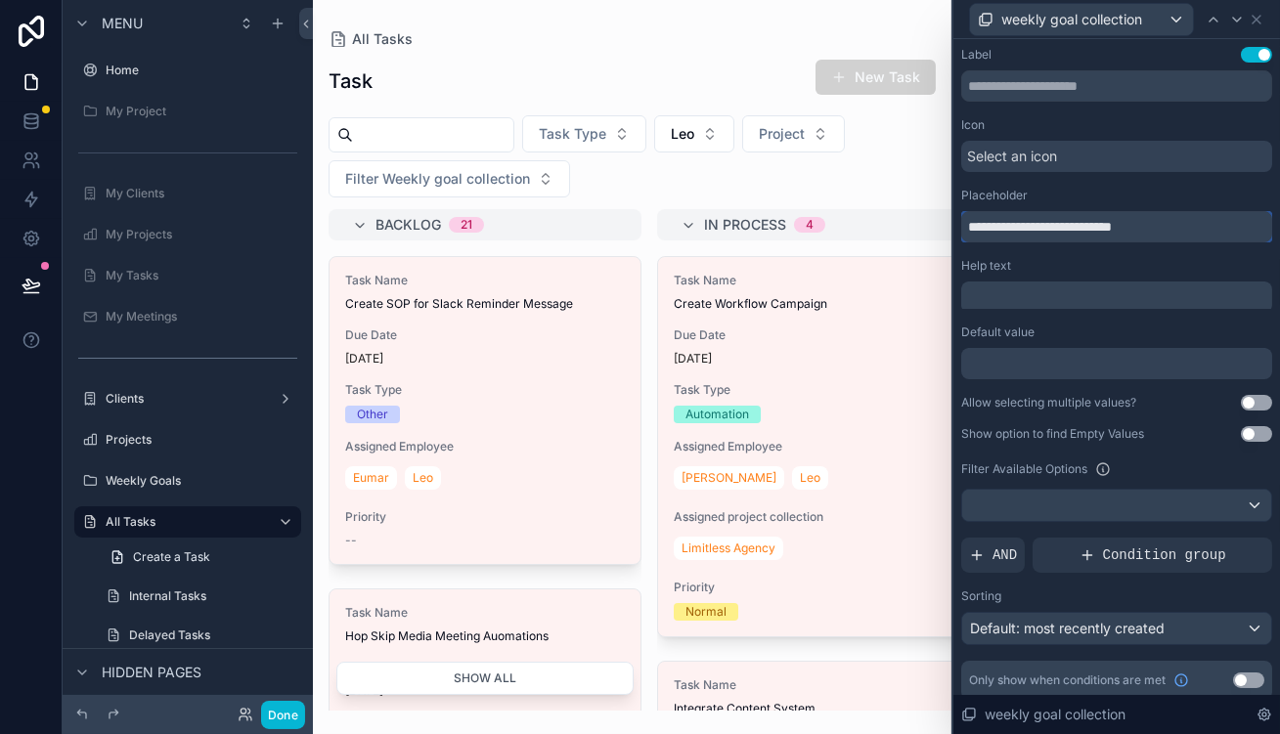
drag, startPoint x: 1042, startPoint y: 200, endPoint x: 962, endPoint y: 204, distance: 79.3
click at [962, 204] on div "**********" at bounding box center [640, 367] width 1280 height 734
drag, startPoint x: 1148, startPoint y: 199, endPoint x: 1076, endPoint y: 202, distance: 72.5
click at [1076, 211] on input "**********" at bounding box center [1116, 226] width 311 height 31
type input "**********"
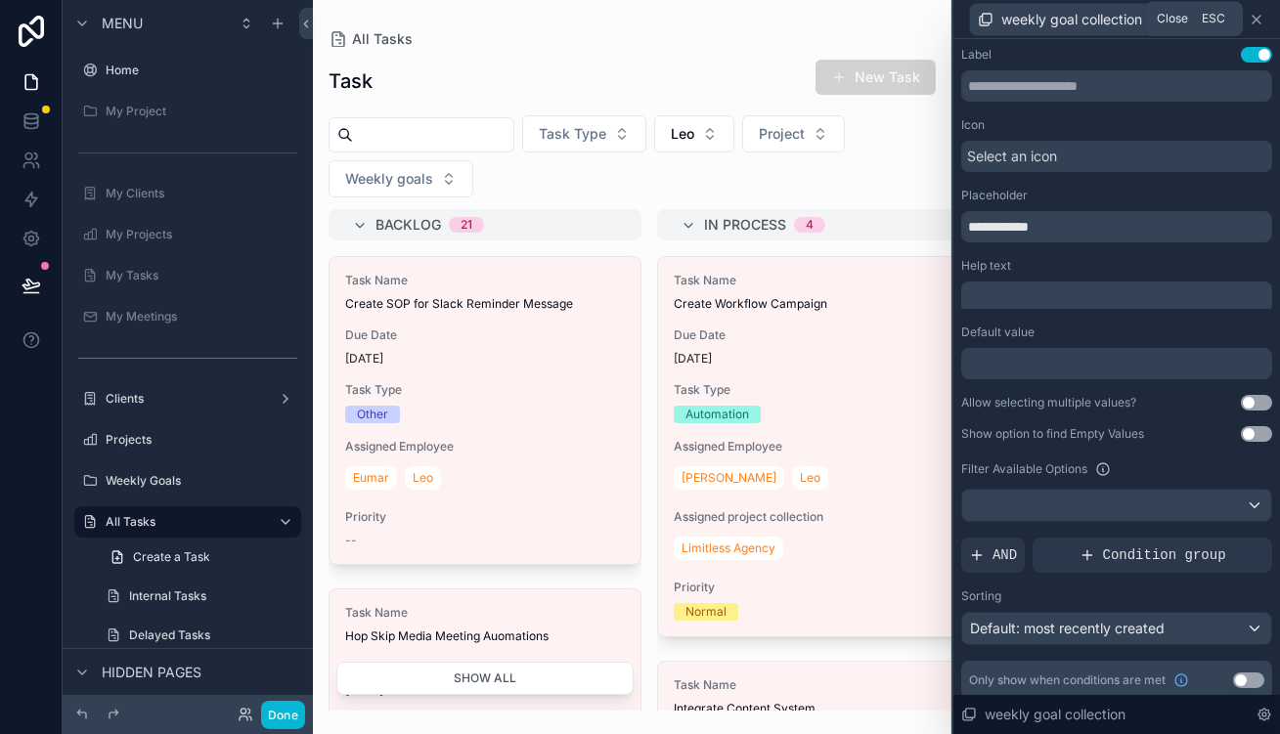
click at [1265, 12] on icon at bounding box center [1257, 20] width 16 height 16
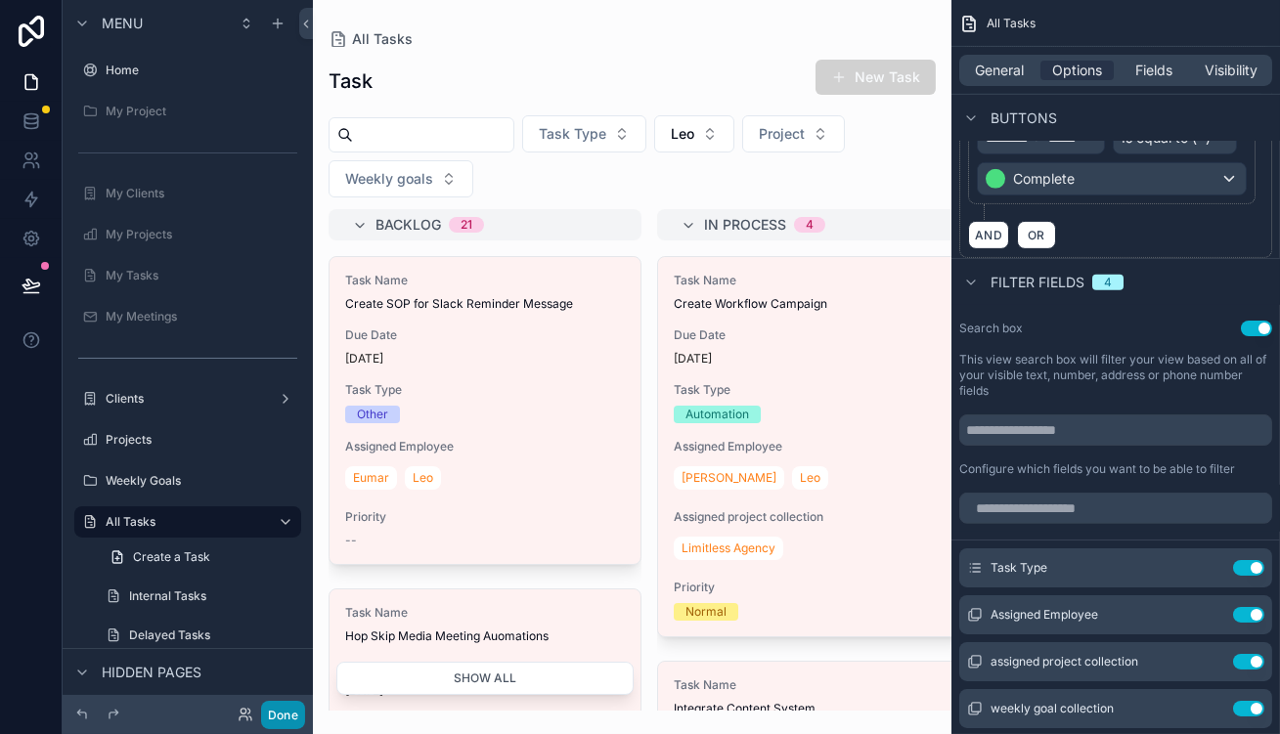
click at [261, 711] on button "Done" at bounding box center [283, 715] width 44 height 28
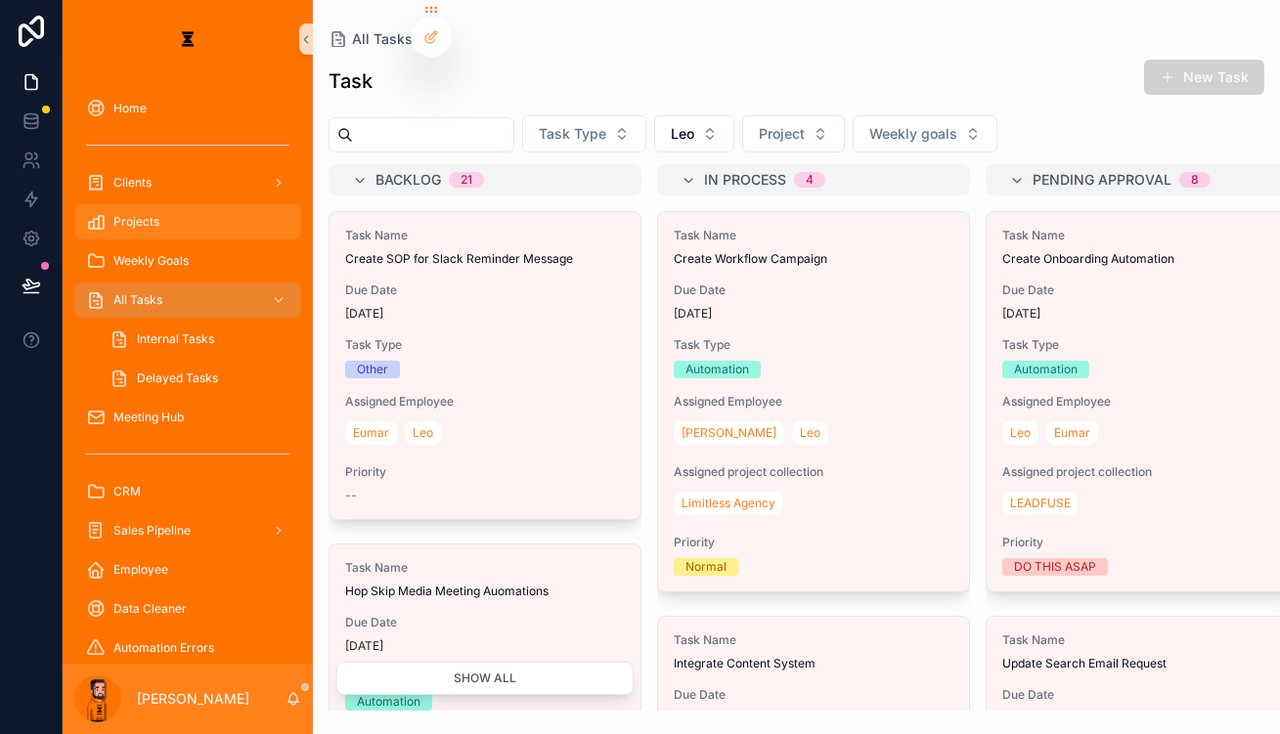
click at [156, 206] on div "Projects" at bounding box center [187, 221] width 203 height 31
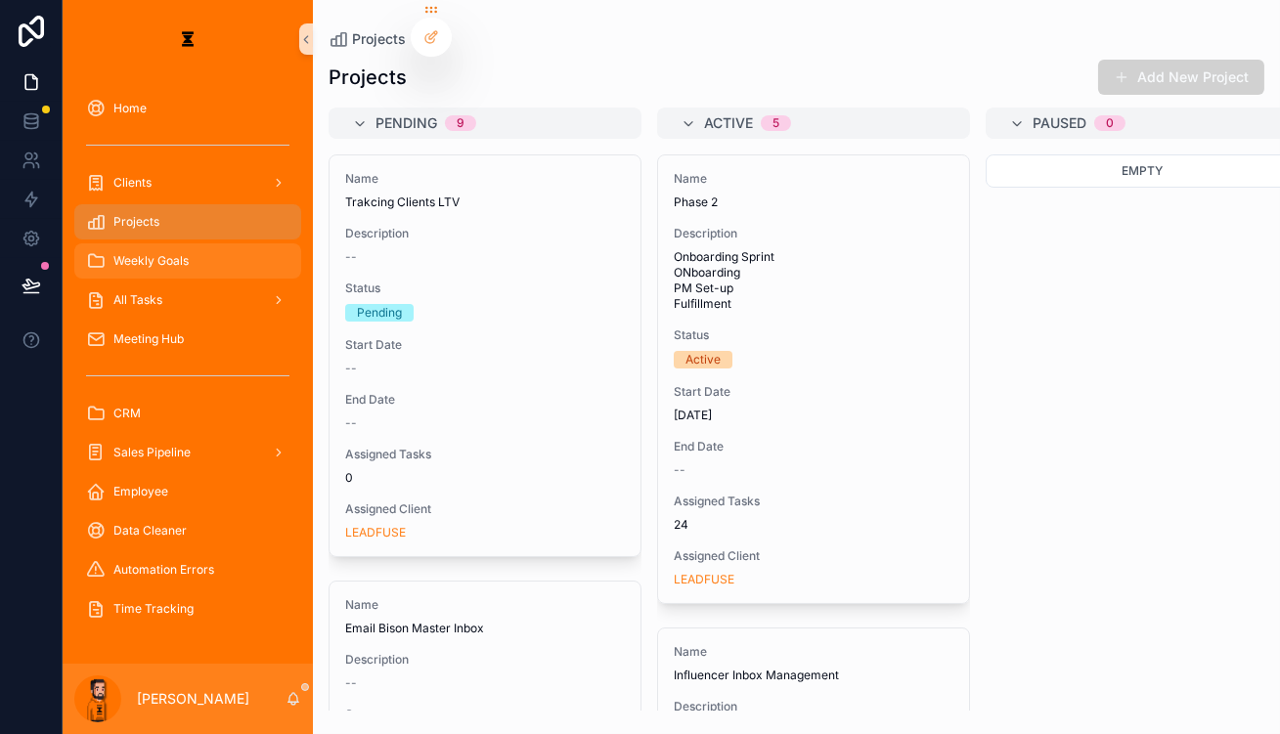
click at [178, 245] on div "Weekly Goals" at bounding box center [187, 260] width 203 height 31
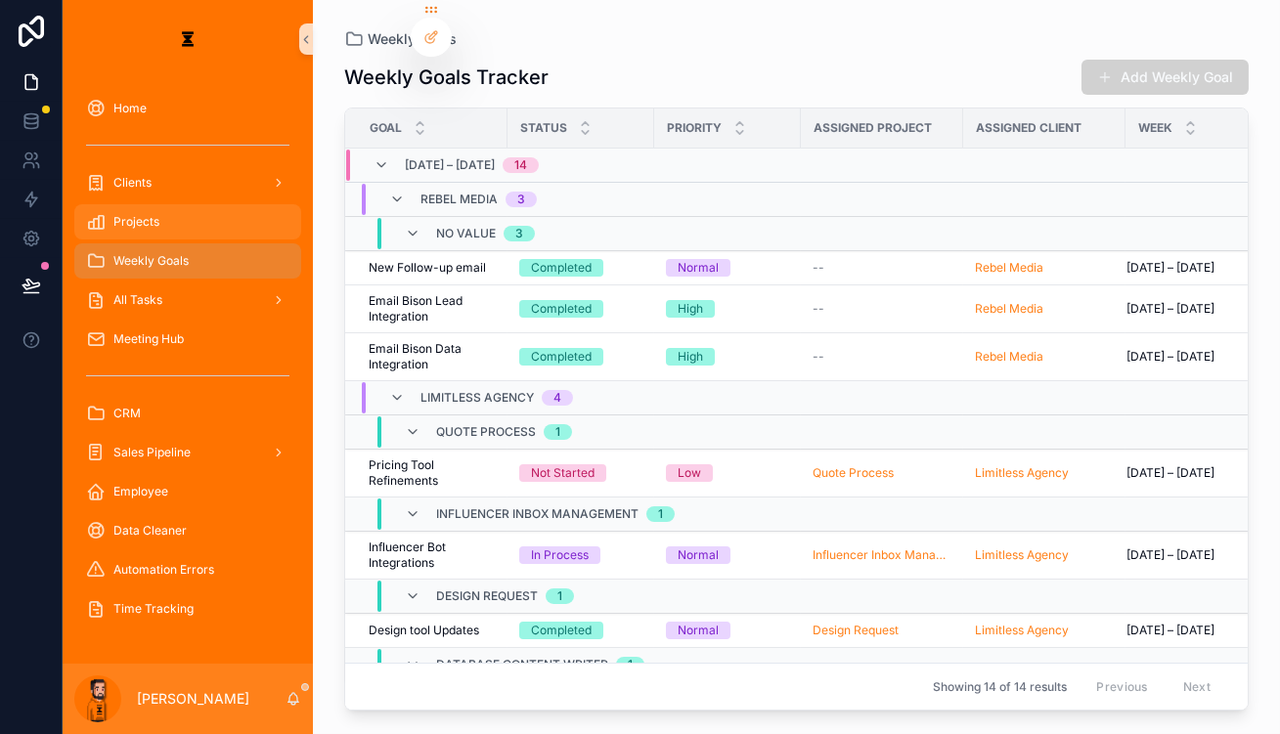
click at [203, 206] on div "Projects" at bounding box center [187, 221] width 203 height 31
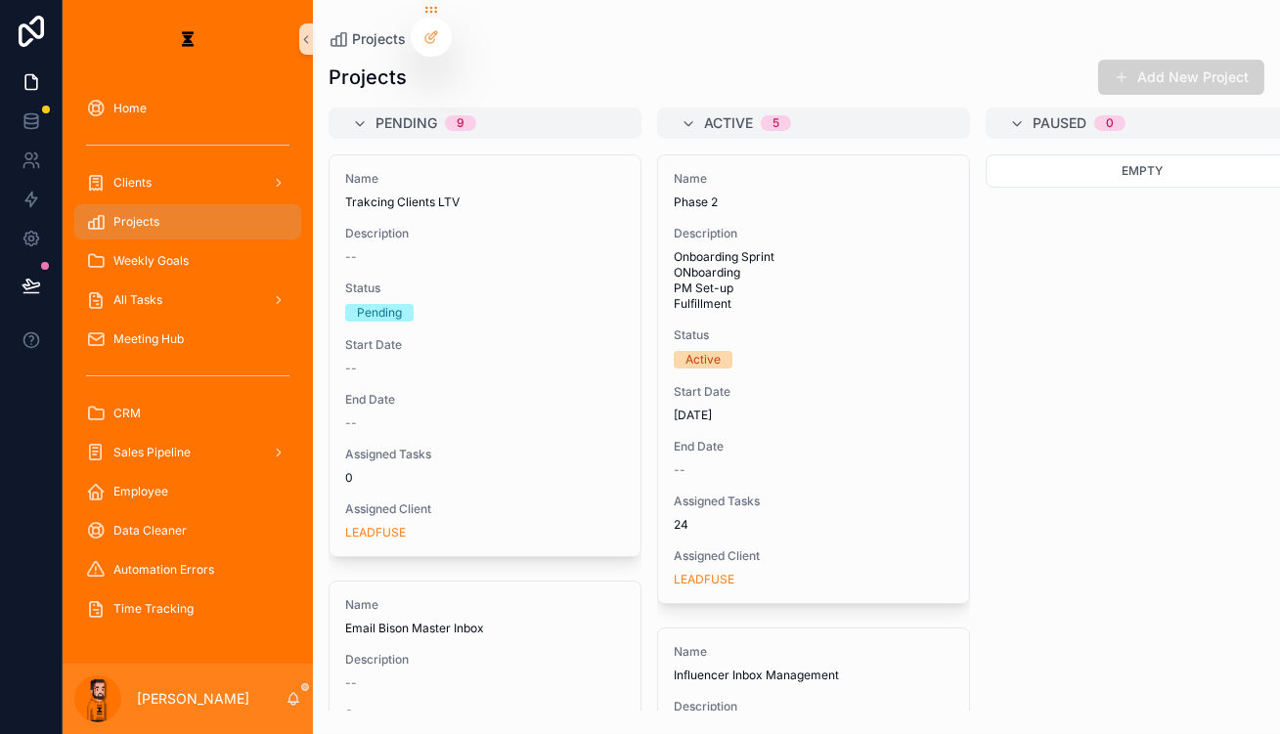
click at [150, 202] on div "Projects" at bounding box center [188, 221] width 250 height 39
click at [155, 167] on div "Clients" at bounding box center [187, 182] width 203 height 31
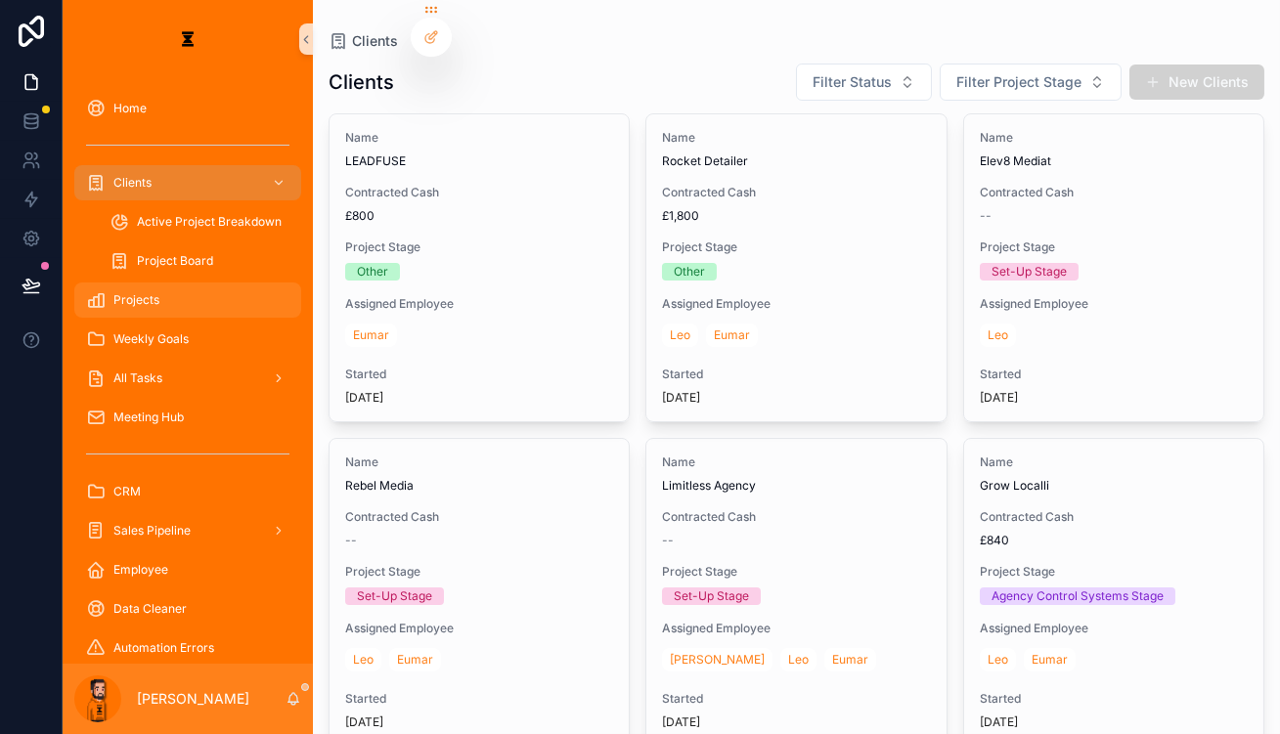
click at [147, 285] on div "Projects" at bounding box center [187, 300] width 203 height 31
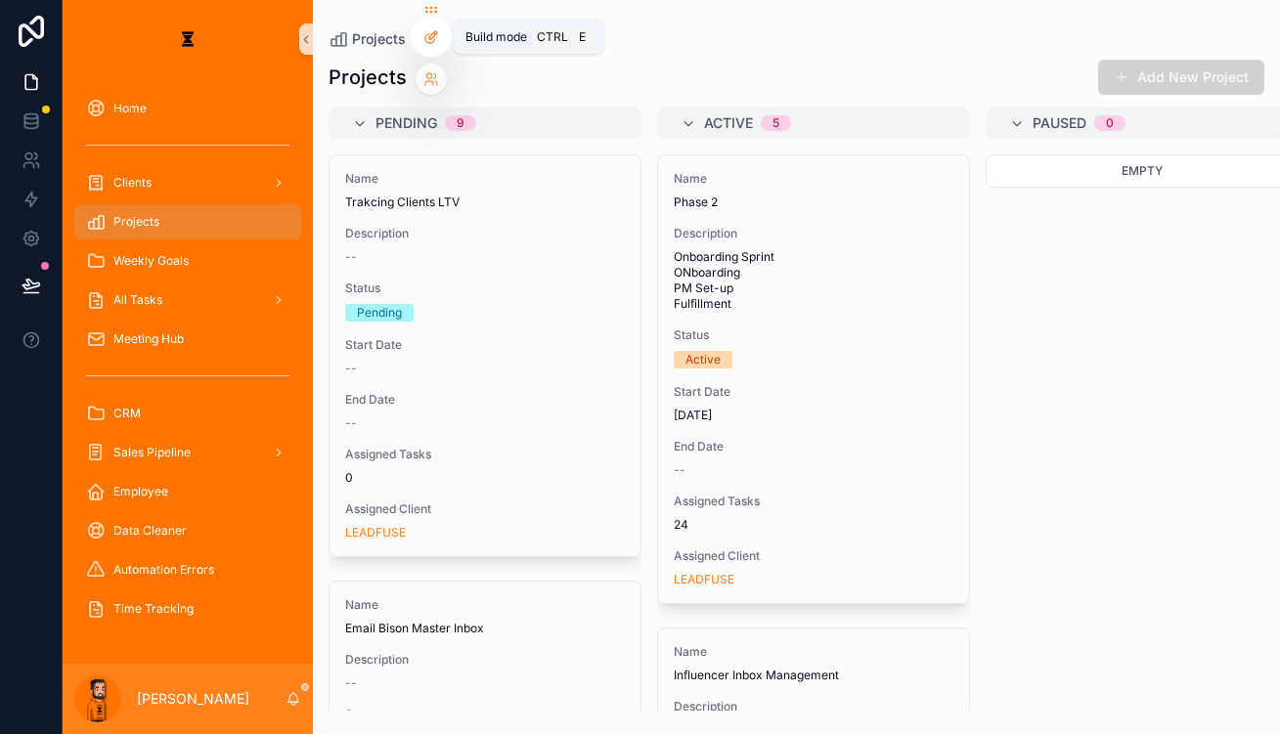
click at [430, 32] on icon at bounding box center [431, 37] width 16 height 16
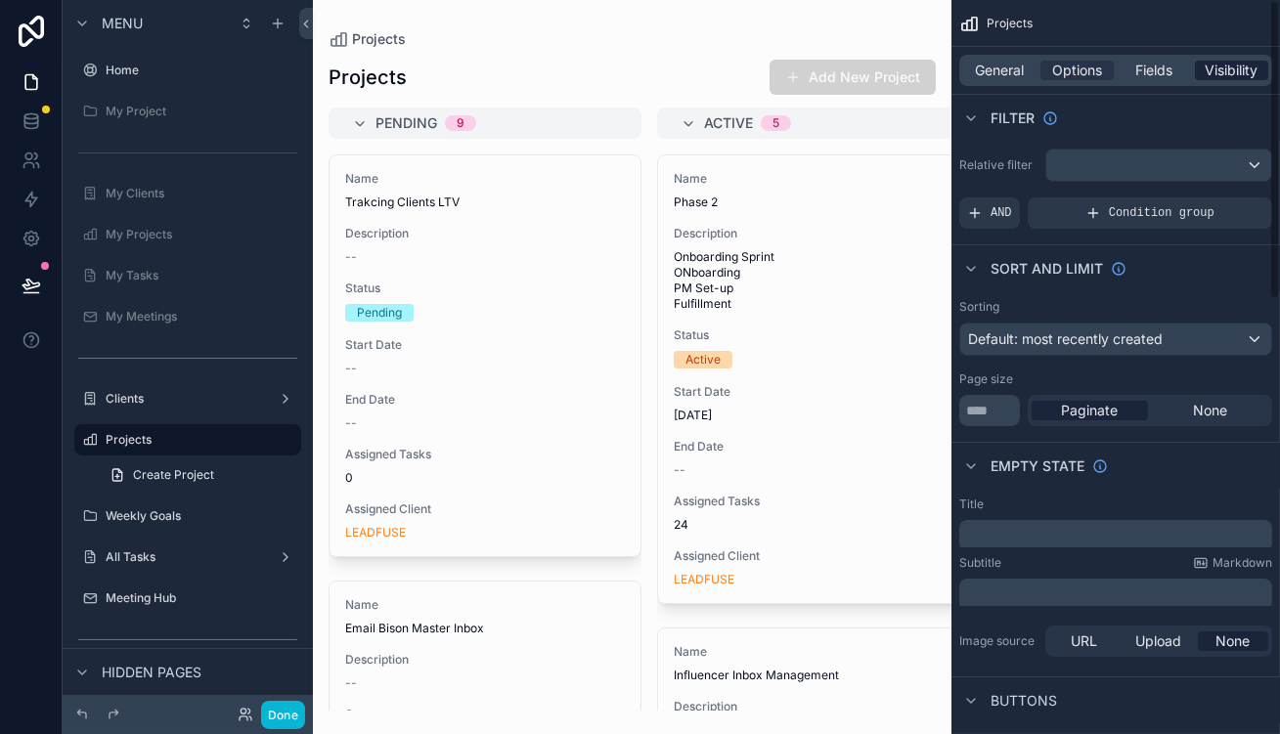
click at [1255, 68] on span "Visibility" at bounding box center [1232, 71] width 53 height 20
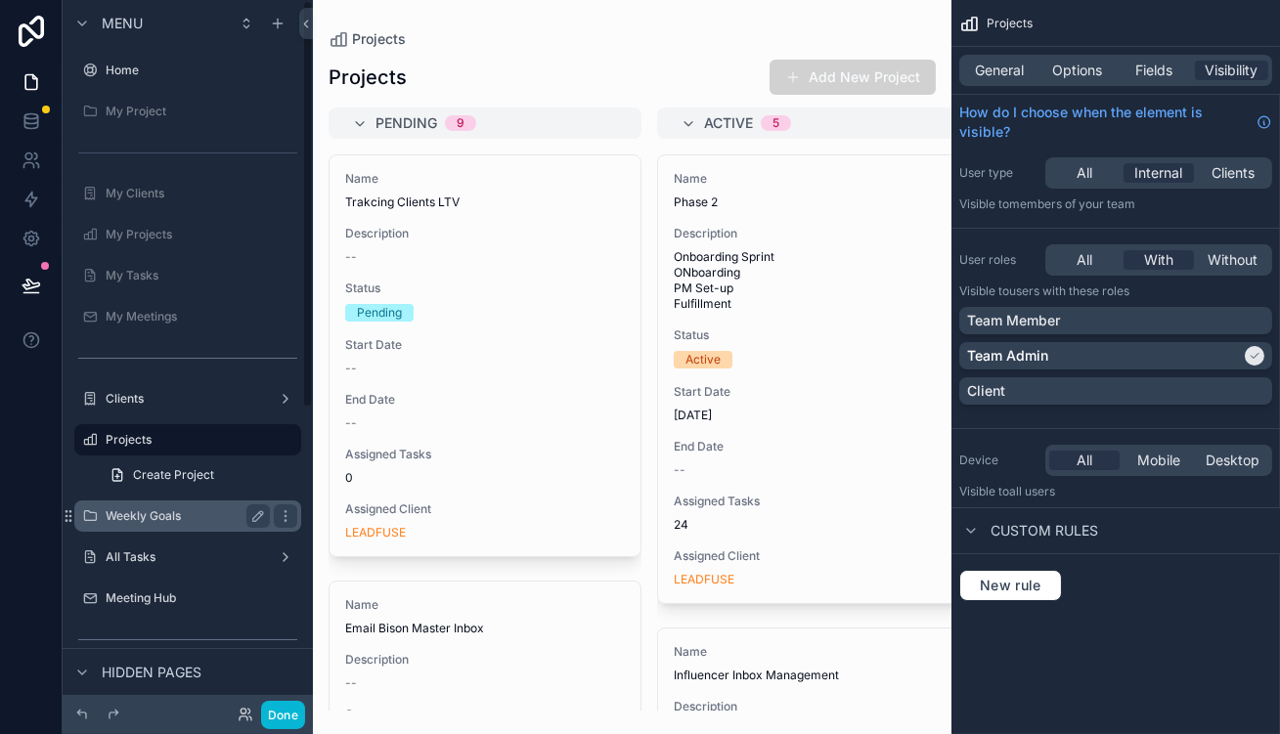
click at [132, 505] on div "Weekly Goals" at bounding box center [188, 516] width 164 height 23
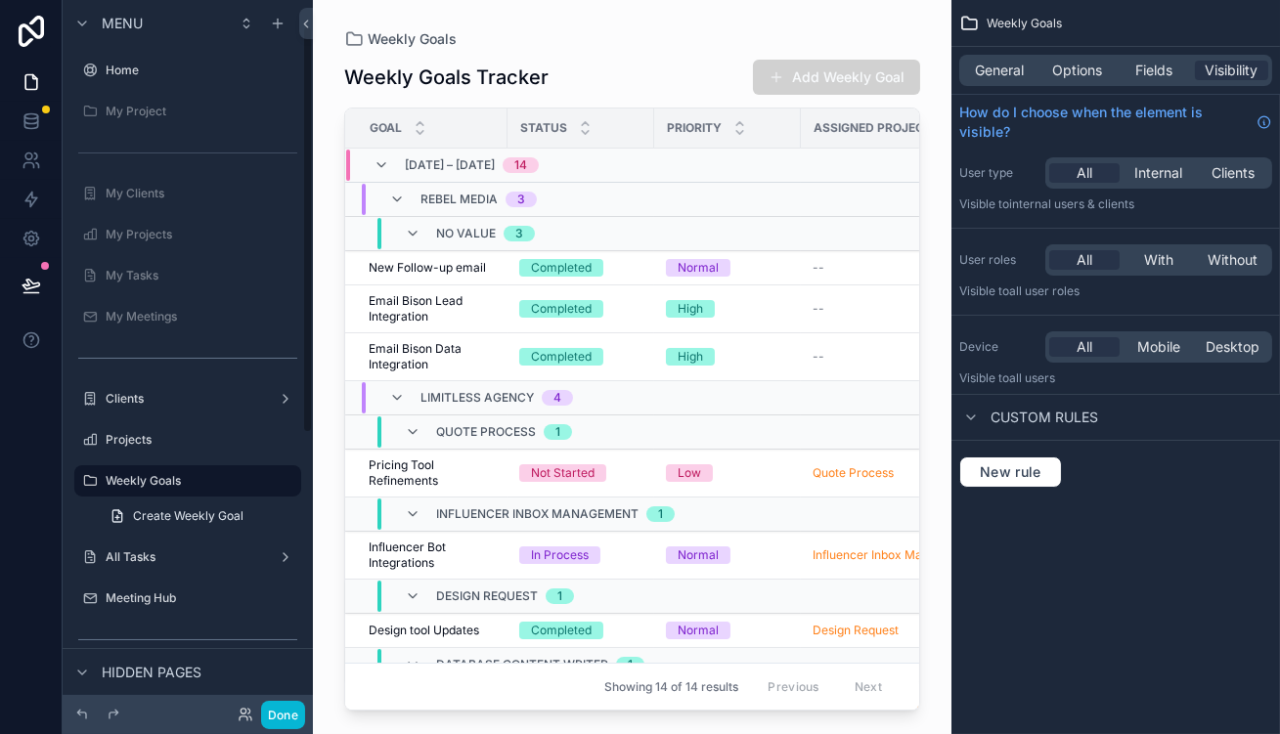
scroll to position [44, 0]
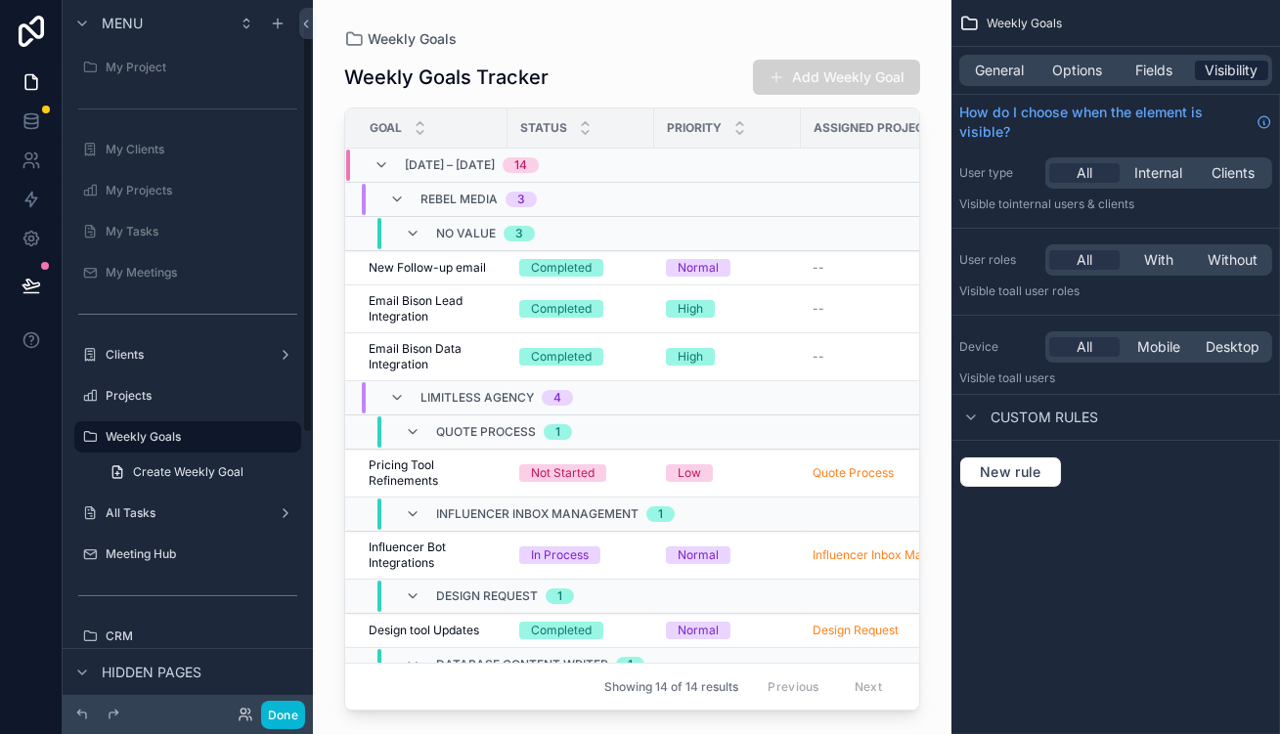
click at [1230, 65] on span "Visibility" at bounding box center [1232, 71] width 53 height 20
click at [1156, 163] on span "Internal" at bounding box center [1159, 173] width 48 height 20
click at [1174, 250] on span "With" at bounding box center [1158, 260] width 29 height 20
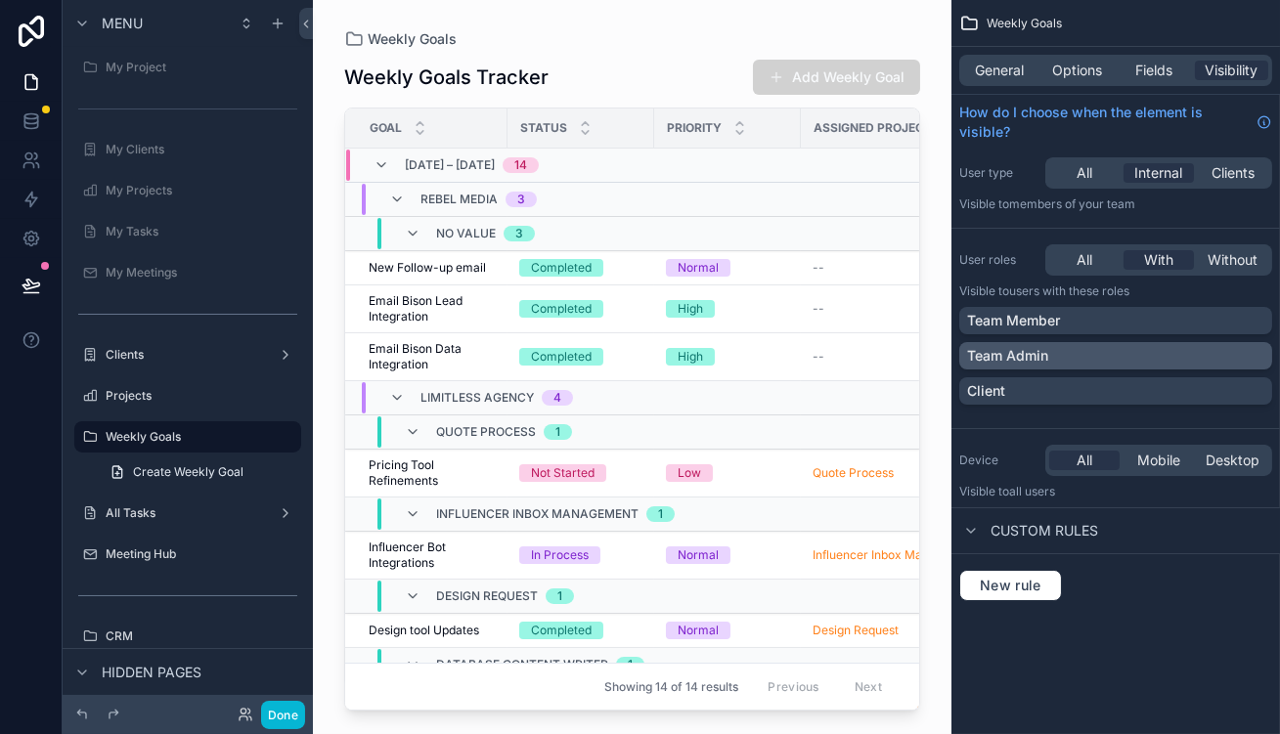
click at [1138, 346] on div "Team Admin" at bounding box center [1115, 356] width 297 height 20
click at [278, 429] on icon "scrollable content" at bounding box center [286, 437] width 16 height 16
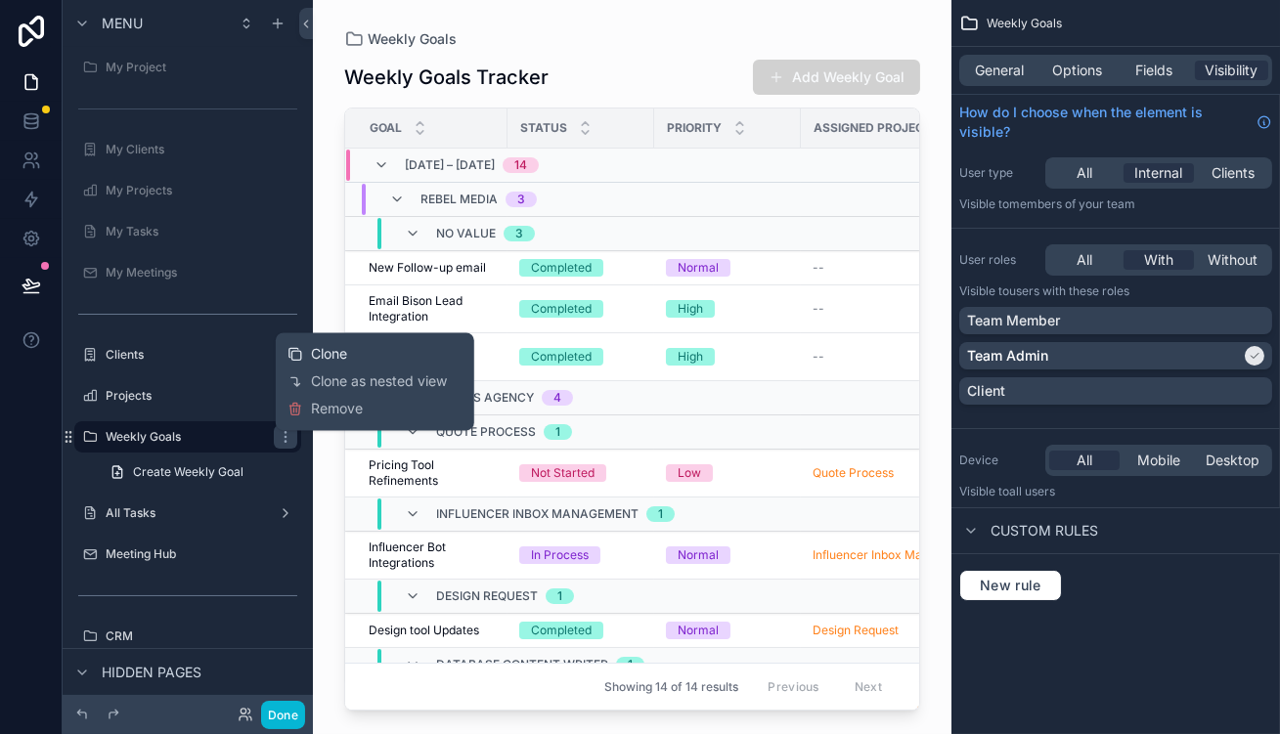
click at [316, 348] on span "Clone" at bounding box center [329, 354] width 36 height 20
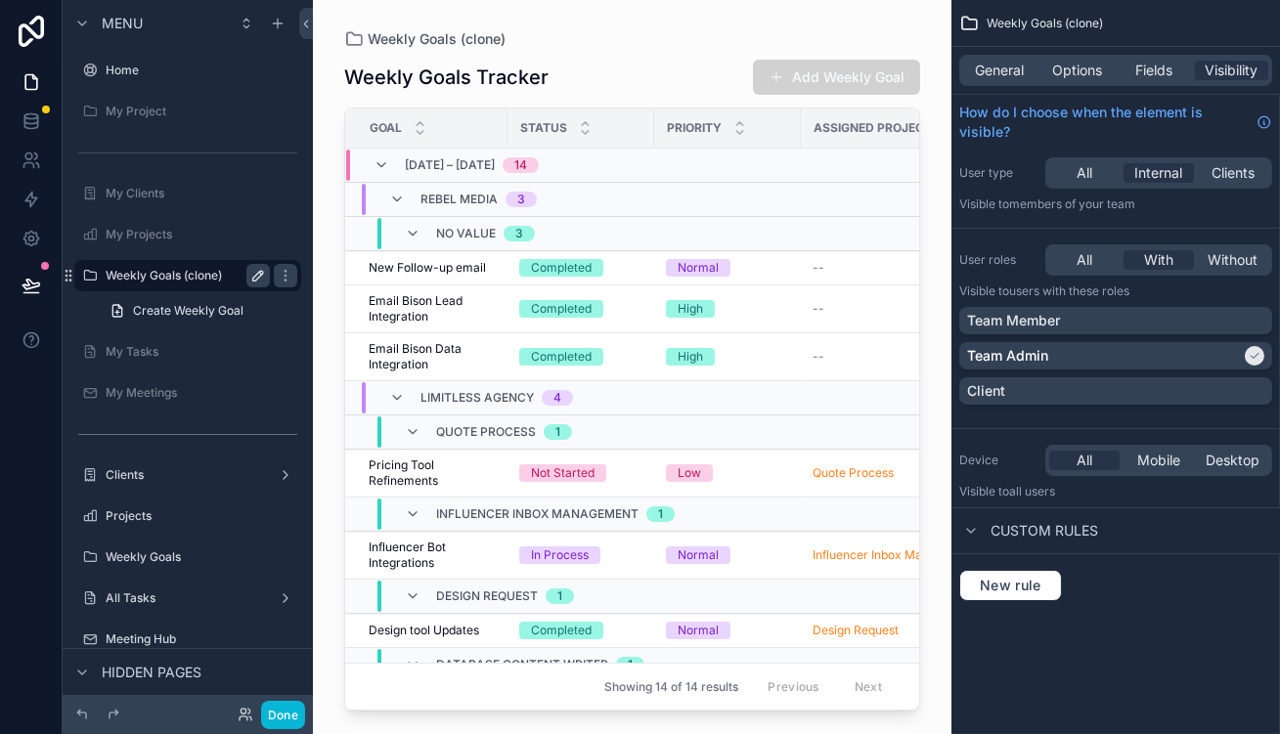
click at [250, 268] on icon "scrollable content" at bounding box center [258, 276] width 16 height 16
click at [199, 264] on input "**********" at bounding box center [172, 275] width 133 height 23
type input "**********"
click at [250, 268] on icon "scrollable content" at bounding box center [258, 276] width 16 height 16
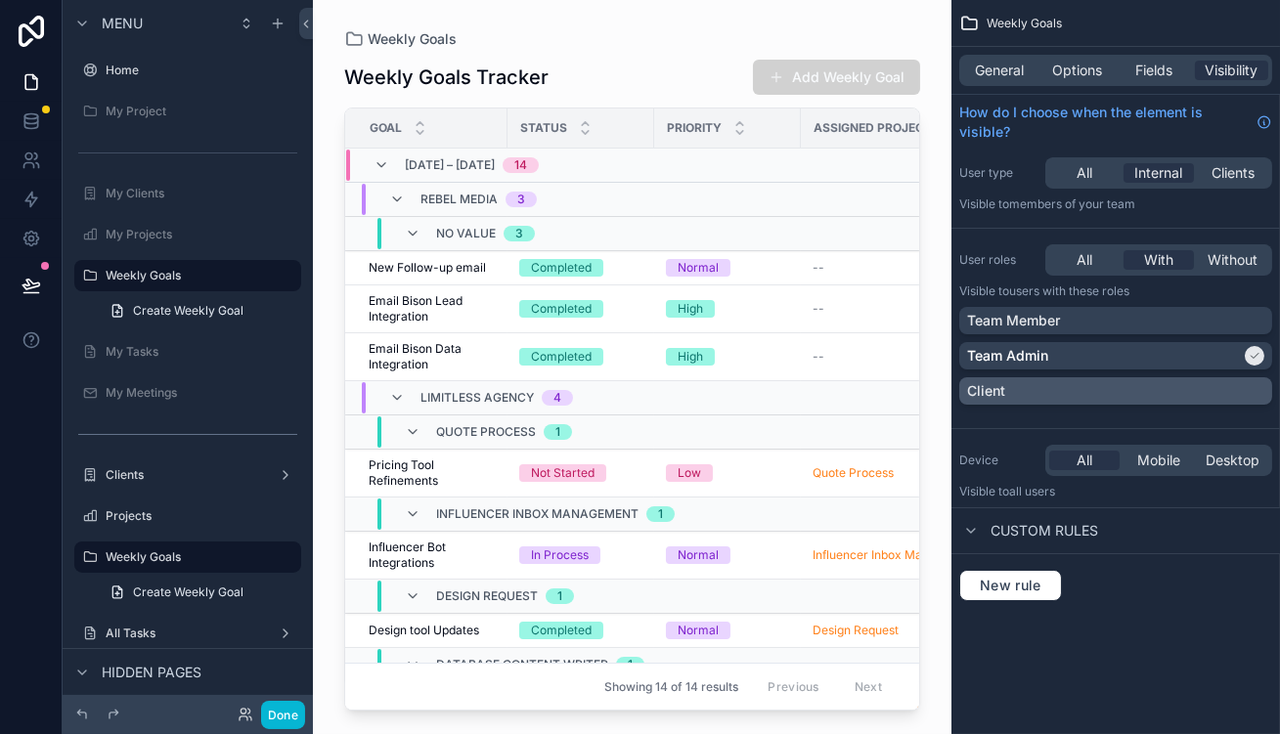
click at [1097, 381] on div "Client" at bounding box center [1115, 391] width 297 height 20
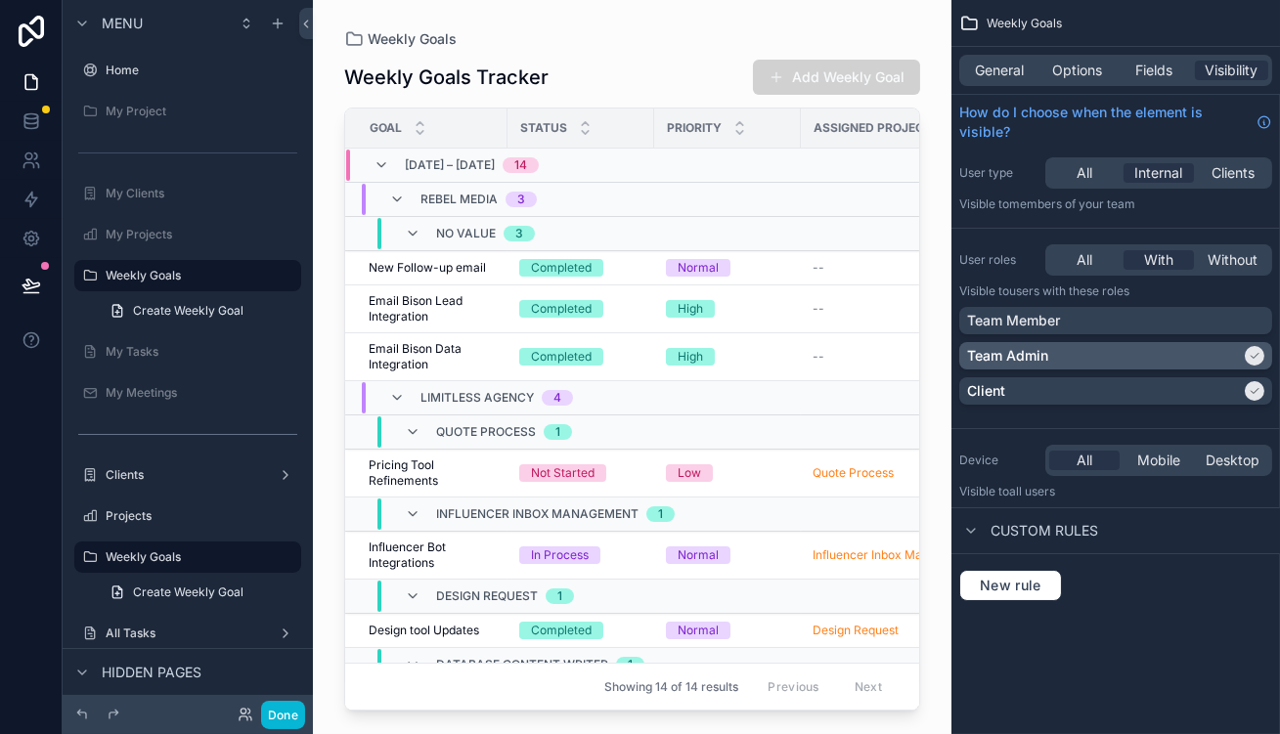
click at [1109, 346] on div "Team Admin" at bounding box center [1104, 356] width 274 height 20
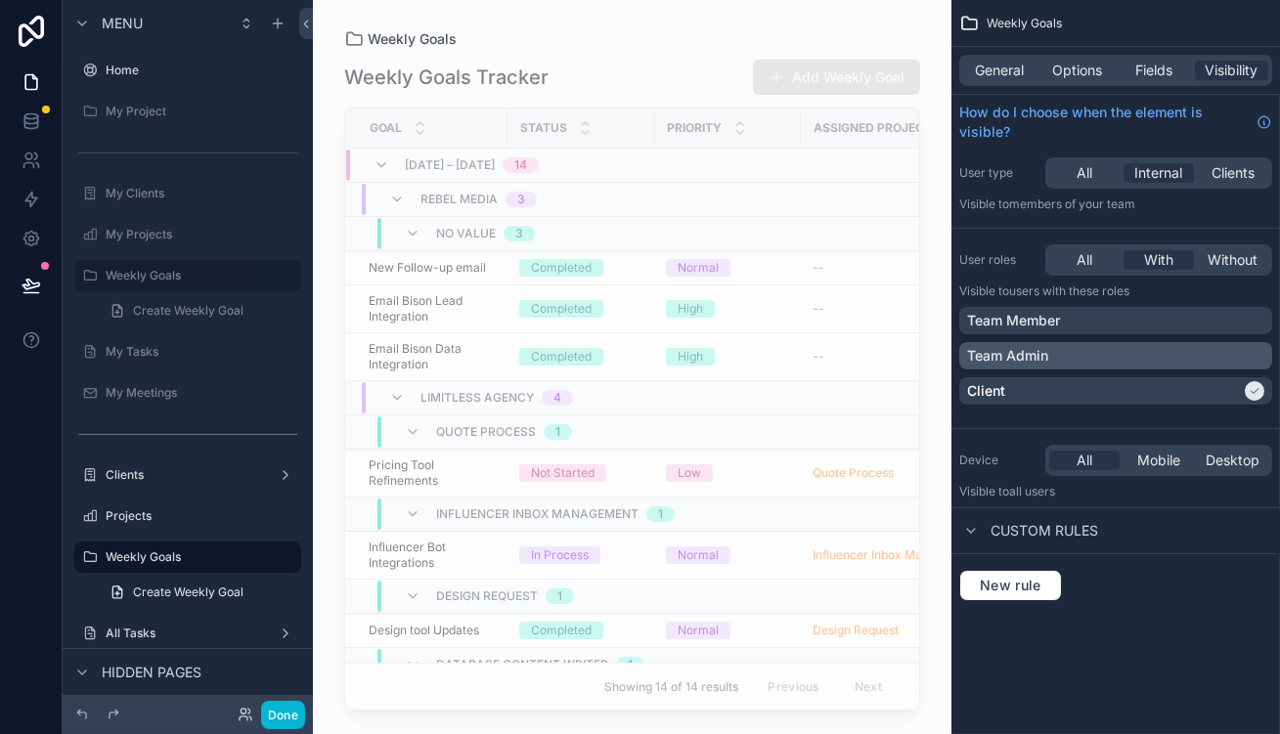
click at [1104, 381] on div "Client" at bounding box center [1104, 391] width 274 height 20
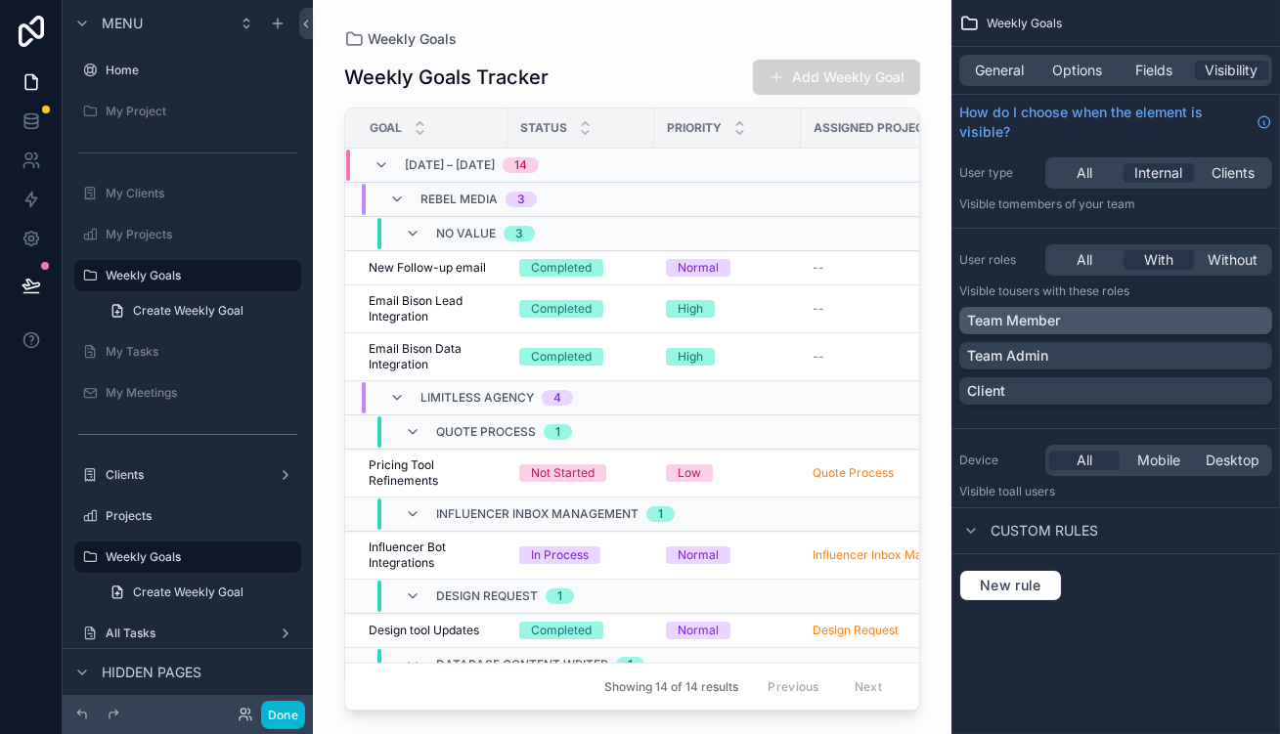
click at [1115, 311] on div "Team Member" at bounding box center [1115, 321] width 297 height 20
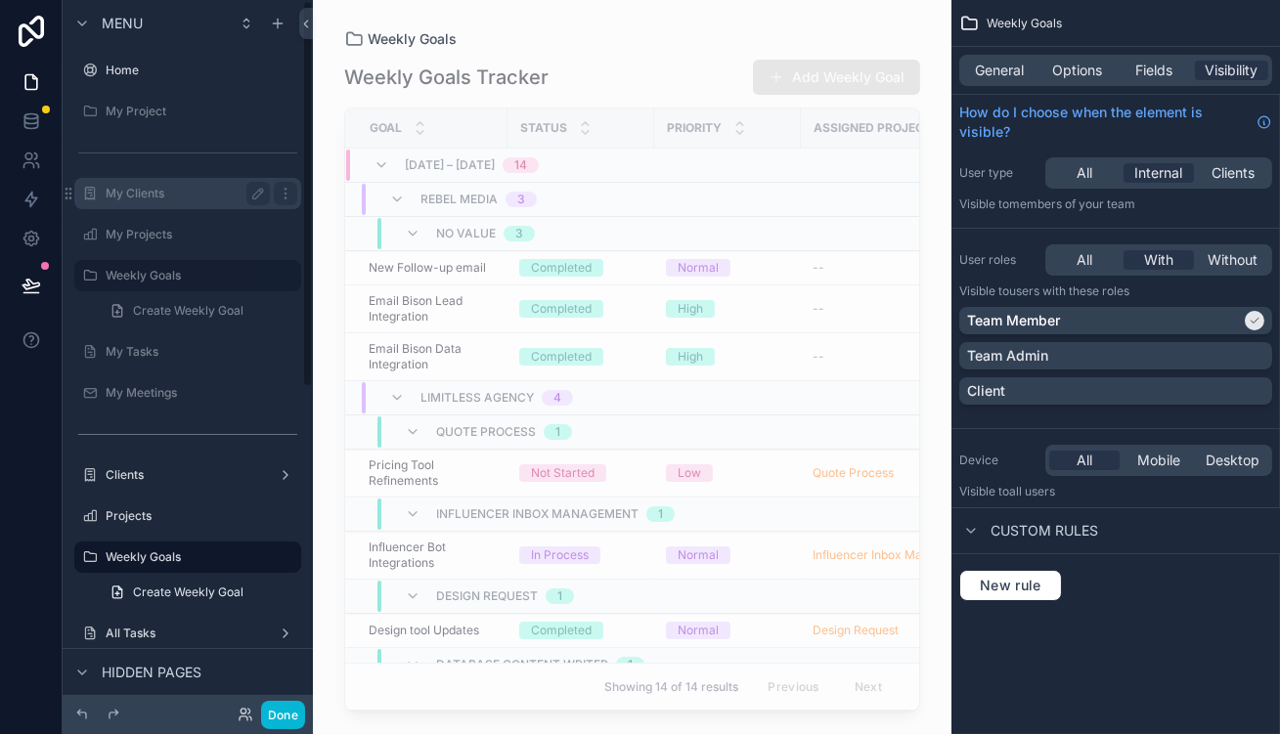
click at [151, 186] on label "My Clients" at bounding box center [184, 194] width 156 height 16
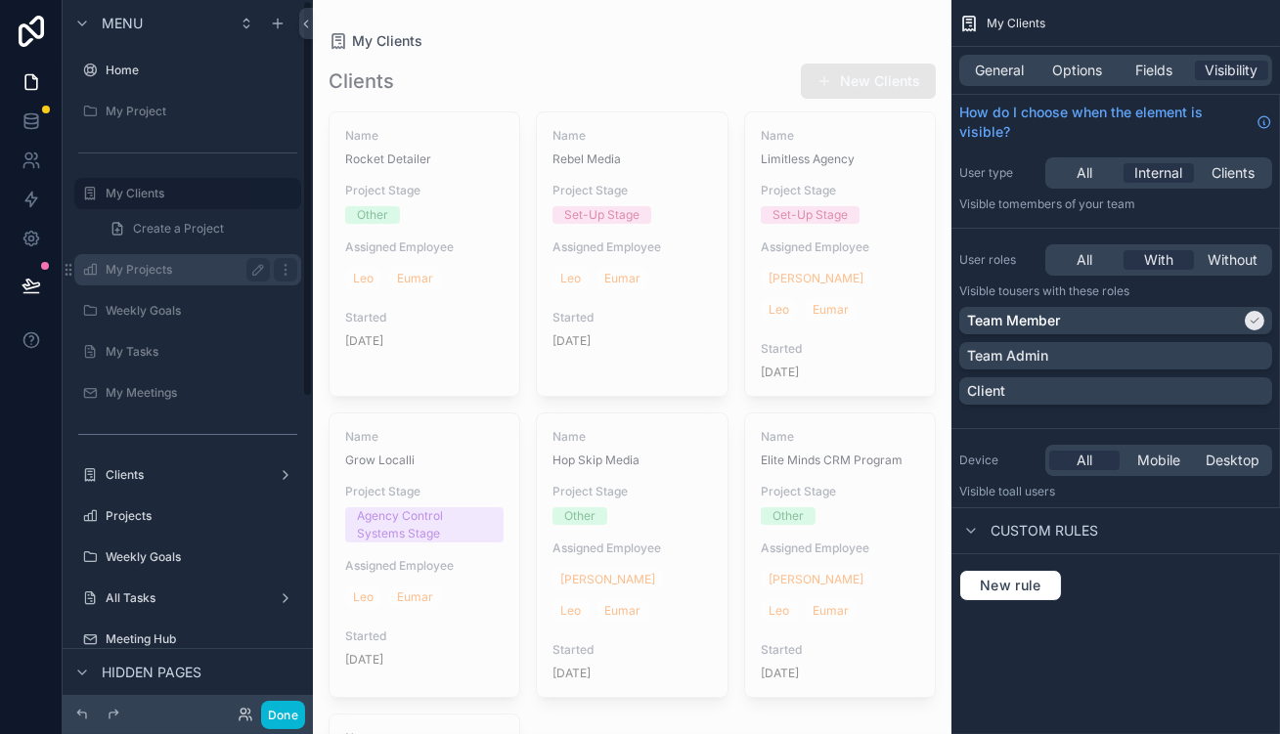
click at [131, 254] on div "My Projects" at bounding box center [187, 269] width 219 height 31
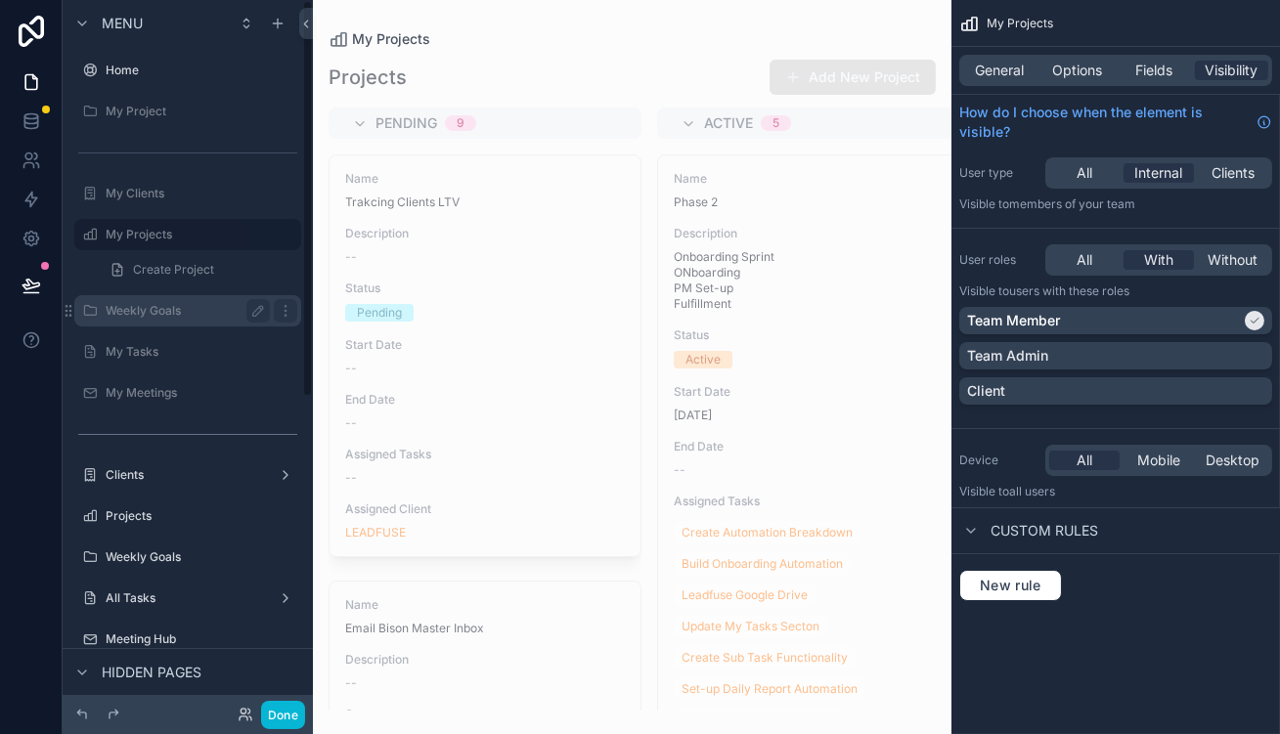
click at [173, 303] on label "Weekly Goals" at bounding box center [184, 311] width 156 height 16
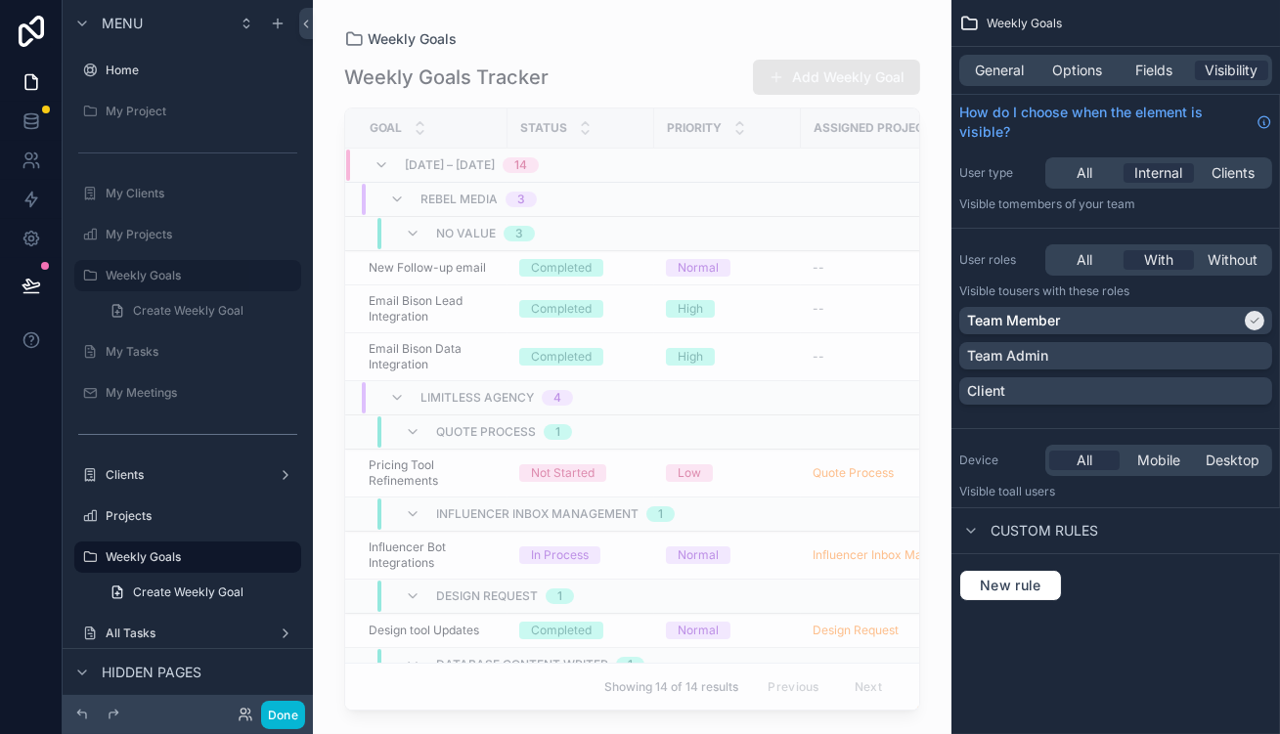
click at [549, 196] on div "scrollable content" at bounding box center [632, 355] width 639 height 711
click at [409, 260] on span "New Follow-up email" at bounding box center [427, 268] width 117 height 16
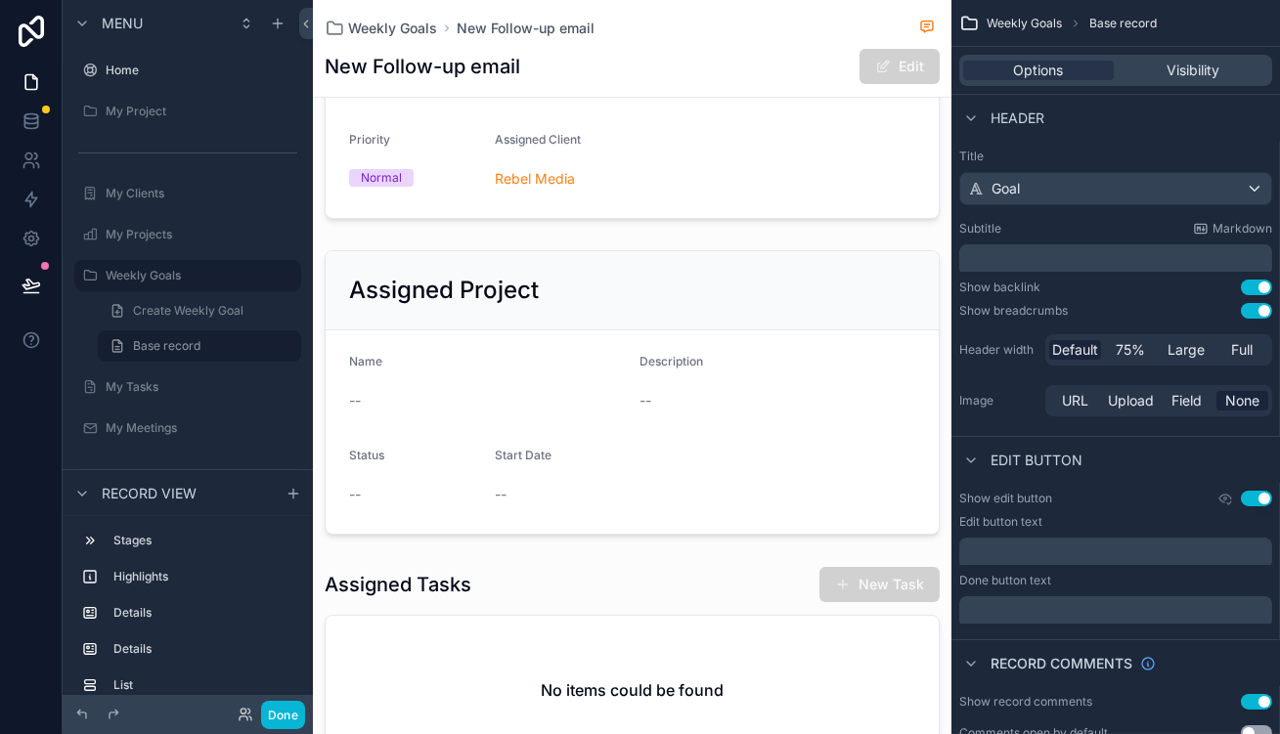
scroll to position [88, 0]
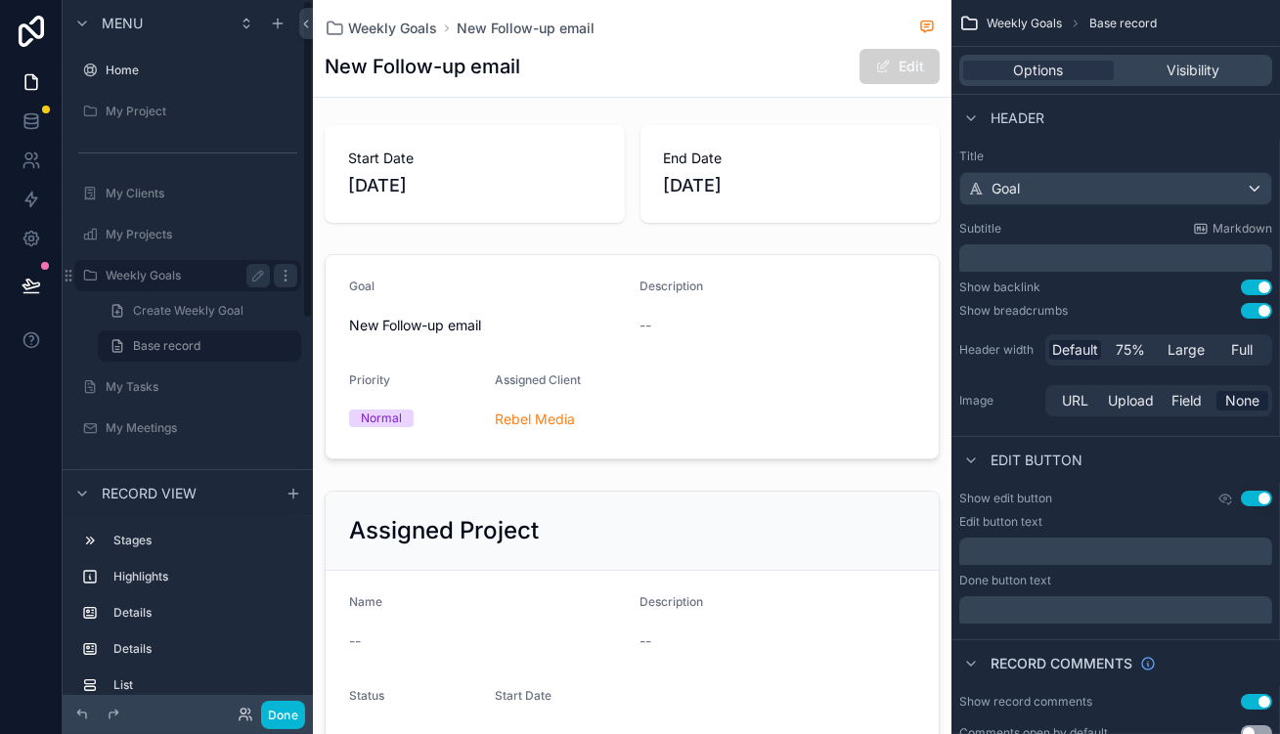
click at [278, 268] on icon "scrollable content" at bounding box center [286, 276] width 16 height 16
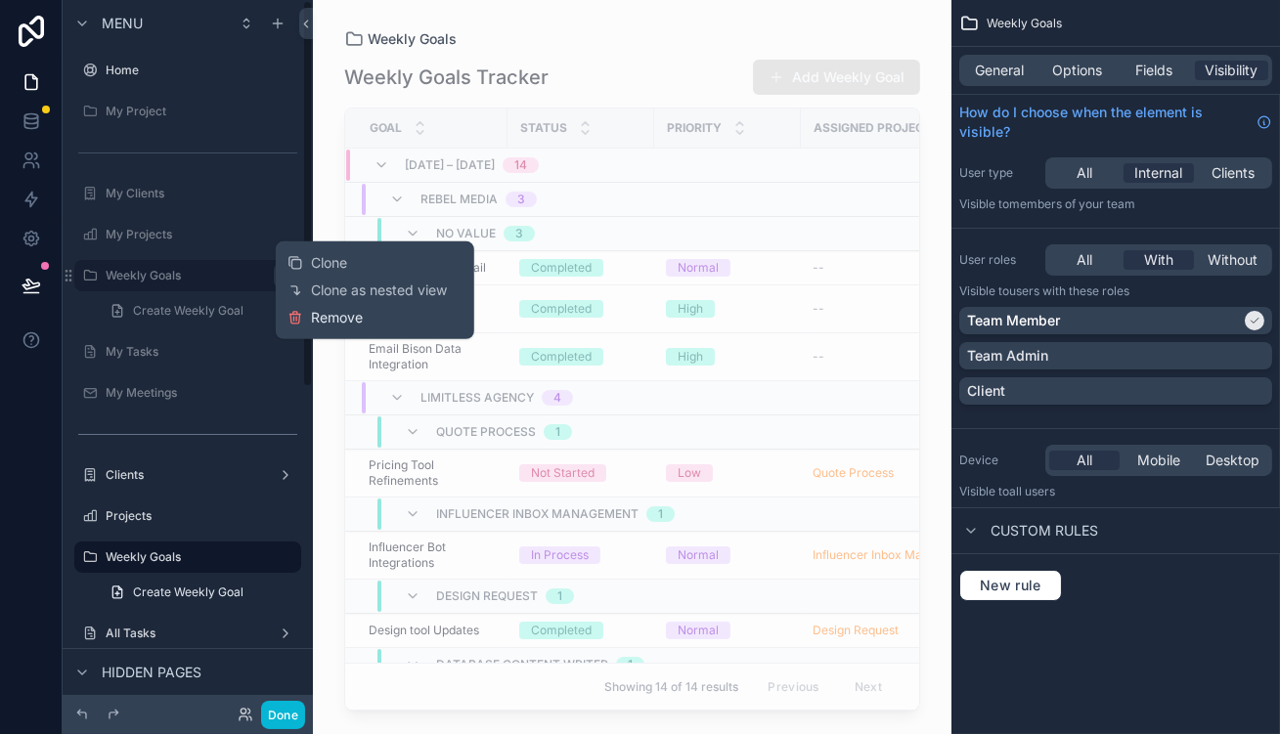
click at [305, 308] on button "Remove" at bounding box center [325, 318] width 75 height 20
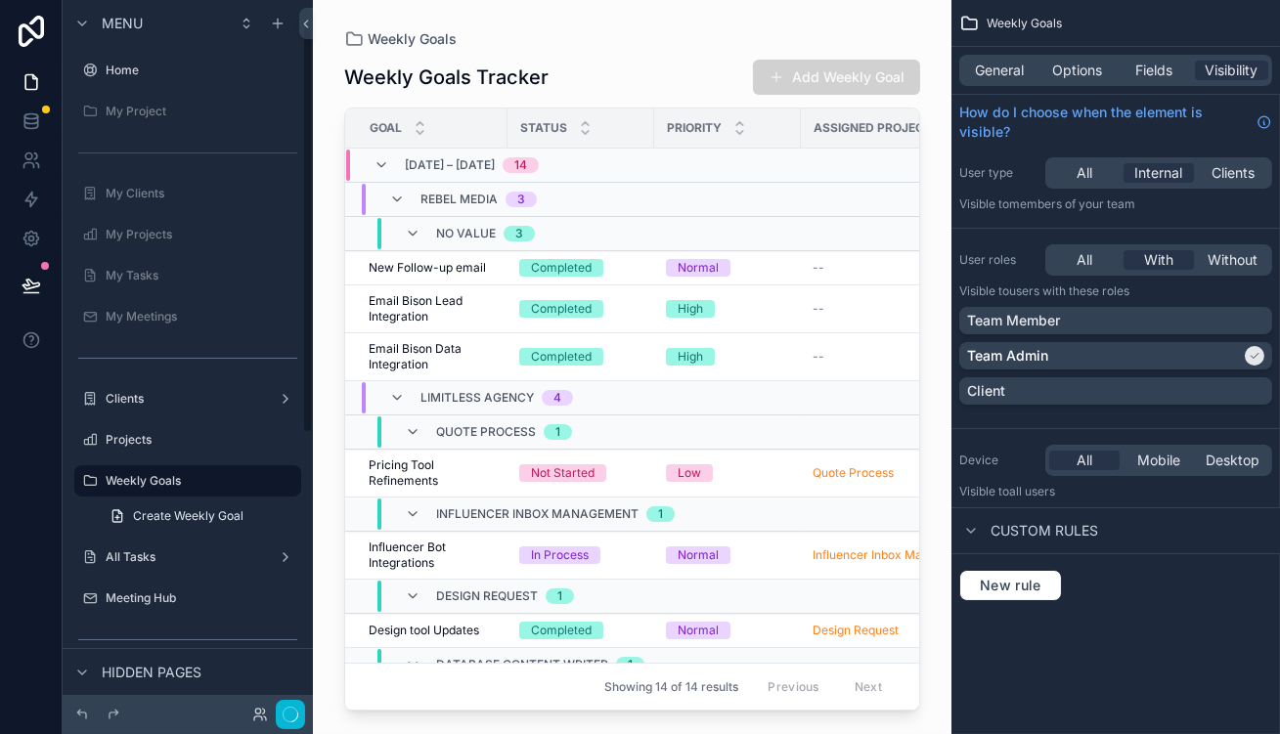
scroll to position [44, 0]
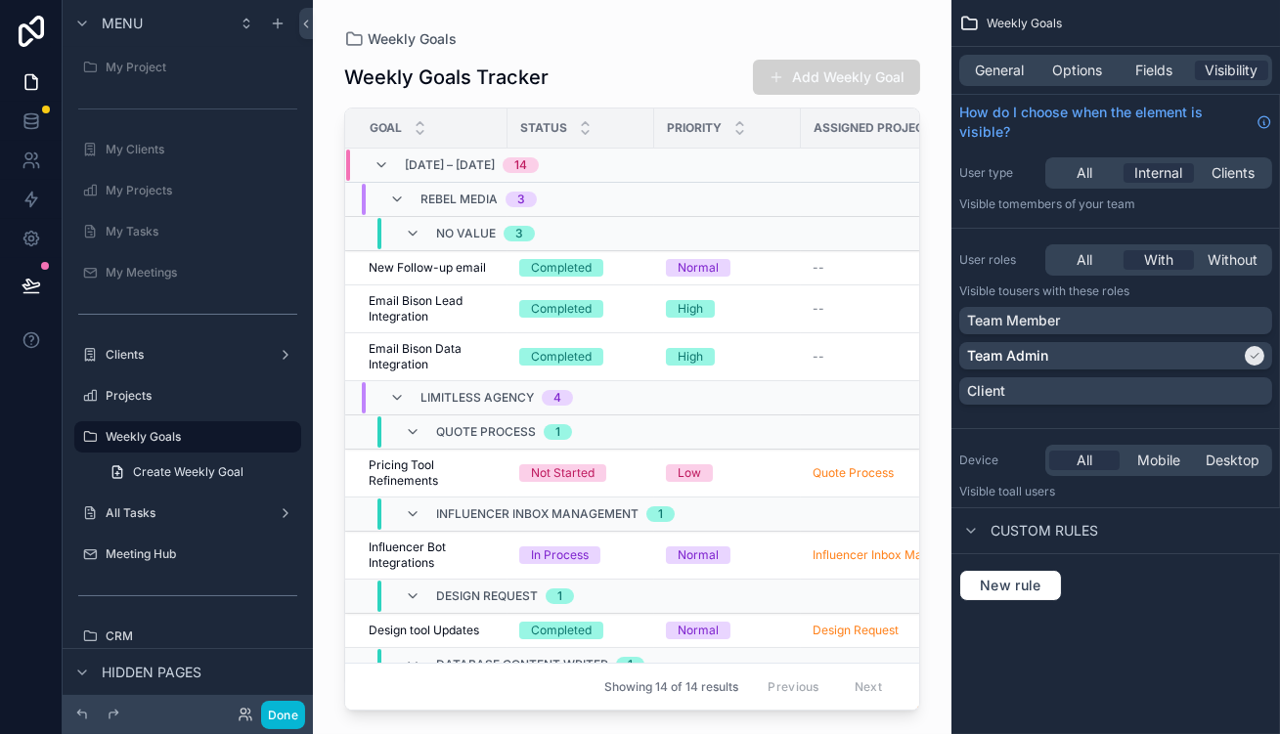
click at [667, 24] on div "scrollable content" at bounding box center [632, 355] width 639 height 711
click at [1025, 68] on span "General" at bounding box center [1000, 71] width 49 height 20
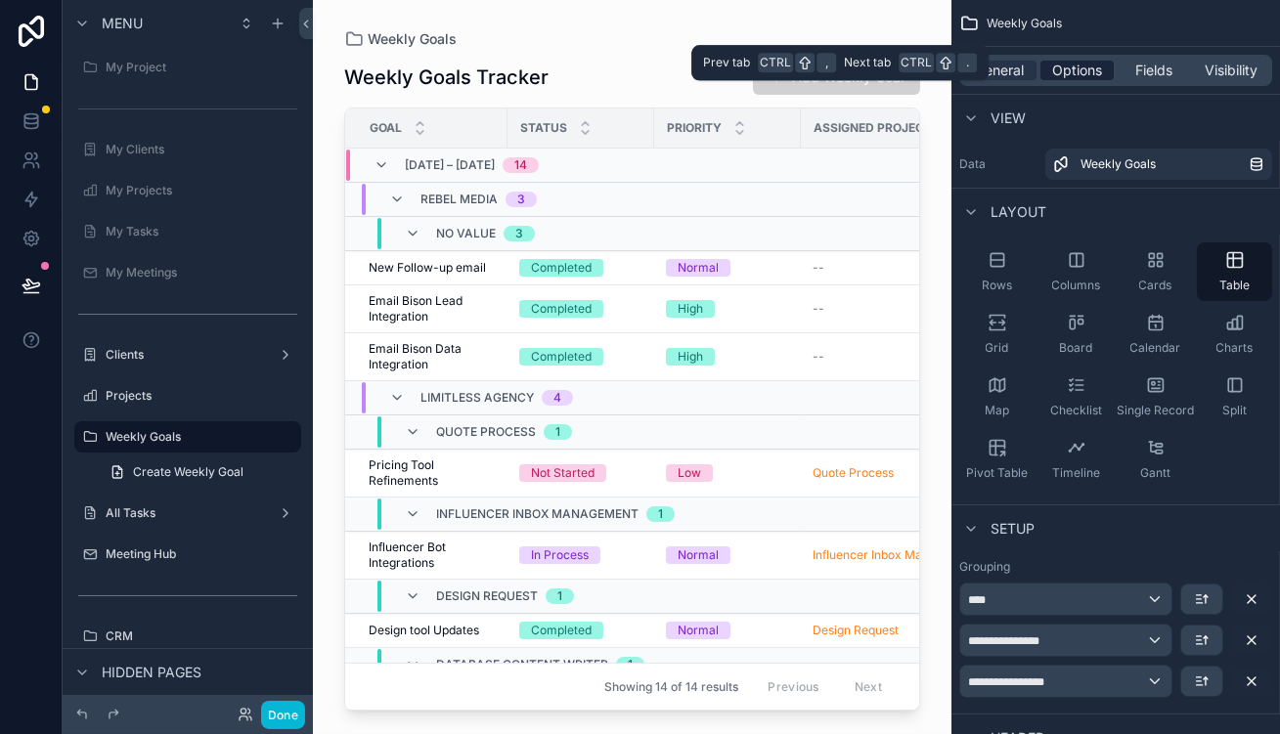
click at [1102, 65] on span "Options" at bounding box center [1077, 71] width 50 height 20
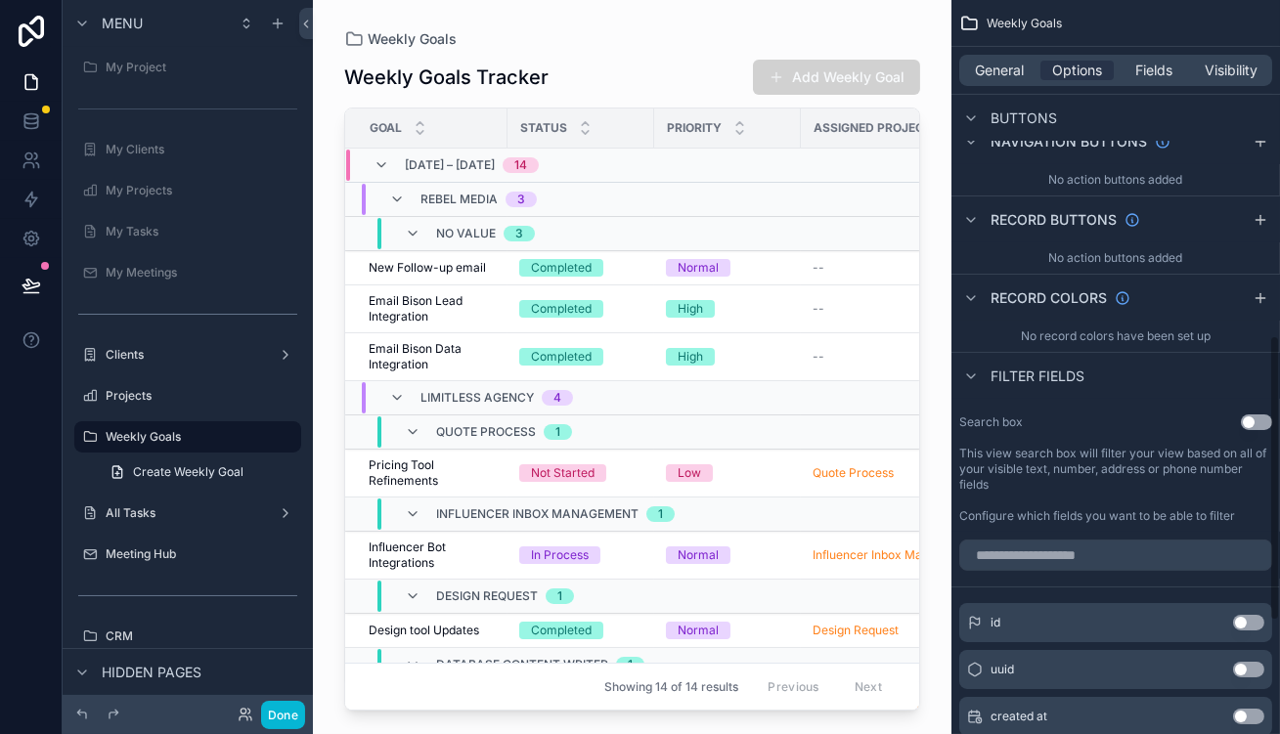
scroll to position [1151, 0]
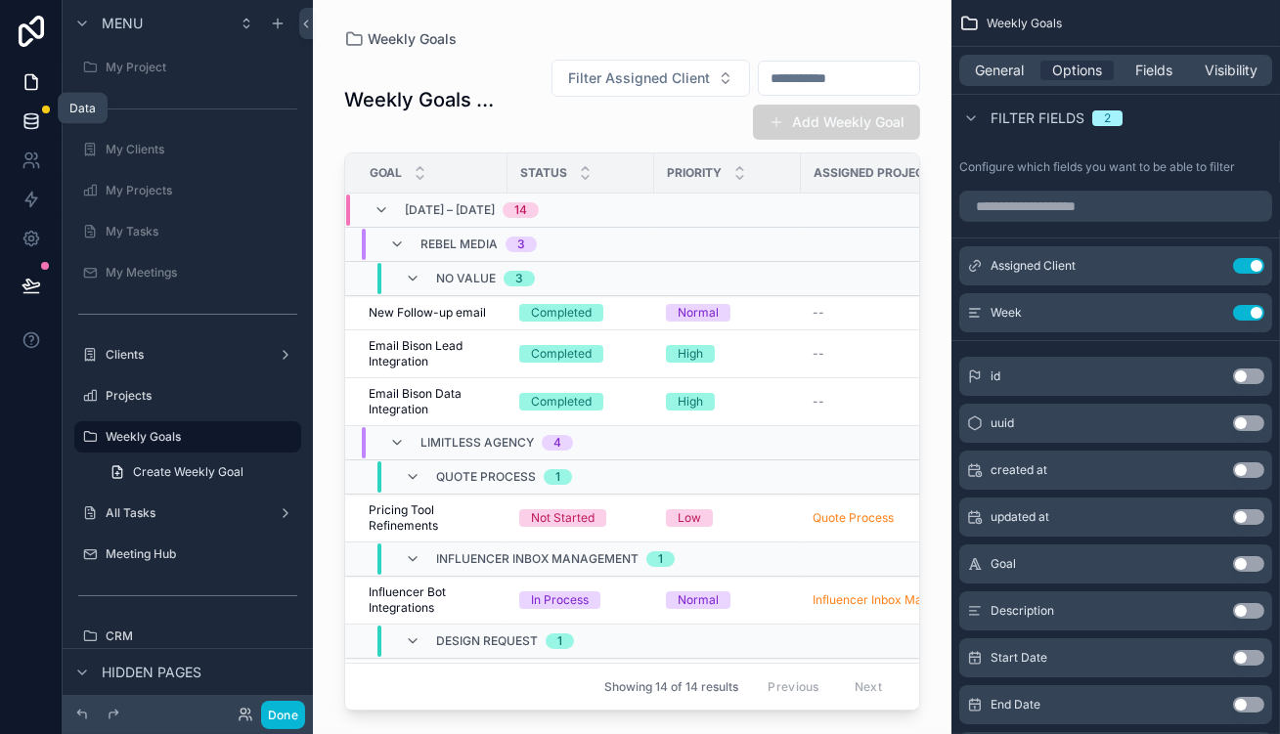
click at [26, 111] on icon at bounding box center [32, 121] width 20 height 20
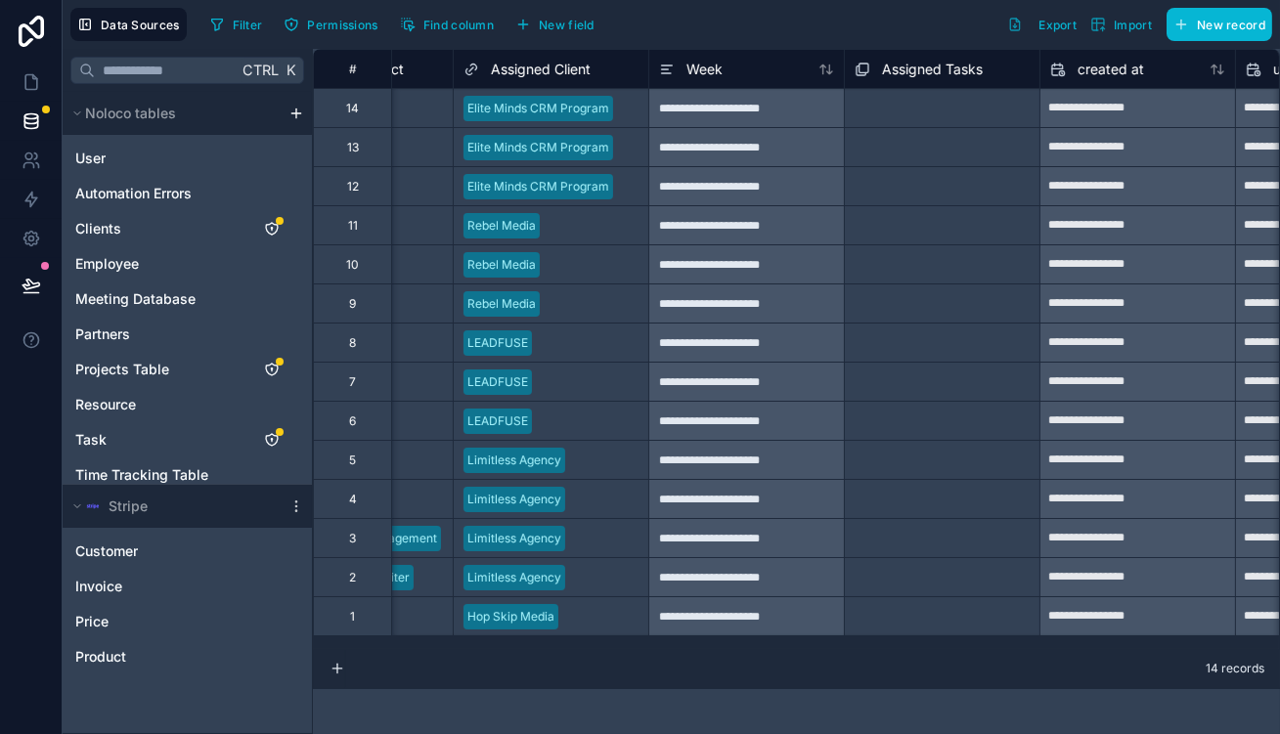
scroll to position [0, 1351]
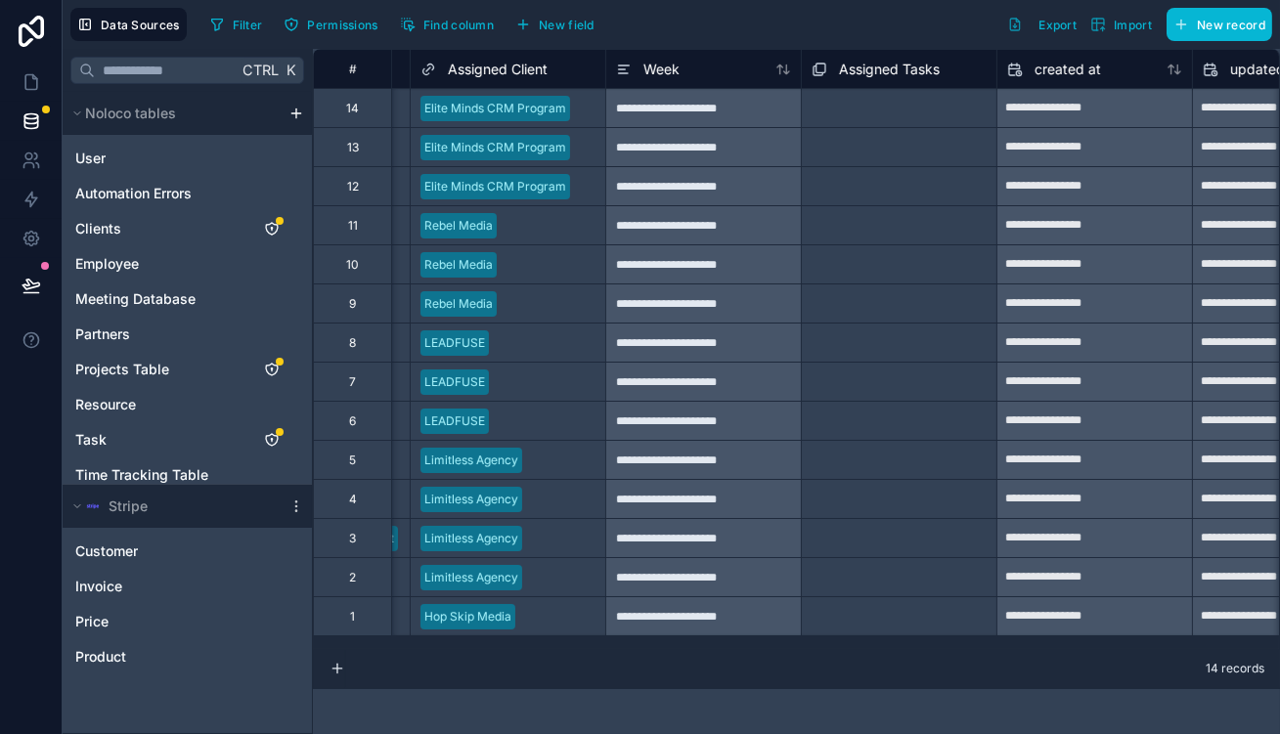
click at [626, 49] on div "Week" at bounding box center [703, 68] width 196 height 39
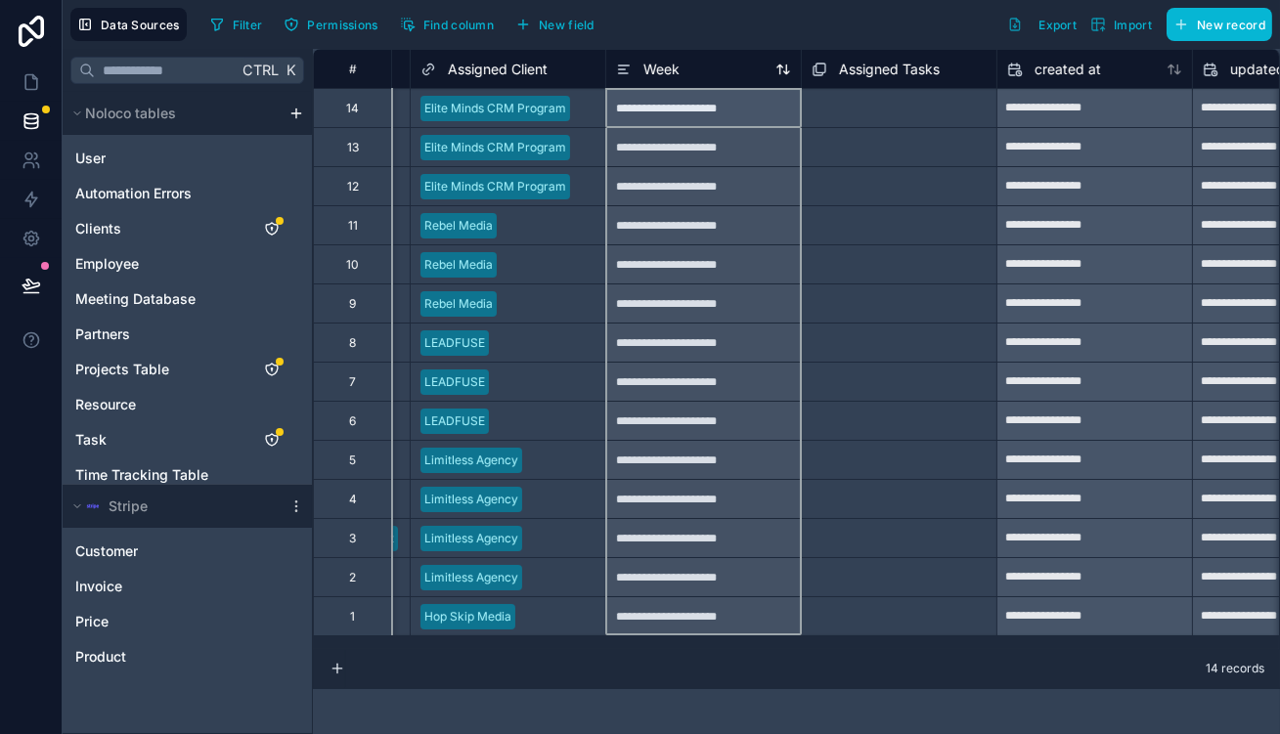
click at [644, 60] on span "Week" at bounding box center [662, 70] width 36 height 20
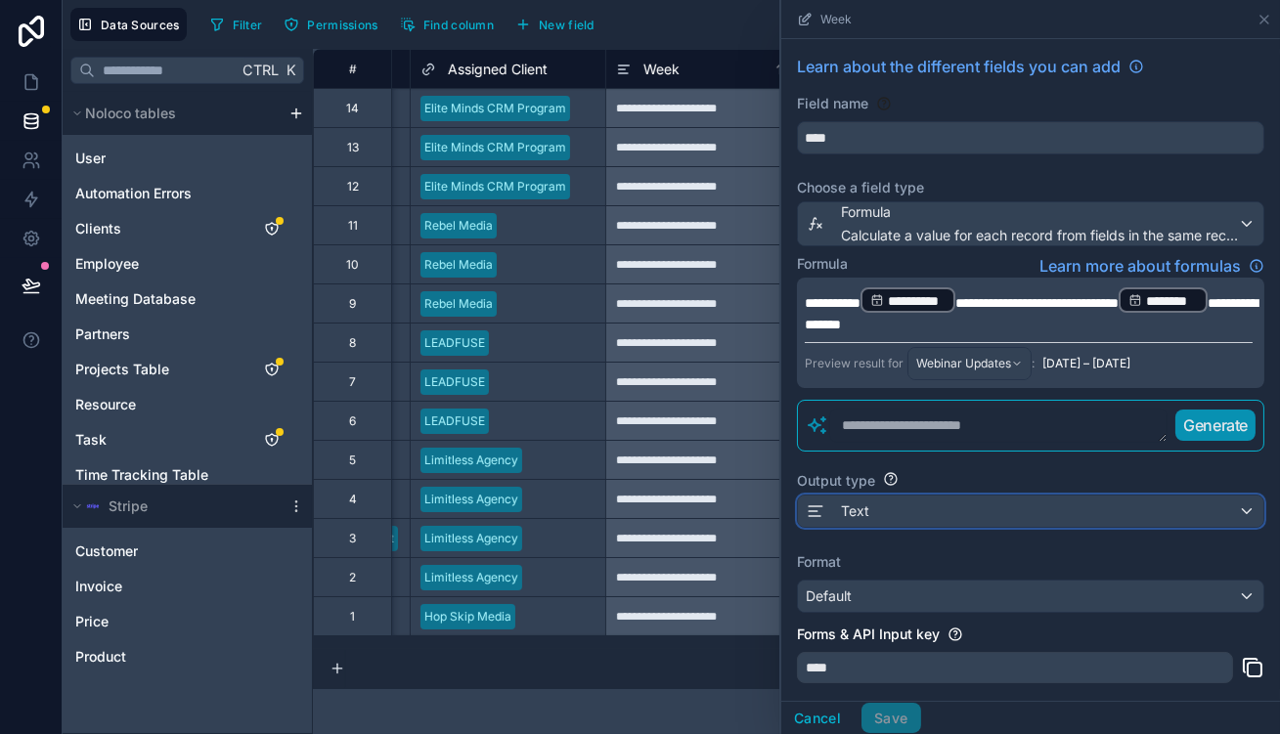
click at [936, 496] on div "Text" at bounding box center [1031, 511] width 466 height 31
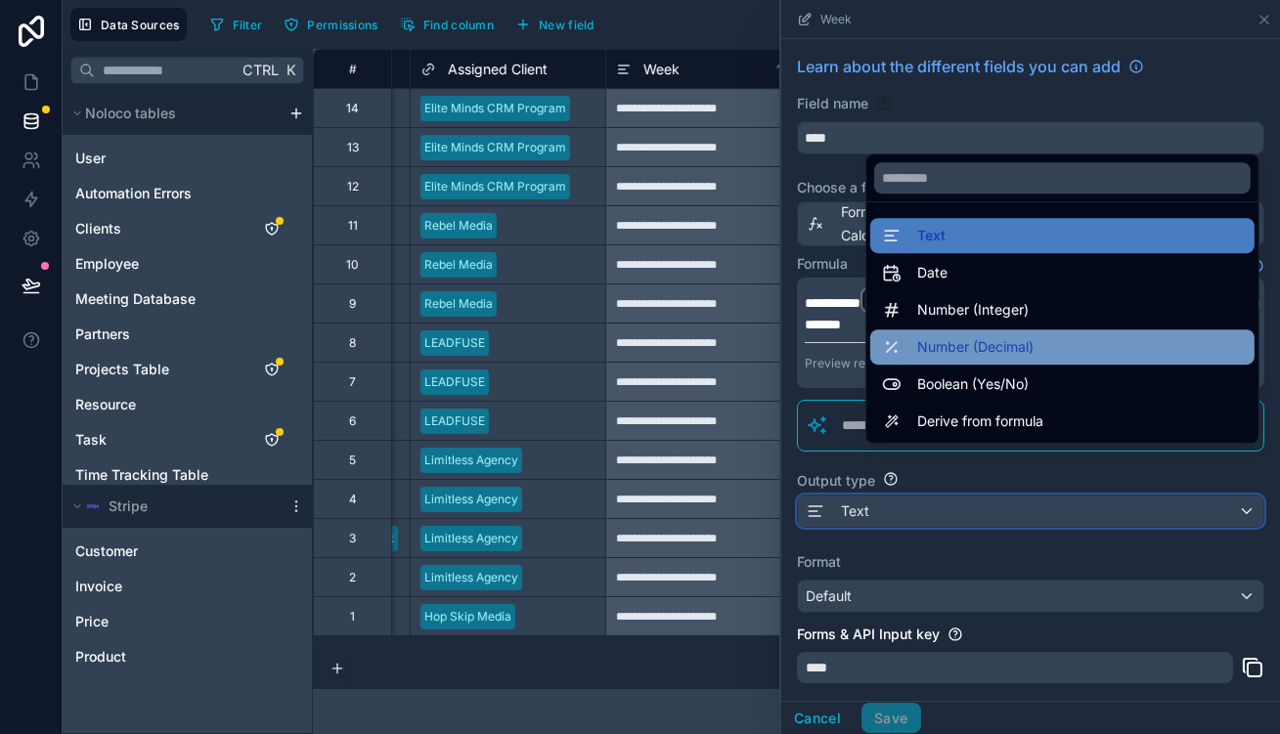
scroll to position [5, 0]
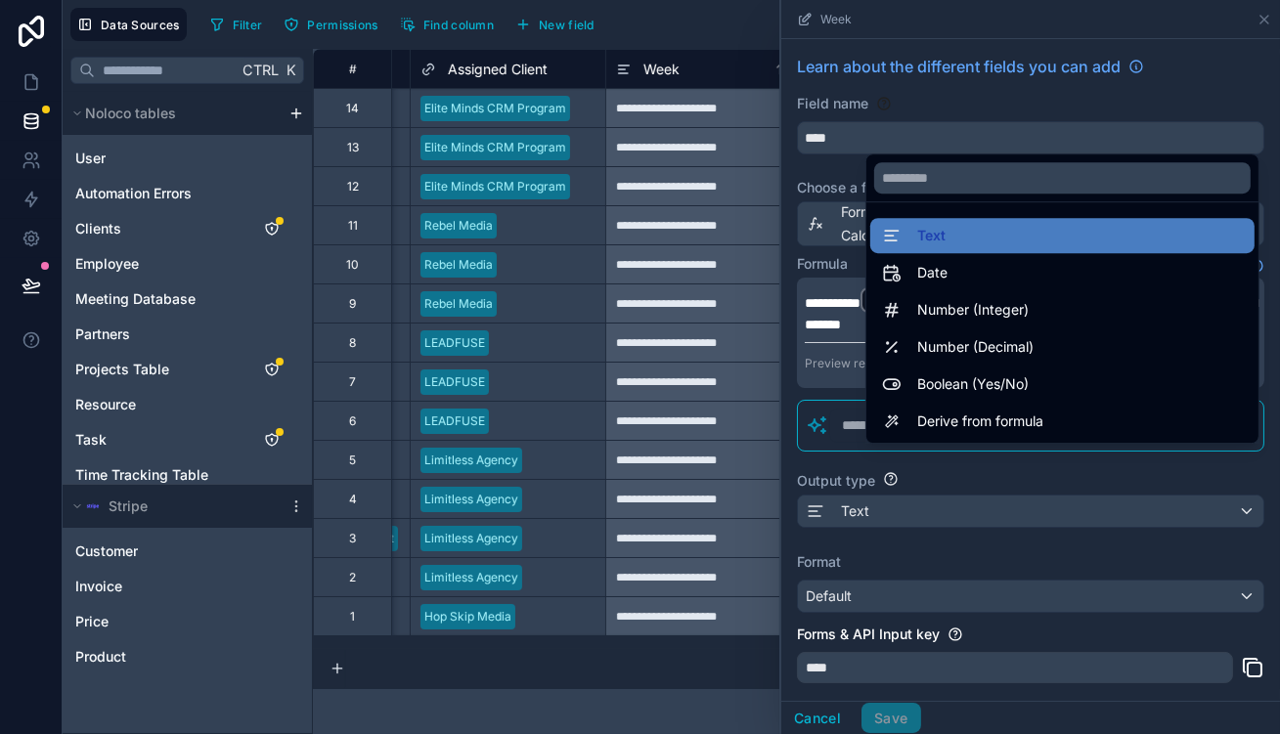
drag, startPoint x: 1010, startPoint y: 536, endPoint x: 1022, endPoint y: 480, distance: 57.0
click at [1010, 535] on div at bounding box center [1030, 367] width 499 height 734
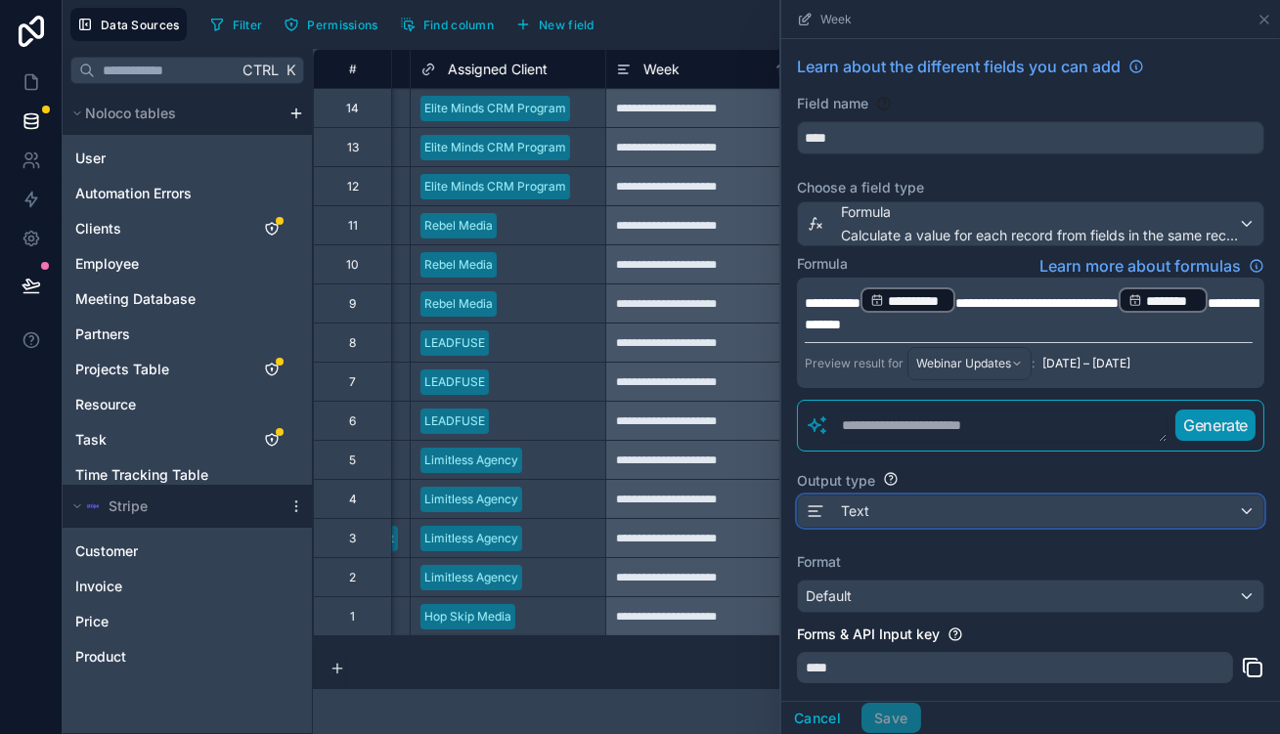
click at [1027, 496] on div "Text" at bounding box center [1031, 511] width 466 height 31
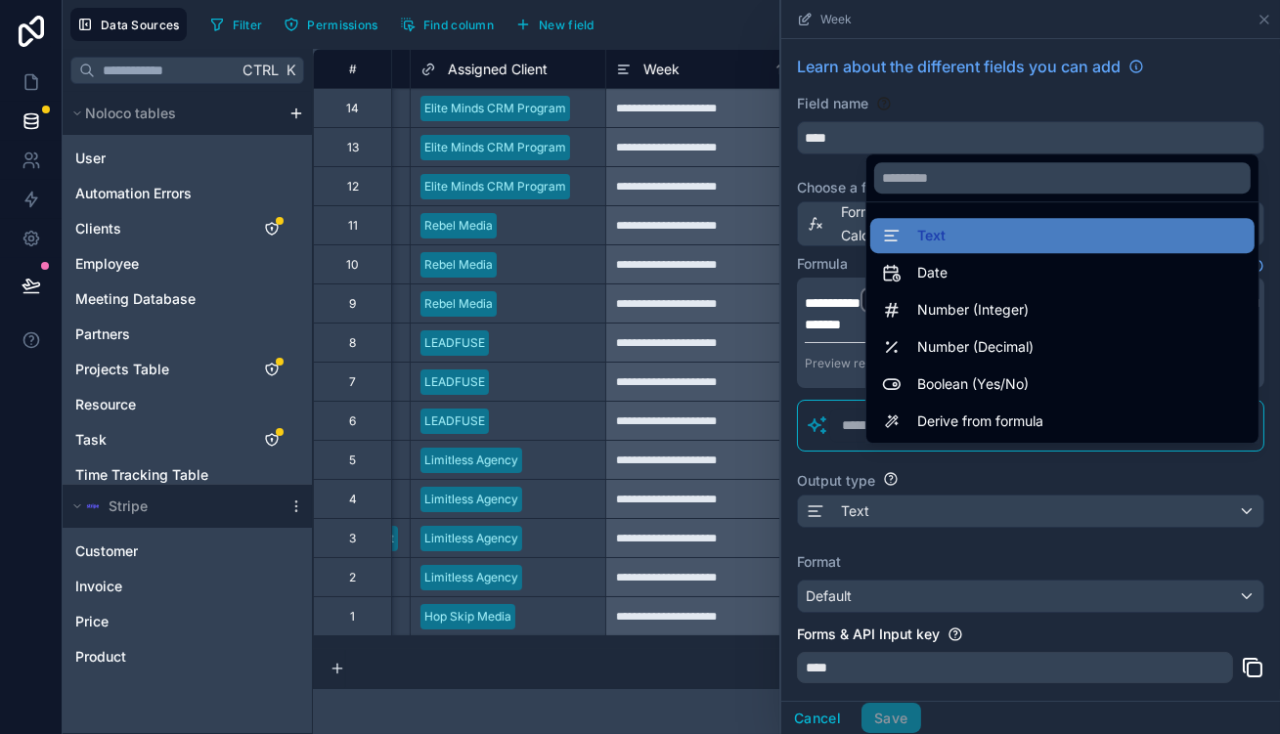
click at [997, 499] on div at bounding box center [1030, 367] width 499 height 734
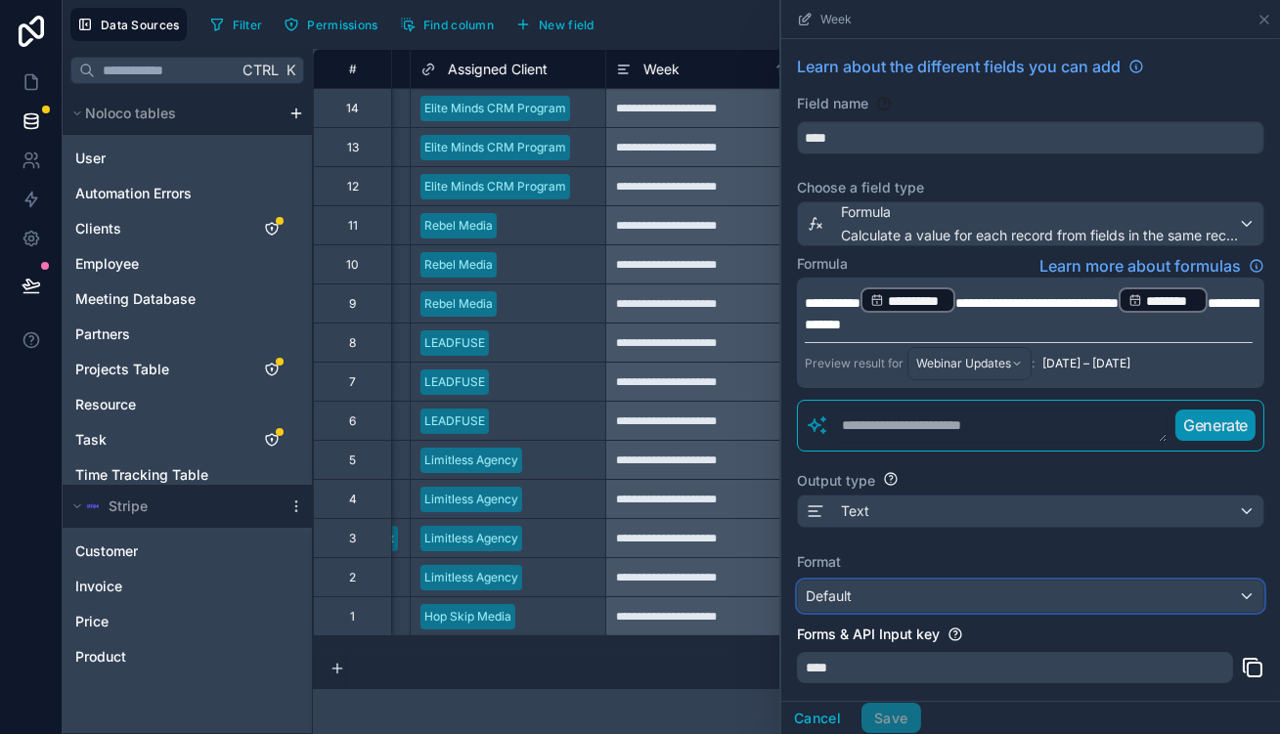
click at [981, 581] on div "Default" at bounding box center [1031, 596] width 466 height 31
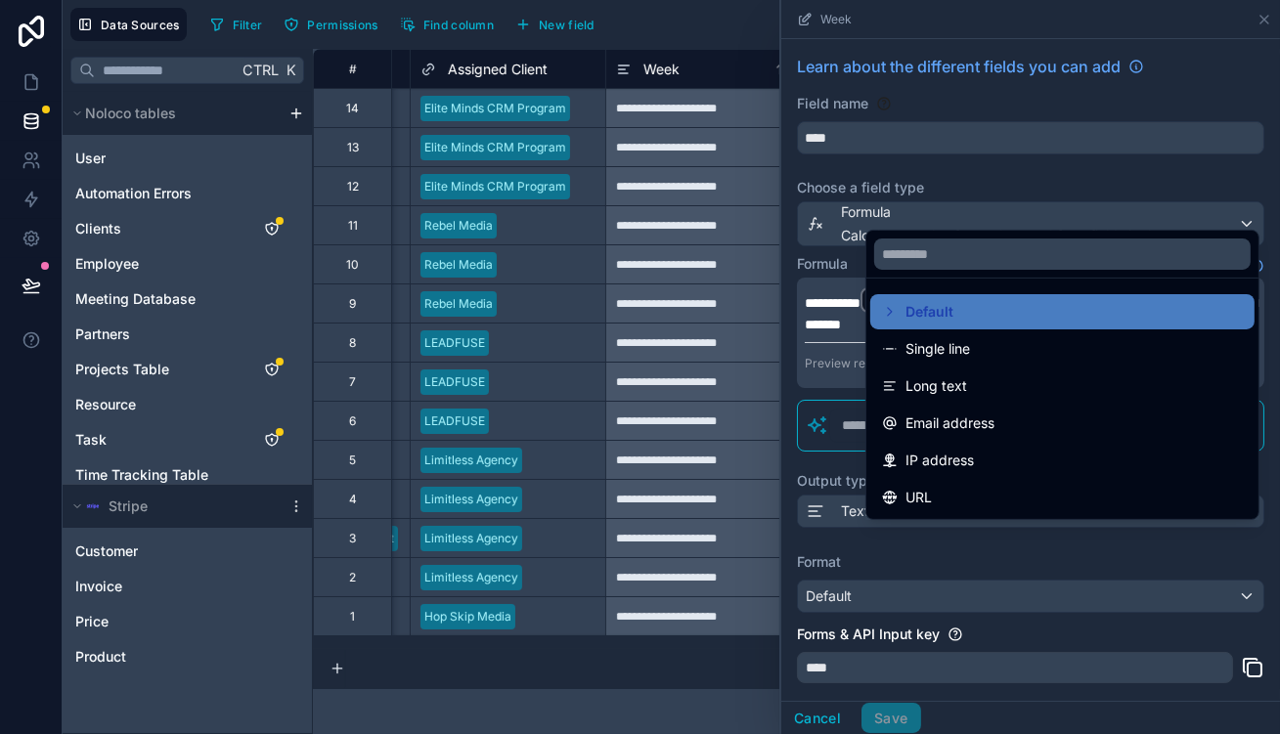
click at [1001, 540] on div at bounding box center [1030, 367] width 499 height 734
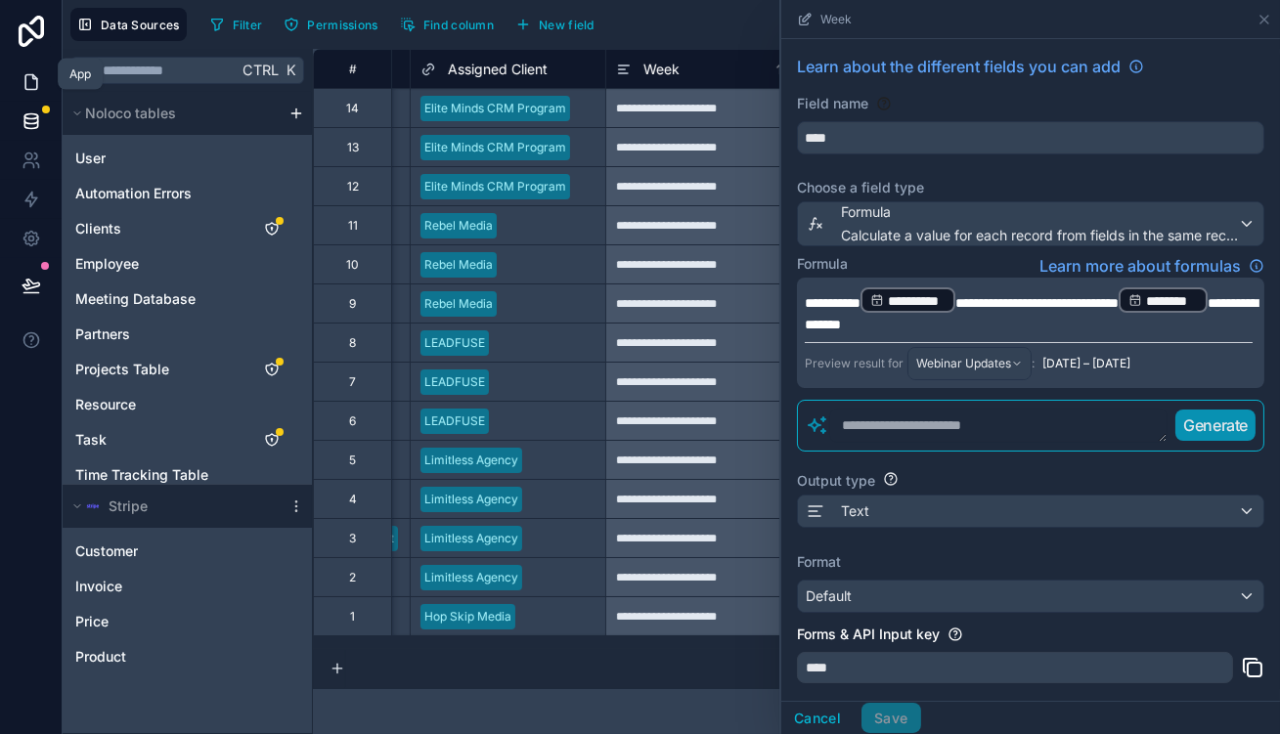
click at [29, 72] on icon at bounding box center [32, 82] width 20 height 20
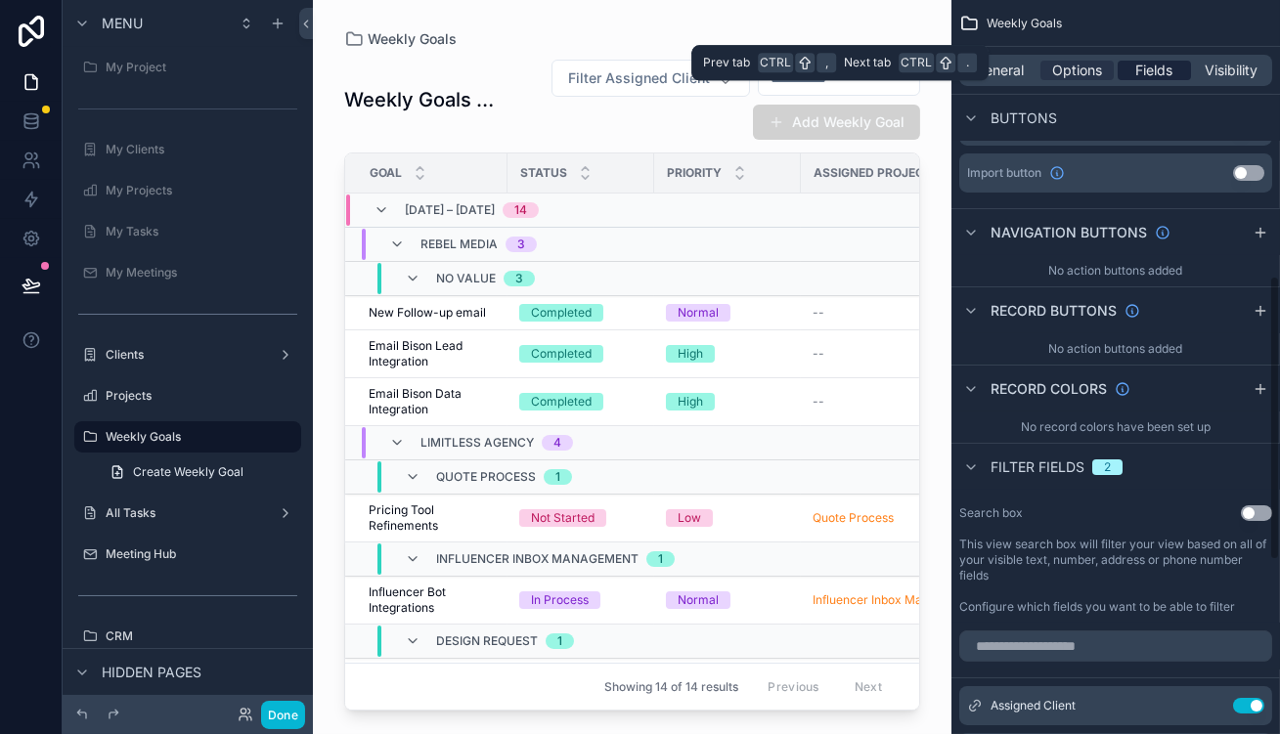
click at [1160, 61] on span "Fields" at bounding box center [1154, 71] width 37 height 20
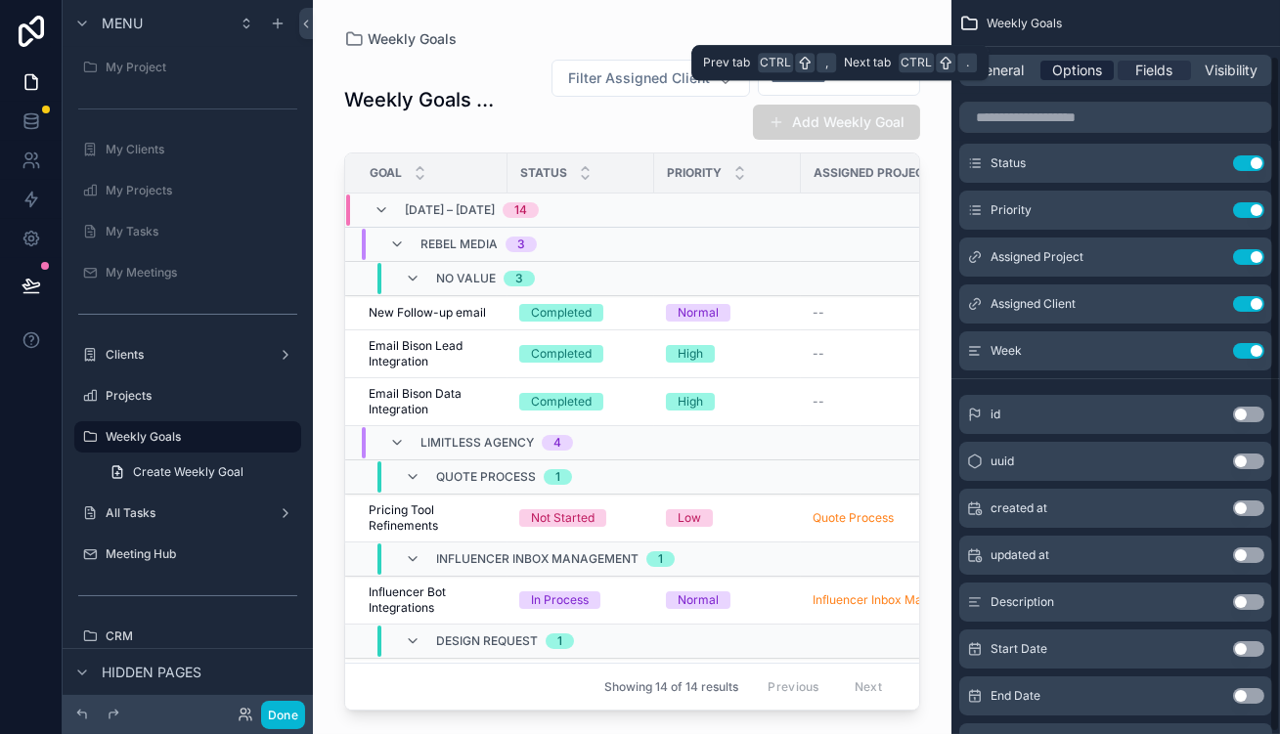
click at [1089, 65] on span "Options" at bounding box center [1077, 71] width 50 height 20
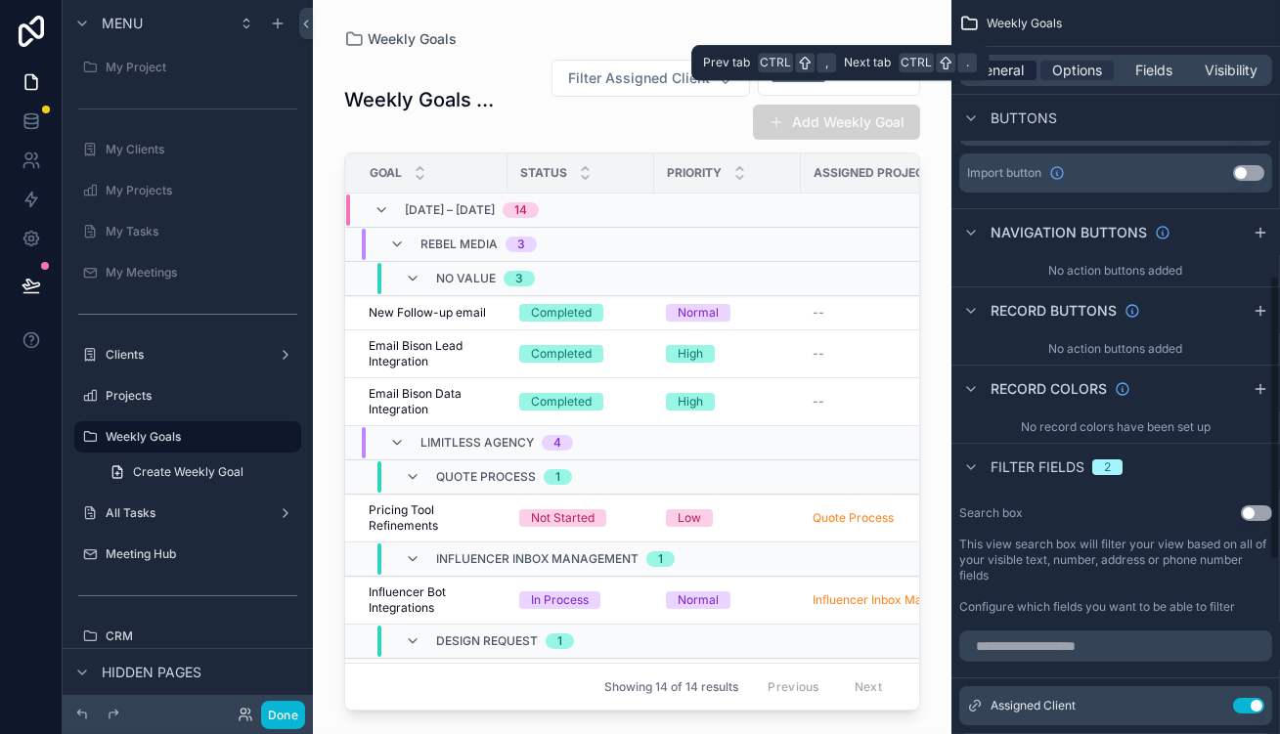
click at [1025, 62] on span "General" at bounding box center [1000, 71] width 49 height 20
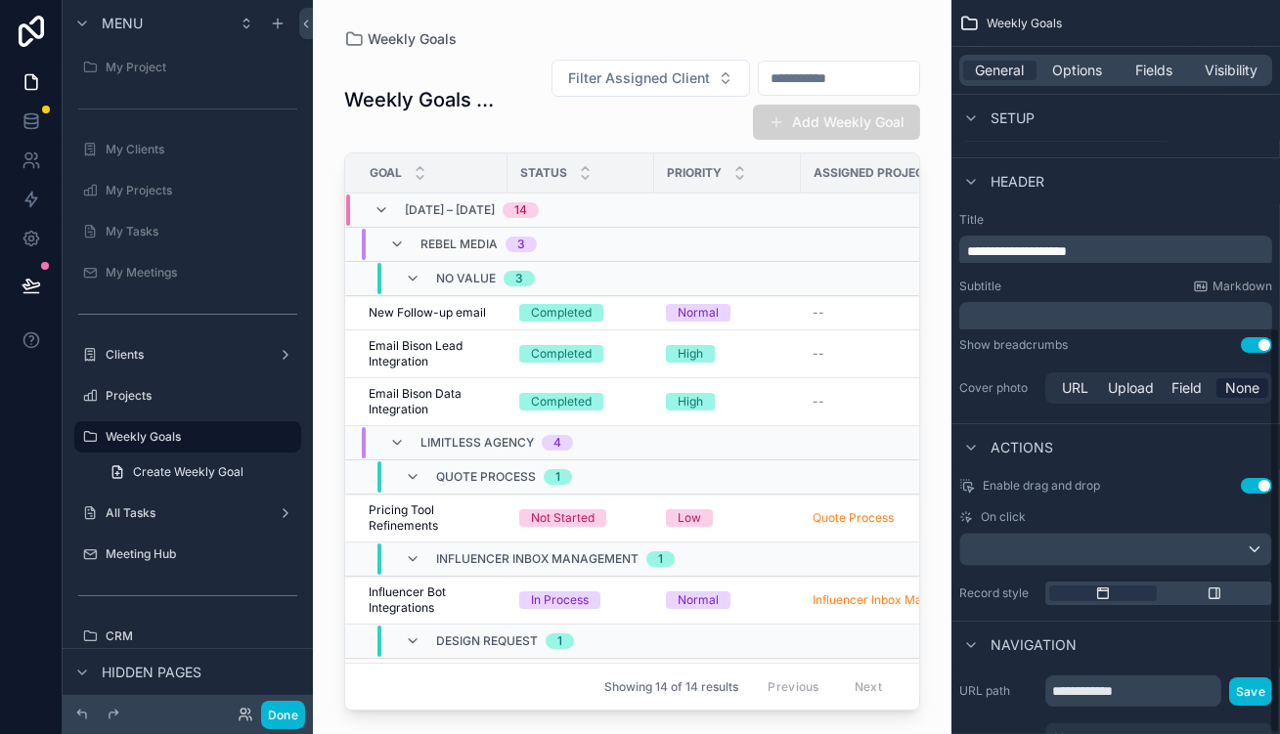
scroll to position [594, 0]
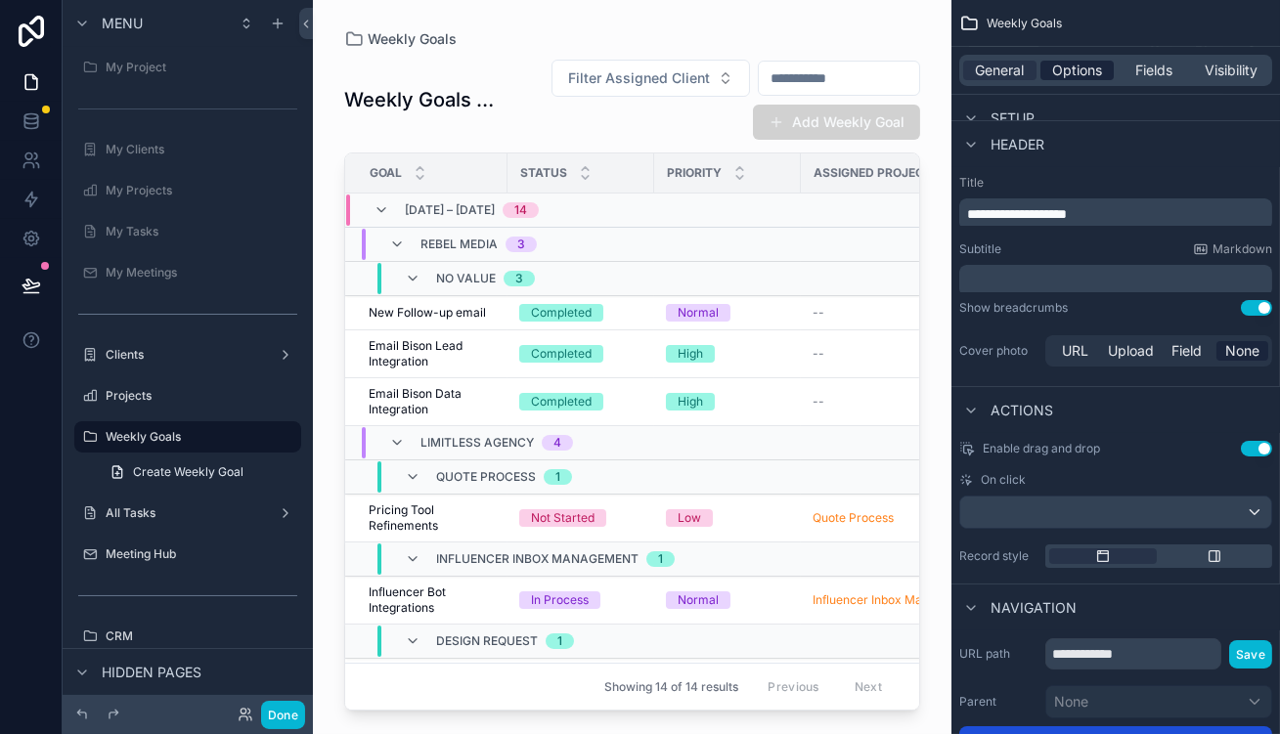
click at [1102, 61] on span "Options" at bounding box center [1077, 71] width 50 height 20
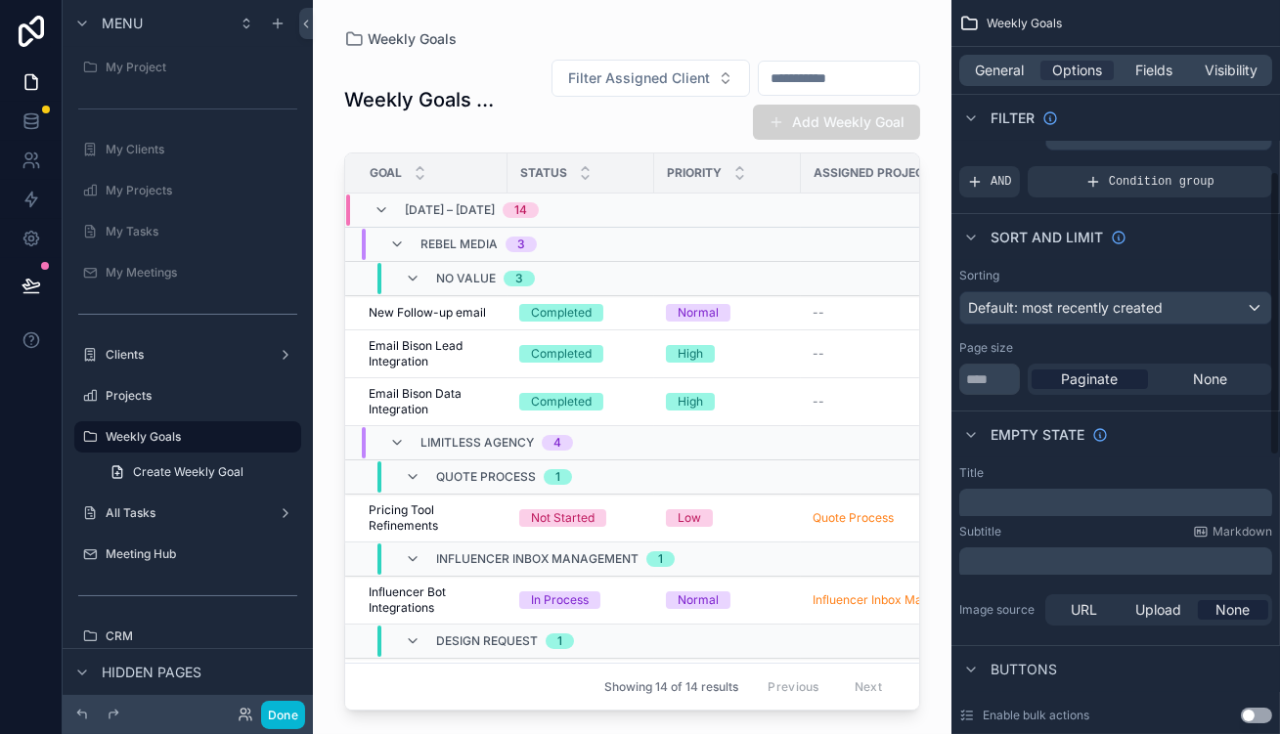
scroll to position [0, 0]
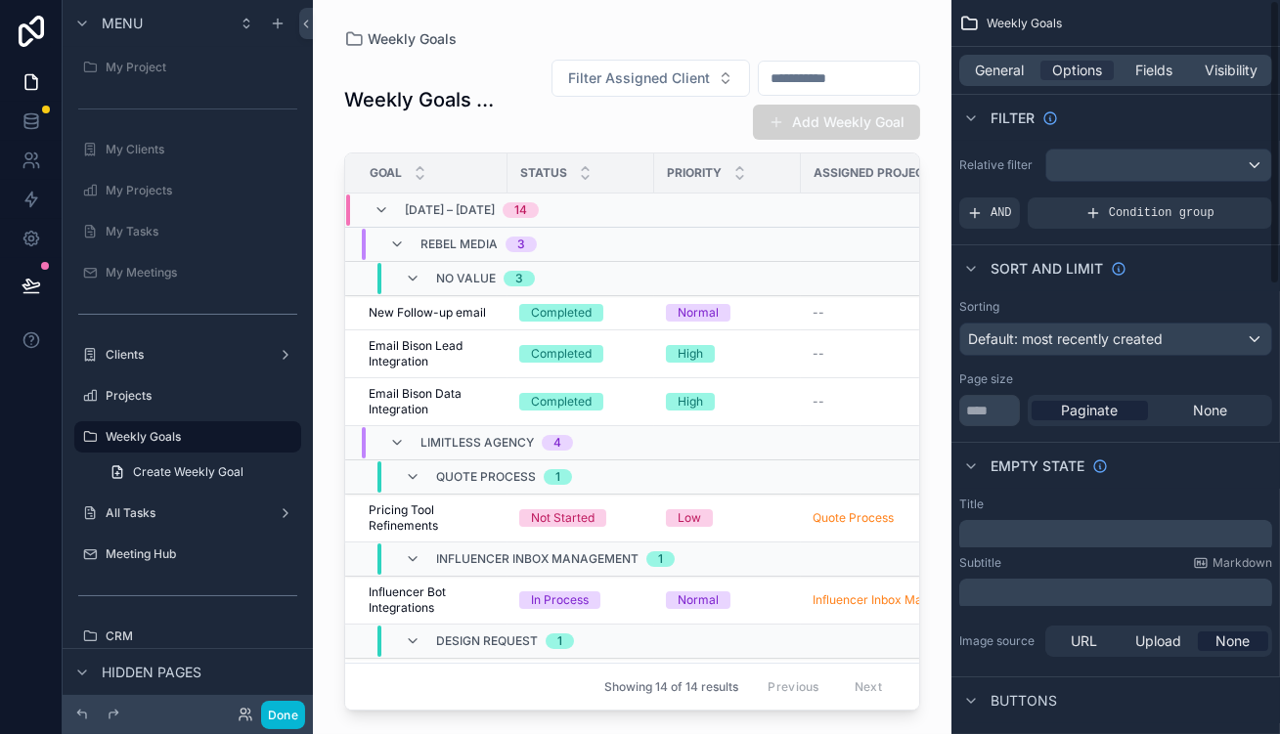
click at [1125, 316] on div "Sorting Default: most recently created Page size ** Paginate None" at bounding box center [1116, 362] width 329 height 143
click at [1145, 331] on span "Default: most recently created" at bounding box center [1065, 339] width 195 height 17
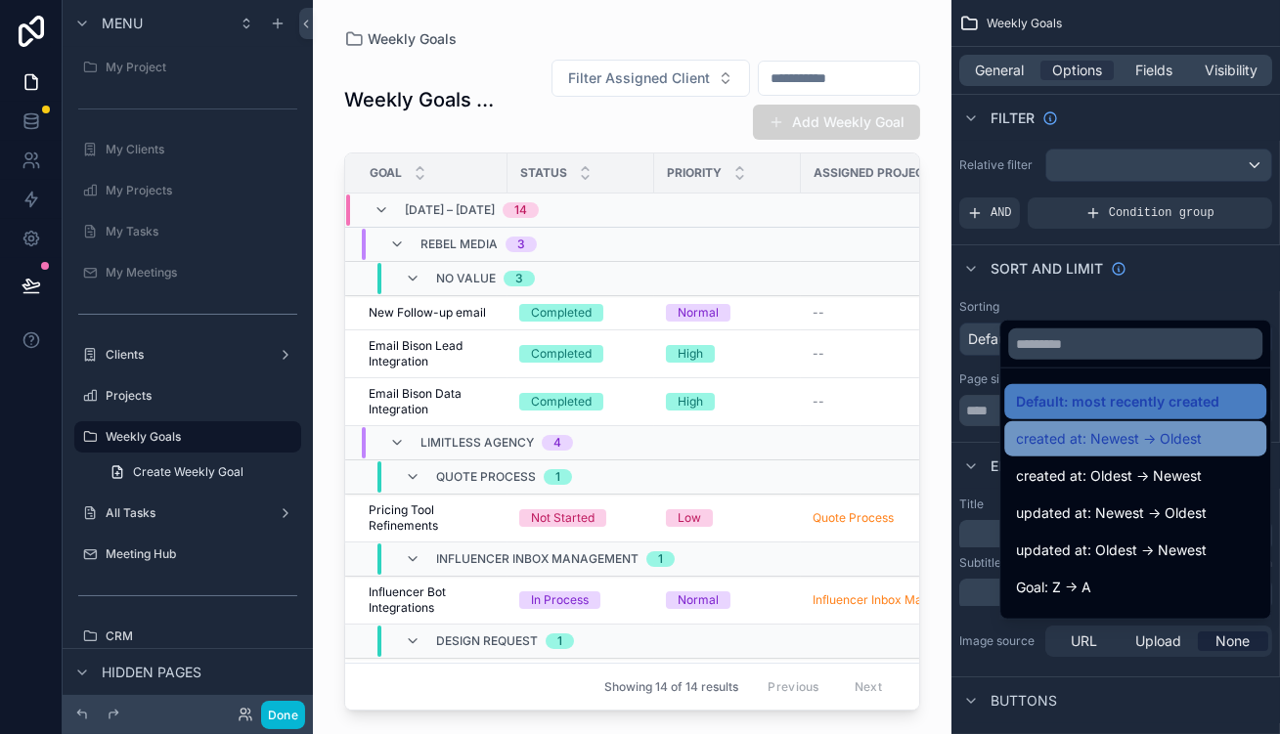
click at [1140, 427] on span "created at: Newest -> Oldest" at bounding box center [1109, 438] width 186 height 23
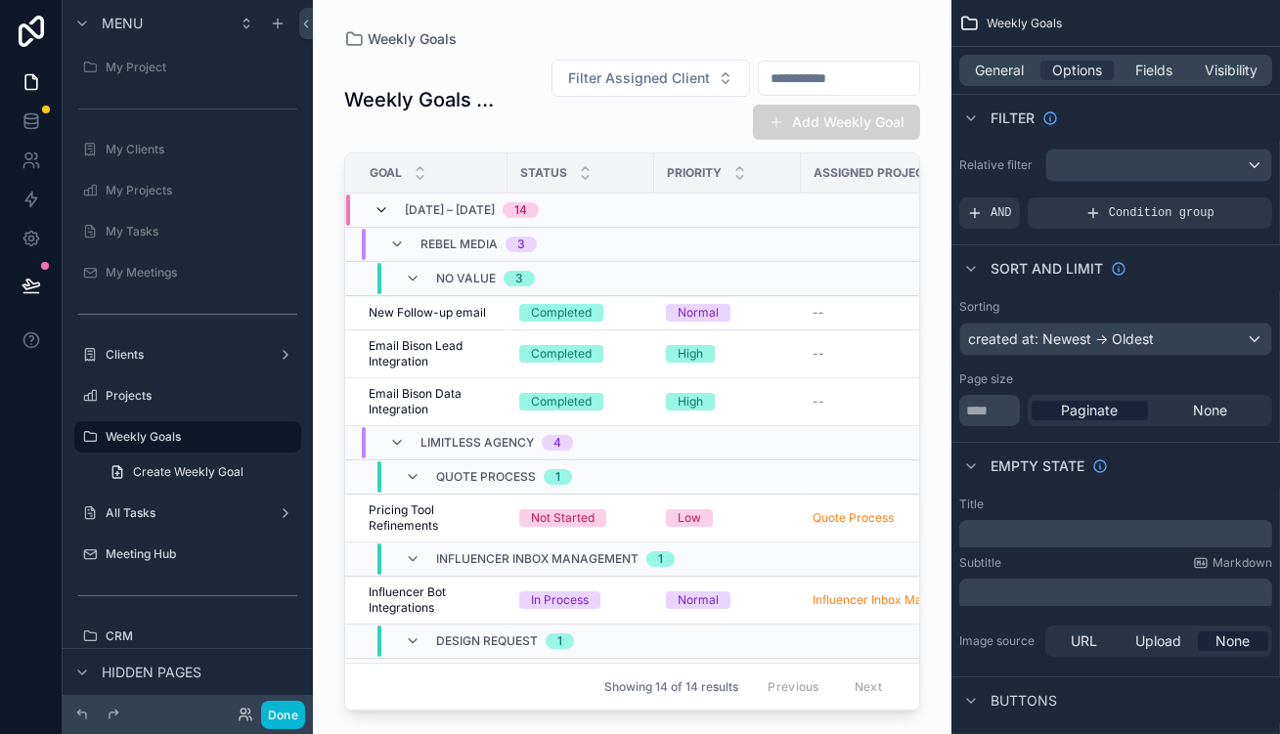
click at [374, 202] on span "scrollable content" at bounding box center [382, 210] width 16 height 16
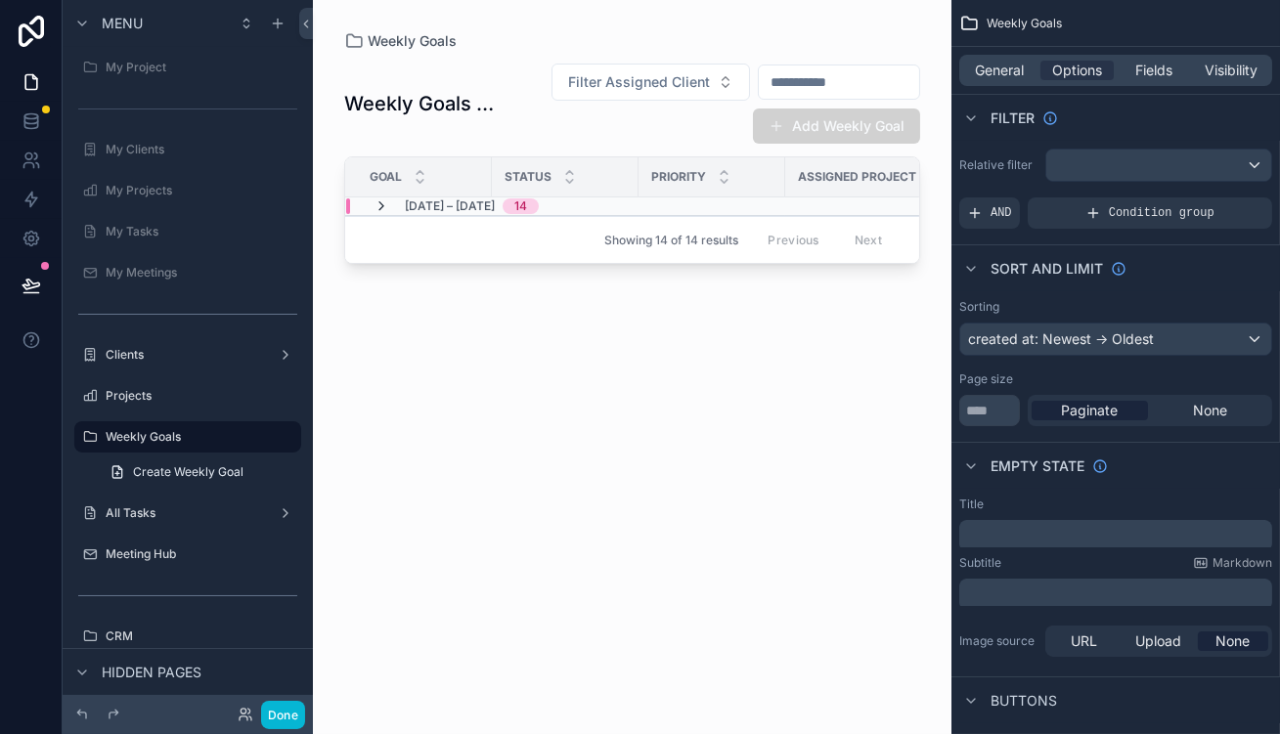
click at [374, 199] on span "scrollable content" at bounding box center [382, 207] width 16 height 16
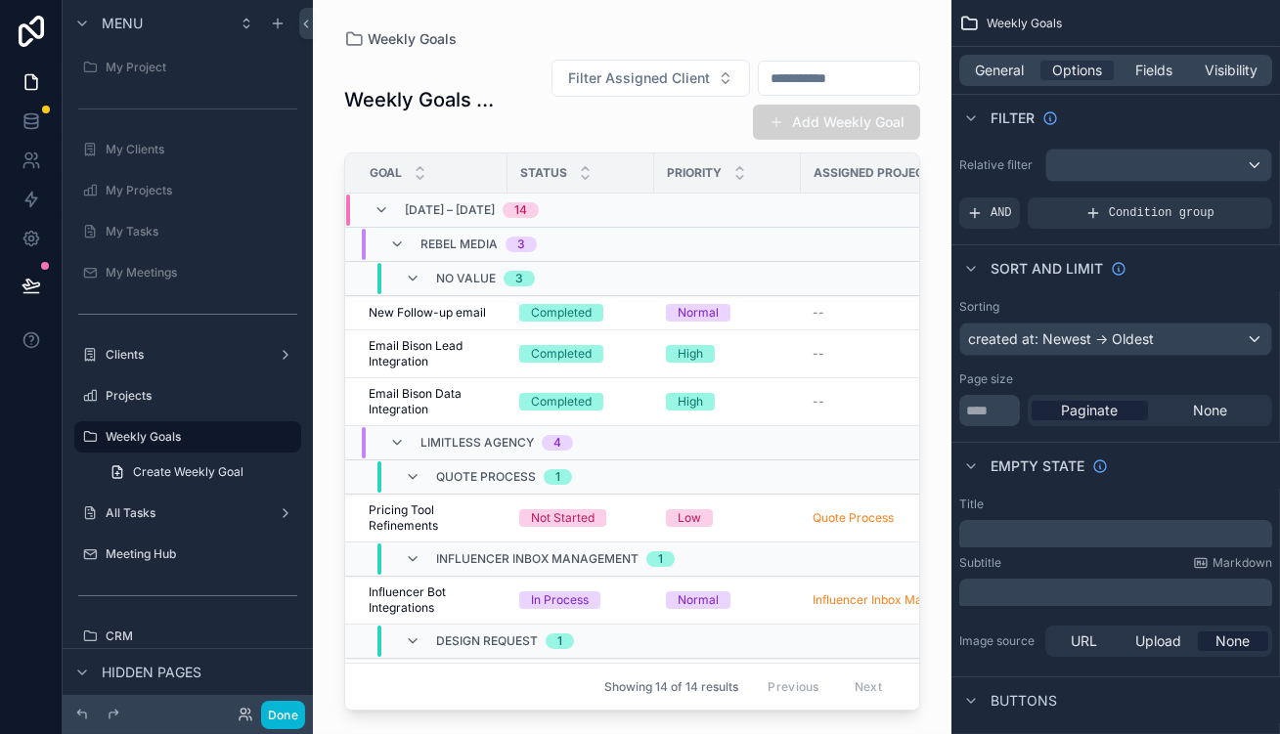
click at [374, 202] on span "scrollable content" at bounding box center [382, 210] width 16 height 16
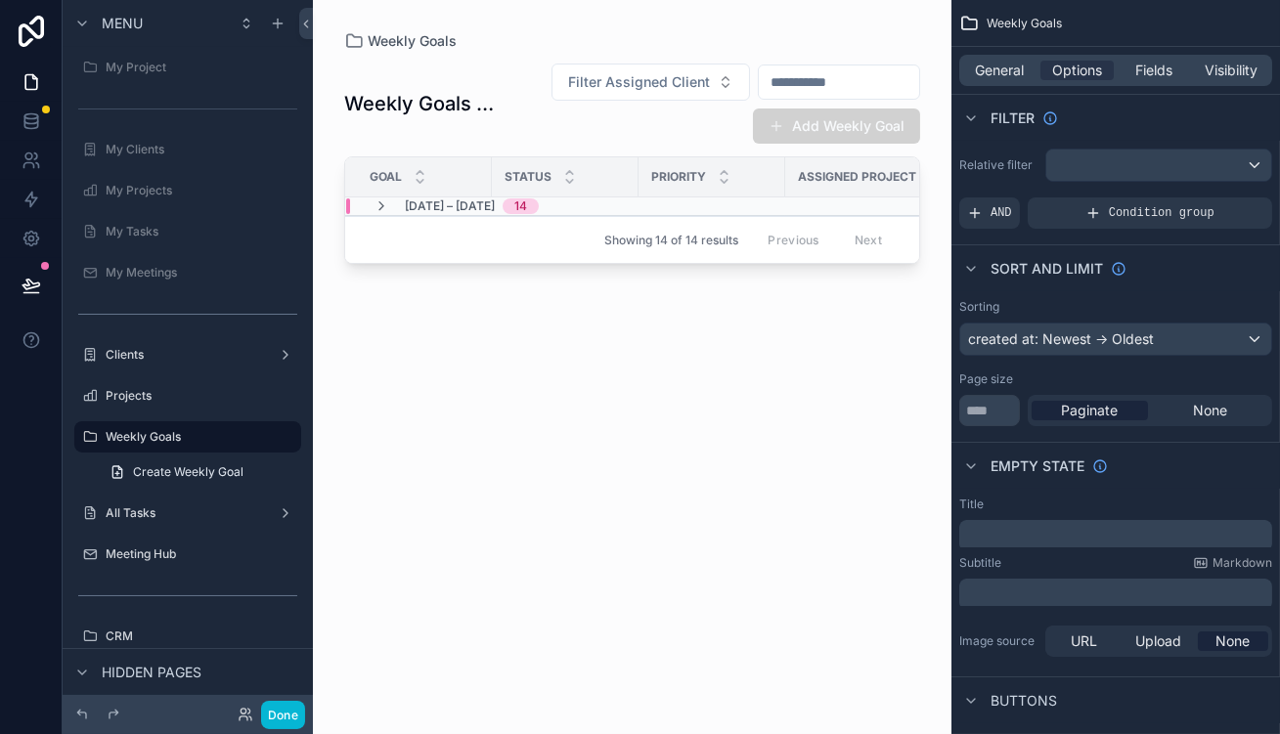
click at [374, 199] on span "scrollable content" at bounding box center [382, 207] width 16 height 16
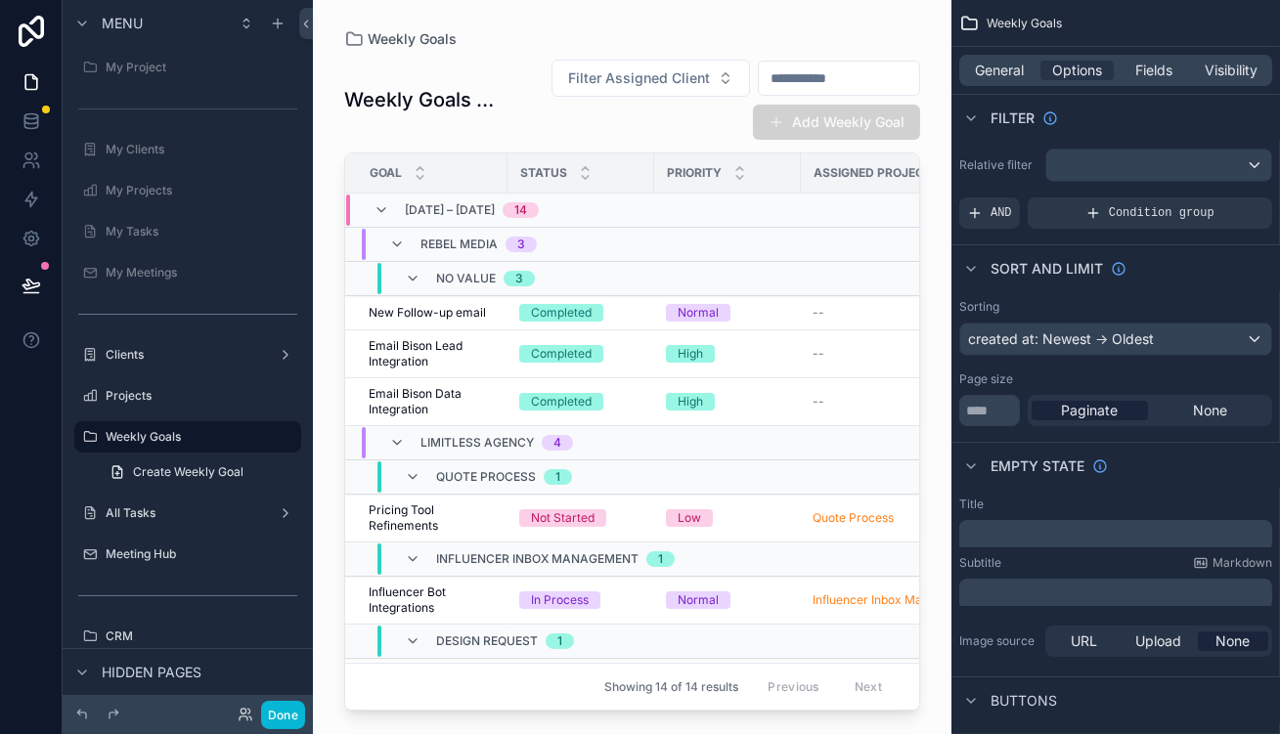
click at [405, 195] on div "AUG 25 – AUG 29, 2025 14" at bounding box center [472, 210] width 134 height 31
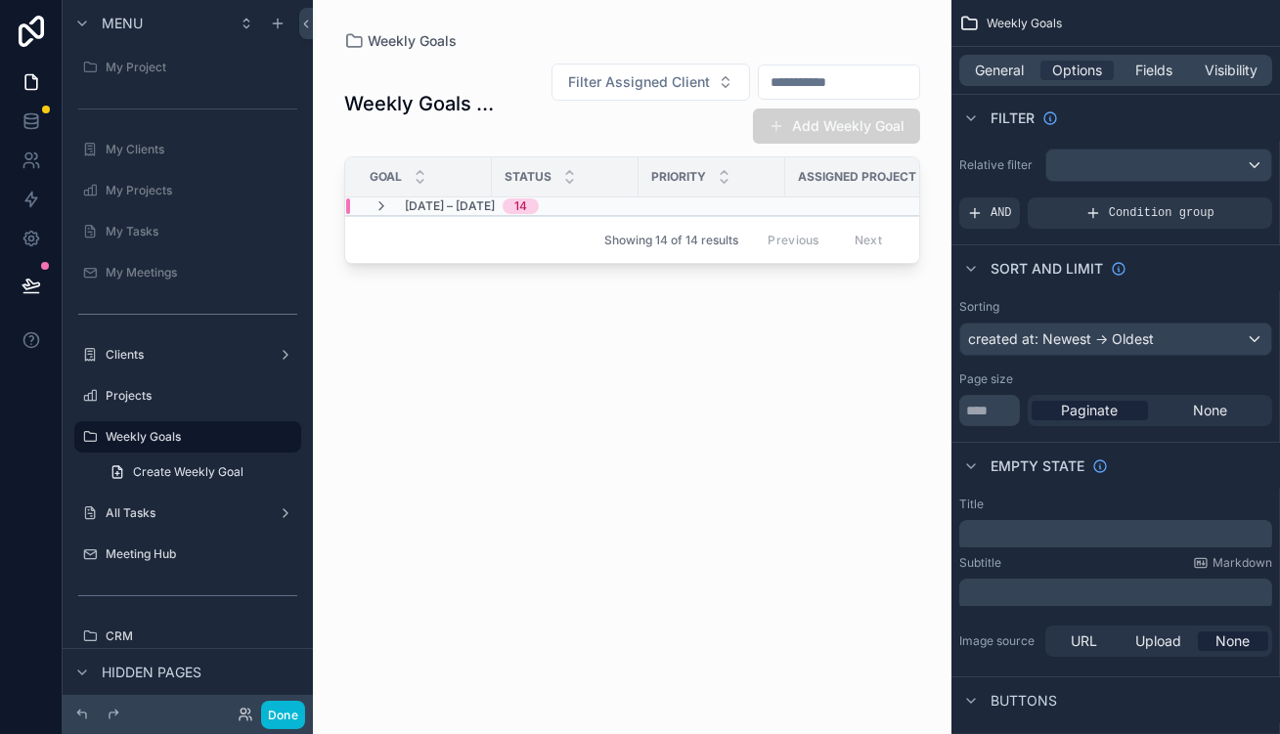
click at [405, 199] on span "[DATE] – [DATE]" at bounding box center [450, 207] width 90 height 16
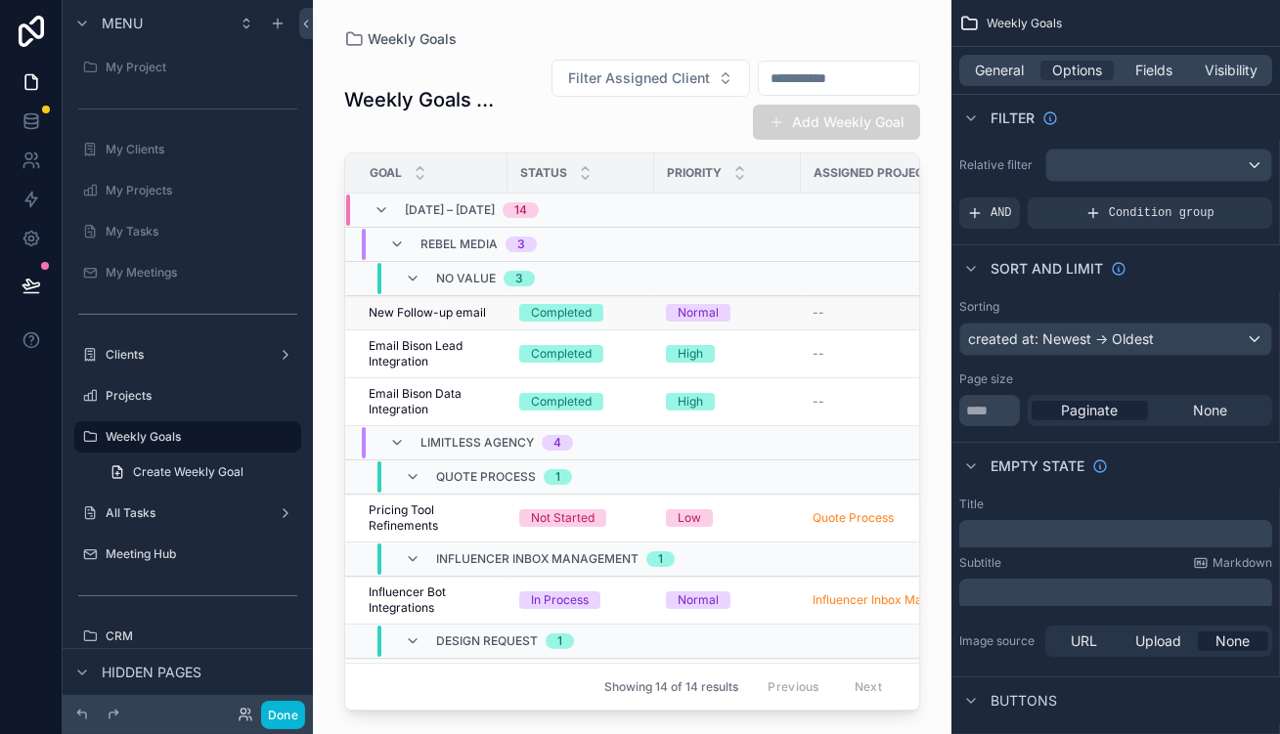
click at [448, 296] on td "New Follow-up email New Follow-up email" at bounding box center [426, 313] width 162 height 34
click at [396, 305] on span "New Follow-up email" at bounding box center [427, 313] width 117 height 16
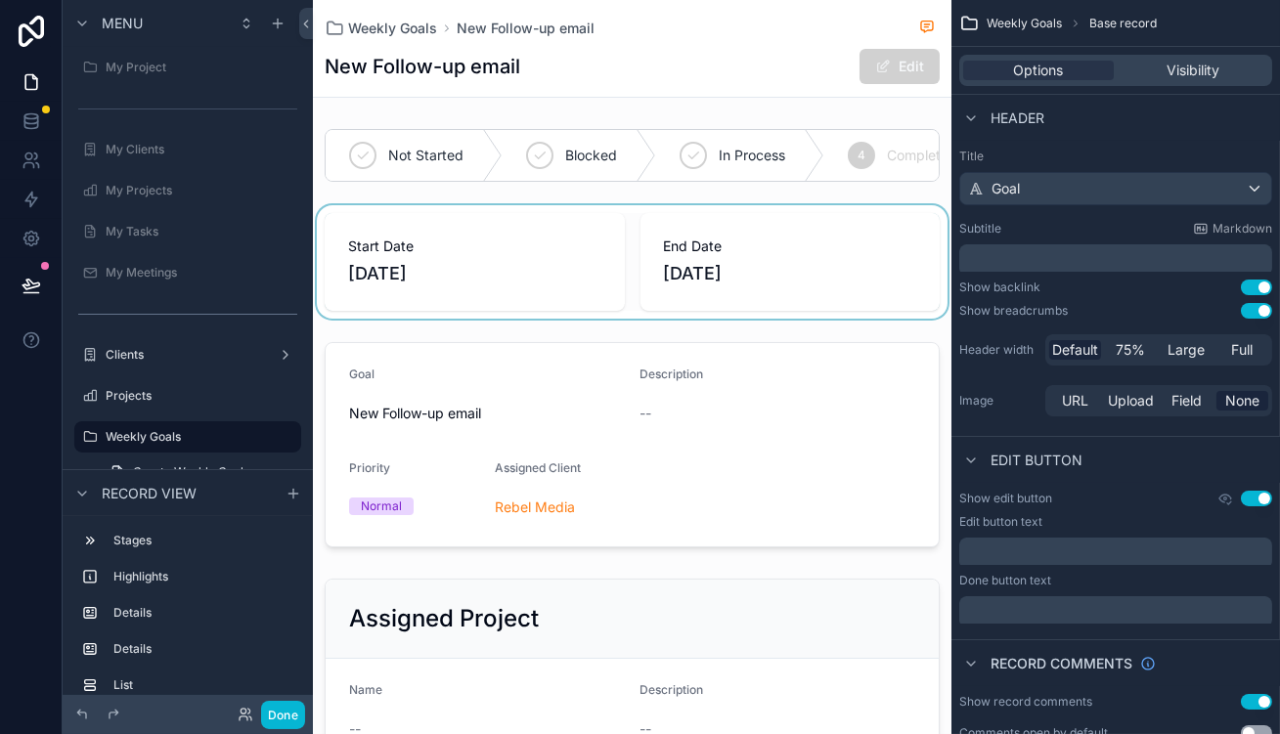
click at [639, 222] on div "scrollable content" at bounding box center [632, 261] width 639 height 113
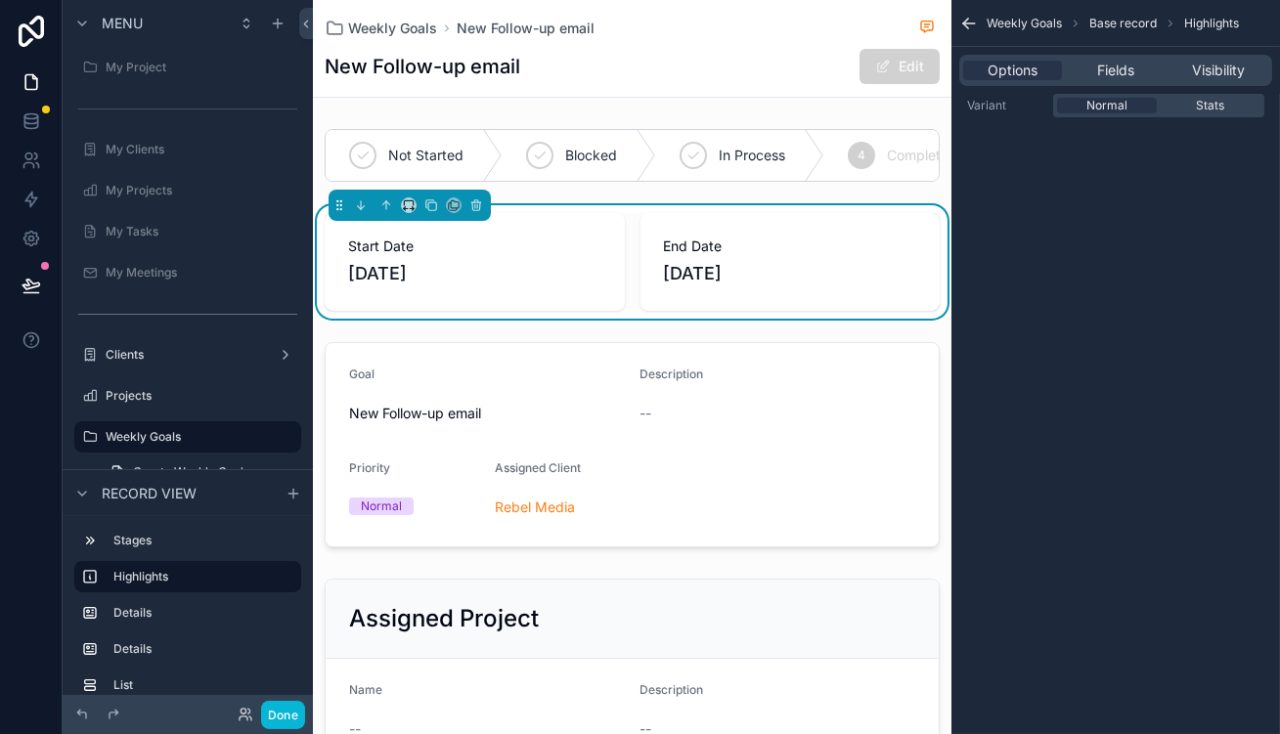
click at [1114, 55] on div "Options Fields Visibility" at bounding box center [1115, 70] width 313 height 31
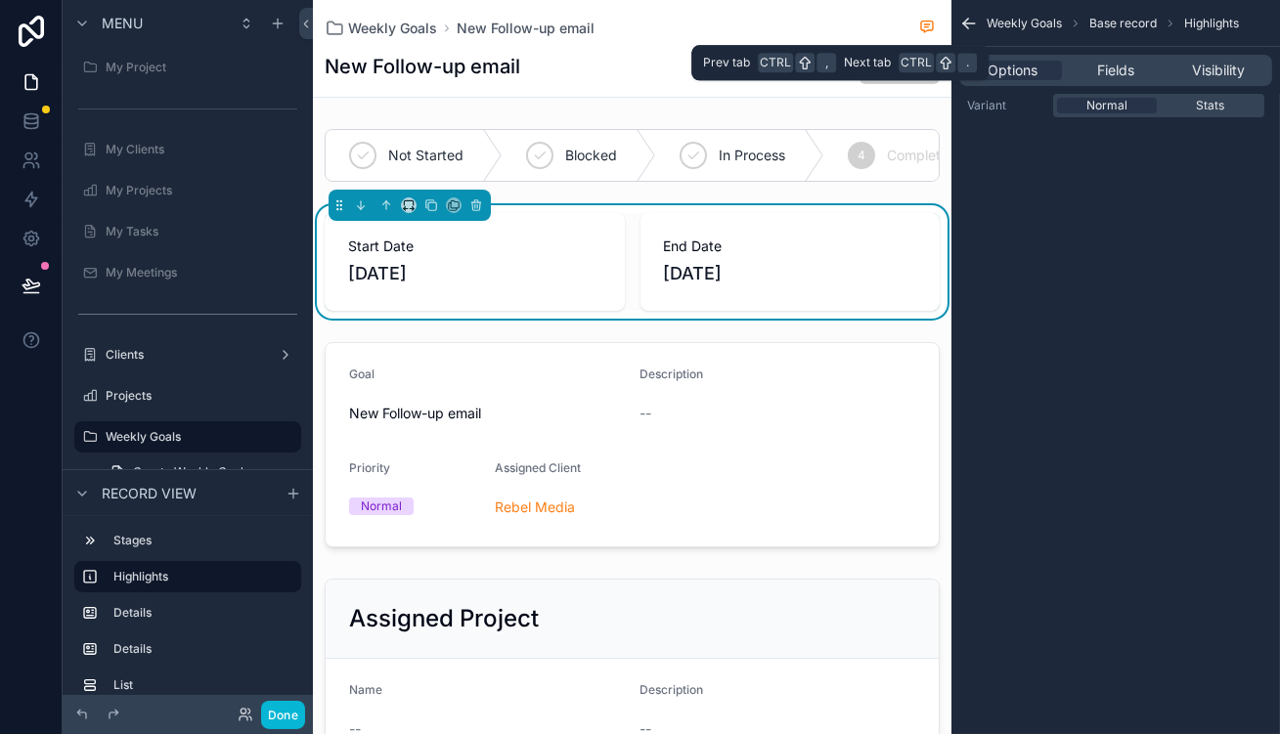
click at [1115, 55] on div "Options Fields Visibility" at bounding box center [1115, 70] width 313 height 31
click at [1115, 61] on div "Fields" at bounding box center [1115, 71] width 99 height 20
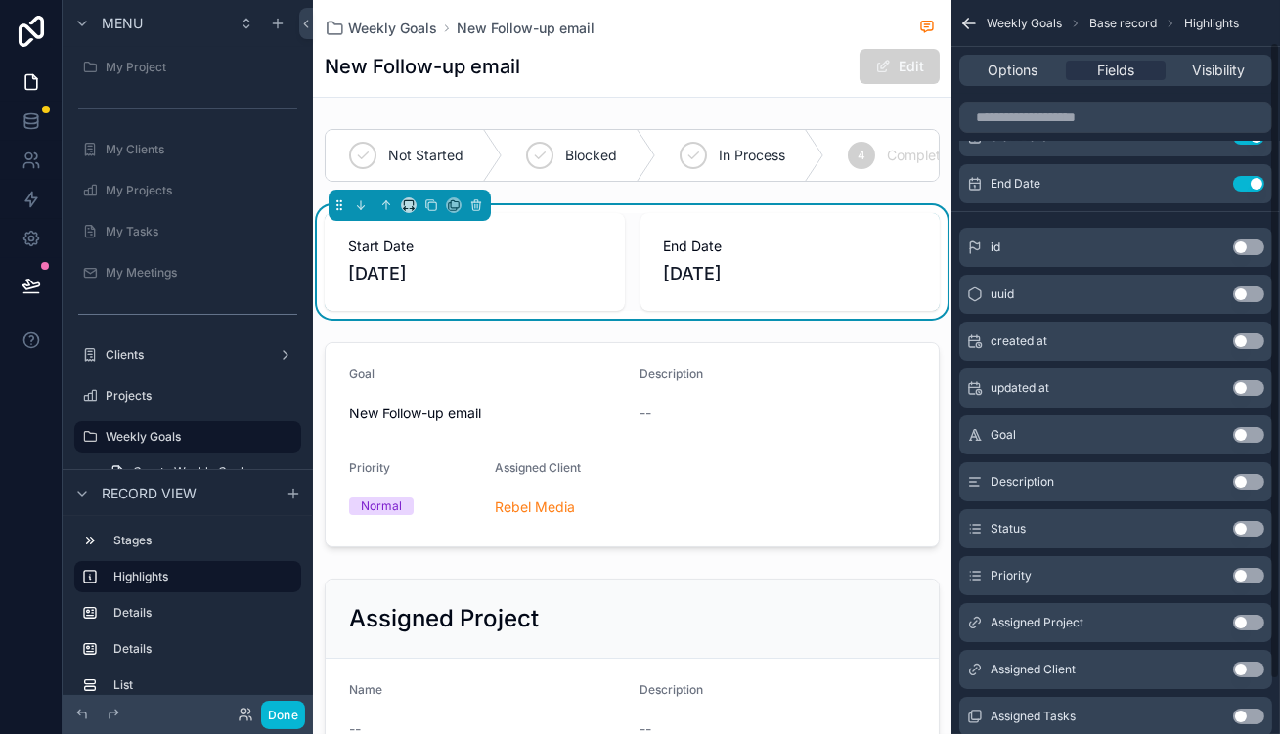
scroll to position [111, 0]
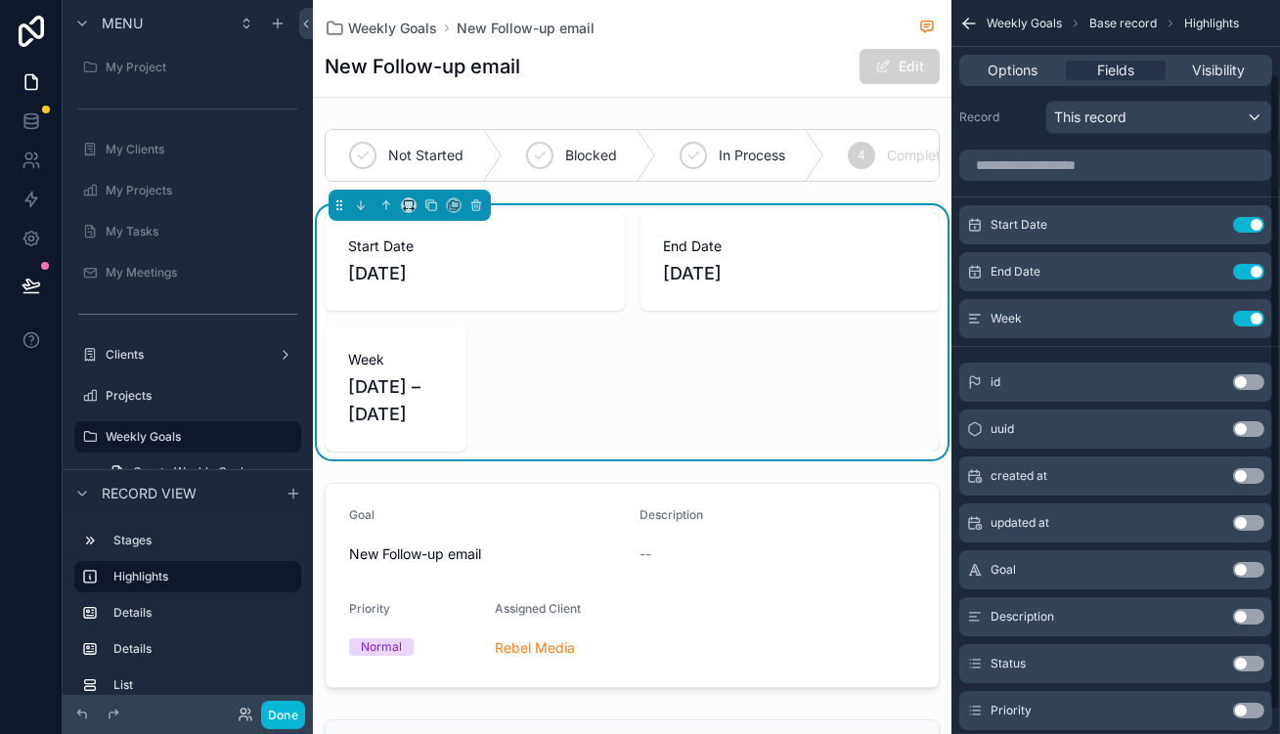
scroll to position [0, 0]
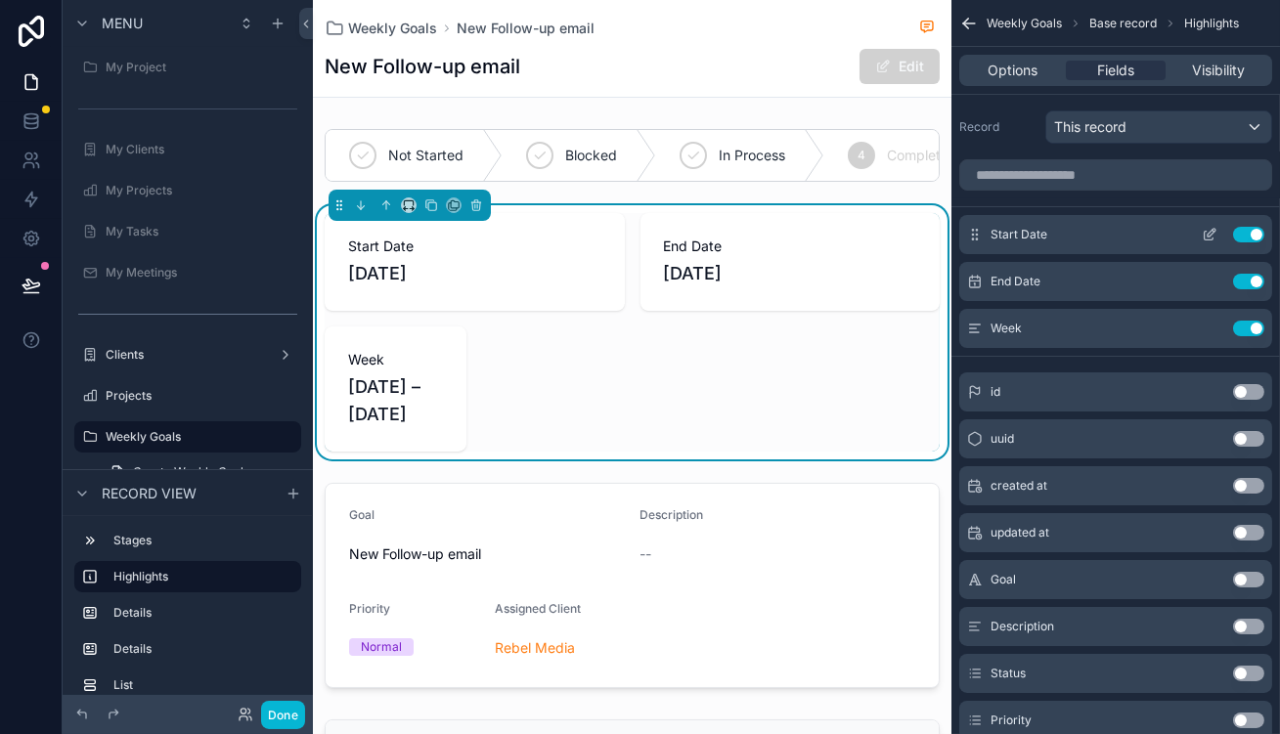
click at [1218, 227] on icon "scrollable content" at bounding box center [1210, 235] width 16 height 16
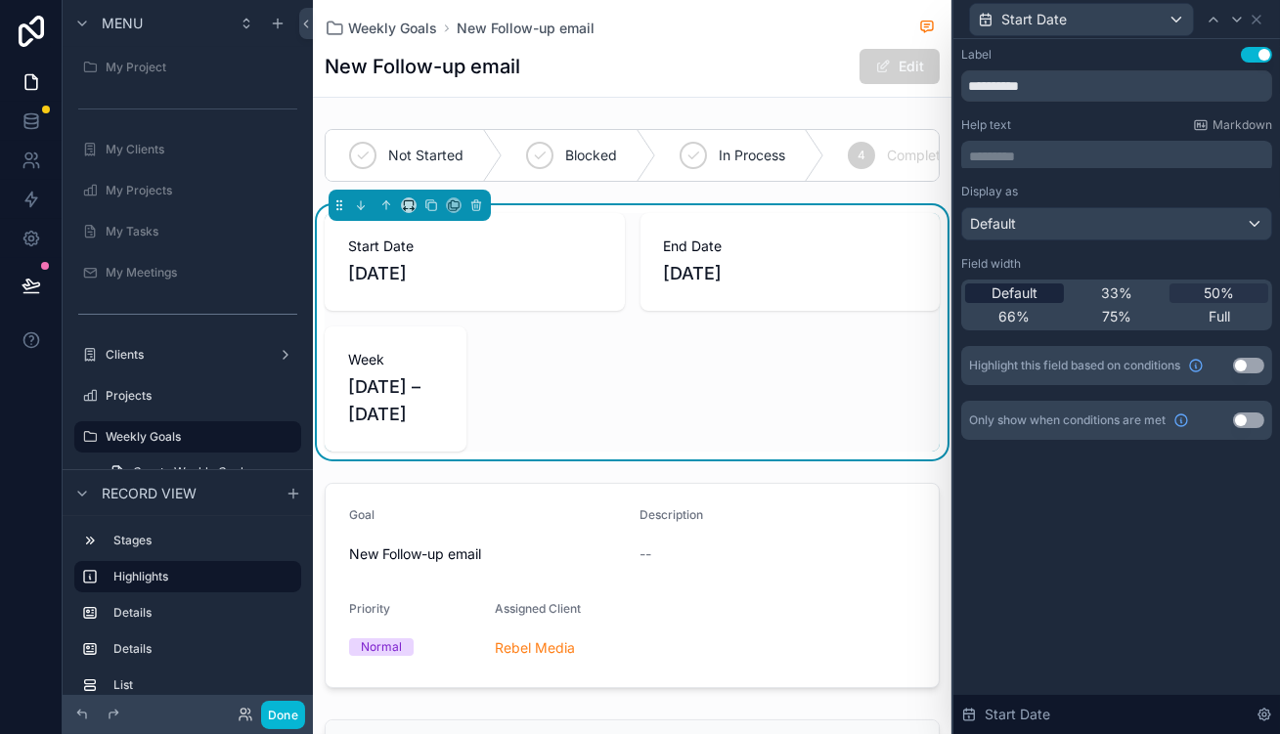
click at [1038, 284] on span "Default" at bounding box center [1015, 294] width 46 height 20
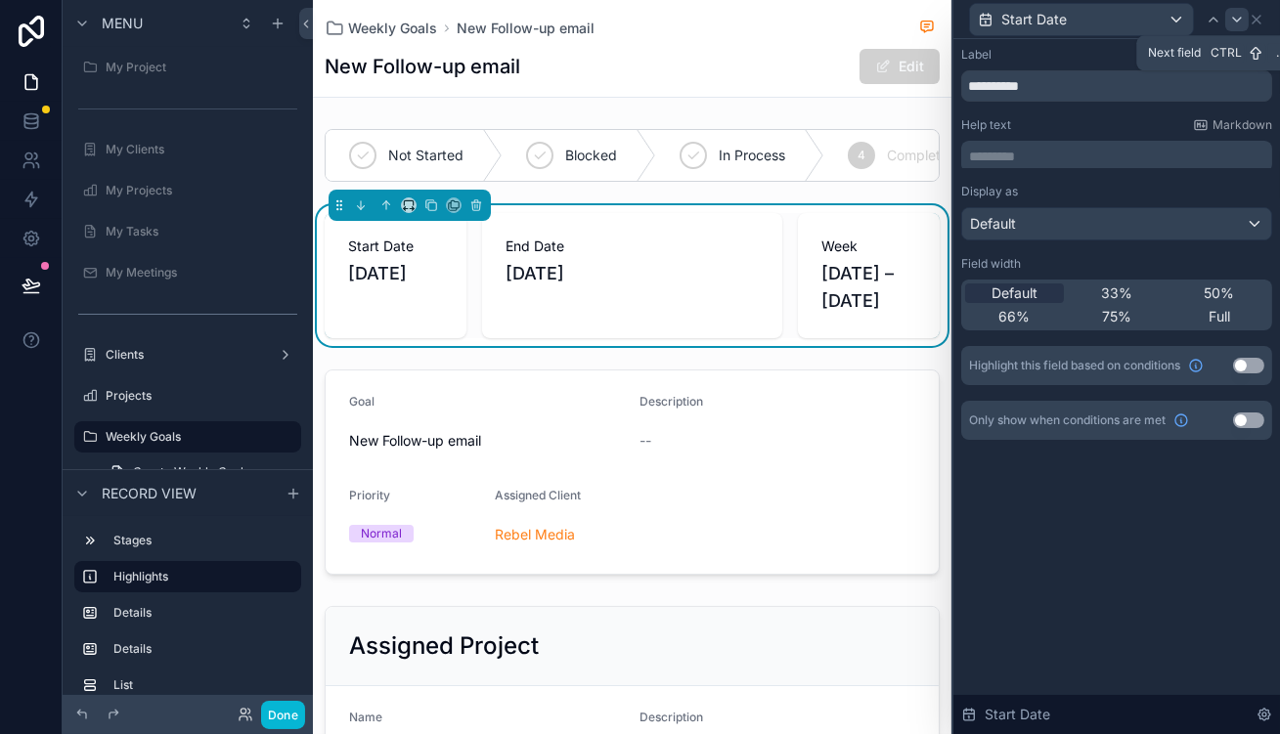
click at [1229, 24] on div at bounding box center [1236, 19] width 23 height 23
click at [1064, 284] on div "Default" at bounding box center [1014, 294] width 99 height 20
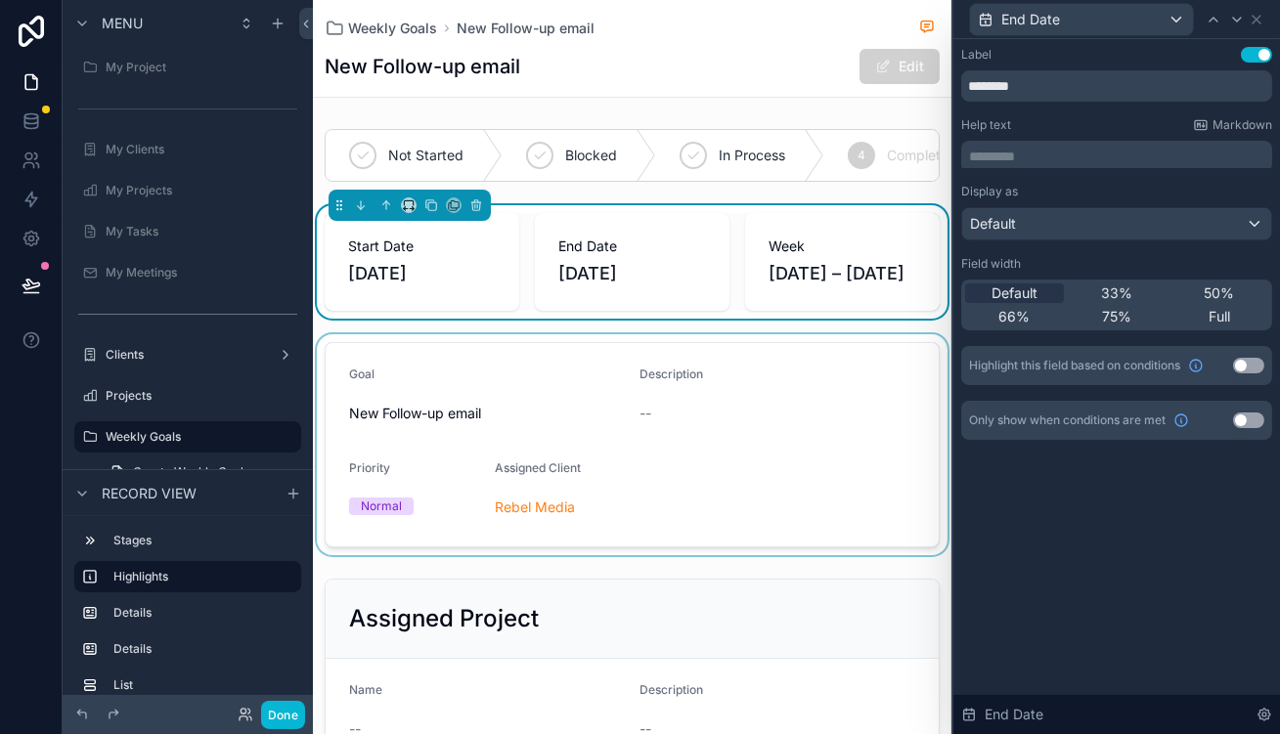
click at [536, 337] on div "scrollable content" at bounding box center [632, 444] width 639 height 221
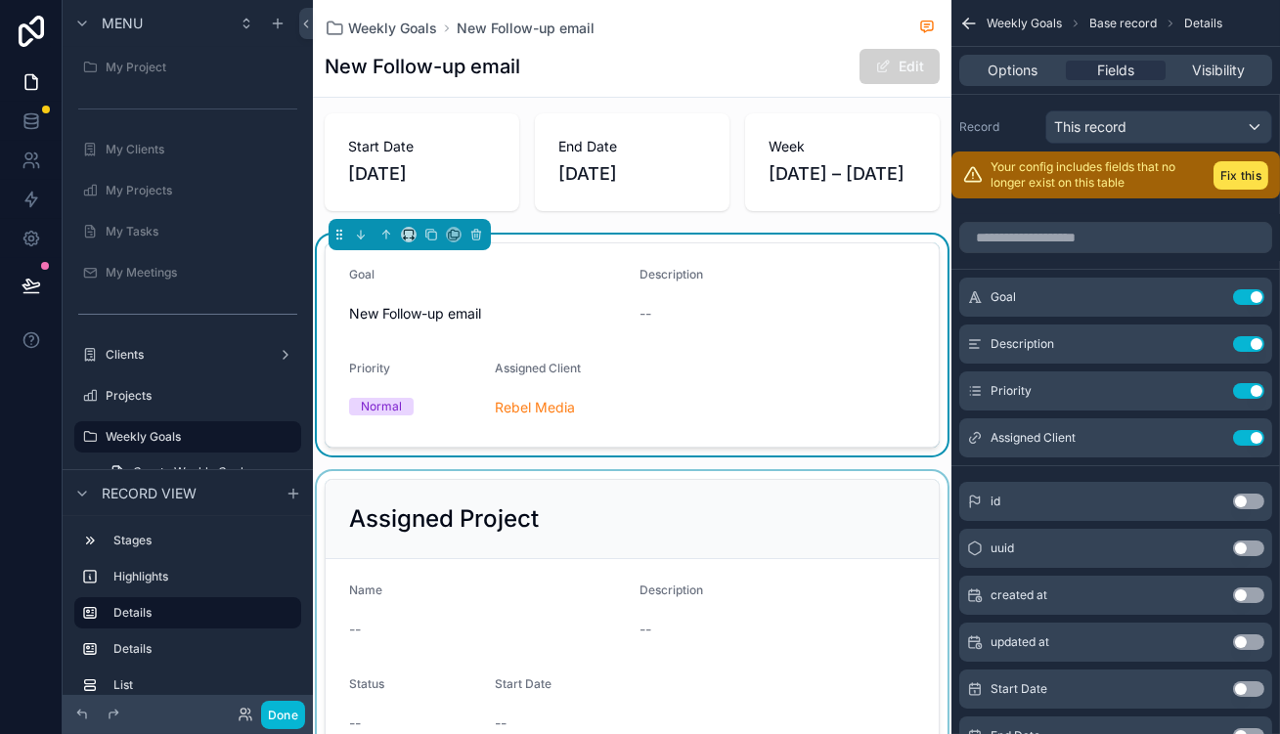
scroll to position [177, 0]
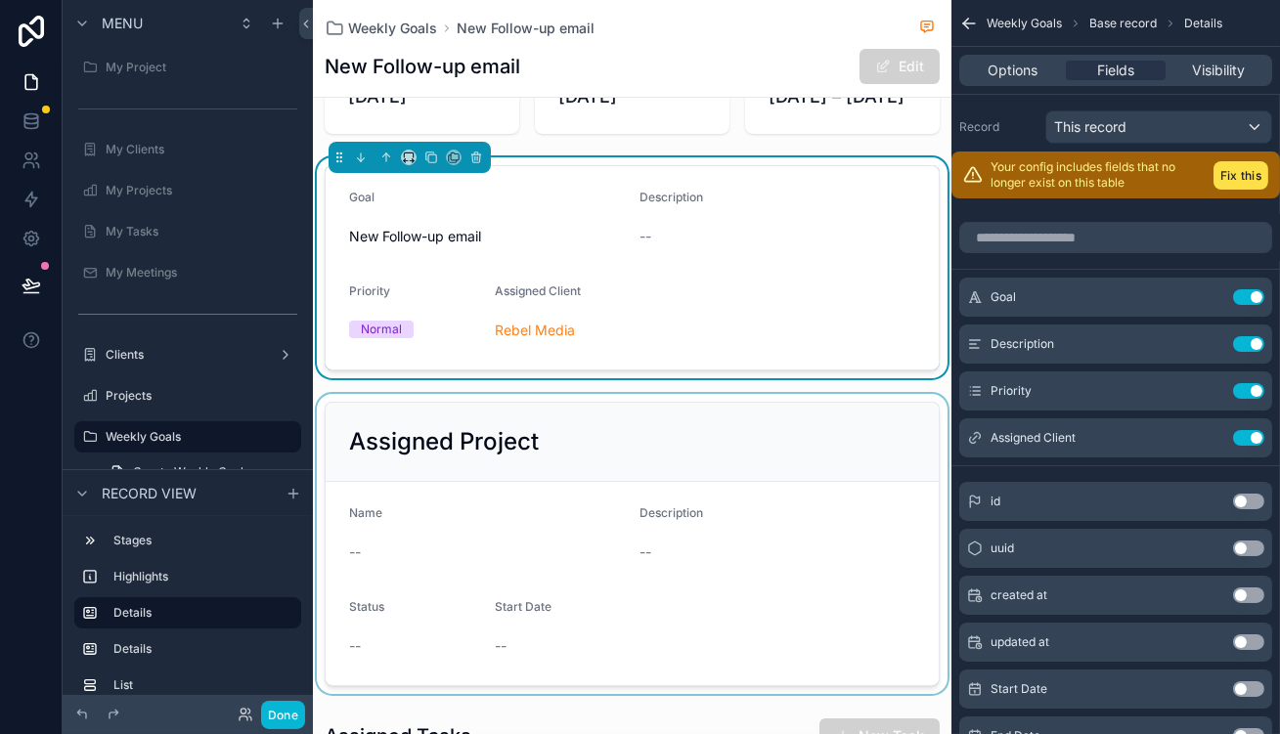
click at [502, 430] on div "scrollable content" at bounding box center [632, 544] width 639 height 300
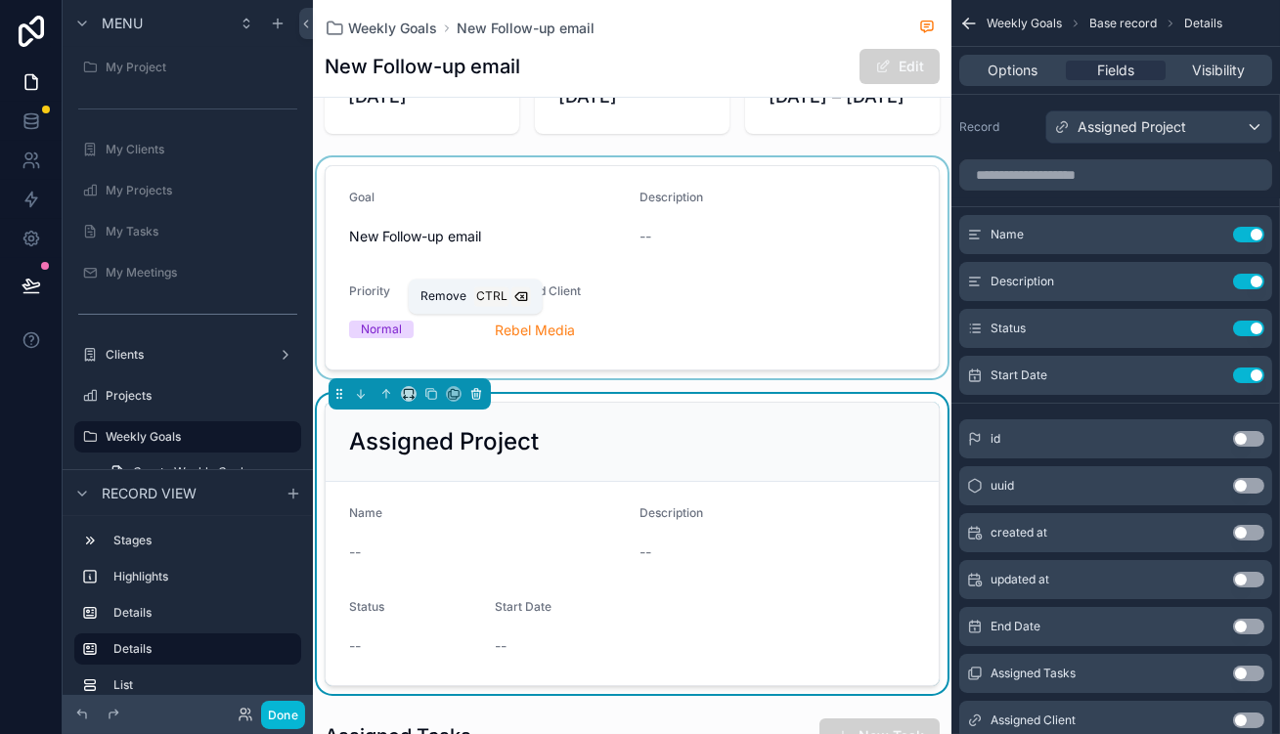
click at [469, 387] on icon "scrollable content" at bounding box center [476, 394] width 14 height 14
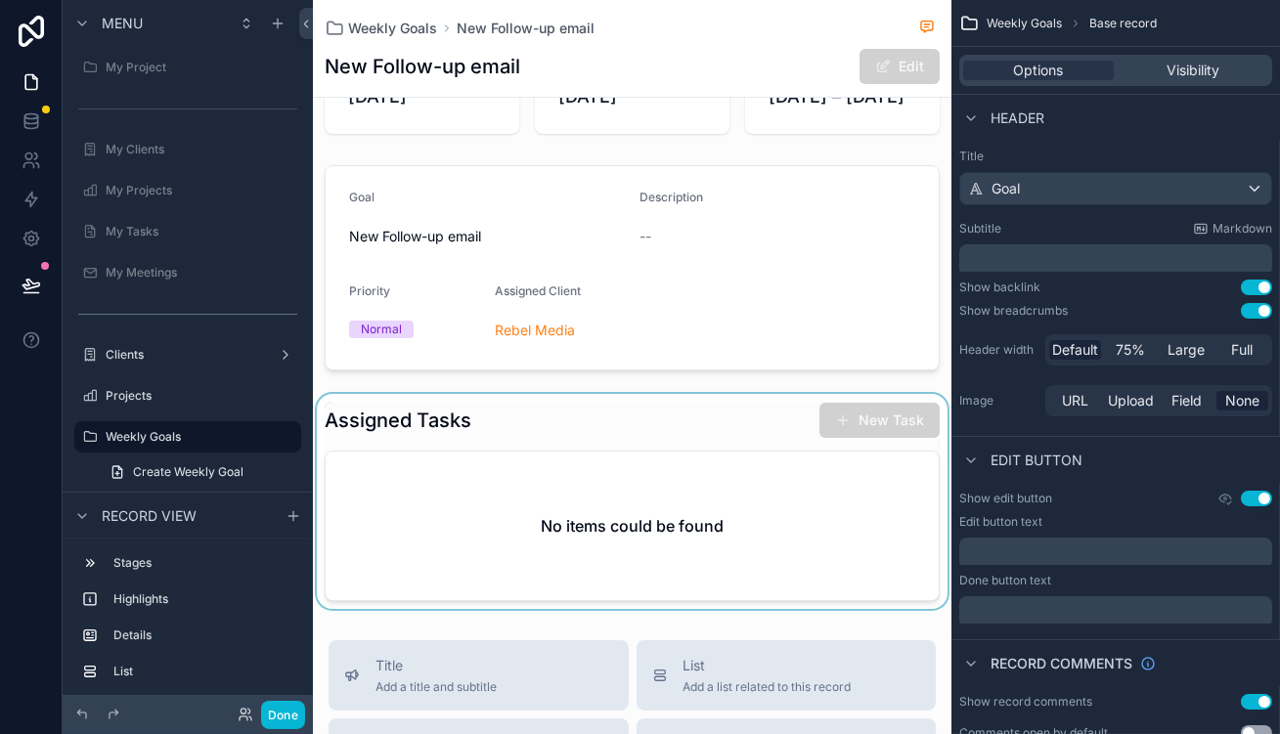
click at [513, 394] on div "scrollable content" at bounding box center [632, 501] width 639 height 215
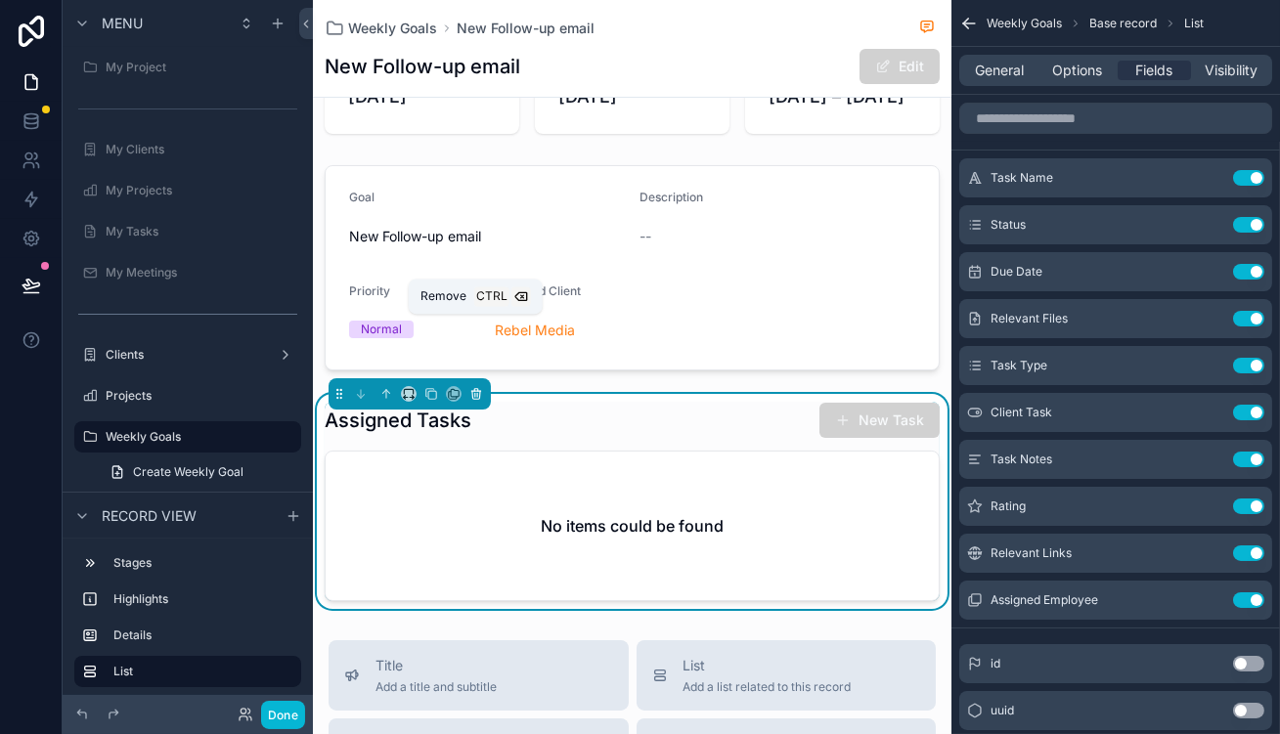
click at [474, 389] on icon "scrollable content" at bounding box center [476, 390] width 4 height 2
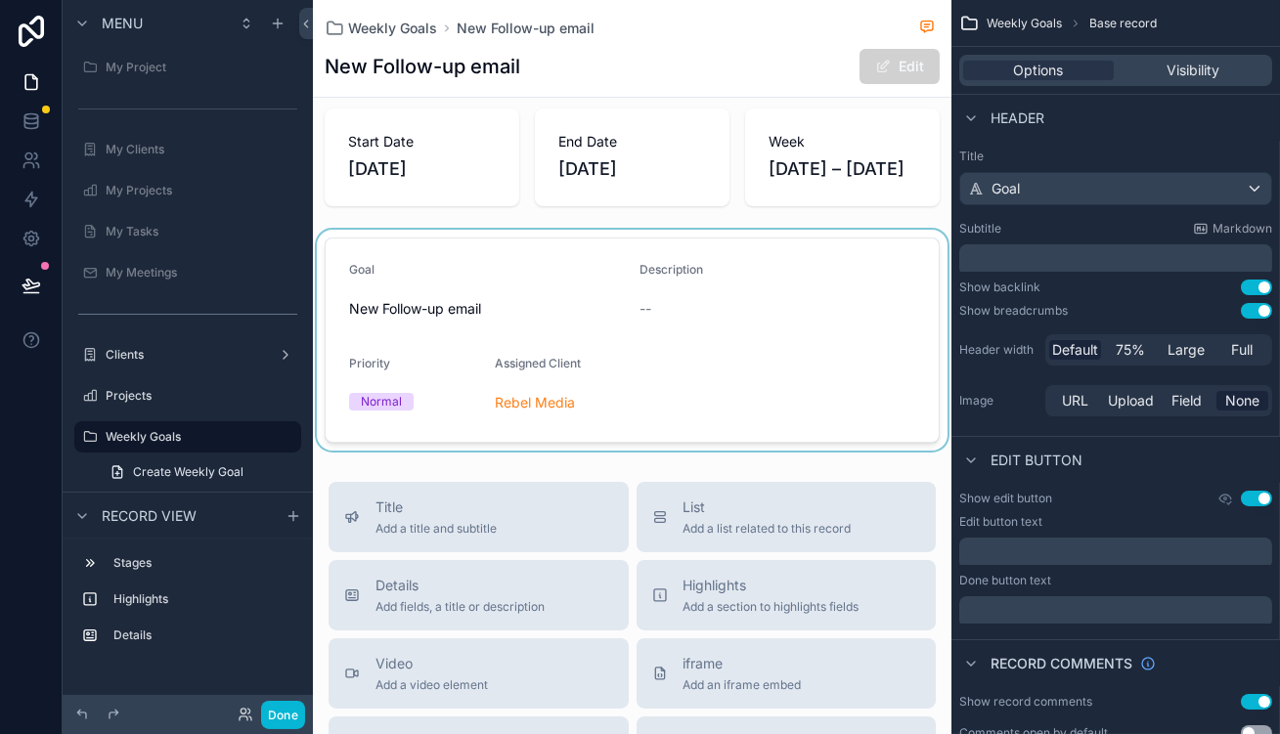
scroll to position [0, 0]
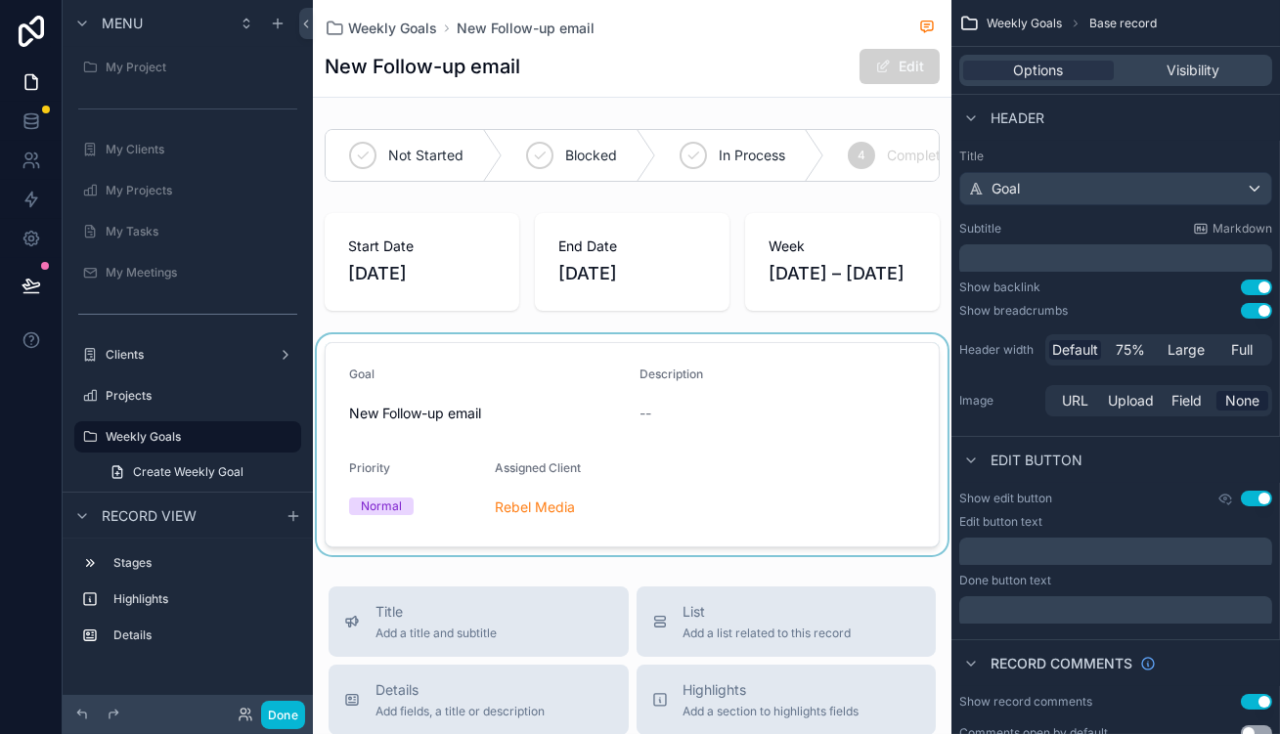
click at [811, 390] on div "scrollable content" at bounding box center [632, 444] width 639 height 221
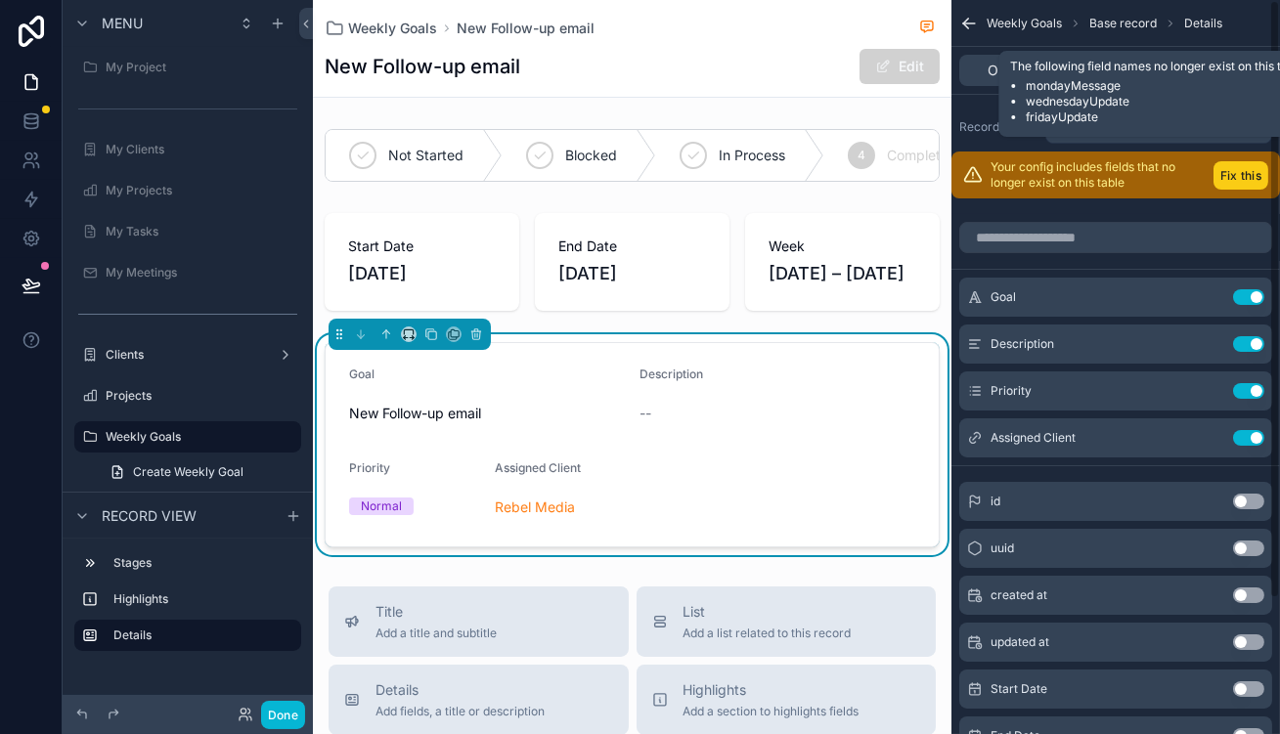
click at [1254, 161] on button "Fix this" at bounding box center [1241, 175] width 55 height 28
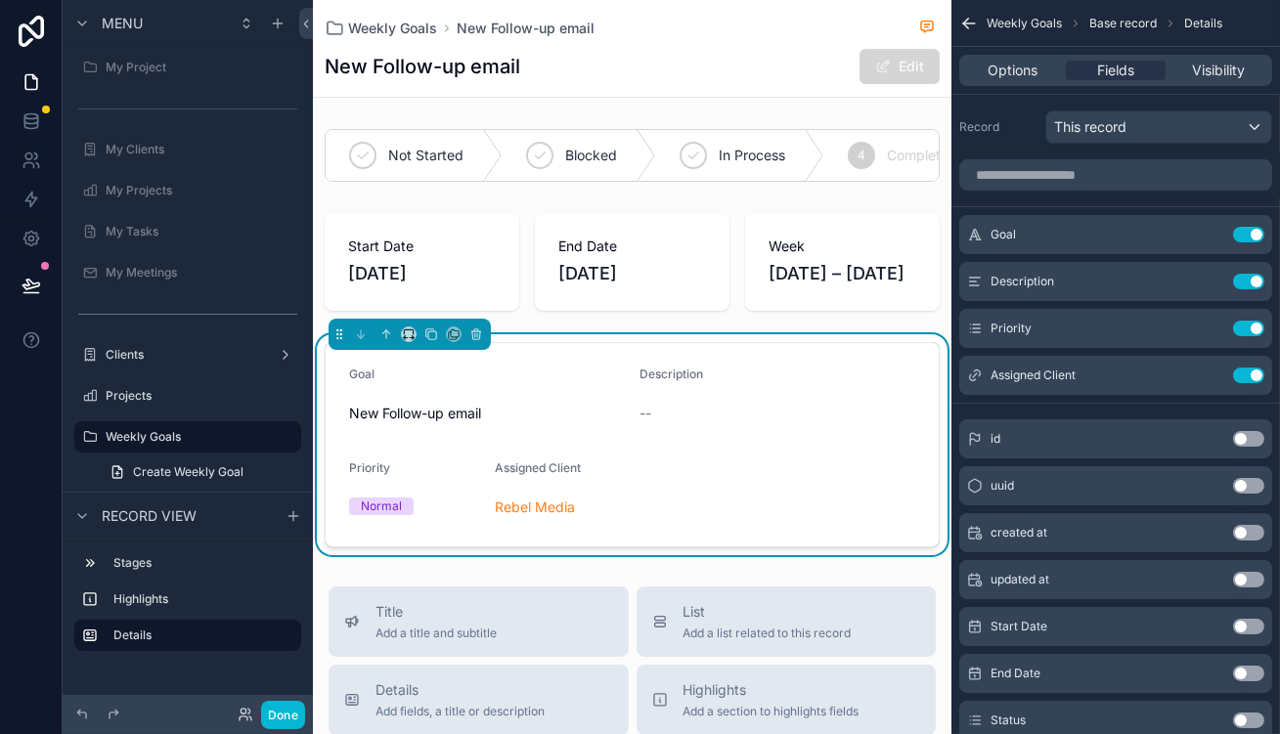
click at [924, 70] on button "Edit" at bounding box center [900, 66] width 80 height 35
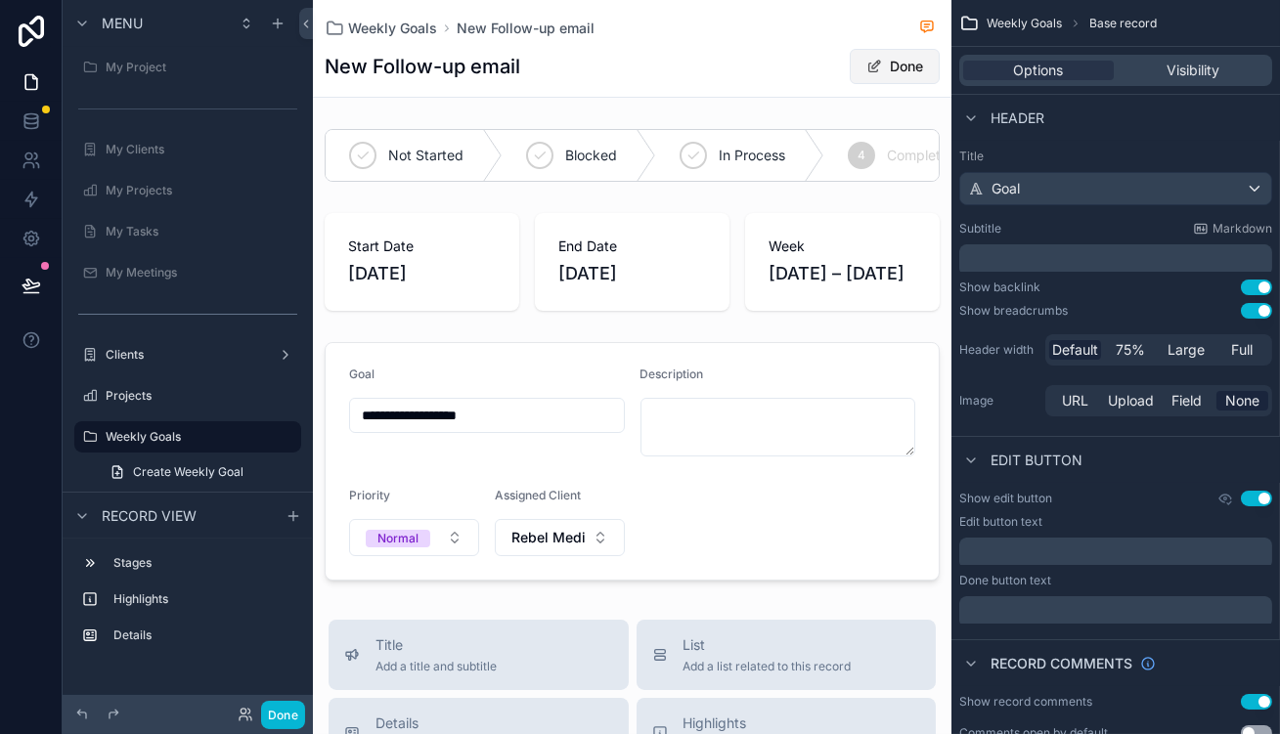
click at [924, 70] on button "Done" at bounding box center [895, 66] width 90 height 35
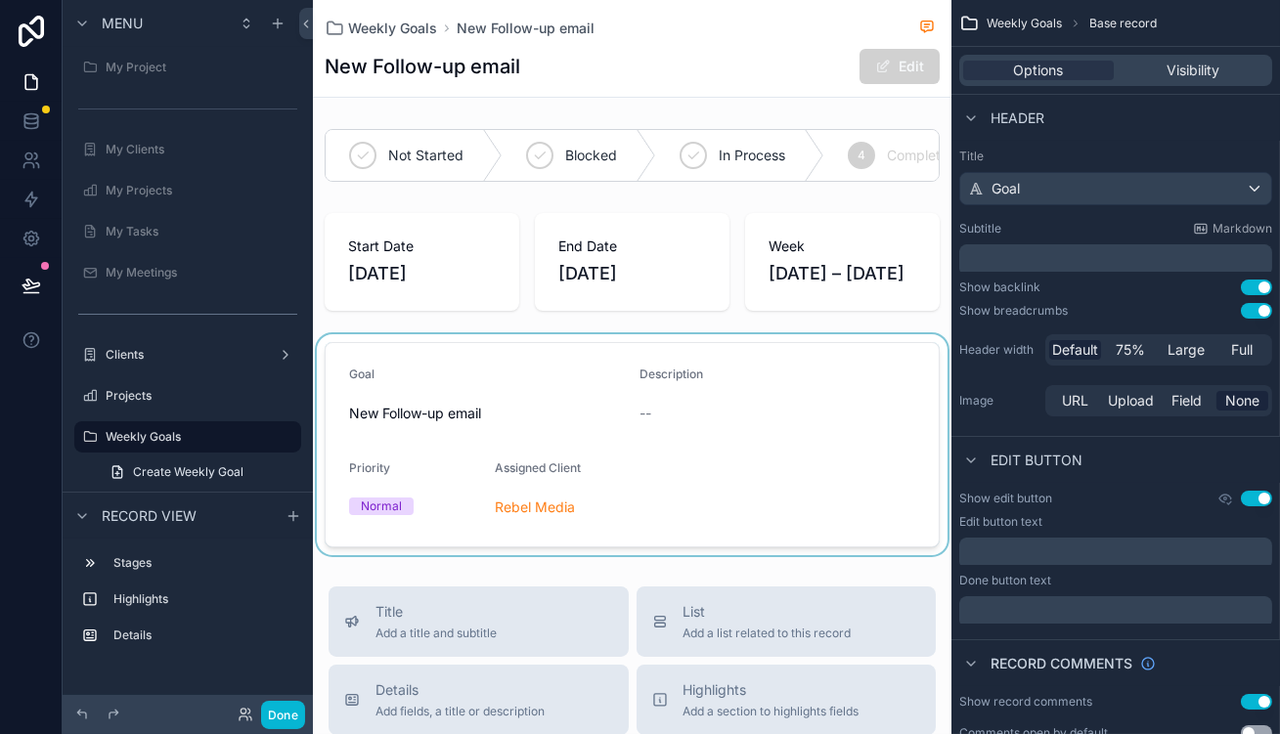
click at [769, 398] on div "scrollable content" at bounding box center [632, 444] width 639 height 221
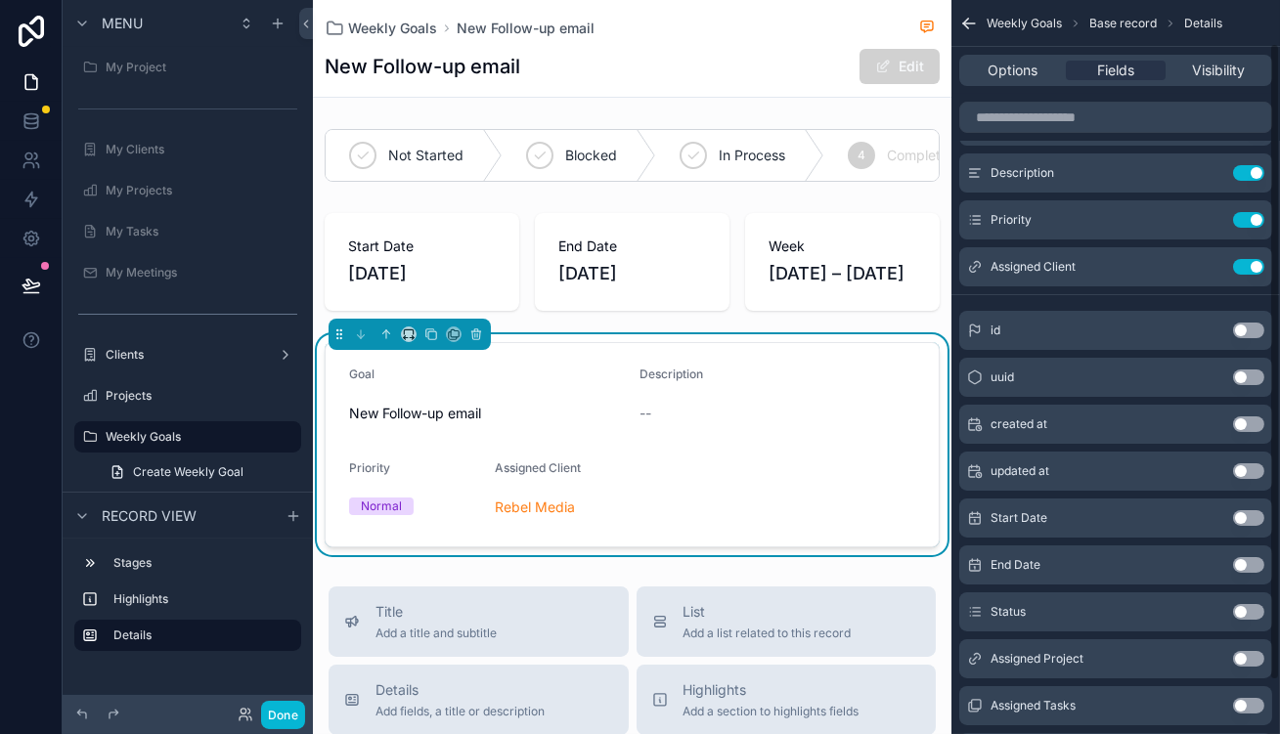
scroll to position [111, 0]
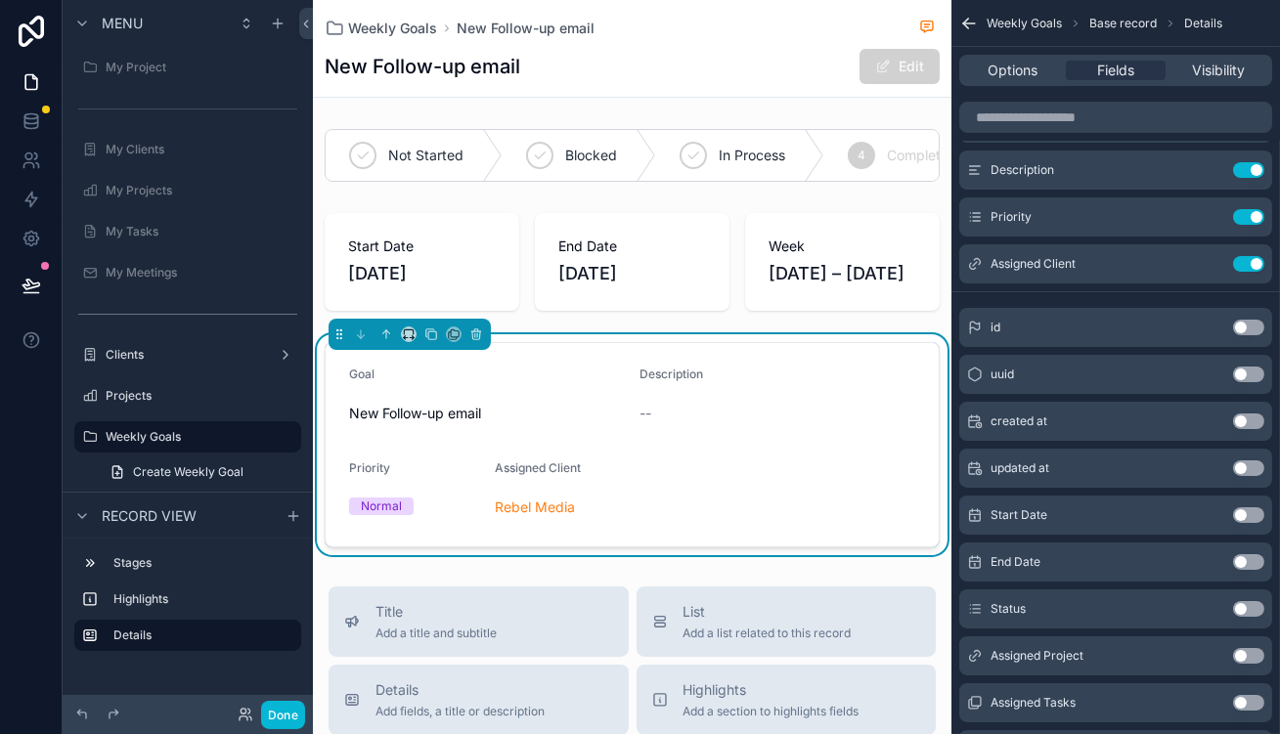
click at [1254, 648] on button "Use setting" at bounding box center [1248, 656] width 31 height 16
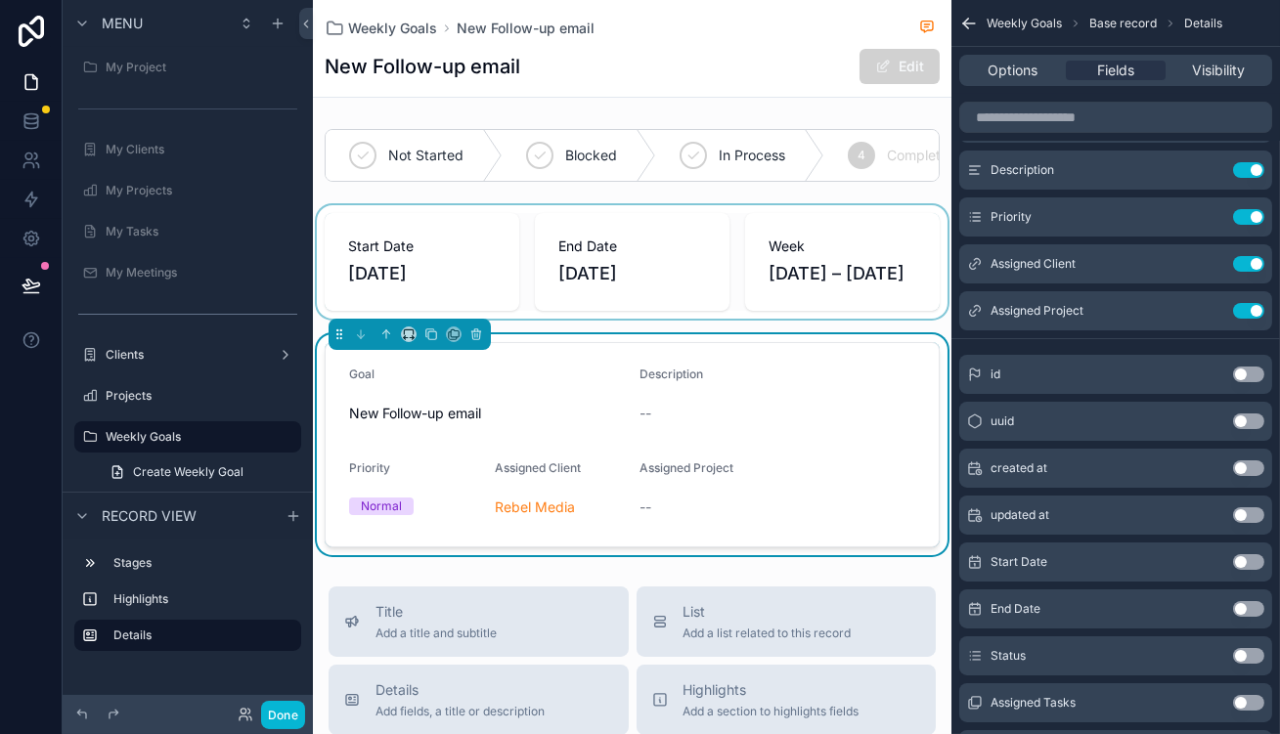
drag, startPoint x: 1253, startPoint y: 669, endPoint x: 846, endPoint y: 266, distance: 572.6
click at [846, 266] on div "Home My Project My Clients My Projects My Tasks My Meetings Clients Projects We…" at bounding box center [796, 367] width 967 height 734
click at [592, 379] on form "Goal New Follow-up email Description -- Priority Normal Assigned Client Rebel M…" at bounding box center [632, 444] width 613 height 203
click at [801, 398] on div "--" at bounding box center [779, 413] width 276 height 31
click at [1250, 648] on button "Use setting" at bounding box center [1248, 656] width 31 height 16
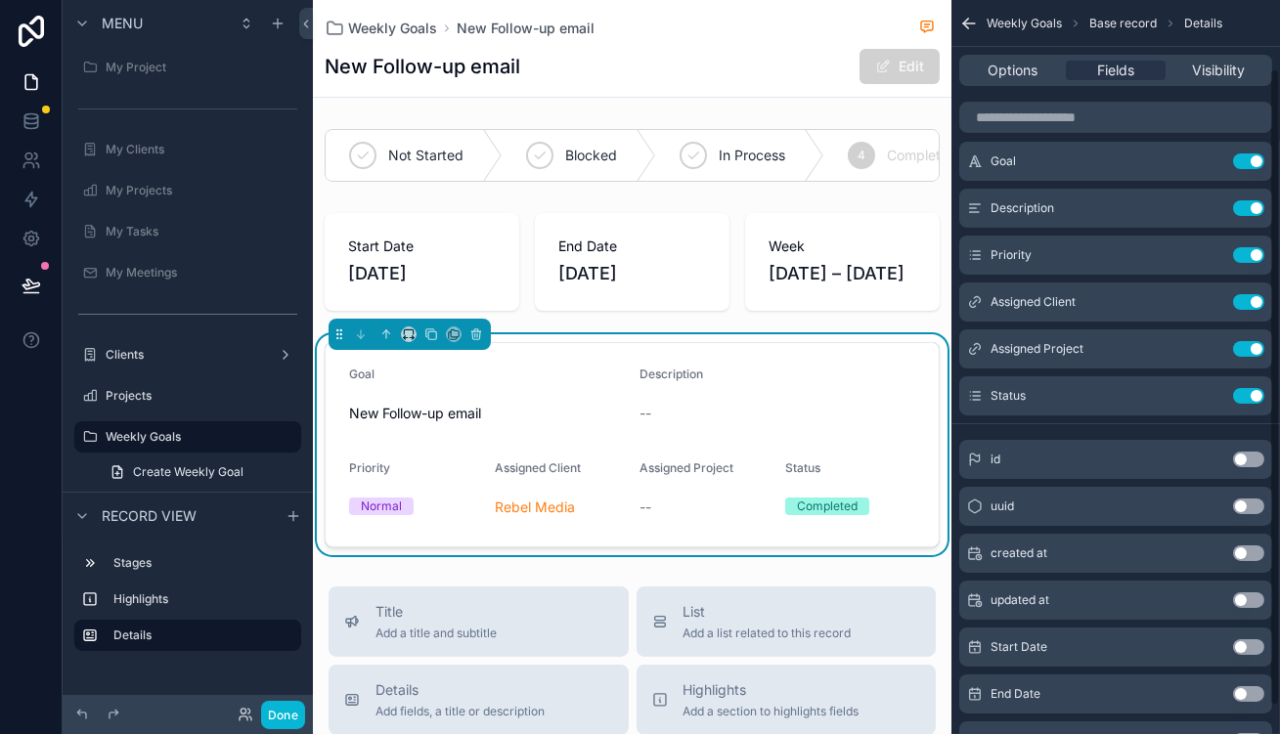
scroll to position [0, 0]
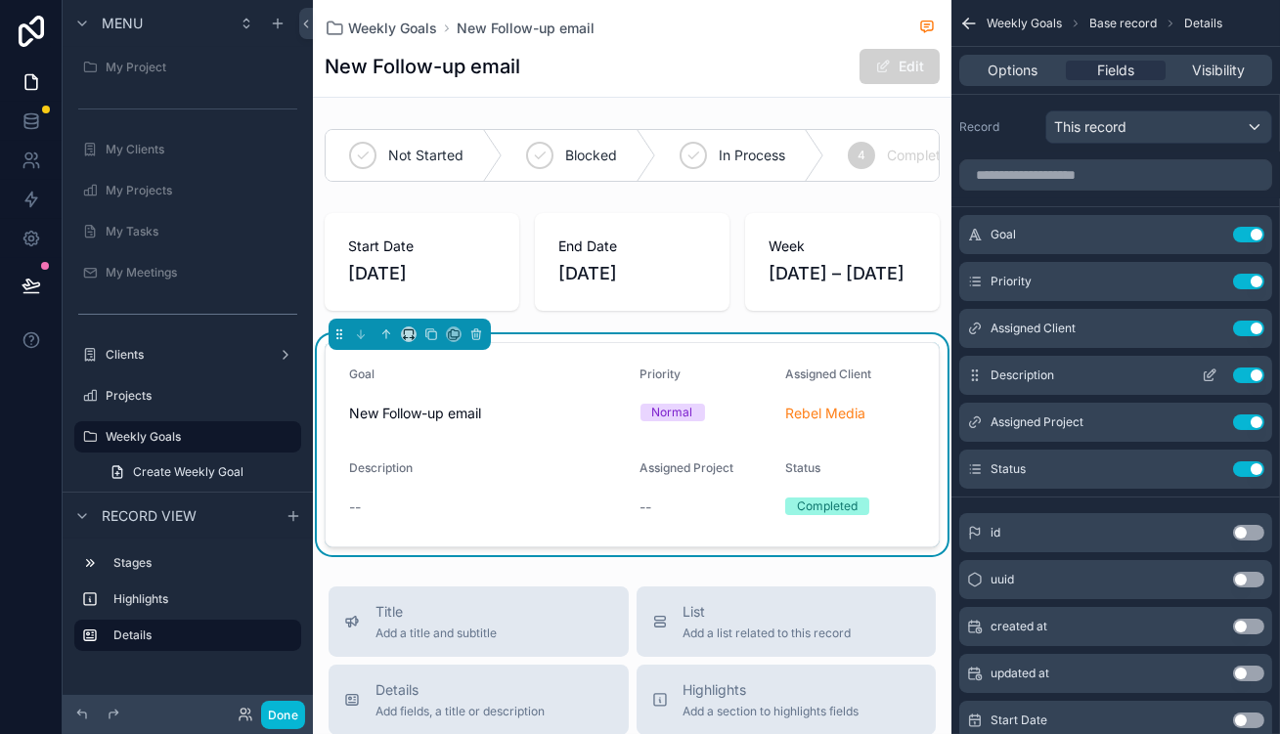
click at [1215, 368] on icon "scrollable content" at bounding box center [1210, 376] width 16 height 16
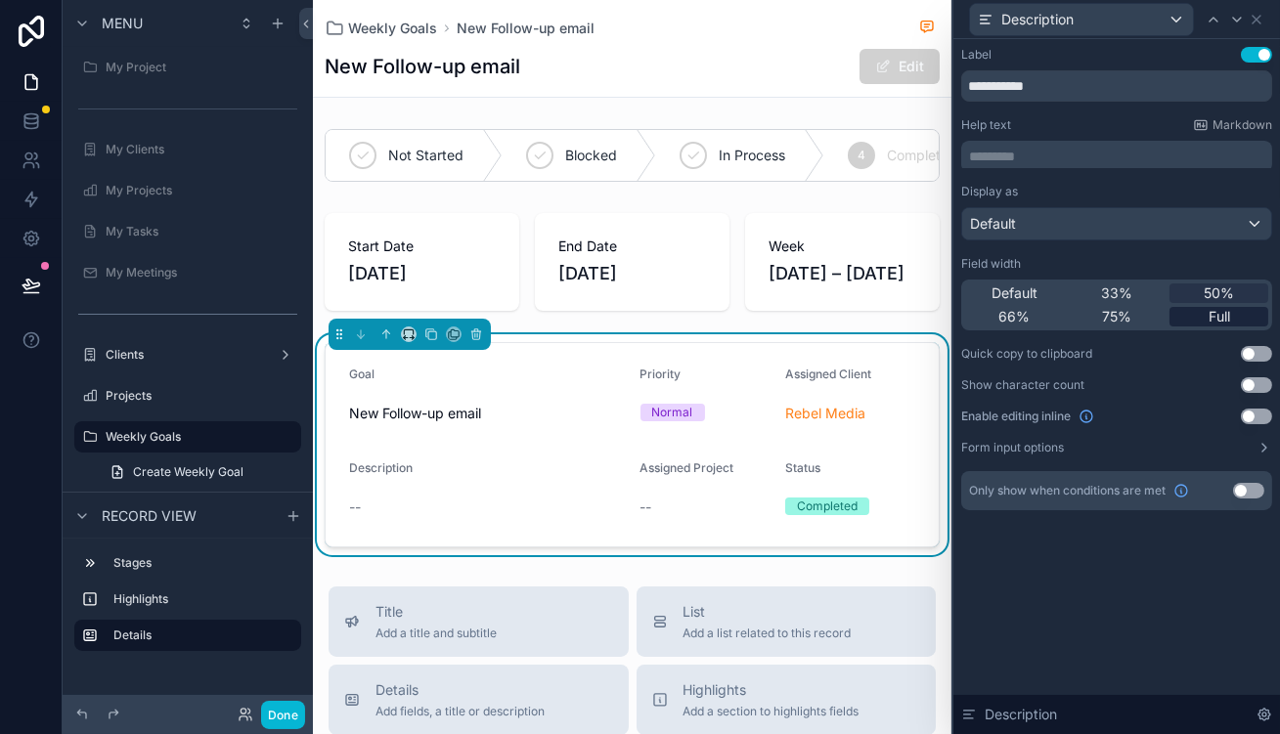
click at [1239, 307] on div "Full" at bounding box center [1219, 317] width 99 height 20
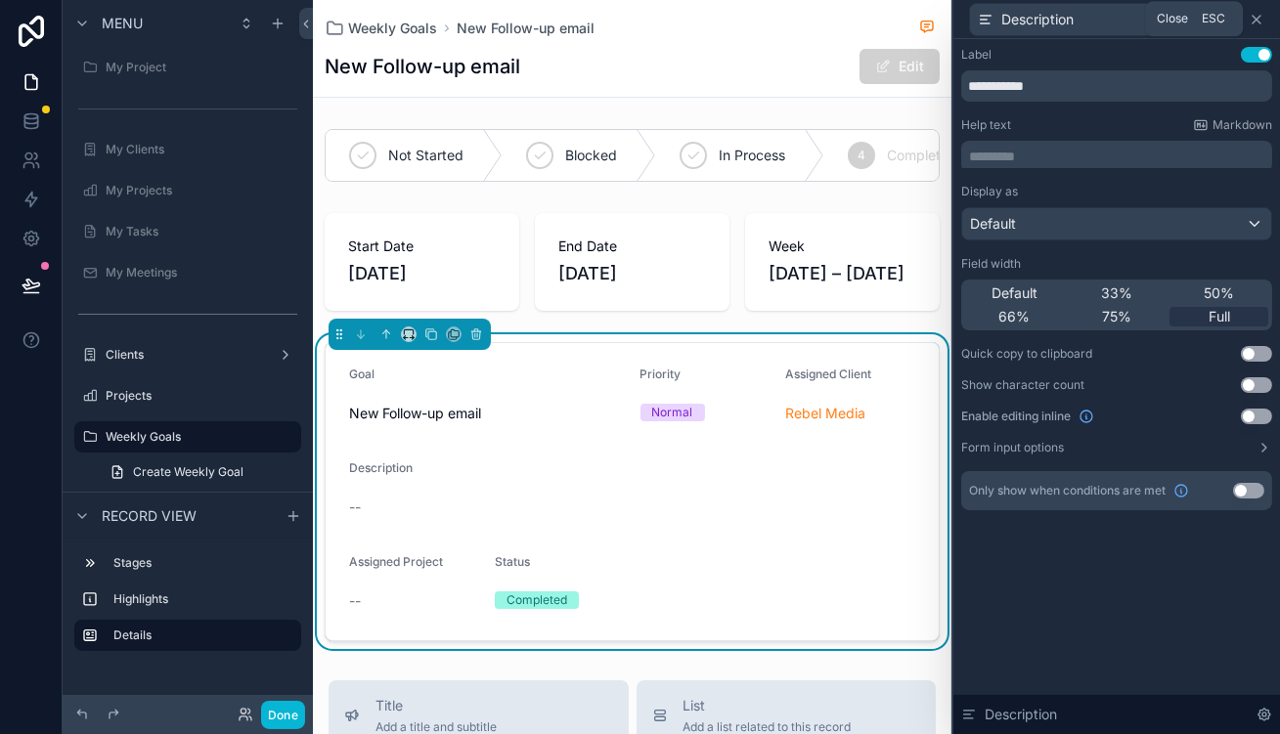
click at [1265, 16] on icon at bounding box center [1257, 20] width 16 height 16
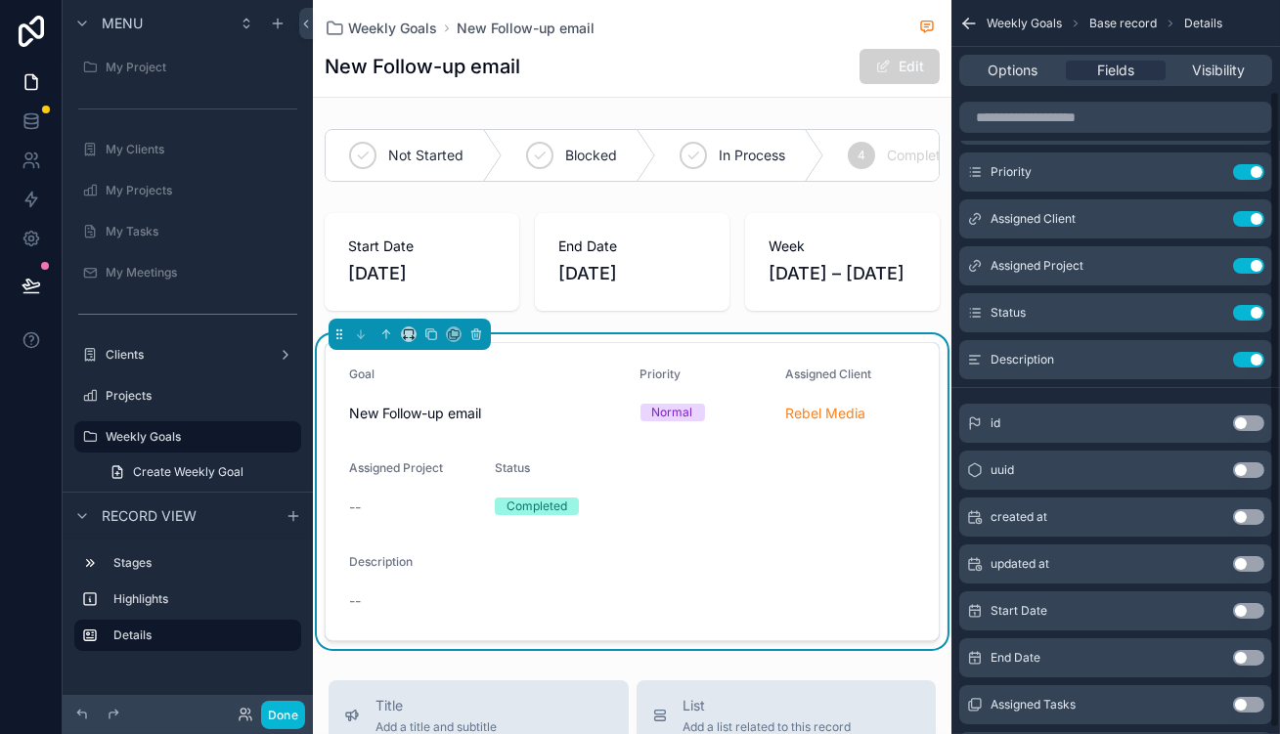
scroll to position [111, 0]
click at [1250, 684] on div "Assigned Tasks Use setting" at bounding box center [1115, 703] width 313 height 39
click at [1252, 695] on button "Use setting" at bounding box center [1248, 703] width 31 height 16
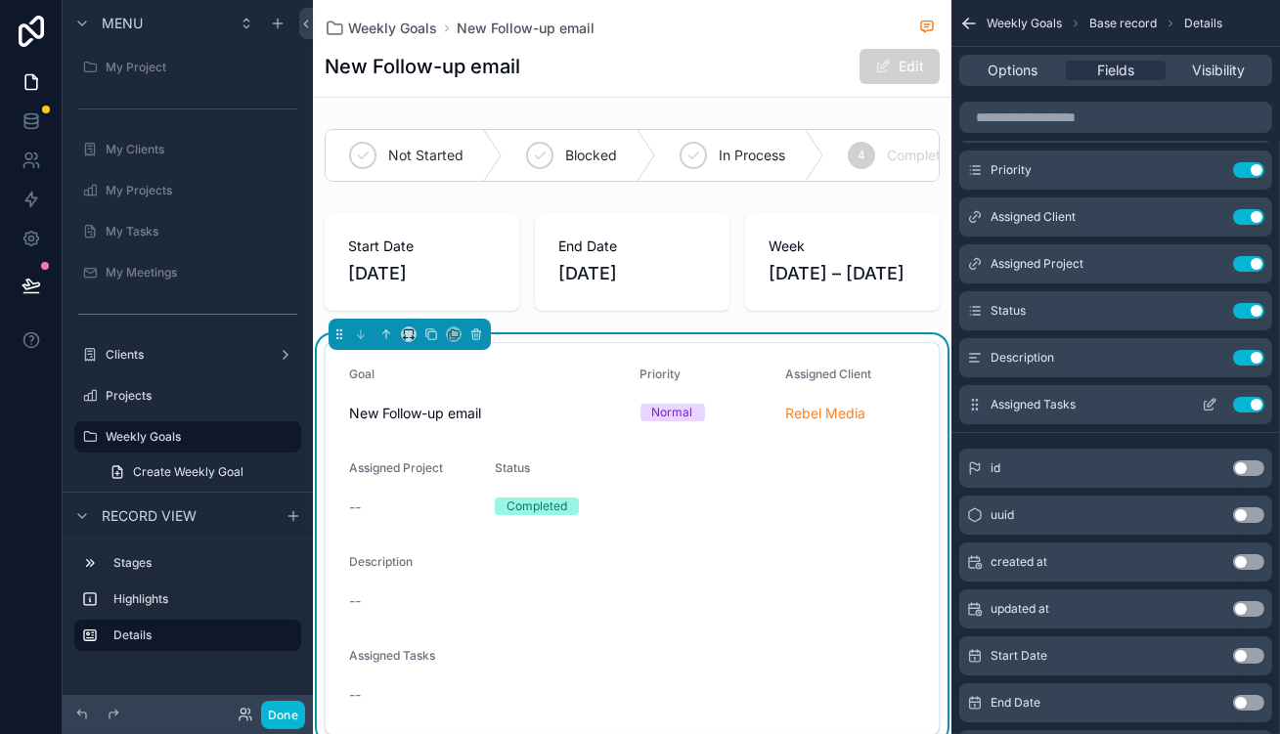
click at [1218, 397] on icon "scrollable content" at bounding box center [1210, 405] width 16 height 16
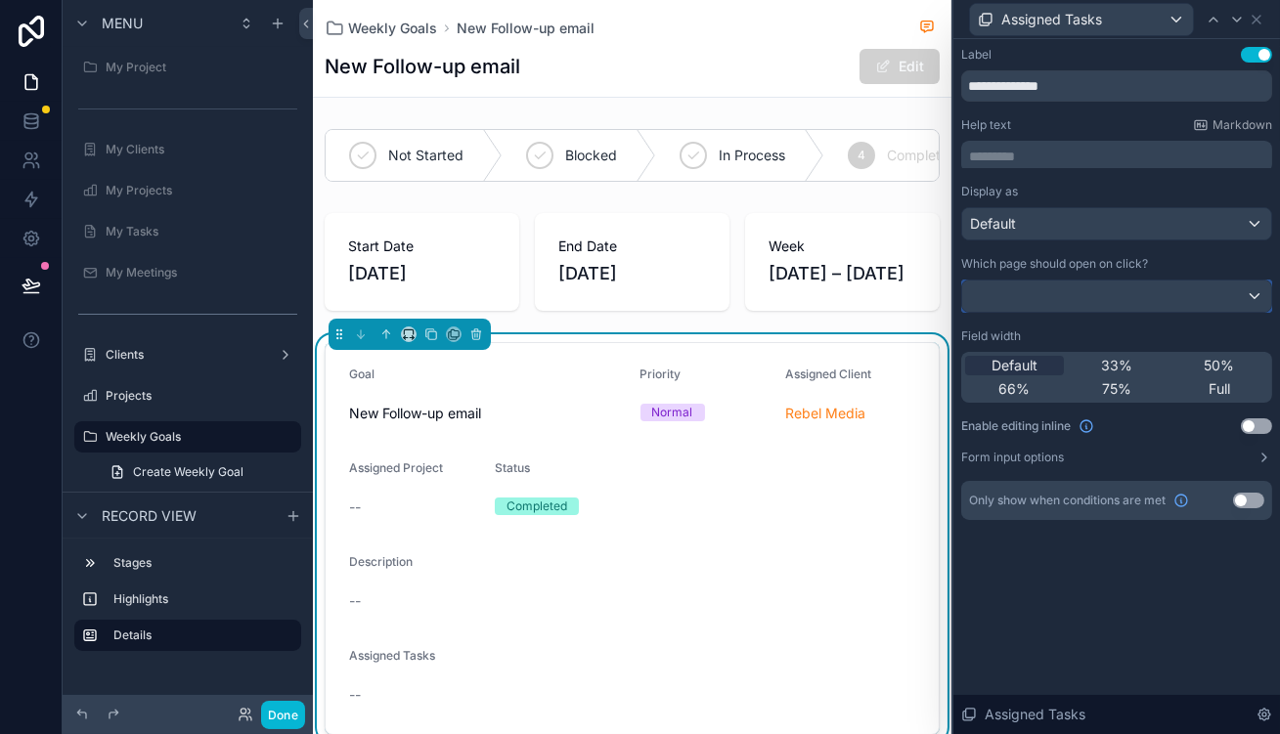
click at [1120, 281] on div at bounding box center [1116, 296] width 309 height 31
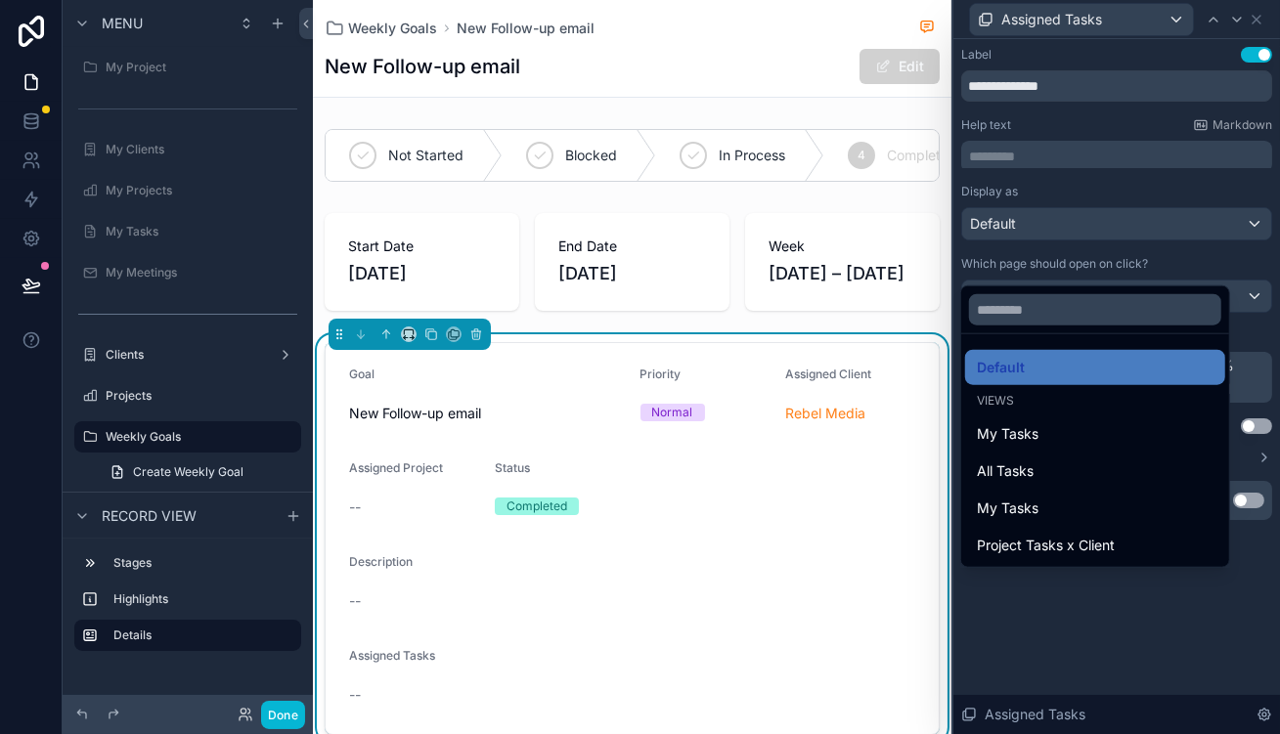
click at [1115, 211] on div at bounding box center [1117, 367] width 327 height 734
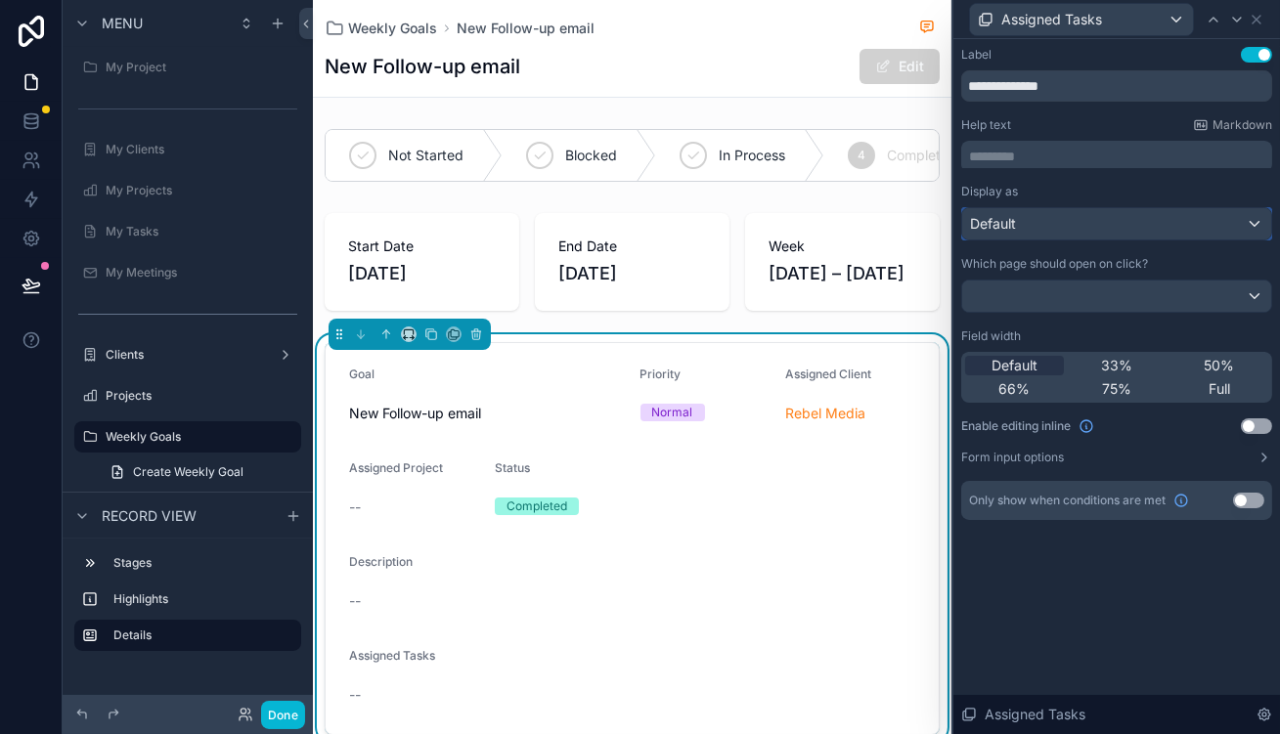
click at [1115, 211] on div "Default" at bounding box center [1116, 223] width 309 height 31
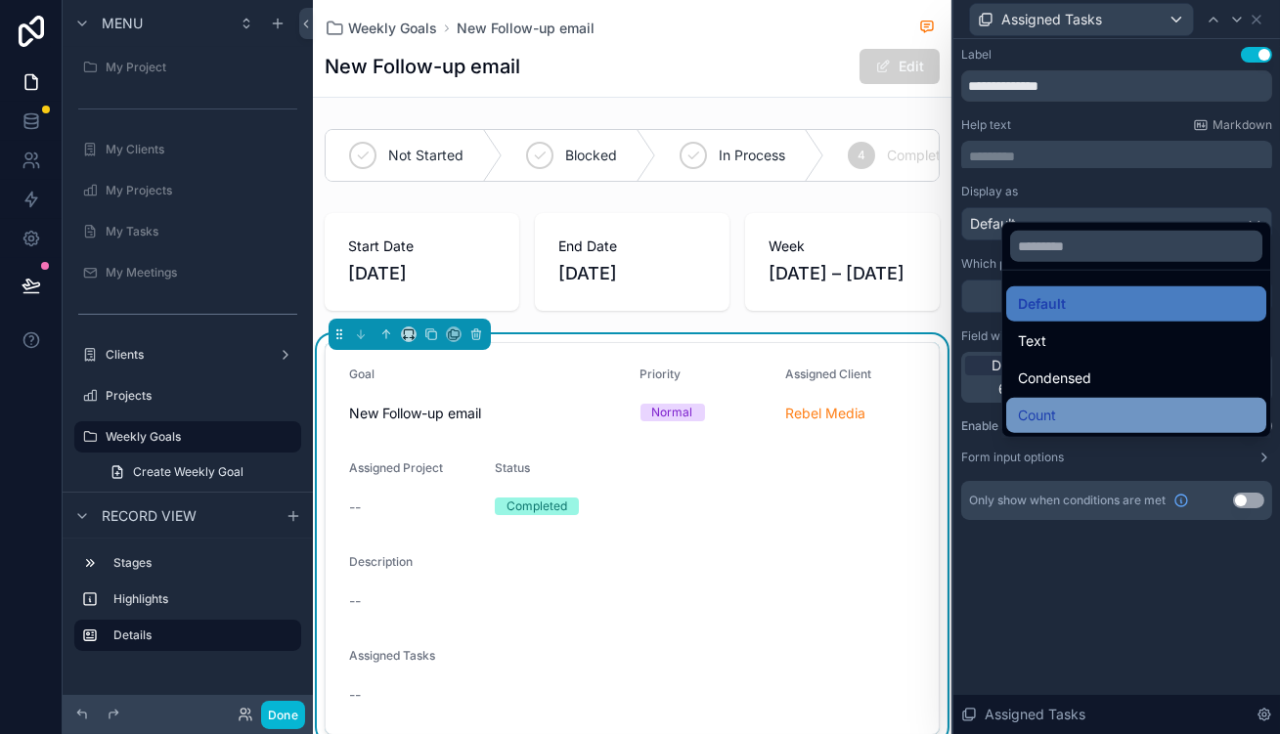
click at [1061, 404] on div "Count" at bounding box center [1136, 415] width 237 height 23
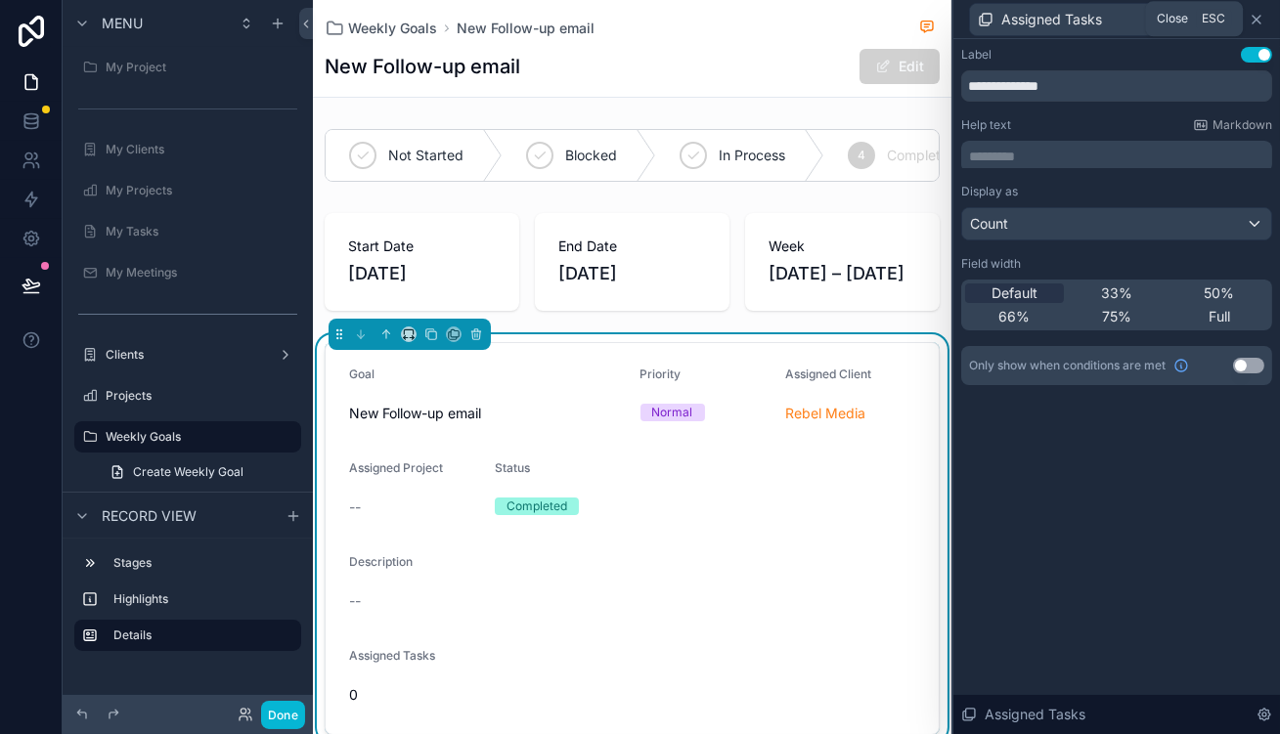
click at [1257, 22] on icon at bounding box center [1257, 20] width 16 height 16
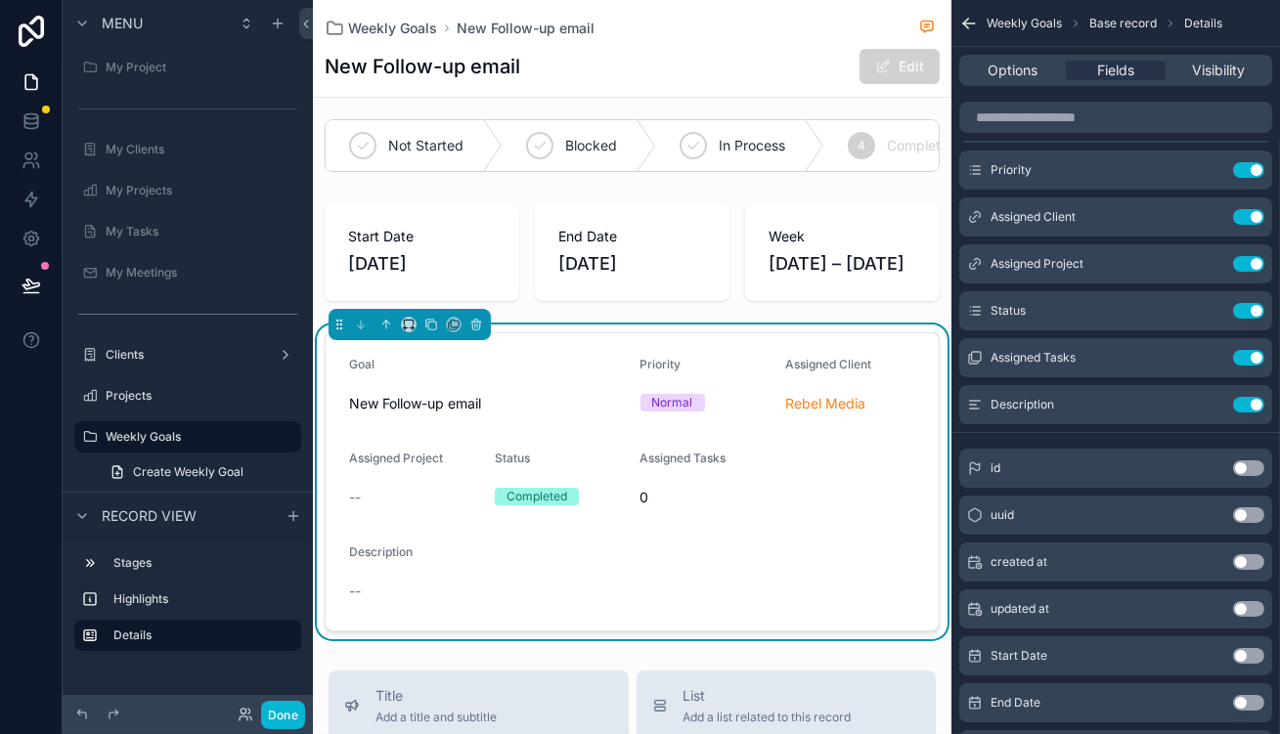
scroll to position [0, 0]
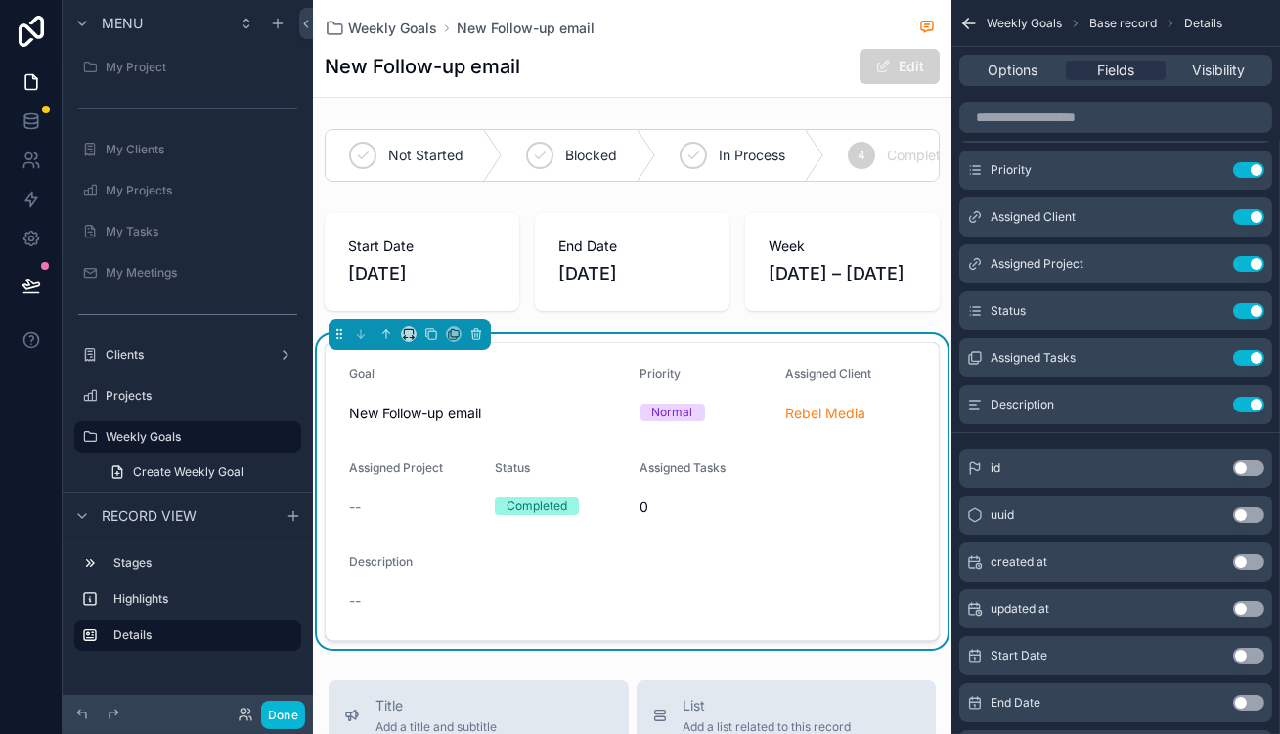
click at [620, 81] on div "Weekly Goals New Follow-up email New Follow-up email Edit" at bounding box center [632, 48] width 615 height 97
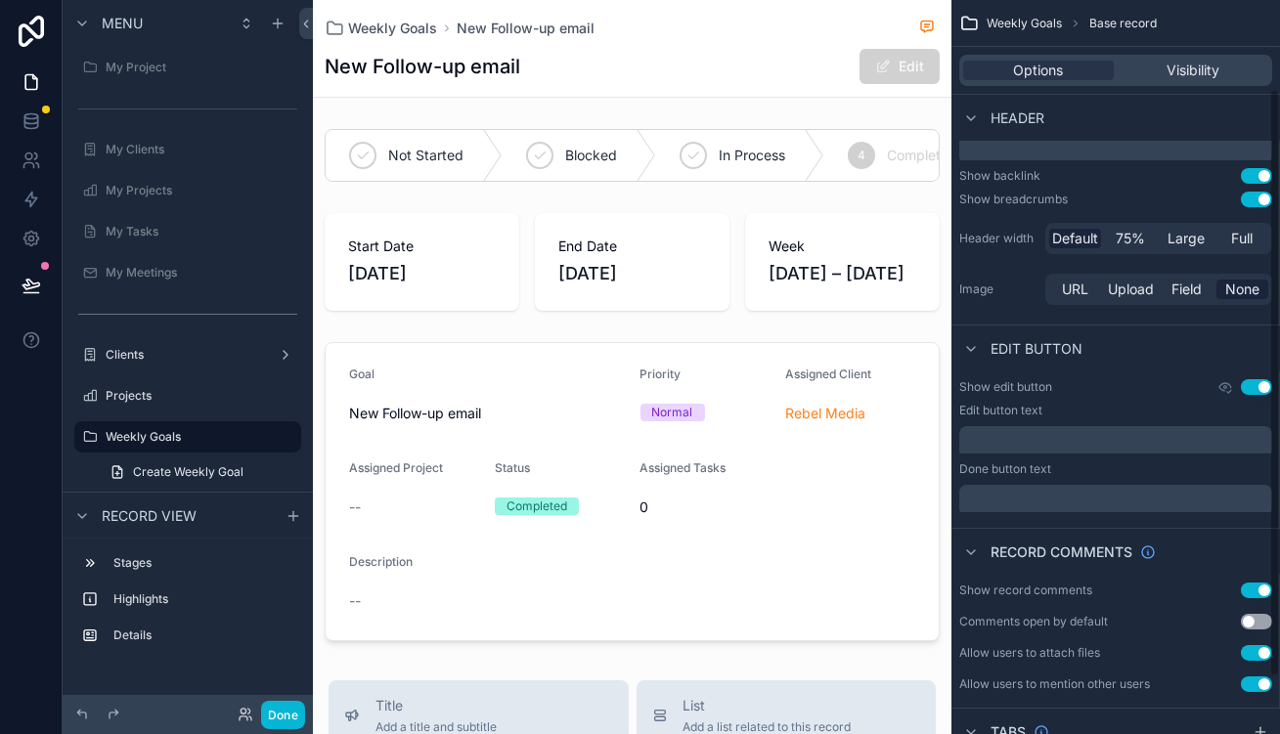
click at [734, 71] on div "New Follow-up email Edit" at bounding box center [632, 66] width 615 height 37
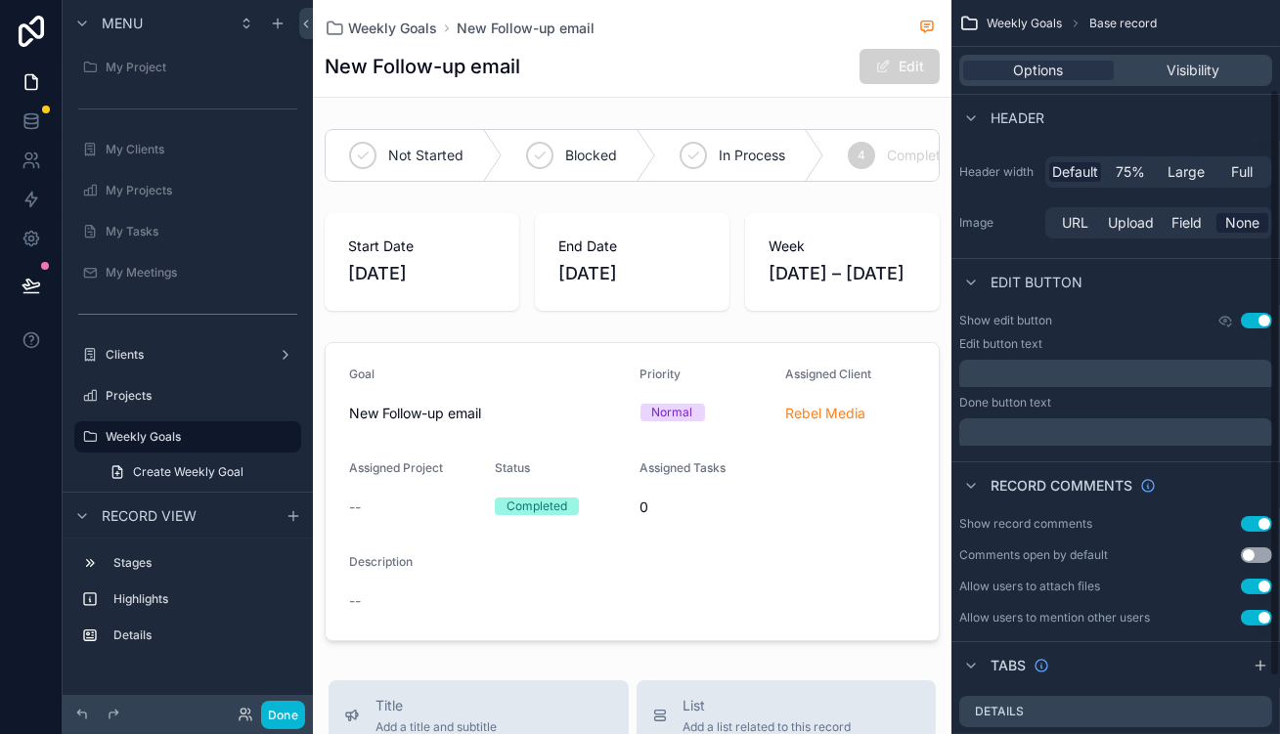
scroll to position [182, 0]
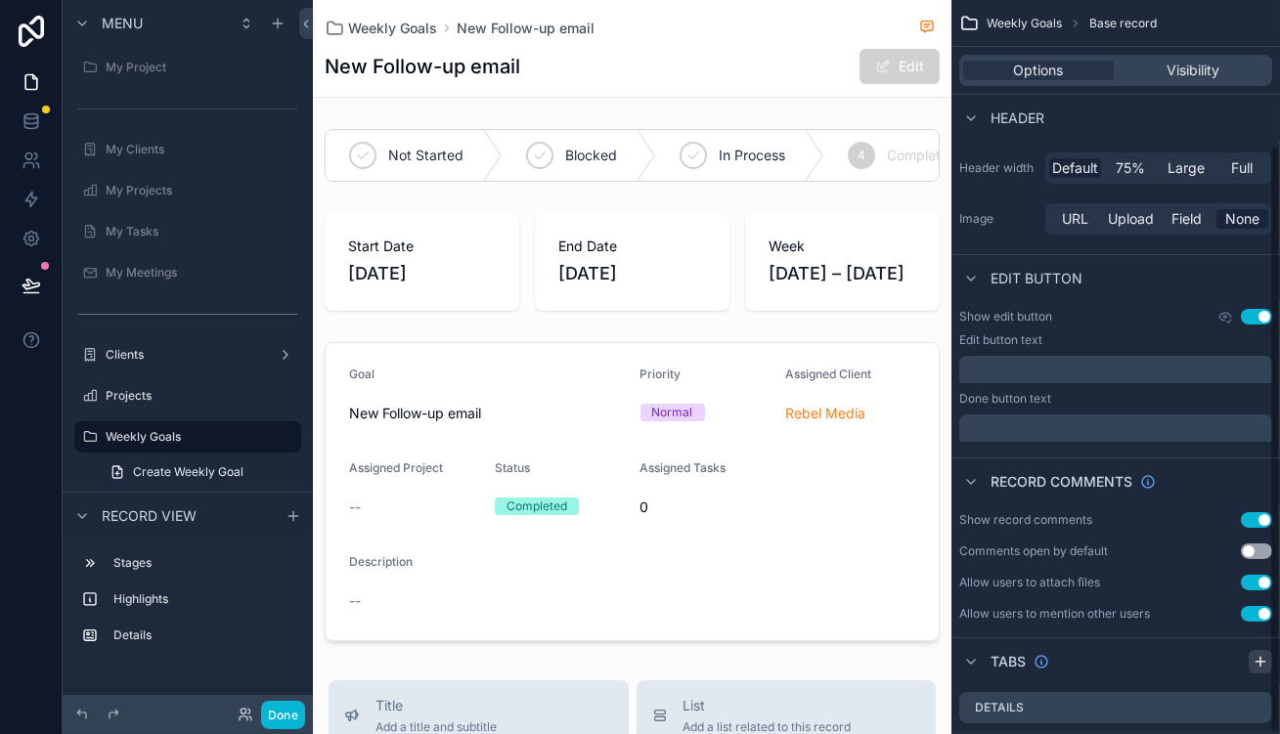
click at [1256, 654] on icon "scrollable content" at bounding box center [1261, 662] width 16 height 16
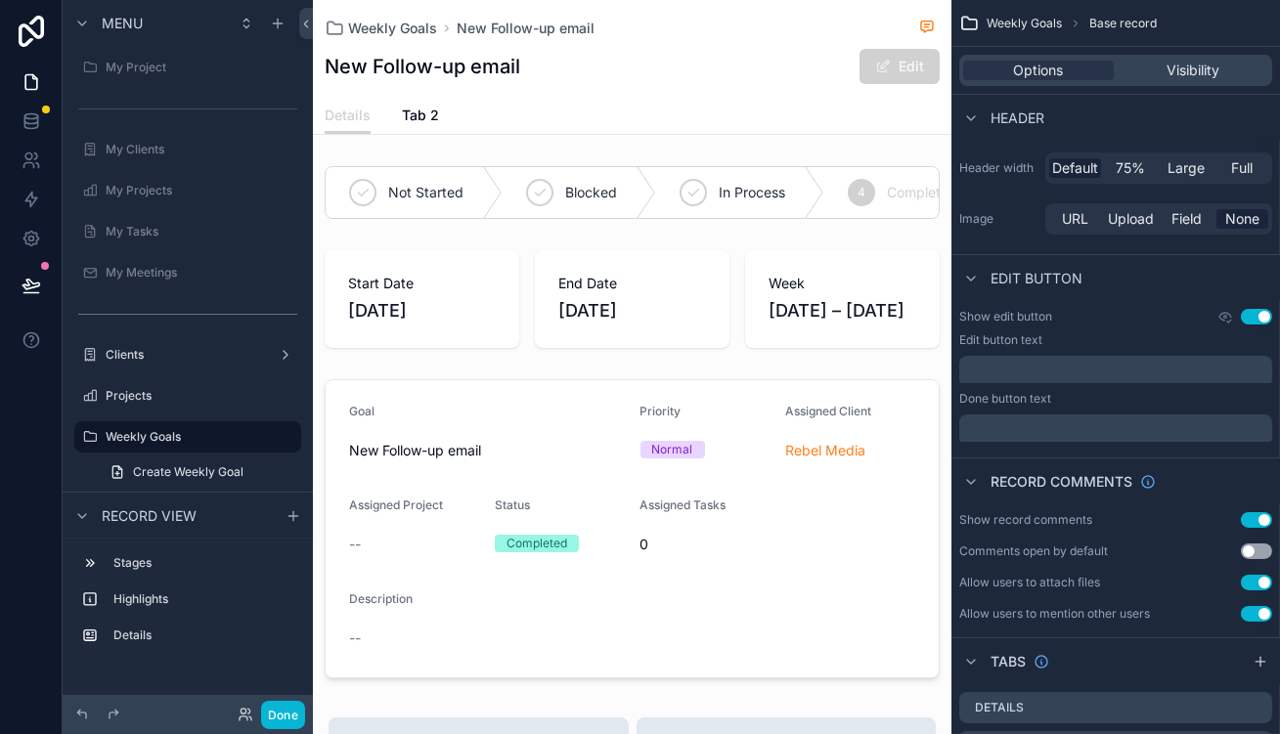
click at [1259, 734] on icon "scrollable content" at bounding box center [1257, 748] width 16 height 16
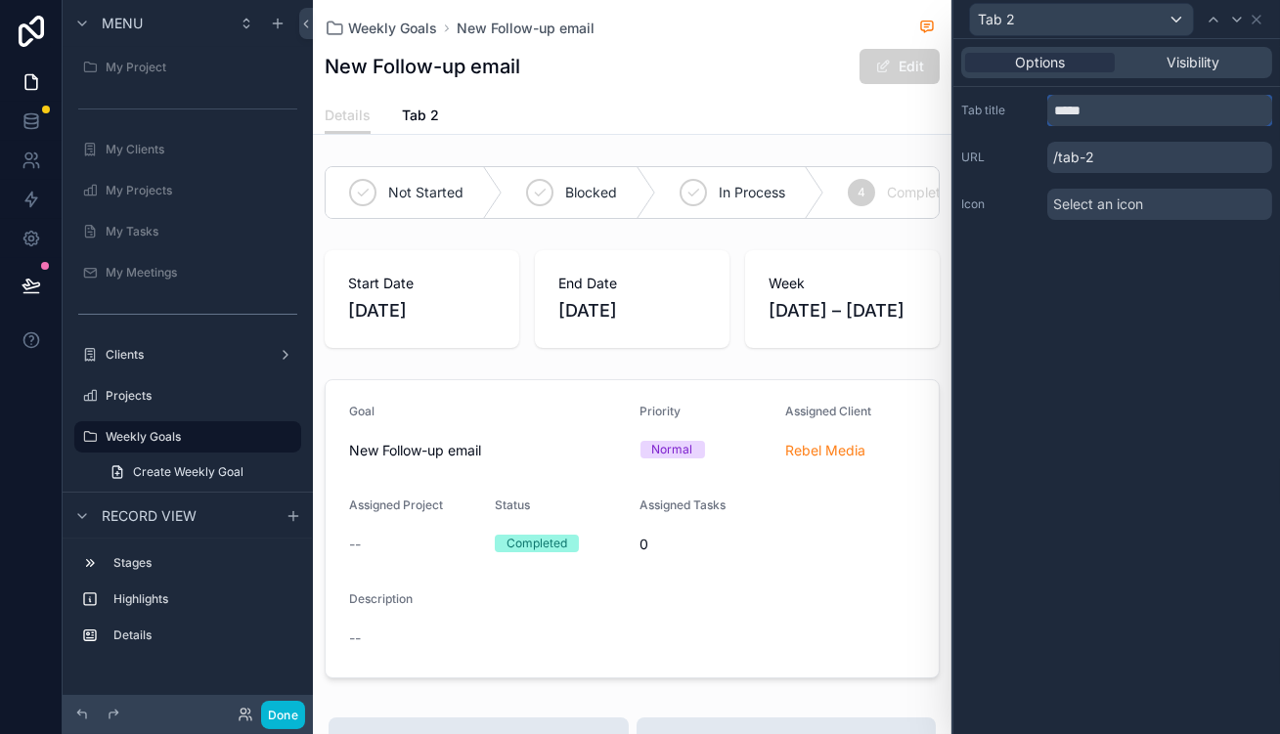
click at [1109, 95] on input "*****" at bounding box center [1159, 110] width 225 height 31
type input "*****"
drag, startPoint x: 1266, startPoint y: 21, endPoint x: 1164, endPoint y: 30, distance: 102.2
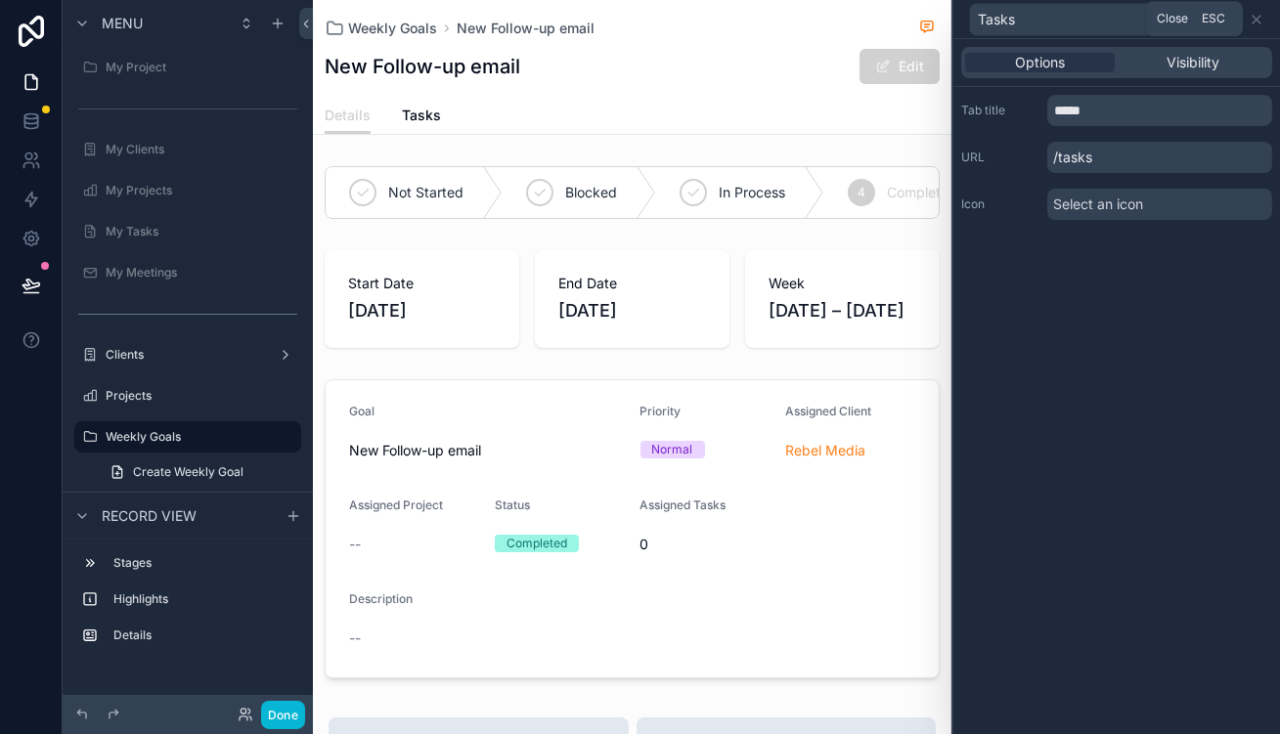
click at [1259, 21] on icon at bounding box center [1257, 20] width 16 height 16
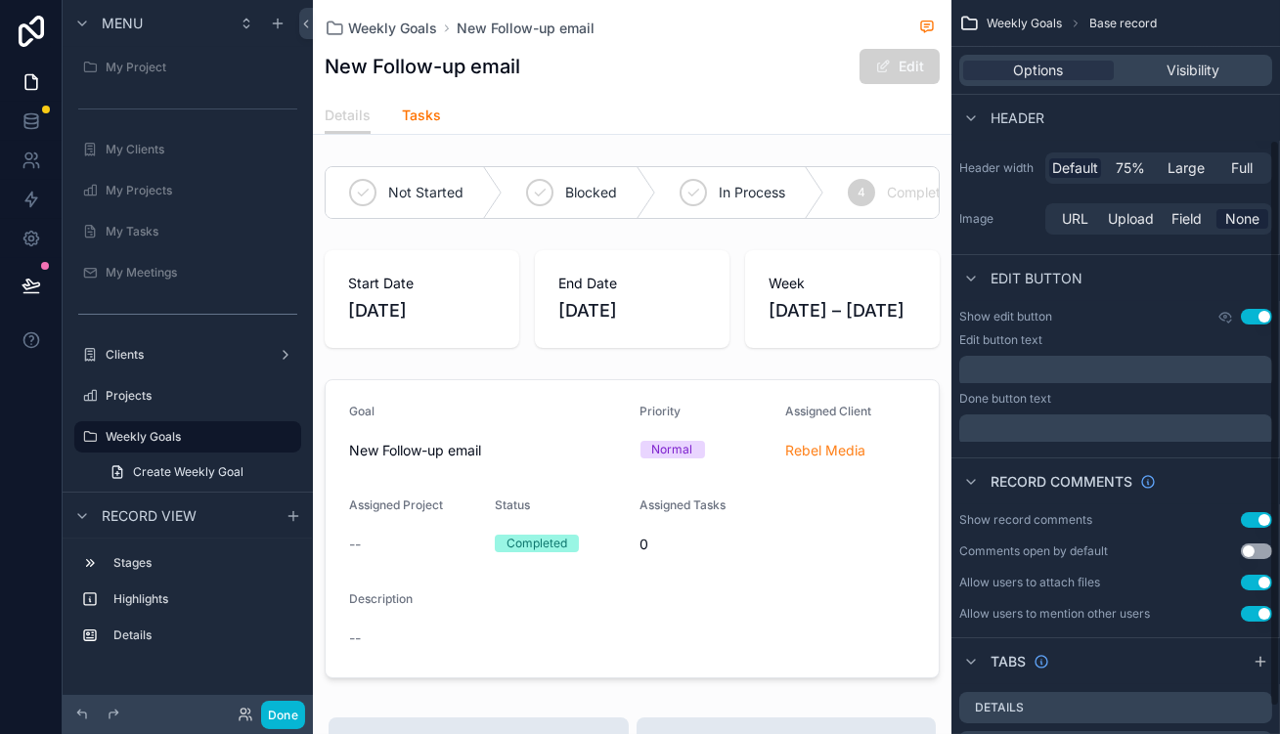
click at [402, 106] on span "Tasks" at bounding box center [421, 116] width 39 height 20
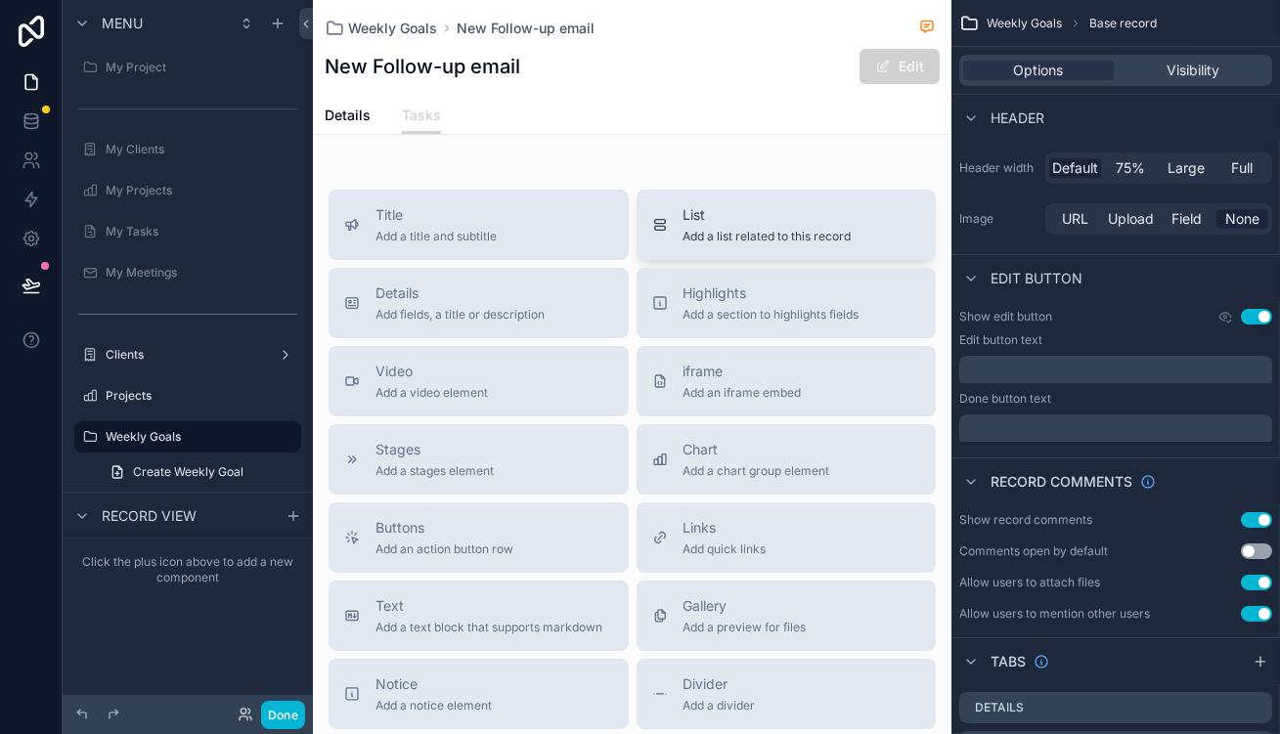
click at [743, 205] on span "List" at bounding box center [768, 215] width 168 height 20
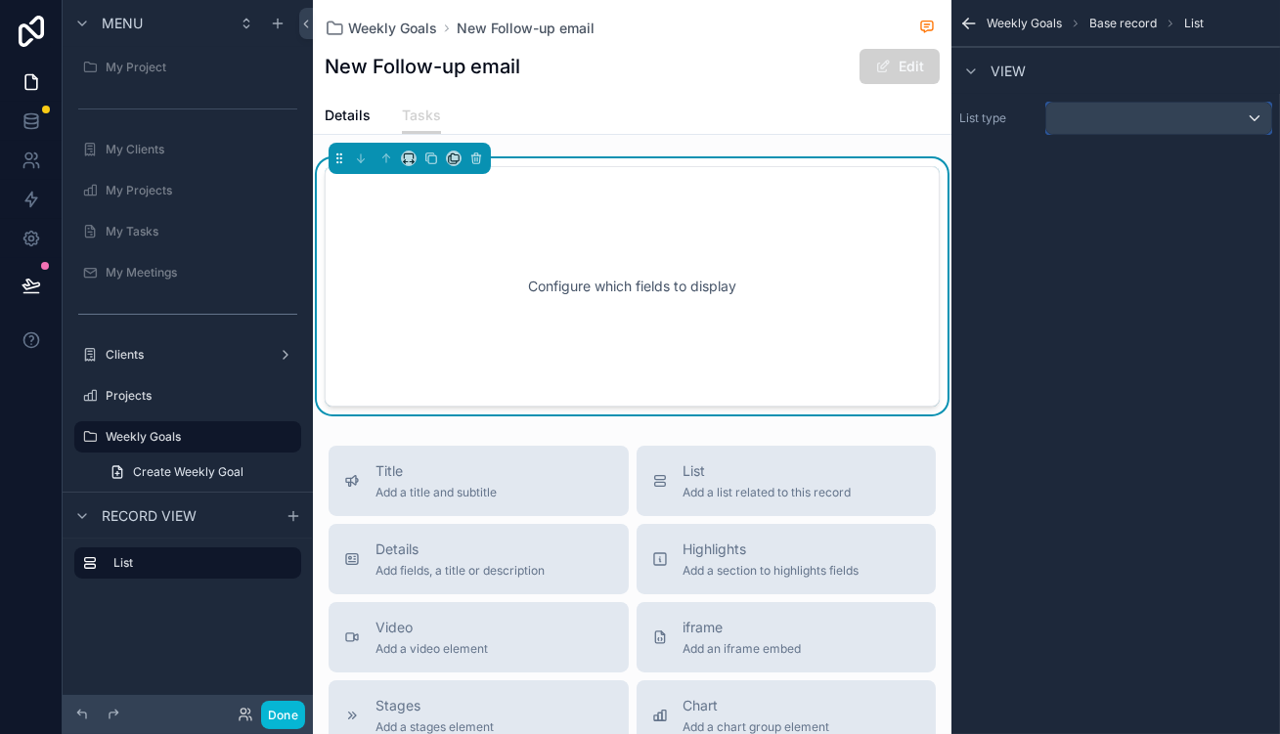
click at [1105, 110] on div "scrollable content" at bounding box center [1158, 118] width 225 height 31
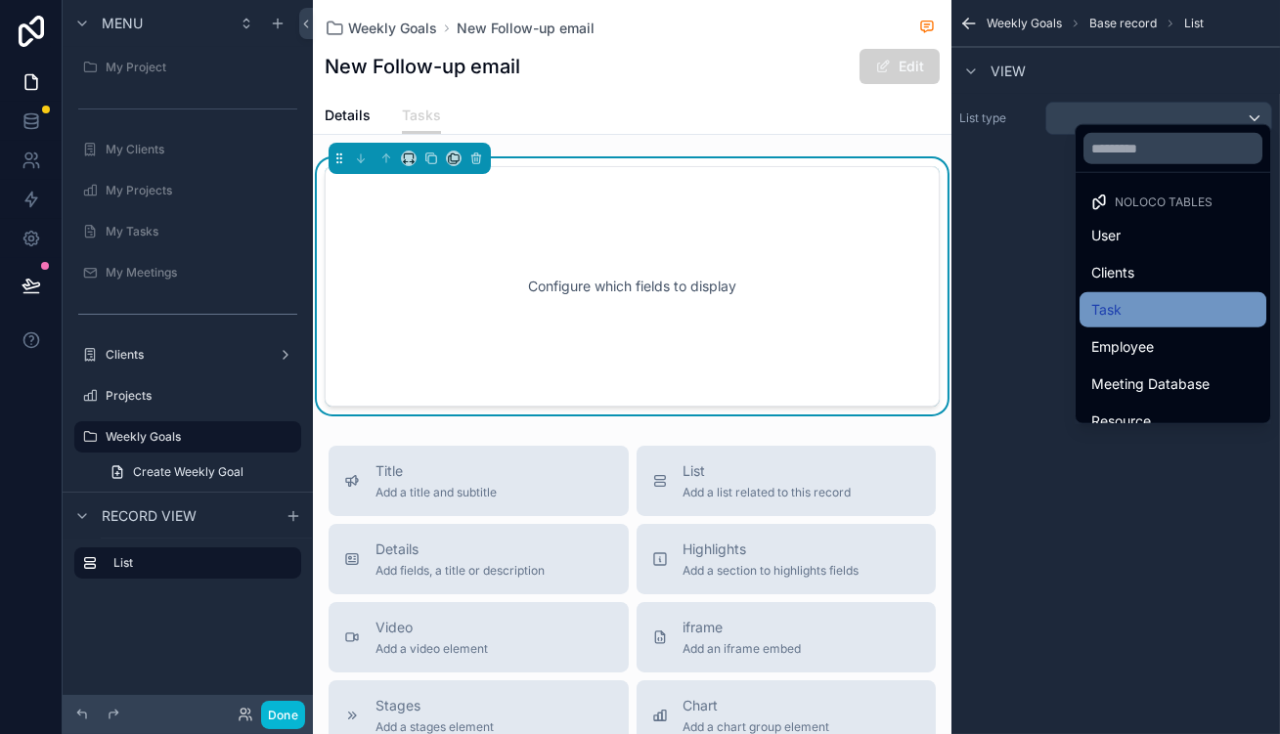
click at [1120, 298] on div "Task" at bounding box center [1172, 309] width 163 height 23
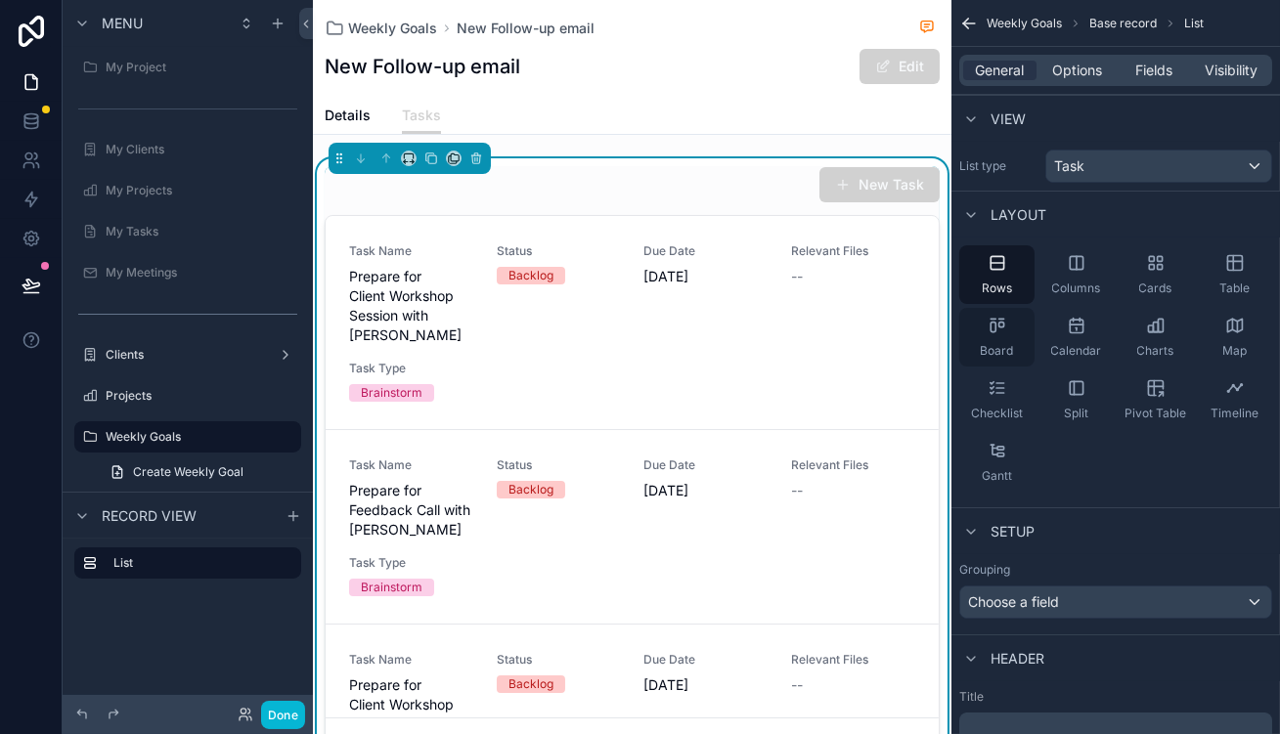
click at [1014, 343] on span "Board" at bounding box center [997, 351] width 33 height 16
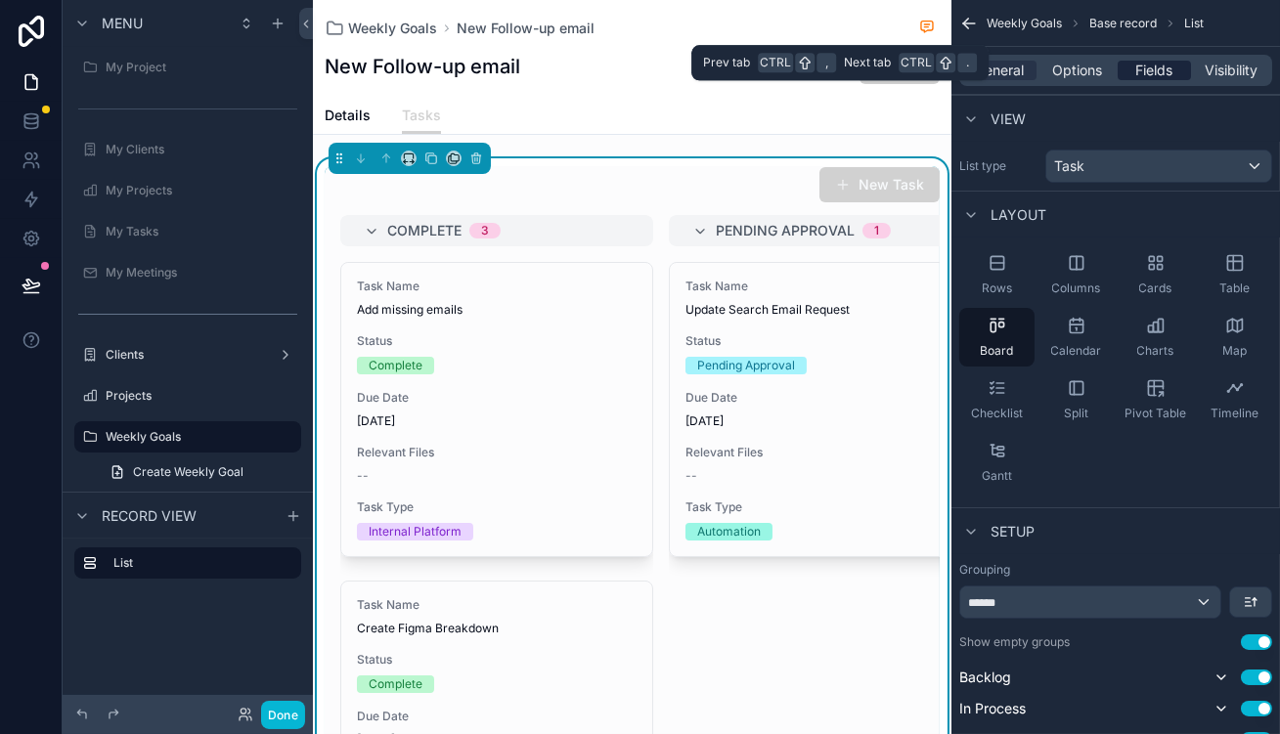
click at [1140, 64] on div "General Options Fields Visibility" at bounding box center [1115, 70] width 313 height 31
click at [1168, 61] on span "Fields" at bounding box center [1154, 71] width 37 height 20
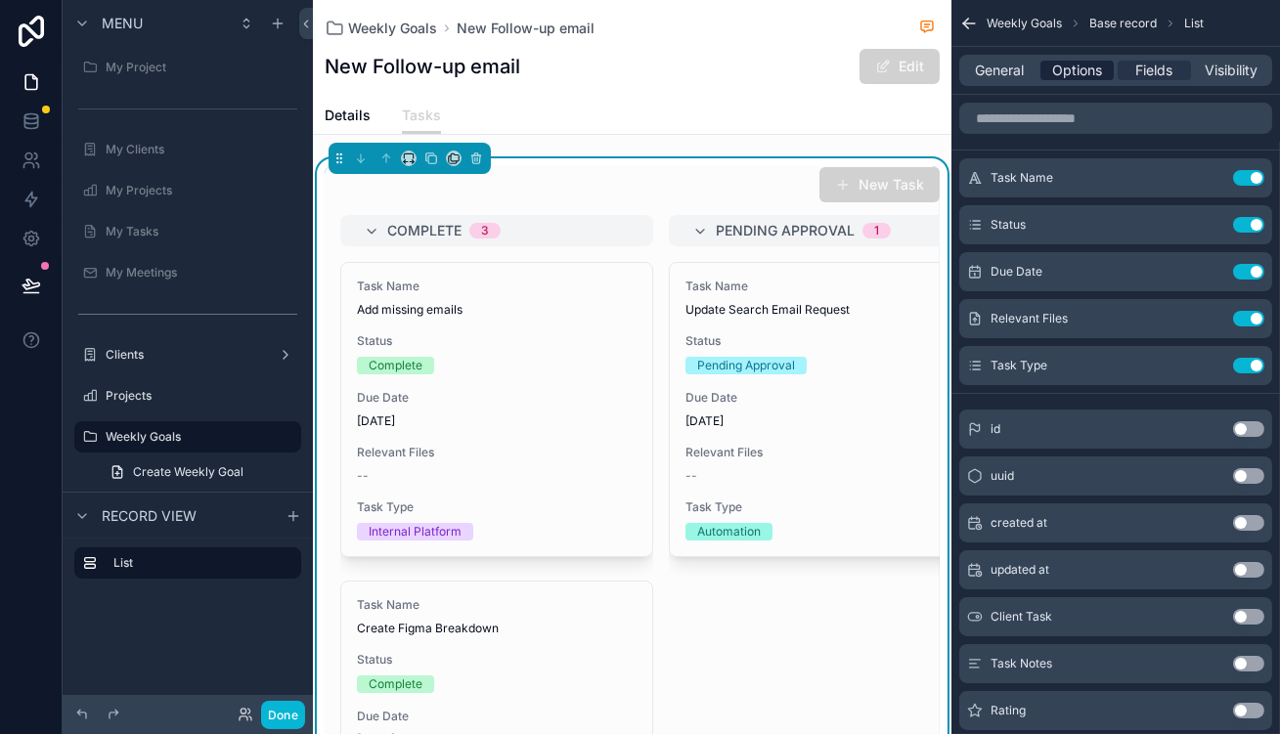
click at [1102, 62] on span "Options" at bounding box center [1077, 71] width 50 height 20
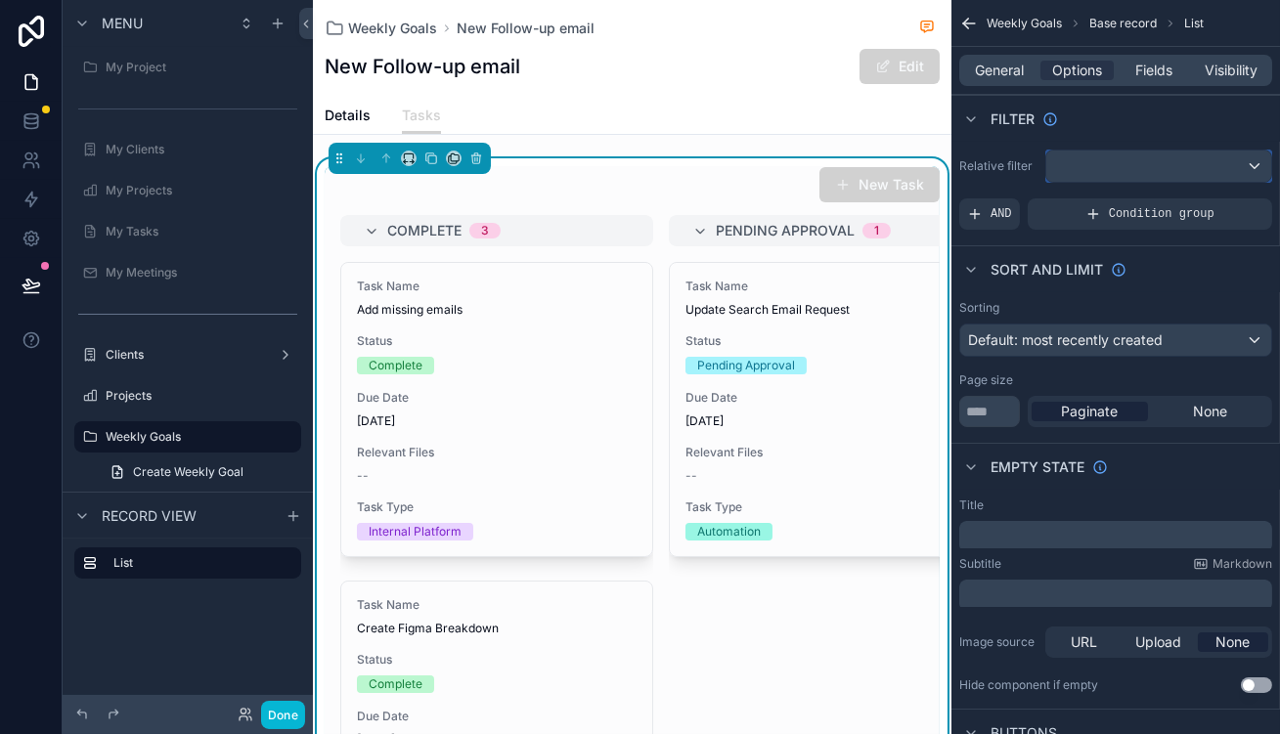
click at [1122, 151] on div "scrollable content" at bounding box center [1158, 166] width 225 height 31
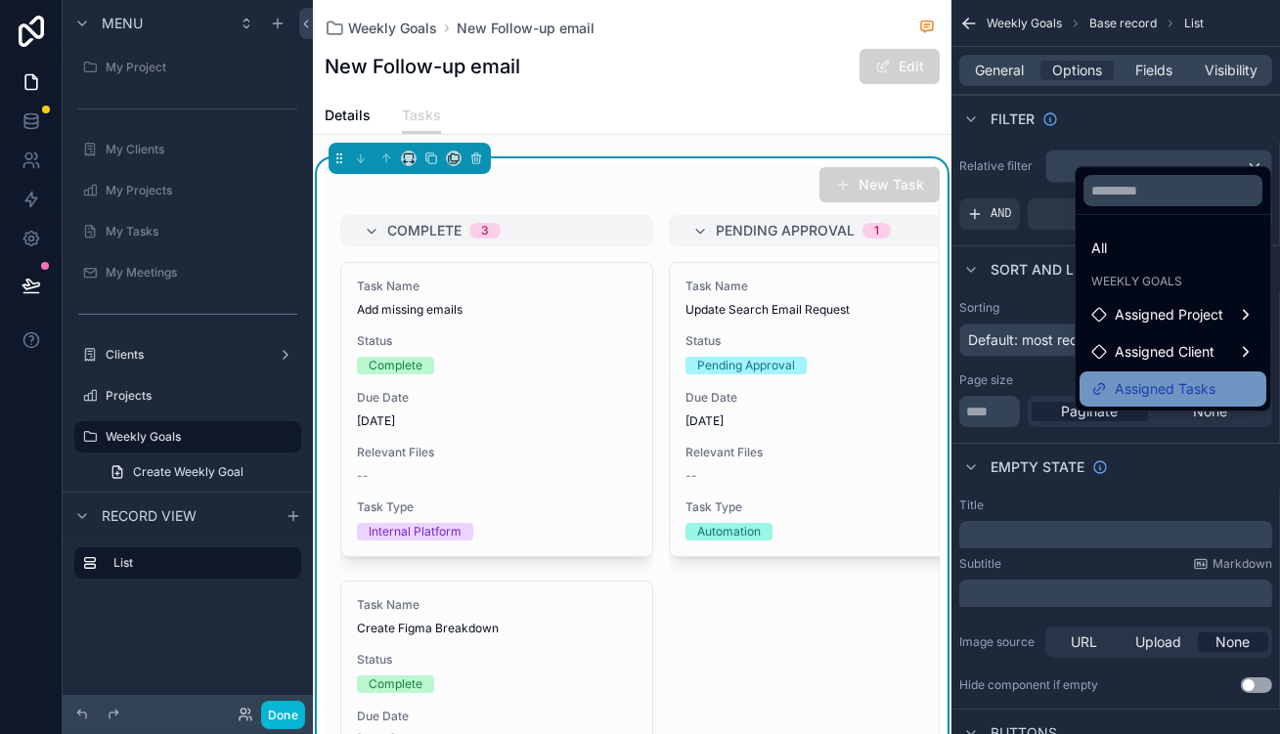
click at [1156, 378] on span "Assigned Tasks" at bounding box center [1165, 389] width 101 height 23
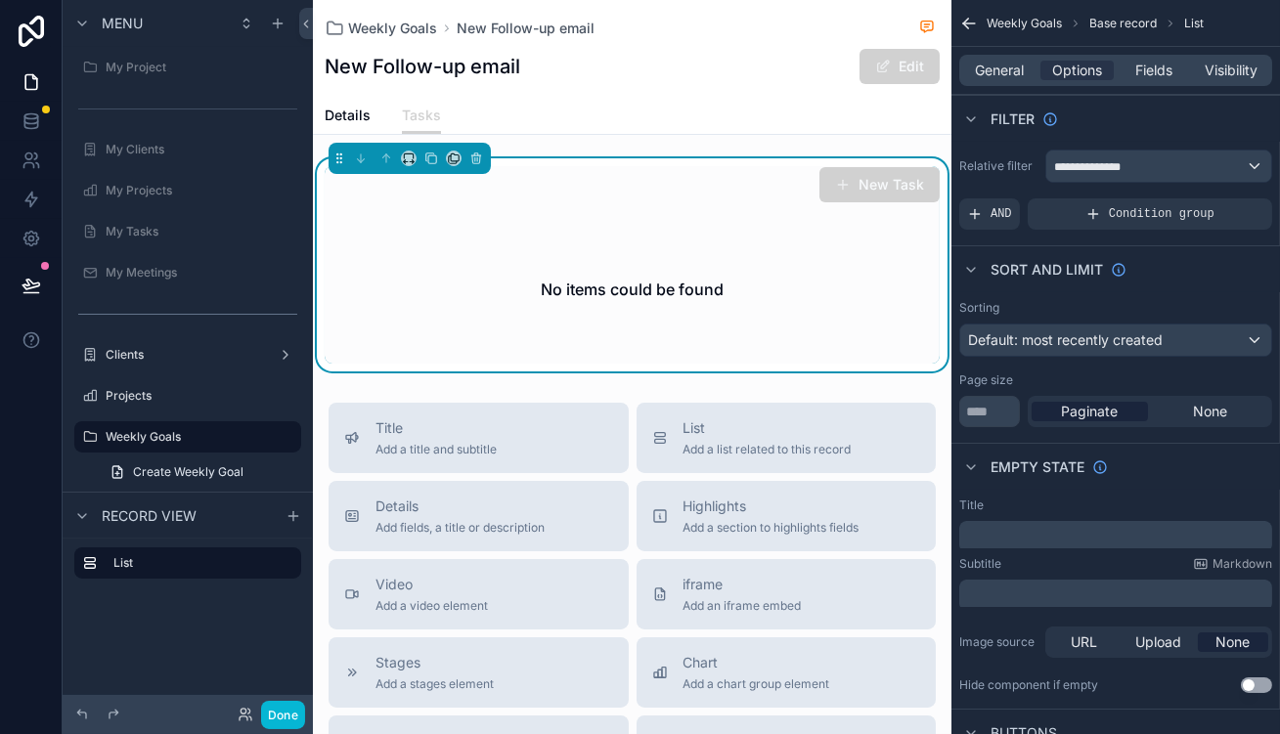
click at [1066, 529] on p "﻿" at bounding box center [1117, 537] width 301 height 16
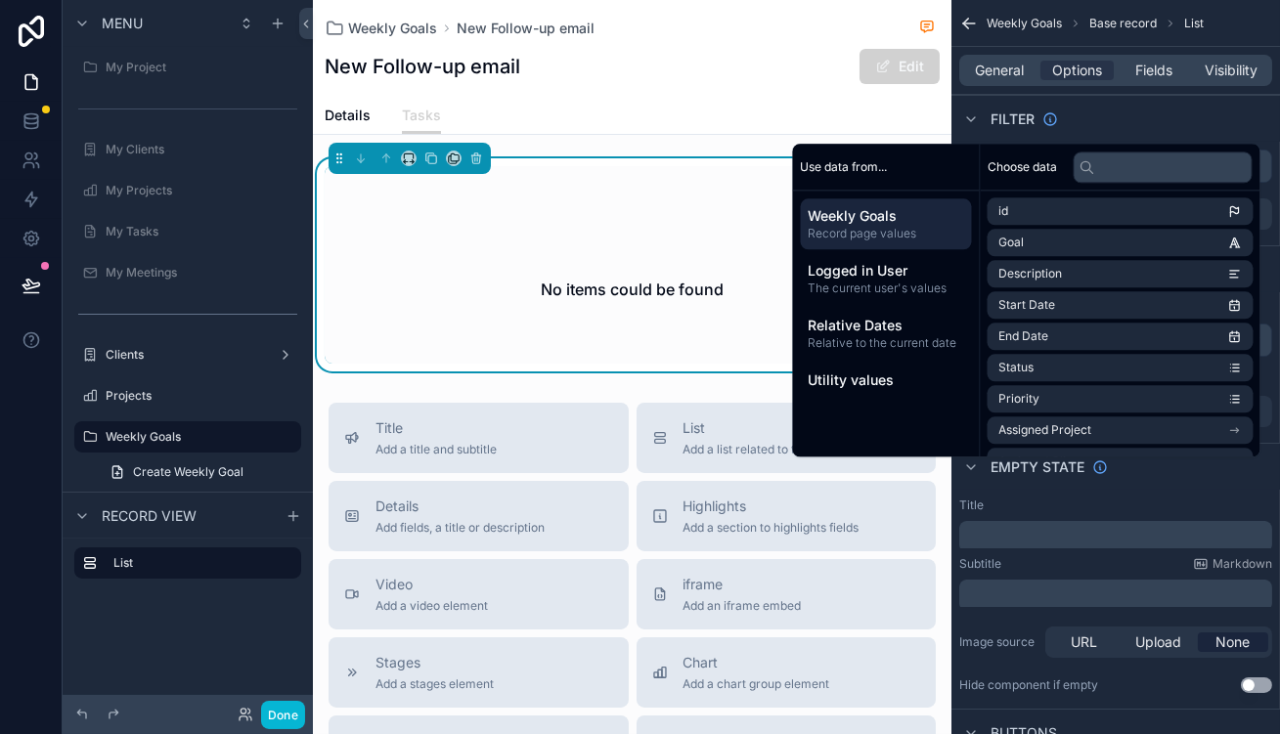
click at [1054, 556] on div "Subtitle Markdown" at bounding box center [1115, 564] width 313 height 16
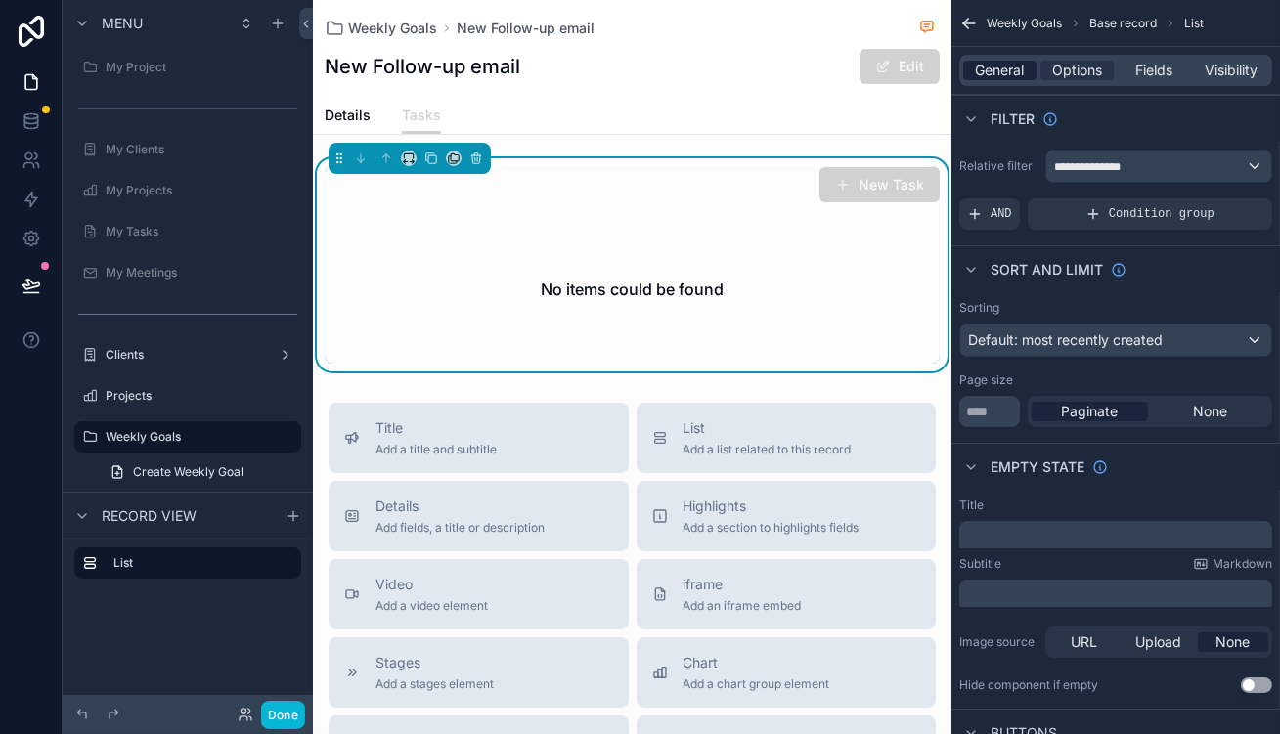
click at [1018, 62] on span "General" at bounding box center [1000, 71] width 49 height 20
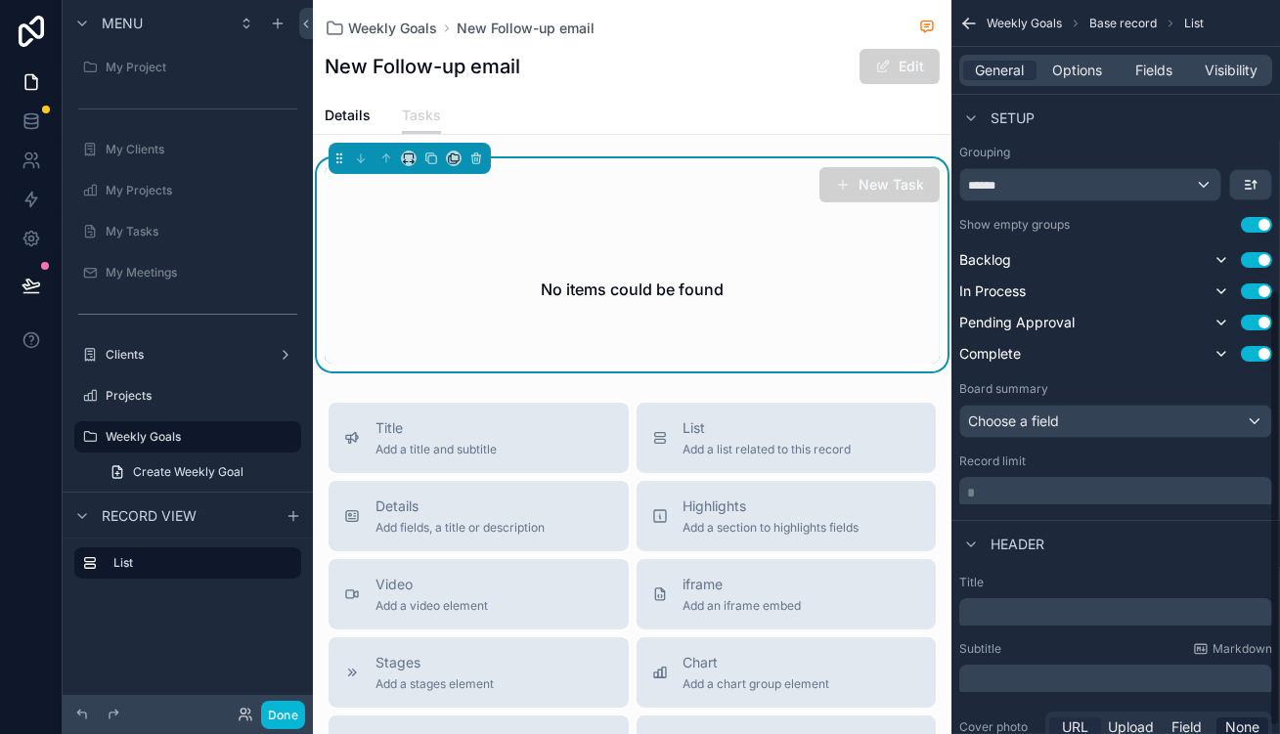
scroll to position [496, 0]
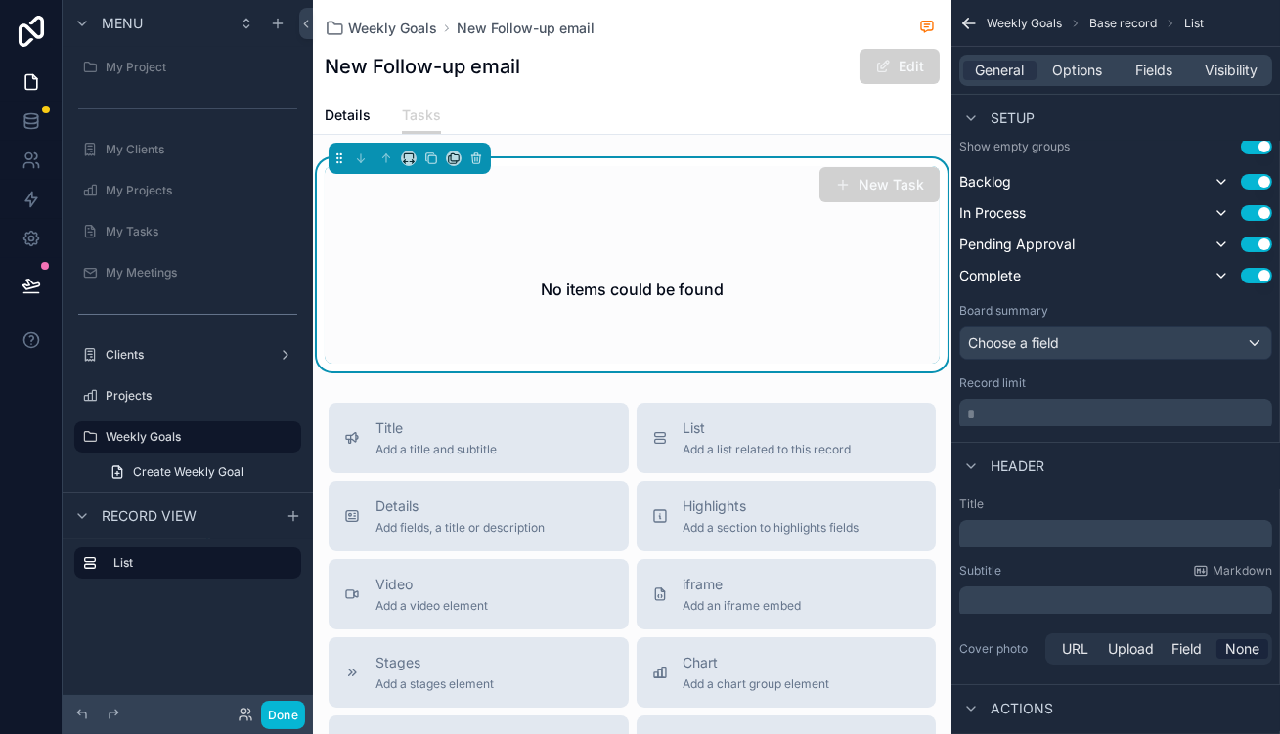
click at [1046, 526] on p "﻿" at bounding box center [1117, 536] width 301 height 20
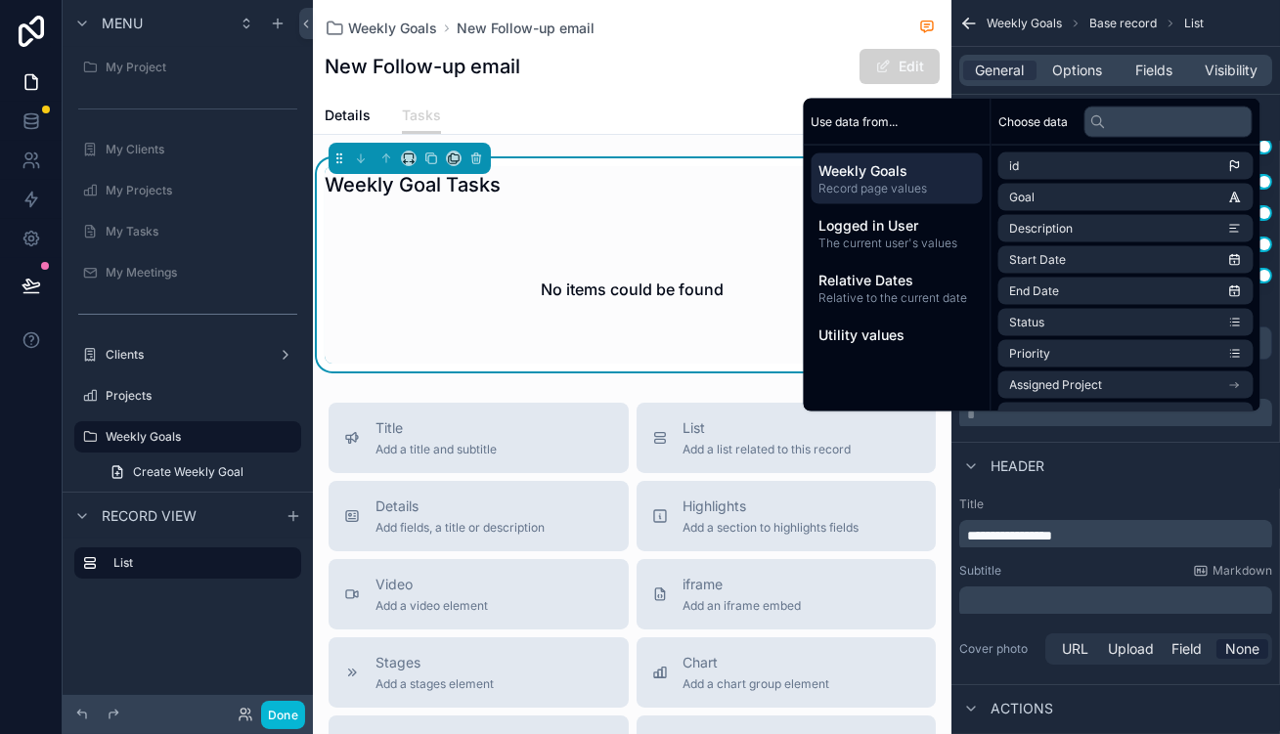
click at [1045, 563] on div "Subtitle Markdown" at bounding box center [1115, 571] width 313 height 16
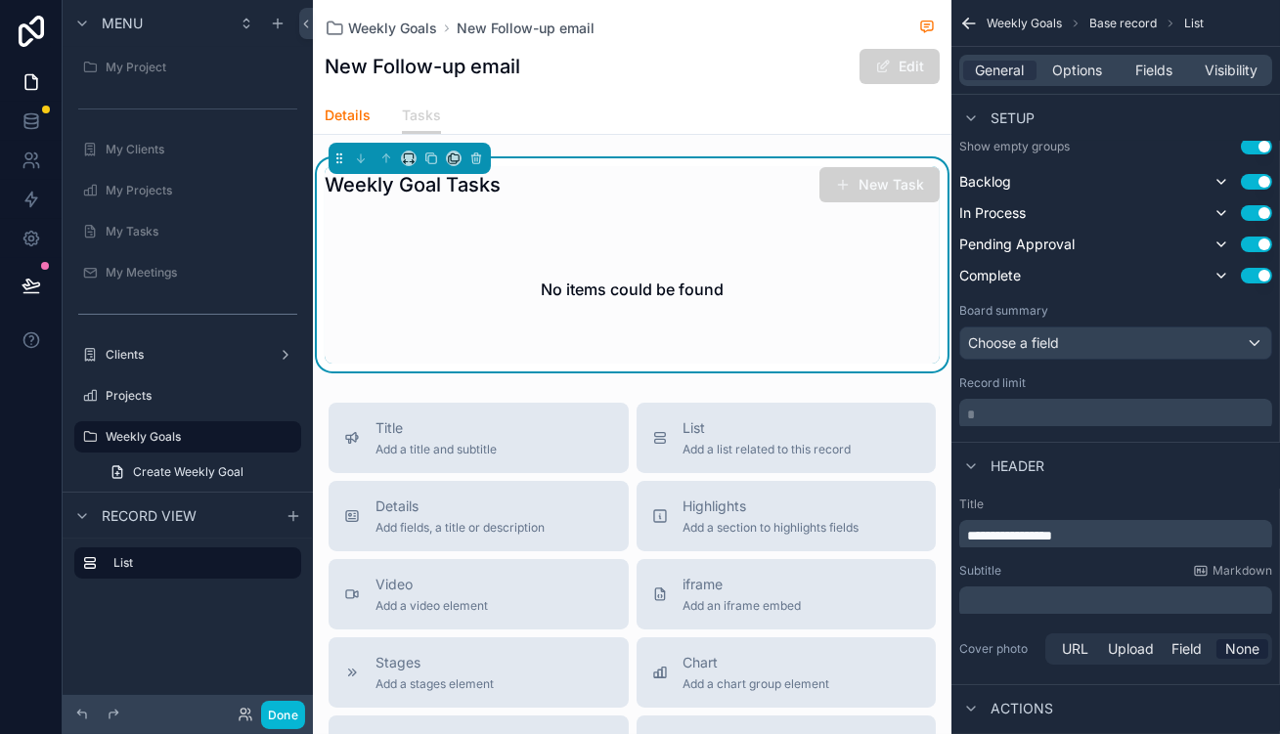
click at [325, 106] on span "Details" at bounding box center [348, 116] width 46 height 20
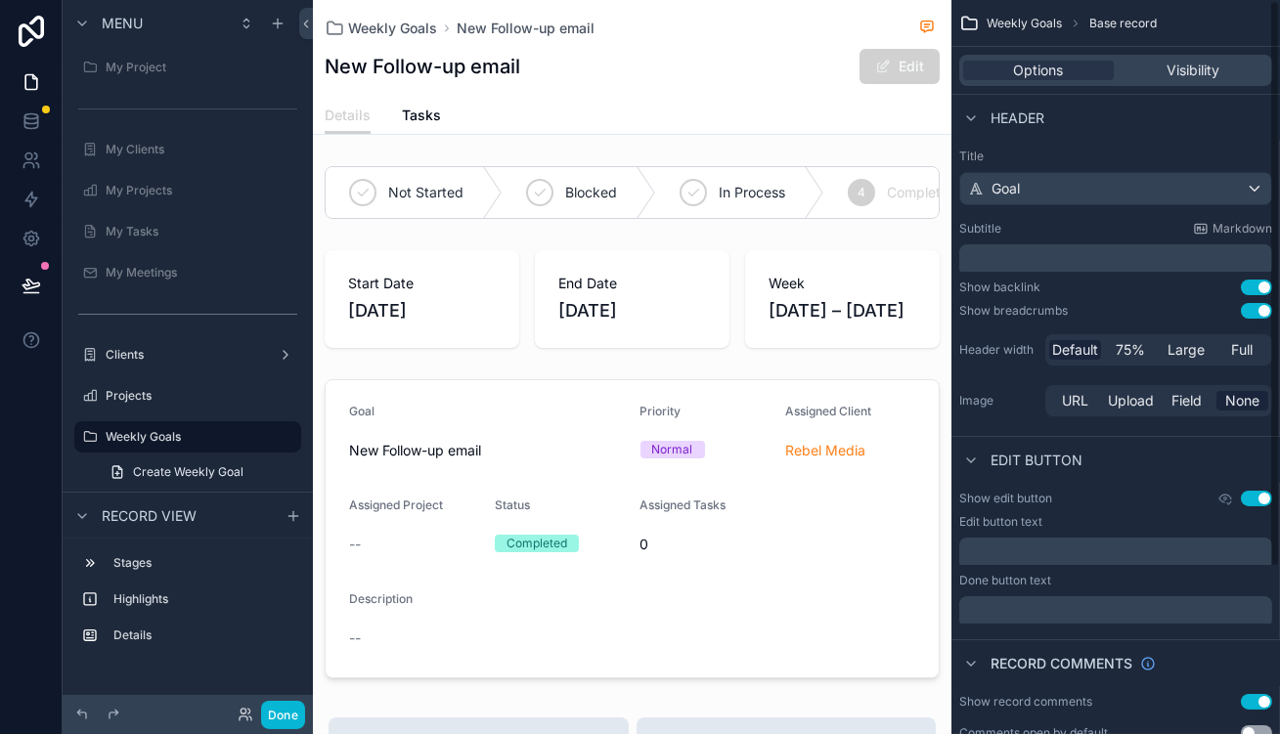
click at [1052, 250] on p "﻿" at bounding box center [1117, 260] width 301 height 20
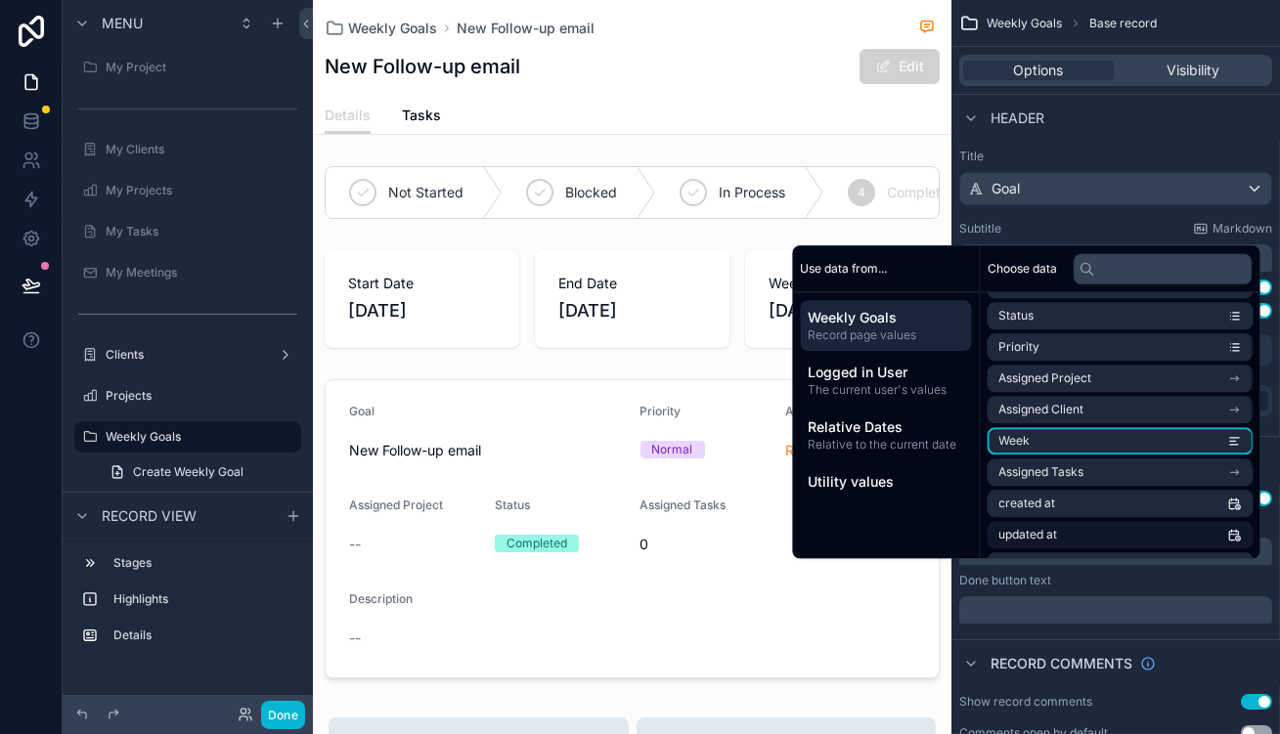
scroll to position [160, 0]
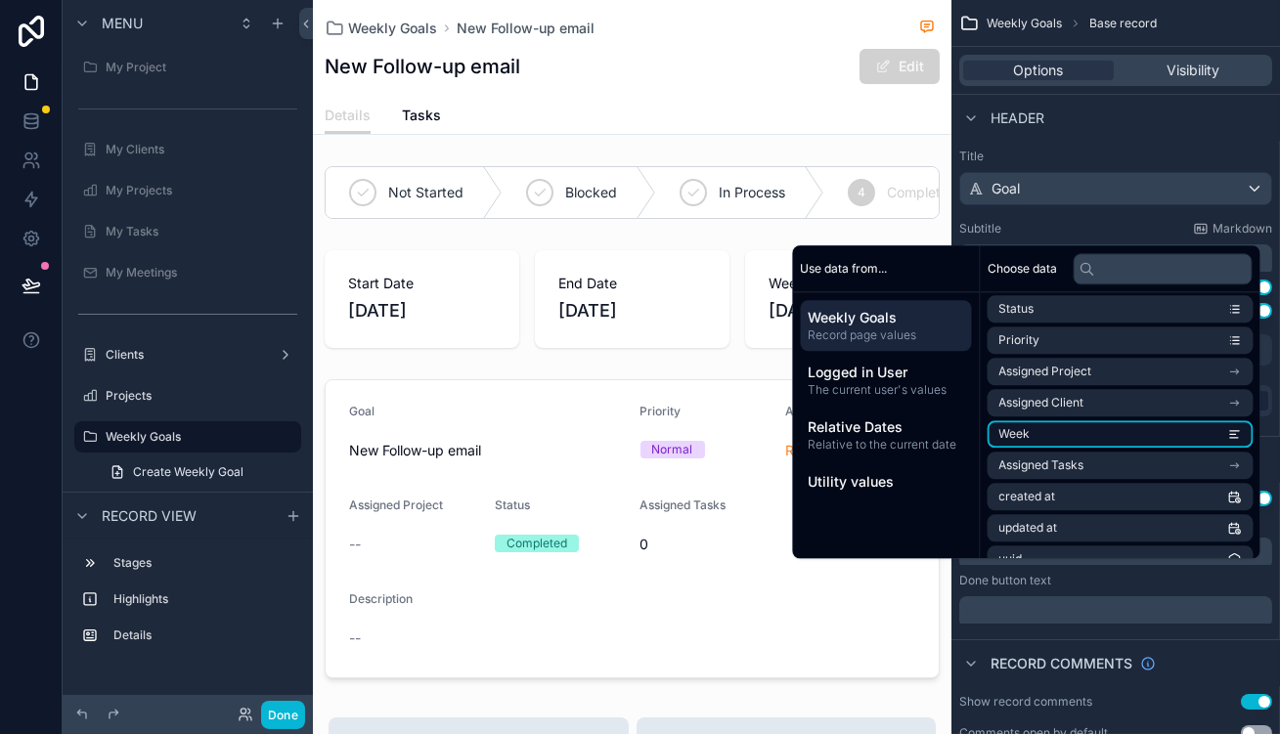
click at [1081, 421] on li "Week" at bounding box center [1121, 434] width 266 height 27
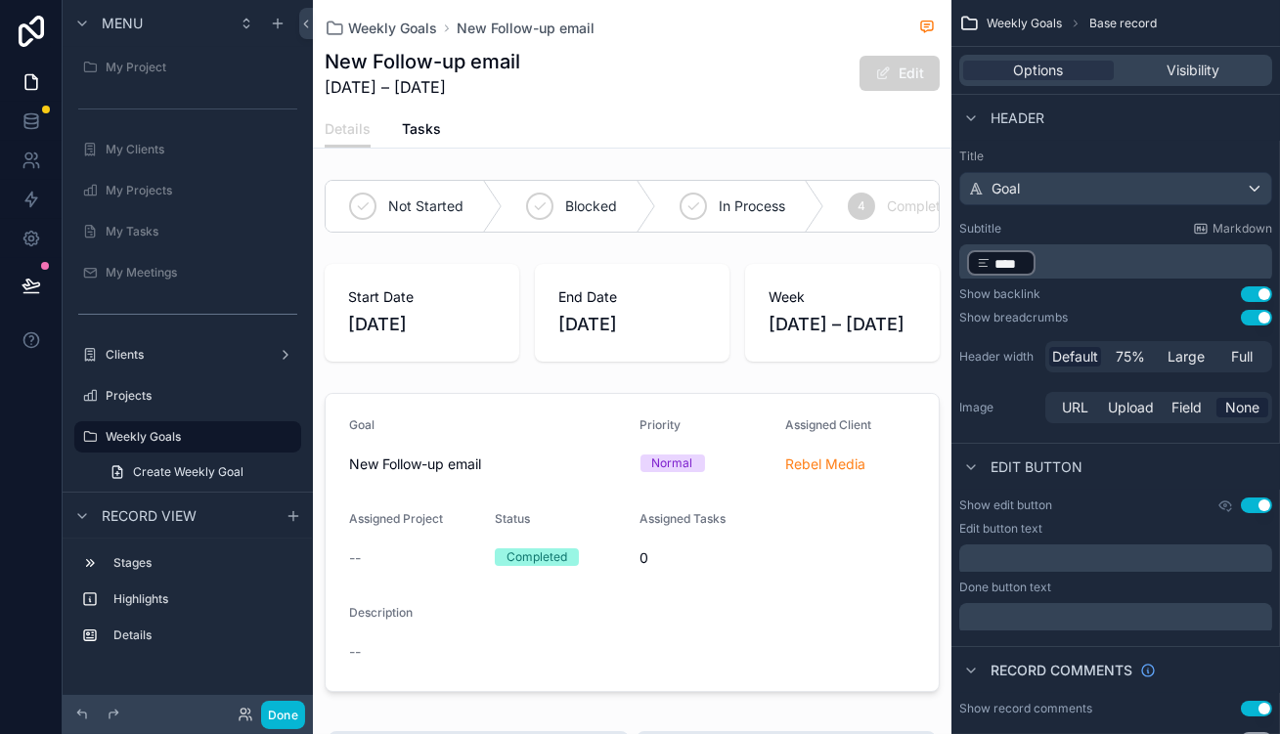
click at [639, 34] on div "Weekly Goals New Follow-up email" at bounding box center [632, 28] width 615 height 24
click at [390, 117] on div "Details Tasks" at bounding box center [632, 129] width 615 height 37
click at [384, 117] on div "Details Tasks" at bounding box center [632, 129] width 615 height 37
click at [402, 111] on link "Tasks" at bounding box center [421, 130] width 39 height 39
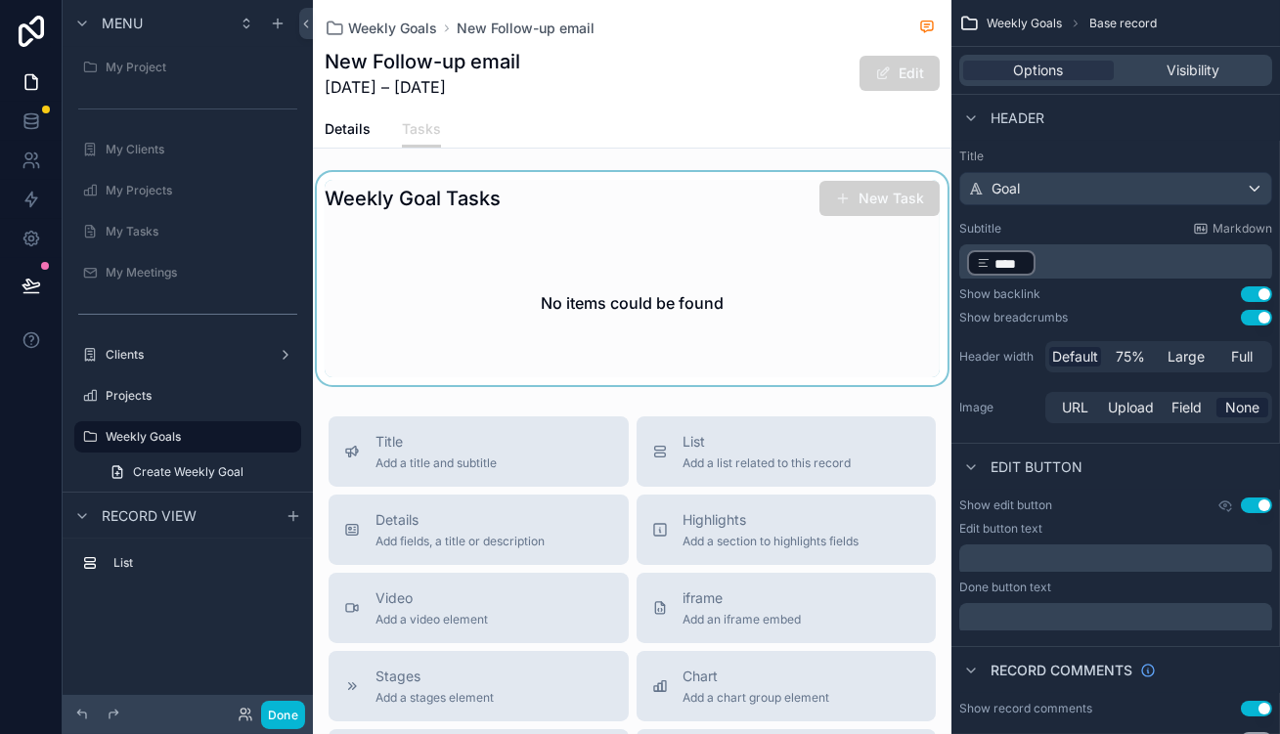
click at [660, 287] on div "scrollable content" at bounding box center [632, 278] width 639 height 213
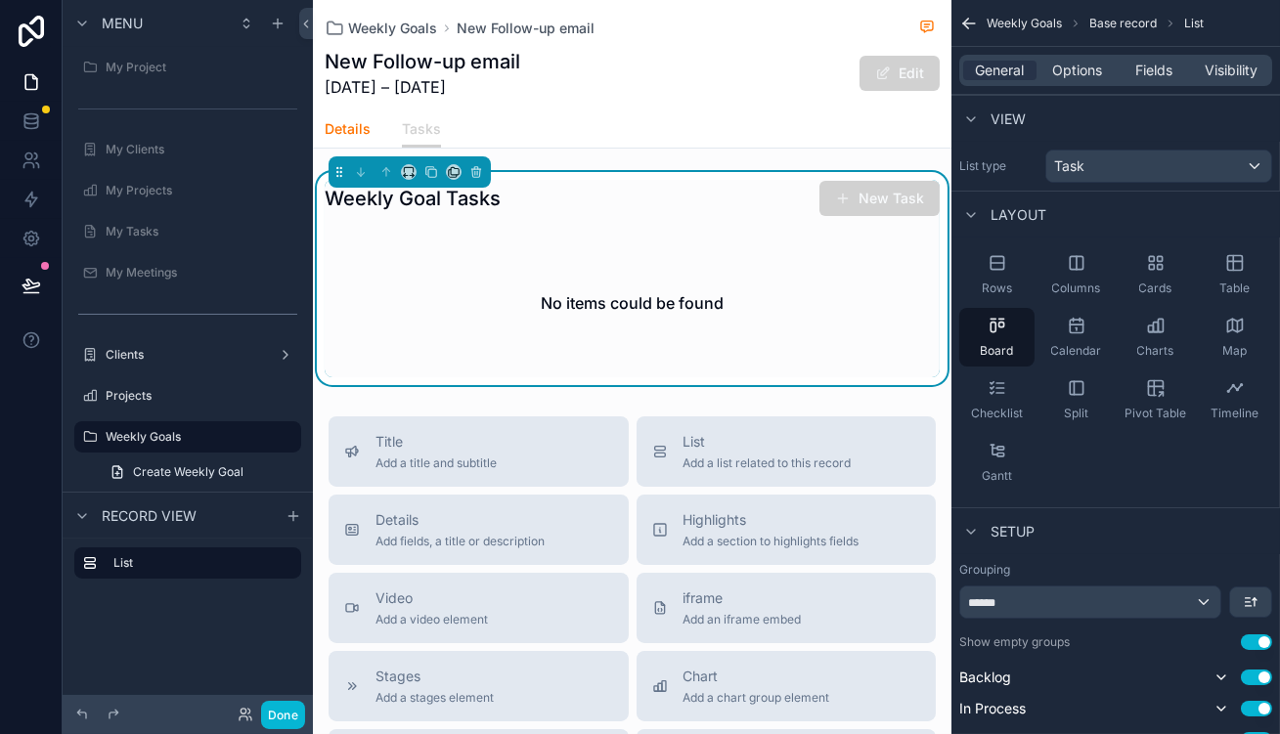
click at [325, 119] on span "Details" at bounding box center [348, 129] width 46 height 20
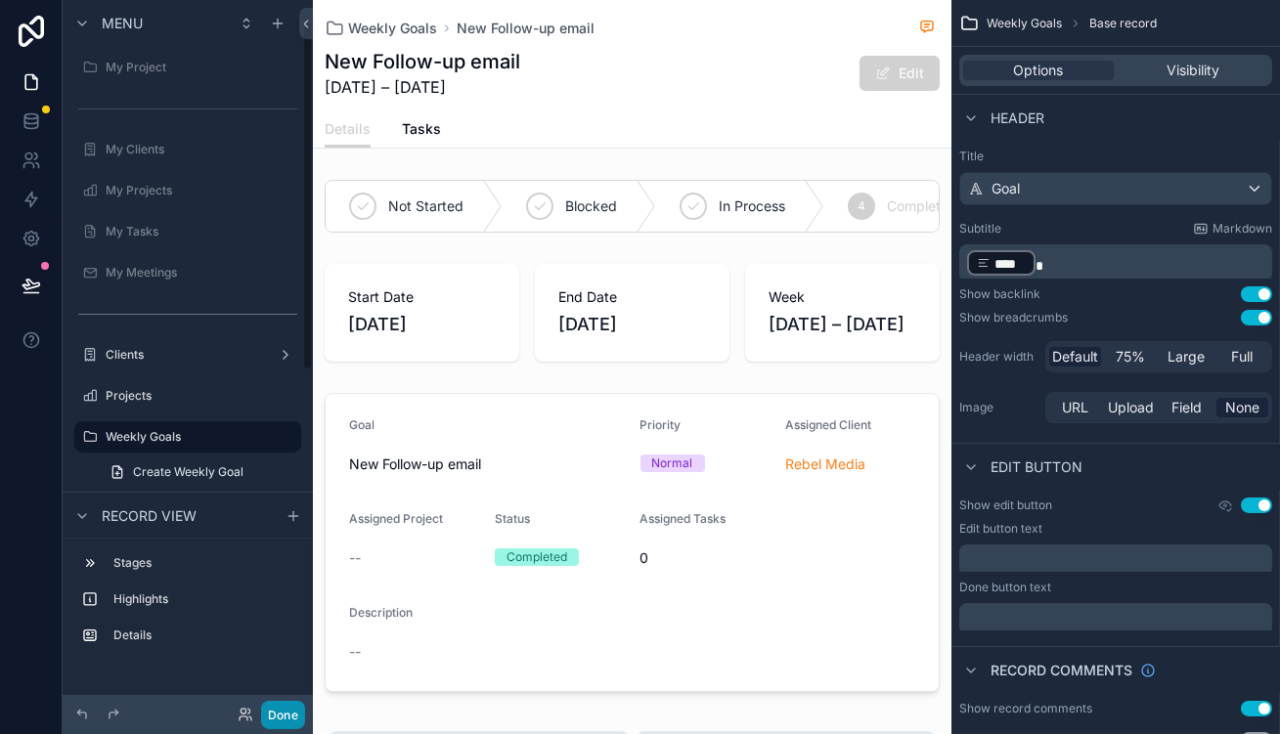
click at [261, 713] on button "Done" at bounding box center [283, 715] width 44 height 28
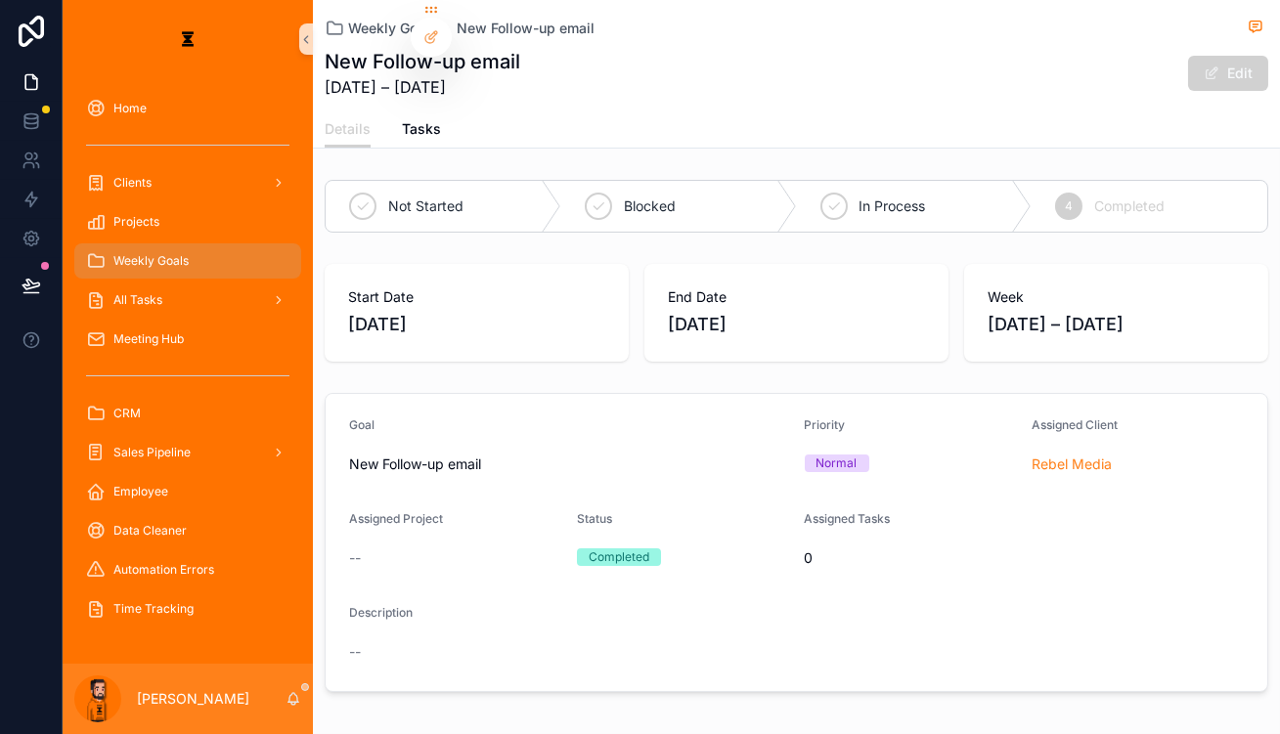
click at [189, 245] on div "Weekly Goals" at bounding box center [187, 260] width 203 height 31
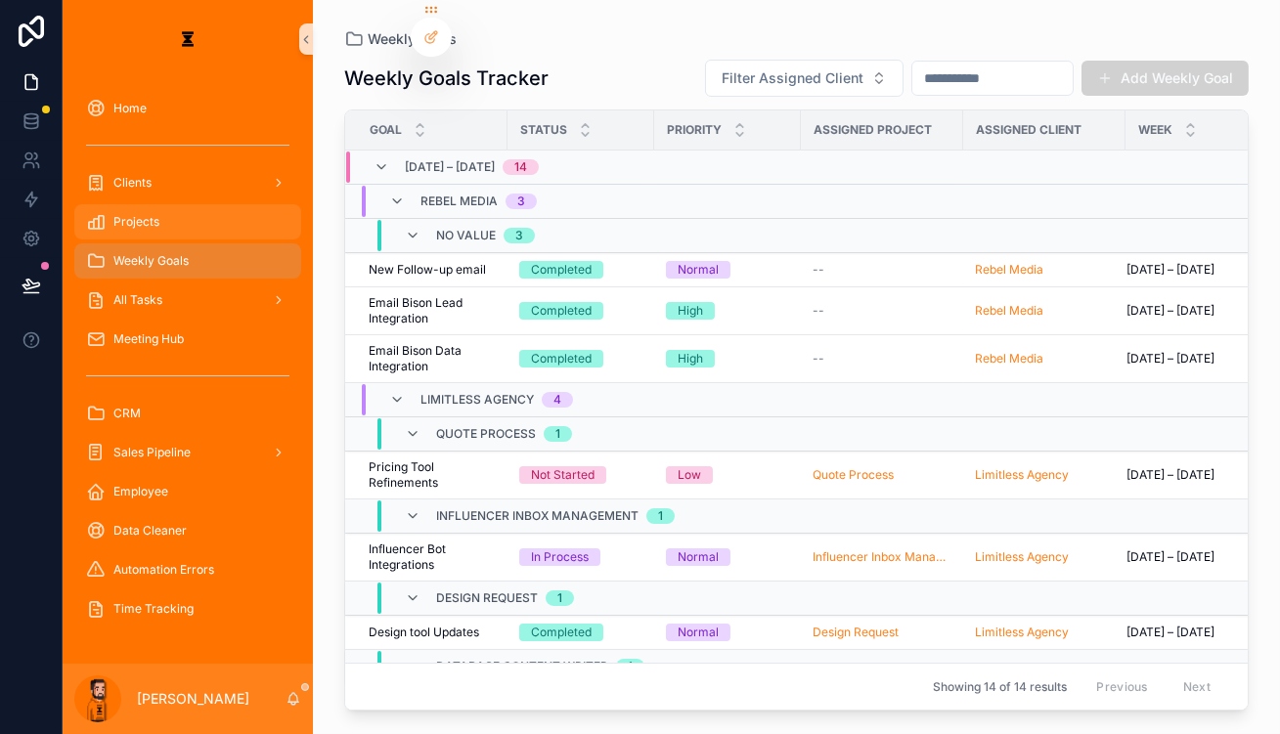
click at [143, 206] on div "Projects" at bounding box center [187, 221] width 203 height 31
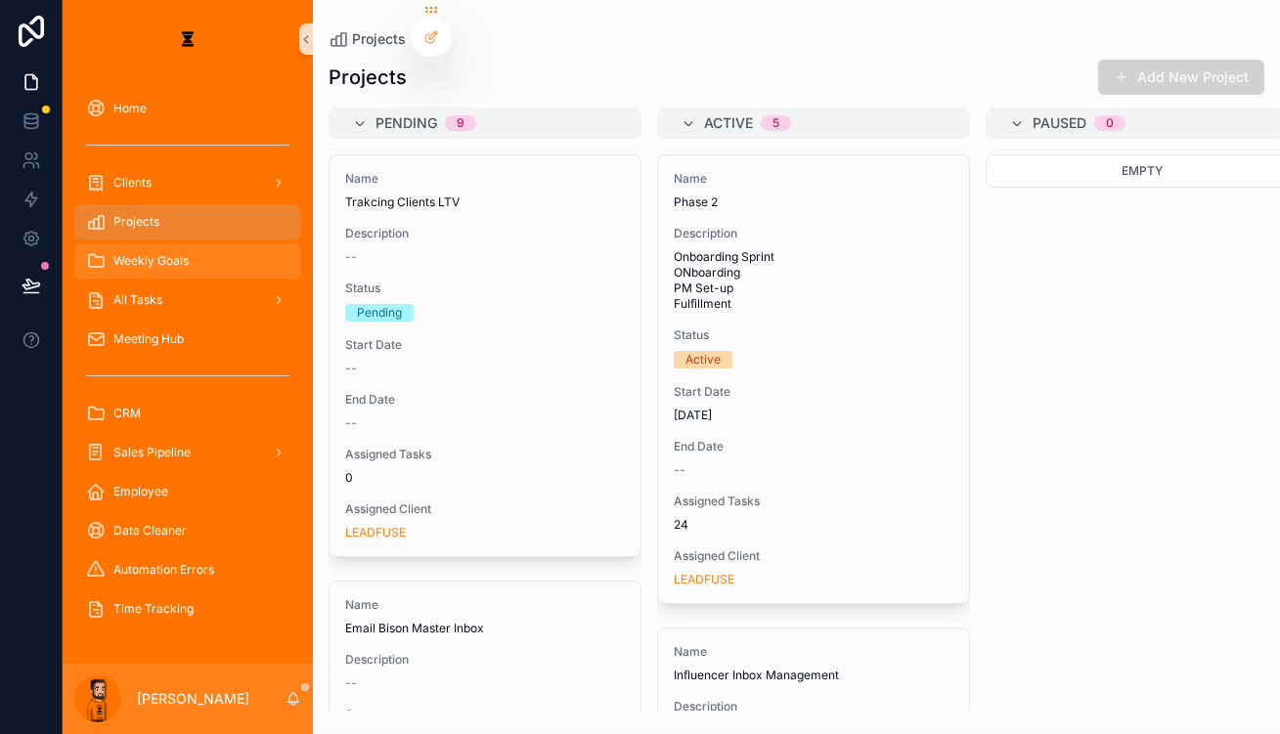
click at [154, 245] on div "Weekly Goals" at bounding box center [187, 260] width 203 height 31
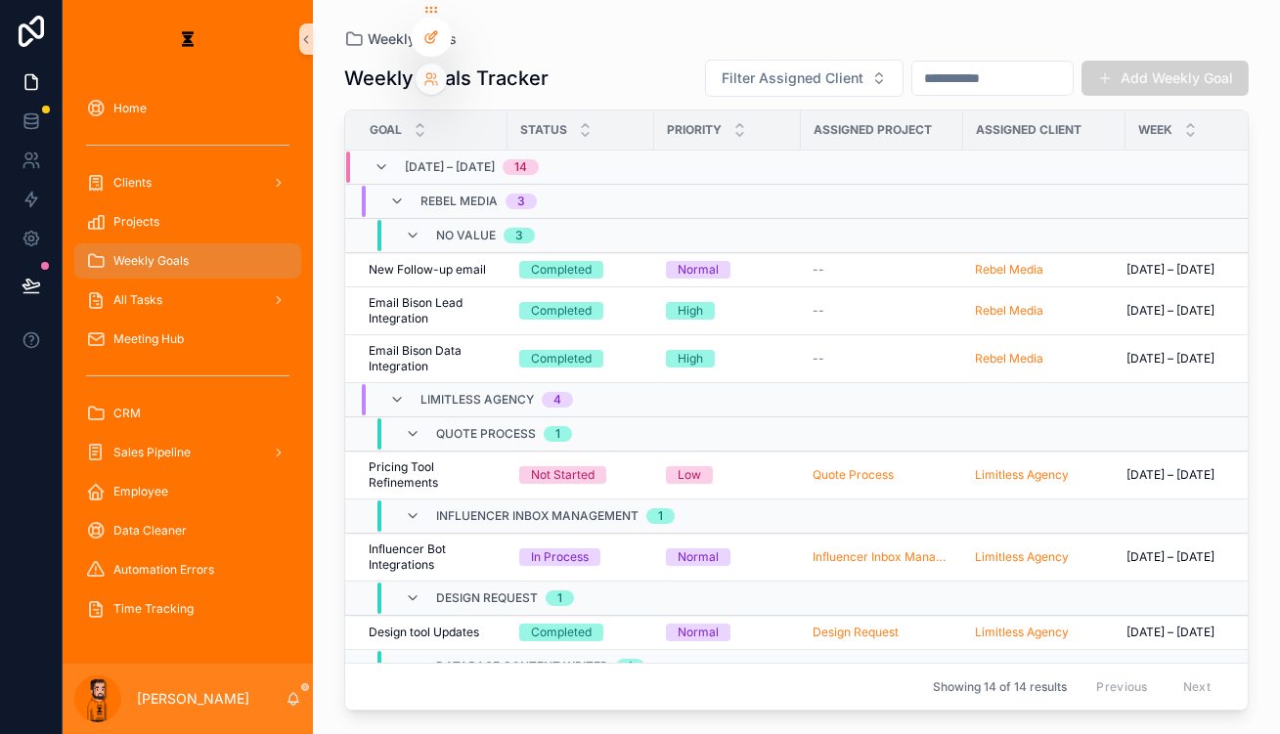
click at [423, 29] on icon at bounding box center [431, 37] width 16 height 16
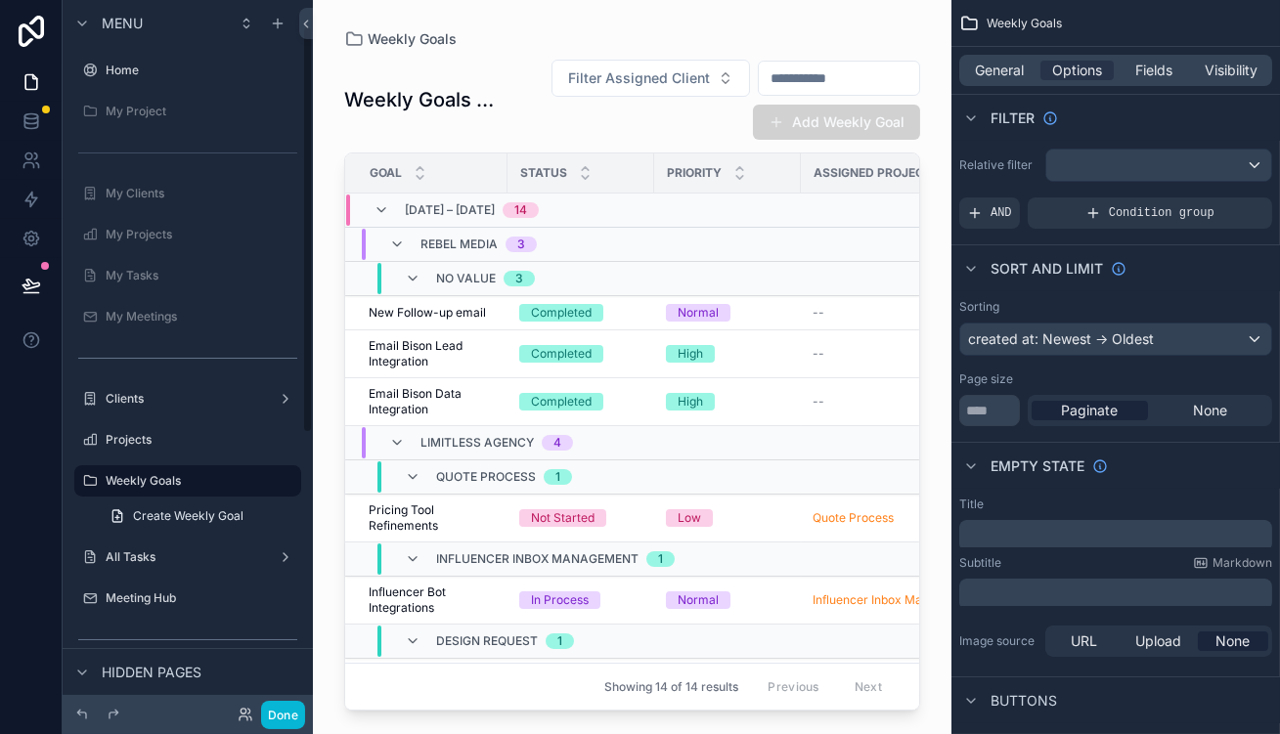
scroll to position [44, 0]
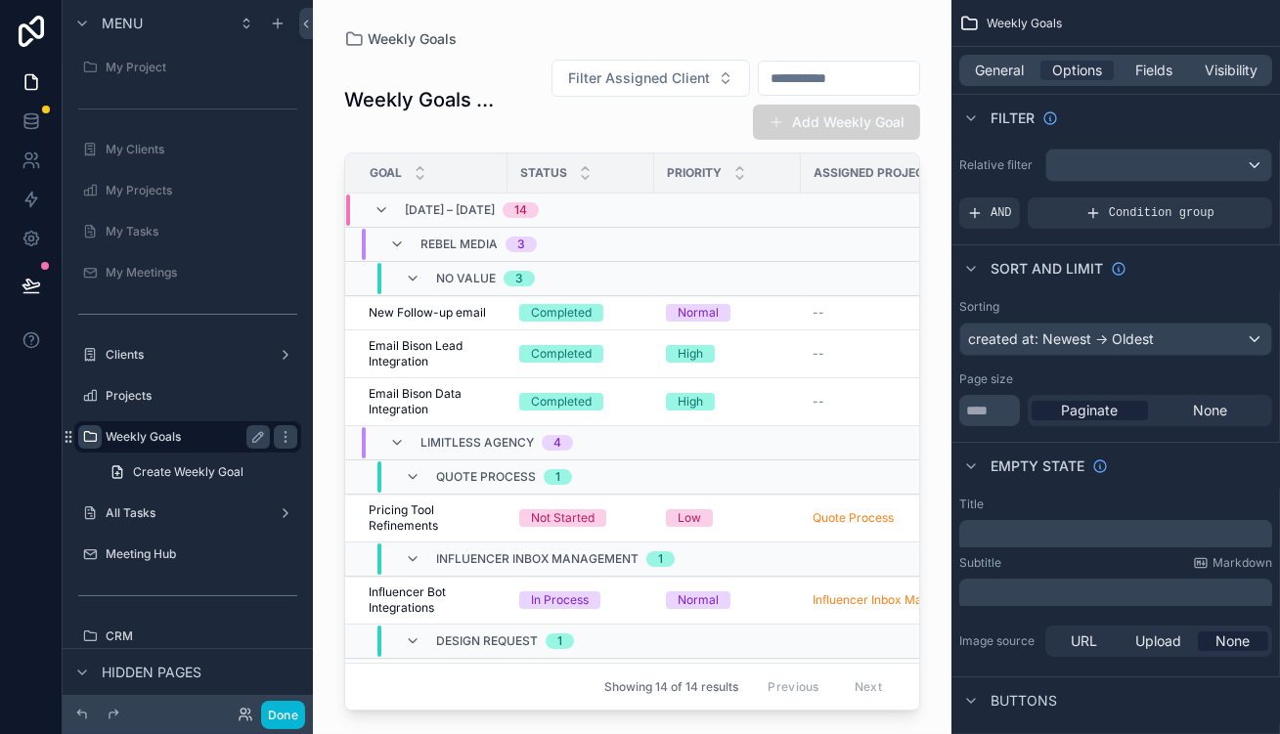
click at [82, 429] on icon "scrollable content" at bounding box center [90, 437] width 16 height 16
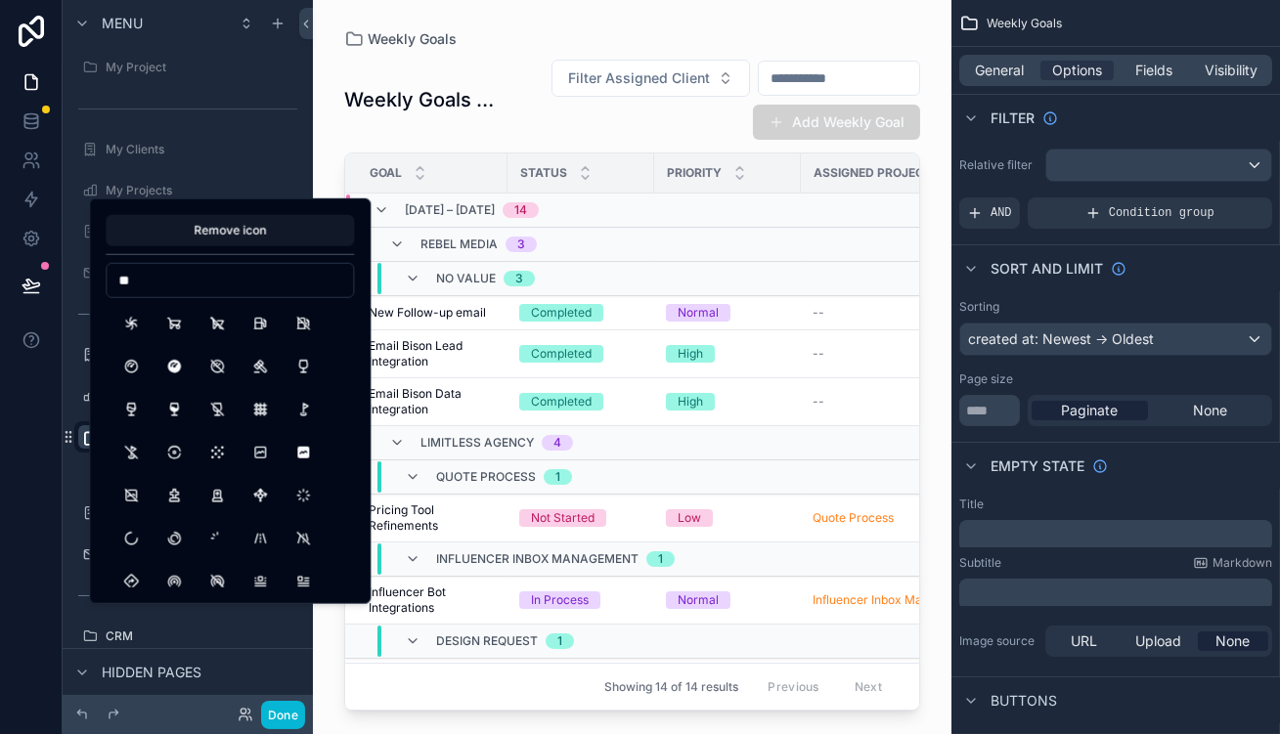
type input "*"
type input "******"
click at [156, 306] on button "TargetArrow" at bounding box center [173, 323] width 35 height 35
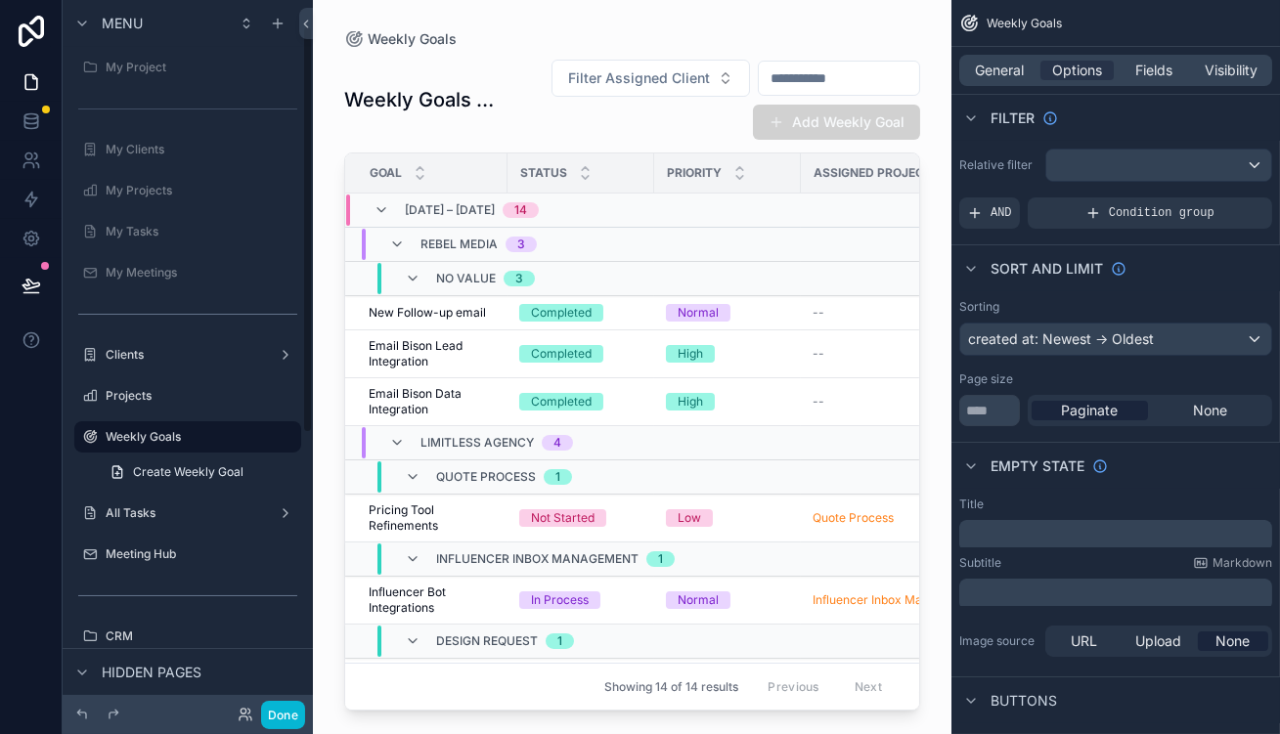
click at [952, 107] on div "scrollable content" at bounding box center [632, 355] width 639 height 711
click at [920, 116] on button "Add Weekly Goal" at bounding box center [836, 122] width 167 height 35
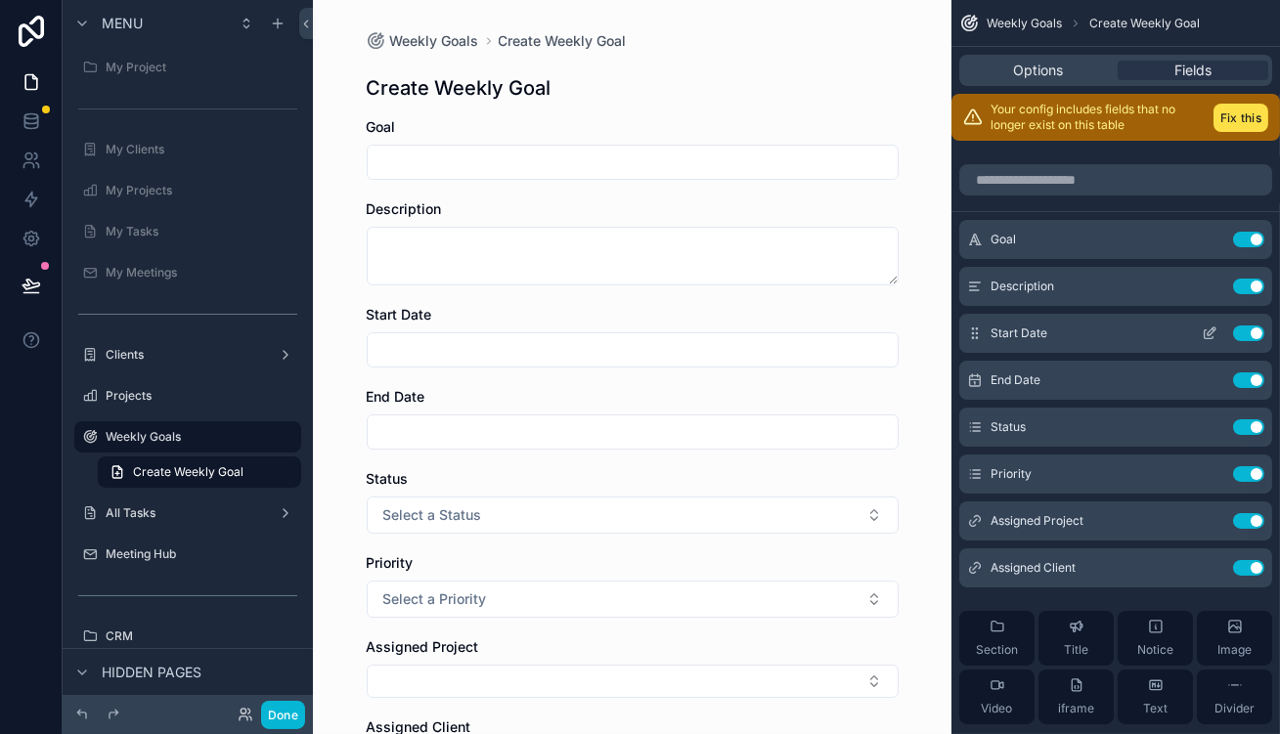
click at [1215, 326] on icon "scrollable content" at bounding box center [1210, 334] width 16 height 16
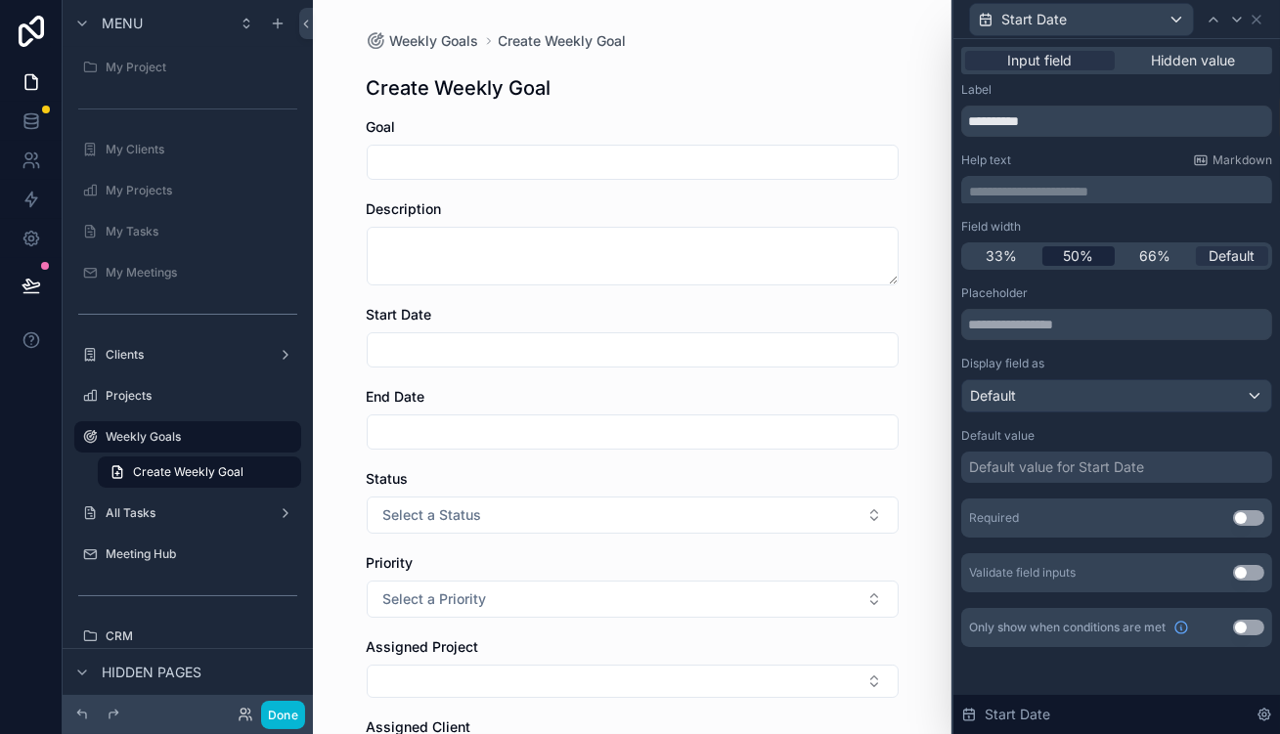
click at [1093, 246] on span "50%" at bounding box center [1078, 256] width 30 height 20
click at [1242, 12] on icon at bounding box center [1237, 20] width 16 height 16
click at [1093, 246] on span "50%" at bounding box center [1078, 256] width 30 height 20
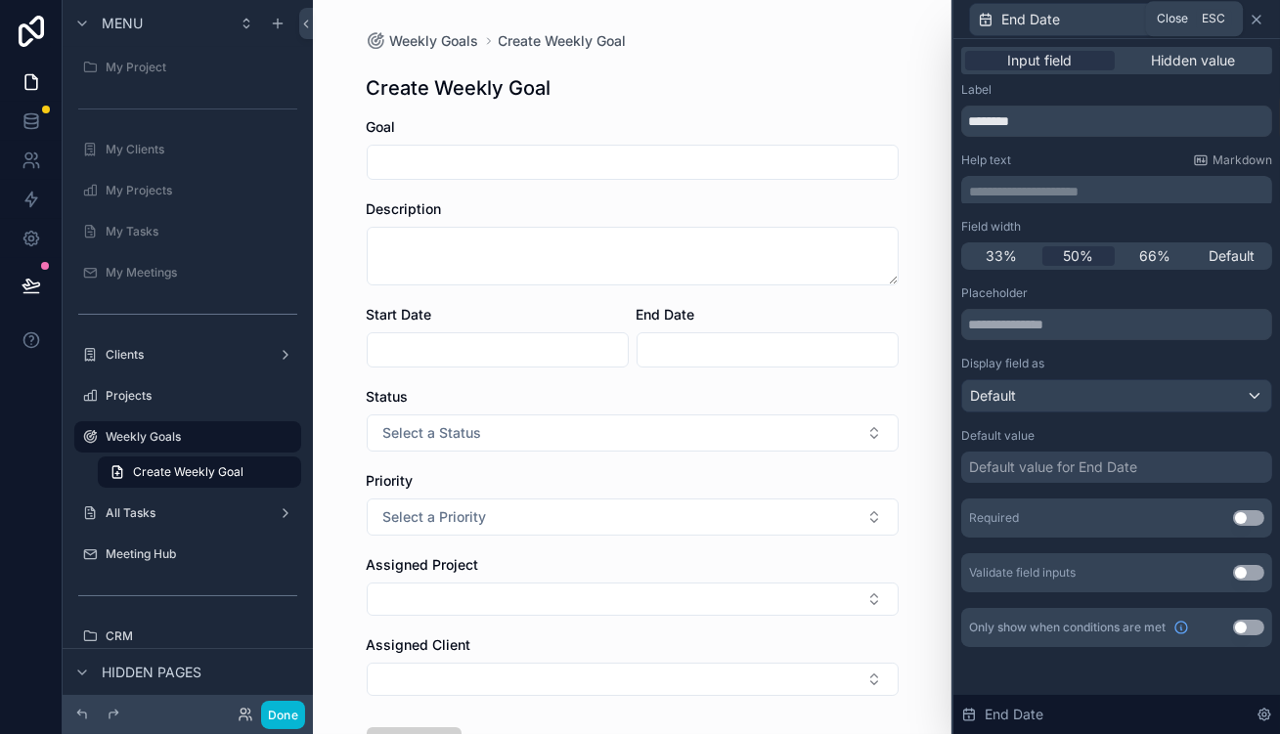
click at [1254, 14] on icon at bounding box center [1257, 20] width 16 height 16
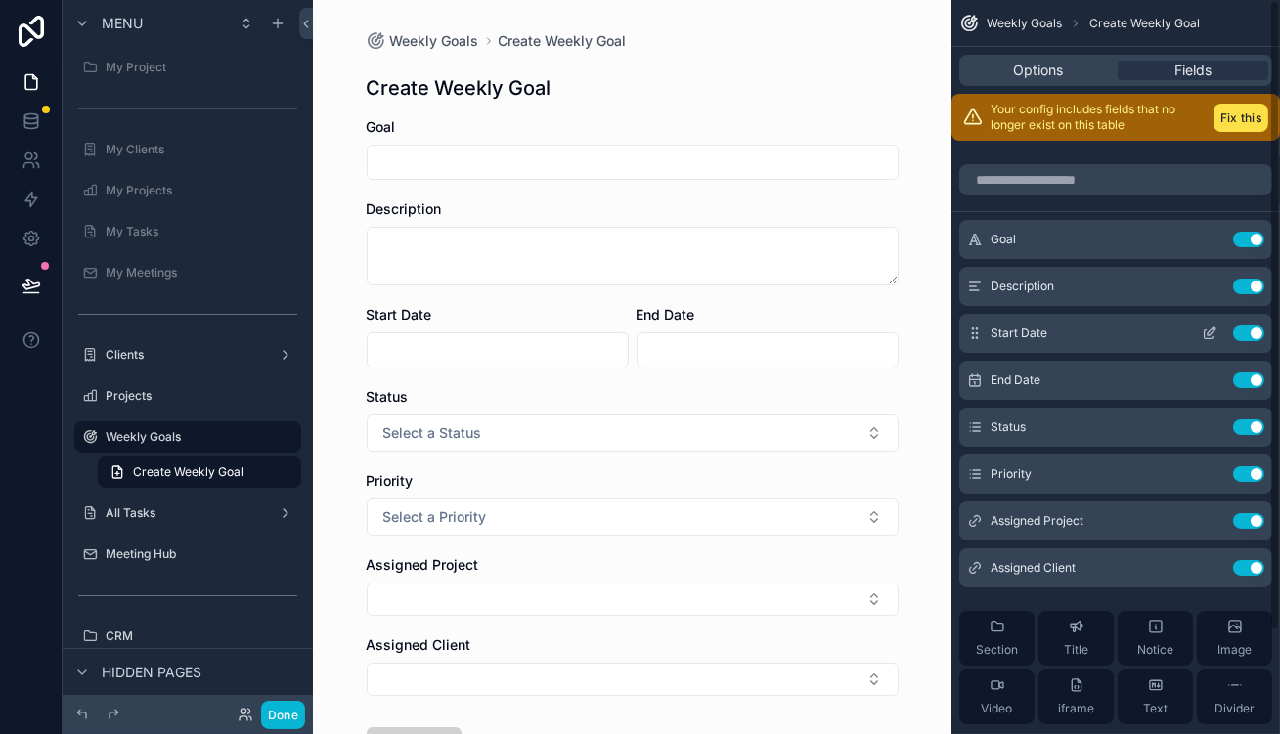
click at [1216, 328] on icon "scrollable content" at bounding box center [1212, 332] width 8 height 8
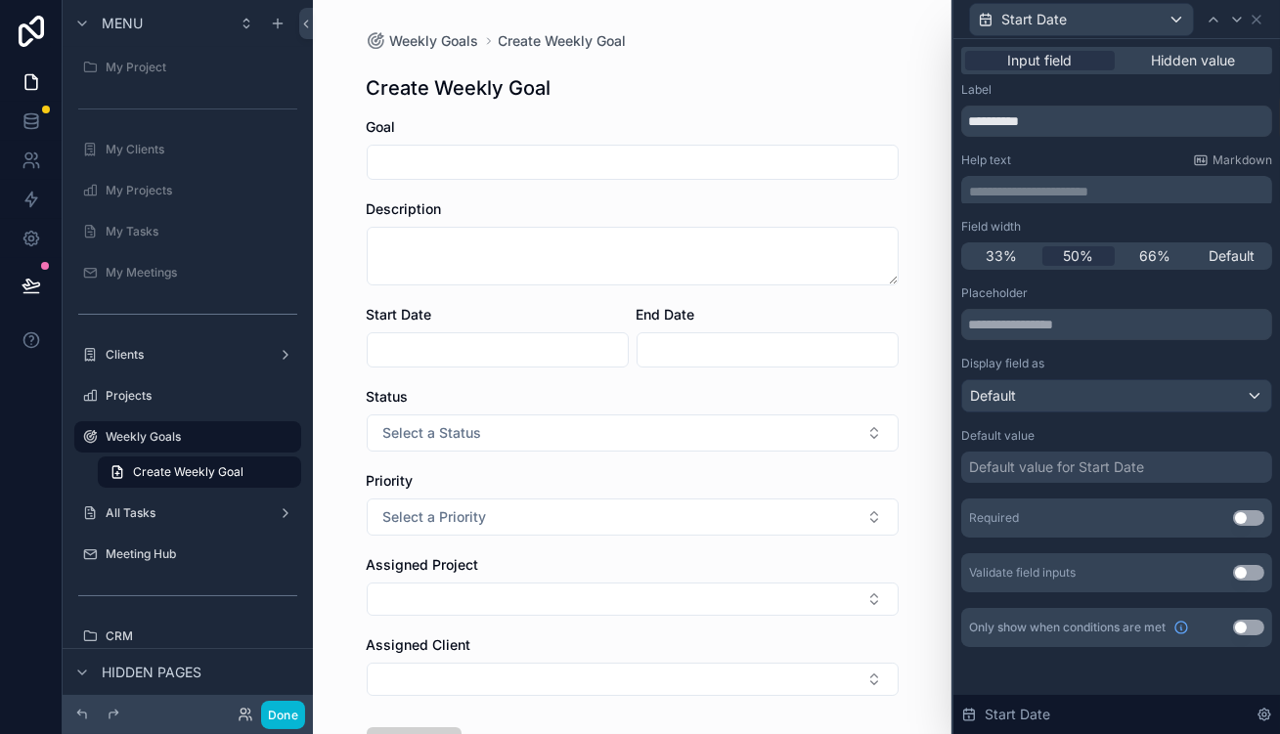
click at [1107, 458] on div "Default value for Start Date" at bounding box center [1056, 468] width 175 height 20
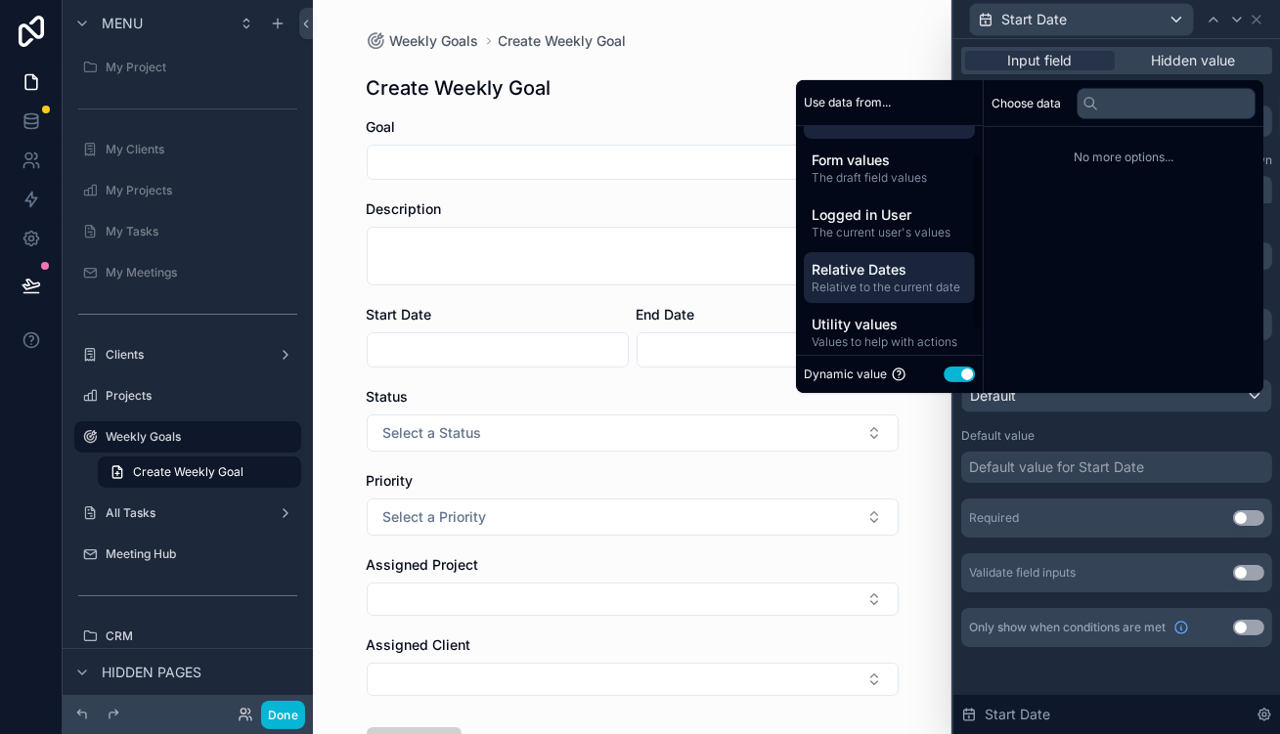
scroll to position [31, 0]
click at [919, 294] on span "Relative to the current date" at bounding box center [890, 287] width 156 height 16
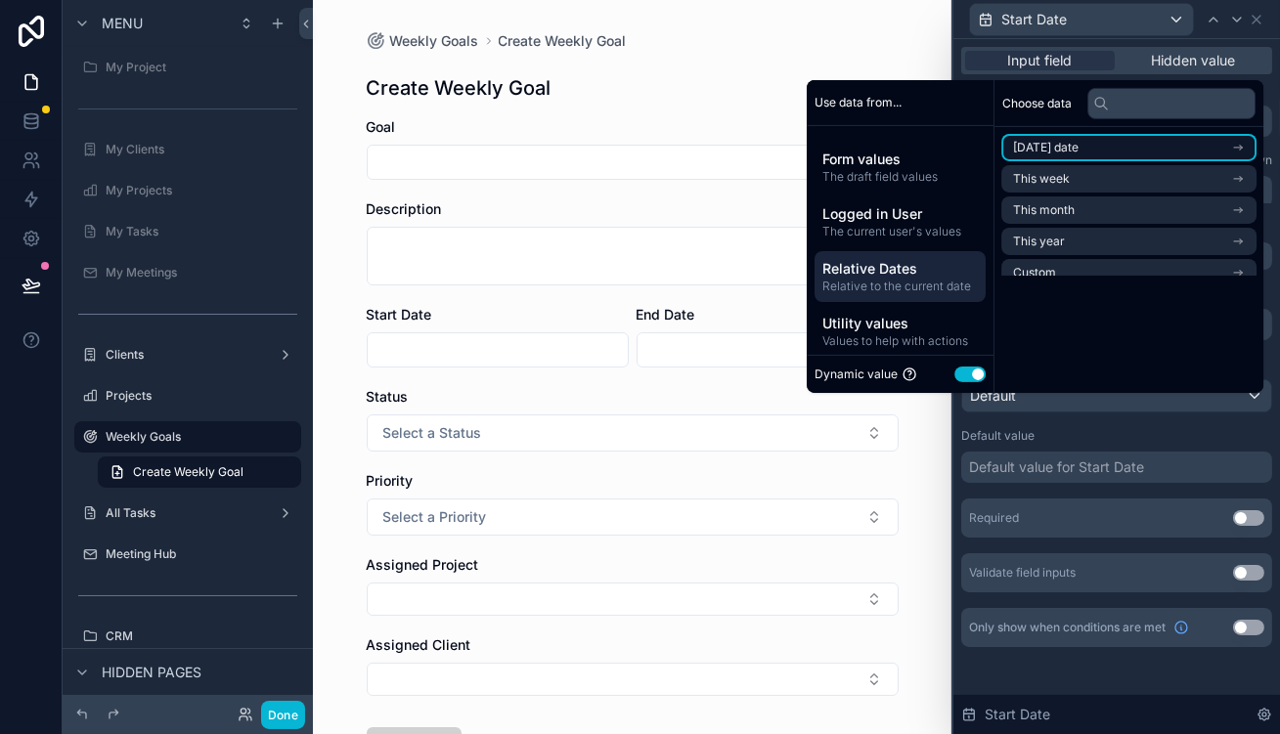
click at [1073, 161] on li "Today's date" at bounding box center [1128, 147] width 255 height 27
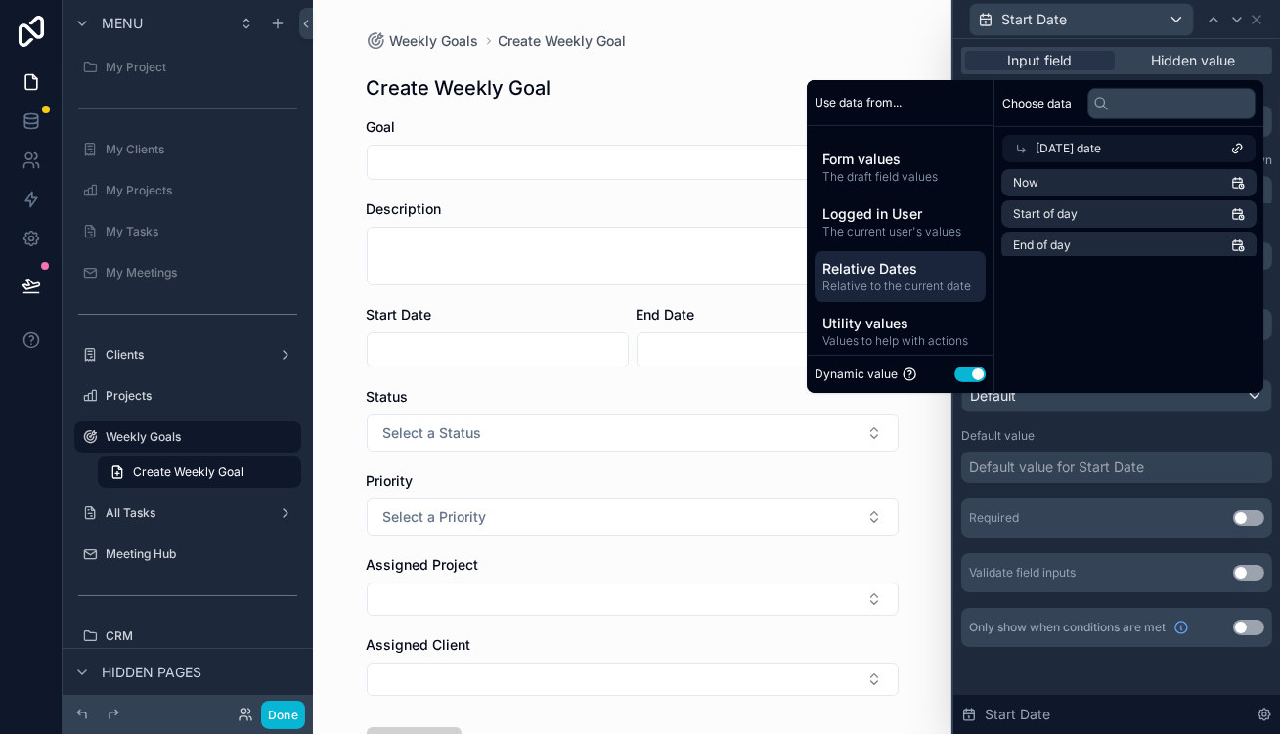
click at [1047, 156] on span "Today's date" at bounding box center [1069, 149] width 66 height 16
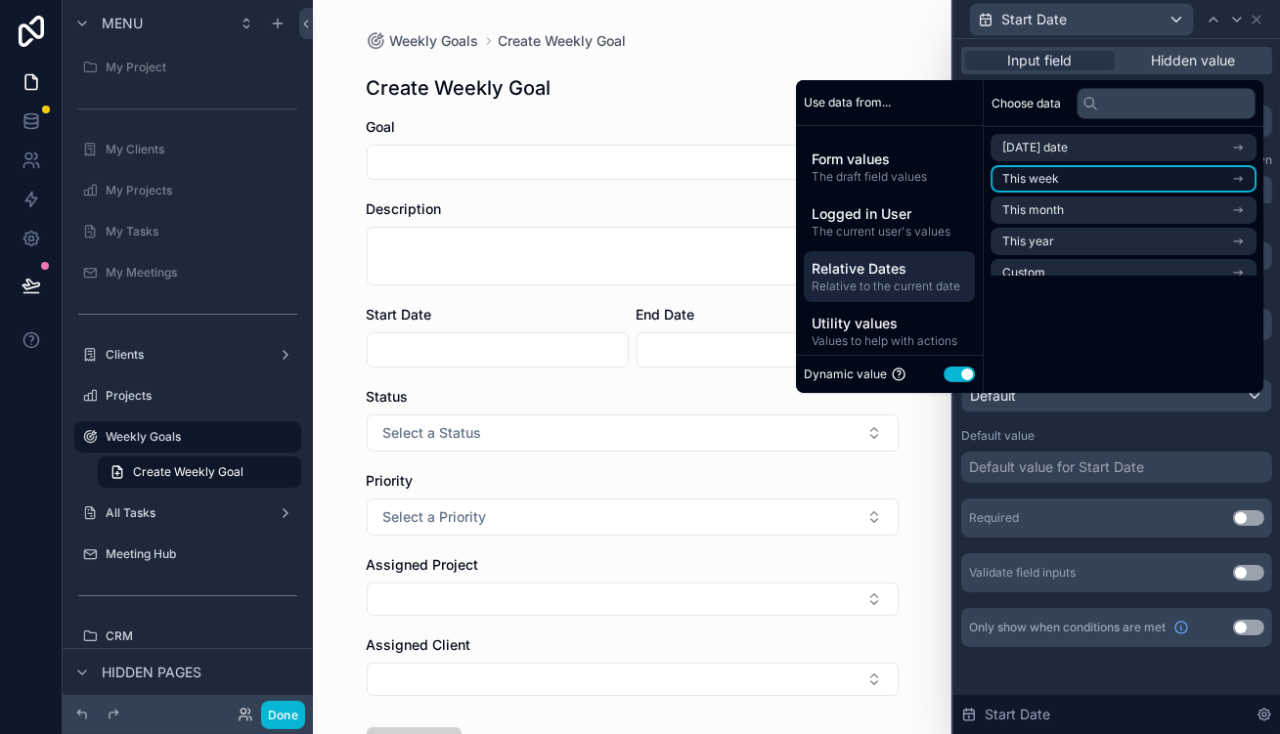
click at [1075, 193] on li "This week" at bounding box center [1124, 178] width 266 height 27
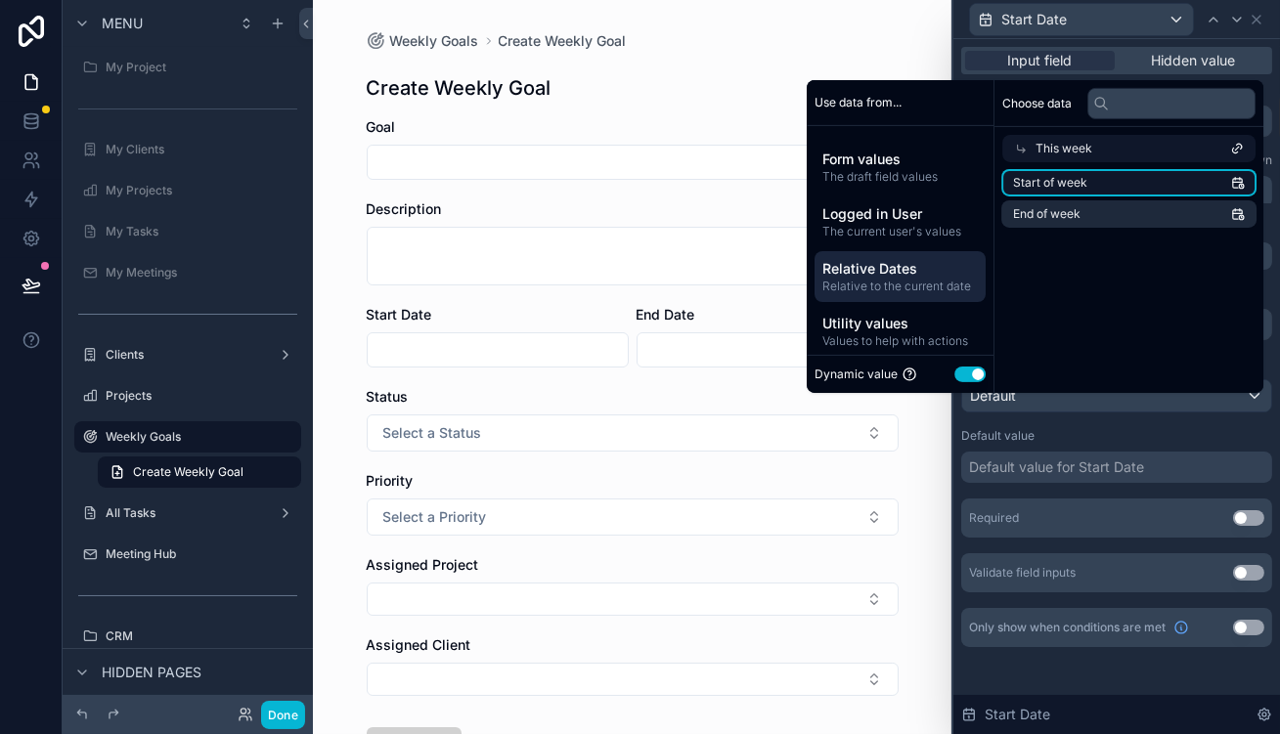
click at [1063, 197] on li "Start of week" at bounding box center [1128, 182] width 255 height 27
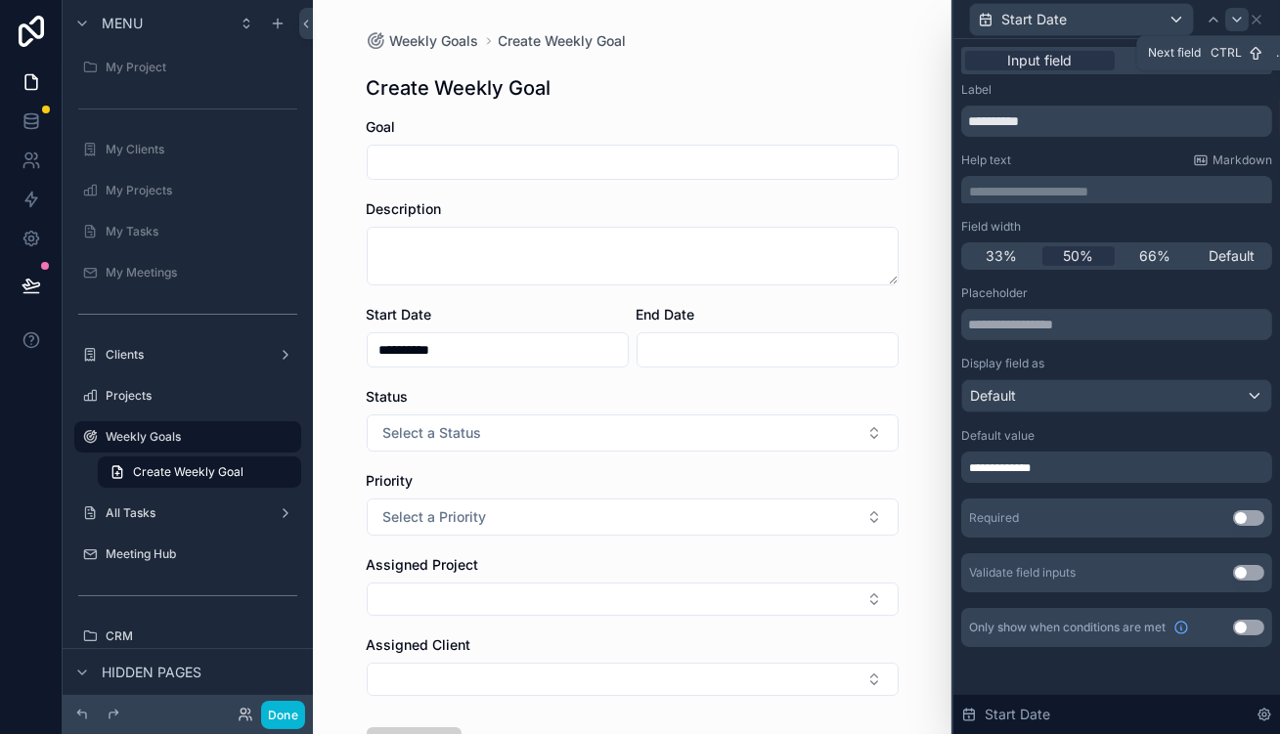
click at [1240, 25] on div at bounding box center [1236, 19] width 23 height 23
click at [1089, 458] on div "Default value for End Date" at bounding box center [1053, 468] width 168 height 20
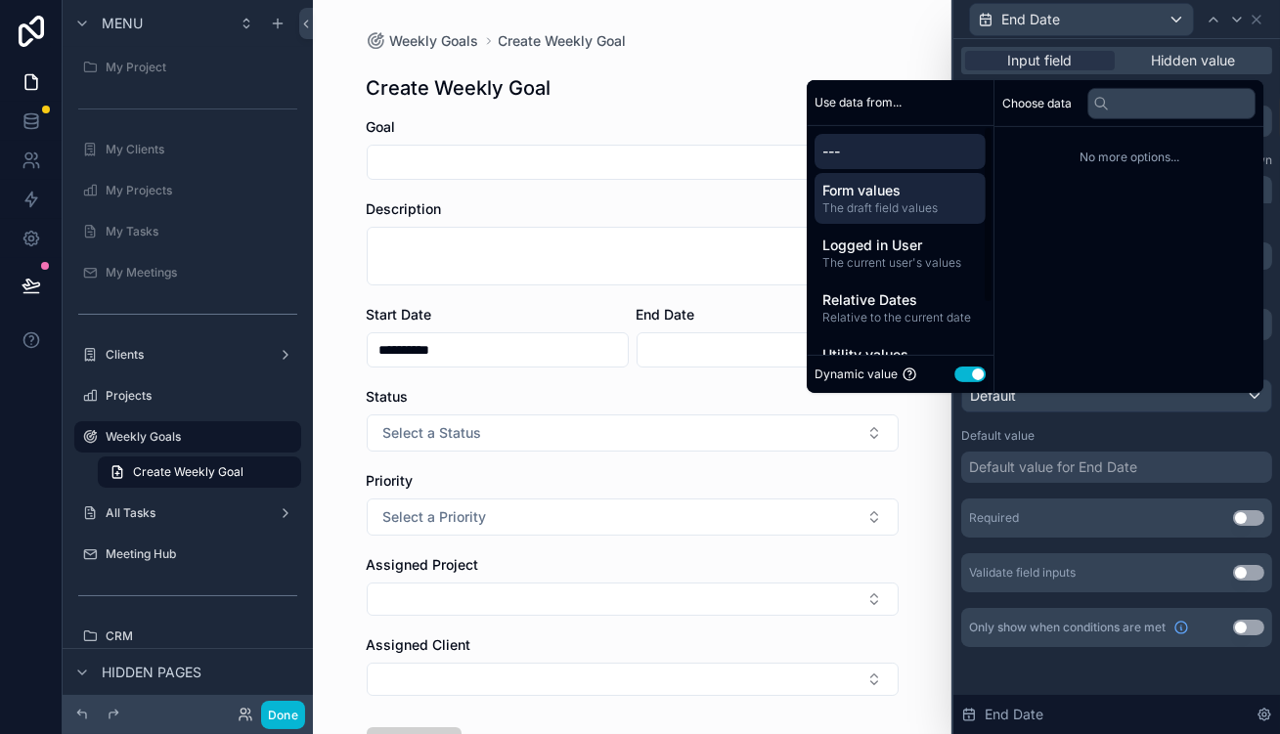
click at [919, 200] on span "Form values" at bounding box center [901, 191] width 156 height 20
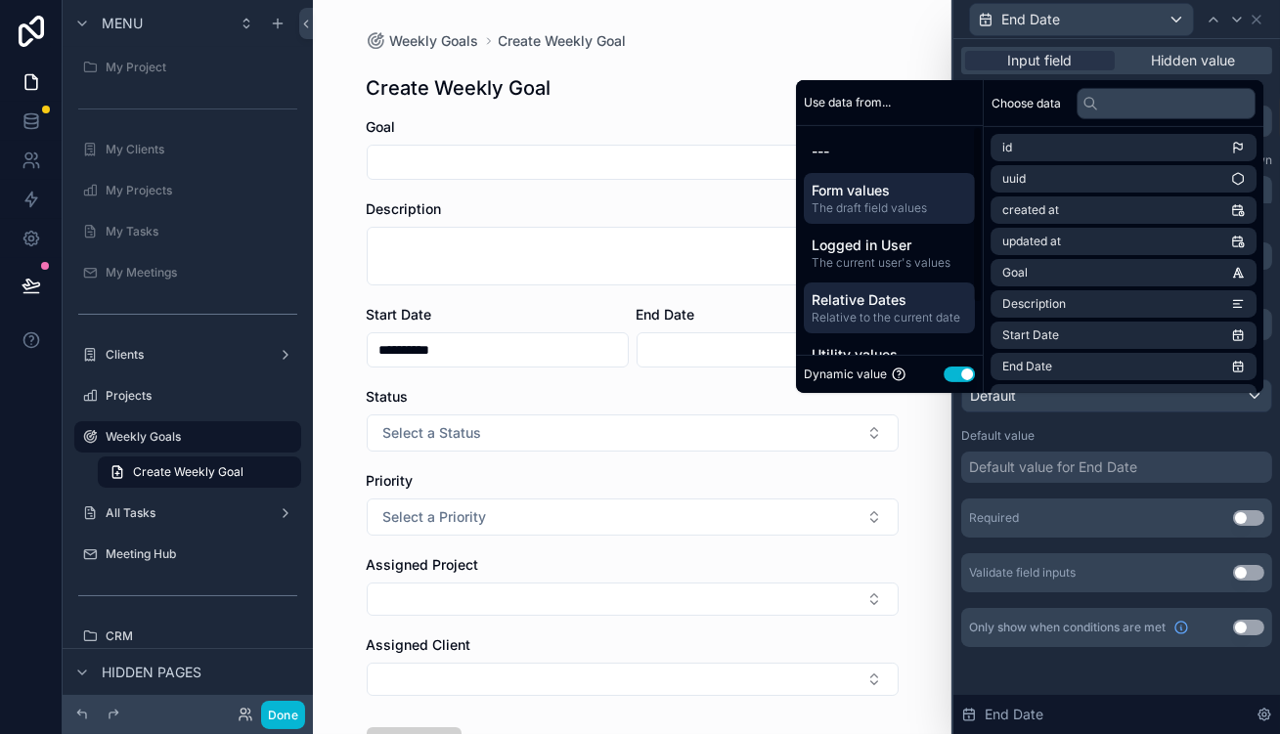
click at [890, 309] on span "Relative Dates" at bounding box center [890, 300] width 156 height 20
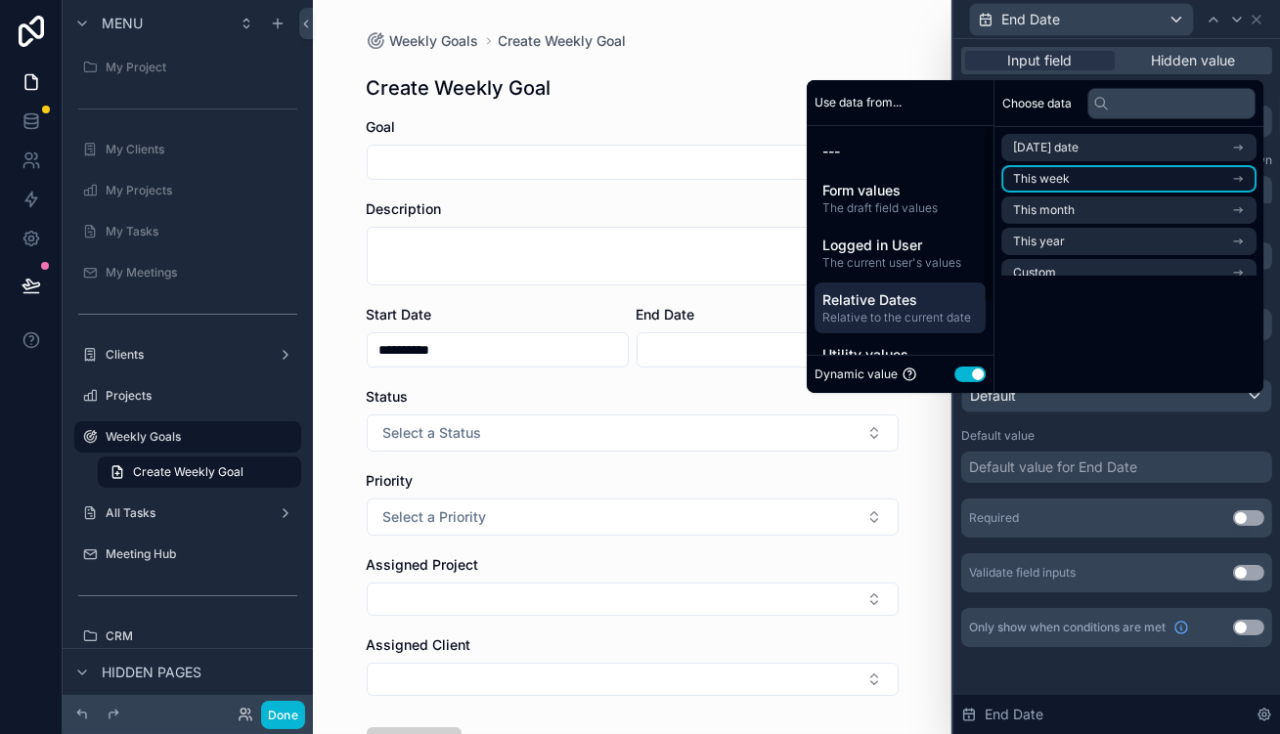
click at [1055, 193] on li "This week" at bounding box center [1128, 178] width 255 height 27
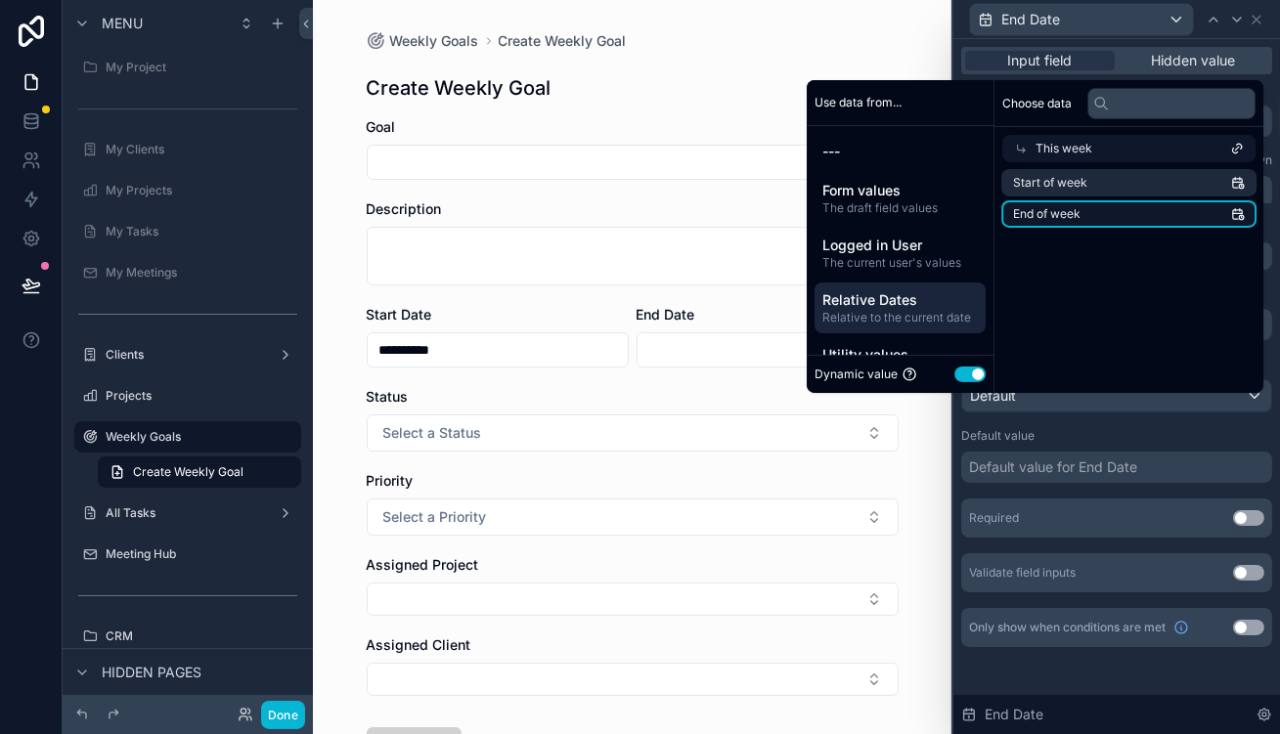
click at [1082, 228] on li "End of week" at bounding box center [1128, 213] width 255 height 27
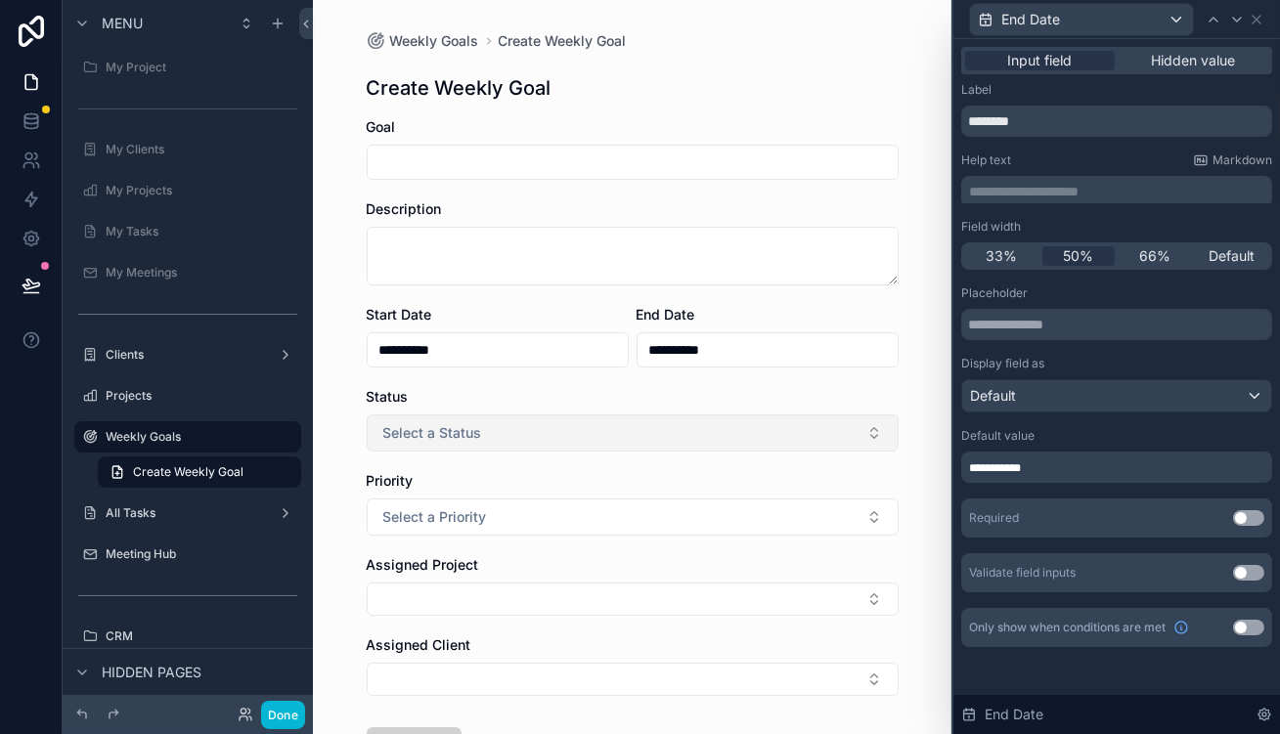
click at [593, 415] on button "Select a Status" at bounding box center [633, 433] width 532 height 37
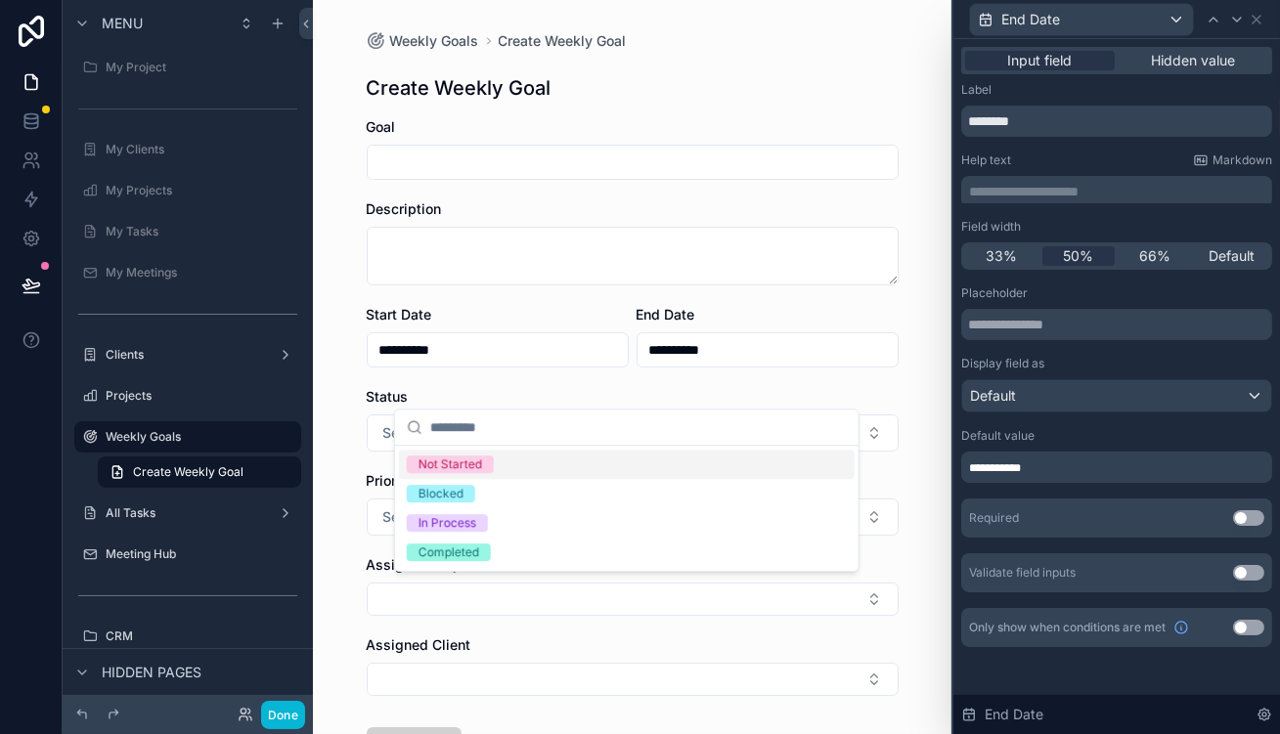
click at [636, 387] on div "Status" at bounding box center [633, 397] width 532 height 20
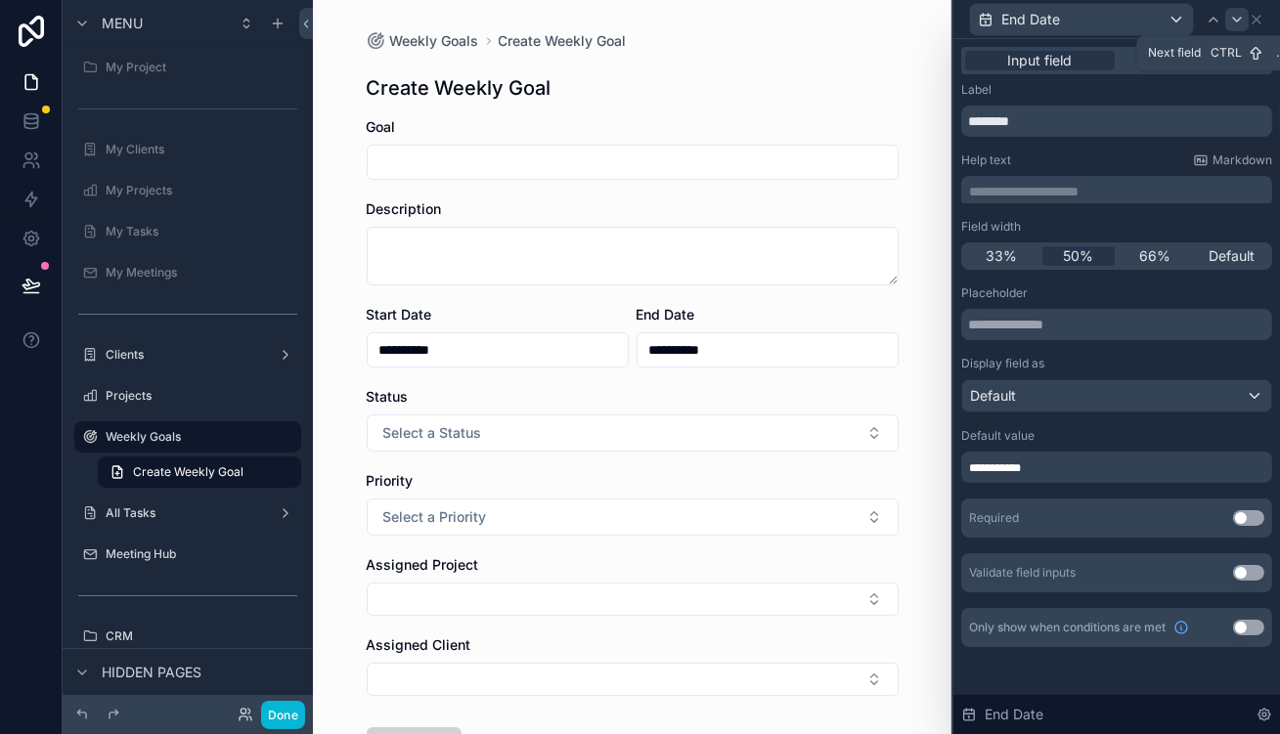
click at [1245, 12] on icon at bounding box center [1237, 20] width 16 height 16
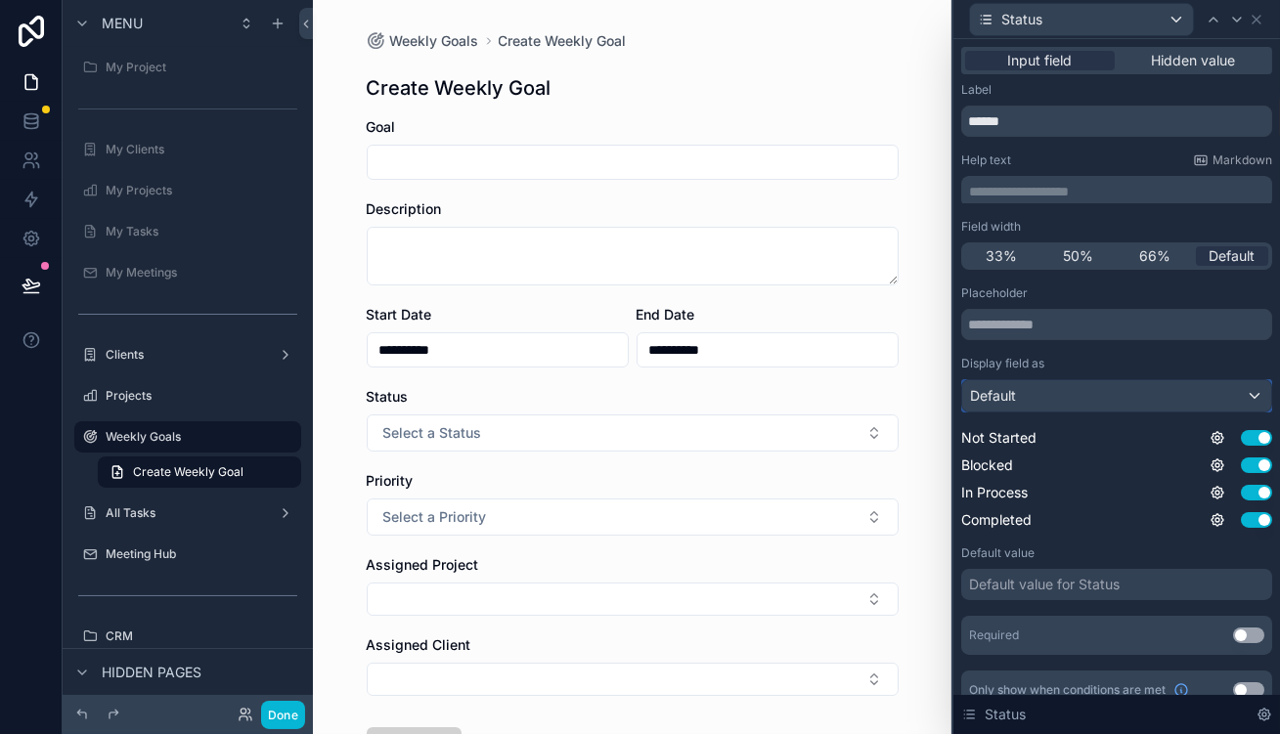
click at [1071, 380] on div "Default" at bounding box center [1116, 395] width 309 height 31
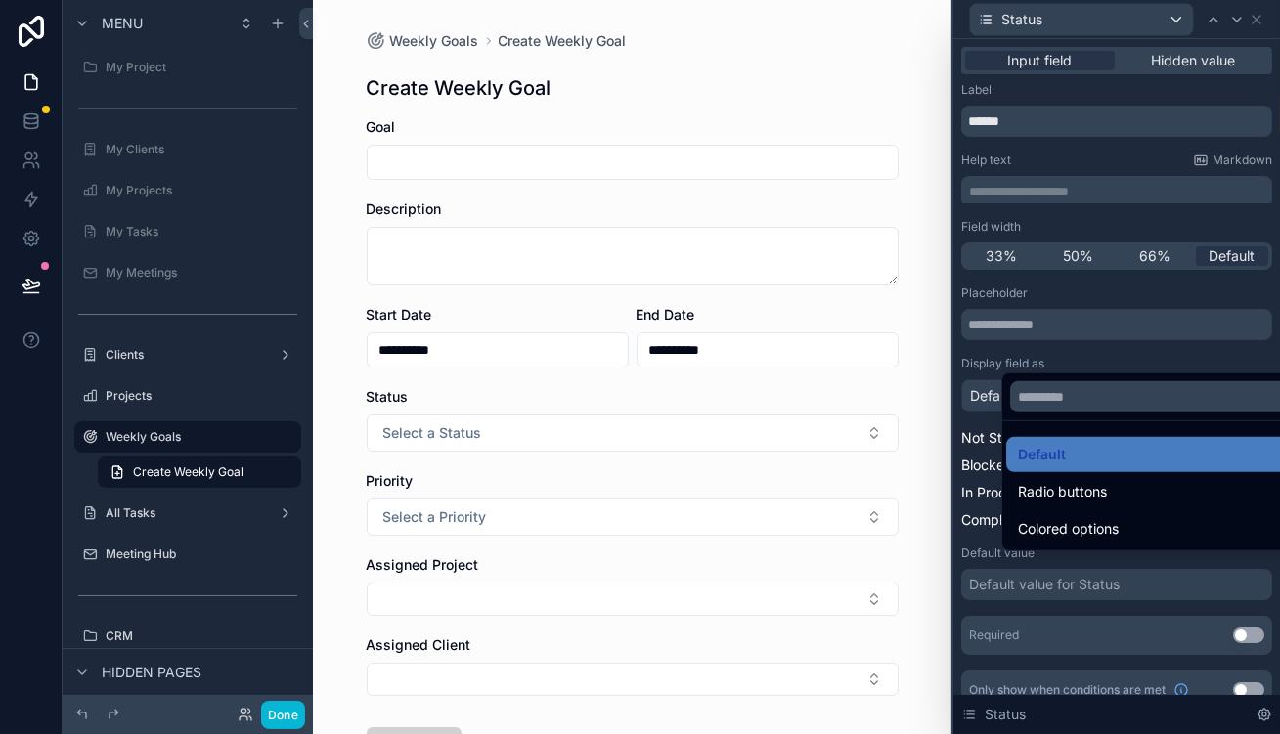
click at [1071, 480] on span "Radio buttons" at bounding box center [1062, 491] width 89 height 23
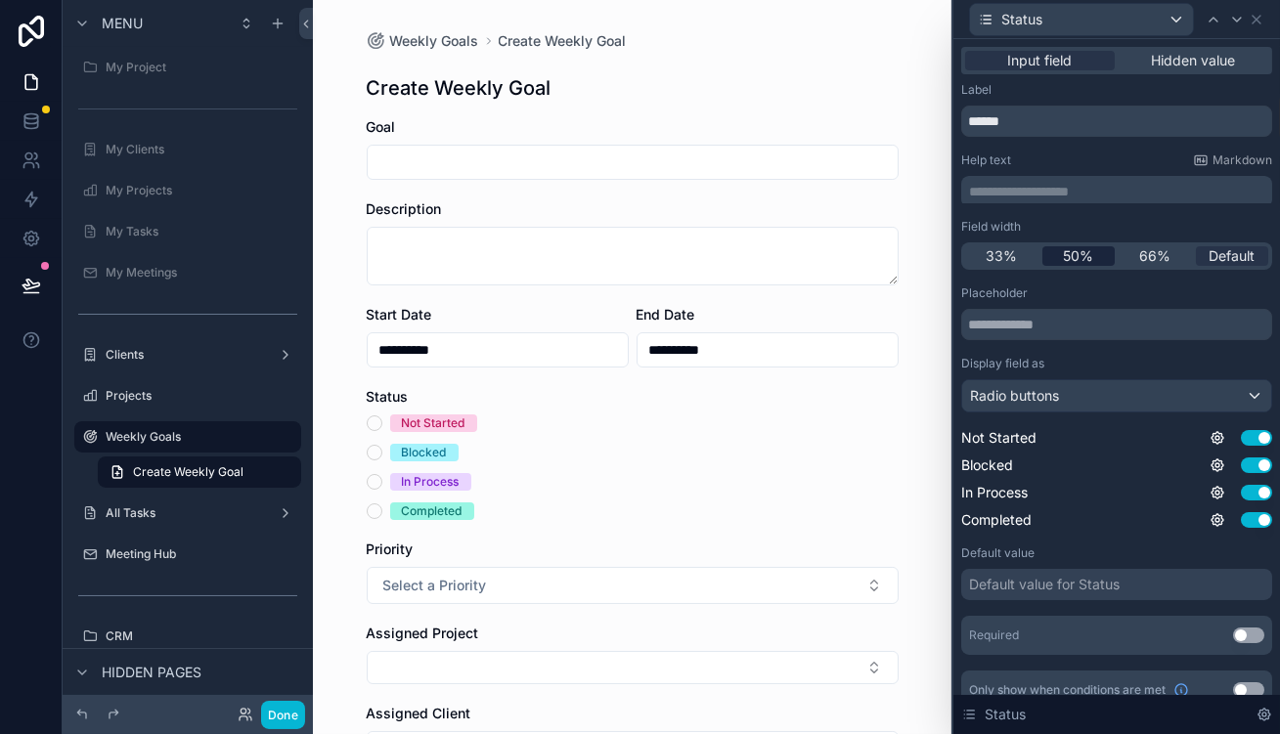
click at [1093, 246] on span "50%" at bounding box center [1078, 256] width 30 height 20
click at [1237, 13] on icon at bounding box center [1237, 20] width 16 height 16
click at [1089, 380] on div "Default" at bounding box center [1116, 395] width 309 height 31
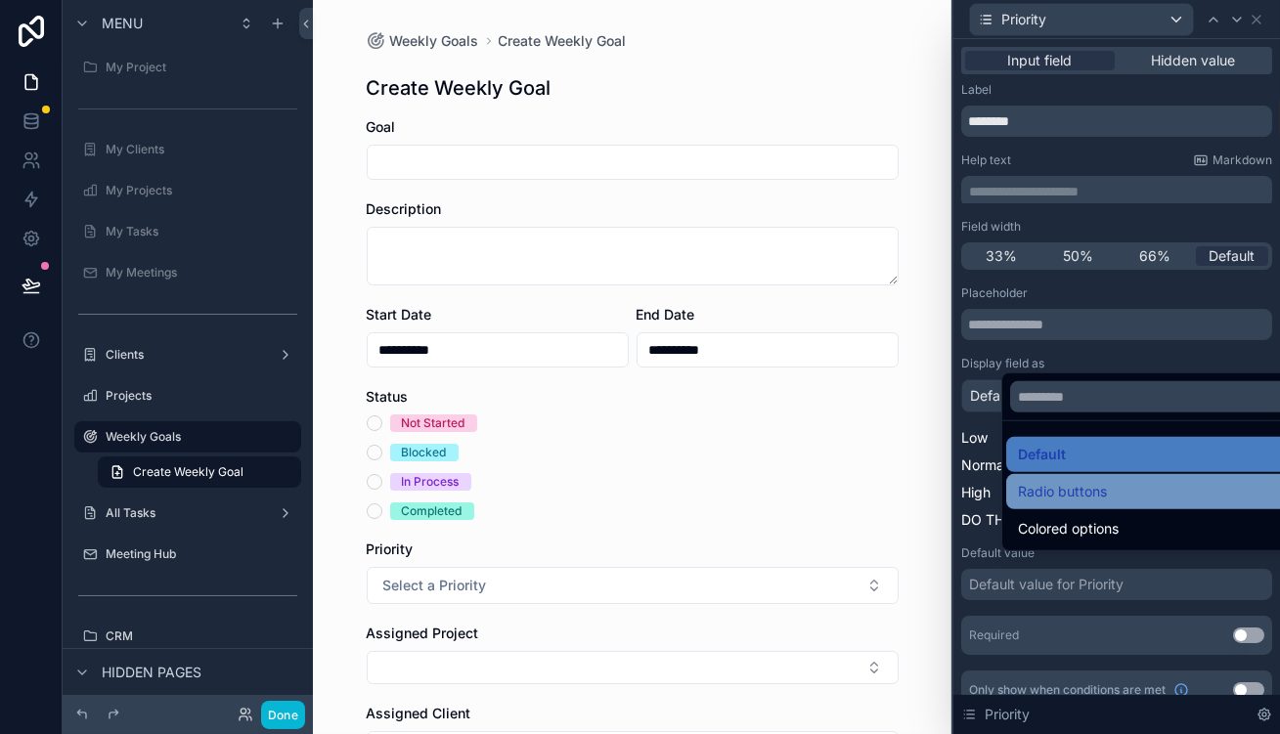
click at [1065, 474] on div "Radio buttons" at bounding box center [1159, 491] width 307 height 35
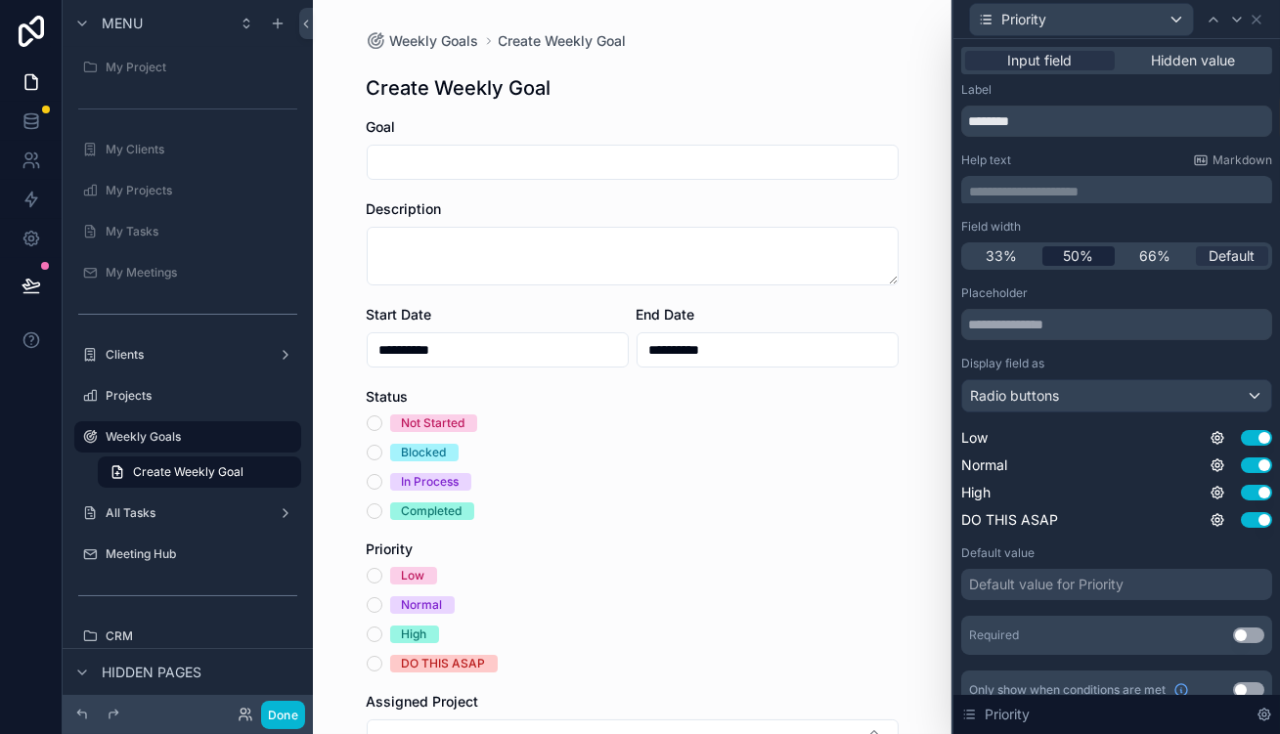
click at [1116, 246] on div "50%" at bounding box center [1079, 256] width 73 height 20
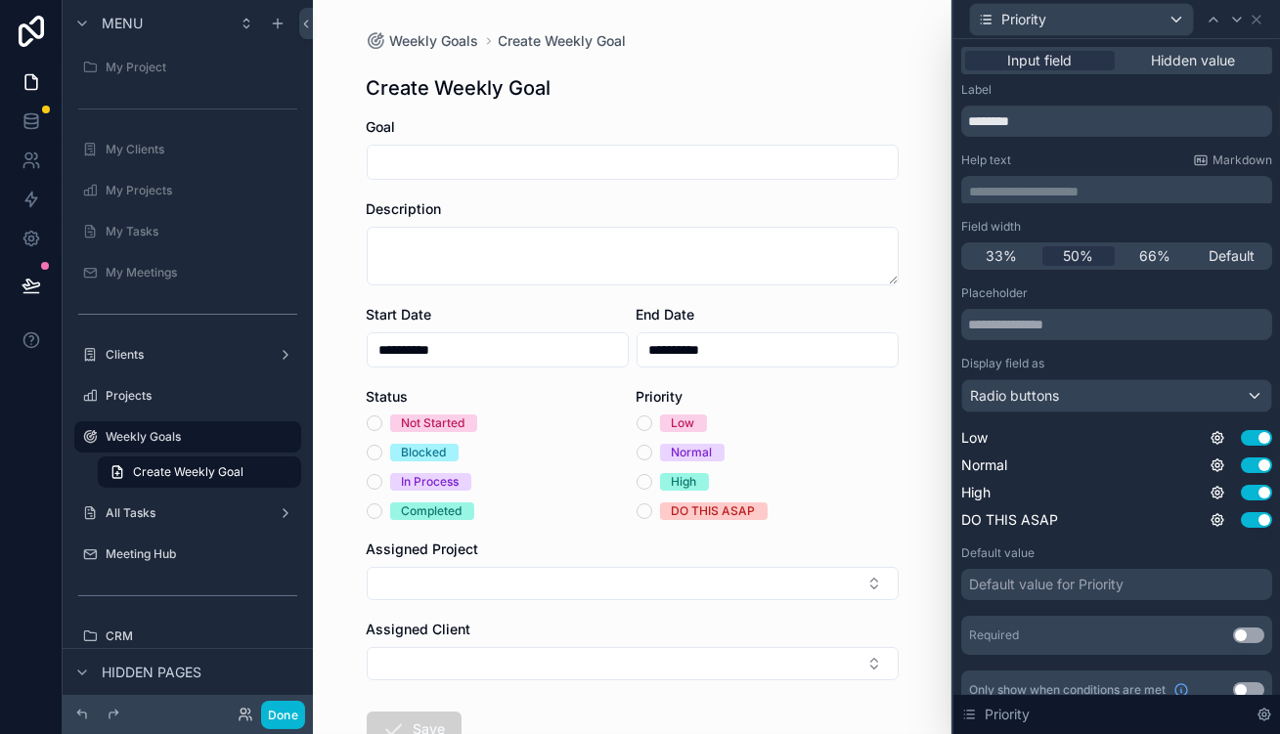
click at [1124, 575] on div "Default value for Priority" at bounding box center [1046, 585] width 155 height 20
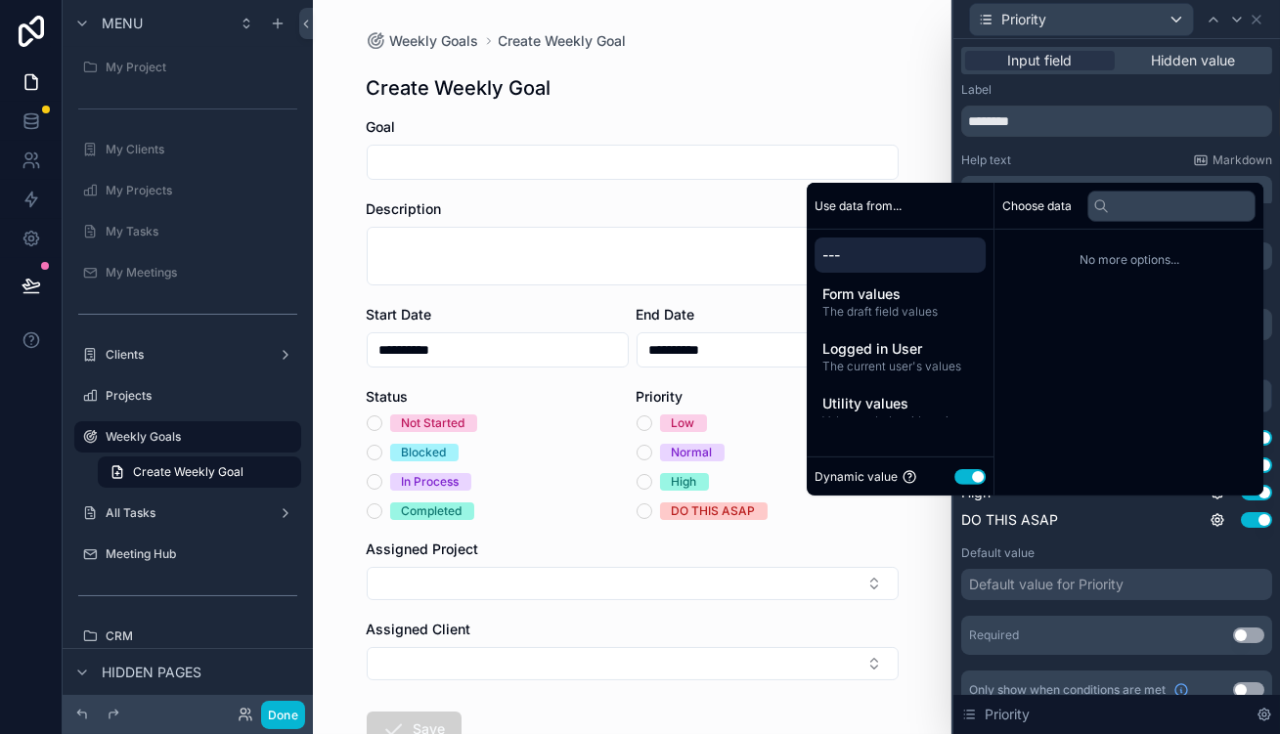
click at [957, 475] on button "Use setting" at bounding box center [970, 476] width 31 height 16
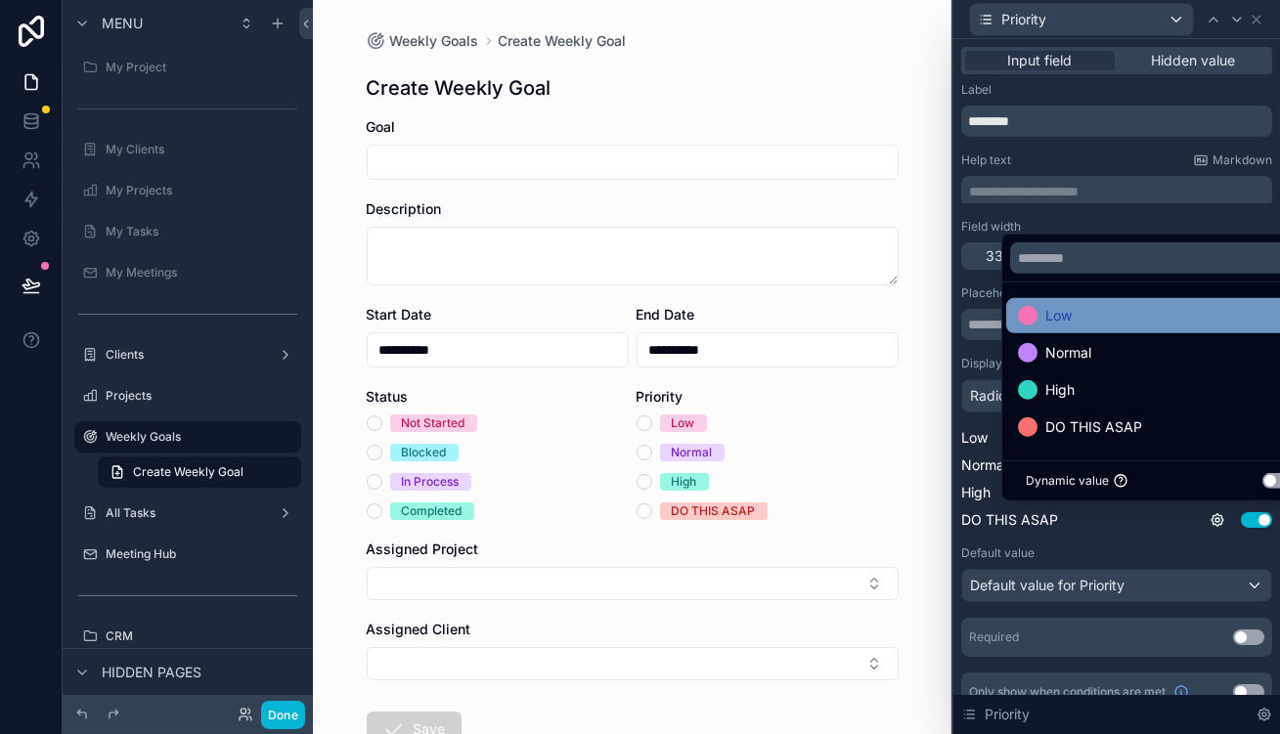
click at [1087, 328] on div "Low" at bounding box center [1160, 315] width 284 height 23
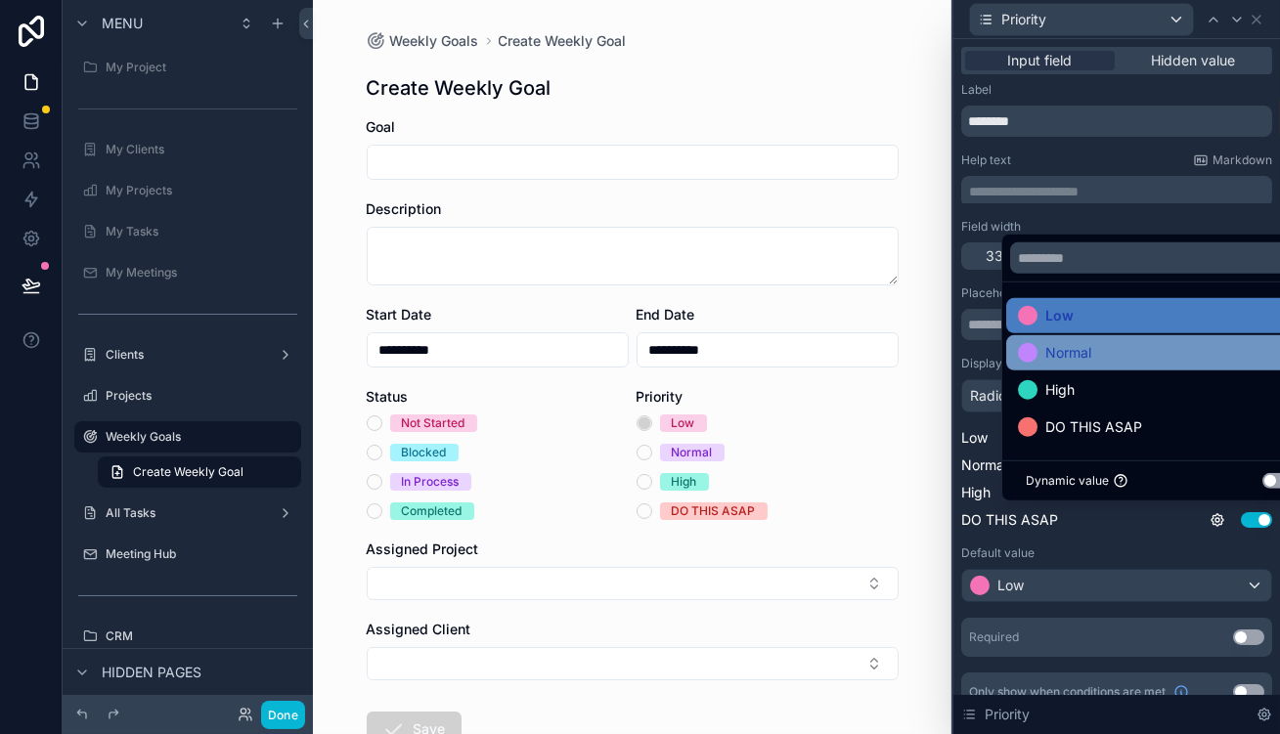
click at [1071, 365] on span "Normal" at bounding box center [1069, 352] width 46 height 23
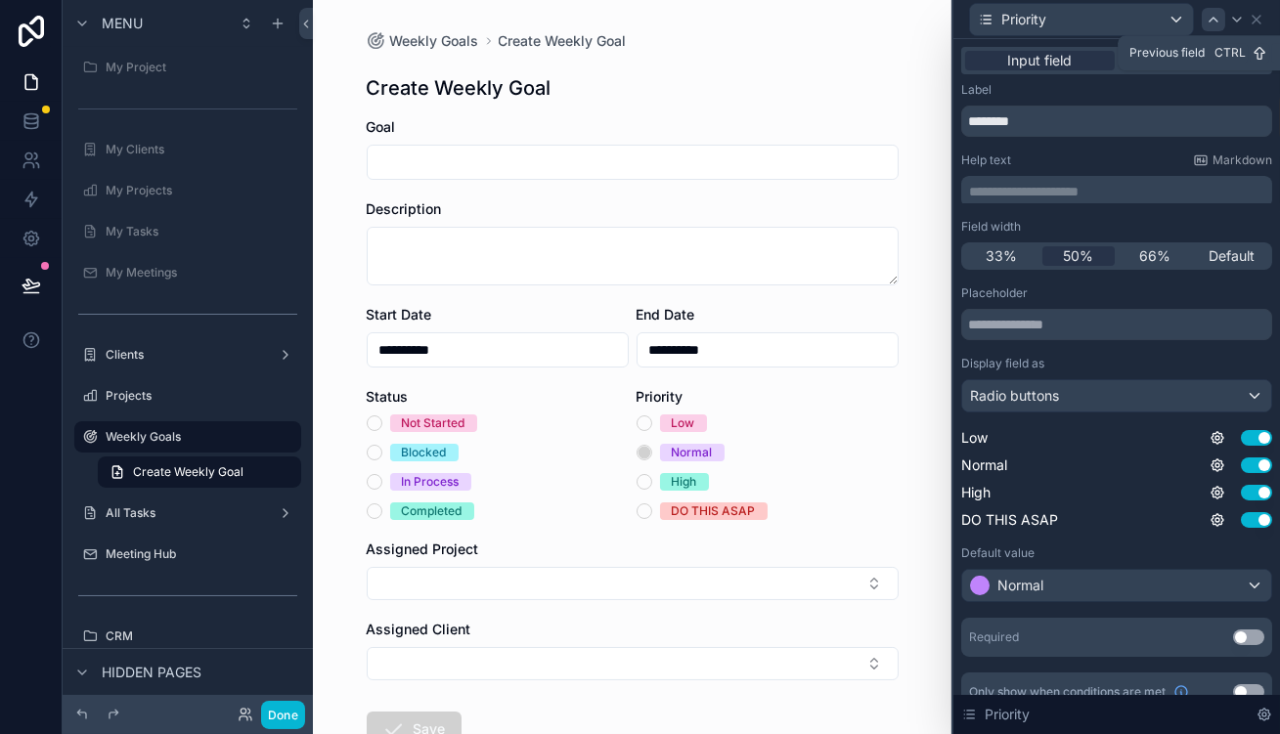
click at [1215, 14] on icon at bounding box center [1214, 20] width 16 height 16
click at [1081, 531] on div "Placeholder Display field as Radio buttons Not Started Use setting Blocked Use …" at bounding box center [1116, 471] width 311 height 370
click at [1083, 575] on div "Default value for Status" at bounding box center [1044, 585] width 151 height 20
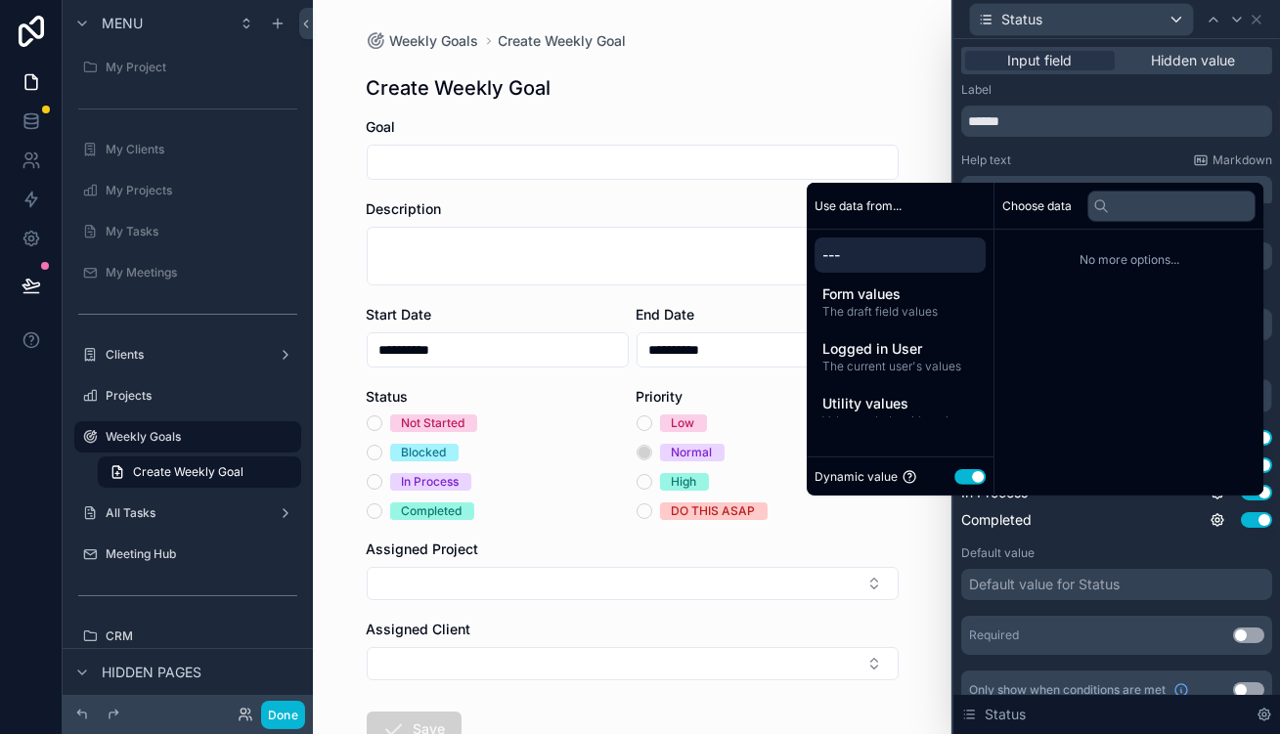
click at [968, 480] on button "Use setting" at bounding box center [970, 476] width 31 height 16
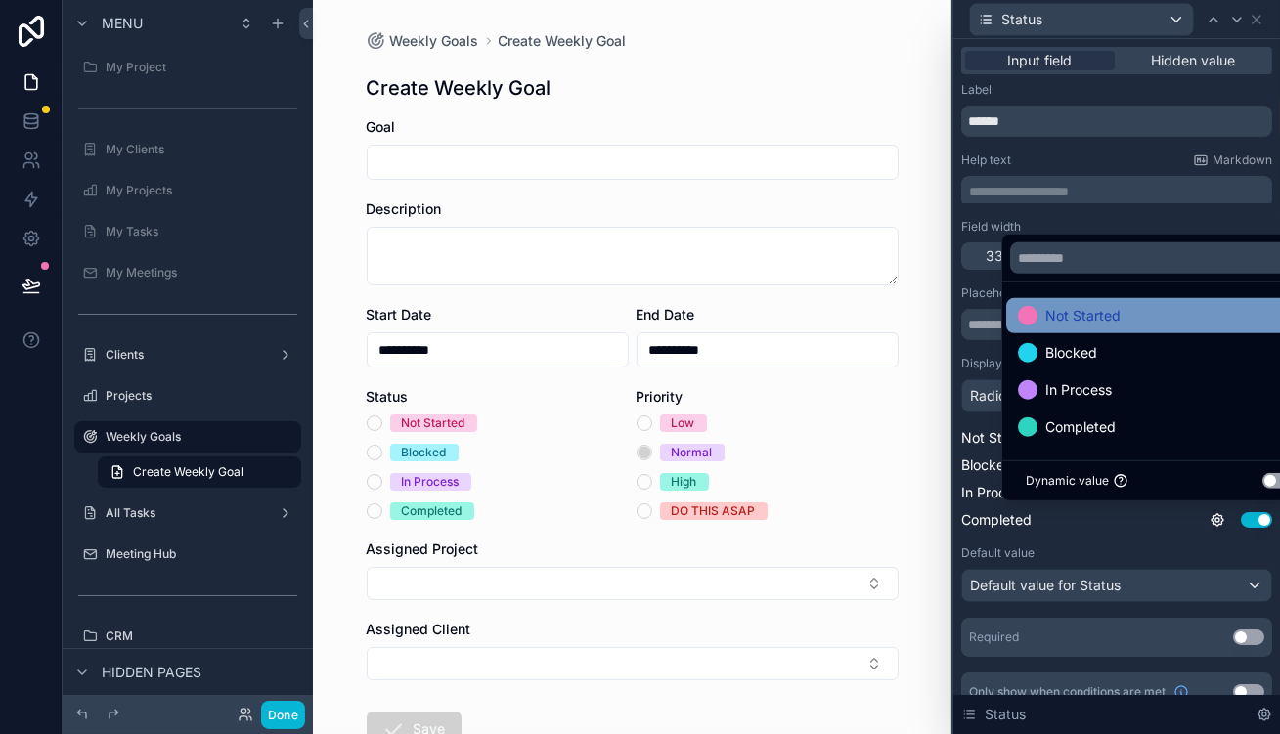
click at [1075, 328] on span "Not Started" at bounding box center [1083, 315] width 75 height 23
click at [853, 503] on div "DO THIS ASAP" at bounding box center [768, 512] width 262 height 18
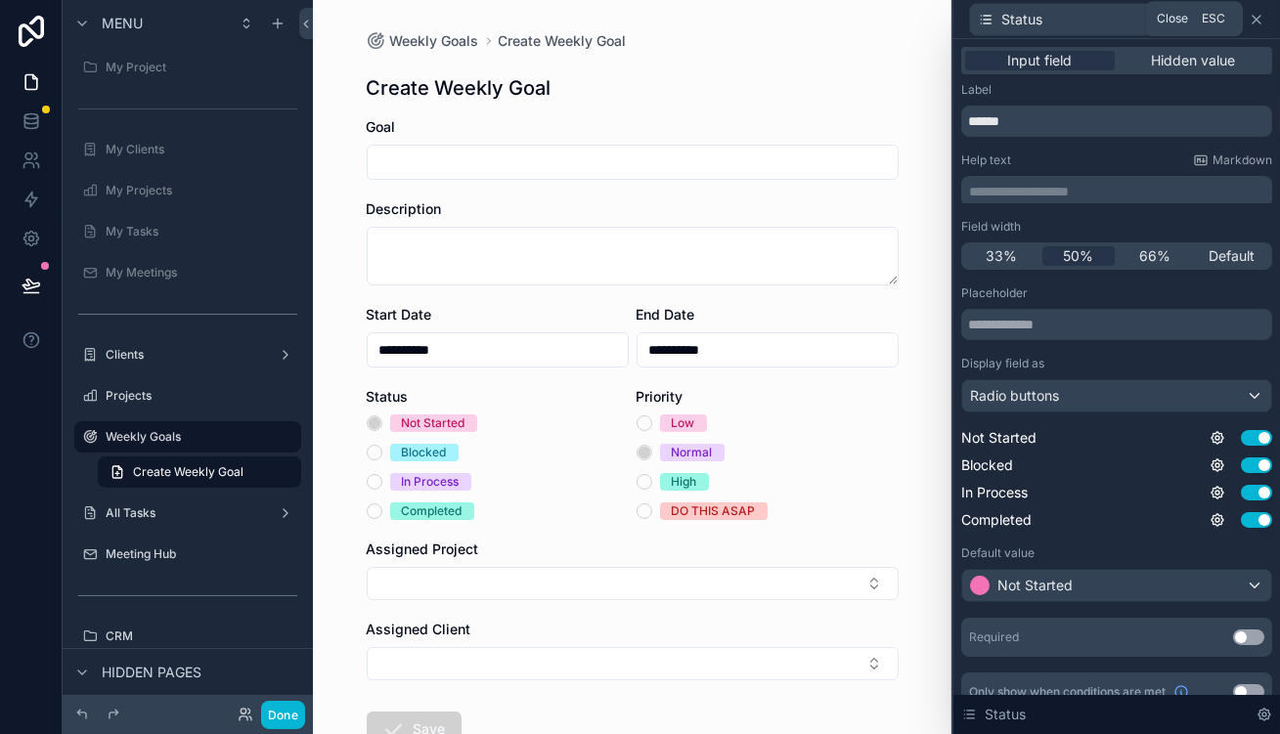
click at [1260, 20] on icon at bounding box center [1257, 20] width 16 height 16
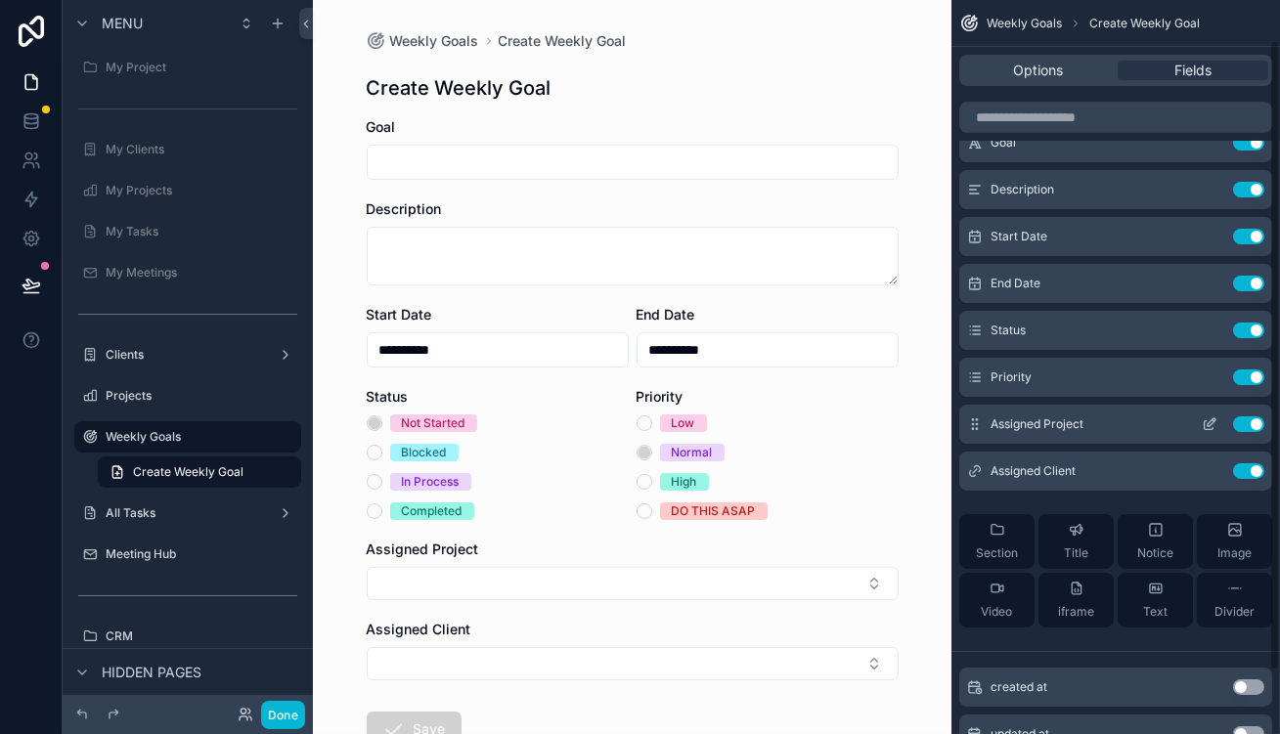
scroll to position [120, 0]
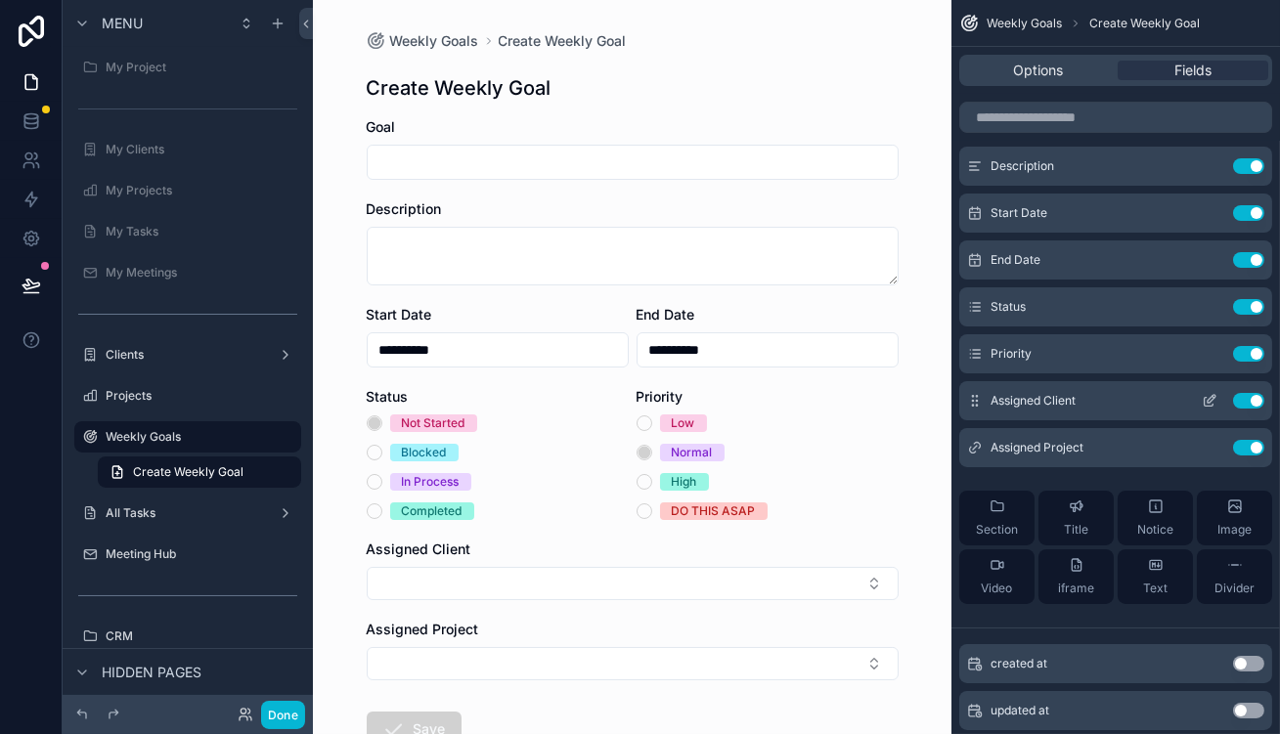
click at [1218, 393] on icon "scrollable content" at bounding box center [1210, 401] width 16 height 16
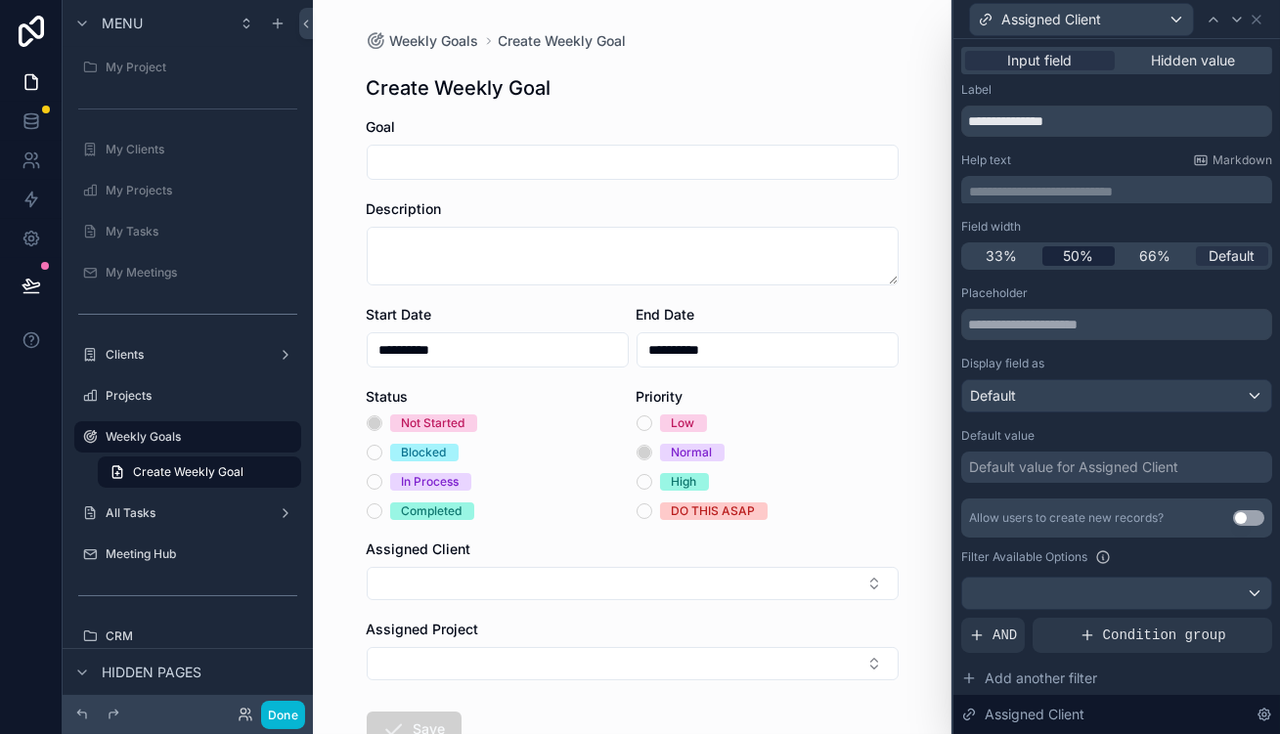
click at [1093, 246] on span "50%" at bounding box center [1078, 256] width 30 height 20
click at [1229, 12] on div at bounding box center [1236, 19] width 23 height 23
click at [1112, 246] on div "50%" at bounding box center [1079, 256] width 73 height 20
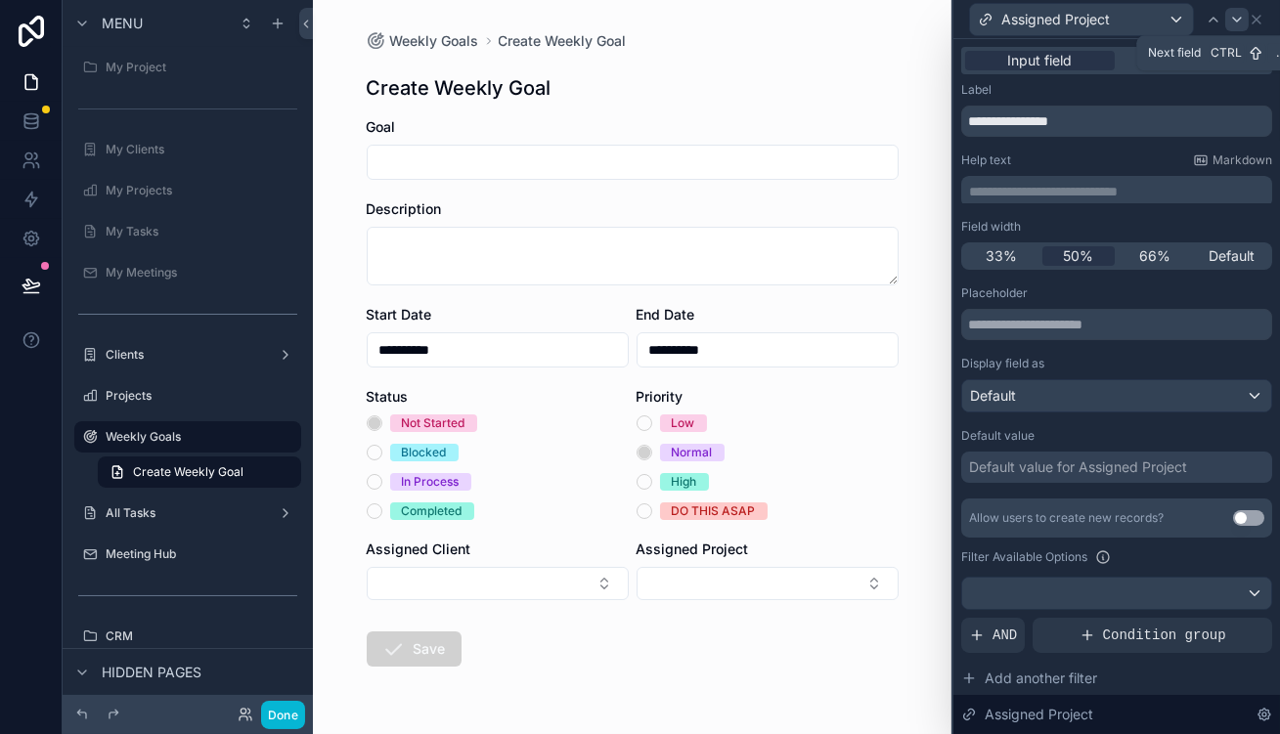
click at [1234, 12] on icon at bounding box center [1237, 20] width 16 height 16
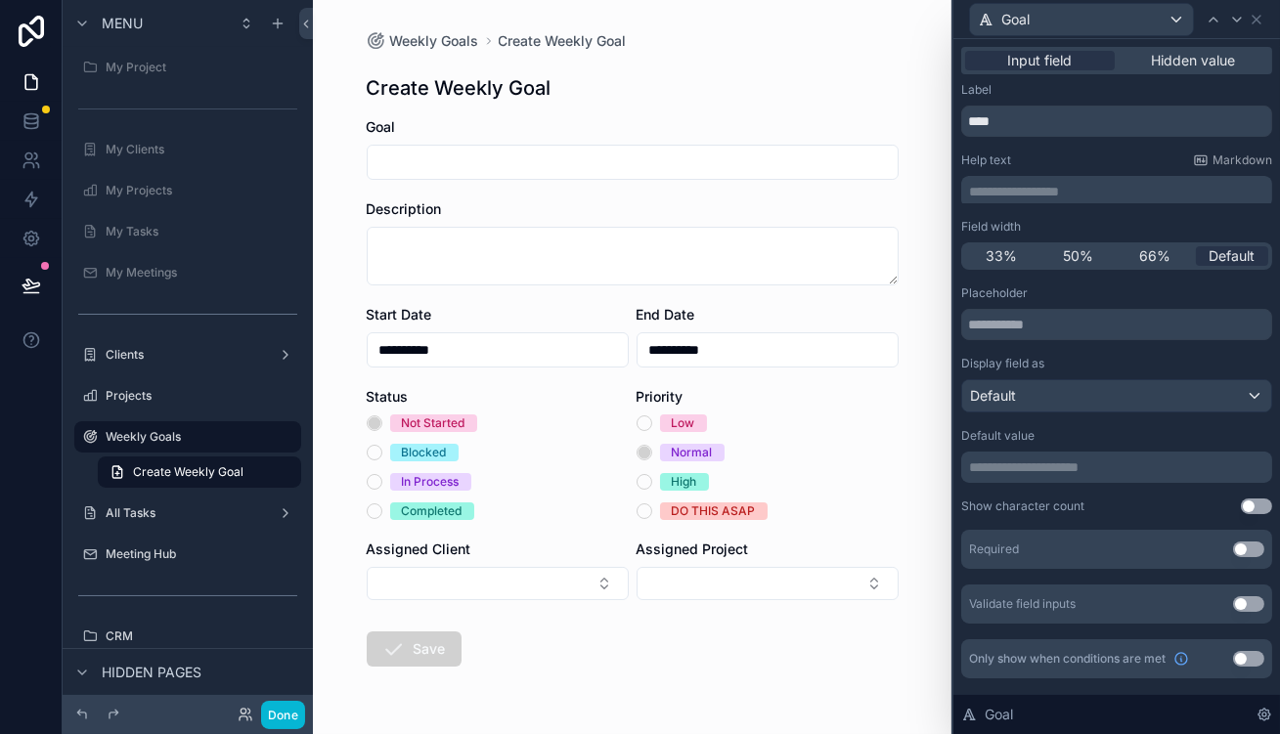
drag, startPoint x: 1170, startPoint y: 424, endPoint x: 1143, endPoint y: 428, distance: 26.7
click at [1169, 452] on div "**********" at bounding box center [1116, 467] width 311 height 31
click at [1091, 452] on div "**********" at bounding box center [1116, 467] width 311 height 31
click at [1081, 458] on p "**********" at bounding box center [1118, 468] width 299 height 20
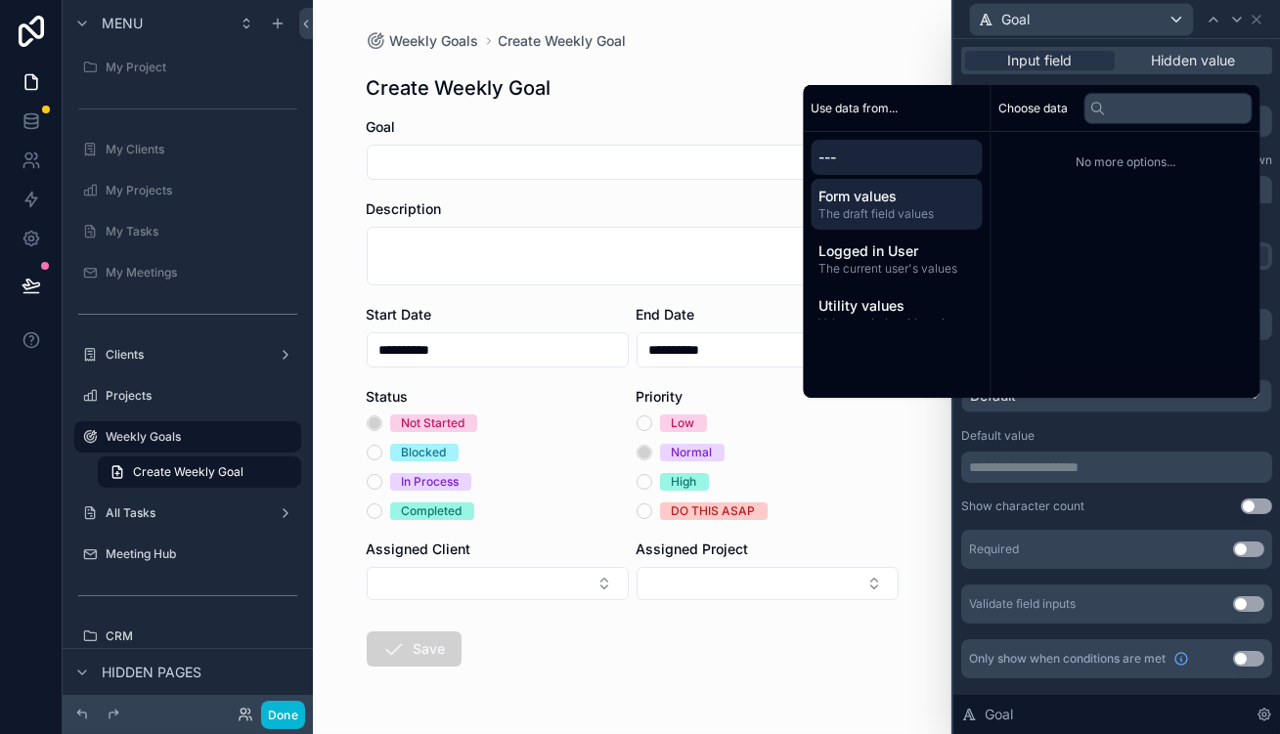
click at [927, 206] on span "Form values" at bounding box center [898, 197] width 156 height 20
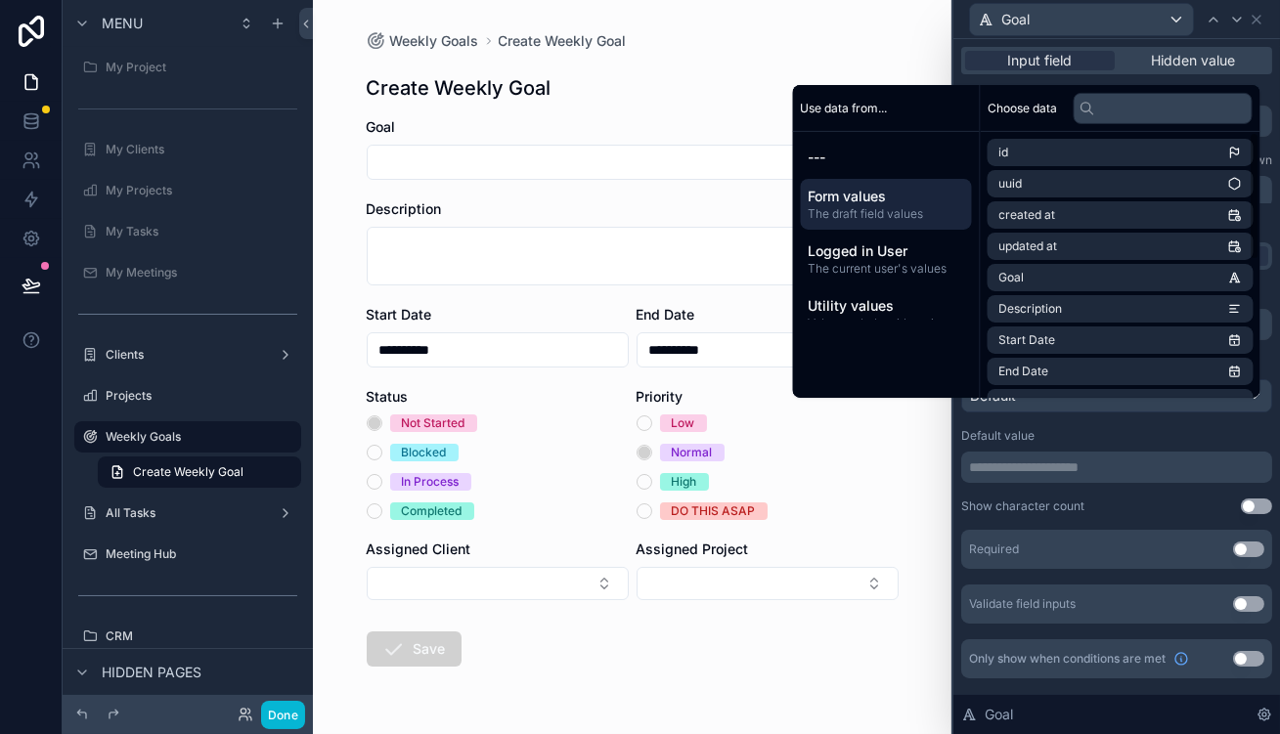
click at [1072, 458] on p "**********" at bounding box center [1118, 468] width 299 height 20
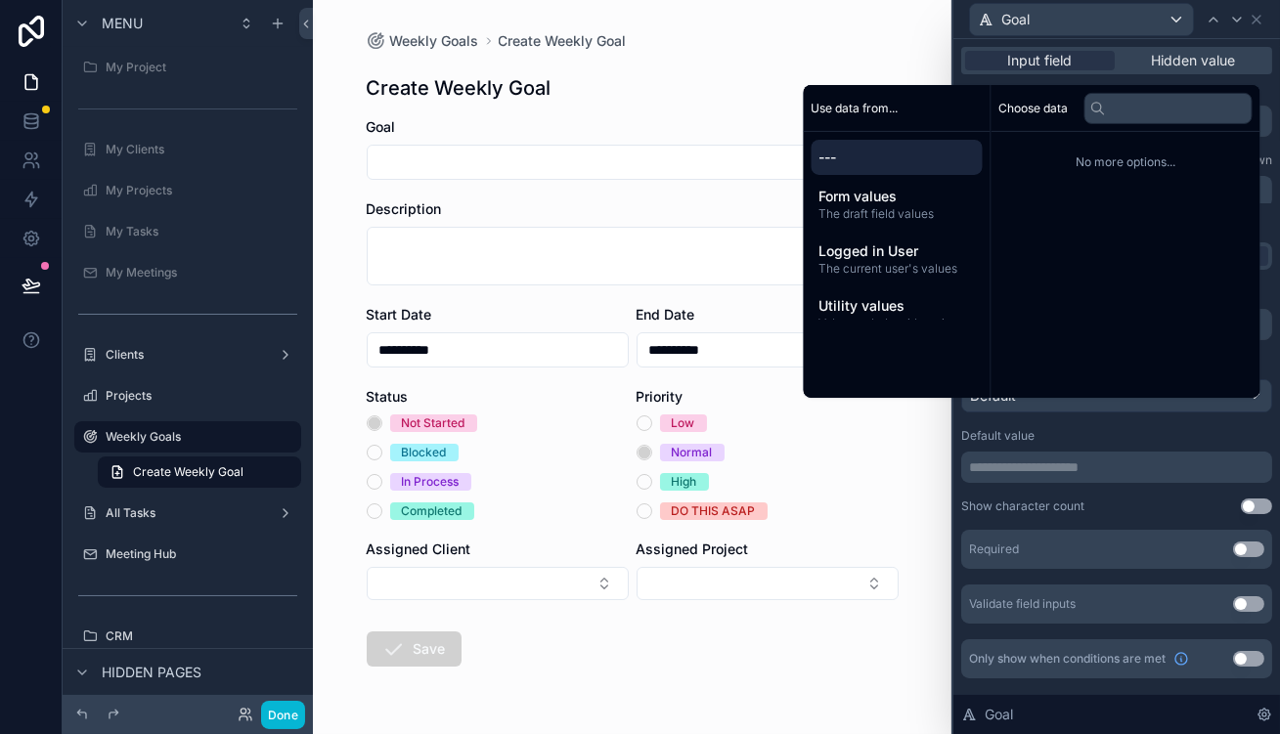
click at [1125, 499] on div "Show character count Use setting" at bounding box center [1116, 507] width 311 height 16
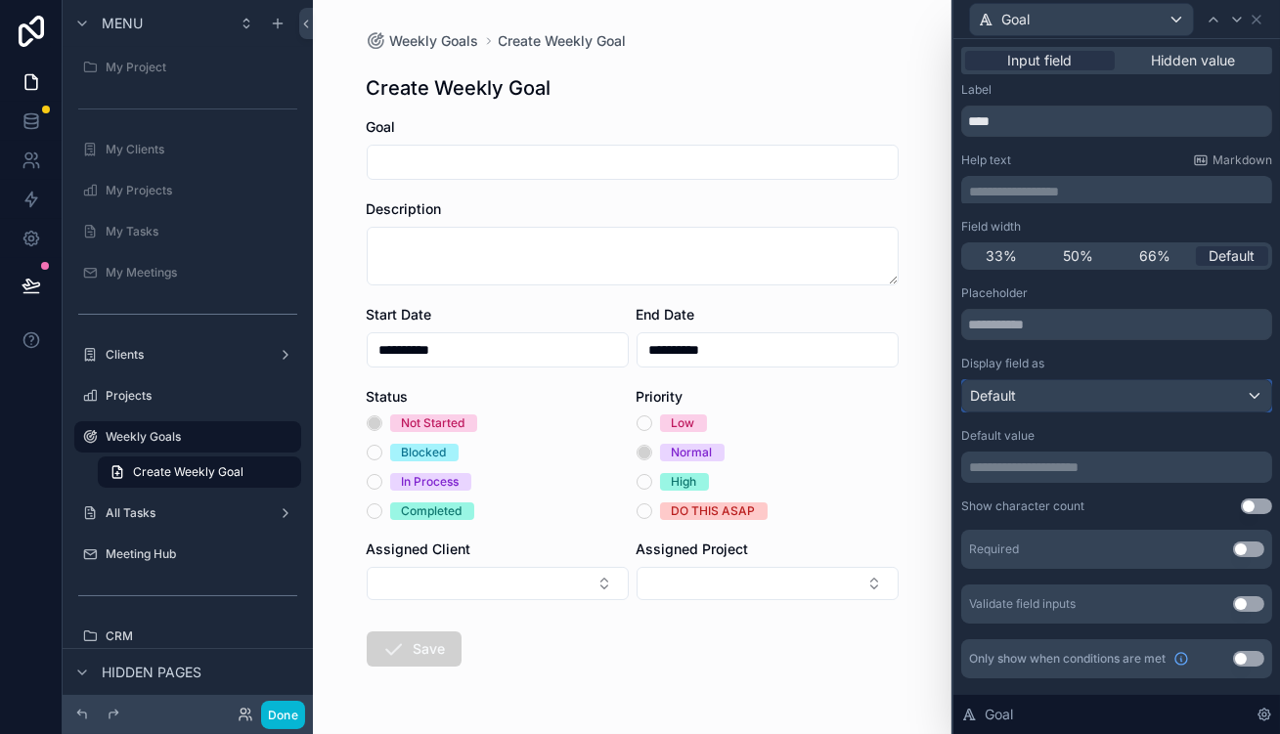
click at [1149, 380] on div "Default" at bounding box center [1116, 395] width 309 height 31
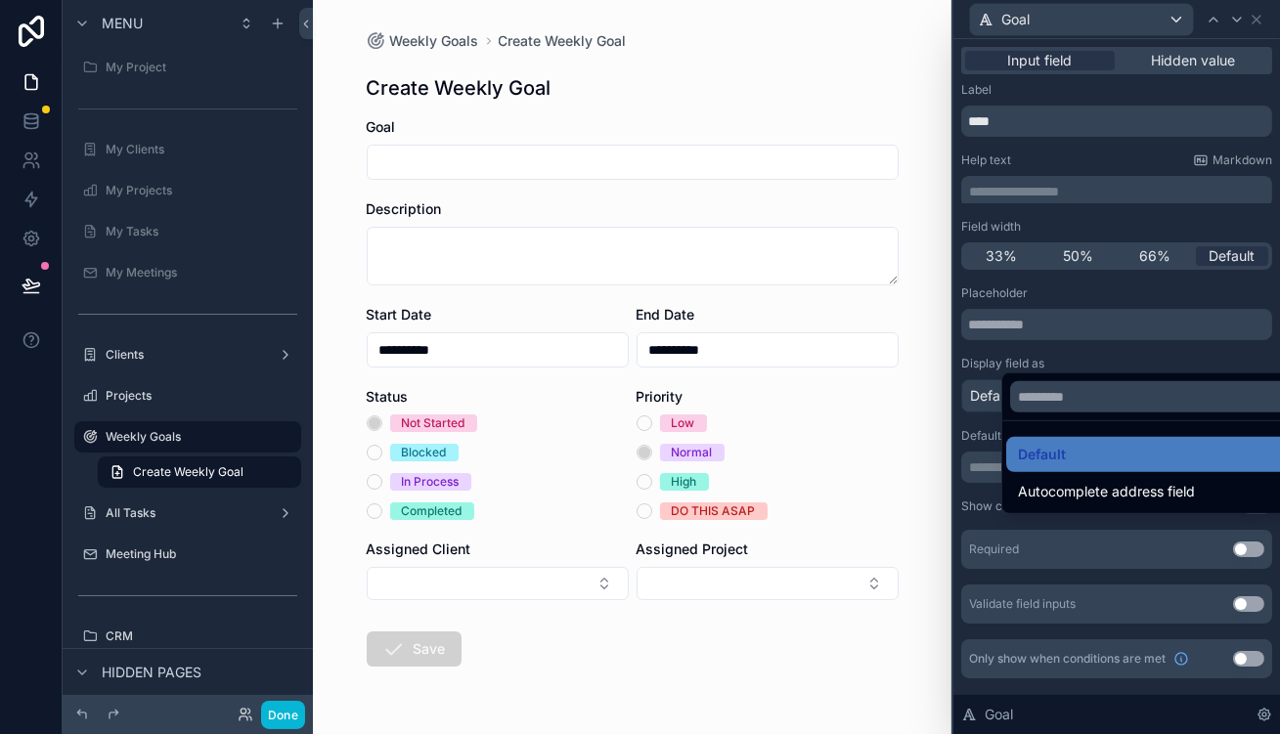
click at [1146, 336] on div at bounding box center [1117, 367] width 327 height 734
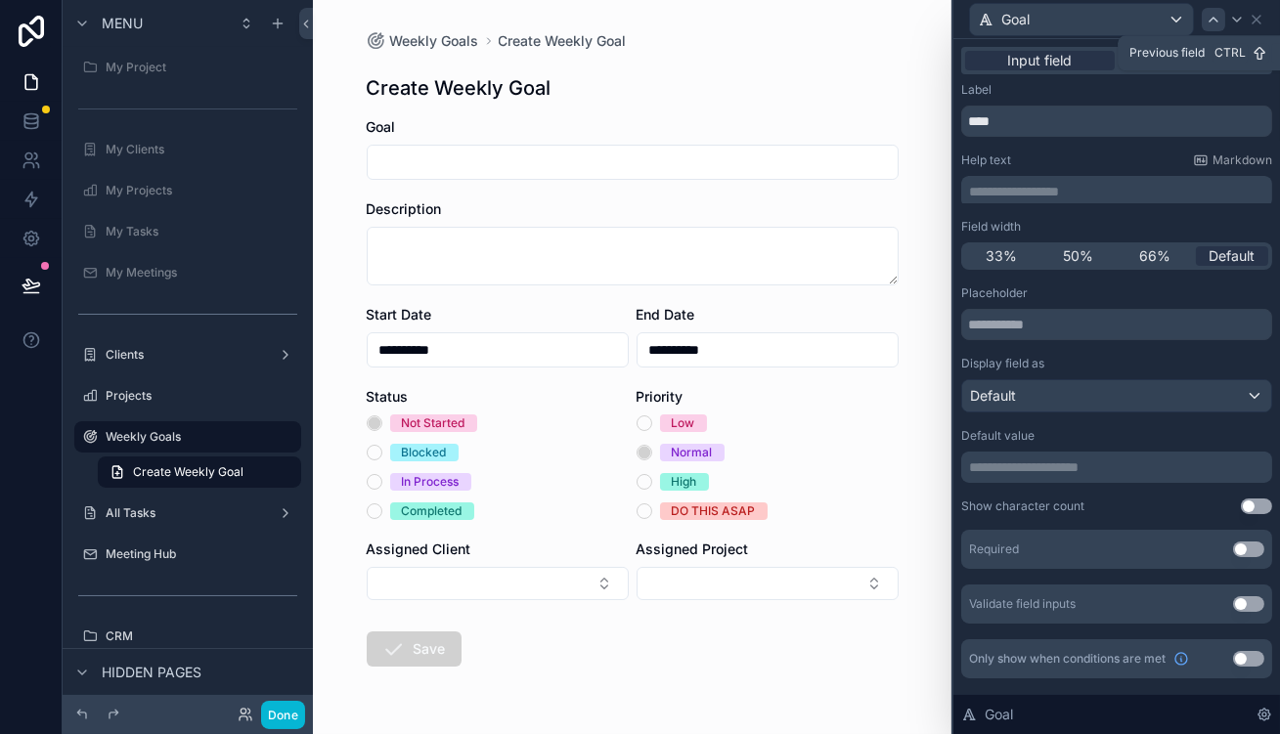
click at [1211, 24] on icon at bounding box center [1214, 20] width 16 height 16
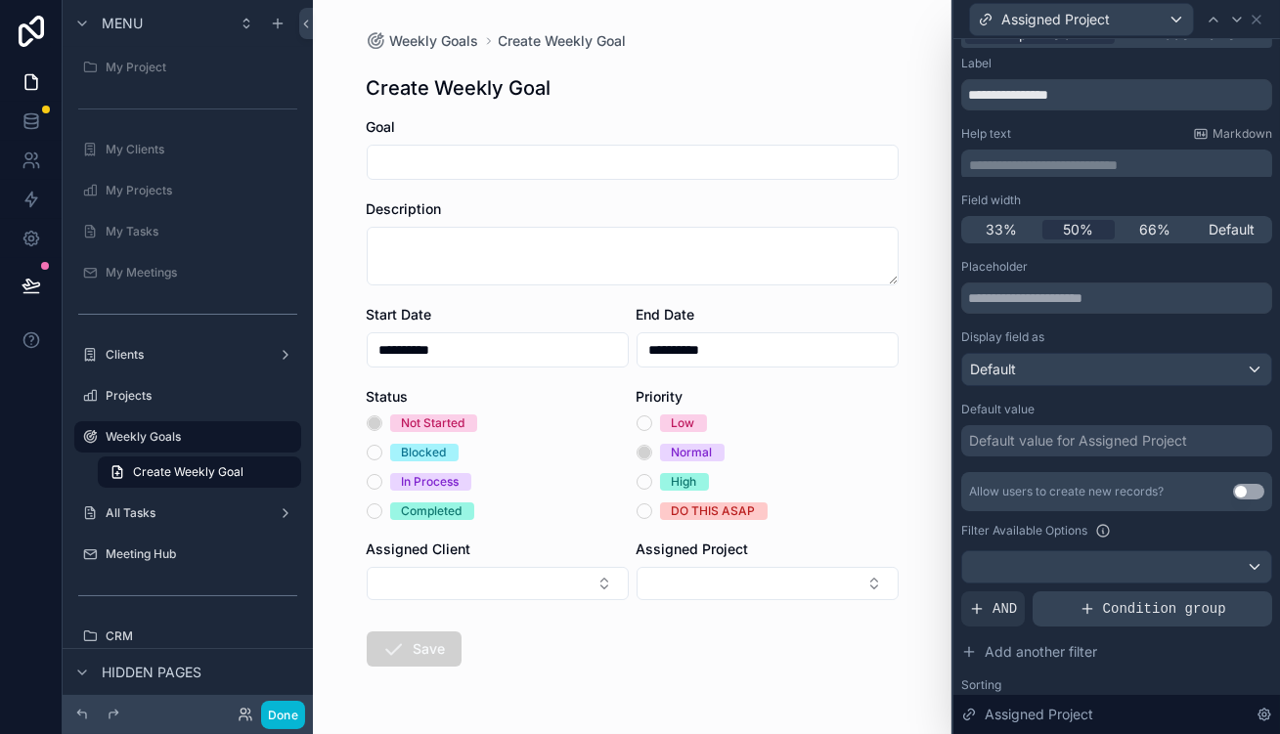
scroll to position [75, 0]
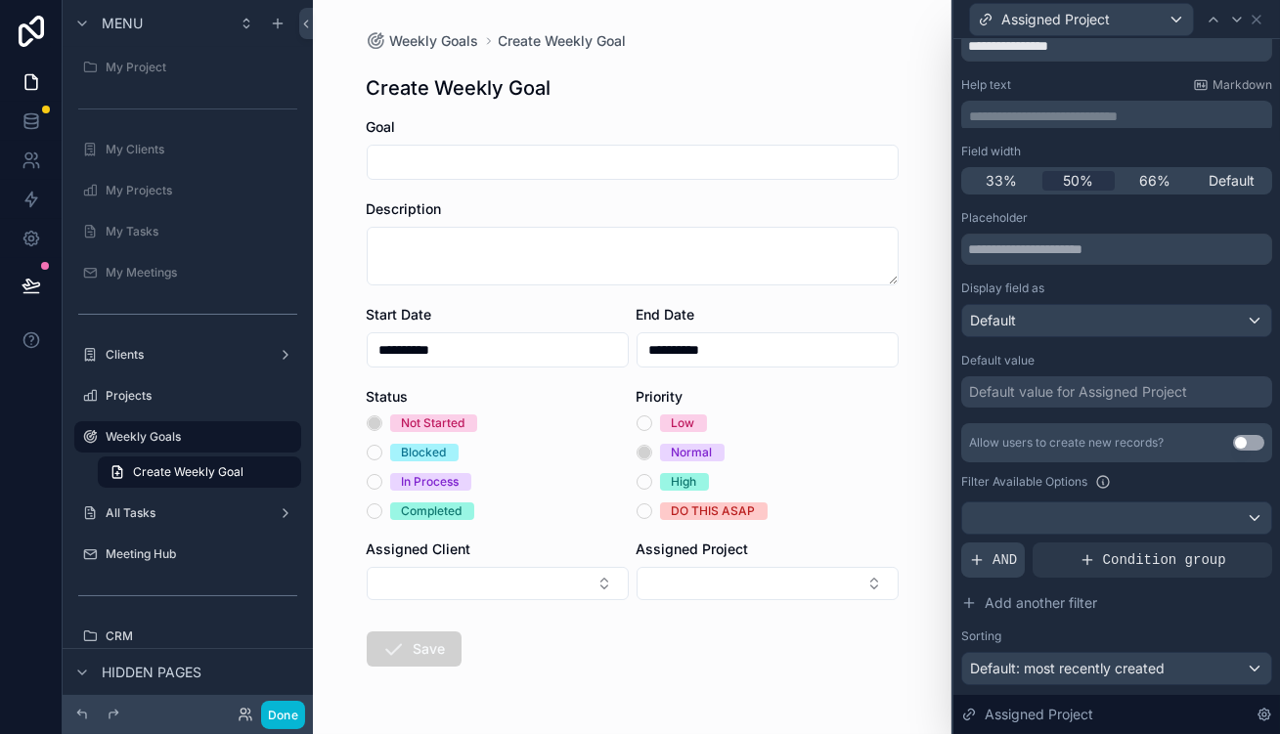
click at [1025, 543] on div "AND" at bounding box center [993, 560] width 64 height 35
click at [1210, 531] on div at bounding box center [1223, 544] width 27 height 27
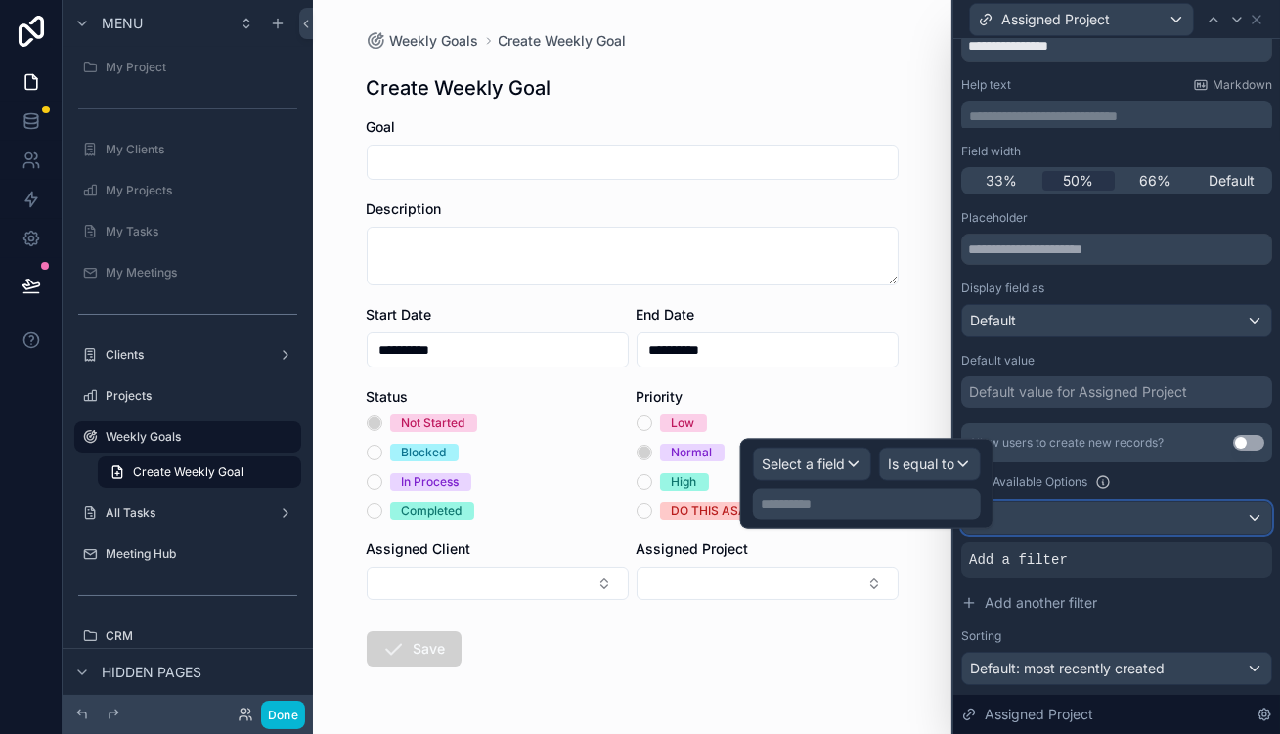
click at [1120, 503] on div at bounding box center [1116, 518] width 309 height 31
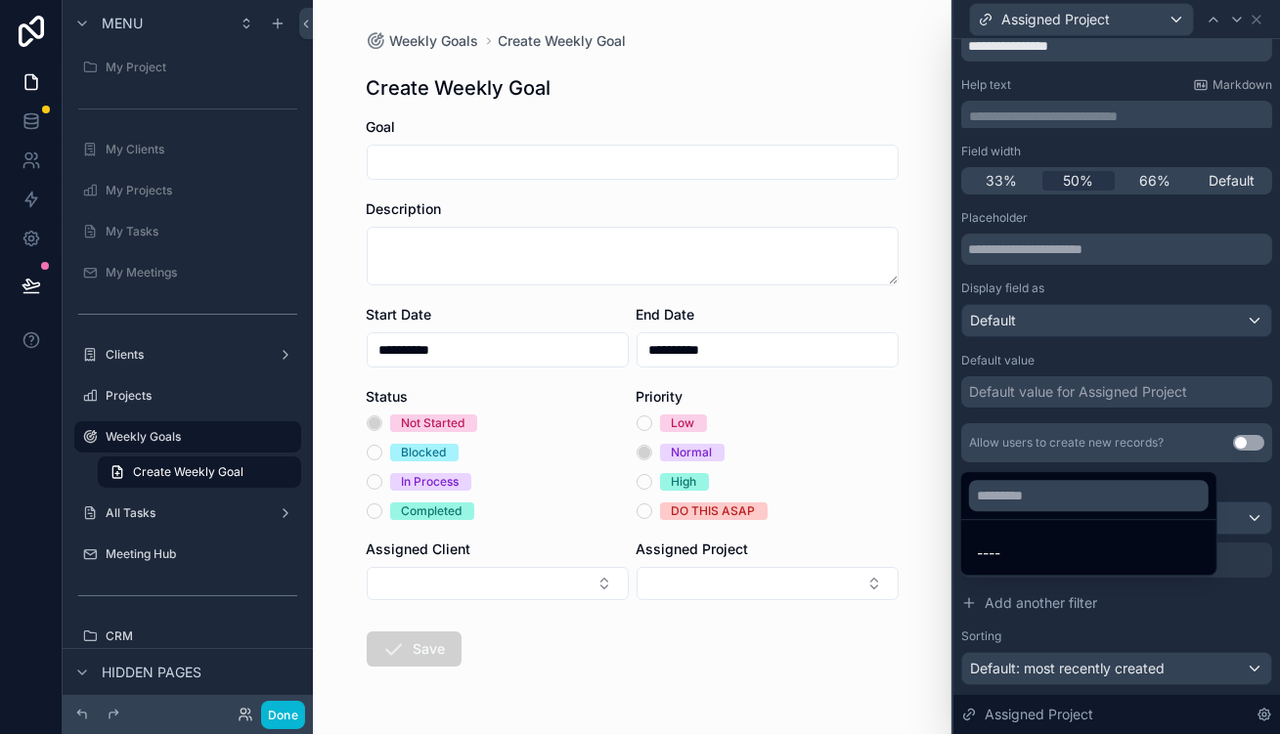
click at [1136, 447] on div at bounding box center [1117, 367] width 327 height 734
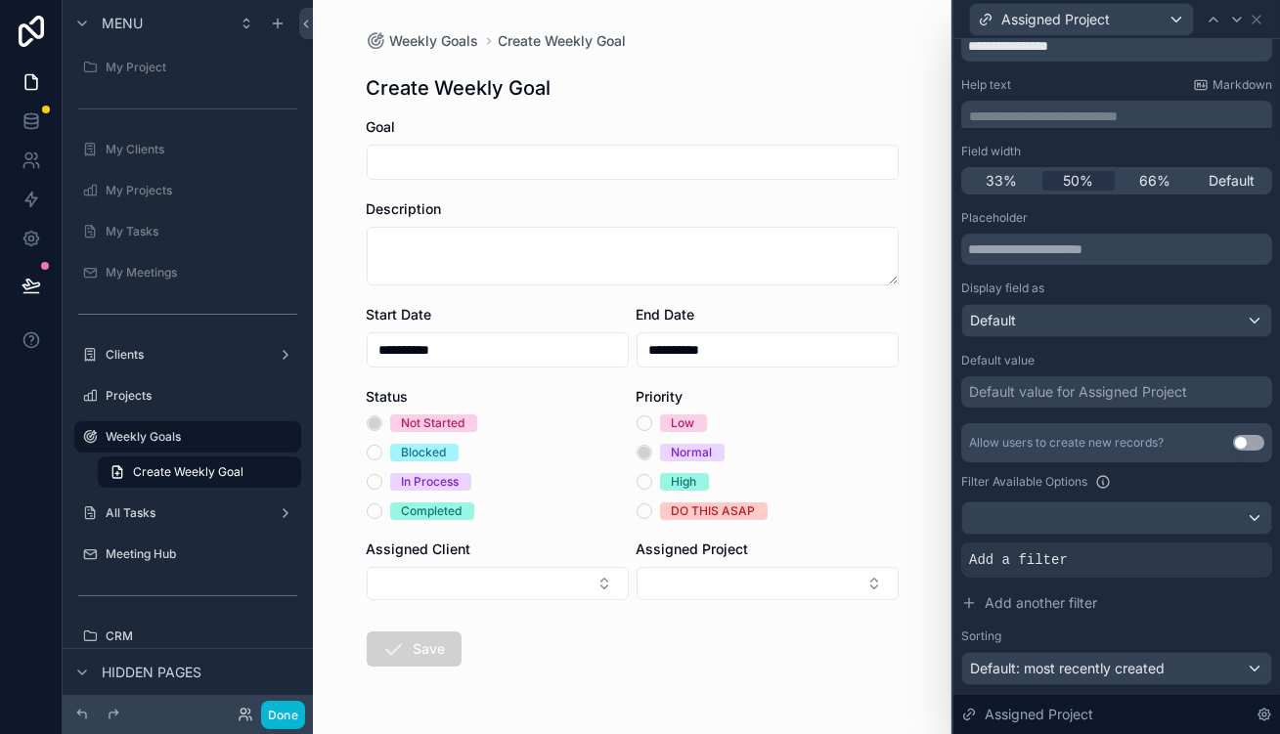
drag, startPoint x: 1179, startPoint y: 480, endPoint x: 1213, endPoint y: 466, distance: 37.2
click at [1181, 543] on div "Add a filter" at bounding box center [1116, 560] width 311 height 35
click at [1216, 467] on div "Allow users to create new records? Use setting Filter Available Options Add a f…" at bounding box center [1116, 554] width 311 height 262
click at [1219, 539] on icon at bounding box center [1224, 545] width 12 height 12
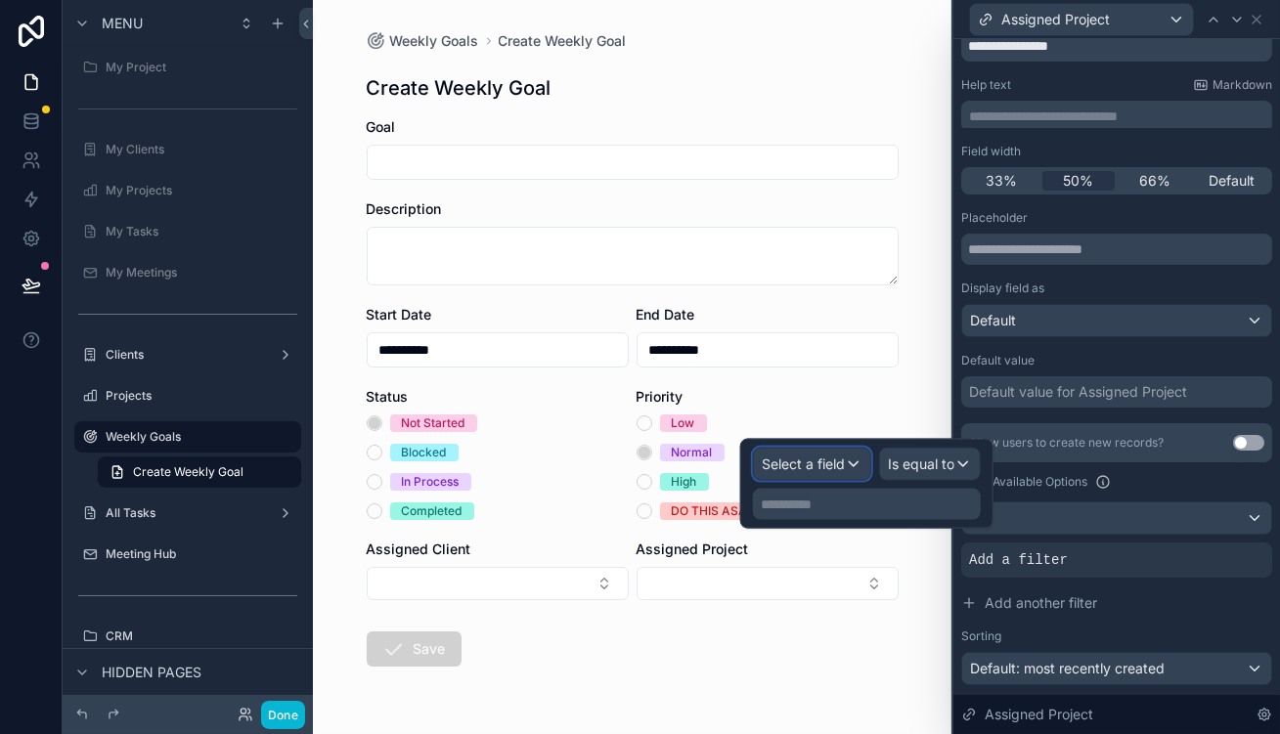
click at [818, 466] on span "Select a field" at bounding box center [803, 464] width 83 height 17
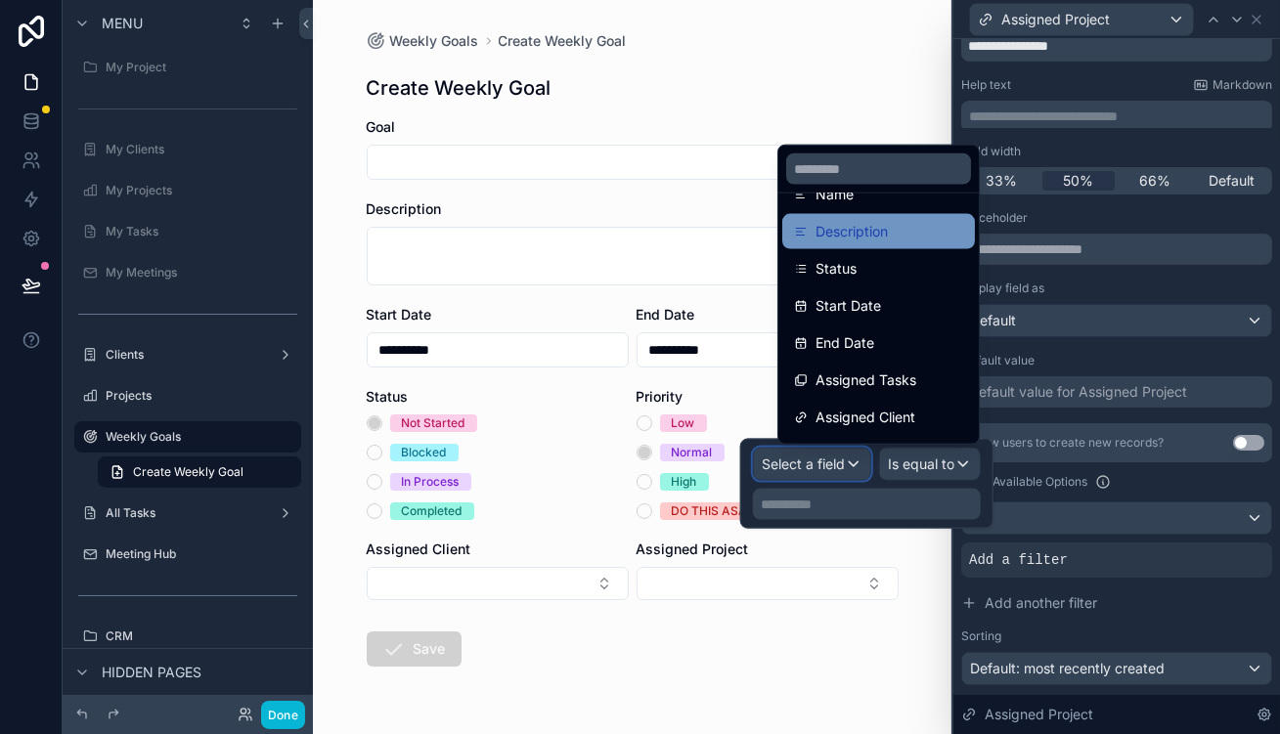
scroll to position [186, 0]
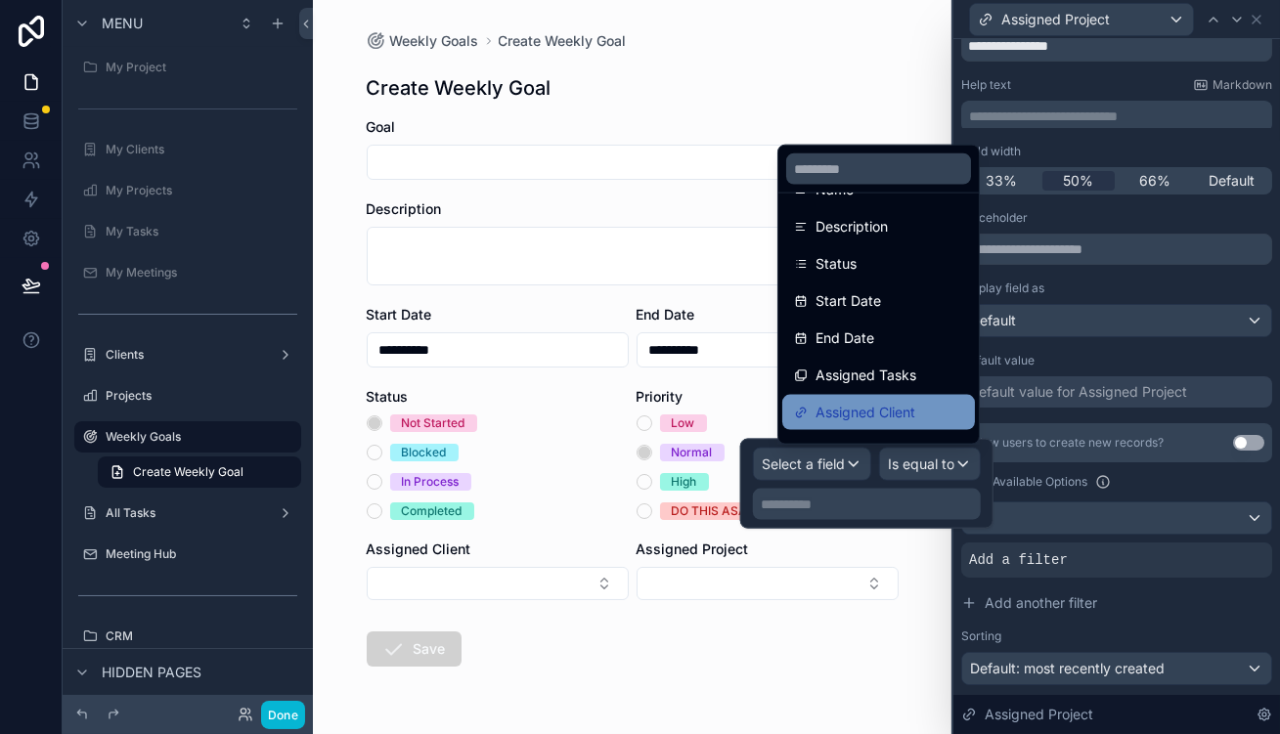
click at [873, 401] on span "Assigned Client" at bounding box center [866, 412] width 100 height 23
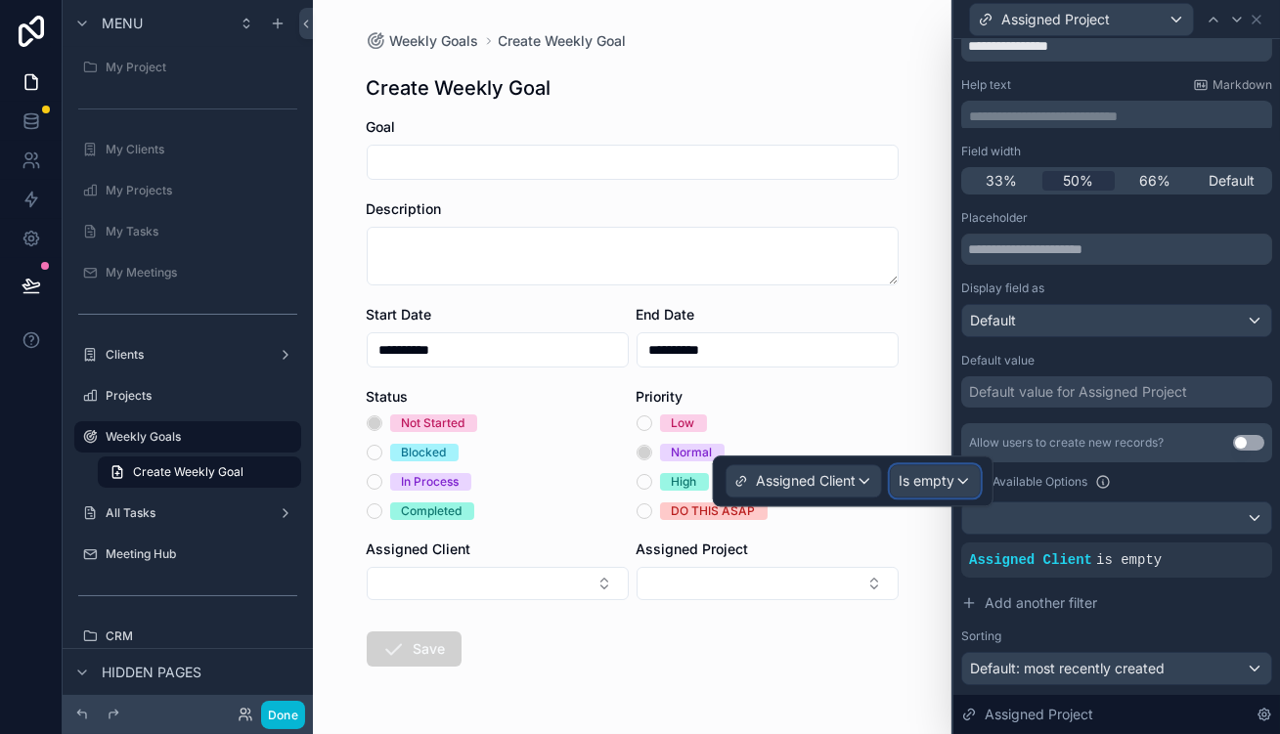
click at [953, 472] on span "Is empty" at bounding box center [927, 481] width 56 height 20
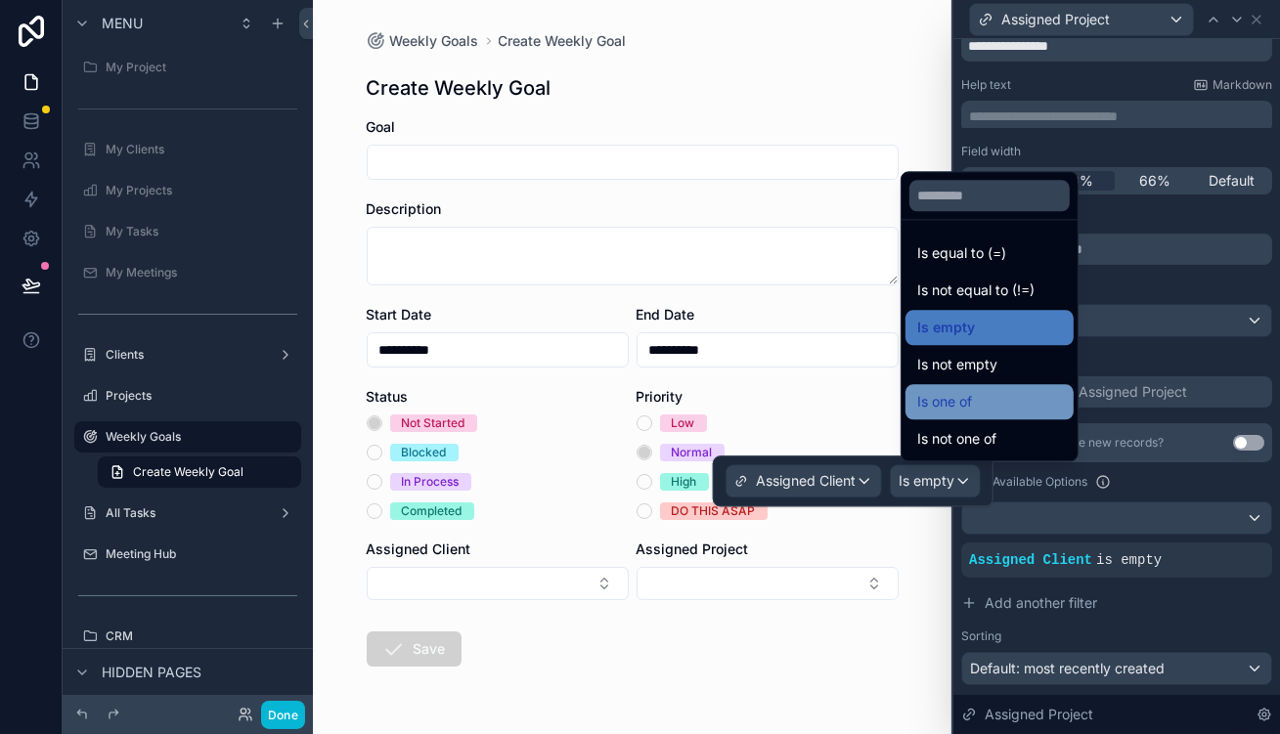
click at [992, 414] on div "Is one of" at bounding box center [989, 401] width 145 height 23
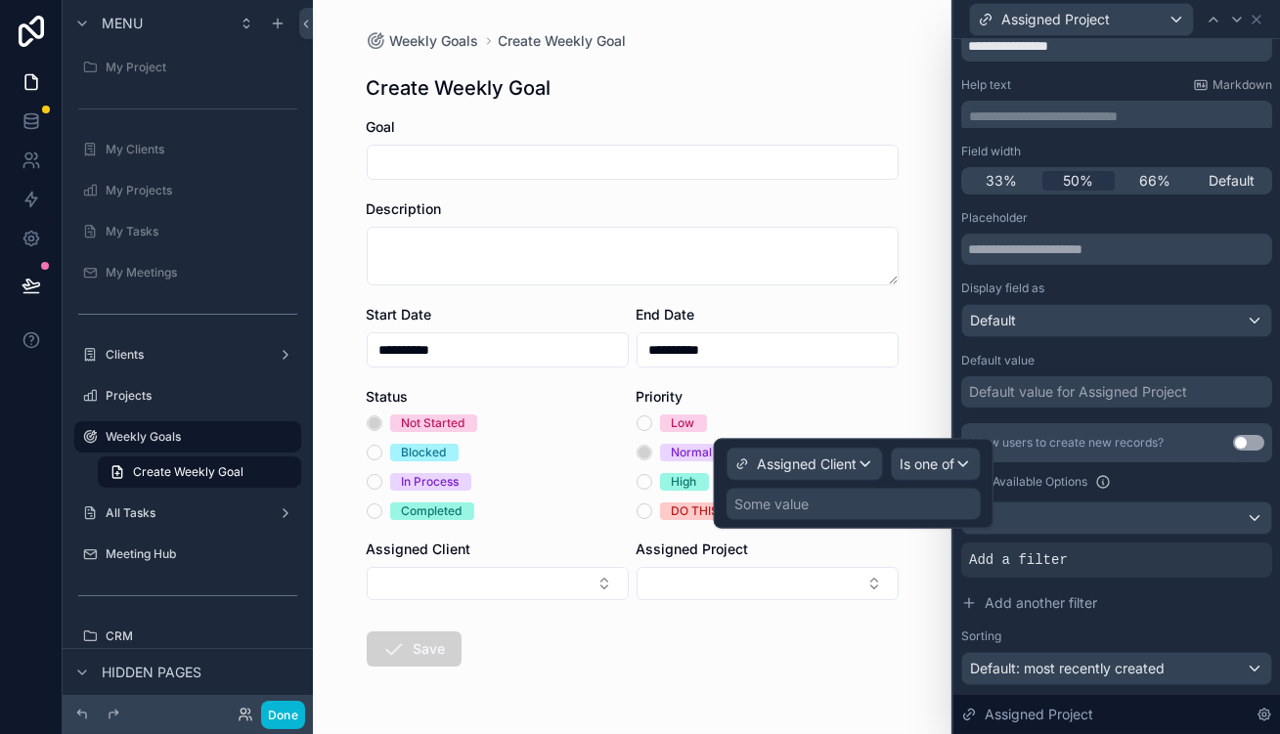
click at [879, 491] on div "Some value" at bounding box center [854, 504] width 254 height 31
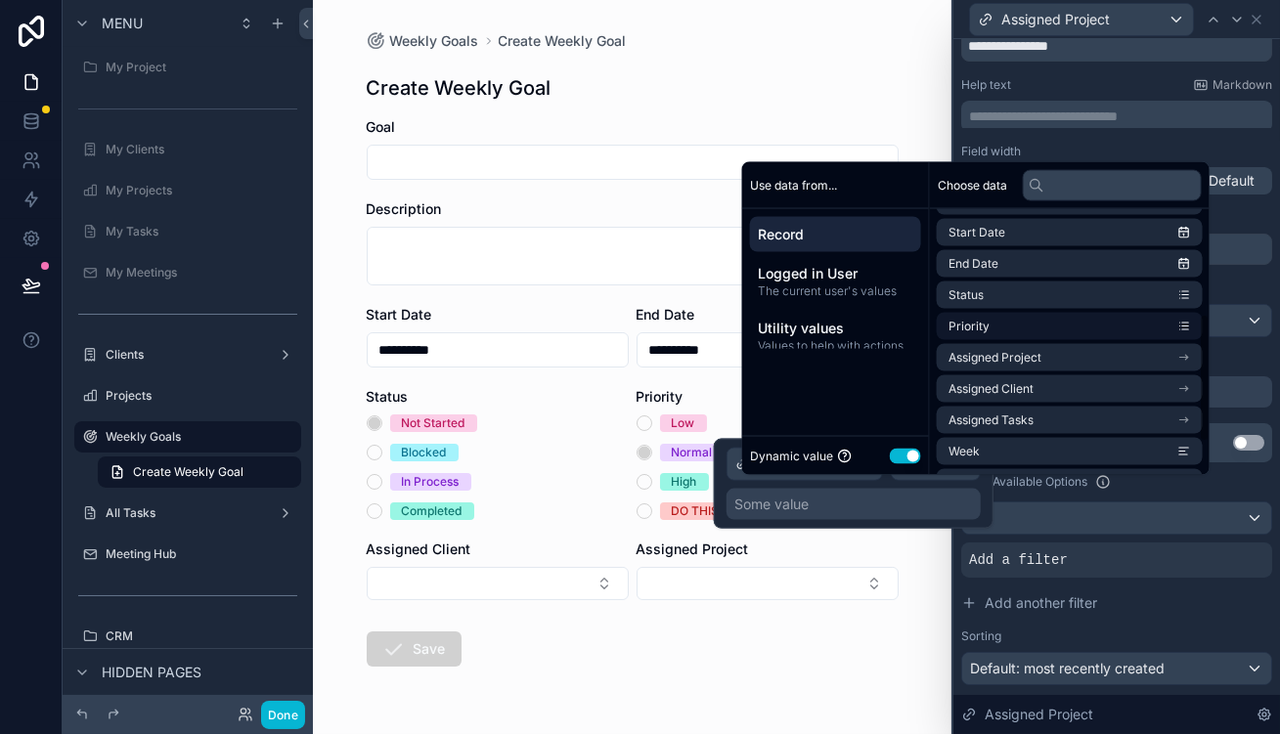
scroll to position [188, 0]
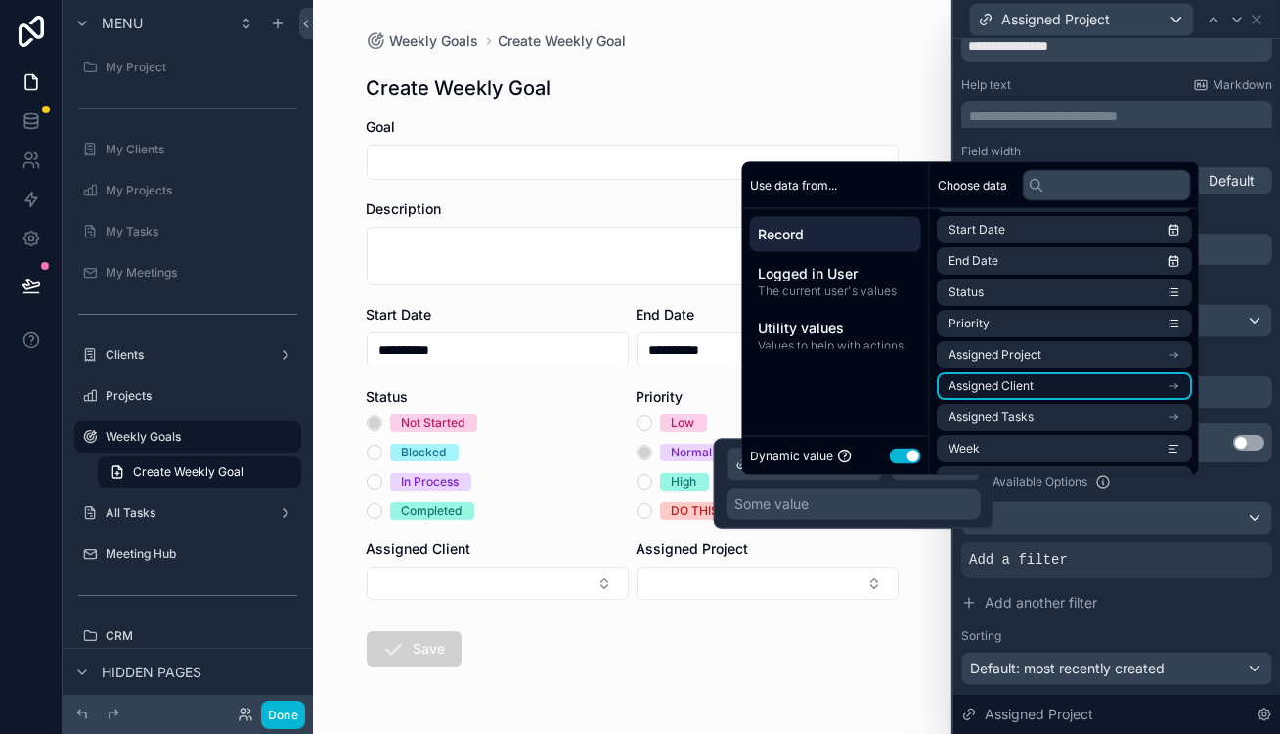
click at [1021, 373] on li "Assigned Client" at bounding box center [1064, 386] width 255 height 27
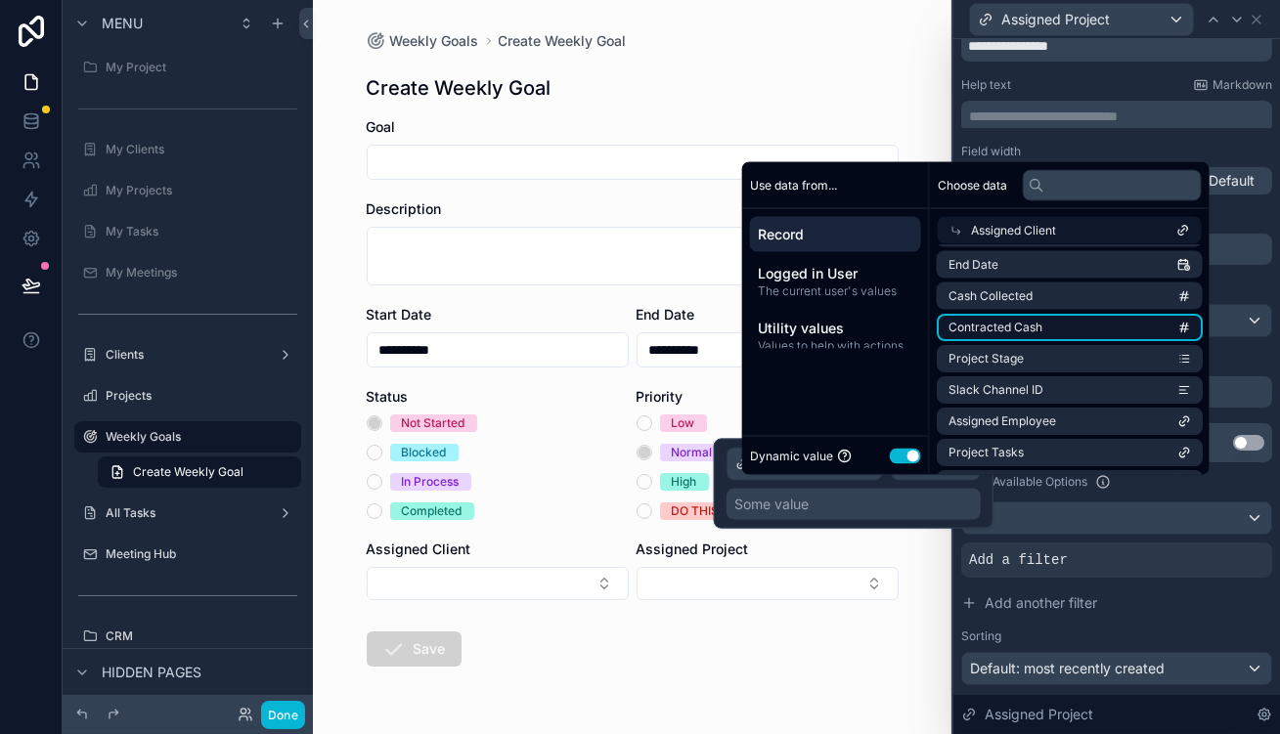
scroll to position [0, 0]
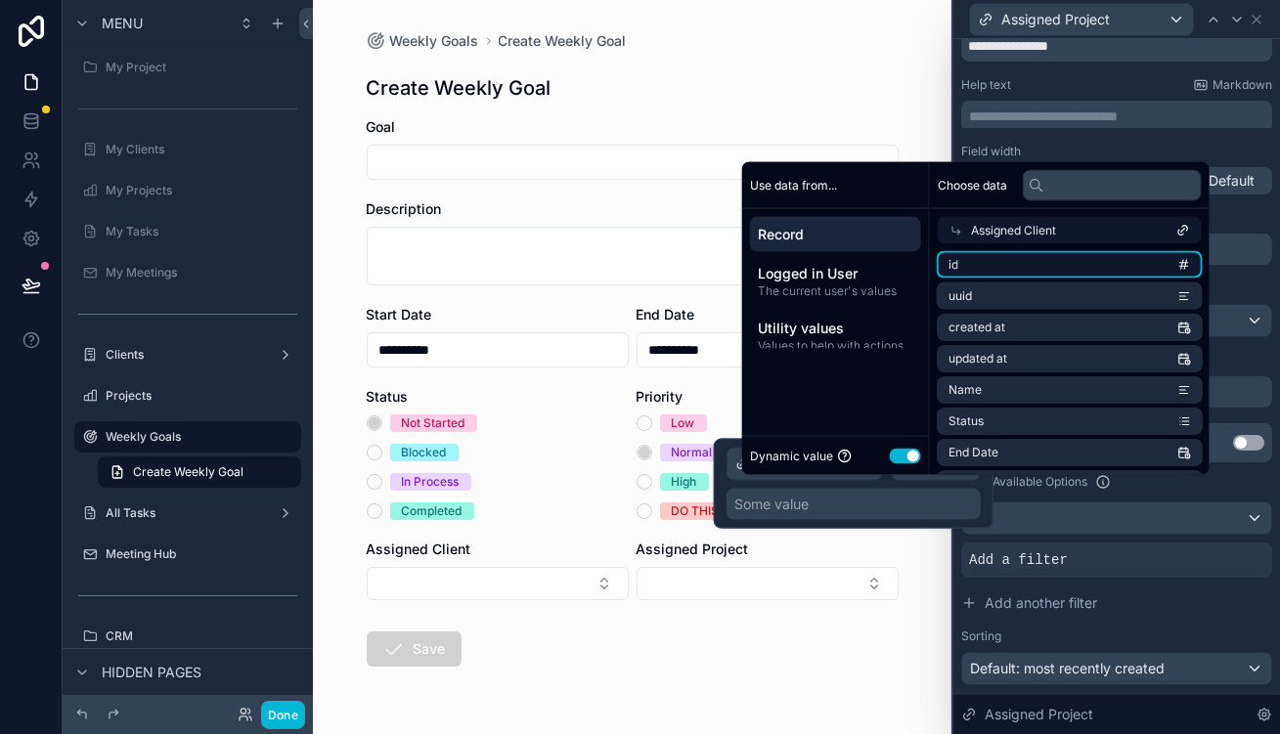
click at [1042, 279] on li "id" at bounding box center [1070, 264] width 266 height 27
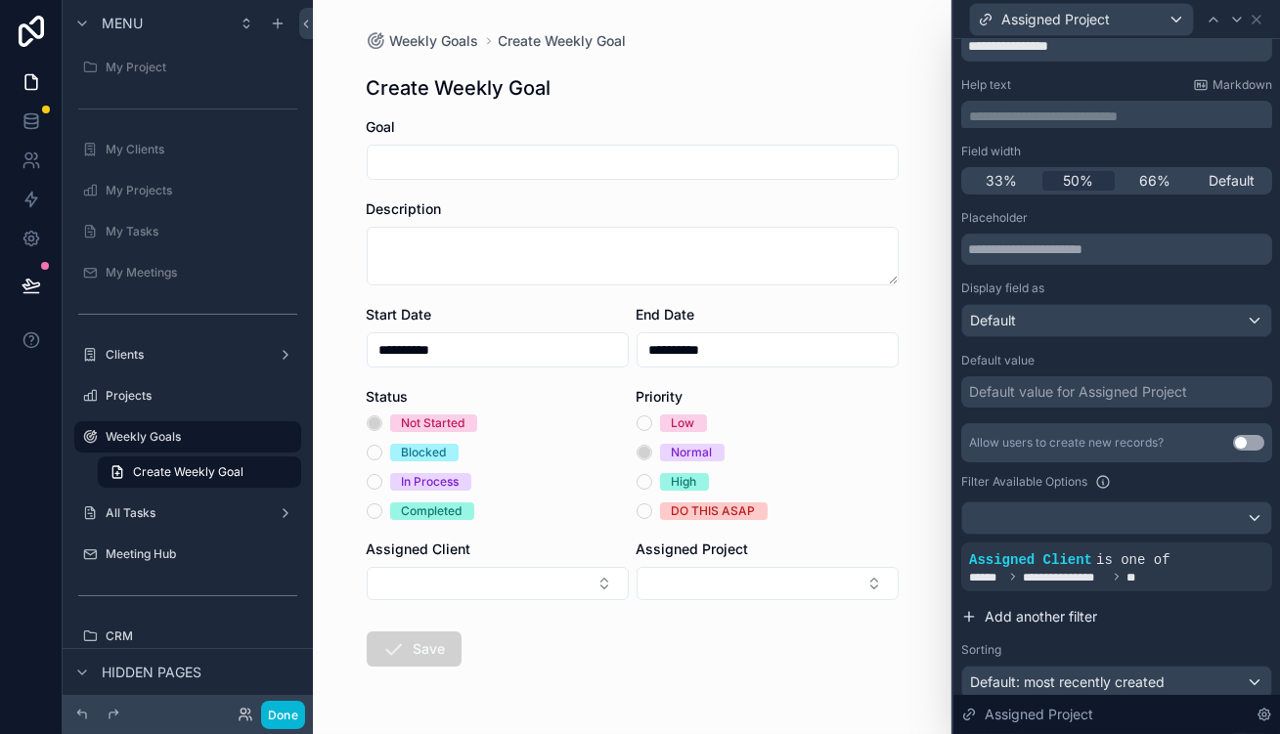
click at [1238, 600] on button "Add another filter" at bounding box center [1116, 617] width 311 height 35
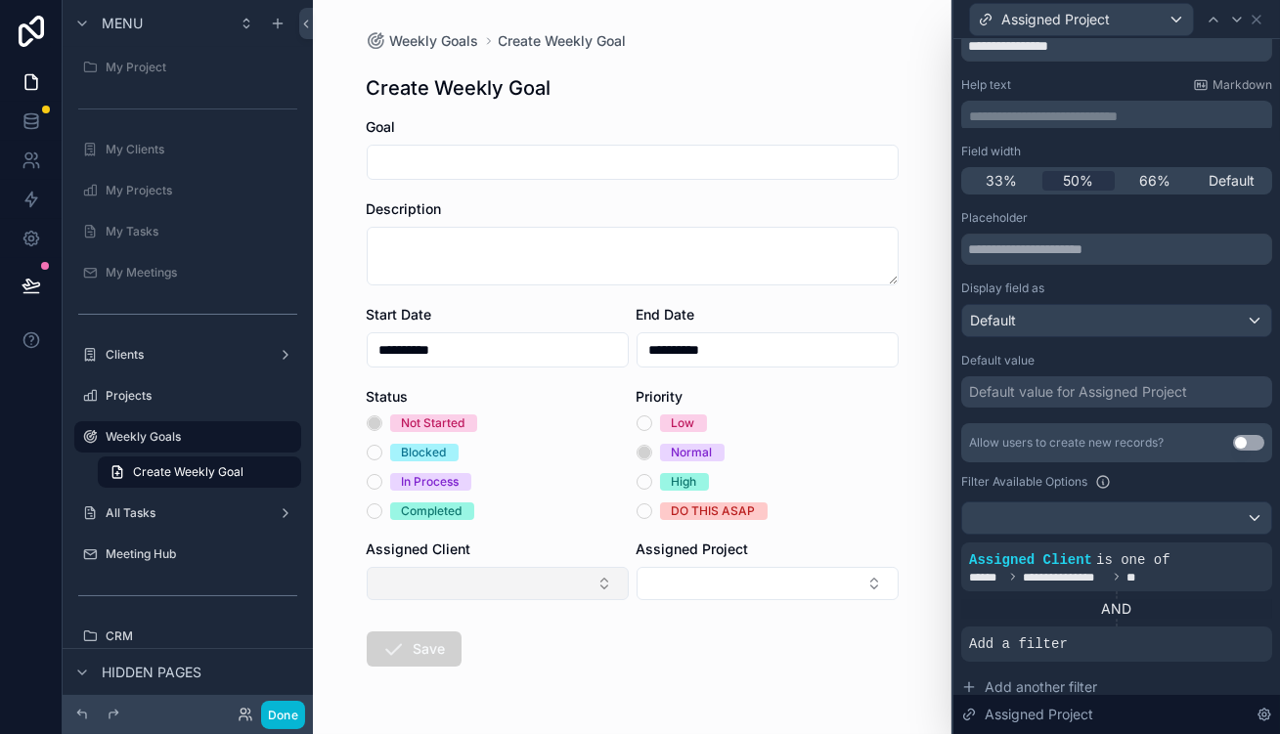
click at [521, 567] on button "Select Button" at bounding box center [498, 583] width 262 height 33
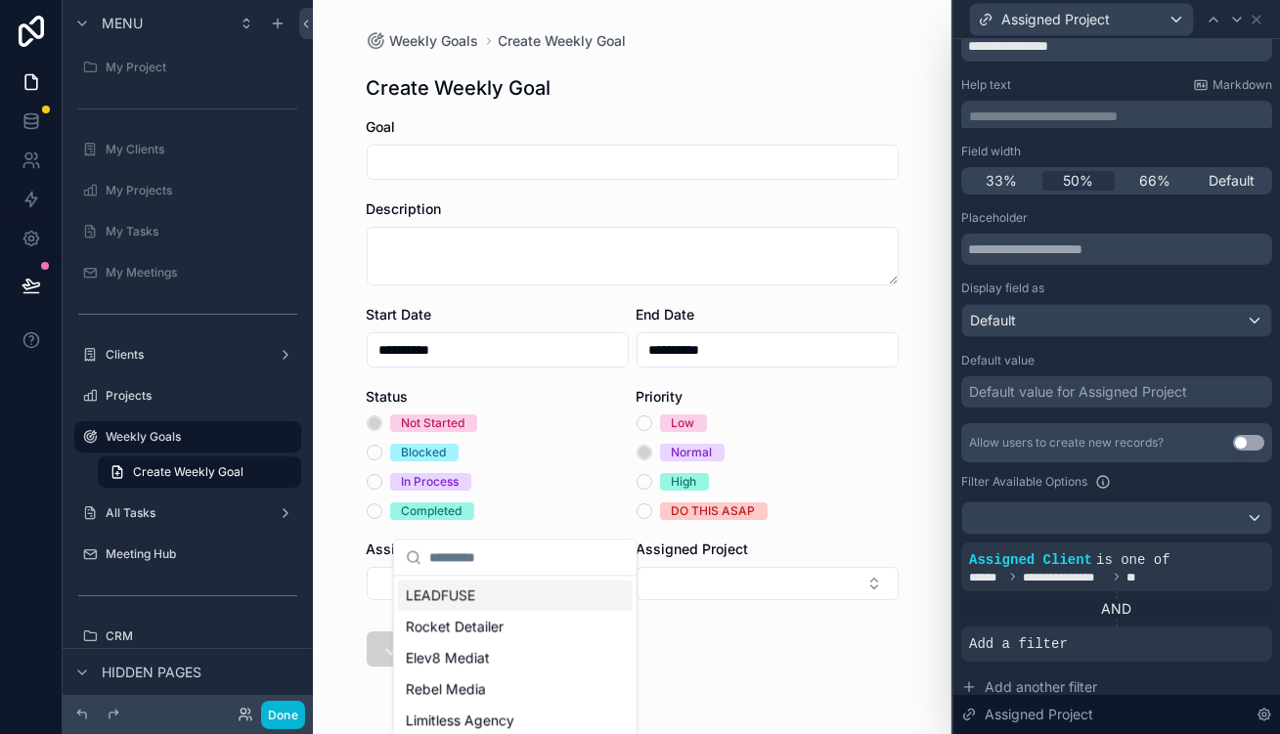
click at [508, 599] on div "LEADFUSE" at bounding box center [515, 595] width 235 height 31
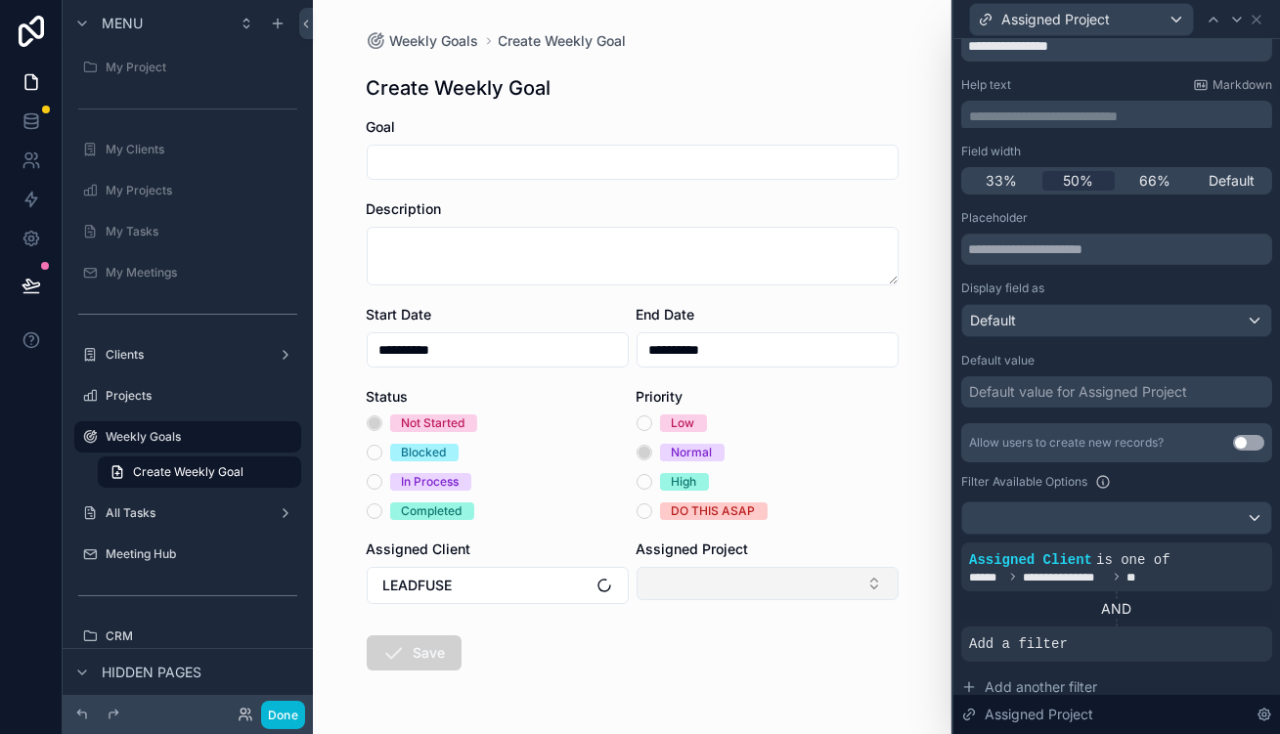
click at [726, 567] on button "Select Button" at bounding box center [768, 583] width 262 height 33
click at [561, 567] on button "LEADFUSE" at bounding box center [498, 585] width 262 height 37
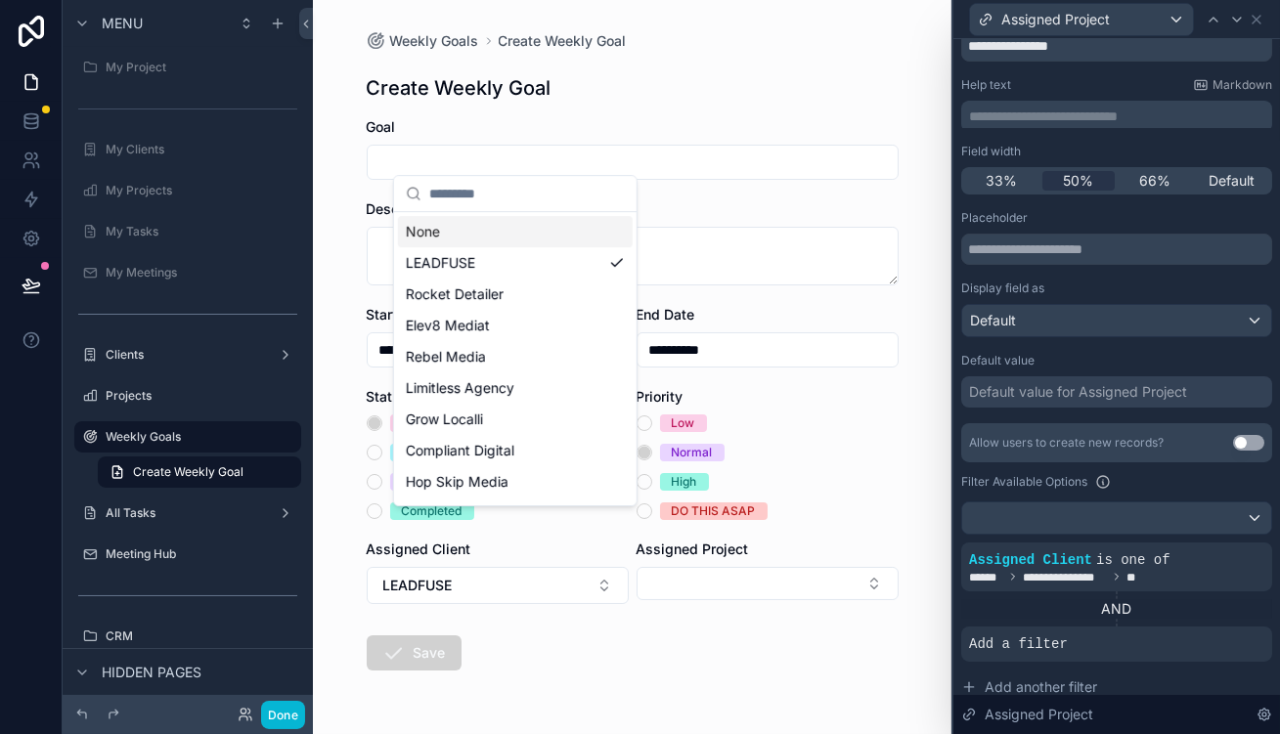
click at [513, 231] on div "None" at bounding box center [515, 231] width 235 height 31
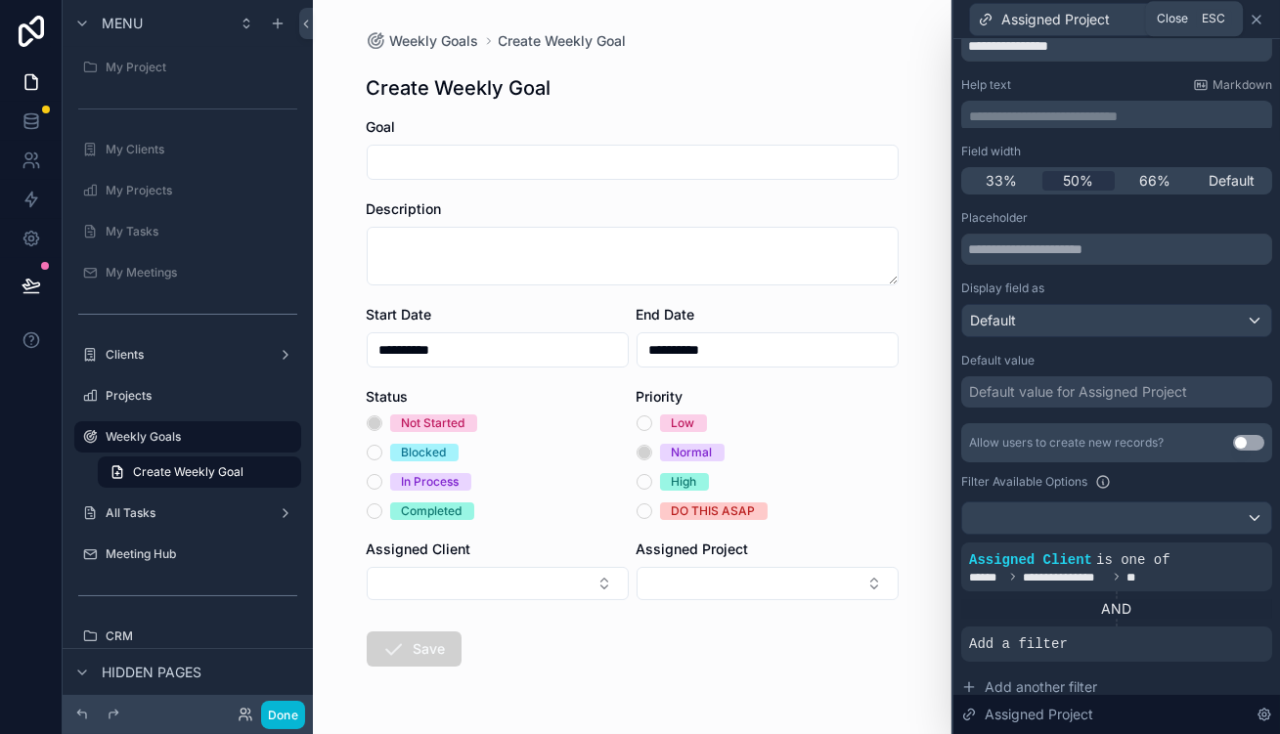
click at [1251, 19] on icon at bounding box center [1257, 20] width 16 height 16
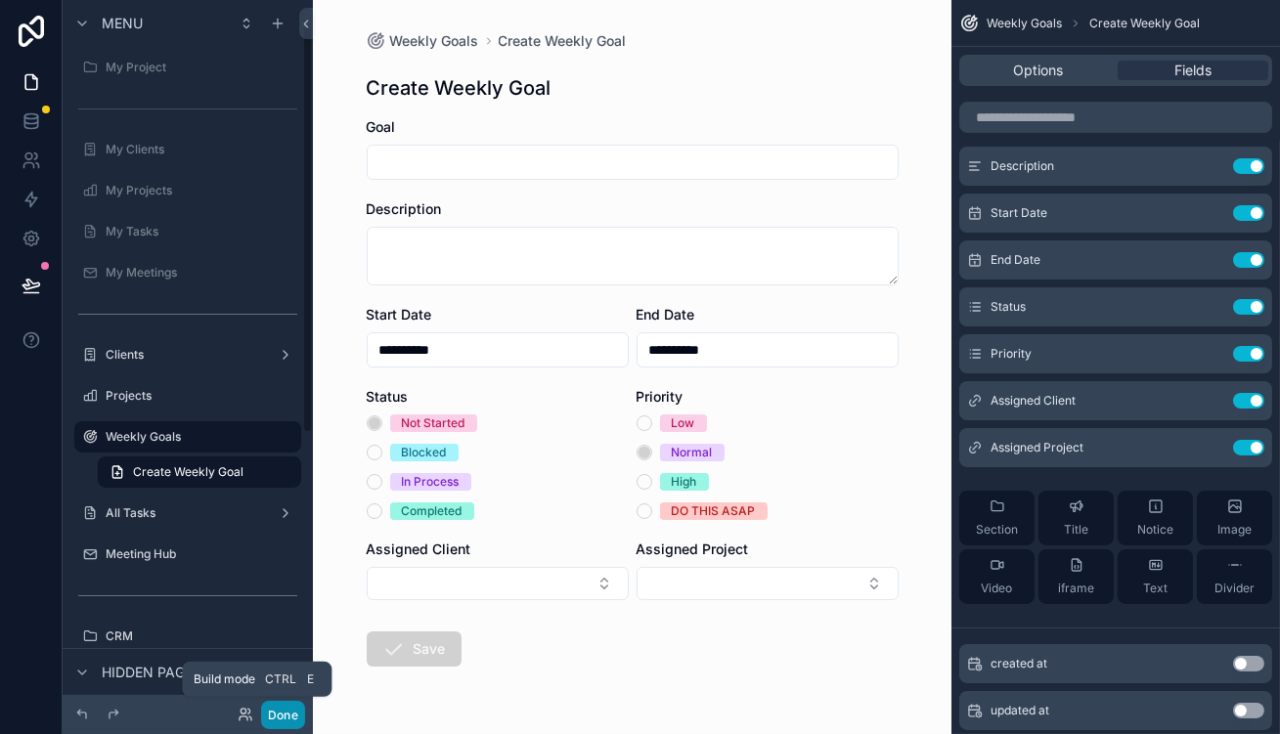
click at [261, 726] on button "Done" at bounding box center [283, 715] width 44 height 28
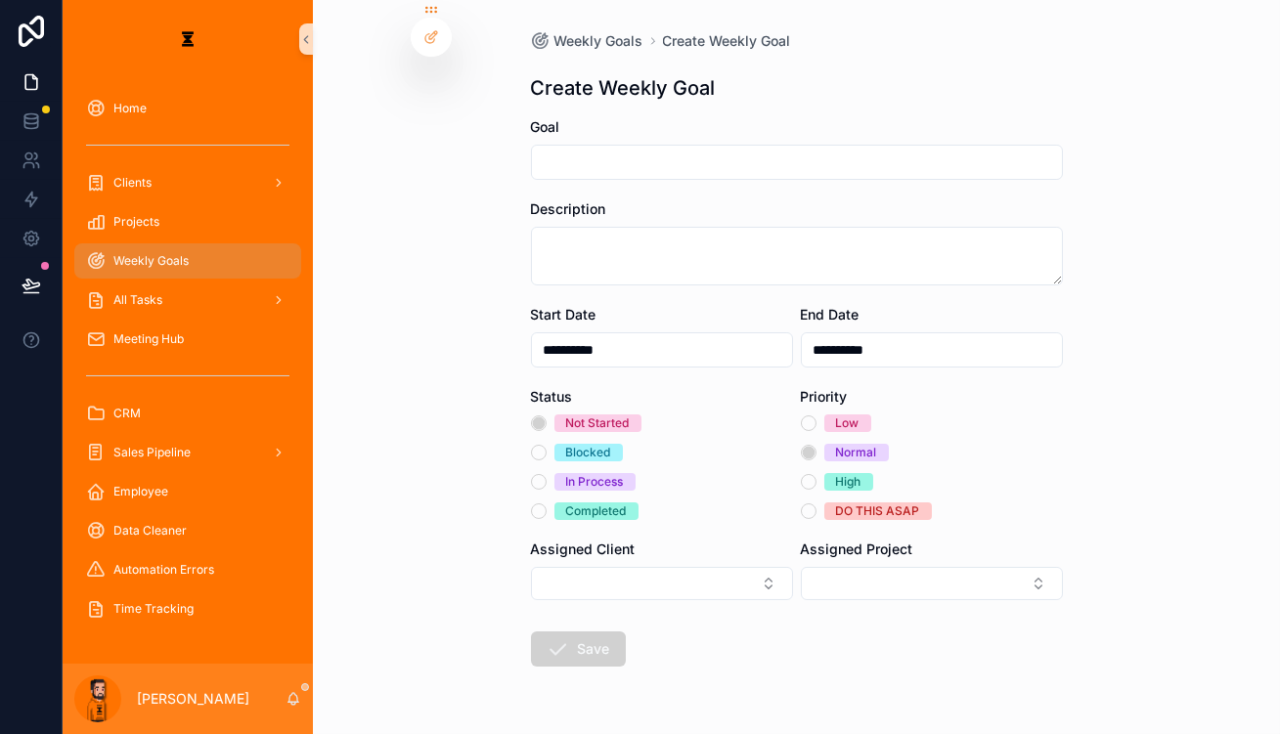
click at [158, 245] on div "Weekly Goals" at bounding box center [187, 260] width 203 height 31
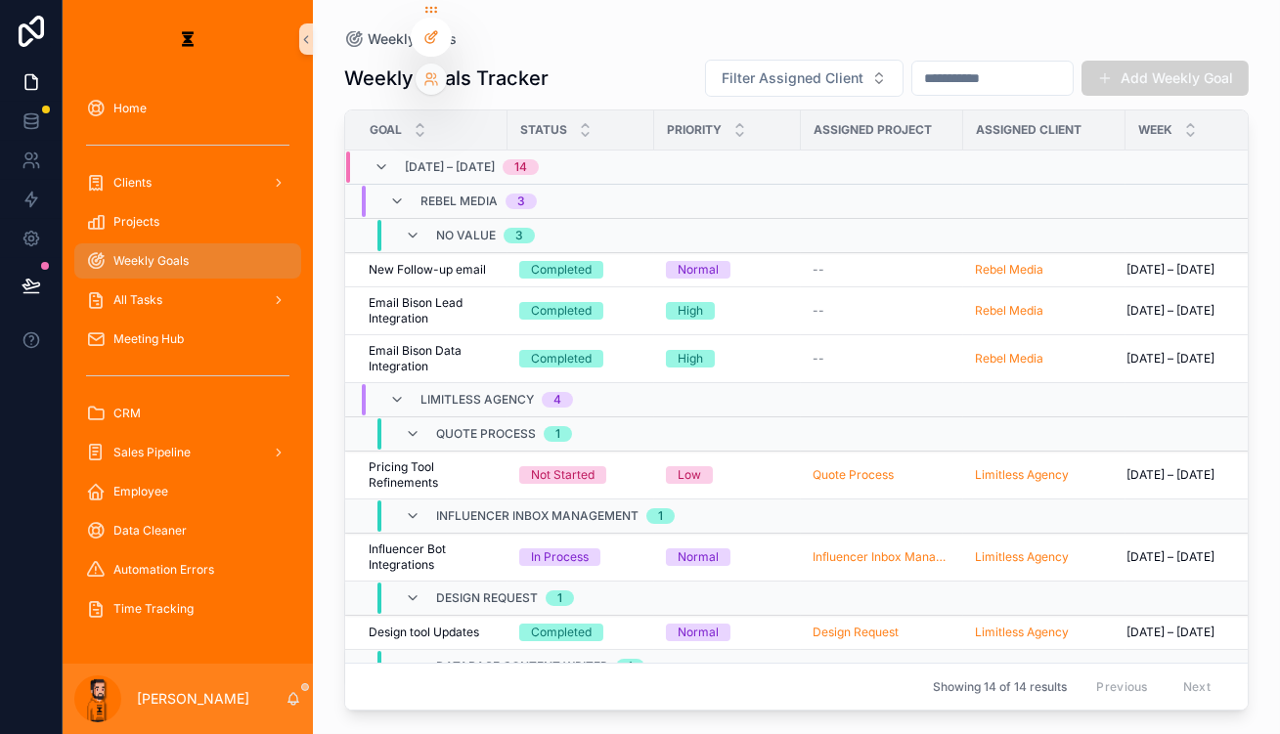
click at [437, 32] on div at bounding box center [431, 37] width 39 height 37
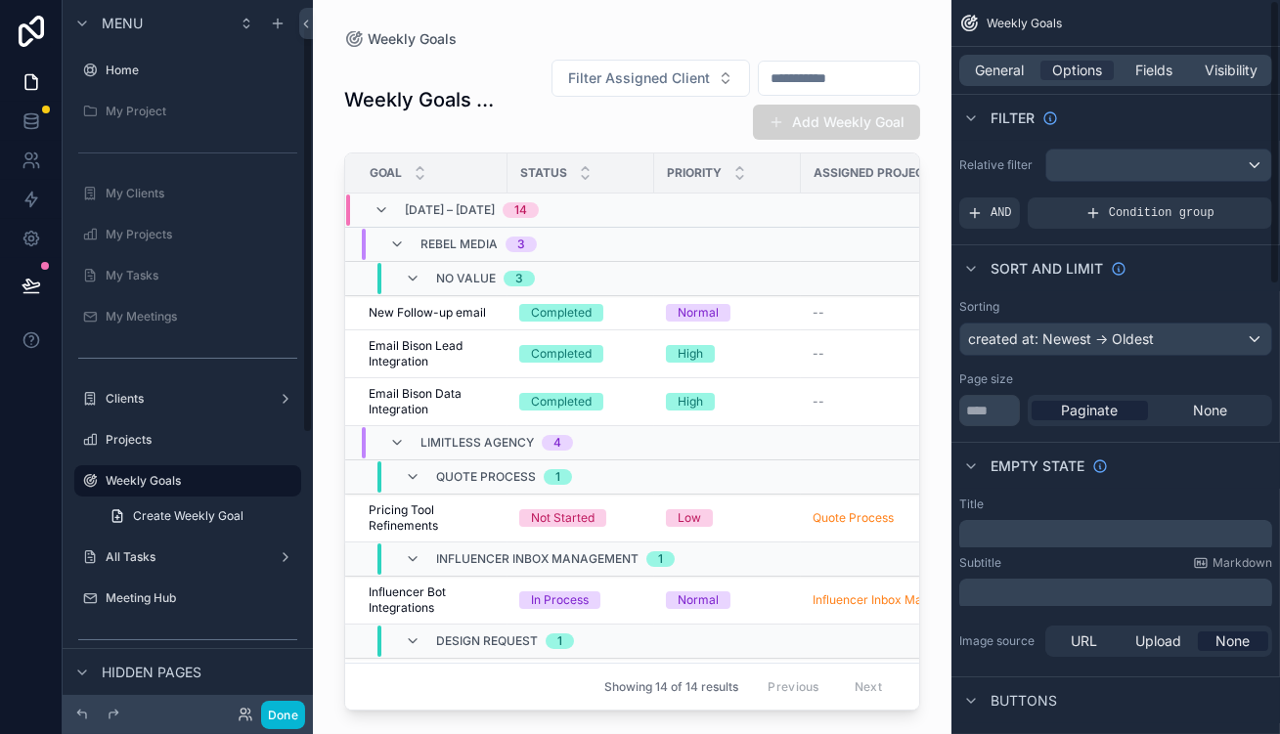
scroll to position [44, 0]
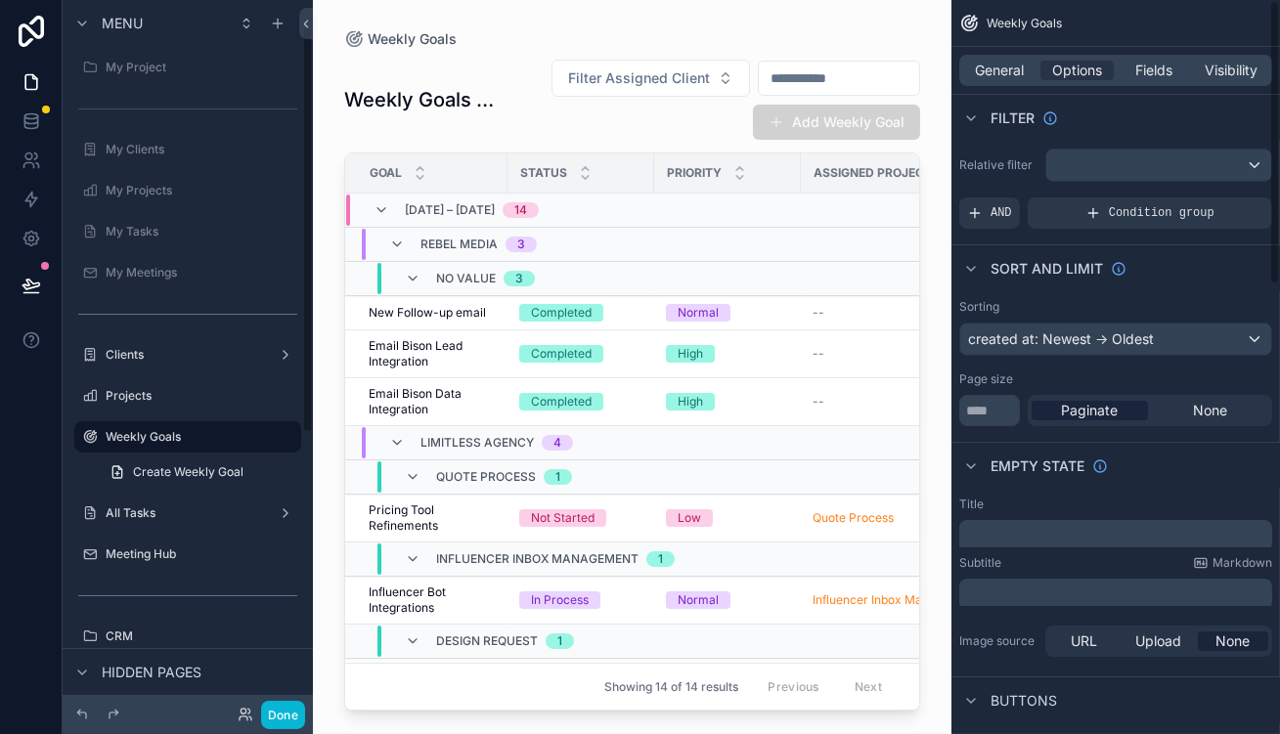
click at [717, 114] on div "scrollable content" at bounding box center [632, 355] width 639 height 711
click at [1155, 61] on span "Fields" at bounding box center [1154, 71] width 37 height 20
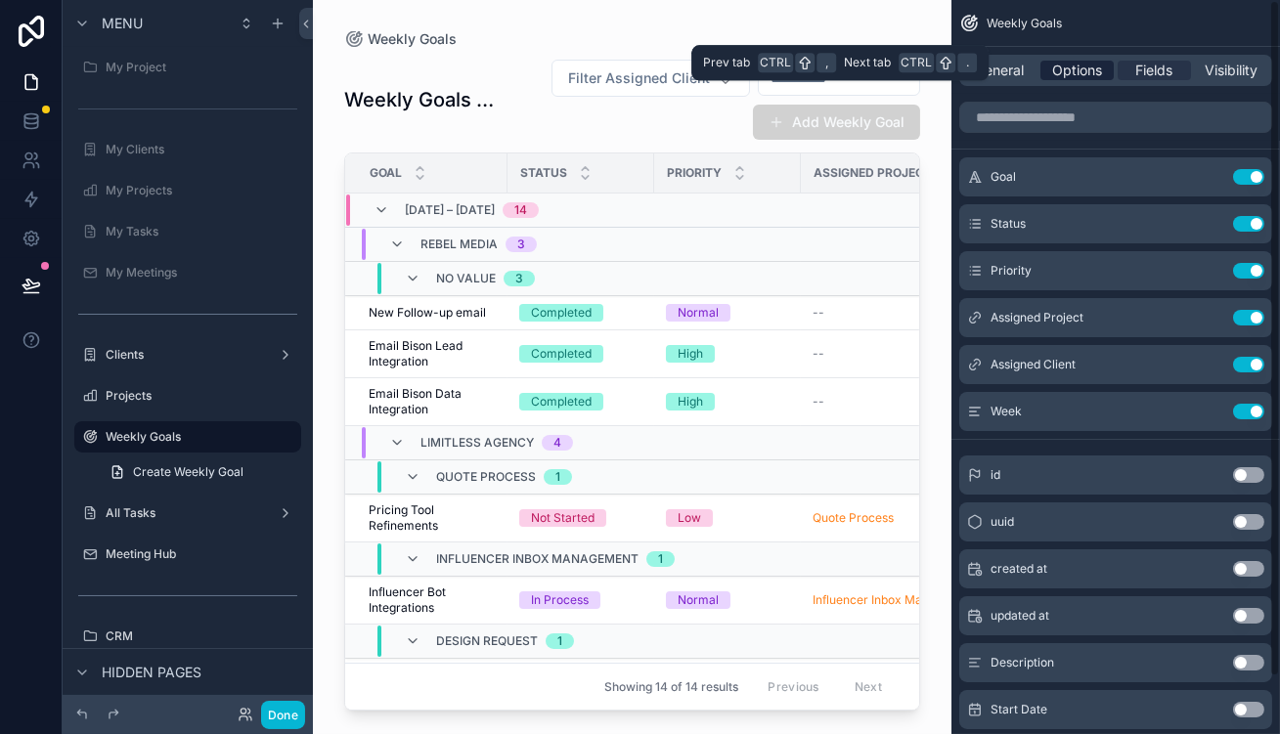
click at [1102, 61] on span "Options" at bounding box center [1077, 71] width 50 height 20
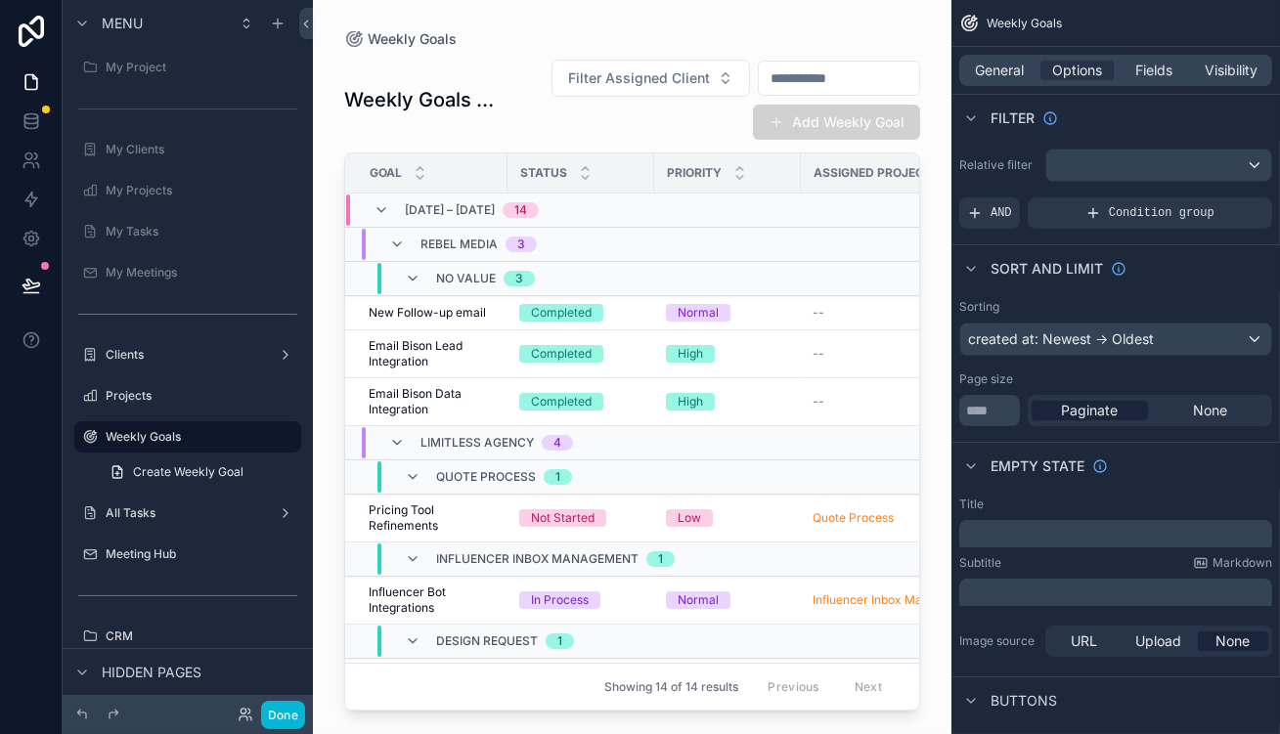
click at [1159, 77] on div "General Options Fields Visibility" at bounding box center [1116, 70] width 329 height 47
click at [1165, 67] on span "Fields" at bounding box center [1154, 71] width 37 height 20
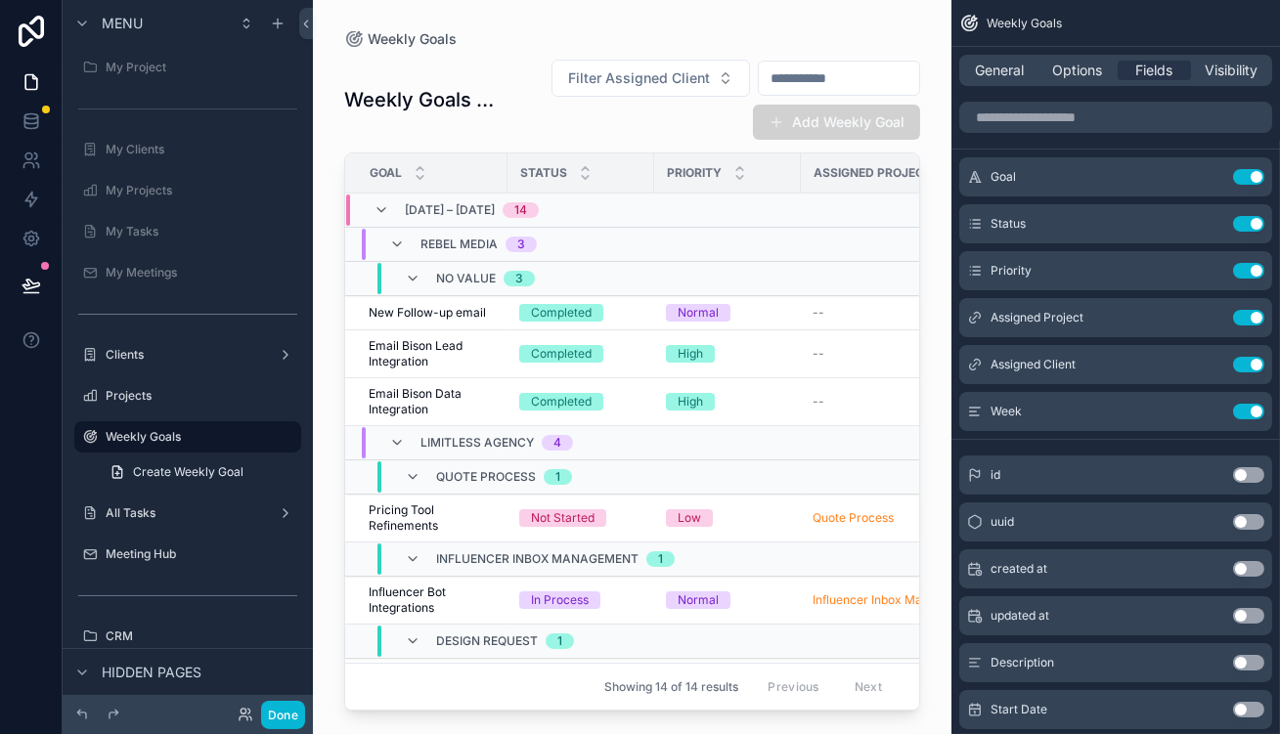
click at [1101, 47] on div "General Options Fields Visibility" at bounding box center [1116, 70] width 329 height 47
click at [1102, 62] on span "Options" at bounding box center [1077, 71] width 50 height 20
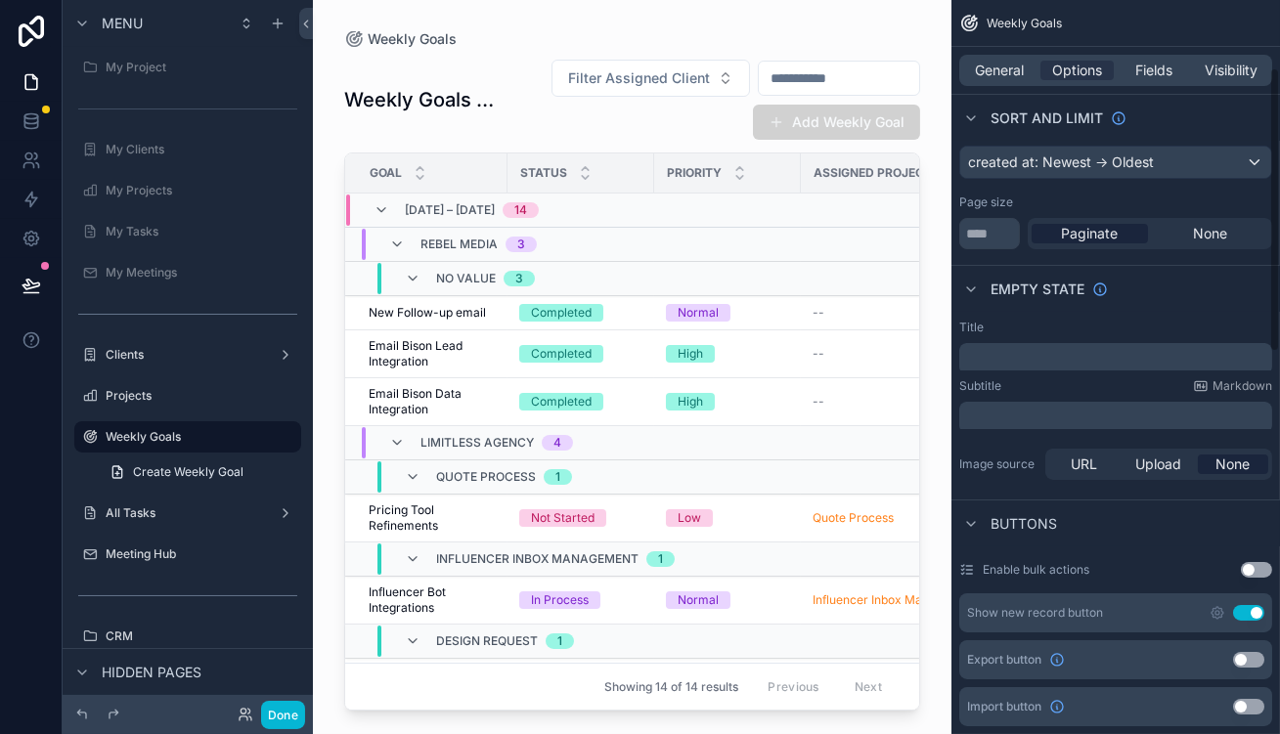
scroll to position [177, 0]
click at [1219, 605] on icon "scrollable content" at bounding box center [1218, 613] width 16 height 16
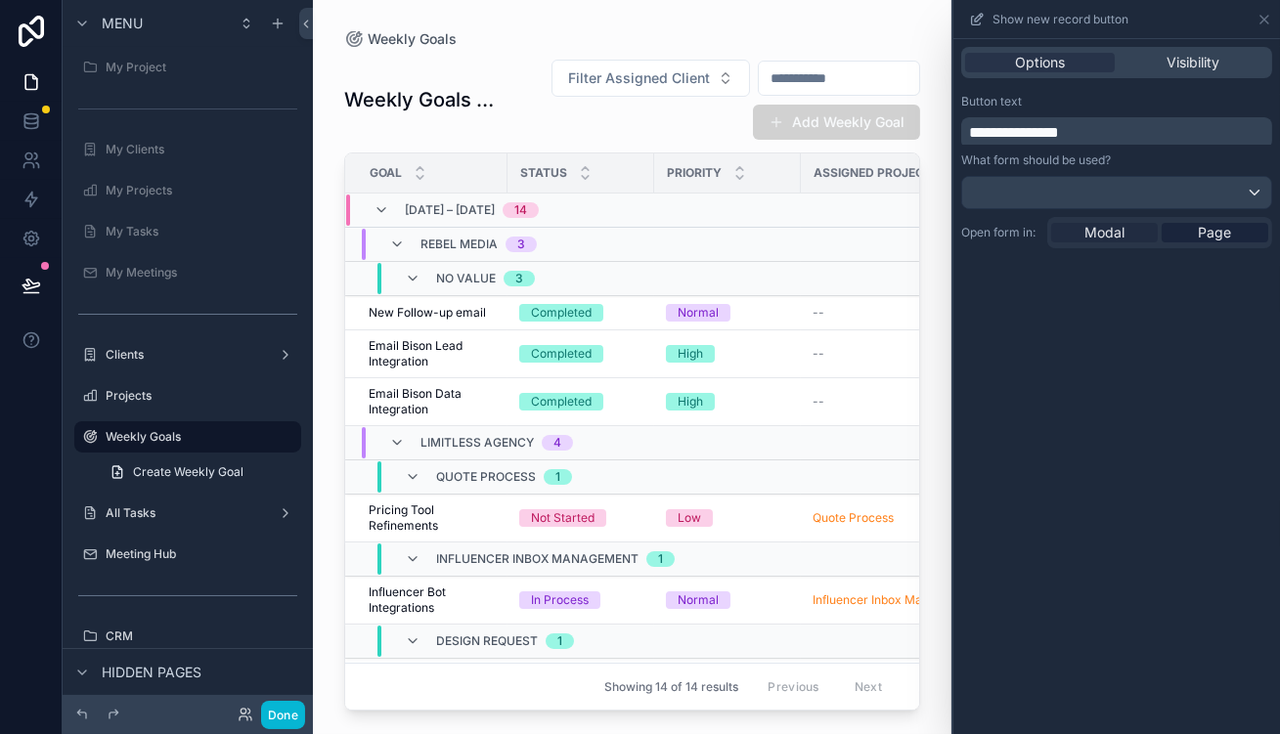
click at [1116, 223] on span "Modal" at bounding box center [1105, 233] width 40 height 20
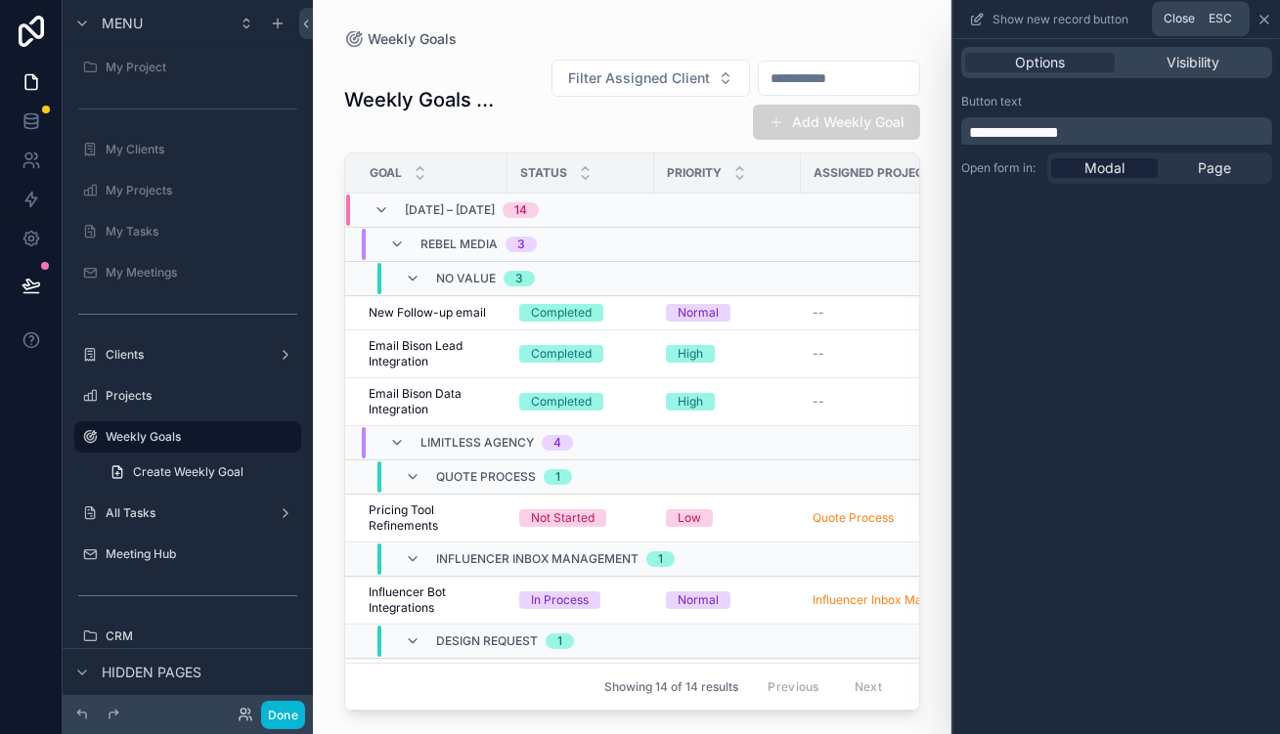
click at [1259, 19] on icon at bounding box center [1265, 20] width 16 height 16
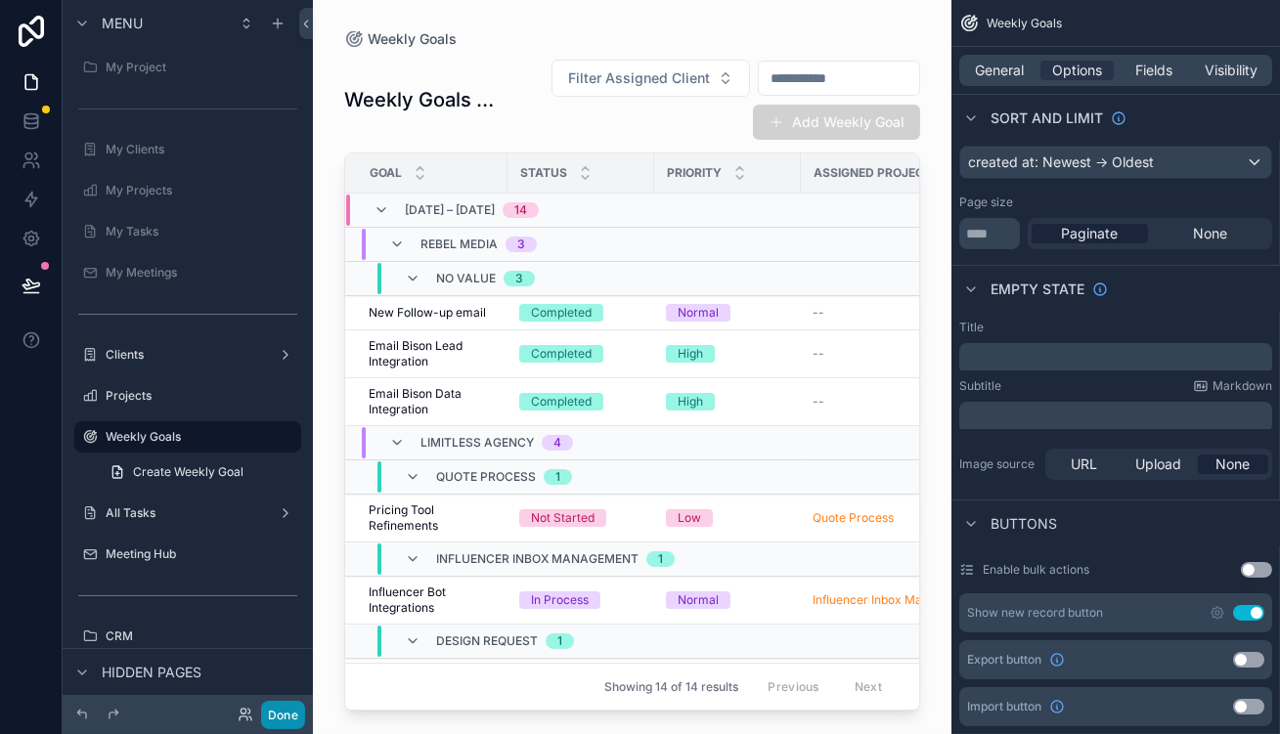
click at [261, 723] on button "Done" at bounding box center [283, 715] width 44 height 28
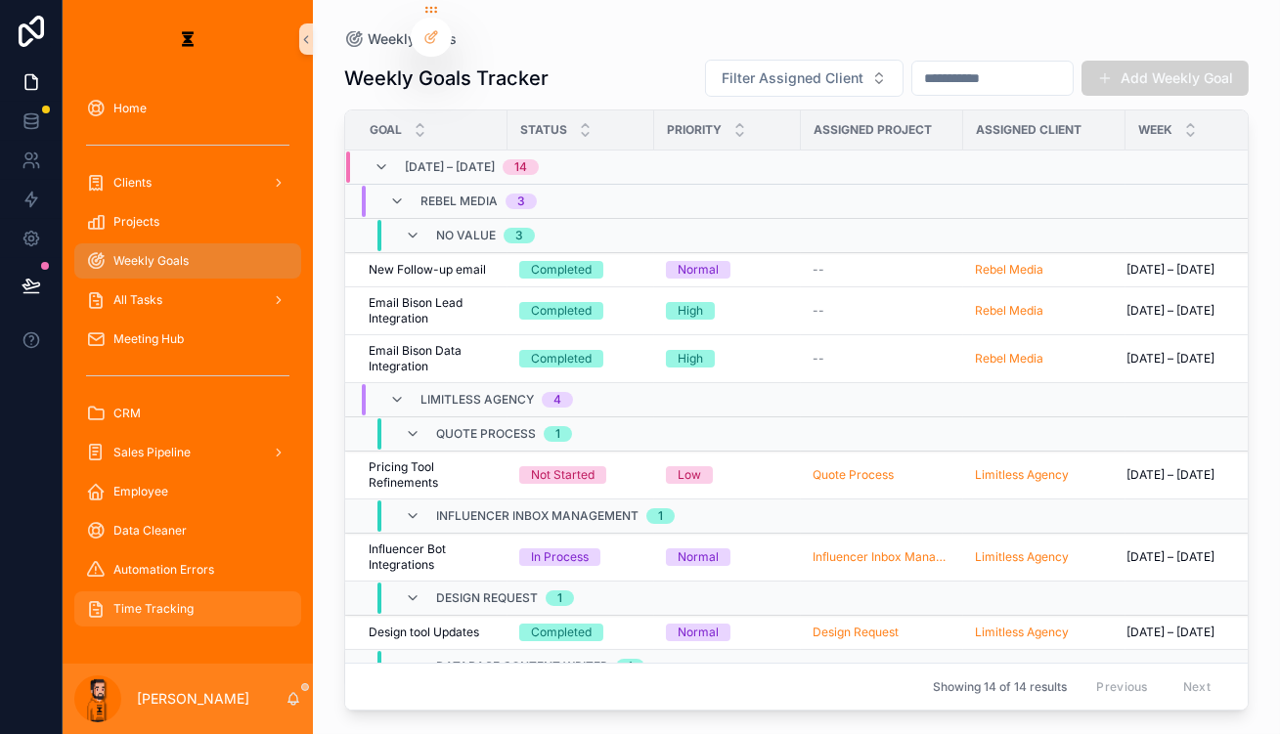
click at [142, 601] on span "Time Tracking" at bounding box center [153, 609] width 80 height 16
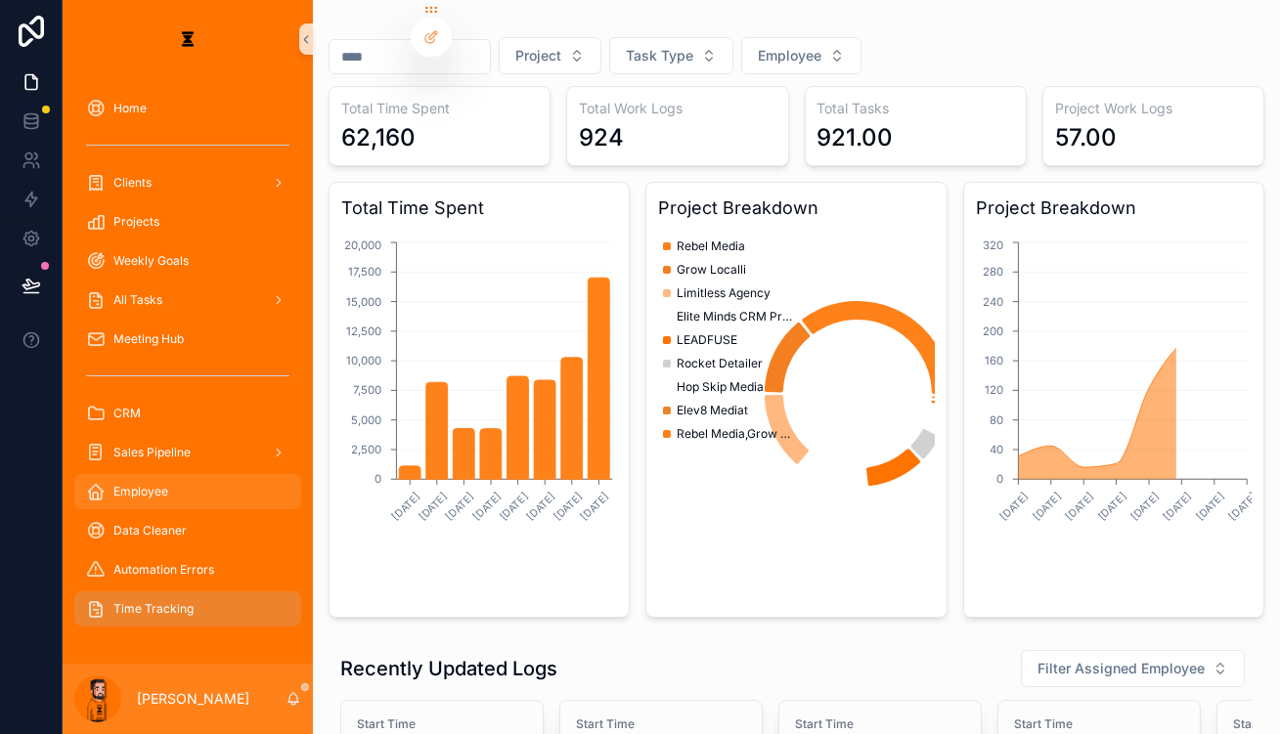
click at [183, 476] on div "Employee" at bounding box center [187, 491] width 203 height 31
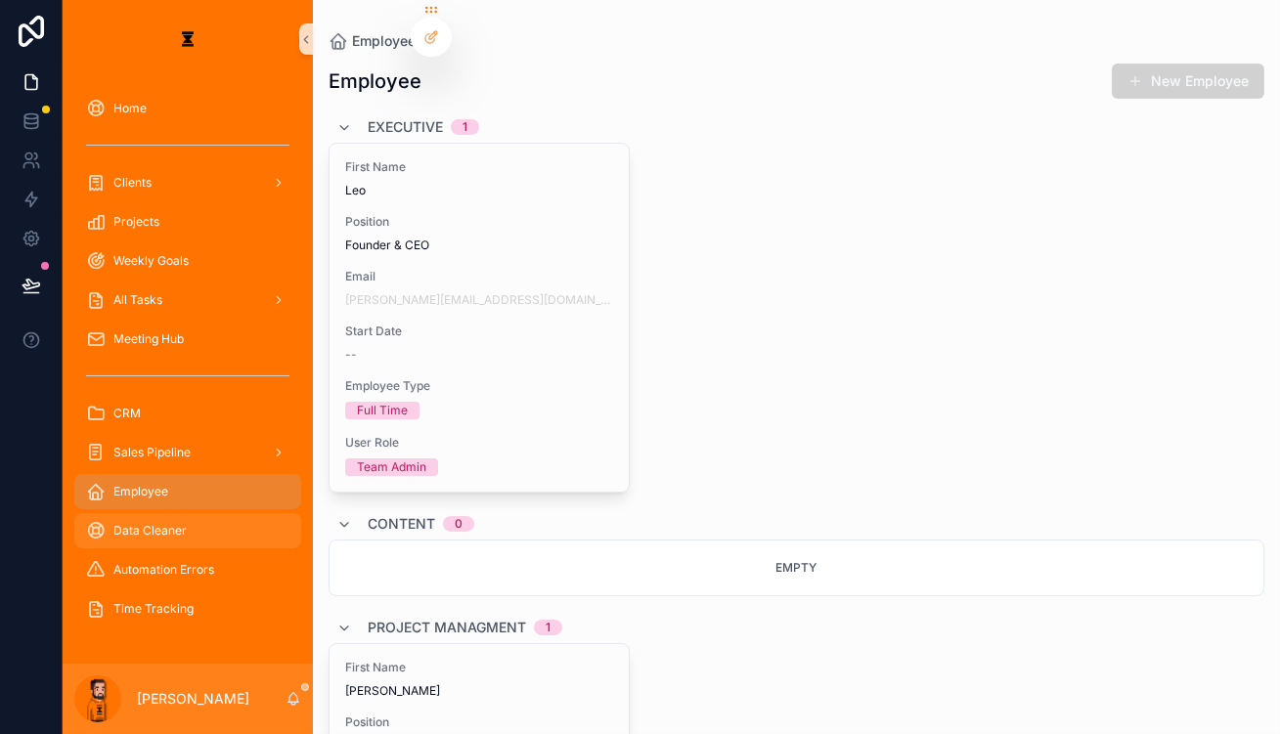
click at [172, 515] on div "Data Cleaner" at bounding box center [187, 530] width 203 height 31
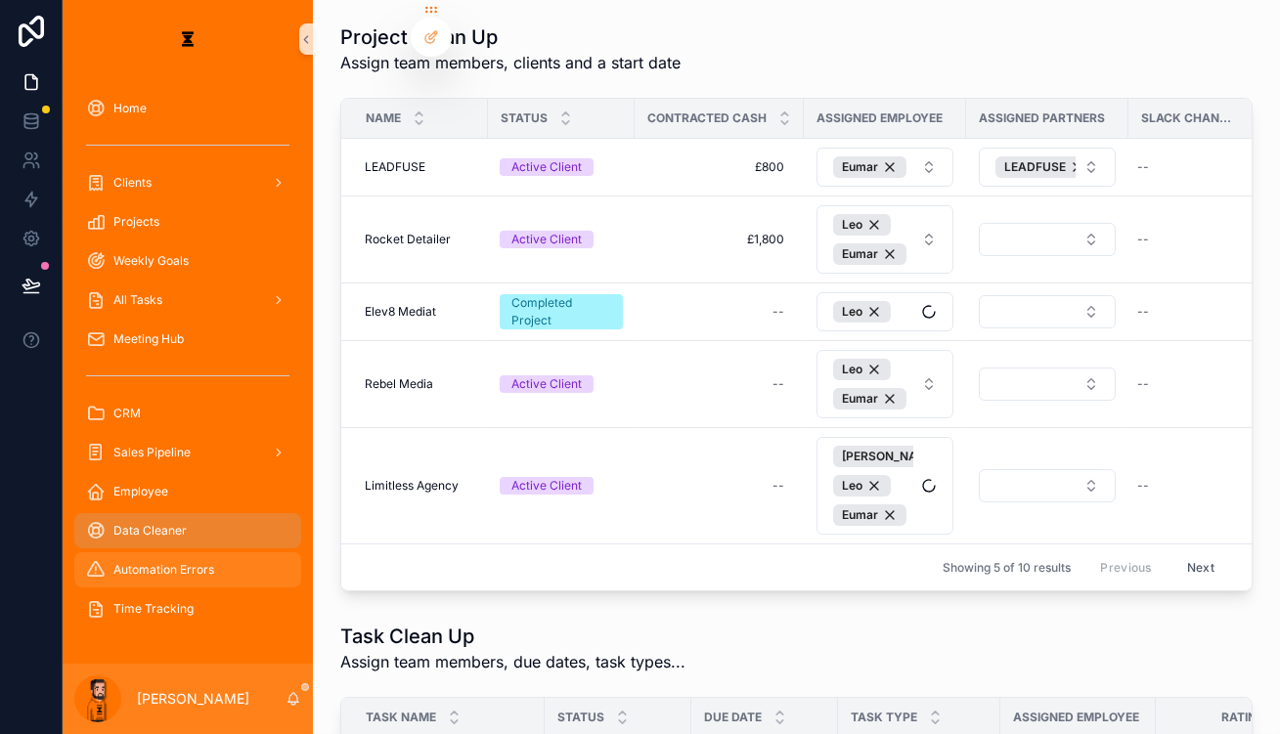
click at [159, 562] on span "Automation Errors" at bounding box center [163, 570] width 101 height 16
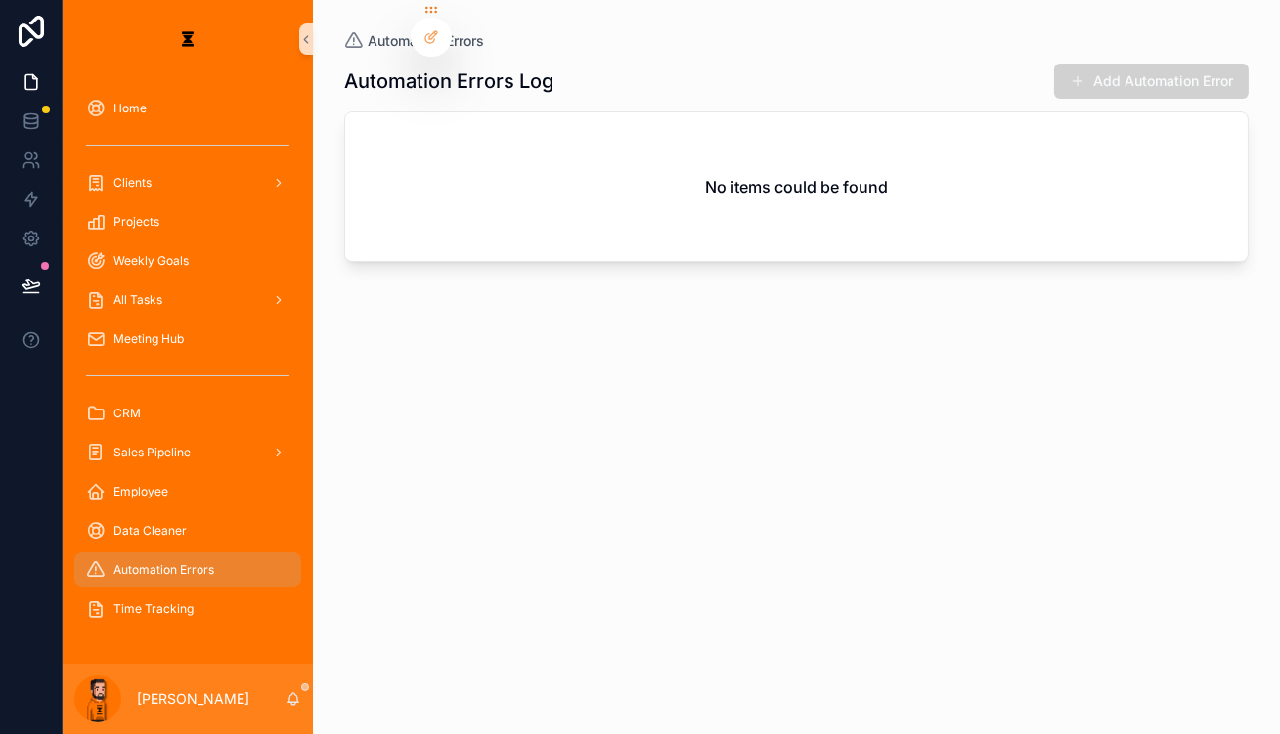
click at [148, 433] on div "Sales Pipeline" at bounding box center [188, 452] width 250 height 39
click at [155, 437] on div "Sales Pipeline" at bounding box center [187, 452] width 203 height 31
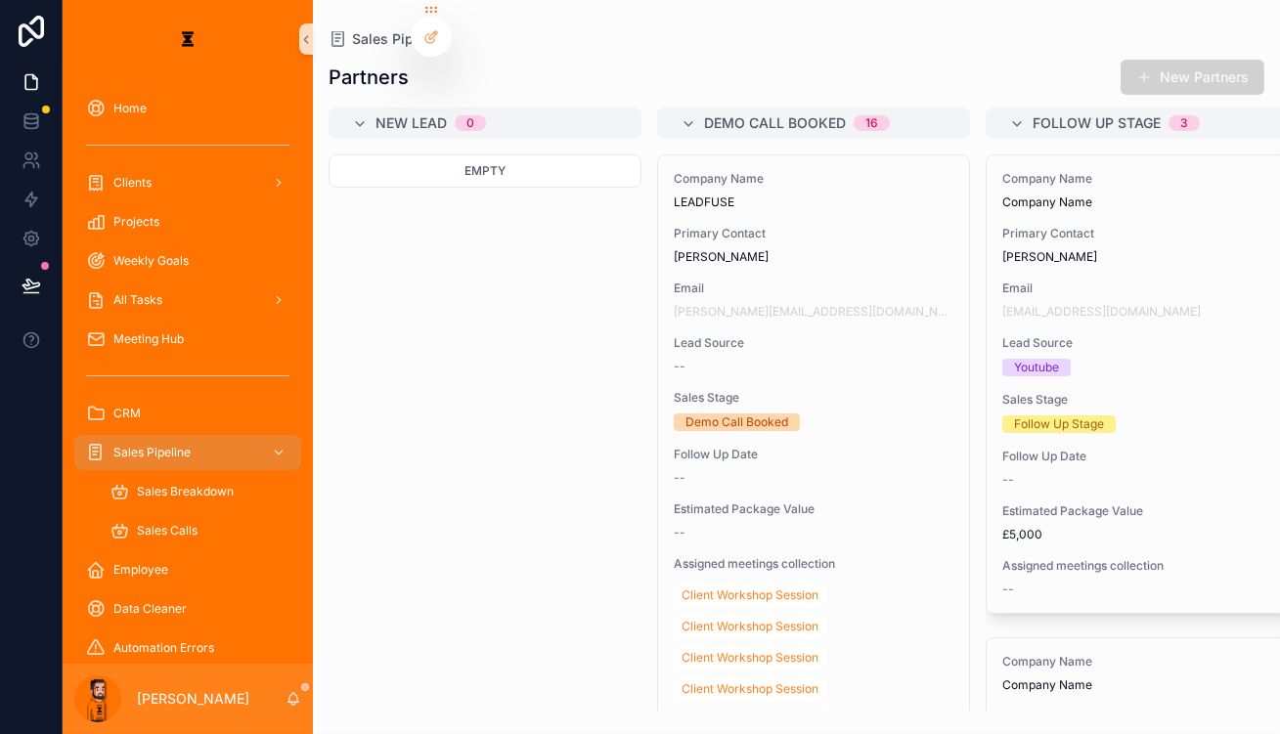
click at [179, 394] on div "CRM" at bounding box center [188, 413] width 250 height 39
click at [179, 398] on div "CRM" at bounding box center [187, 413] width 203 height 31
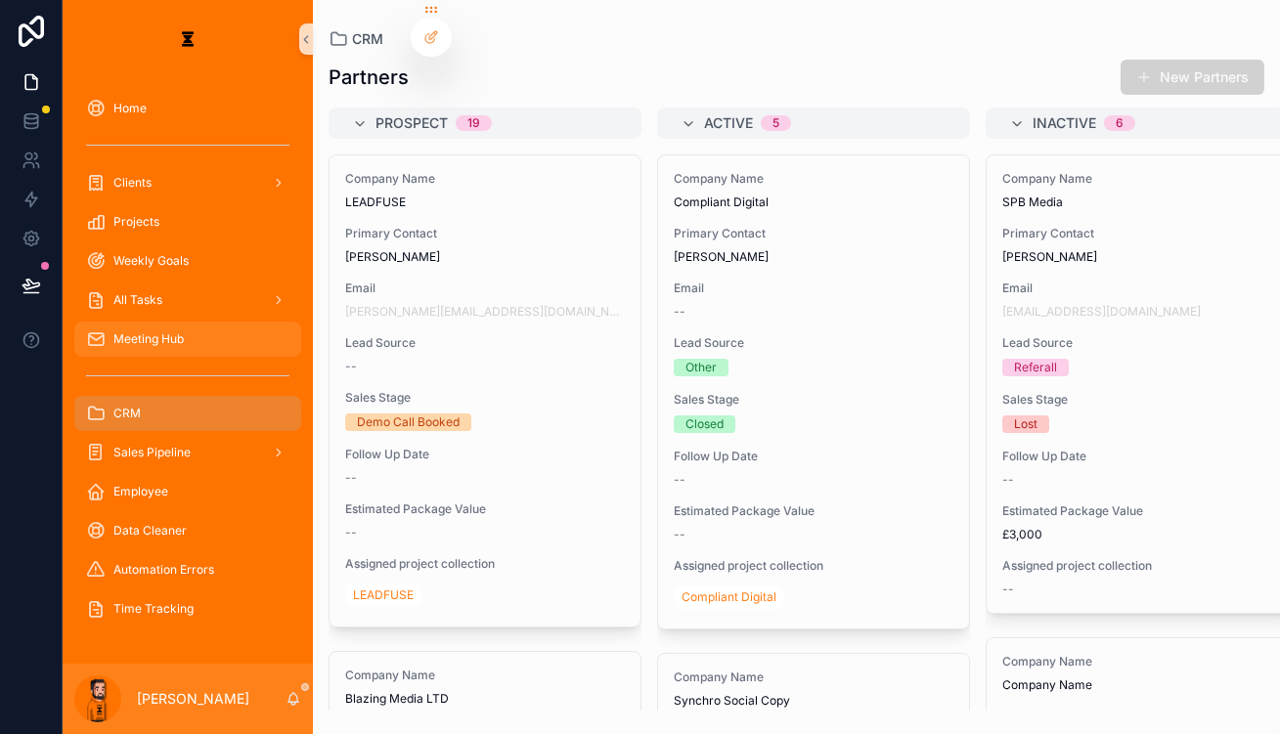
click at [171, 324] on div "Meeting Hub" at bounding box center [187, 339] width 203 height 31
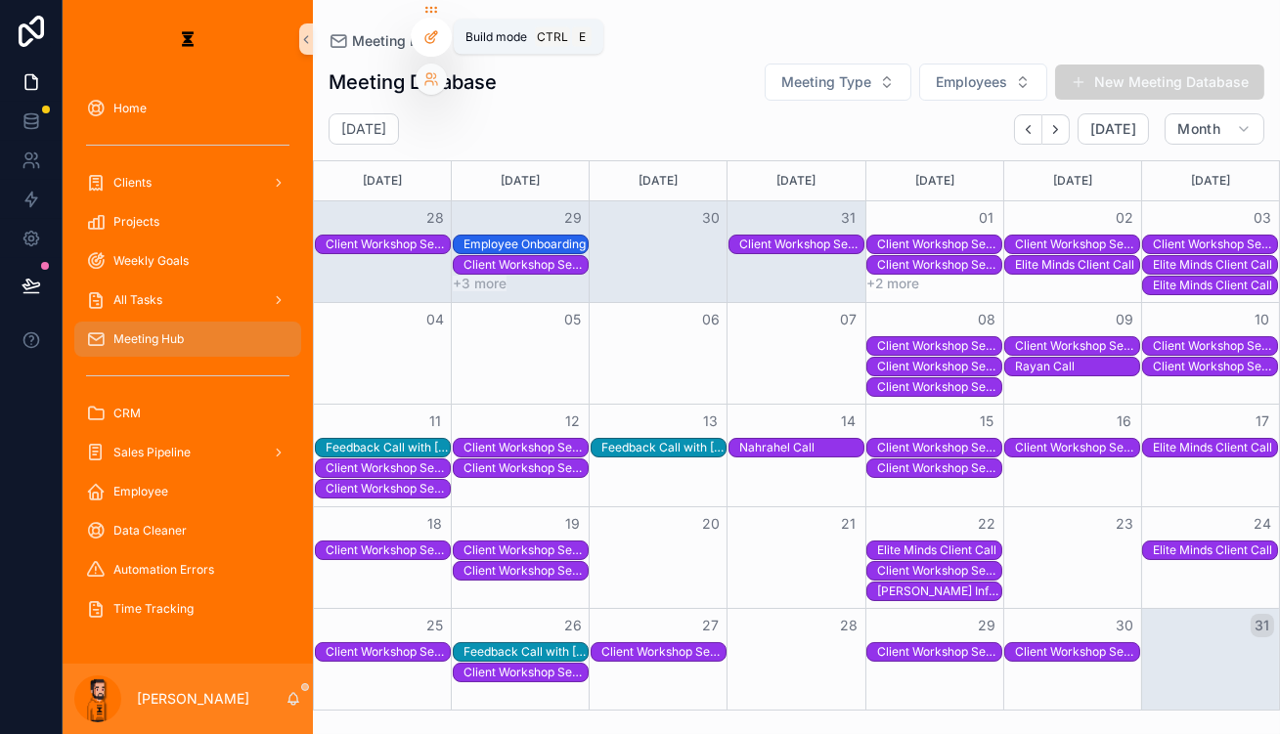
click at [423, 47] on div at bounding box center [431, 37] width 39 height 37
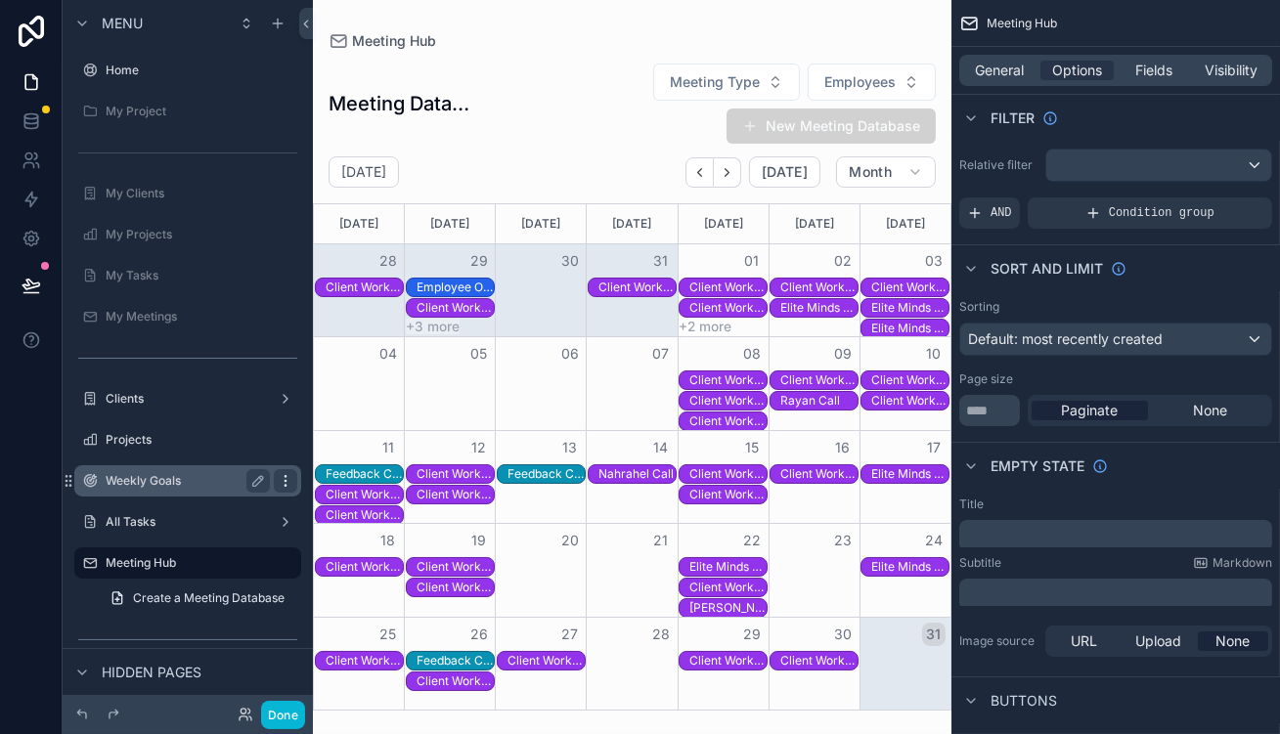
click at [278, 473] on icon "scrollable content" at bounding box center [286, 481] width 16 height 16
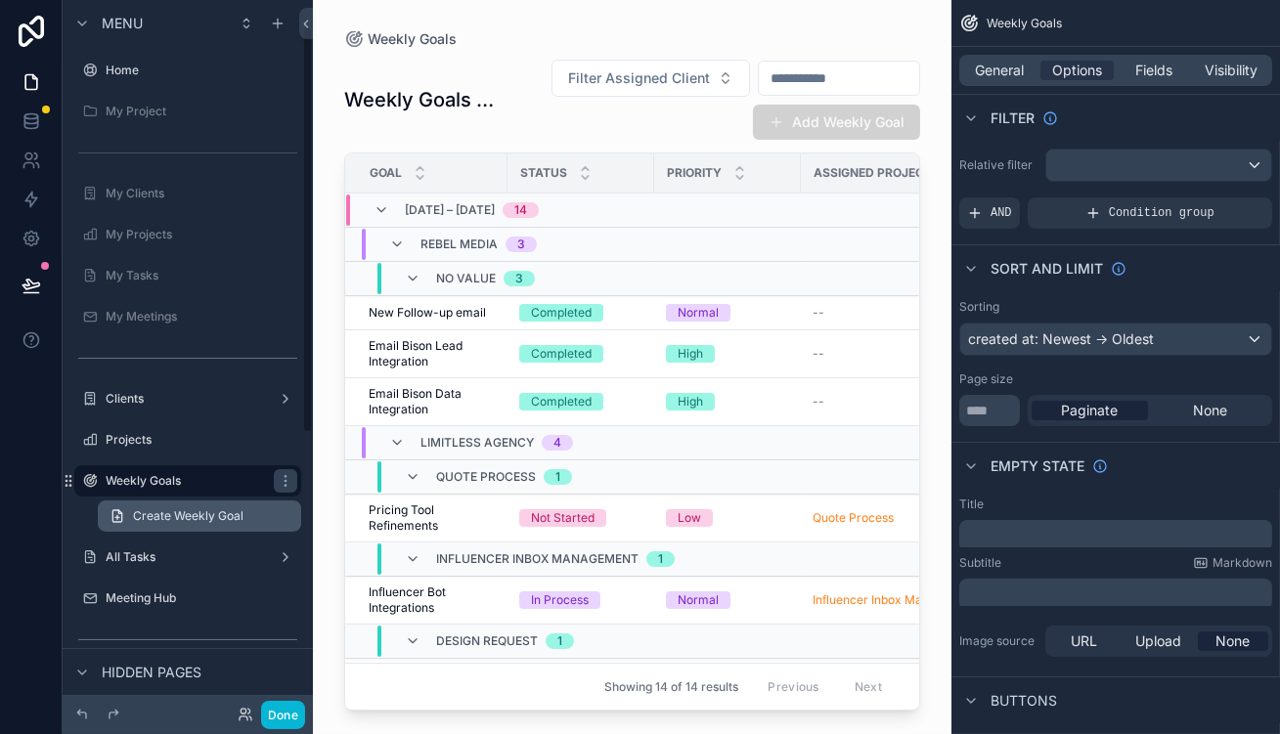
scroll to position [44, 0]
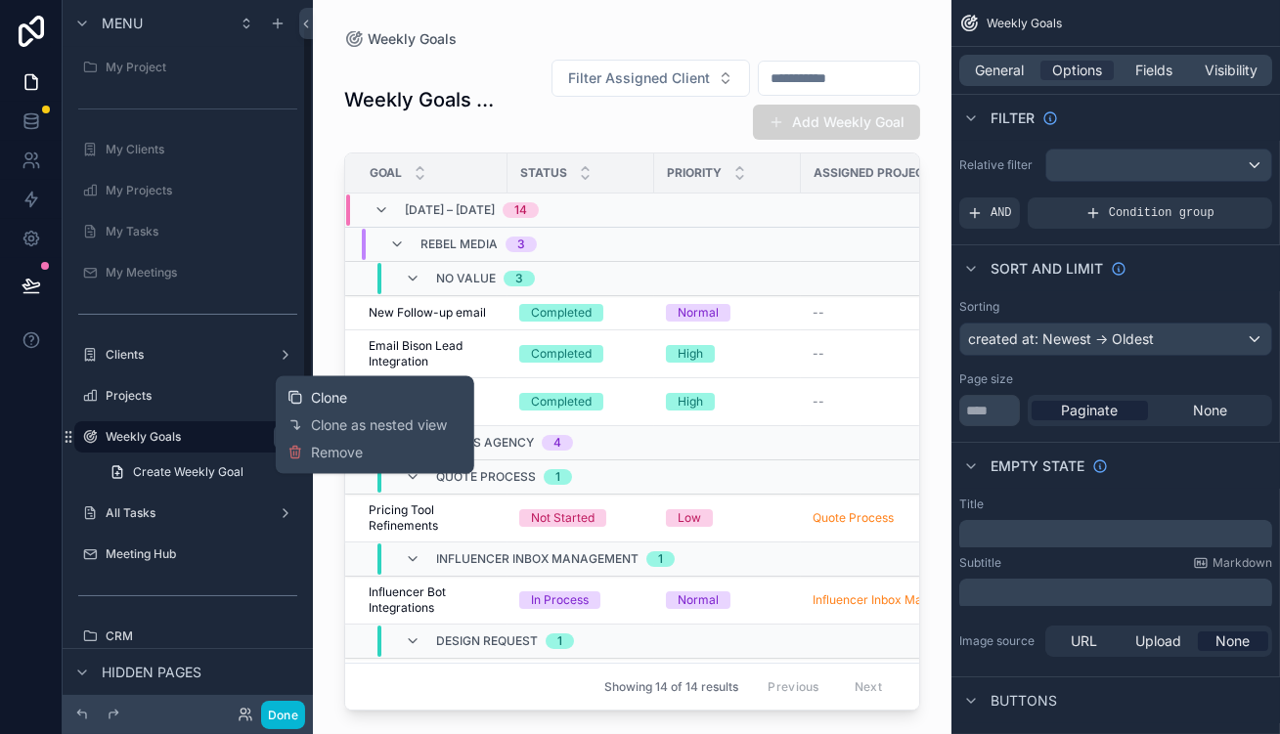
click at [303, 391] on div "Clone" at bounding box center [318, 398] width 60 height 20
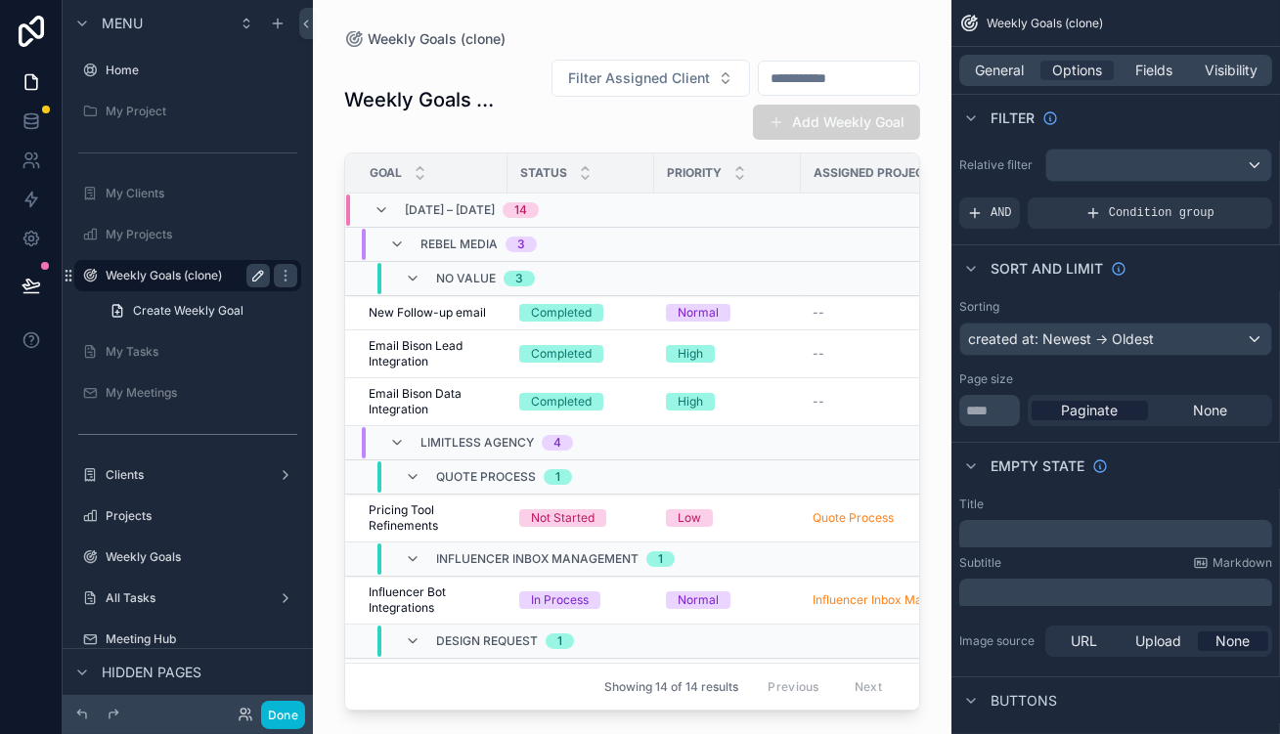
click at [246, 264] on button "scrollable content" at bounding box center [257, 275] width 23 height 23
click at [187, 264] on input "**********" at bounding box center [172, 275] width 133 height 23
click at [195, 264] on input "**********" at bounding box center [172, 275] width 133 height 23
type input "**********"
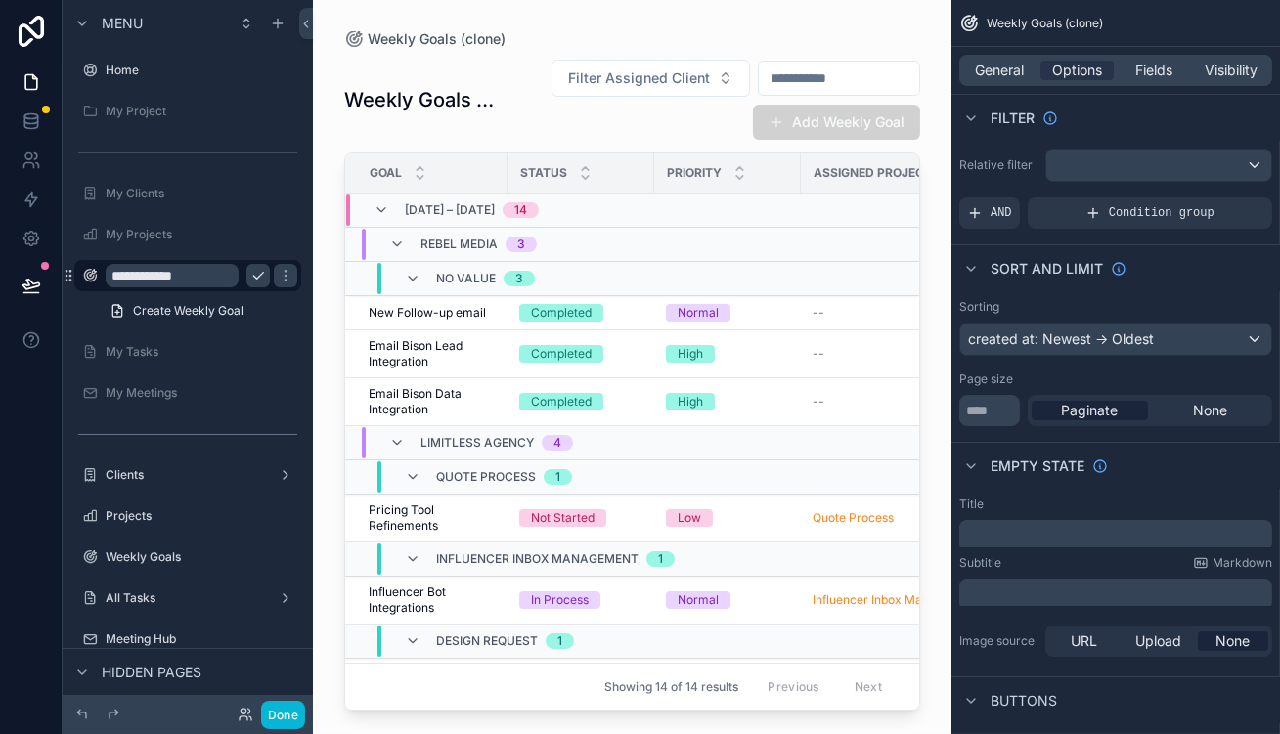
click at [250, 268] on icon "scrollable content" at bounding box center [258, 276] width 16 height 16
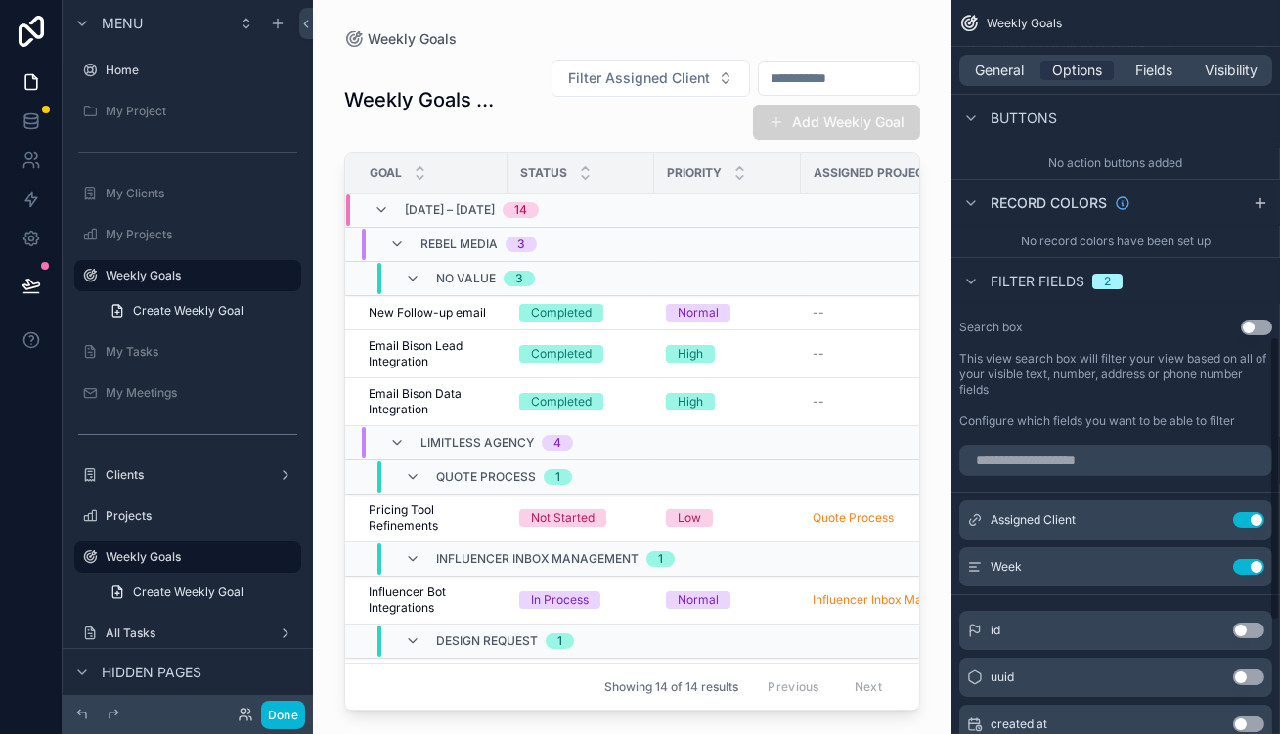
scroll to position [714, 0]
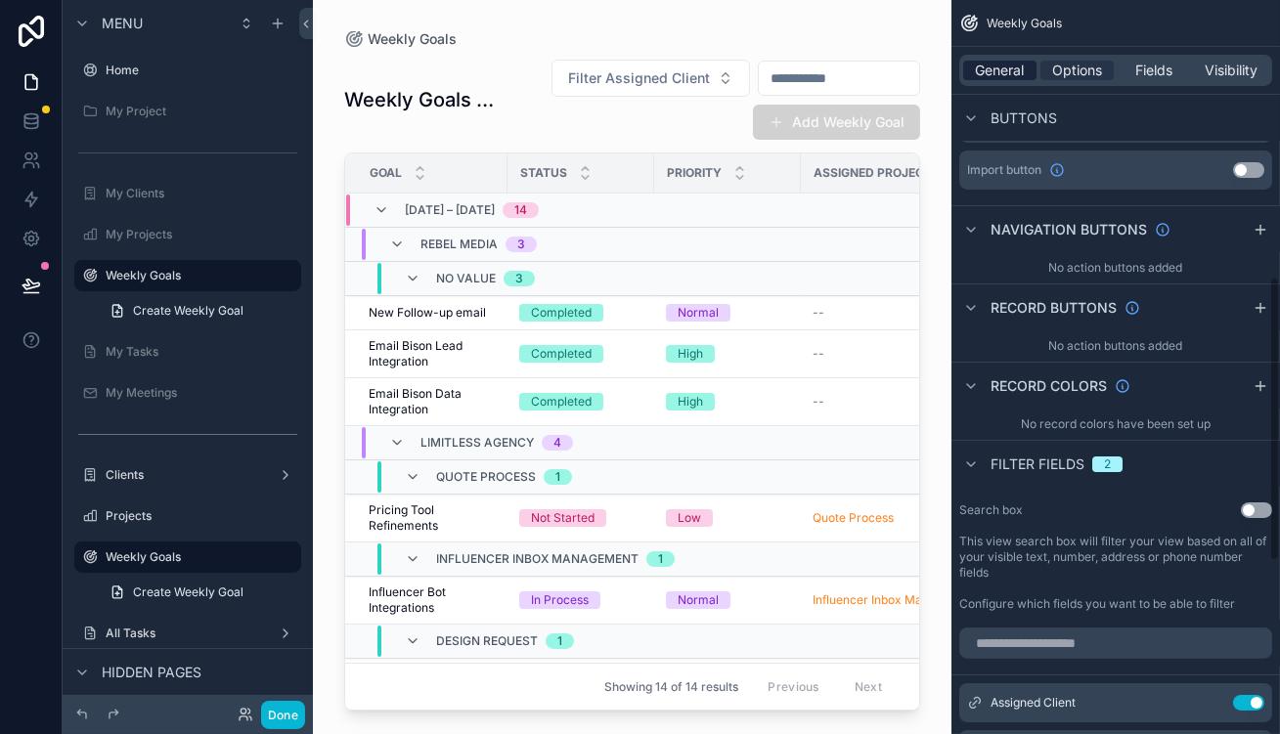
click at [1025, 64] on span "General" at bounding box center [1000, 71] width 49 height 20
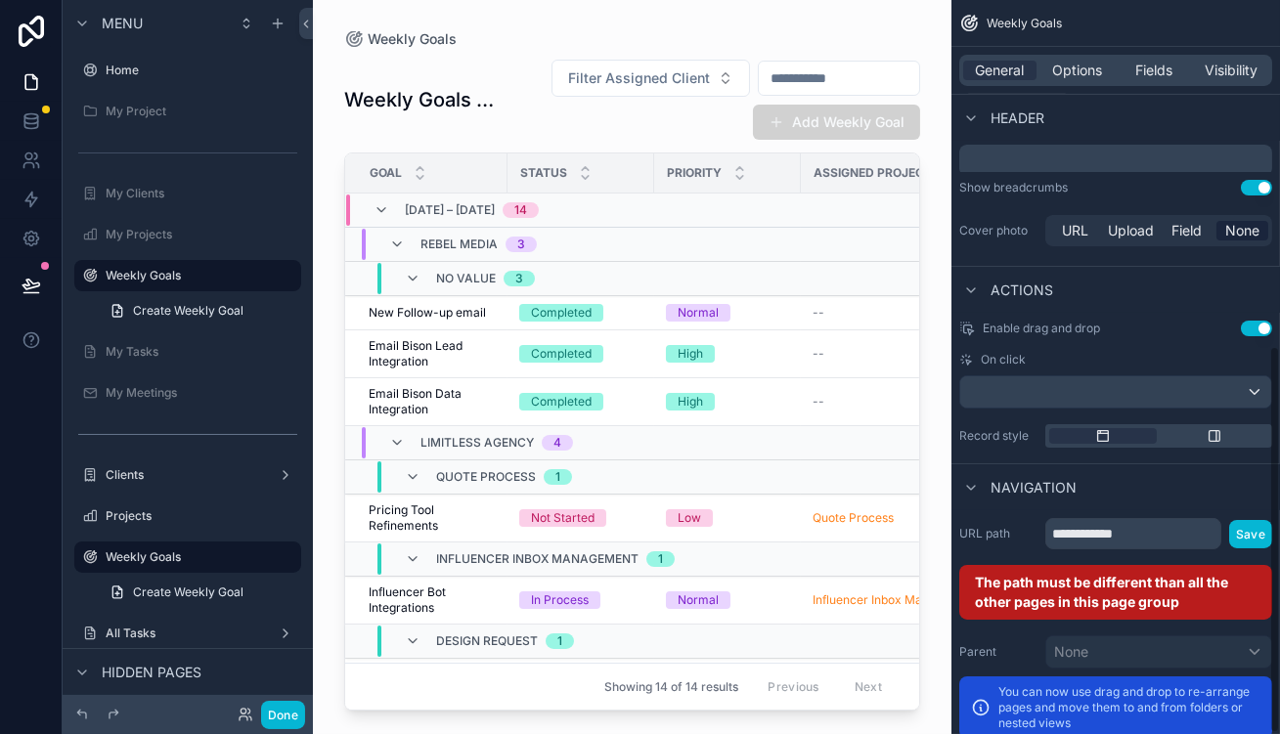
scroll to position [655, 0]
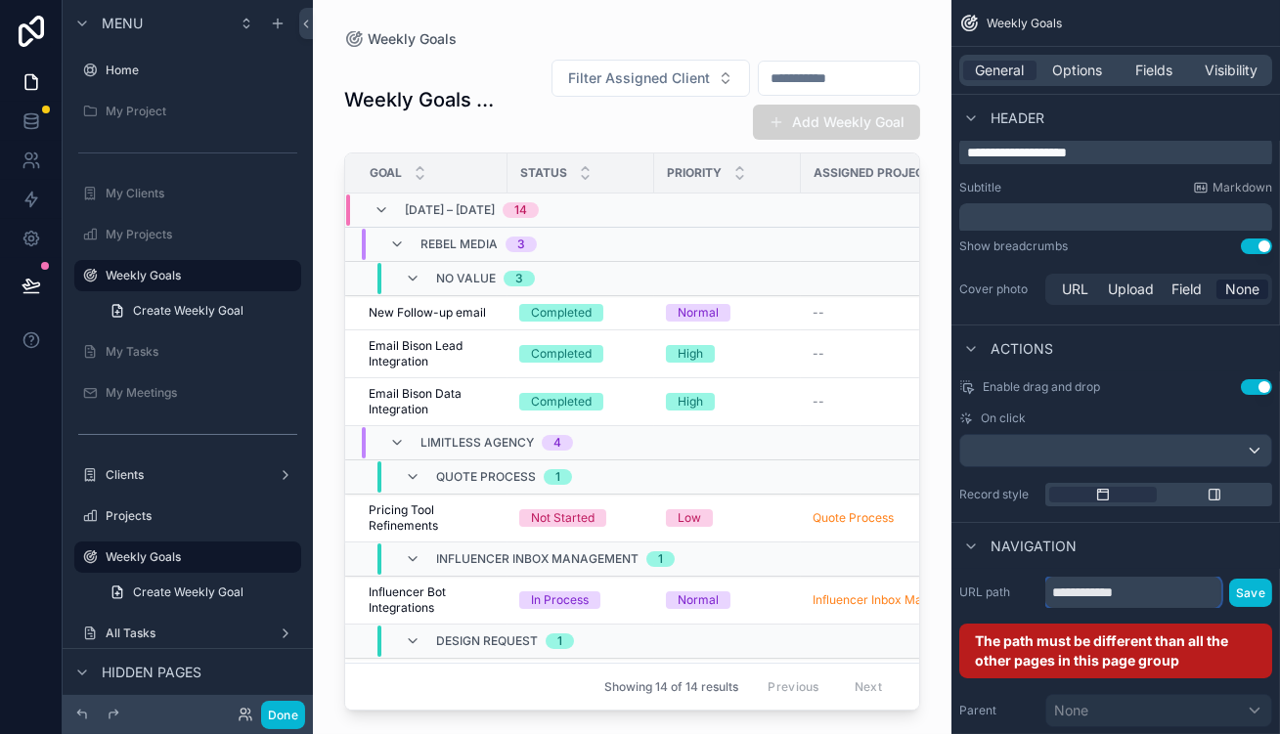
click at [1181, 577] on input "**********" at bounding box center [1134, 592] width 176 height 31
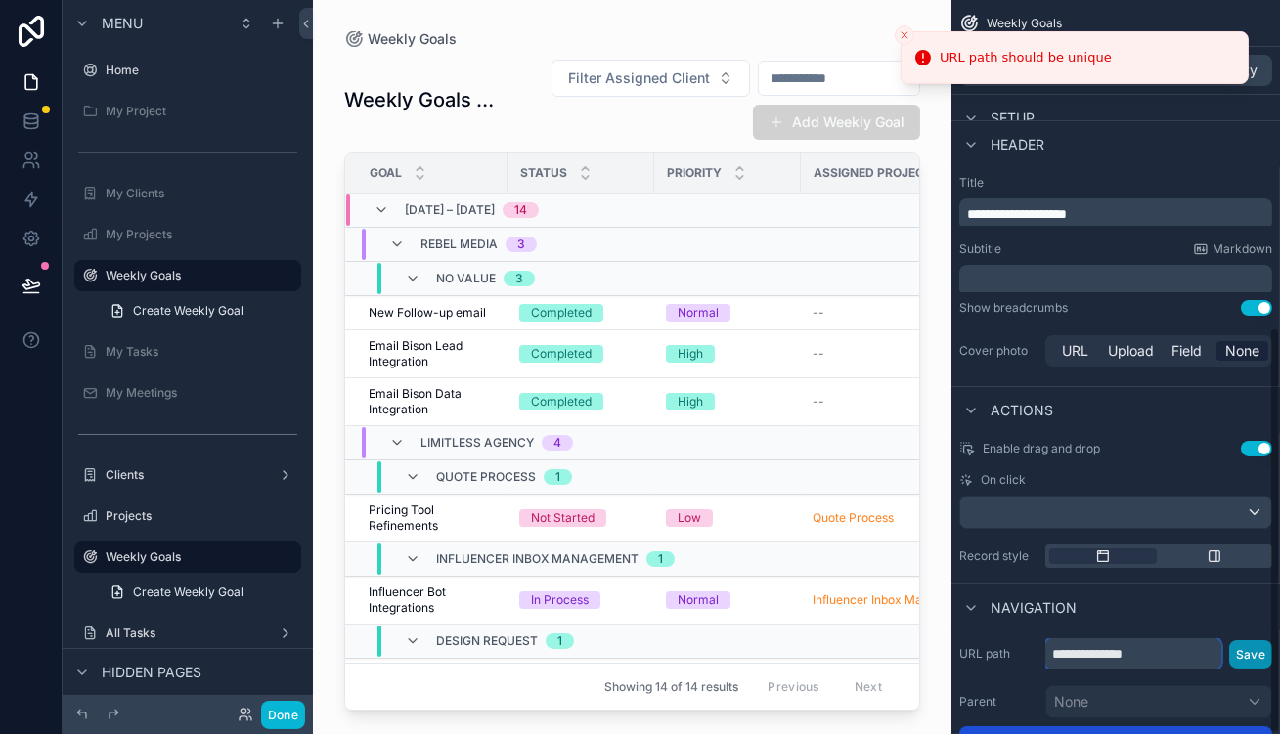
type input "**********"
click at [1252, 641] on button "Save" at bounding box center [1250, 655] width 43 height 28
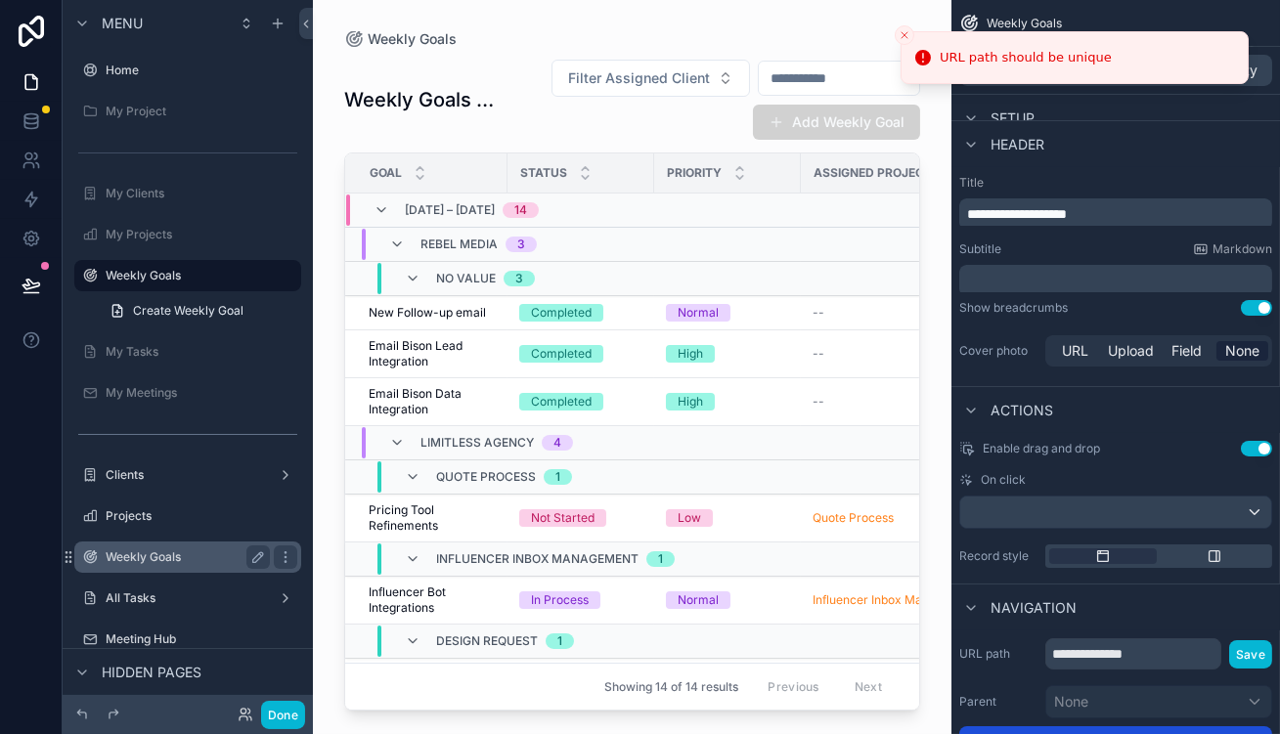
click at [134, 550] on label "Weekly Goals" at bounding box center [184, 558] width 156 height 16
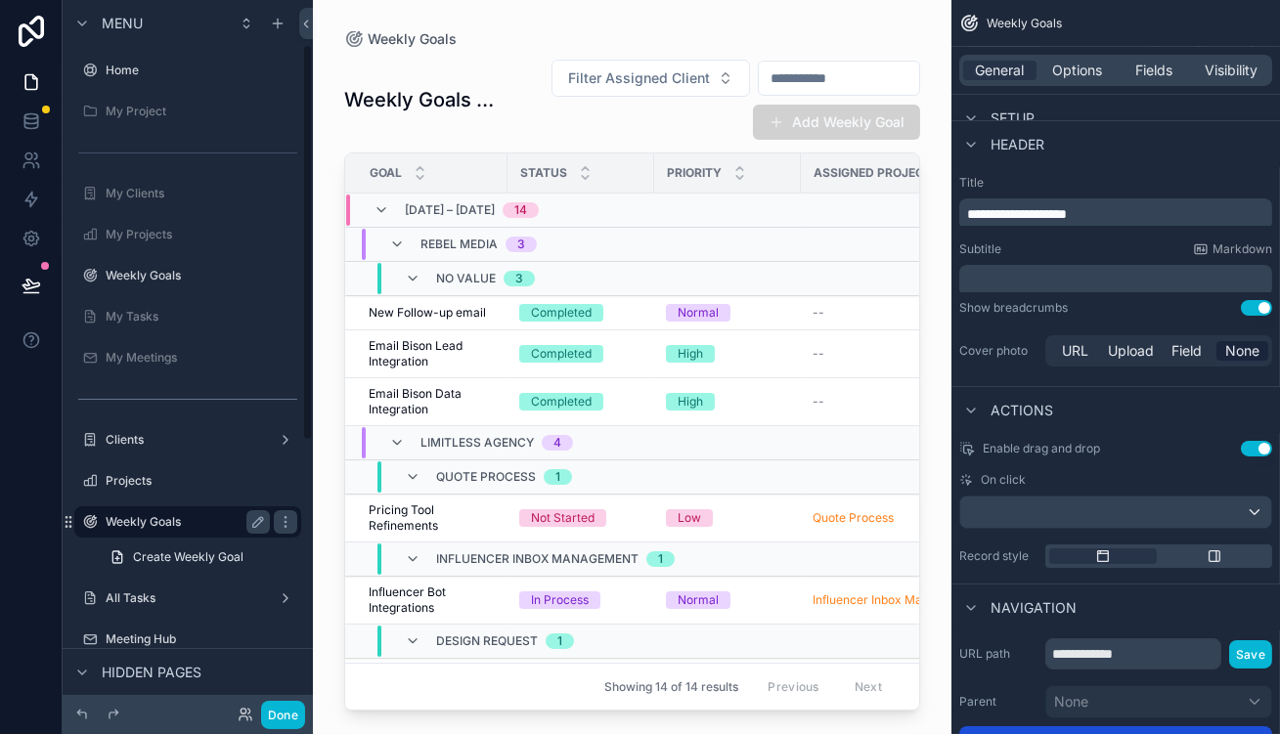
scroll to position [80, 0]
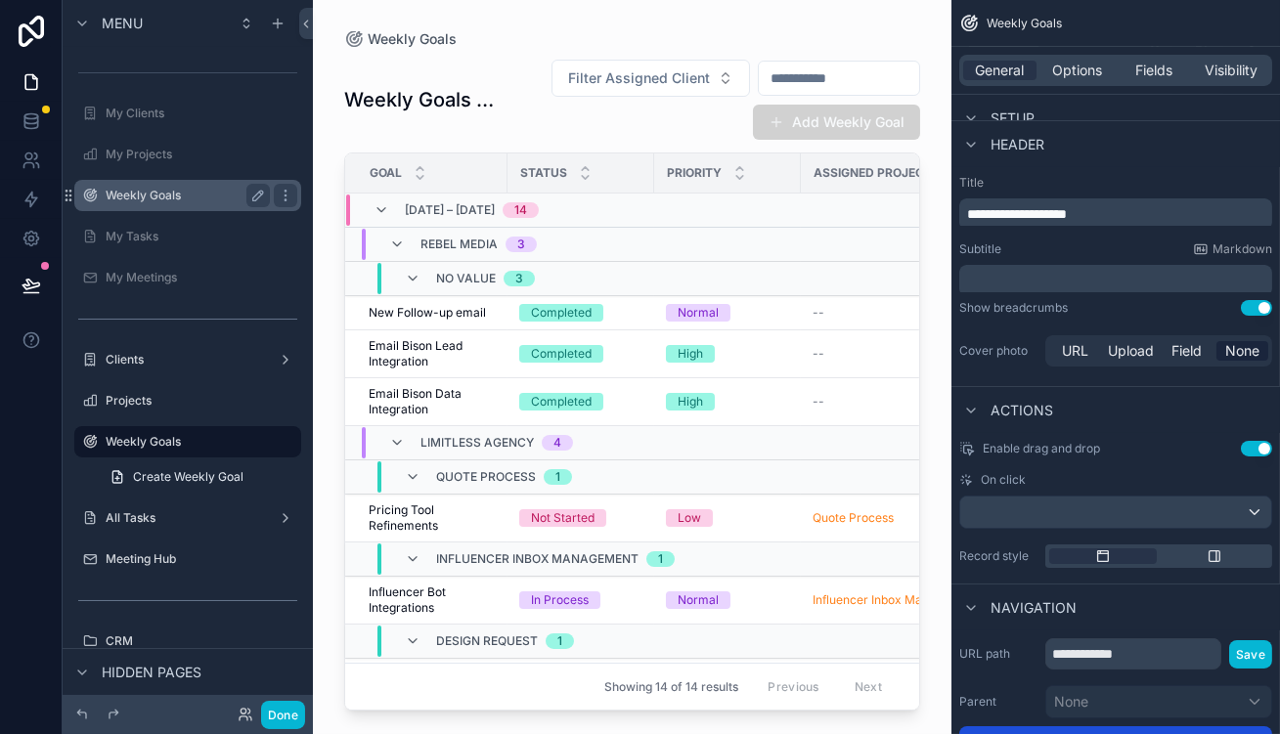
click at [156, 188] on label "Weekly Goals" at bounding box center [184, 196] width 156 height 16
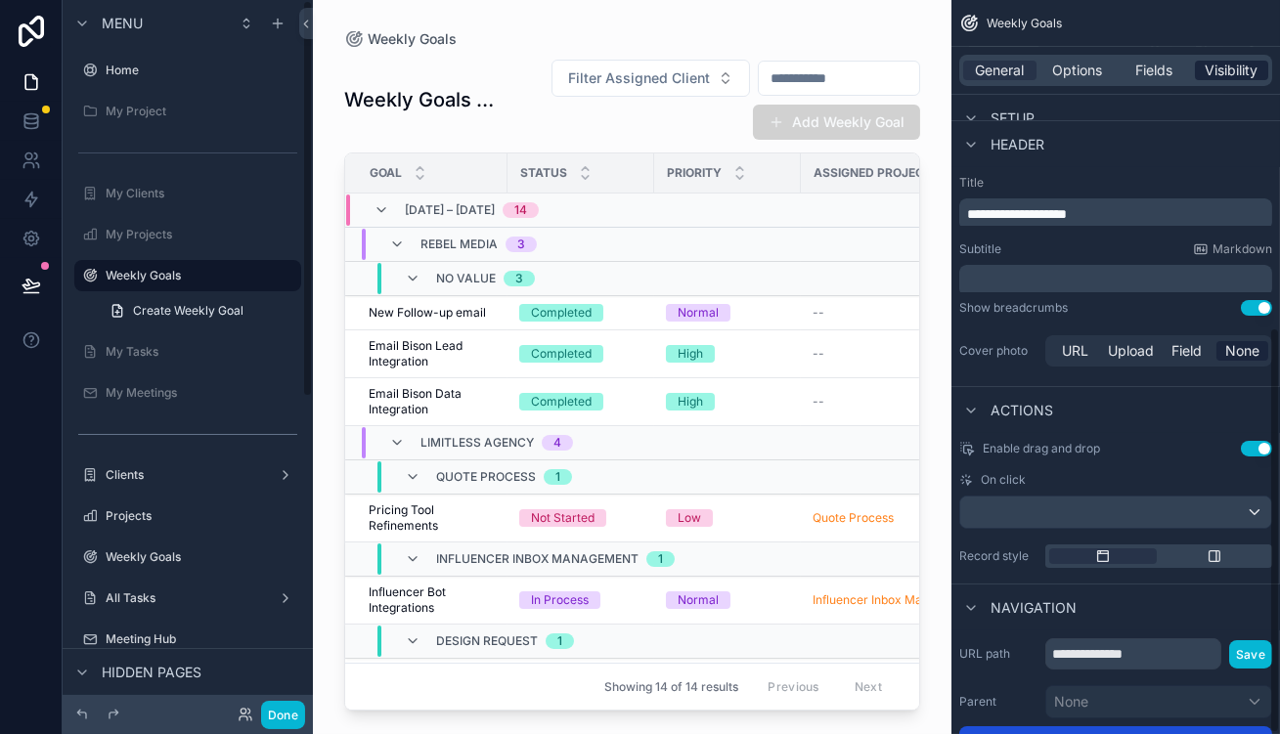
click at [1224, 67] on span "Visibility" at bounding box center [1232, 71] width 53 height 20
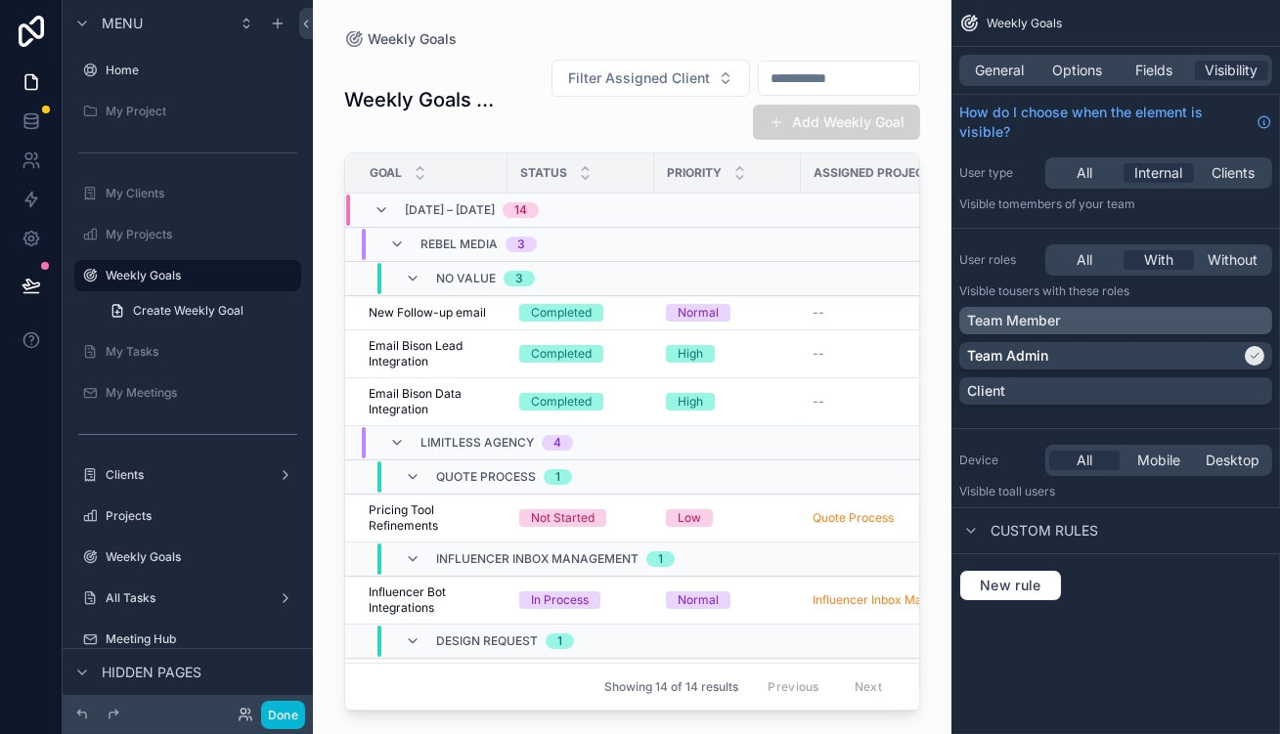
click at [1143, 311] on div "Team Member" at bounding box center [1115, 321] width 297 height 20
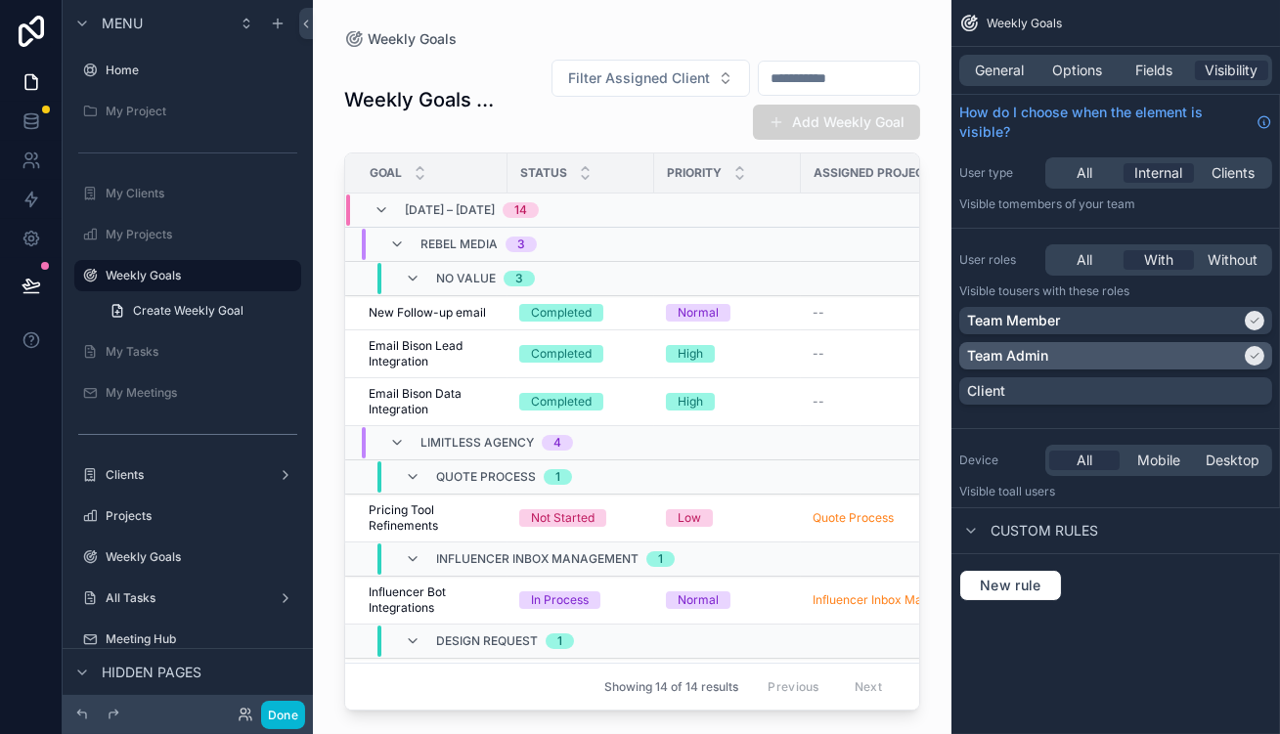
click at [1130, 346] on div "Team Admin" at bounding box center [1104, 356] width 274 height 20
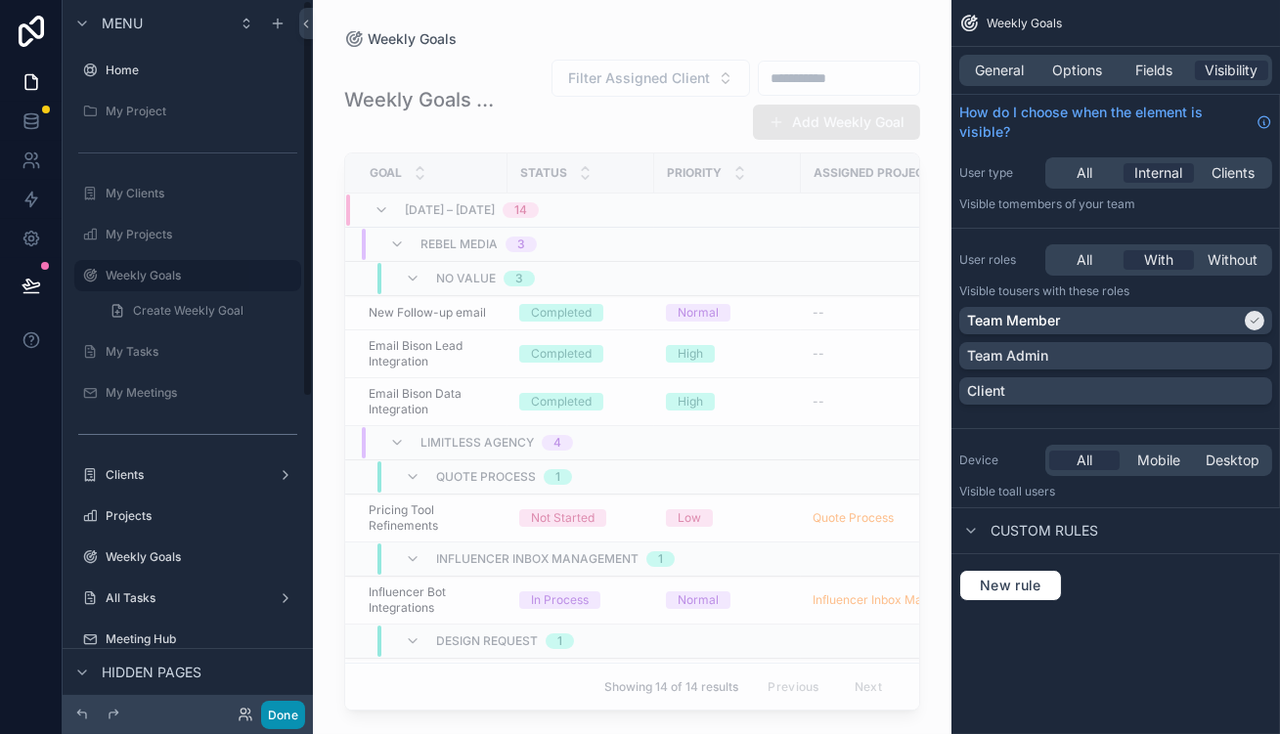
click at [261, 712] on button "Done" at bounding box center [283, 715] width 44 height 28
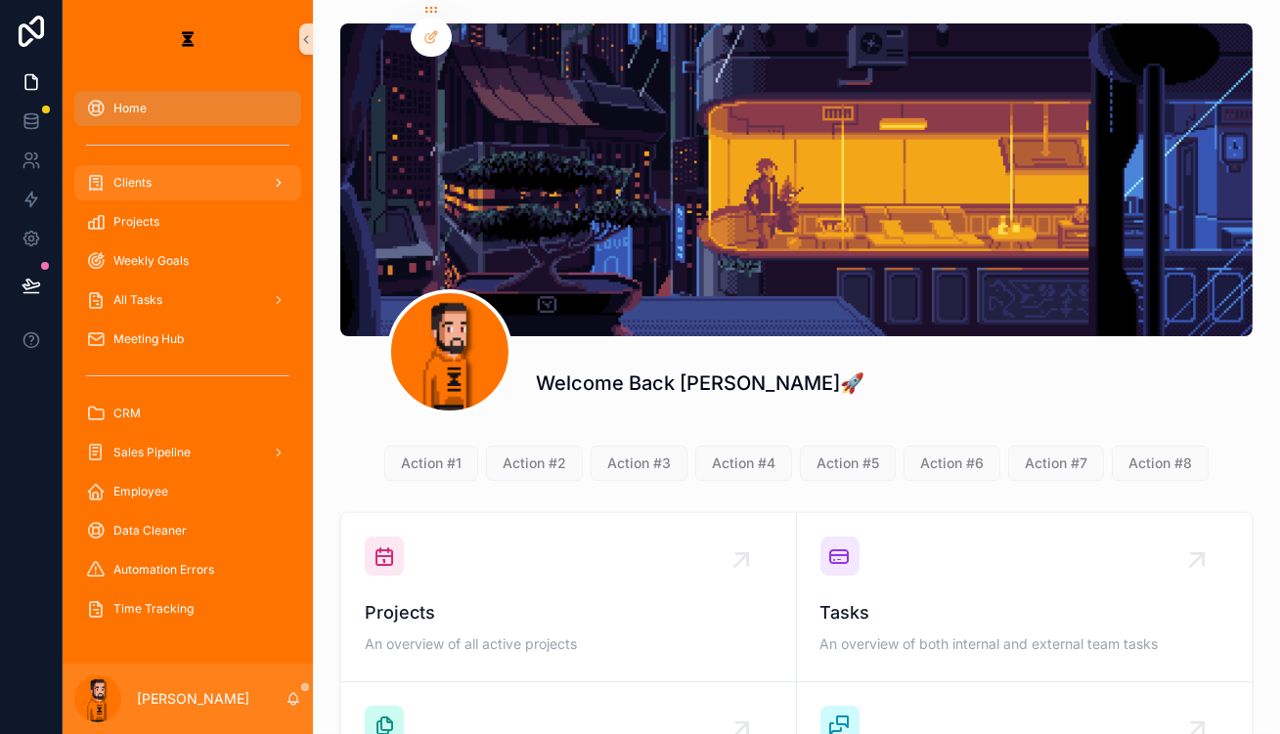
click at [205, 167] on div "Clients" at bounding box center [187, 182] width 203 height 31
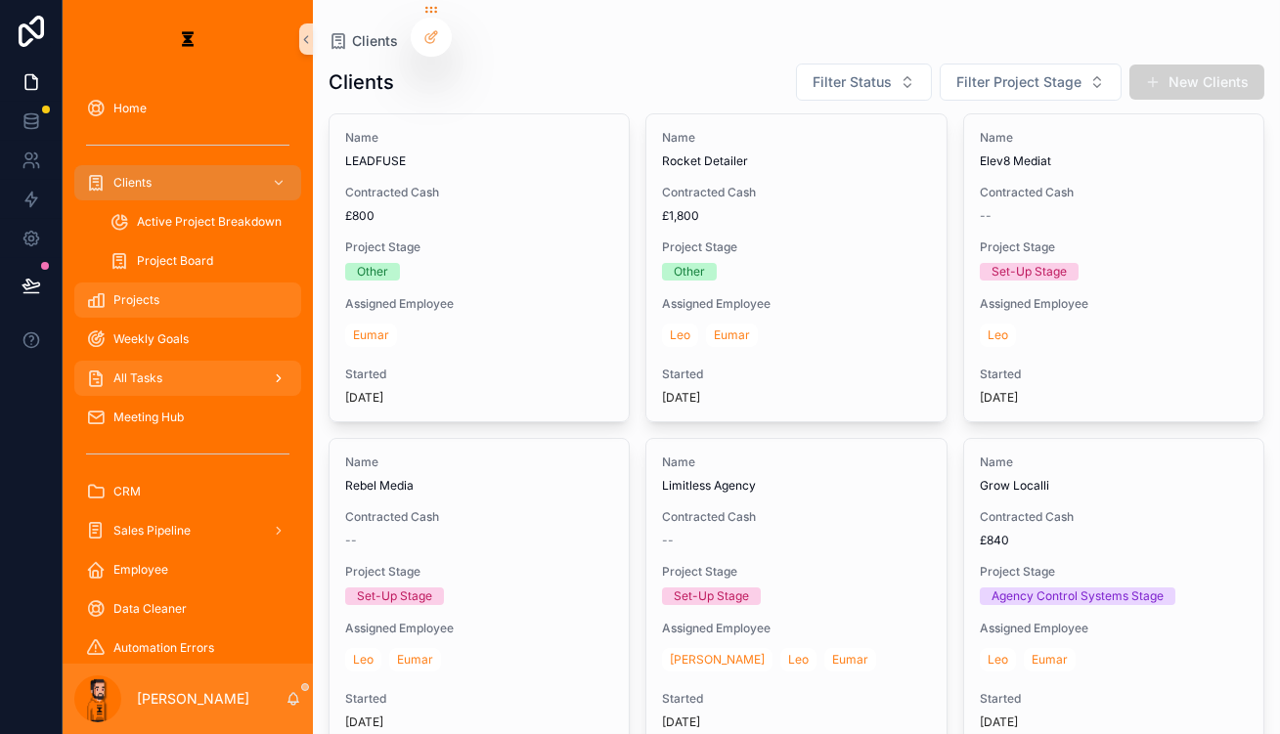
click at [123, 292] on span "Projects" at bounding box center [136, 300] width 46 height 16
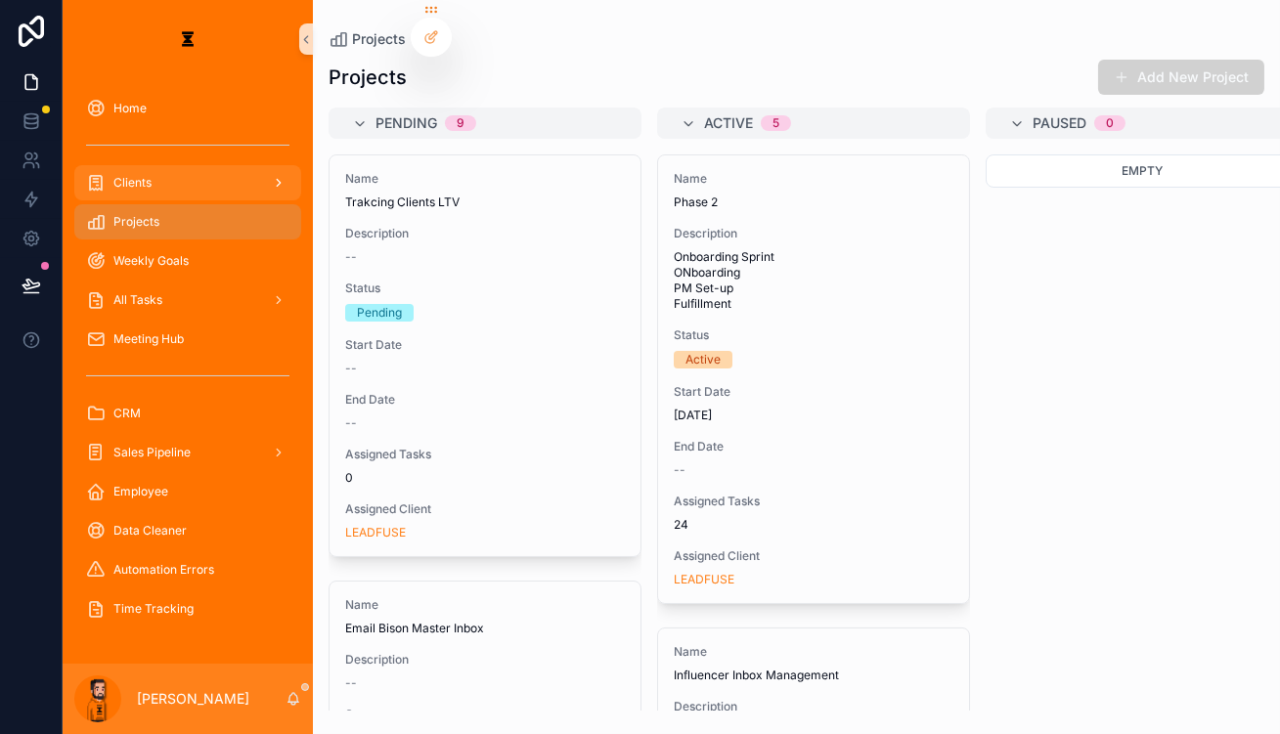
click at [142, 167] on div "Clients" at bounding box center [187, 182] width 203 height 31
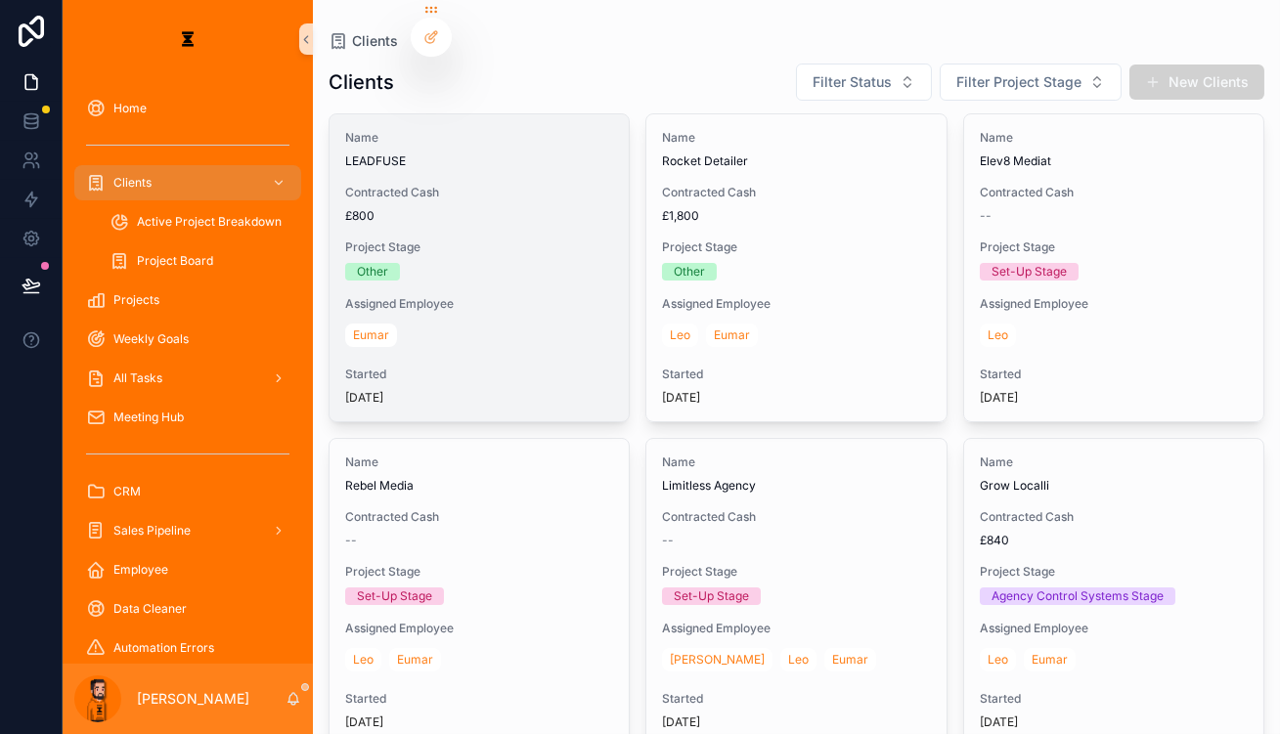
click at [469, 240] on span "Project Stage" at bounding box center [479, 248] width 268 height 16
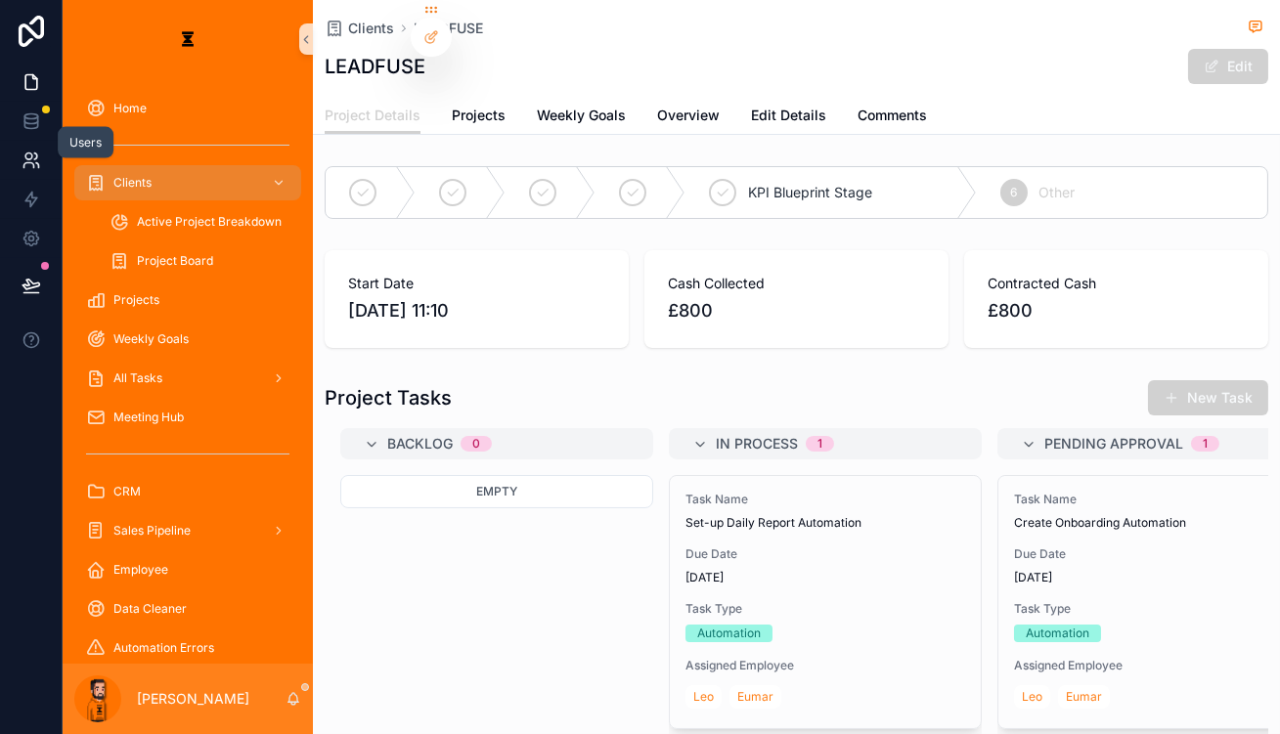
click at [28, 151] on icon at bounding box center [32, 161] width 20 height 20
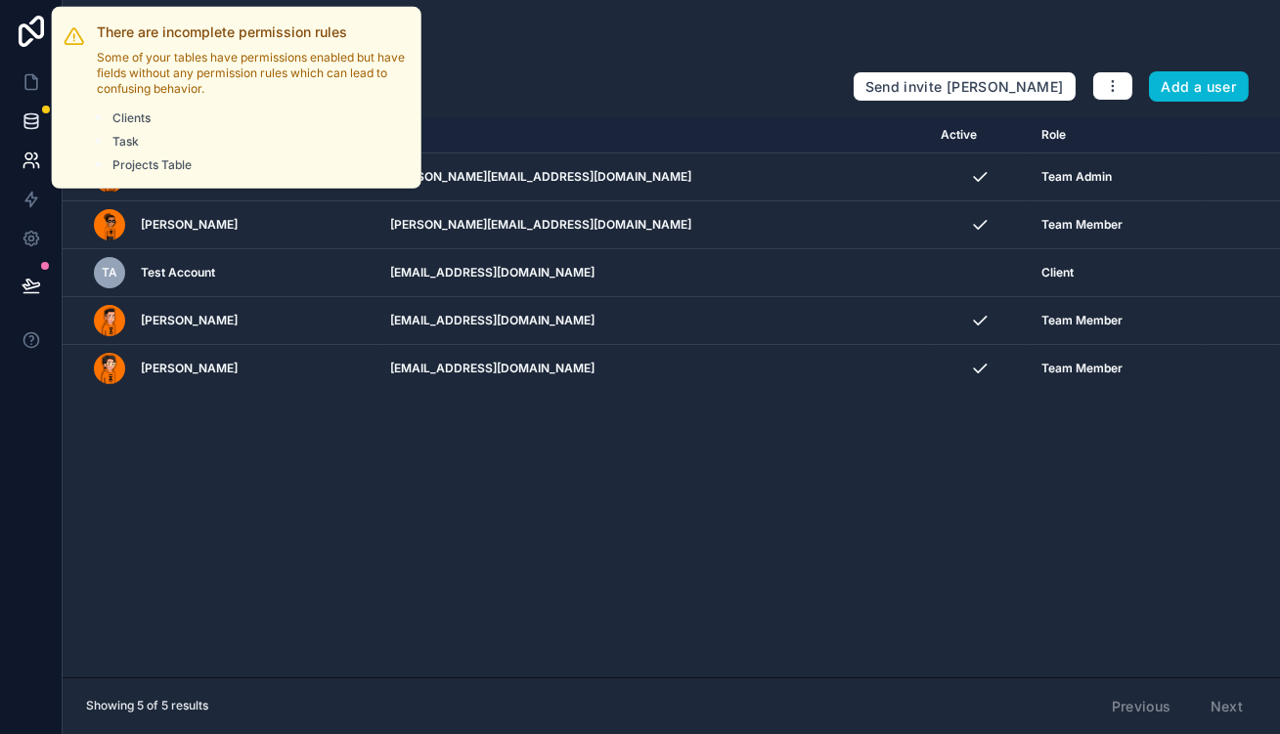
click at [42, 106] on div at bounding box center [46, 110] width 8 height 8
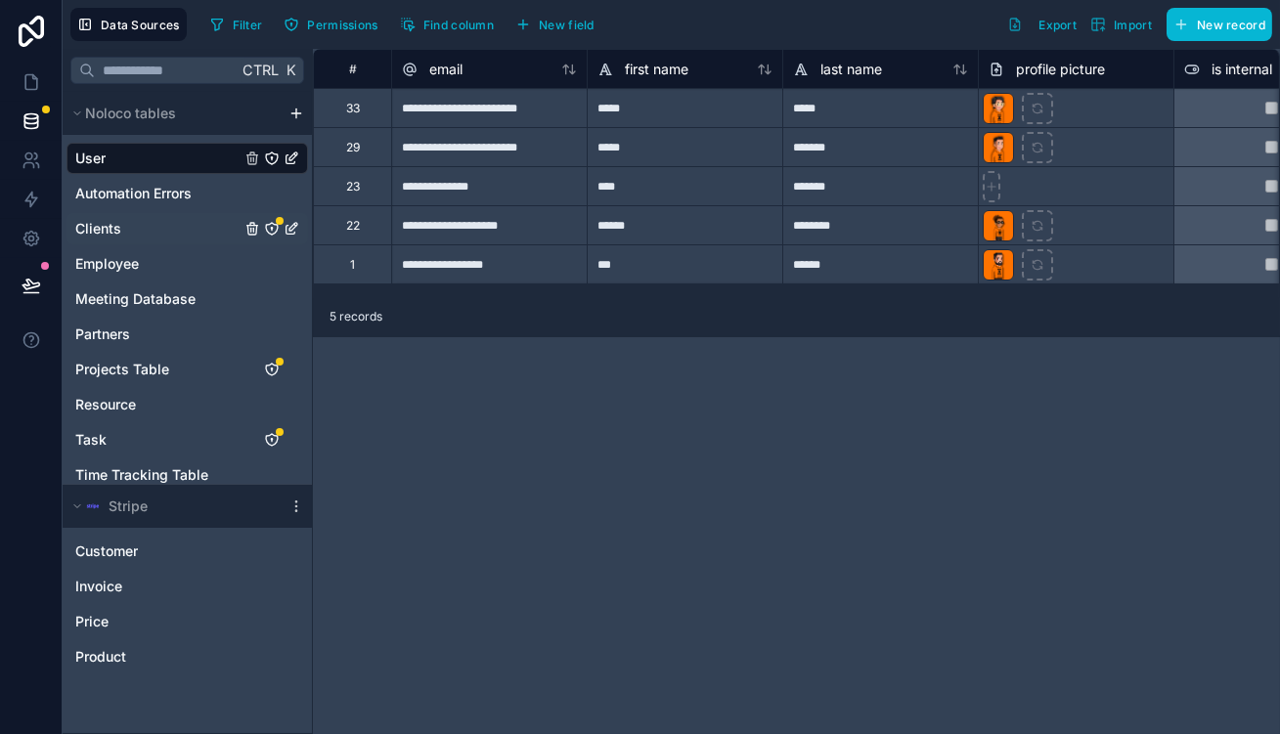
click at [232, 213] on div "Clients" at bounding box center [188, 228] width 242 height 31
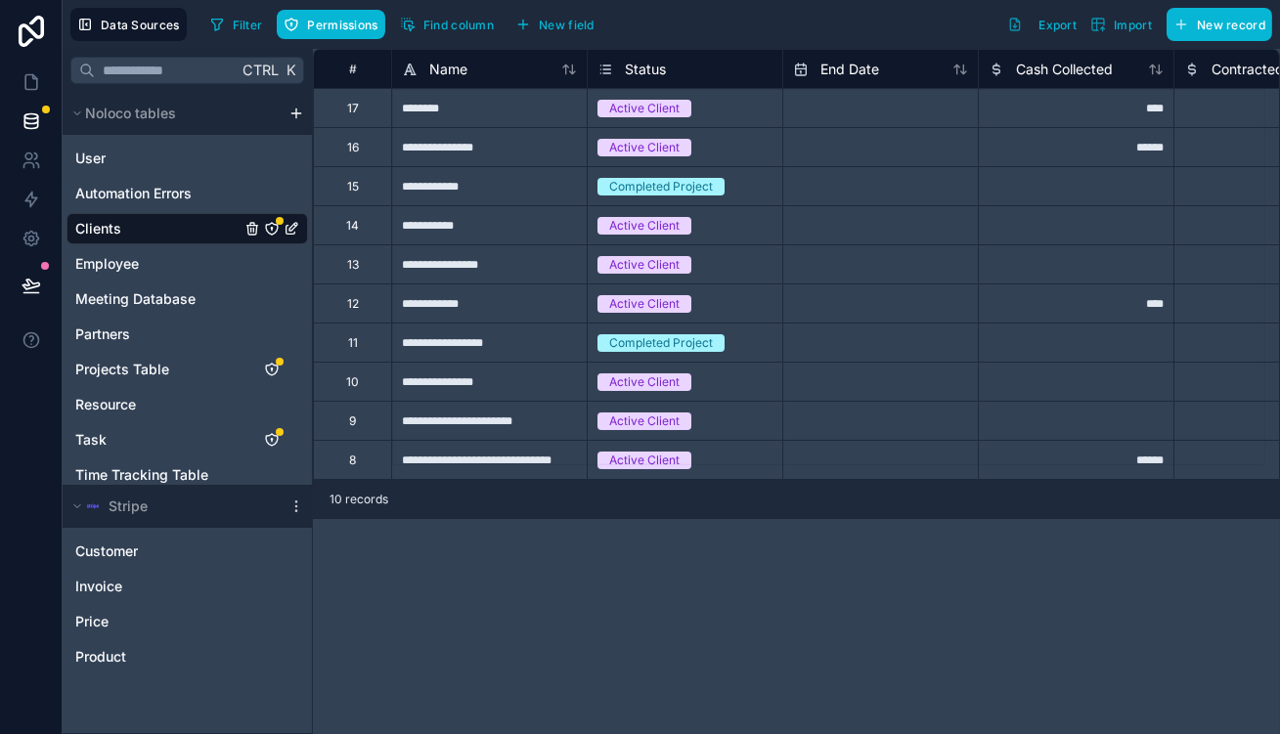
click at [264, 221] on icon "Clients" at bounding box center [272, 229] width 16 height 16
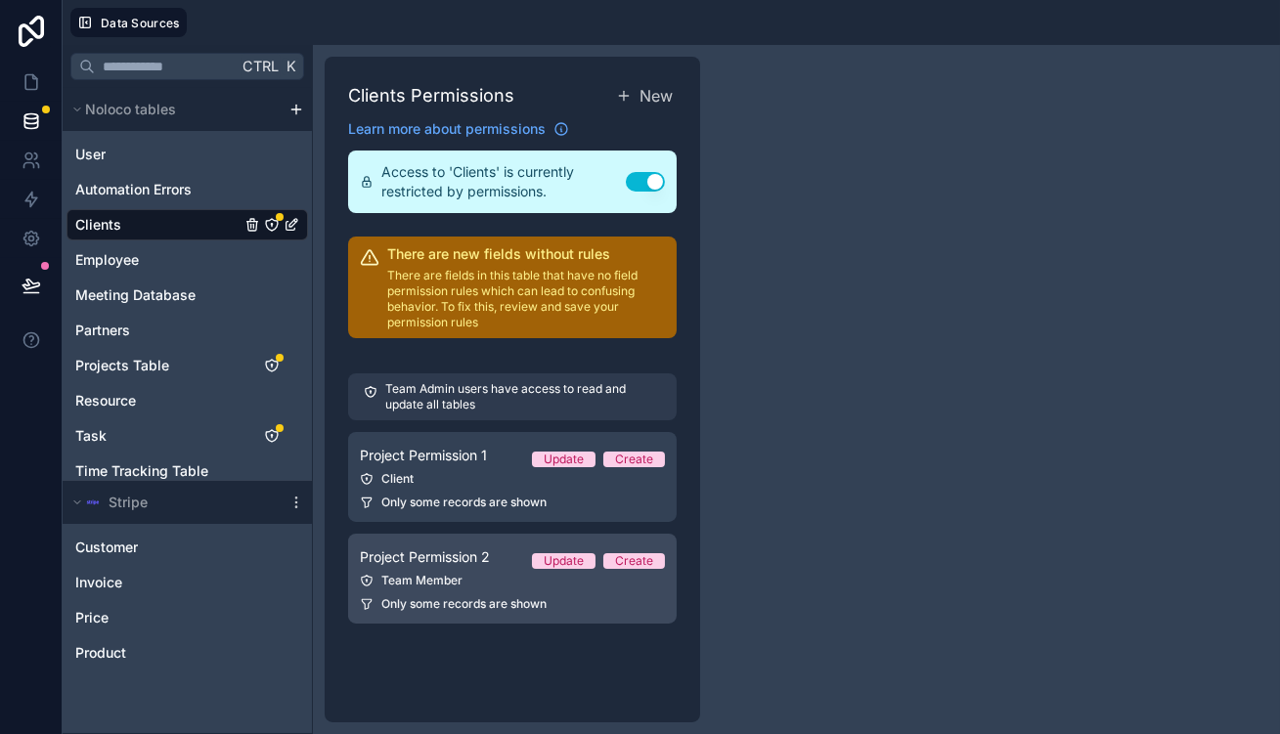
click at [399, 548] on span "Project Permission 2" at bounding box center [425, 558] width 130 height 20
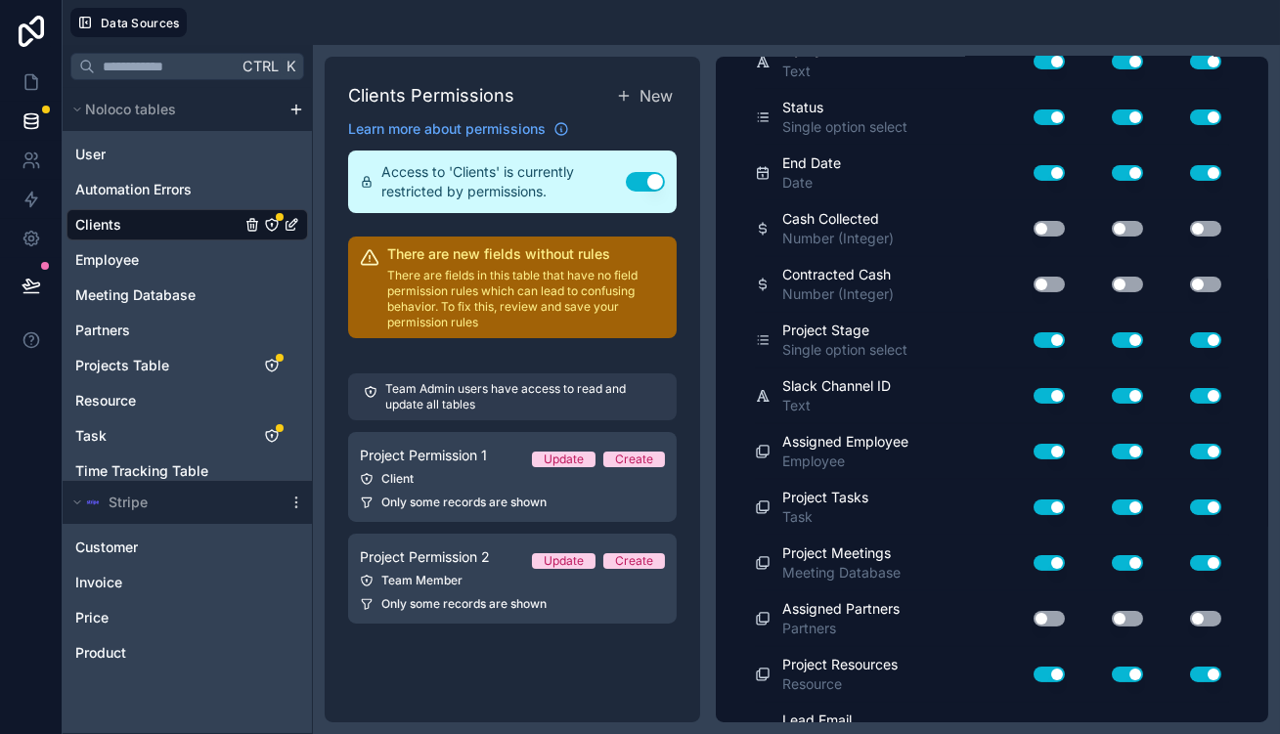
scroll to position [533, 0]
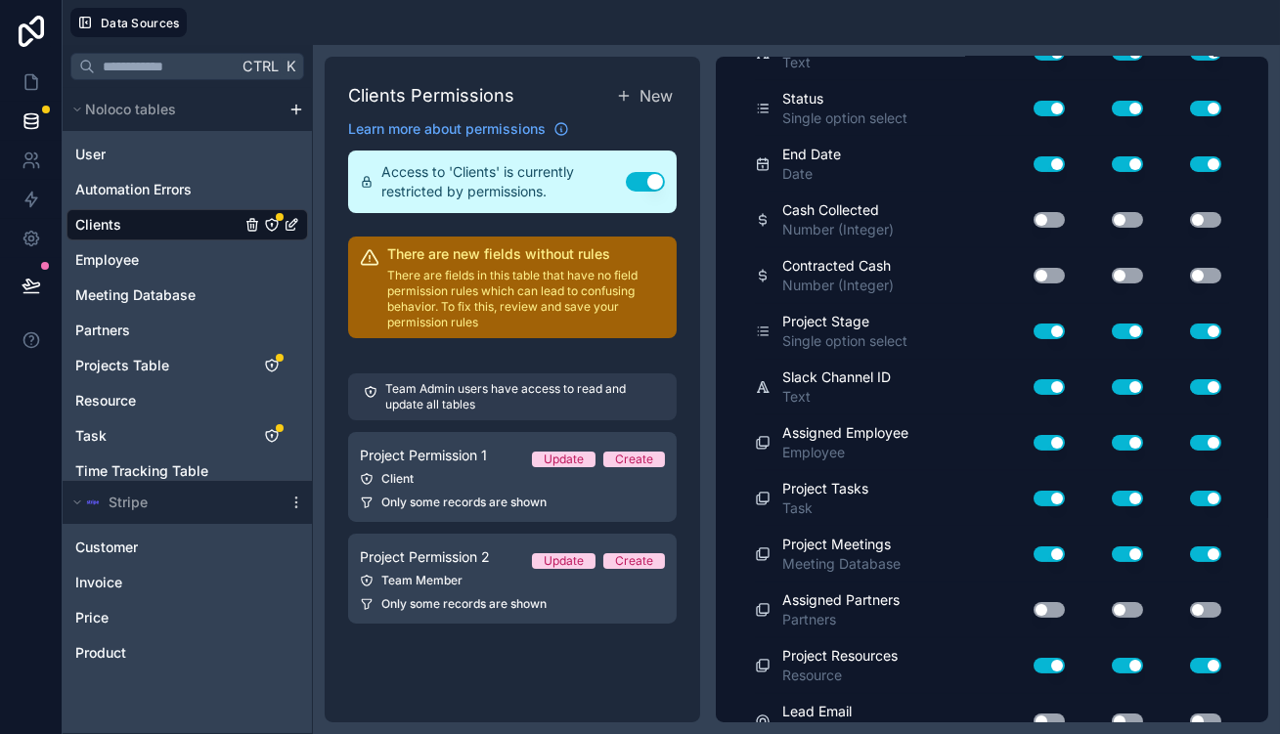
click at [1065, 547] on button "Use setting" at bounding box center [1049, 555] width 31 height 16
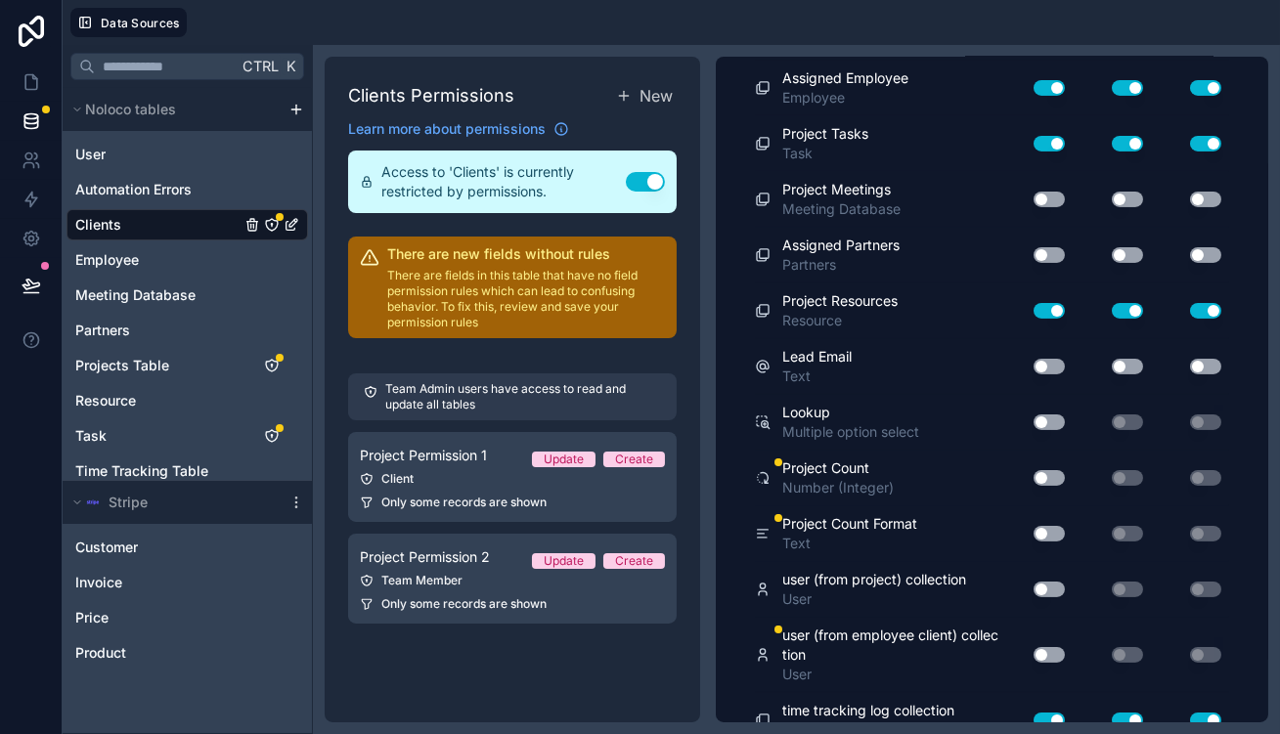
scroll to position [889, 0]
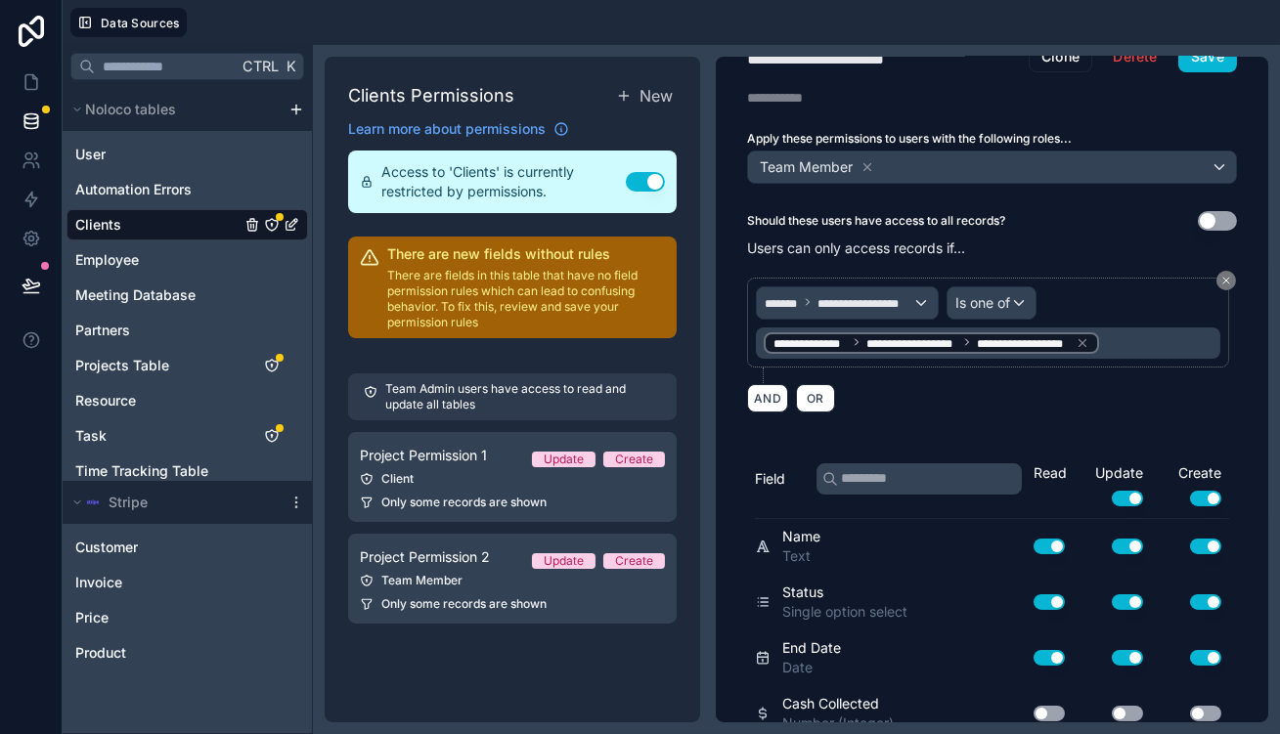
scroll to position [0, 0]
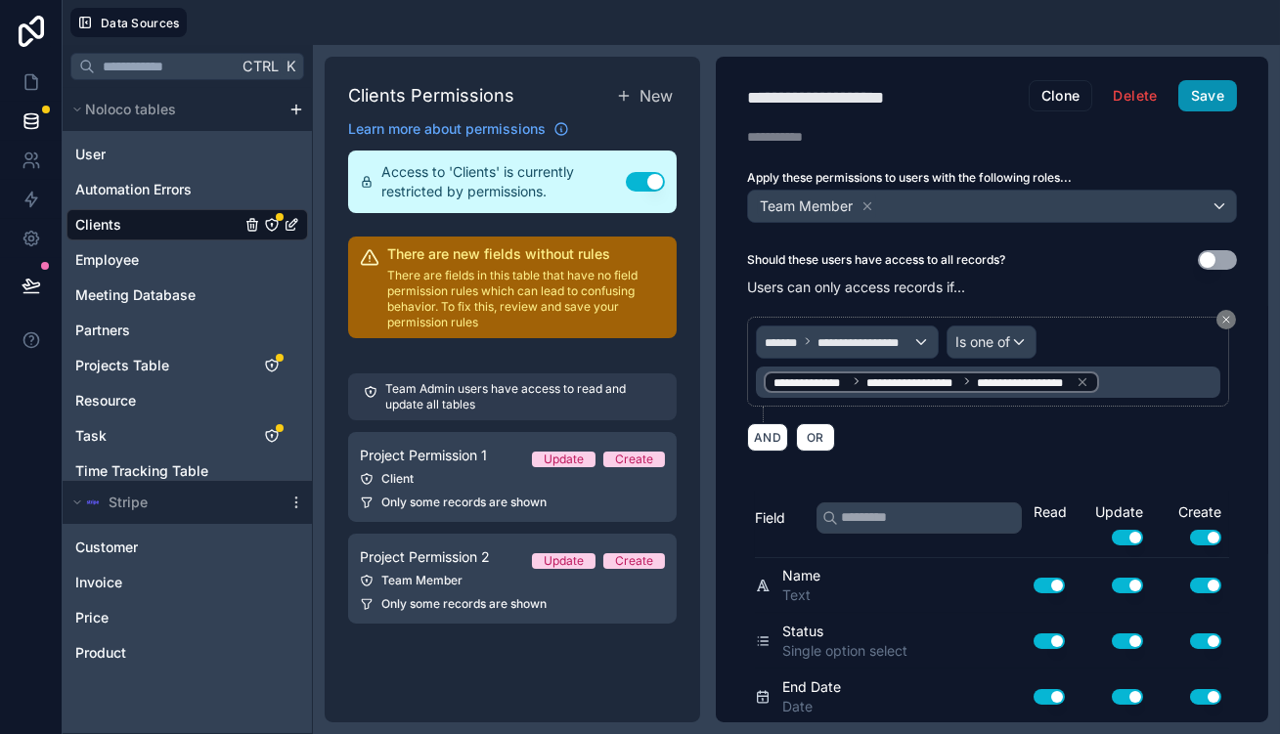
click at [1205, 81] on button "Save" at bounding box center [1208, 95] width 59 height 31
click at [23, 72] on icon at bounding box center [32, 82] width 20 height 20
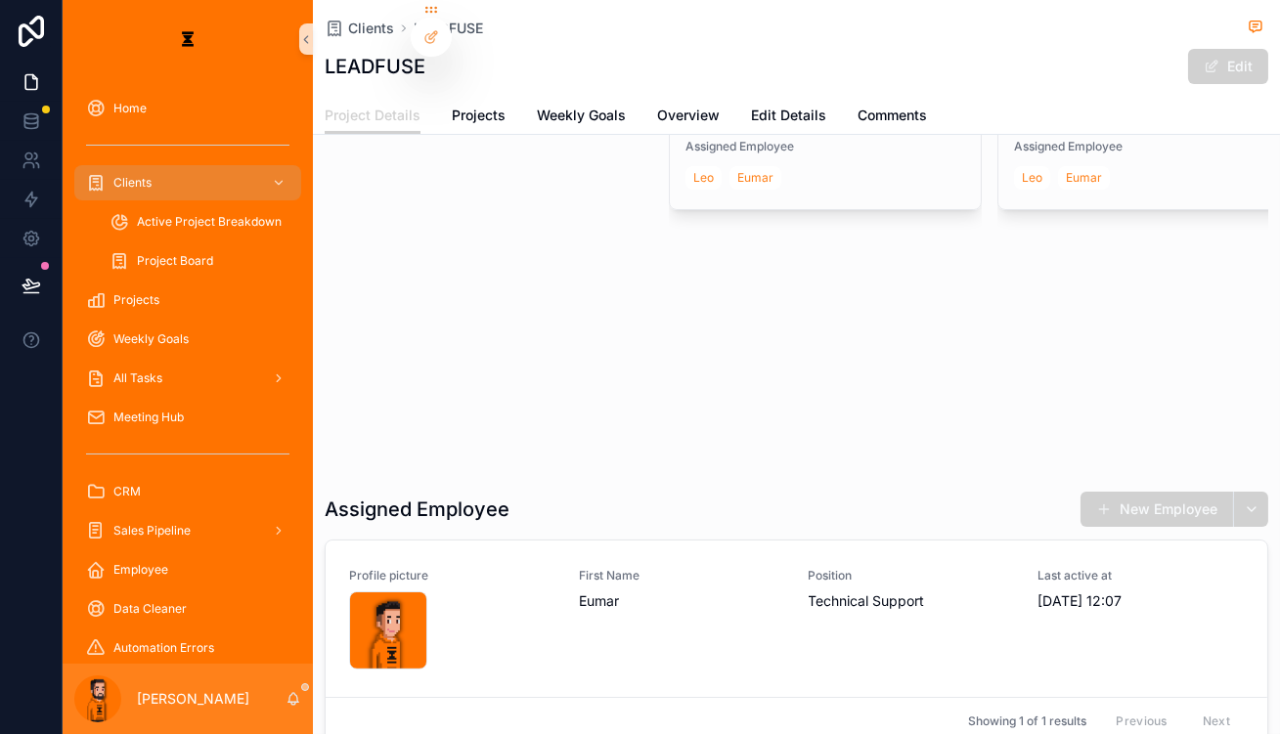
scroll to position [622, 0]
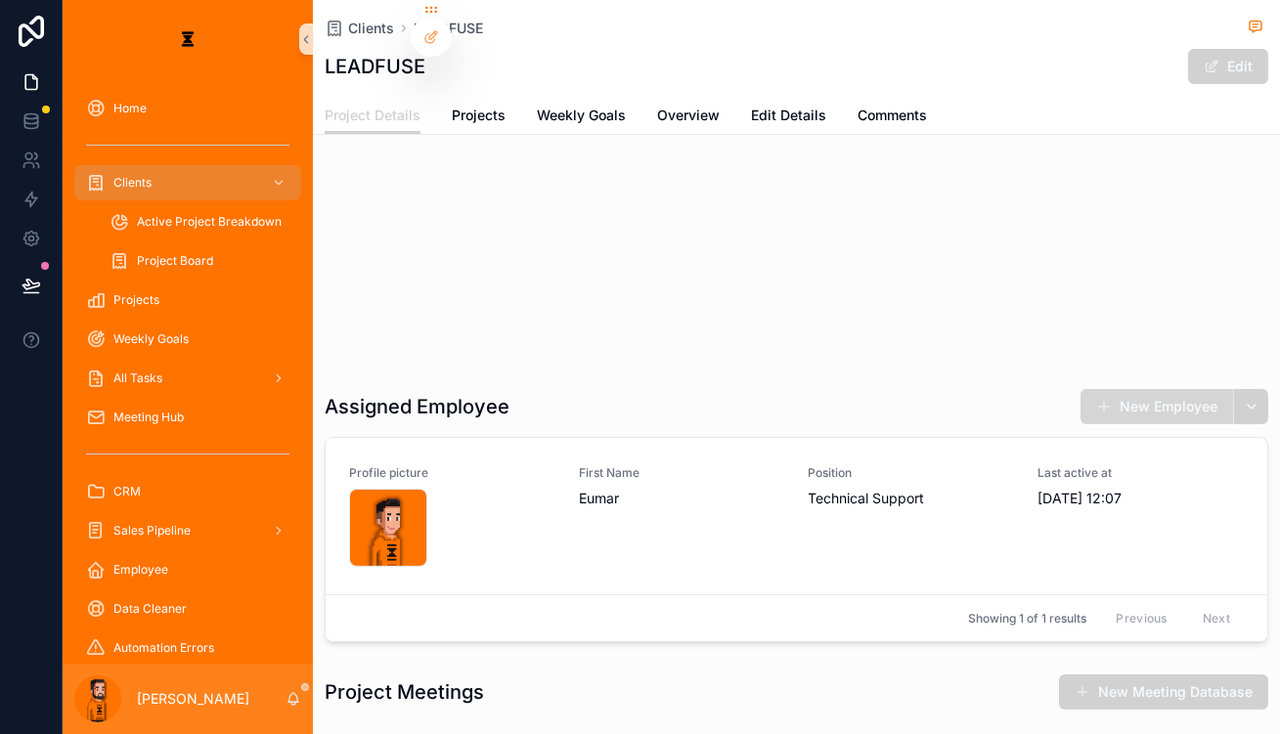
click at [1110, 389] on button "New Employee" at bounding box center [1157, 406] width 153 height 35
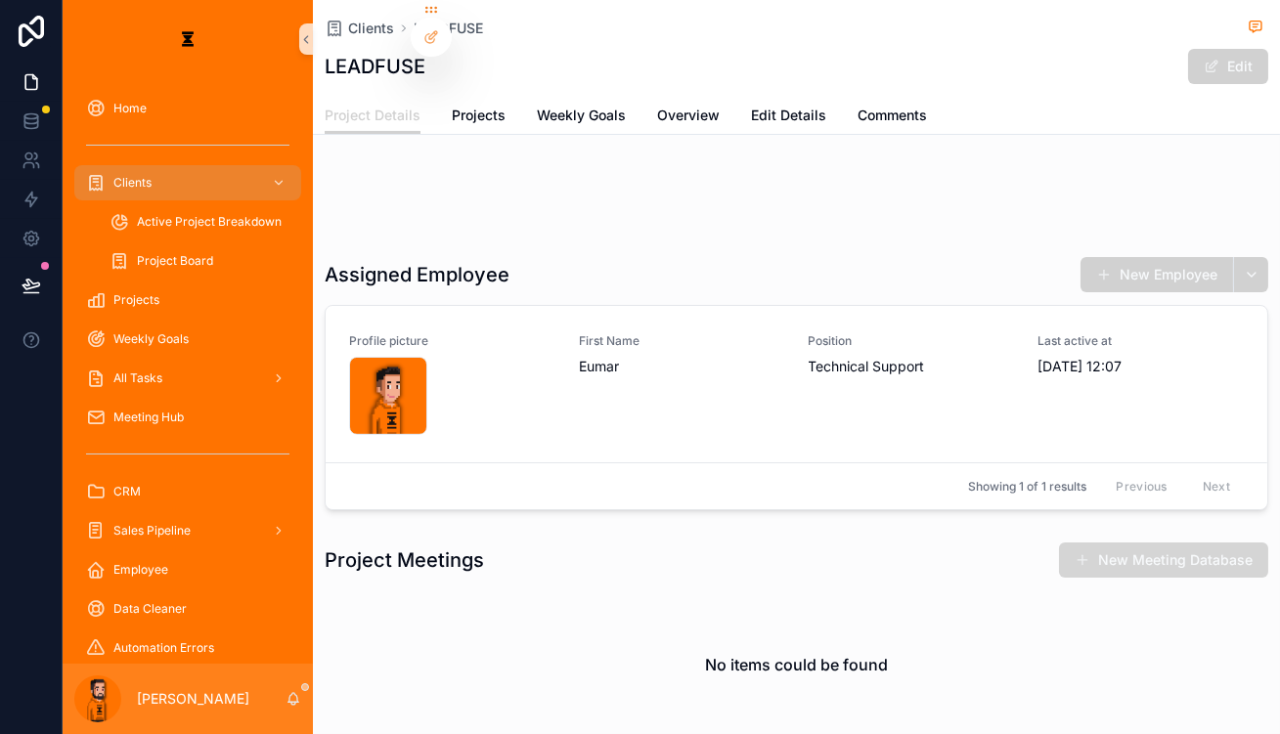
scroll to position [748, 0]
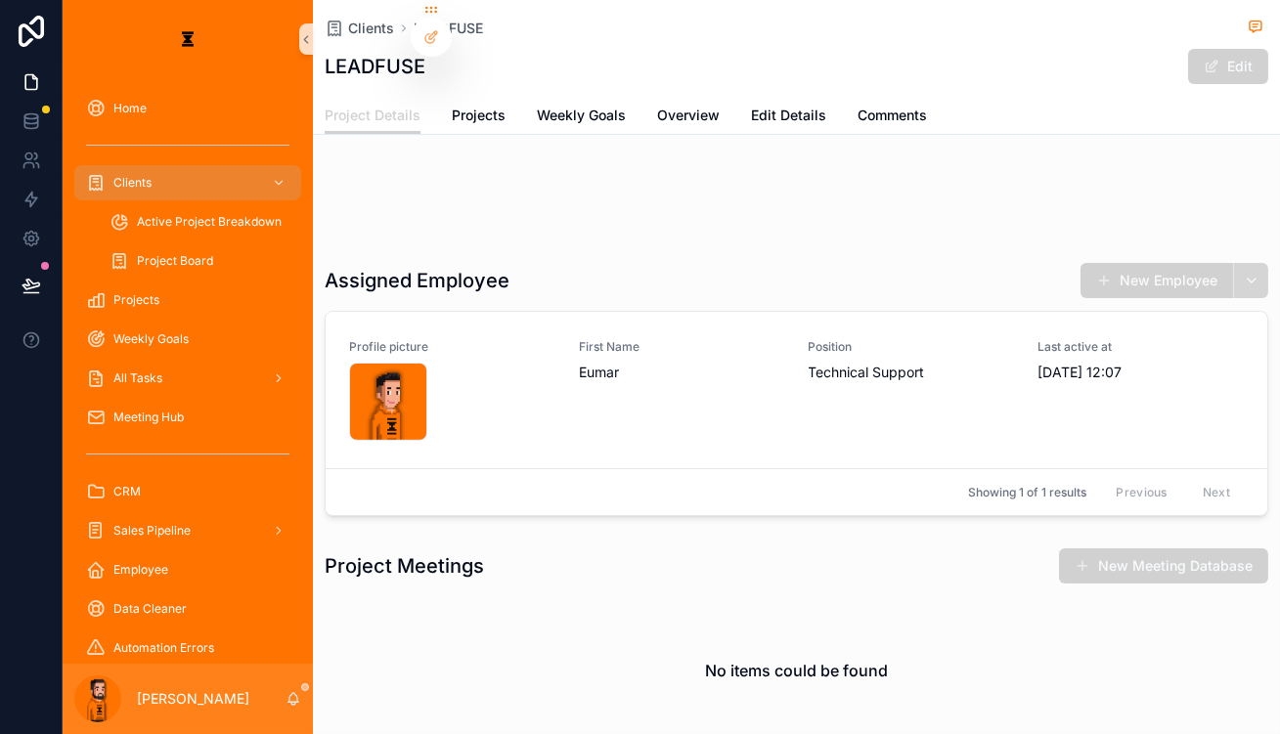
click at [1237, 263] on button "scrollable content" at bounding box center [1250, 280] width 35 height 35
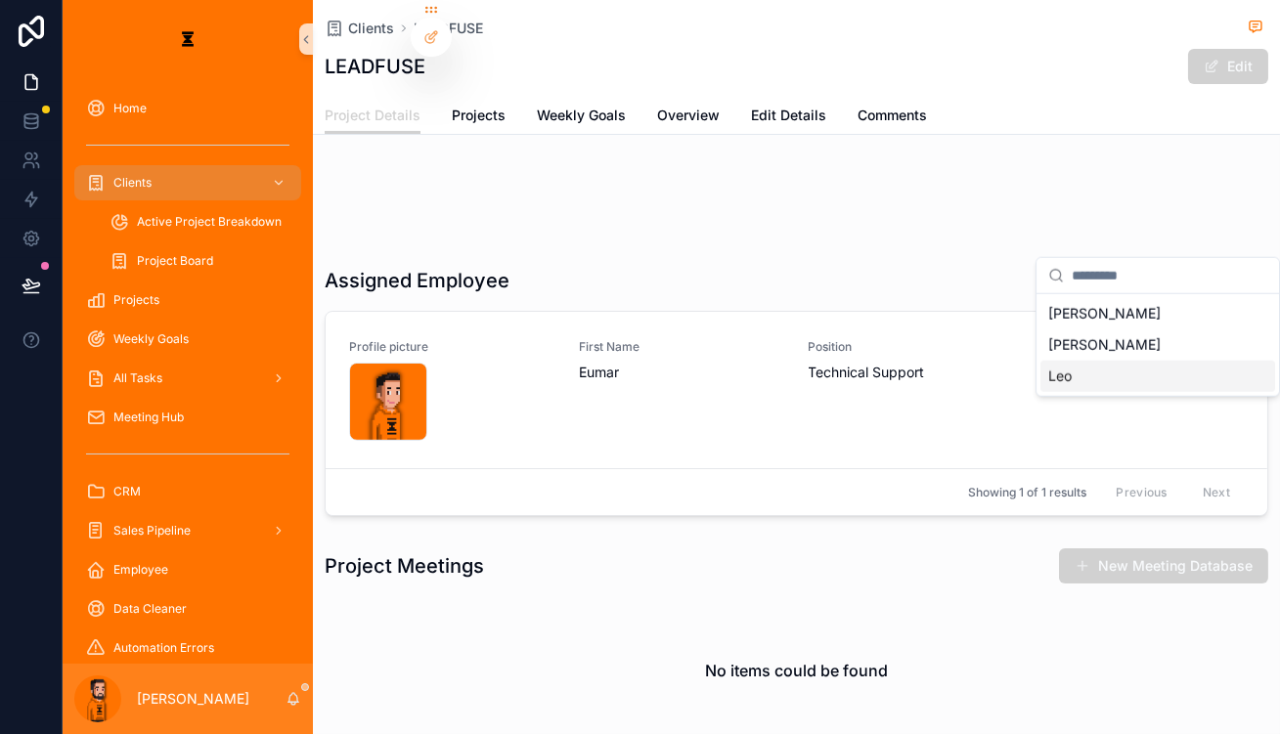
click at [1076, 361] on div "Leo" at bounding box center [1158, 376] width 235 height 31
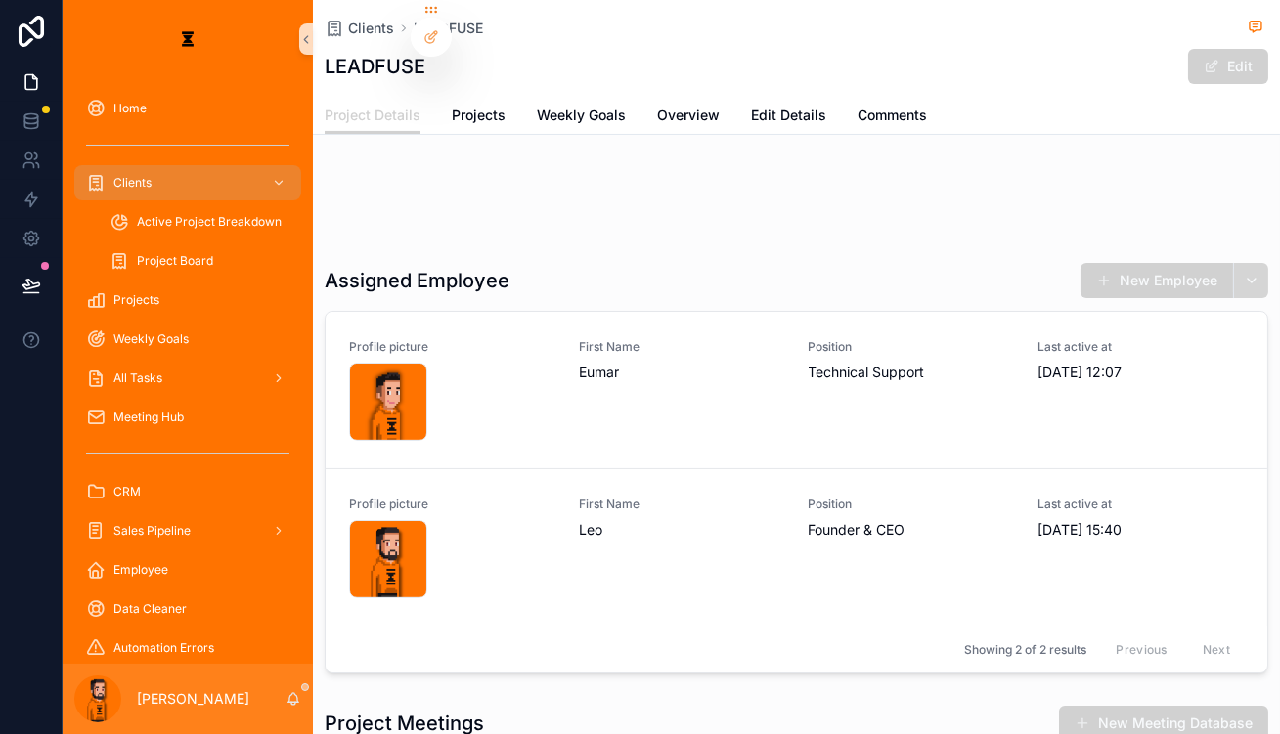
click at [1247, 263] on button "scrollable content" at bounding box center [1250, 280] width 35 height 35
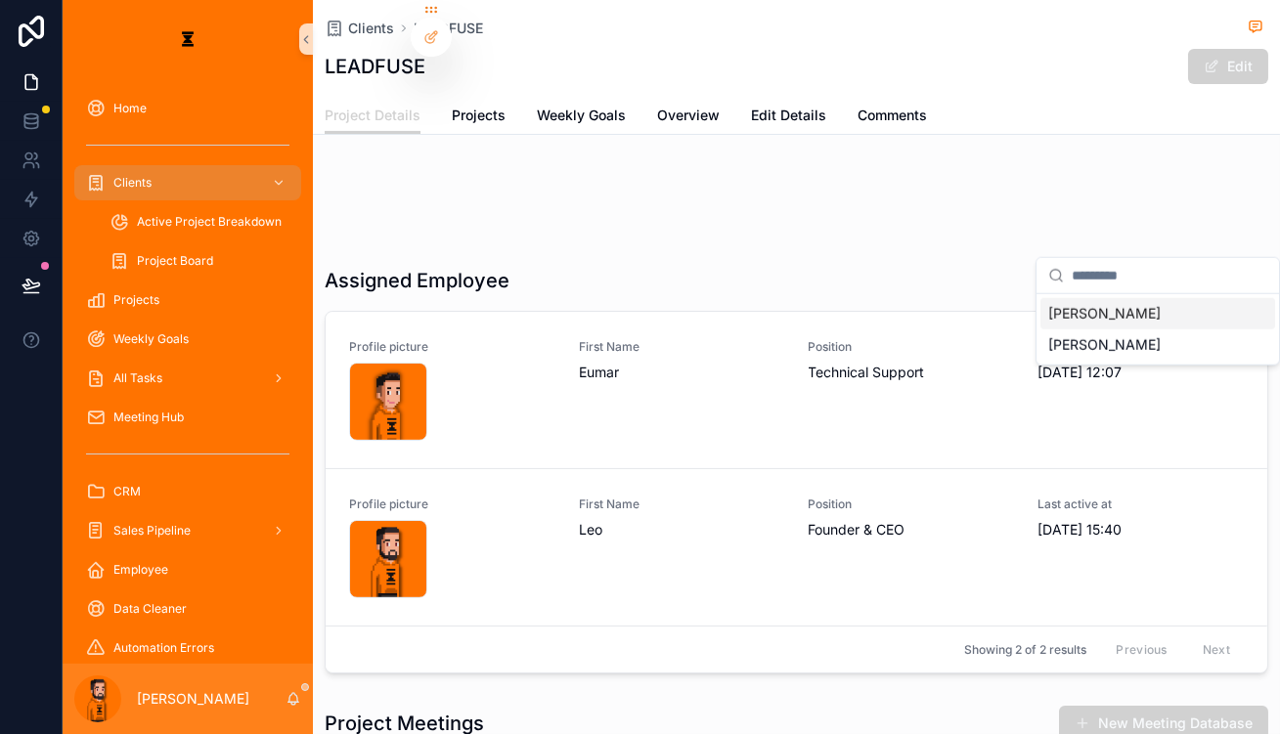
click at [1086, 301] on div "[PERSON_NAME]" at bounding box center [1158, 313] width 235 height 31
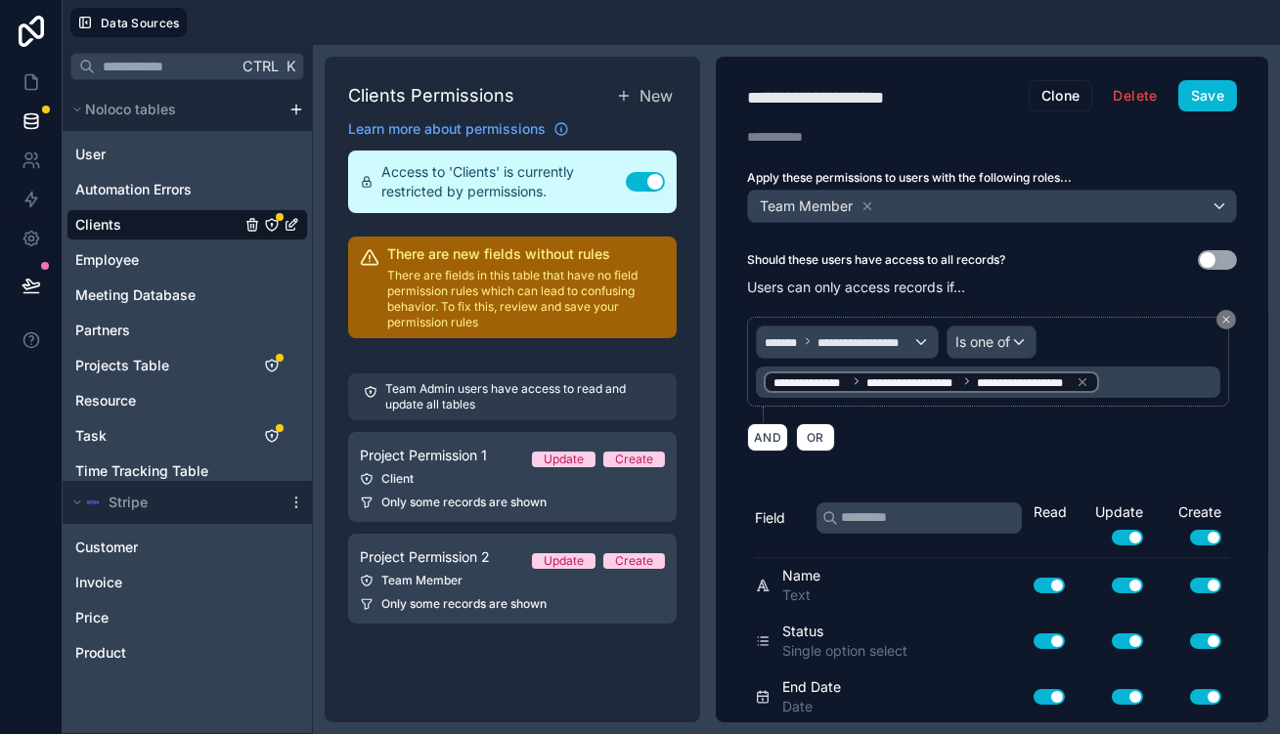
drag, startPoint x: 518, startPoint y: 200, endPoint x: 454, endPoint y: 221, distance: 67.7
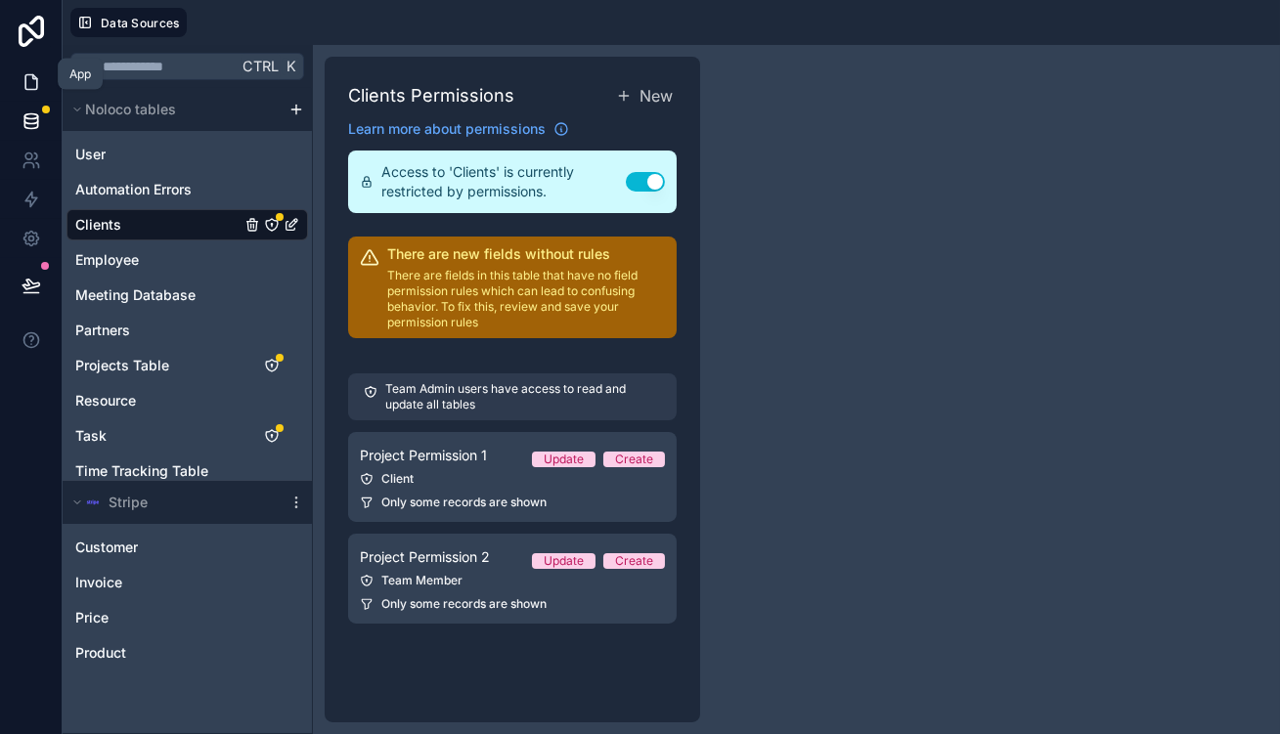
click at [26, 72] on icon at bounding box center [32, 82] width 20 height 20
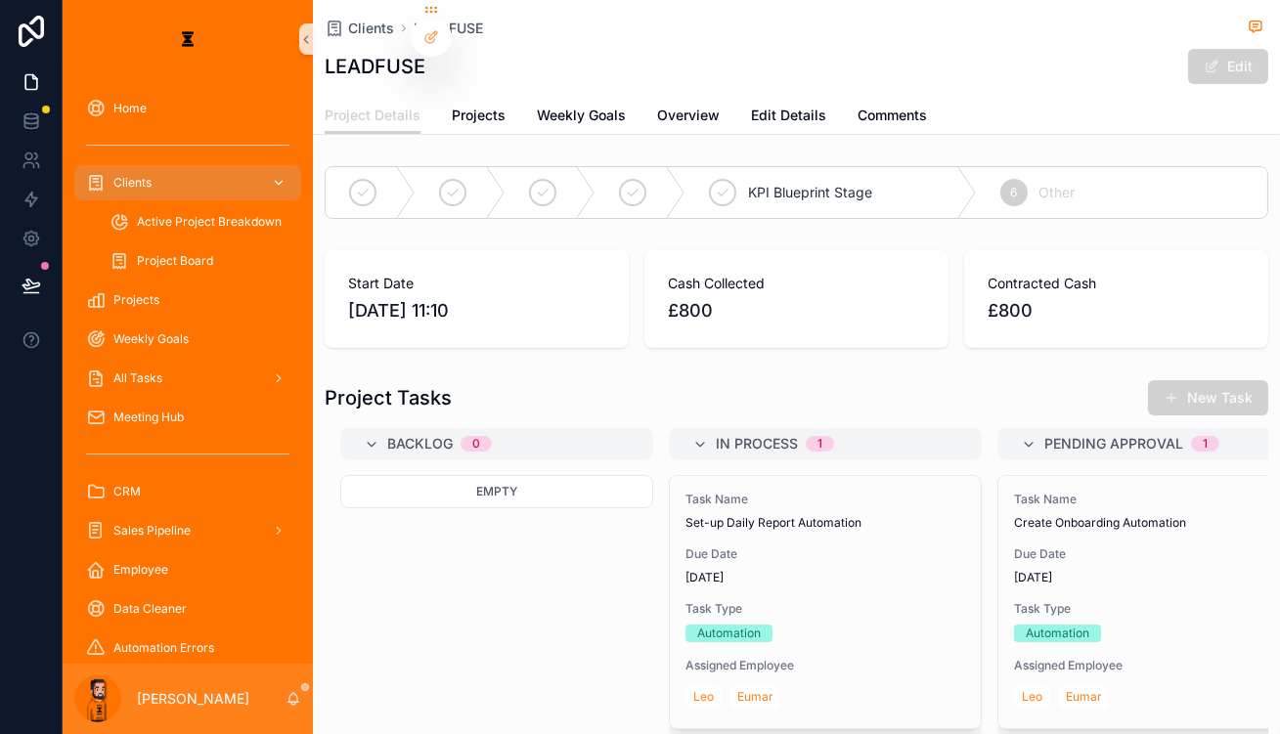
click at [153, 167] on div "Clients" at bounding box center [187, 182] width 203 height 31
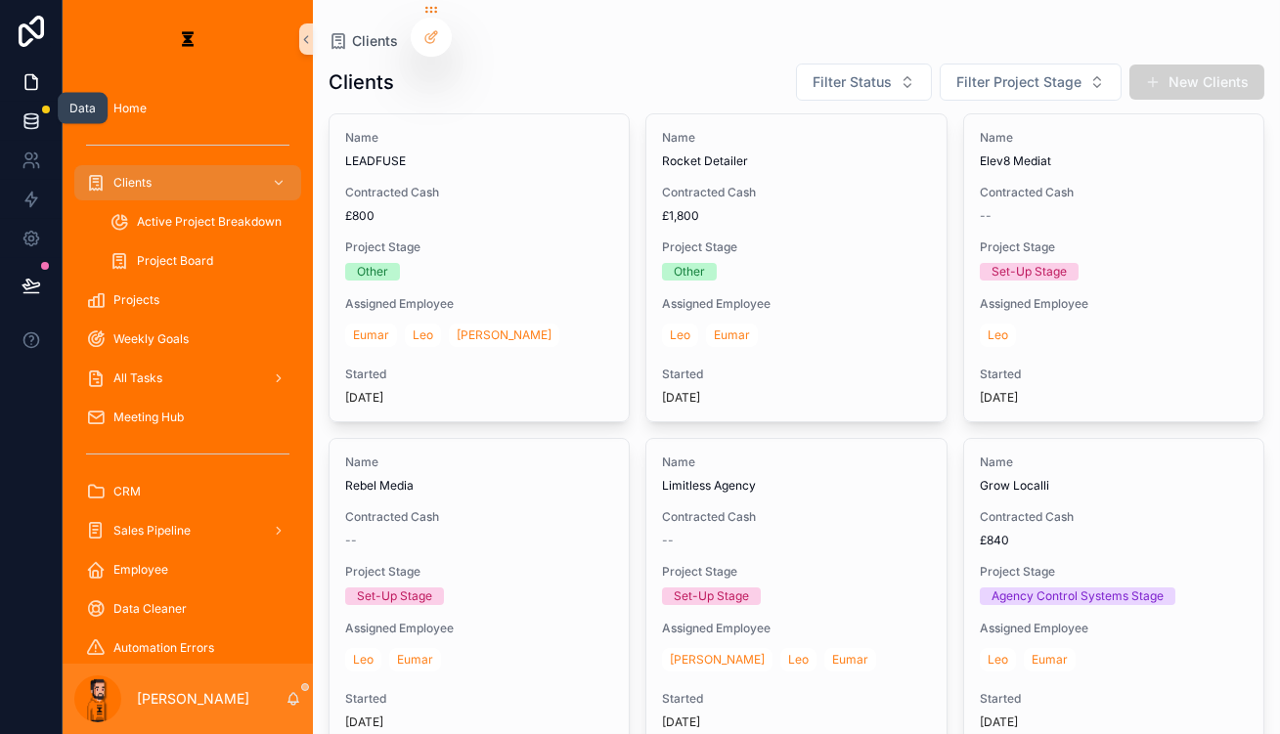
click at [27, 121] on icon at bounding box center [30, 125] width 13 height 8
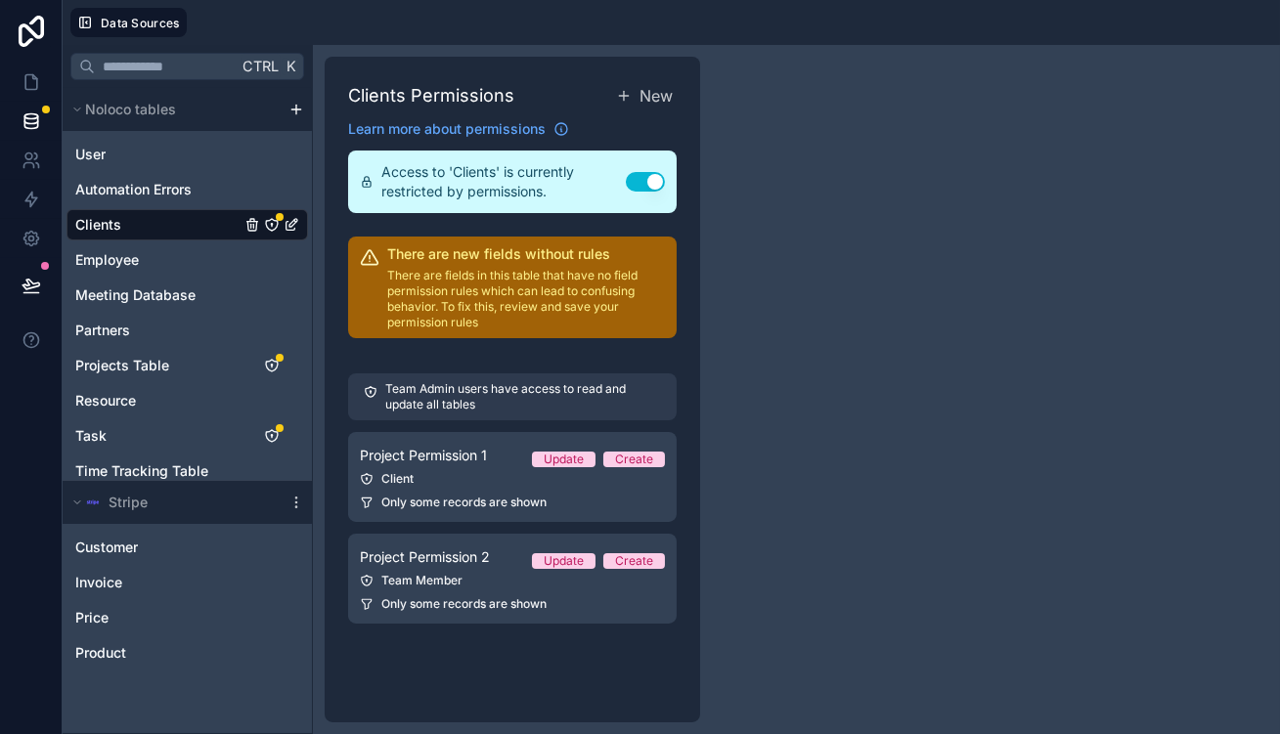
click at [161, 209] on div "Clients" at bounding box center [188, 224] width 242 height 31
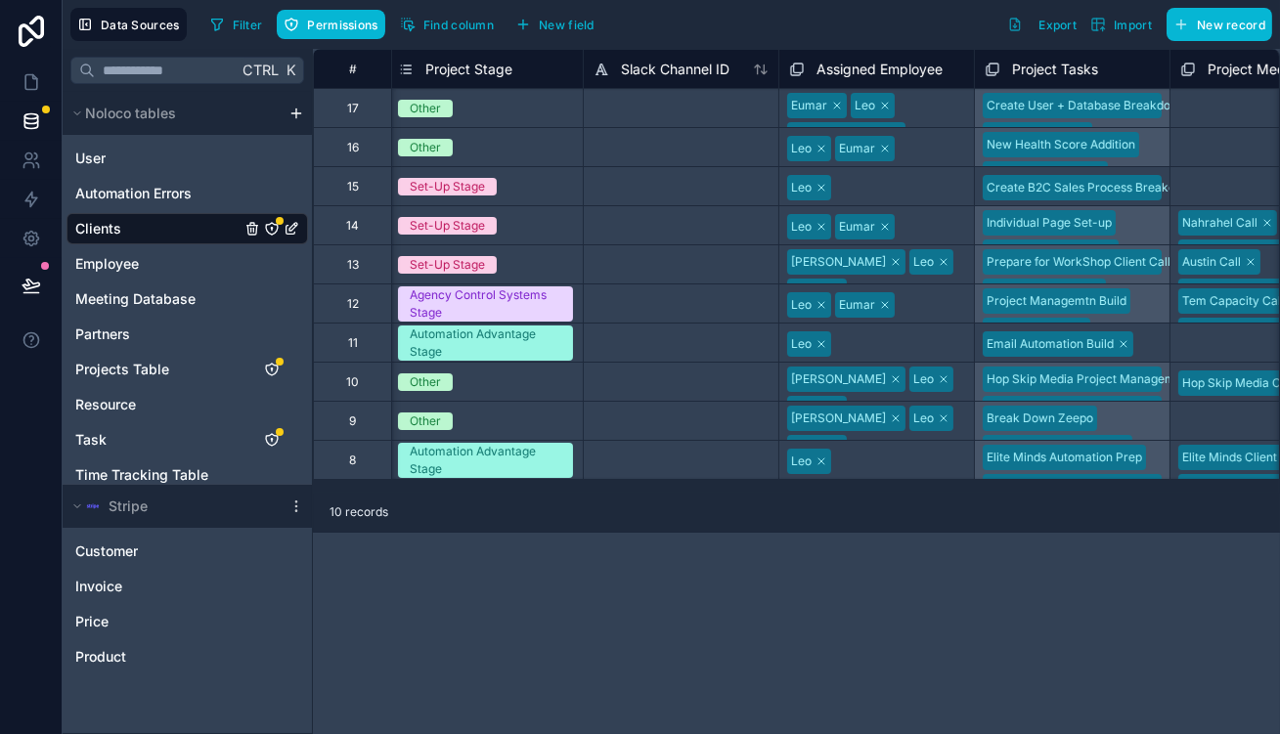
scroll to position [0, 1004]
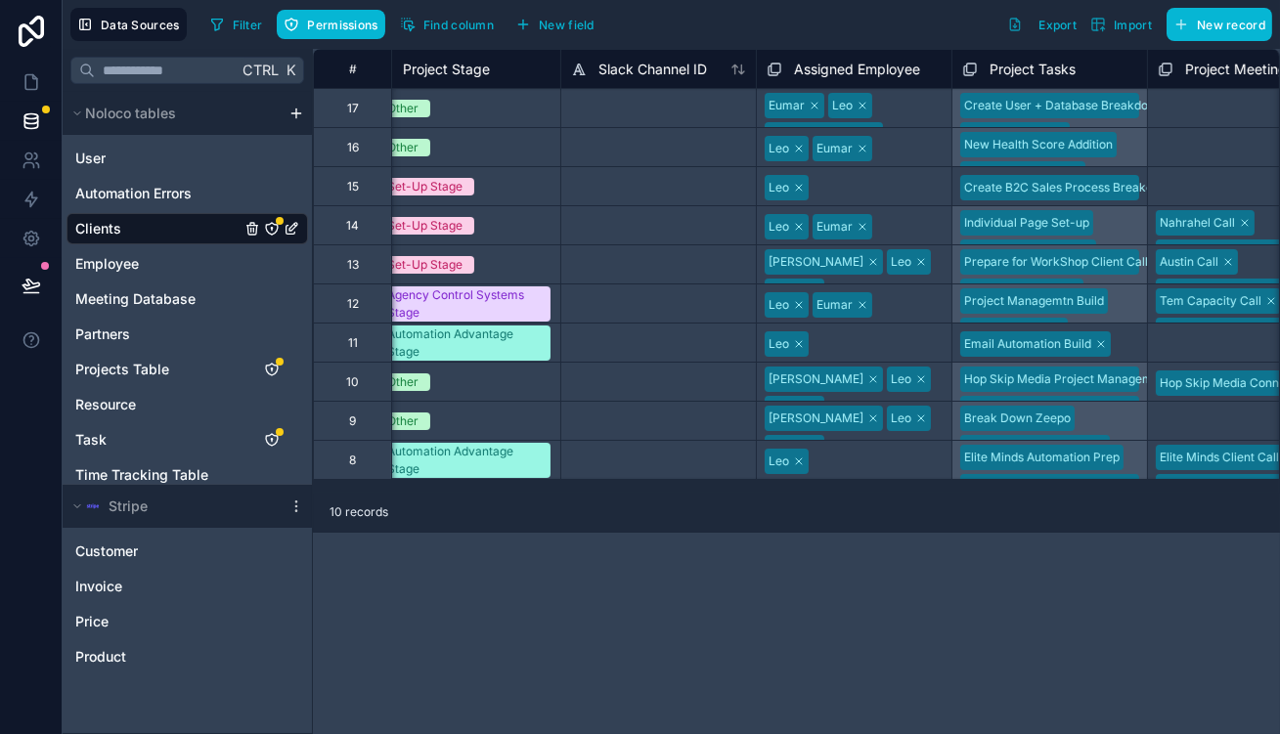
click at [852, 132] on div "Leo Eumar" at bounding box center [854, 147] width 195 height 31
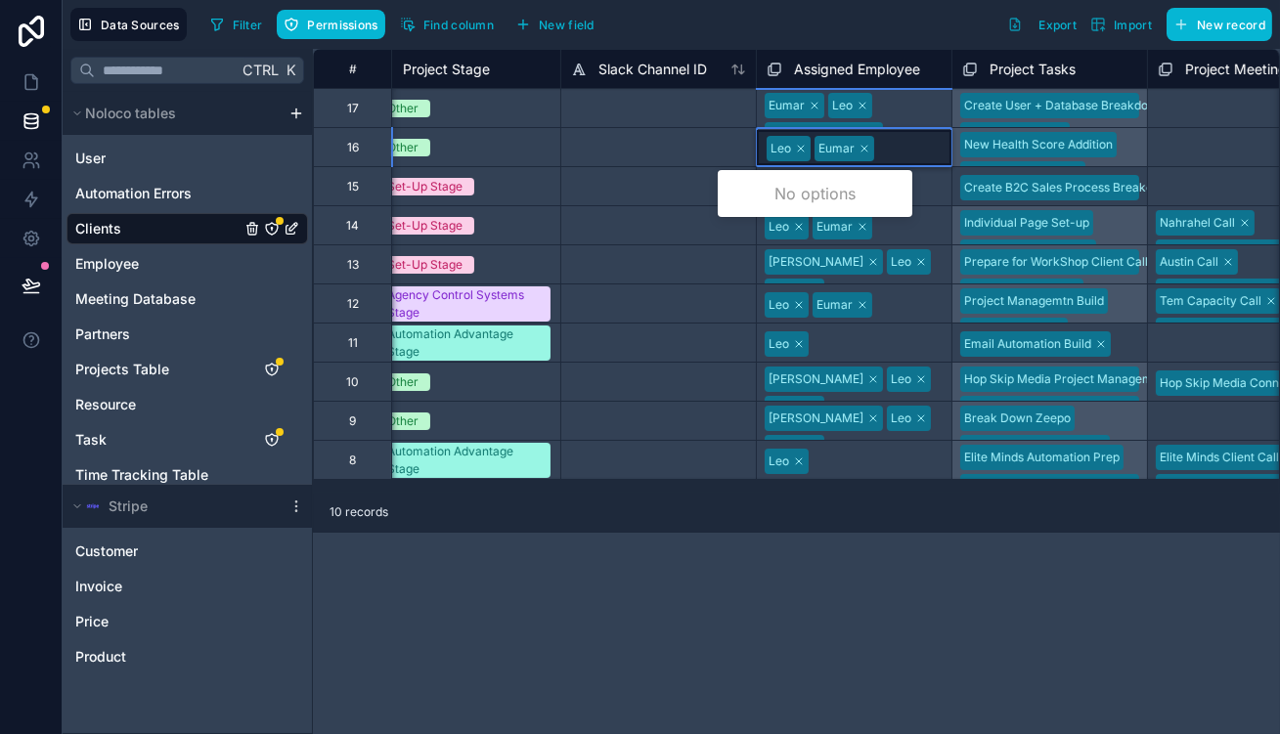
click at [852, 132] on div "Leo Eumar" at bounding box center [854, 147] width 195 height 35
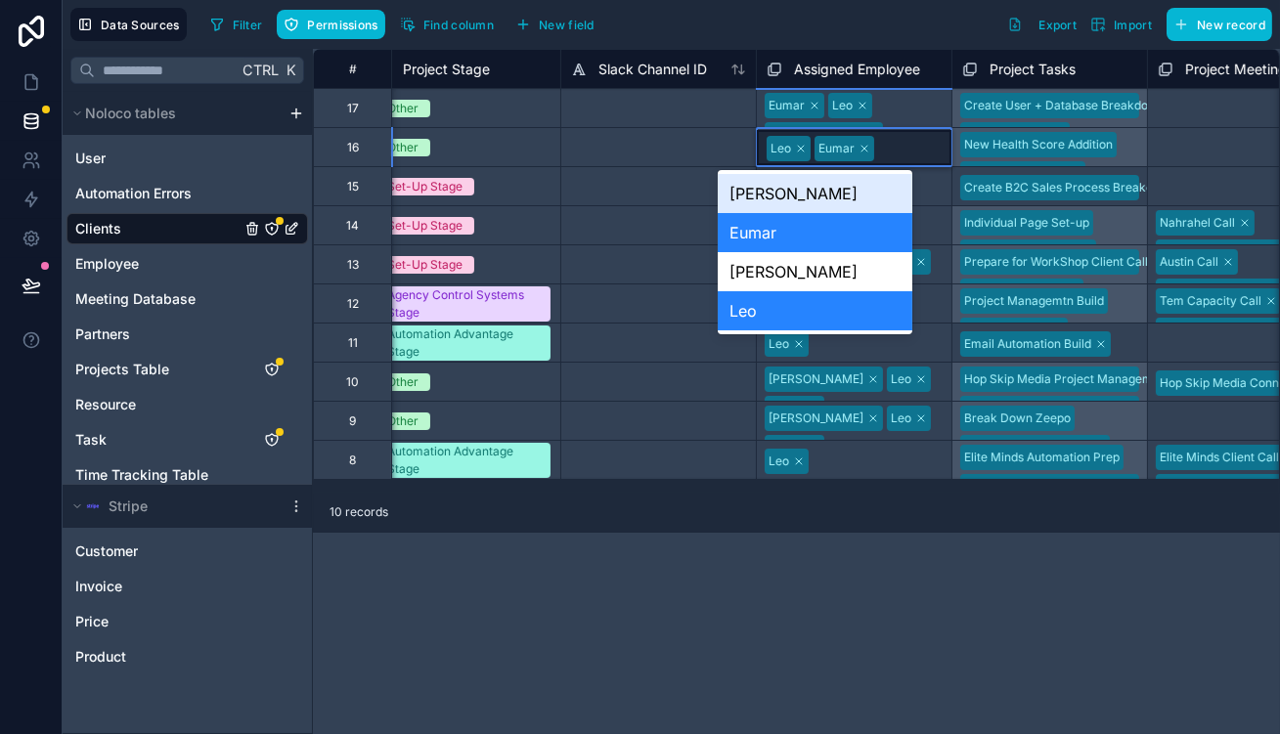
click at [829, 186] on div "[PERSON_NAME]" at bounding box center [815, 193] width 195 height 39
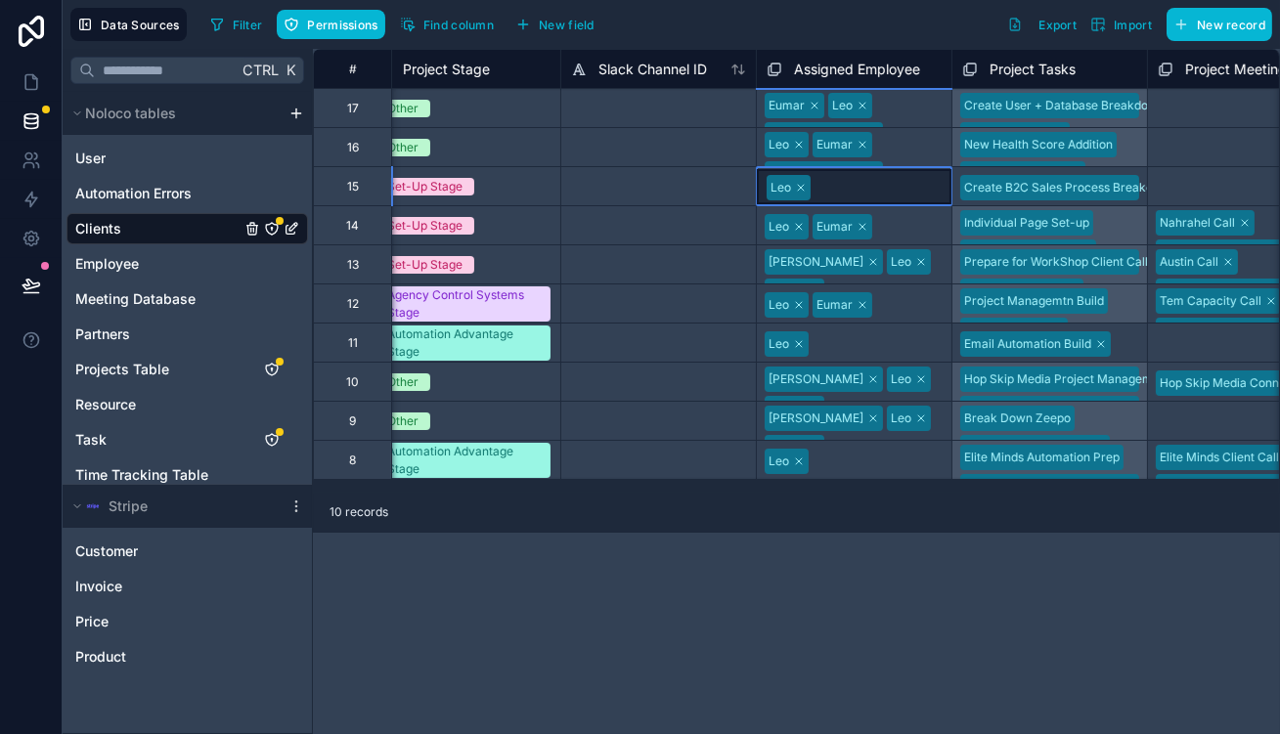
click at [846, 196] on div "Leo" at bounding box center [854, 186] width 195 height 35
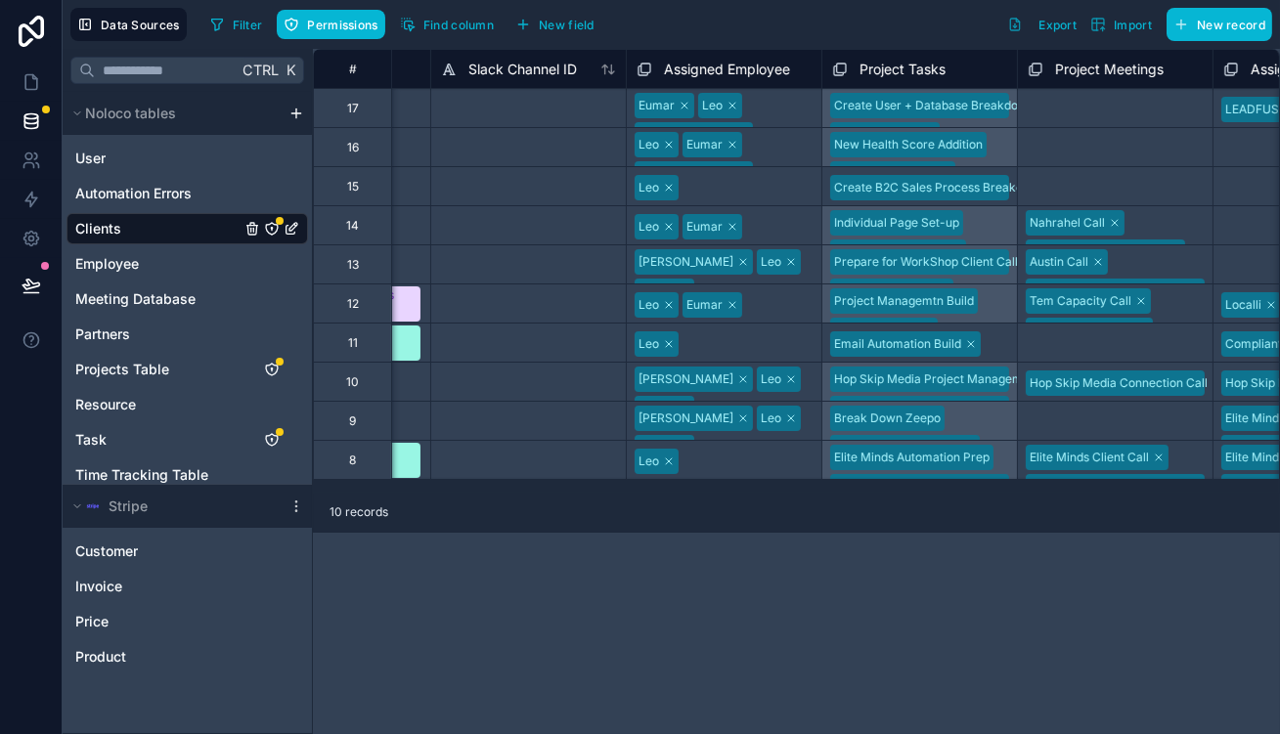
scroll to position [0, 1196]
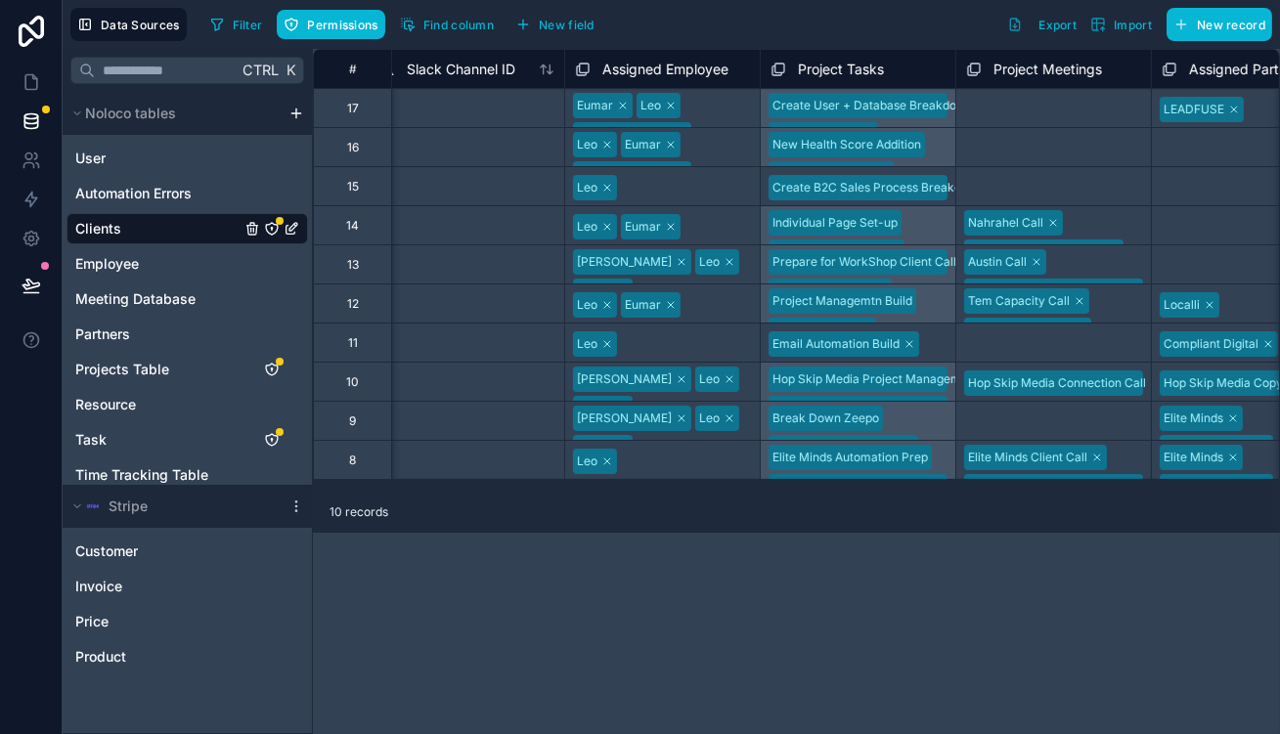
click at [687, 215] on div "Leo Eumar" at bounding box center [662, 225] width 195 height 31
click at [687, 215] on div "Leo Eumar" at bounding box center [662, 225] width 195 height 35
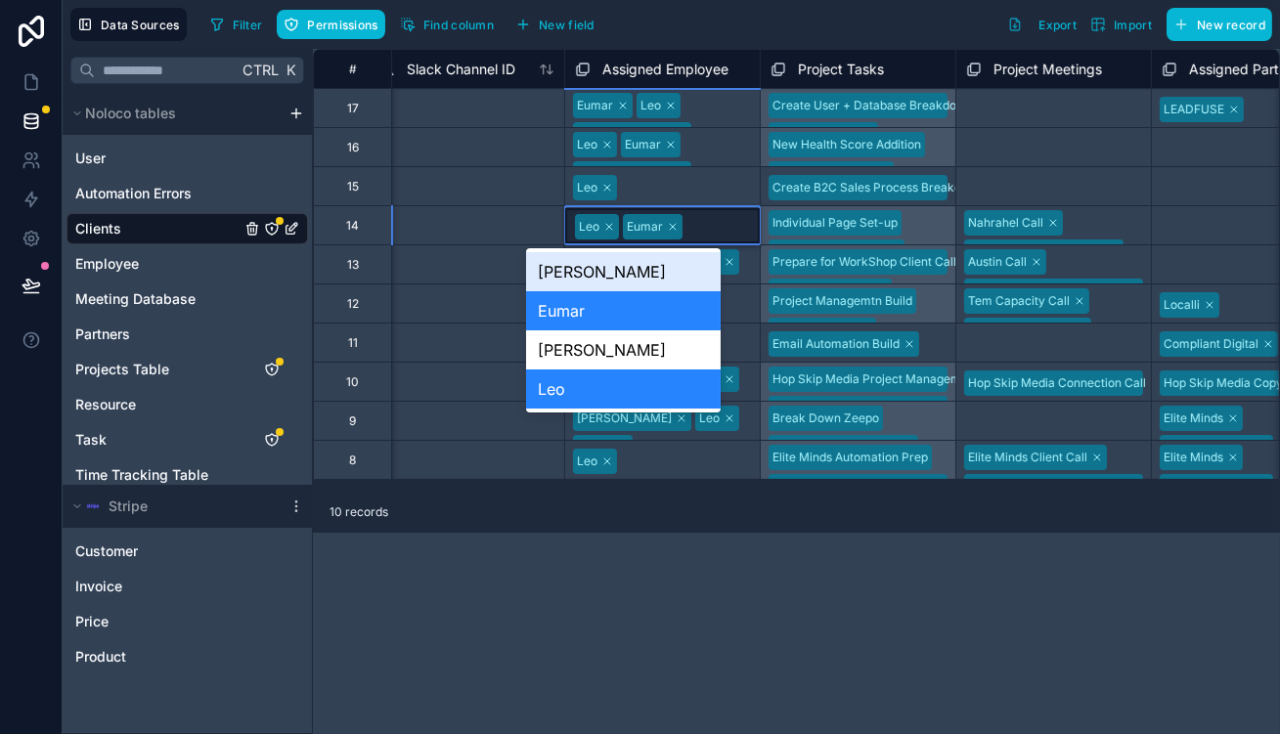
click at [636, 280] on div "[PERSON_NAME]" at bounding box center [623, 271] width 195 height 39
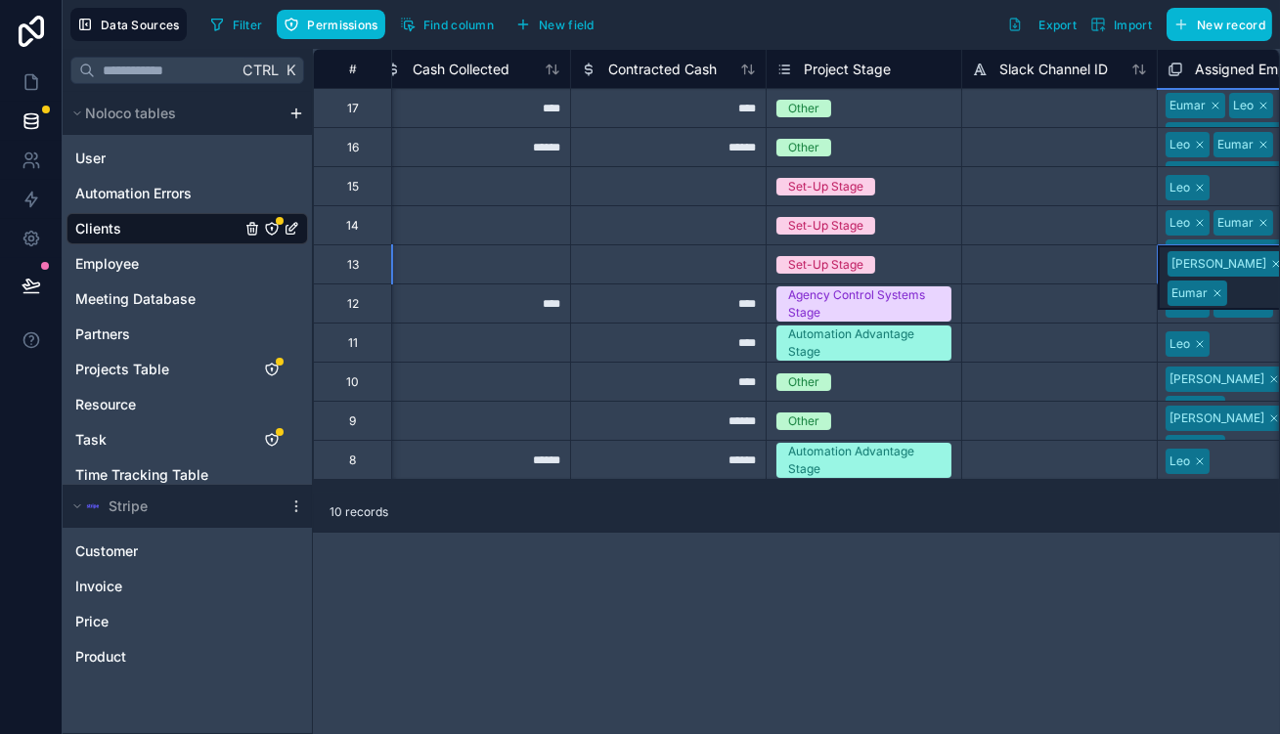
scroll to position [0, 677]
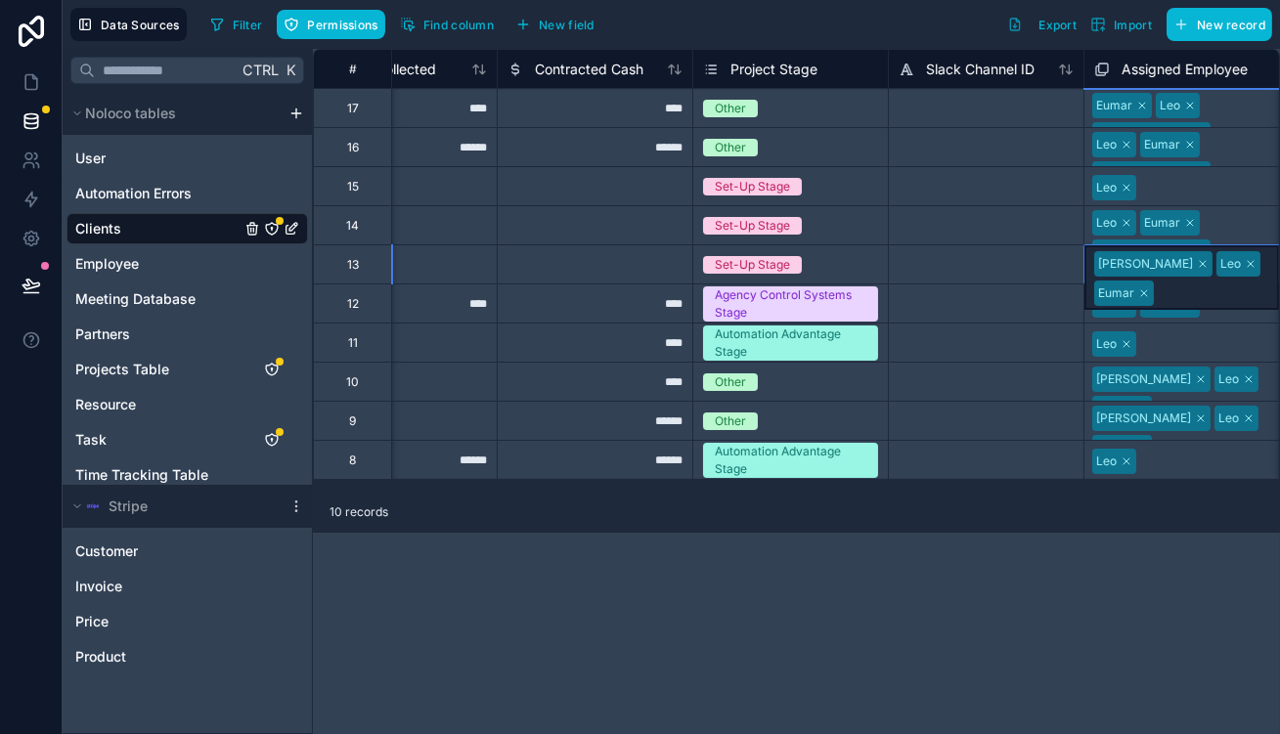
click at [1136, 247] on div "Selina Leo Eumar" at bounding box center [1182, 277] width 195 height 65
click at [1213, 257] on div "Selina Leo Eumar" at bounding box center [1182, 277] width 195 height 65
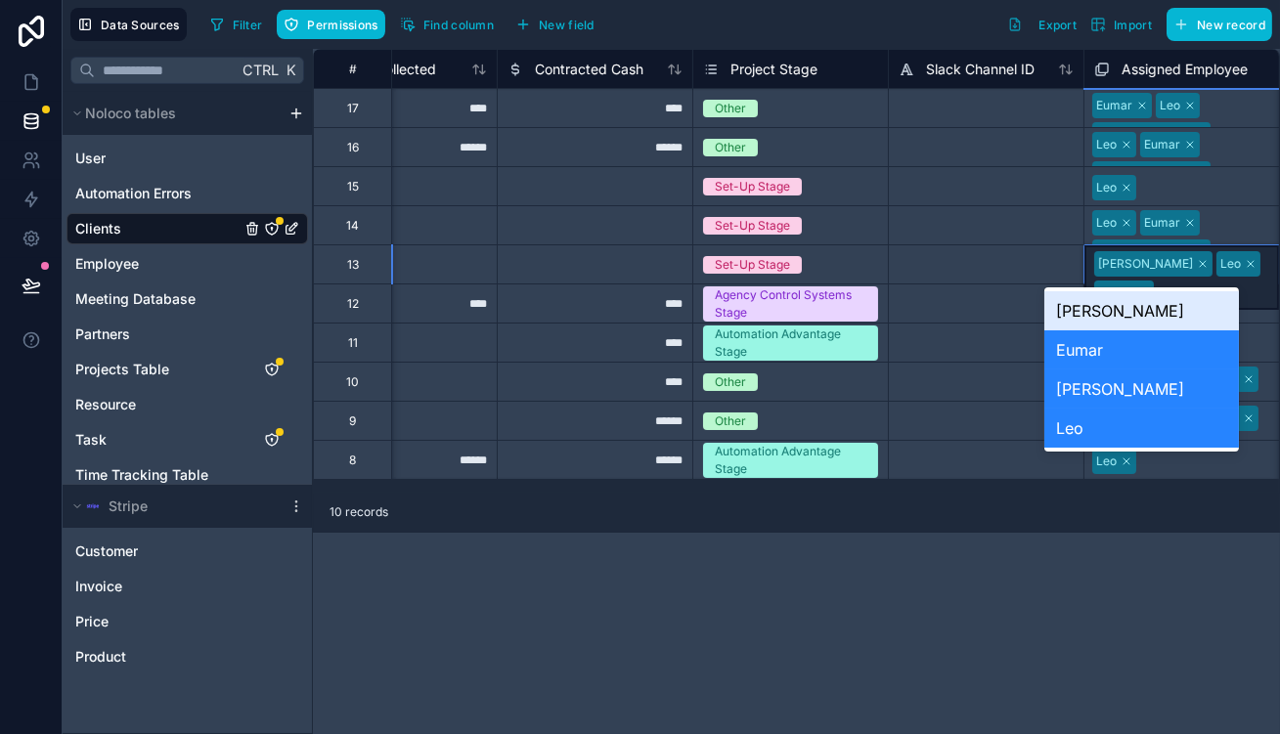
click at [1109, 316] on div "[PERSON_NAME]" at bounding box center [1142, 310] width 195 height 39
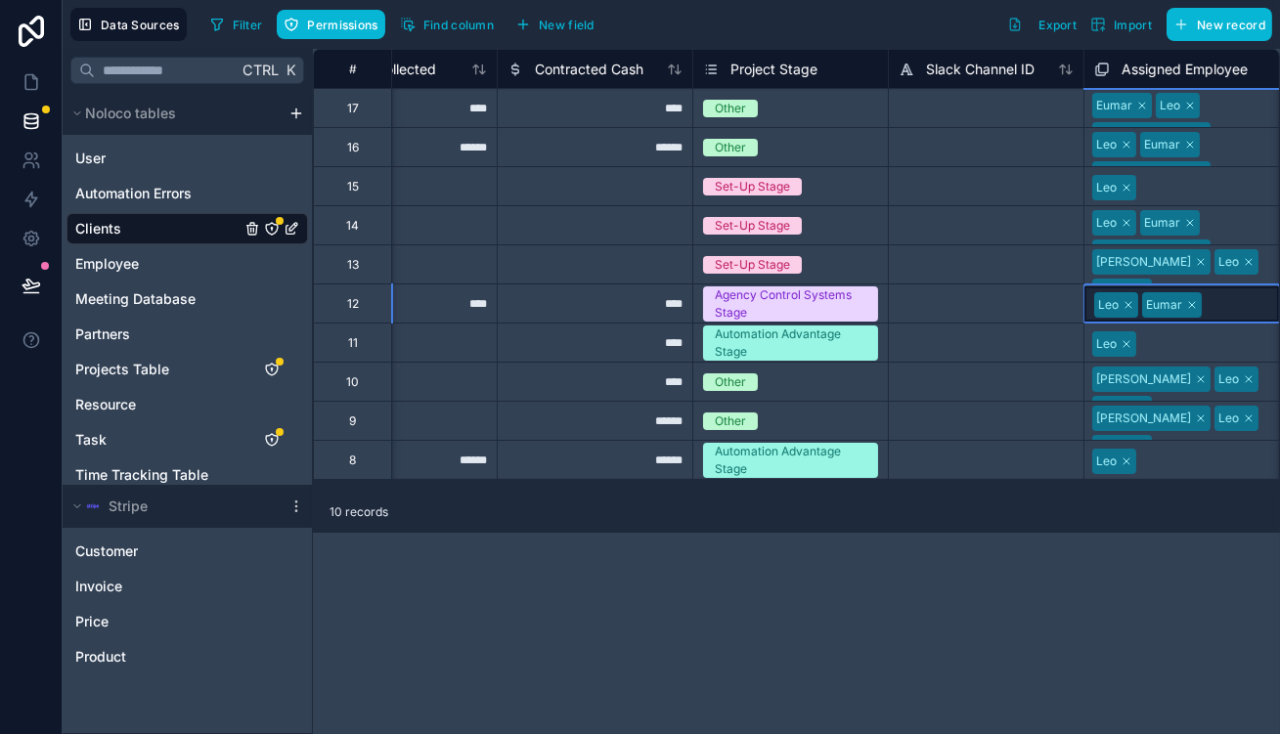
click at [1167, 300] on div "Leo Eumar" at bounding box center [1182, 304] width 195 height 35
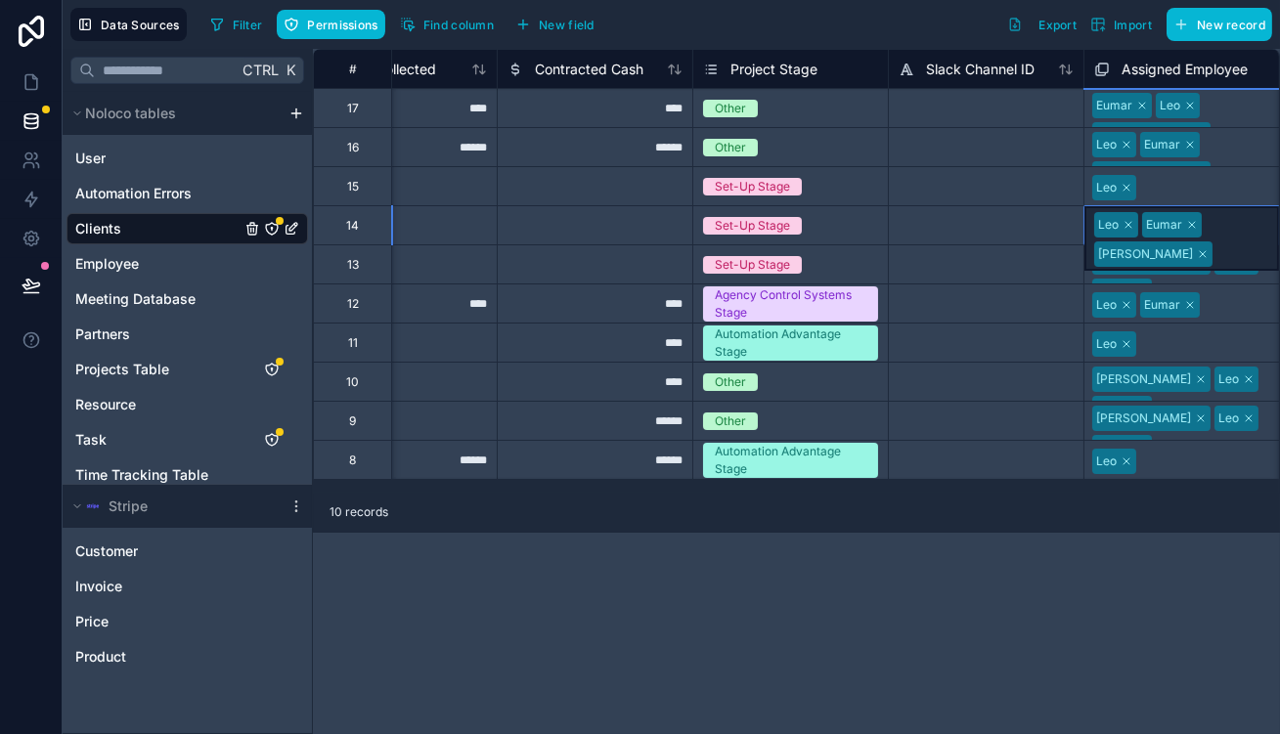
click at [1225, 216] on div "Leo Eumar Hazen" at bounding box center [1182, 238] width 195 height 65
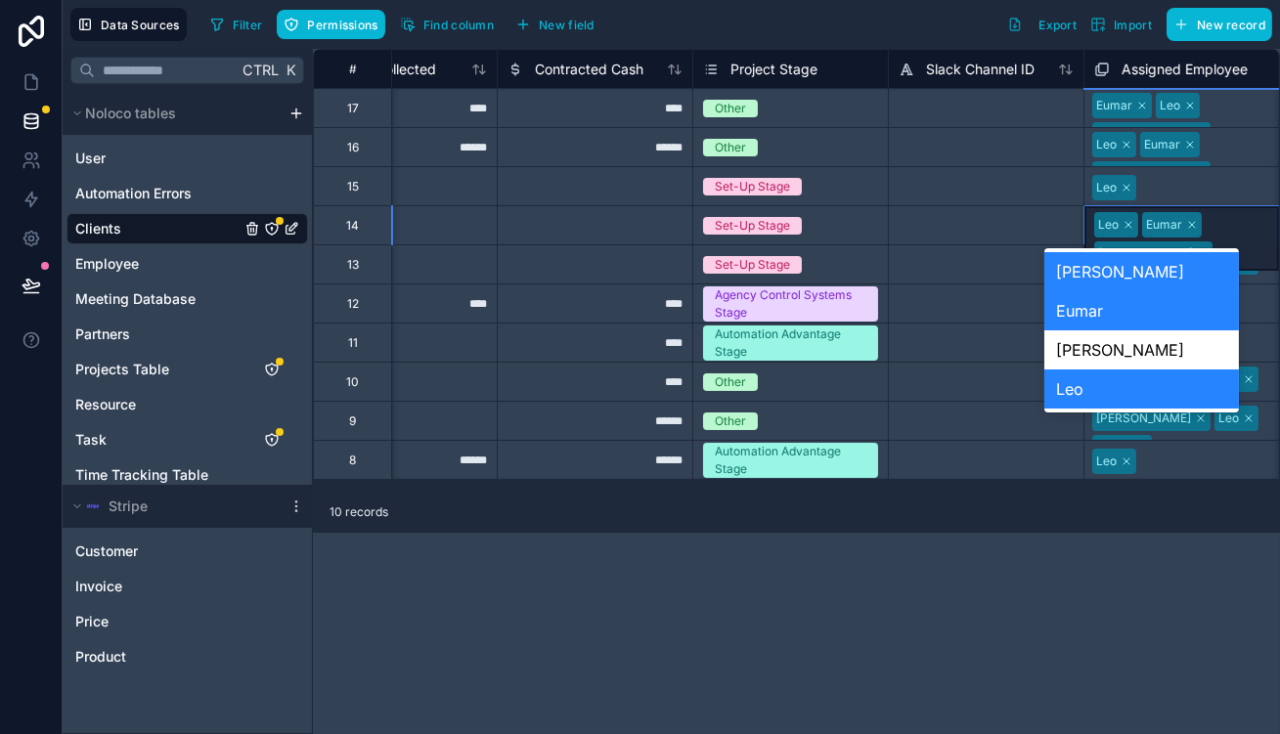
click at [1225, 216] on div "Leo Eumar Hazen" at bounding box center [1182, 238] width 195 height 65
click at [1086, 342] on div "[PERSON_NAME]" at bounding box center [1142, 350] width 195 height 39
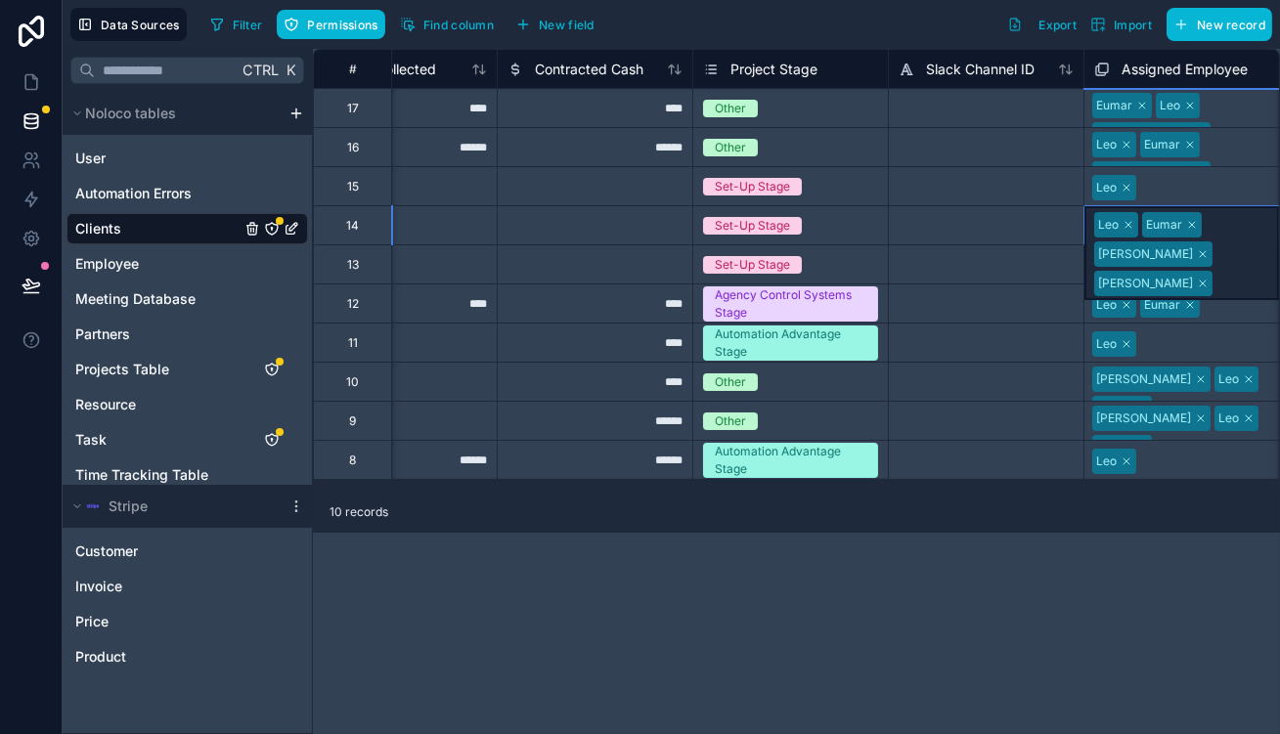
click at [1207, 140] on div "Leo Eumar Hazen" at bounding box center [1182, 147] width 195 height 38
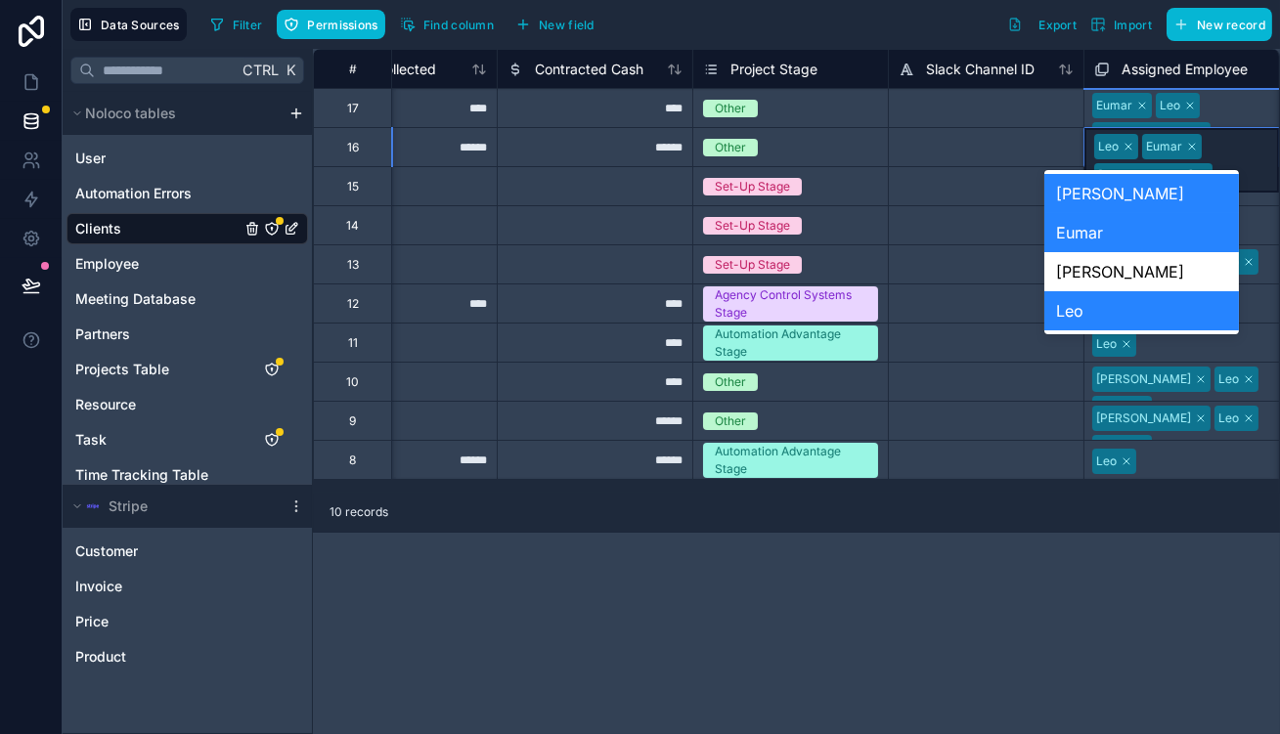
click at [1207, 140] on div "Leo Eumar Hazen" at bounding box center [1182, 160] width 195 height 65
click at [1106, 273] on div "[PERSON_NAME]" at bounding box center [1142, 271] width 195 height 39
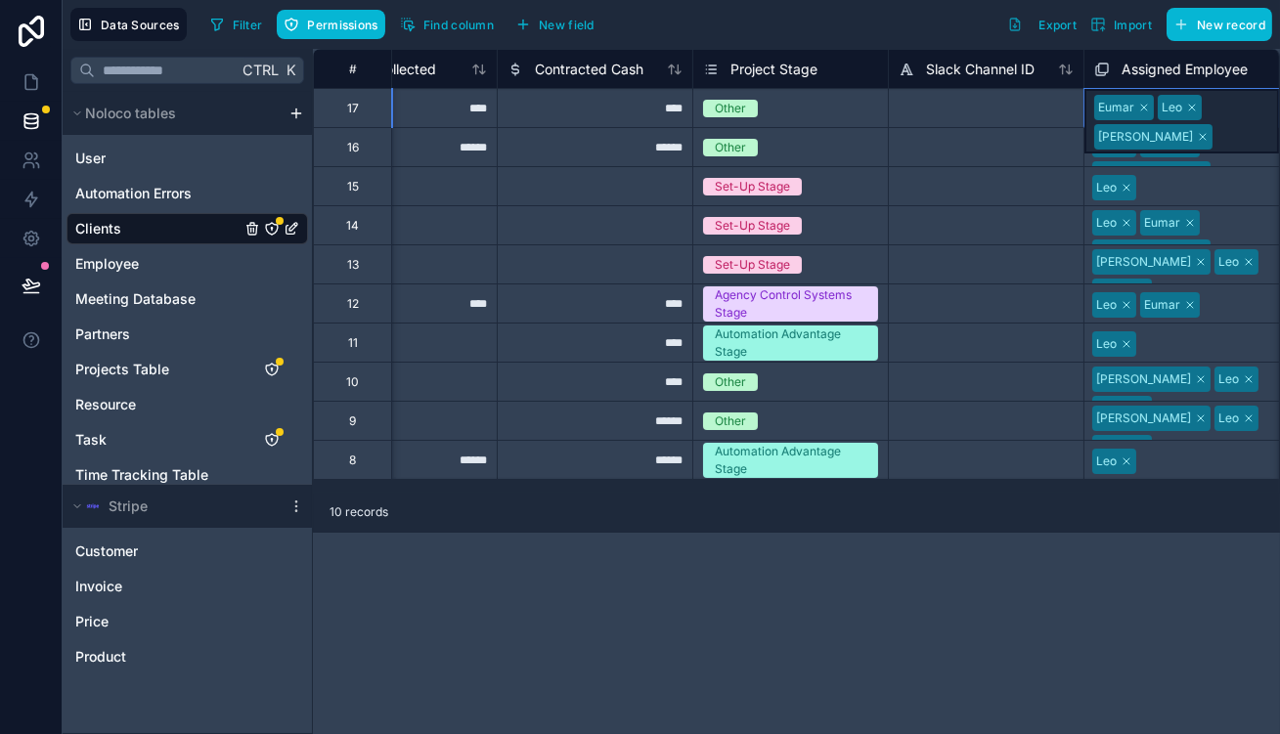
click at [1209, 99] on div "Eumar Leo Hazen" at bounding box center [1182, 121] width 195 height 65
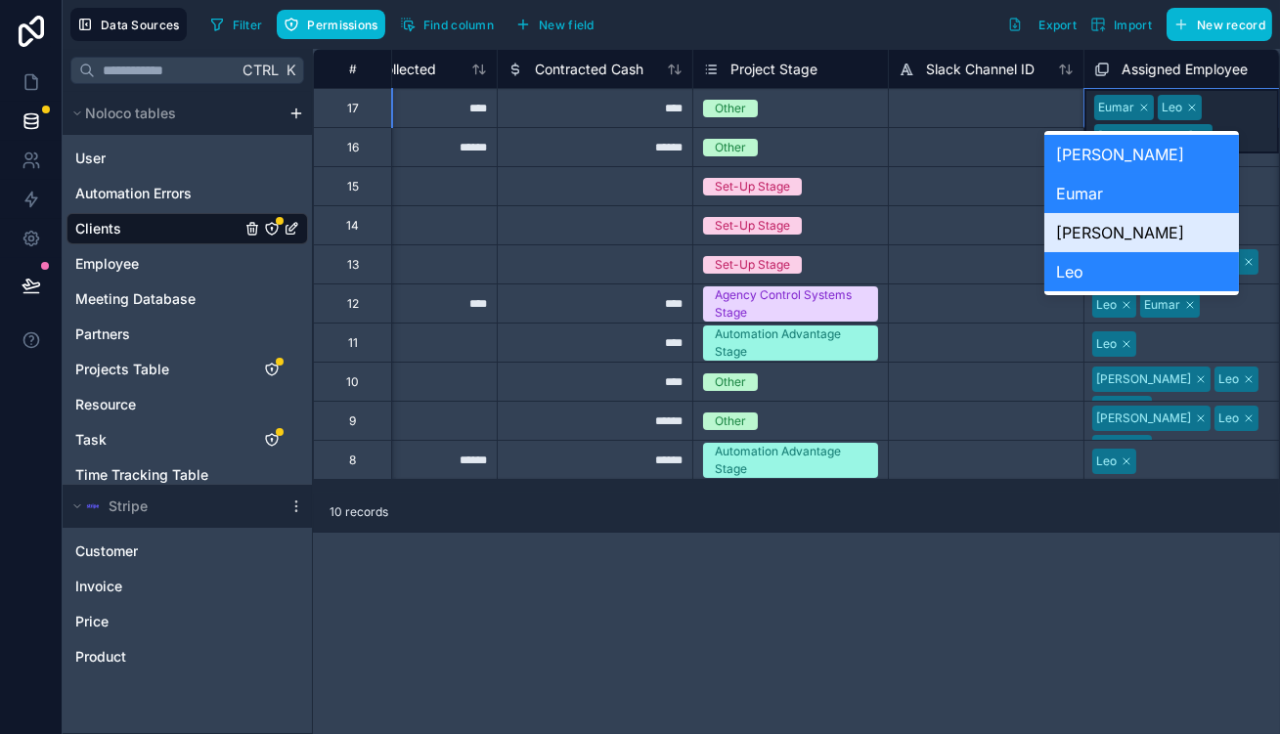
click at [1117, 234] on div "[PERSON_NAME]" at bounding box center [1142, 232] width 195 height 39
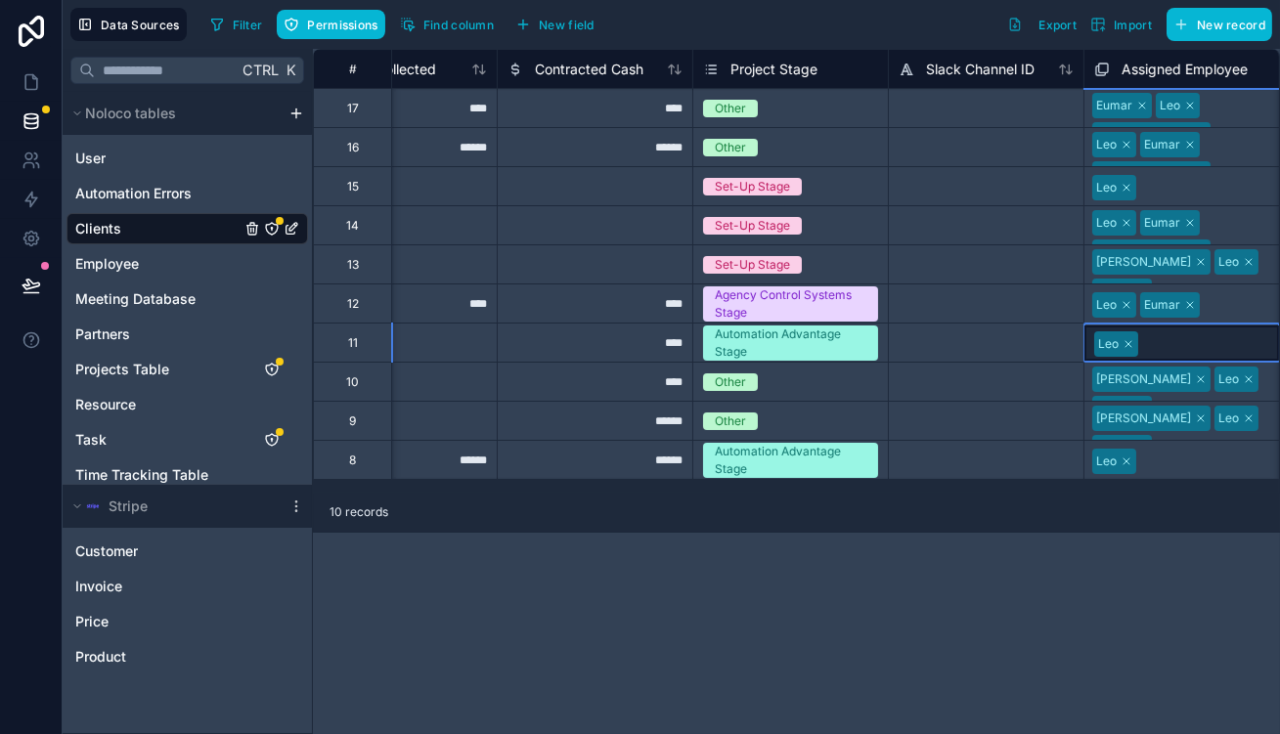
click at [1148, 341] on div "Leo" at bounding box center [1182, 343] width 195 height 35
click at [1175, 302] on div "Leo Eumar" at bounding box center [1182, 304] width 195 height 31
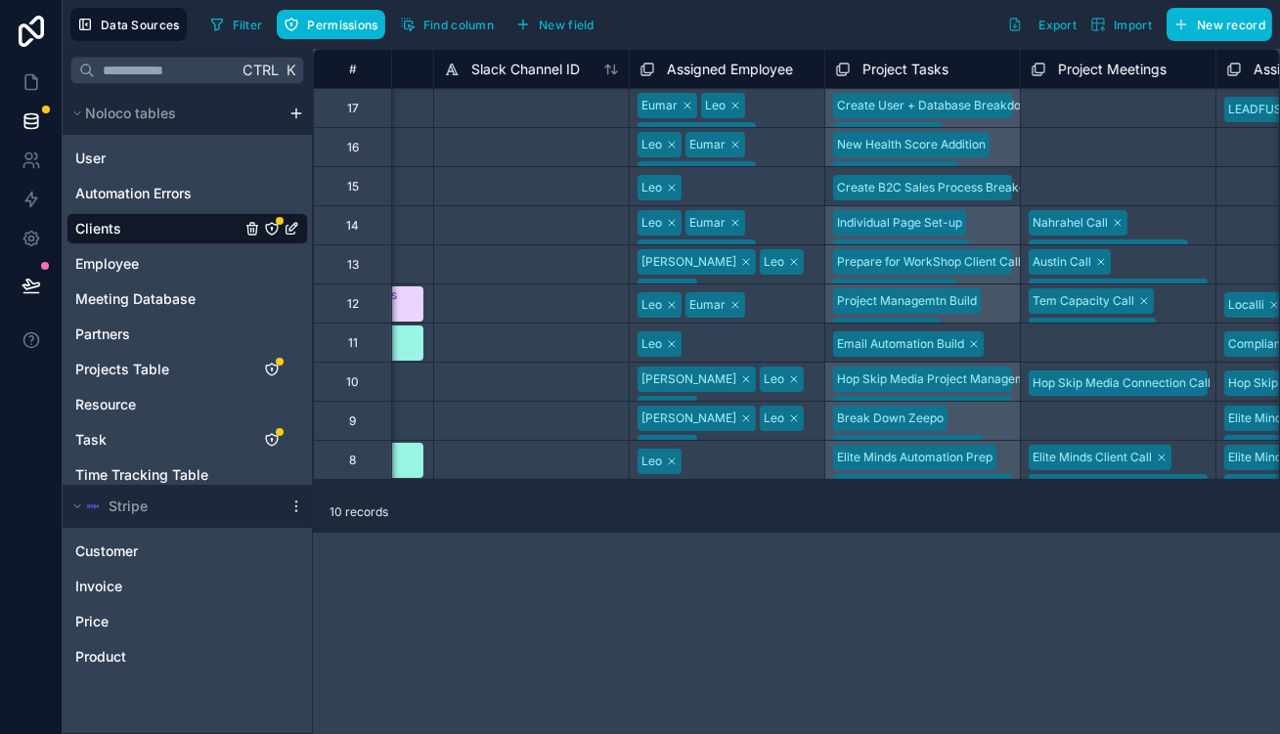
scroll to position [0, 1125]
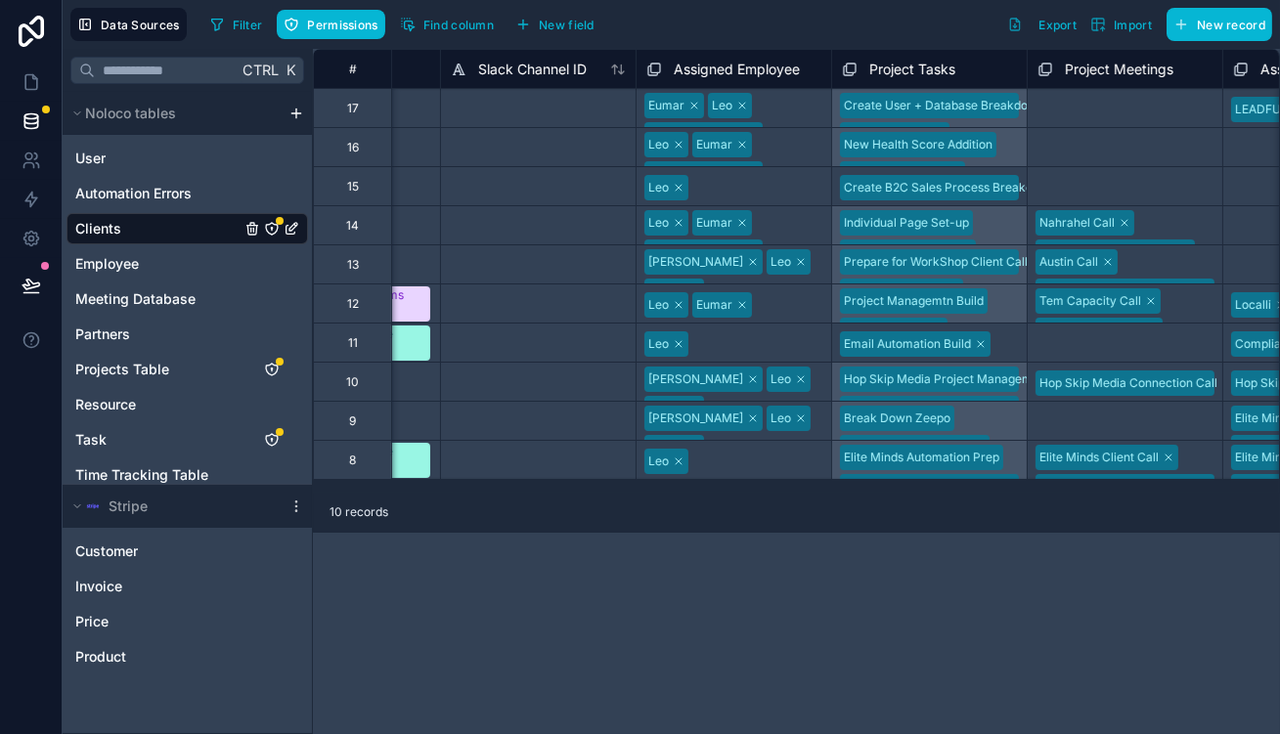
click at [721, 312] on div "Leo Eumar" at bounding box center [734, 304] width 195 height 31
click at [721, 312] on div "Leo Eumar" at bounding box center [734, 304] width 195 height 35
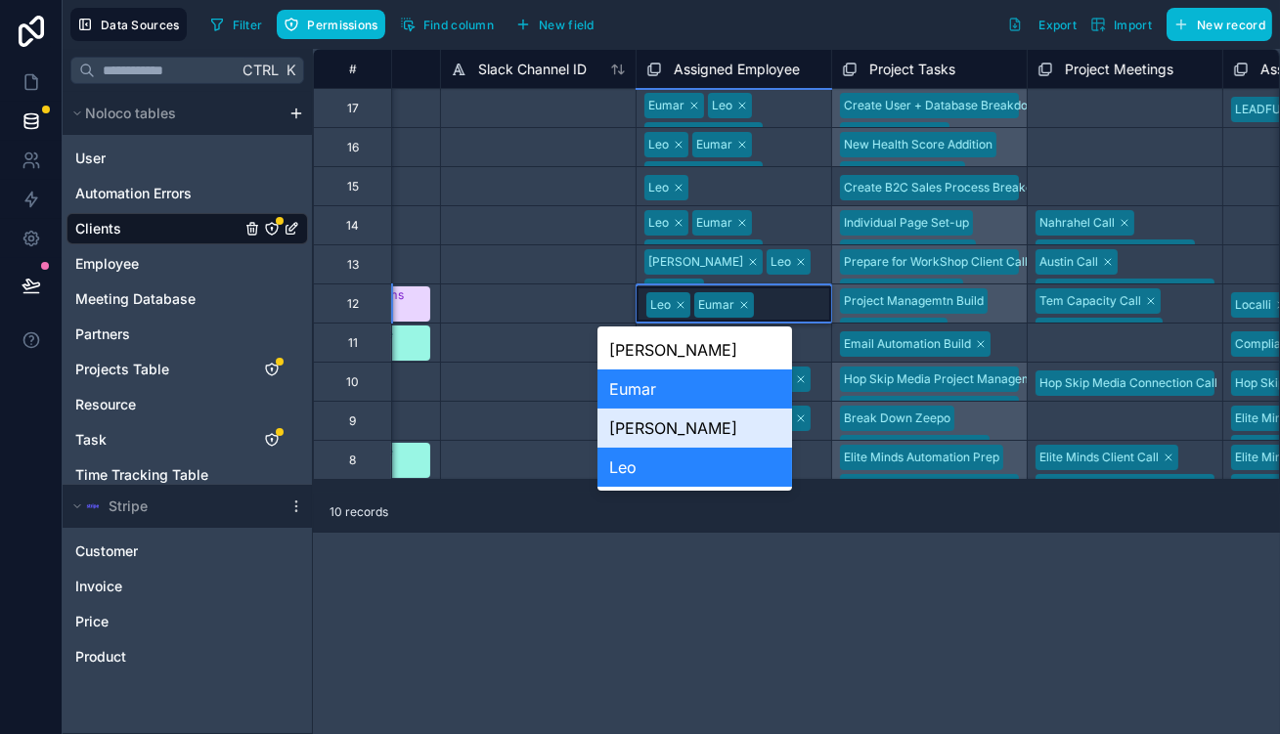
drag, startPoint x: 688, startPoint y: 348, endPoint x: 686, endPoint y: 408, distance: 59.7
click at [686, 408] on div "Hazen Eumar Selina Leo" at bounding box center [695, 409] width 195 height 164
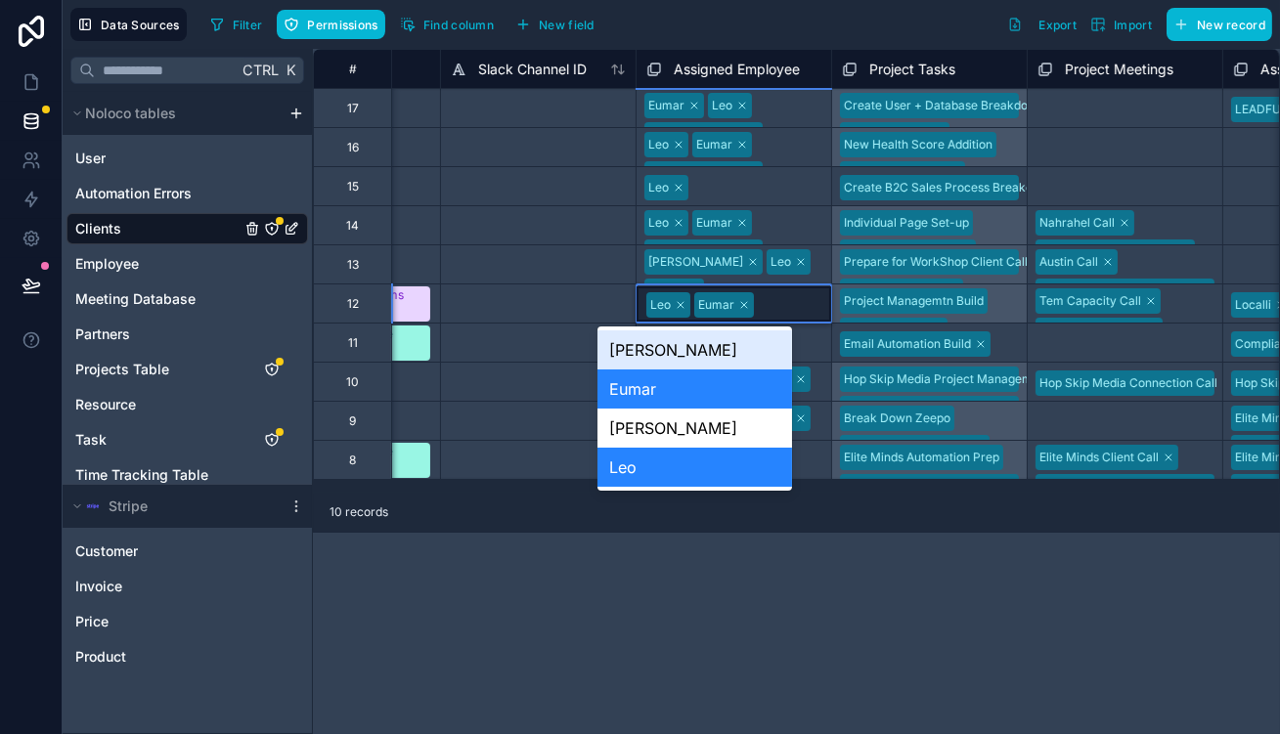
click at [706, 350] on div "[PERSON_NAME]" at bounding box center [695, 350] width 195 height 39
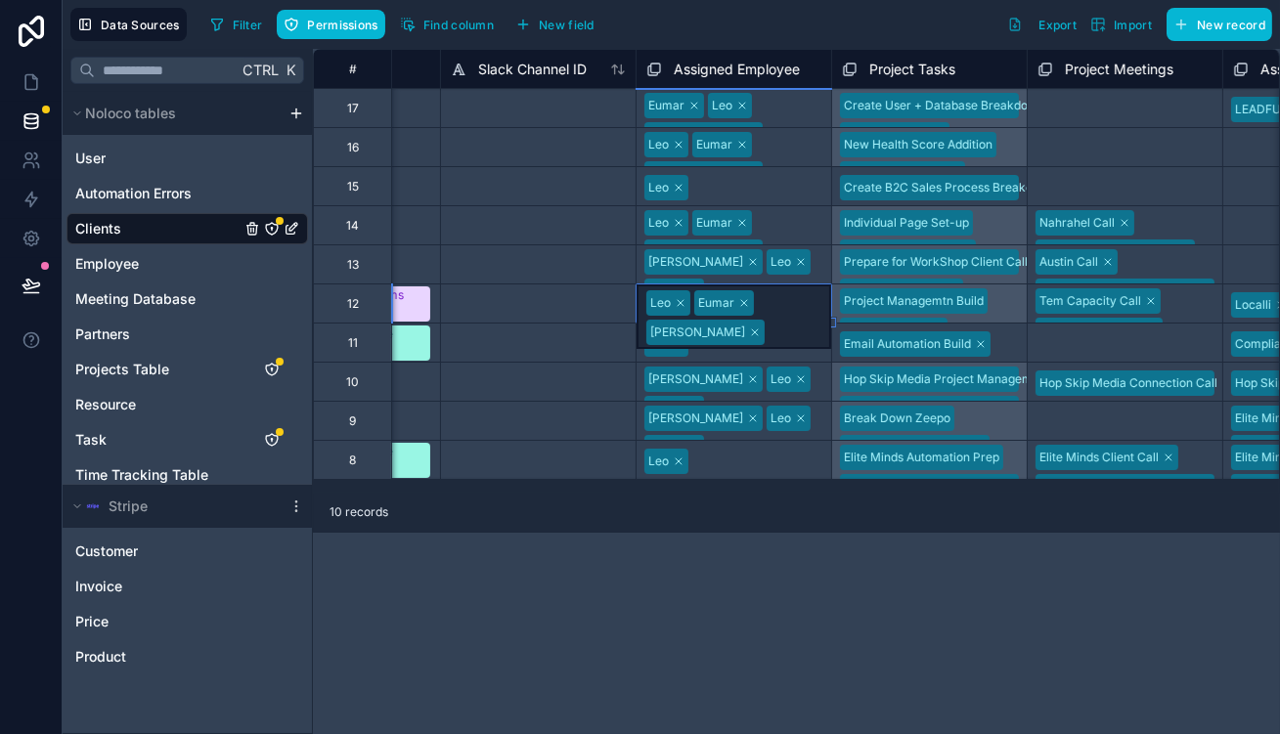
click at [738, 345] on div "Leo" at bounding box center [734, 343] width 195 height 31
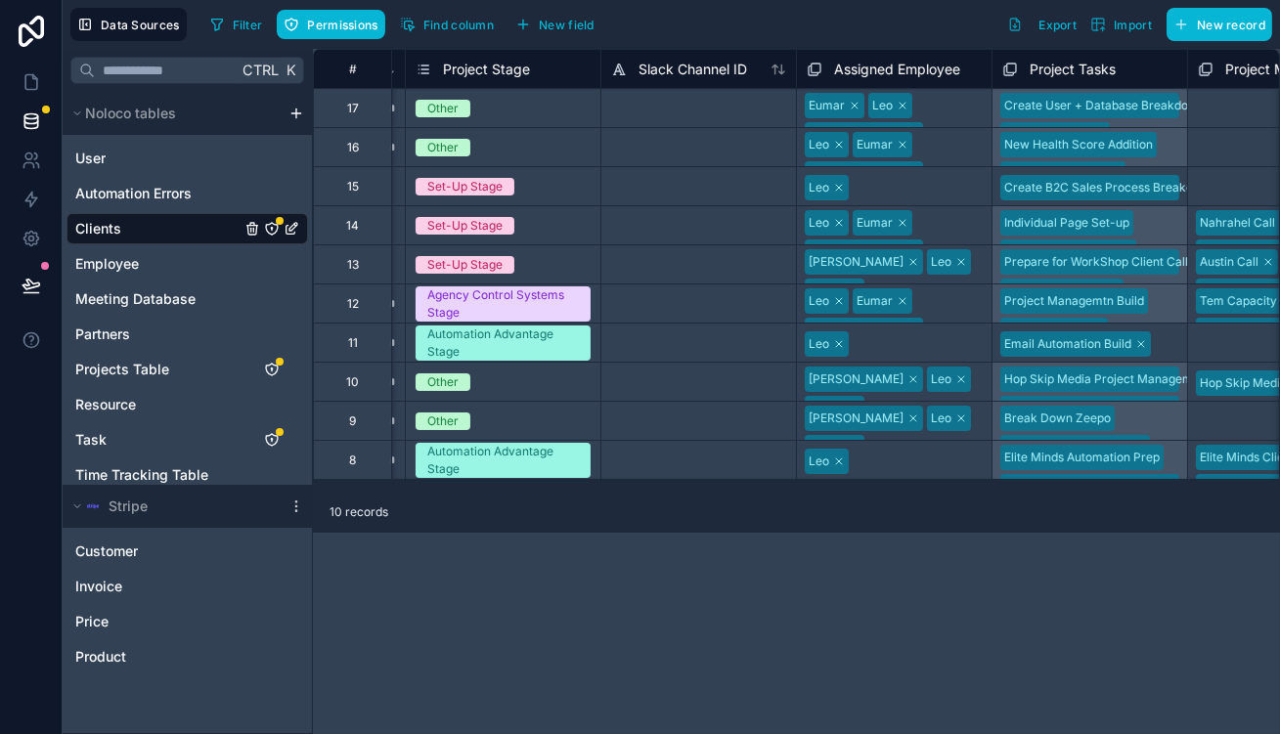
scroll to position [0, 977]
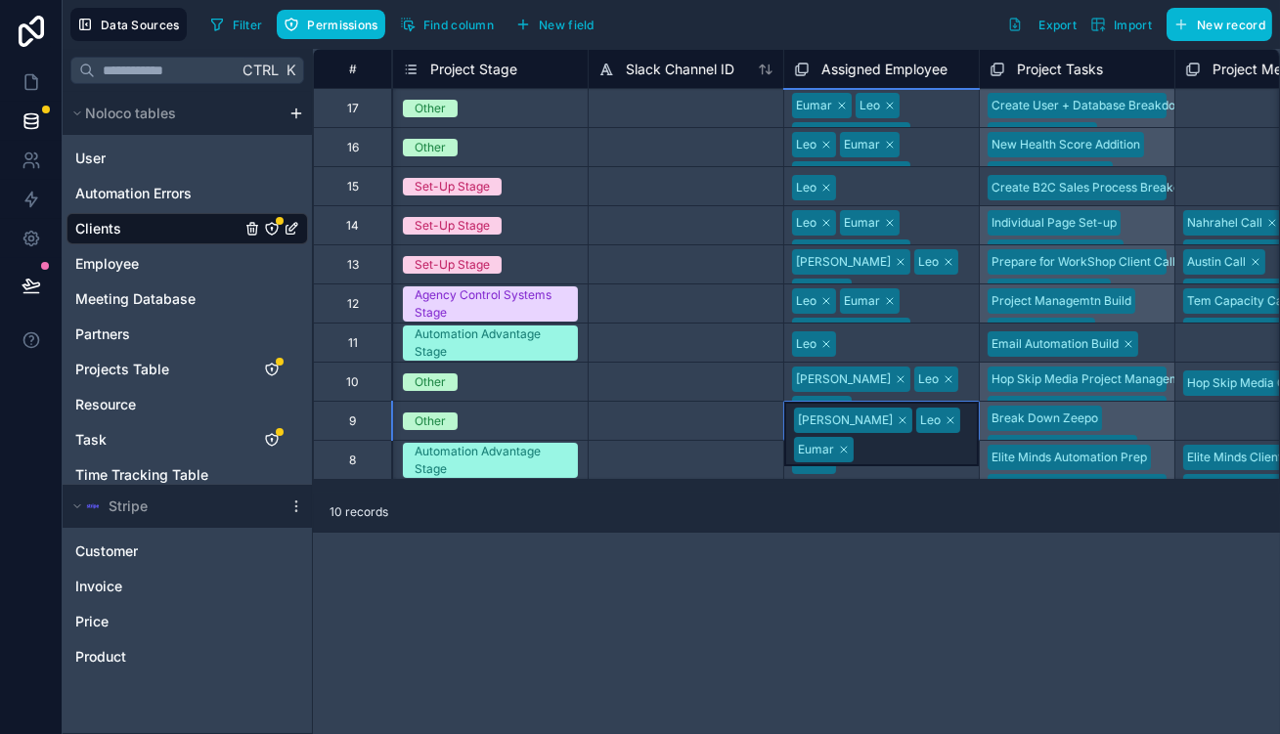
click at [914, 407] on div "Selina Leo Eumar" at bounding box center [881, 434] width 195 height 65
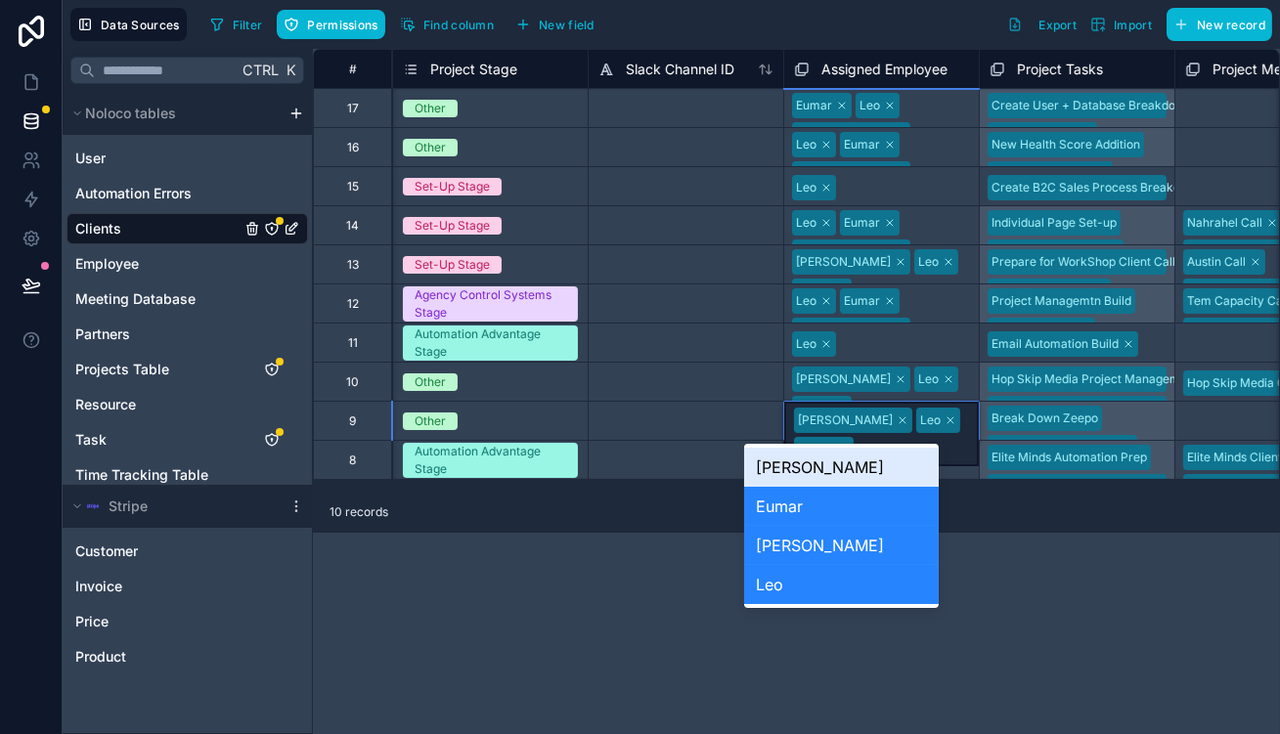
click at [840, 459] on div "[PERSON_NAME]" at bounding box center [841, 467] width 195 height 39
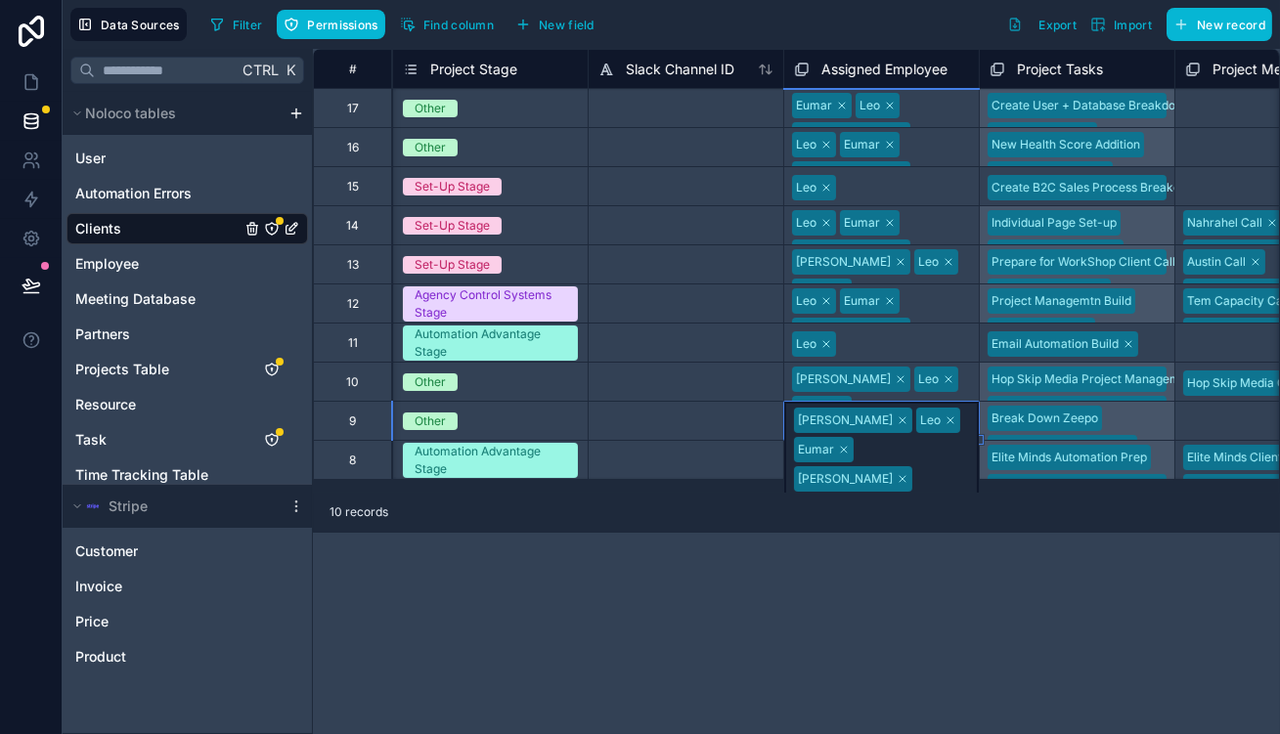
click at [645, 513] on div "10 records" at bounding box center [796, 513] width 967 height 39
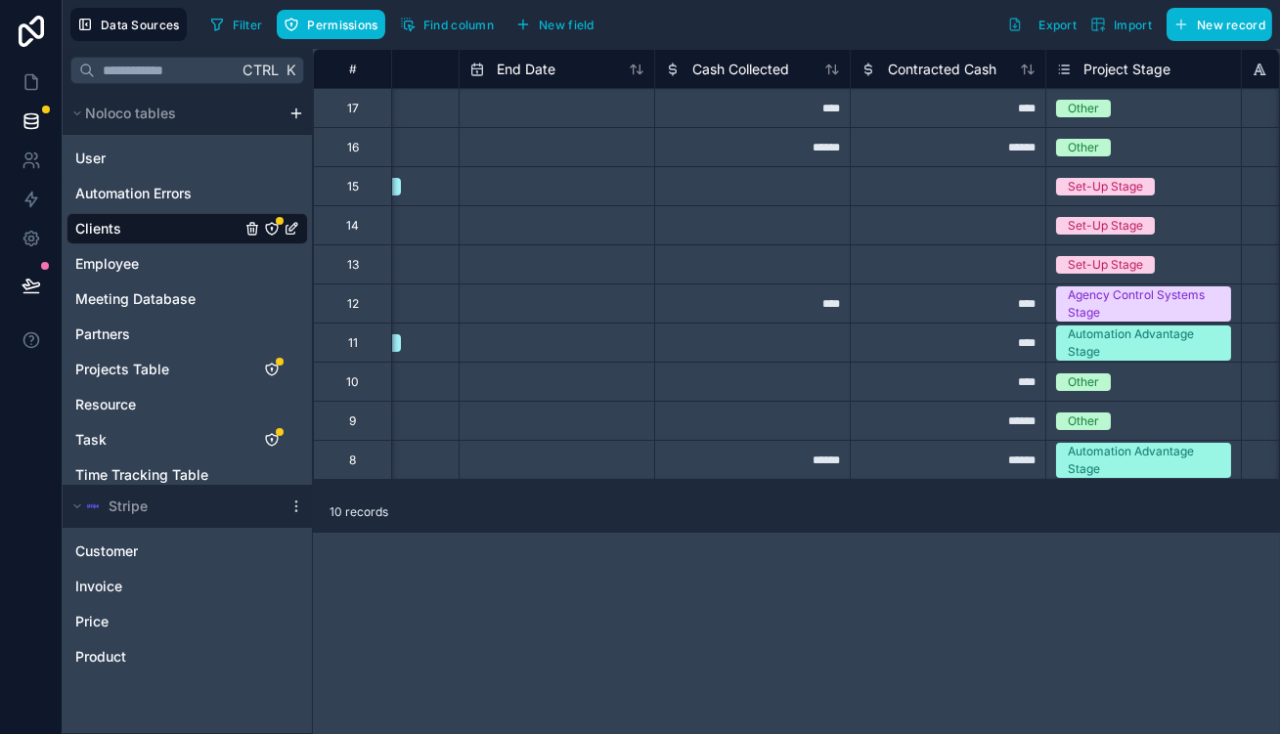
scroll to position [0, 0]
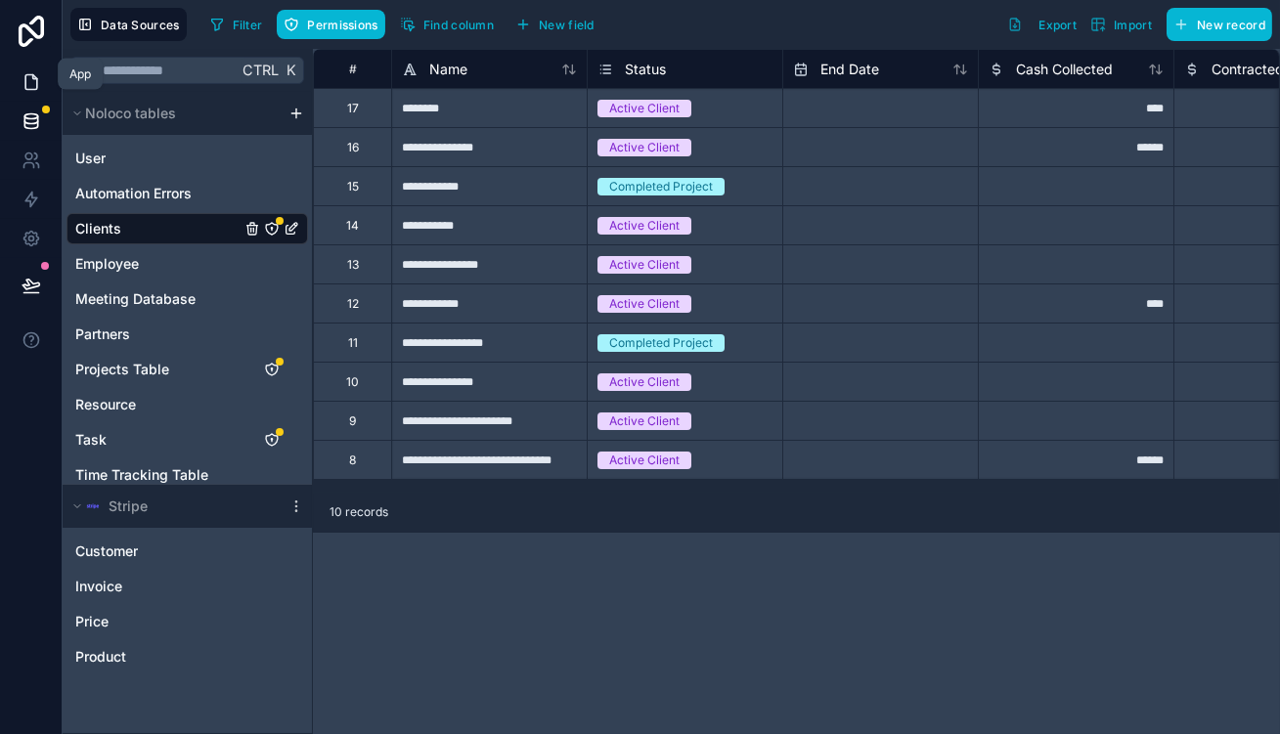
click at [25, 75] on icon at bounding box center [31, 82] width 12 height 15
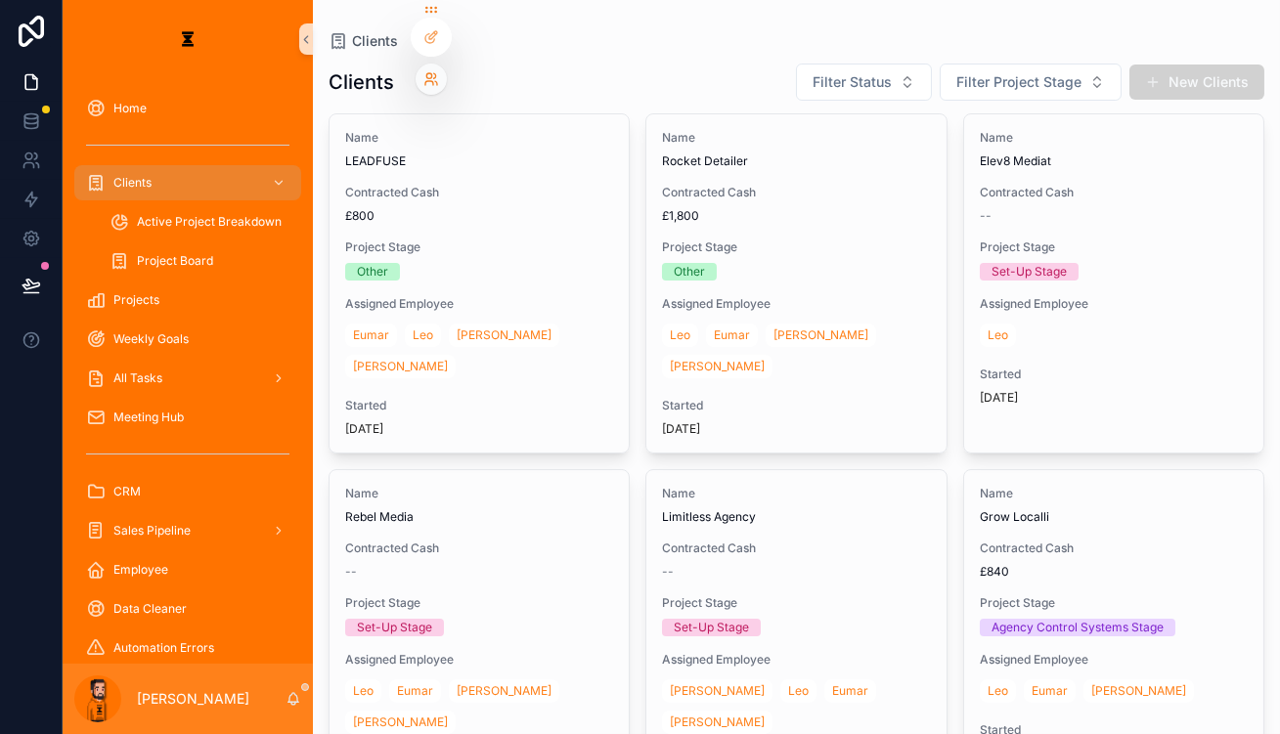
click at [432, 74] on icon at bounding box center [431, 79] width 16 height 16
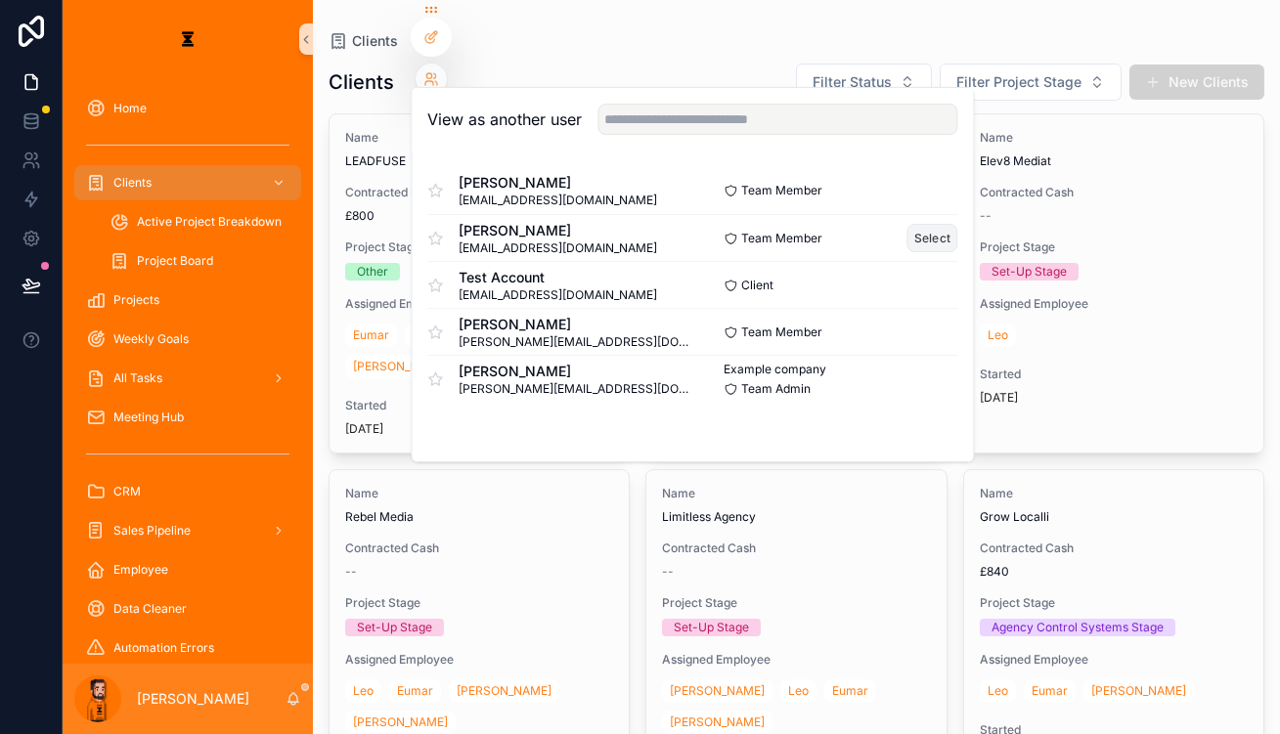
click at [908, 224] on button "Select" at bounding box center [933, 238] width 51 height 28
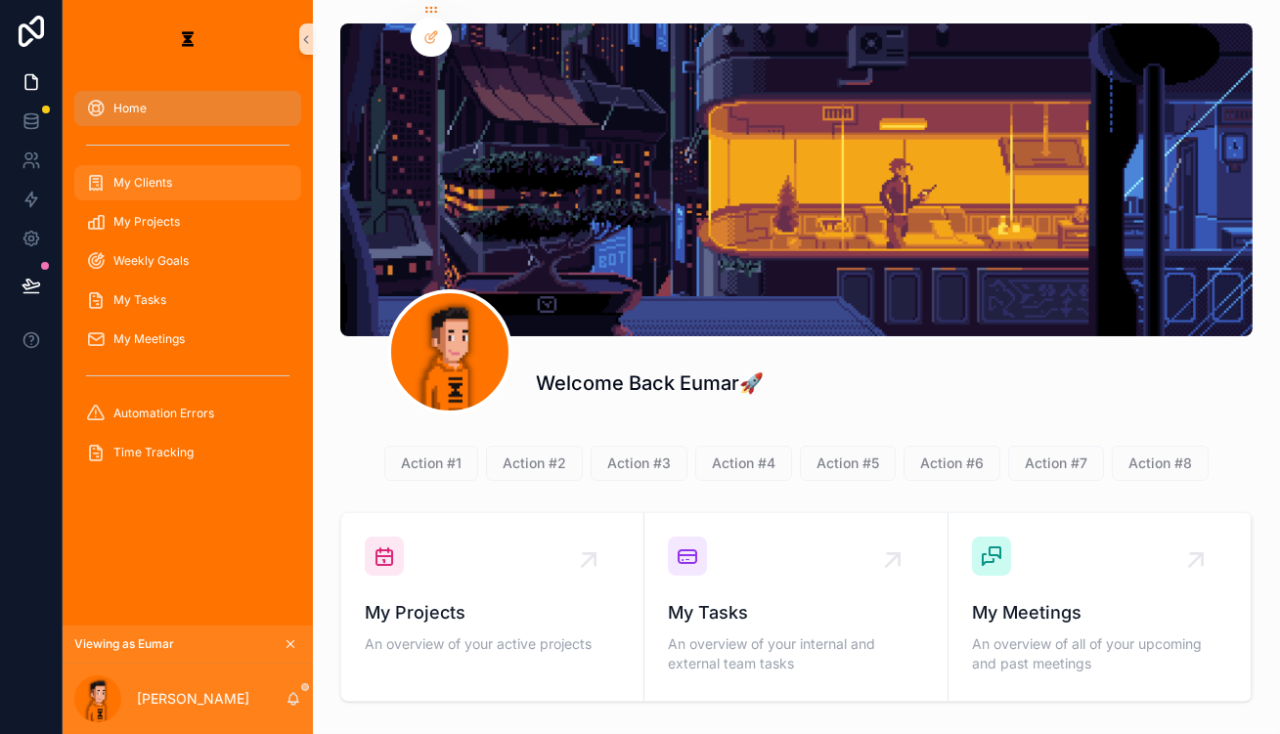
click at [152, 167] on div "My Clients" at bounding box center [187, 182] width 203 height 31
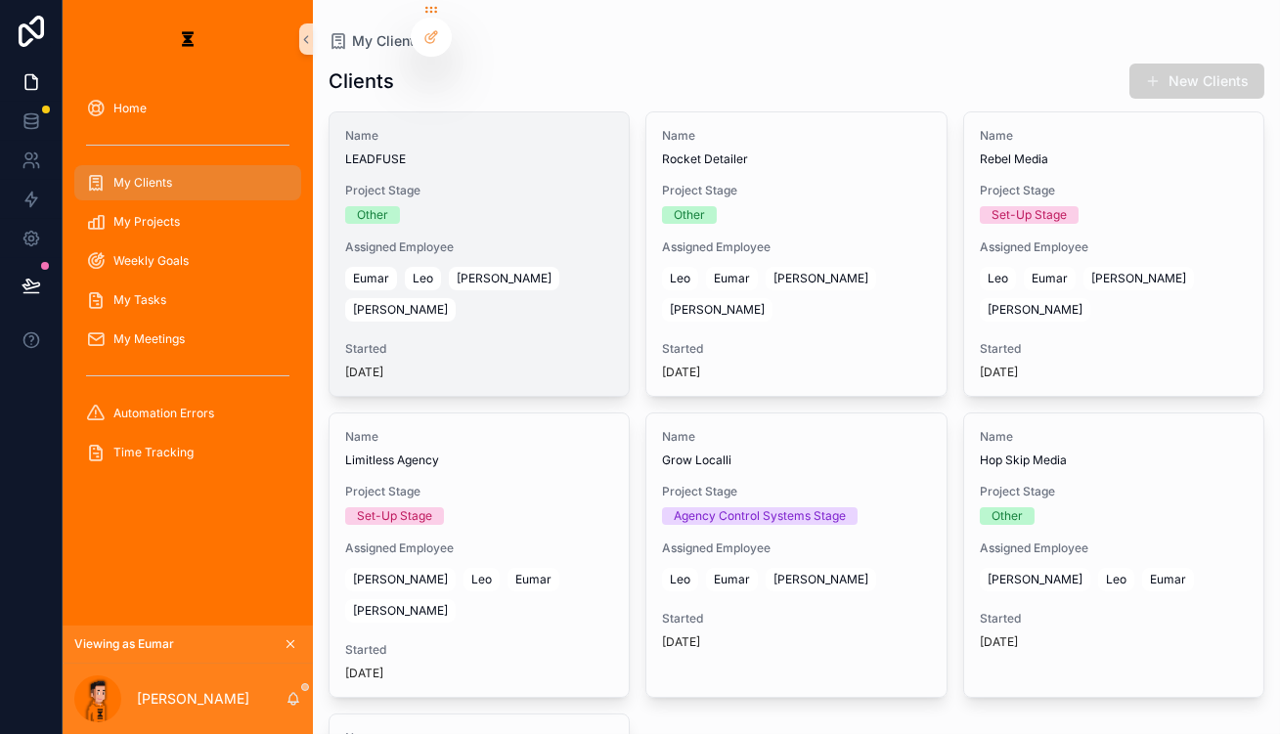
click at [580, 183] on div "Project Stage Other" at bounding box center [479, 203] width 268 height 41
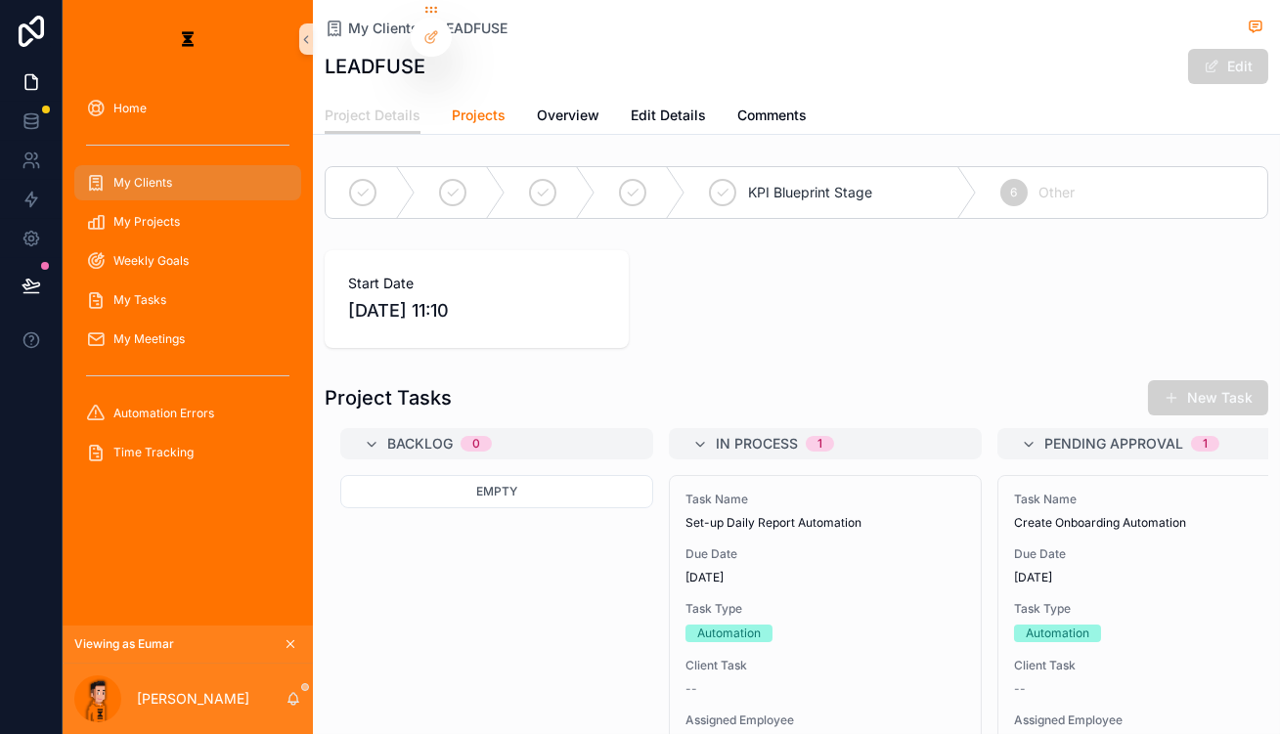
click at [452, 106] on span "Projects" at bounding box center [479, 116] width 54 height 20
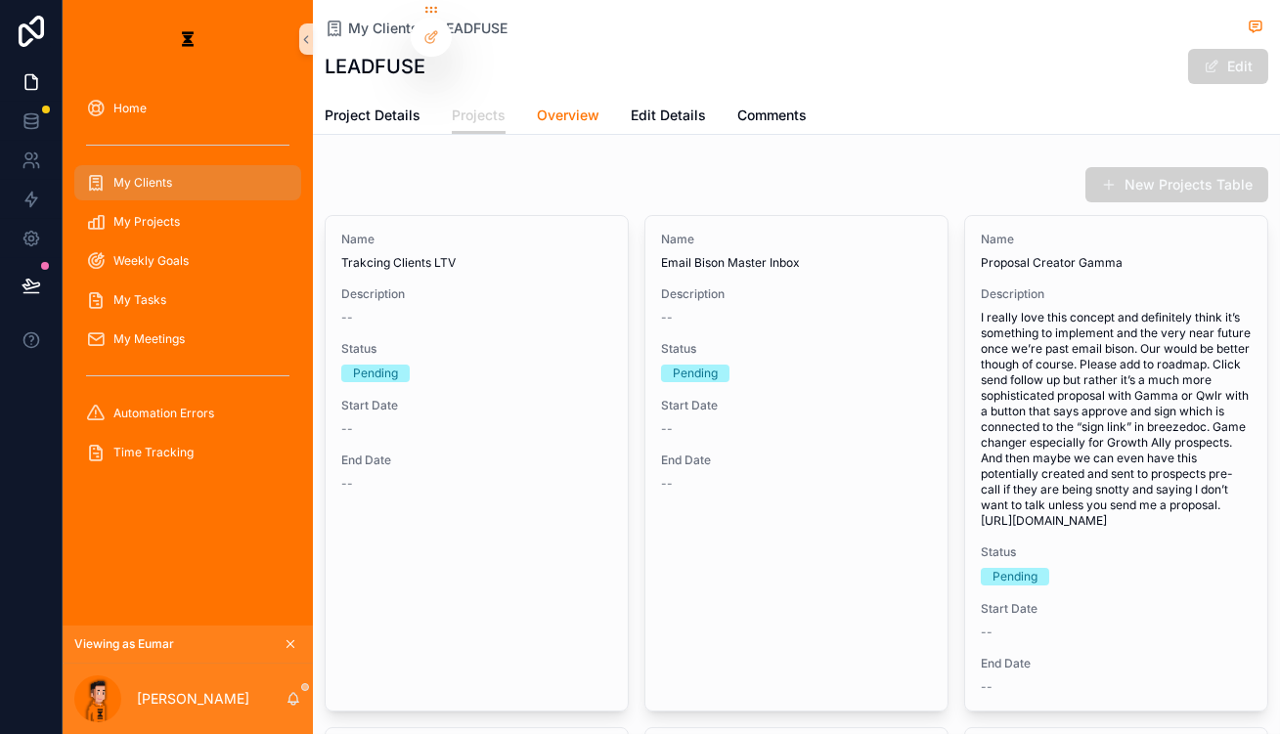
click at [537, 106] on span "Overview" at bounding box center [568, 116] width 63 height 20
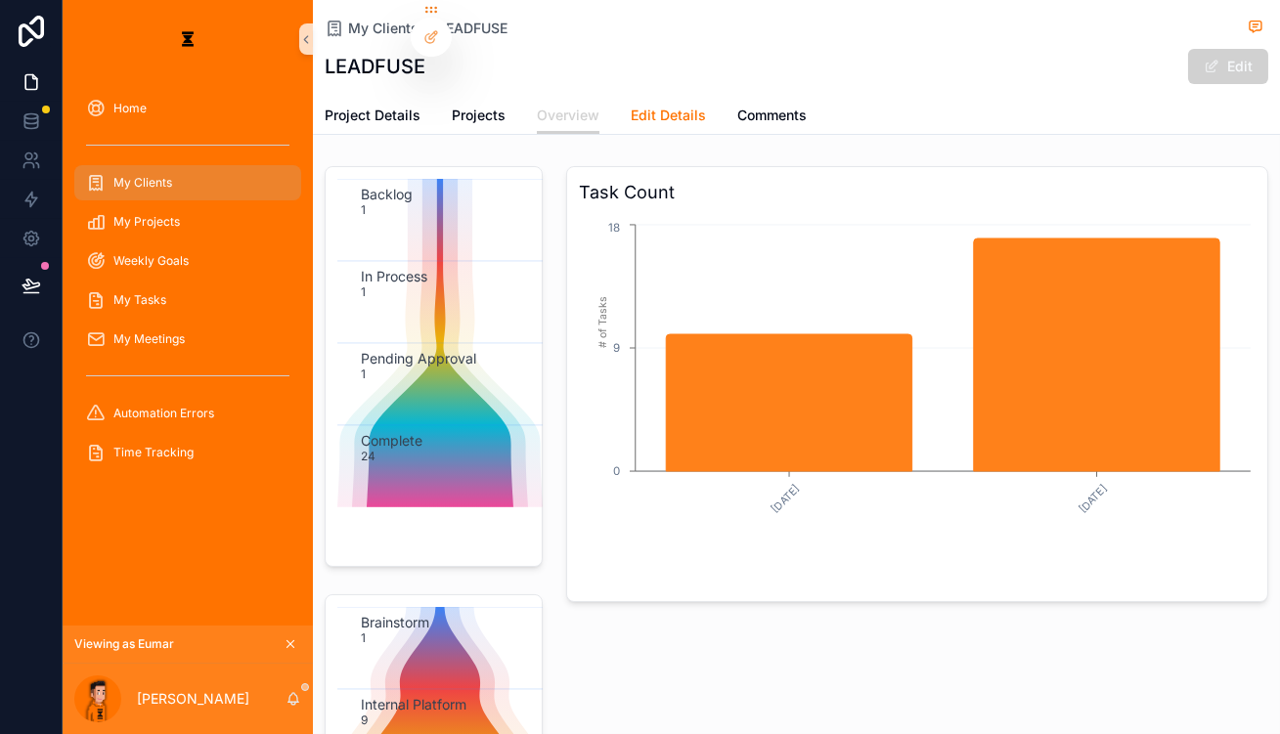
click at [631, 106] on span "Edit Details" at bounding box center [668, 116] width 75 height 20
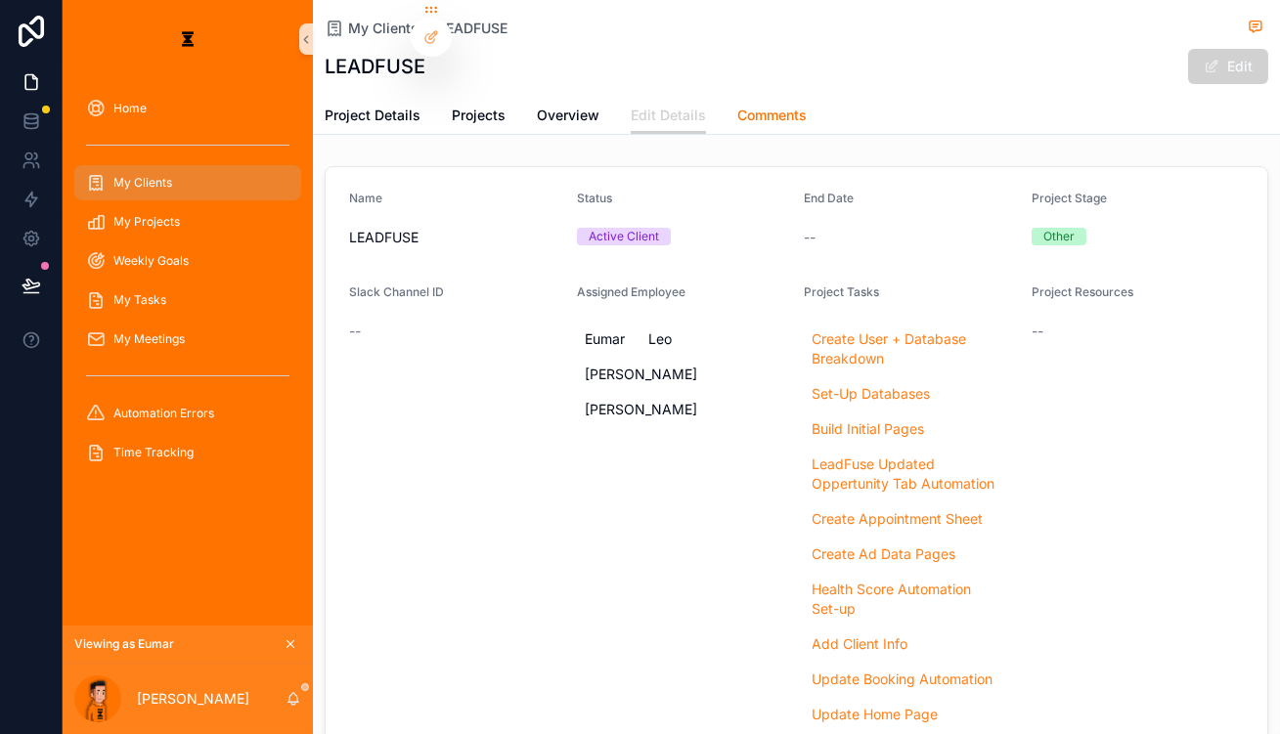
click at [737, 98] on link "Comments" at bounding box center [771, 117] width 69 height 39
click at [196, 206] on div "My Projects" at bounding box center [187, 221] width 203 height 31
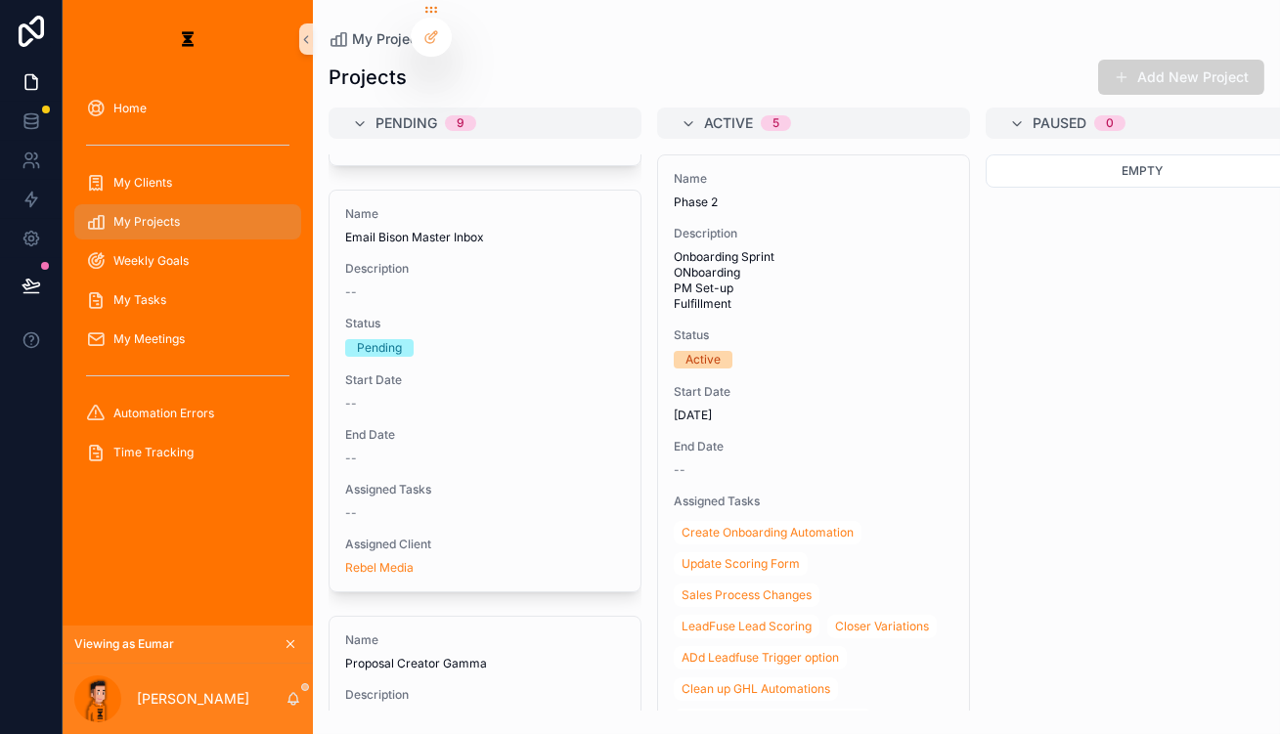
scroll to position [622, 0]
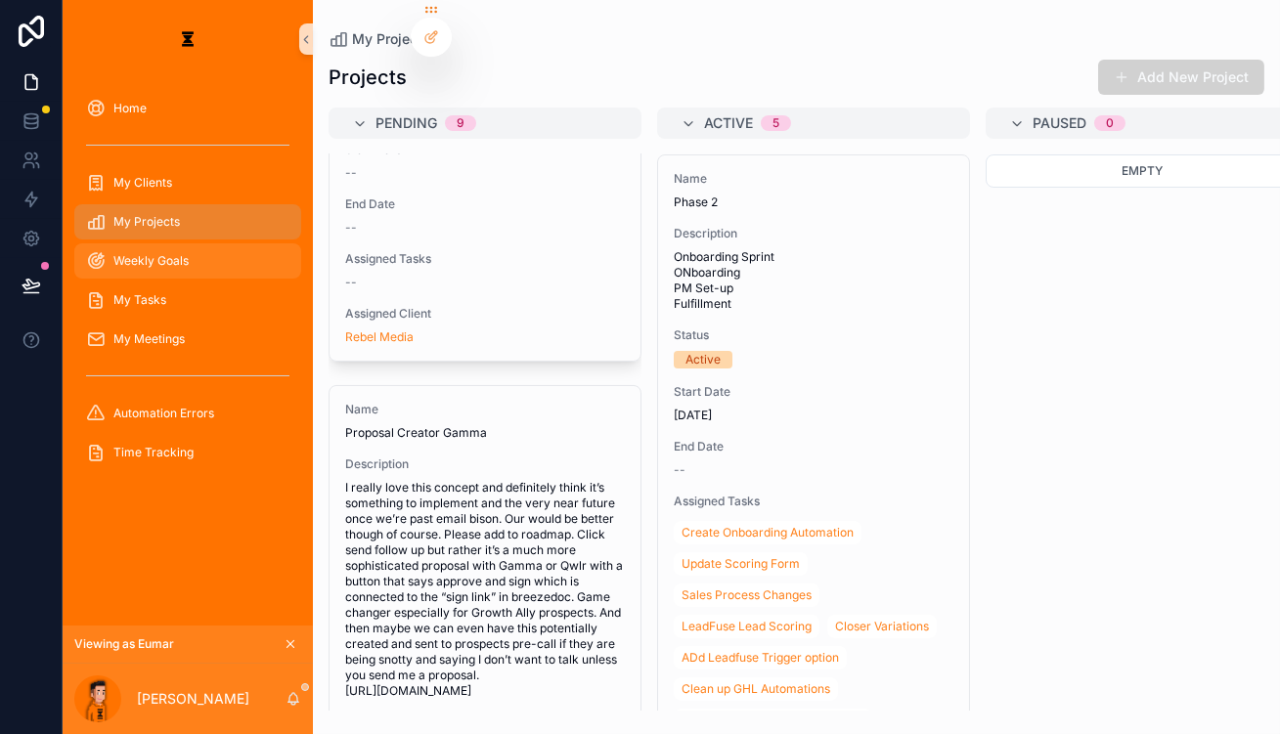
click at [169, 245] on div "Weekly Goals" at bounding box center [187, 260] width 203 height 31
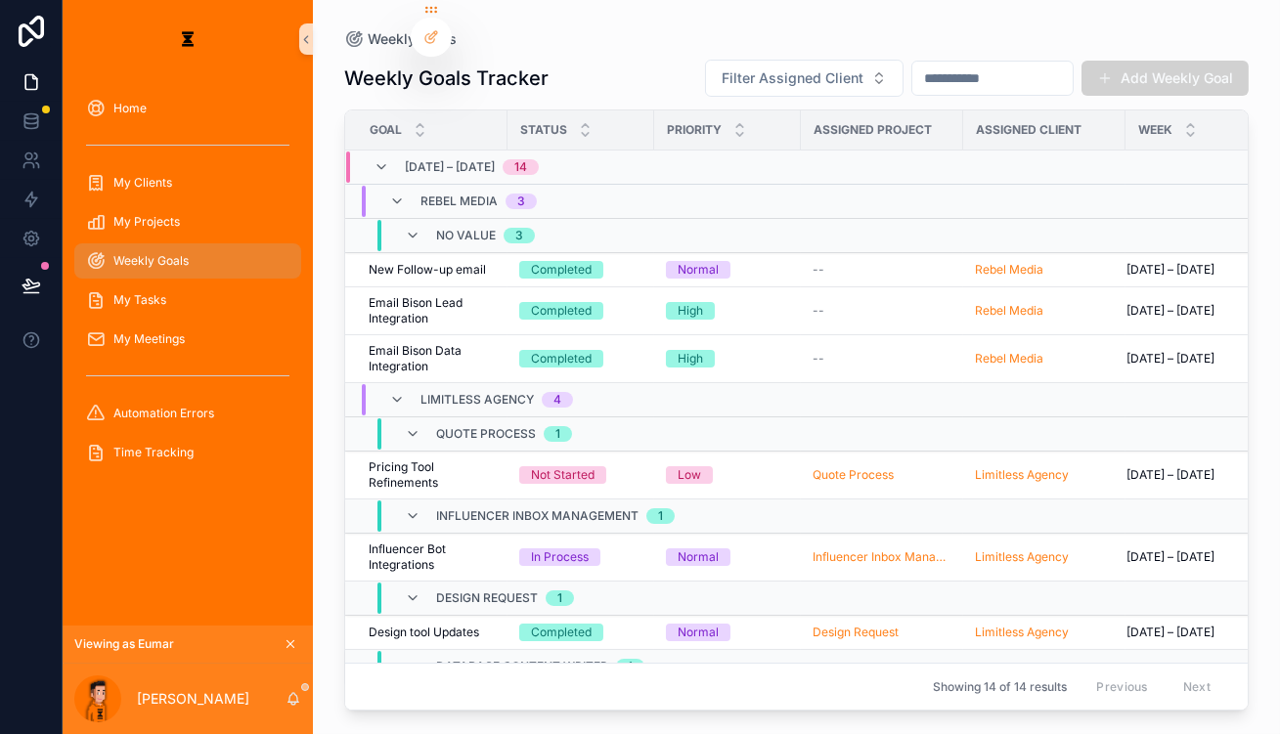
click at [389, 189] on div "Rebel Media 3" at bounding box center [463, 201] width 148 height 31
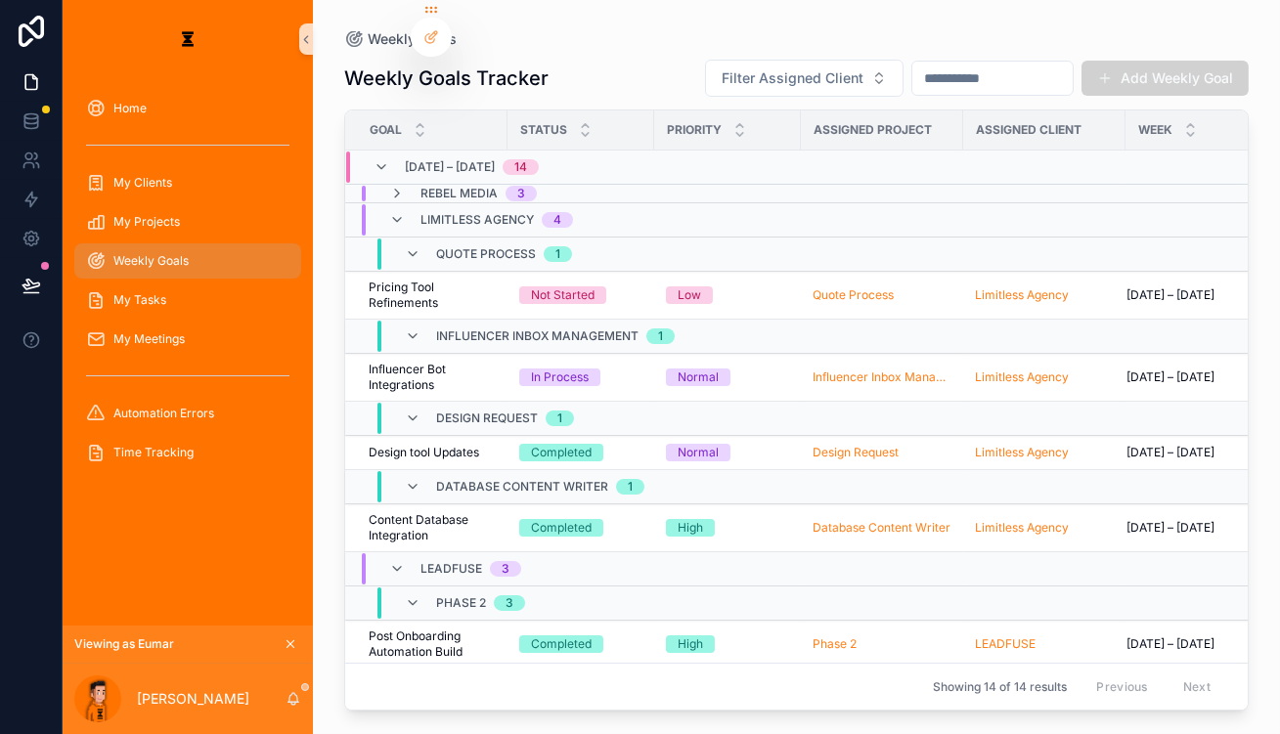
click at [389, 204] on div "Limitless Agency 4" at bounding box center [481, 219] width 184 height 31
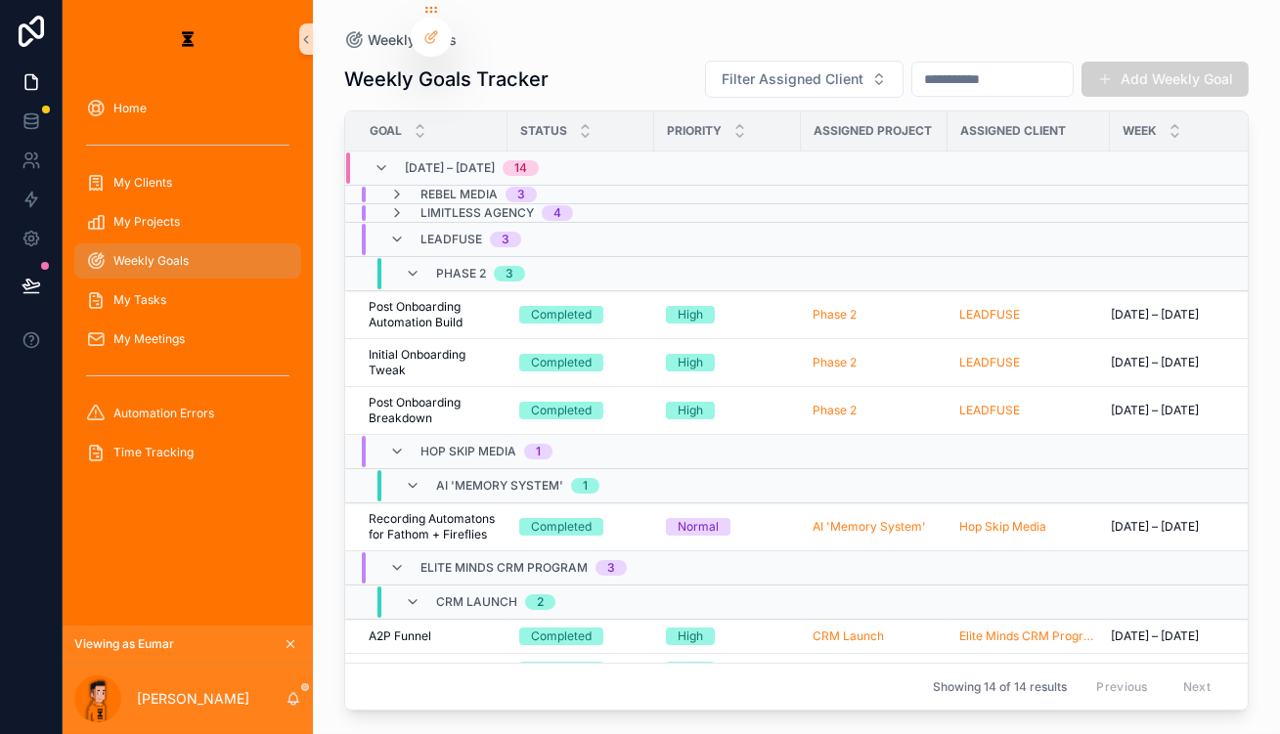
click at [389, 224] on div "LEADFUSE 3" at bounding box center [455, 239] width 132 height 31
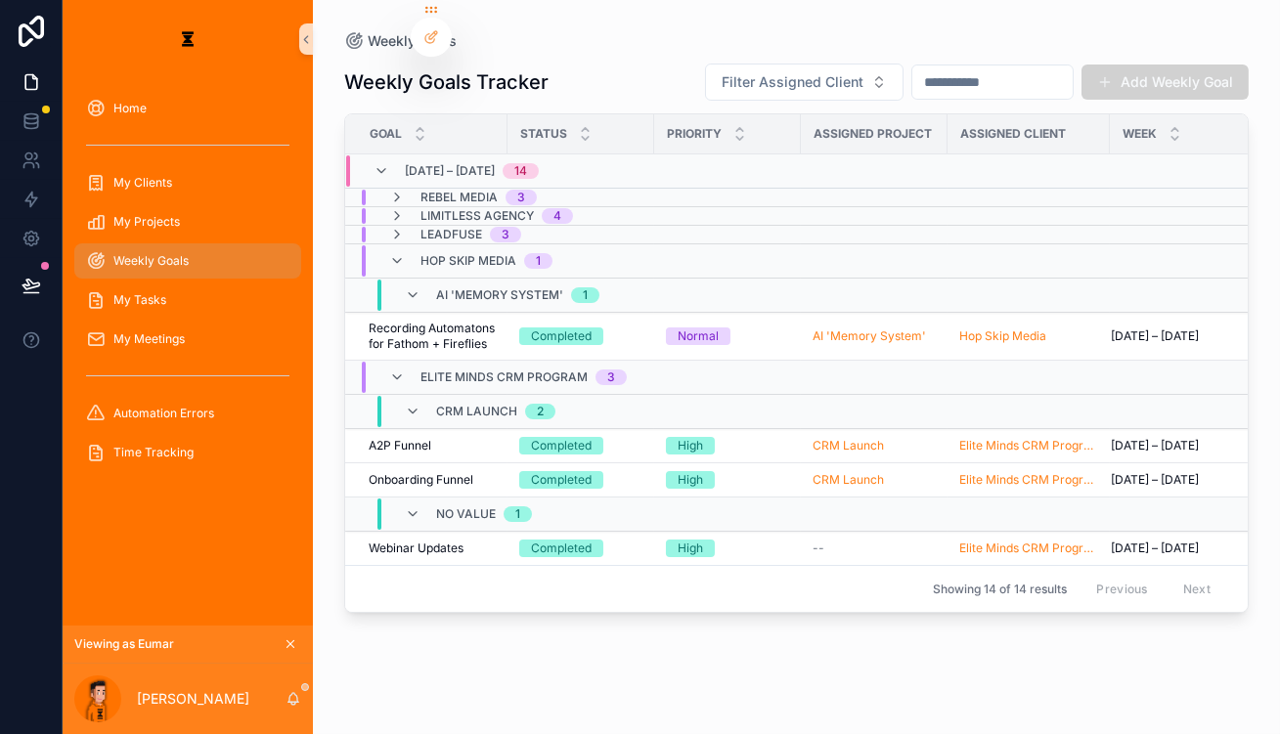
click at [366, 226] on td "LEADFUSE 3" at bounding box center [573, 235] width 456 height 19
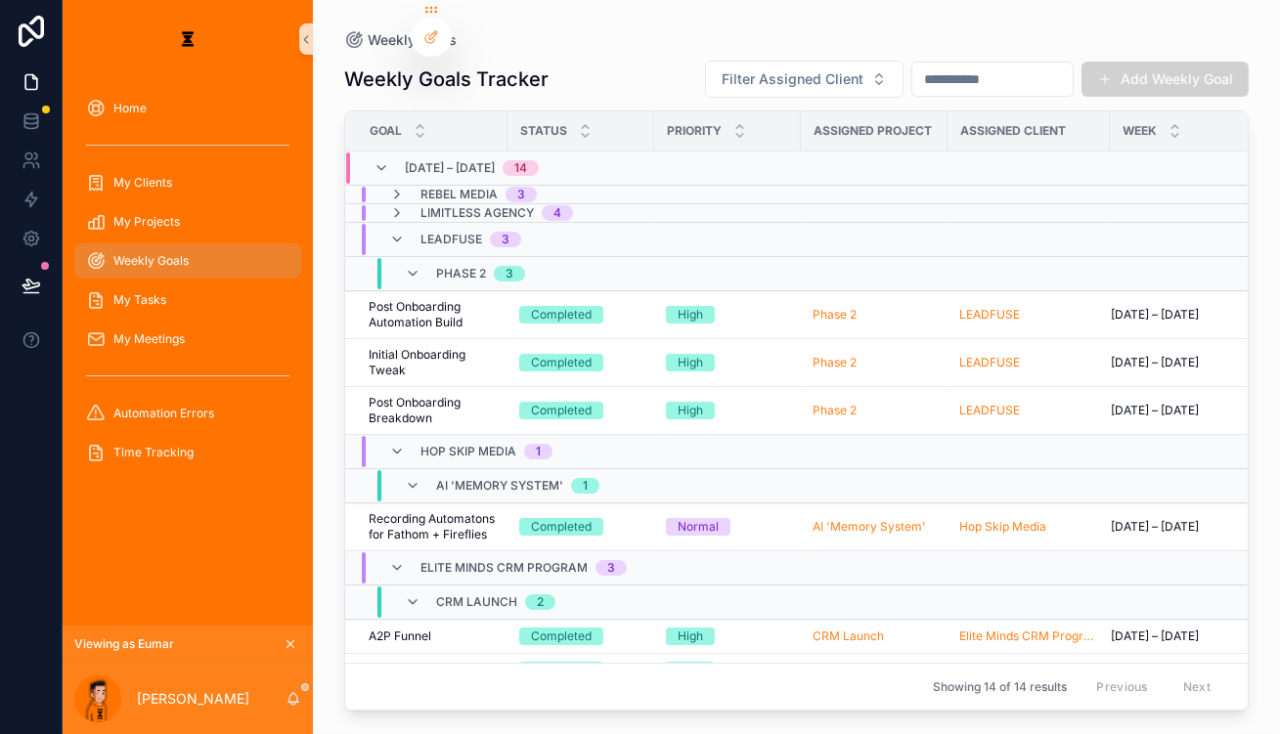
click at [389, 236] on div "LEADFUSE 3" at bounding box center [455, 239] width 132 height 31
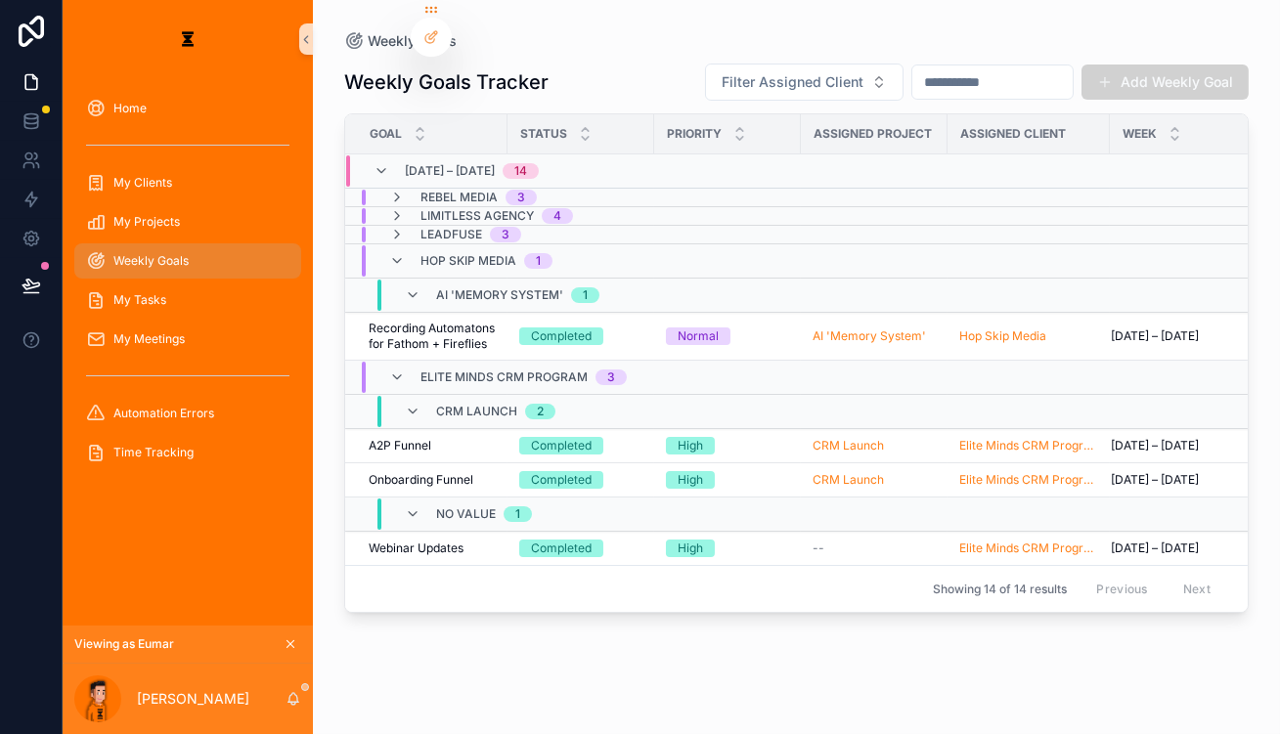
click at [421, 227] on span "LEADFUSE" at bounding box center [452, 235] width 62 height 16
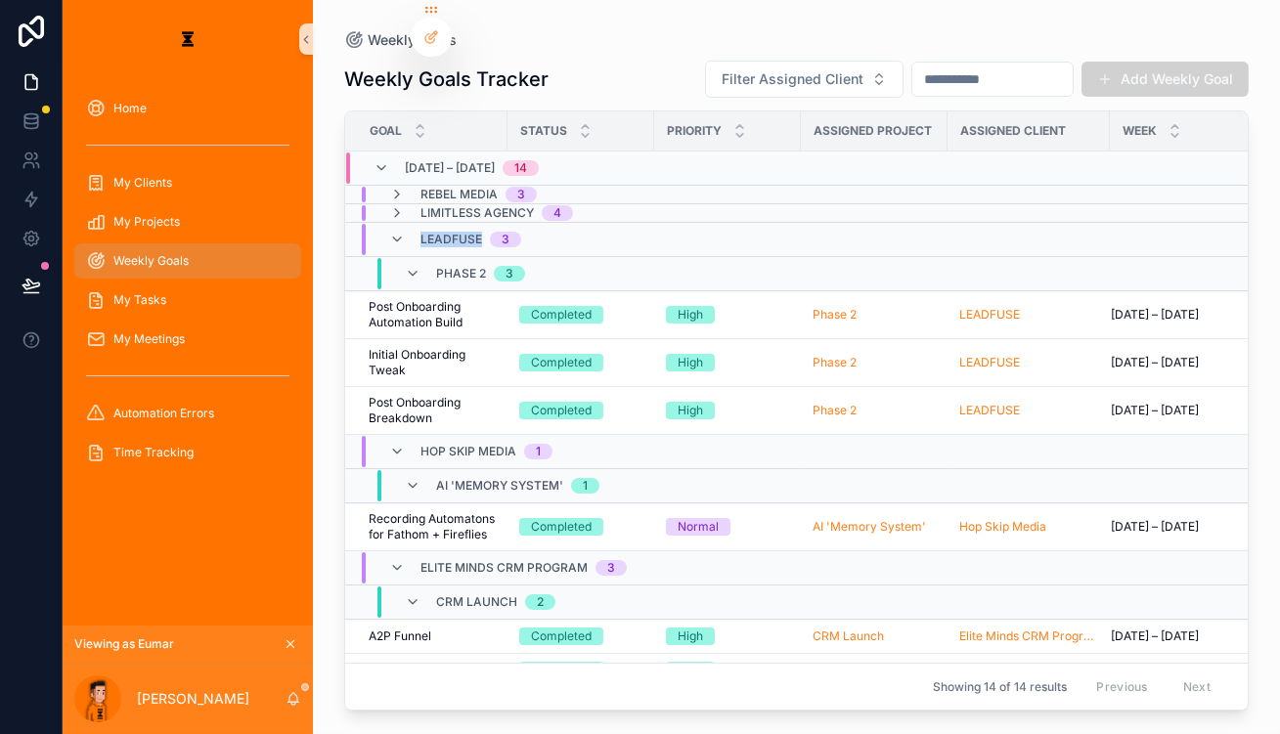
click at [421, 232] on span "LEADFUSE" at bounding box center [452, 240] width 62 height 16
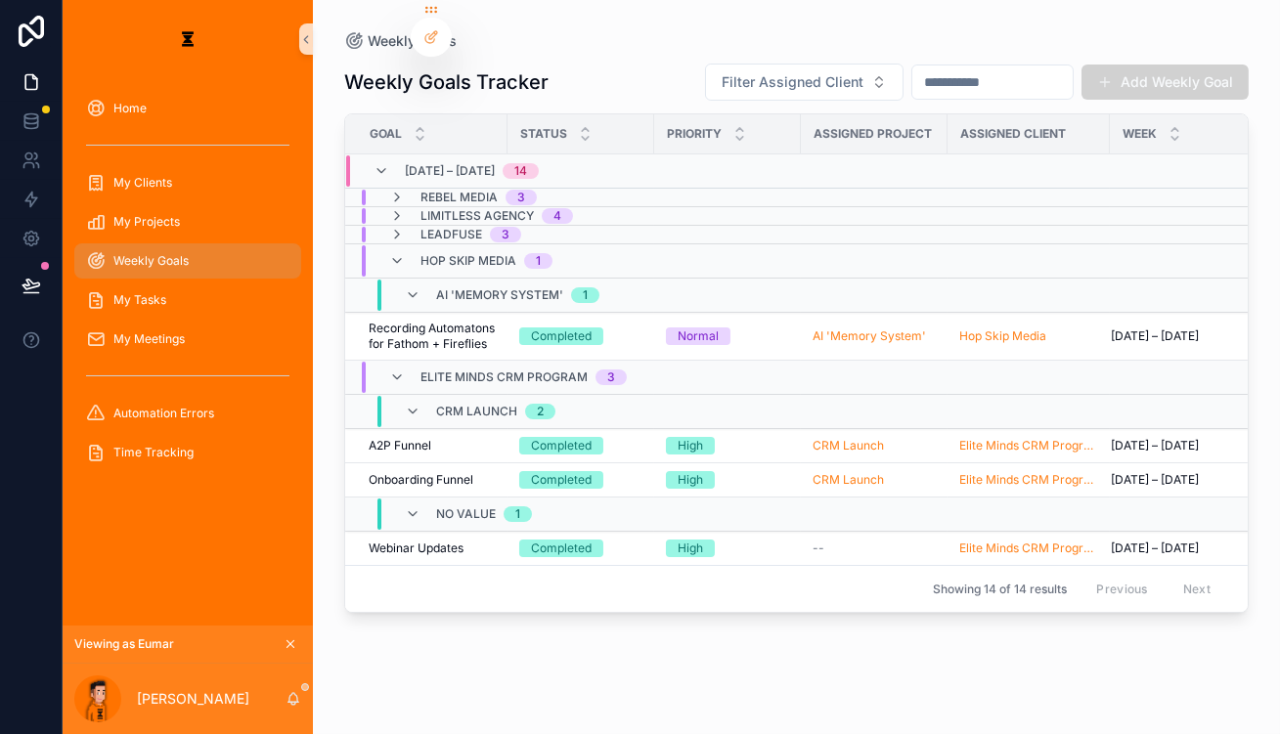
click at [421, 253] on span "Hop Skip Media" at bounding box center [469, 261] width 96 height 16
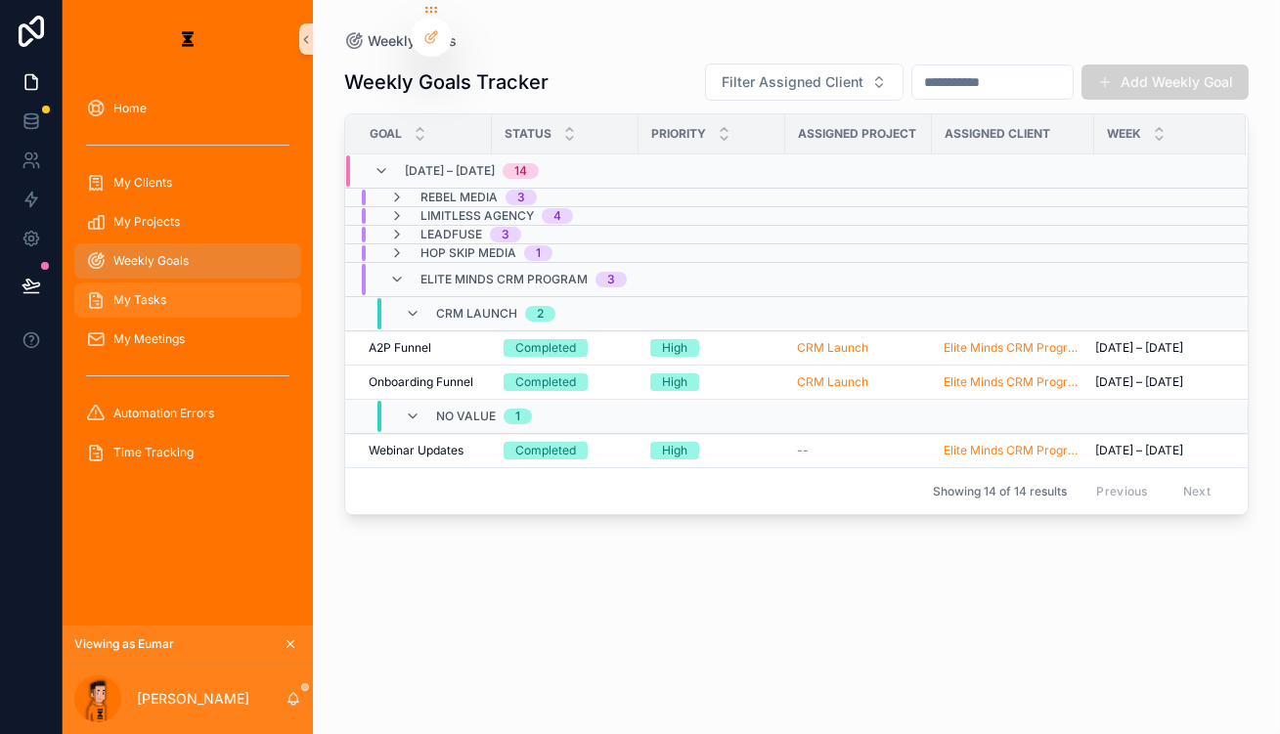
click at [214, 285] on div "My Tasks" at bounding box center [187, 300] width 203 height 31
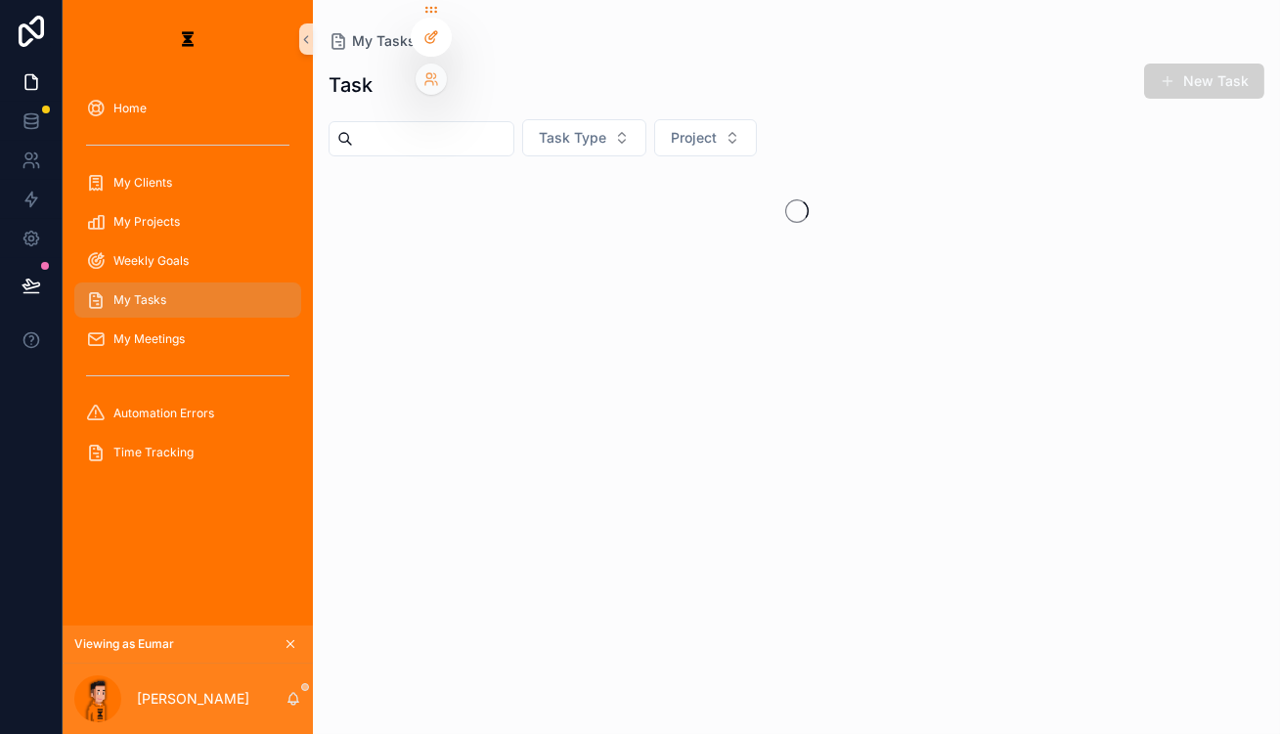
click at [426, 41] on icon at bounding box center [431, 37] width 16 height 16
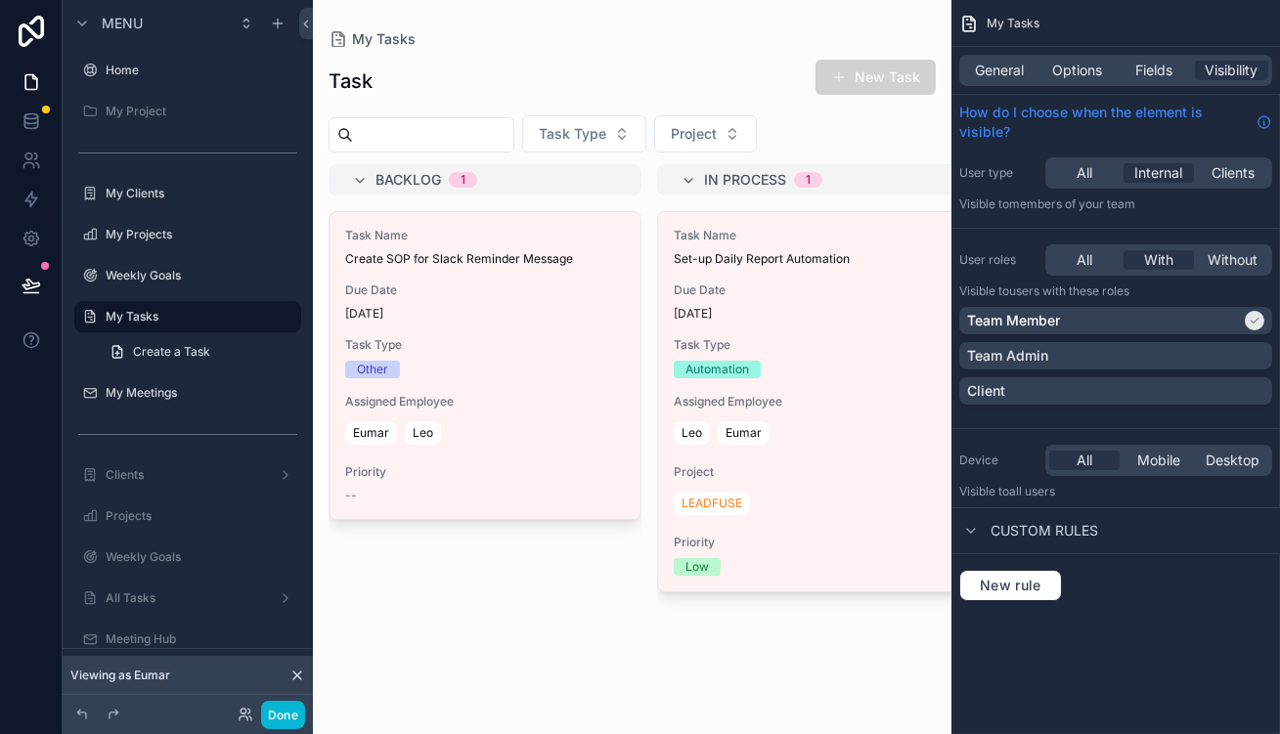
drag, startPoint x: 724, startPoint y: 87, endPoint x: 1070, endPoint y: 112, distance: 347.2
click at [724, 88] on div "scrollable content" at bounding box center [632, 367] width 639 height 734
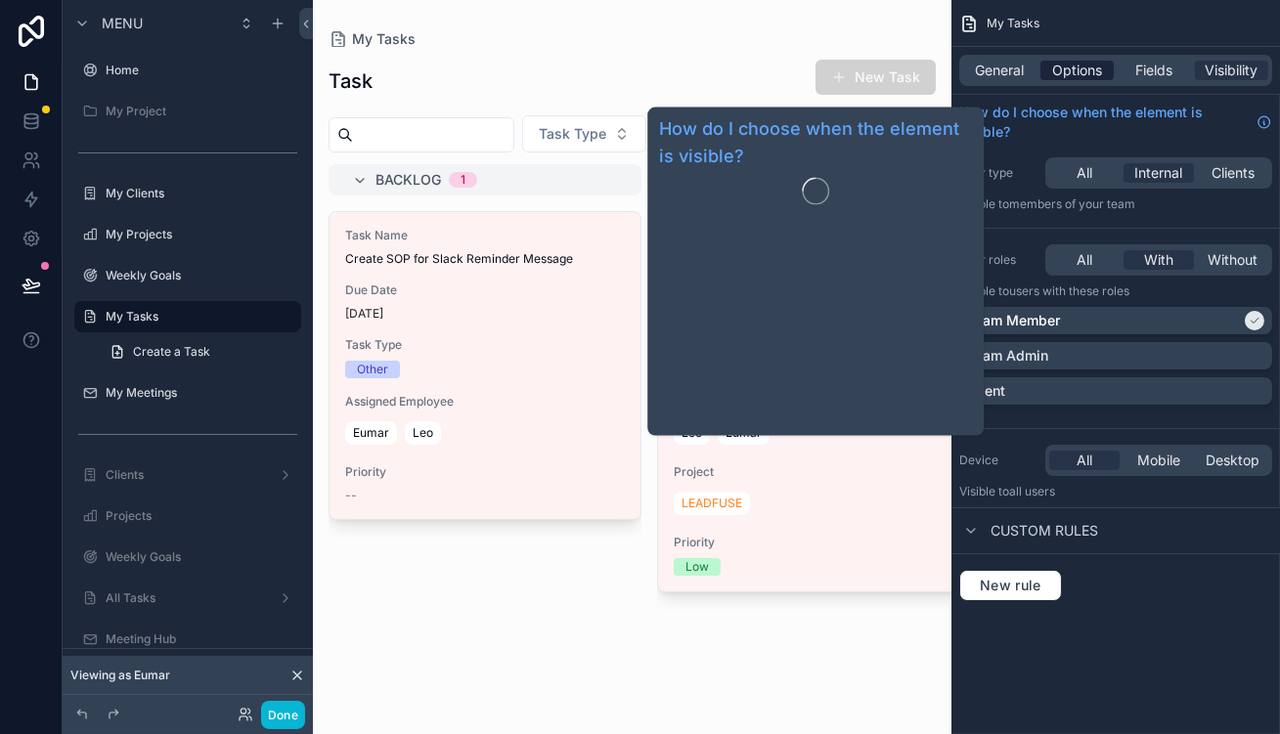
click at [1095, 61] on span "Options" at bounding box center [1077, 71] width 50 height 20
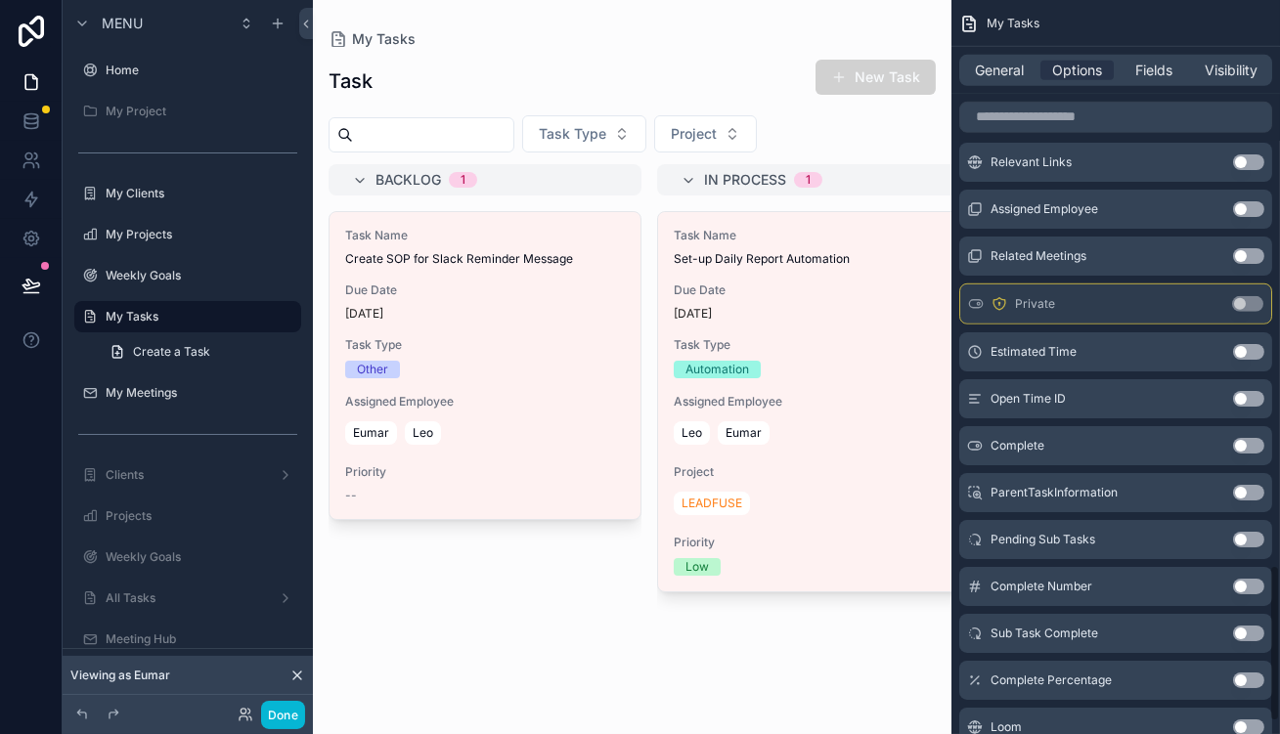
scroll to position [2703, 0]
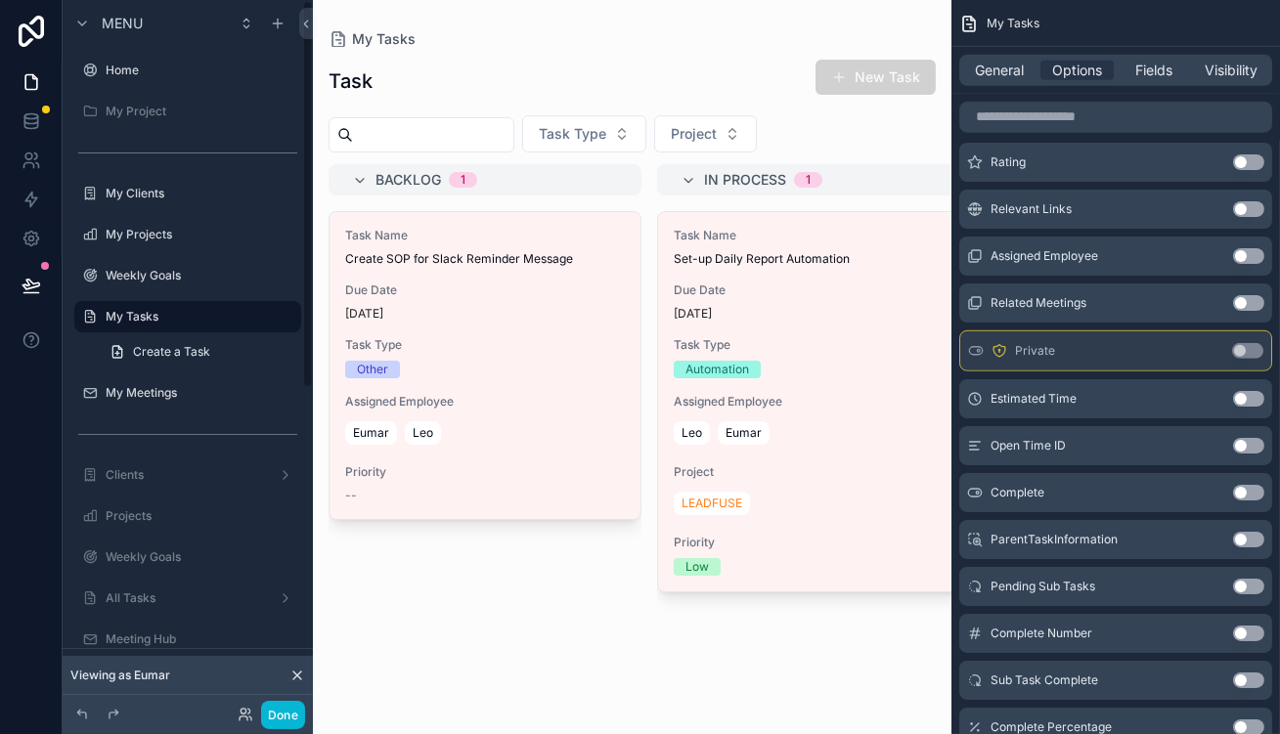
scroll to position [0, 0]
click at [24, 121] on icon at bounding box center [30, 125] width 13 height 8
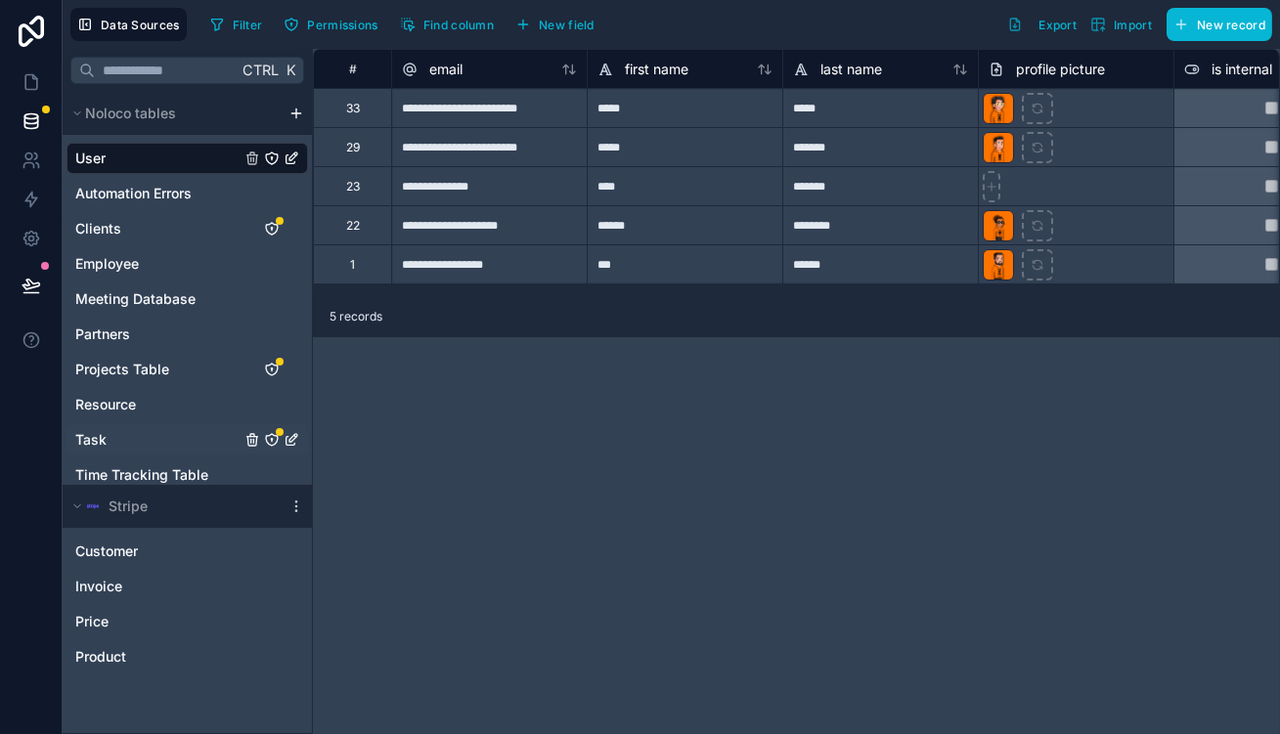
click at [264, 432] on icon "Task" at bounding box center [272, 440] width 16 height 16
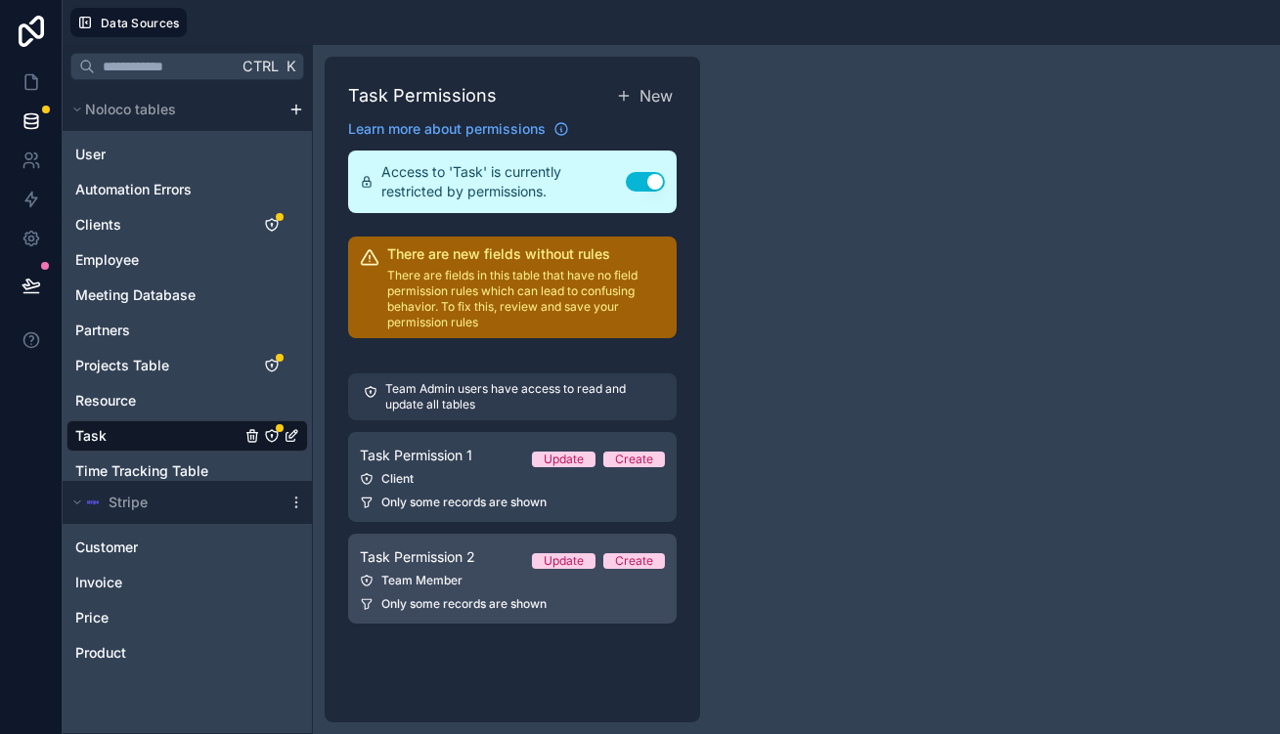
click at [397, 548] on span "Task Permission 2" at bounding box center [417, 558] width 115 height 20
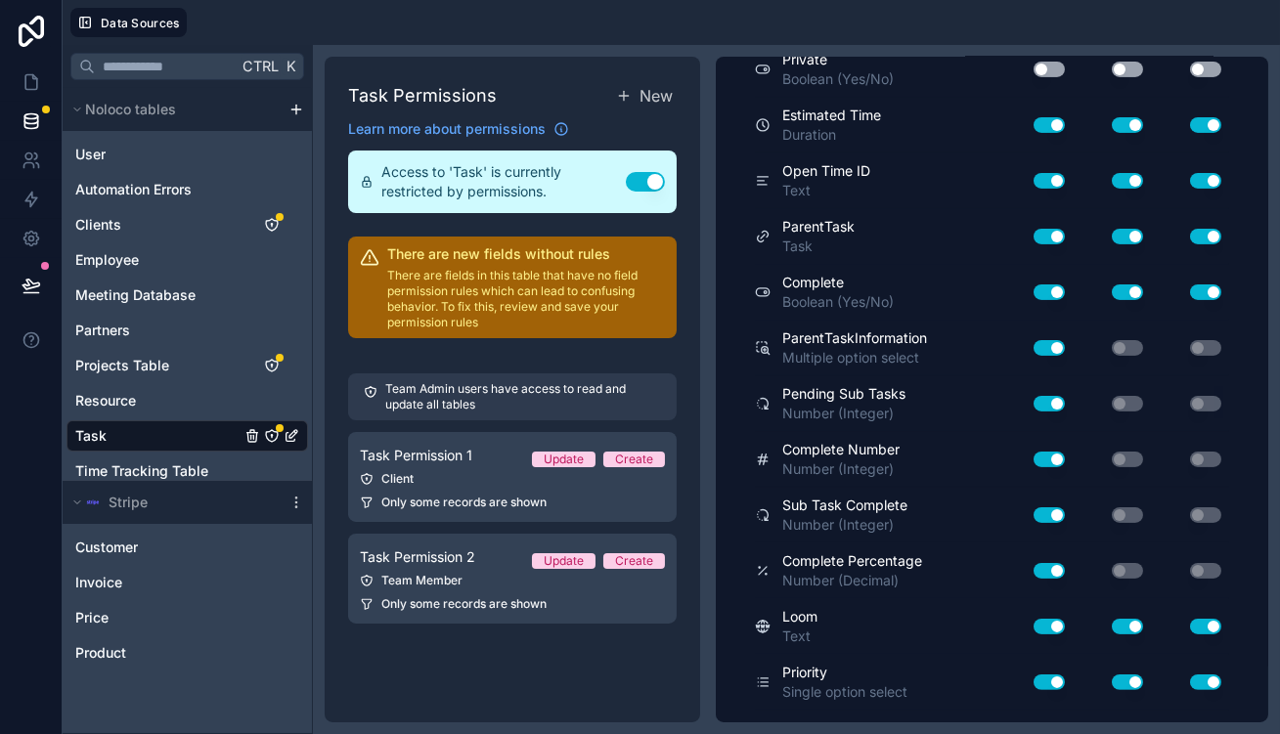
scroll to position [1133, 0]
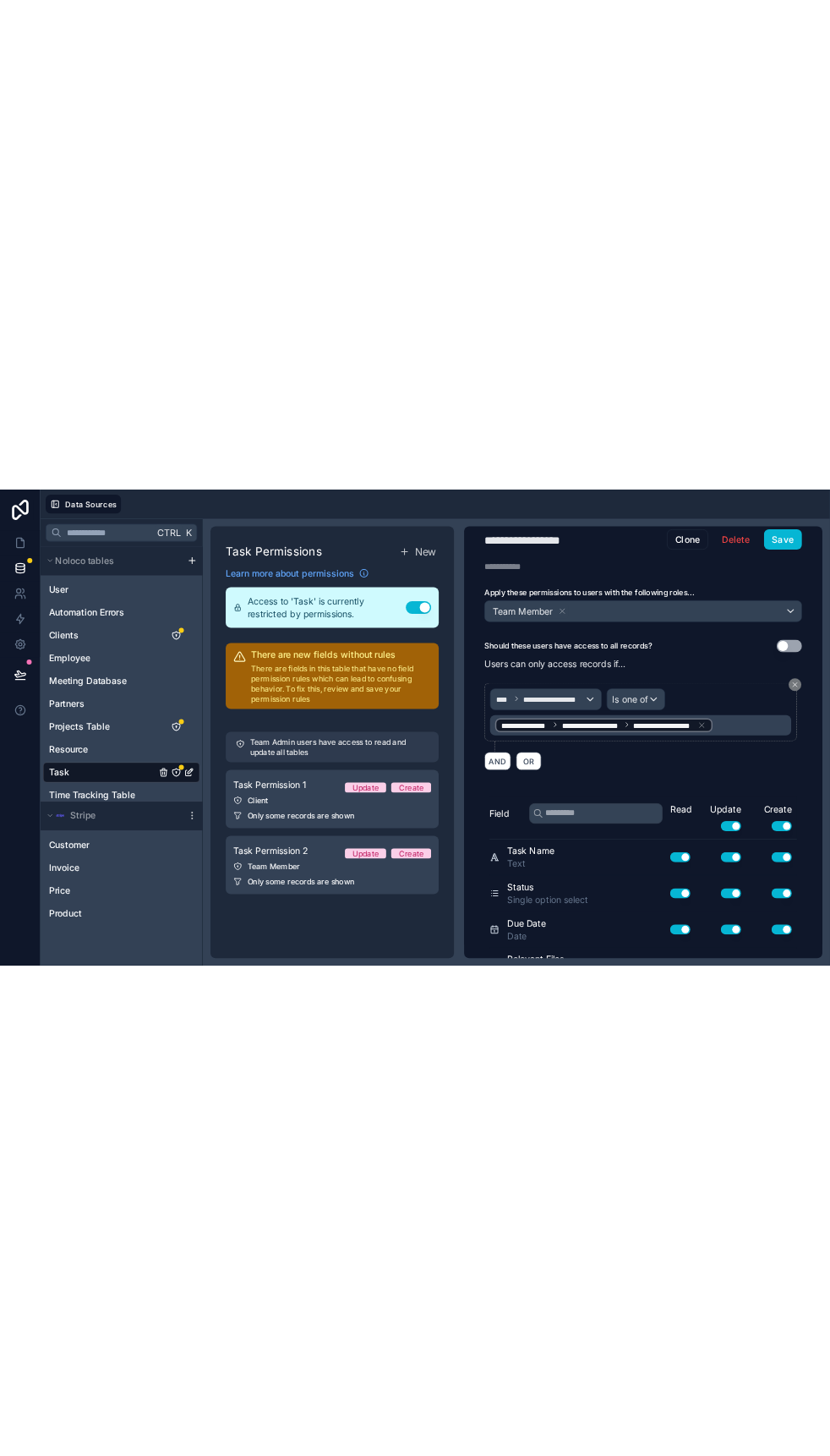
scroll to position [0, 0]
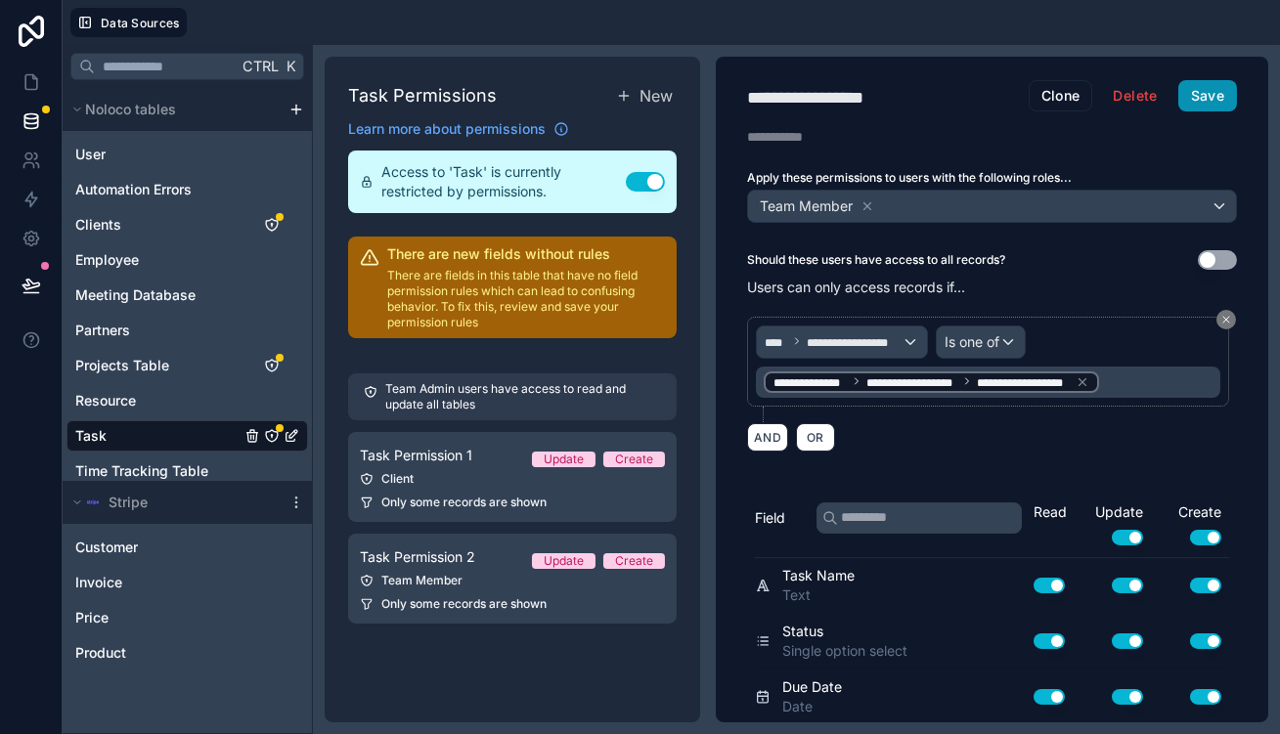
click at [1207, 80] on button "Save" at bounding box center [1208, 95] width 59 height 31
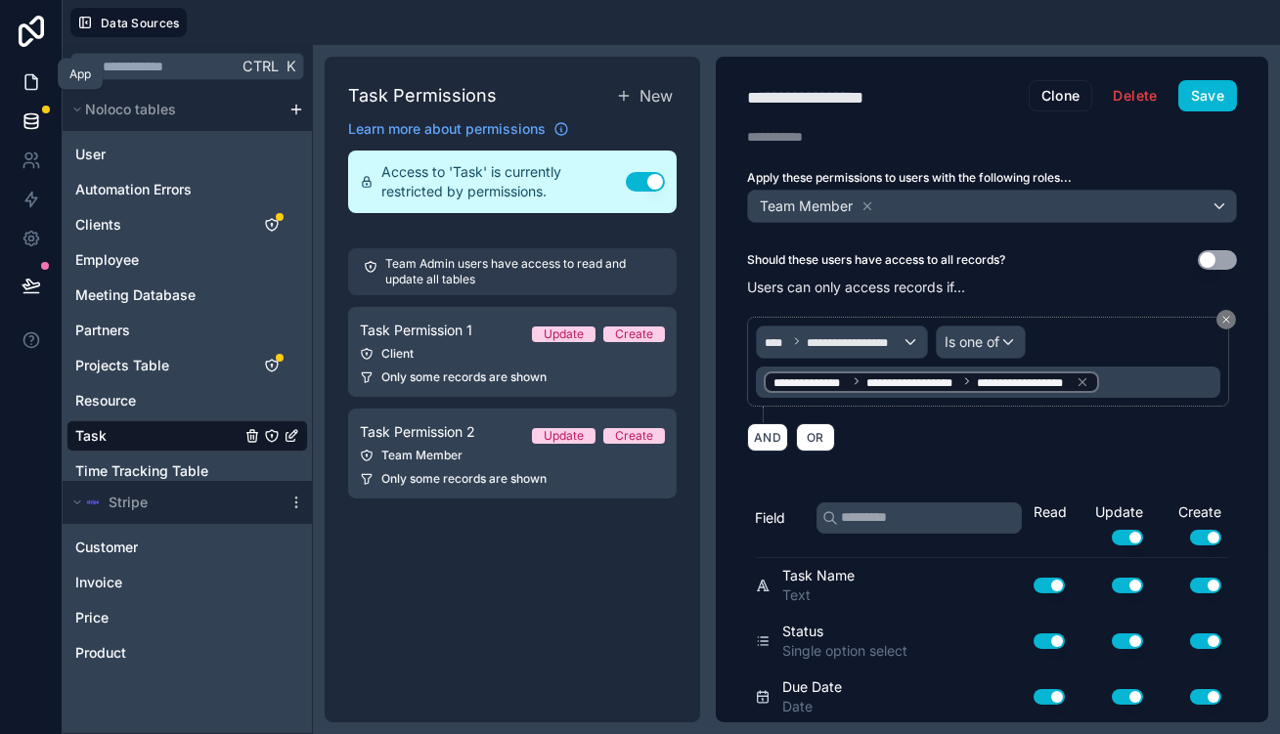
click at [27, 72] on icon at bounding box center [32, 82] width 20 height 20
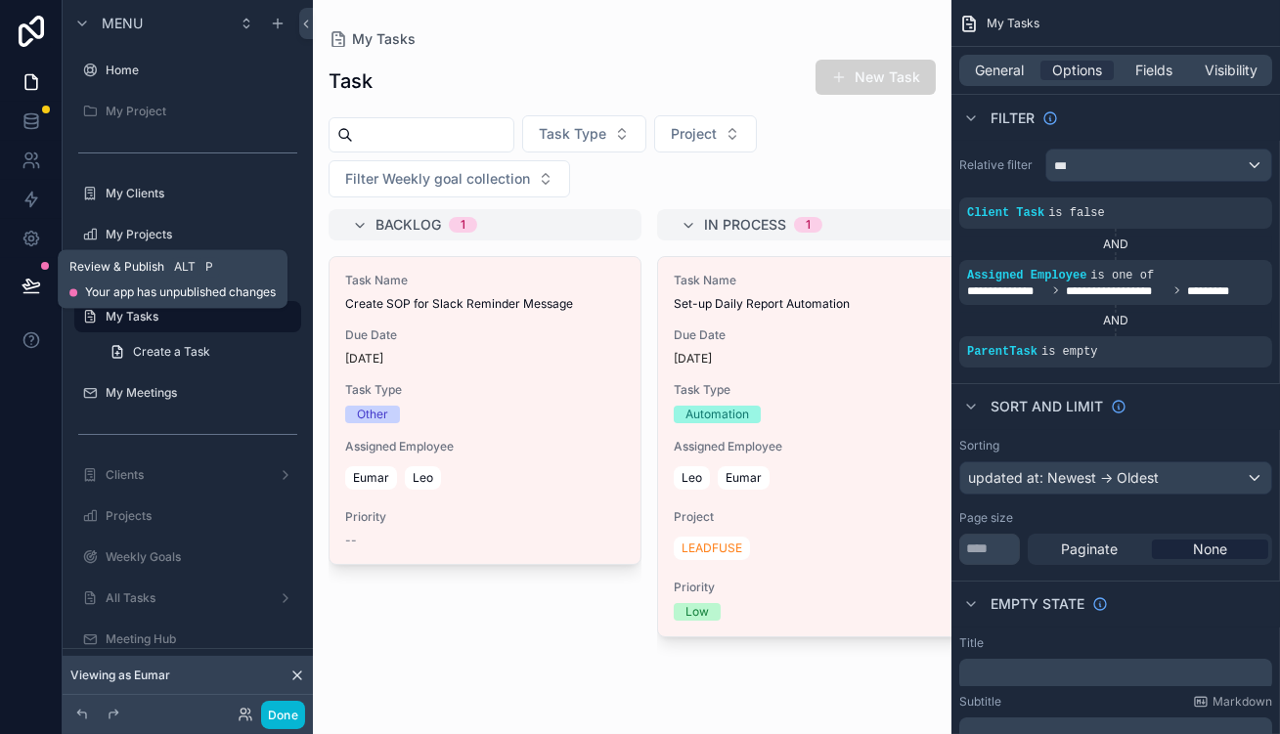
click at [29, 276] on icon at bounding box center [32, 286] width 20 height 20
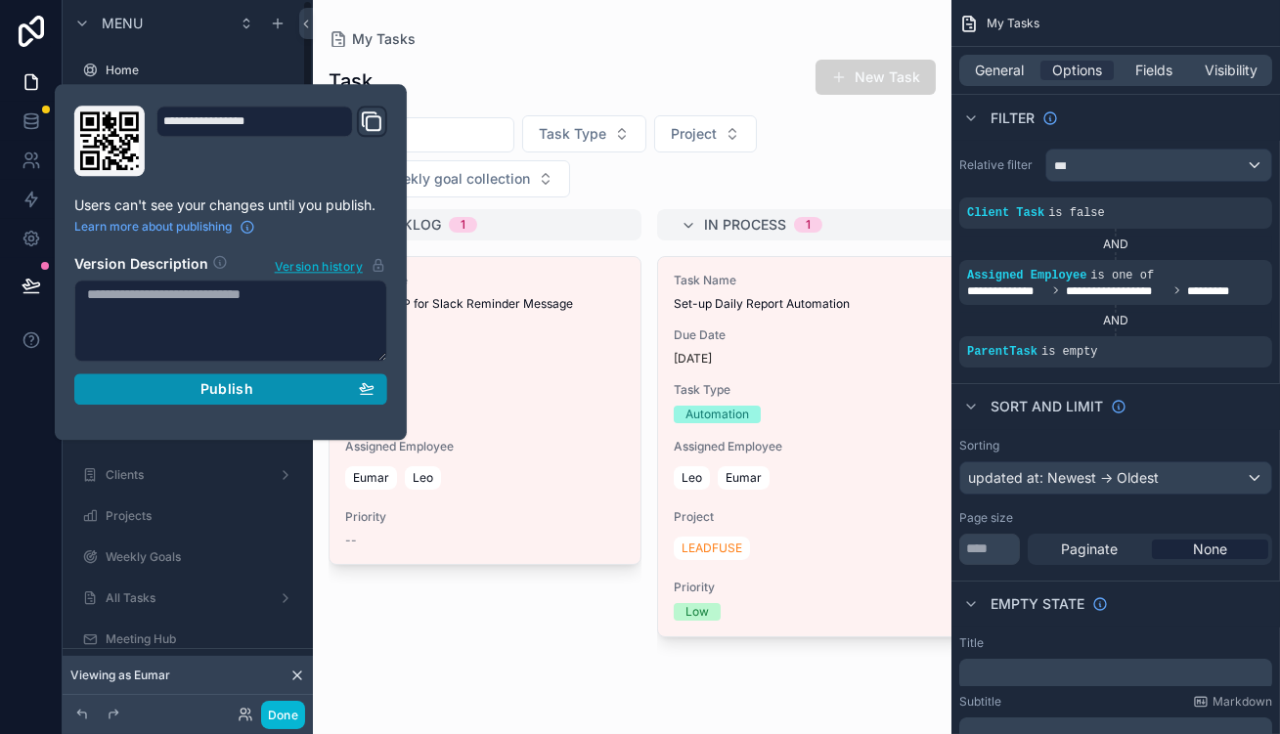
click at [200, 380] on span "Publish" at bounding box center [226, 389] width 53 height 18
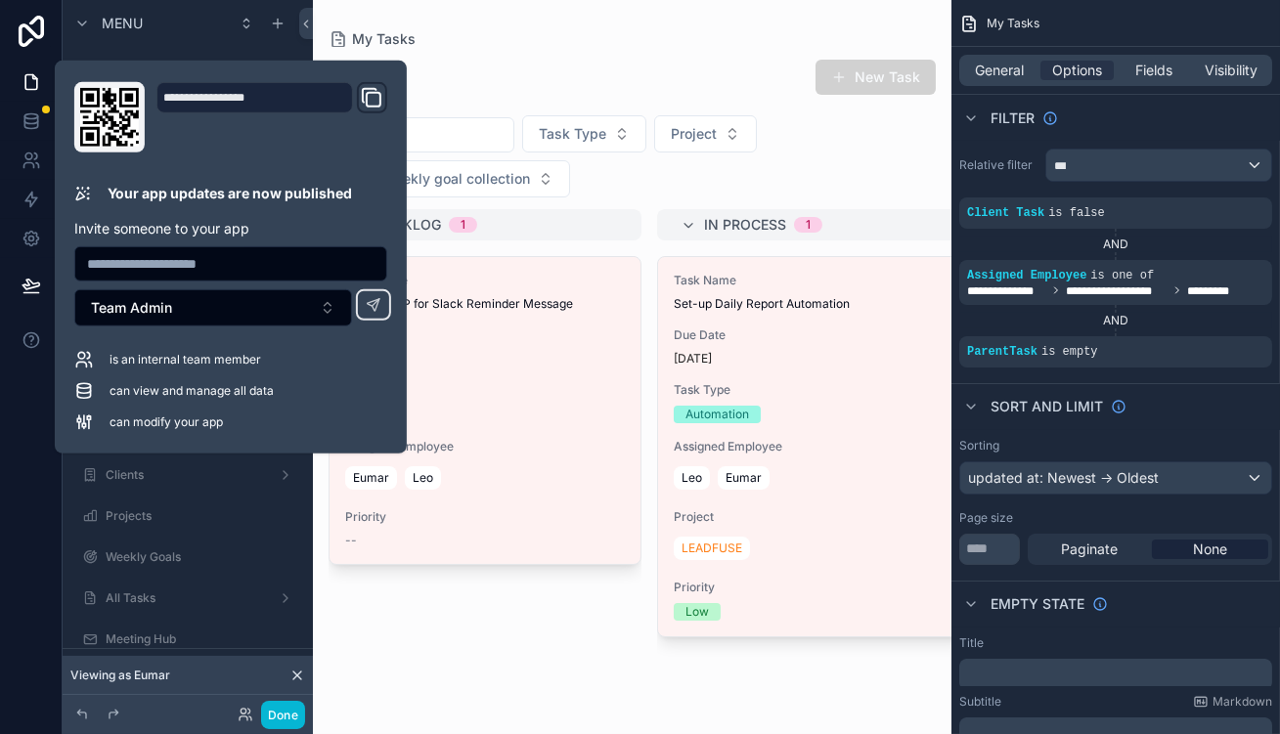
click at [85, 111] on icon at bounding box center [109, 117] width 59 height 59
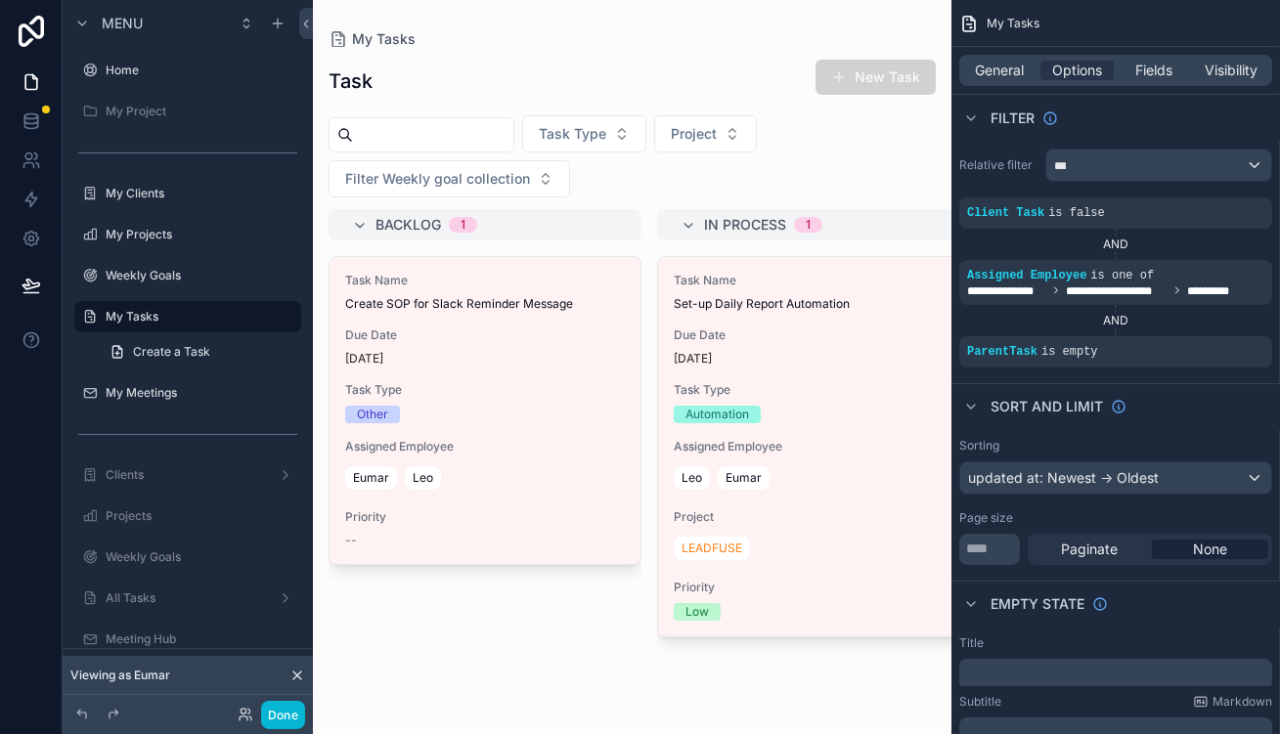
click at [247, 700] on div "Done" at bounding box center [188, 714] width 250 height 39
click at [261, 713] on button "Done" at bounding box center [283, 715] width 44 height 28
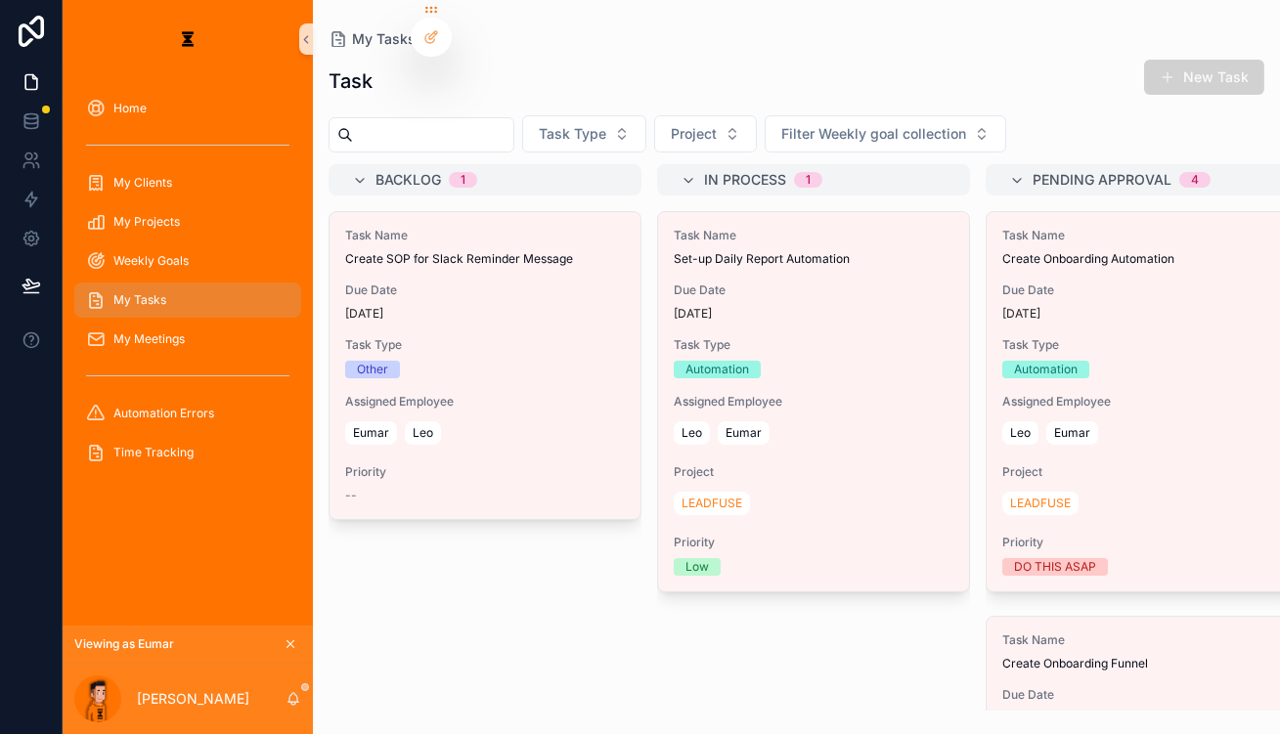
click at [210, 211] on div "My Projects" at bounding box center [188, 221] width 250 height 39
click at [203, 245] on div "Weekly Goals" at bounding box center [187, 260] width 203 height 31
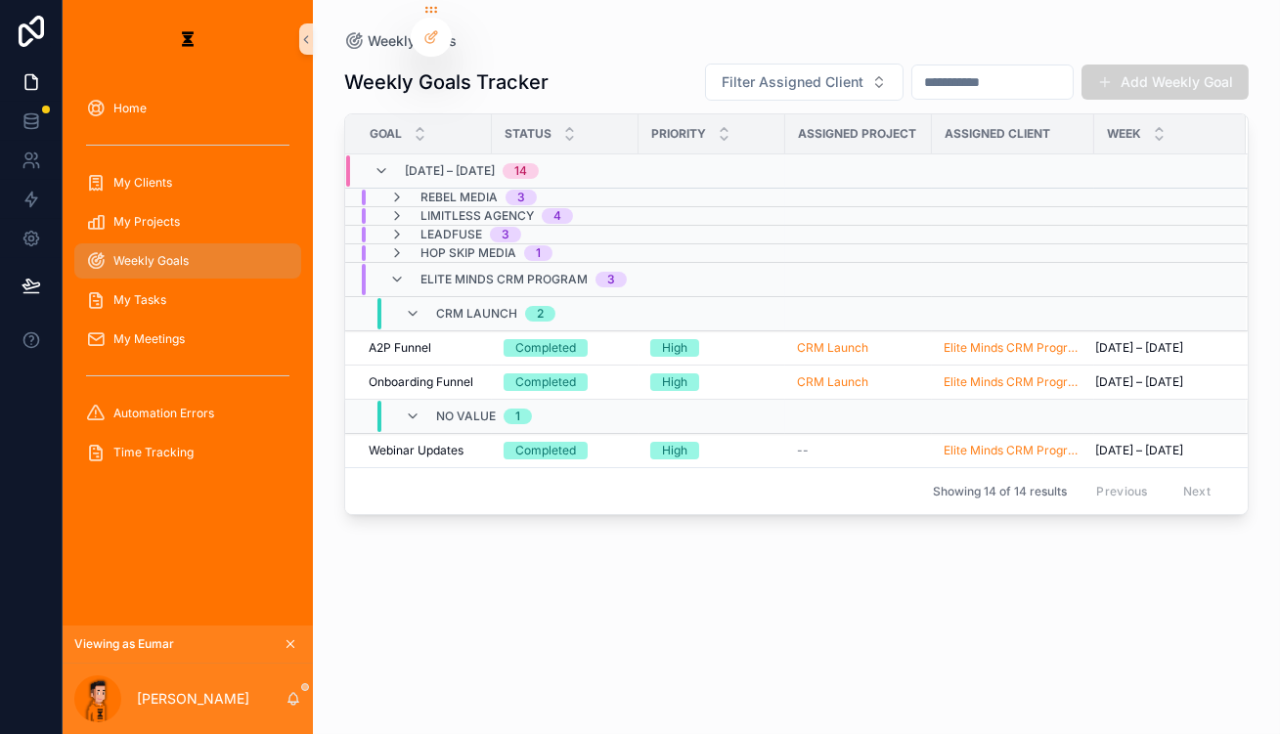
click at [421, 272] on span "Elite Minds CRM Program" at bounding box center [504, 280] width 167 height 16
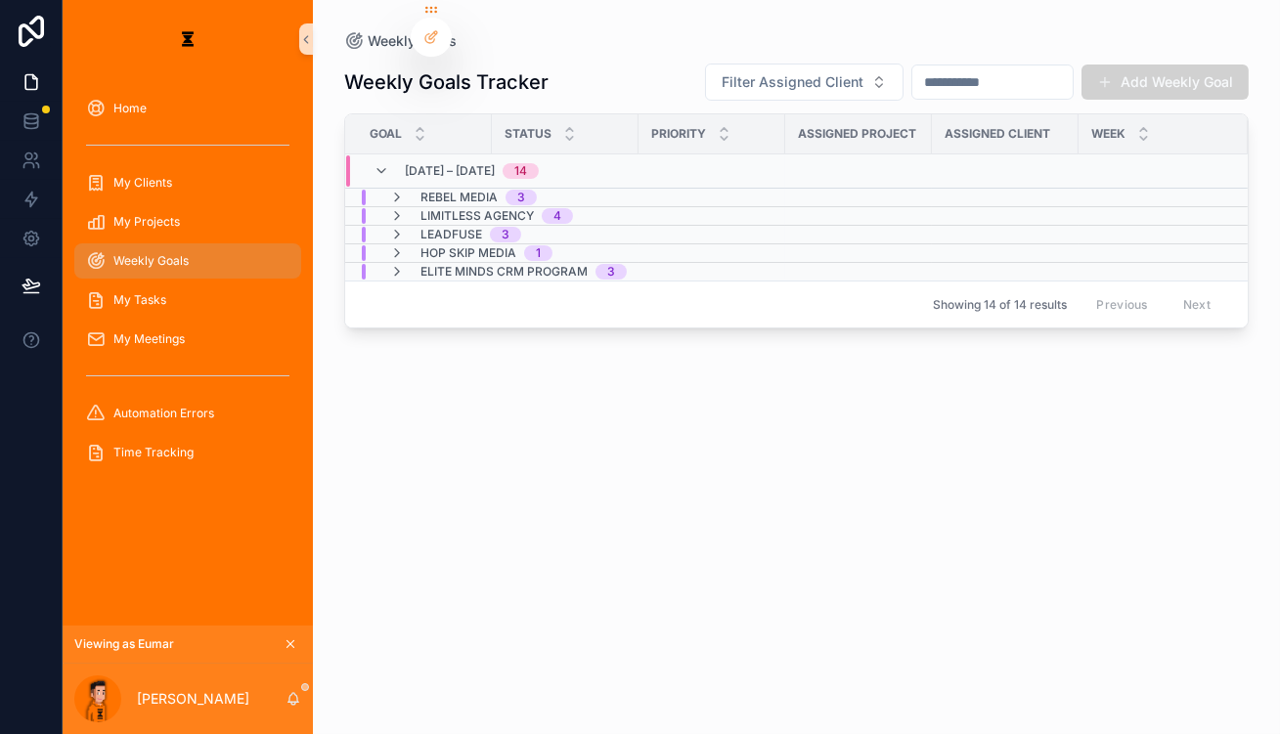
click at [421, 208] on span "Limitless Agency" at bounding box center [477, 216] width 113 height 16
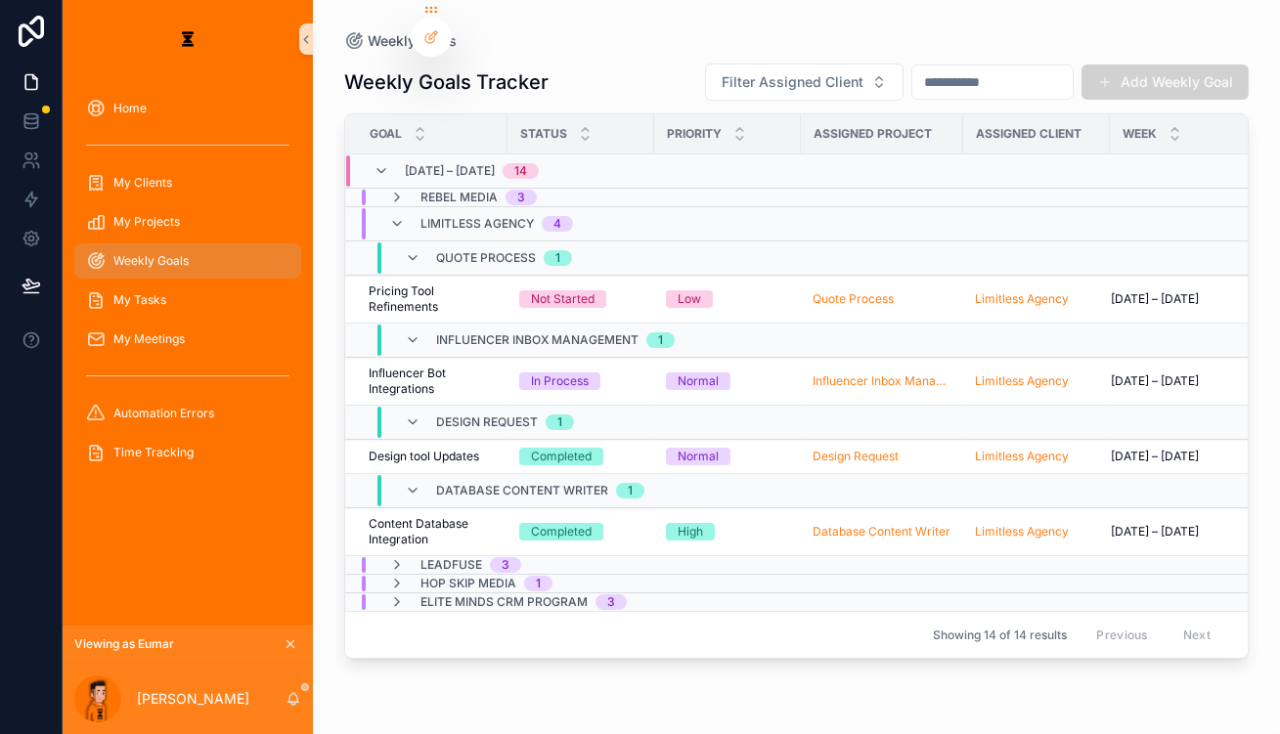
click at [421, 208] on div "Limitless Agency 4" at bounding box center [497, 223] width 153 height 31
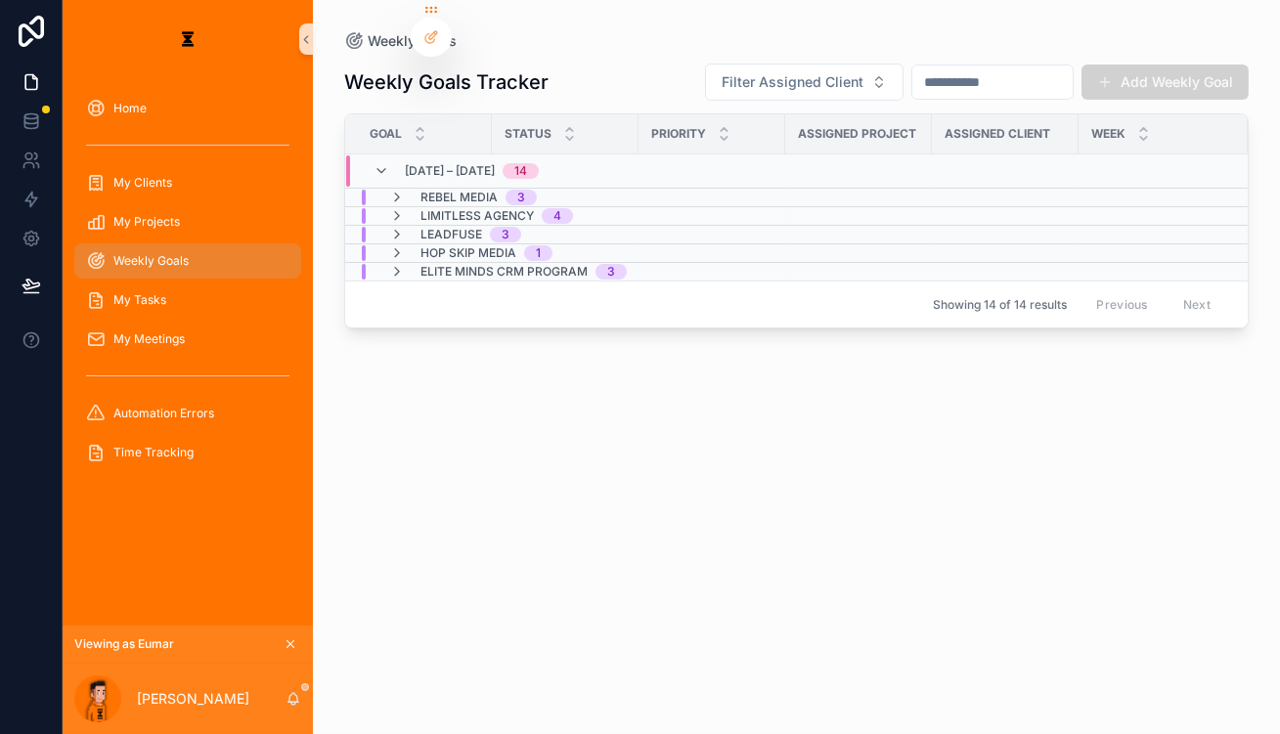
click at [421, 190] on span "Rebel Media" at bounding box center [459, 198] width 77 height 16
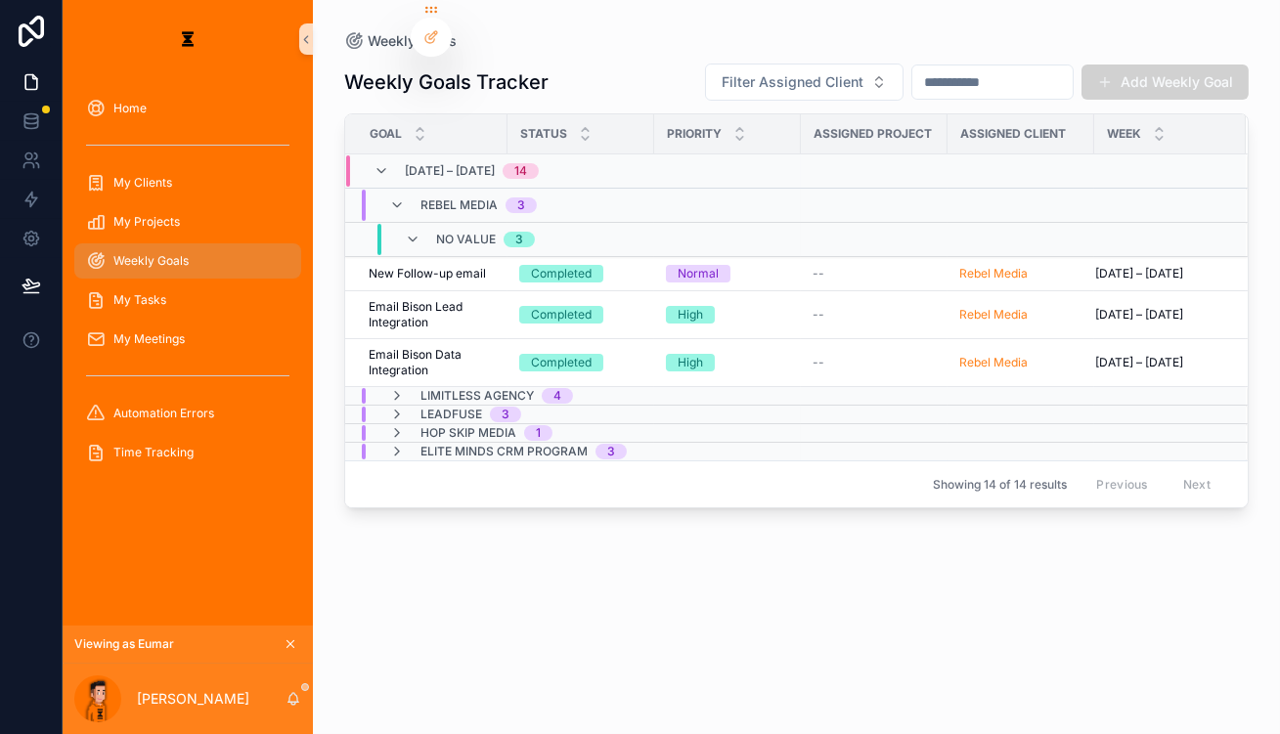
click at [436, 232] on span "No value" at bounding box center [466, 240] width 60 height 16
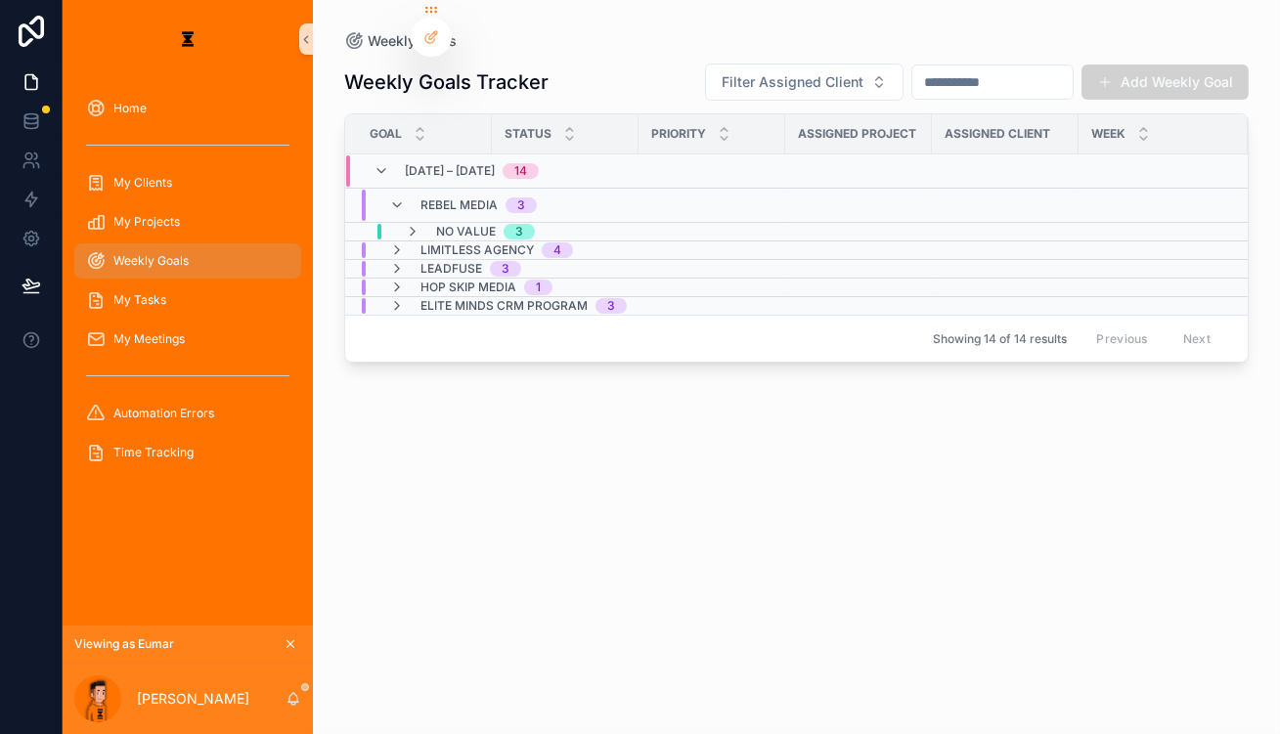
click at [421, 198] on span "Rebel Media" at bounding box center [459, 206] width 77 height 16
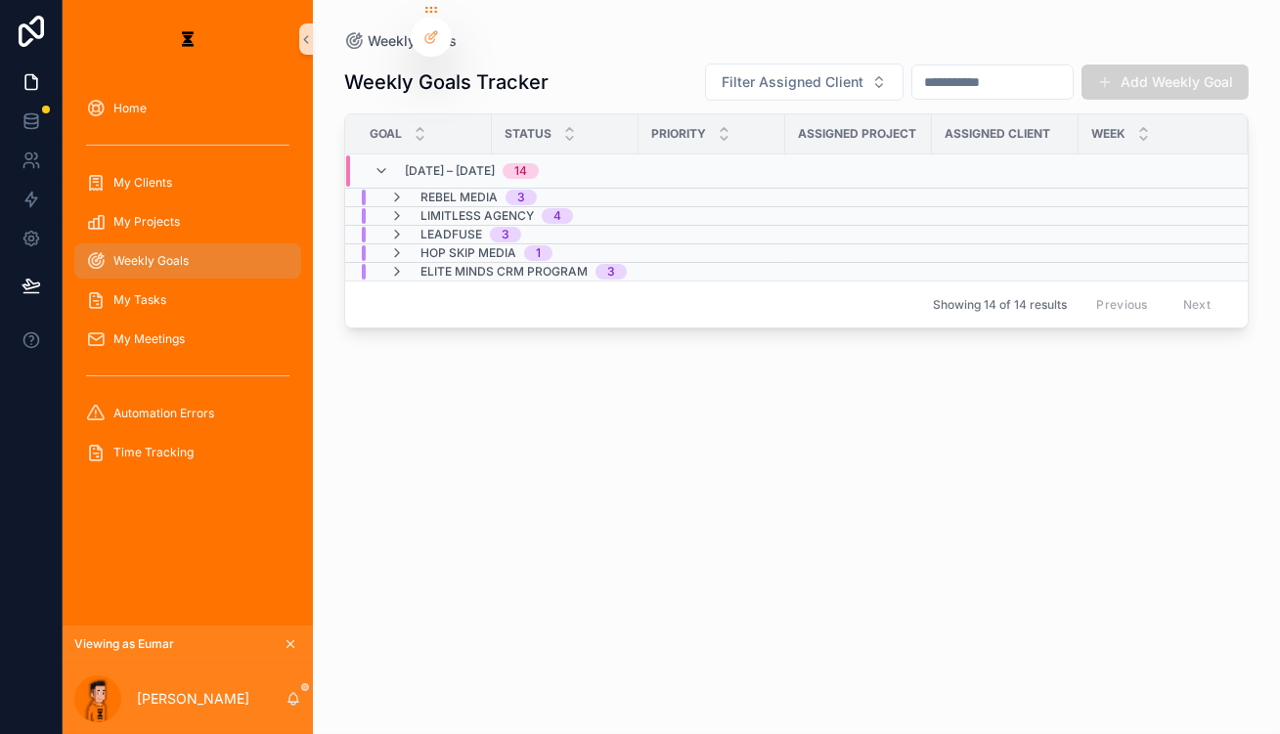
click at [421, 264] on span "Elite Minds CRM Program" at bounding box center [504, 272] width 167 height 16
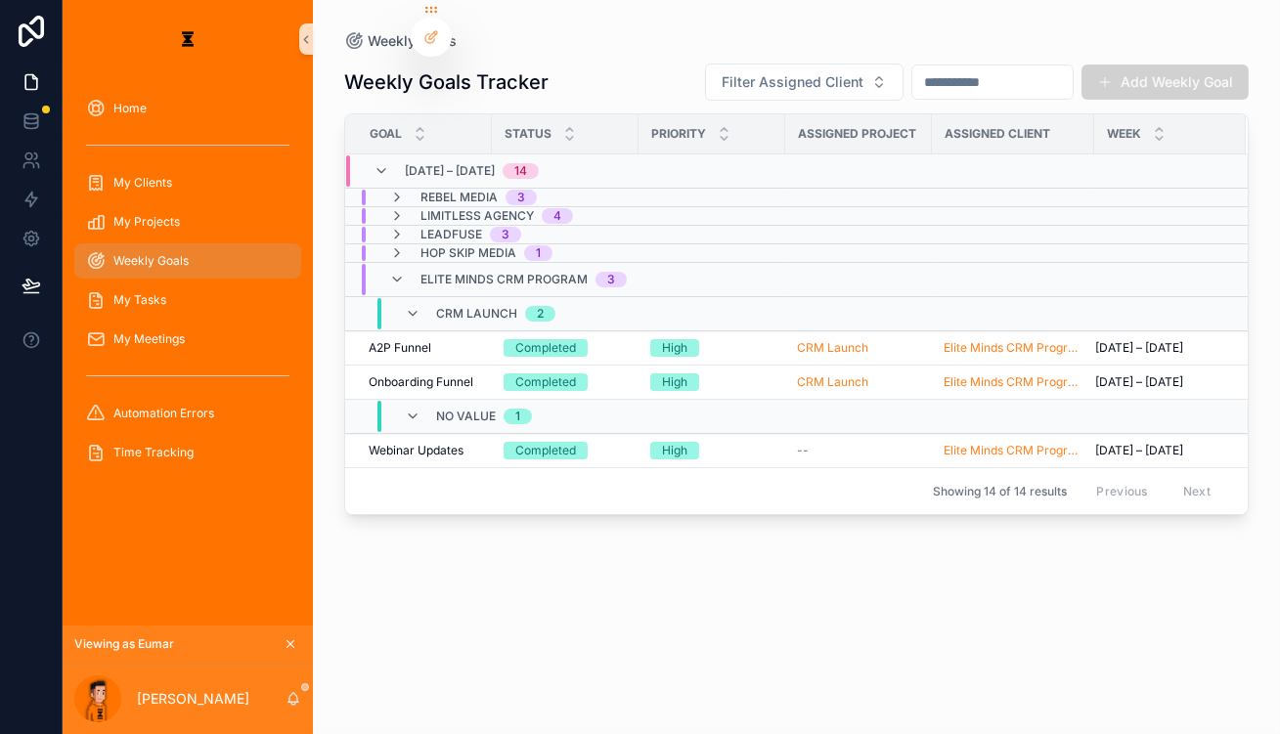
click at [398, 227] on div "LEADFUSE 3" at bounding box center [455, 235] width 132 height 16
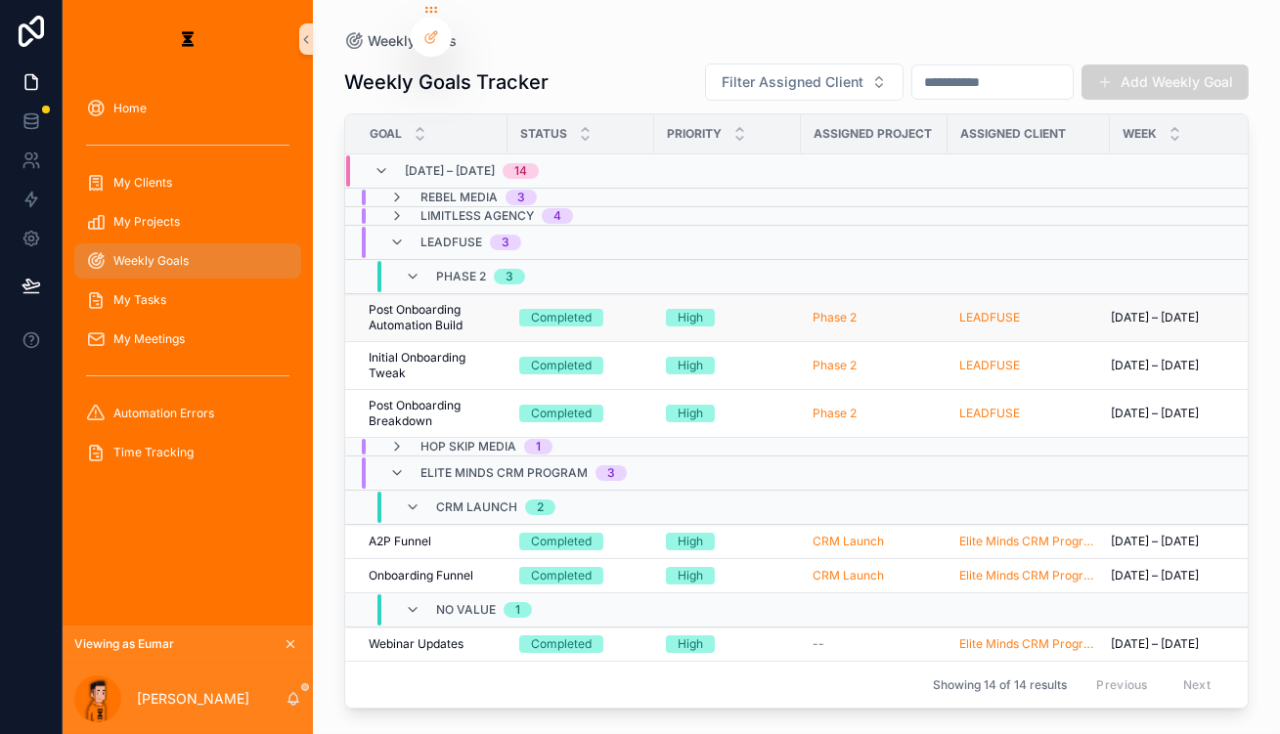
click at [411, 302] on span "Post Onboarding Automation Build" at bounding box center [432, 317] width 127 height 31
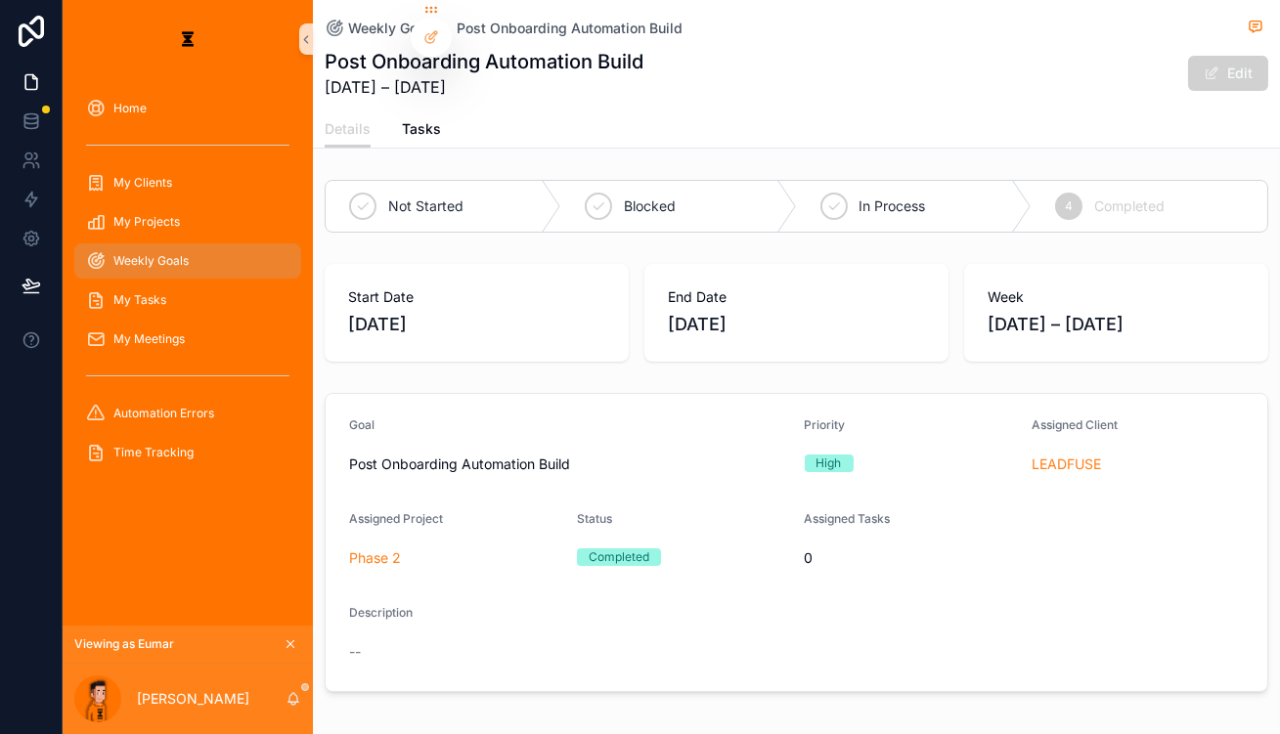
click at [375, 97] on div "Weekly Goals Post Onboarding Automation Build Post Onboarding Automation Build …" at bounding box center [797, 55] width 944 height 111
click at [402, 111] on link "Tasks" at bounding box center [421, 130] width 39 height 39
